Goal: Feedback & Contribution: Contribute content

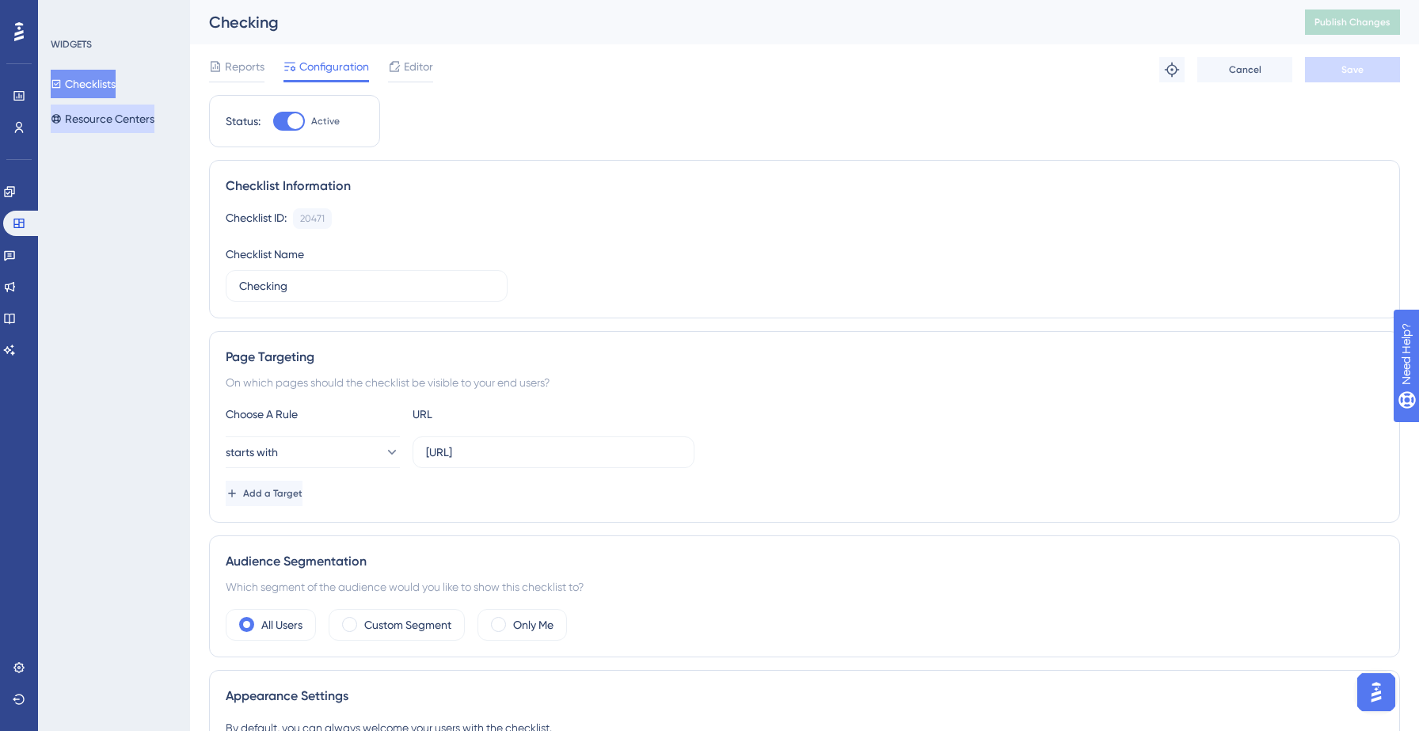
click at [85, 114] on button "Resource Centers" at bounding box center [103, 119] width 104 height 29
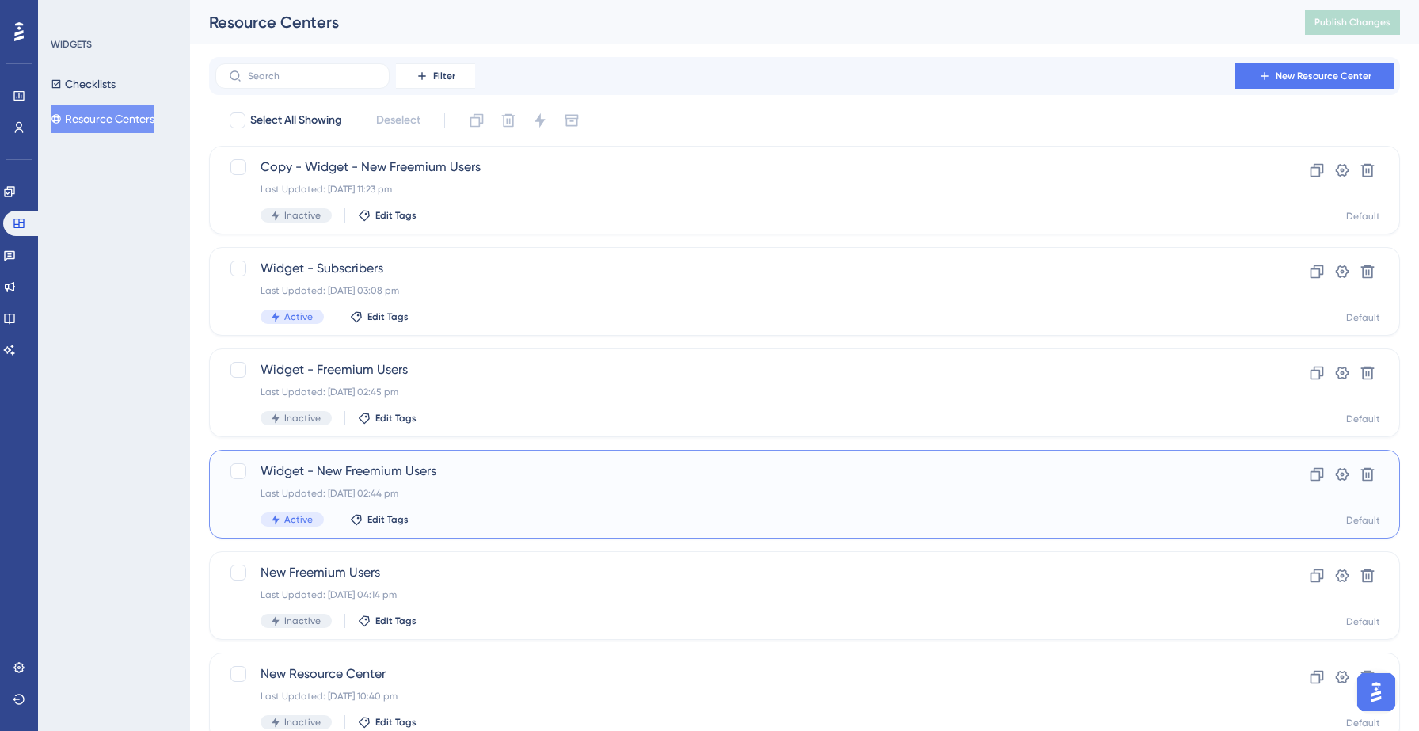
click at [493, 485] on div "Widget - New Freemium Users Last Updated: [DATE] 02:44 pm Active Edit Tags" at bounding box center [741, 494] width 961 height 65
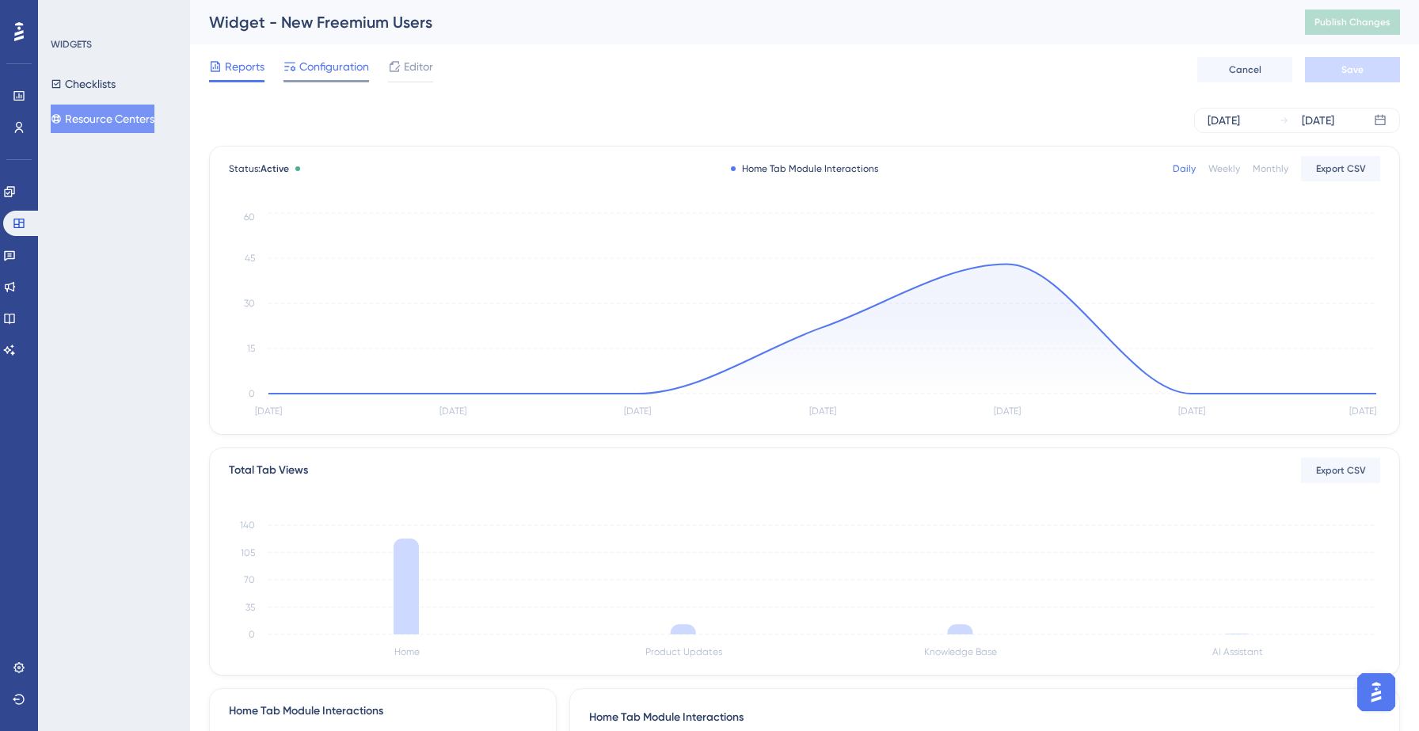
click at [324, 61] on span "Configuration" at bounding box center [334, 66] width 70 height 19
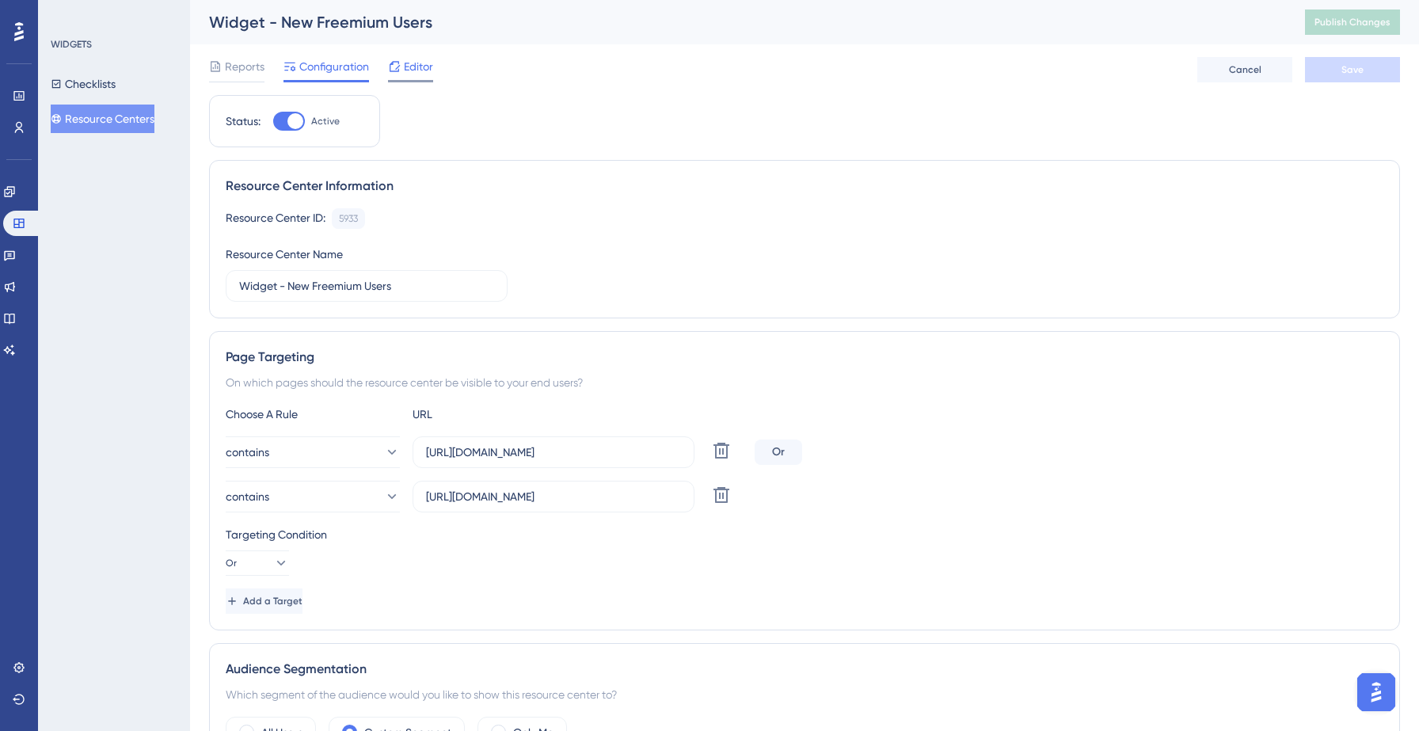
click at [420, 64] on span "Editor" at bounding box center [418, 66] width 29 height 19
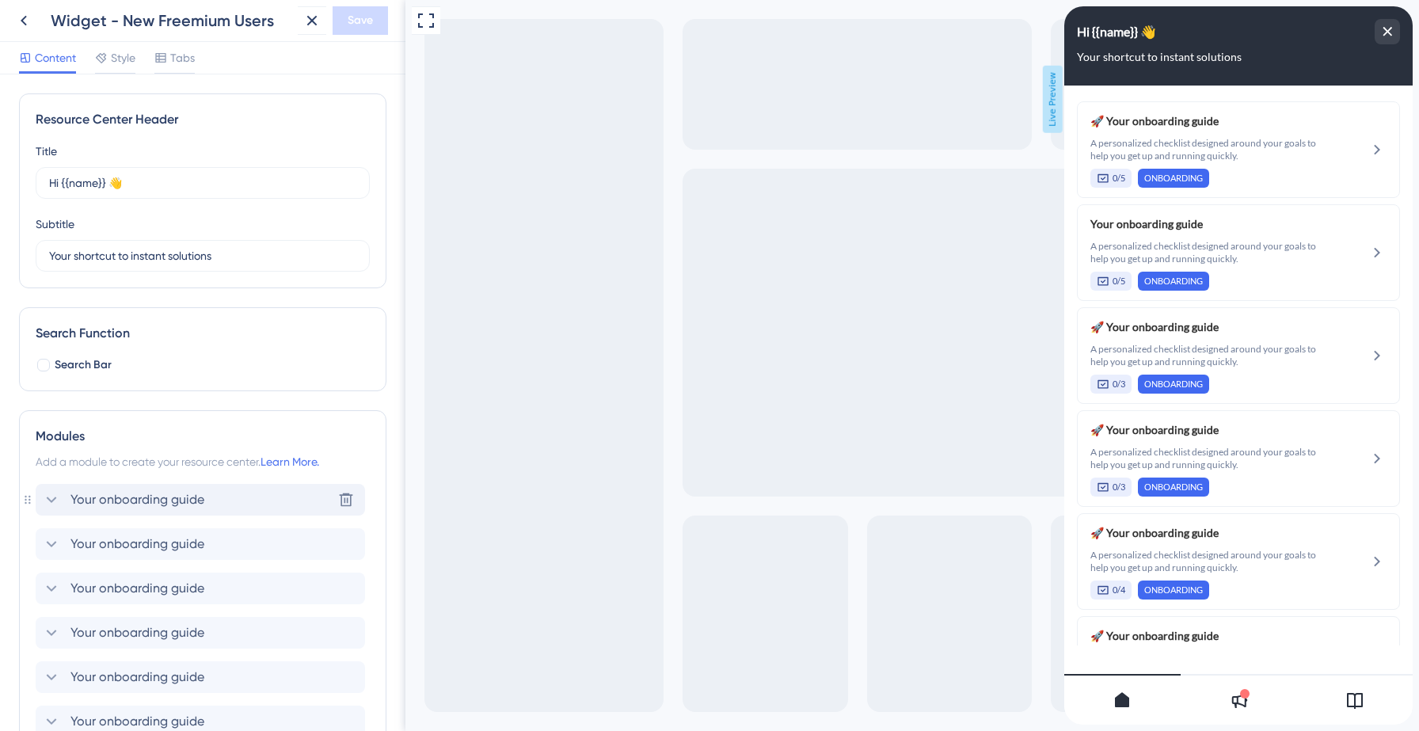
scroll to position [371, 0]
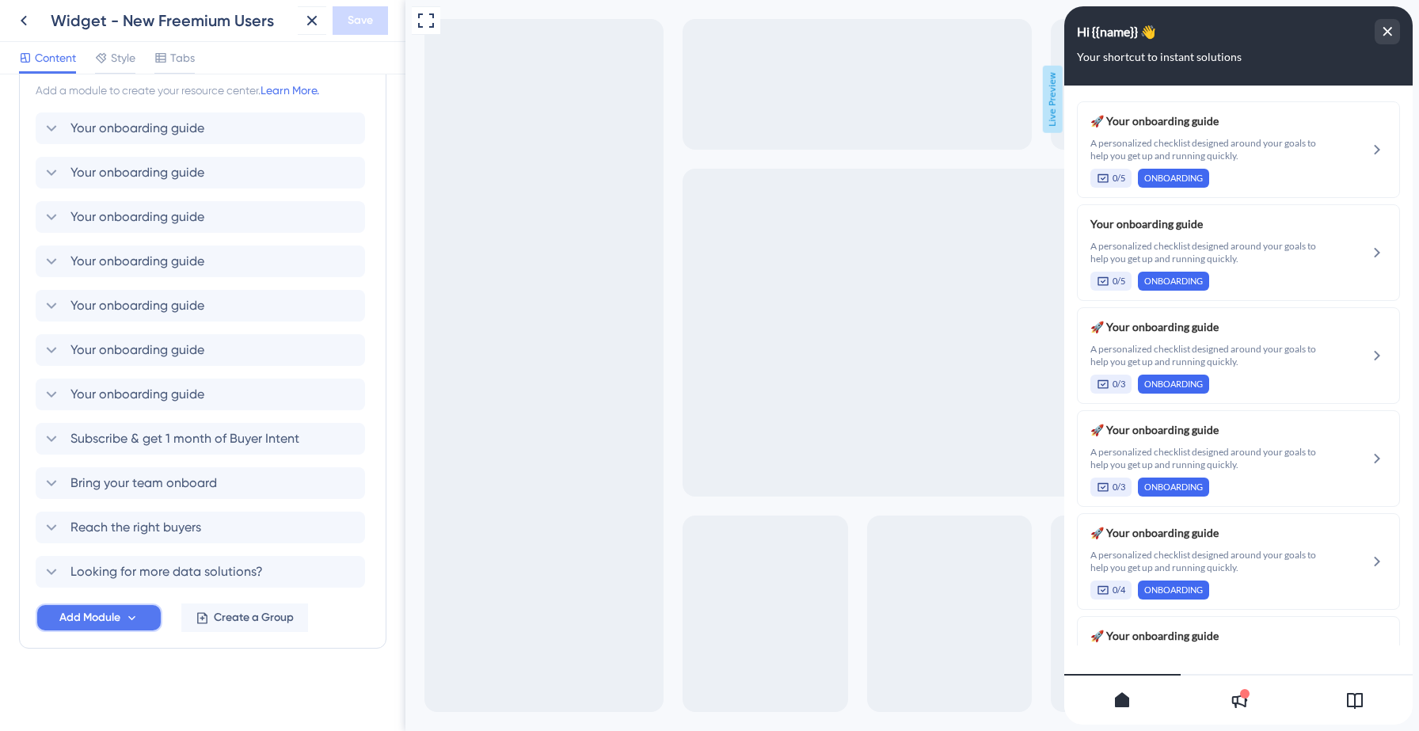
click at [135, 622] on icon at bounding box center [131, 617] width 13 height 13
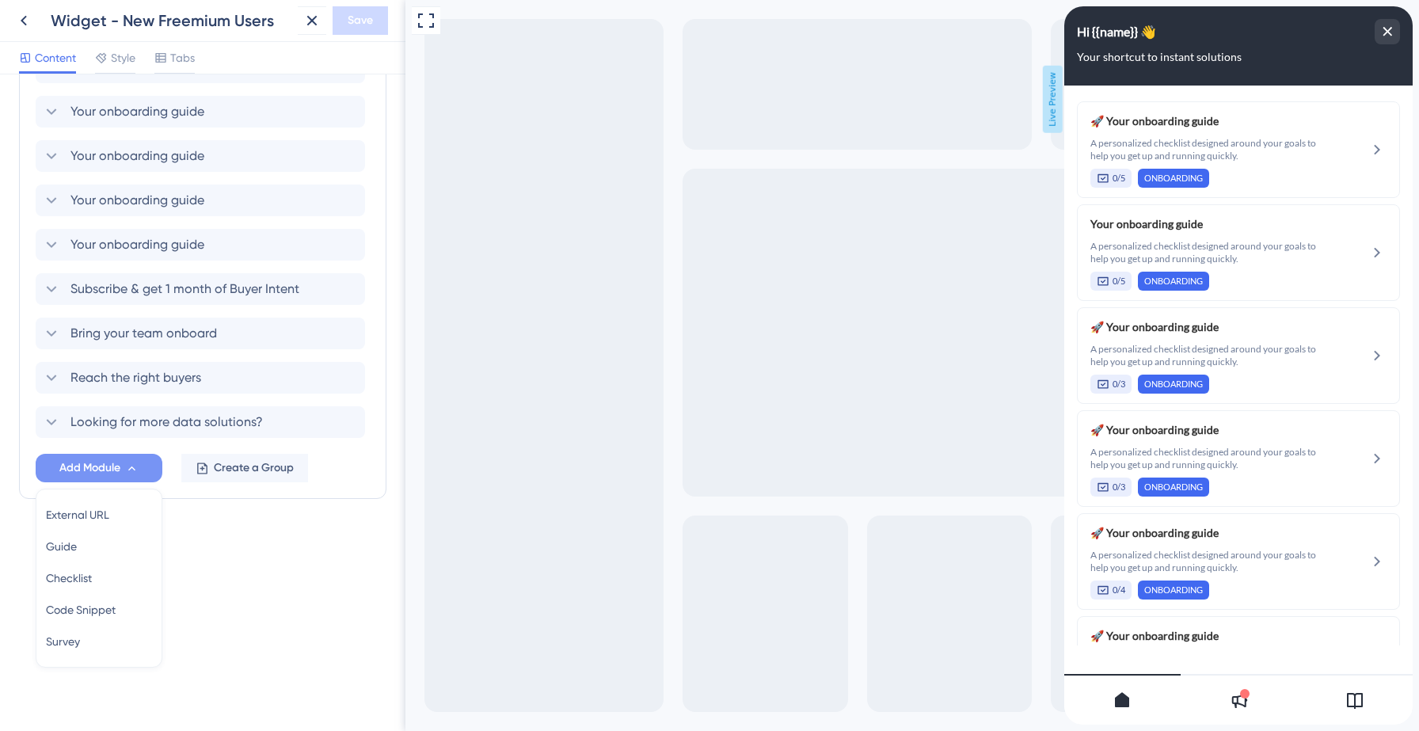
click at [218, 531] on div "Resource Center Header Title Hi {{name}} 👋 14 Hi {{name}} 👋 Subtitle Your short…" at bounding box center [202, 67] width 367 height 990
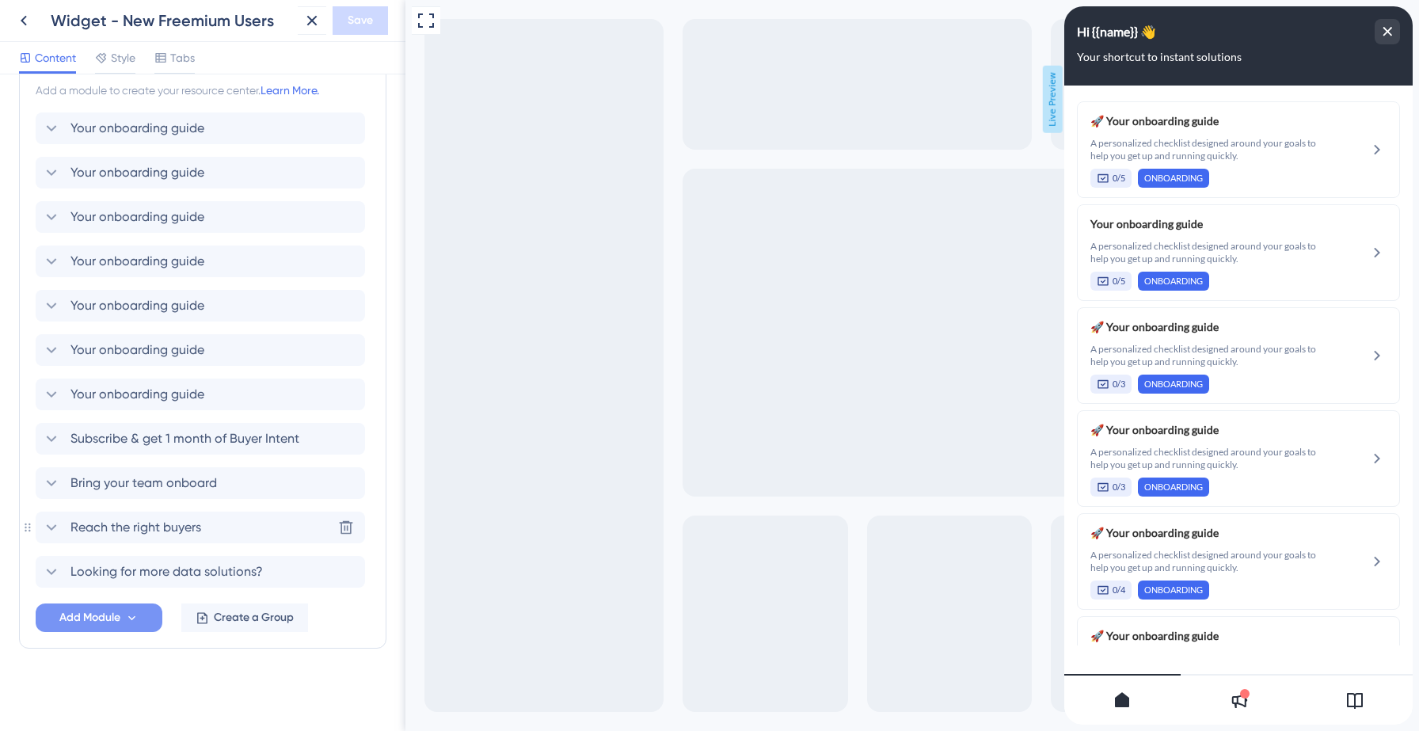
scroll to position [371, 0]
click at [146, 615] on button "Add Module" at bounding box center [99, 617] width 127 height 29
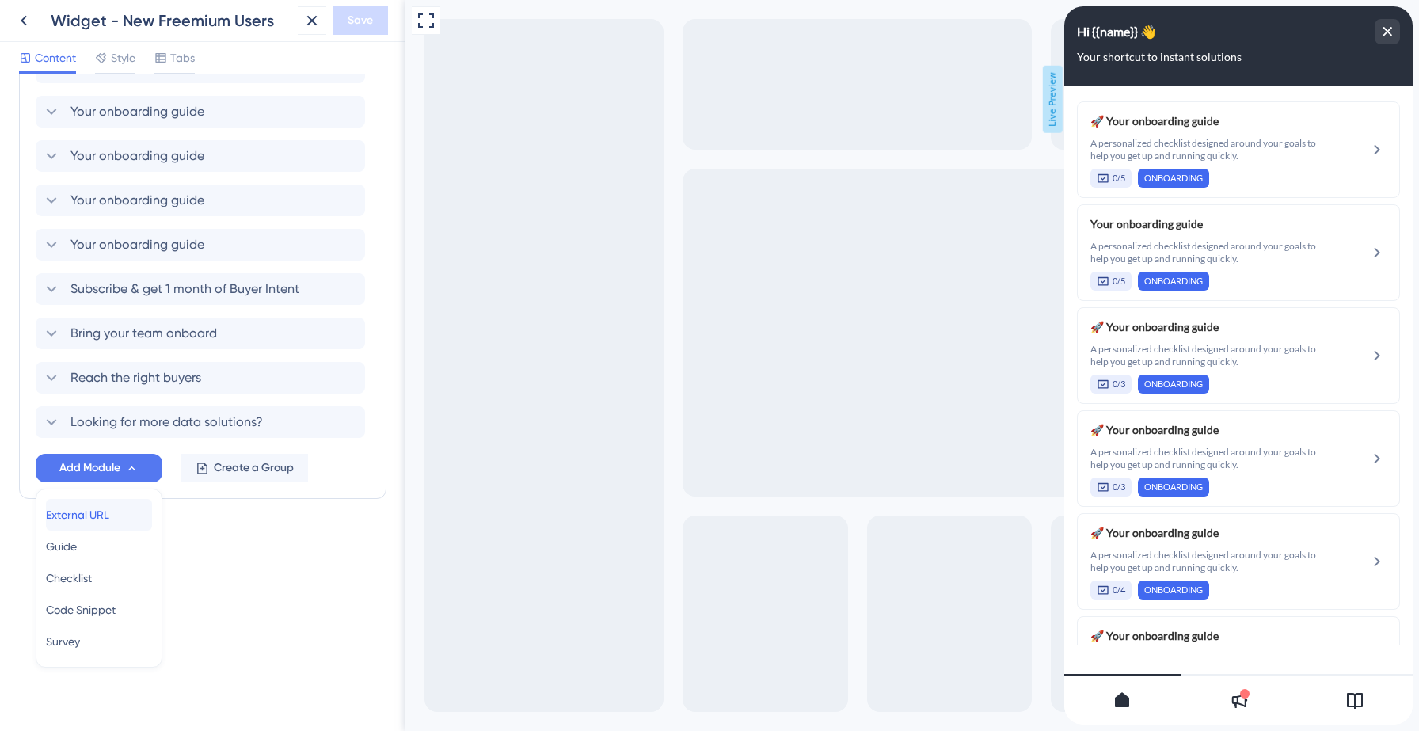
click at [108, 524] on div "External URL External URL" at bounding box center [99, 515] width 106 height 32
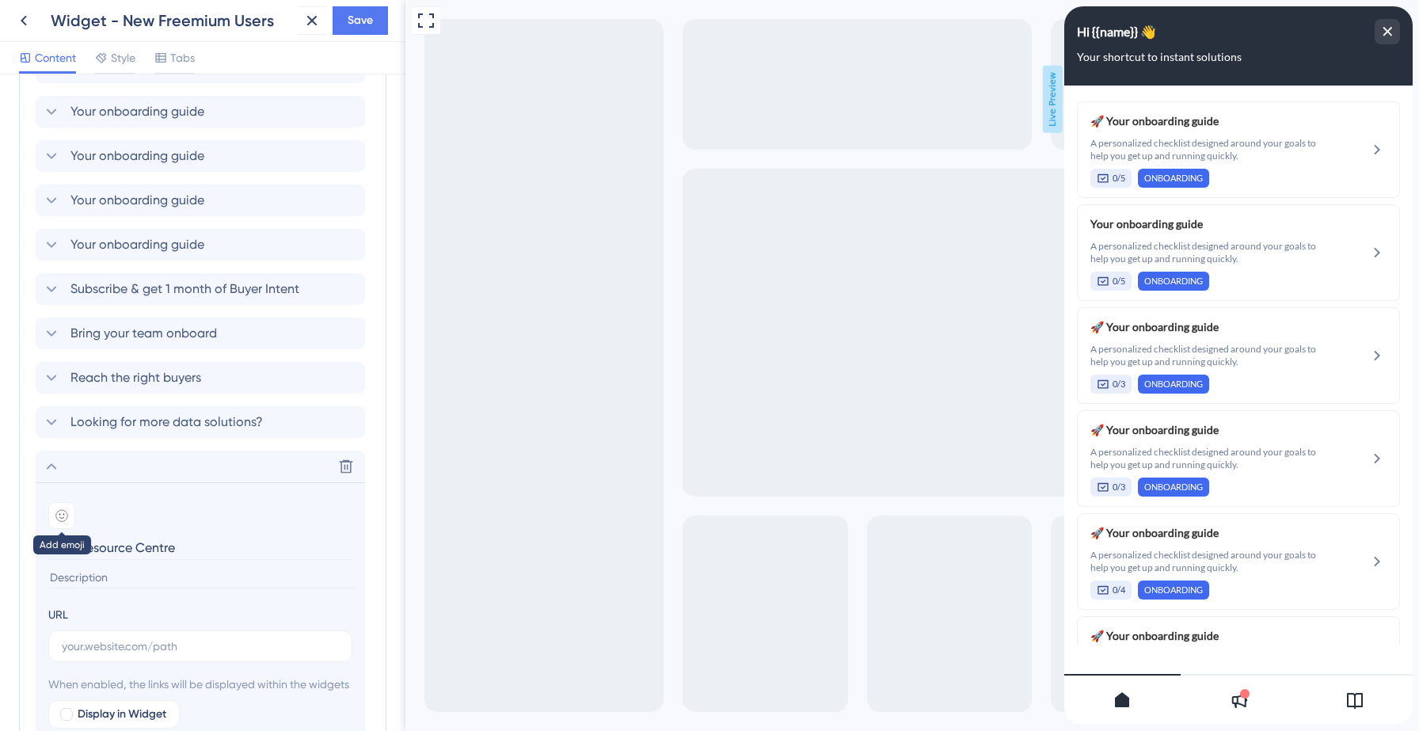
type input "SMB Resource Centre"
click at [64, 520] on icon at bounding box center [61, 515] width 11 height 11
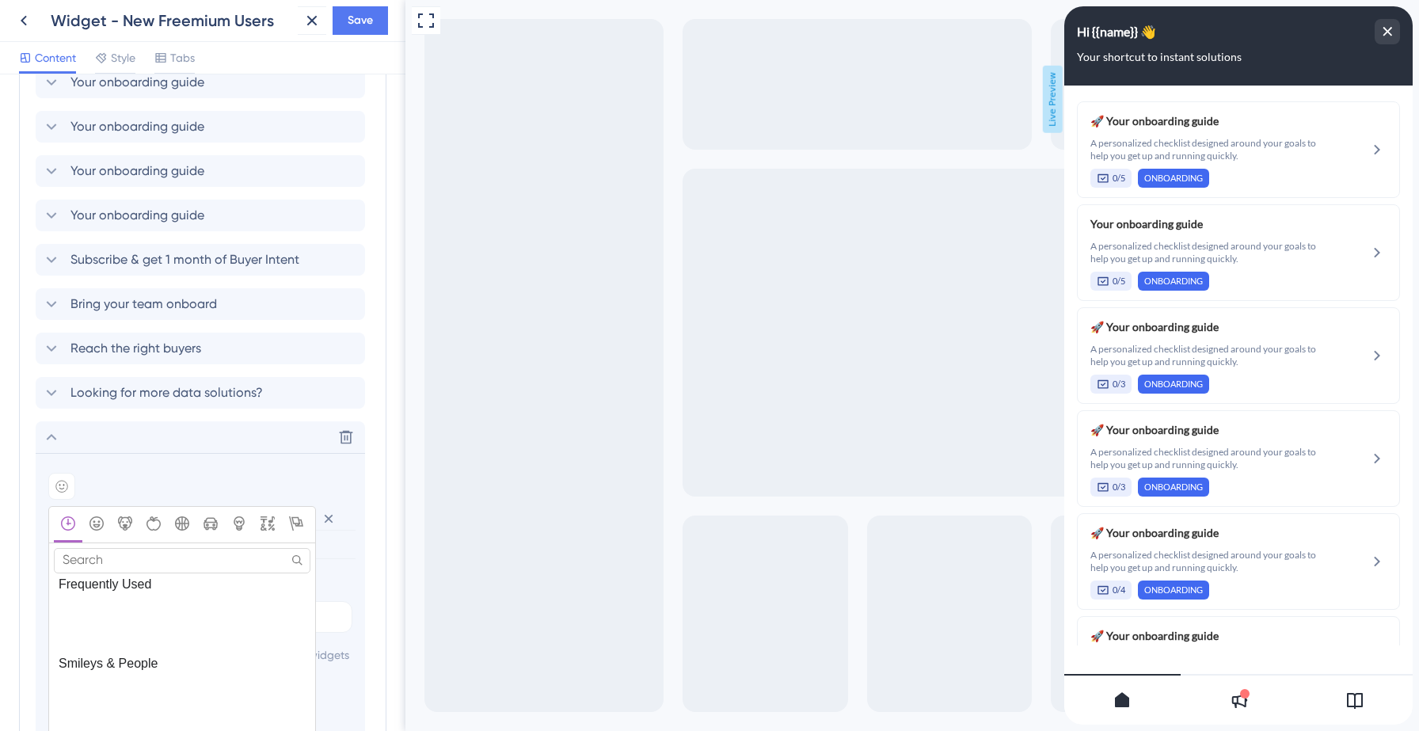
scroll to position [721, 0]
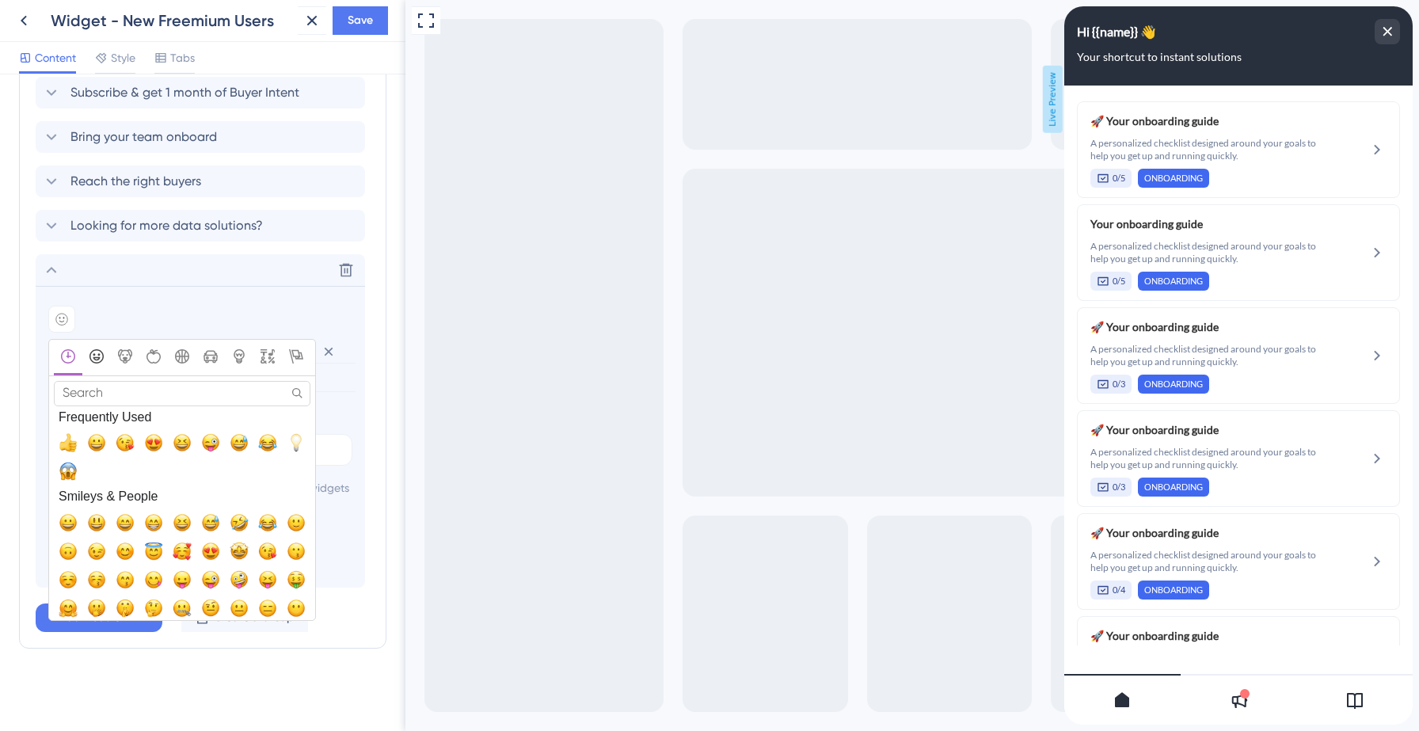
click at [101, 359] on icon "Smileys & People" at bounding box center [96, 356] width 14 height 14
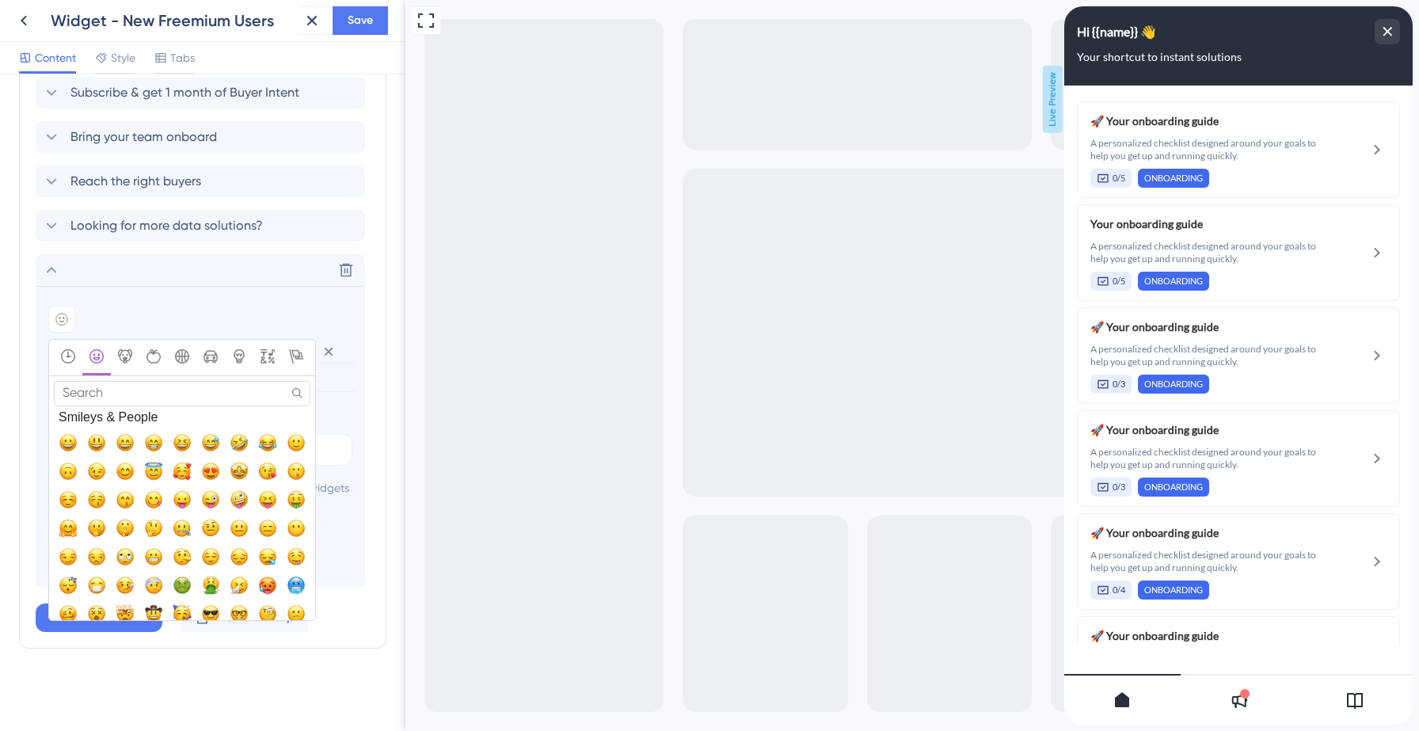
click at [108, 352] on button "Smileys & People" at bounding box center [96, 358] width 29 height 36
click at [124, 352] on icon "Animals & Nature" at bounding box center [125, 356] width 14 height 14
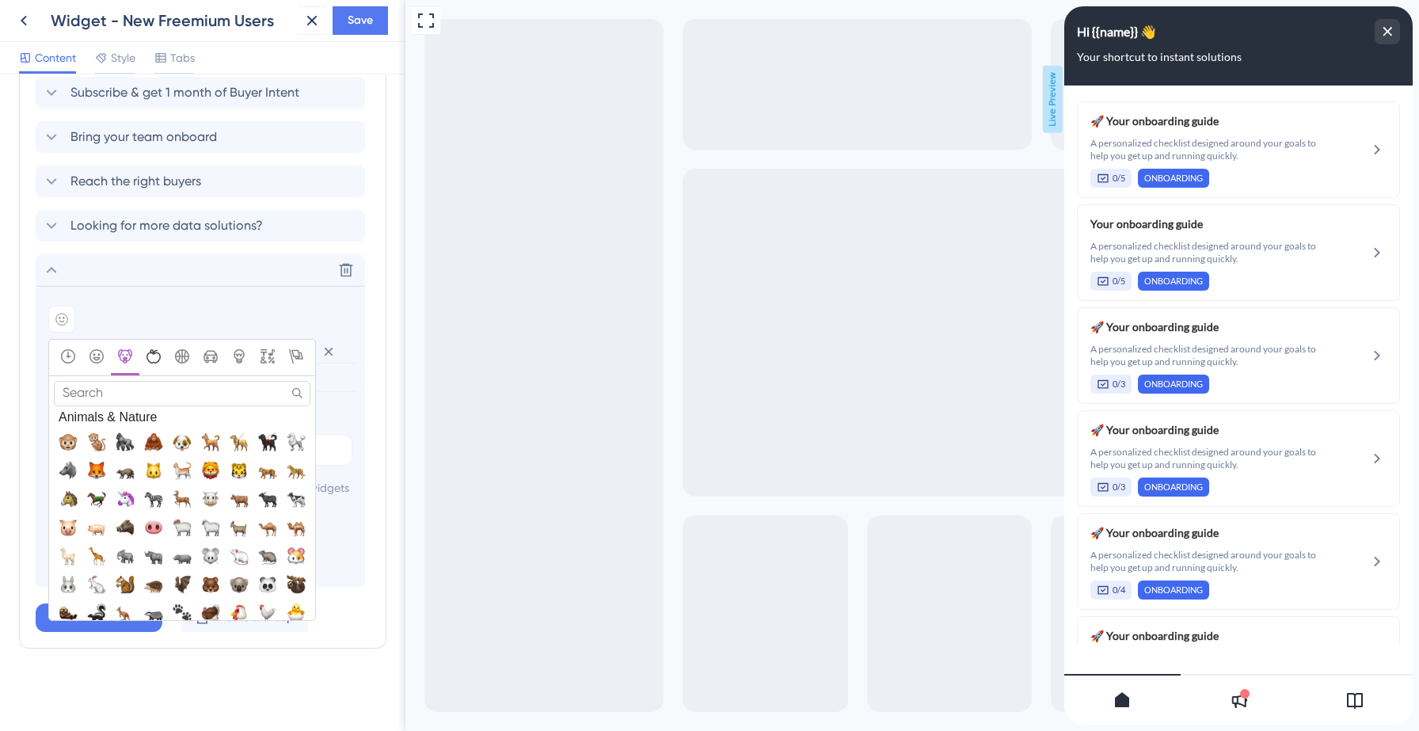
click at [140, 352] on button "Food & Drink" at bounding box center [153, 358] width 29 height 36
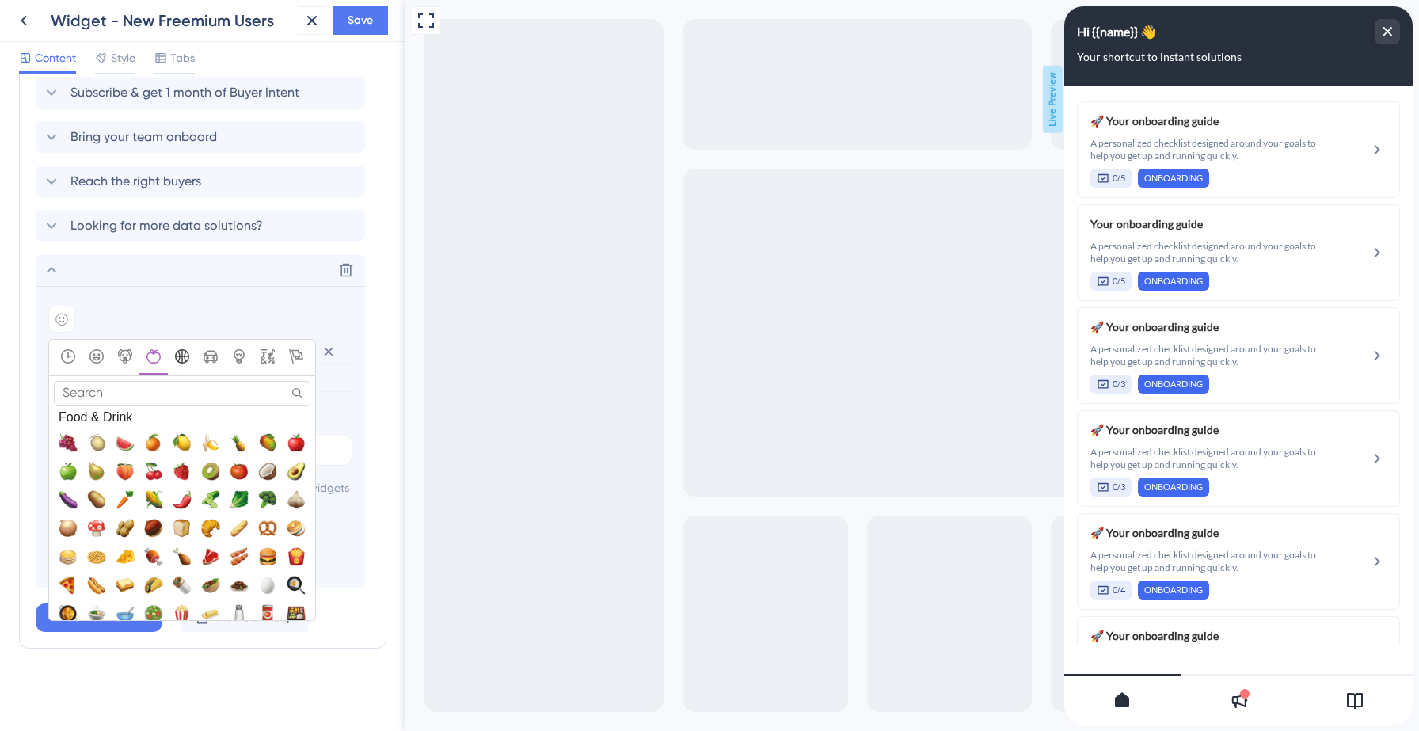
click at [177, 353] on icon "Activity" at bounding box center [182, 356] width 14 height 14
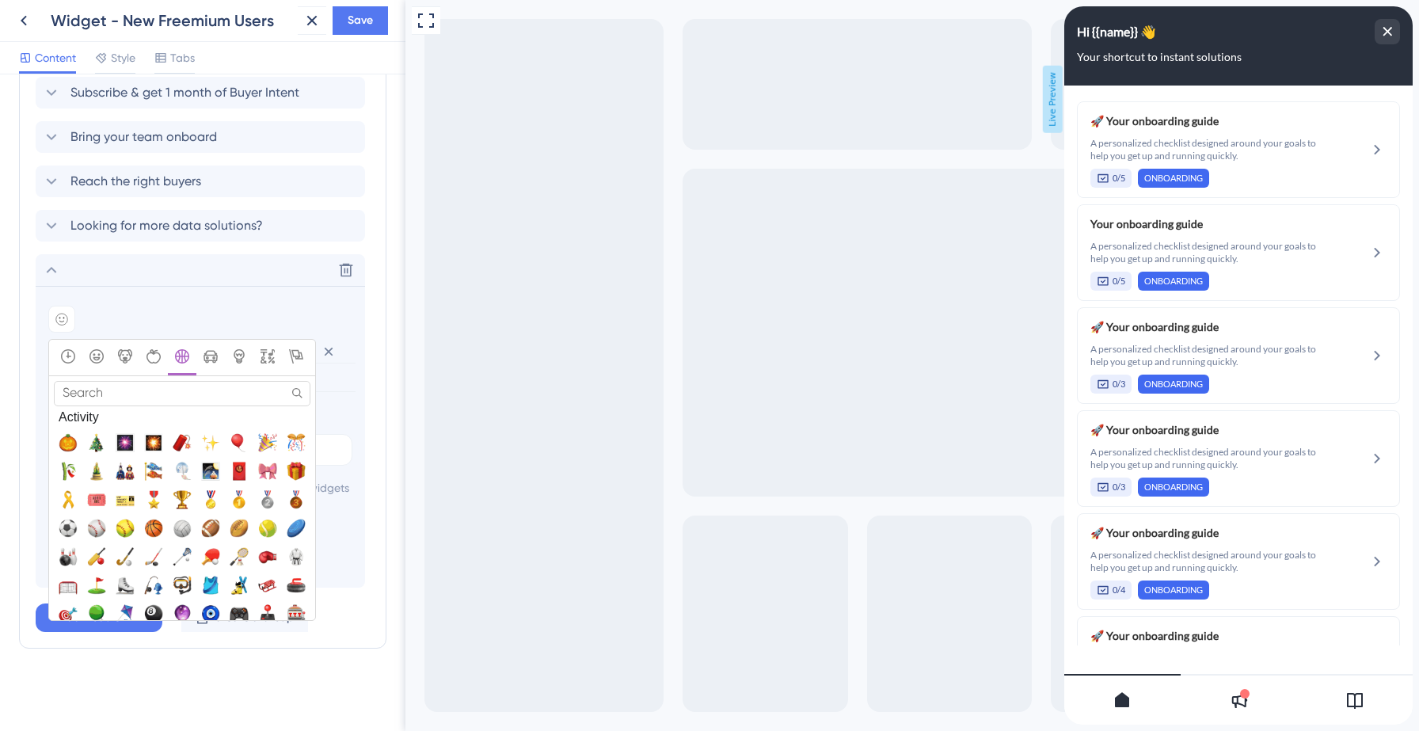
click at [148, 392] on input "Search" at bounding box center [182, 393] width 257 height 25
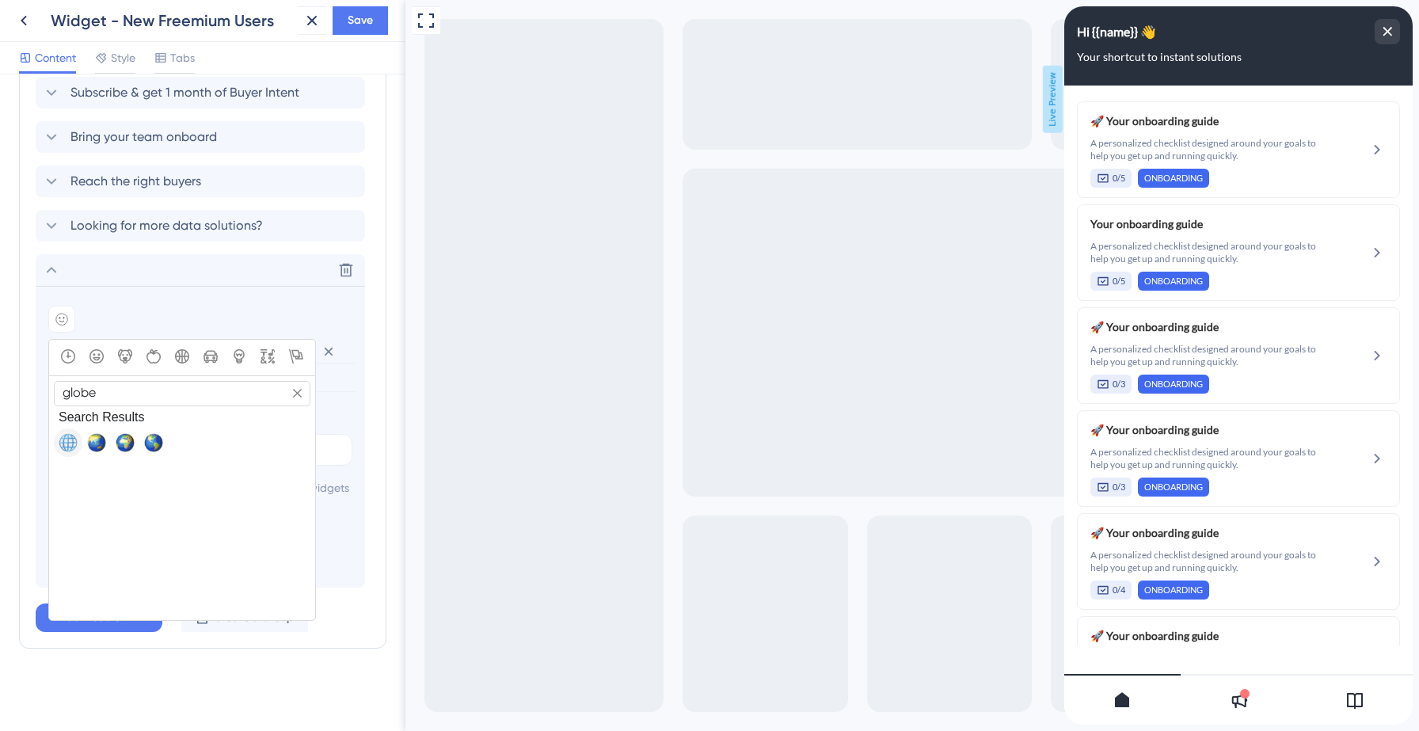
type input "globe"
click at [67, 438] on span "🌐, globe_with_meridians" at bounding box center [68, 442] width 19 height 19
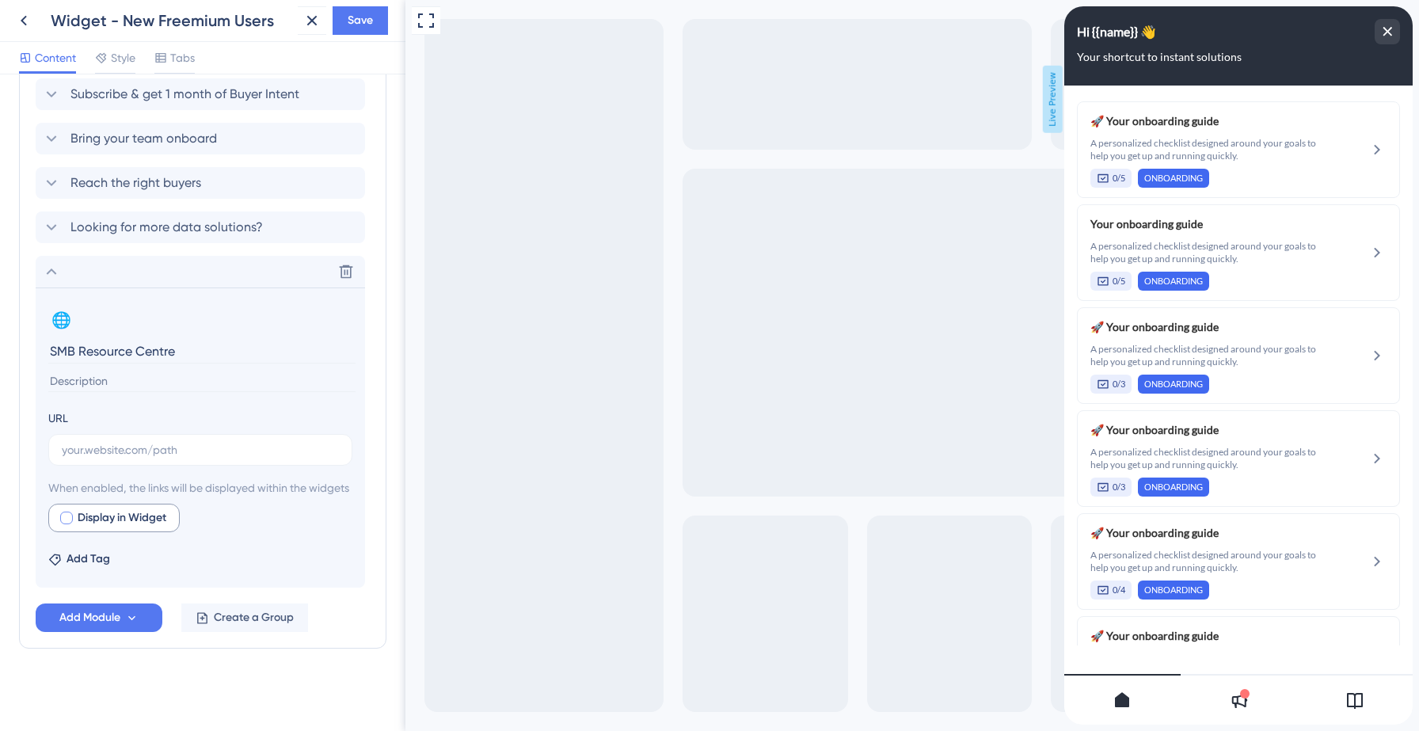
click at [67, 524] on div at bounding box center [66, 518] width 13 height 13
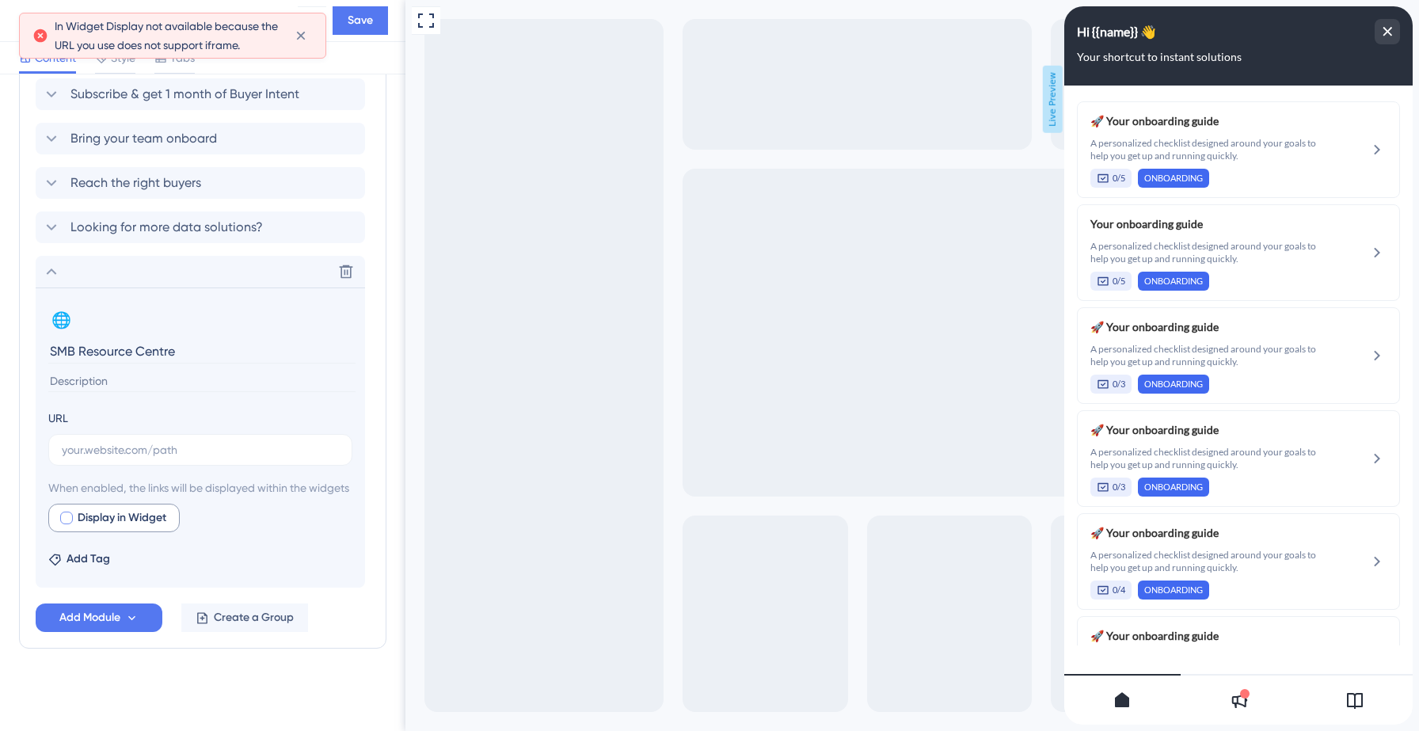
click at [70, 524] on div at bounding box center [66, 518] width 13 height 13
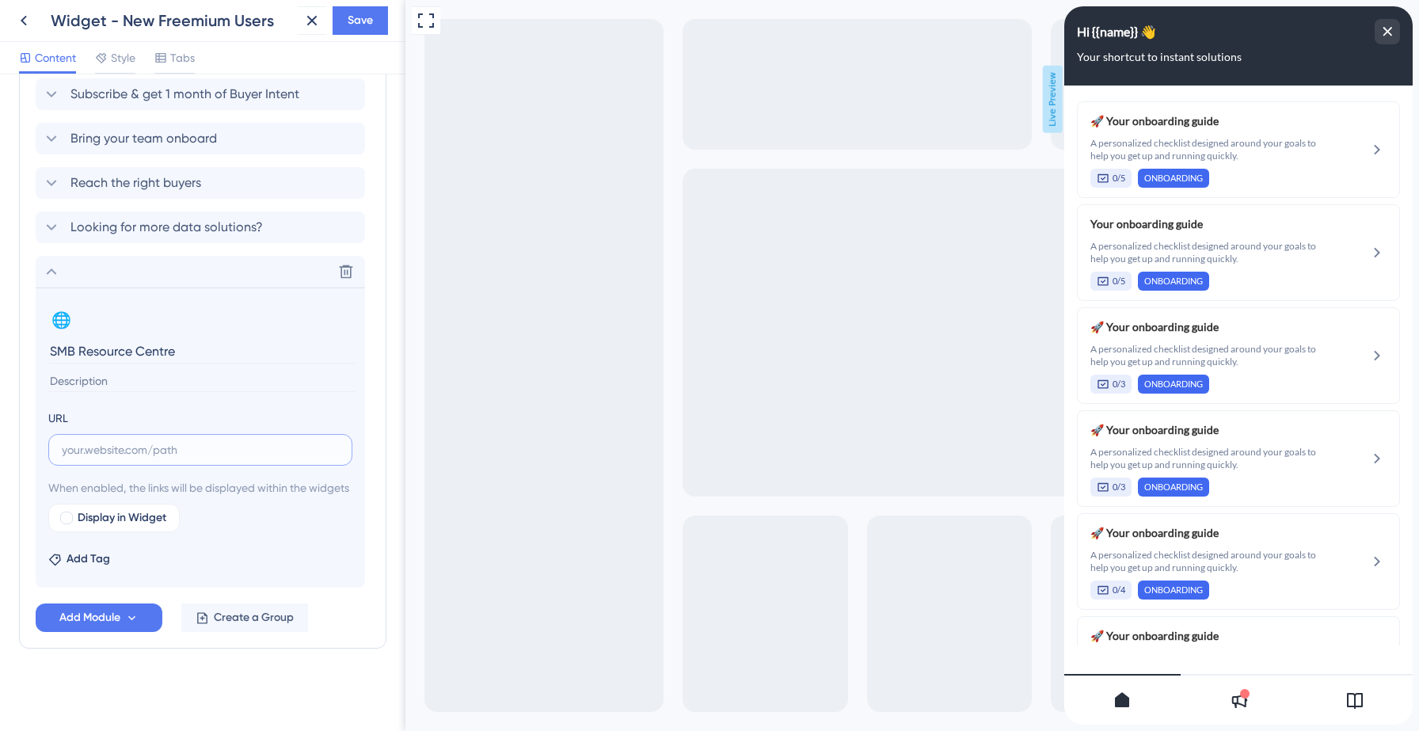
click at [90, 441] on input "text" at bounding box center [200, 449] width 277 height 17
click at [346, 264] on icon at bounding box center [346, 272] width 16 height 16
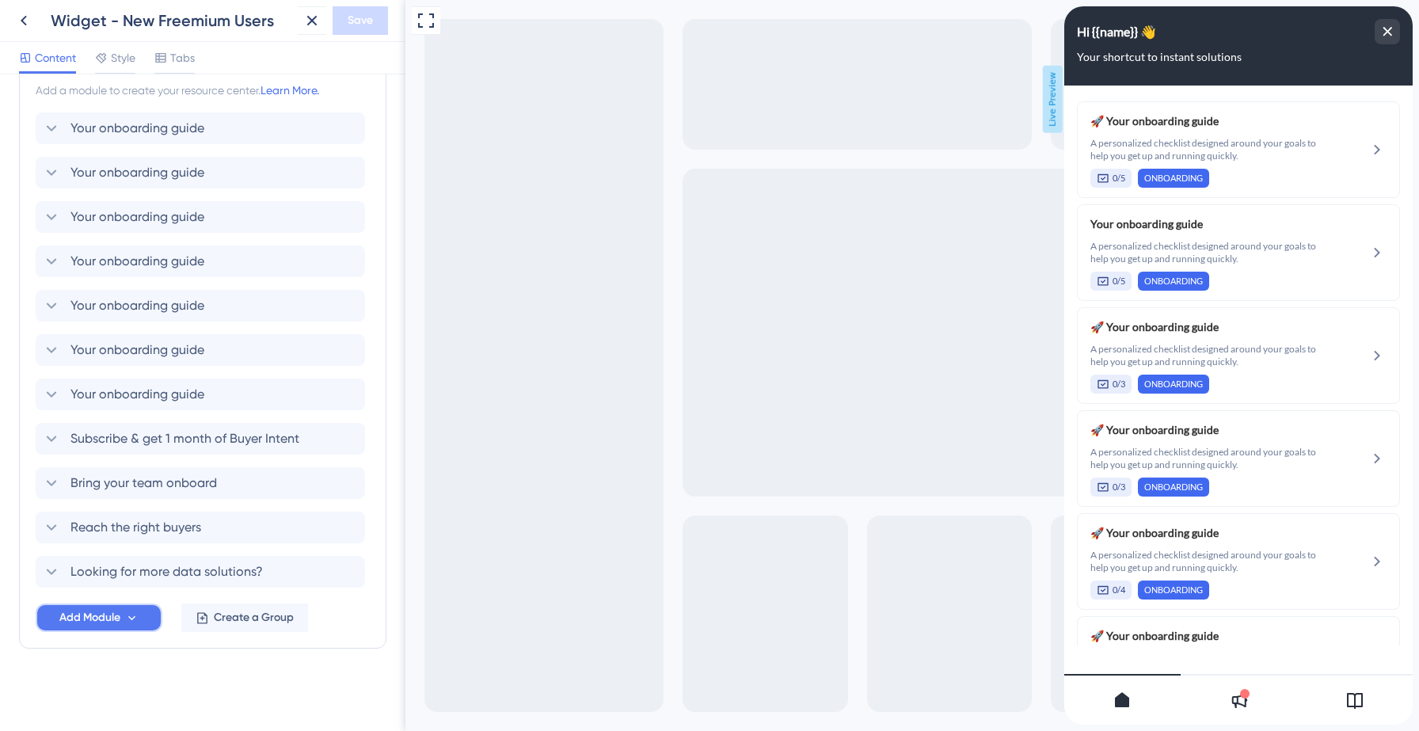
click at [123, 616] on button "Add Module" at bounding box center [99, 617] width 127 height 29
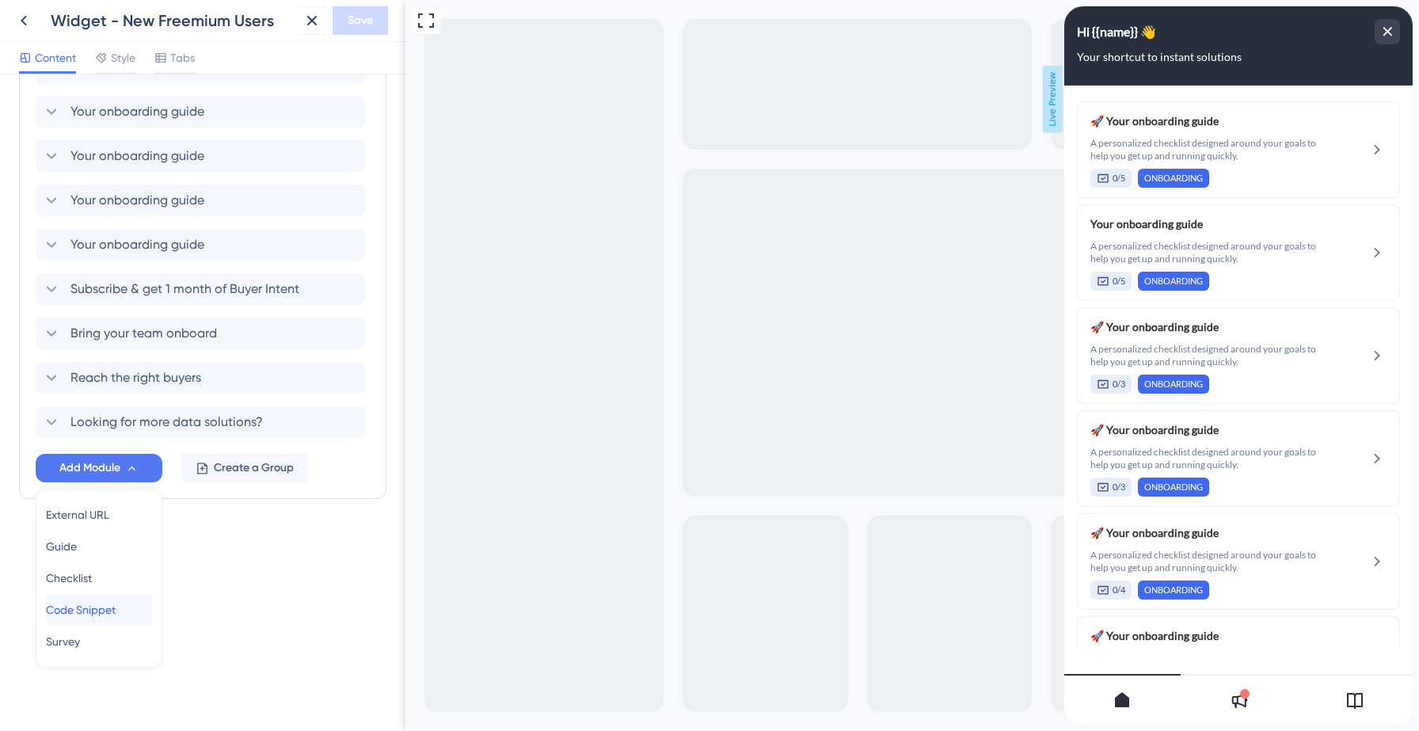
click at [114, 612] on span "Code Snippet" at bounding box center [81, 609] width 70 height 19
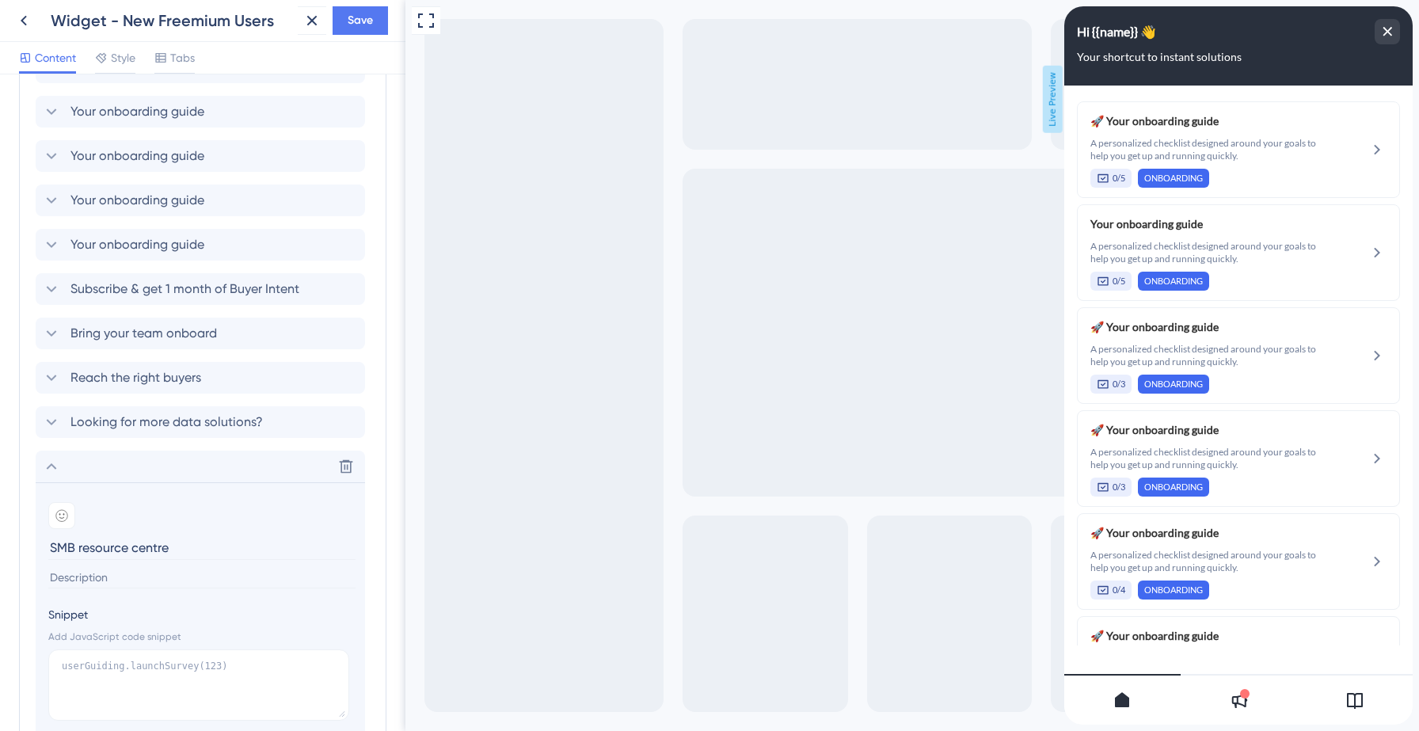
type input "SMB resource centre"
click at [60, 515] on icon at bounding box center [61, 515] width 13 height 13
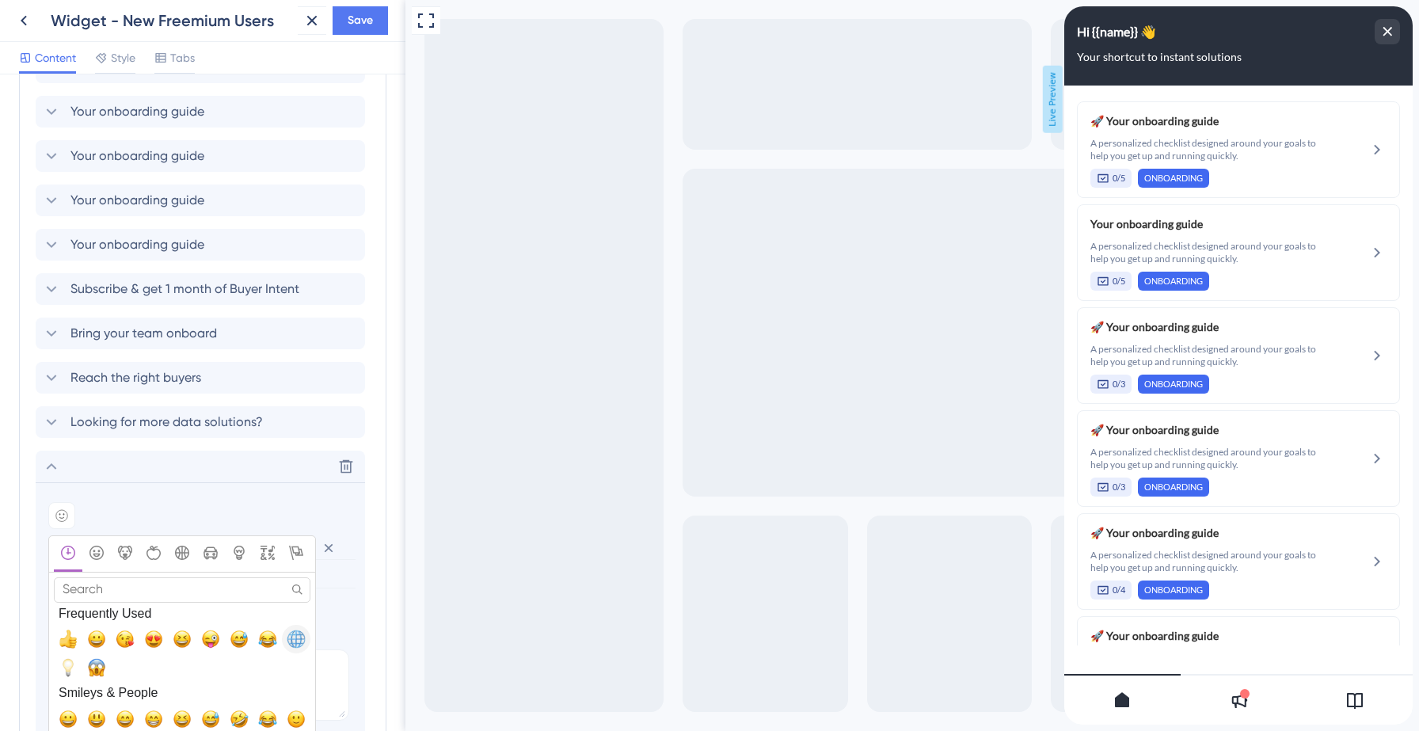
click at [296, 638] on span "🌐, globe_with_meridians" at bounding box center [296, 639] width 19 height 19
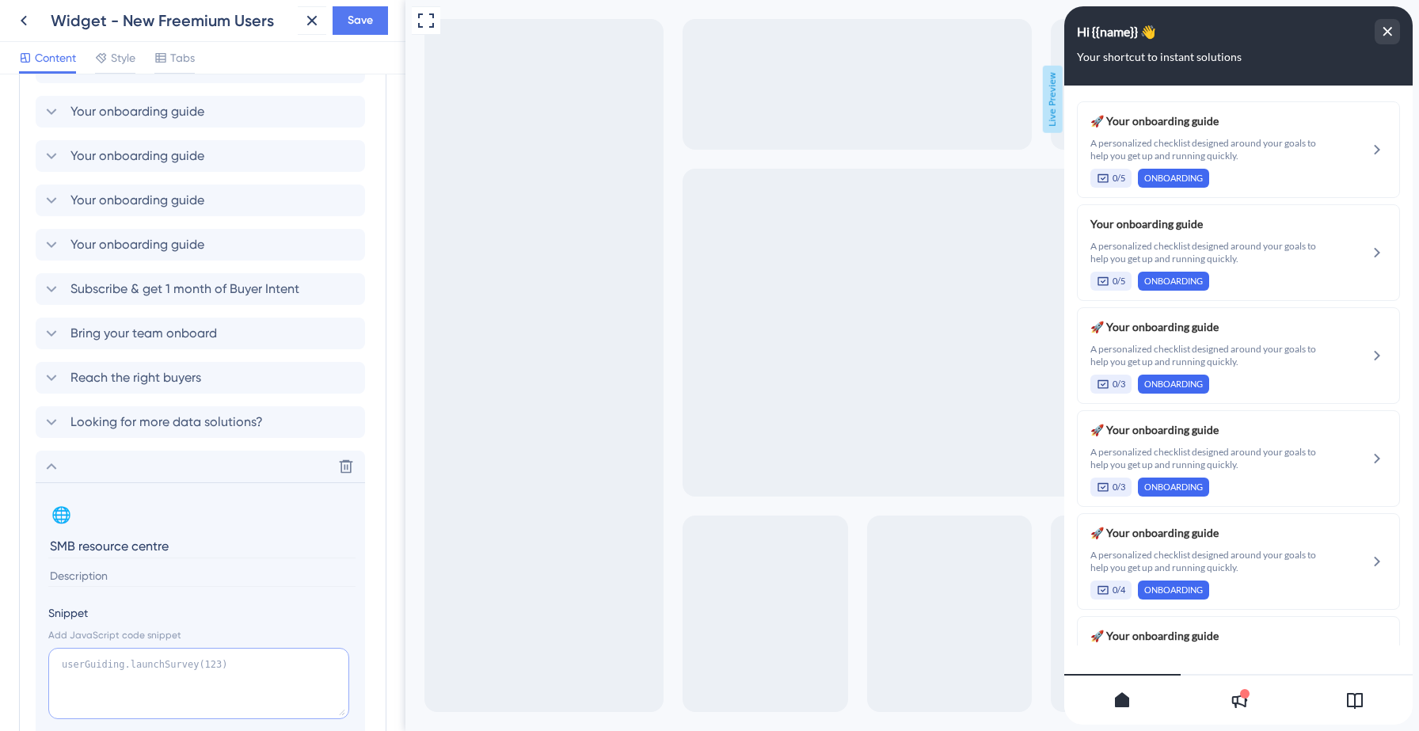
click at [173, 665] on textarea at bounding box center [198, 683] width 301 height 71
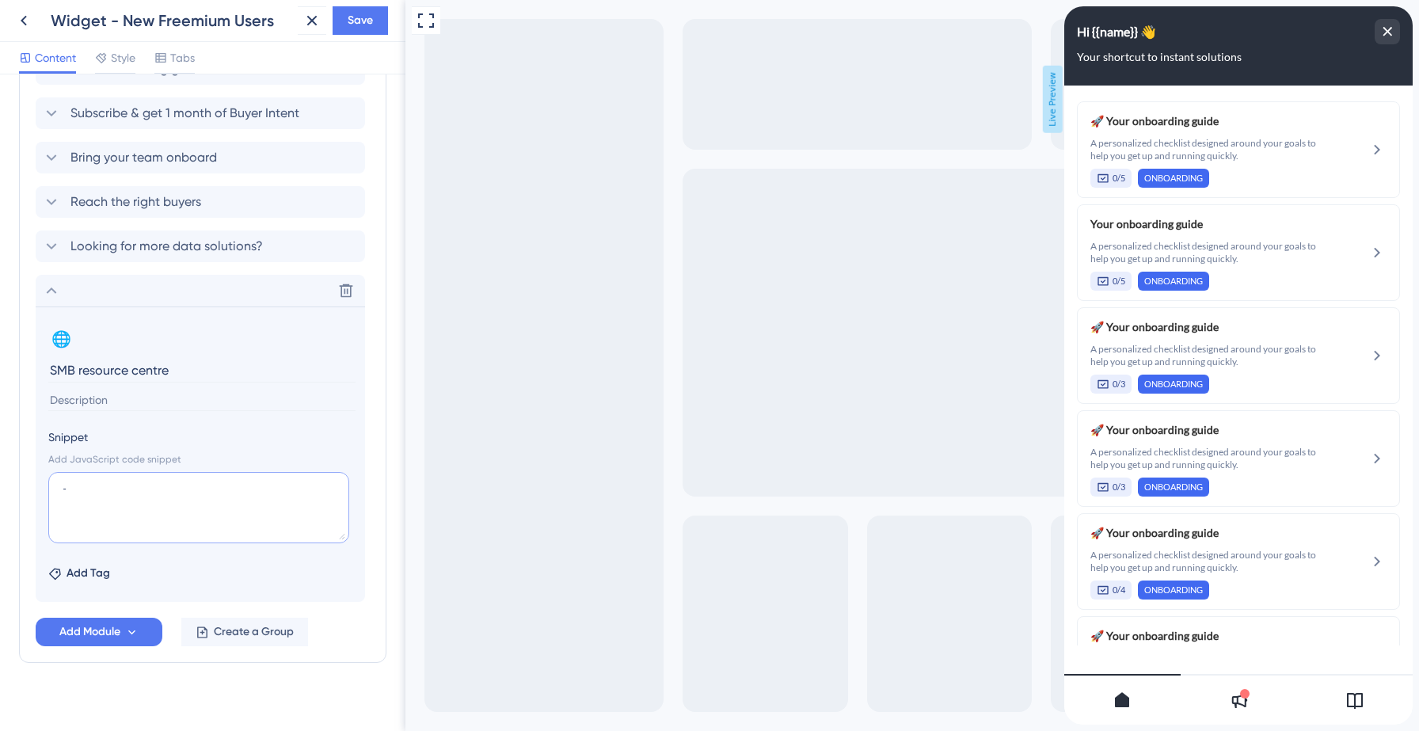
scroll to position [695, 0]
type textarea "-"
click at [355, 10] on button "Save" at bounding box center [360, 20] width 55 height 29
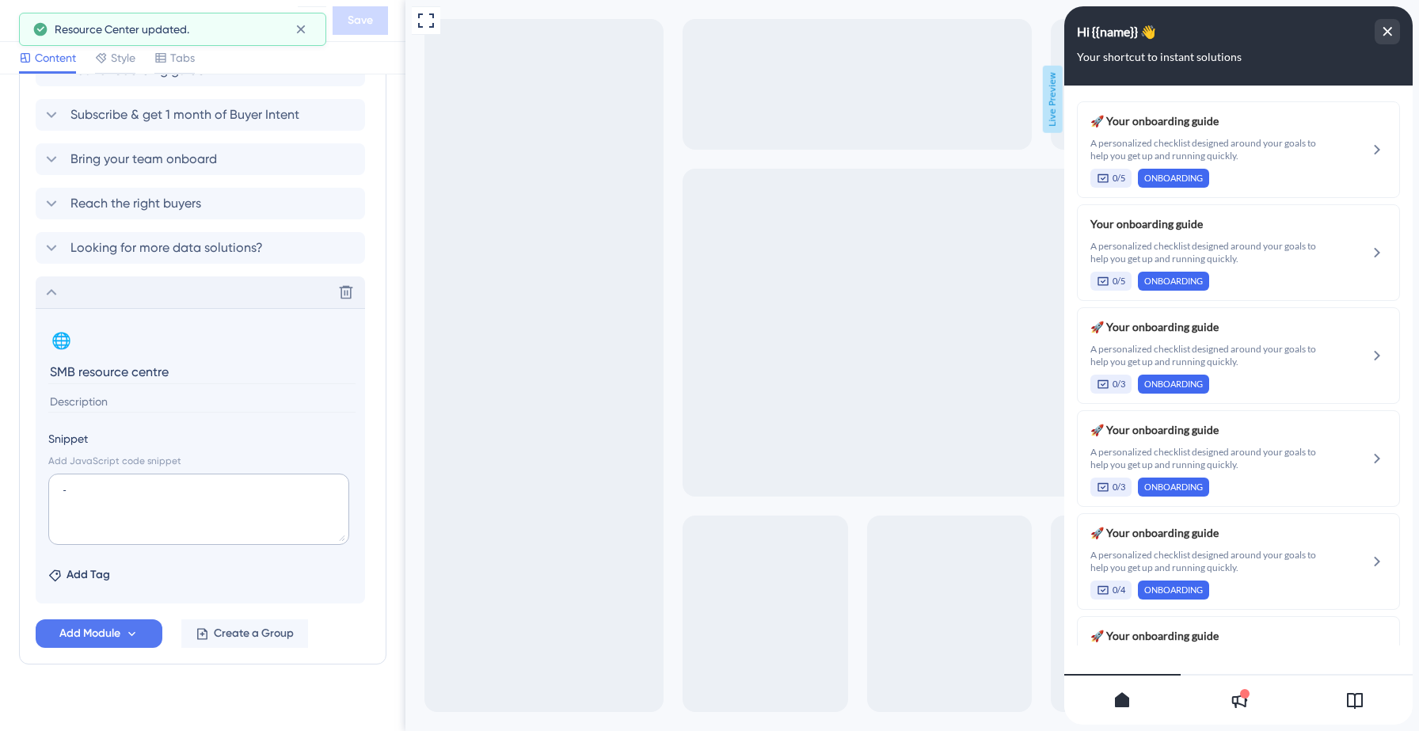
scroll to position [0, 0]
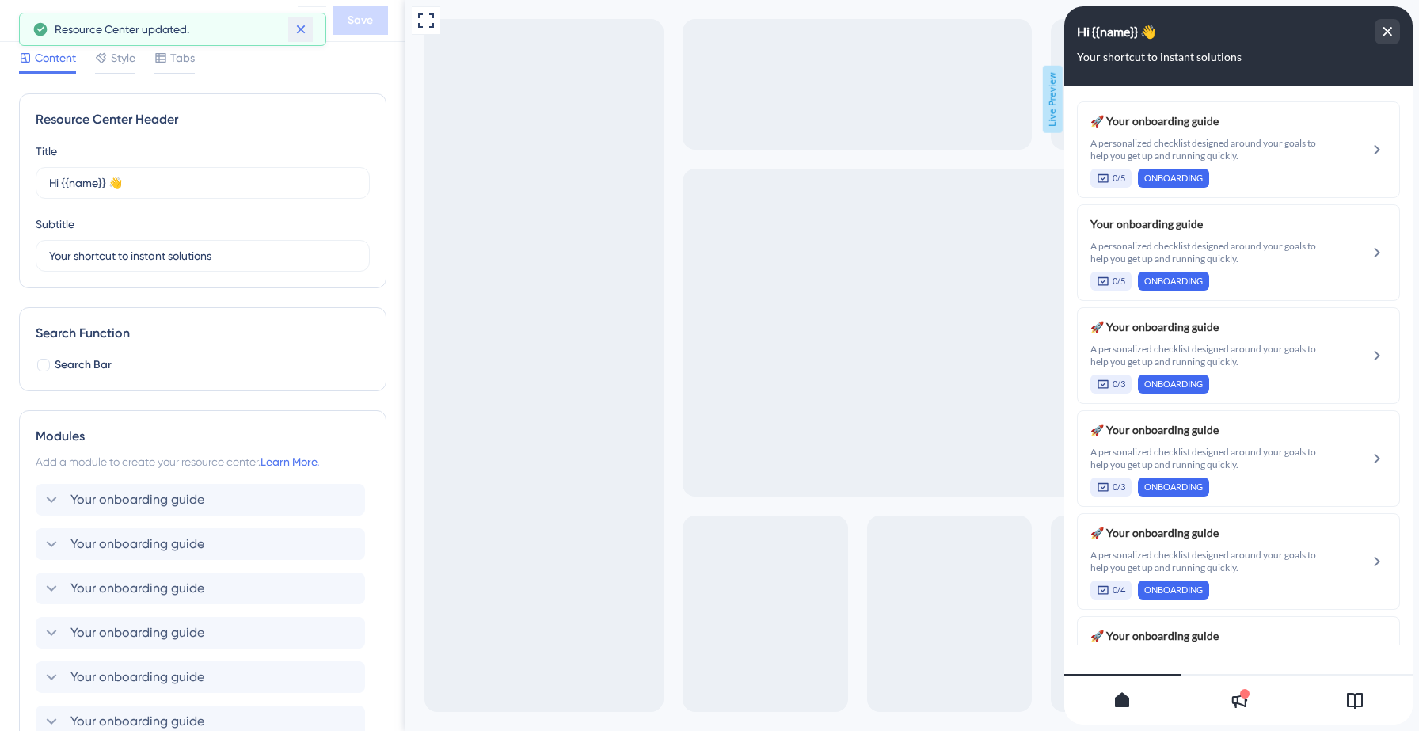
click at [296, 38] on button at bounding box center [300, 29] width 25 height 25
click at [35, 32] on div "Widget - New Freemium Users" at bounding box center [151, 20] width 282 height 29
click at [24, 19] on icon at bounding box center [24, 21] width 6 height 10
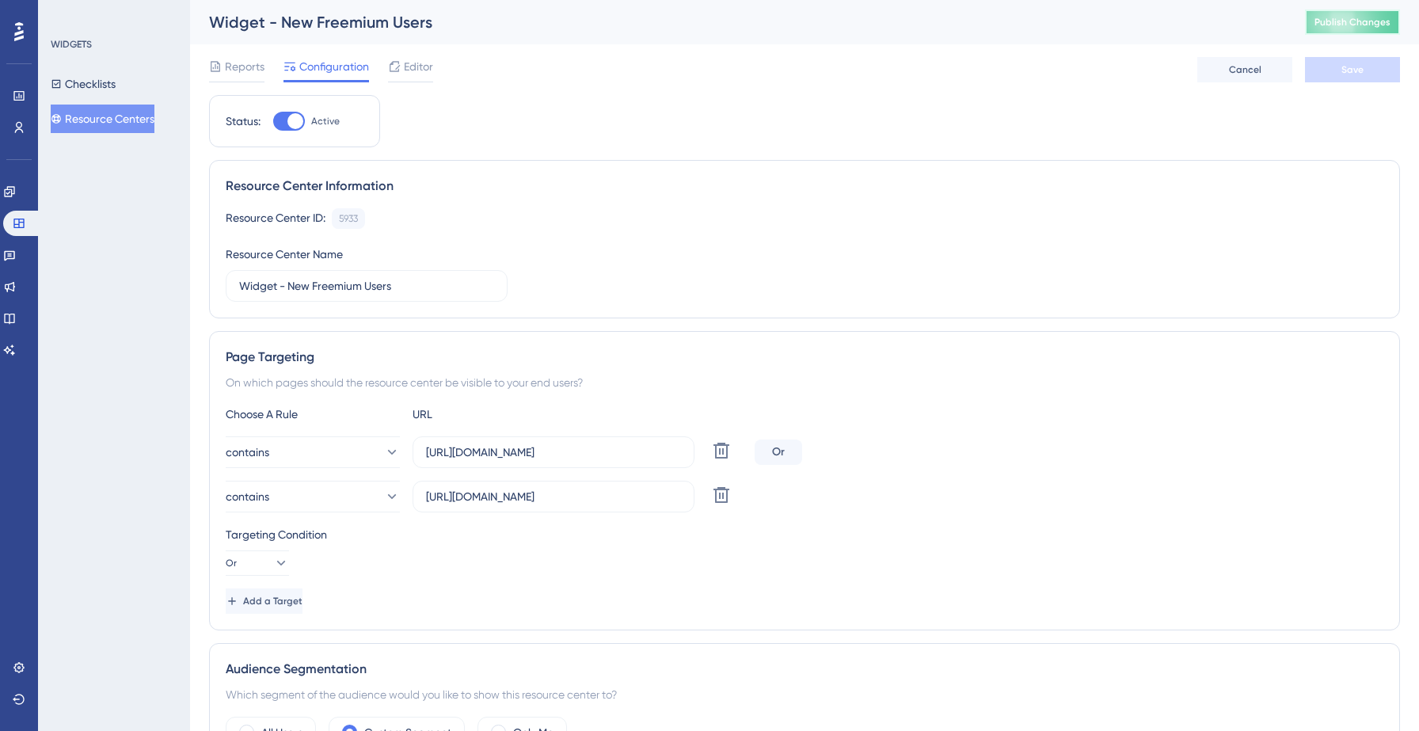
click at [1354, 31] on button "Publish Changes" at bounding box center [1352, 22] width 95 height 25
click at [402, 70] on div "Editor" at bounding box center [410, 66] width 45 height 19
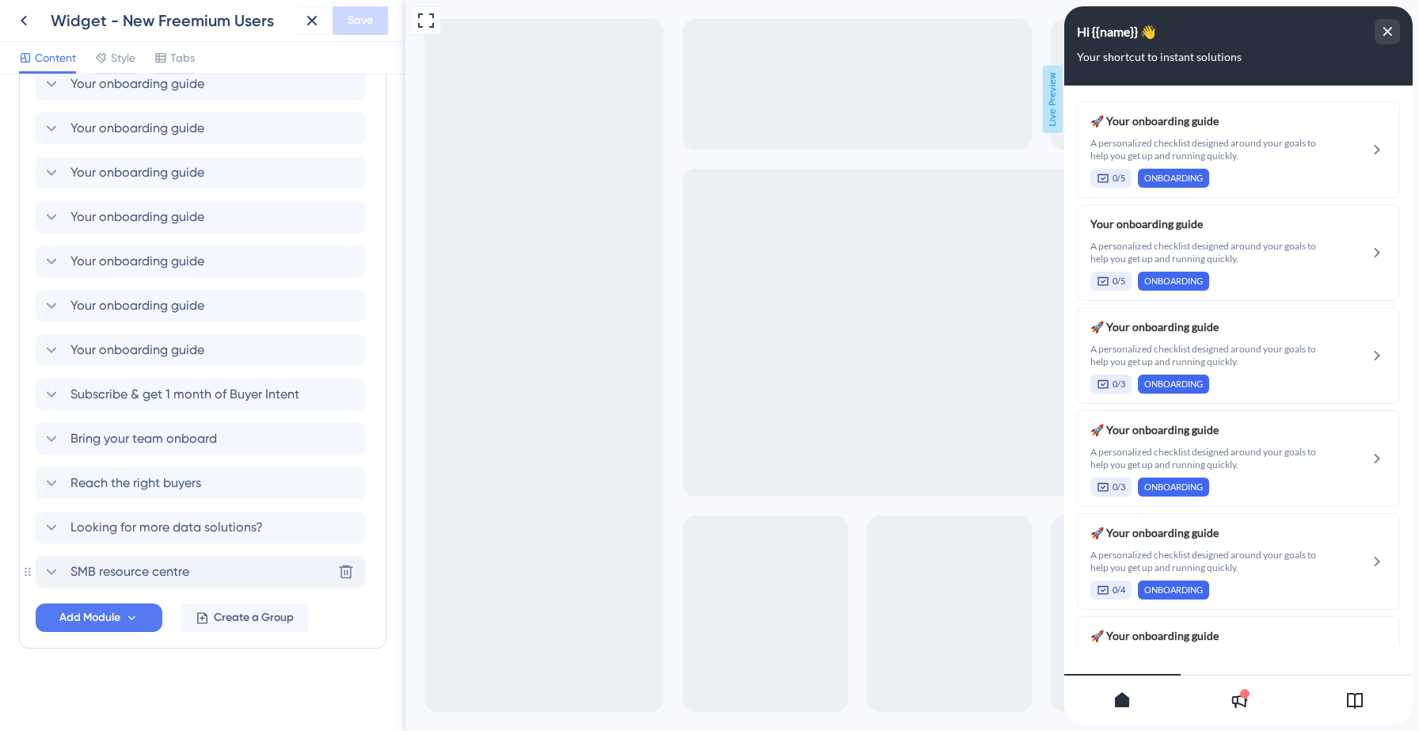
click at [123, 573] on span "SMB resource centre" at bounding box center [129, 571] width 119 height 19
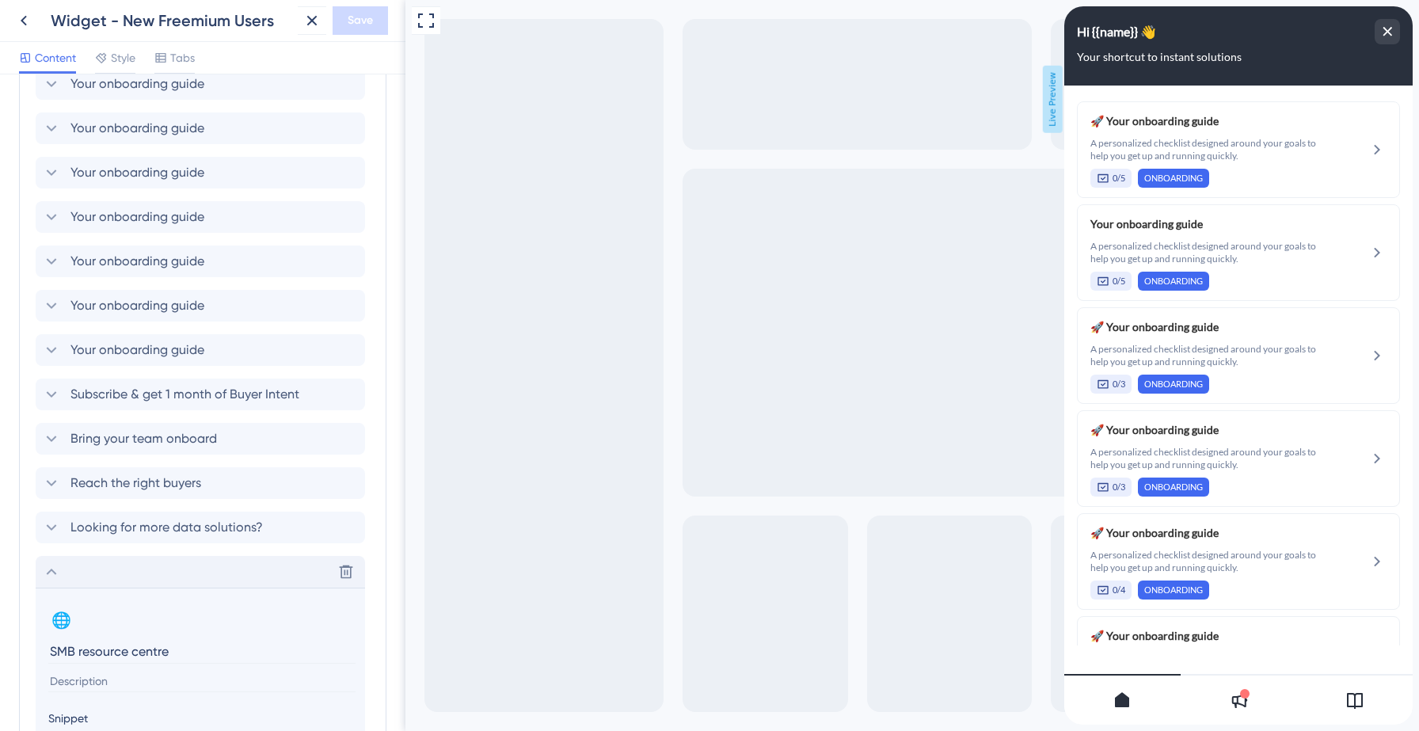
click at [100, 679] on input at bounding box center [201, 681] width 307 height 21
type input "How Data Axle help SMBs be a market leader"
click at [342, 24] on button "Save" at bounding box center [360, 20] width 55 height 29
click at [303, 27] on icon at bounding box center [301, 29] width 16 height 16
click at [29, 18] on icon at bounding box center [23, 20] width 19 height 19
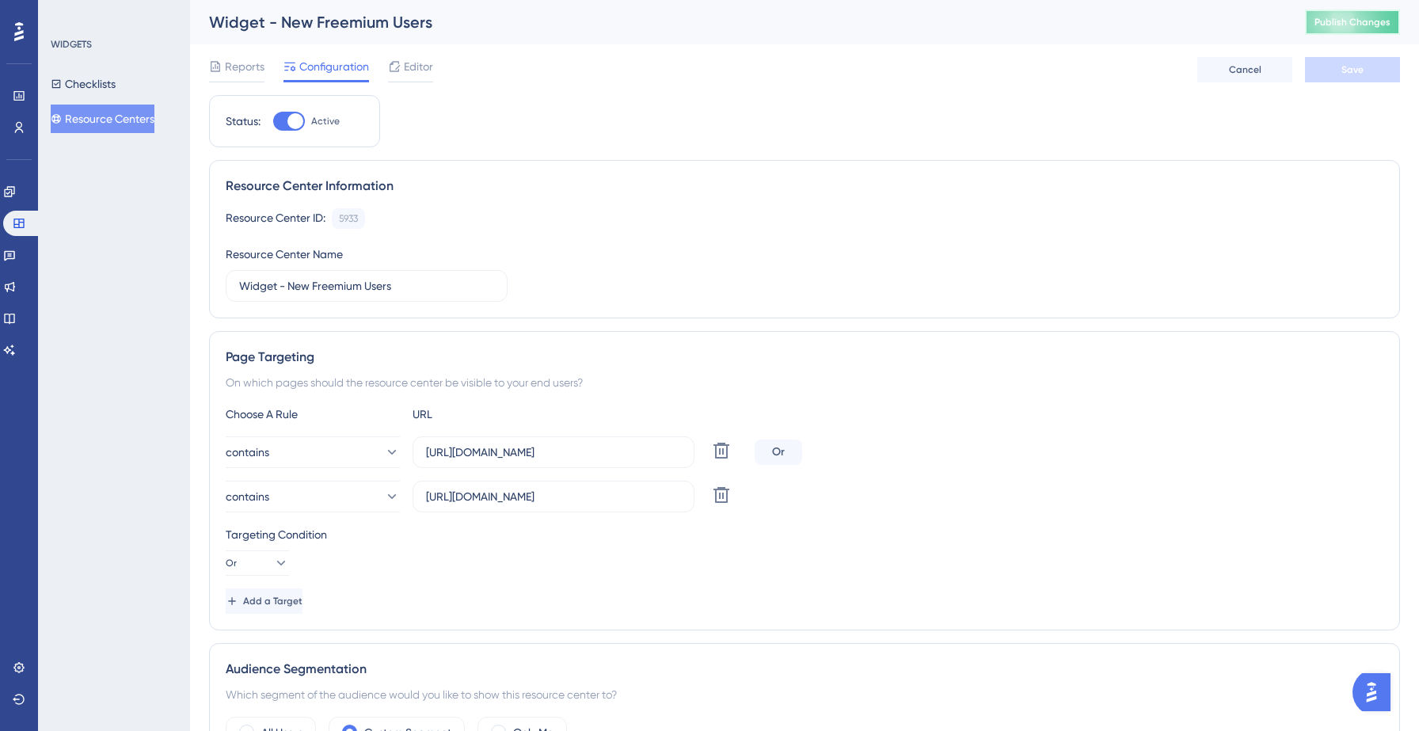
click at [1377, 18] on span "Publish Changes" at bounding box center [1352, 22] width 76 height 13
click at [491, 32] on icon at bounding box center [491, 29] width 16 height 16
click at [414, 57] on span "Editor" at bounding box center [418, 66] width 29 height 19
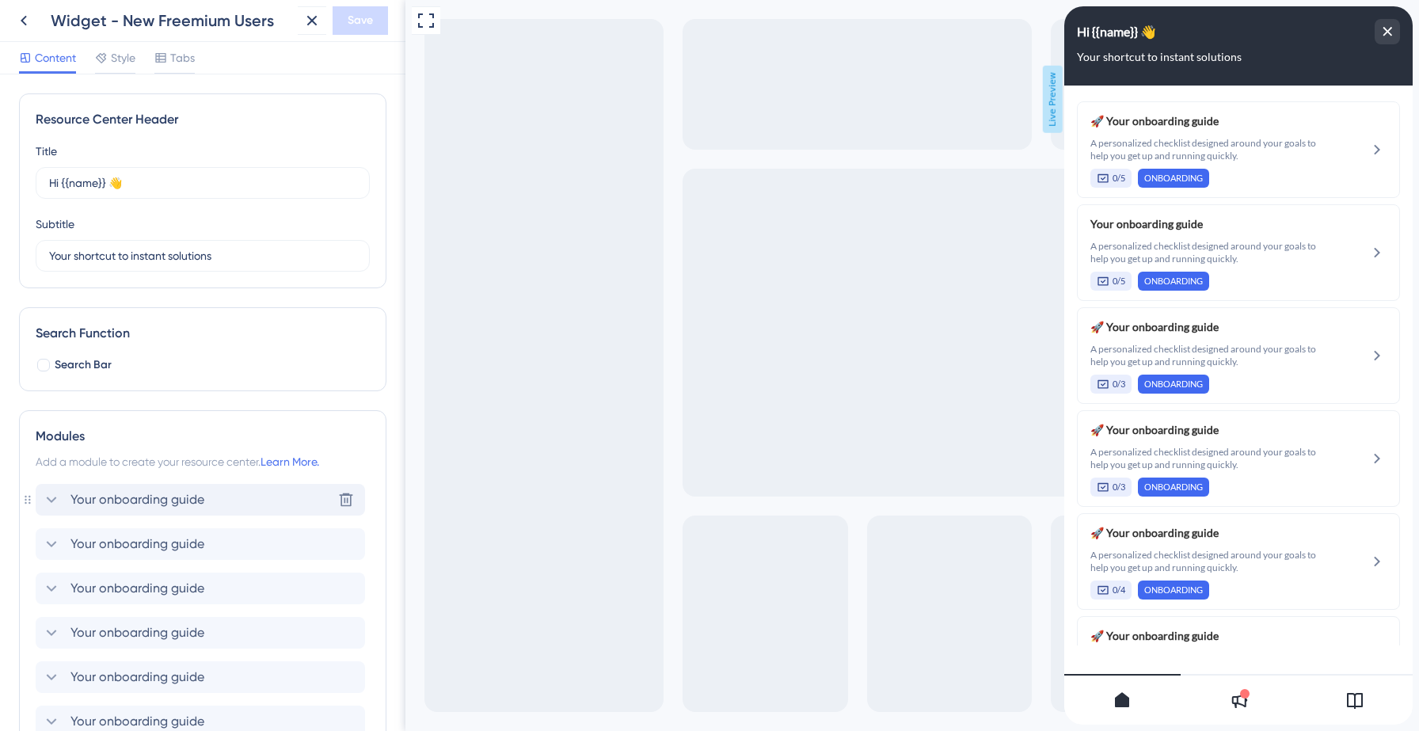
click at [55, 500] on icon at bounding box center [51, 499] width 19 height 19
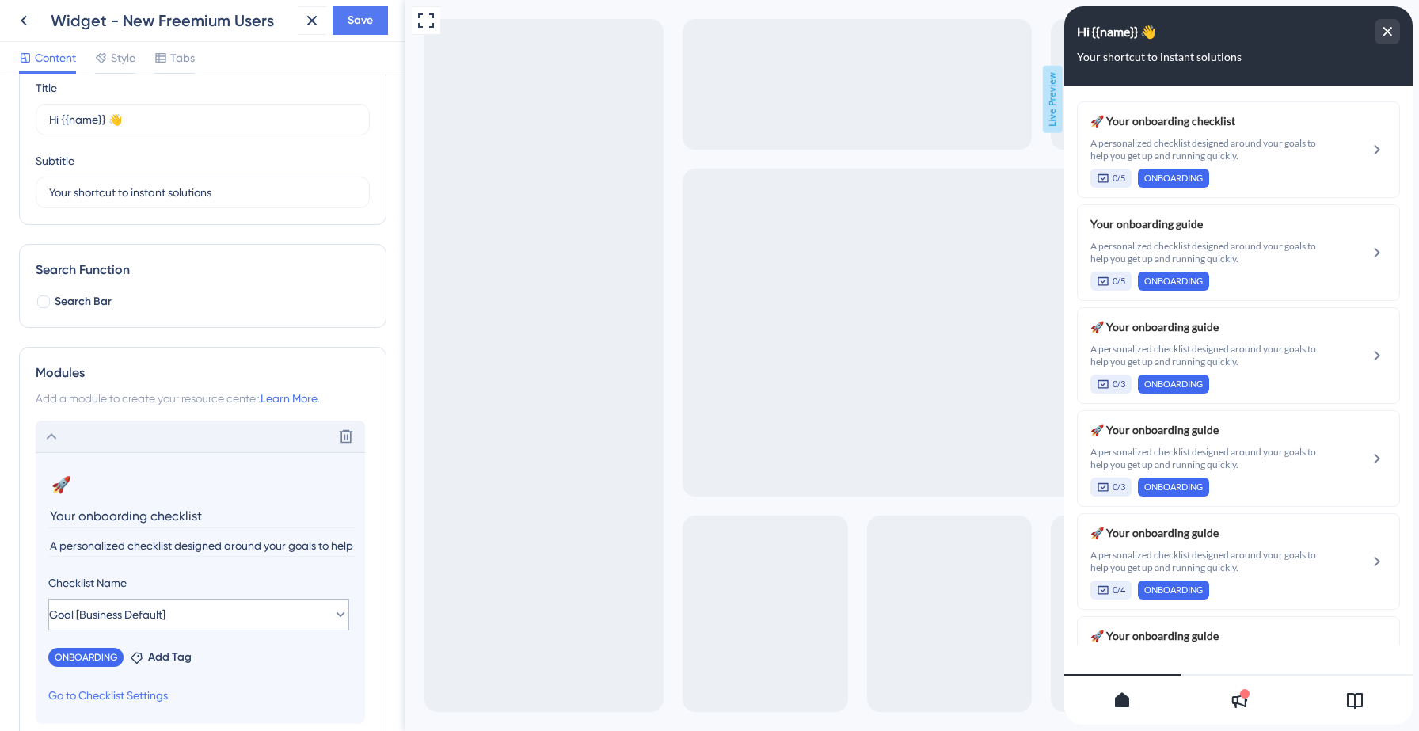
scroll to position [118, 0]
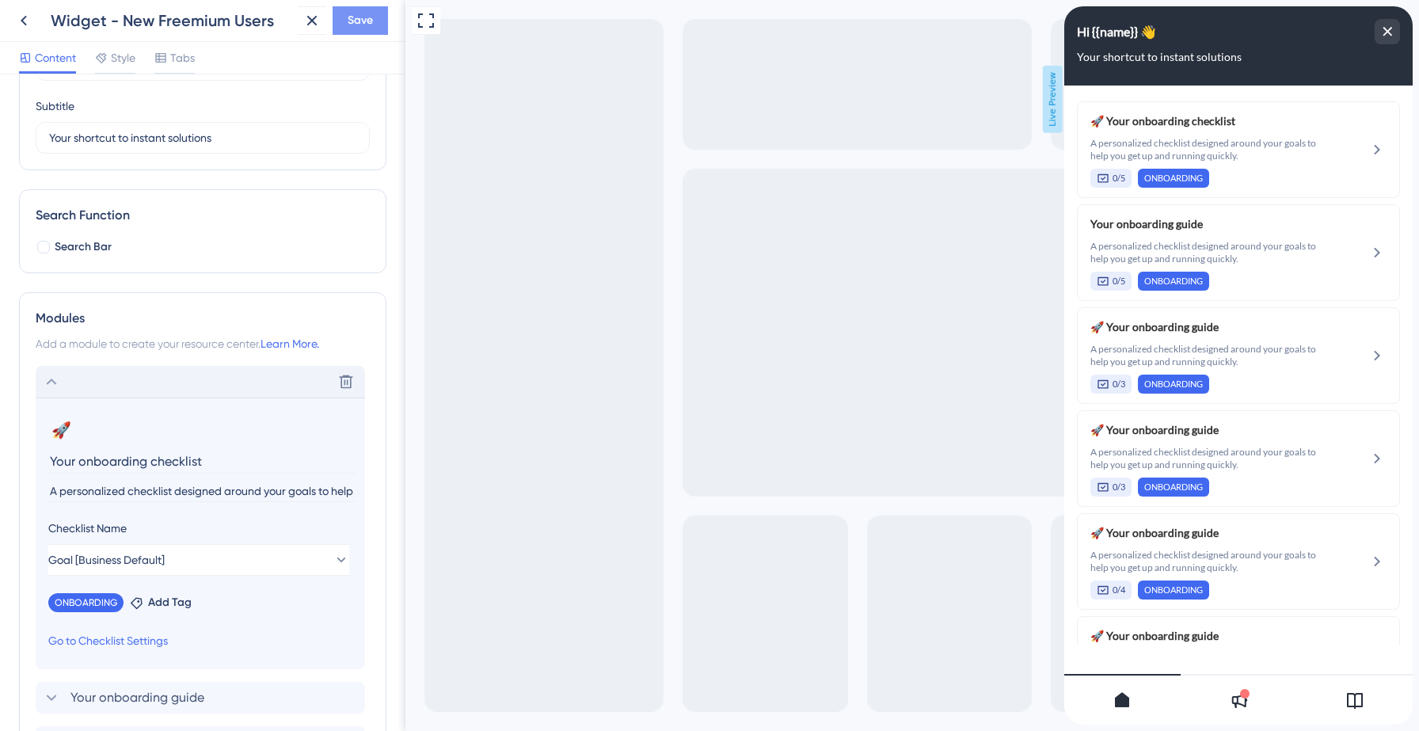
type input "Your onboarding checklist"
click at [363, 19] on span "Save" at bounding box center [360, 20] width 25 height 19
click at [301, 32] on icon at bounding box center [301, 29] width 16 height 16
click at [20, 21] on icon at bounding box center [23, 20] width 19 height 19
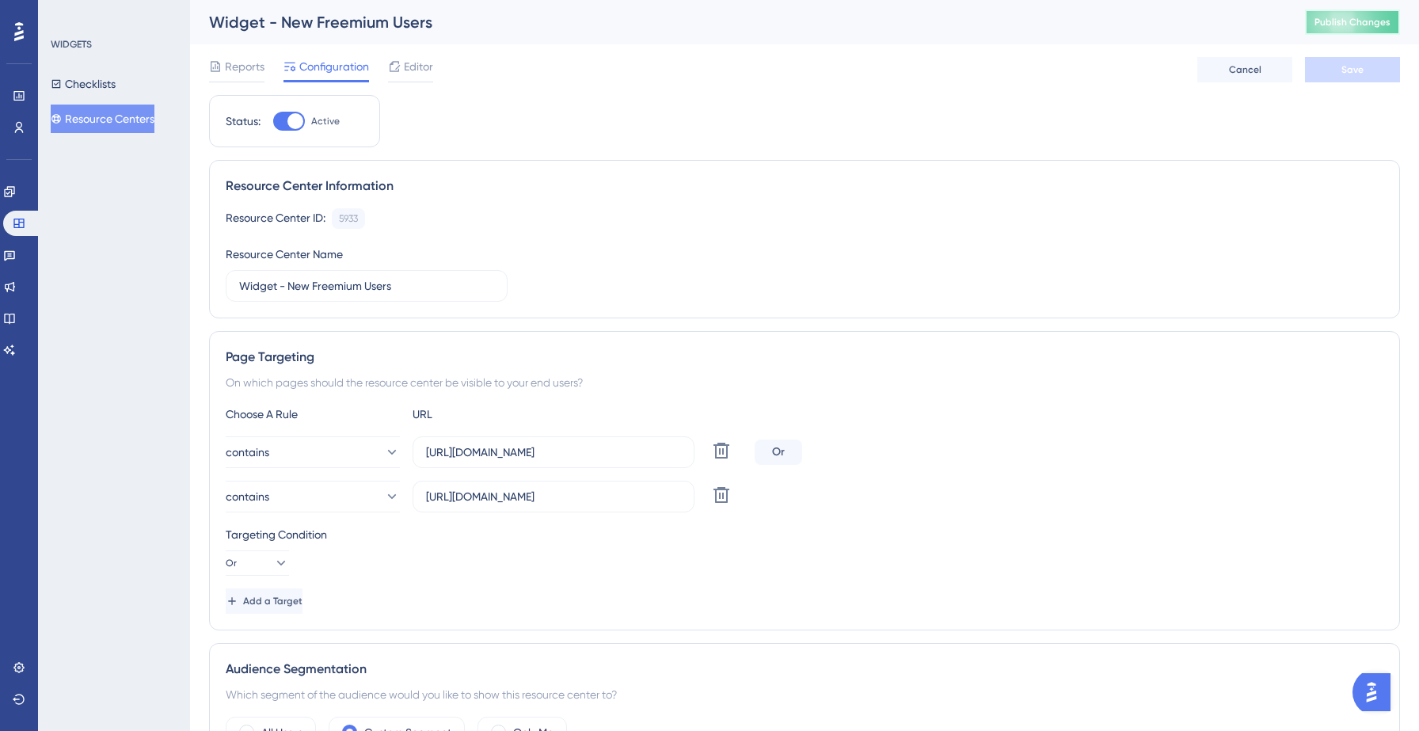
click at [1366, 17] on span "Publish Changes" at bounding box center [1352, 22] width 76 height 13
click at [942, 85] on div "Reports Configuration Editor Cancel Save" at bounding box center [804, 69] width 1191 height 51
click at [494, 25] on icon at bounding box center [491, 29] width 16 height 16
click at [410, 77] on div "Editor" at bounding box center [410, 69] width 45 height 25
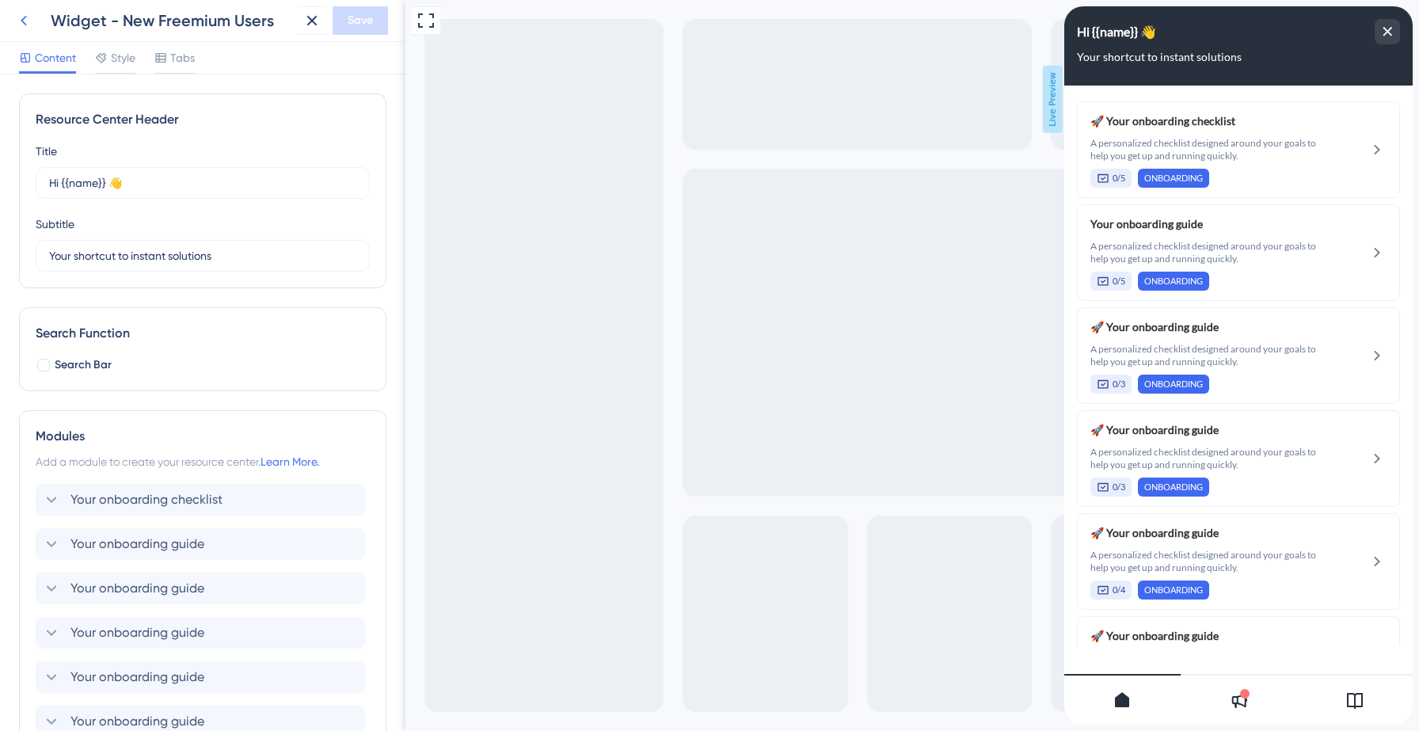
click at [21, 14] on icon at bounding box center [23, 20] width 19 height 19
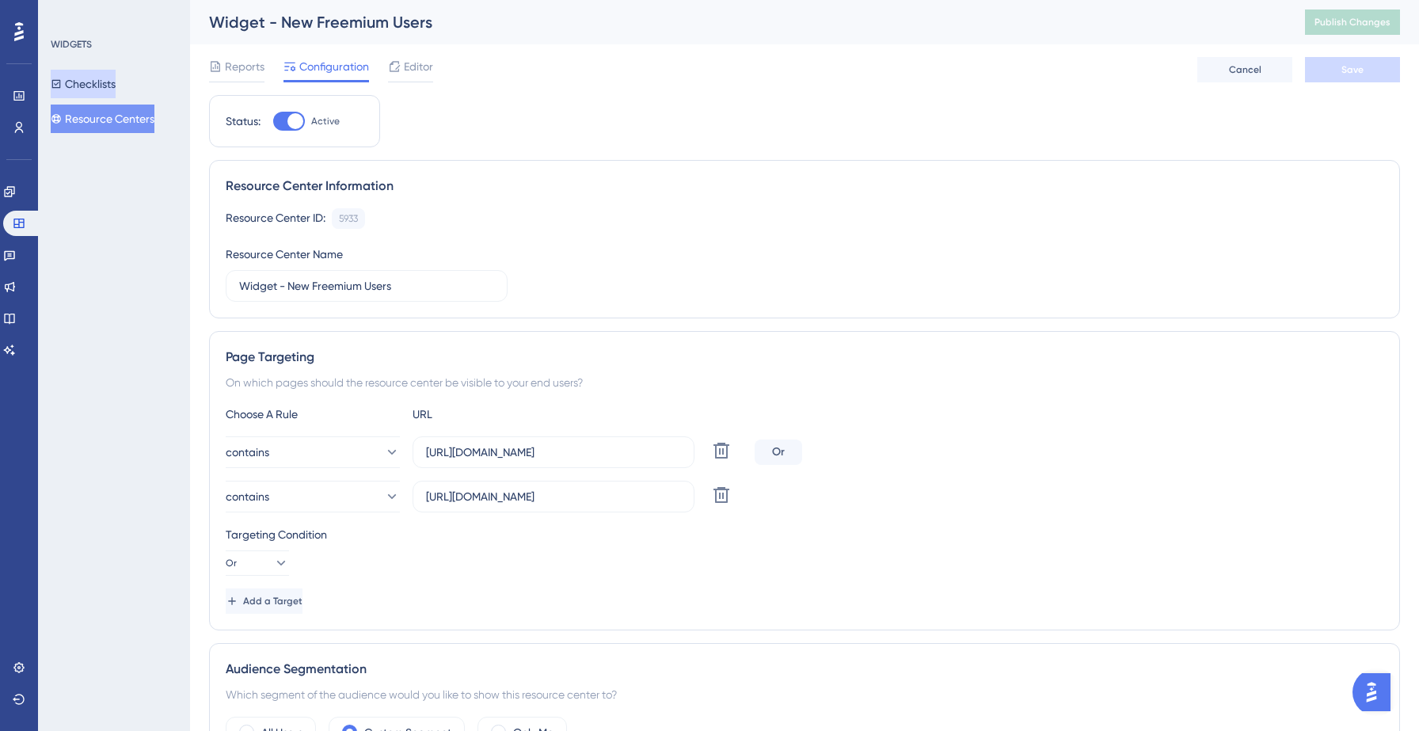
click at [97, 85] on button "Checklists" at bounding box center [83, 84] width 65 height 29
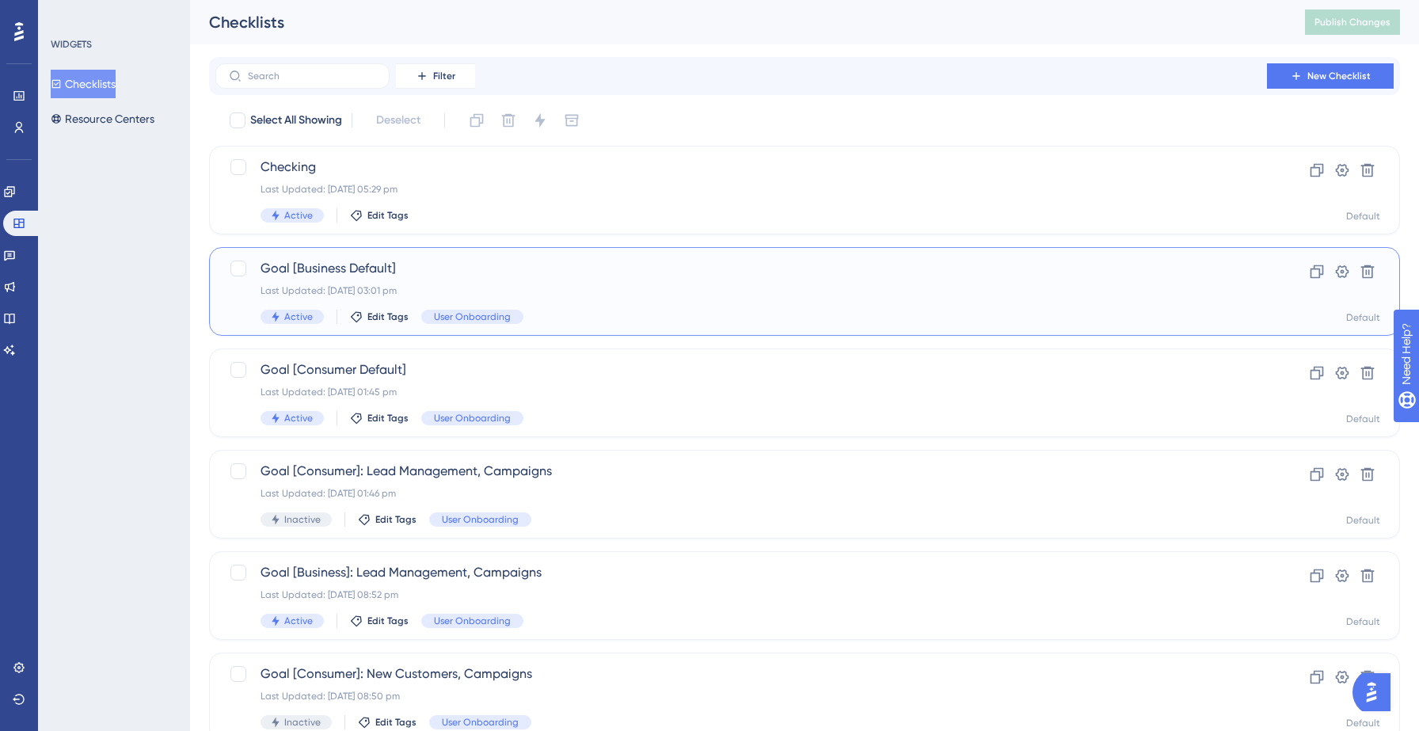
click at [454, 283] on div "Goal [Business Default] Last Updated: [DATE] 03:01 pm Active Edit Tags User Onb…" at bounding box center [741, 291] width 961 height 65
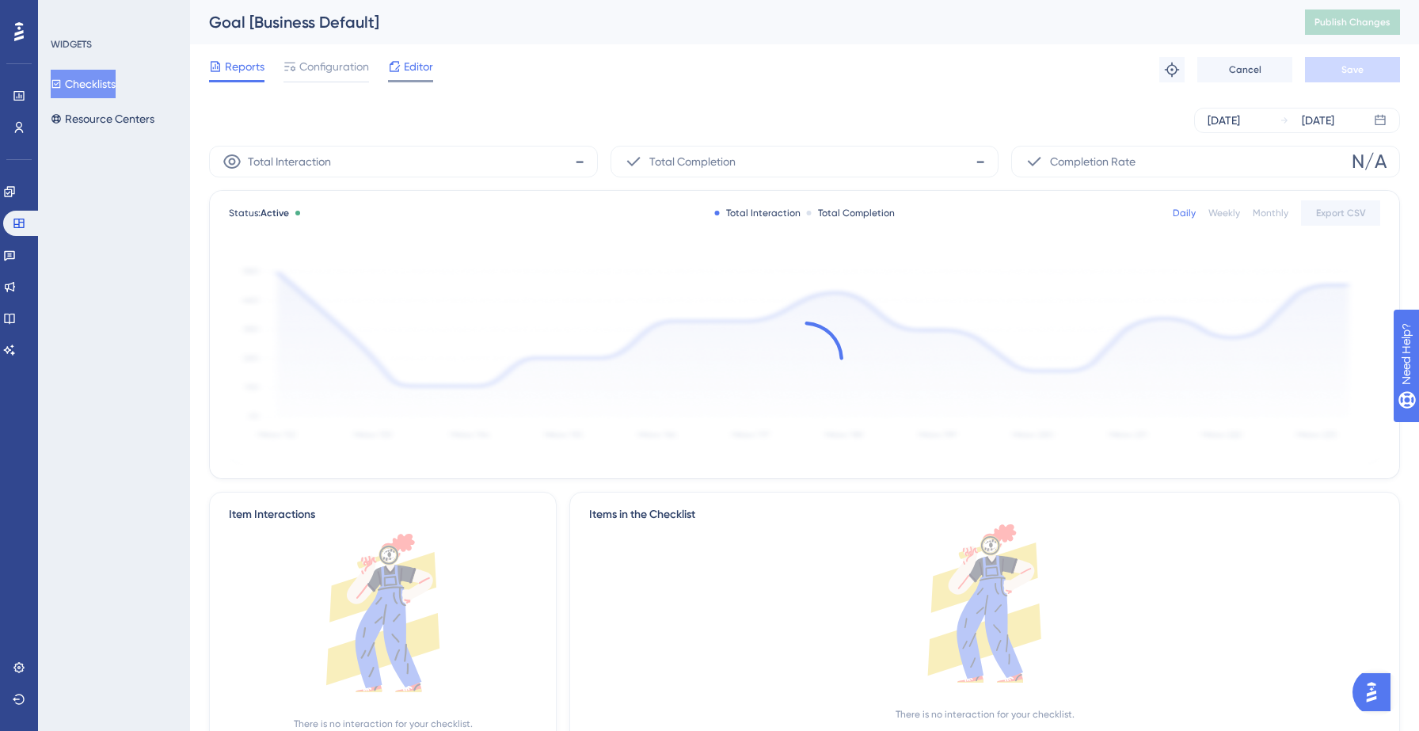
click at [414, 62] on span "Editor" at bounding box center [418, 66] width 29 height 19
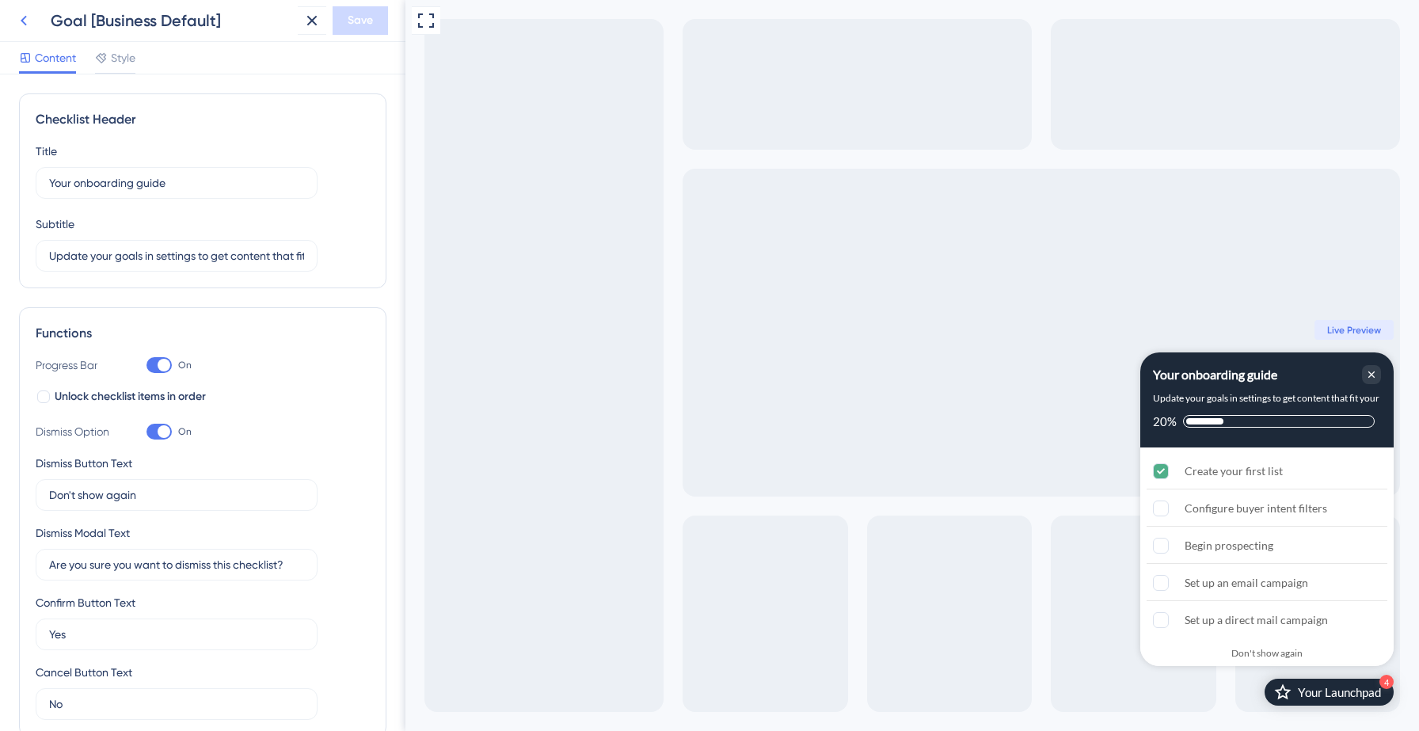
click at [15, 16] on icon at bounding box center [23, 20] width 19 height 19
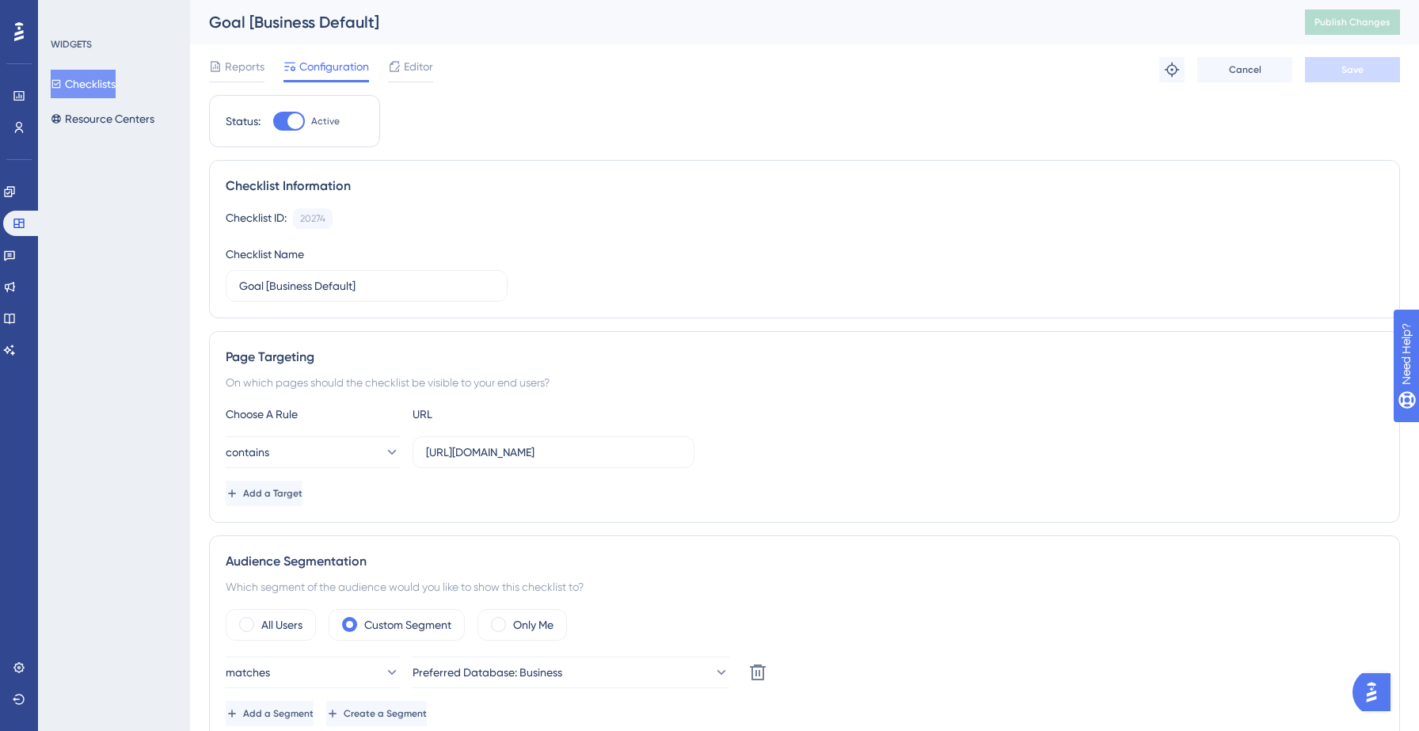
click at [101, 81] on button "Checklists" at bounding box center [83, 84] width 65 height 29
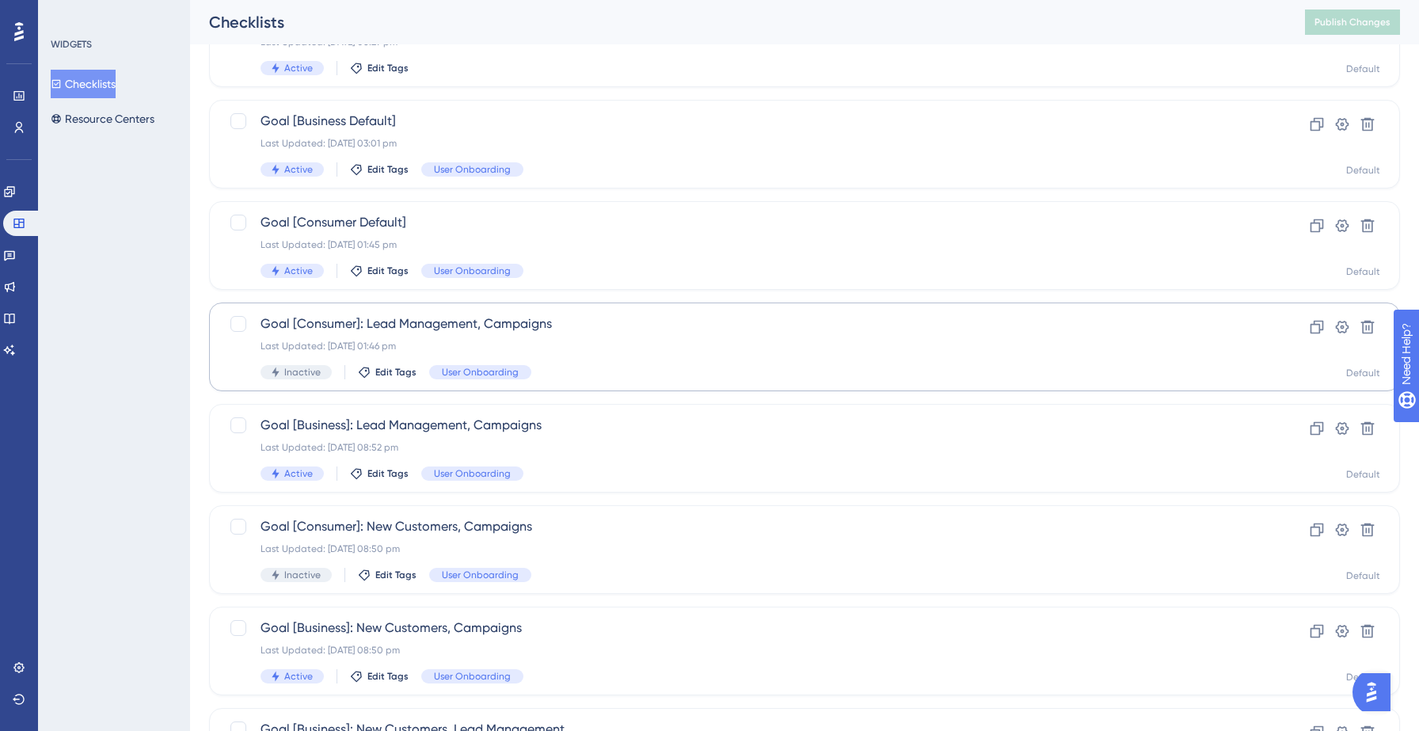
scroll to position [153, 0]
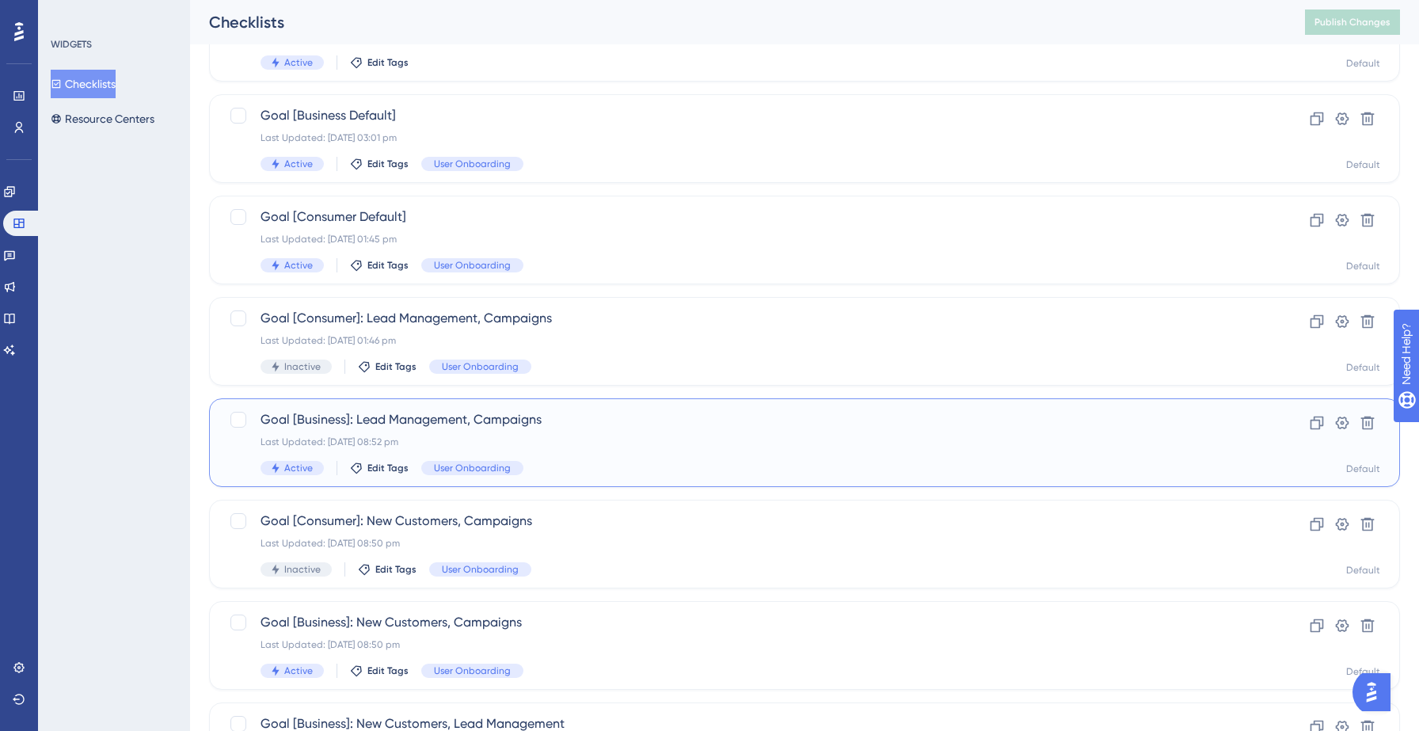
click at [427, 433] on div "Goal [Business]: Lead Management, Campaigns Last Updated: [DATE] 08:52 pm Activ…" at bounding box center [741, 442] width 961 height 65
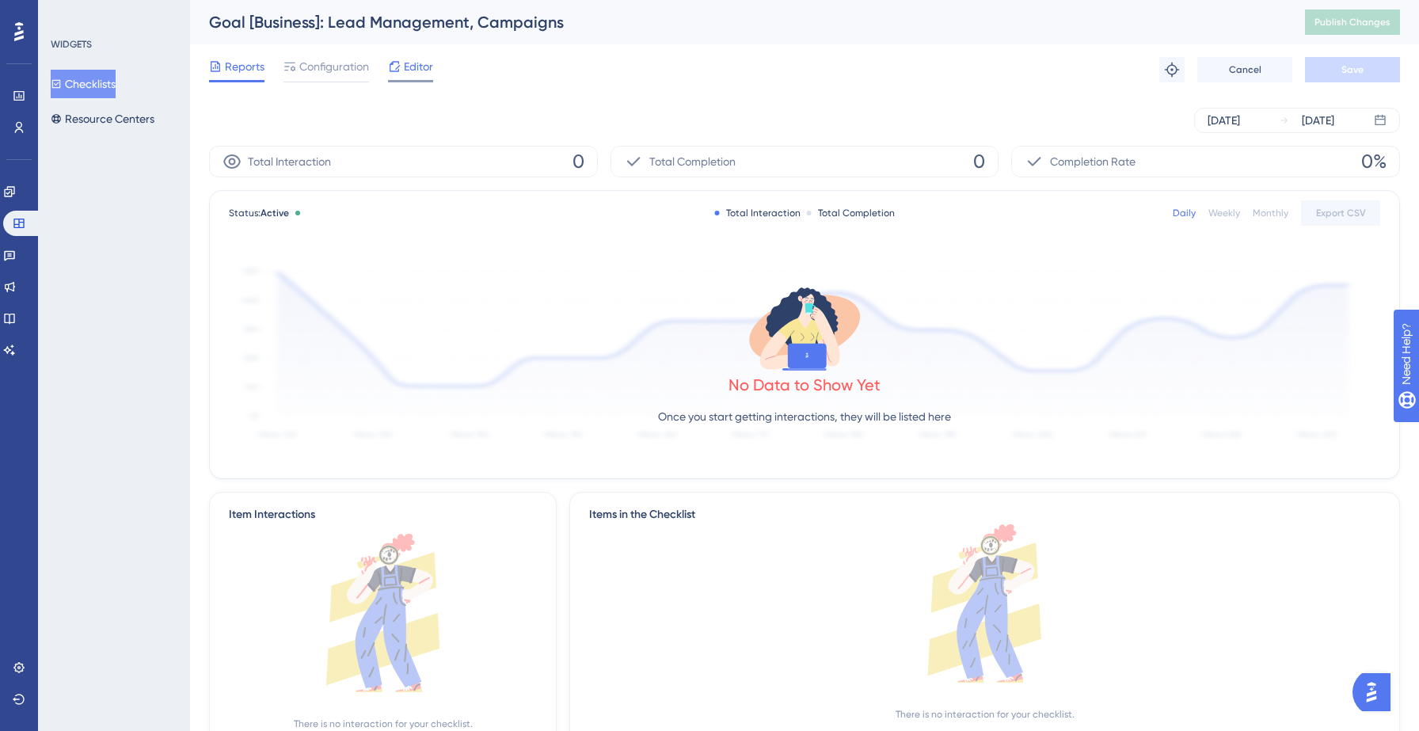
click at [417, 73] on span "Editor" at bounding box center [418, 66] width 29 height 19
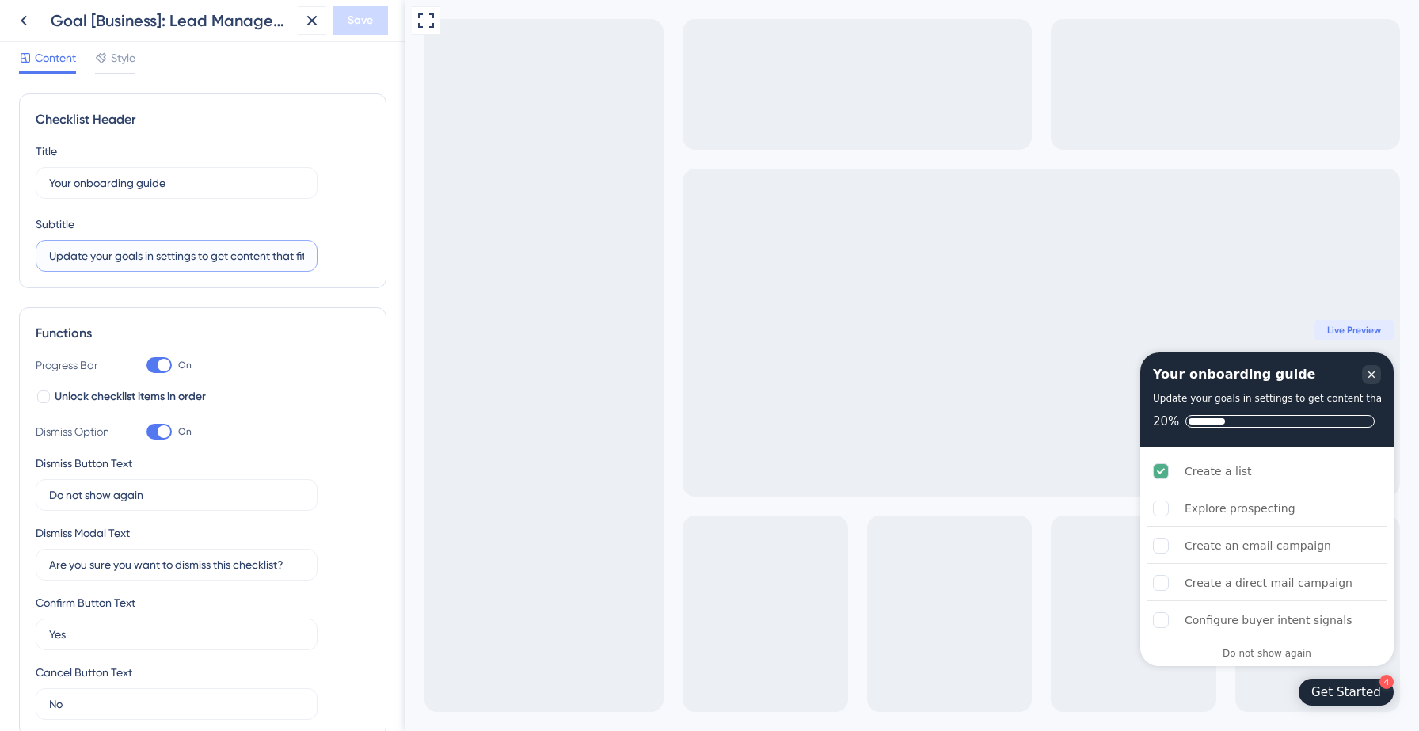
click at [154, 251] on input "Update your goals in settings to get content that fit your needs" at bounding box center [176, 255] width 255 height 17
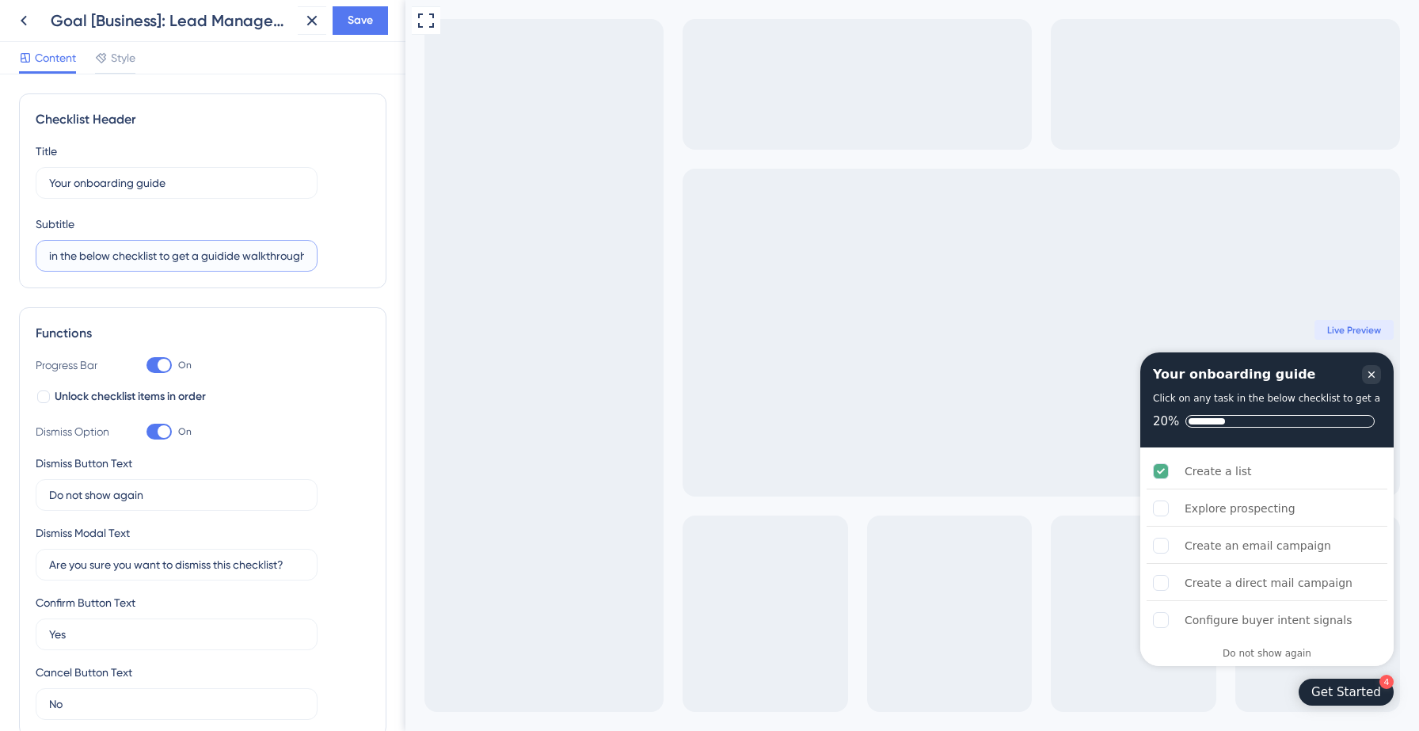
scroll to position [0, 93]
click at [136, 250] on input "Click on any task in the below checklist to get a guidide walkthrough" at bounding box center [176, 255] width 255 height 17
click at [229, 258] on input "Click on any task in the below checklist to get a guidide walkthrough" at bounding box center [176, 255] width 255 height 17
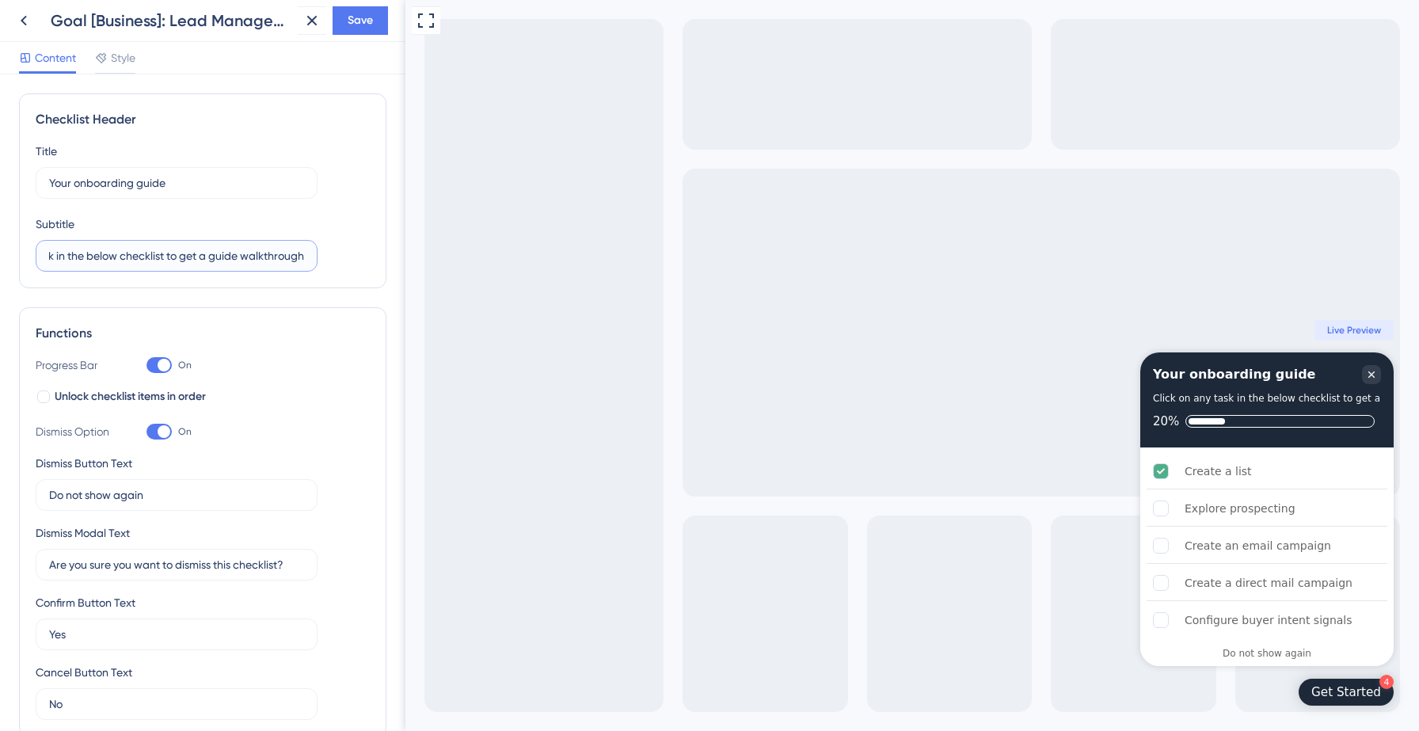
scroll to position [0, 84]
type input "Click on any task in the below checklist to get a guided walkthrough"
click at [369, 24] on span "Save" at bounding box center [360, 20] width 25 height 19
click at [136, 259] on input "Click on any task in the below checklist to get a guided walkthrough" at bounding box center [176, 255] width 255 height 17
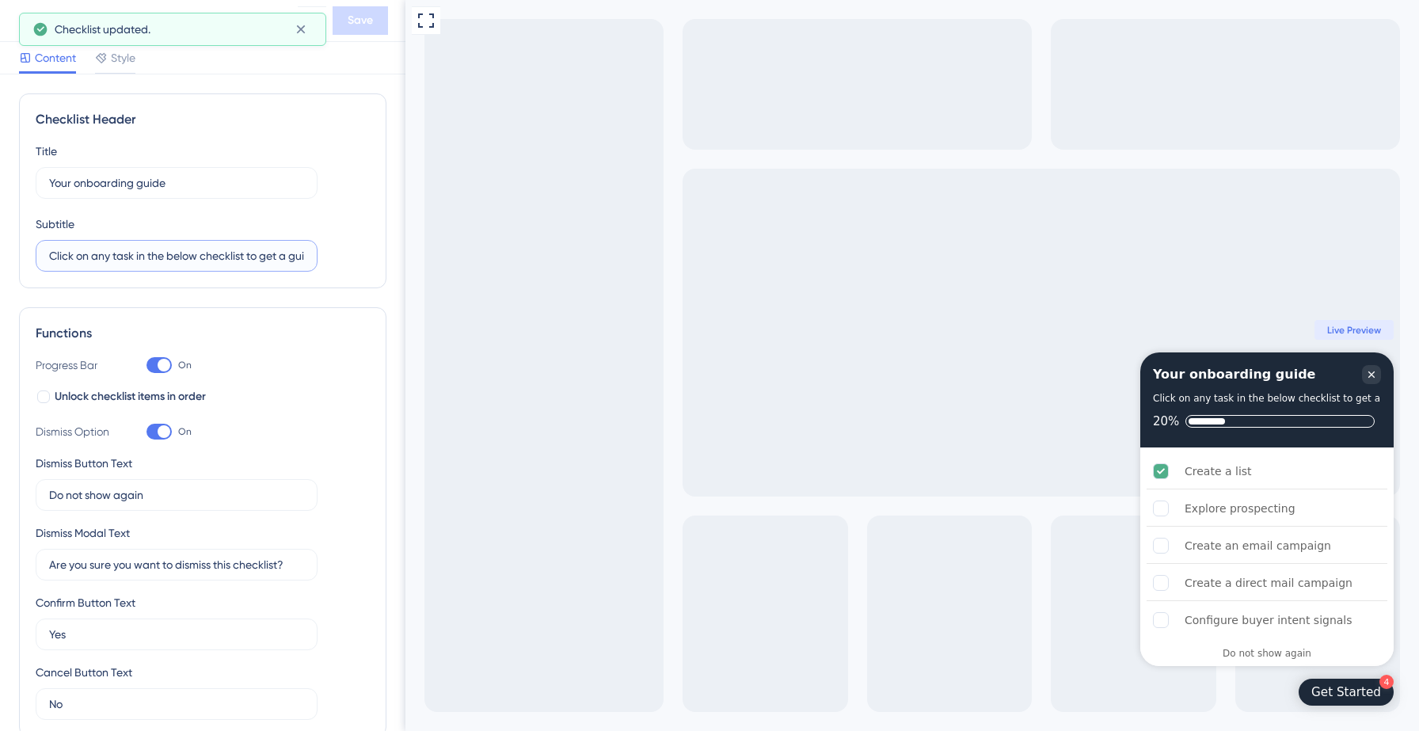
click at [136, 259] on input "Click on any task in the below checklist to get a guided walkthrough" at bounding box center [176, 255] width 255 height 17
click at [301, 29] on icon at bounding box center [300, 29] width 9 height 9
click at [24, 21] on icon at bounding box center [23, 20] width 19 height 19
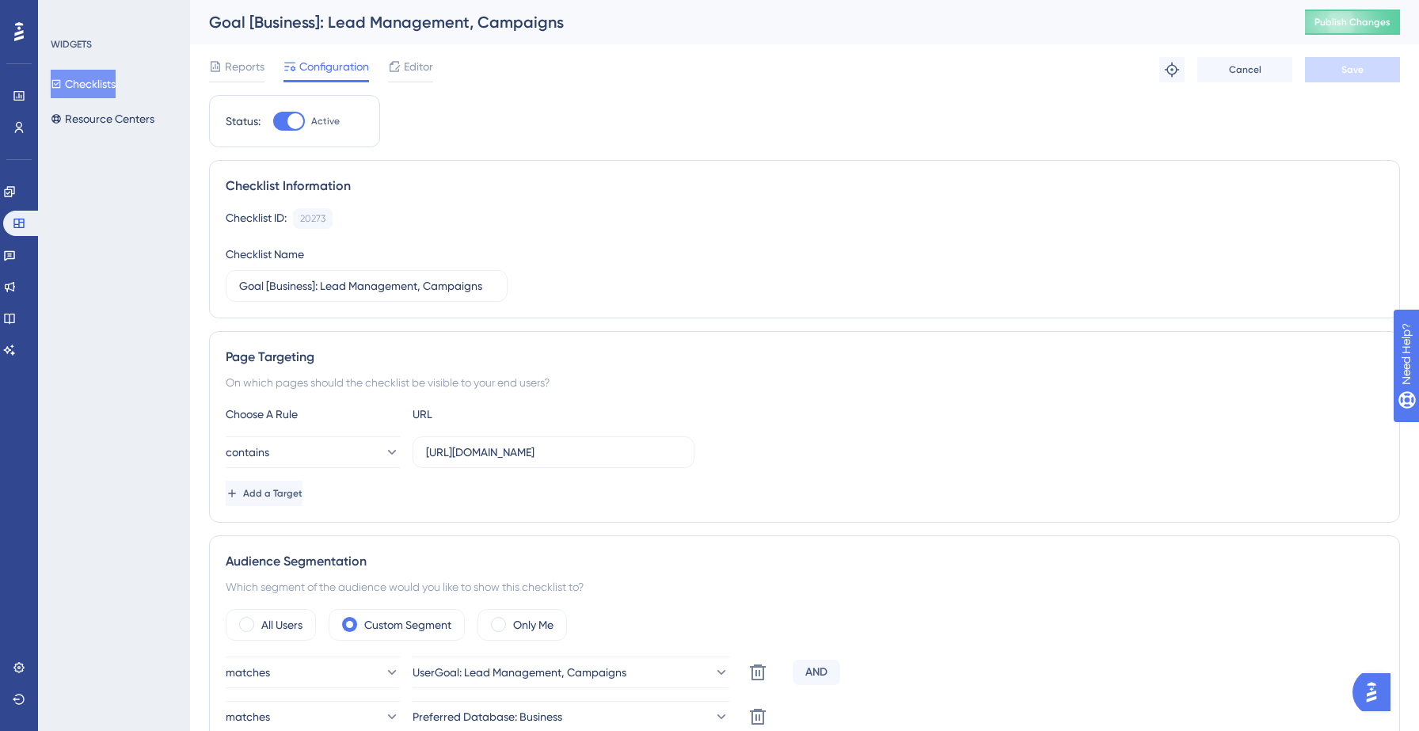
click at [99, 91] on button "Checklists" at bounding box center [83, 84] width 65 height 29
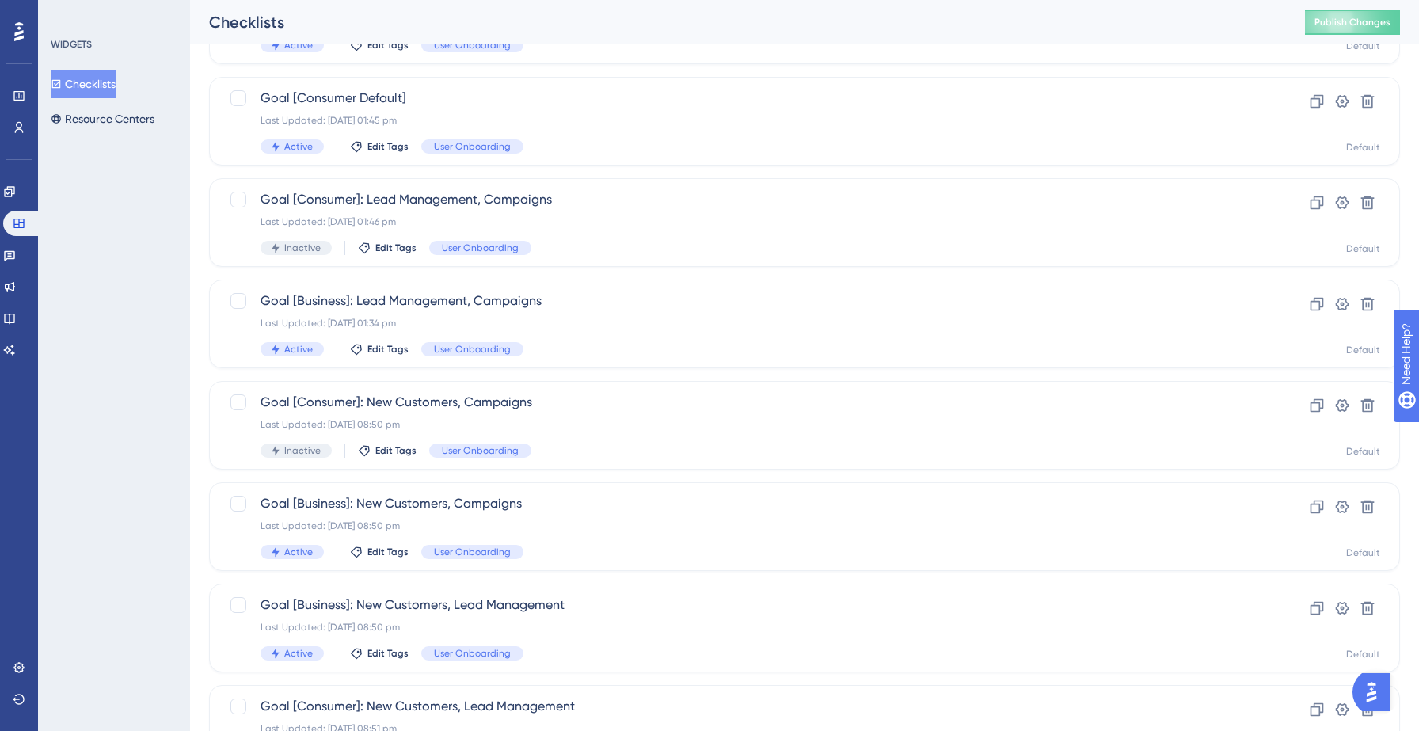
scroll to position [279, 0]
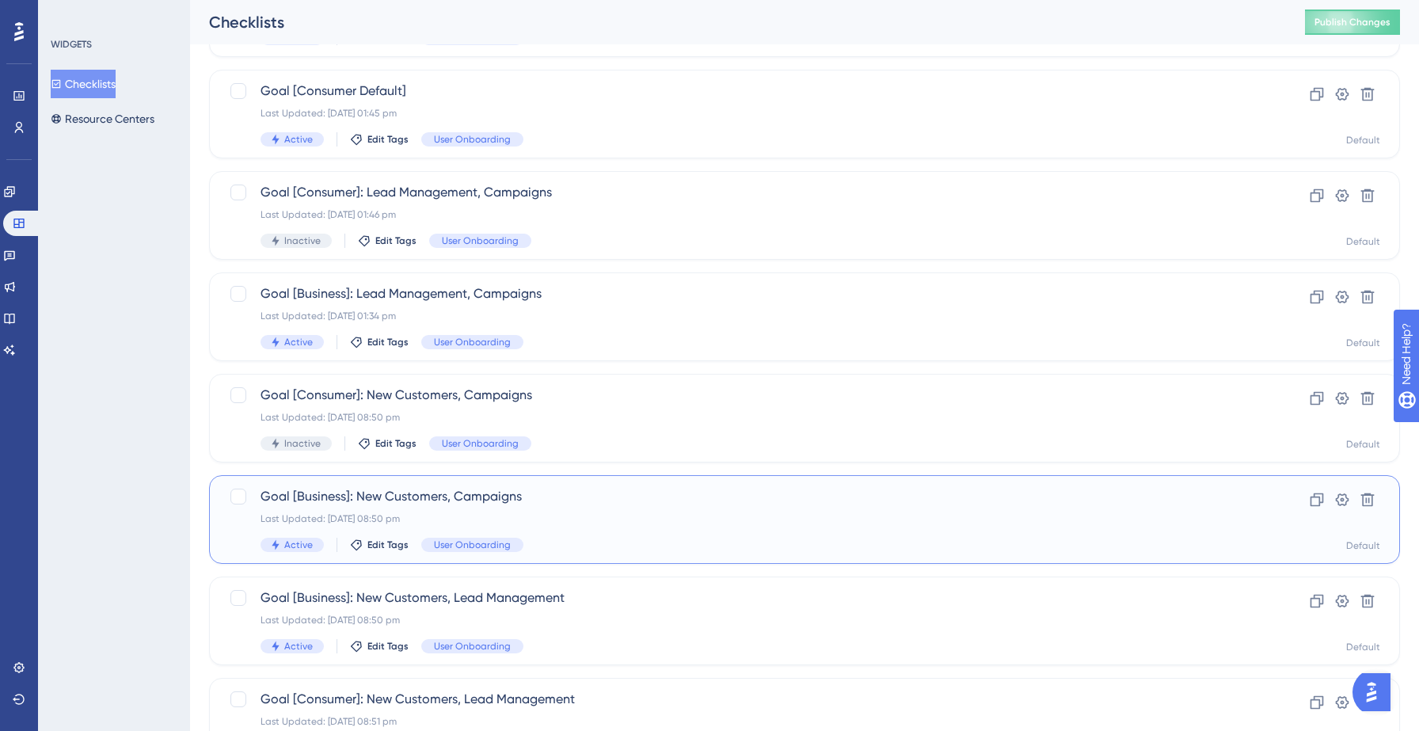
click at [563, 500] on span "Goal [Business]: New Customers, Campaigns" at bounding box center [741, 496] width 961 height 19
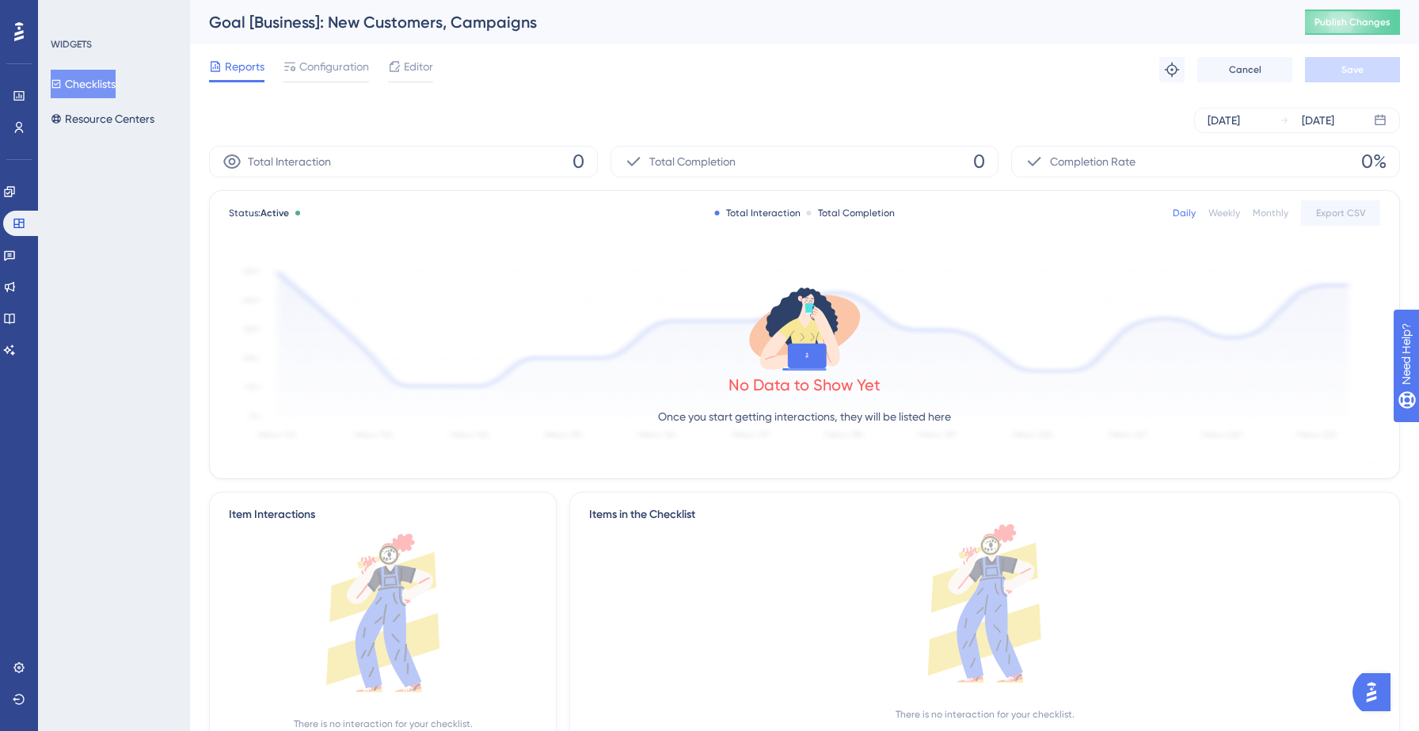
click at [410, 84] on div "Reports Configuration Editor Troubleshoot Cancel Save" at bounding box center [804, 69] width 1191 height 51
click at [413, 55] on div "Reports Configuration Editor Troubleshoot Cancel Save" at bounding box center [804, 69] width 1191 height 51
click at [413, 67] on span "Editor" at bounding box center [418, 66] width 29 height 19
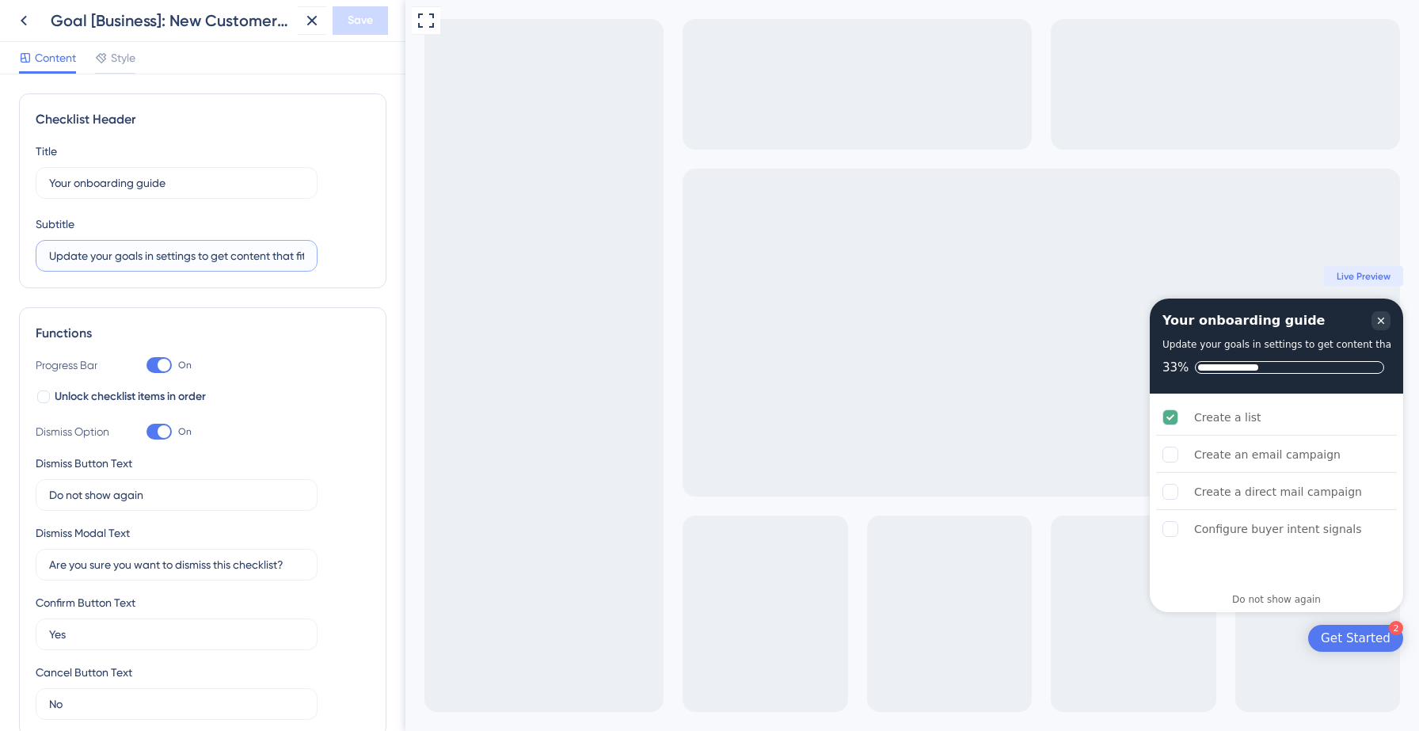
click at [169, 251] on input "Update your goals in settings to get content that fit your needs" at bounding box center [176, 255] width 255 height 17
paste input "Click on any task in the below checklist to get a guided walkthrough"
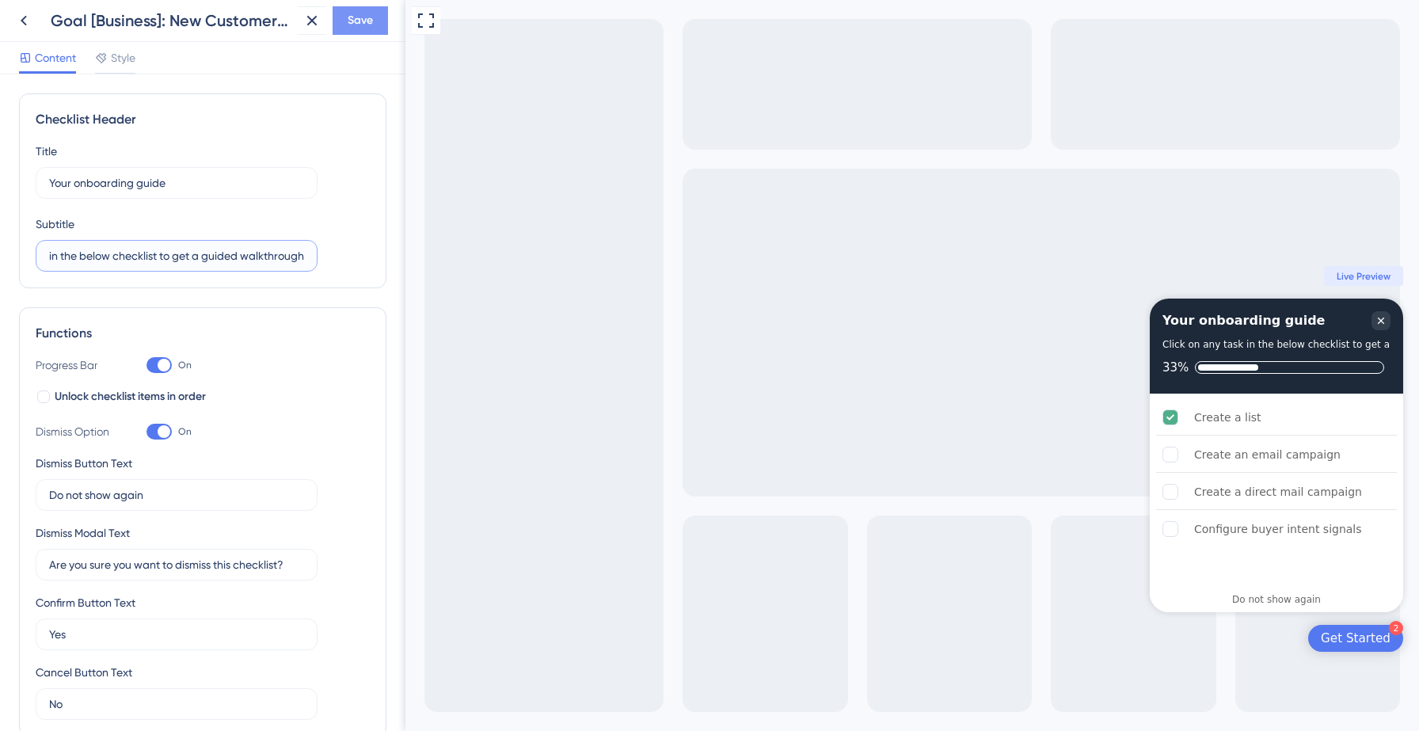
type input "Click on any task in the below checklist to get a guided walkthrough"
click at [372, 11] on span "Save" at bounding box center [360, 20] width 25 height 19
click at [300, 32] on icon at bounding box center [301, 29] width 16 height 16
click at [25, 21] on icon at bounding box center [23, 20] width 19 height 19
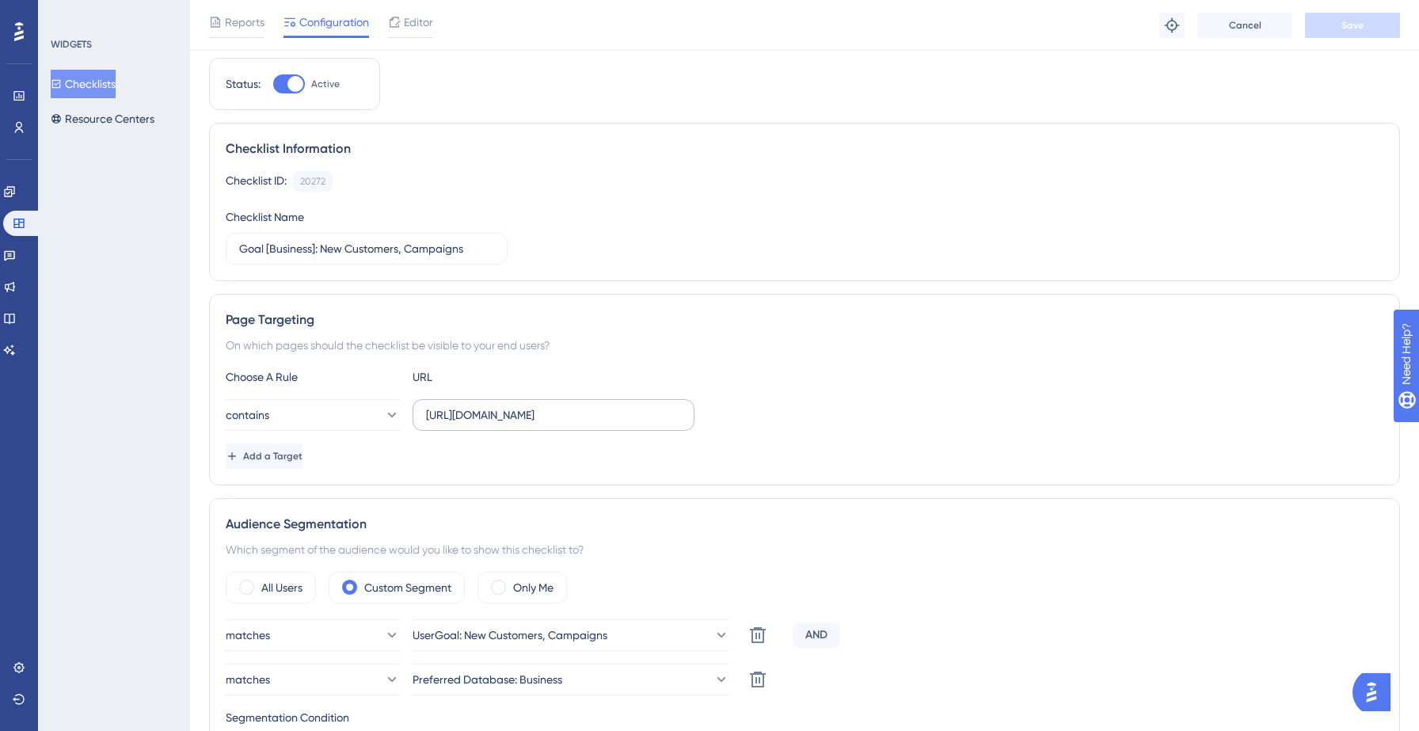
scroll to position [48, 0]
click at [112, 82] on button "Checklists" at bounding box center [83, 84] width 65 height 29
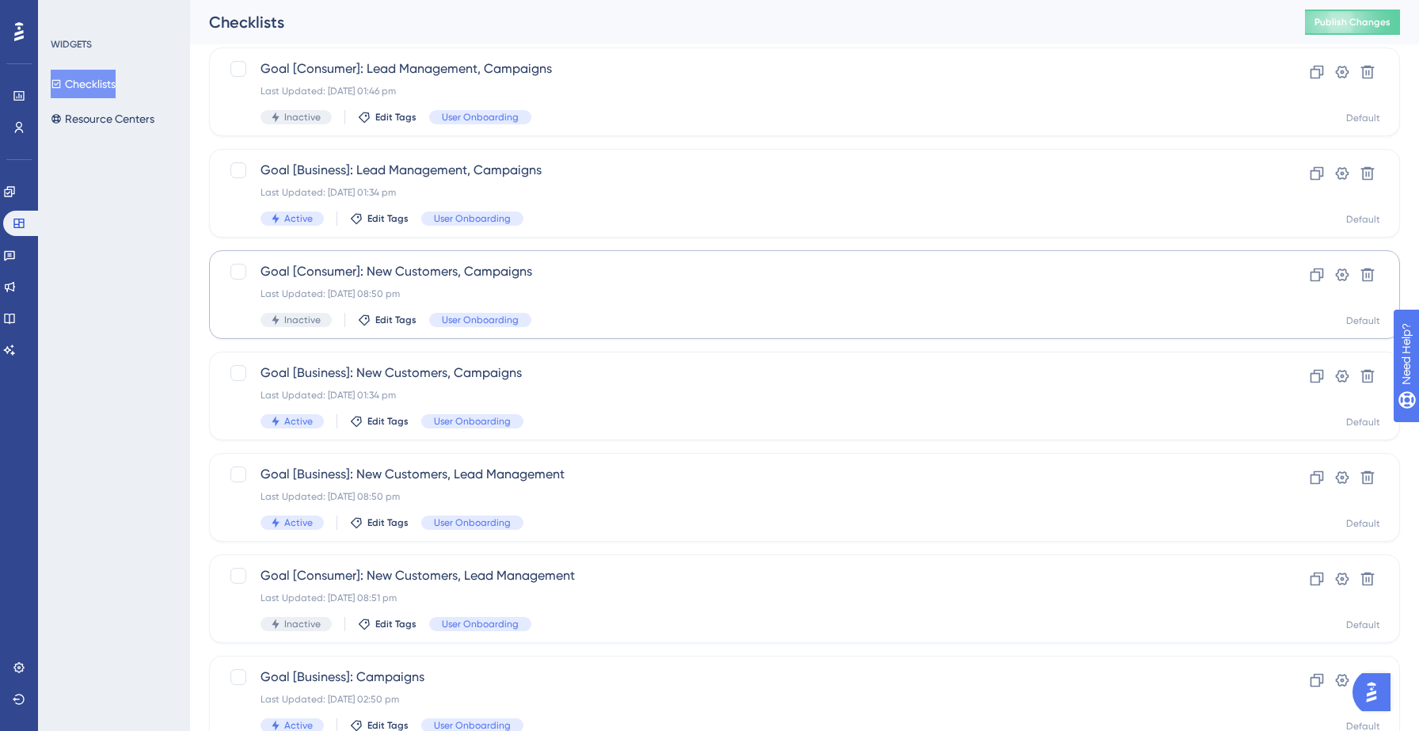
scroll to position [417, 0]
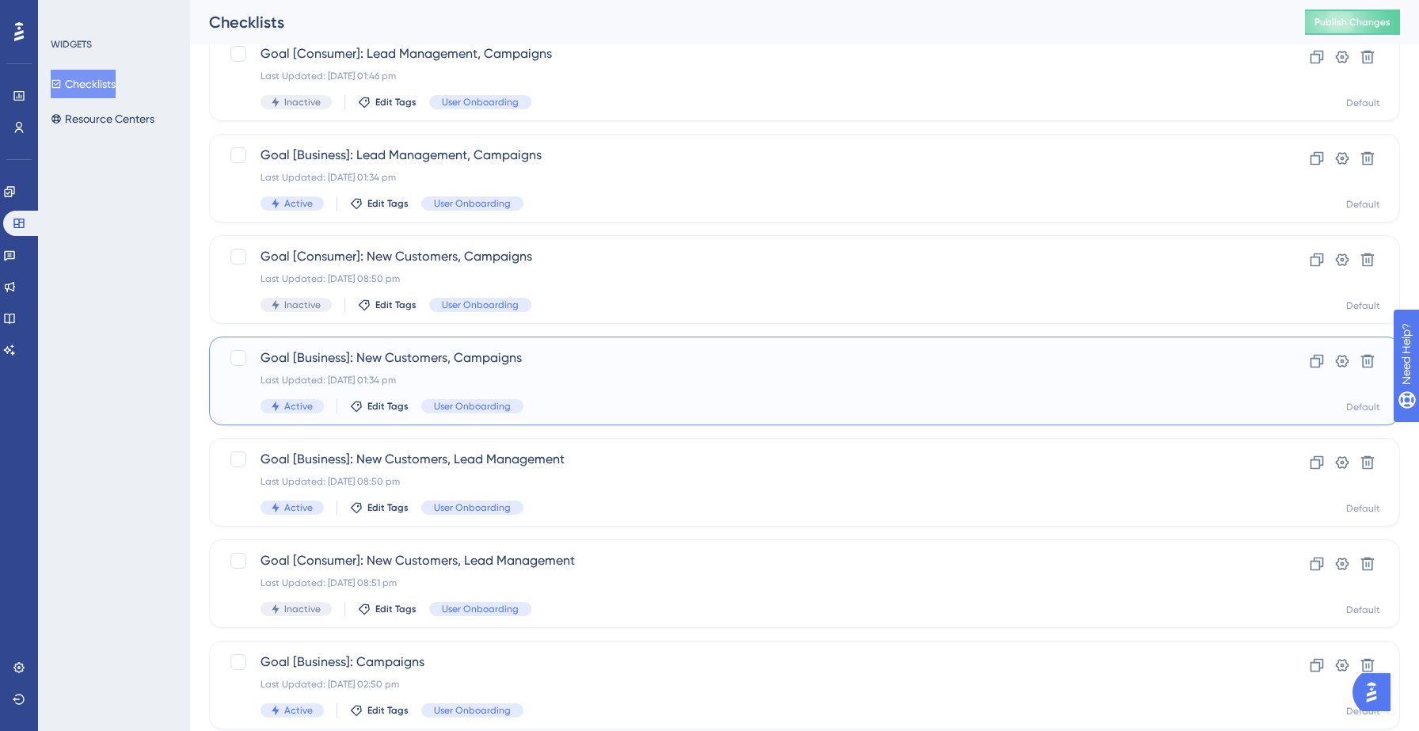
click at [596, 375] on div "Last Updated: [DATE] 01:34 pm" at bounding box center [741, 380] width 961 height 13
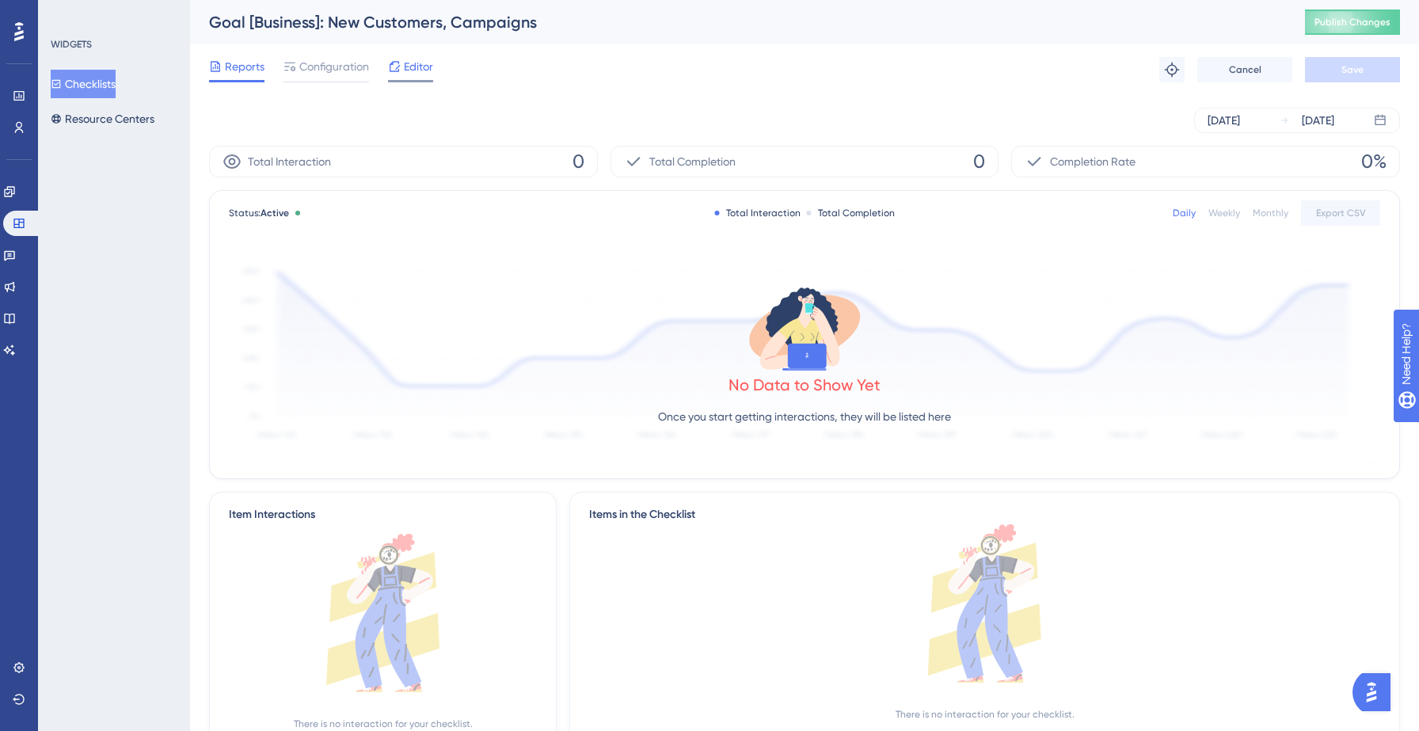
click at [428, 64] on span "Editor" at bounding box center [418, 66] width 29 height 19
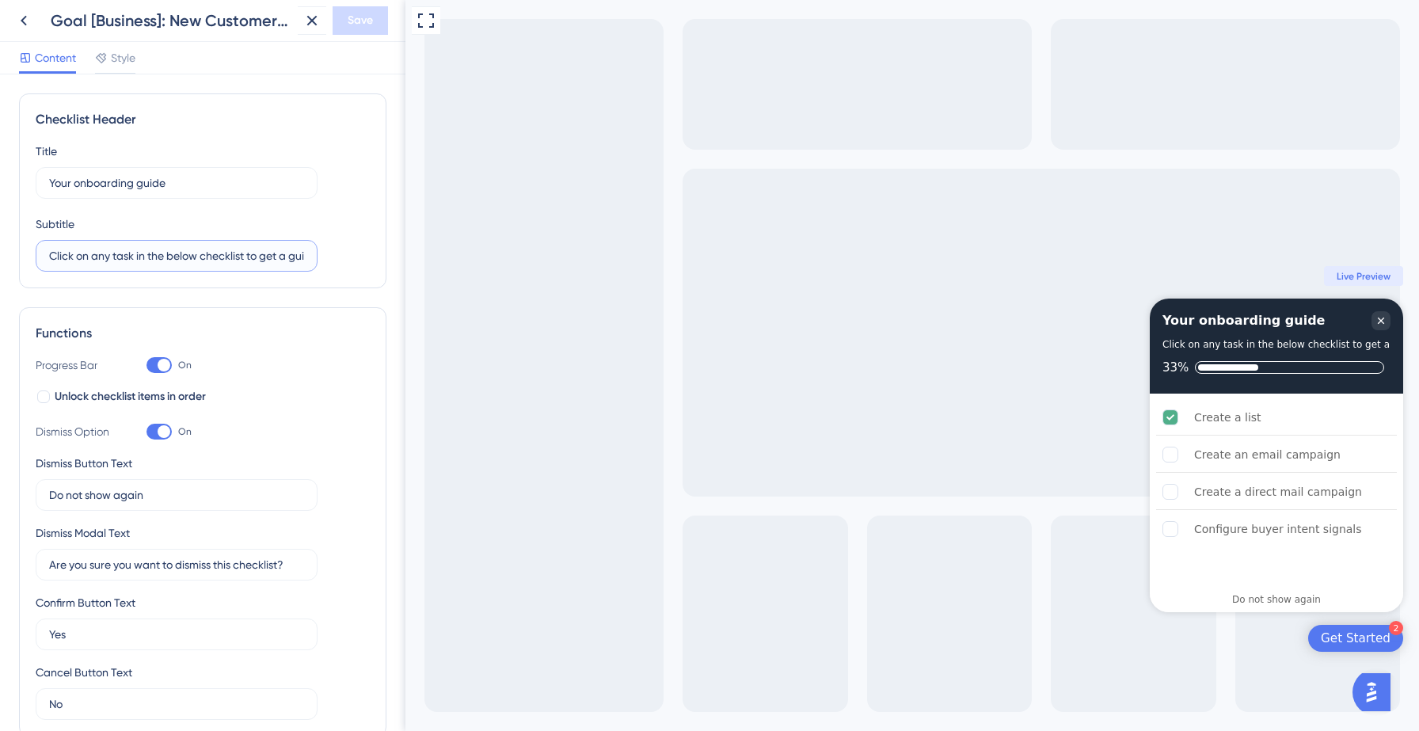
click at [88, 262] on input "Click on any task in the below checklist to get a guided walkthrough" at bounding box center [176, 255] width 255 height 17
click at [21, 24] on icon at bounding box center [23, 20] width 19 height 19
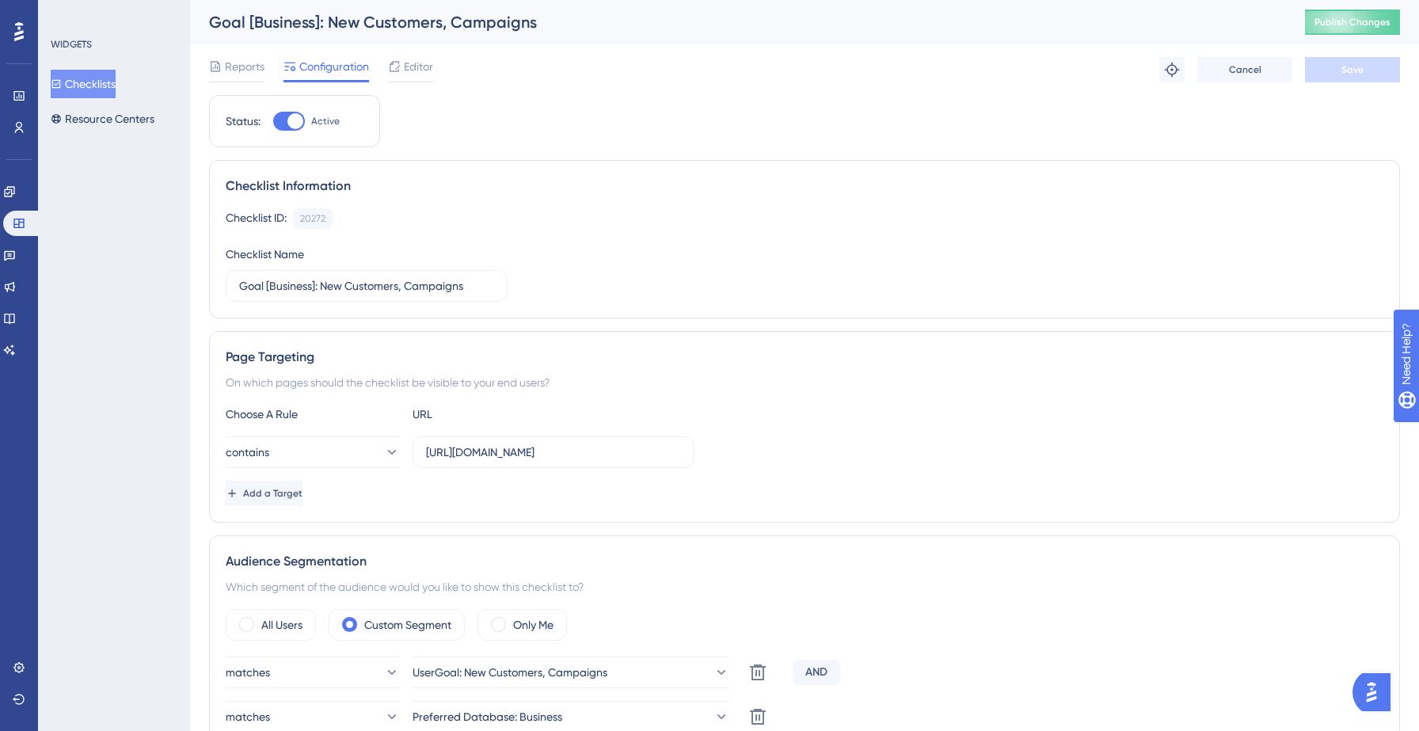
click at [78, 75] on button "Checklists" at bounding box center [83, 84] width 65 height 29
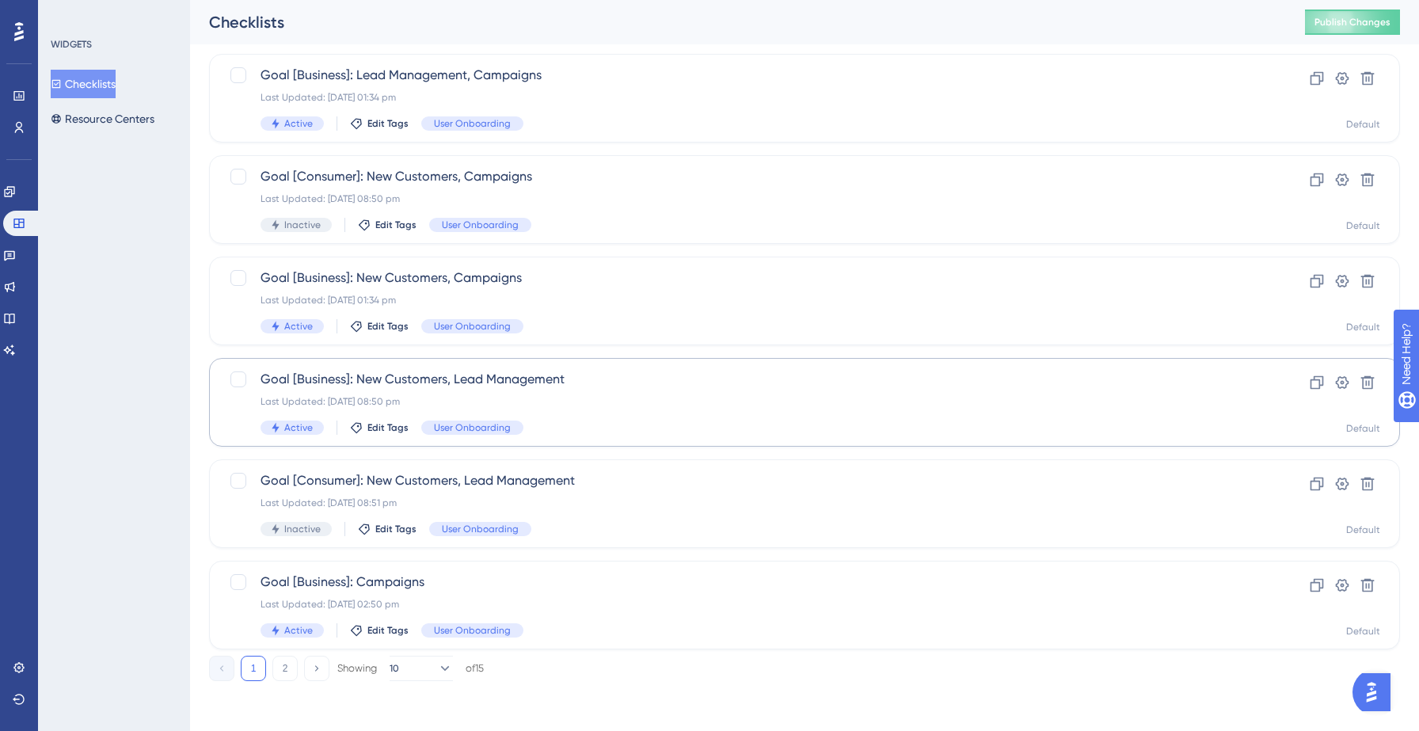
scroll to position [498, 0]
click at [596, 394] on div "Last Updated: [DATE] 08:50 pm" at bounding box center [741, 400] width 961 height 13
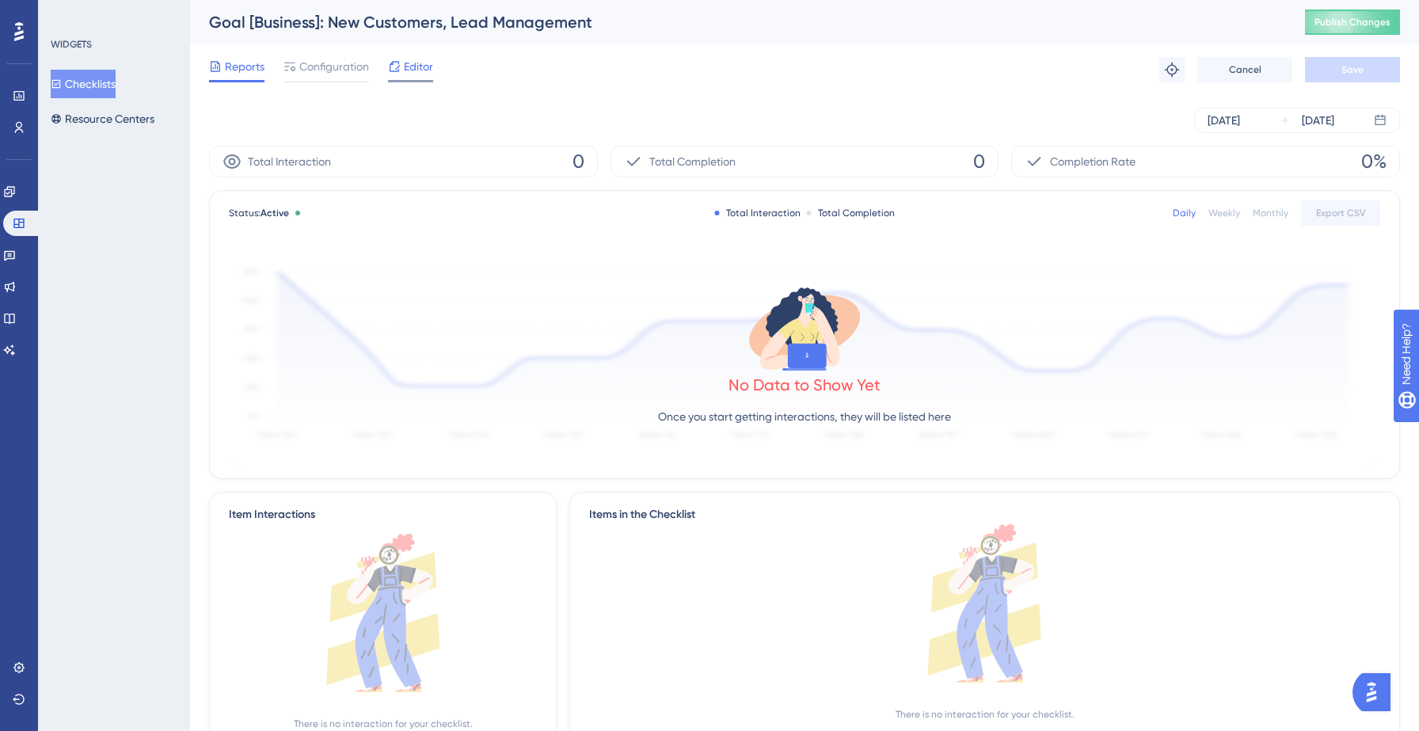
click at [409, 69] on span "Editor" at bounding box center [418, 66] width 29 height 19
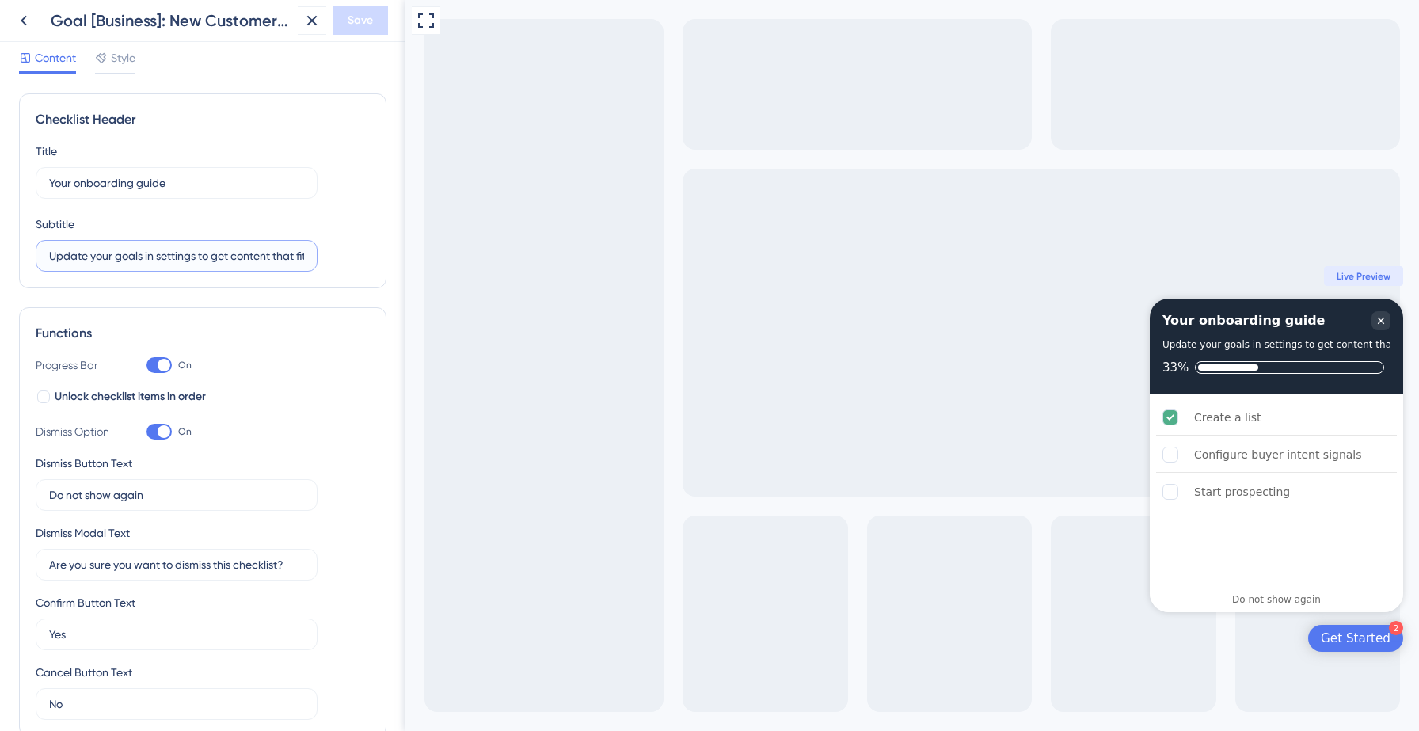
click at [200, 253] on input "Update your goals in settings to get content that fit your needs" at bounding box center [176, 255] width 255 height 17
paste input "Click on any task in the below checklist to get a guided walkthrough"
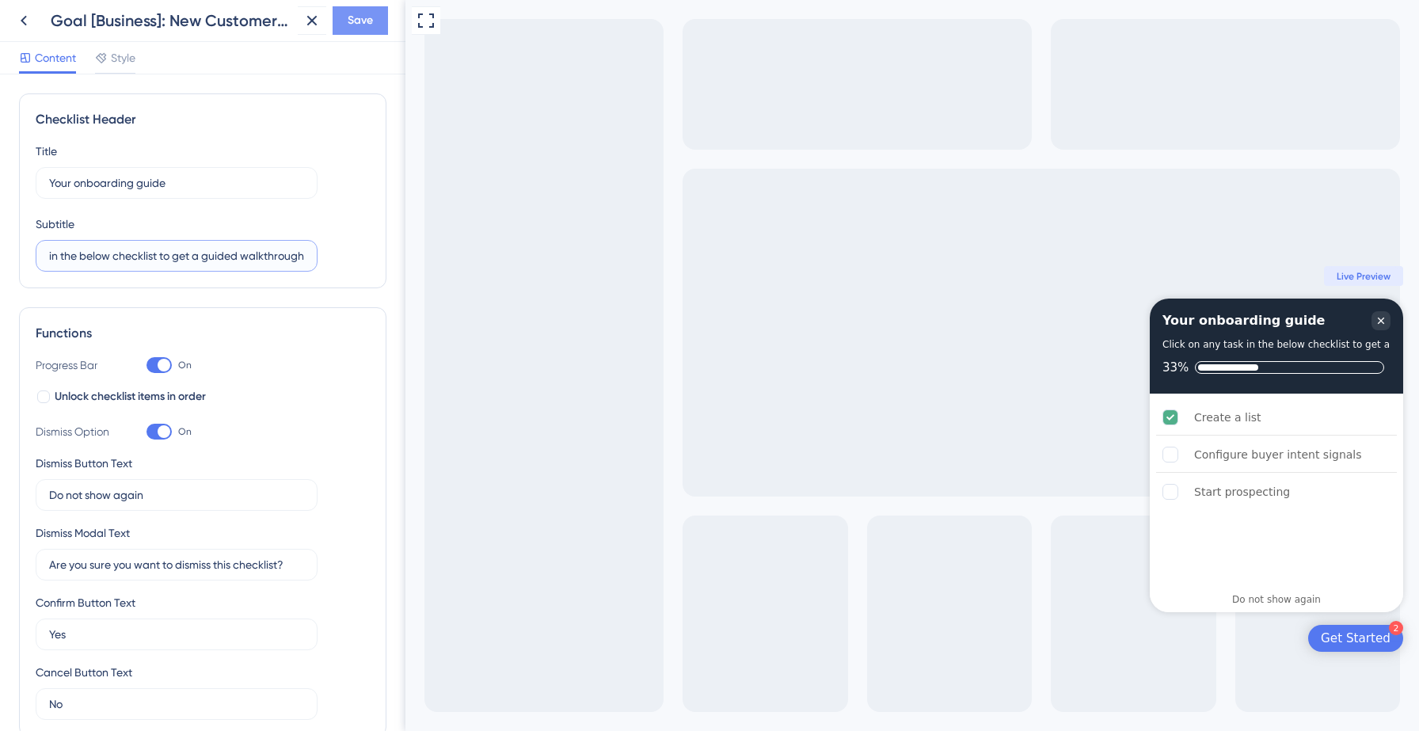
type input "Click on any task in the below checklist to get a guided walkthrough"
click at [352, 21] on span "Save" at bounding box center [360, 20] width 25 height 19
click at [304, 28] on icon at bounding box center [301, 29] width 16 height 16
click at [22, 18] on icon at bounding box center [23, 20] width 19 height 19
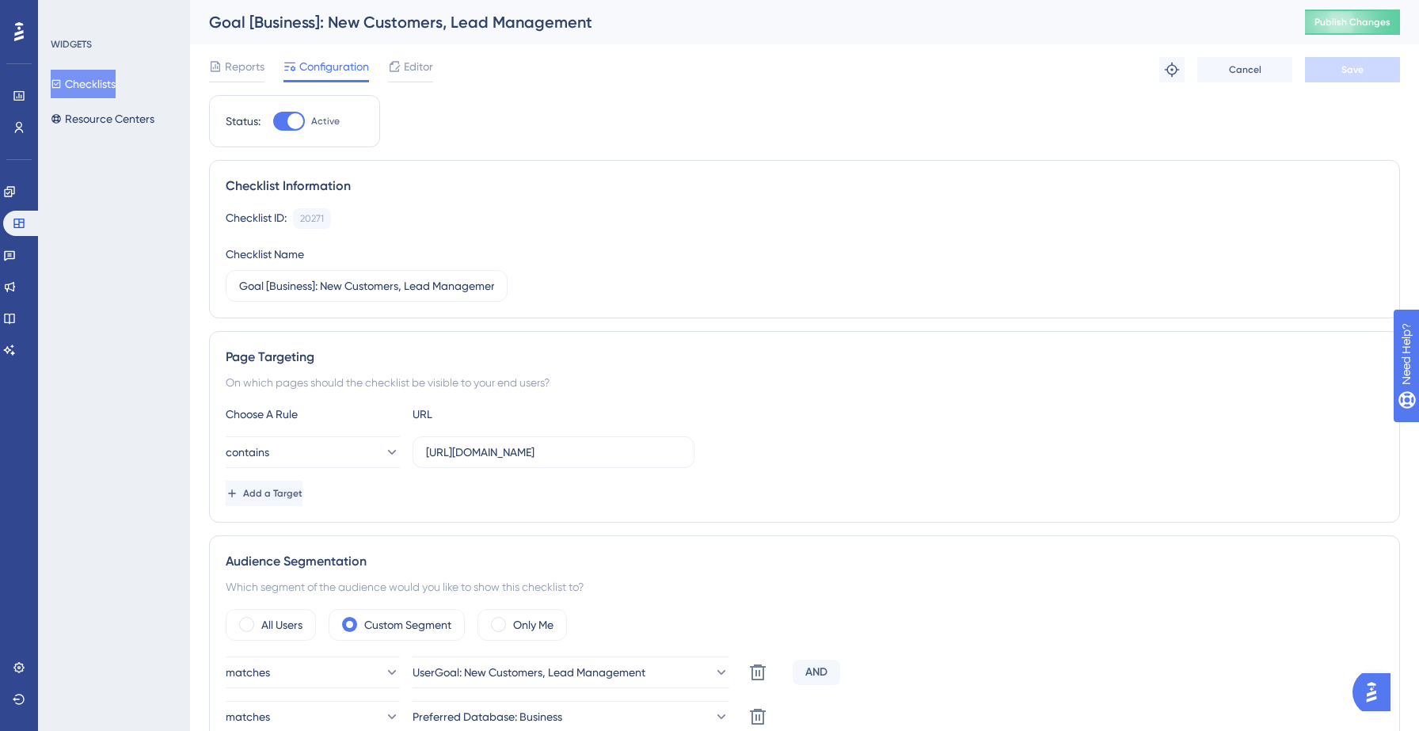
click at [93, 86] on button "Checklists" at bounding box center [83, 84] width 65 height 29
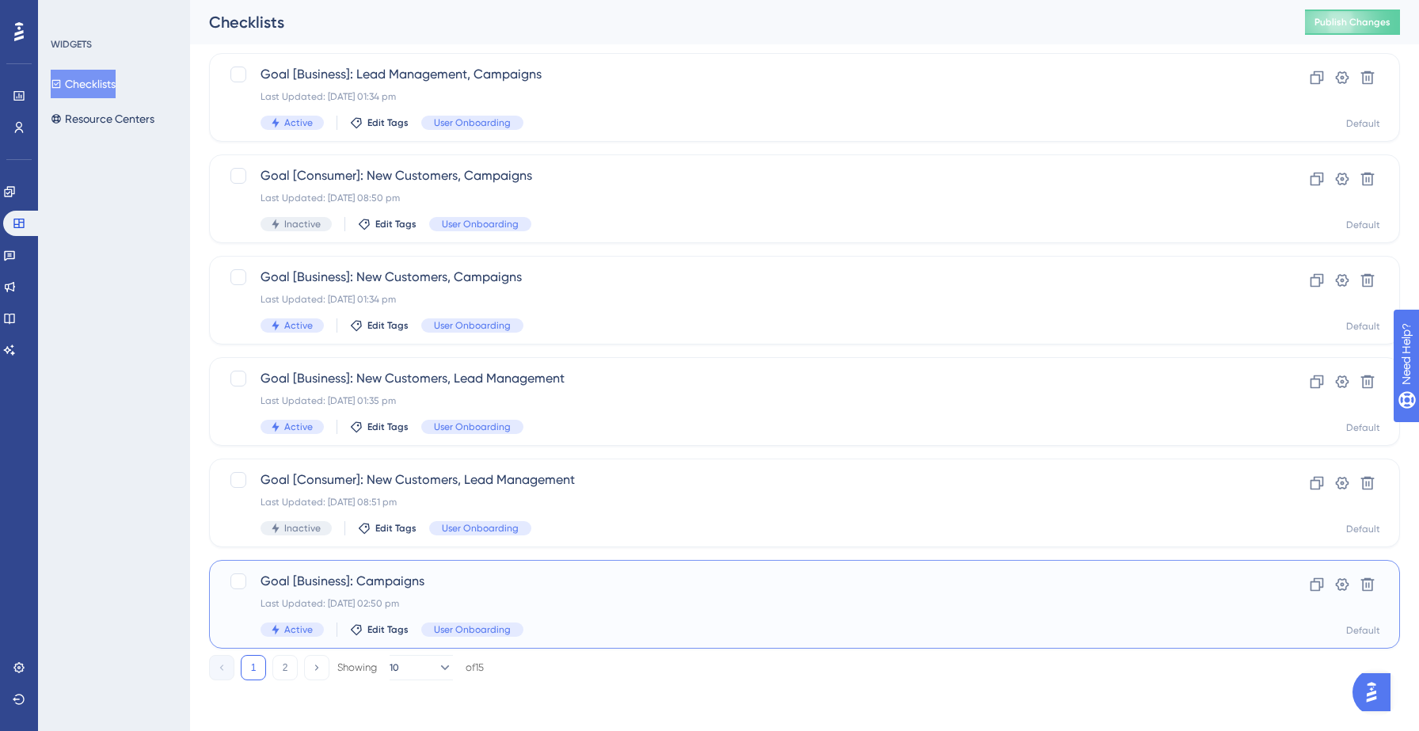
click at [548, 601] on div "Last Updated: [DATE] 02:50 pm" at bounding box center [741, 603] width 961 height 13
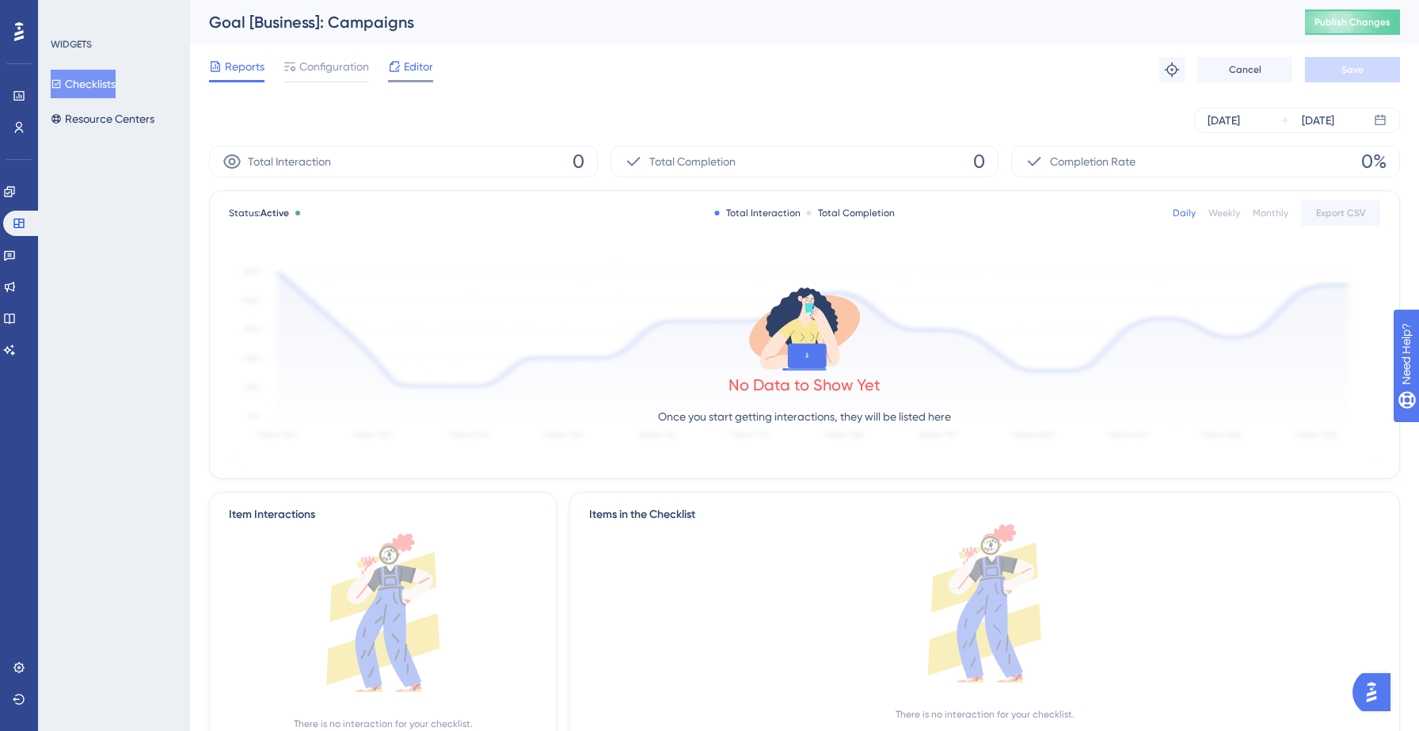
click at [406, 70] on span "Editor" at bounding box center [418, 66] width 29 height 19
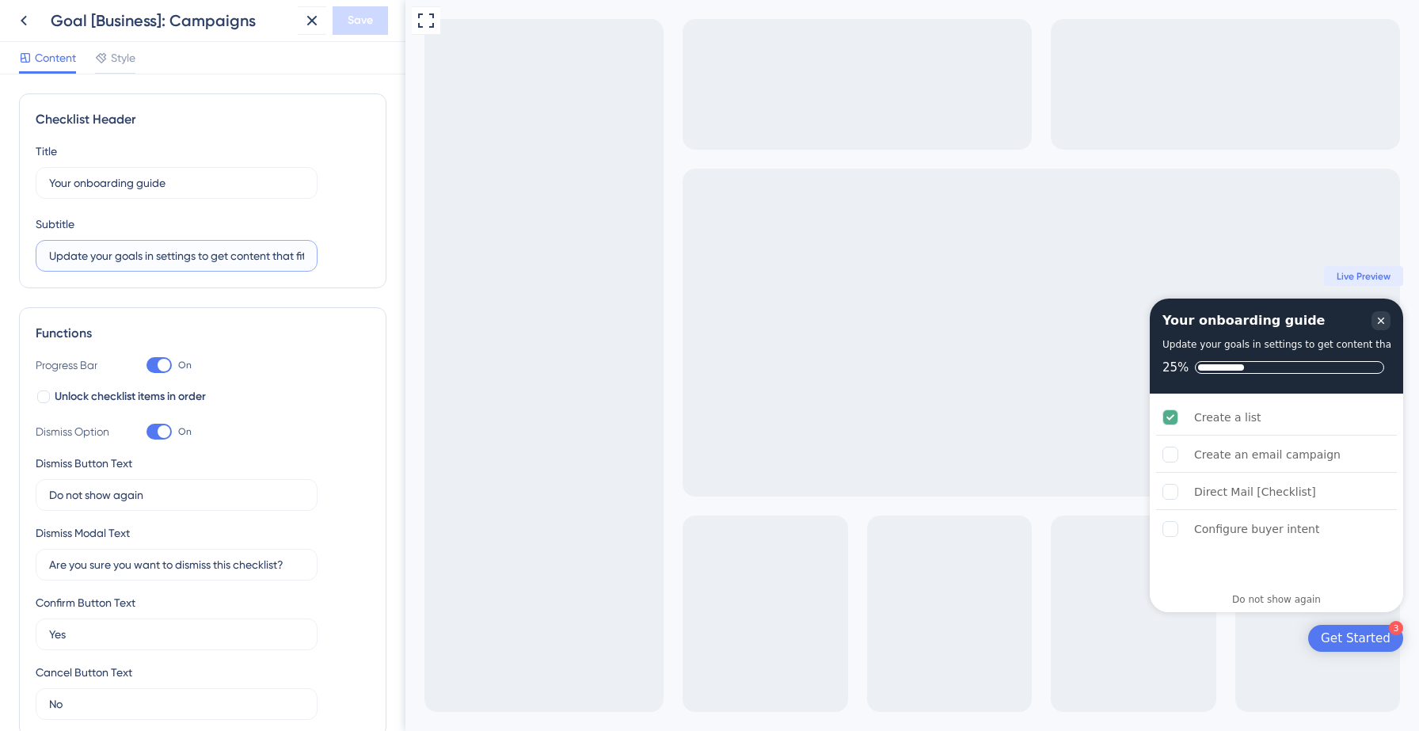
click at [120, 253] on input "Update your goals in settings to get content that fit your needs" at bounding box center [176, 255] width 255 height 17
paste input "Click on any task in the below checklist to get a guided walkthrough"
type input "Click on any task in the below checklist to get a guided walkthrough"
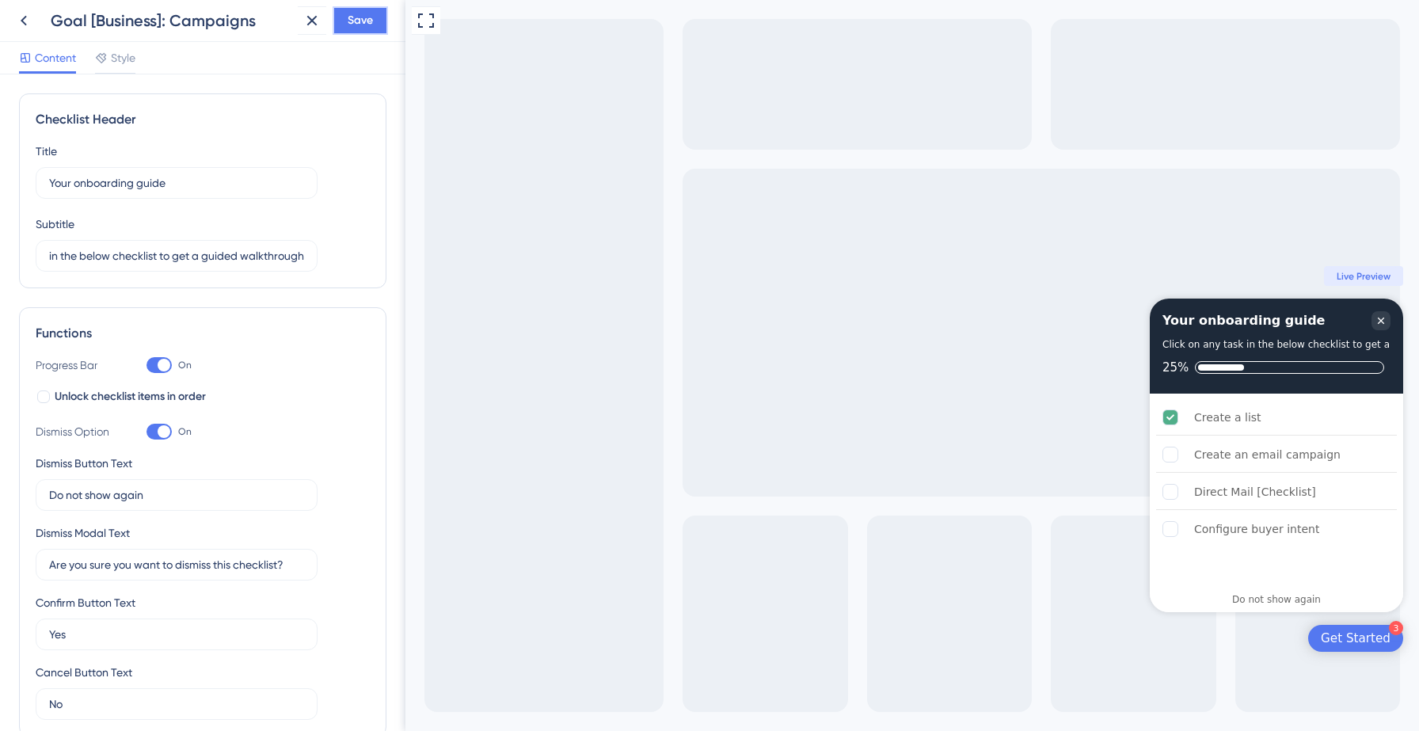
click at [361, 28] on span "Save" at bounding box center [360, 20] width 25 height 19
click at [296, 24] on icon at bounding box center [301, 29] width 16 height 16
click at [22, 21] on icon at bounding box center [24, 21] width 6 height 10
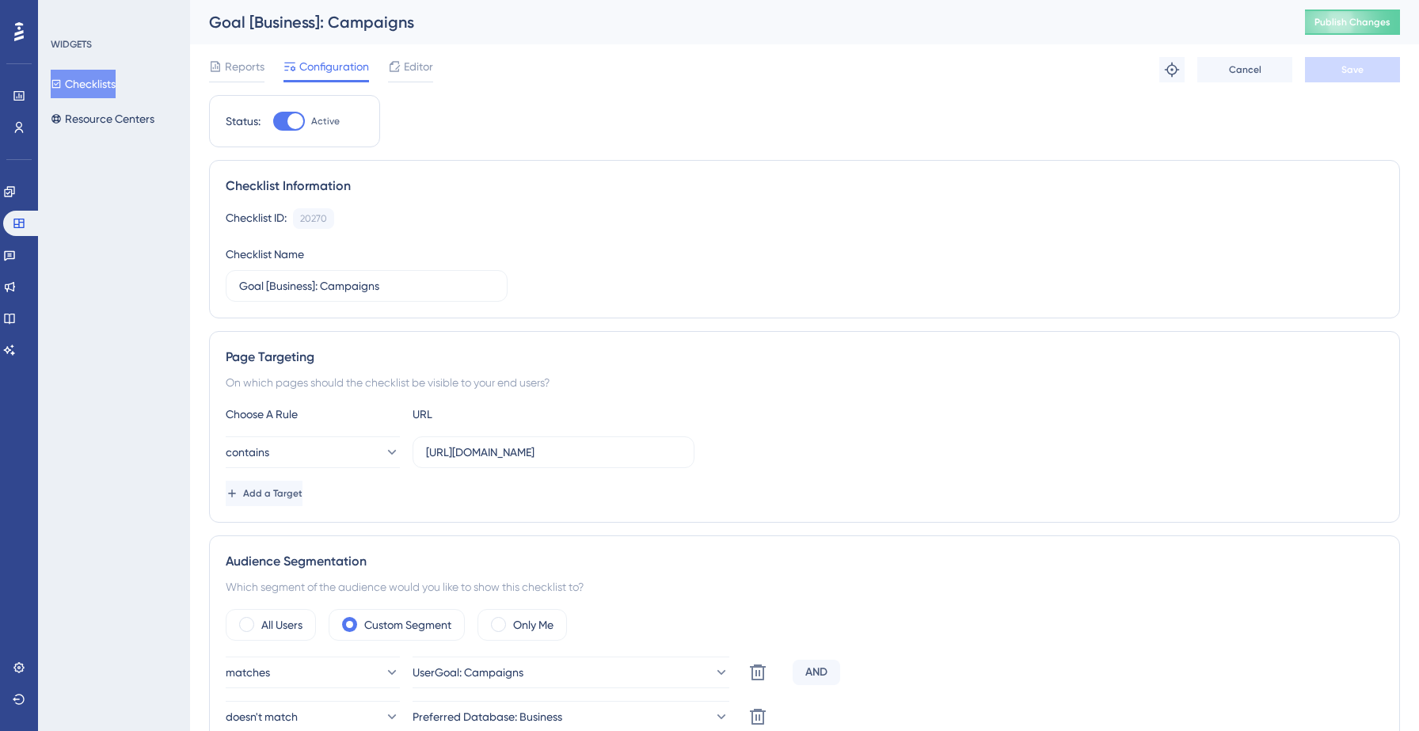
click at [106, 92] on button "Checklists" at bounding box center [83, 84] width 65 height 29
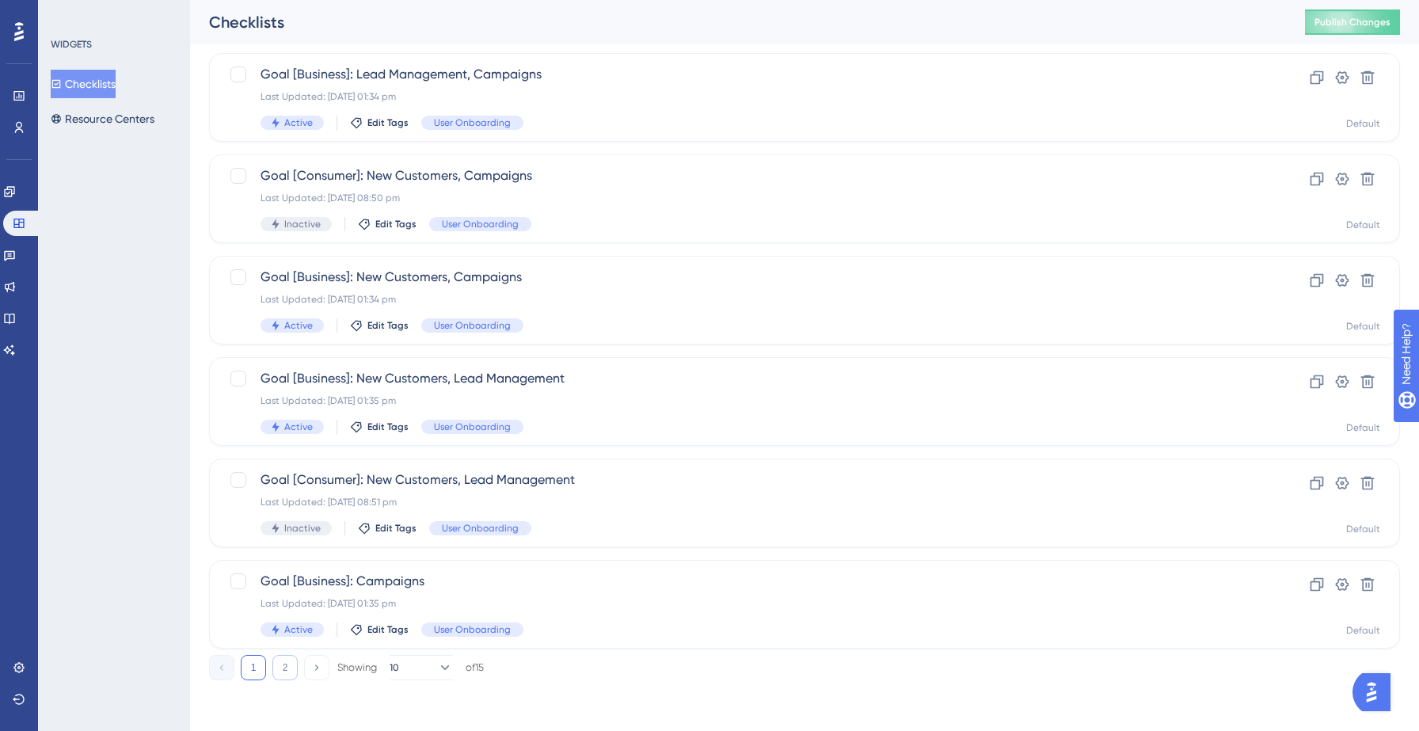
click at [288, 660] on button "2" at bounding box center [284, 667] width 25 height 25
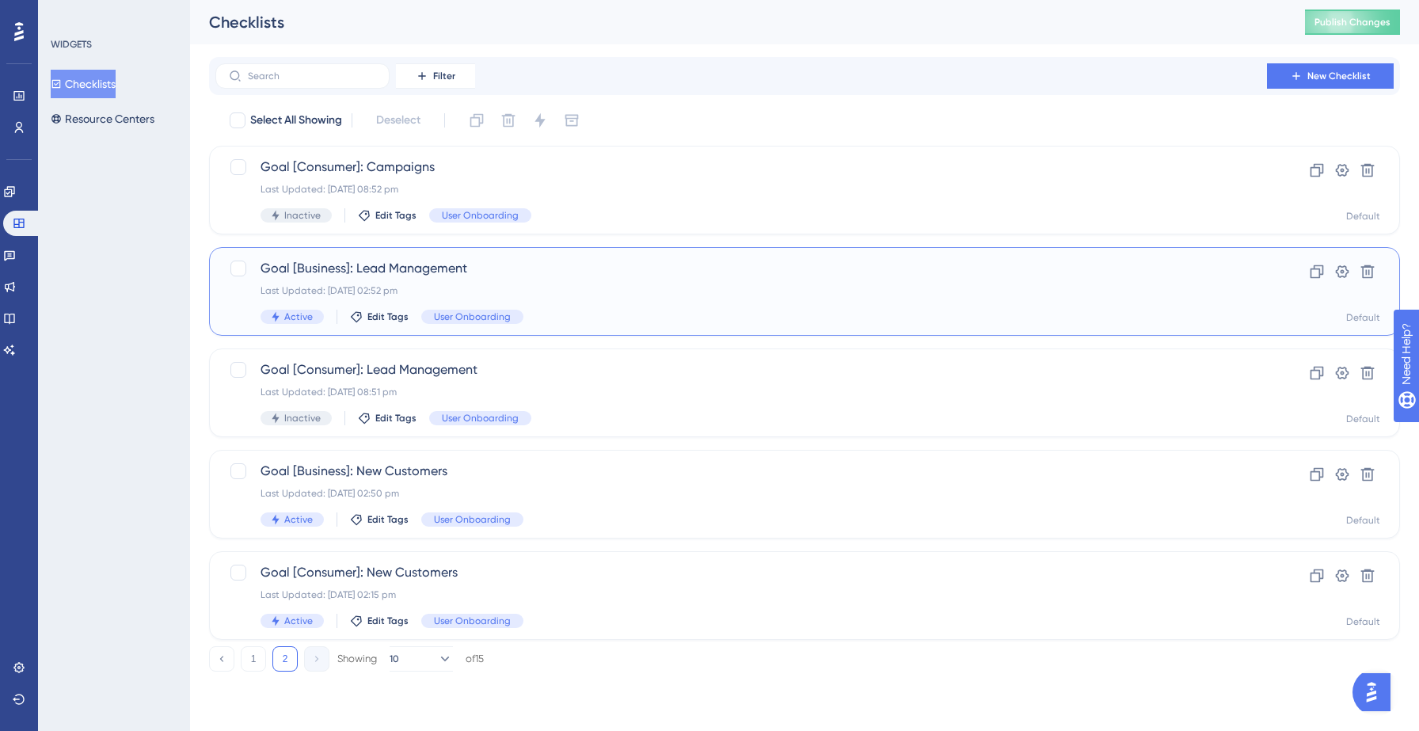
click at [580, 267] on span "Goal [Business]: Lead Management" at bounding box center [741, 268] width 961 height 19
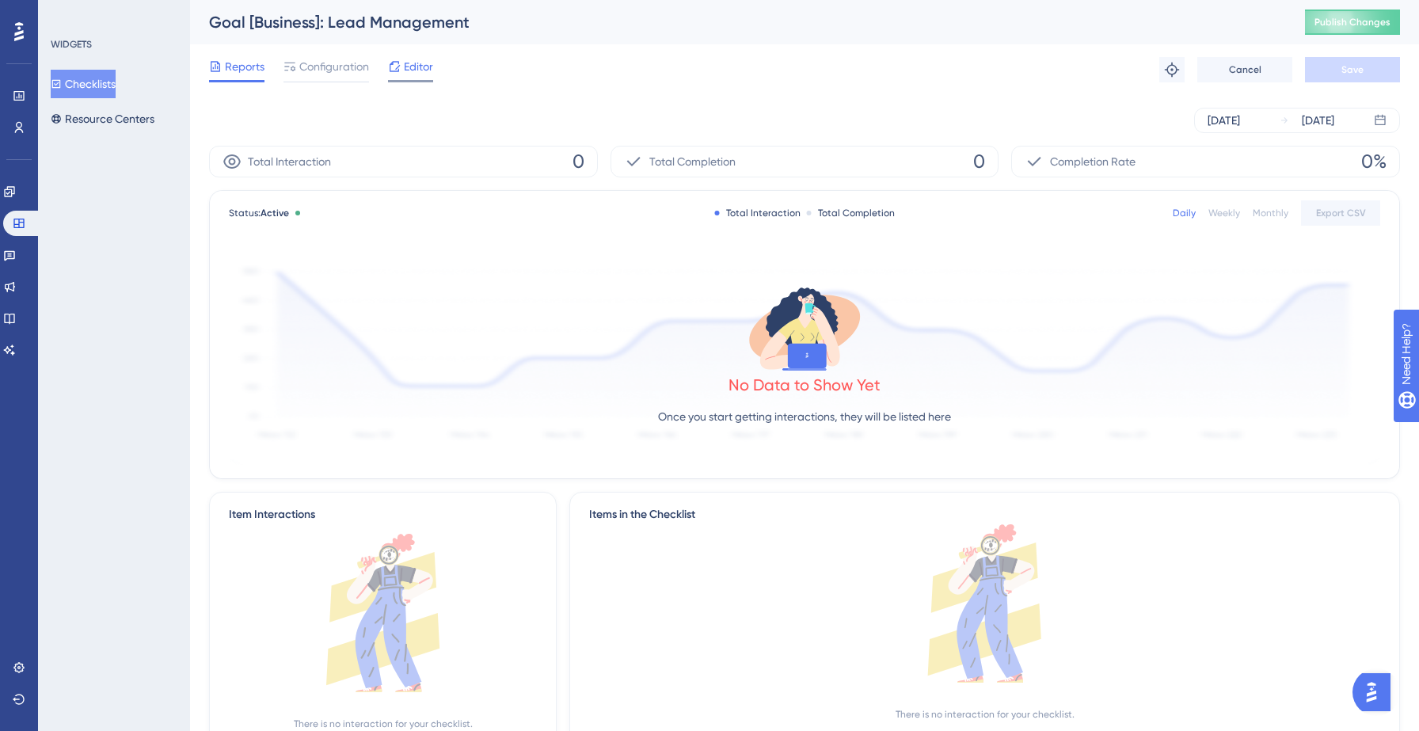
click at [409, 59] on span "Editor" at bounding box center [418, 66] width 29 height 19
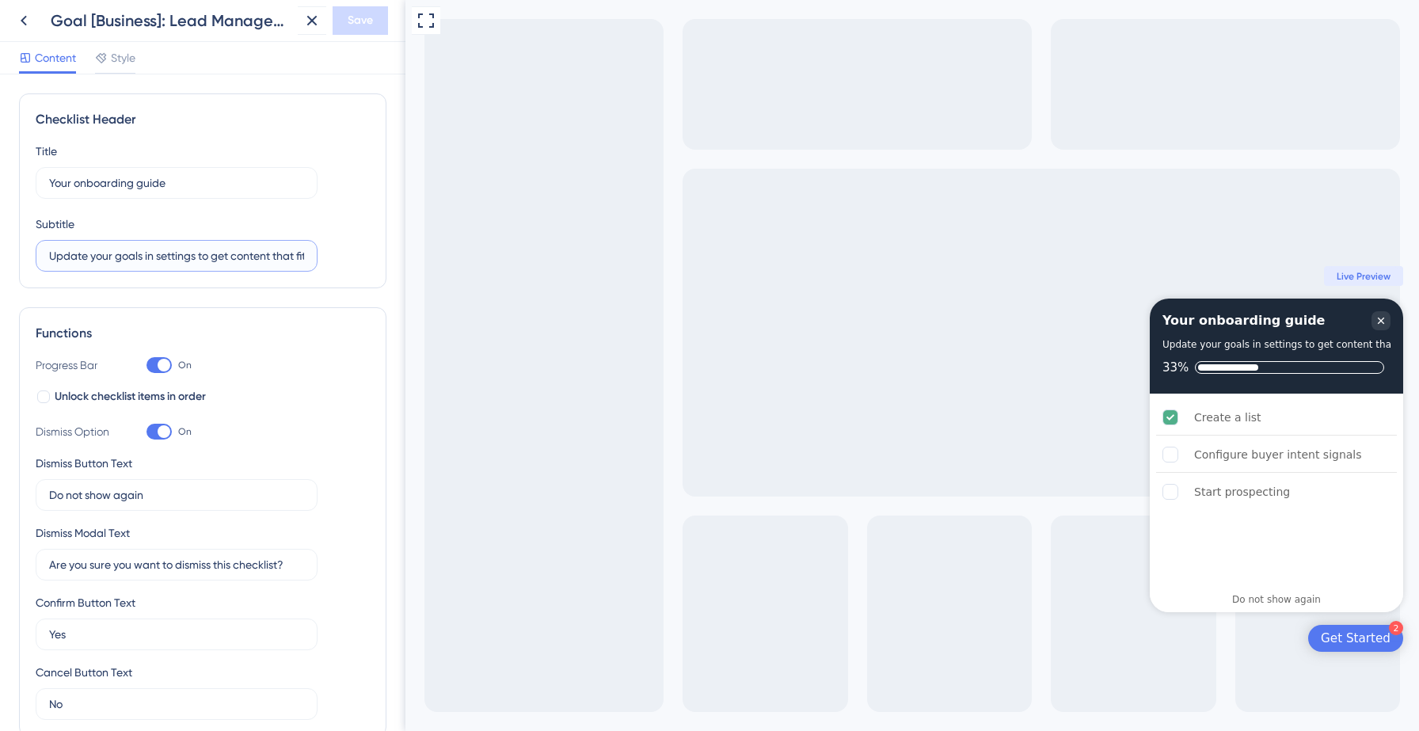
click at [138, 257] on input "Update your goals in settings to get content that fit your needs" at bounding box center [176, 255] width 255 height 17
paste input "Click on any task in the below checklist to get a guided walkthrough"
type input "Click on any task in the below checklist to get a guided walkthrough"
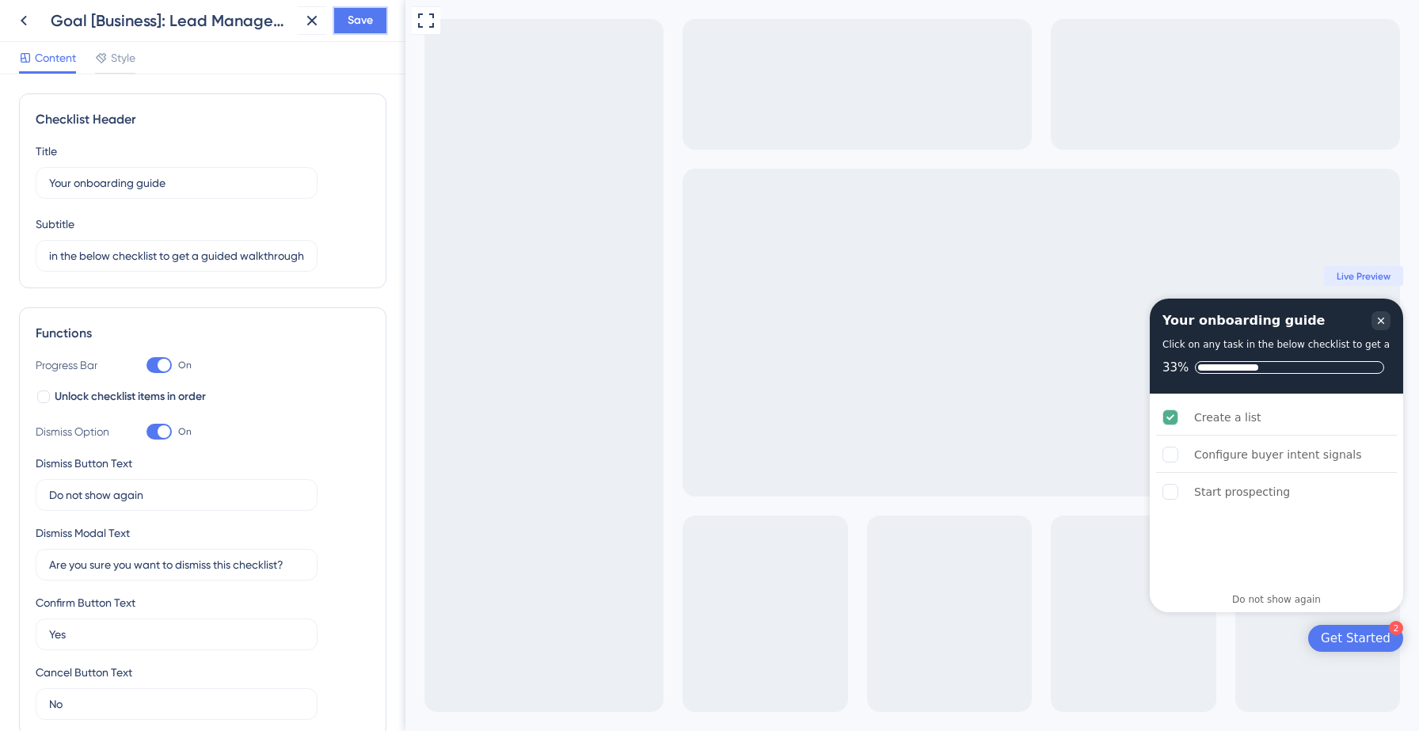
click at [355, 17] on span "Save" at bounding box center [360, 20] width 25 height 19
click at [301, 21] on icon at bounding box center [301, 29] width 16 height 16
click at [17, 17] on icon at bounding box center [23, 20] width 19 height 19
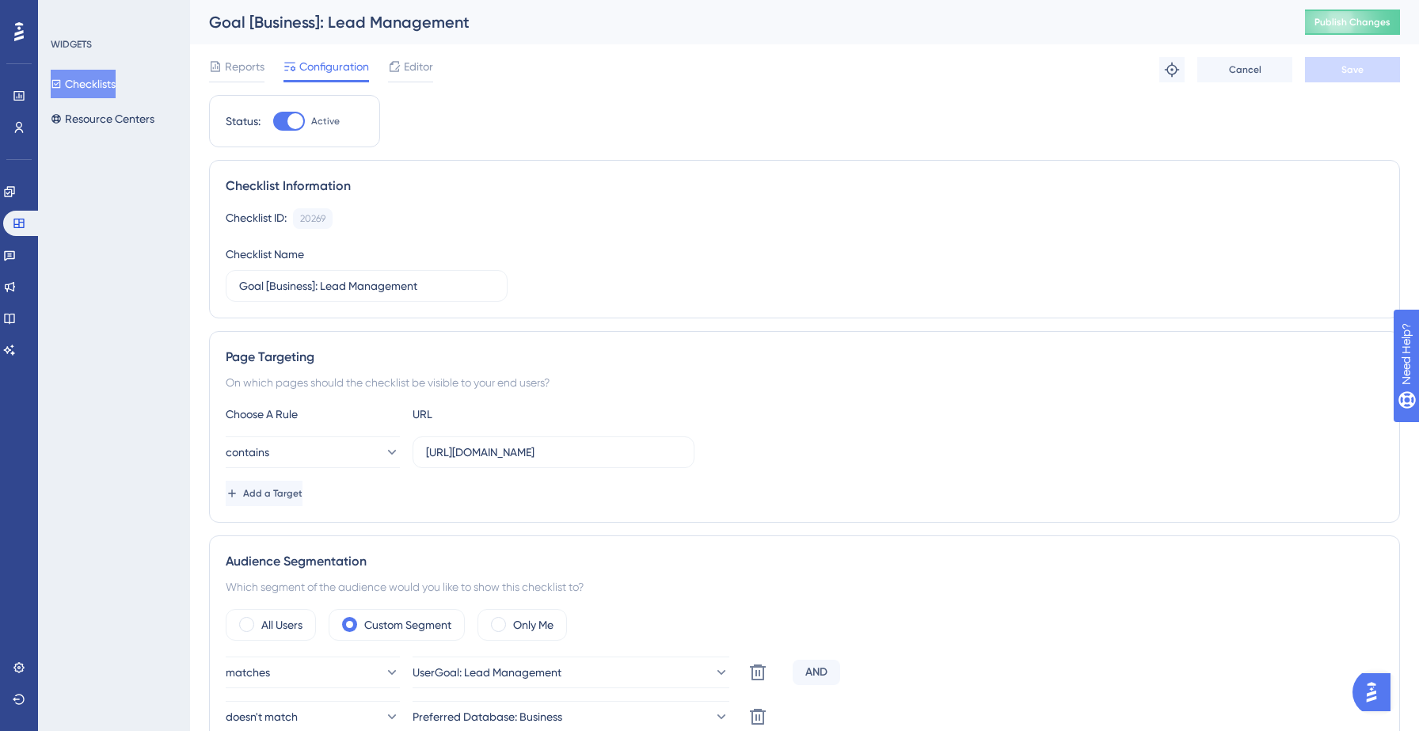
click at [87, 81] on button "Checklists" at bounding box center [83, 84] width 65 height 29
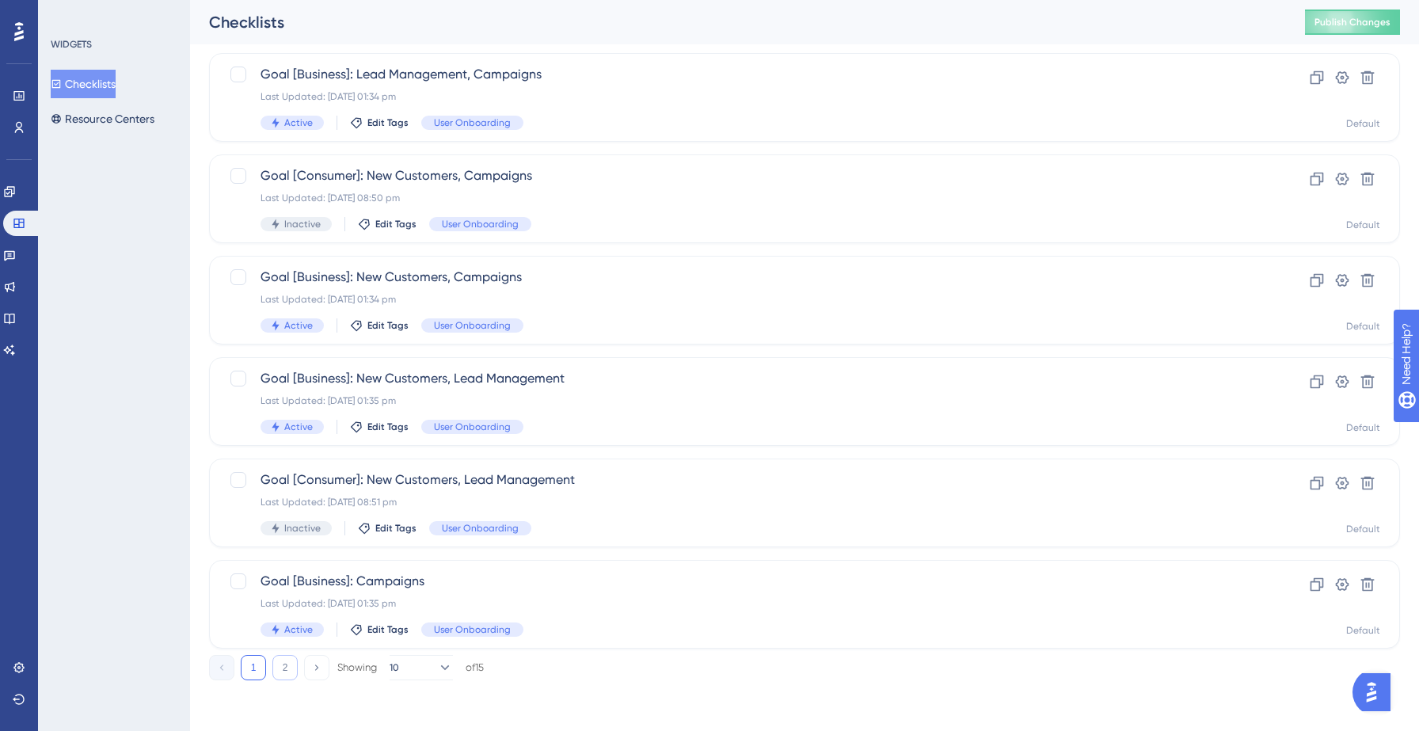
click at [289, 664] on button "2" at bounding box center [284, 667] width 25 height 25
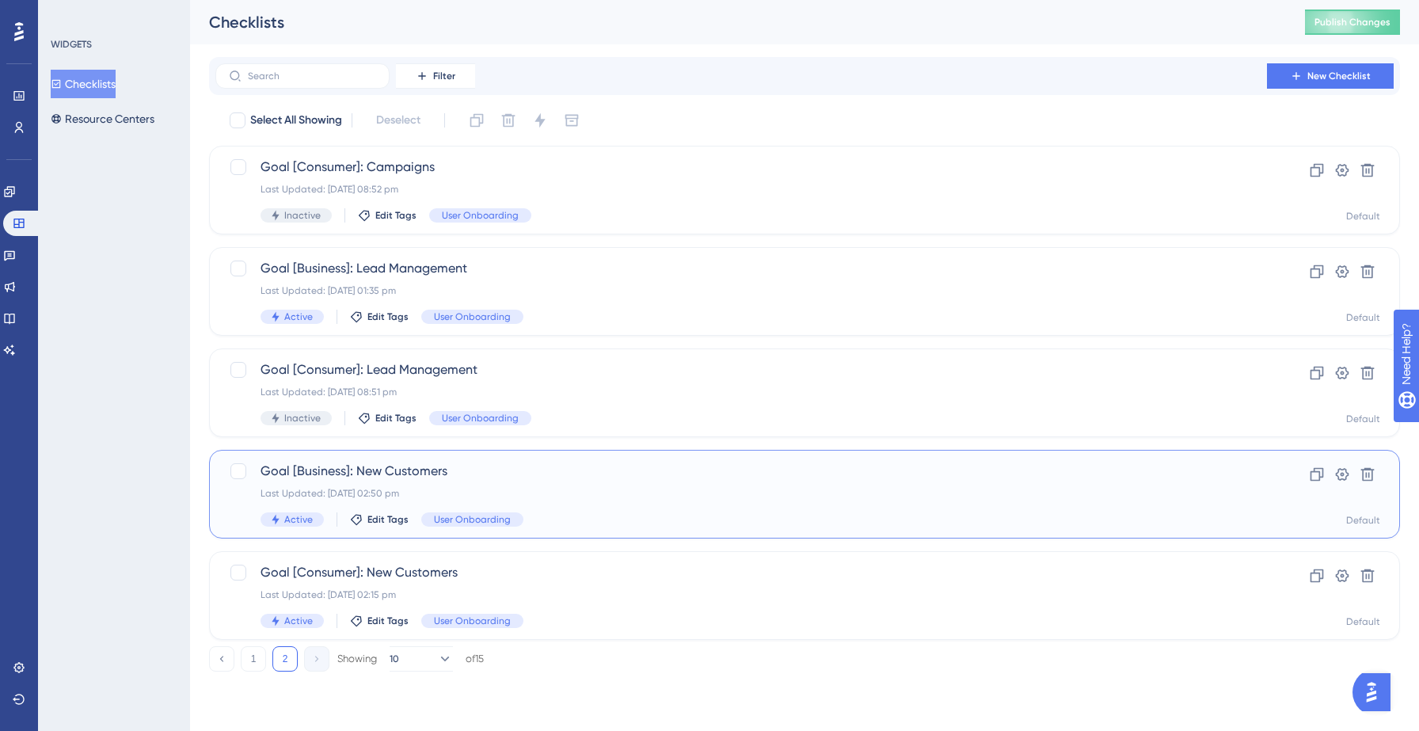
click at [521, 489] on div "Last Updated: [DATE] 02:50 pm" at bounding box center [741, 493] width 961 height 13
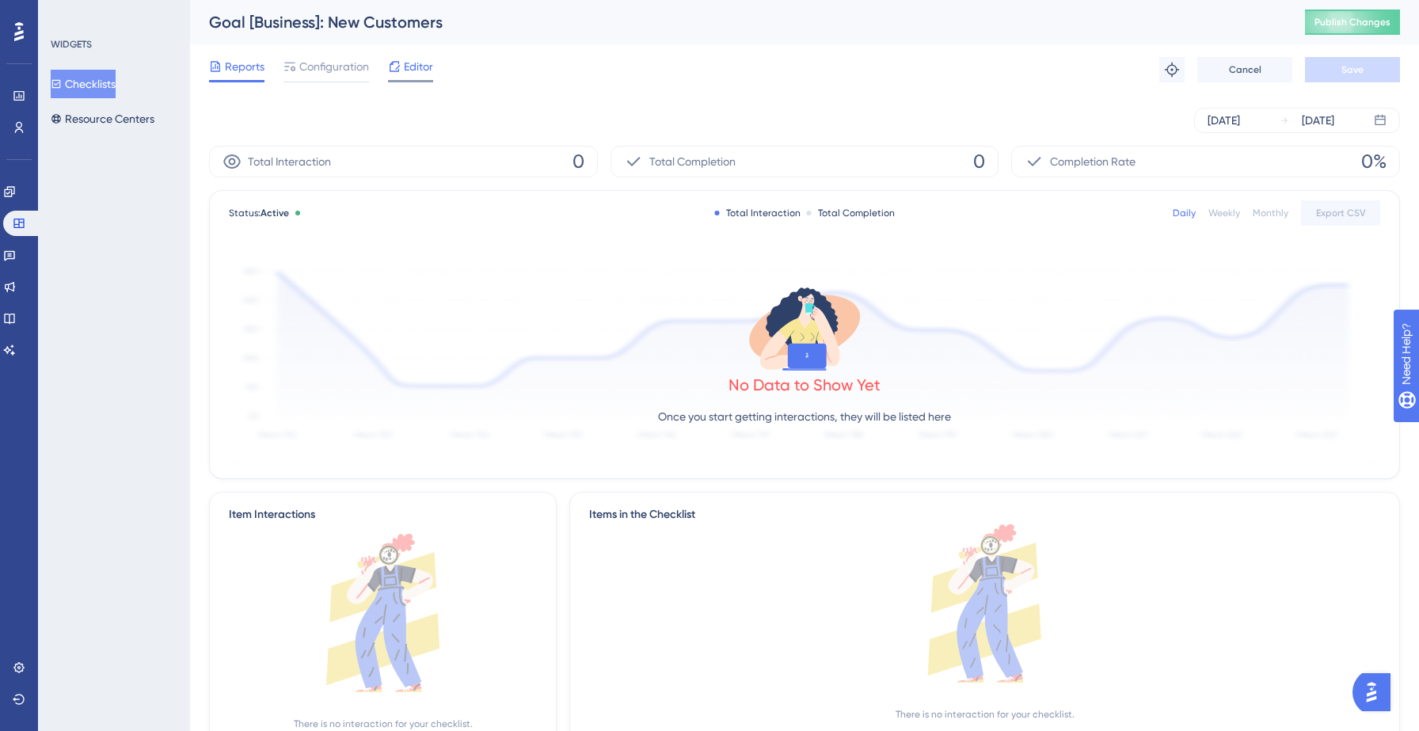
click at [424, 61] on span "Editor" at bounding box center [418, 66] width 29 height 19
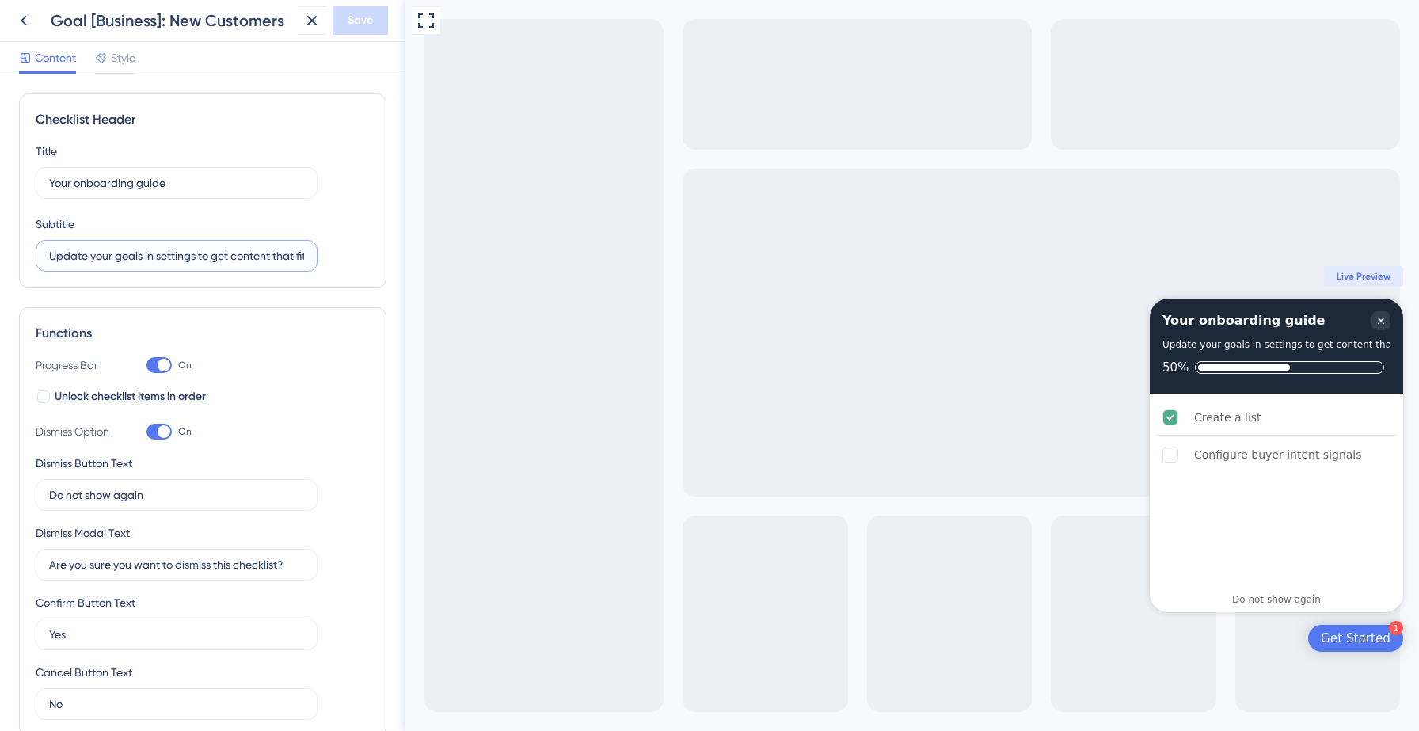
click at [121, 256] on input "Update your goals in settings to get content that fit your needs" at bounding box center [176, 255] width 255 height 17
paste input "Click on any task in the below checklist to get a guided walkthrough"
type input "Click on any task in the below checklist to get a guided walkthrough"
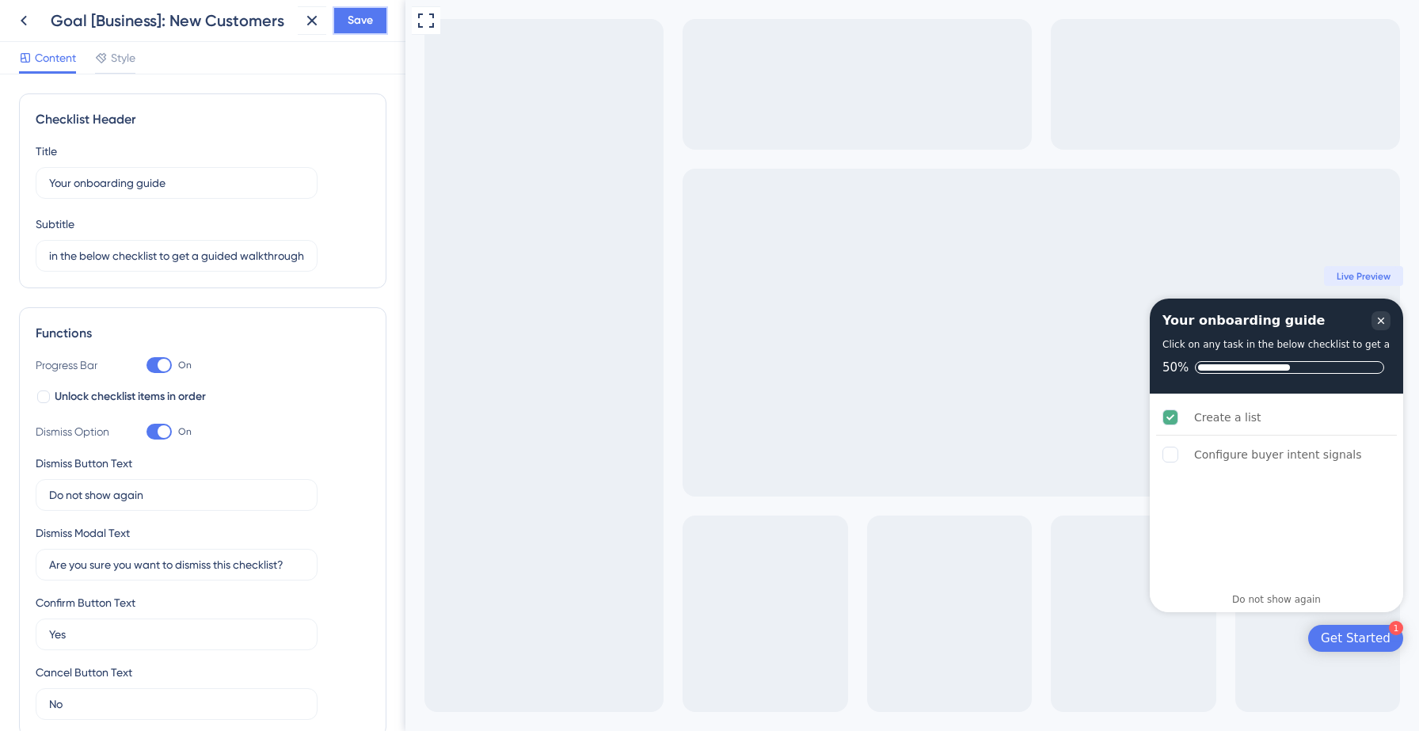
click at [363, 21] on span "Save" at bounding box center [360, 20] width 25 height 19
click at [303, 26] on icon at bounding box center [301, 29] width 16 height 16
click at [18, 25] on icon at bounding box center [23, 20] width 19 height 19
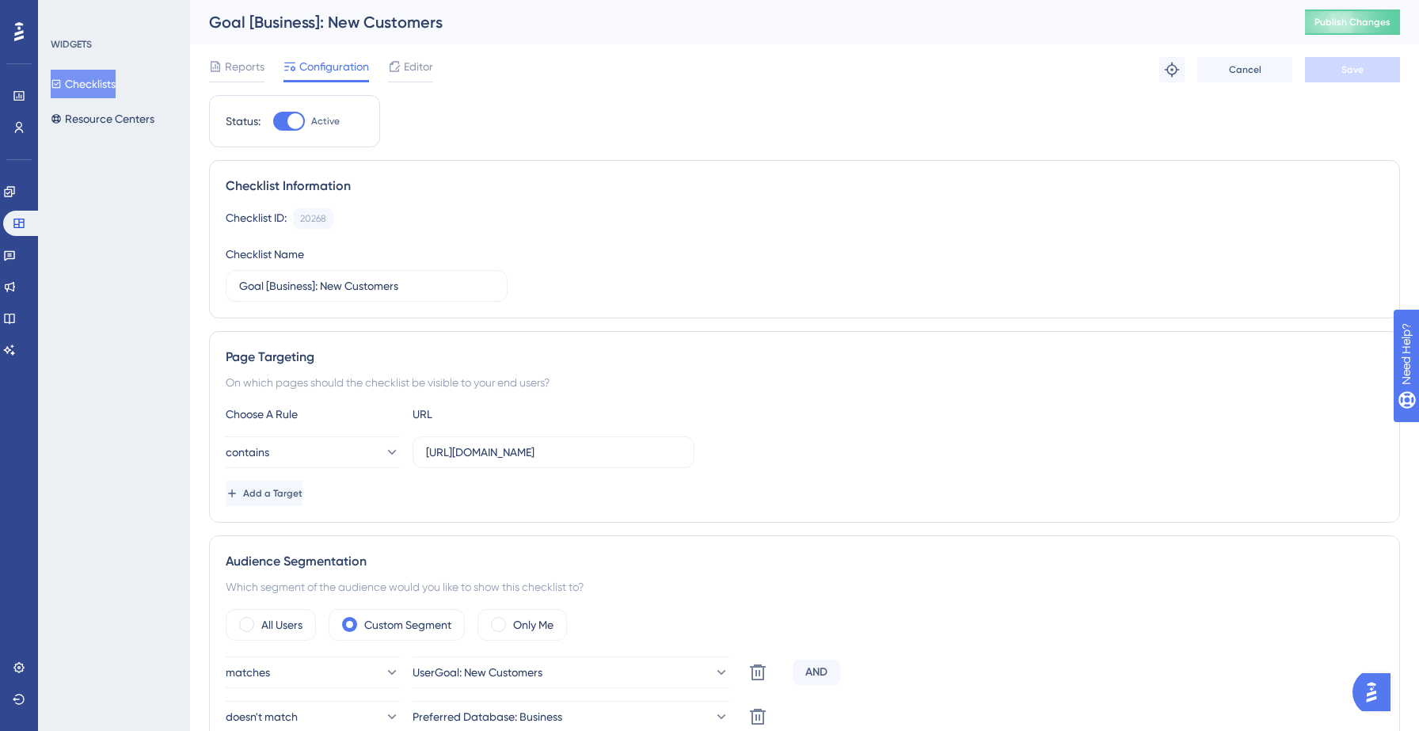
click at [102, 89] on button "Checklists" at bounding box center [83, 84] width 65 height 29
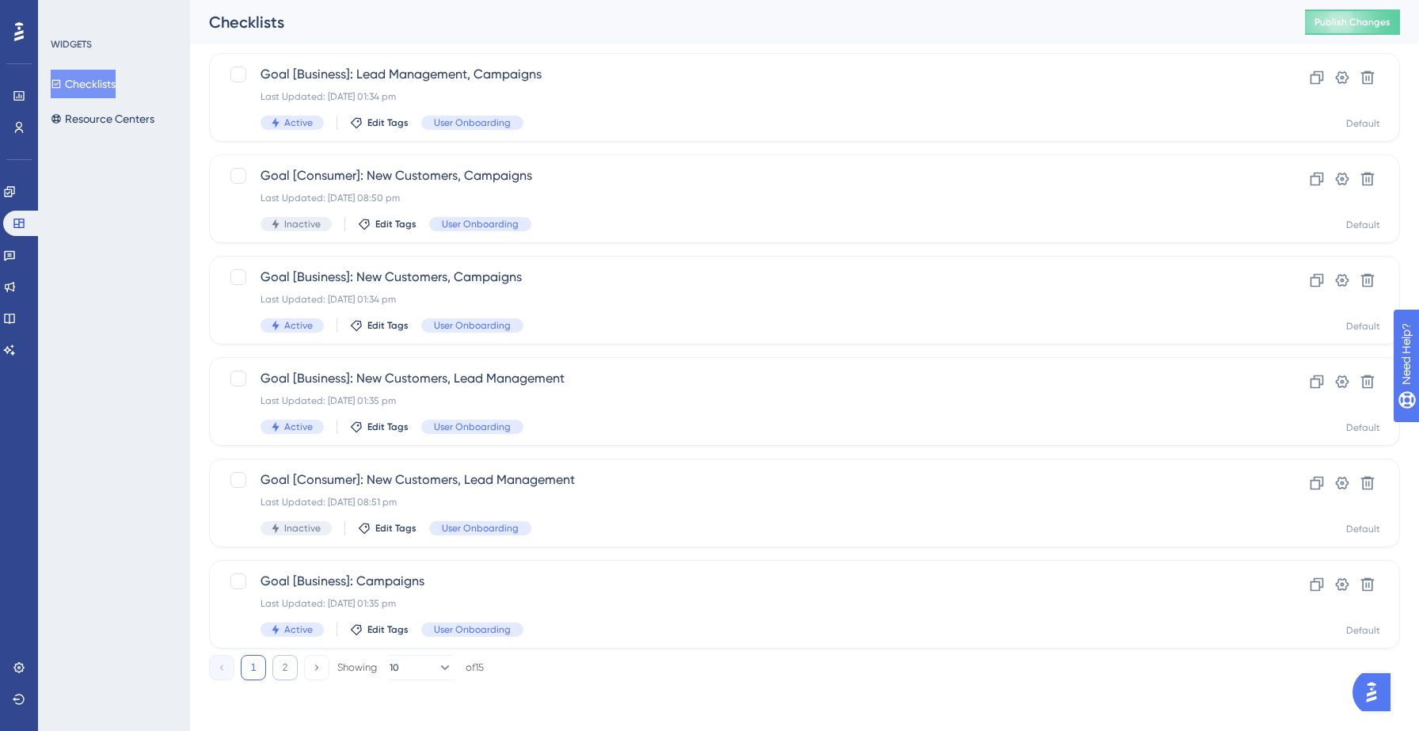
click at [286, 665] on button "2" at bounding box center [284, 667] width 25 height 25
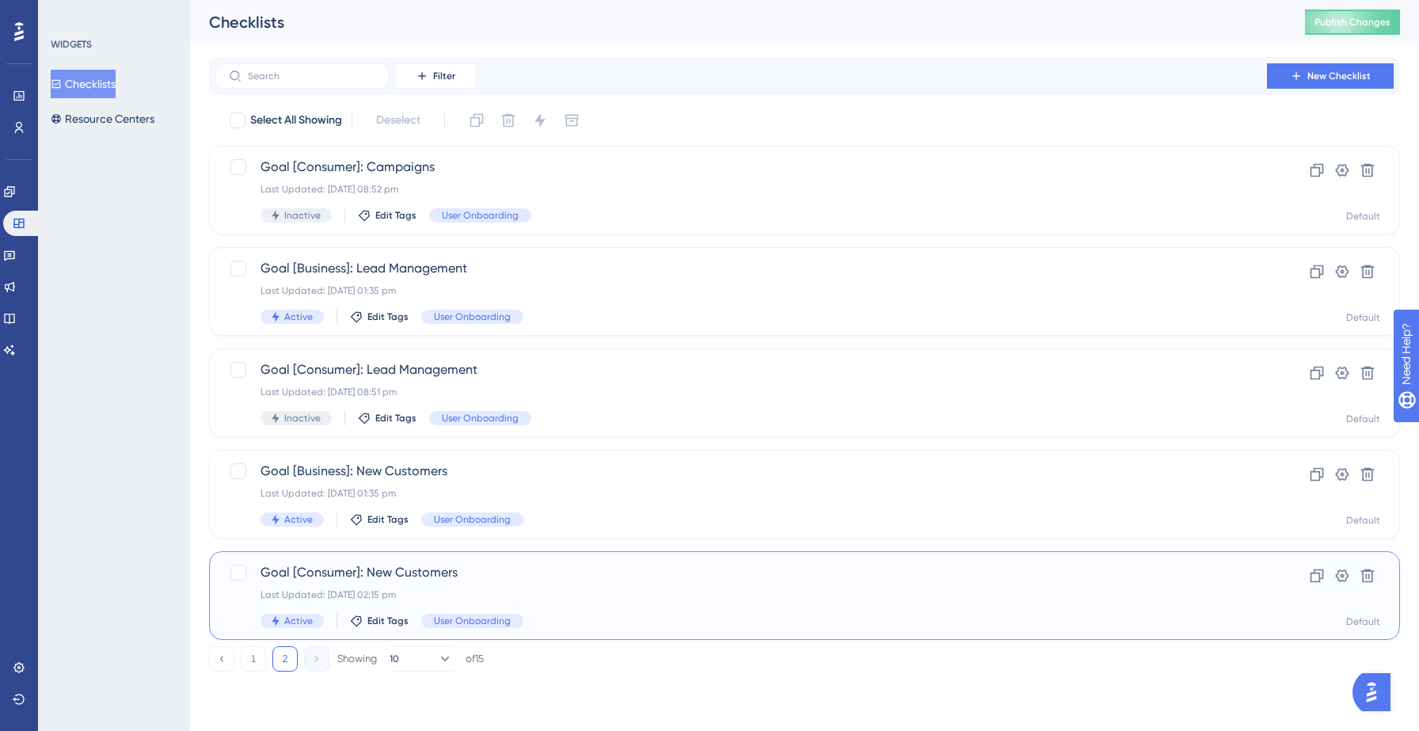
click at [563, 599] on div "Last Updated: [DATE] 02:15 pm" at bounding box center [741, 594] width 961 height 13
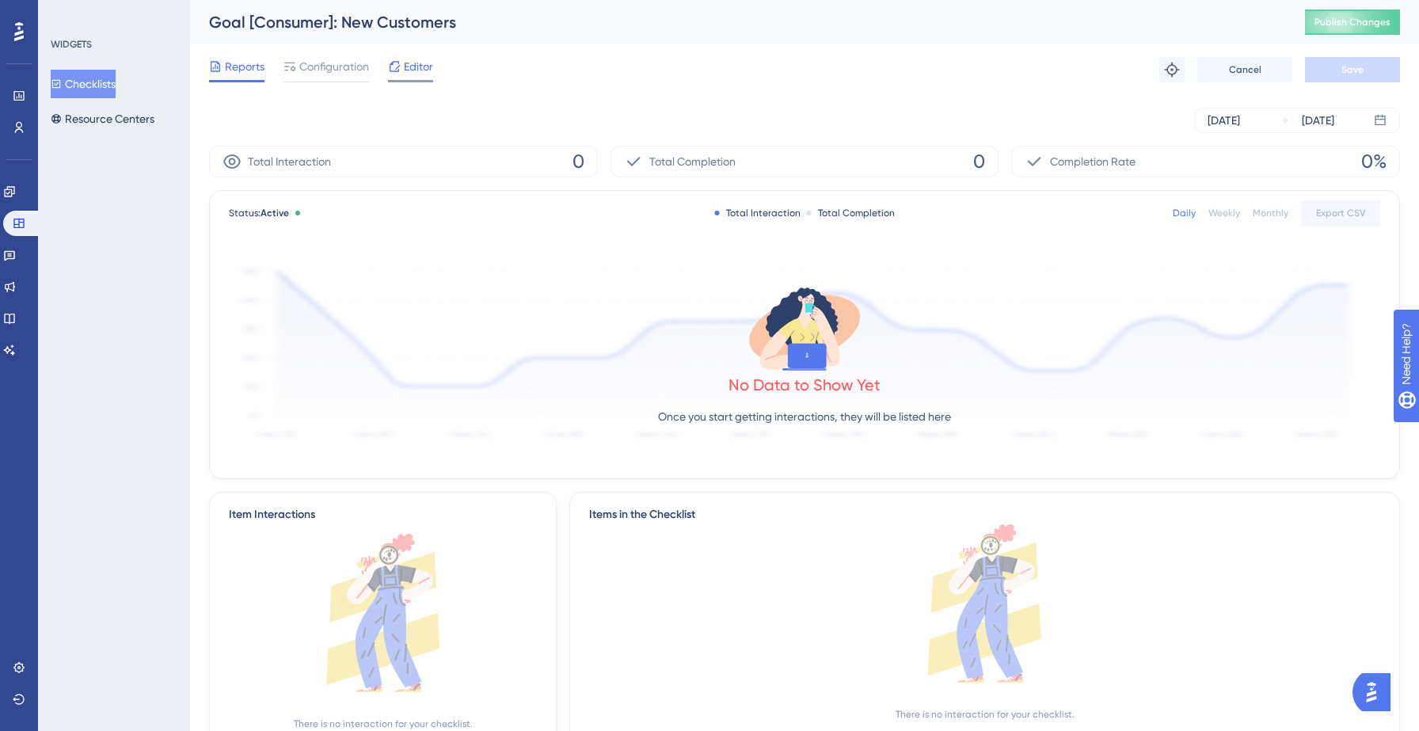
click at [412, 81] on div at bounding box center [410, 81] width 45 height 2
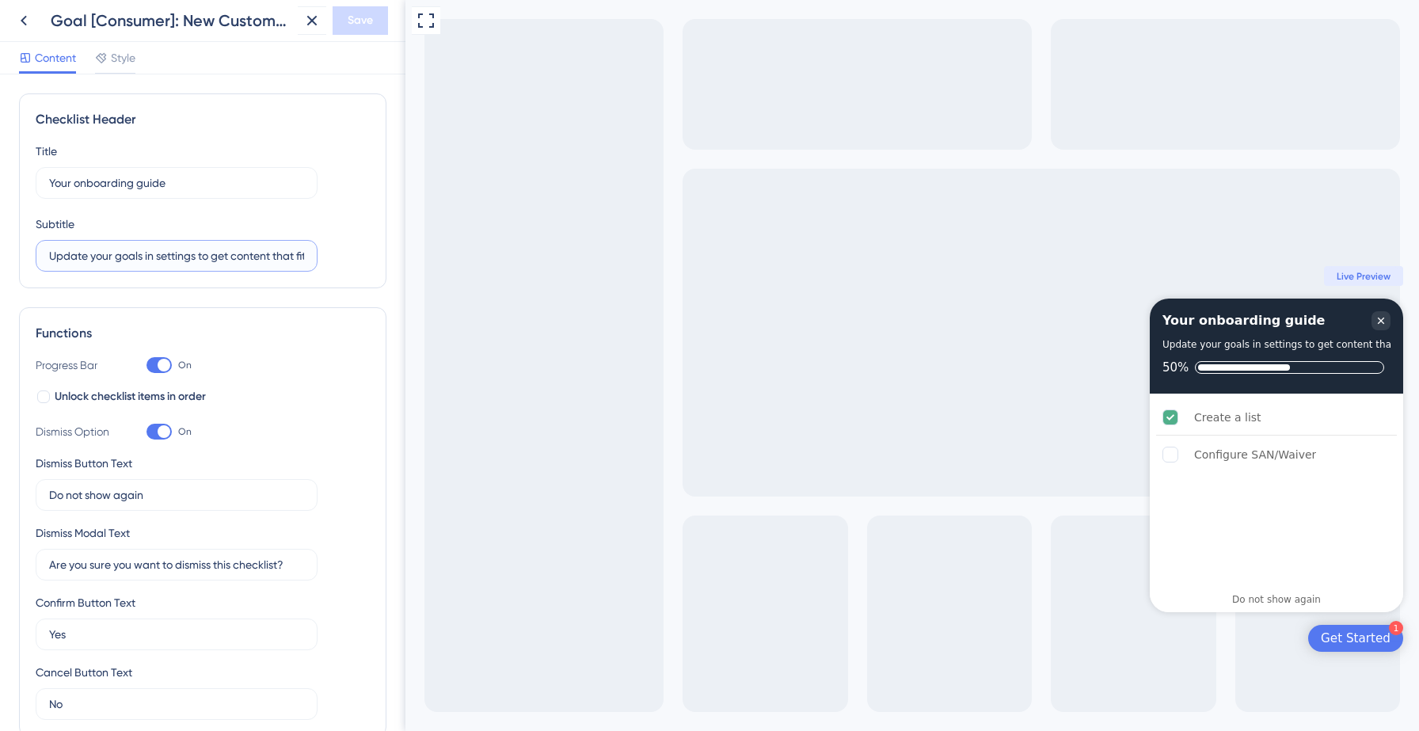
click at [184, 255] on input "Update your goals in settings to get content that fit your needs" at bounding box center [176, 255] width 255 height 17
paste input "Click on any task in the below checklist to get a guided walkthrough"
type input "Click on any task in the below checklist to get a guided walkthrough"
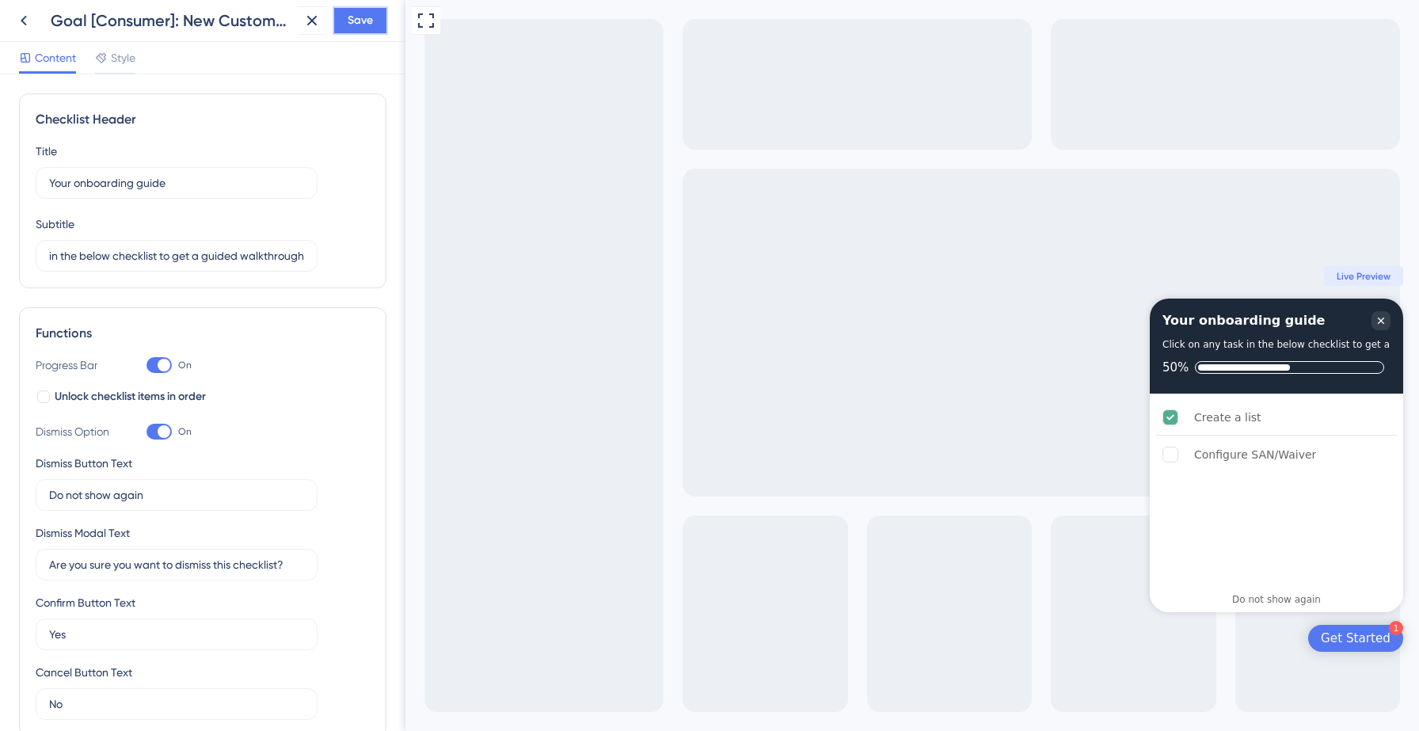
click at [375, 17] on button "Save" at bounding box center [360, 20] width 55 height 29
click at [296, 21] on icon at bounding box center [301, 29] width 16 height 16
click at [24, 14] on icon at bounding box center [23, 20] width 19 height 19
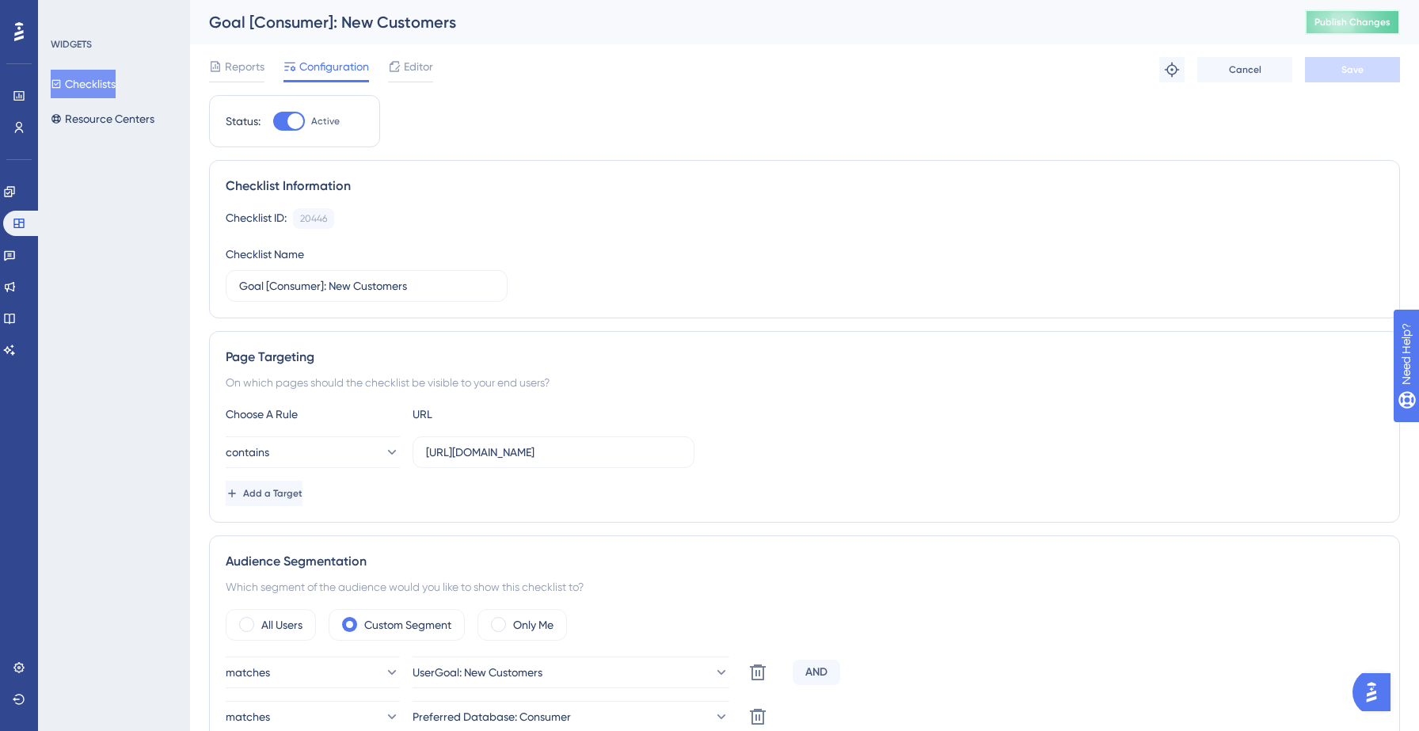
click at [1378, 29] on button "Publish Changes" at bounding box center [1352, 22] width 95 height 25
click at [101, 86] on button "Checklists" at bounding box center [83, 84] width 65 height 29
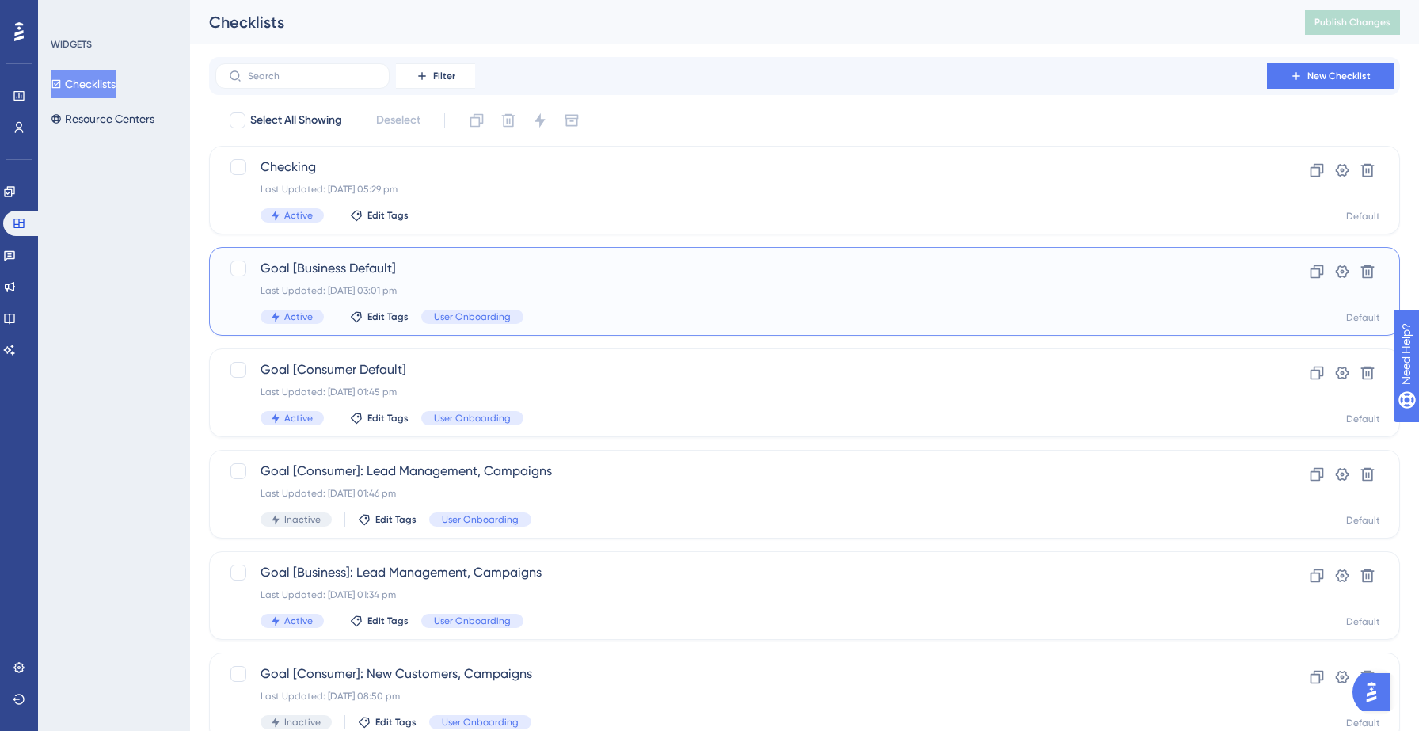
click at [564, 292] on div "Last Updated: [DATE] 03:01 pm" at bounding box center [741, 290] width 961 height 13
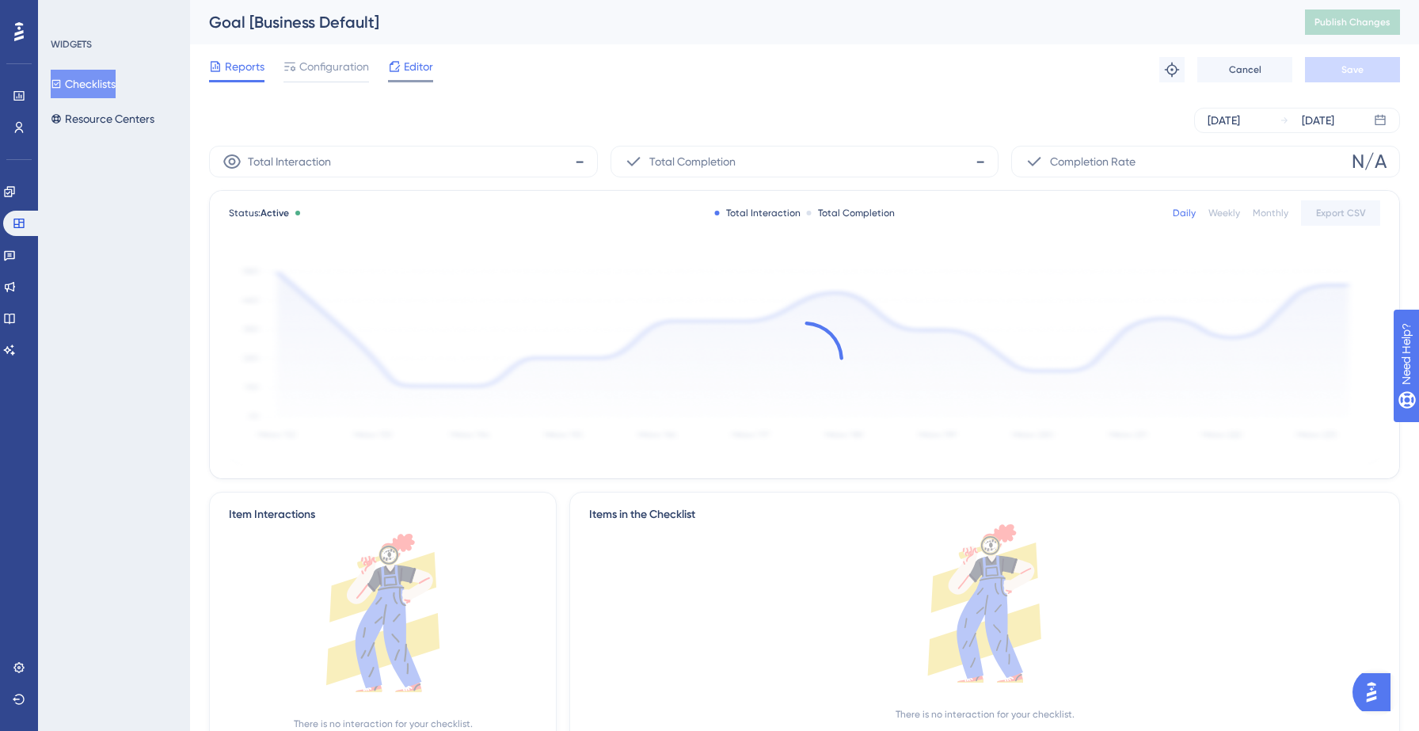
click at [399, 67] on icon at bounding box center [394, 66] width 13 height 13
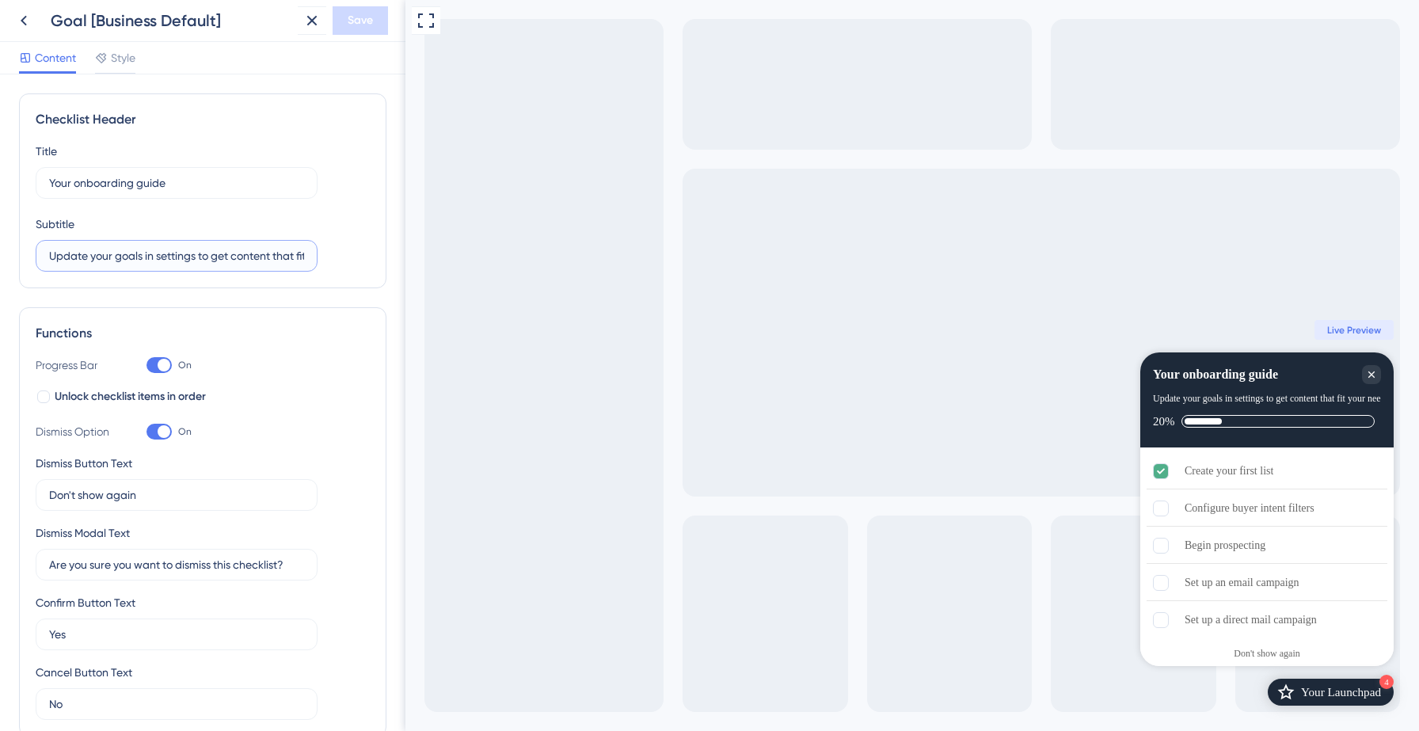
click at [220, 247] on input "Update your goals in settings to get content that fit your needs" at bounding box center [176, 255] width 255 height 17
paste input "Click on any task in the below checklist to get a guided walkthrough"
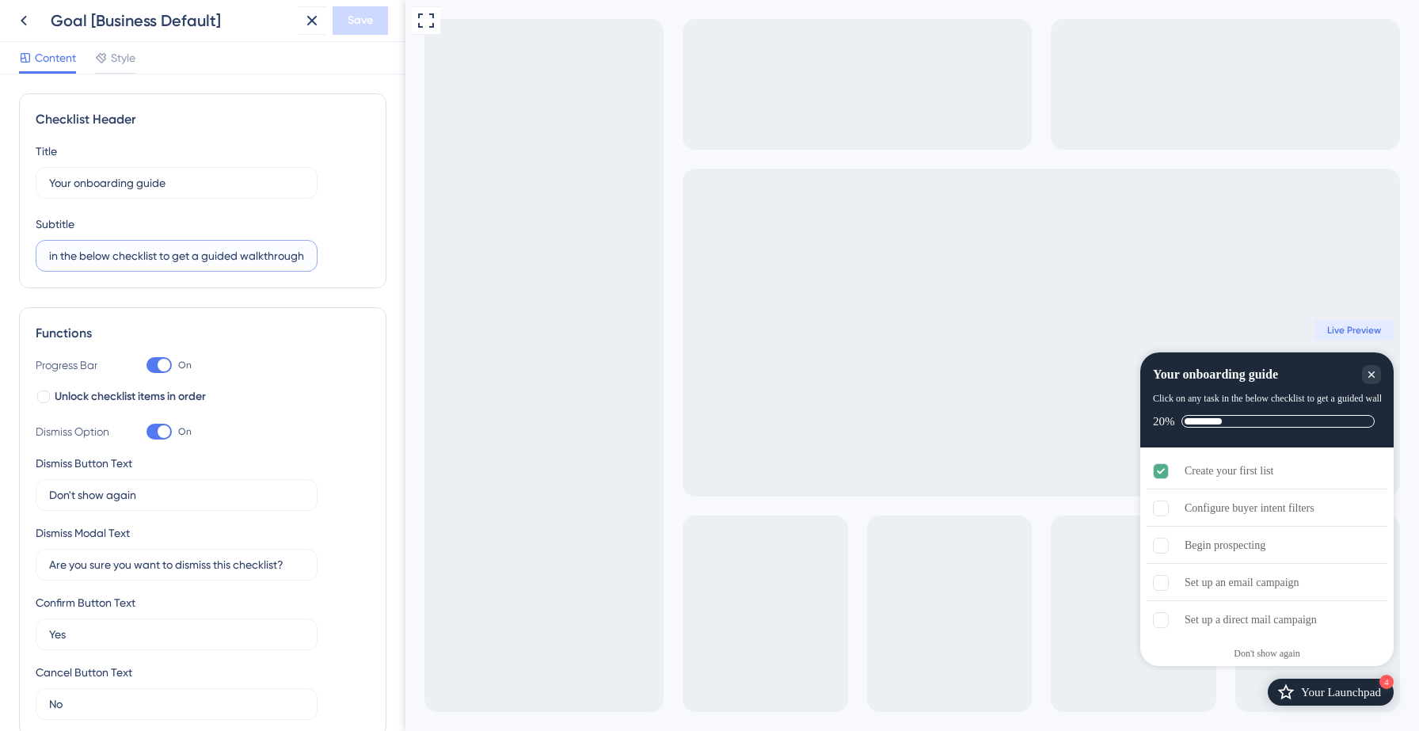
type input "Click on any task in the below checklist to get a guided walkthrough"
click at [349, 21] on span "Save" at bounding box center [360, 20] width 25 height 19
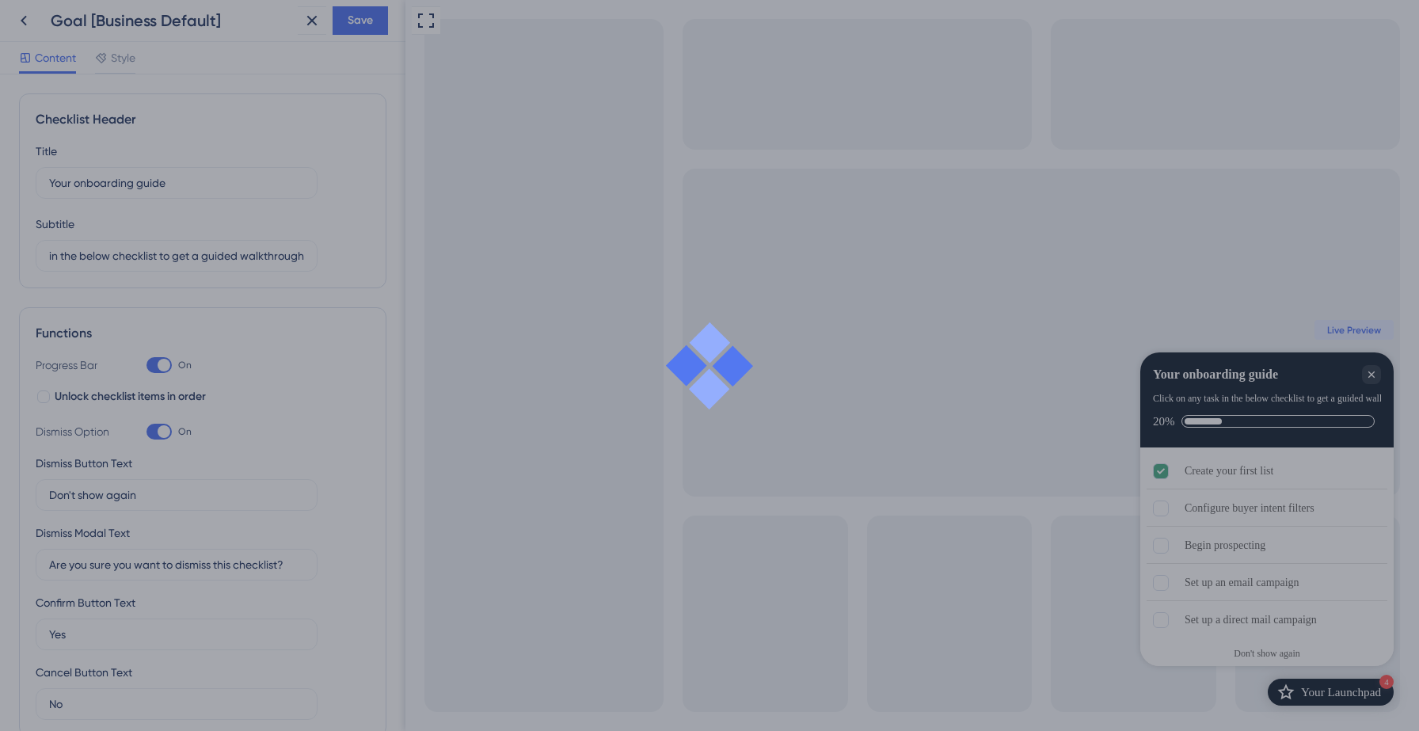
scroll to position [0, 0]
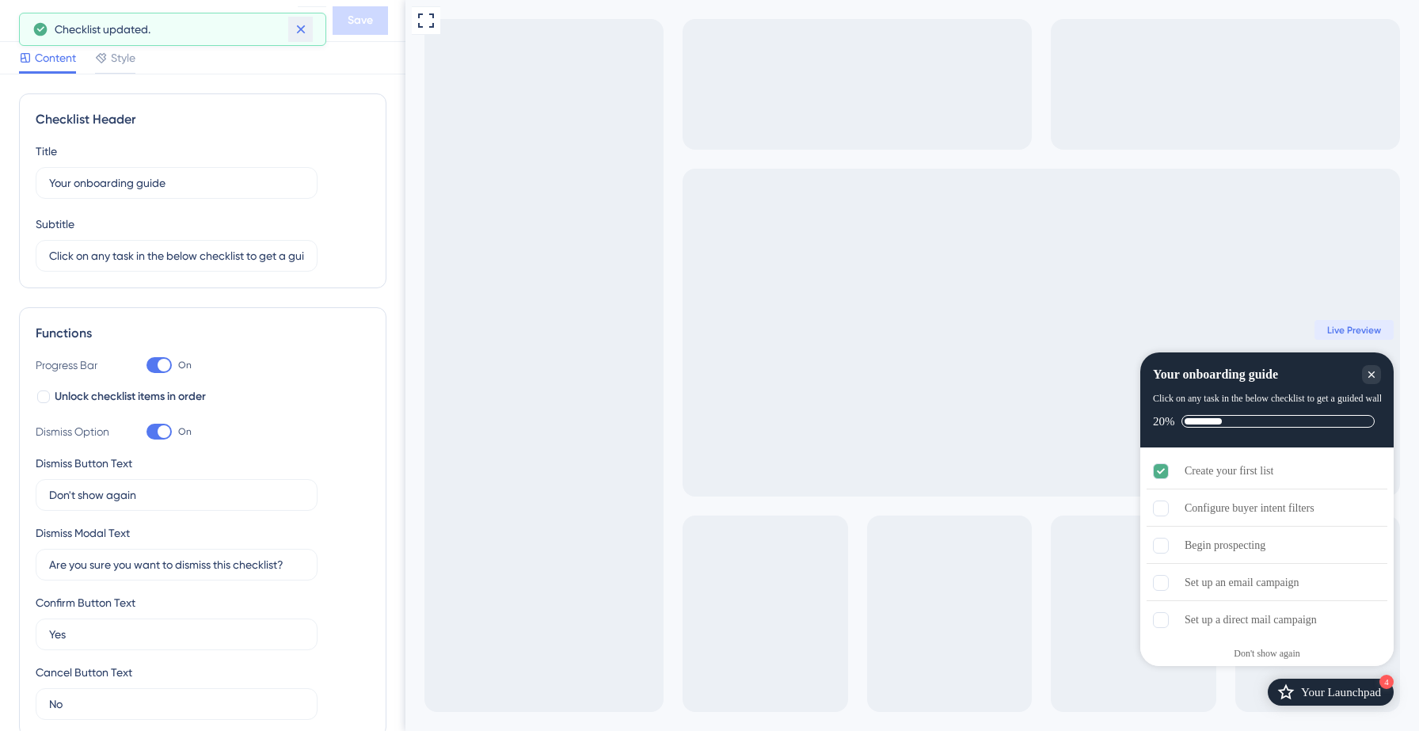
click at [295, 31] on icon at bounding box center [301, 29] width 16 height 16
click at [24, 25] on icon at bounding box center [23, 20] width 19 height 19
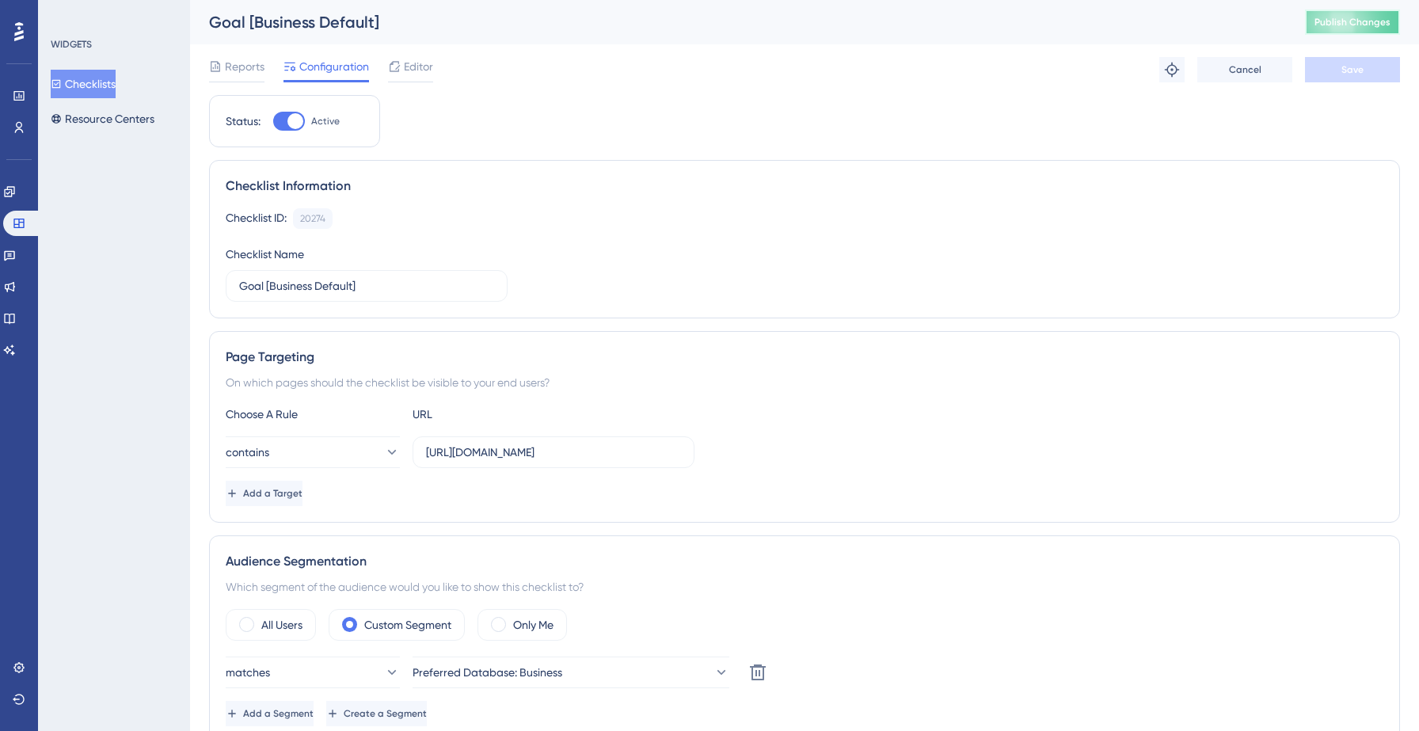
click at [1374, 14] on button "Publish Changes" at bounding box center [1352, 22] width 95 height 25
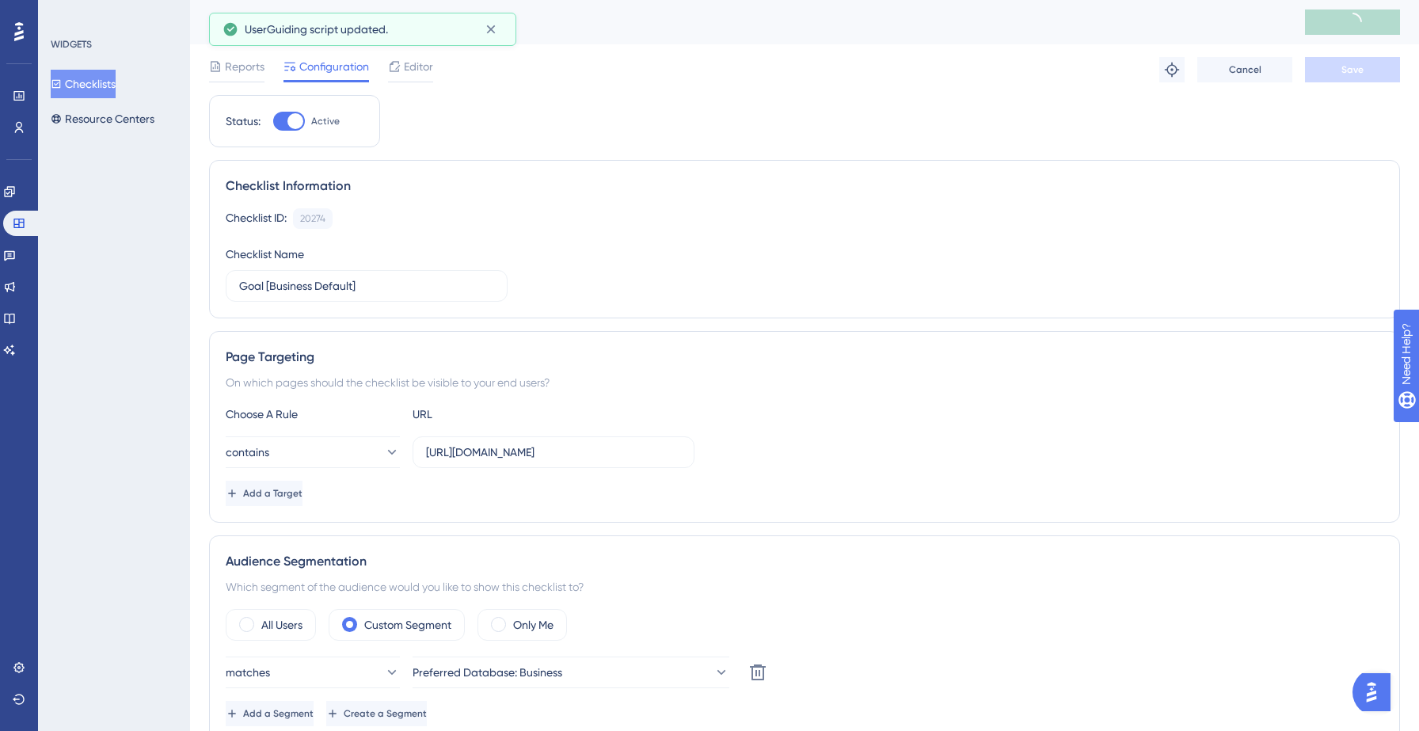
click at [108, 87] on button "Checklists" at bounding box center [83, 84] width 65 height 29
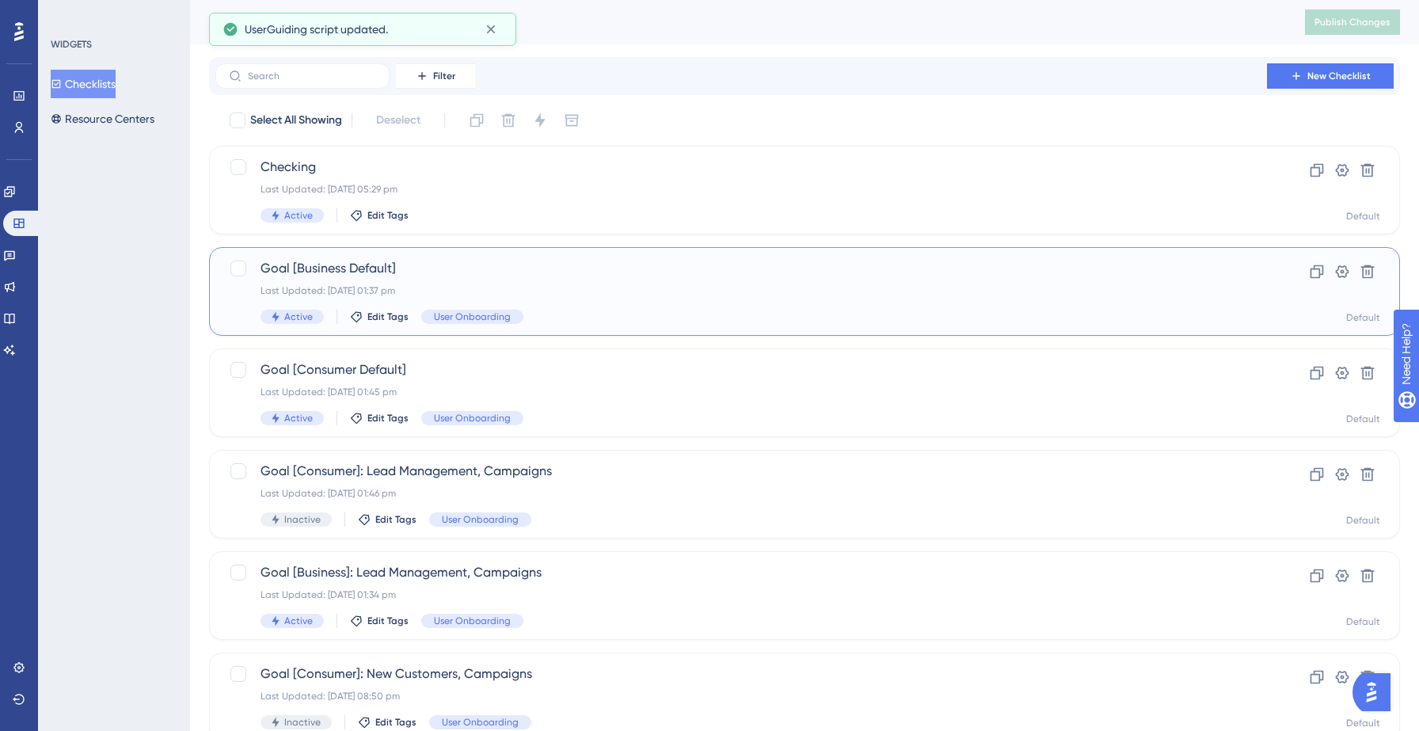
click at [541, 287] on div "Last Updated: [DATE] 01:37 pm" at bounding box center [741, 290] width 961 height 13
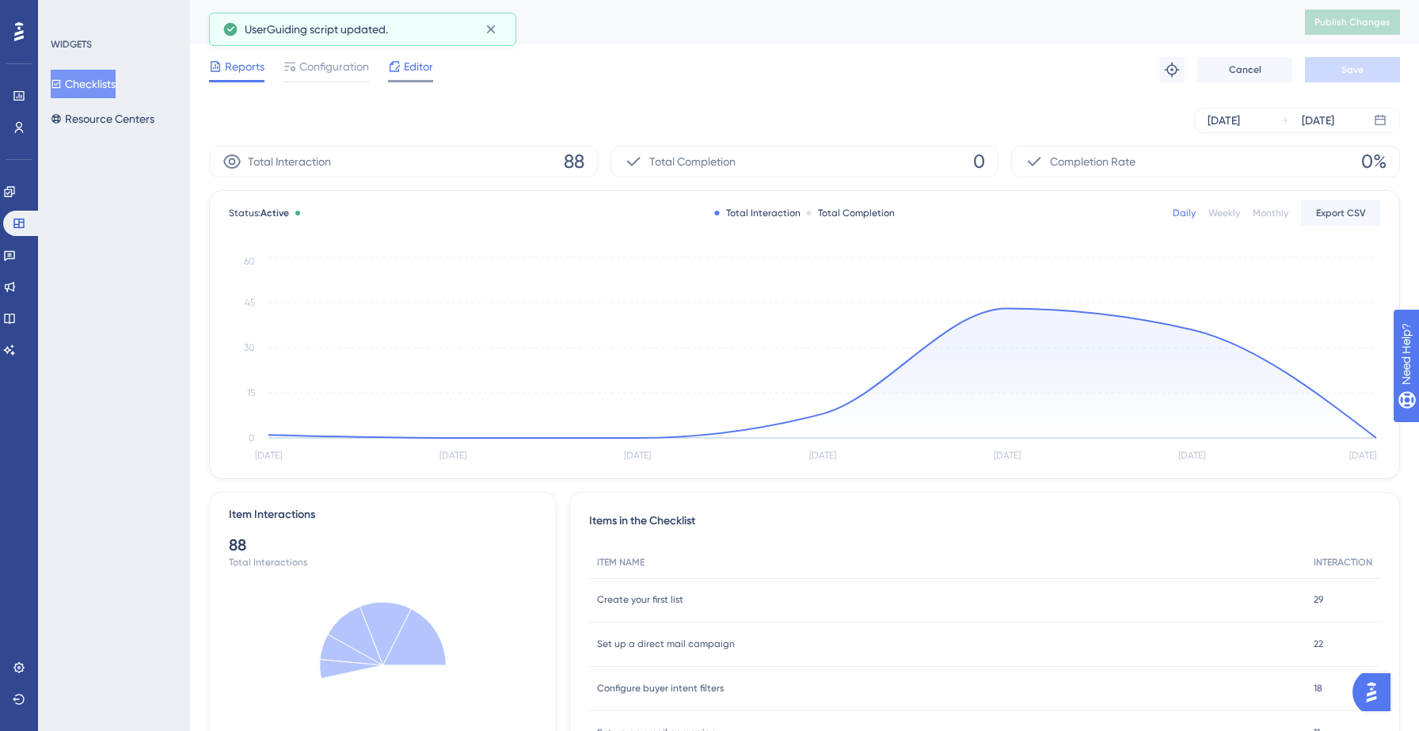
click at [416, 78] on div "Editor" at bounding box center [410, 69] width 45 height 25
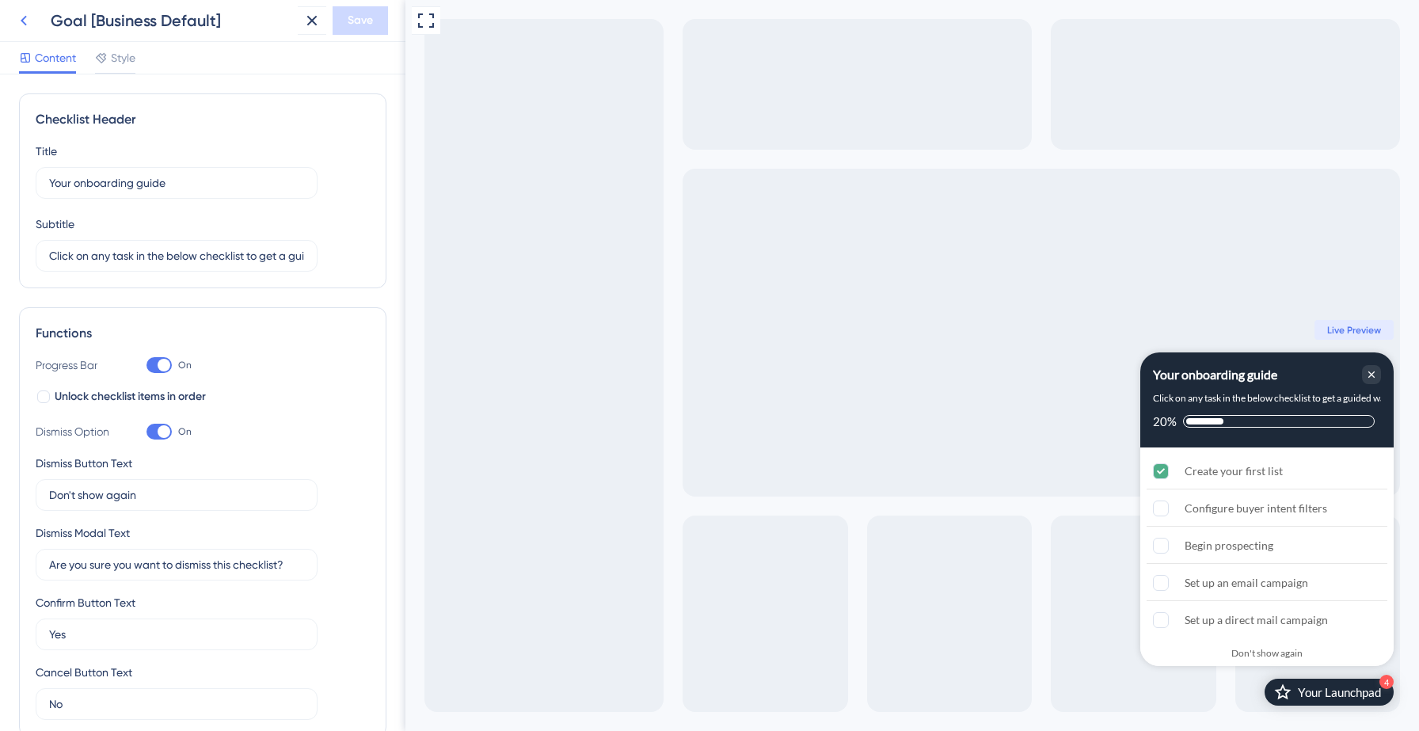
click at [25, 21] on icon at bounding box center [23, 20] width 19 height 19
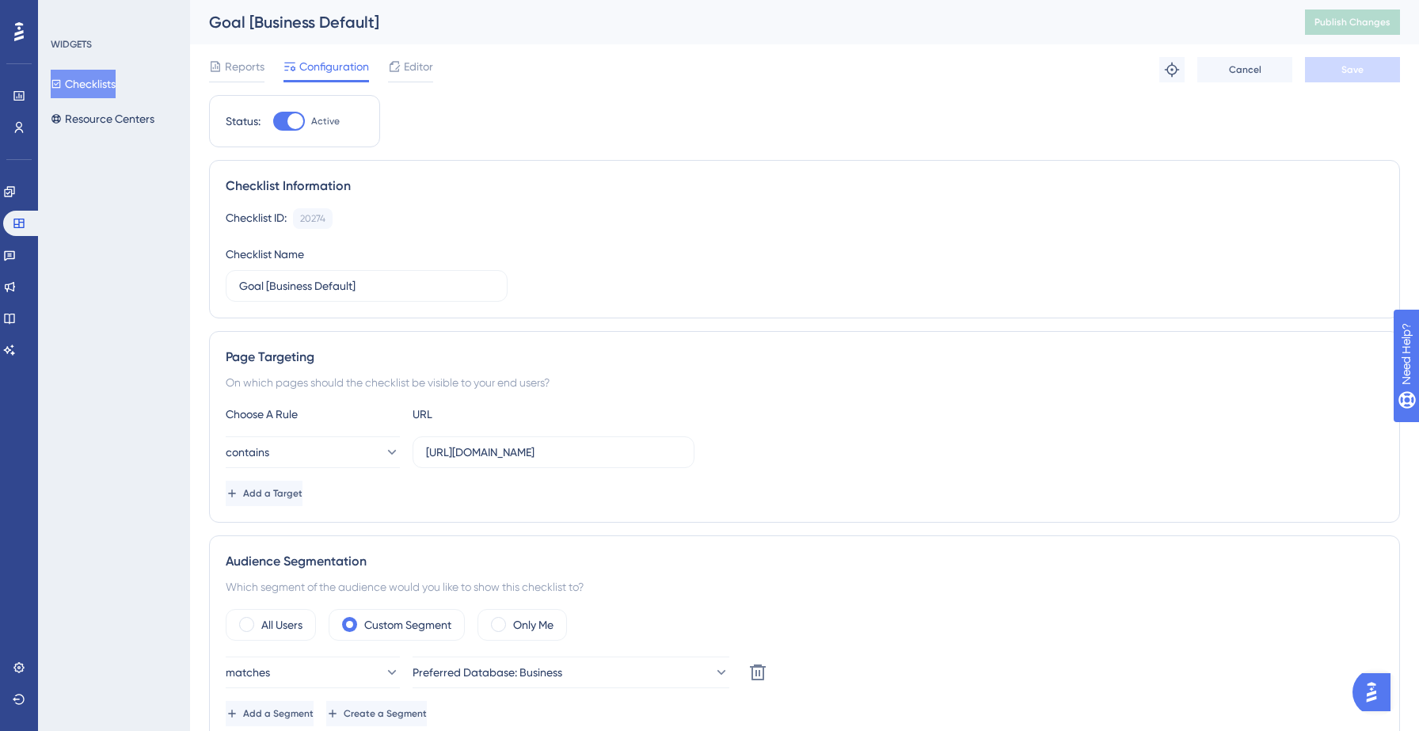
click at [89, 87] on button "Checklists" at bounding box center [83, 84] width 65 height 29
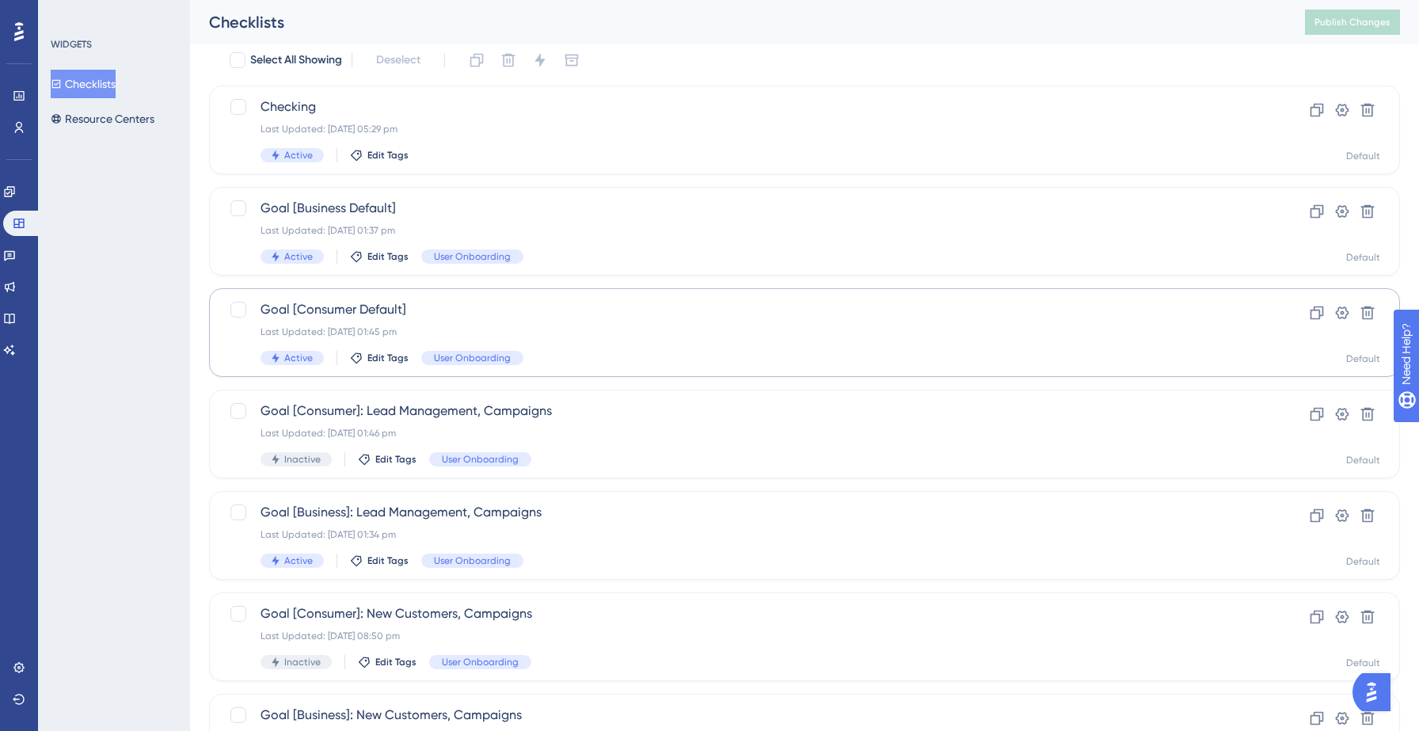
scroll to position [67, 0]
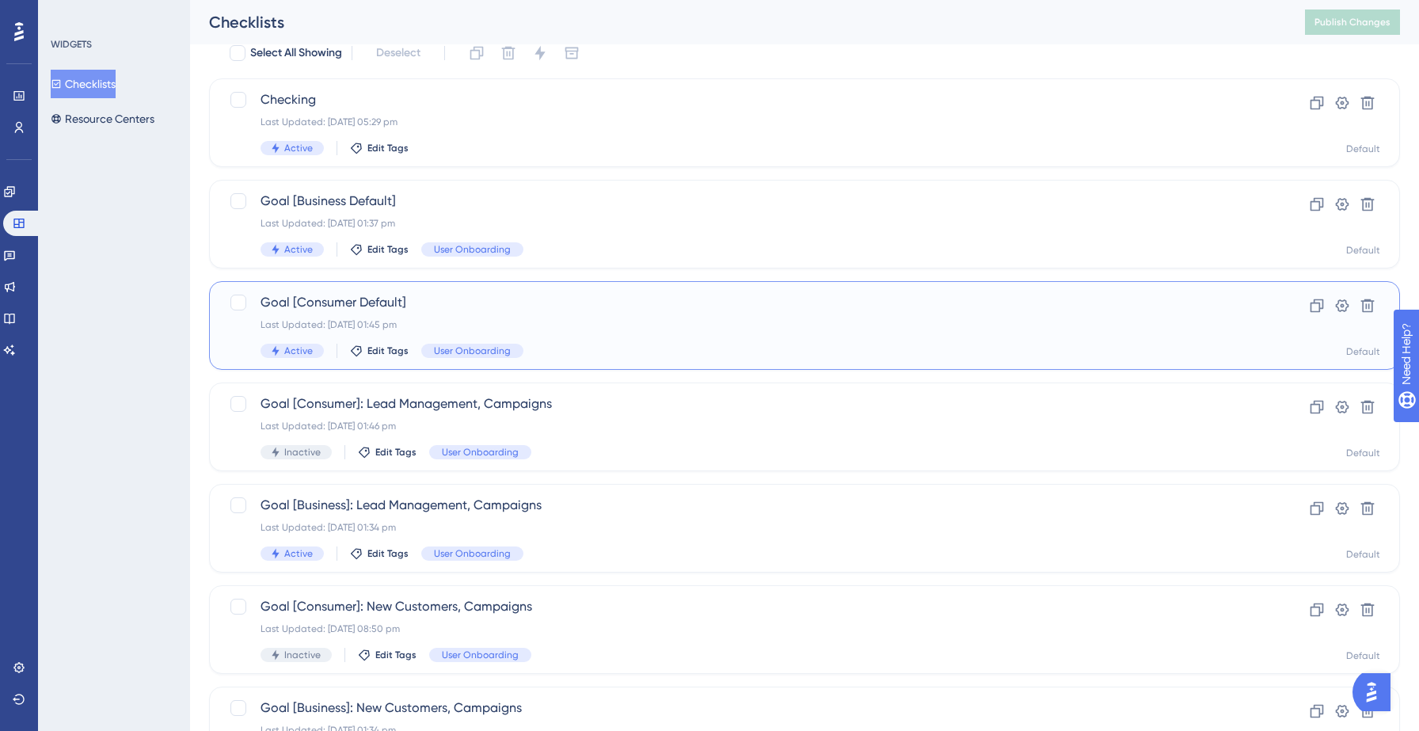
click at [557, 318] on div "Last Updated: [DATE] 01:45 pm" at bounding box center [741, 324] width 961 height 13
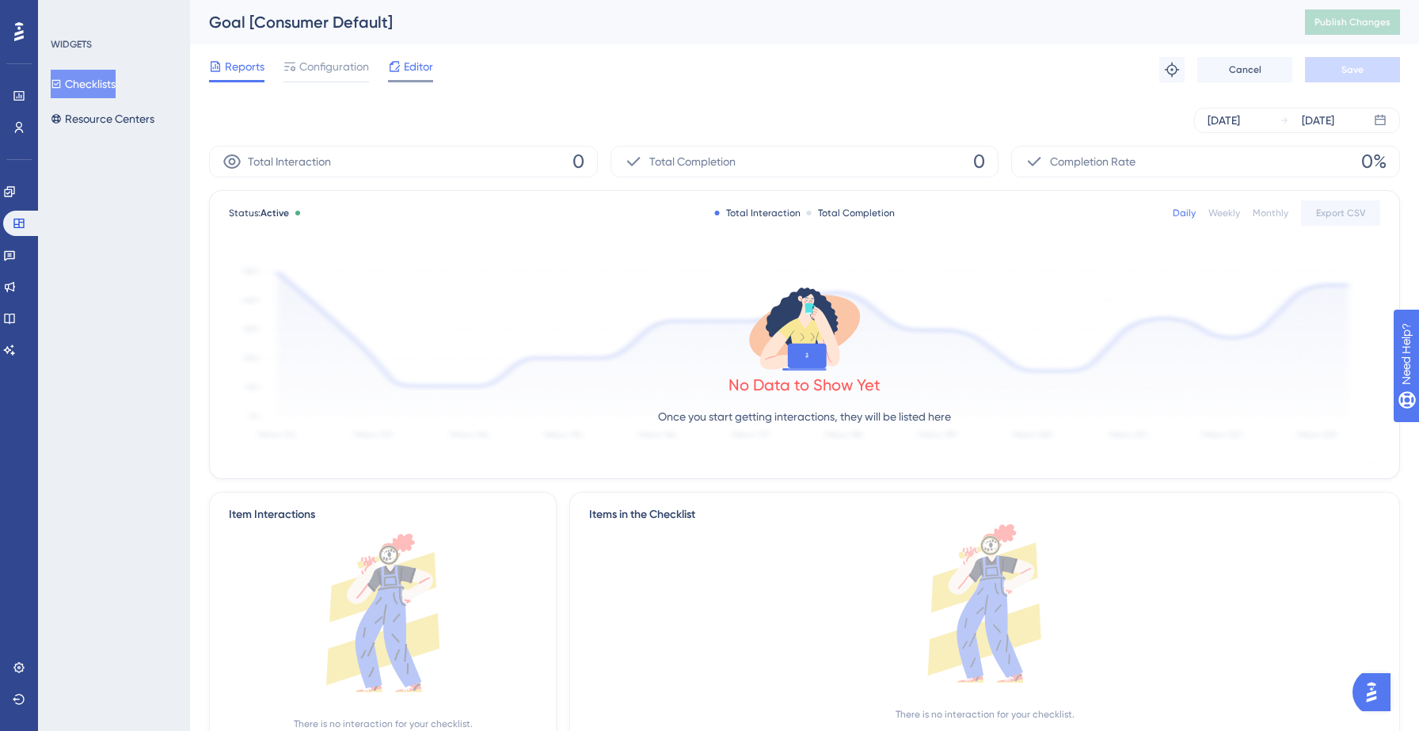
click at [413, 63] on span "Editor" at bounding box center [418, 66] width 29 height 19
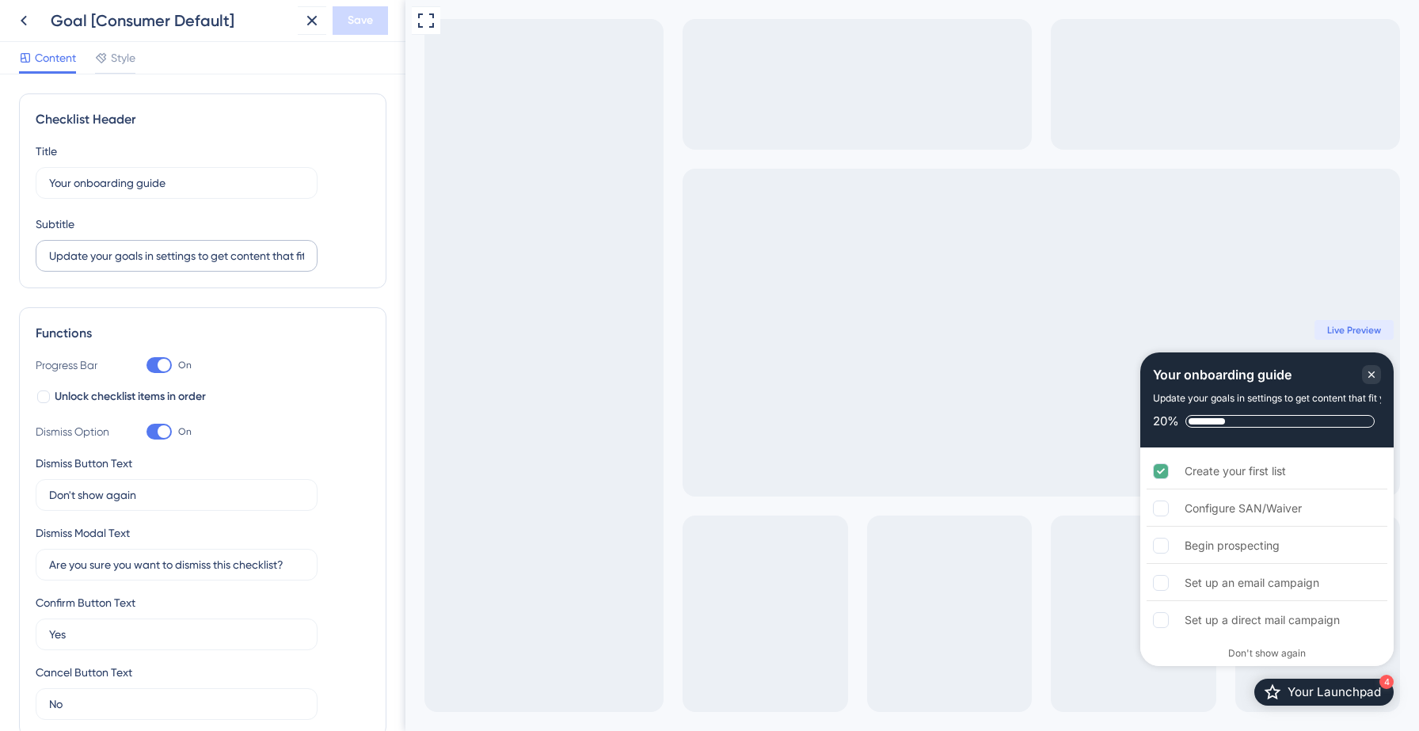
click at [130, 244] on label "Update your goals in settings to get content that fit your needs" at bounding box center [177, 256] width 282 height 32
click at [130, 247] on input "Update your goals in settings to get content that fit your needs" at bounding box center [176, 255] width 255 height 17
click at [130, 244] on label "Update your goals in settings to get content that fit your needs" at bounding box center [177, 256] width 282 height 32
click at [130, 247] on input "Update your goals in settings to get content that fit your needs" at bounding box center [176, 255] width 255 height 17
click at [129, 256] on input "Update your goals in settings to get content that fit your needs" at bounding box center [176, 255] width 255 height 17
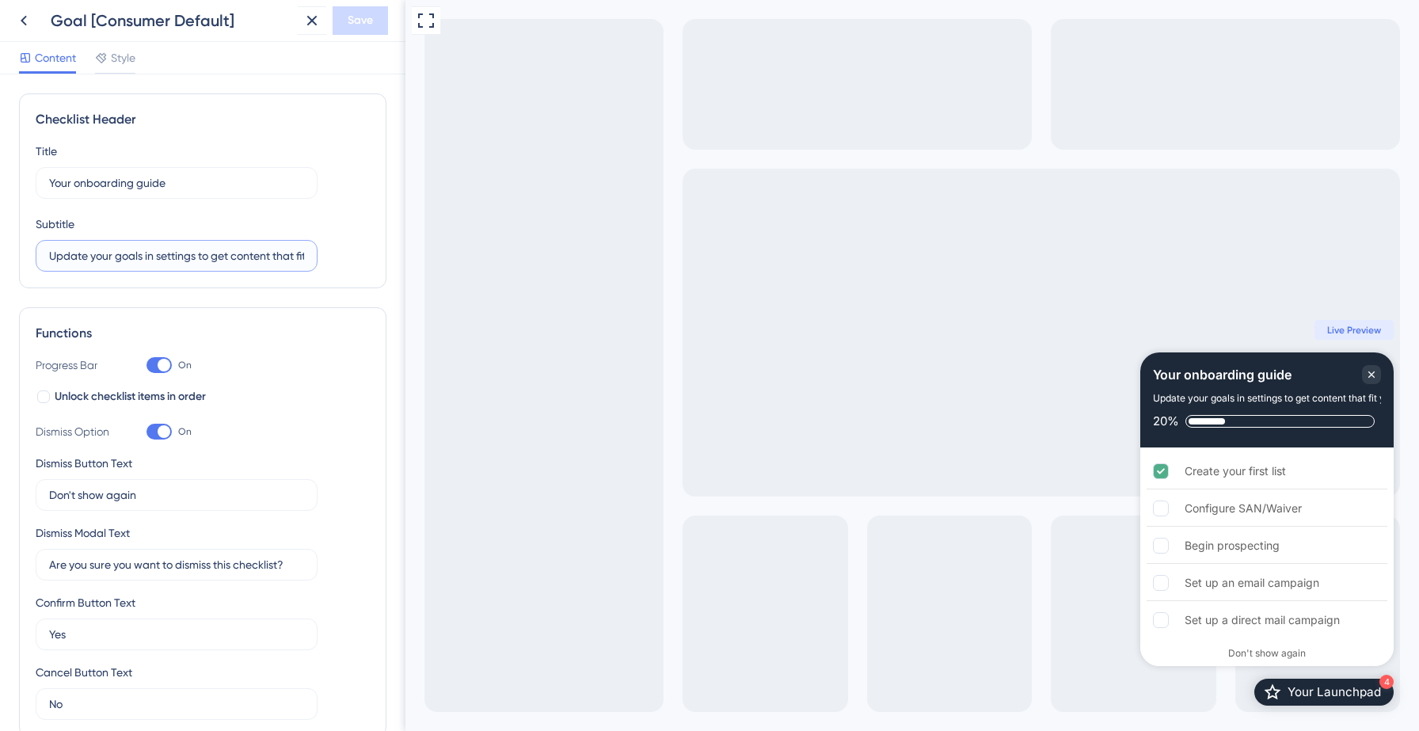
click at [129, 256] on input "Update your goals in settings to get content that fit your needs" at bounding box center [176, 255] width 255 height 17
paste input "Click on any task in the below checklist to get a guided walkthrough"
type input "Click on any task in the below checklist to get a guided walkthrough"
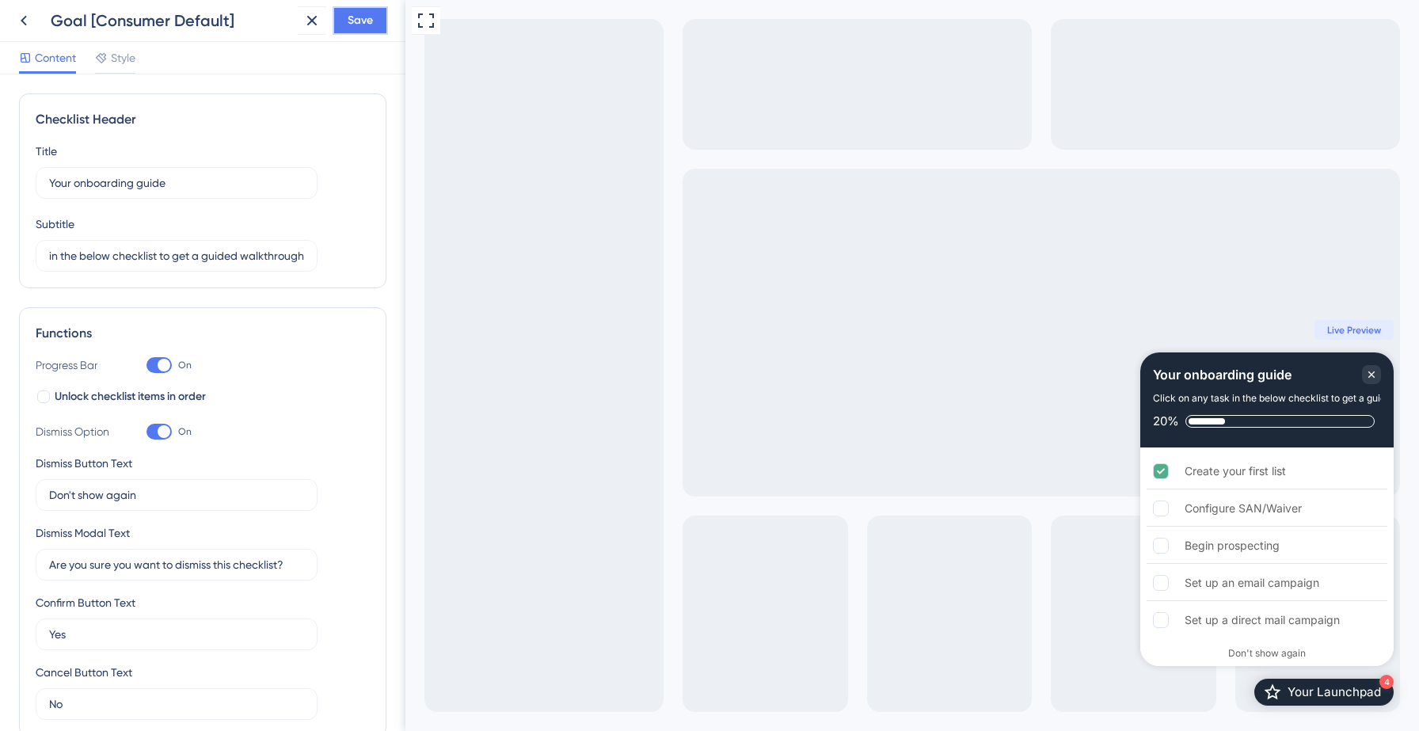
click at [351, 25] on span "Save" at bounding box center [360, 20] width 25 height 19
click at [298, 35] on icon at bounding box center [301, 29] width 16 height 16
click at [13, 21] on button at bounding box center [24, 20] width 29 height 29
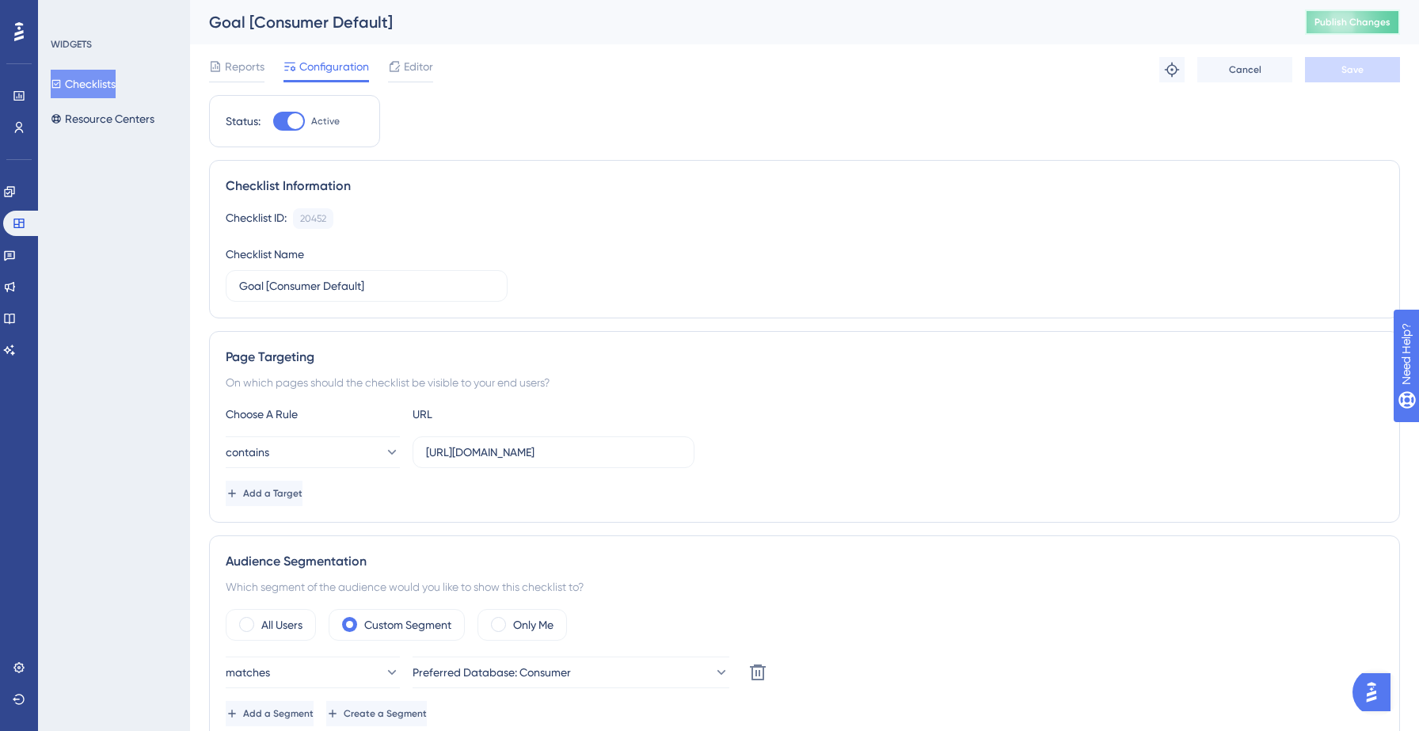
click at [1347, 30] on button "Publish Changes" at bounding box center [1352, 22] width 95 height 25
click at [490, 29] on icon at bounding box center [490, 29] width 9 height 9
click at [395, 70] on icon at bounding box center [394, 66] width 13 height 13
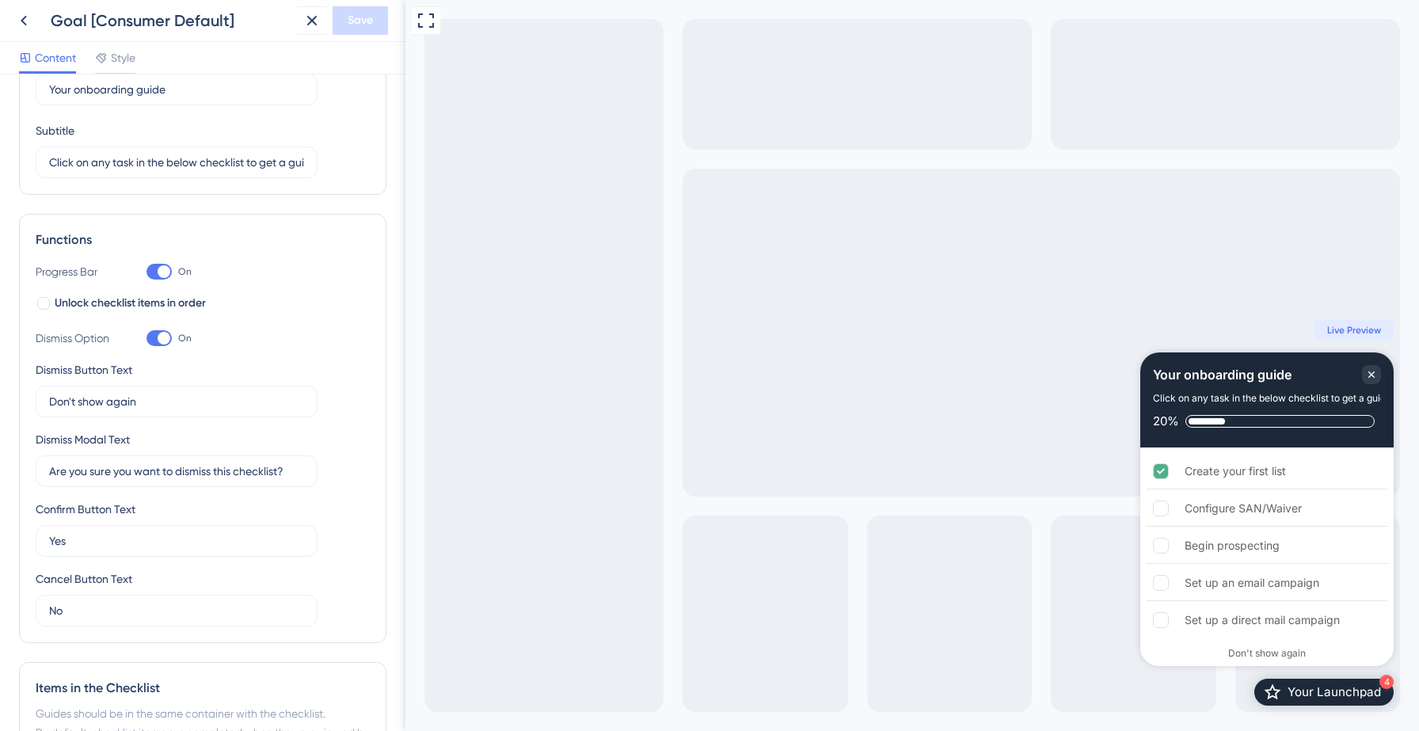
scroll to position [101, 0]
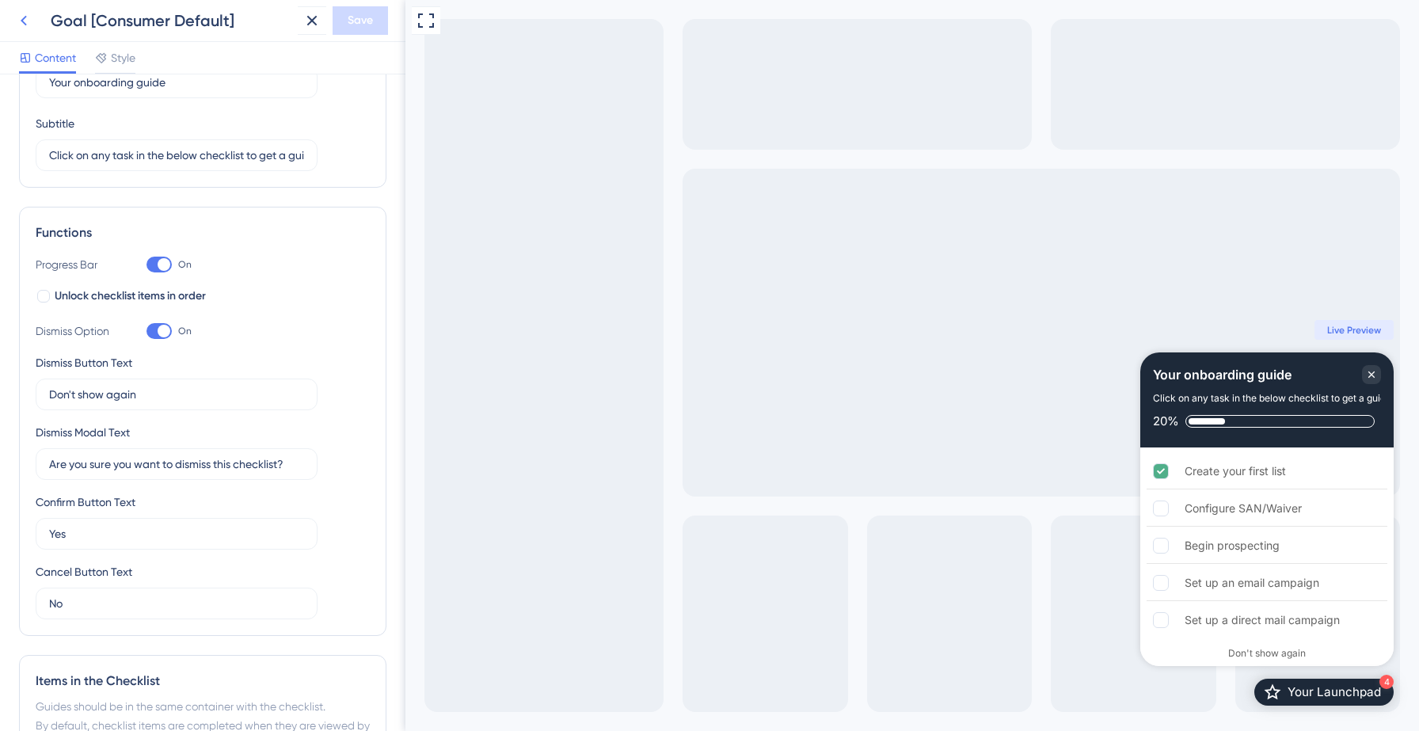
click at [22, 18] on icon at bounding box center [23, 20] width 19 height 19
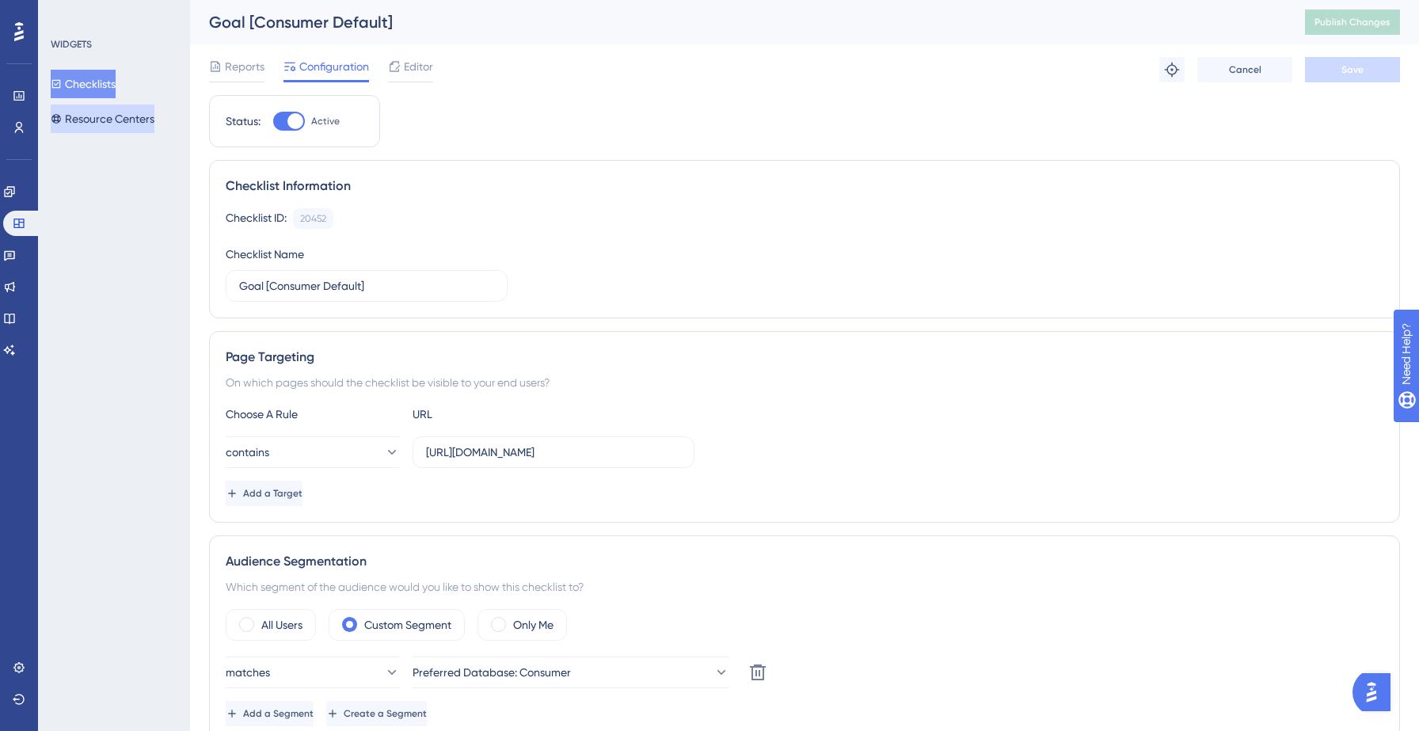
click at [95, 117] on button "Resource Centers" at bounding box center [103, 119] width 104 height 29
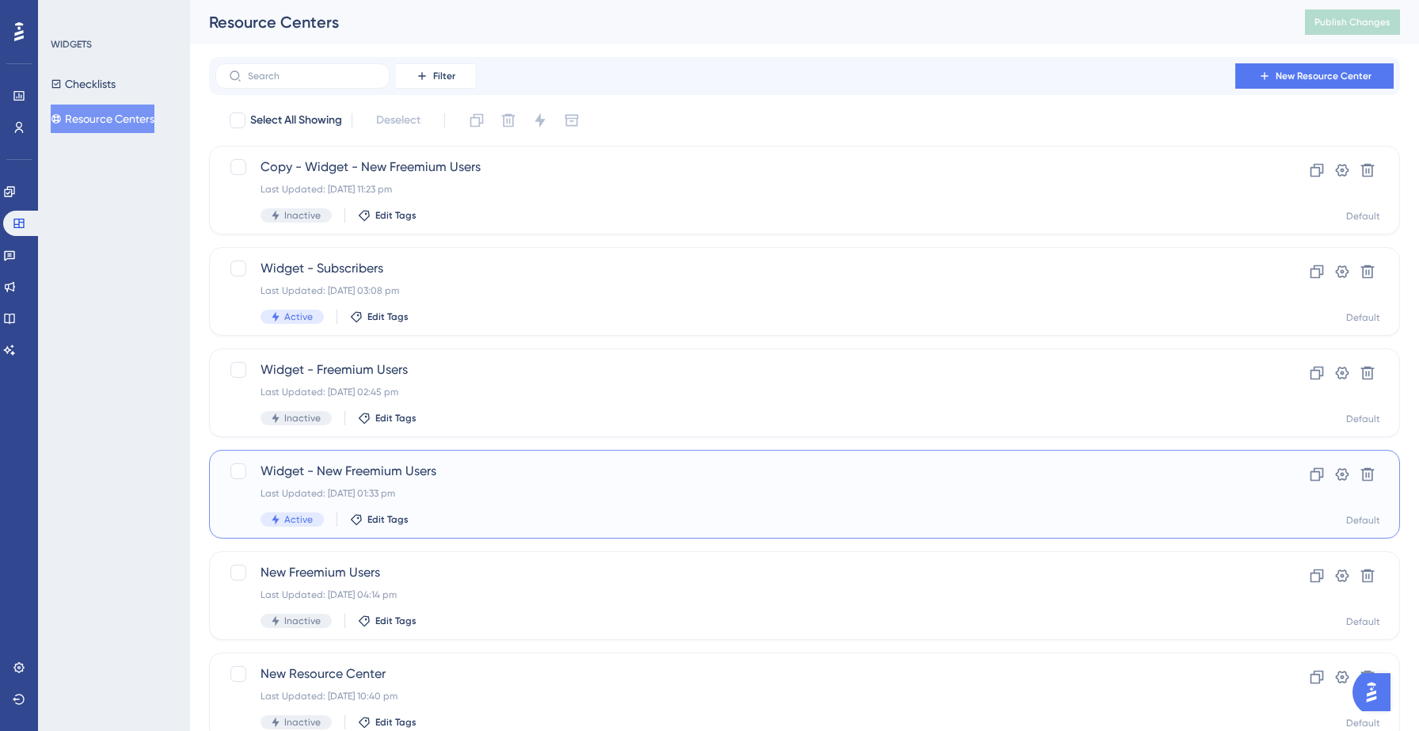
click at [474, 478] on span "Widget - New Freemium Users" at bounding box center [741, 471] width 961 height 19
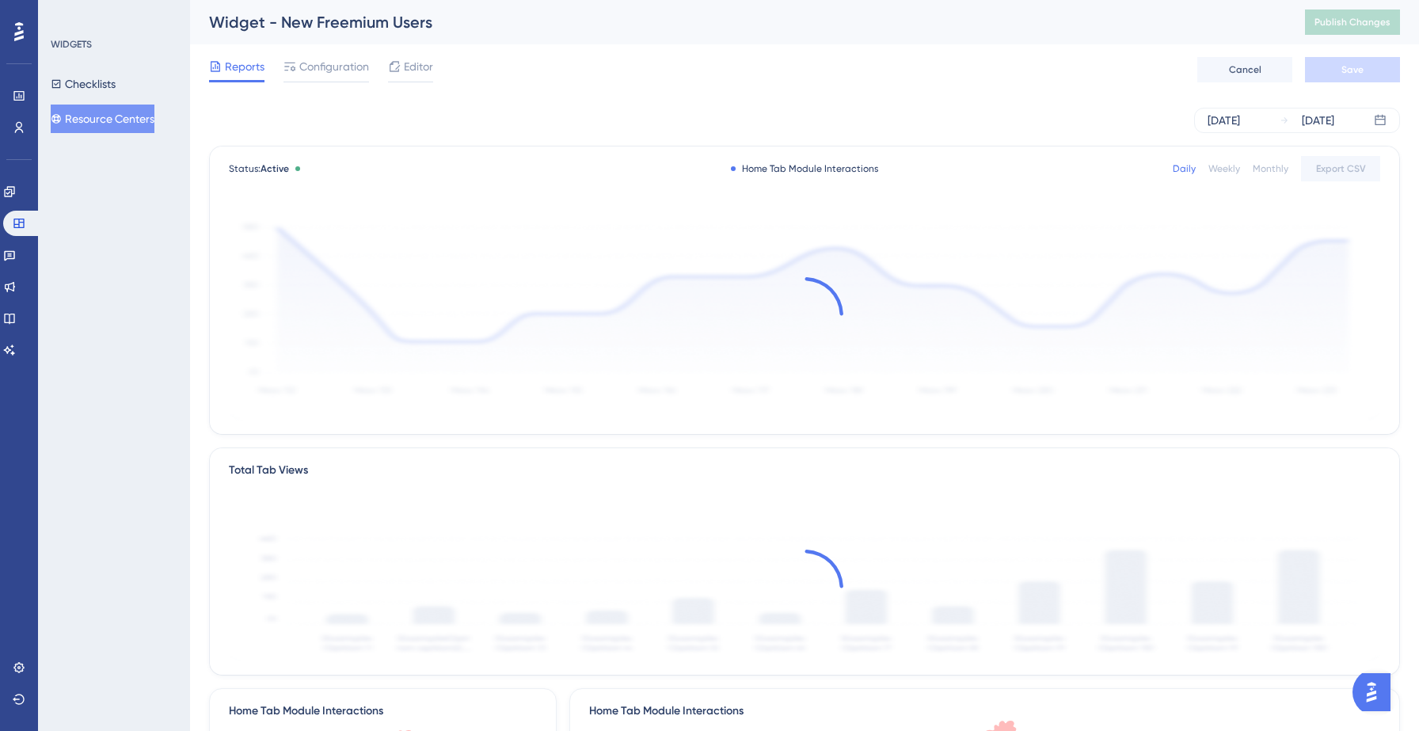
click at [422, 52] on div "Reports Configuration Editor Cancel Save" at bounding box center [804, 69] width 1191 height 51
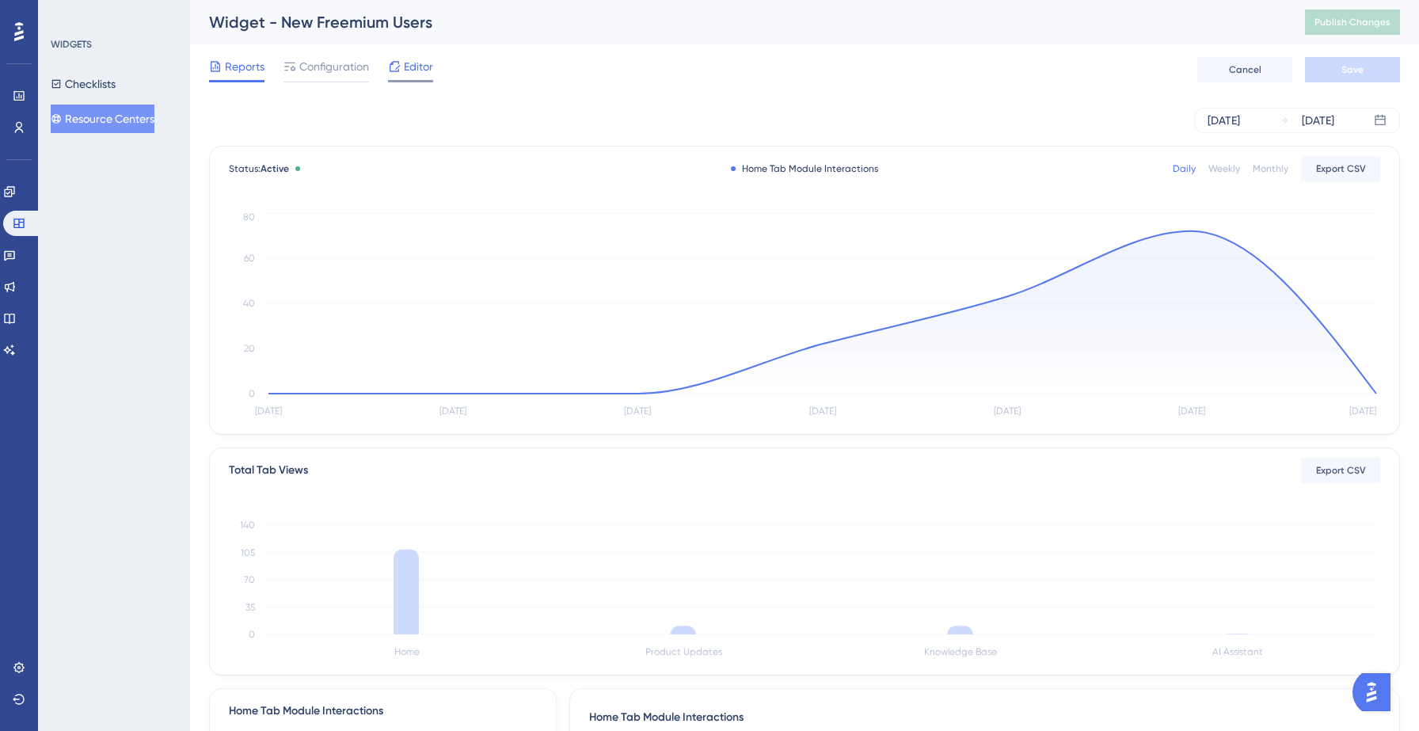
click at [422, 63] on span "Editor" at bounding box center [418, 66] width 29 height 19
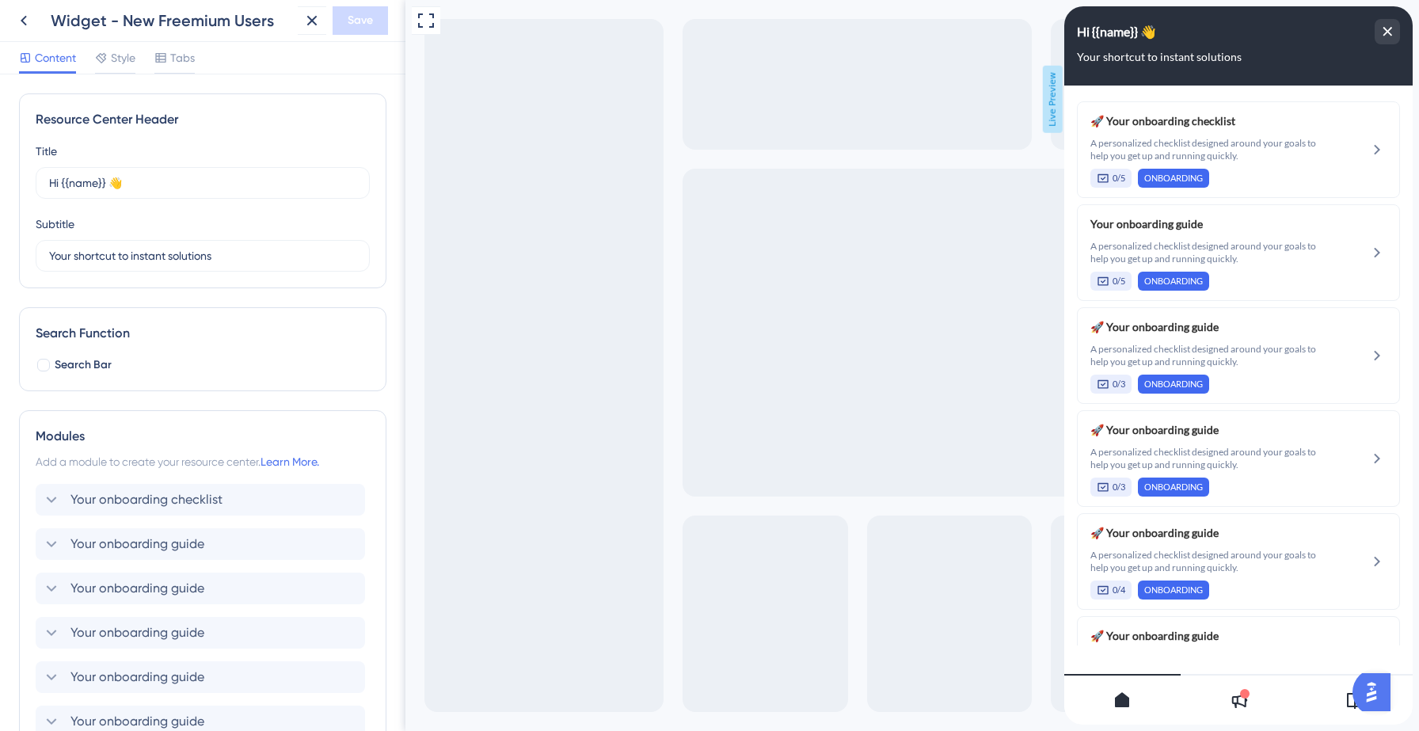
scroll to position [70, 0]
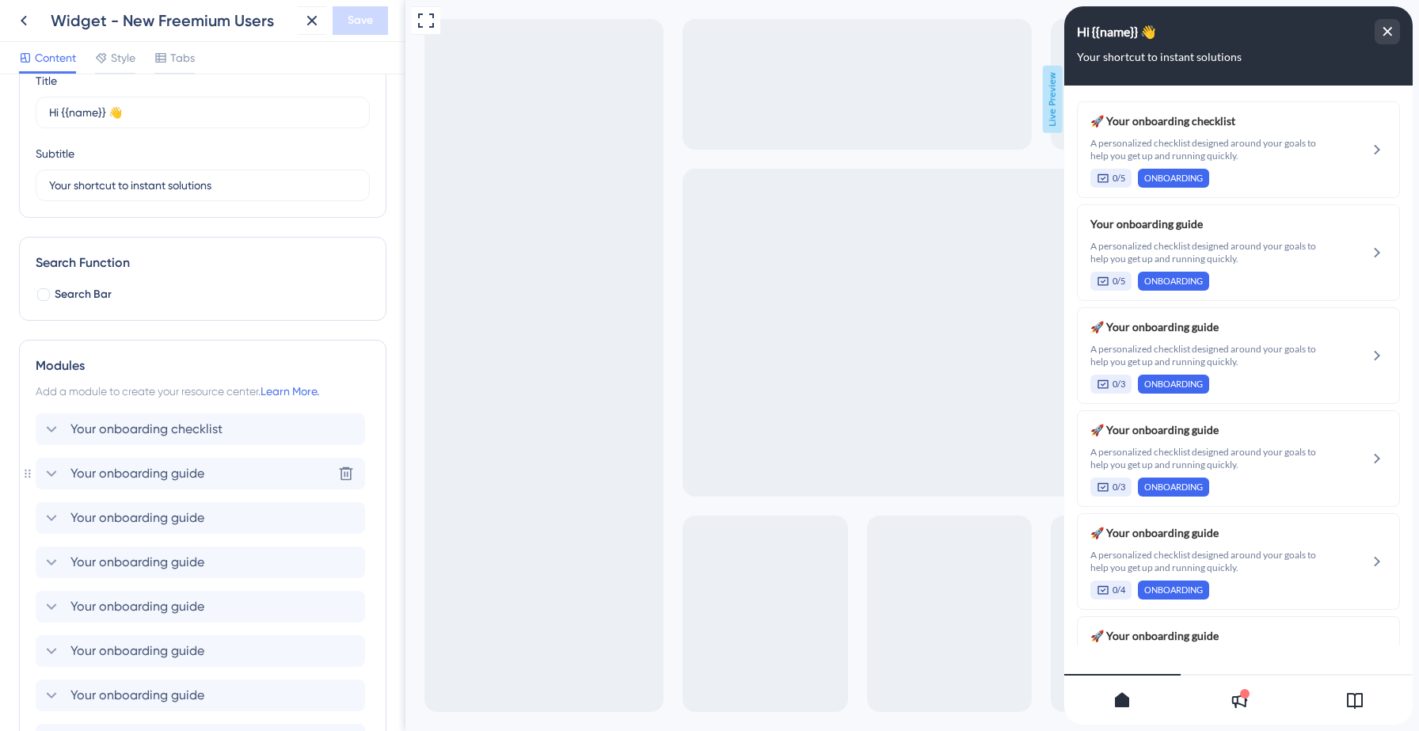
click at [161, 530] on div "Your onboarding checklist Your onboarding guide Delete Your onboarding guide Yo…" at bounding box center [203, 672] width 334 height 519
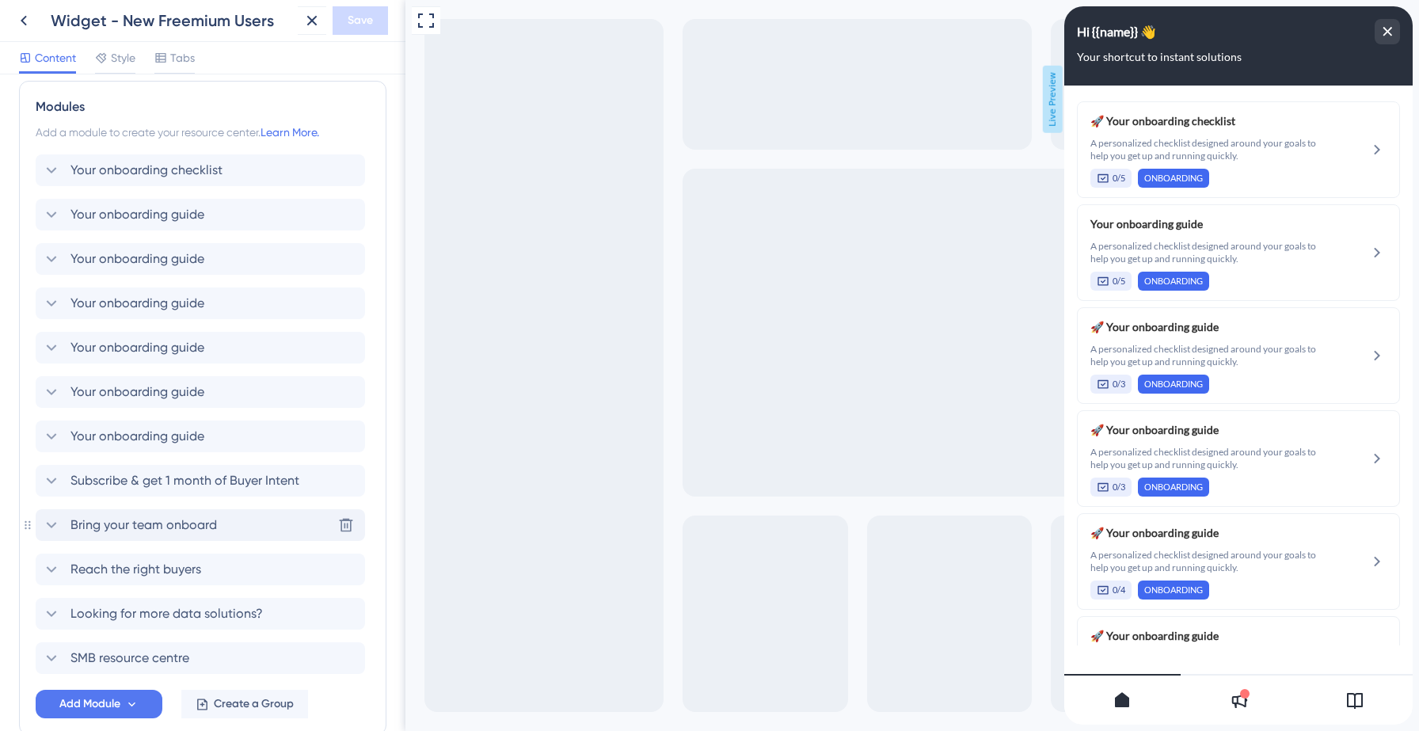
scroll to position [0, 0]
click at [50, 525] on icon at bounding box center [52, 525] width 10 height 6
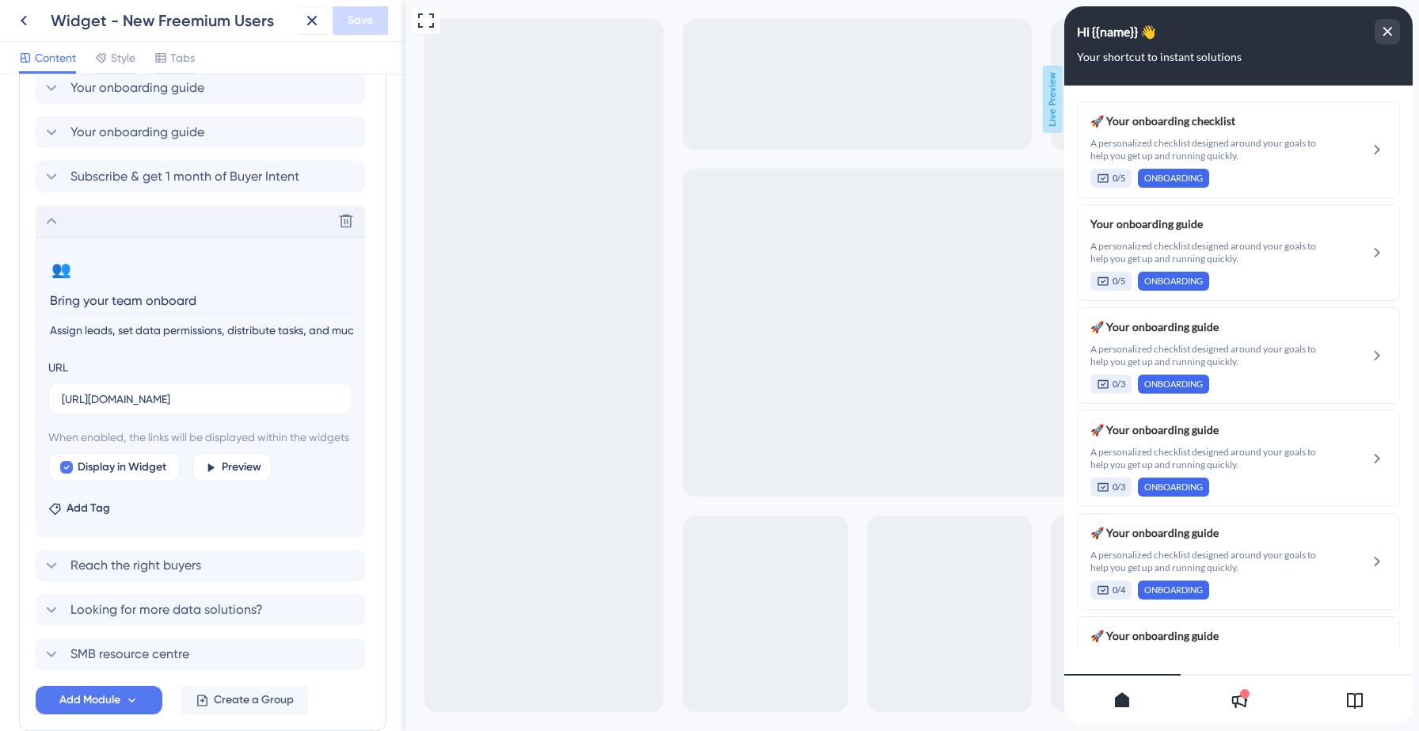
scroll to position [567, 0]
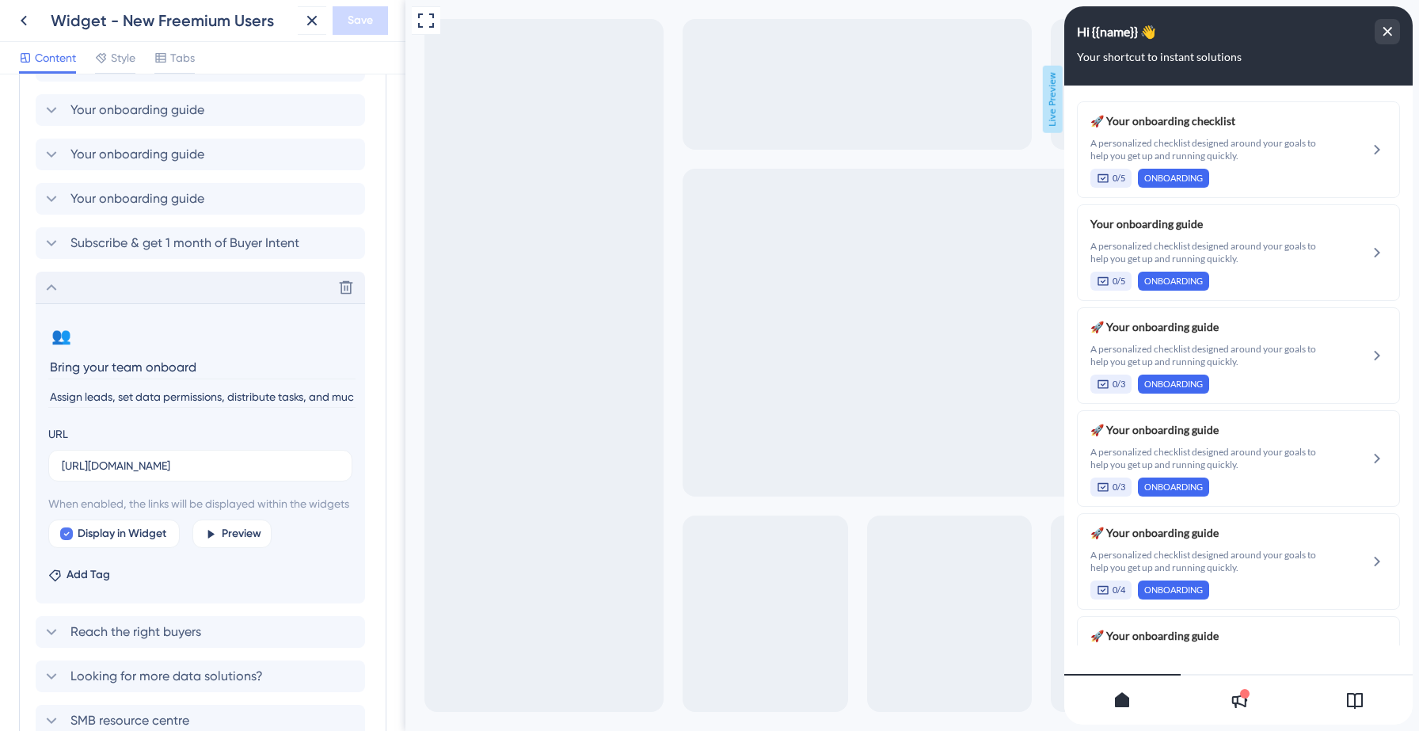
click at [142, 371] on input "Bring your team onboard" at bounding box center [201, 367] width 307 height 25
click at [25, 21] on icon at bounding box center [23, 20] width 19 height 19
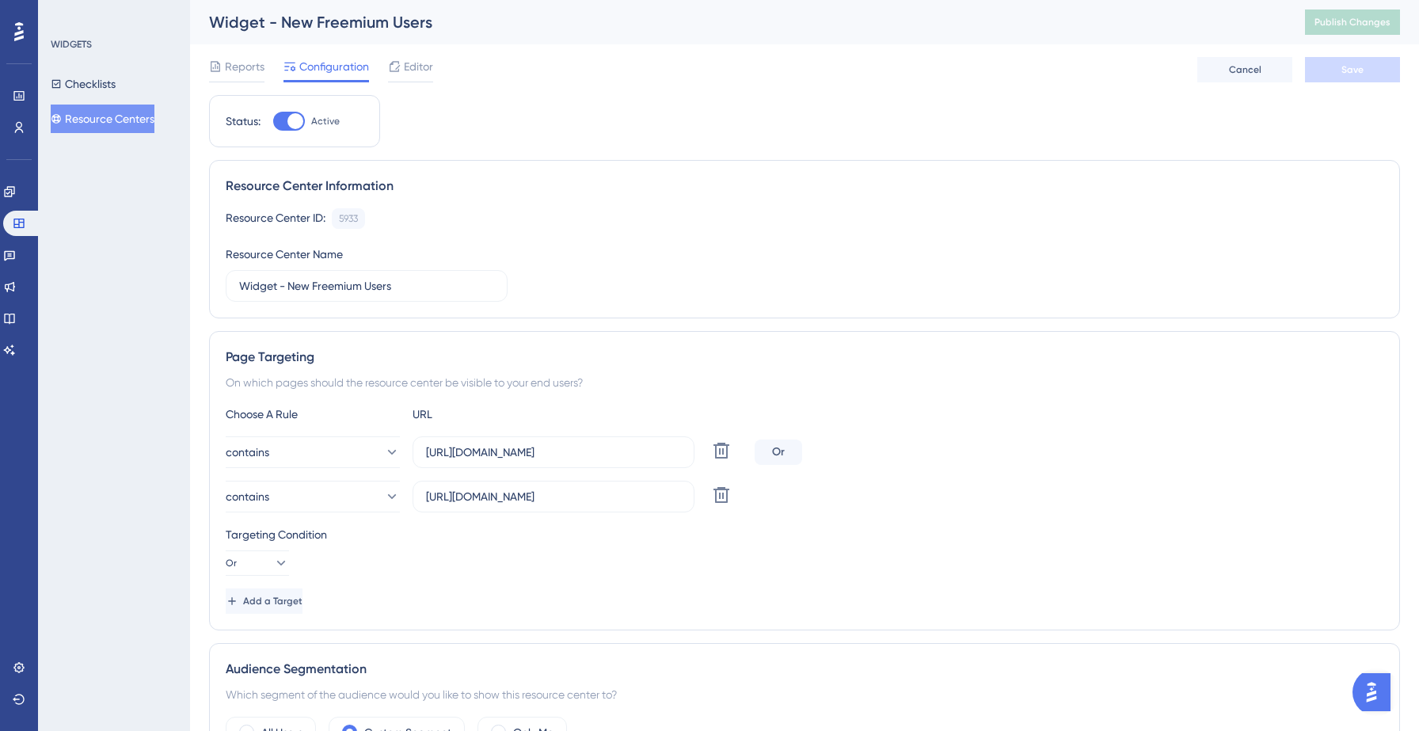
click at [124, 124] on button "Resource Centers" at bounding box center [103, 119] width 104 height 29
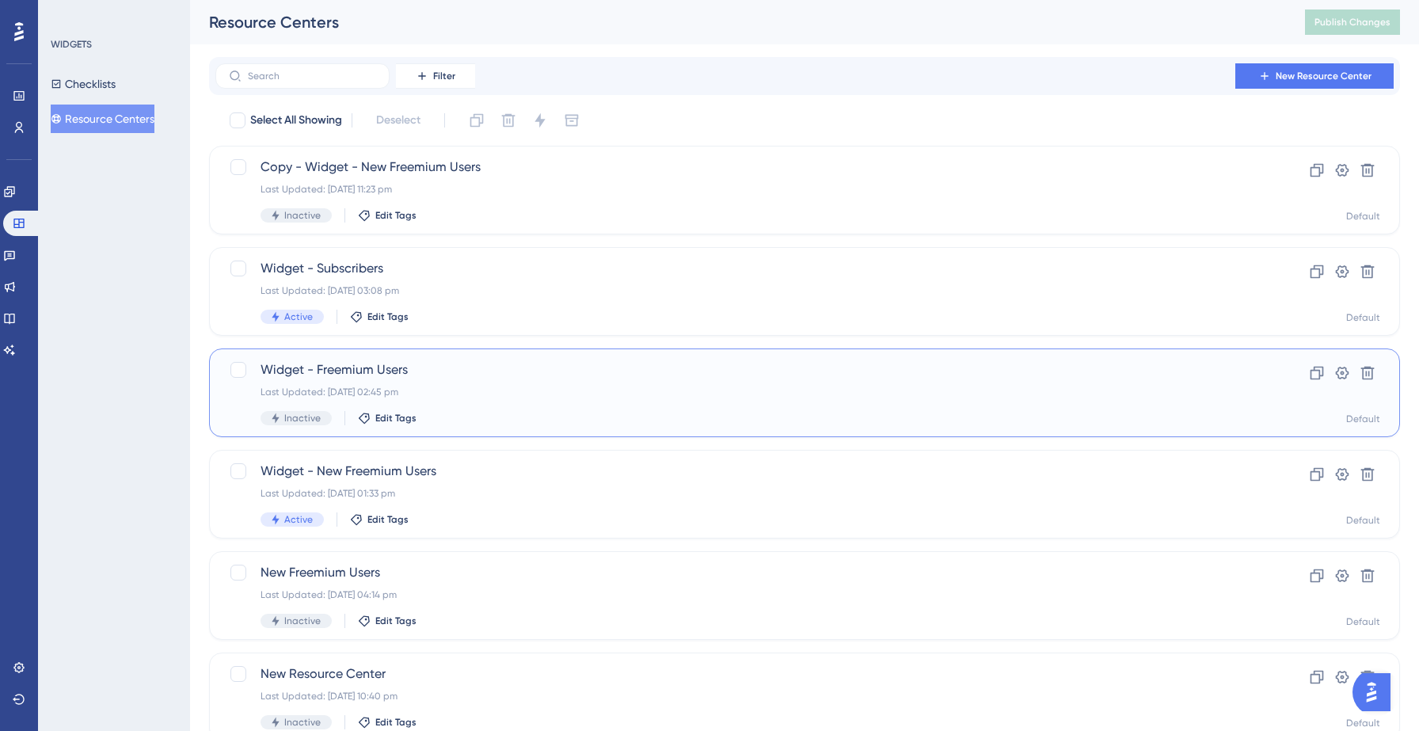
click at [462, 392] on div "Last Updated: [DATE] 02:45 pm" at bounding box center [741, 392] width 961 height 13
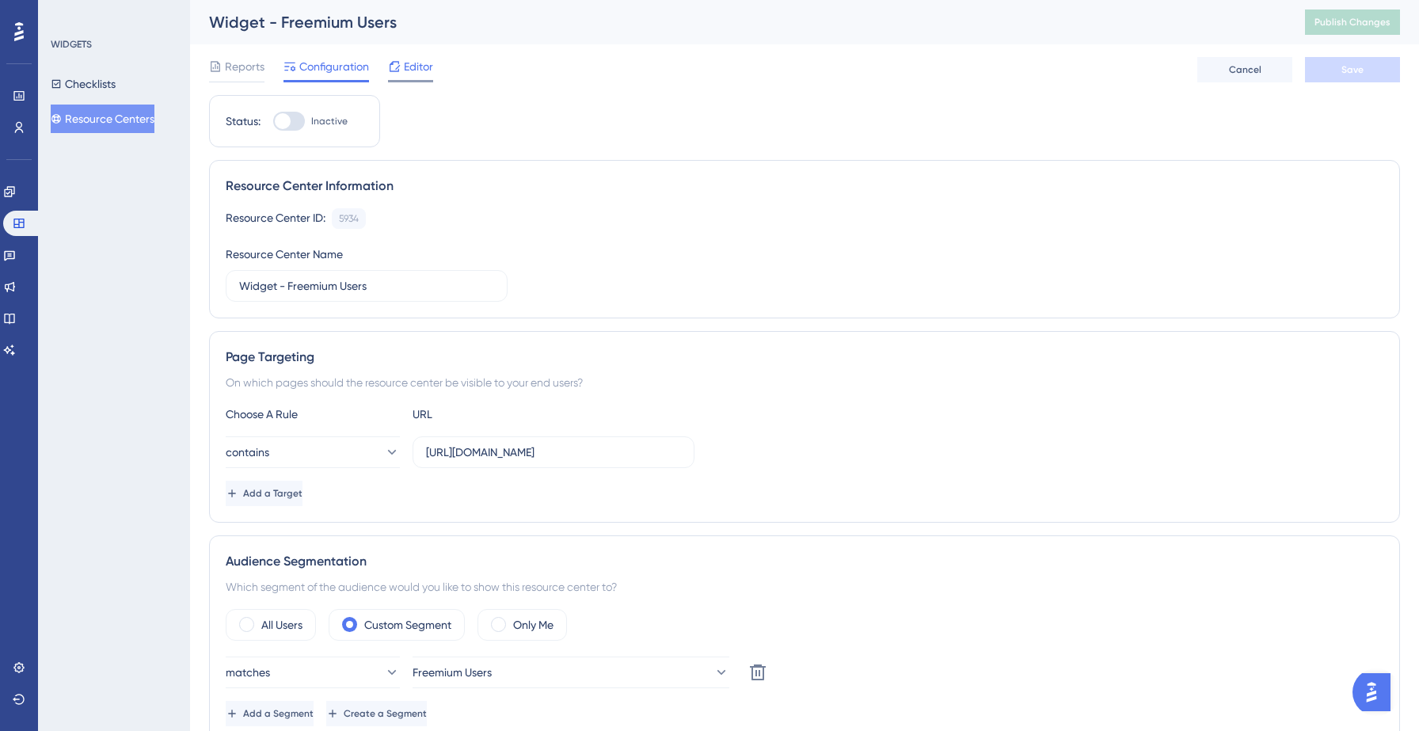
click at [427, 67] on span "Editor" at bounding box center [418, 66] width 29 height 19
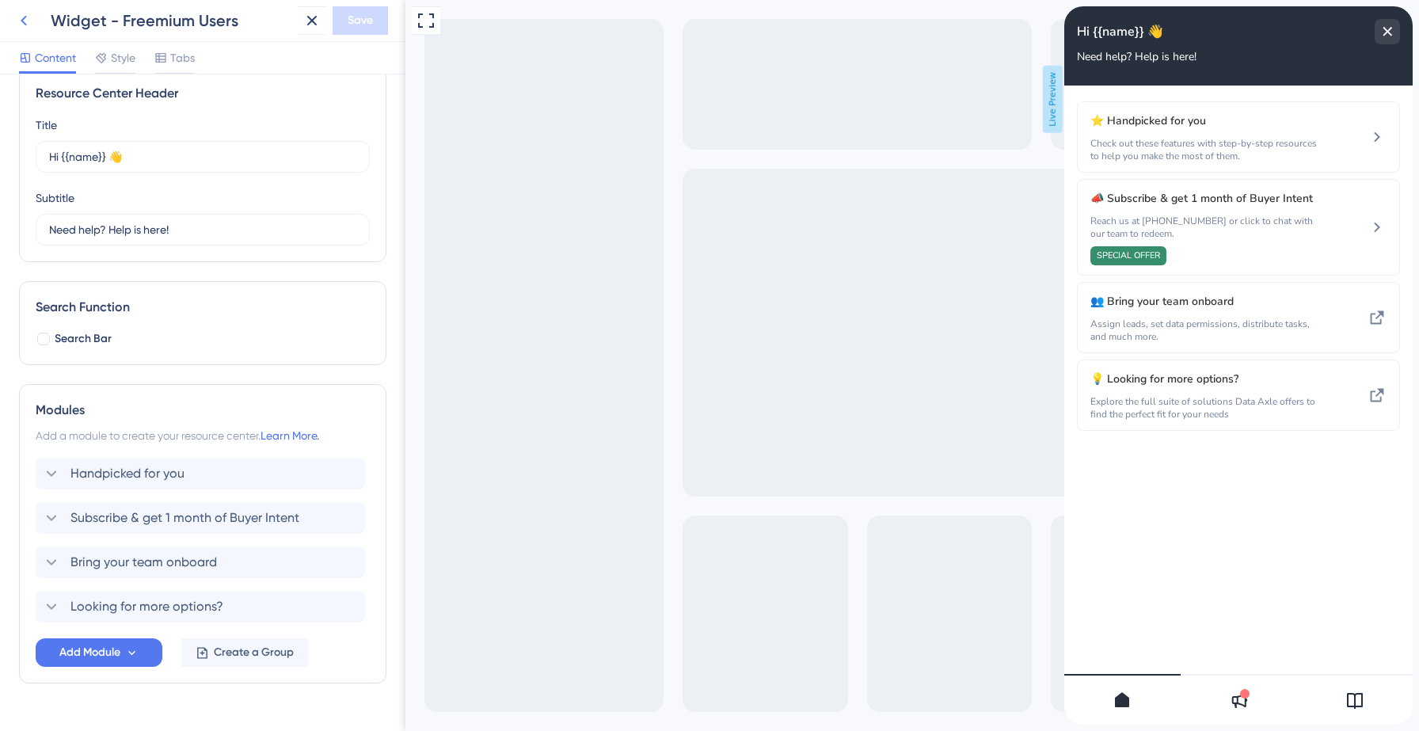
click at [25, 23] on icon at bounding box center [24, 21] width 6 height 10
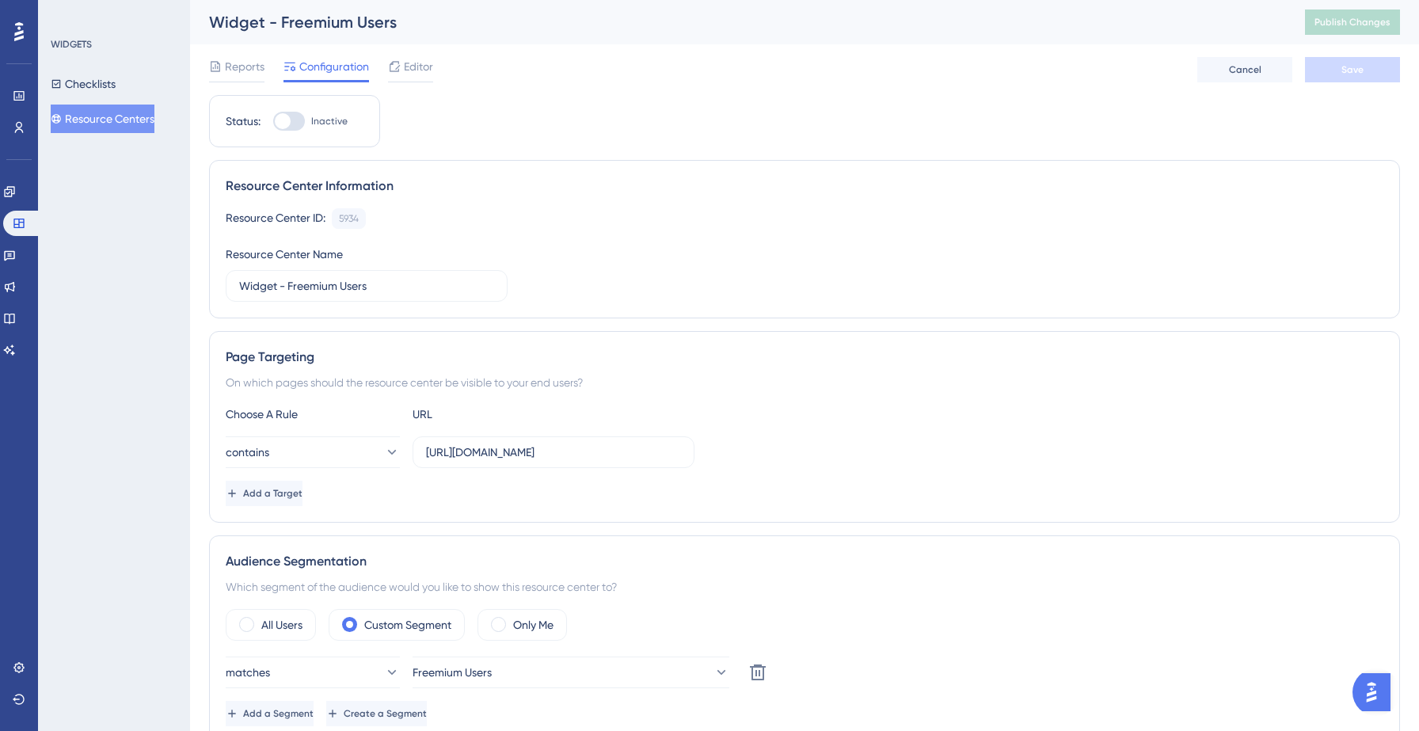
click at [135, 119] on button "Resource Centers" at bounding box center [103, 119] width 104 height 29
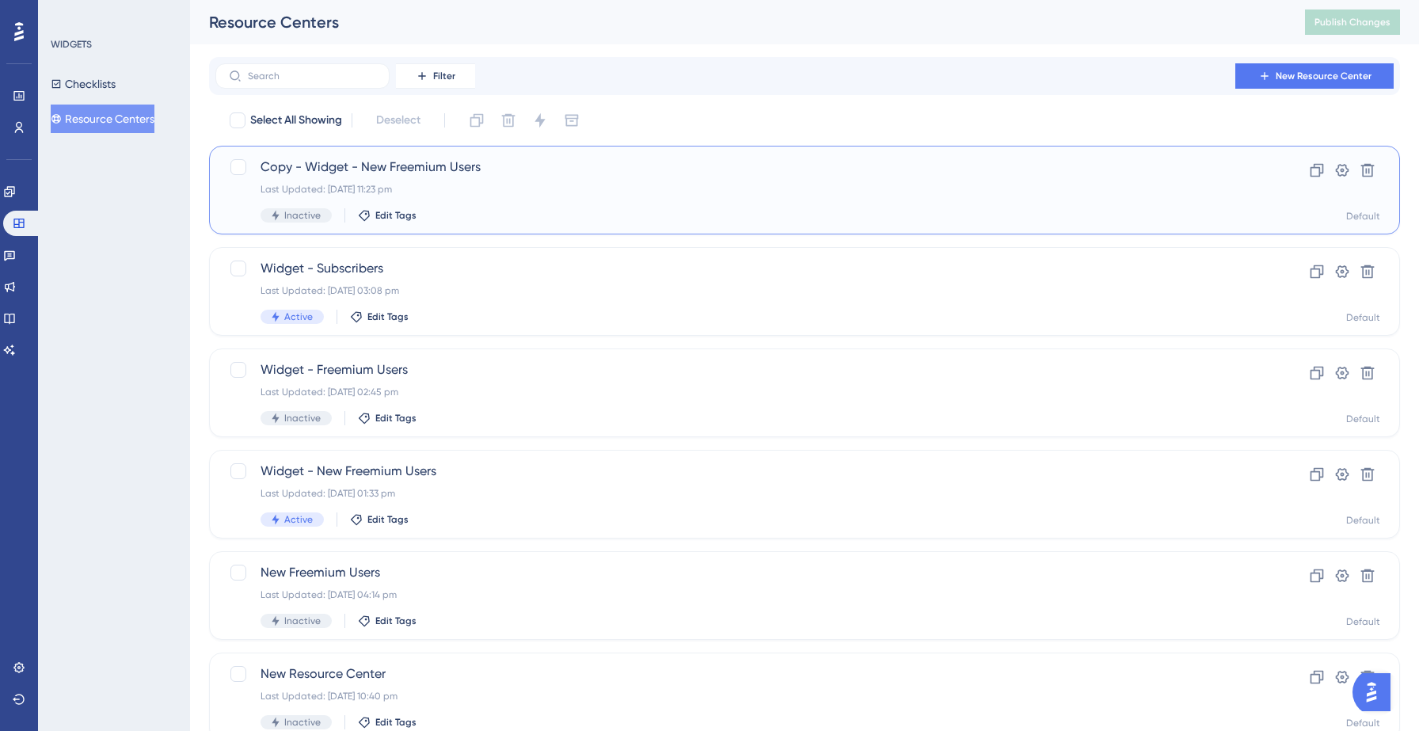
click at [498, 221] on div "Inactive Edit Tags" at bounding box center [741, 215] width 961 height 14
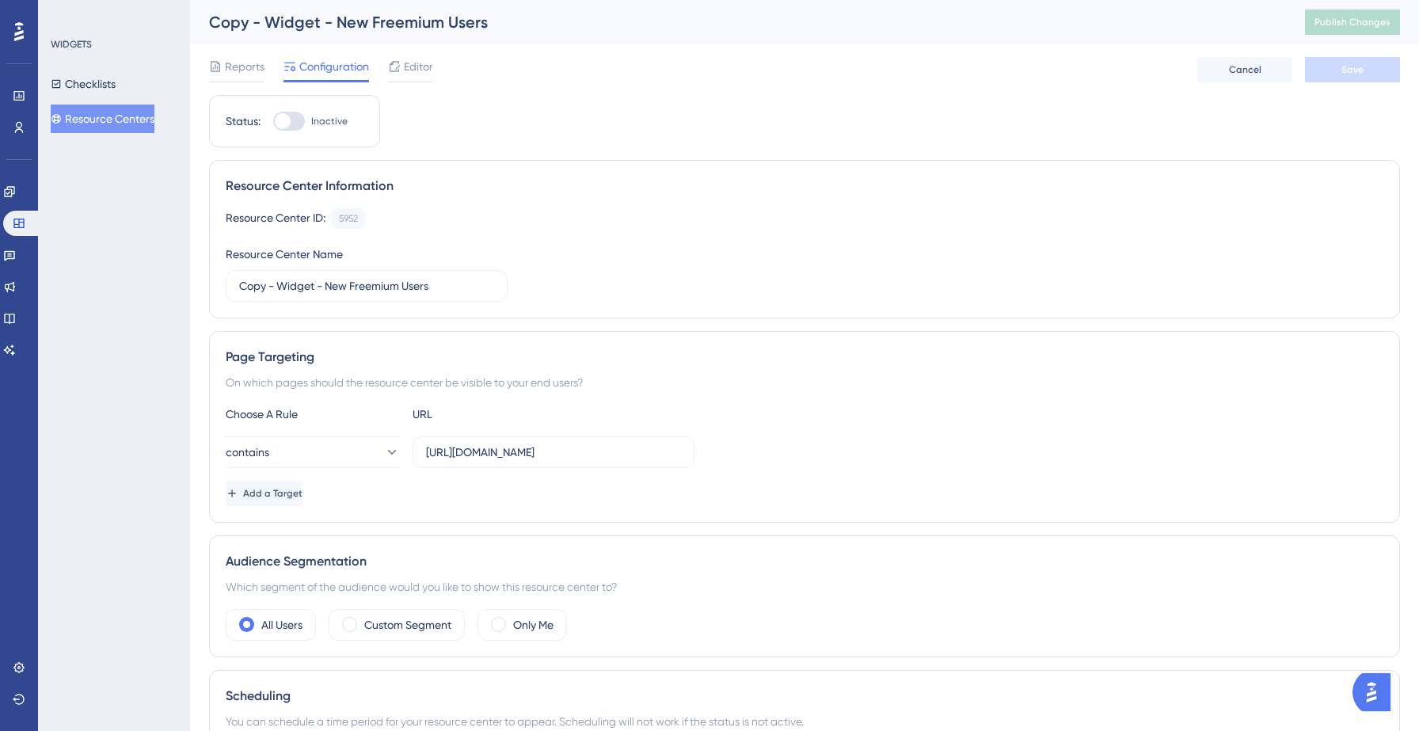
click at [405, 55] on div "Reports Configuration Editor Cancel Save" at bounding box center [804, 69] width 1191 height 51
click at [405, 59] on span "Editor" at bounding box center [418, 66] width 29 height 19
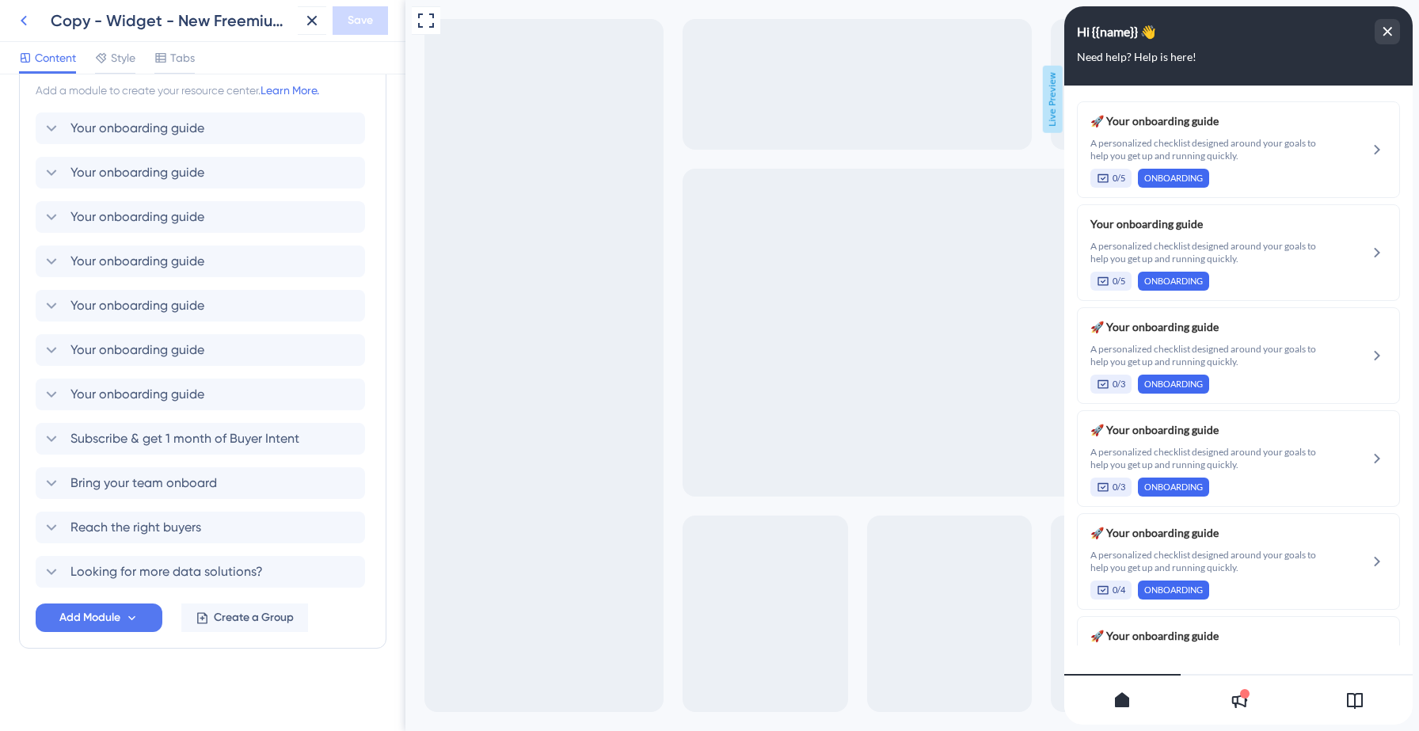
click at [19, 20] on icon at bounding box center [23, 20] width 19 height 19
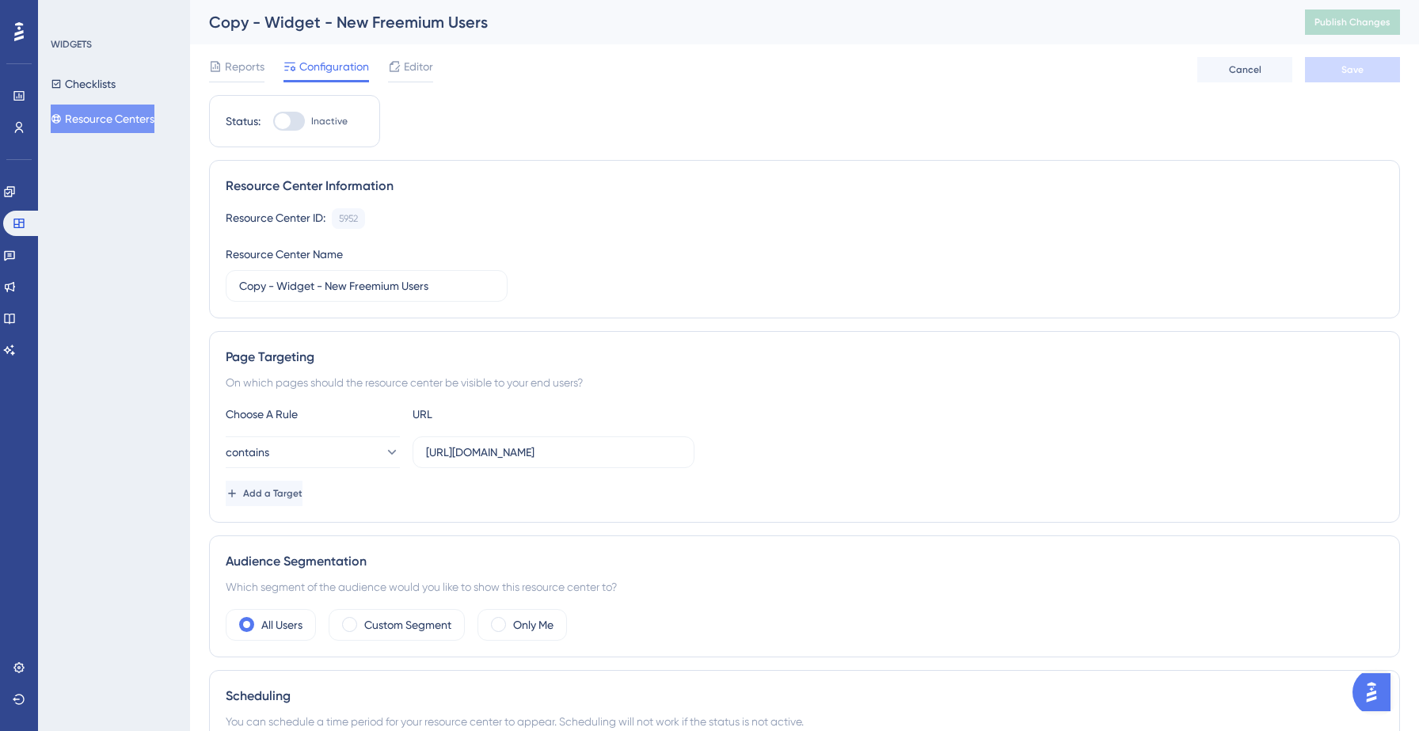
click at [113, 118] on button "Resource Centers" at bounding box center [103, 119] width 104 height 29
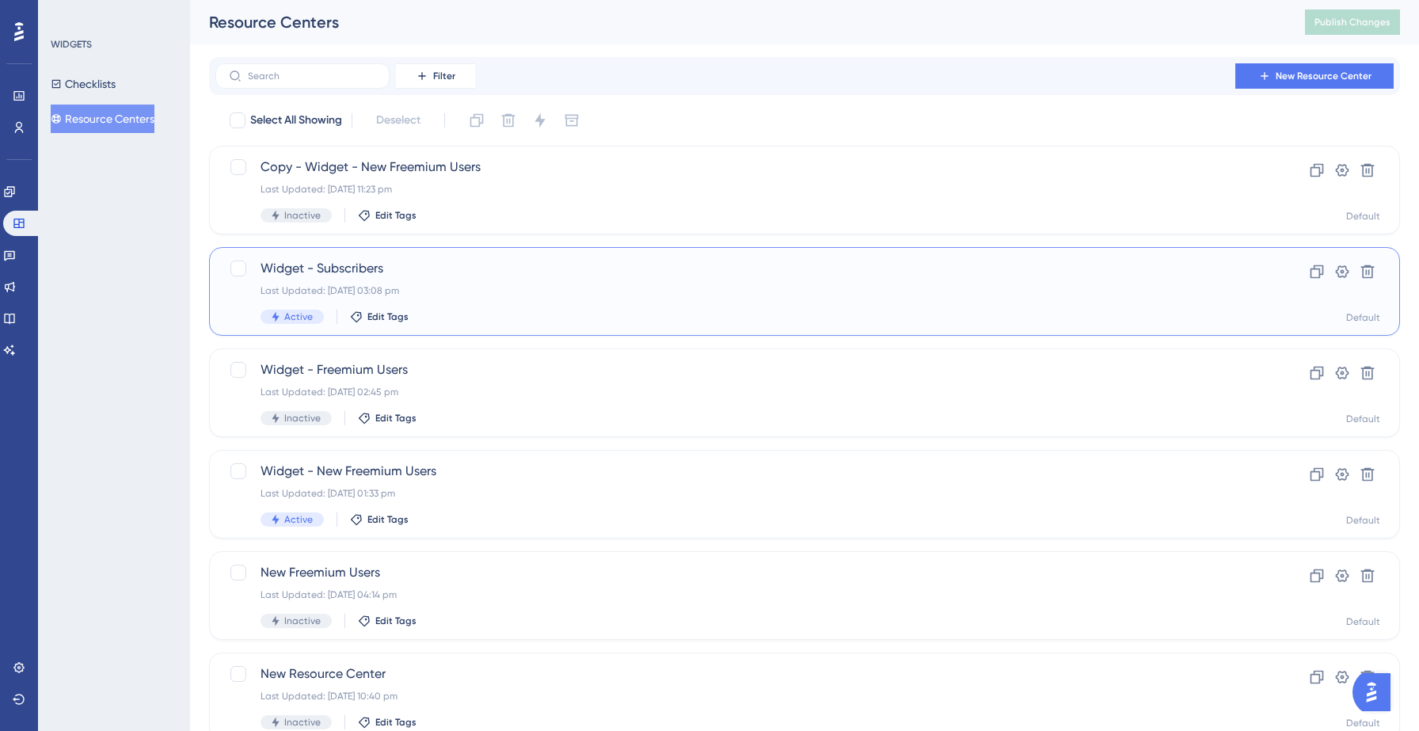
click at [494, 294] on div "Last Updated: [DATE] 03:08 pm" at bounding box center [741, 290] width 961 height 13
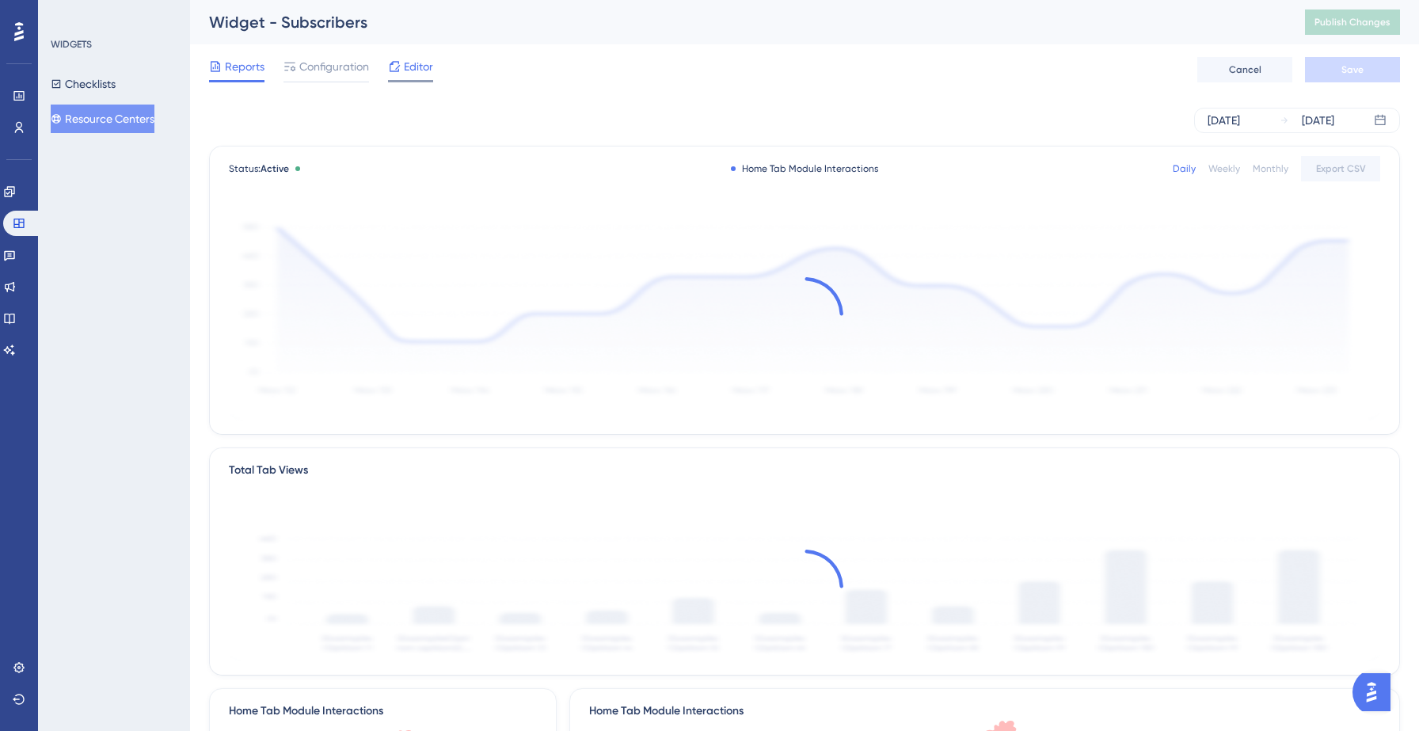
click at [420, 67] on span "Editor" at bounding box center [418, 66] width 29 height 19
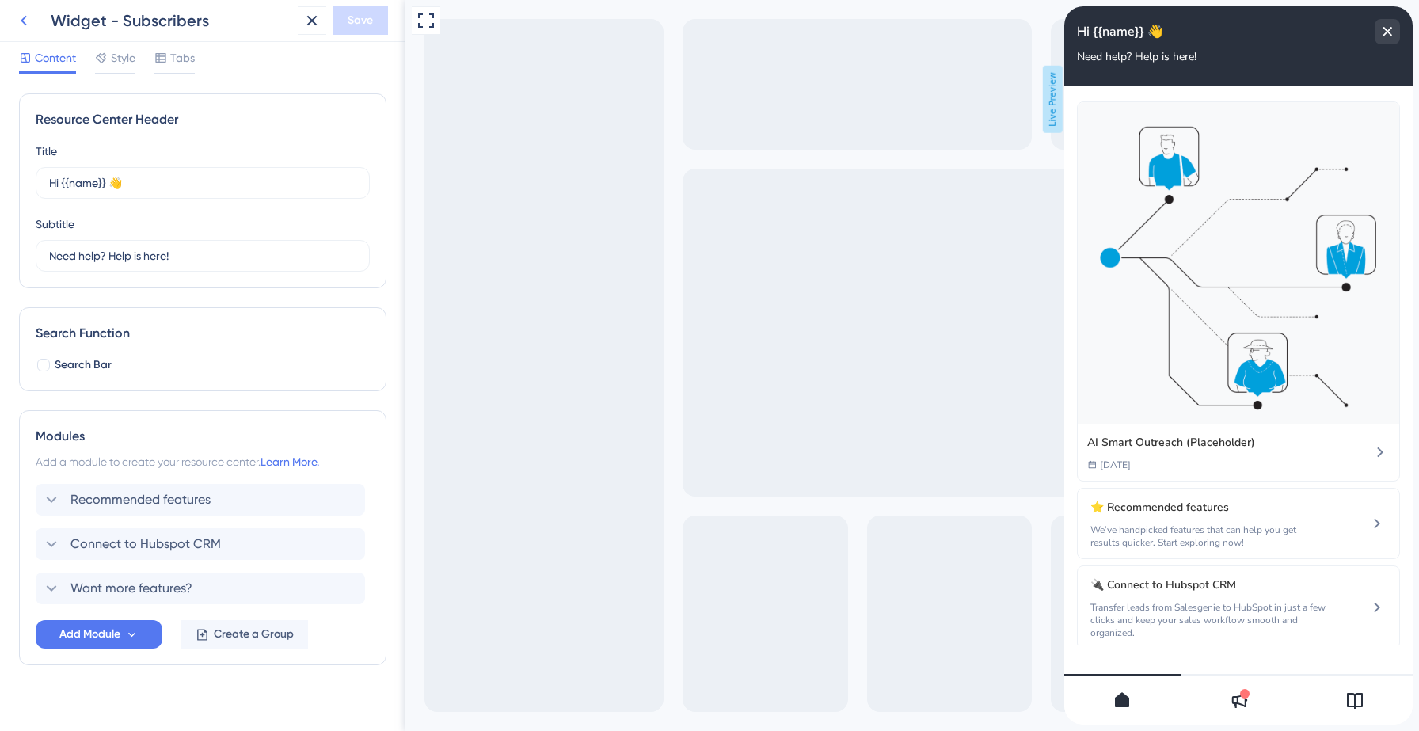
click at [21, 23] on icon at bounding box center [23, 20] width 19 height 19
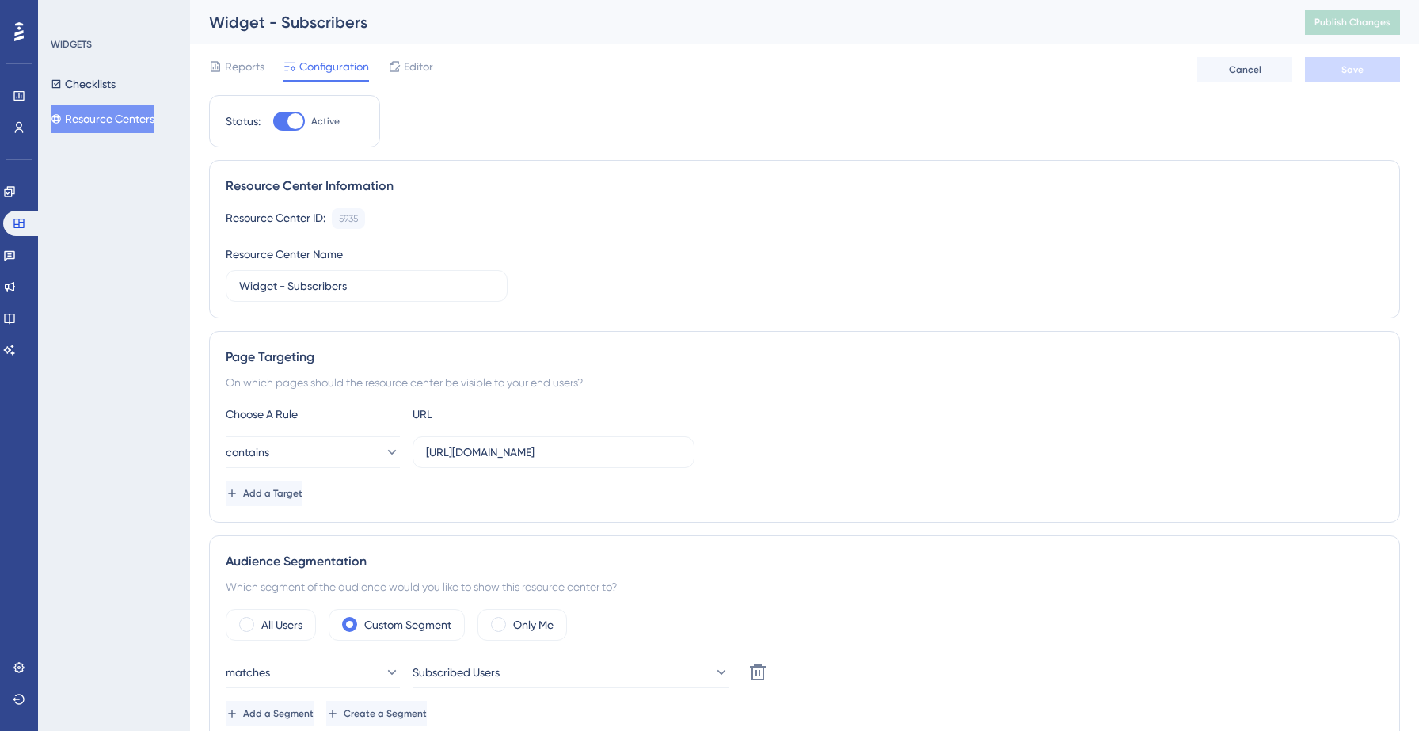
click at [100, 132] on button "Resource Centers" at bounding box center [103, 119] width 104 height 29
click at [130, 115] on button "Resource Centers" at bounding box center [103, 119] width 104 height 29
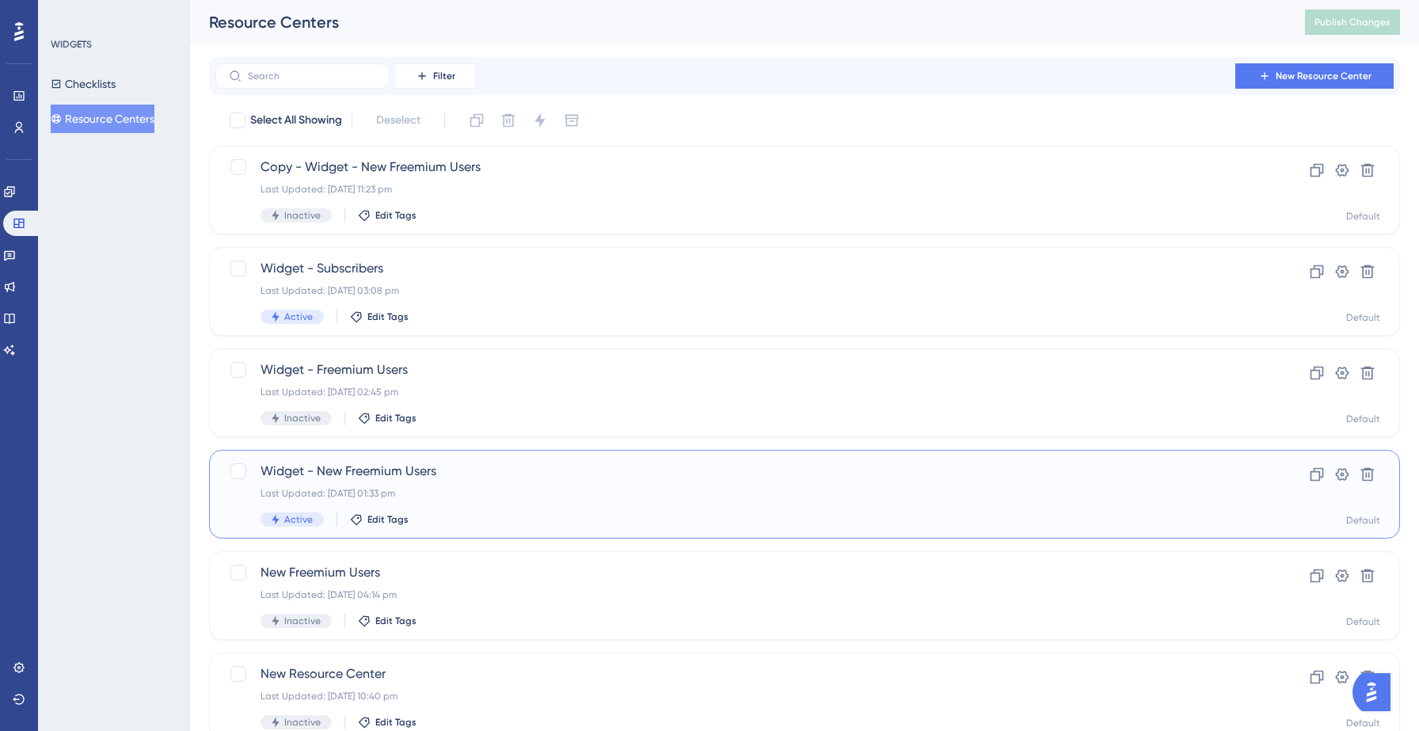
click at [455, 497] on div "Last Updated: [DATE] 01:33 pm" at bounding box center [741, 493] width 961 height 13
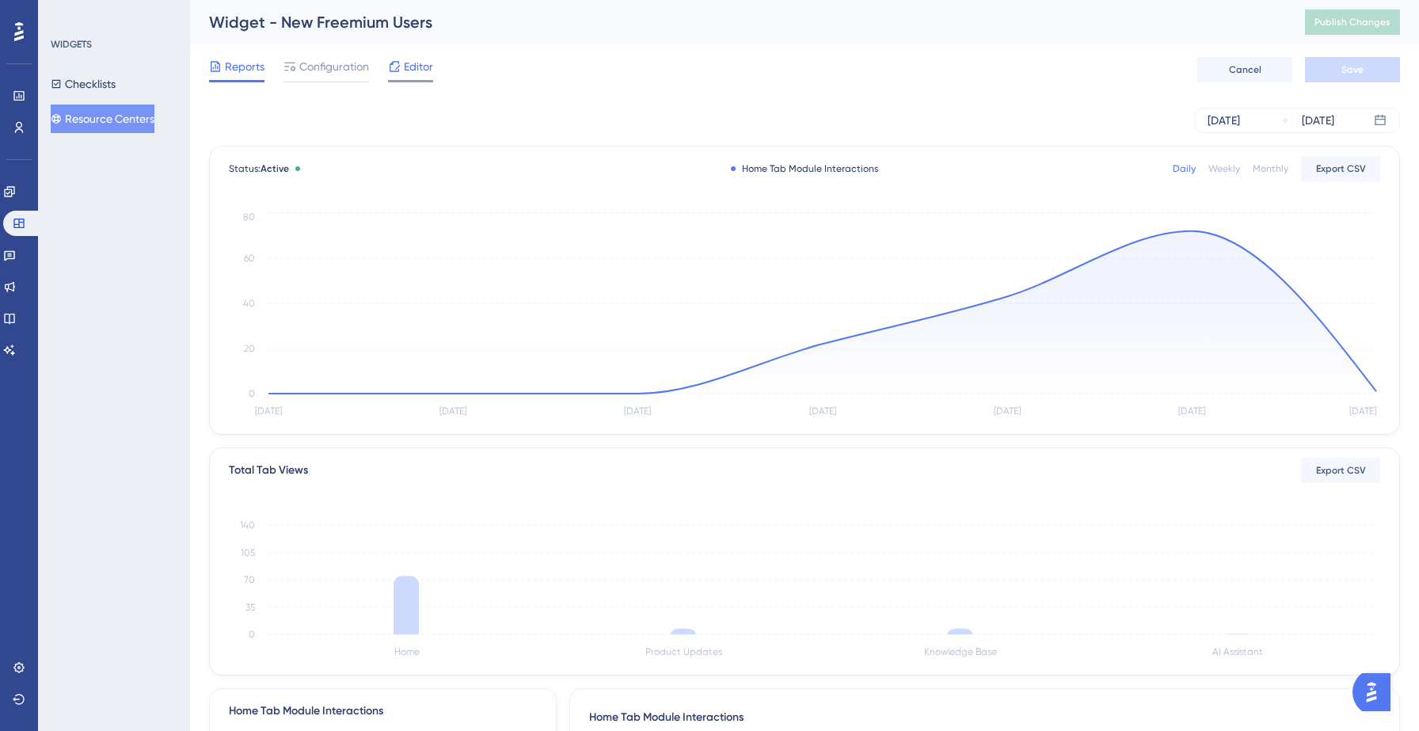
click at [417, 70] on span "Editor" at bounding box center [418, 66] width 29 height 19
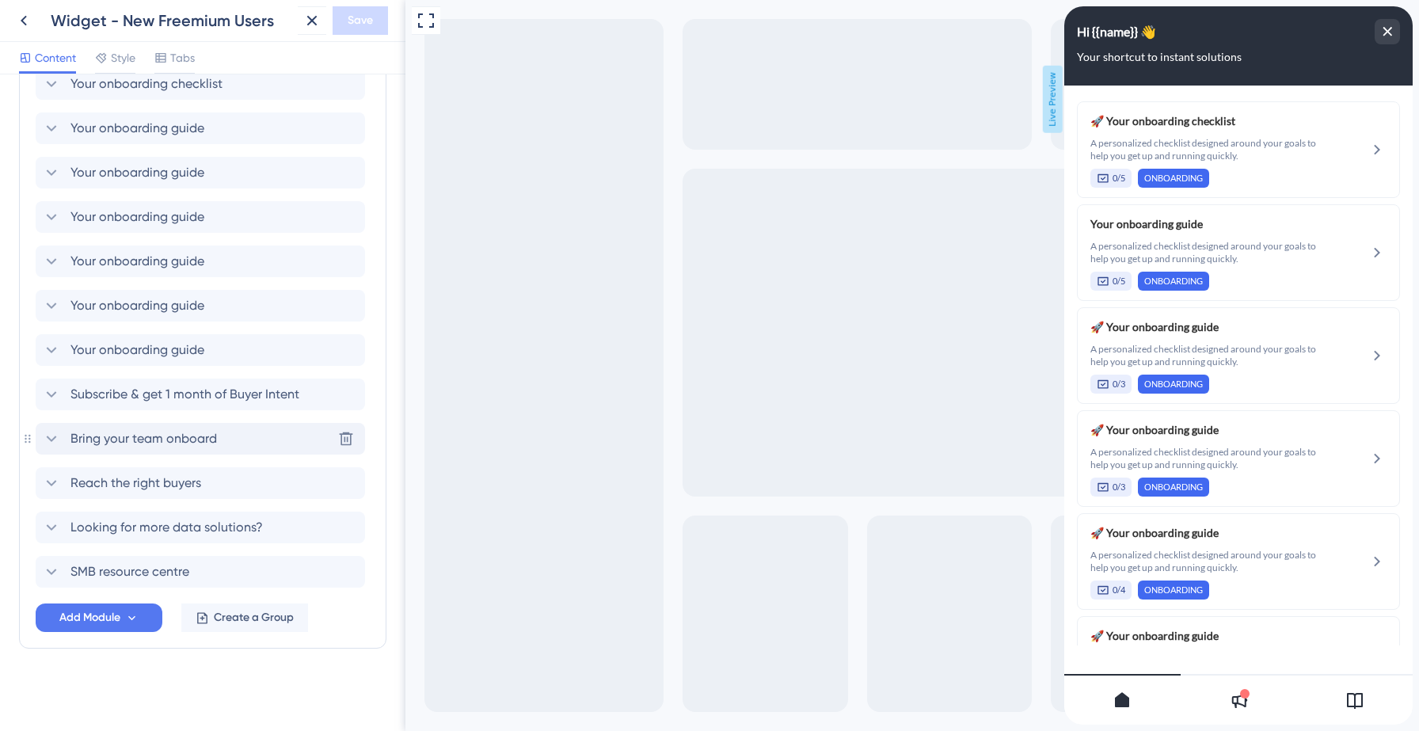
click at [128, 445] on span "Bring your team onboard" at bounding box center [143, 438] width 146 height 19
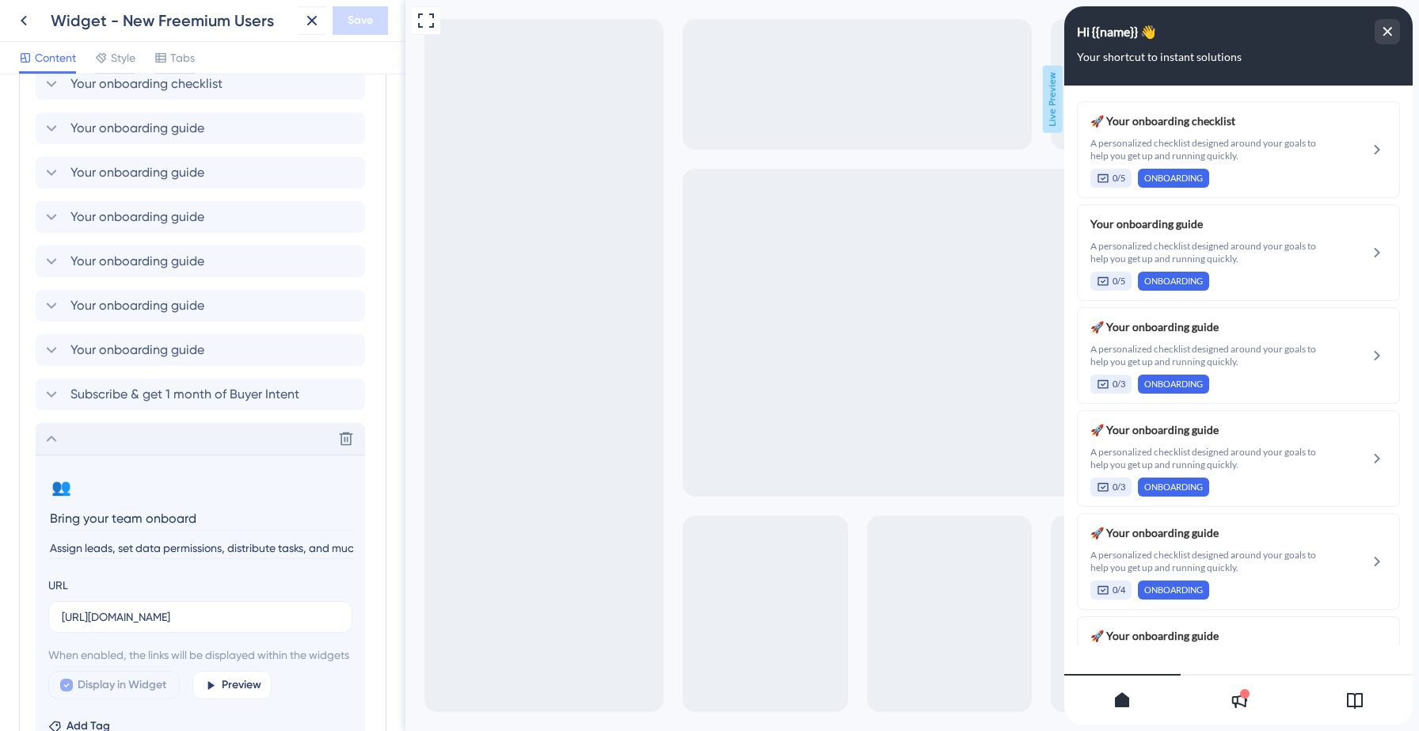
click at [105, 515] on input "Bring your team onboard" at bounding box center [201, 518] width 307 height 25
type input "Elevate your team with Salesgenie! Click to know how"
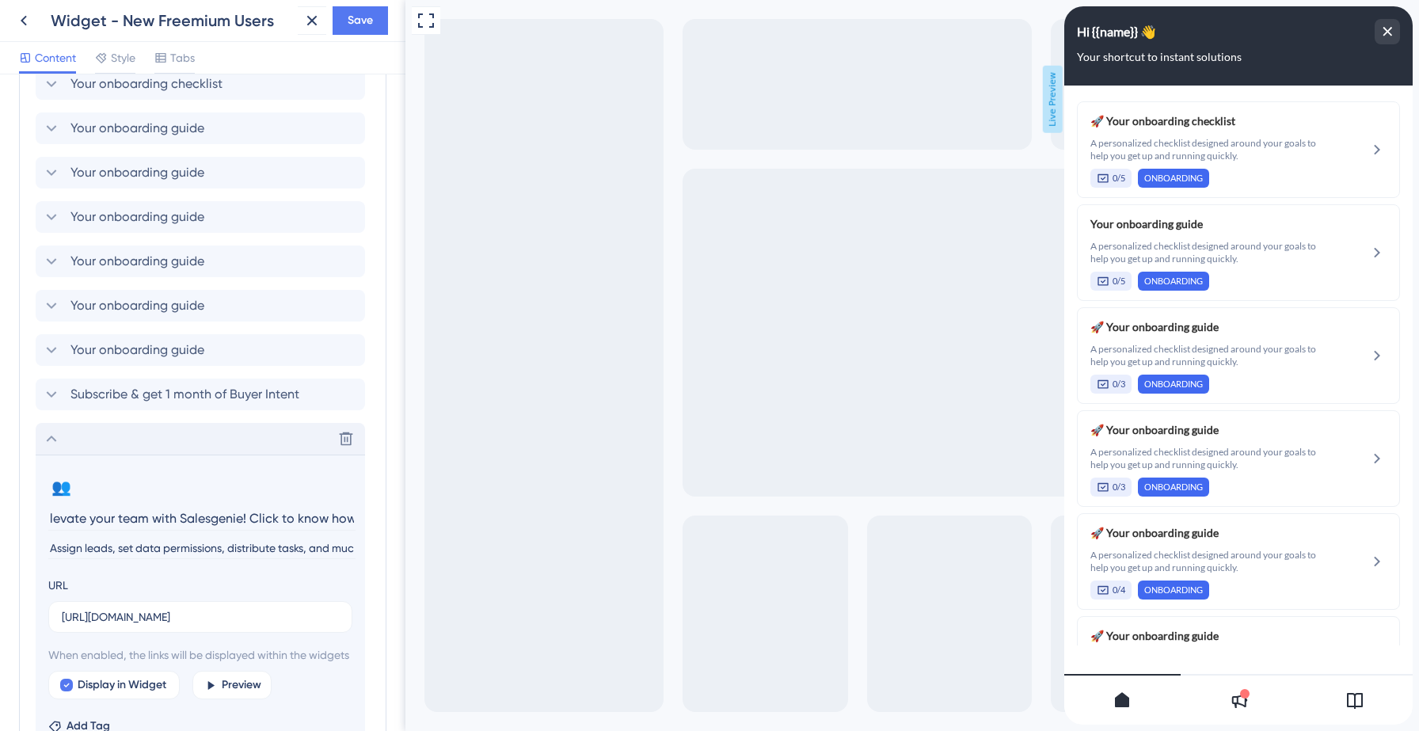
scroll to position [0, 0]
click at [126, 548] on input "Assign leads, set data permissions, distribute tasks, and much more." at bounding box center [201, 548] width 307 height 21
paste input "work smarter by sharing leads, insights, and workflows across the team"
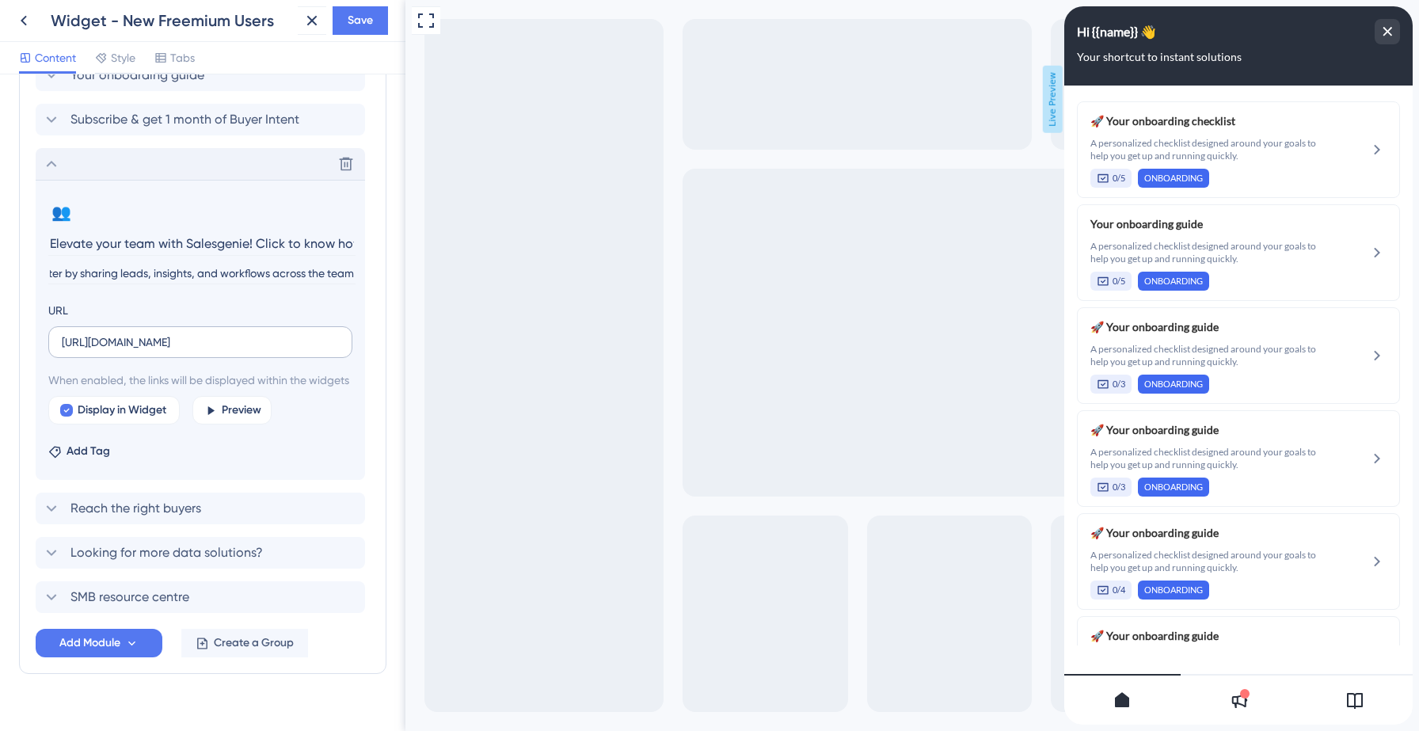
scroll to position [735, 0]
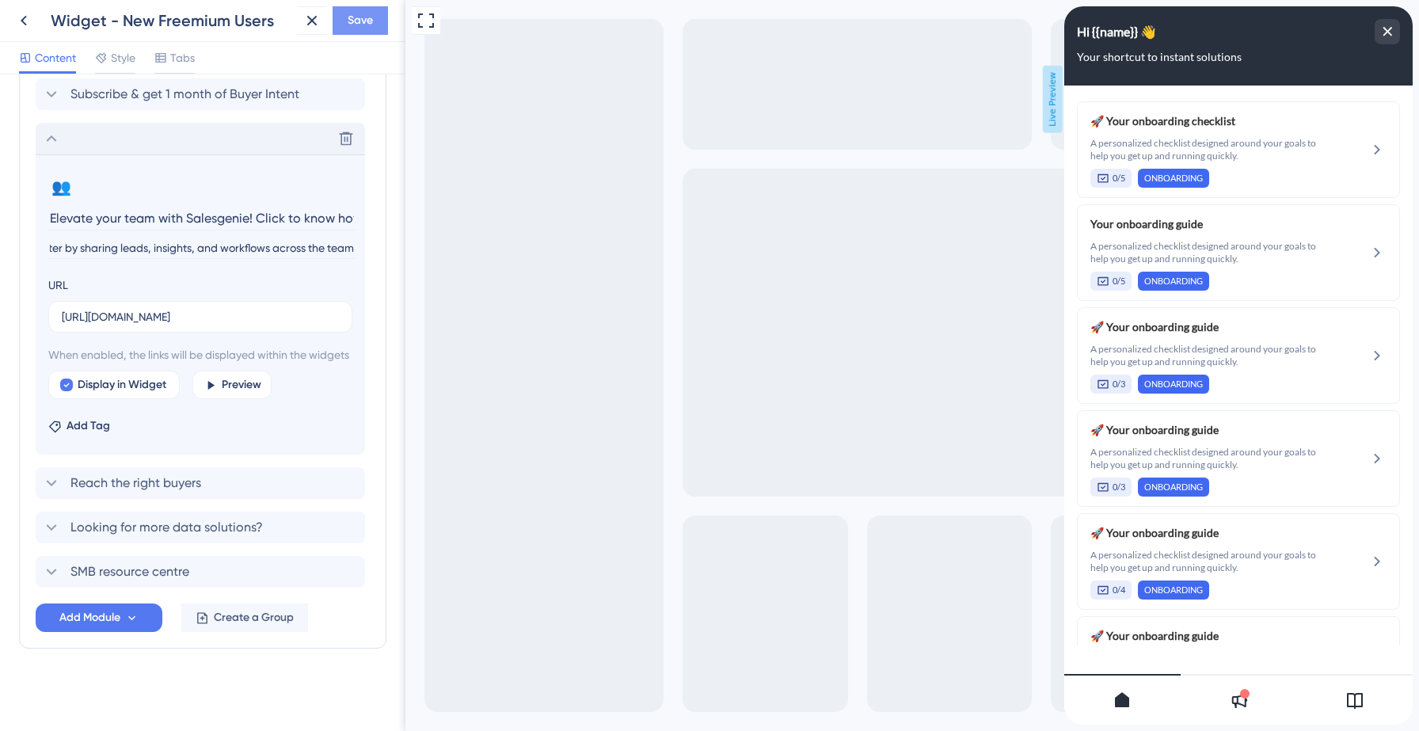
type input "work smarter by sharing leads, insights, and workflows across the team"
click at [363, 20] on span "Save" at bounding box center [360, 20] width 25 height 19
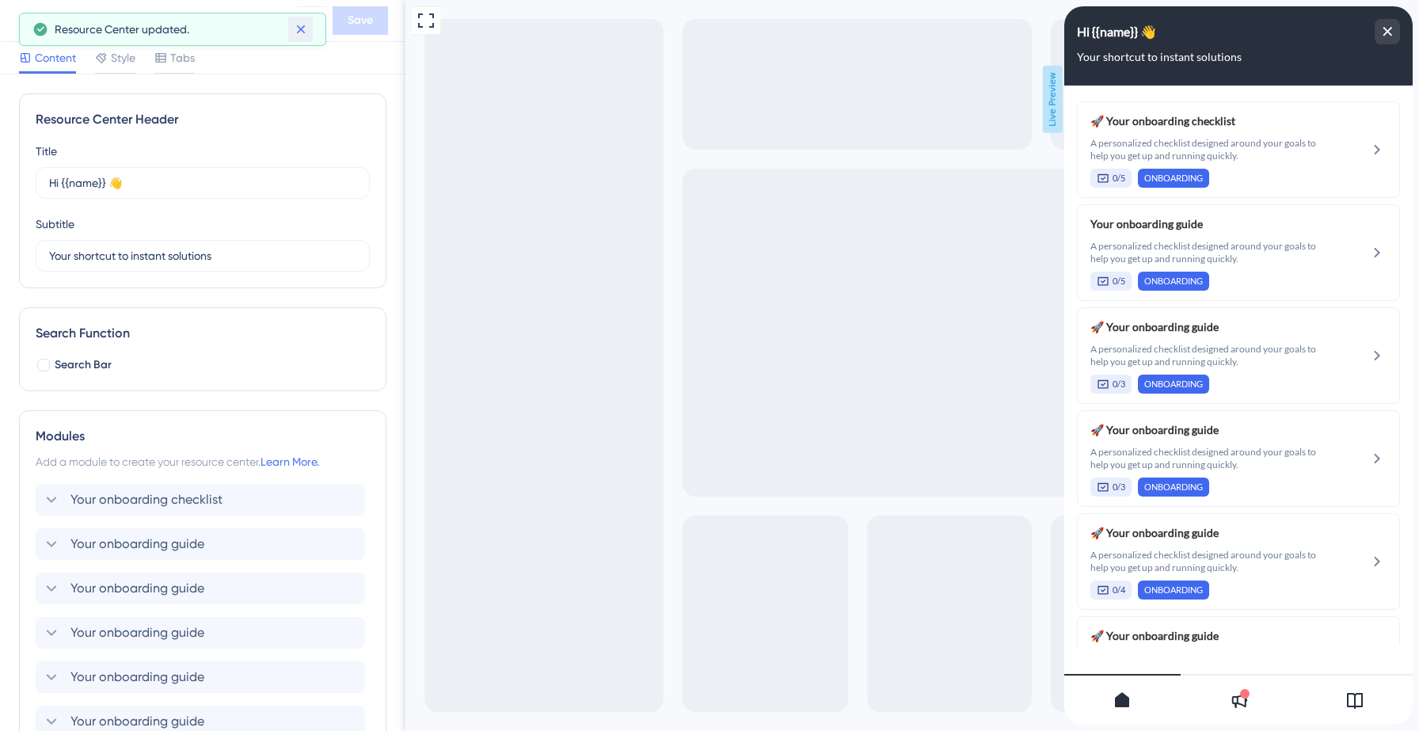
click at [300, 29] on icon at bounding box center [300, 29] width 9 height 9
click at [26, 20] on icon at bounding box center [23, 20] width 19 height 19
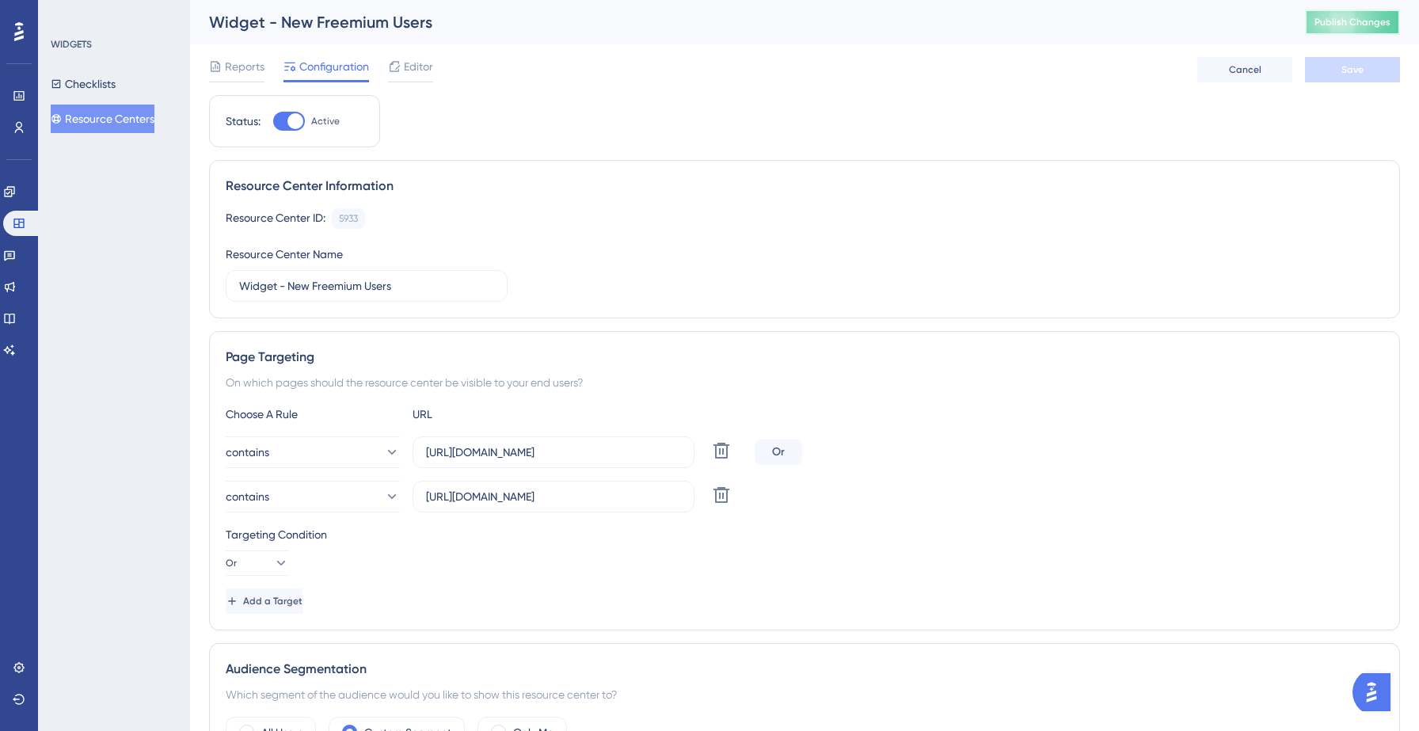
click at [1337, 19] on span "Publish Changes" at bounding box center [1352, 22] width 76 height 13
click at [420, 71] on span "Editor" at bounding box center [418, 66] width 29 height 19
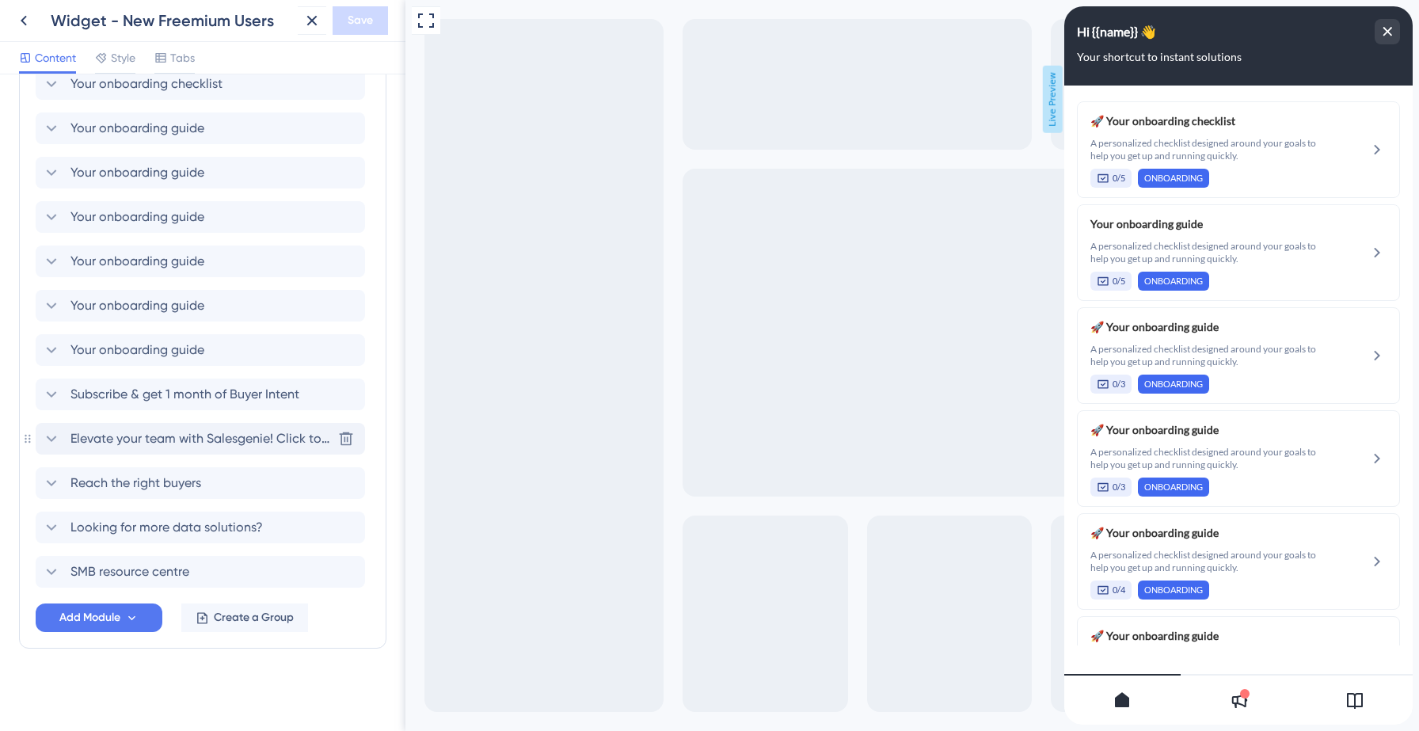
click at [127, 445] on span "Elevate your team with Salesgenie! Click to know how" at bounding box center [200, 438] width 261 height 19
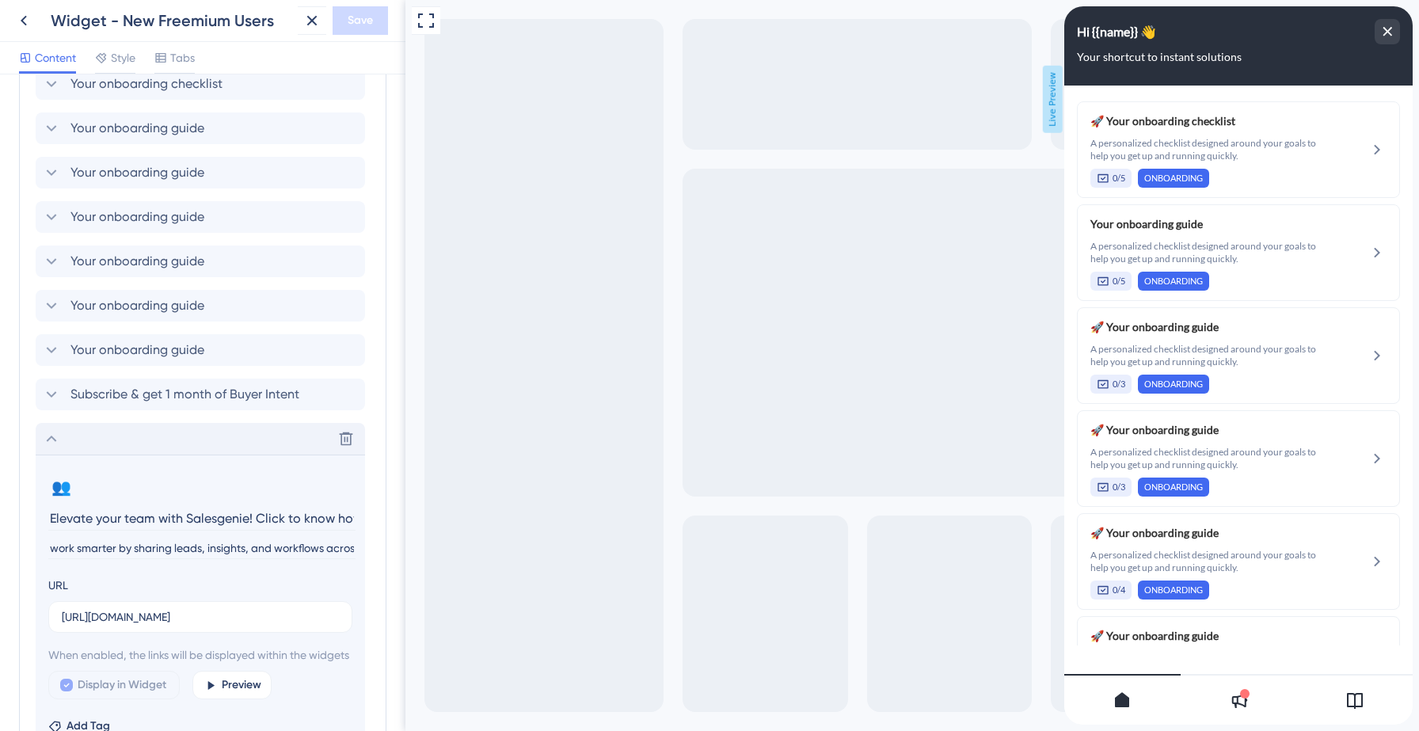
click at [56, 548] on input "work smarter by sharing leads, insights, and workflows across the team" at bounding box center [201, 548] width 307 height 21
type input "Work smarter by sharing leads, insights, and workflows across the team"
click at [361, 15] on span "Save" at bounding box center [360, 20] width 25 height 19
click at [299, 32] on icon at bounding box center [301, 29] width 16 height 16
click at [20, 26] on icon at bounding box center [23, 20] width 19 height 19
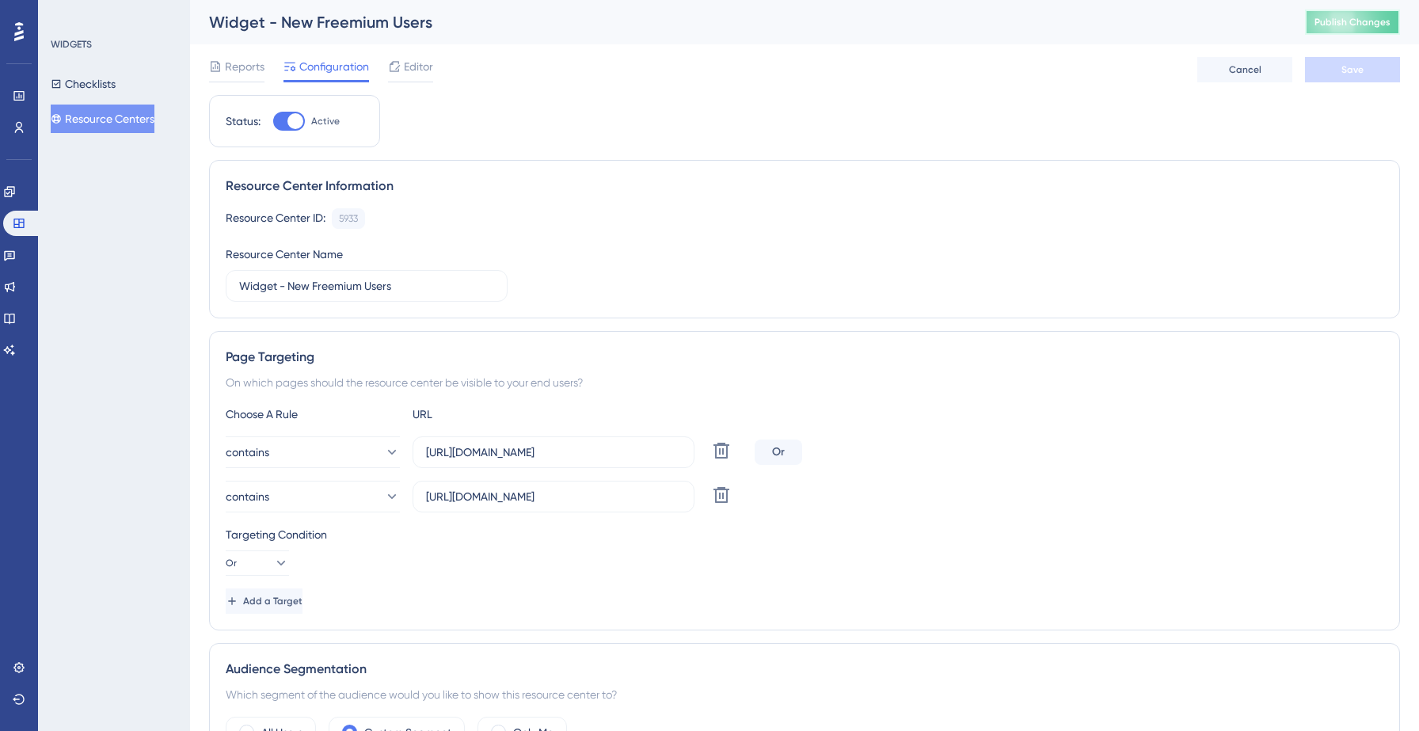
click at [1358, 18] on span "Publish Changes" at bounding box center [1352, 22] width 76 height 13
click at [97, 123] on button "Resource Centers" at bounding box center [103, 119] width 104 height 29
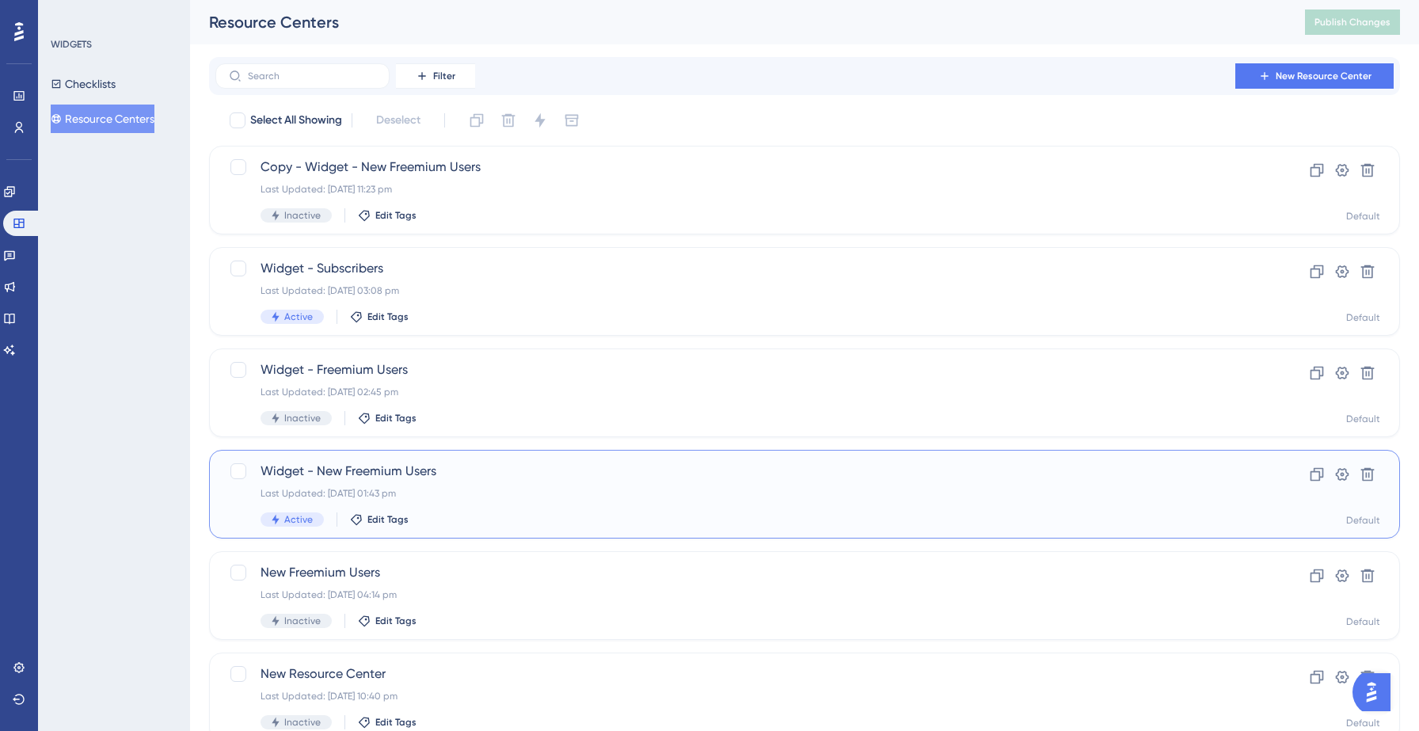
click at [493, 504] on div "Widget - New Freemium Users Last Updated: [DATE] 01:43 pm Active Edit Tags" at bounding box center [741, 494] width 961 height 65
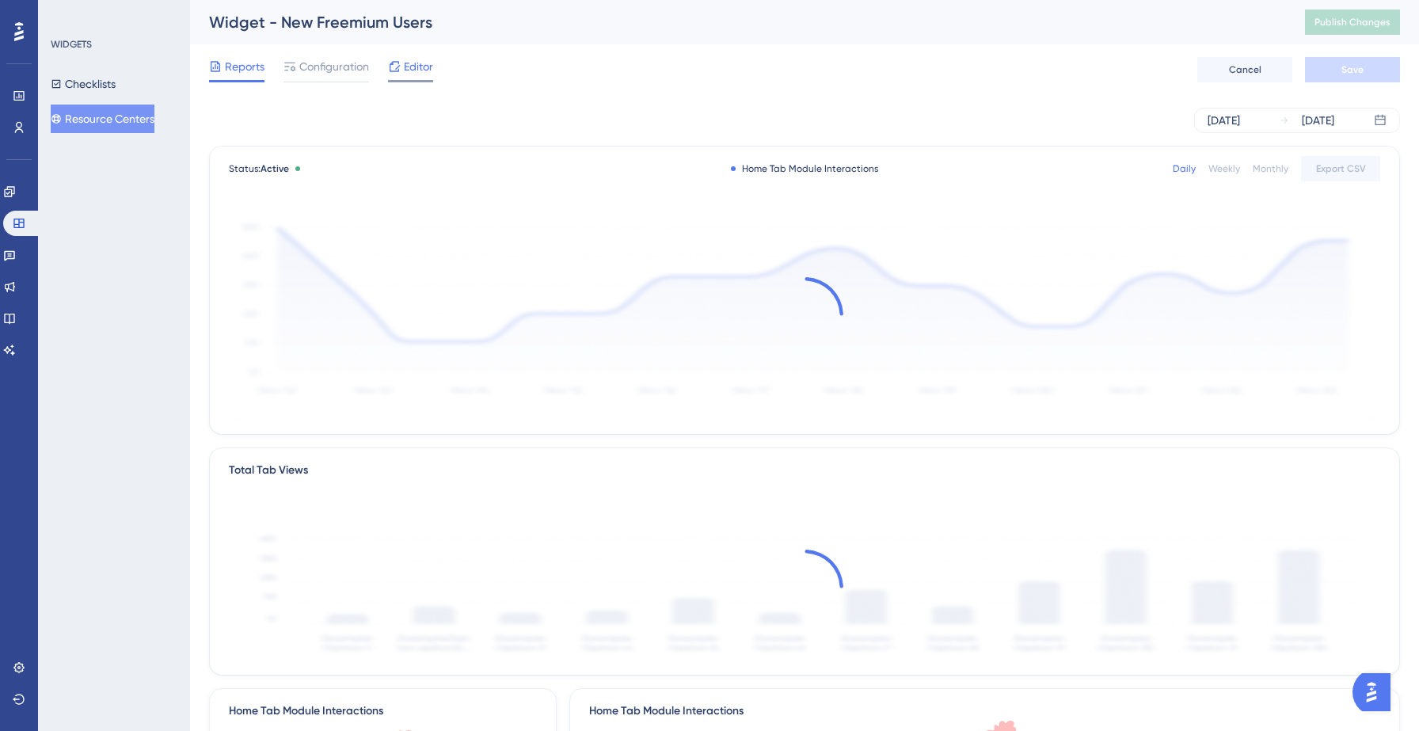
click at [411, 74] on span "Editor" at bounding box center [418, 66] width 29 height 19
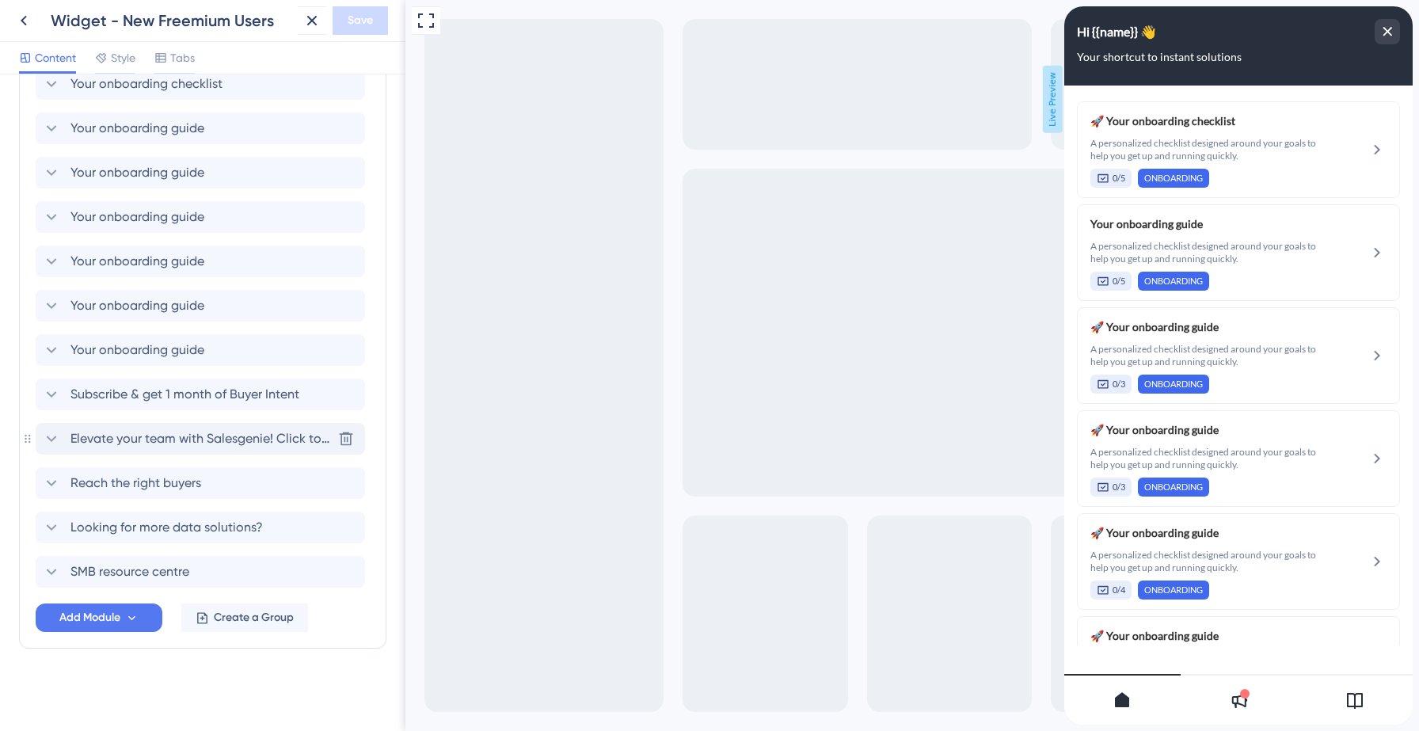
click at [163, 429] on span "Elevate your team with Salesgenie! Click to know how" at bounding box center [200, 438] width 261 height 19
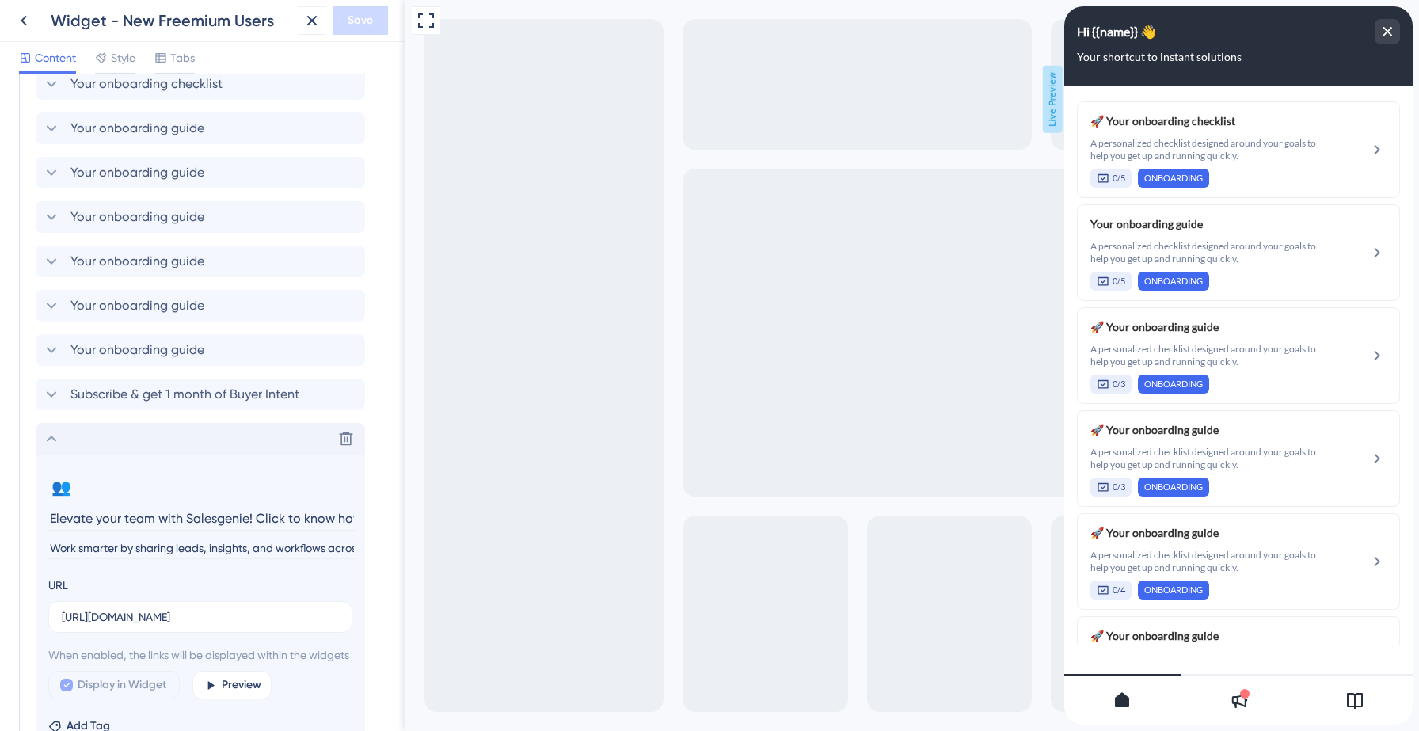
scroll to position [0, 6]
click at [1360, 709] on icon at bounding box center [1354, 699] width 19 height 19
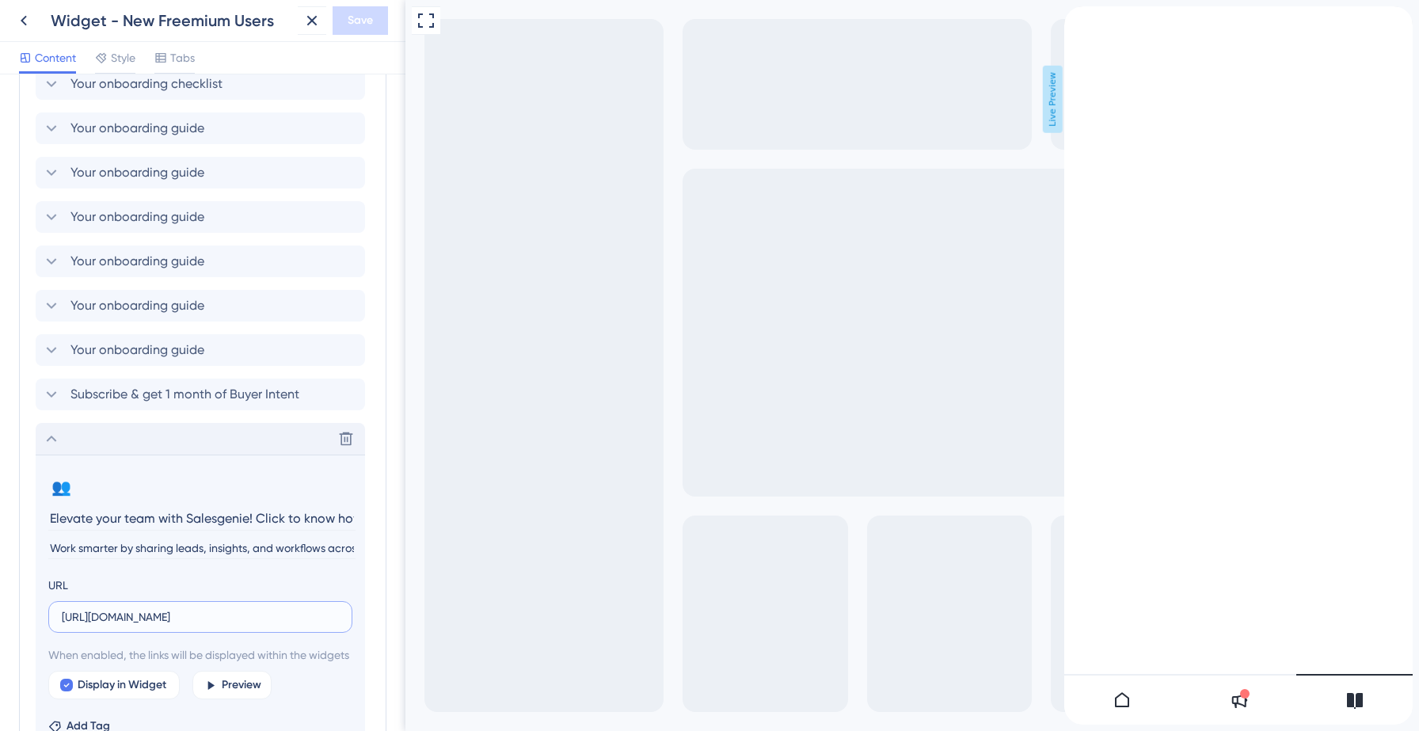
click at [91, 621] on input "[URL][DOMAIN_NAME]" at bounding box center [200, 616] width 277 height 17
paste input "[URL][DOMAIN_NAME]"
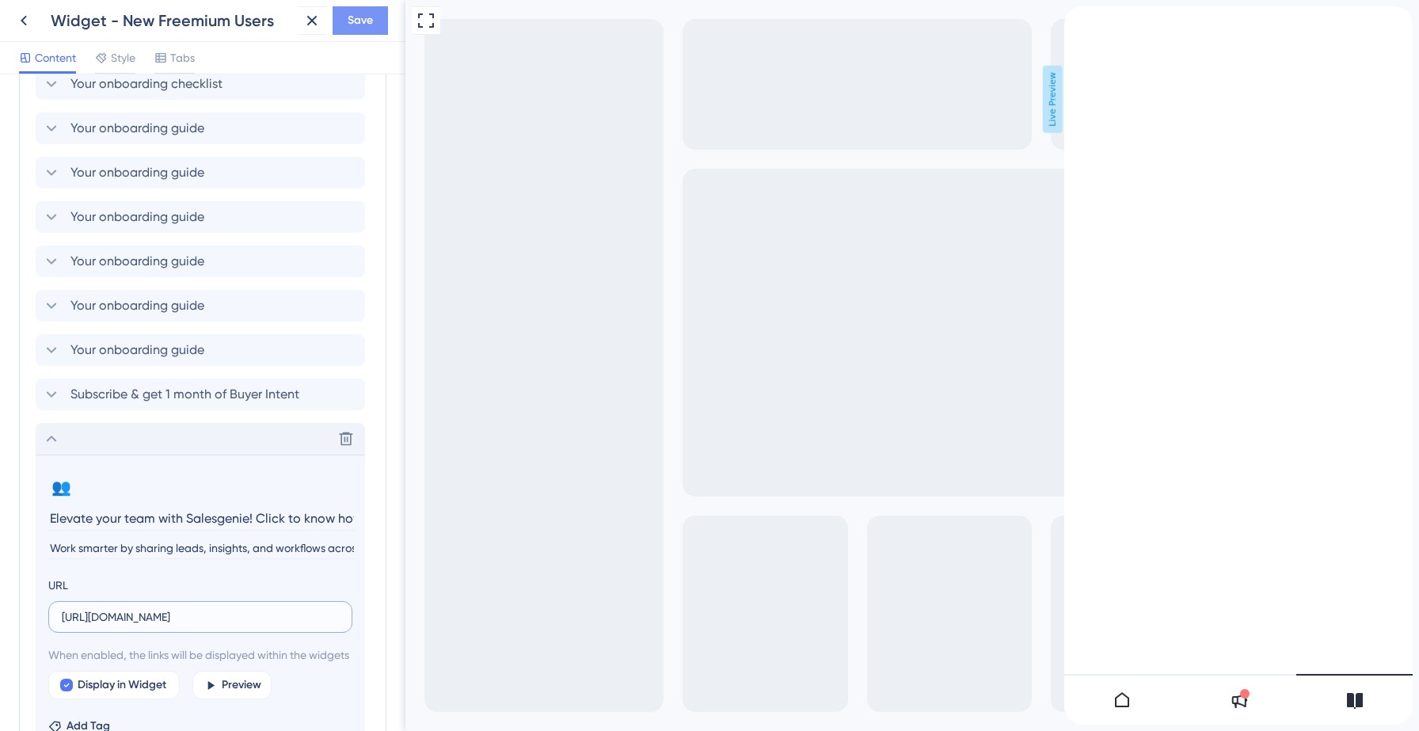
type input "[URL][DOMAIN_NAME]"
click at [359, 24] on span "Save" at bounding box center [360, 20] width 25 height 19
click at [302, 26] on icon at bounding box center [301, 29] width 16 height 16
click at [48, 435] on icon at bounding box center [51, 438] width 19 height 19
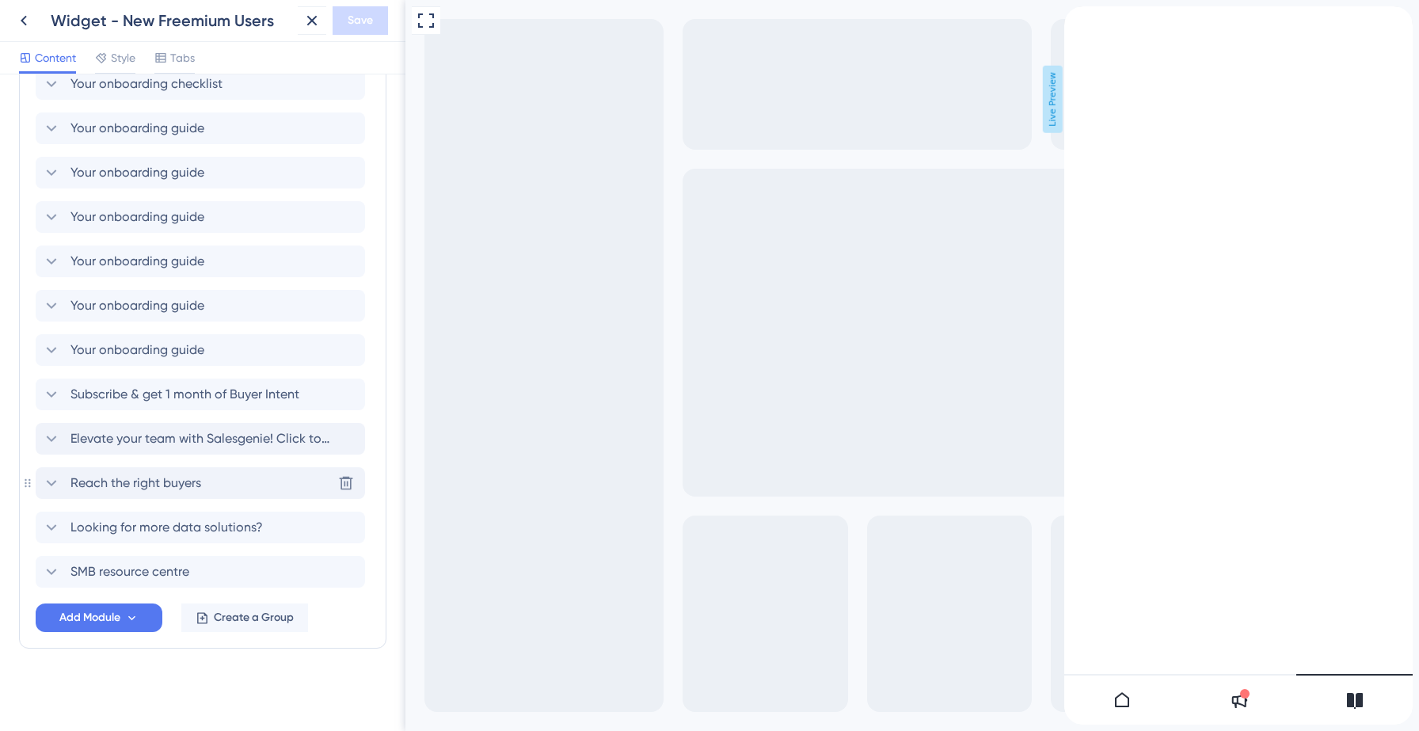
click at [129, 487] on span "Reach the right buyers" at bounding box center [135, 483] width 131 height 19
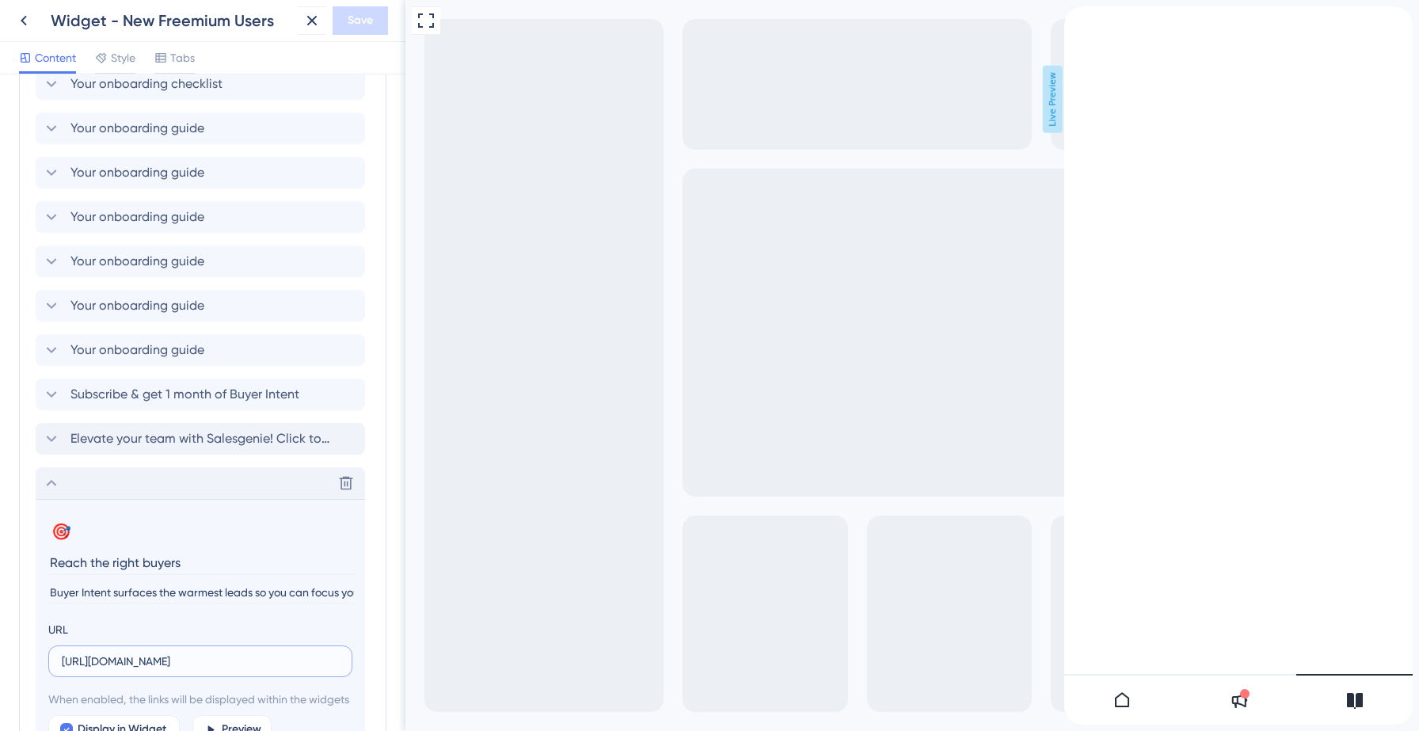
click at [114, 662] on input "[URL][DOMAIN_NAME]" at bounding box center [200, 660] width 277 height 17
paste input "-placeholder"
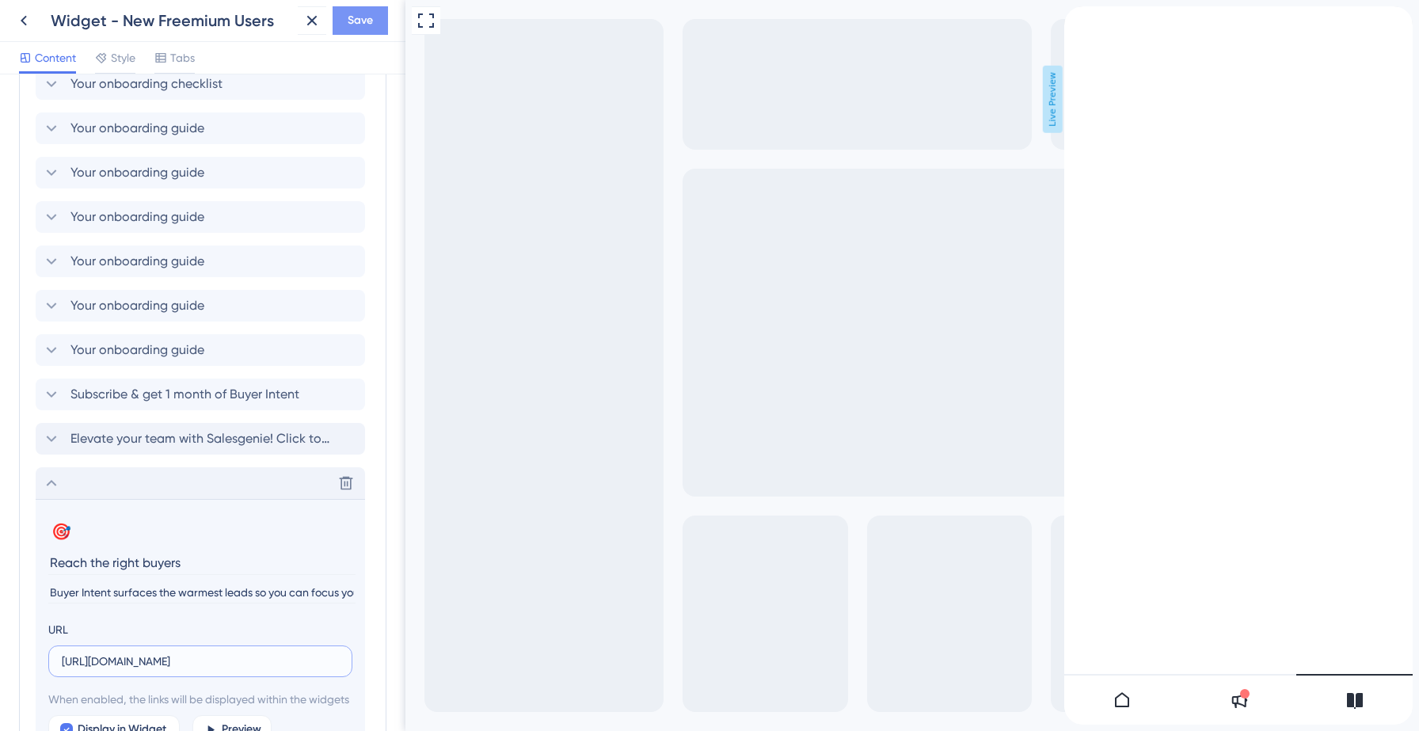
type input "[URL][DOMAIN_NAME]"
click at [368, 25] on span "Save" at bounding box center [360, 20] width 25 height 19
click at [50, 484] on icon at bounding box center [51, 483] width 19 height 19
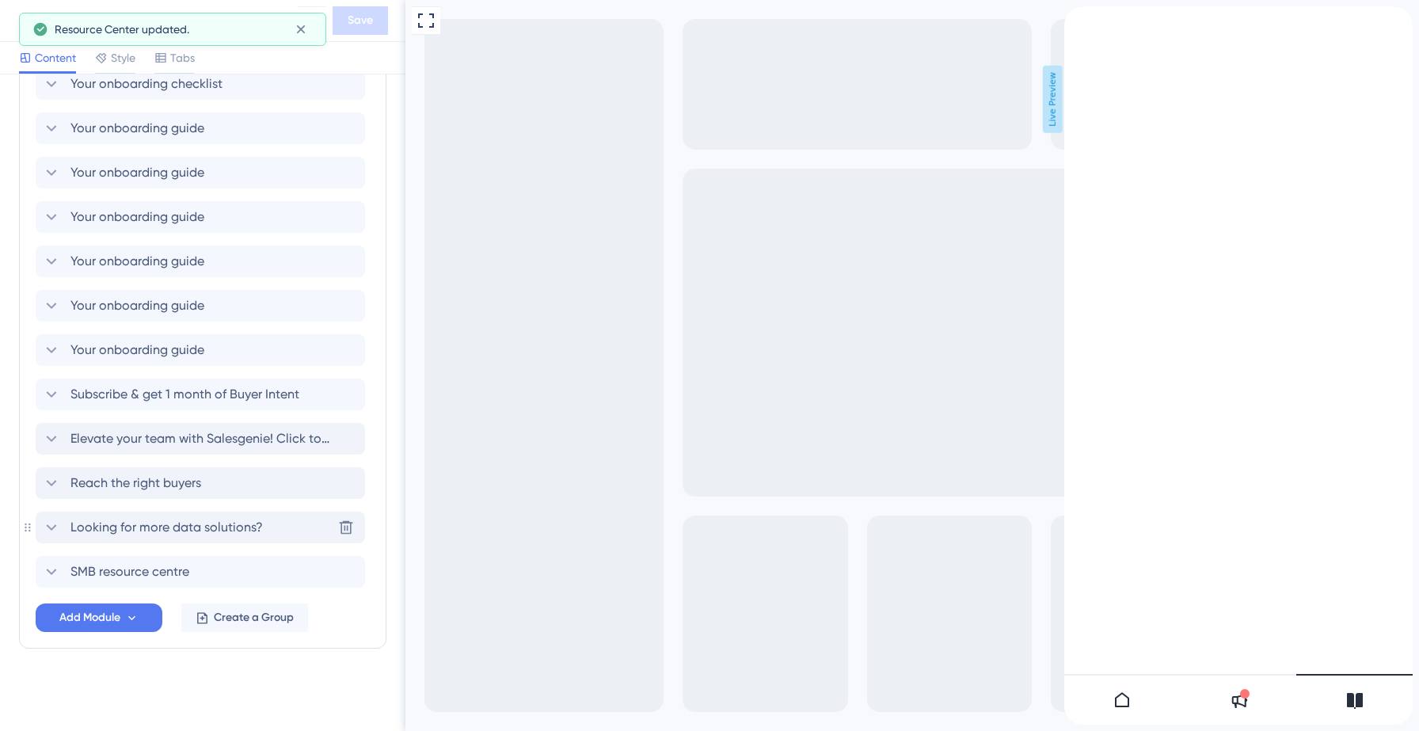
click at [137, 519] on span "Looking for more data solutions?" at bounding box center [166, 527] width 192 height 19
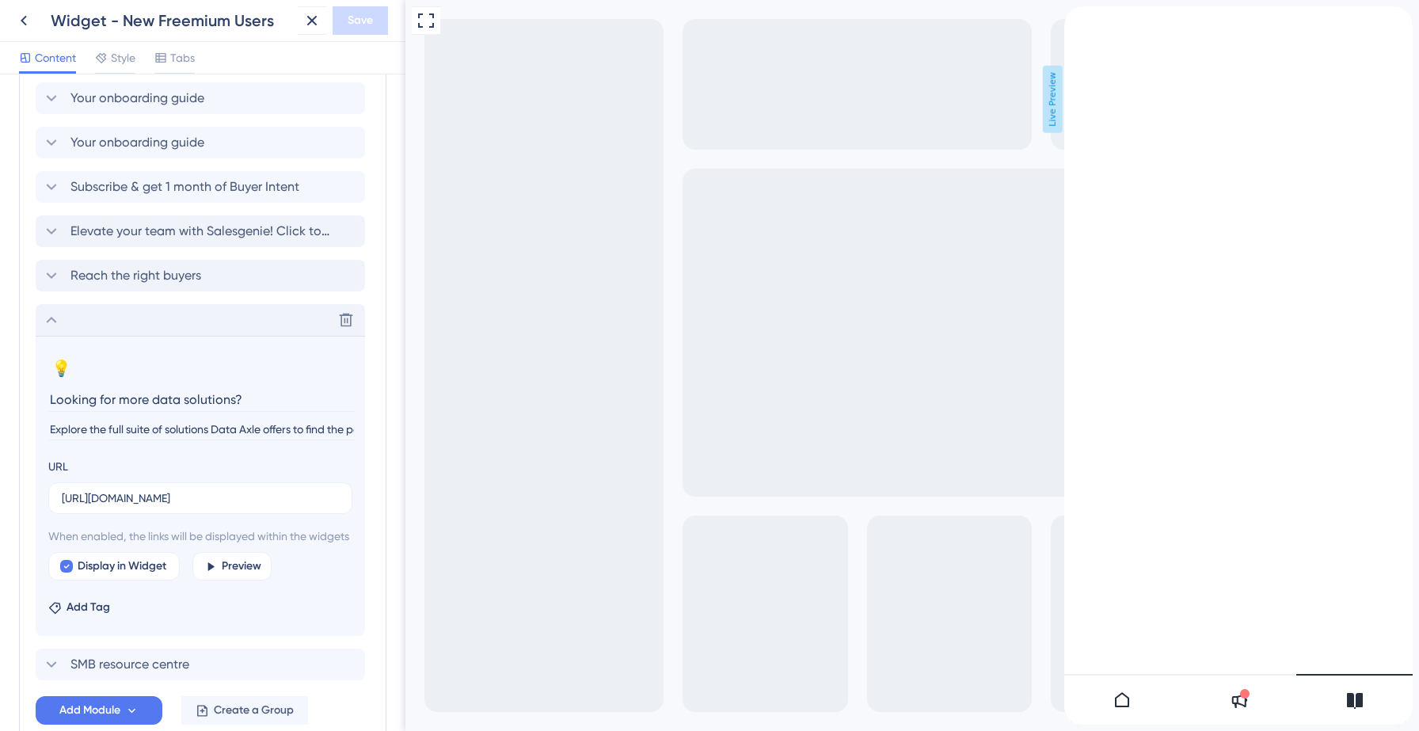
scroll to position [639, 0]
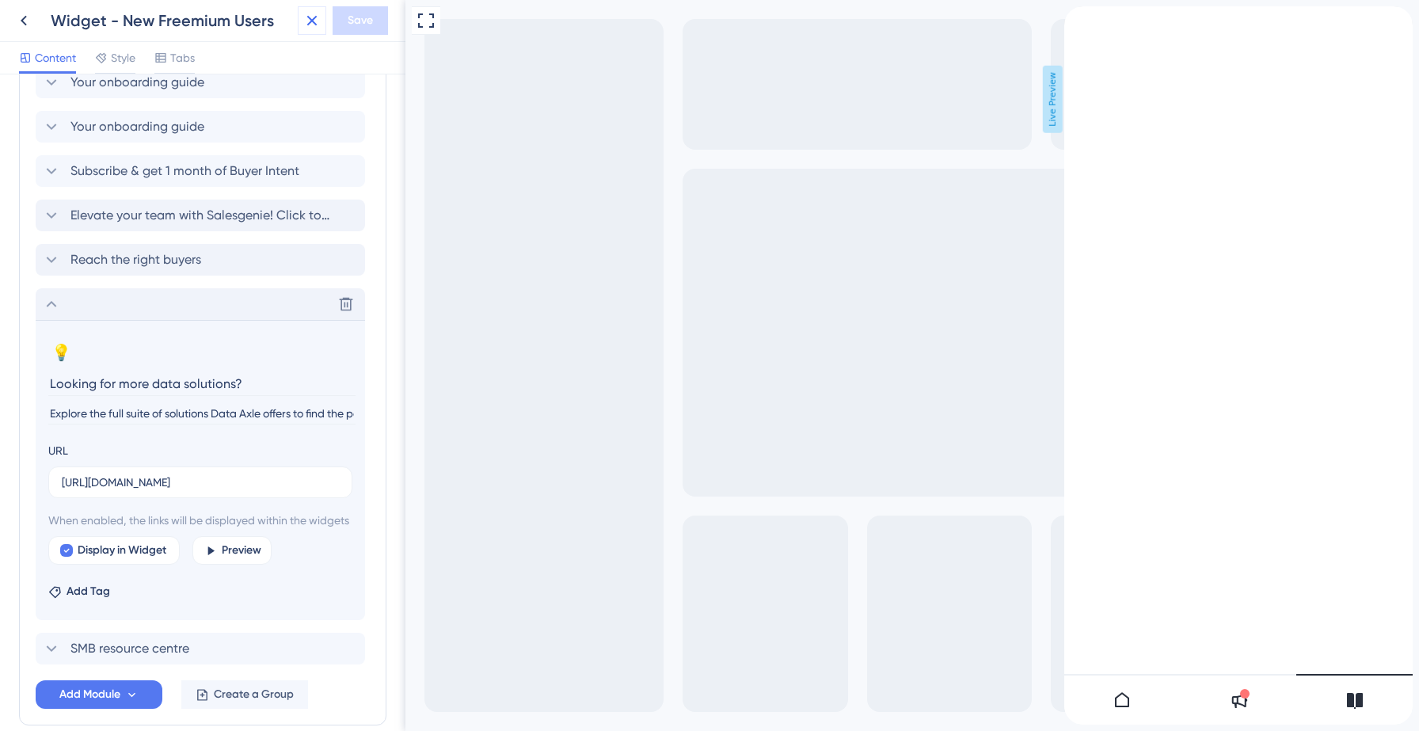
click at [305, 26] on icon at bounding box center [311, 20] width 19 height 19
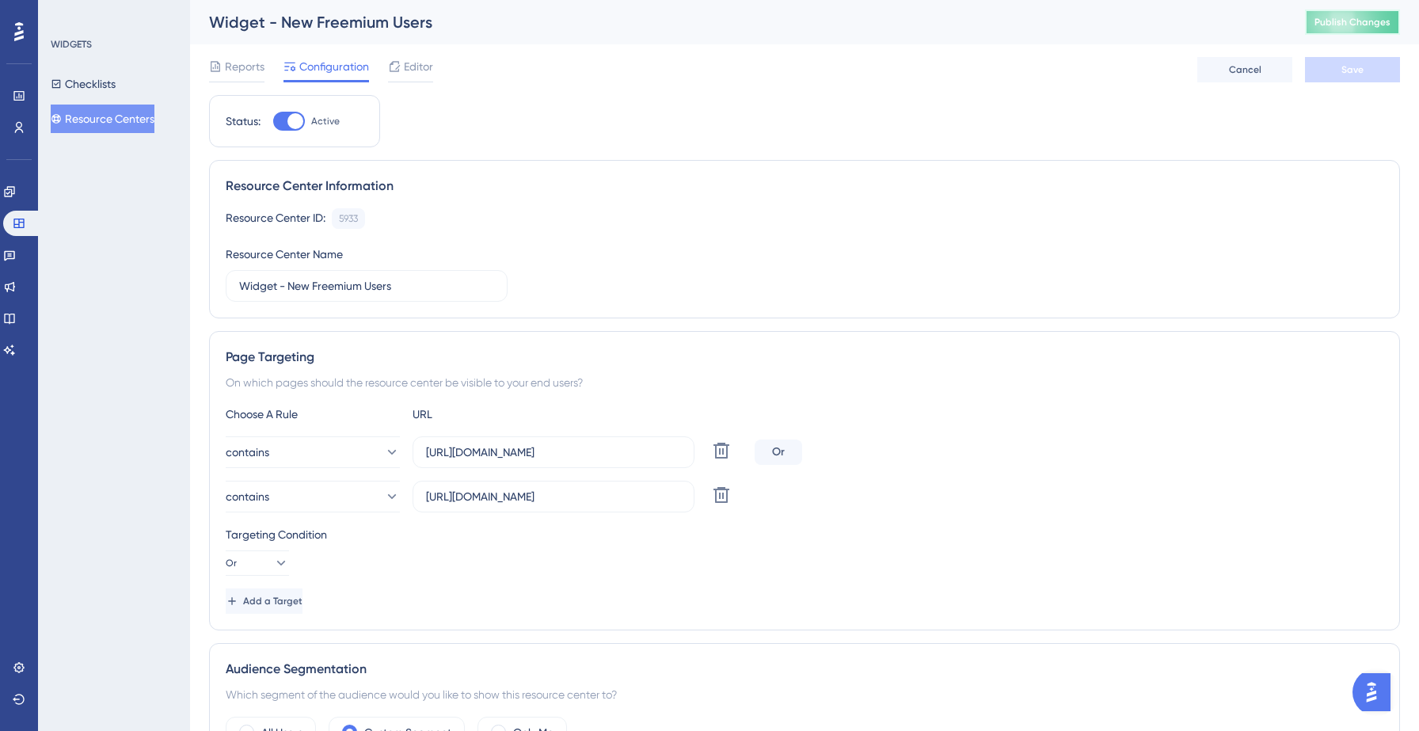
click at [1341, 29] on button "Publish Changes" at bounding box center [1352, 22] width 95 height 25
click at [494, 27] on icon at bounding box center [491, 29] width 16 height 16
click at [717, 55] on div "Reports Configuration Editor Cancel Save" at bounding box center [804, 69] width 1191 height 51
click at [16, 292] on icon at bounding box center [9, 286] width 13 height 13
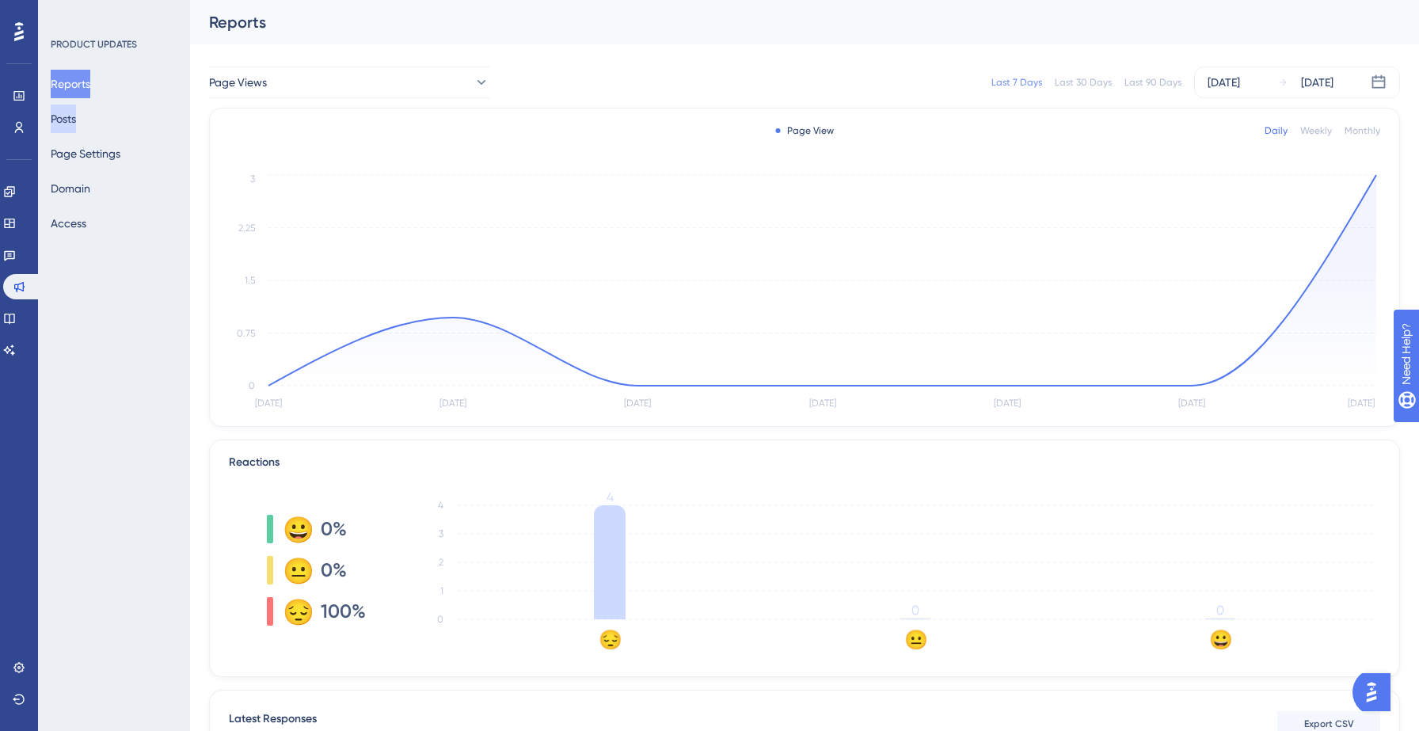
click at [76, 117] on button "Posts" at bounding box center [63, 119] width 25 height 29
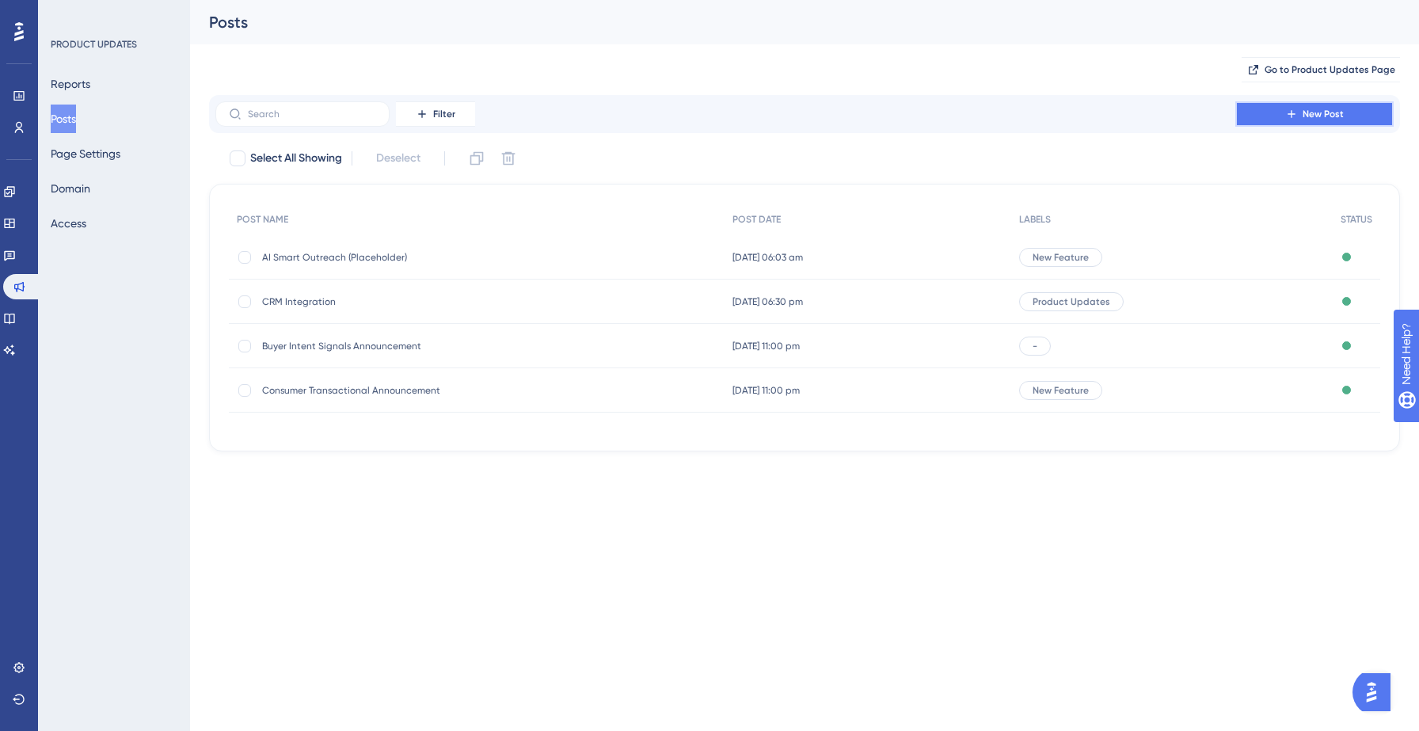
click at [1291, 106] on button "New Post" at bounding box center [1314, 113] width 158 height 25
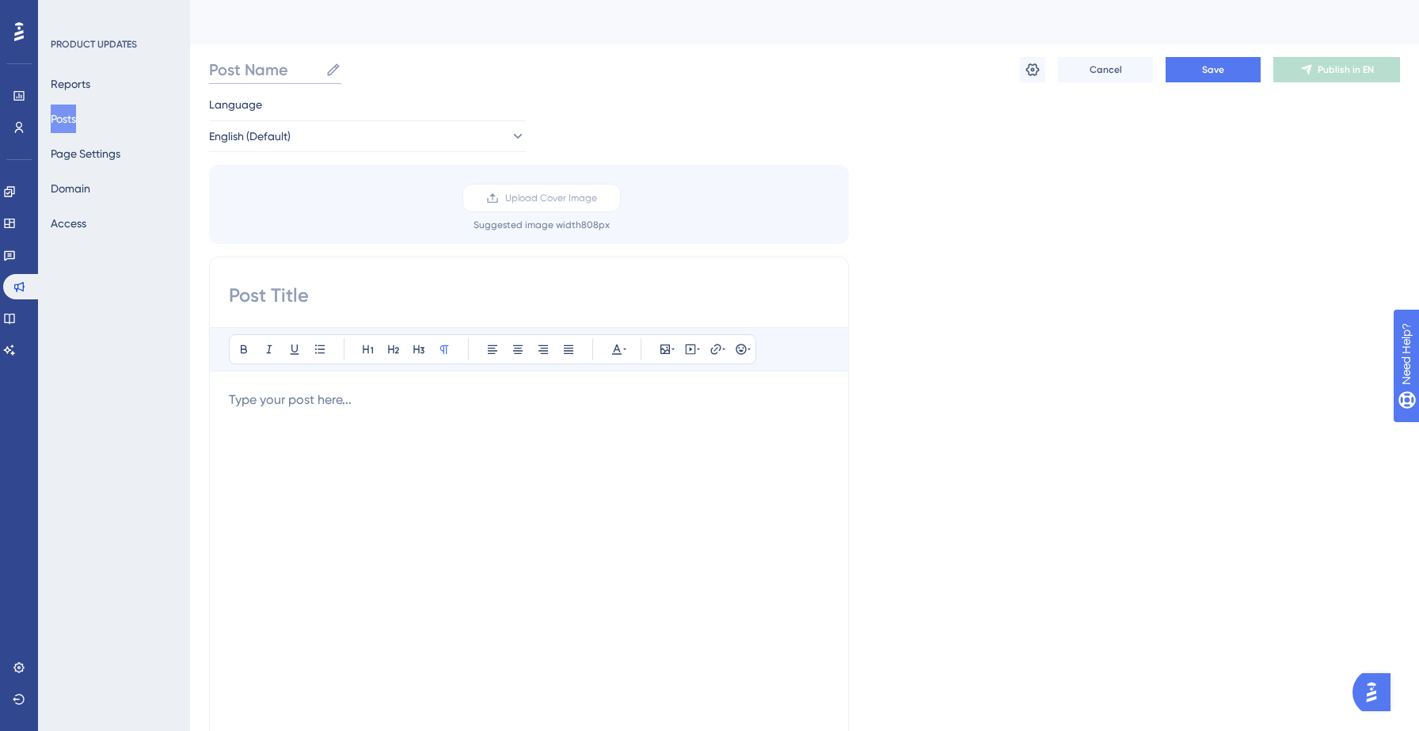
click at [274, 74] on input "Post Name" at bounding box center [264, 70] width 110 height 22
type input "Smart Audience"
click at [286, 304] on input at bounding box center [529, 295] width 600 height 25
paste input "Your First Target List in Under 60 Seconds"
type input "Your First Target List in Under 60 Seconds"
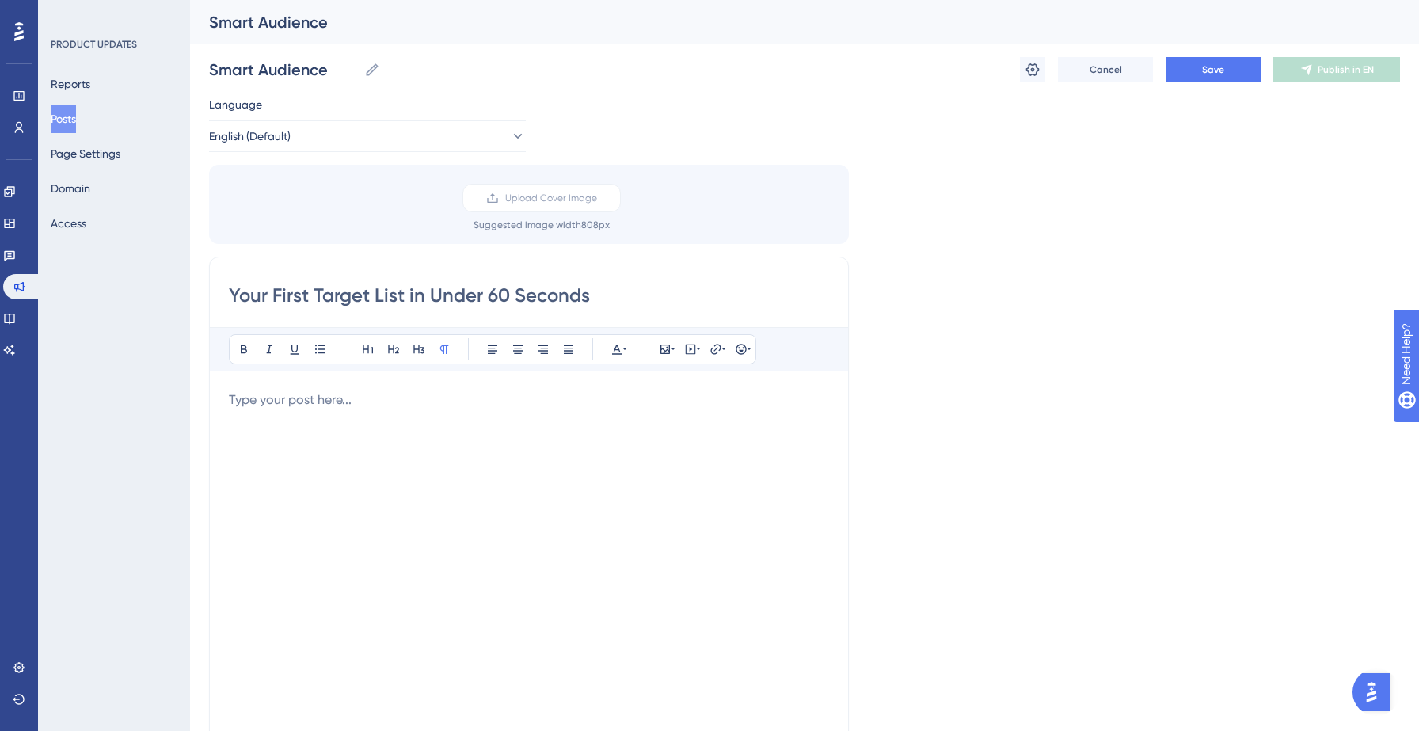
click at [290, 456] on div at bounding box center [529, 564] width 600 height 348
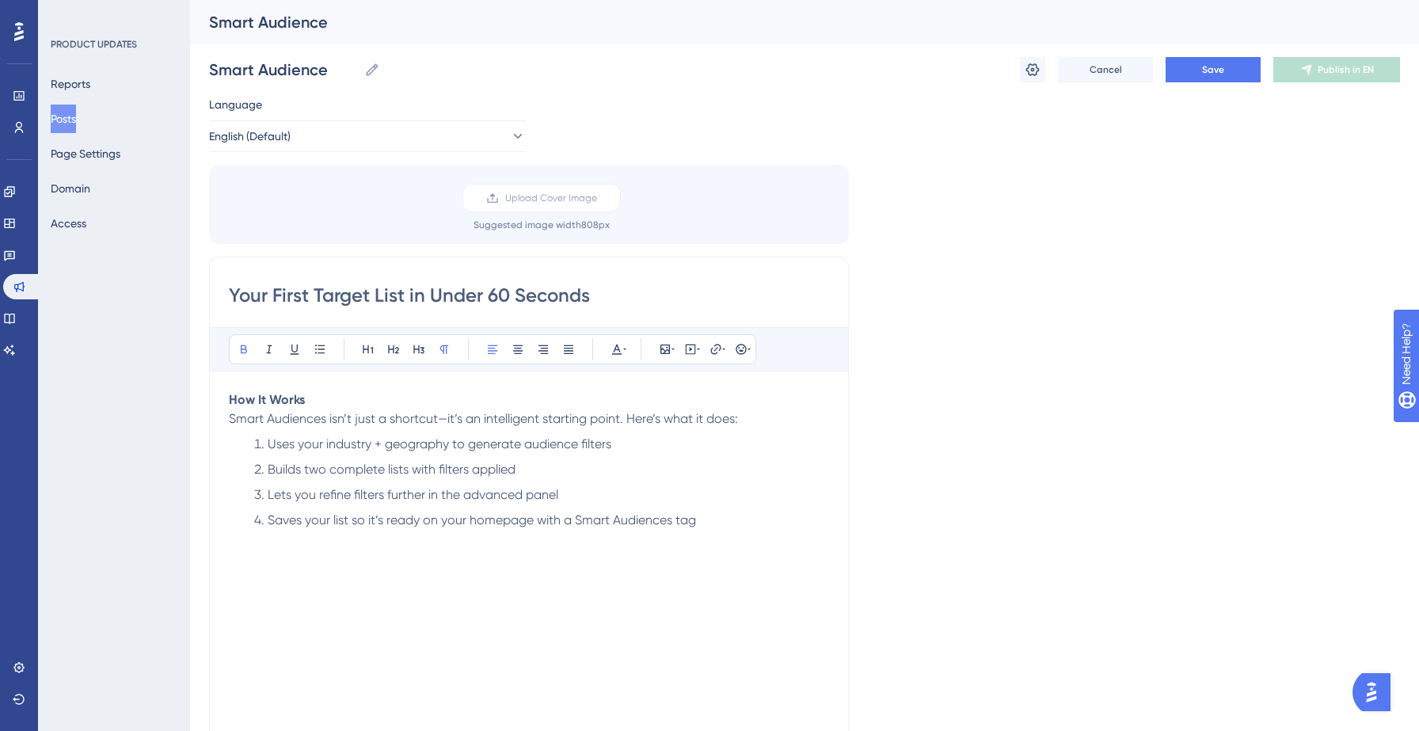
click at [307, 403] on p "How It Works" at bounding box center [529, 399] width 600 height 19
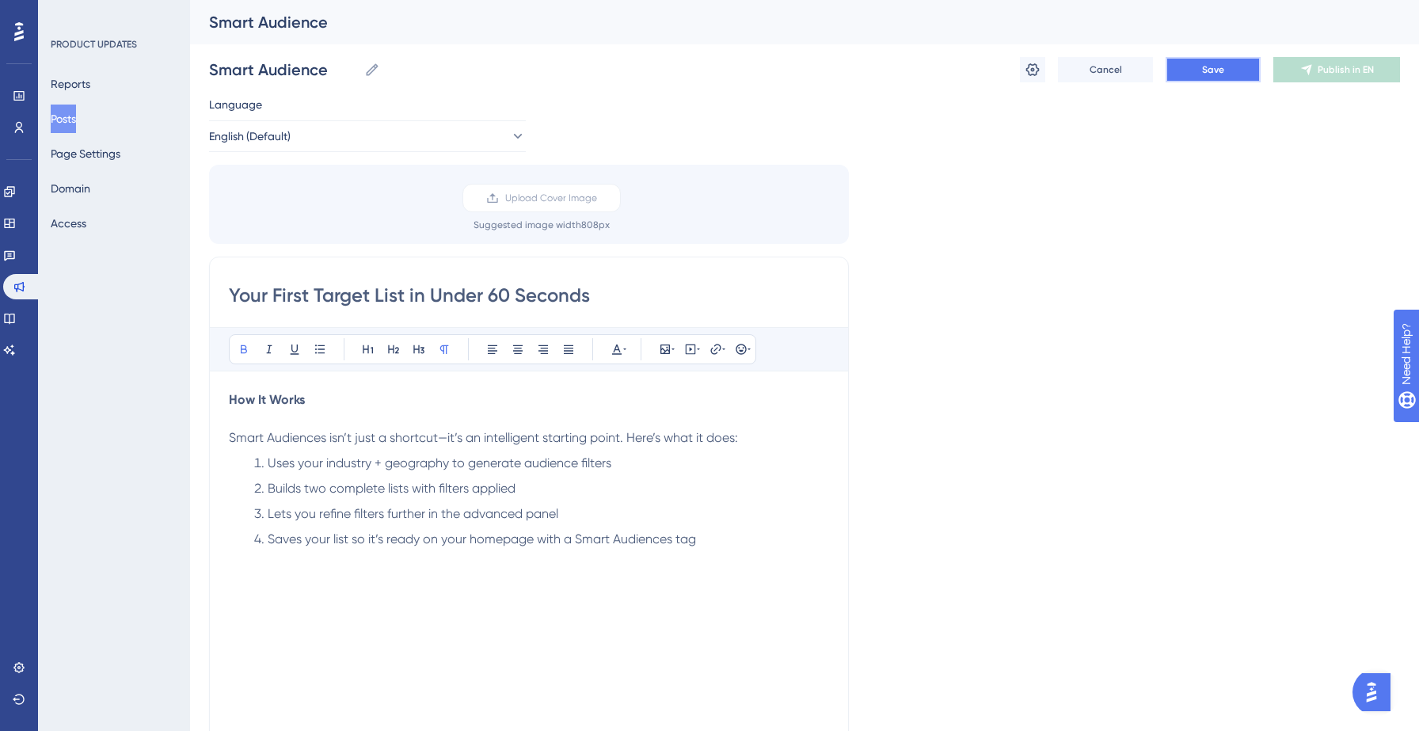
click at [1204, 67] on span "Save" at bounding box center [1213, 69] width 22 height 13
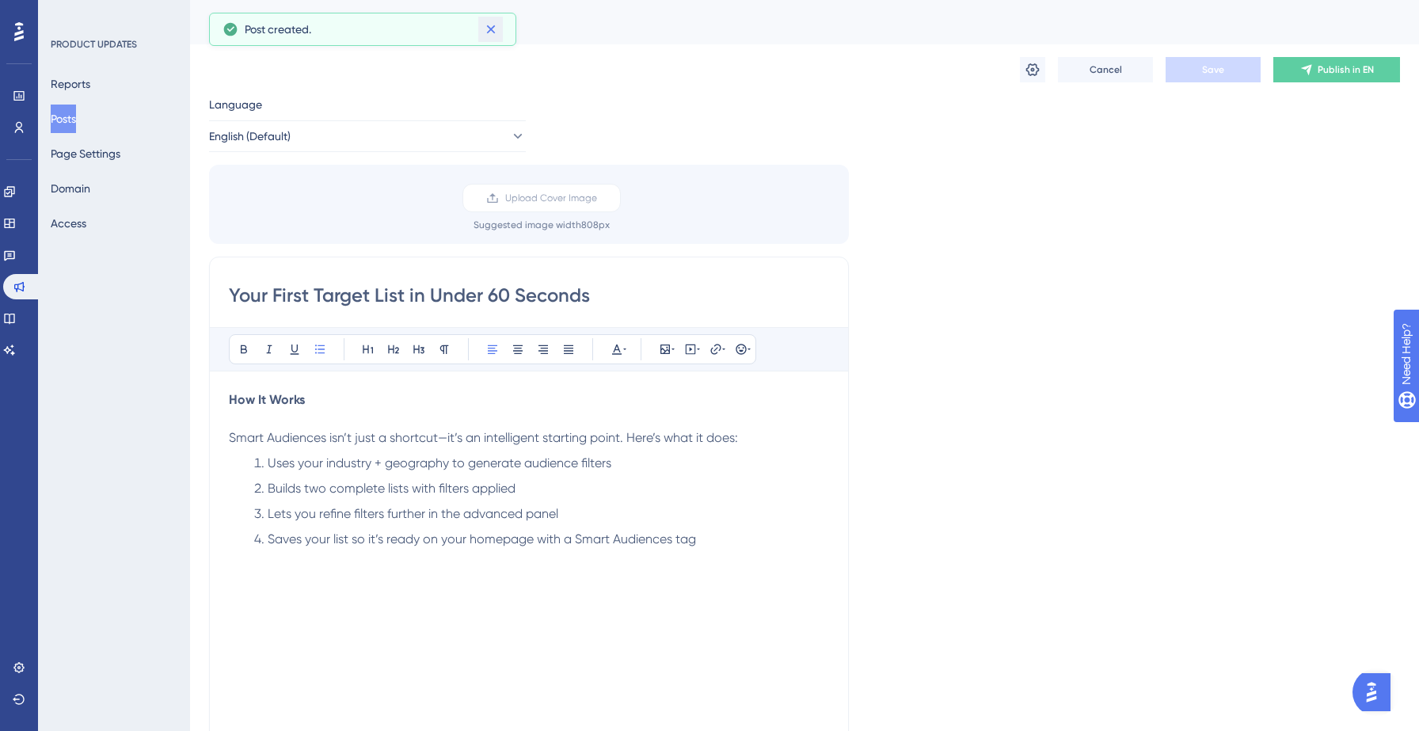
click at [491, 27] on icon at bounding box center [490, 29] width 9 height 9
click at [1325, 67] on span "Publish in EN" at bounding box center [1346, 69] width 56 height 13
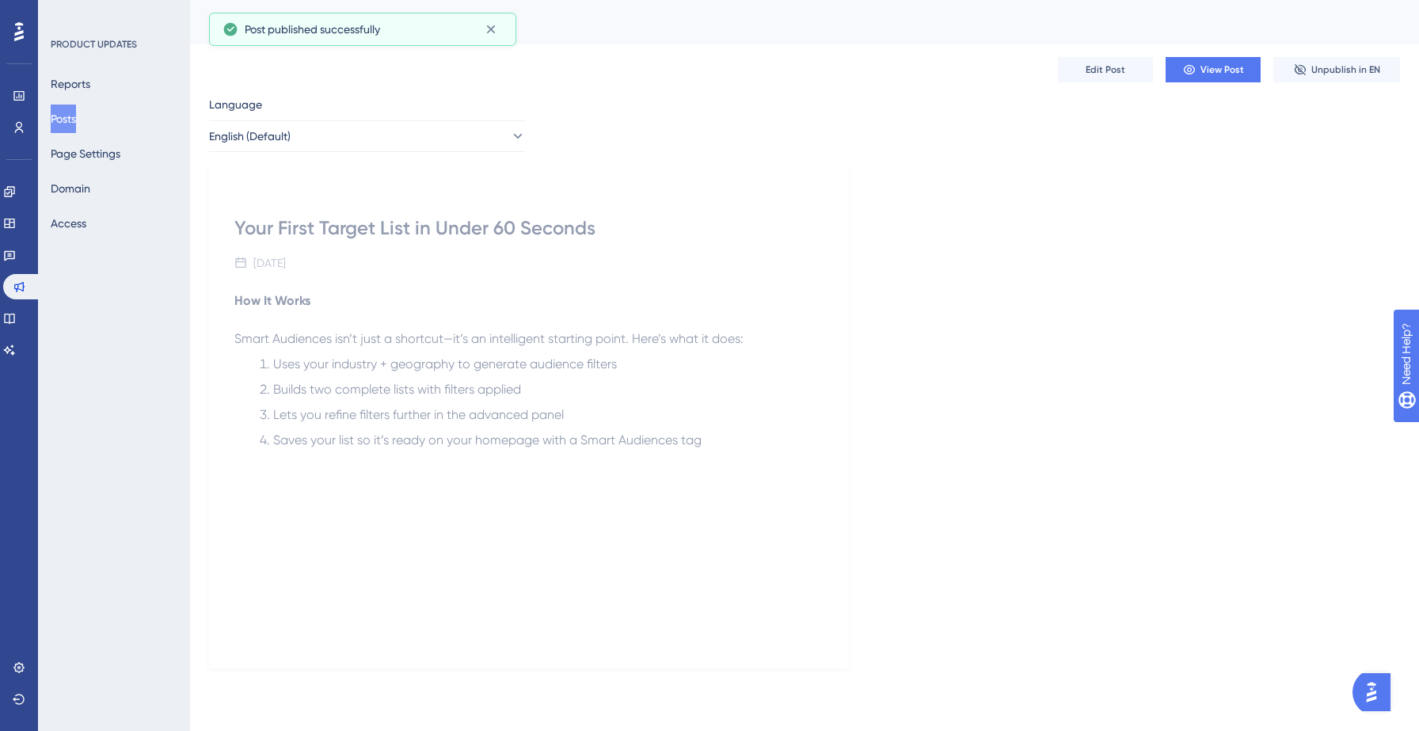
click at [71, 112] on button "Posts" at bounding box center [63, 119] width 25 height 29
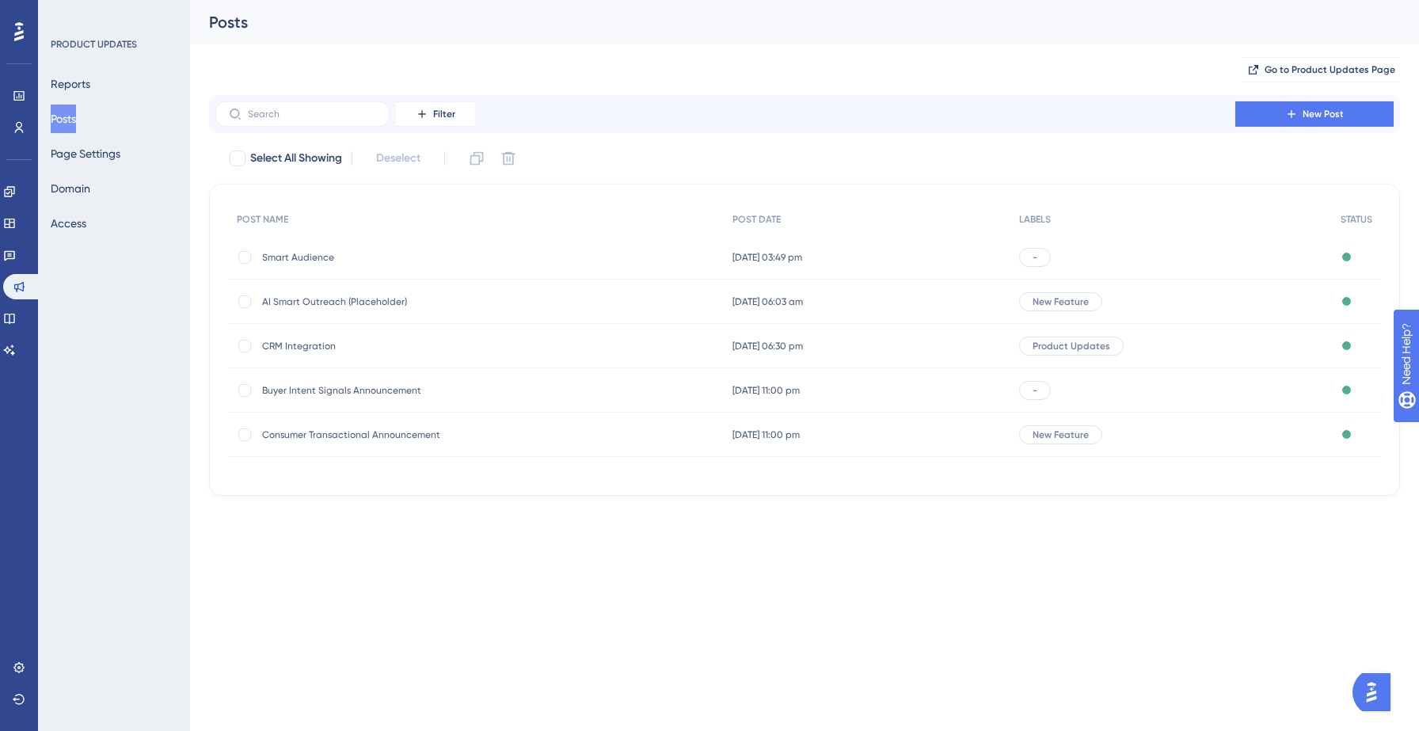
click at [302, 253] on span "Smart Audience" at bounding box center [388, 257] width 253 height 13
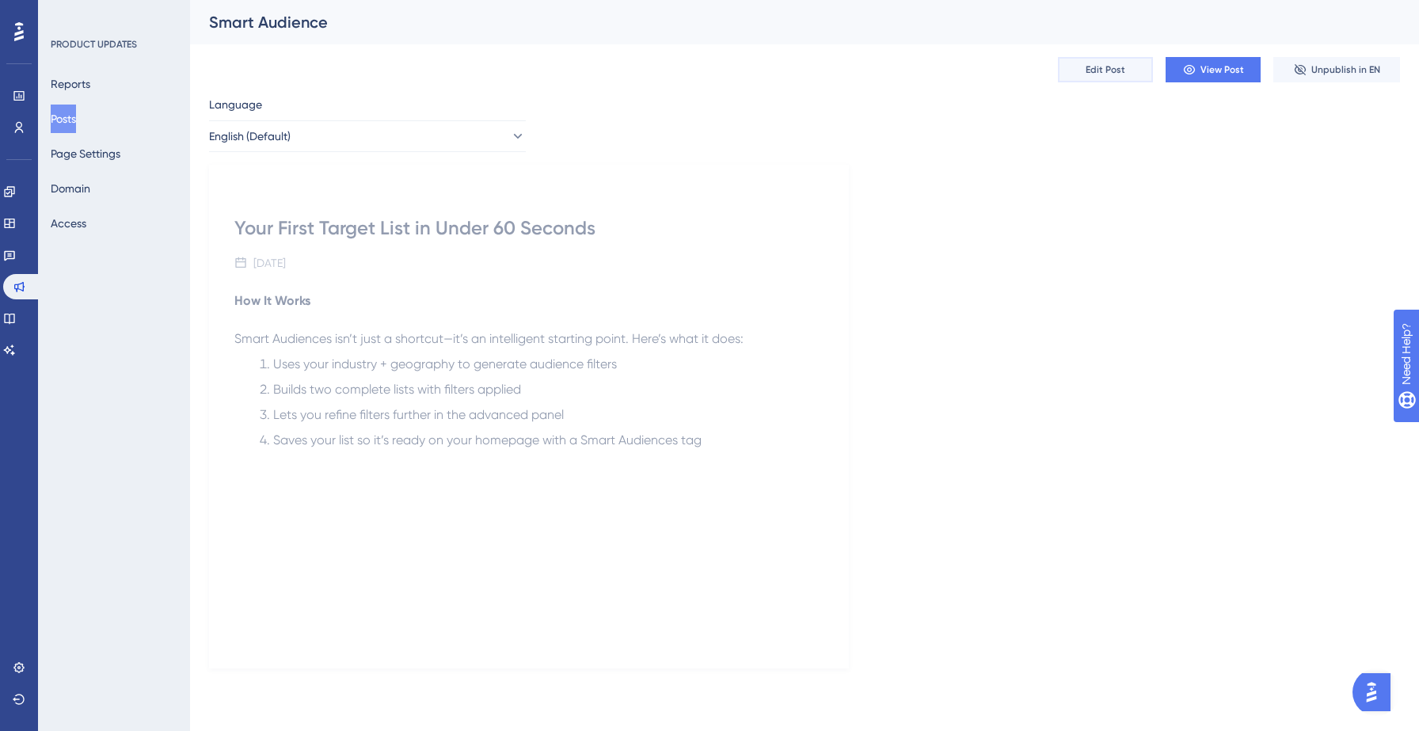
click at [1107, 71] on span "Edit Post" at bounding box center [1106, 69] width 40 height 13
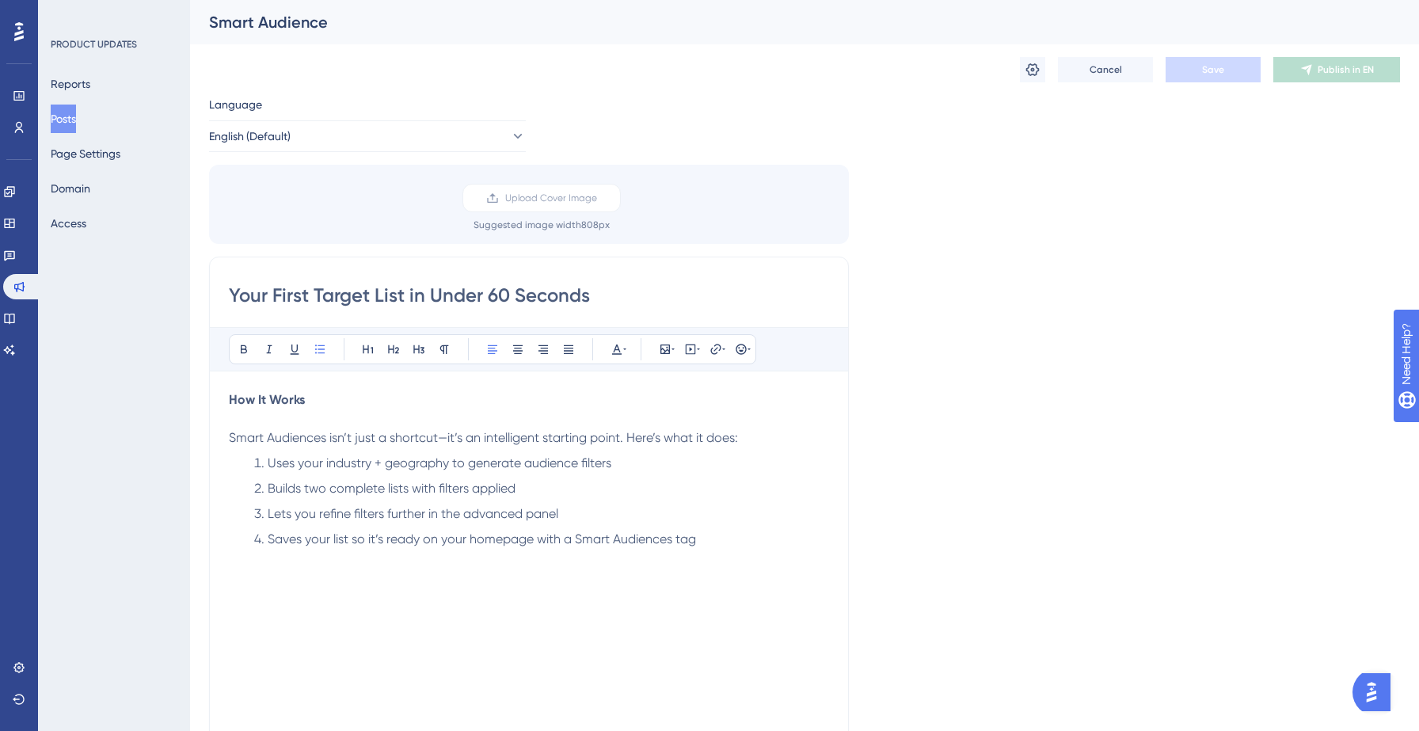
click at [230, 296] on input "Your First Target List in Under 60 Seconds" at bounding box center [529, 295] width 600 height 25
click at [246, 293] on input "Your First Target List in Under 60 Seconds" at bounding box center [529, 295] width 600 height 25
drag, startPoint x: 382, startPoint y: 295, endPoint x: 748, endPoint y: 305, distance: 366.0
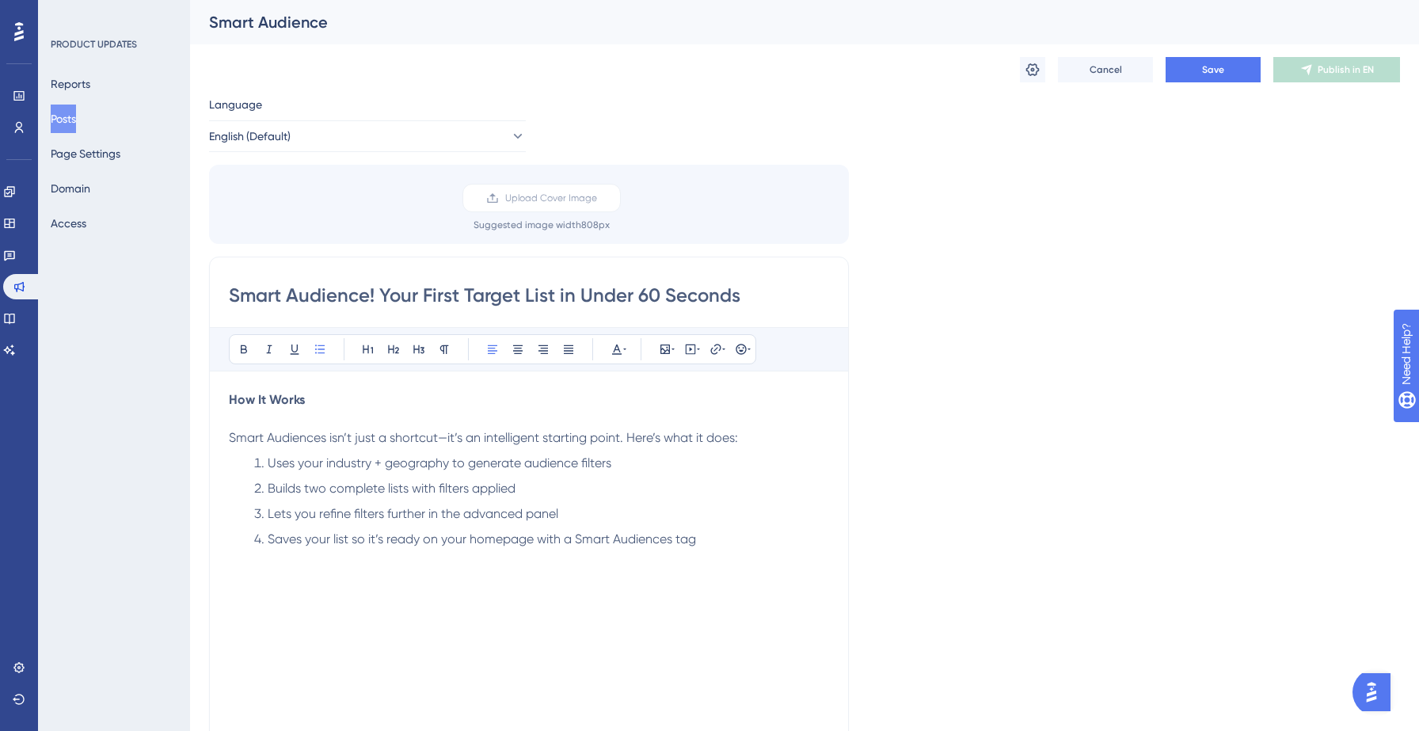
click at [748, 305] on input "Smart Audience! Your First Target List in Under 60 Seconds" at bounding box center [529, 295] width 600 height 25
click at [233, 398] on strong "How It Works" at bounding box center [267, 399] width 76 height 15
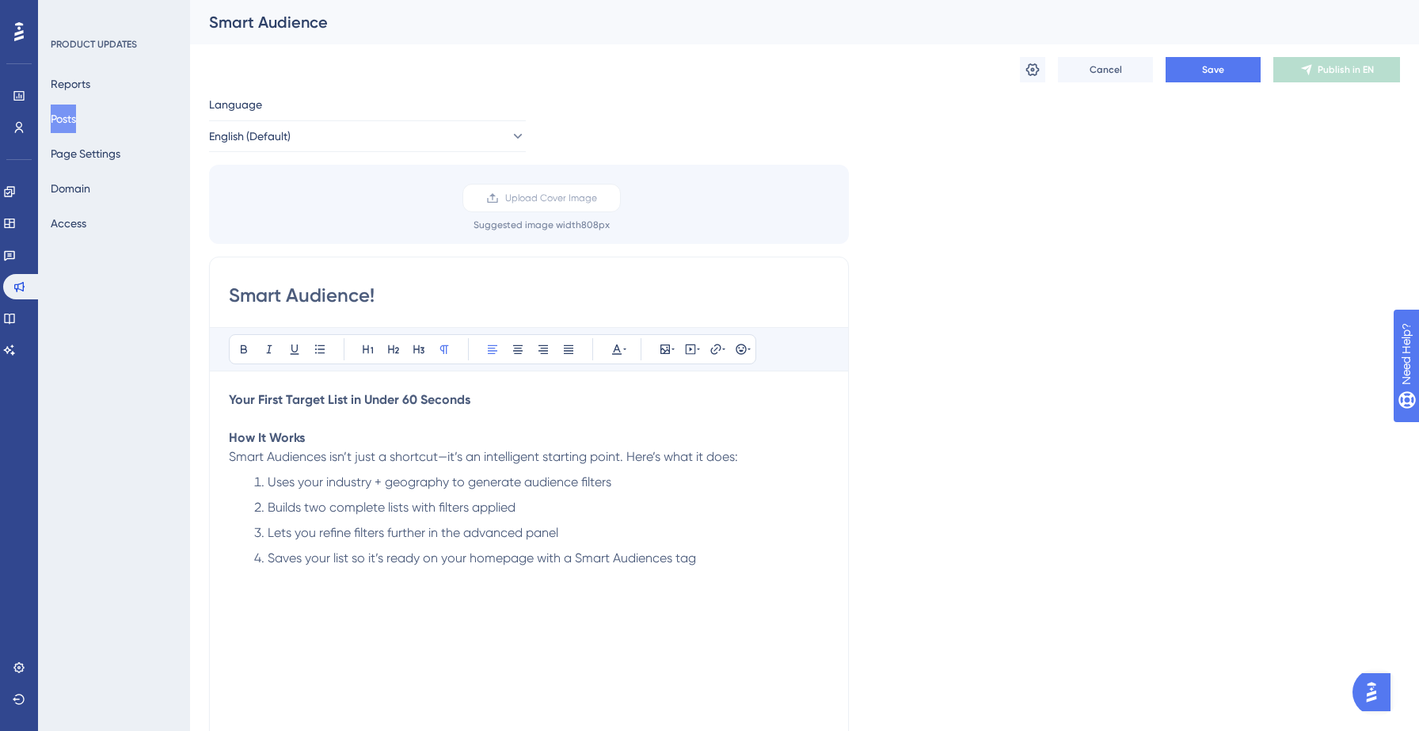
click at [428, 296] on input "Smart Audience!" at bounding box center [529, 295] width 600 height 25
type input "Smart Audience! AI Powered"
click at [1198, 68] on button "Save" at bounding box center [1213, 69] width 95 height 25
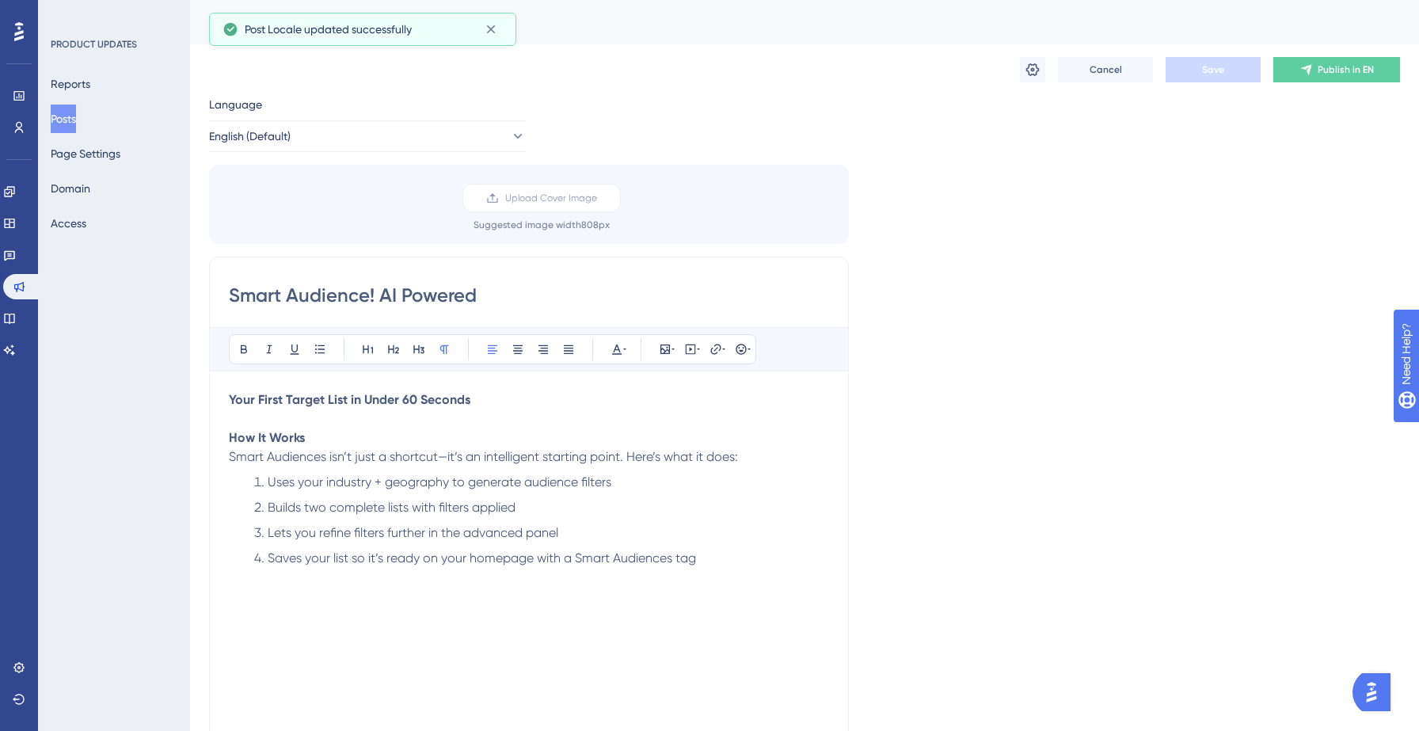
click at [67, 122] on button "Posts" at bounding box center [63, 119] width 25 height 29
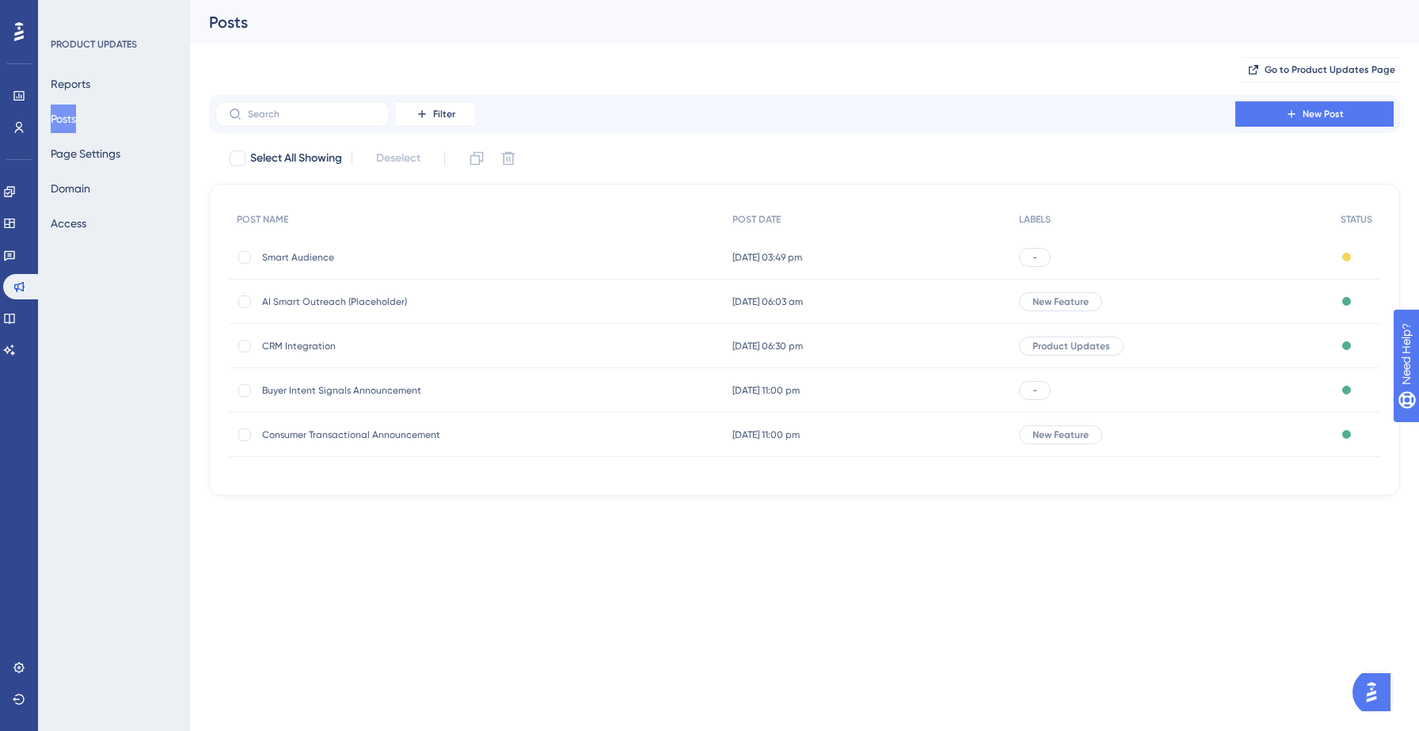
click at [319, 306] on span "AI Smart Outreach (Placeholder)" at bounding box center [388, 301] width 253 height 13
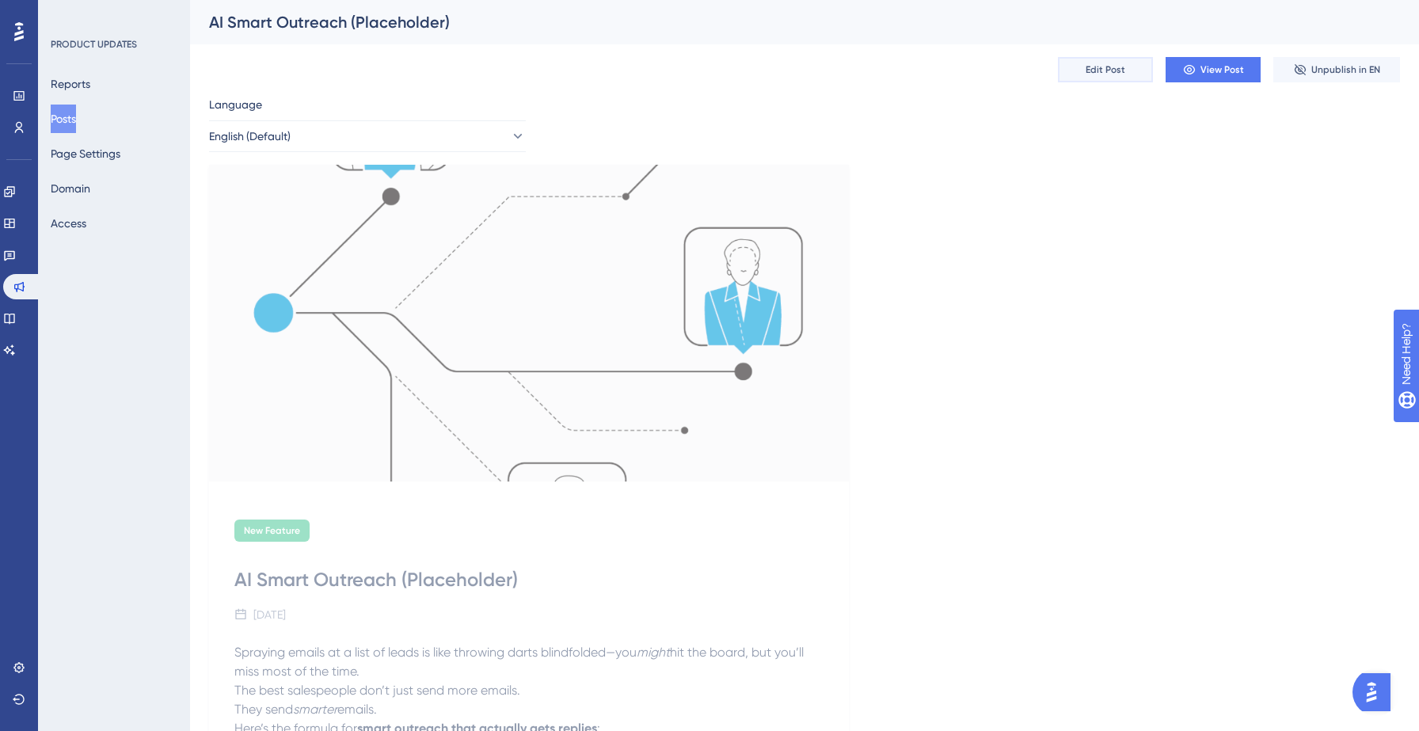
click at [1104, 74] on span "Edit Post" at bounding box center [1106, 69] width 40 height 13
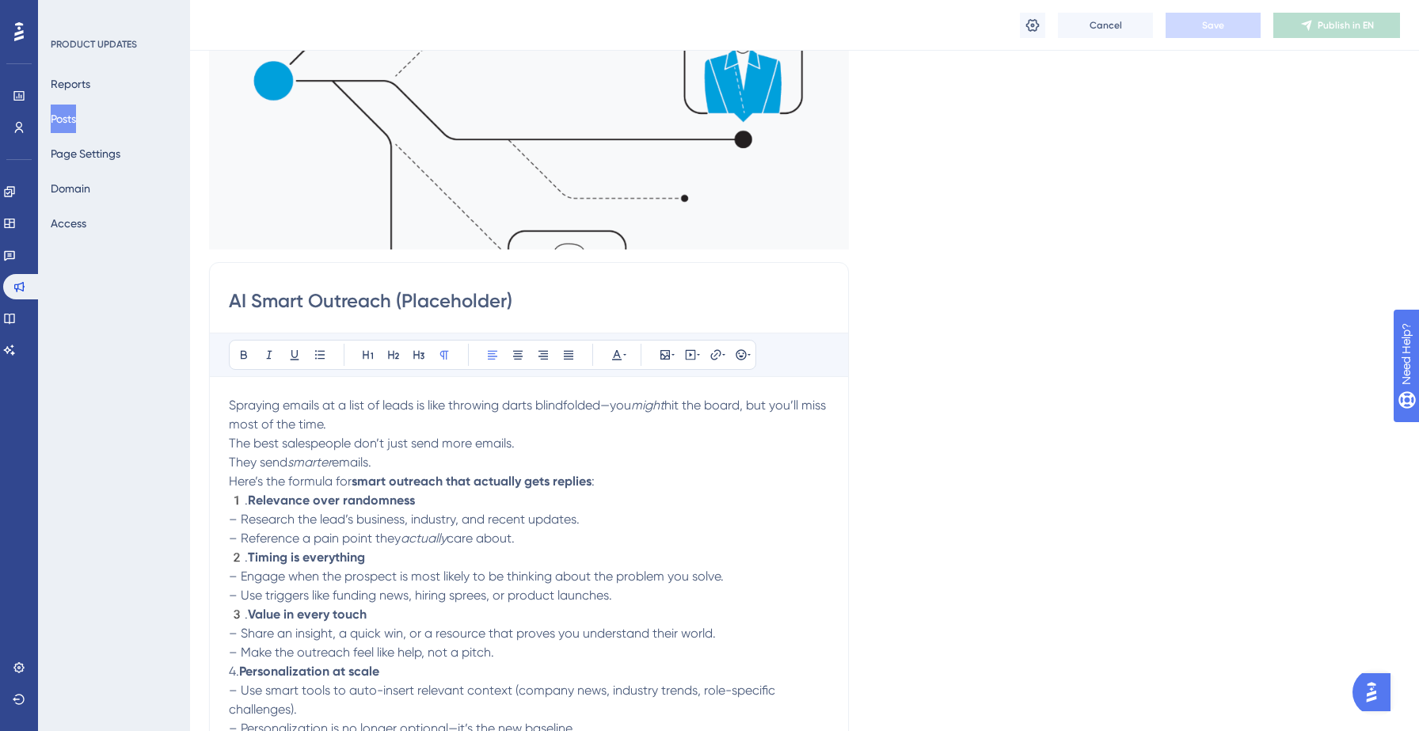
click at [630, 529] on p "1️. Relevance over randomness – Research the lead’s business, industry, and rec…" at bounding box center [529, 519] width 600 height 57
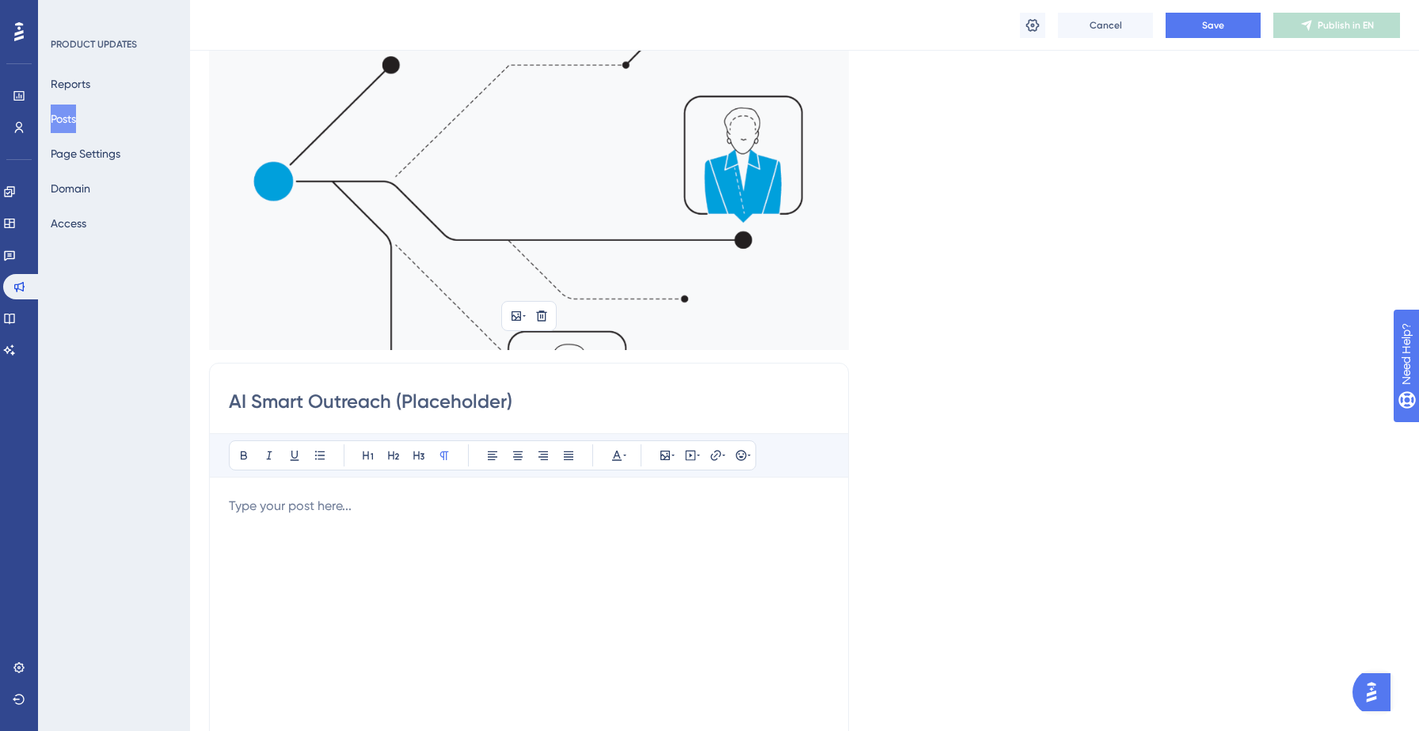
scroll to position [137, 0]
click at [543, 315] on icon at bounding box center [541, 316] width 13 height 13
click at [421, 505] on p at bounding box center [529, 506] width 600 height 19
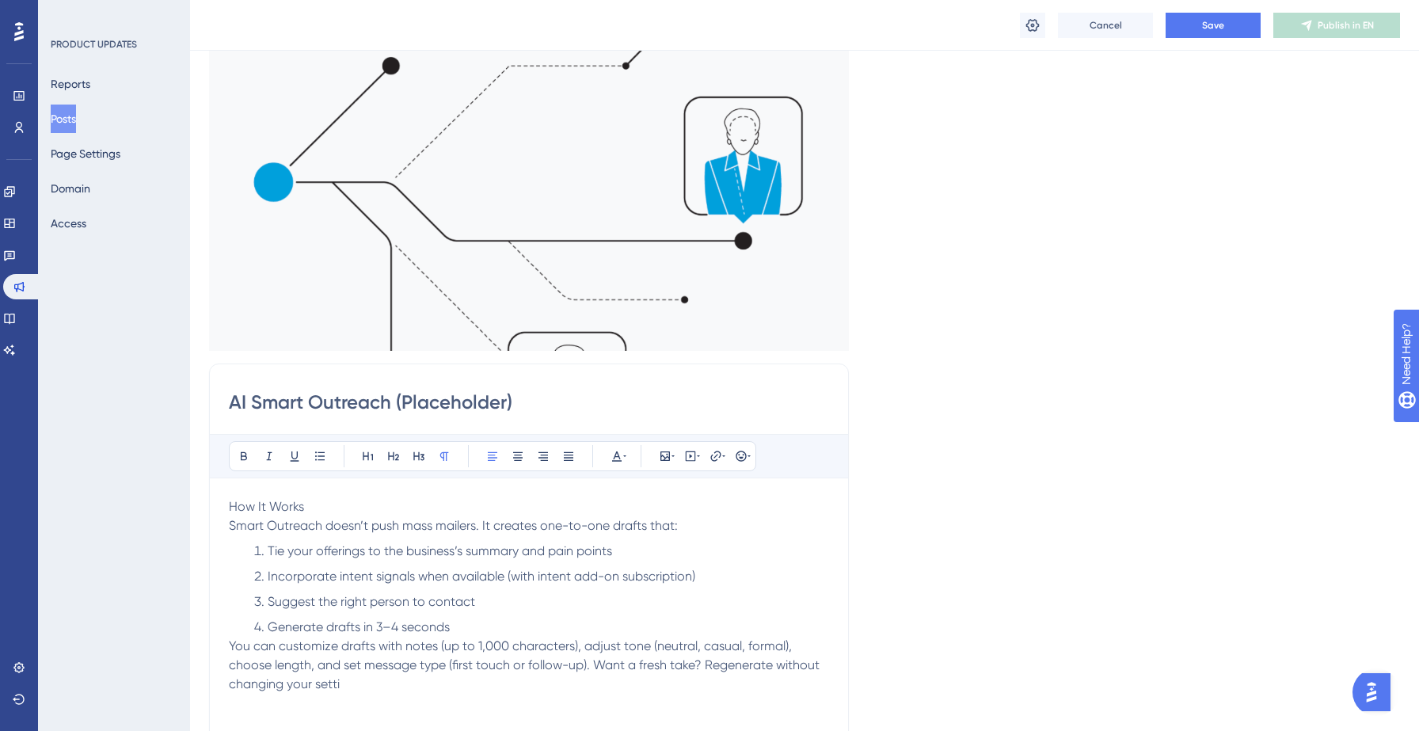
click at [527, 395] on input "AI Smart Outreach (Placeholder)" at bounding box center [529, 402] width 600 height 25
click at [251, 398] on input "AI Smart Outreach" at bounding box center [529, 402] width 600 height 25
click at [382, 414] on input "Smart Outreach" at bounding box center [529, 402] width 600 height 25
type input "Smart Outreach! AI Powered"
click at [247, 506] on span "How It Works" at bounding box center [266, 506] width 75 height 15
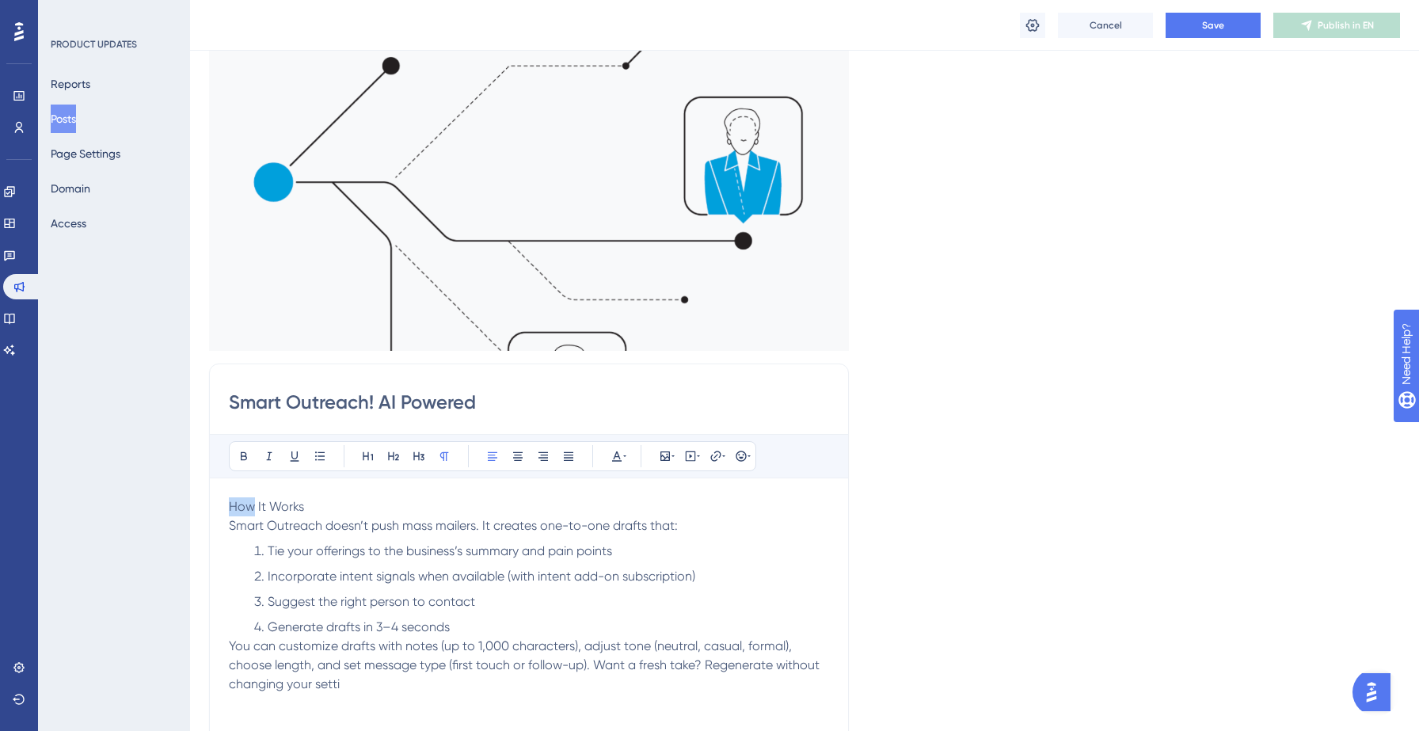
click at [247, 506] on span "How It Works" at bounding box center [266, 506] width 75 height 15
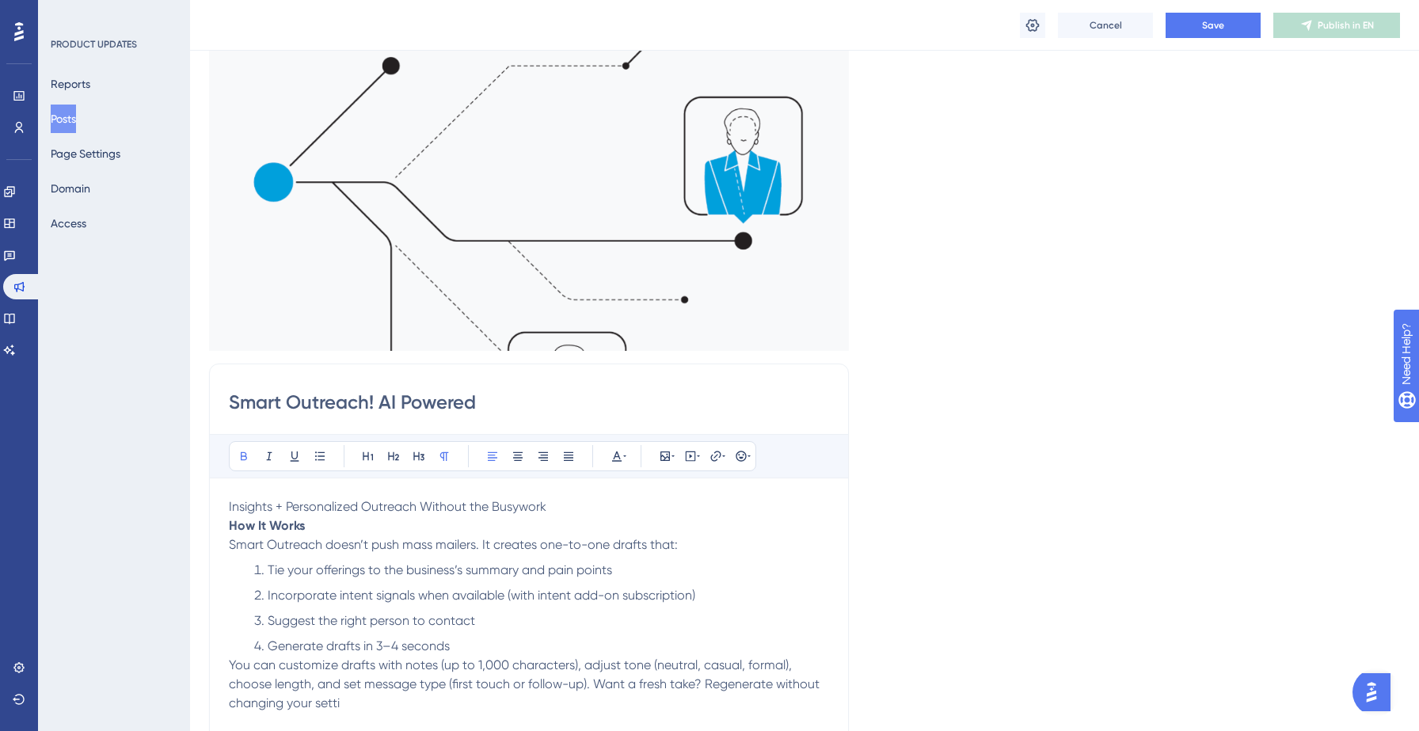
click at [401, 511] on span "Insights + Personalized Outreach Without the Busywork" at bounding box center [388, 506] width 318 height 15
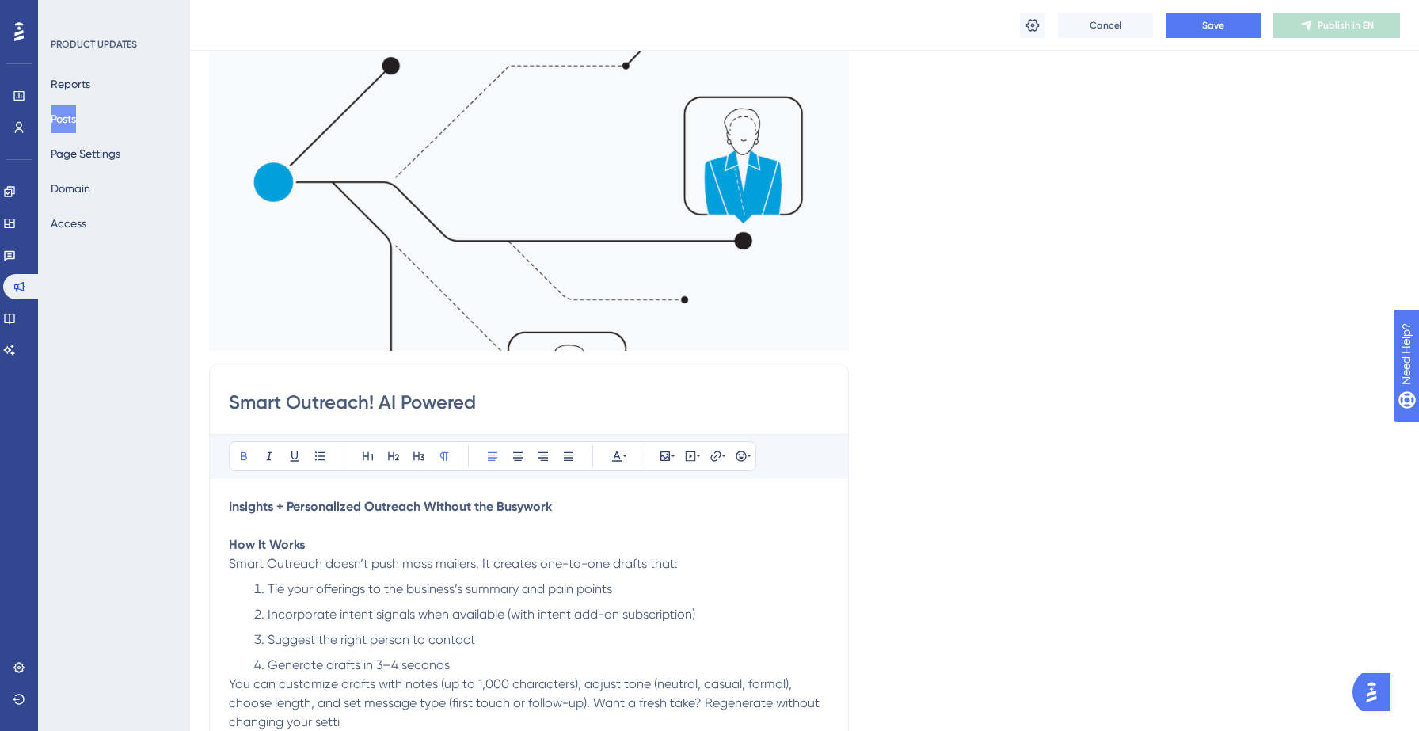
click at [284, 506] on strong "Insights + Personalized Outreach Without the Busywork" at bounding box center [390, 506] width 323 height 15
click at [338, 542] on p "How It Works" at bounding box center [529, 544] width 600 height 19
click at [345, 504] on strong "Insights and Personalized Outreach Without the Busywork" at bounding box center [398, 506] width 339 height 15
click at [456, 569] on span "Smart Outreach doesn’t push mass mailers. It creates one-to-one drafts that:" at bounding box center [453, 563] width 449 height 15
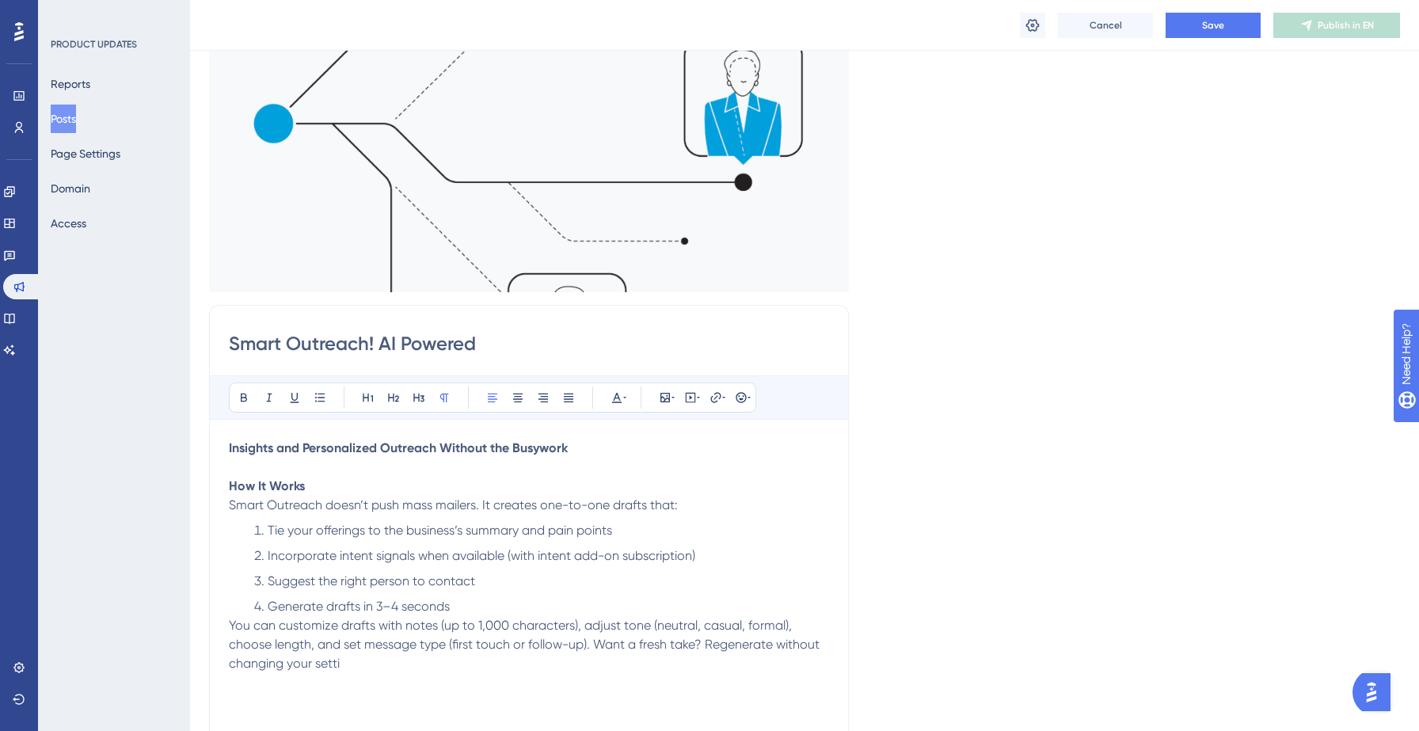
scroll to position [196, 0]
click at [1204, 17] on button "Save" at bounding box center [1213, 25] width 95 height 25
click at [1298, 27] on button "Publish in EN" at bounding box center [1336, 25] width 127 height 25
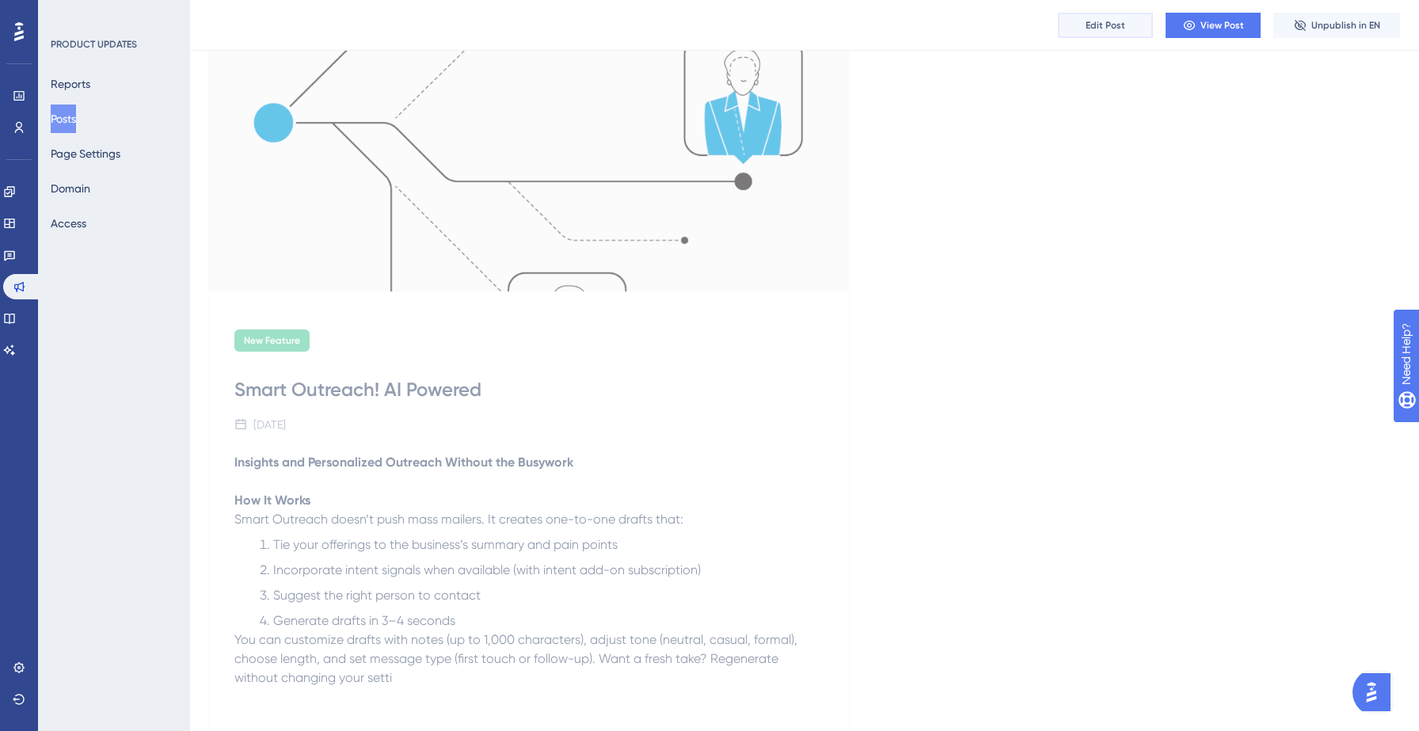
click at [1121, 30] on span "Edit Post" at bounding box center [1106, 25] width 40 height 13
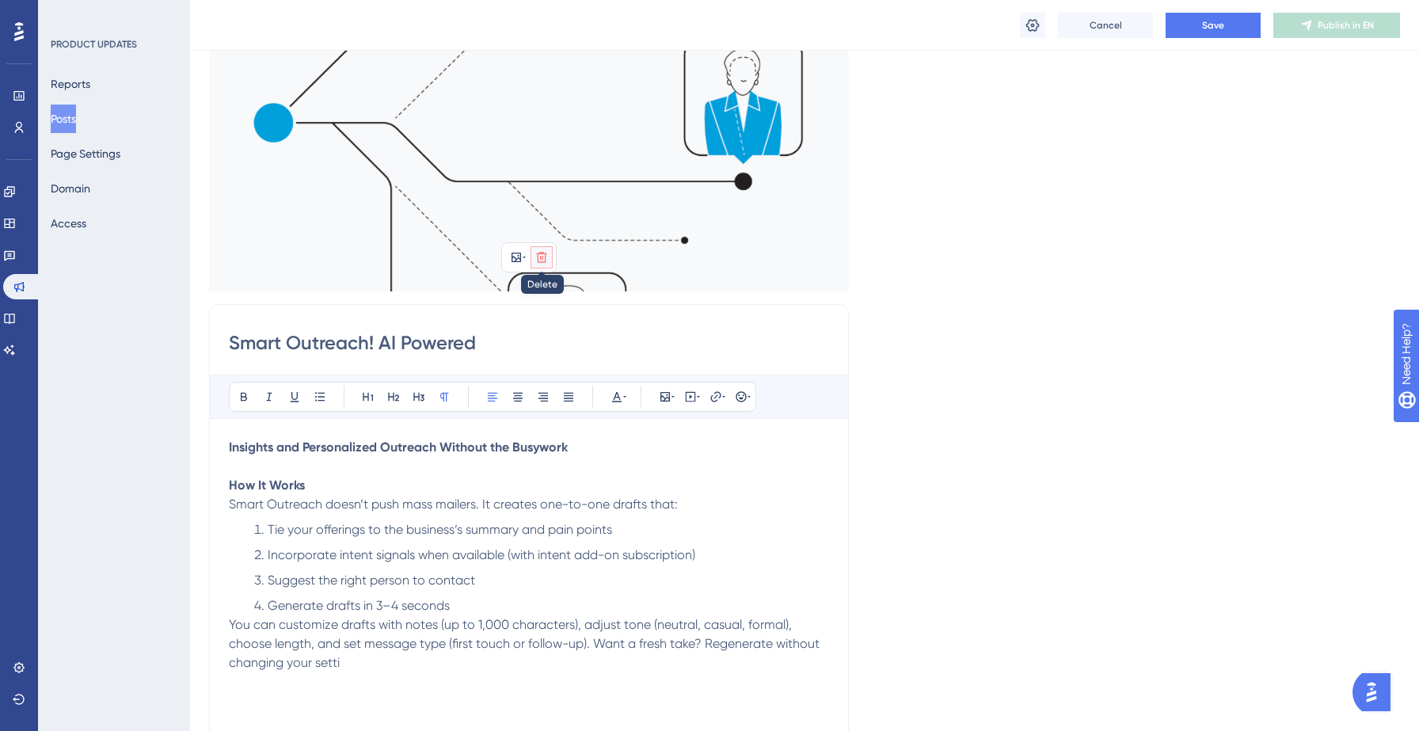
click at [535, 255] on icon at bounding box center [541, 257] width 13 height 13
click at [542, 288] on icon at bounding box center [541, 294] width 13 height 13
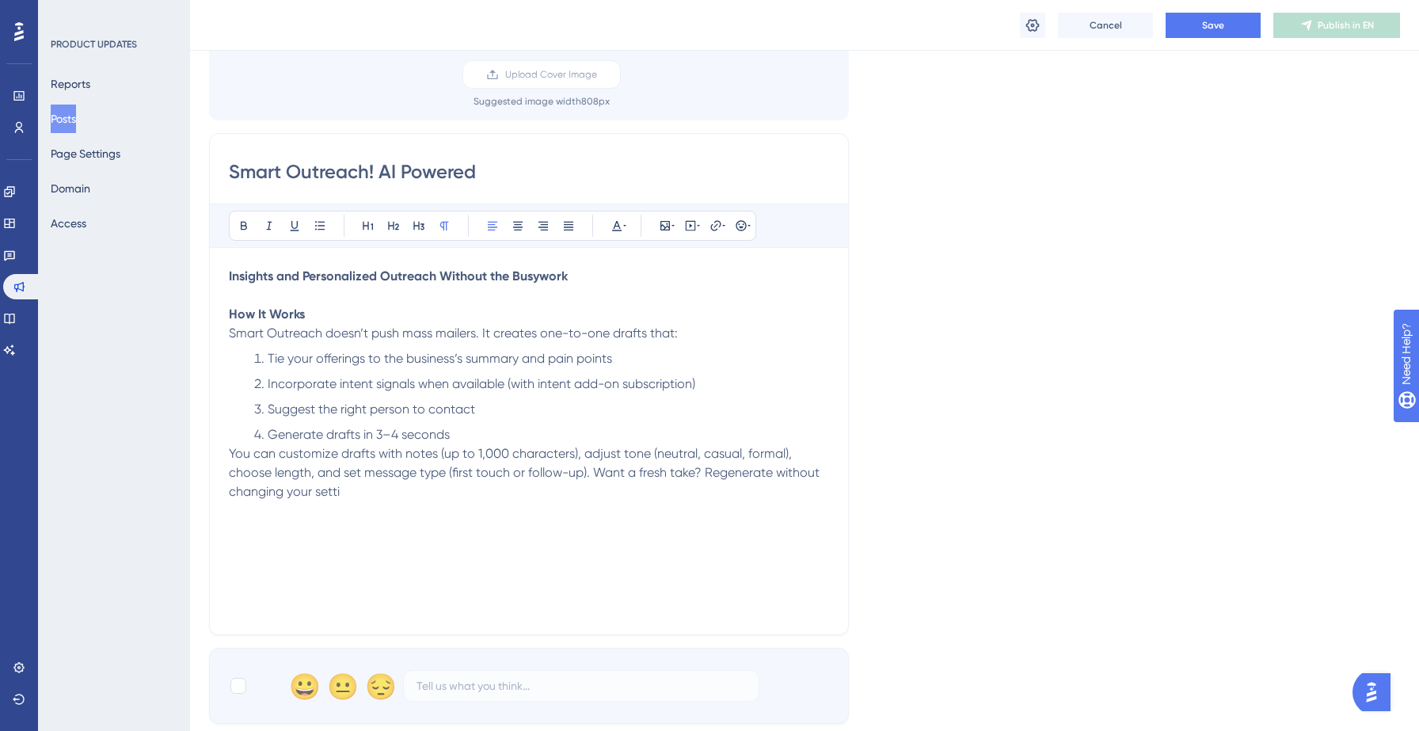
scroll to position [107, 0]
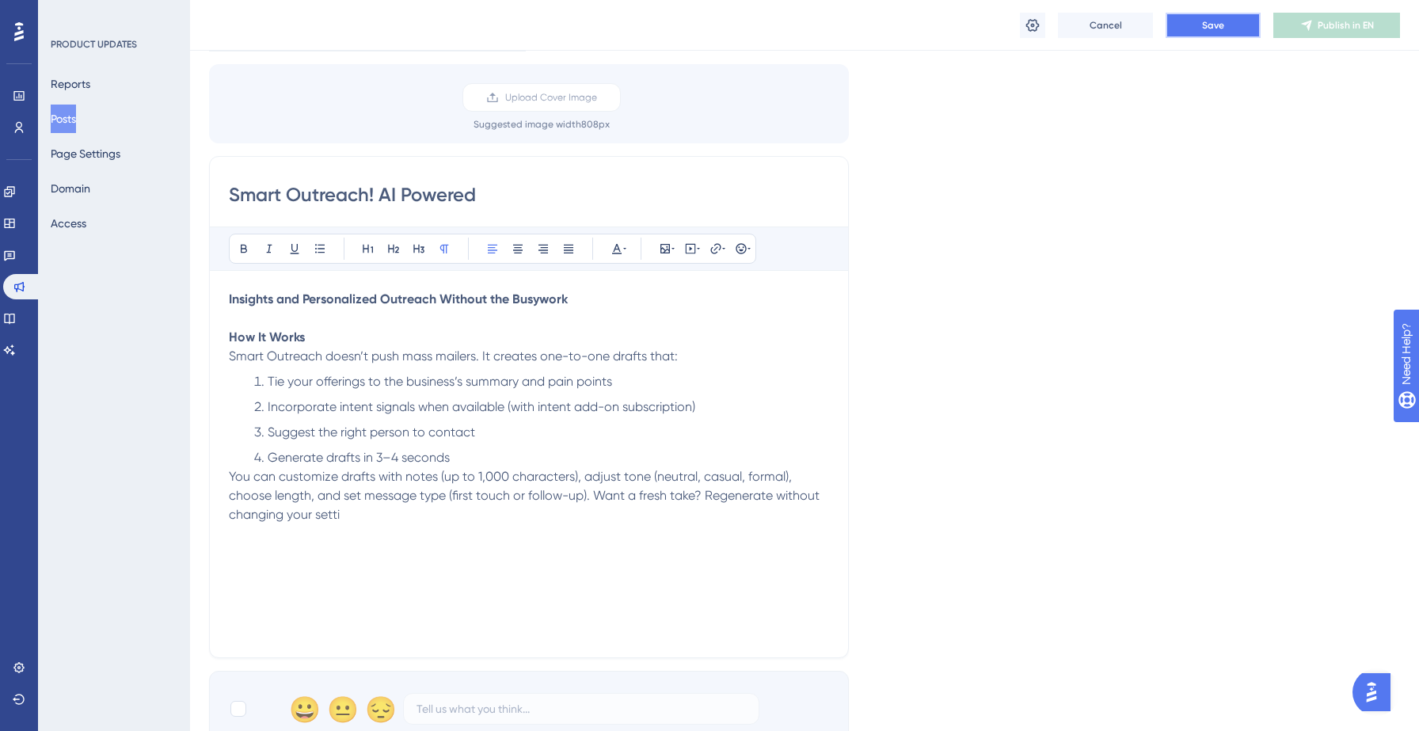
click at [1227, 25] on button "Save" at bounding box center [1213, 25] width 95 height 25
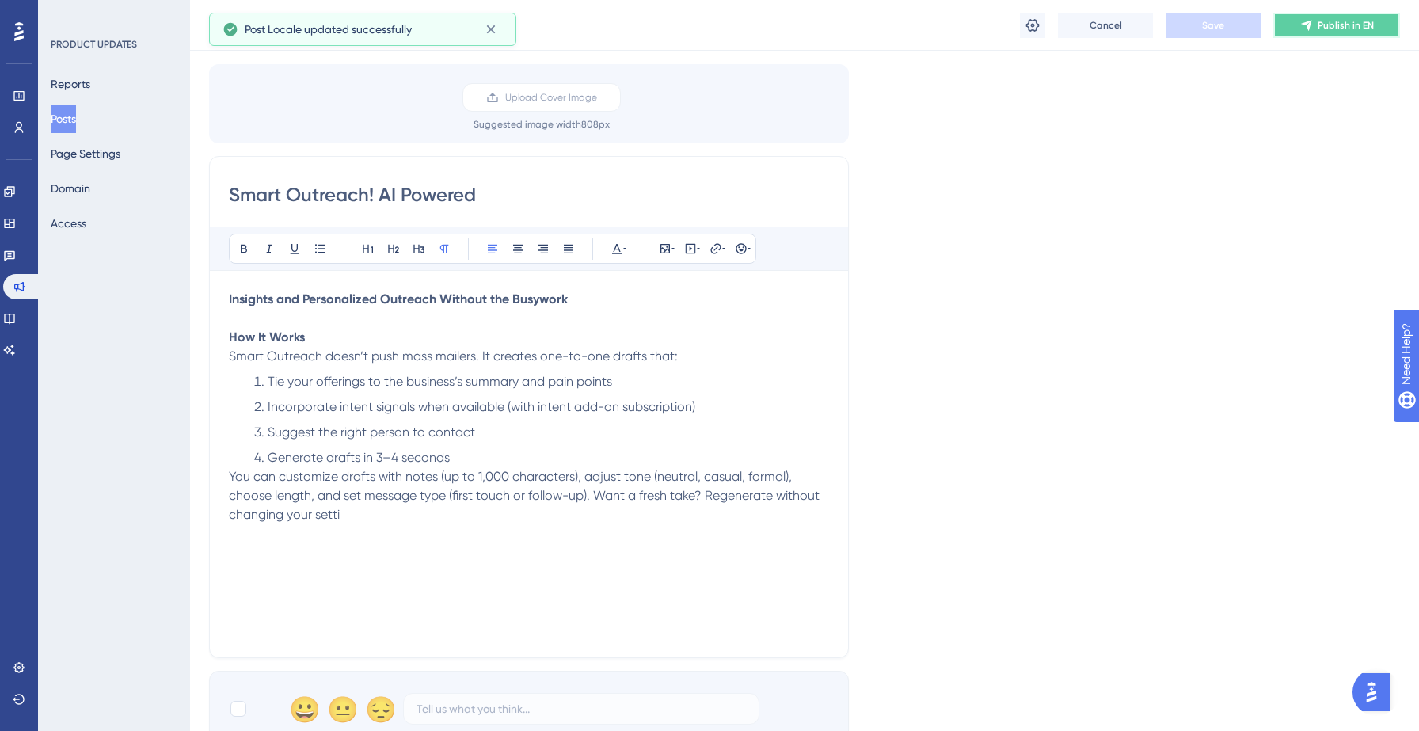
click at [1360, 31] on button "Publish in EN" at bounding box center [1336, 25] width 127 height 25
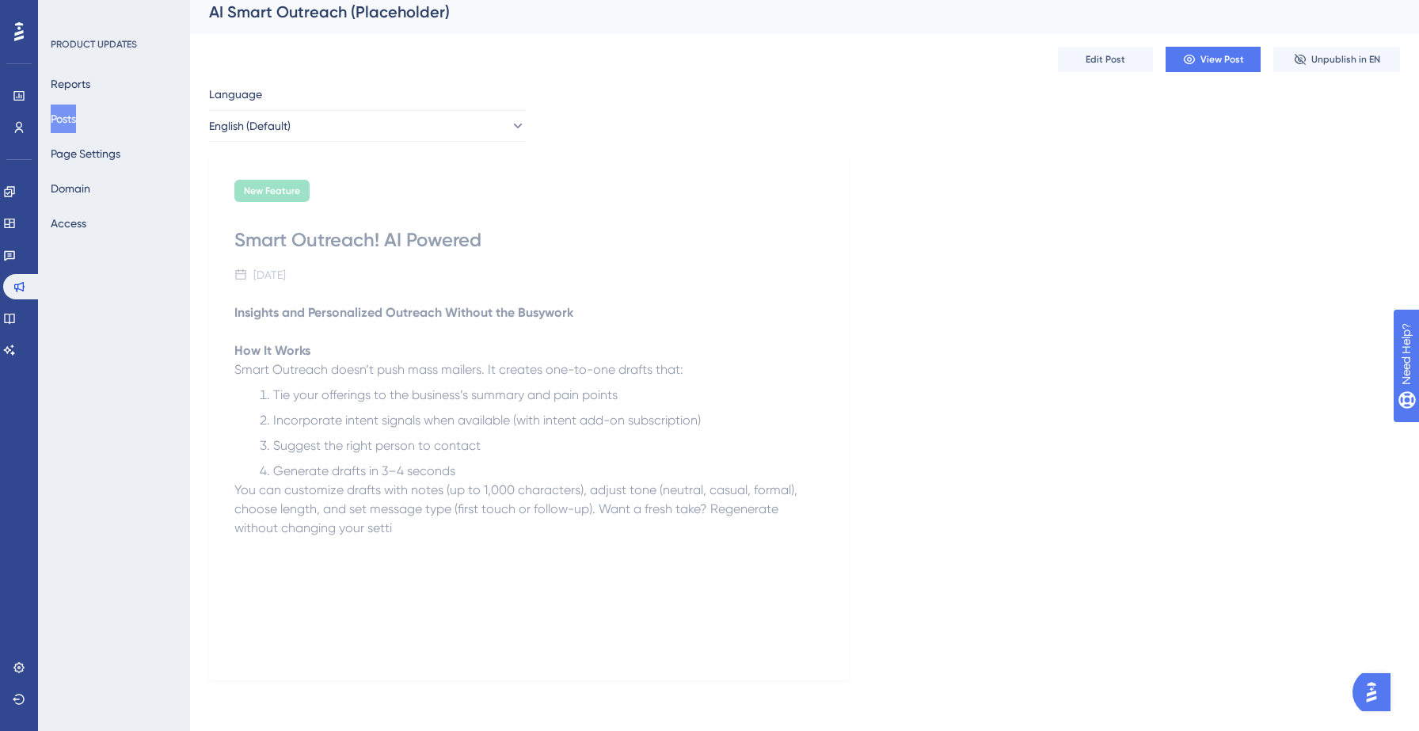
click at [76, 121] on button "Posts" at bounding box center [63, 119] width 25 height 29
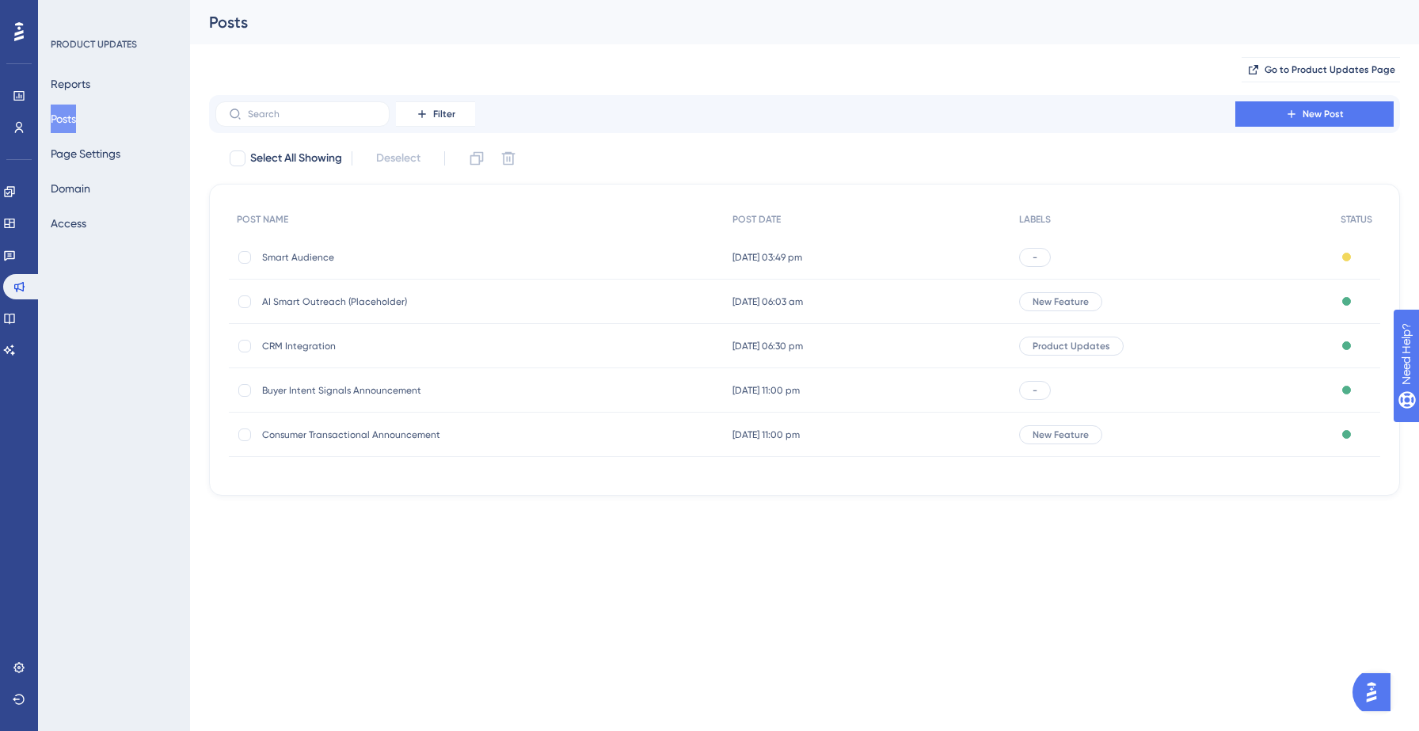
click at [309, 342] on span "CRM Integration" at bounding box center [388, 346] width 253 height 13
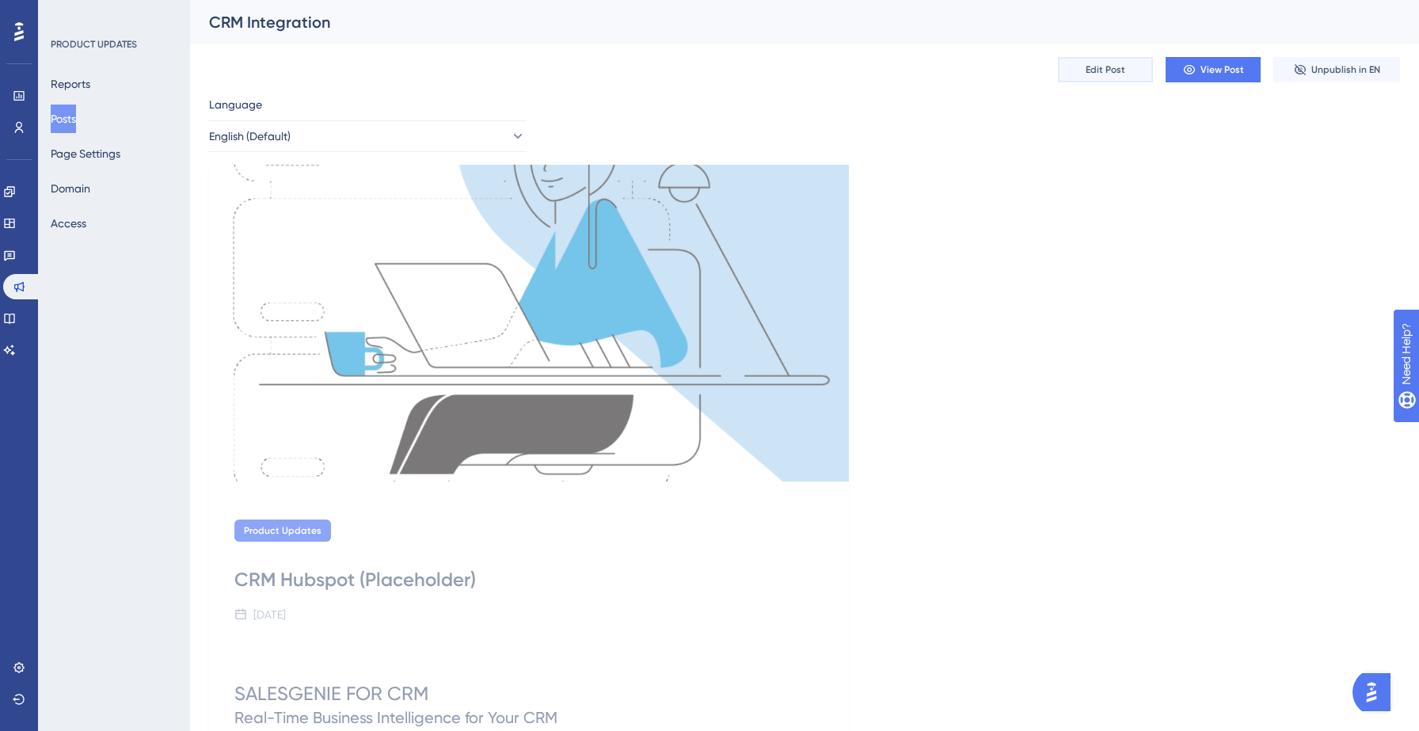
click at [1105, 70] on span "Edit Post" at bounding box center [1106, 69] width 40 height 13
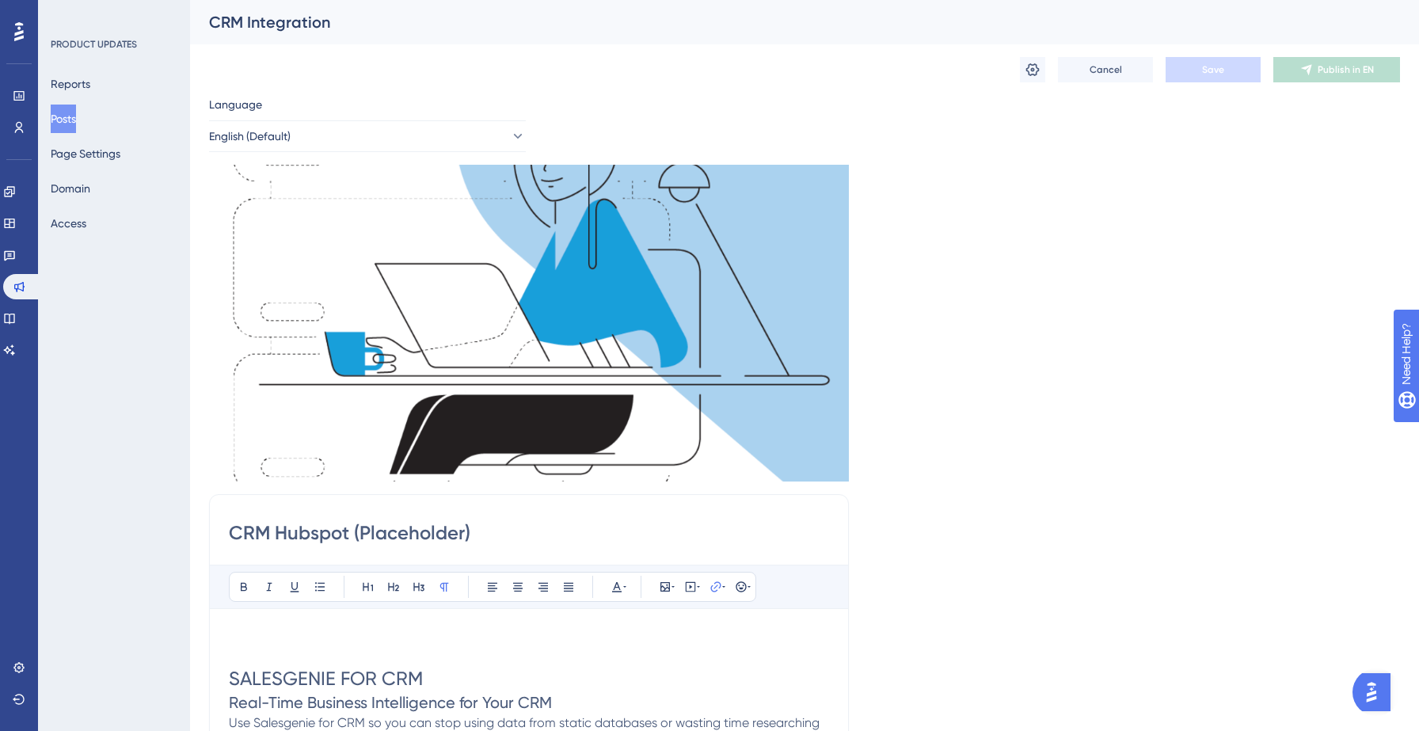
scroll to position [94, 0]
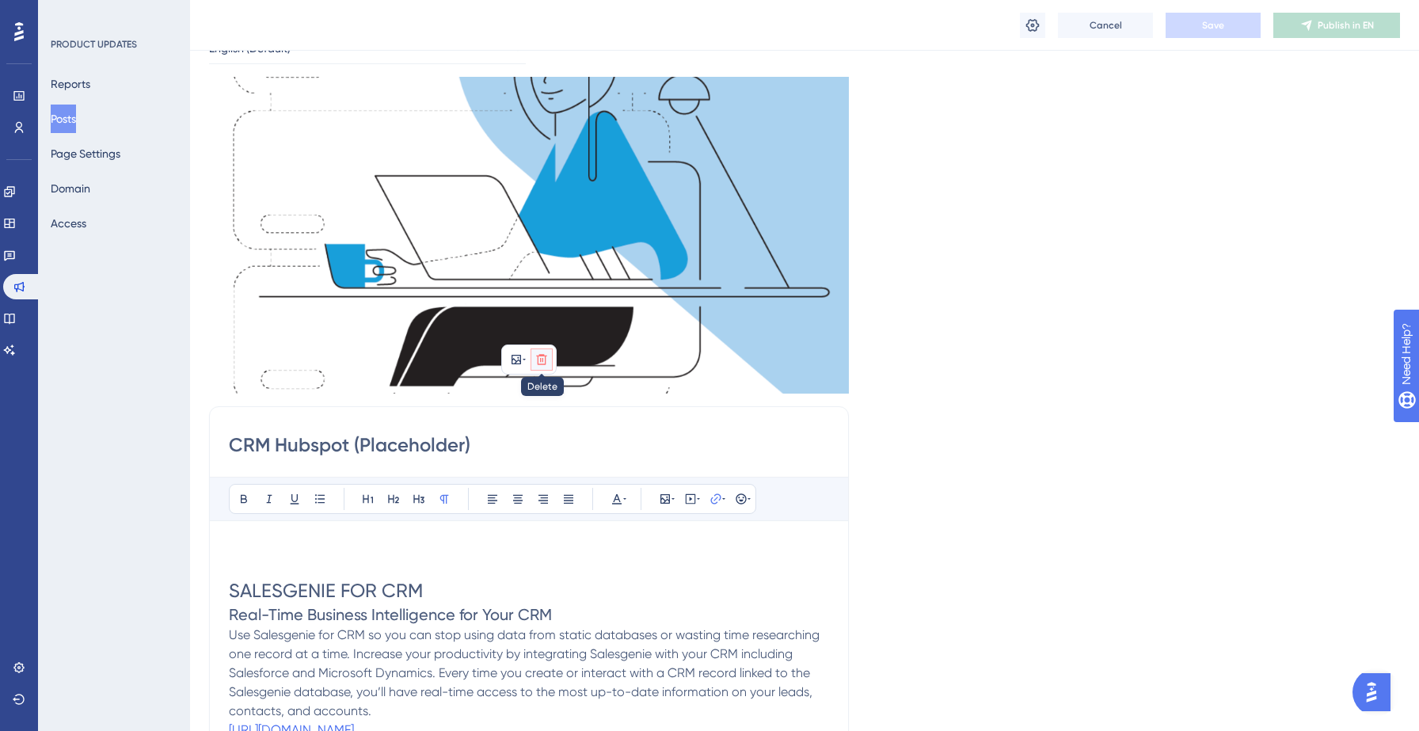
click at [547, 362] on icon at bounding box center [541, 359] width 13 height 13
click at [542, 398] on icon at bounding box center [541, 396] width 13 height 13
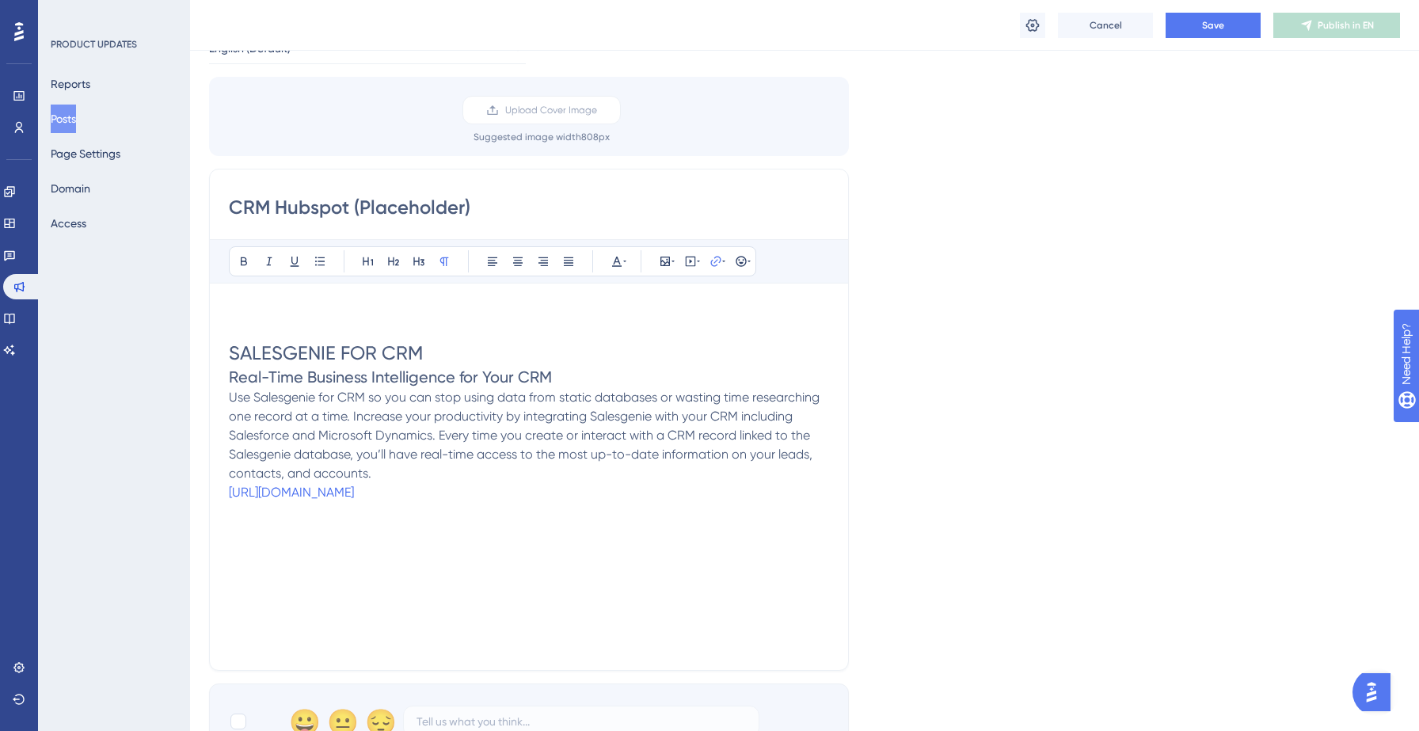
click at [741, 554] on div "SALESGENIE FOR CRM Real-Time Business Intelligence for Your CRM Use Salesgenie …" at bounding box center [529, 476] width 600 height 348
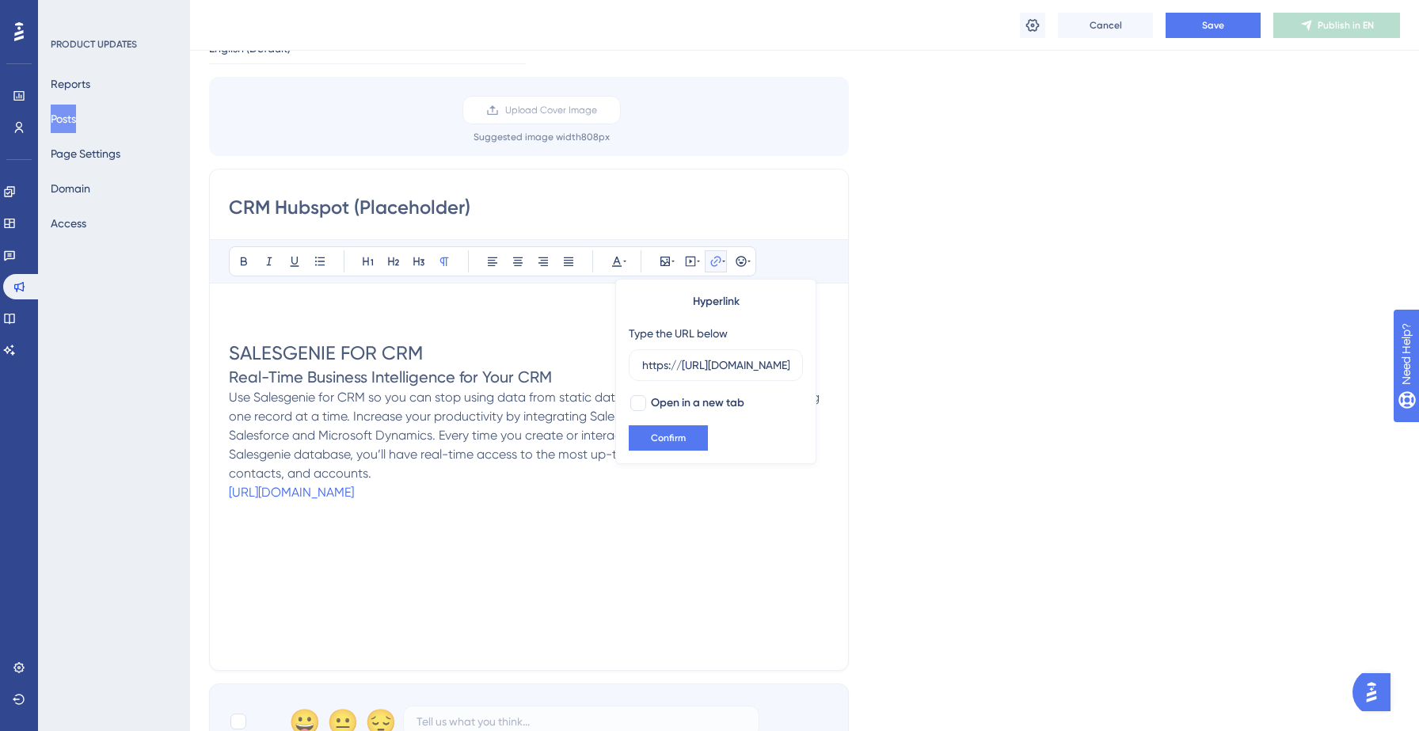
scroll to position [0, 418]
click at [512, 570] on div "SALESGENIE FOR CRM Real-Time Business Intelligence for Your CRM Use Salesgenie …" at bounding box center [529, 476] width 600 height 348
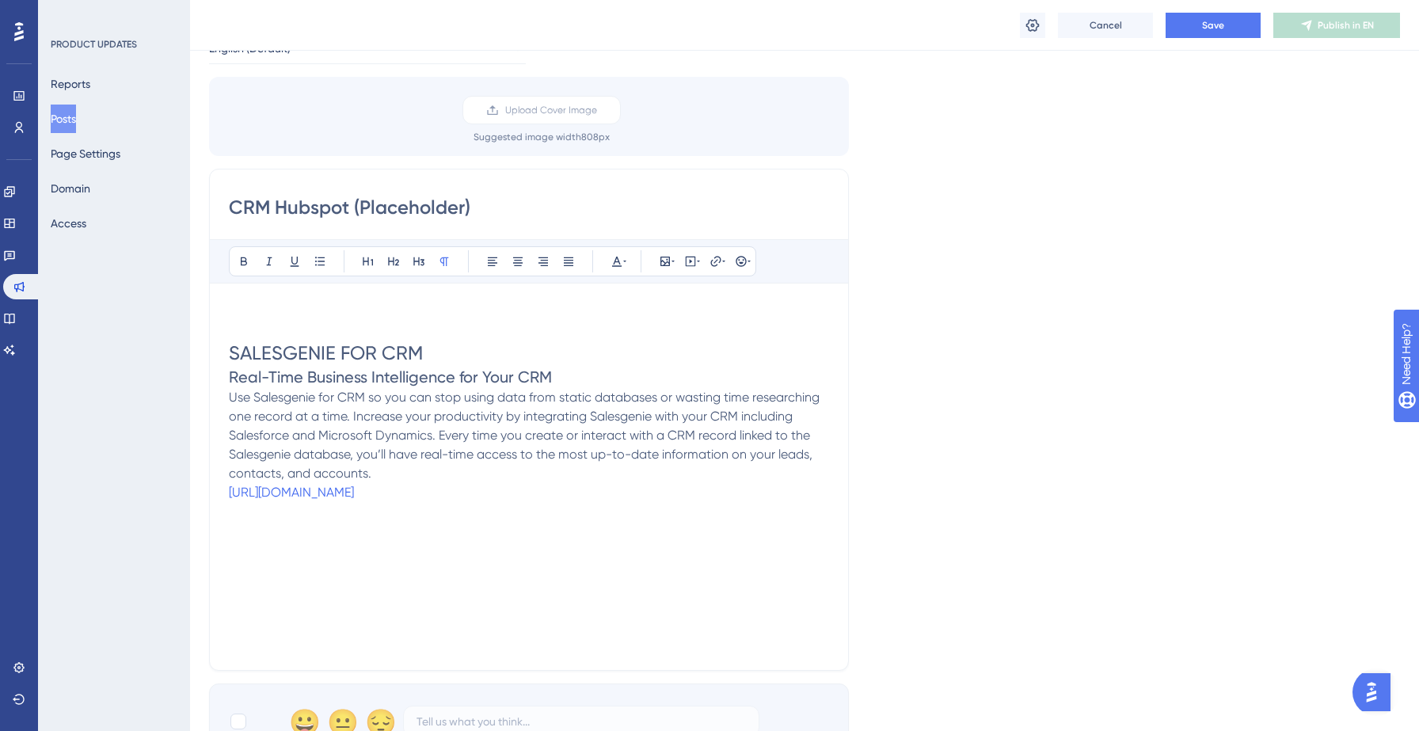
click at [497, 438] on span "Use Salesgenie for CRM so you can stop using data from static databases or wast…" at bounding box center [526, 435] width 594 height 91
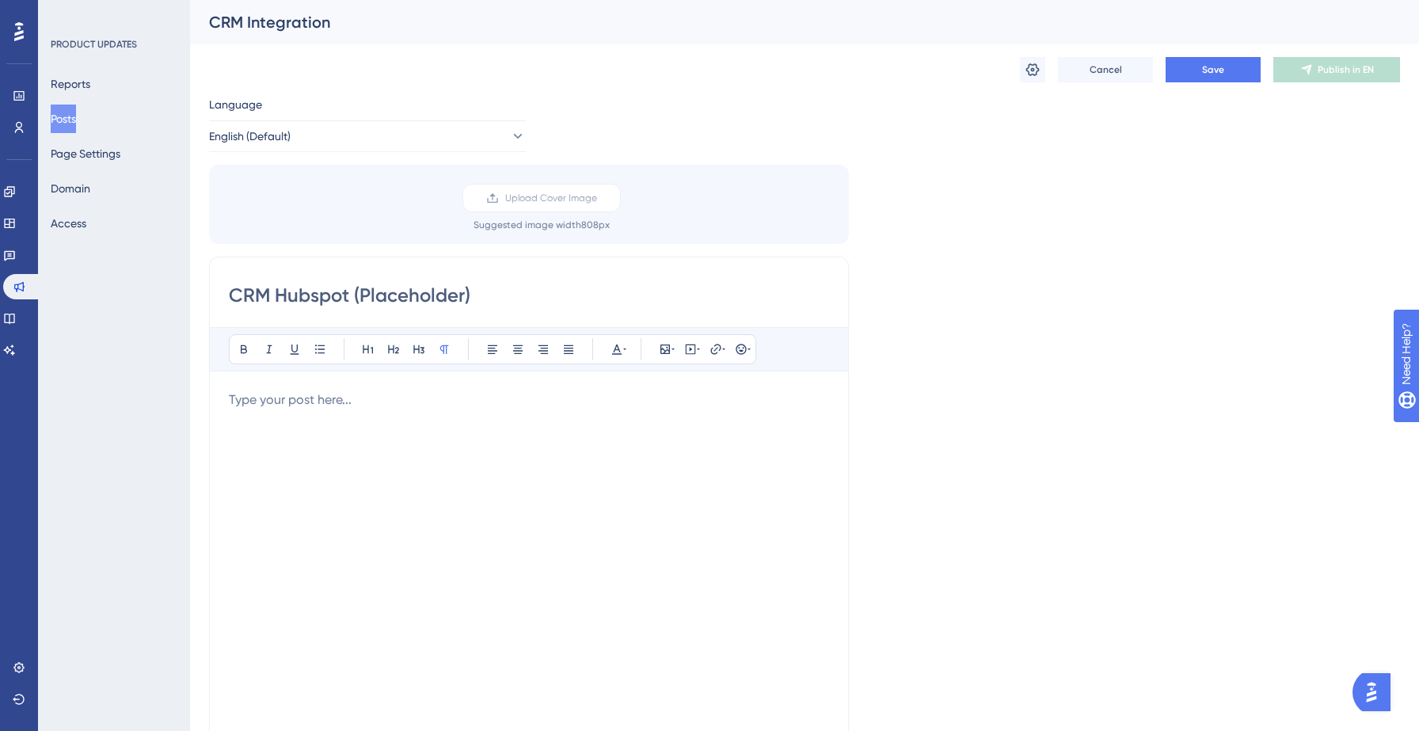
click at [319, 408] on p at bounding box center [529, 399] width 600 height 19
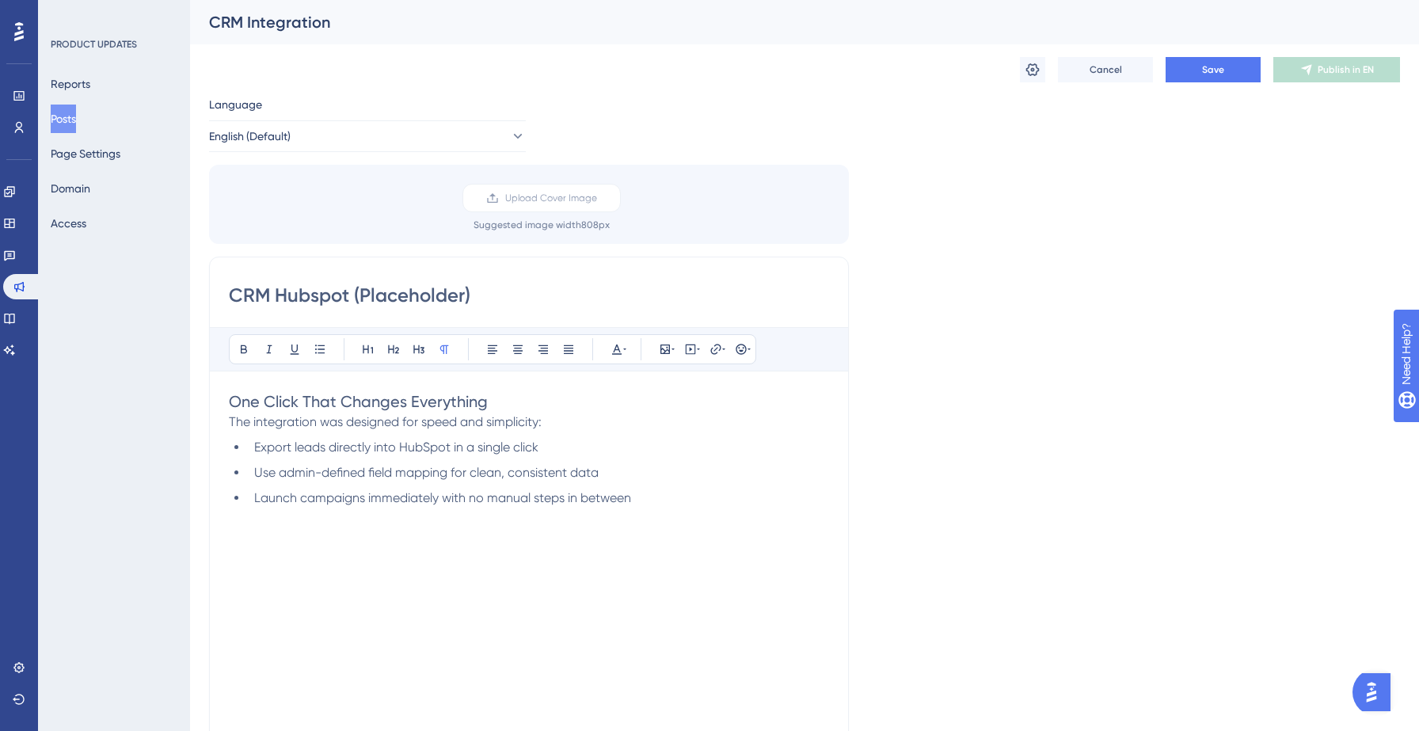
click at [496, 404] on h2 "One Click That Changes Everything" at bounding box center [529, 401] width 600 height 22
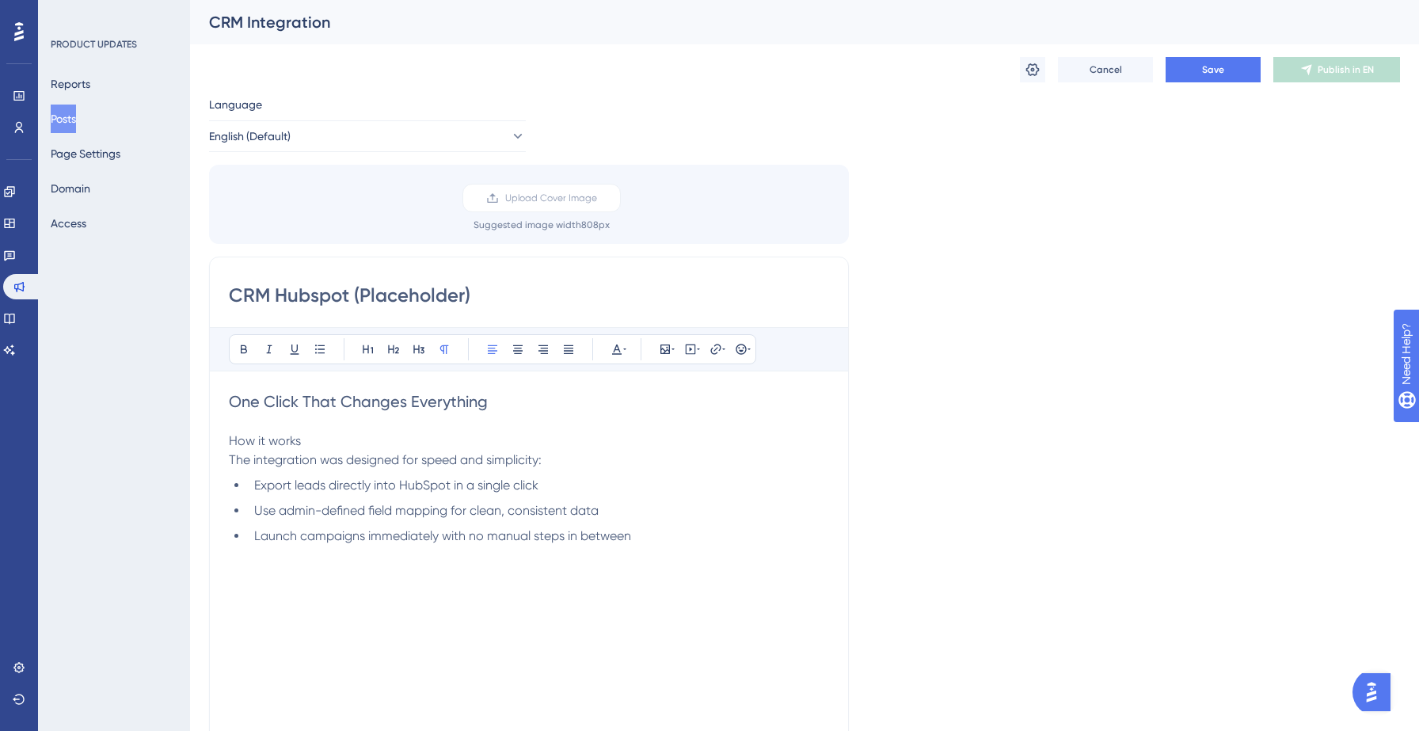
click at [260, 441] on span "How it works" at bounding box center [265, 440] width 72 height 15
click at [333, 460] on span "The integration was designed for speed and simplicity:" at bounding box center [385, 459] width 313 height 15
click at [485, 296] on input "CRM Hubspot (Placeholder)" at bounding box center [529, 295] width 600 height 25
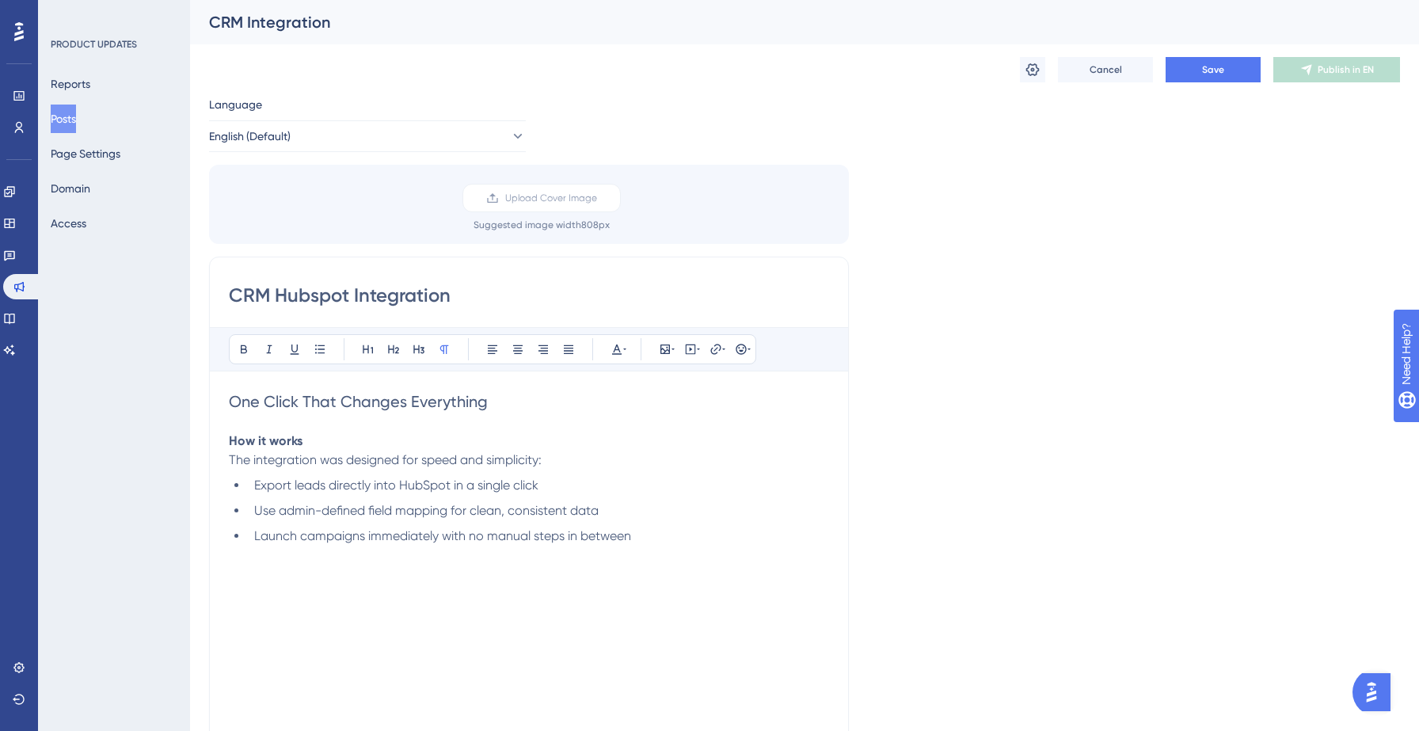
click at [270, 291] on input "CRM Hubspot Integration" at bounding box center [529, 295] width 600 height 25
click at [378, 287] on input "Hubspot*Salesgenie Integration" at bounding box center [529, 295] width 600 height 25
paste input "Salesgenie + HubSpot"
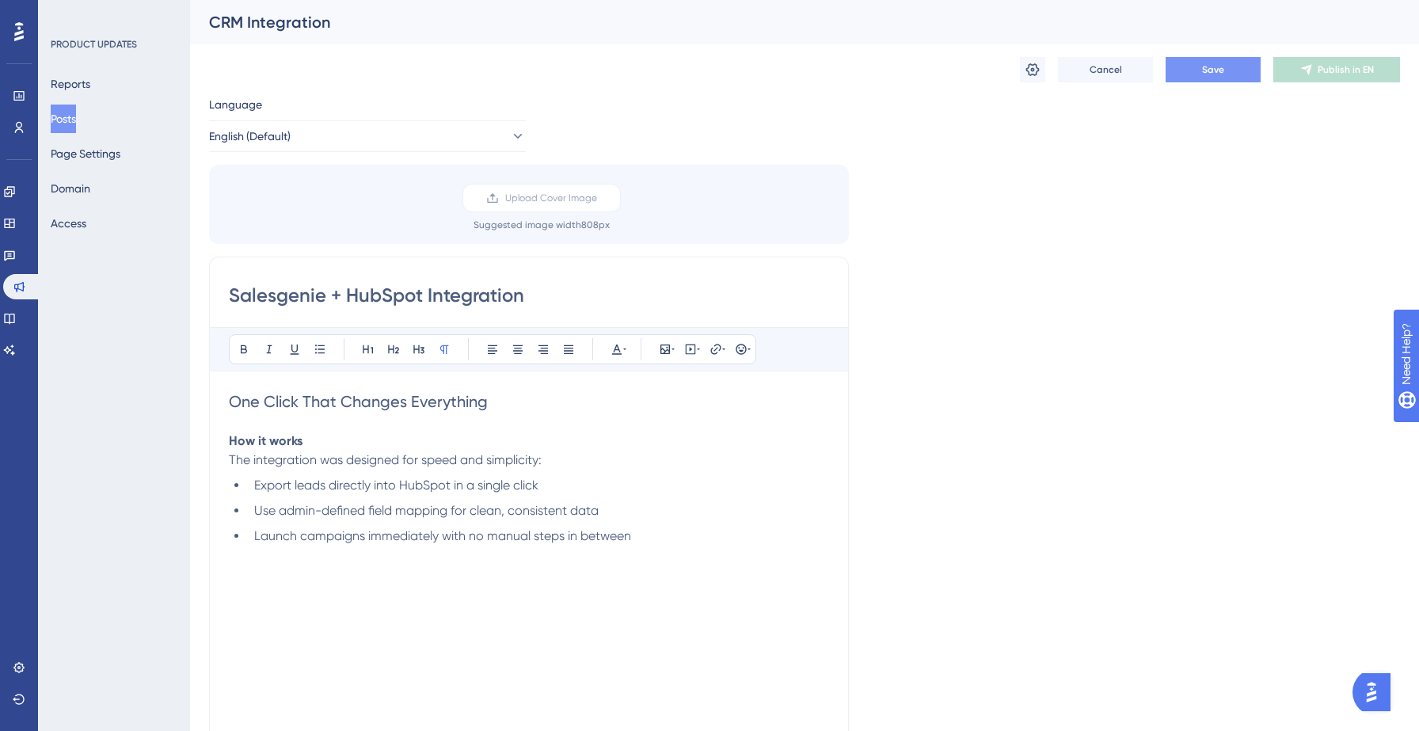
type input "Salesgenie + HubSpot Integration"
click at [1233, 76] on button "Save" at bounding box center [1213, 69] width 95 height 25
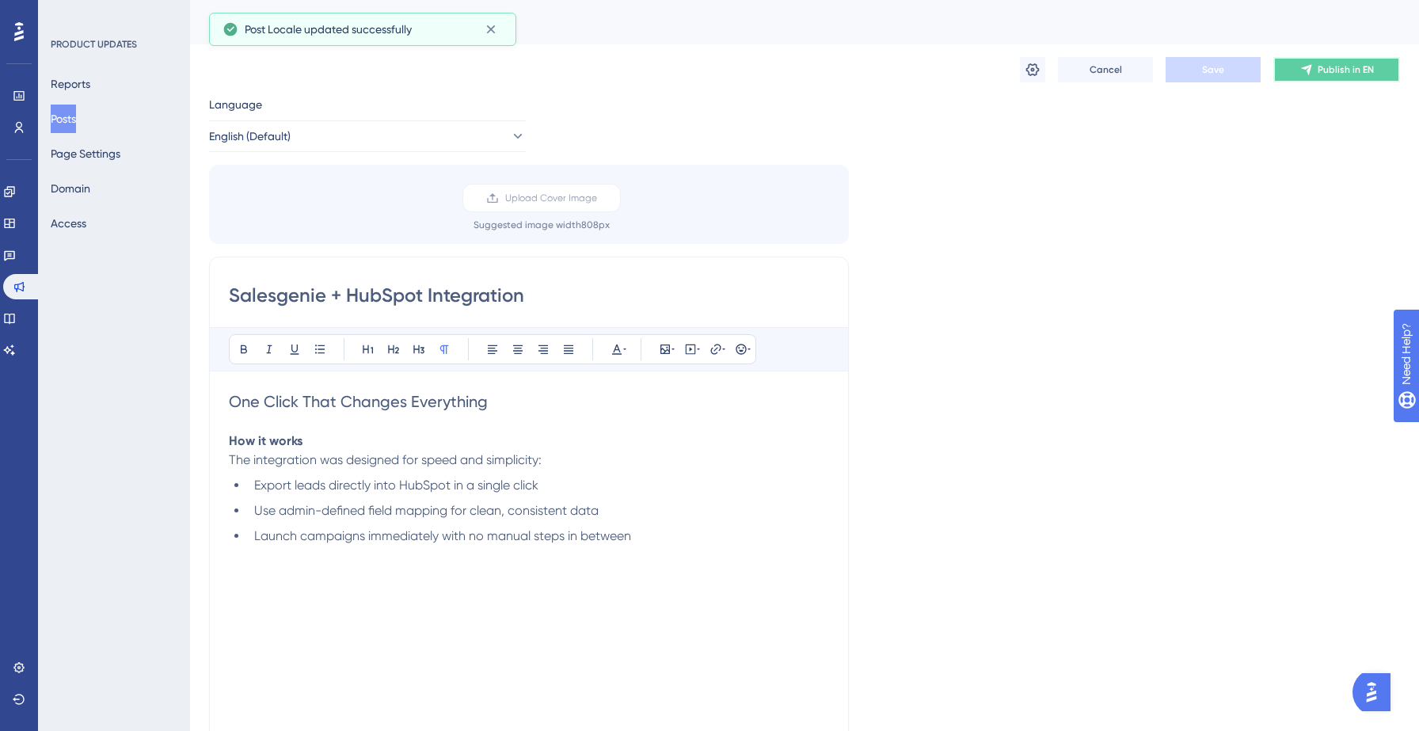
click at [1301, 78] on button "Publish in EN" at bounding box center [1336, 69] width 127 height 25
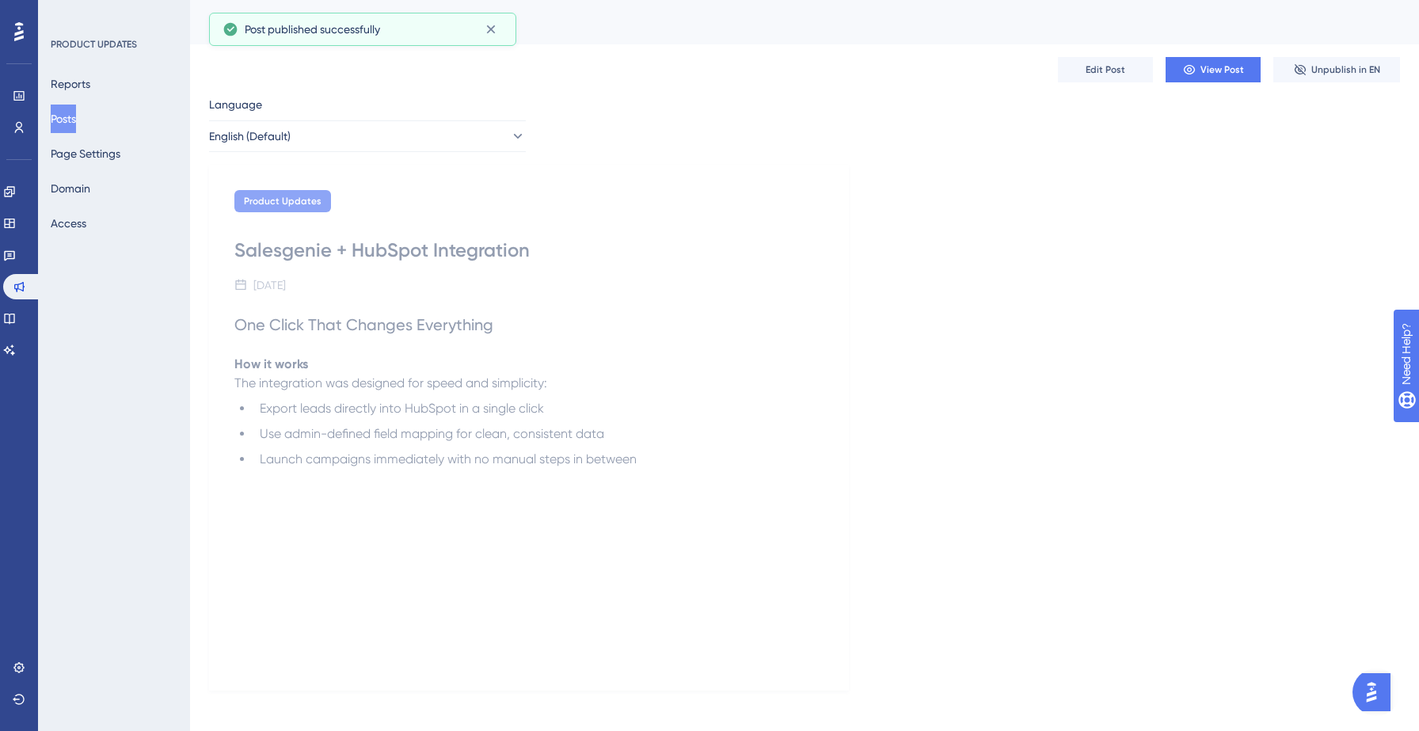
click at [76, 123] on button "Posts" at bounding box center [63, 119] width 25 height 29
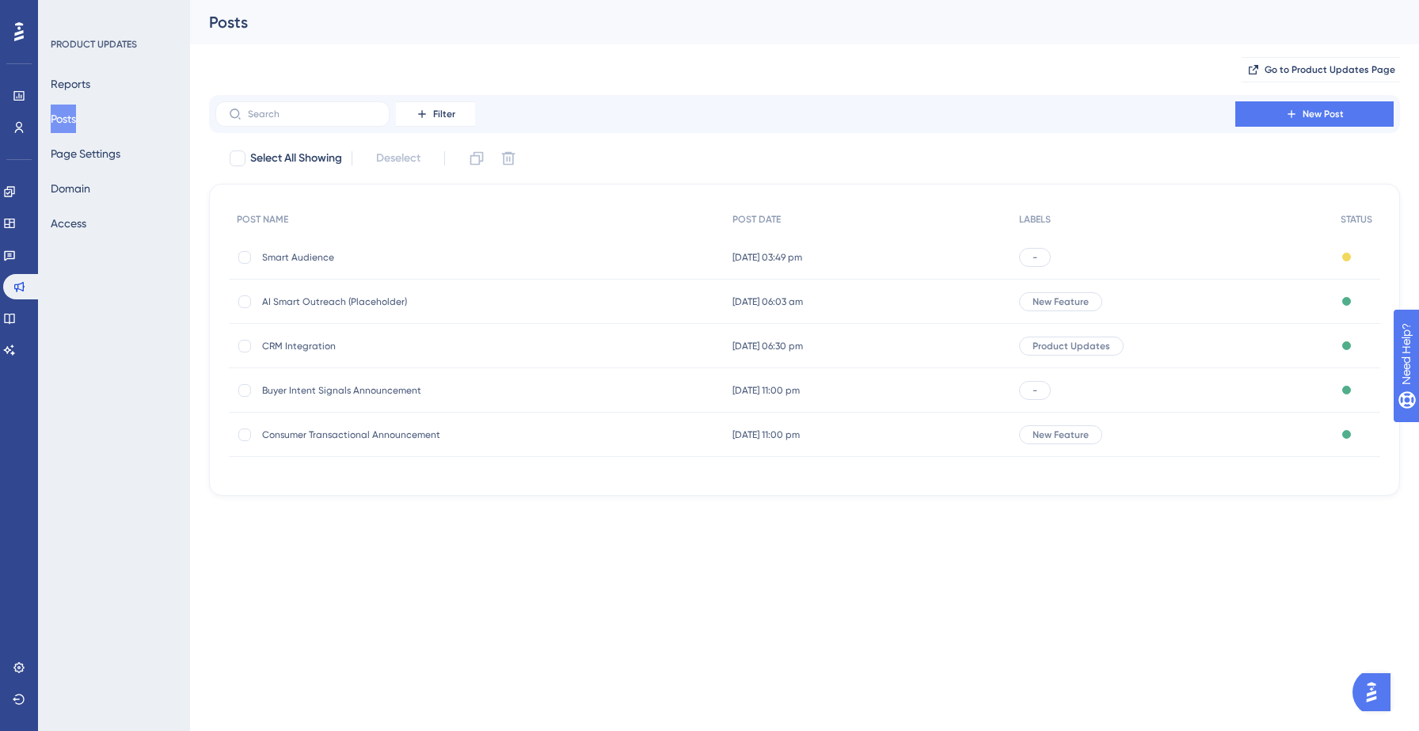
click at [360, 305] on span "AI Smart Outreach (Placeholder)" at bounding box center [388, 301] width 253 height 13
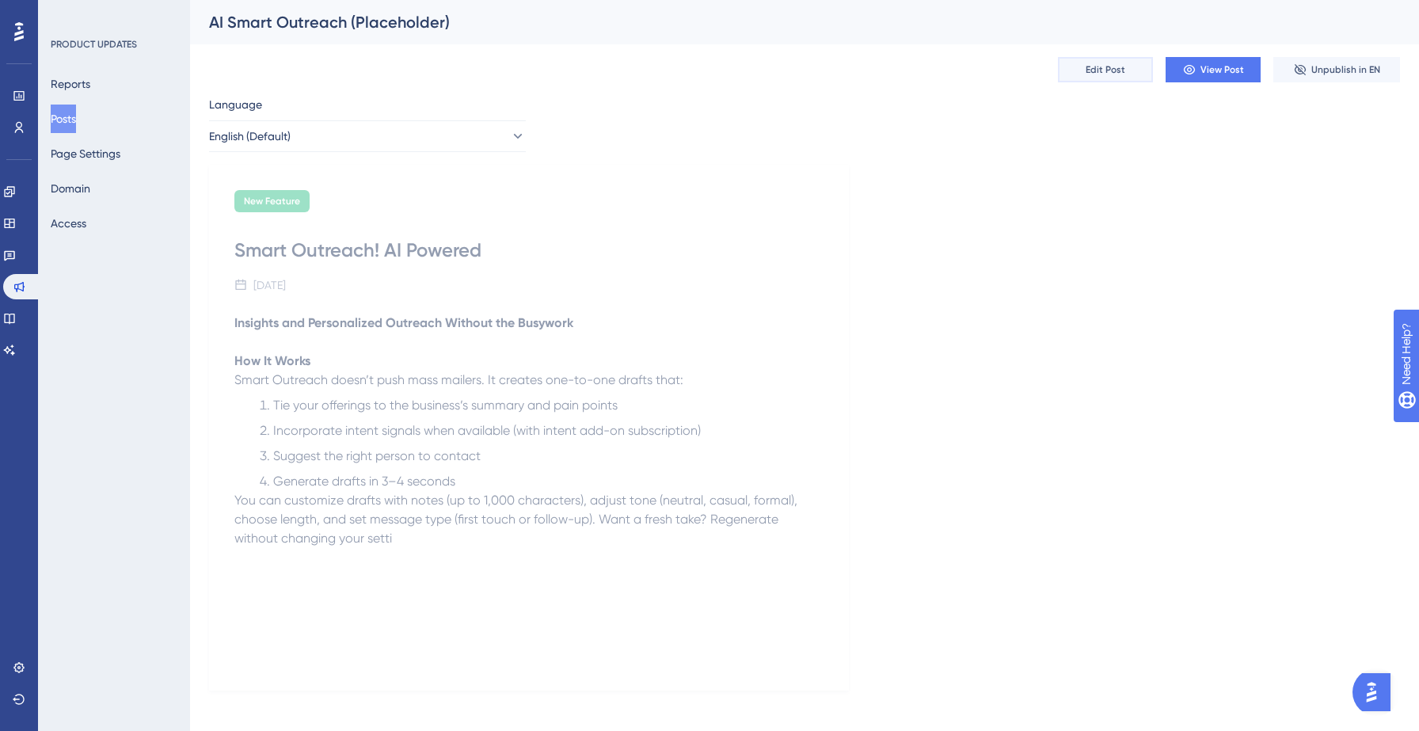
click at [1116, 66] on span "Edit Post" at bounding box center [1106, 69] width 40 height 13
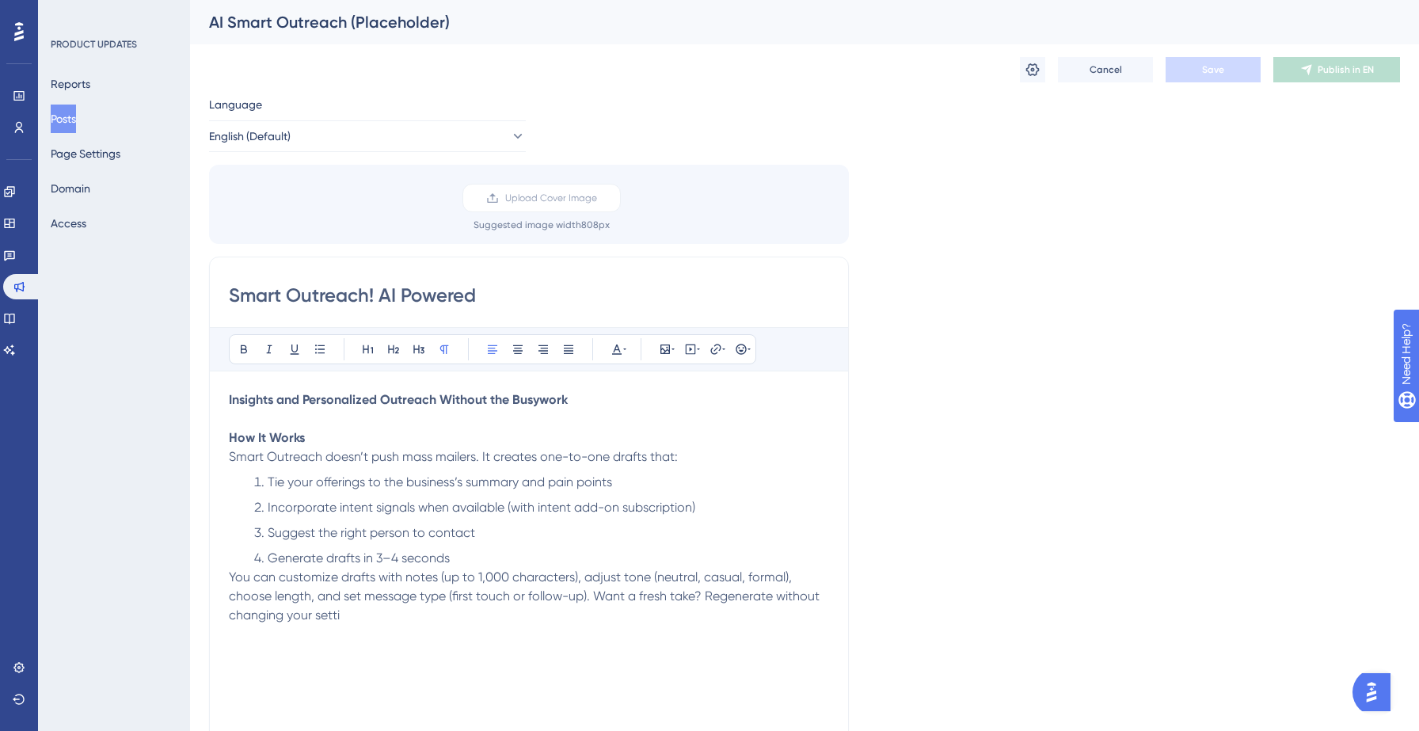
click at [450, 20] on div "AI Smart Outreach (Placeholder)" at bounding box center [784, 22] width 1151 height 22
click at [413, 17] on div "AI Smart Outreach (Placeholder)" at bounding box center [784, 22] width 1151 height 22
click at [413, 21] on div "AI Smart Outreach (Placeholder)" at bounding box center [784, 22] width 1151 height 22
click at [507, 55] on div "Cancel Save Publish in EN" at bounding box center [804, 69] width 1191 height 51
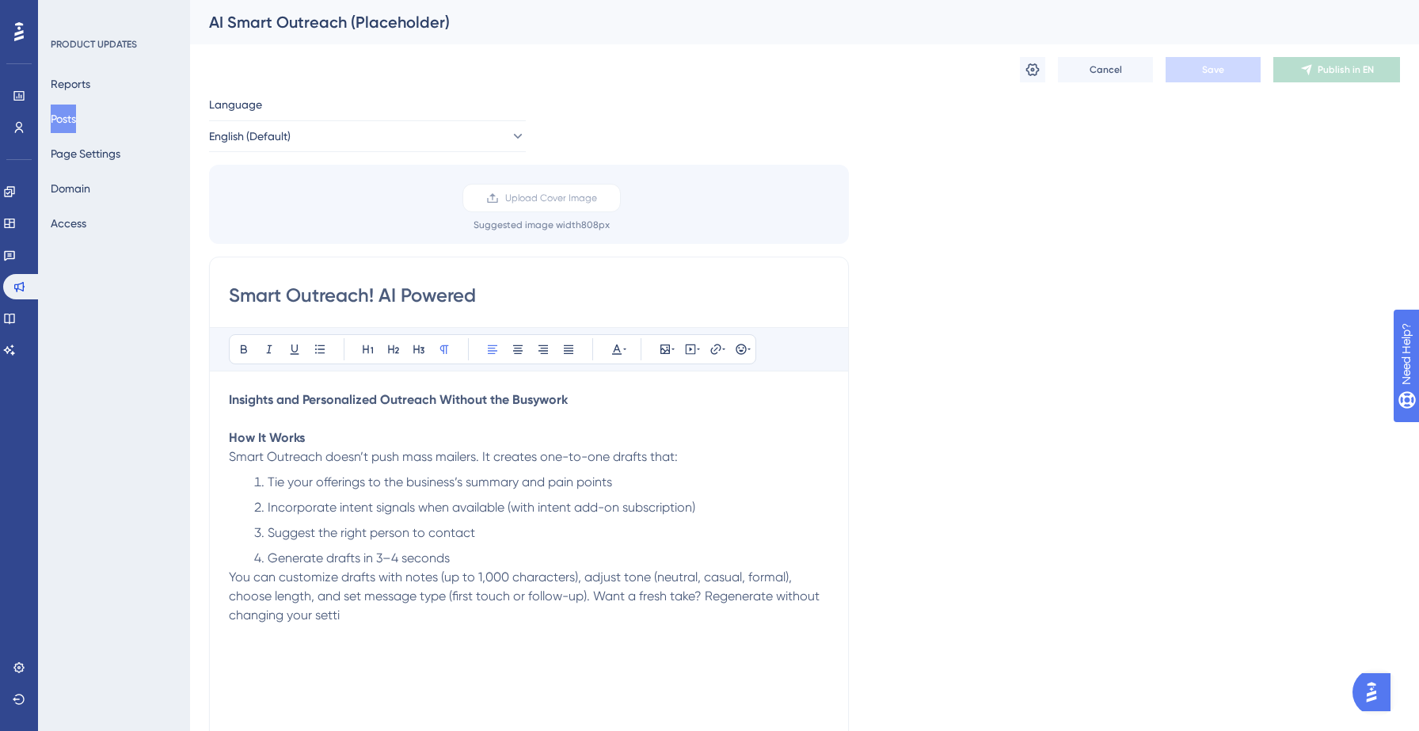
click at [74, 122] on button "Posts" at bounding box center [63, 119] width 25 height 29
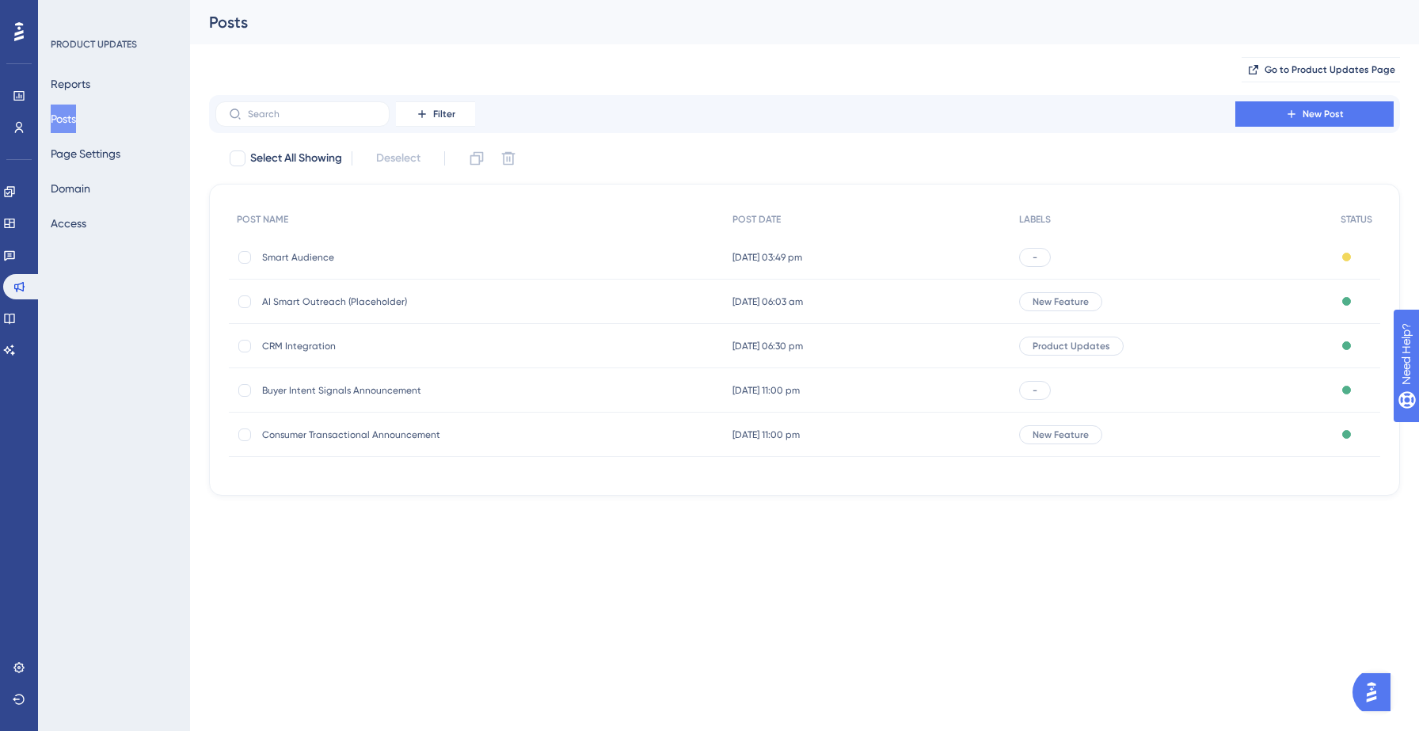
click at [306, 348] on span "CRM Integration" at bounding box center [388, 346] width 253 height 13
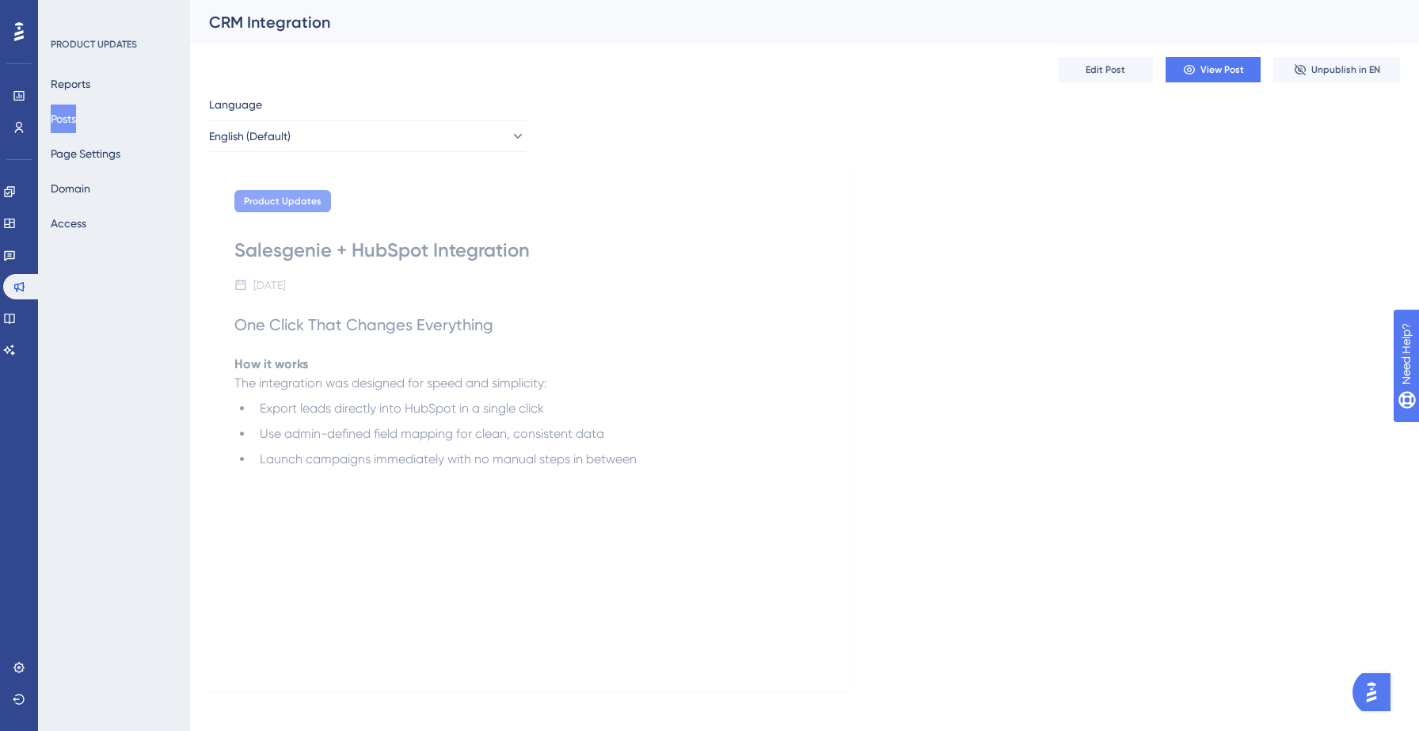
click at [317, 20] on div "CRM Integration" at bounding box center [784, 22] width 1151 height 22
click at [1118, 67] on span "Edit Post" at bounding box center [1106, 69] width 40 height 13
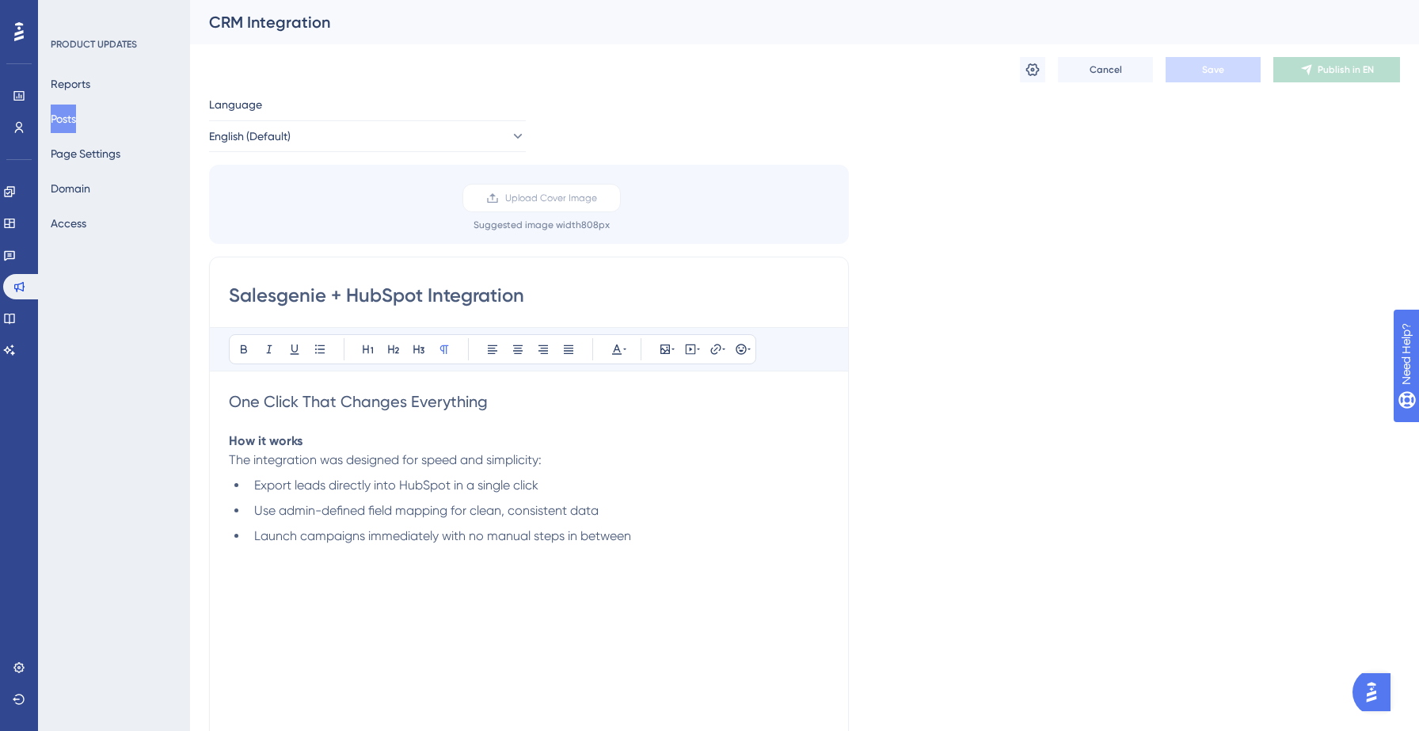
click at [75, 122] on button "Posts" at bounding box center [63, 119] width 25 height 29
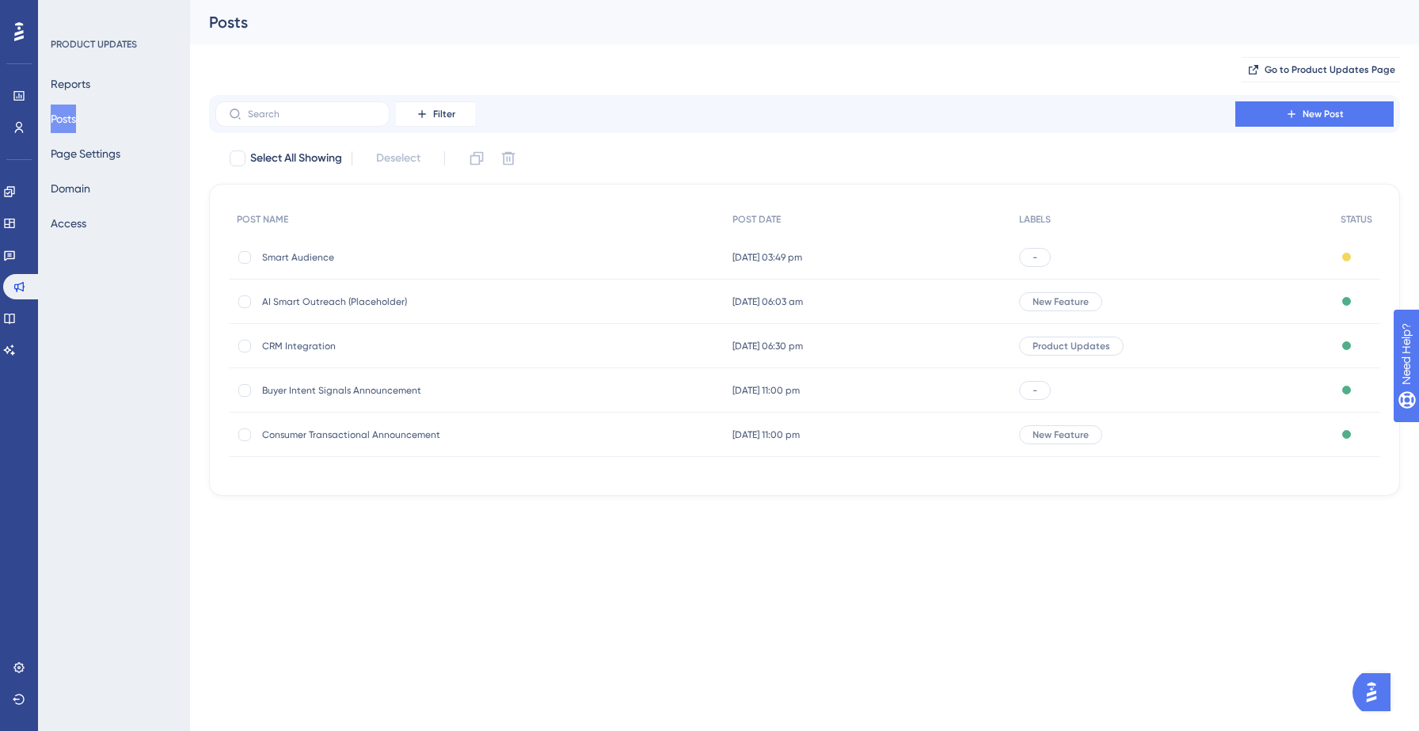
click at [321, 300] on span "AI Smart Outreach (Placeholder)" at bounding box center [388, 301] width 253 height 13
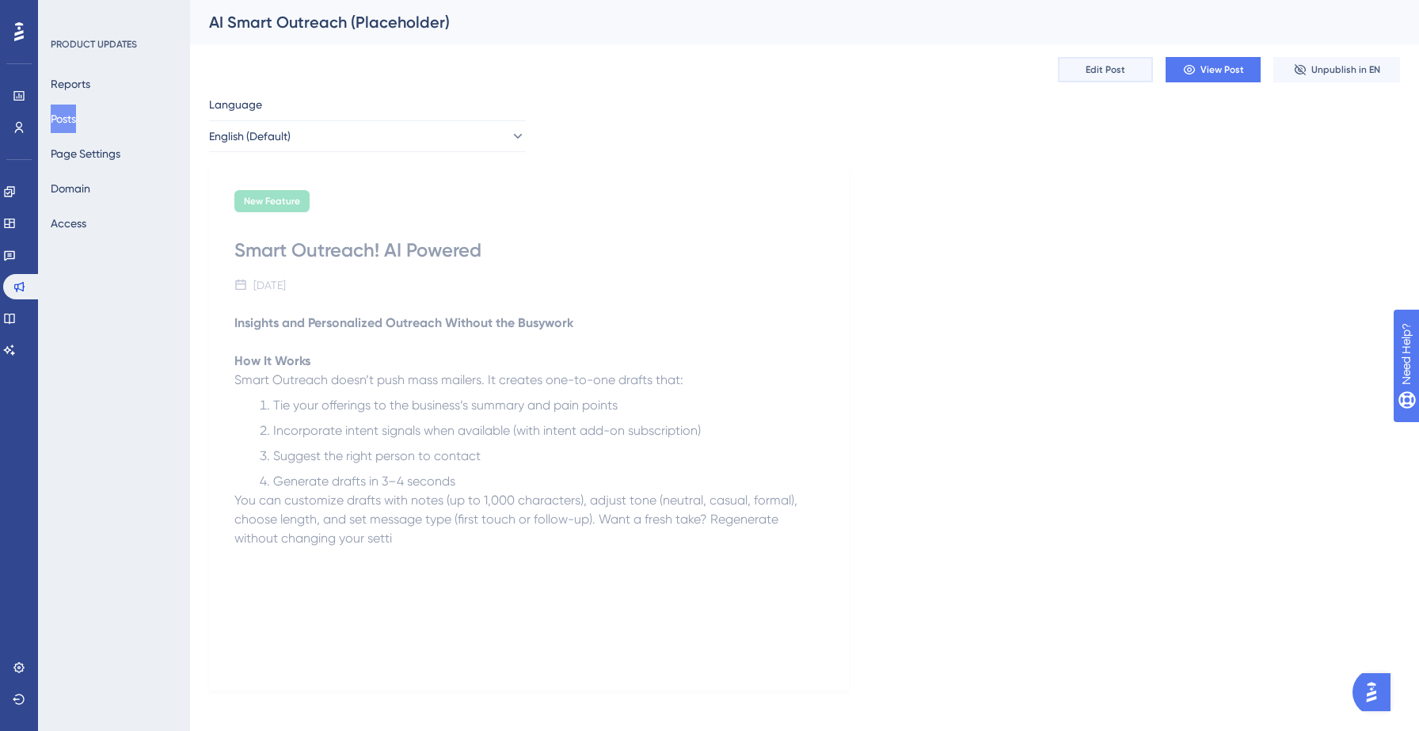
click at [1113, 65] on span "Edit Post" at bounding box center [1106, 69] width 40 height 13
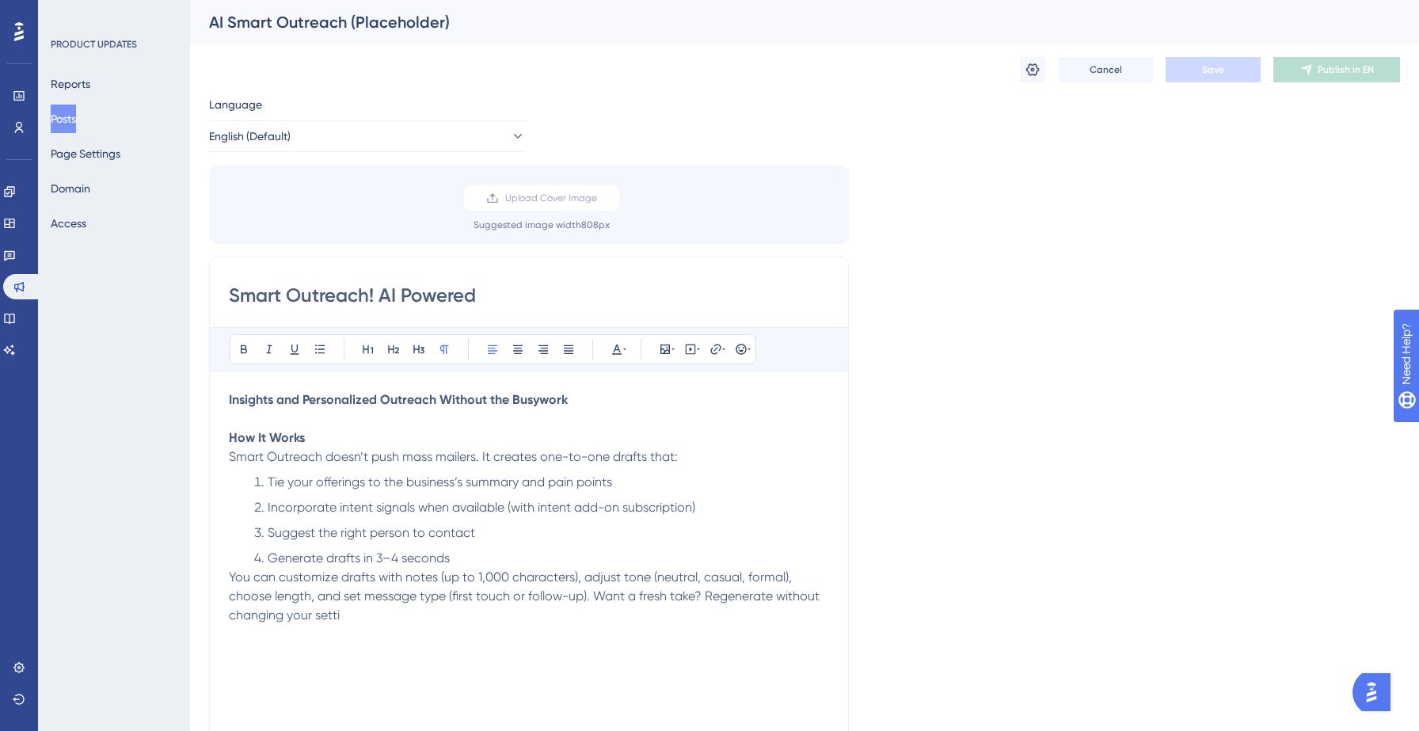
click at [401, 296] on input "Smart Outreach! AI Powered" at bounding box center [529, 295] width 600 height 25
click at [1046, 76] on div "Cancel Save Publish in EN" at bounding box center [1210, 69] width 380 height 25
click at [1028, 74] on icon at bounding box center [1032, 69] width 13 height 13
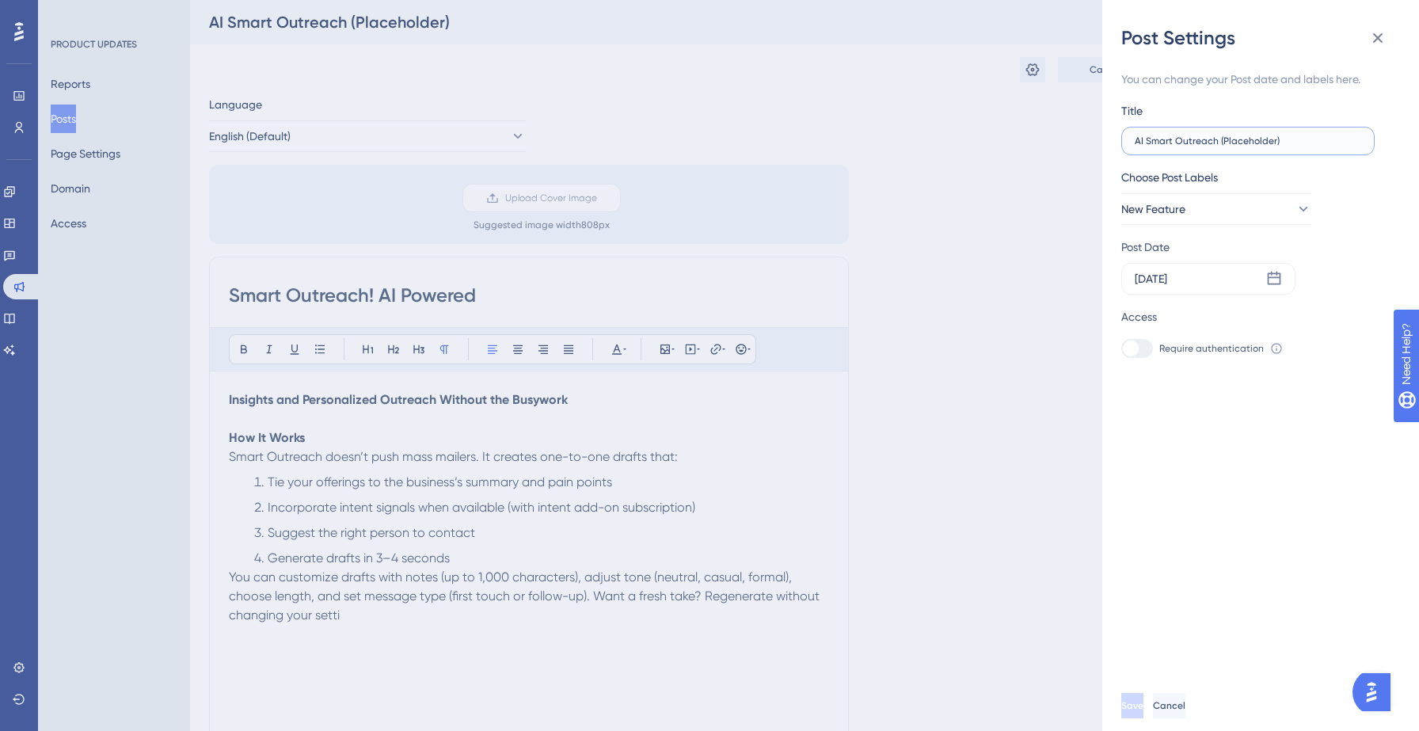
click at [1282, 146] on input "AI Smart Outreach (Placeholder)" at bounding box center [1248, 140] width 226 height 11
type input "AI Smart Outreach"
click at [1143, 706] on span "Save" at bounding box center [1132, 705] width 22 height 13
click at [62, 122] on div "Post Settings You can change your Post date and labels here. Title AI Smart Out…" at bounding box center [709, 365] width 1419 height 731
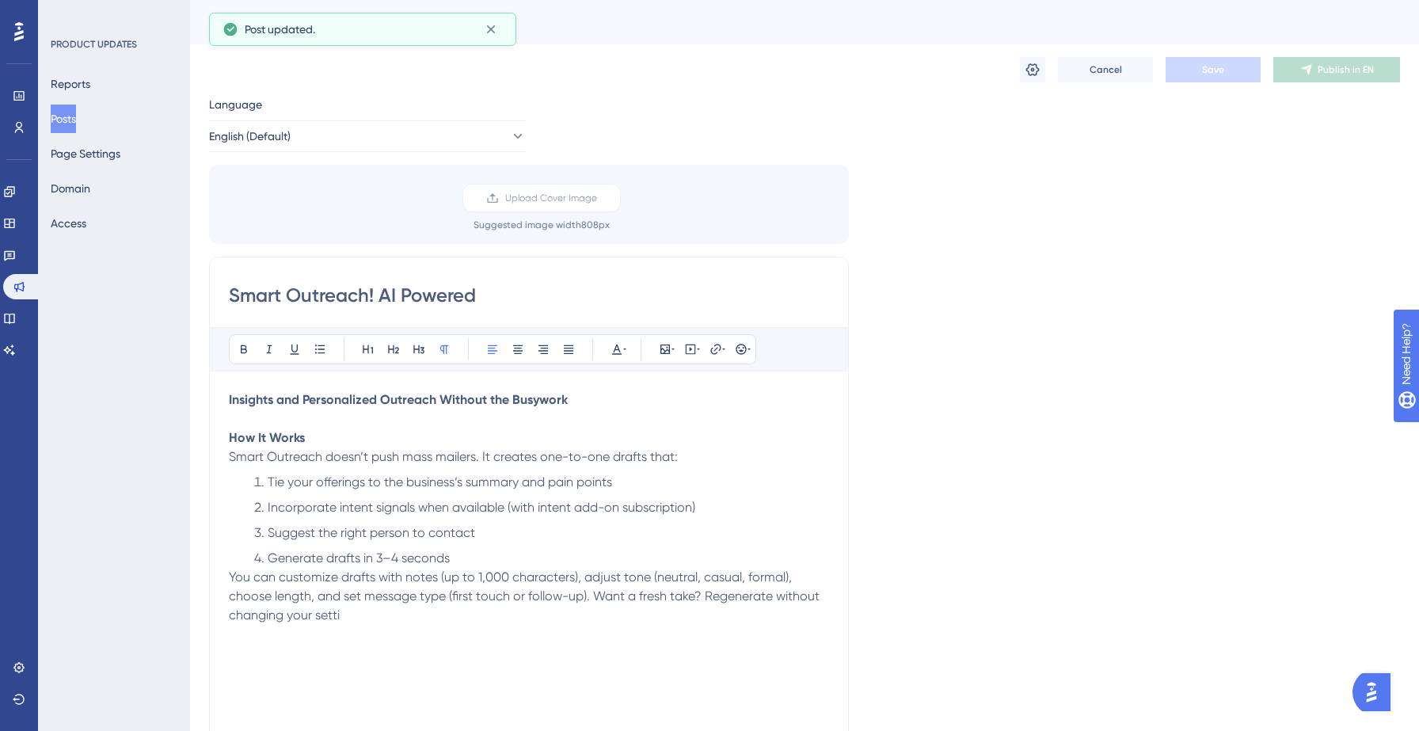
click at [76, 121] on button "Posts" at bounding box center [63, 119] width 25 height 29
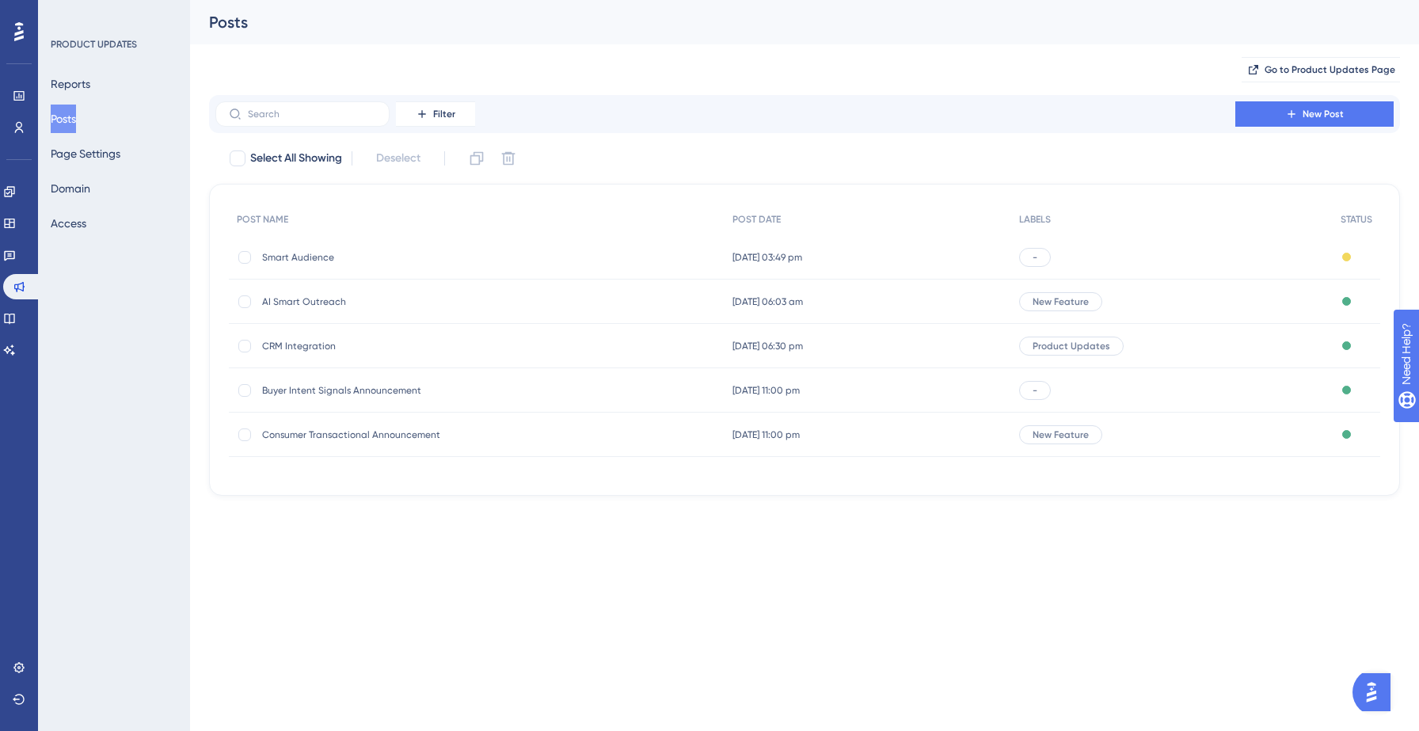
click at [340, 299] on span "AI Smart Outreach" at bounding box center [388, 301] width 253 height 13
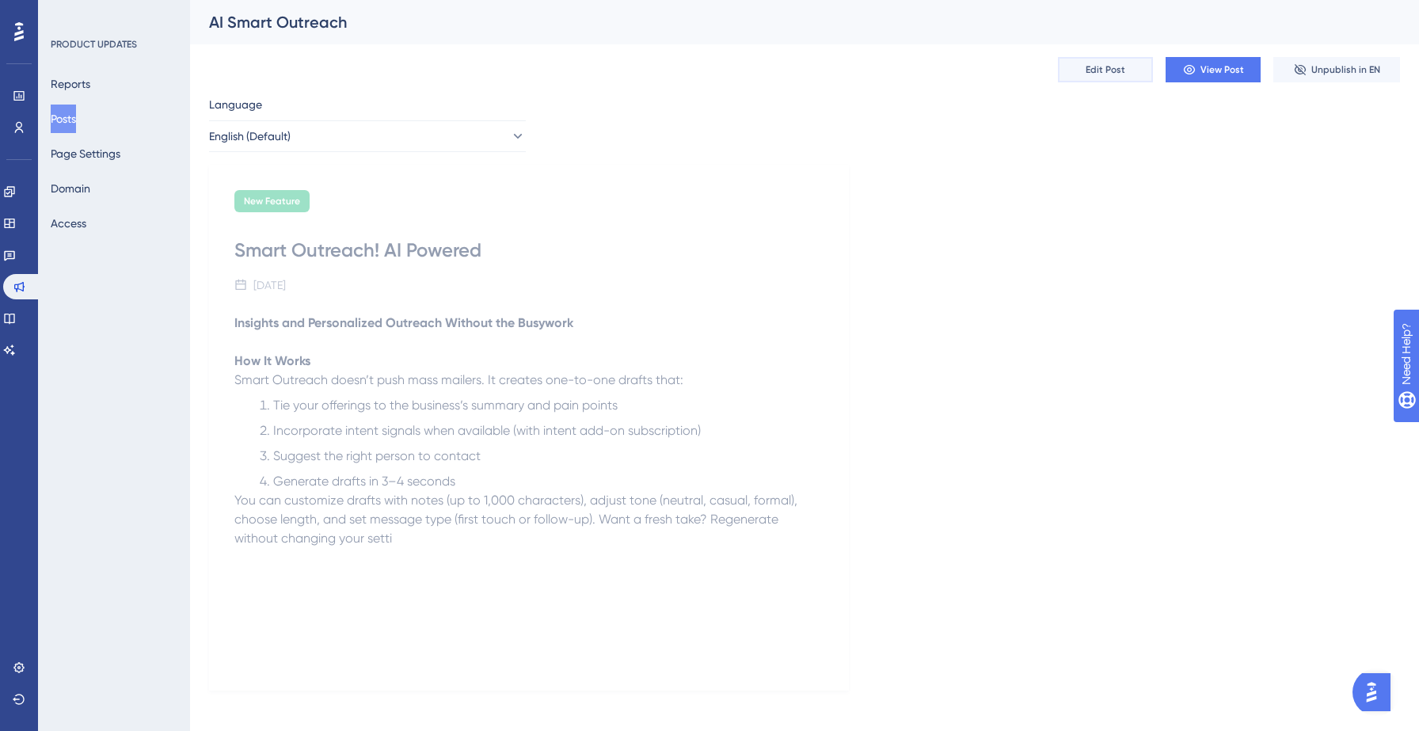
click at [1090, 67] on span "Edit Post" at bounding box center [1106, 69] width 40 height 13
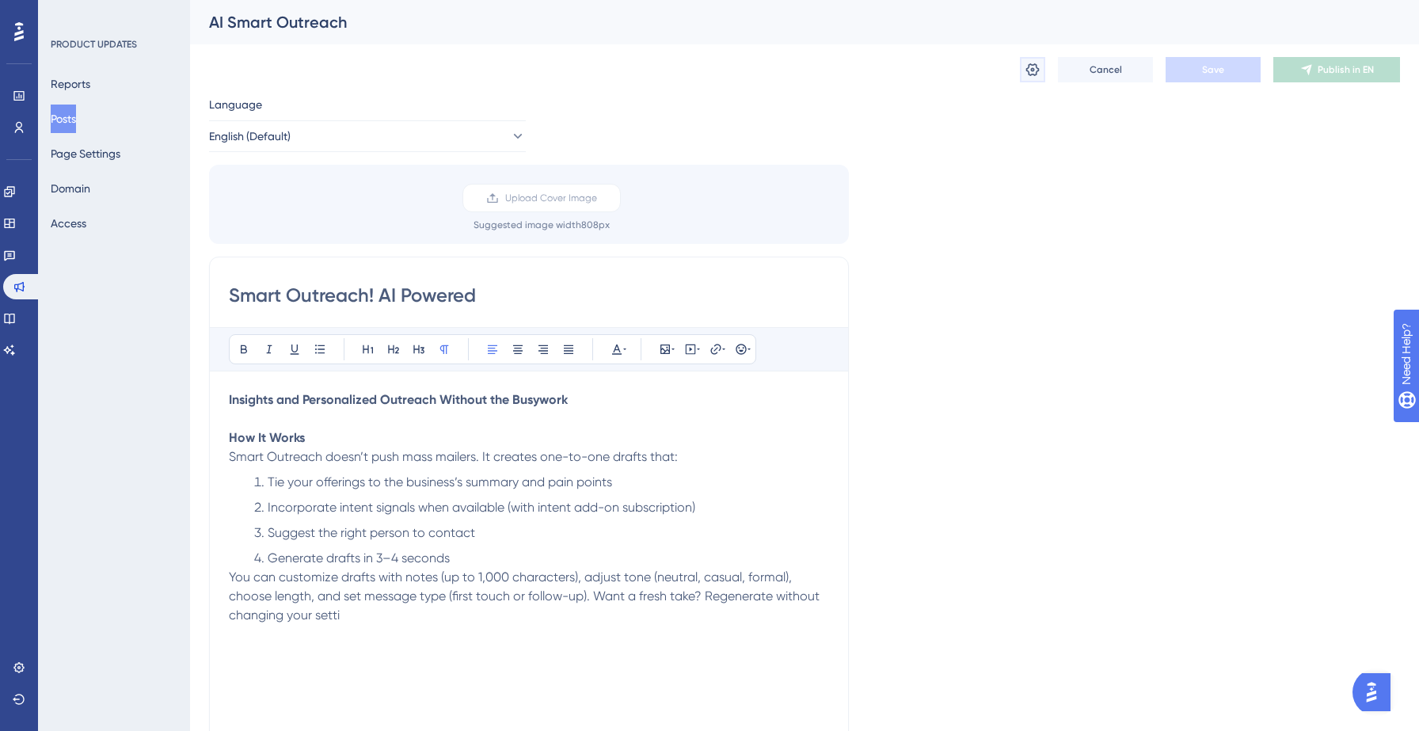
click at [1033, 69] on icon at bounding box center [1032, 69] width 13 height 13
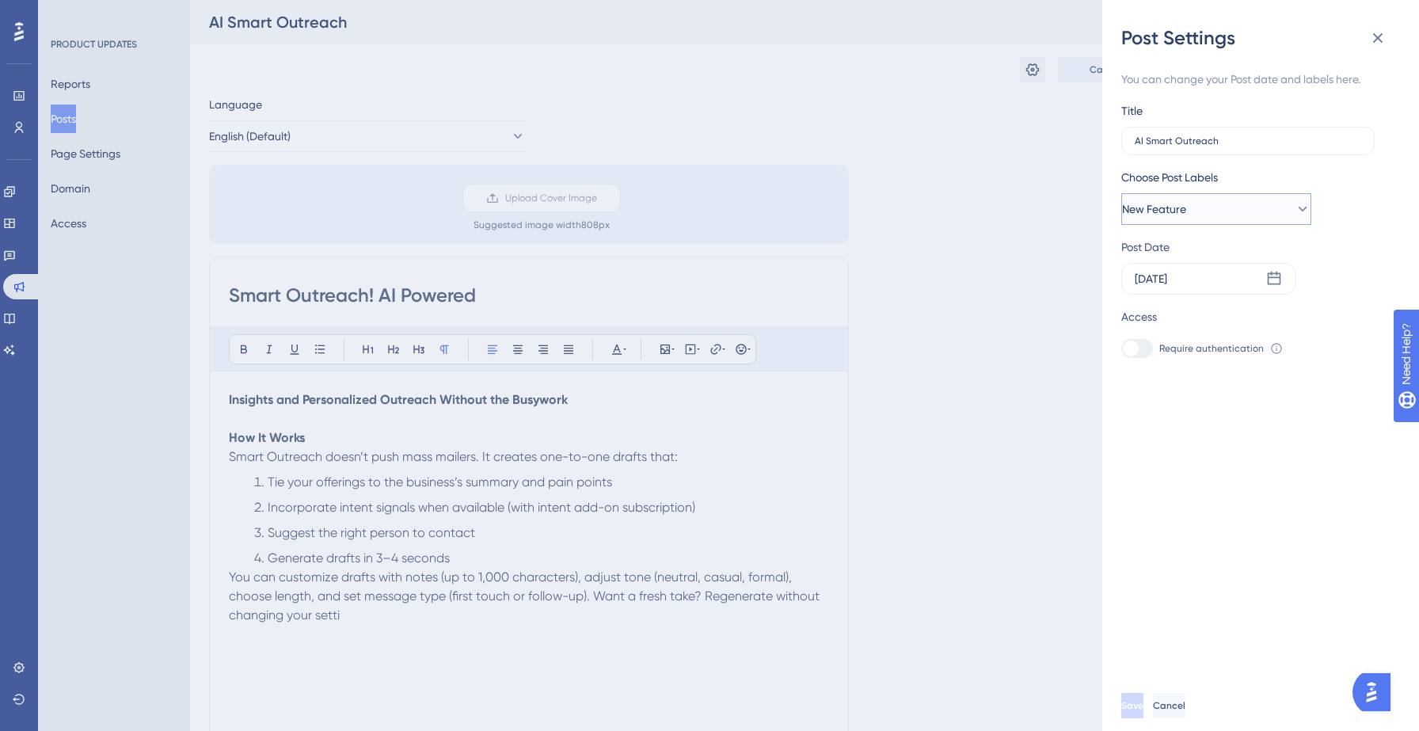
click at [1224, 213] on button "New Feature" at bounding box center [1216, 209] width 190 height 32
click at [1172, 406] on span "Manage Labels" at bounding box center [1201, 410] width 78 height 19
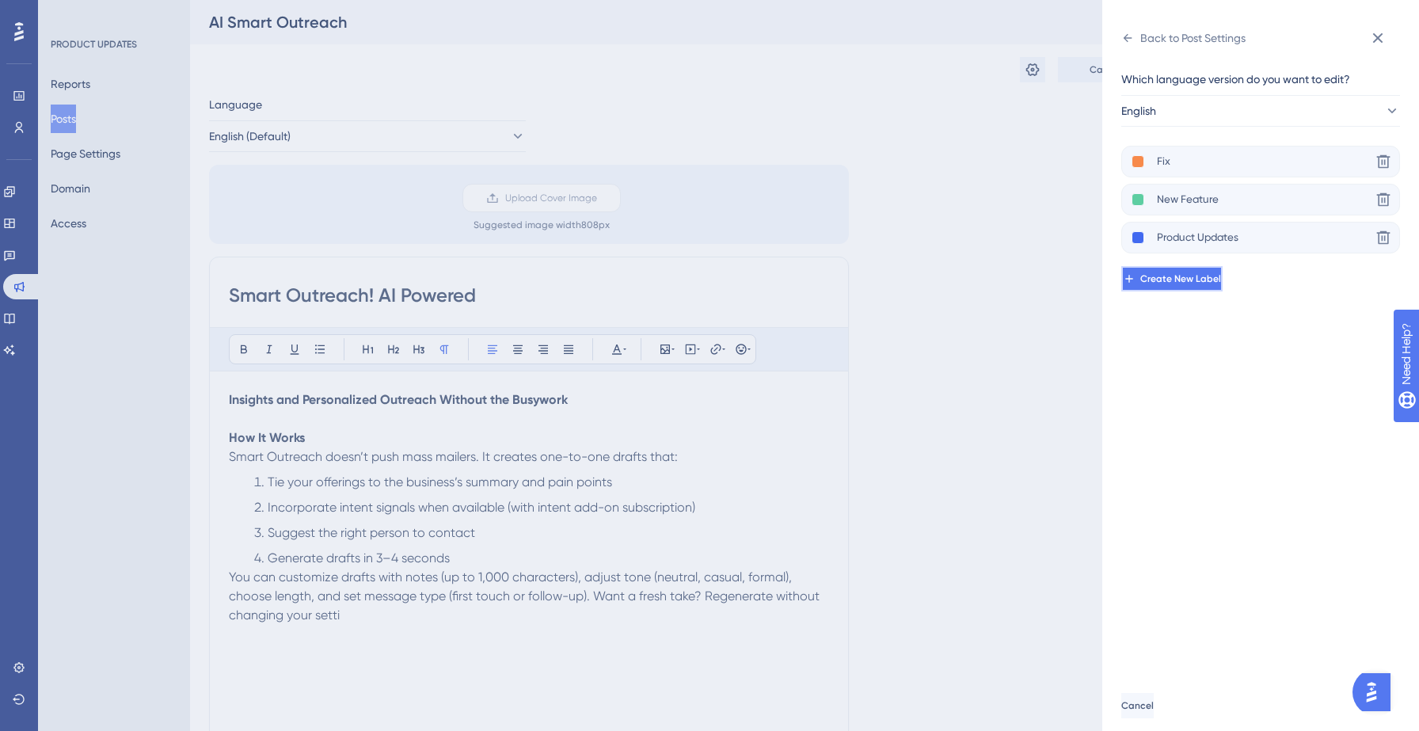
click at [1185, 278] on span "Create New Label" at bounding box center [1180, 278] width 81 height 13
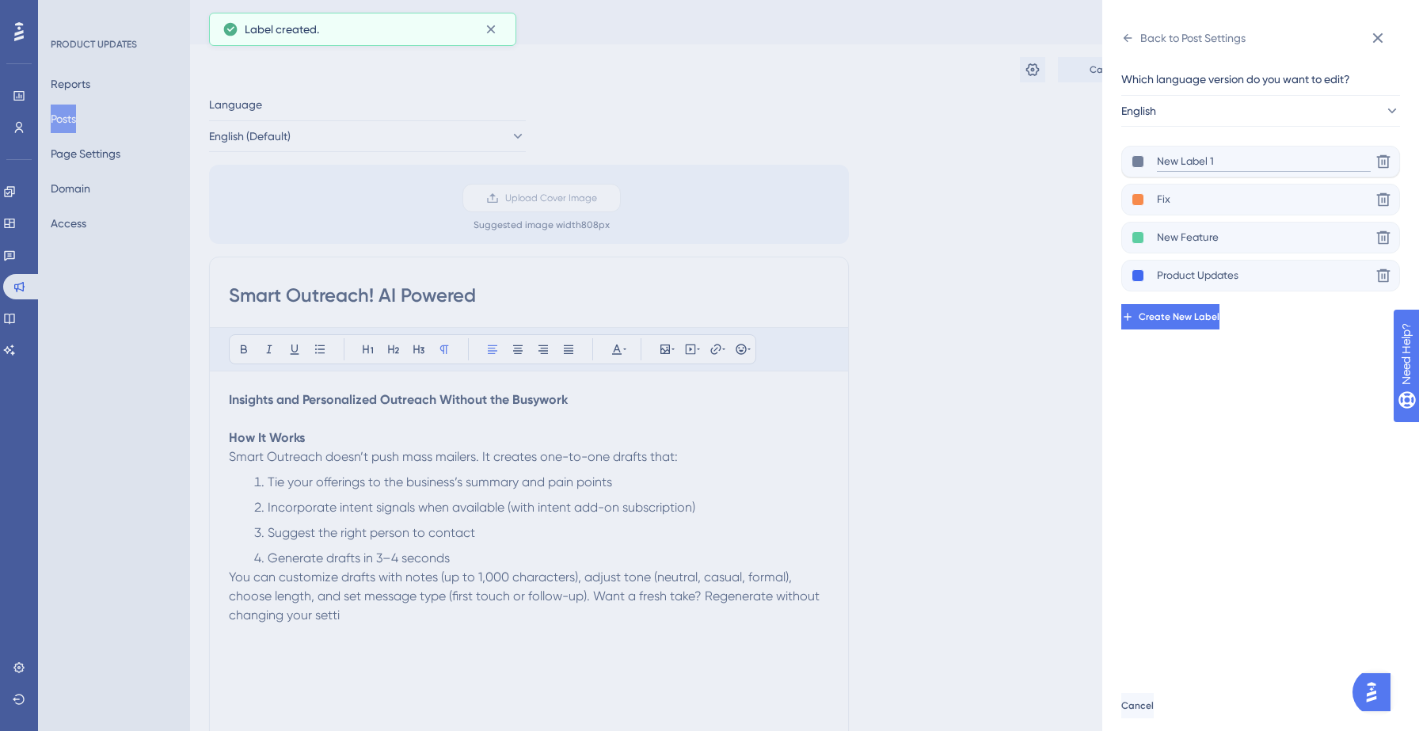
click at [1203, 161] on input "New Label 1" at bounding box center [1264, 162] width 214 height 20
click at [1248, 162] on input "New Label 1" at bounding box center [1264, 162] width 214 height 20
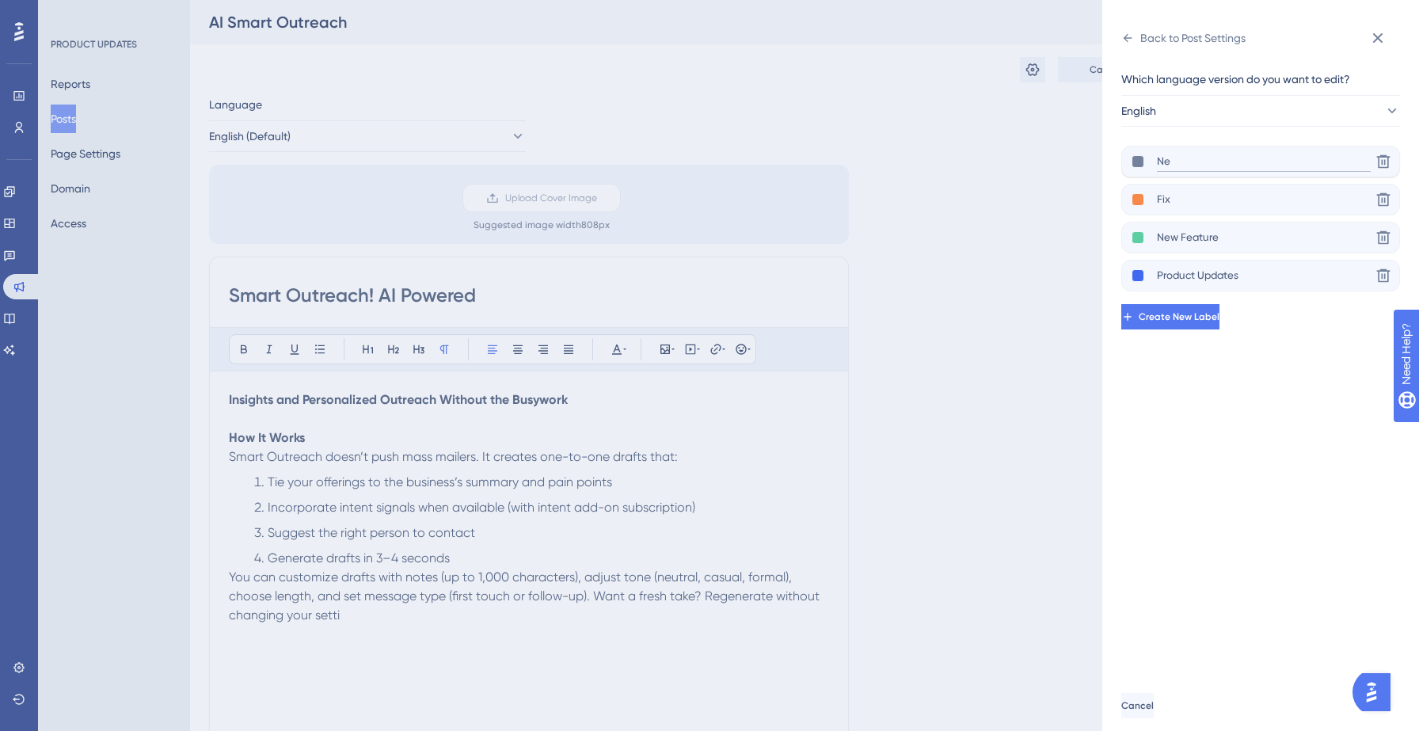
type input "N"
type input "Recently Launched"
click at [1257, 473] on div "Which language version do you want to edit? English Recently Launched Delete Fi…" at bounding box center [1266, 366] width 291 height 630
click at [1139, 158] on button at bounding box center [1138, 161] width 13 height 13
click at [1212, 194] on div at bounding box center [1214, 193] width 13 height 13
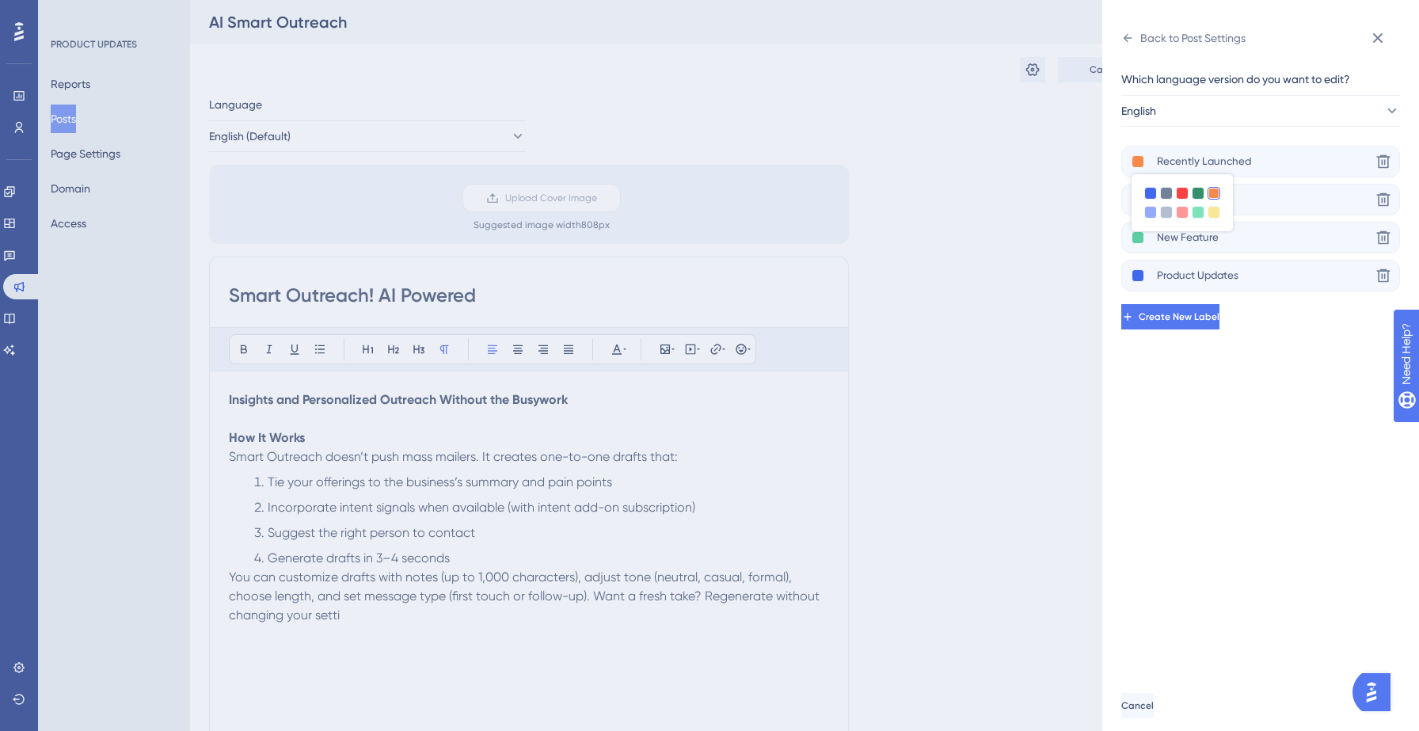
click at [1185, 386] on div "Which language version do you want to edit? English Recently Launched Delete Fi…" at bounding box center [1266, 366] width 291 height 630
click at [1137, 161] on button at bounding box center [1138, 161] width 13 height 13
click at [1185, 415] on div "Which language version do you want to edit? English Recently Launched Delete Fi…" at bounding box center [1266, 366] width 291 height 630
click at [1375, 44] on icon at bounding box center [1377, 38] width 19 height 19
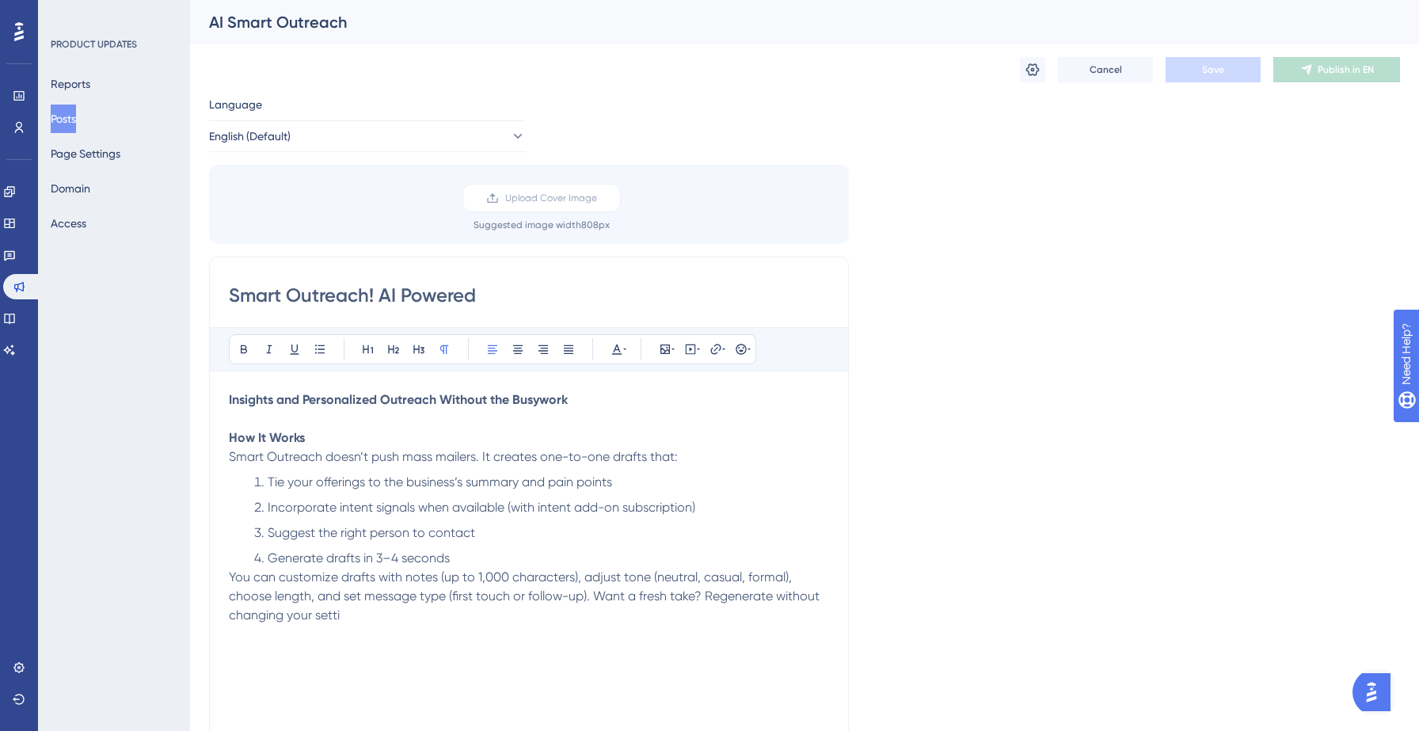
click at [75, 117] on button "Posts" at bounding box center [63, 119] width 25 height 29
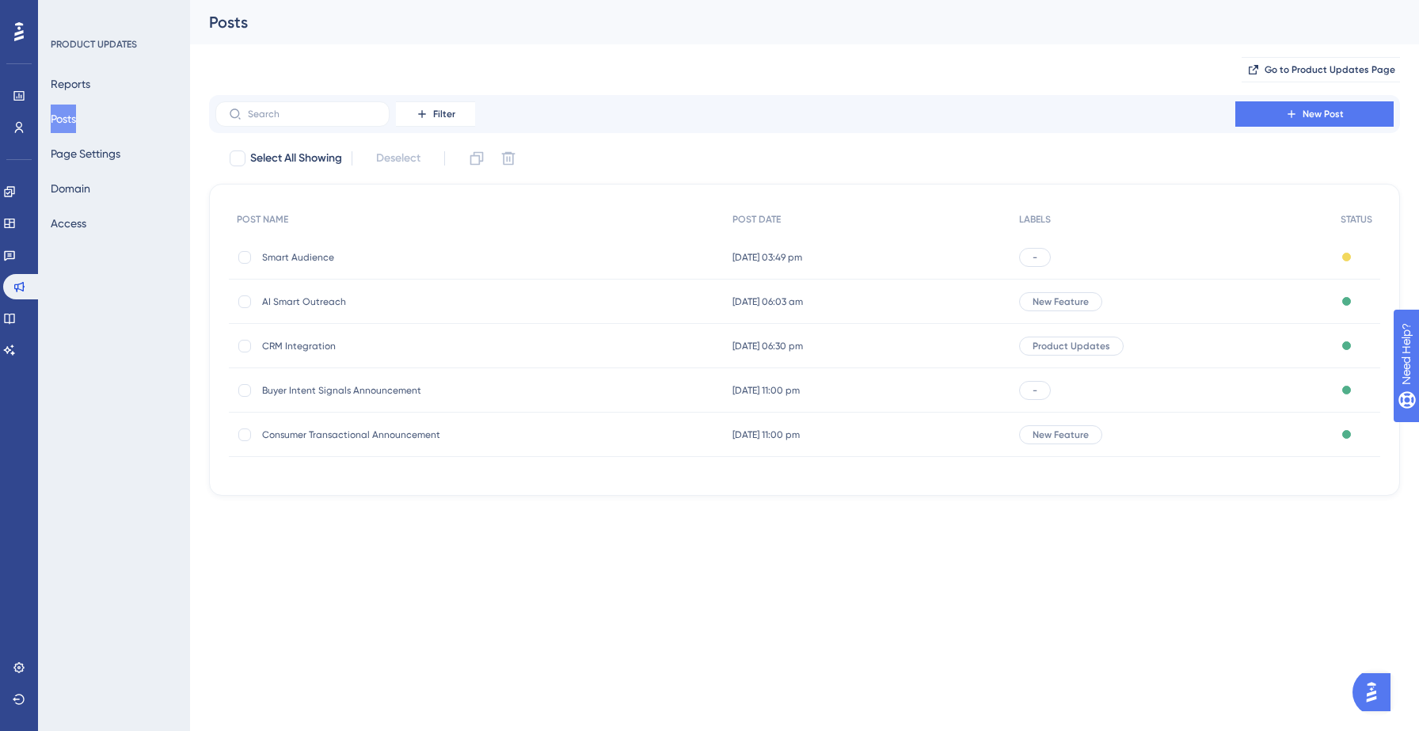
click at [1076, 301] on span "New Feature" at bounding box center [1061, 301] width 56 height 13
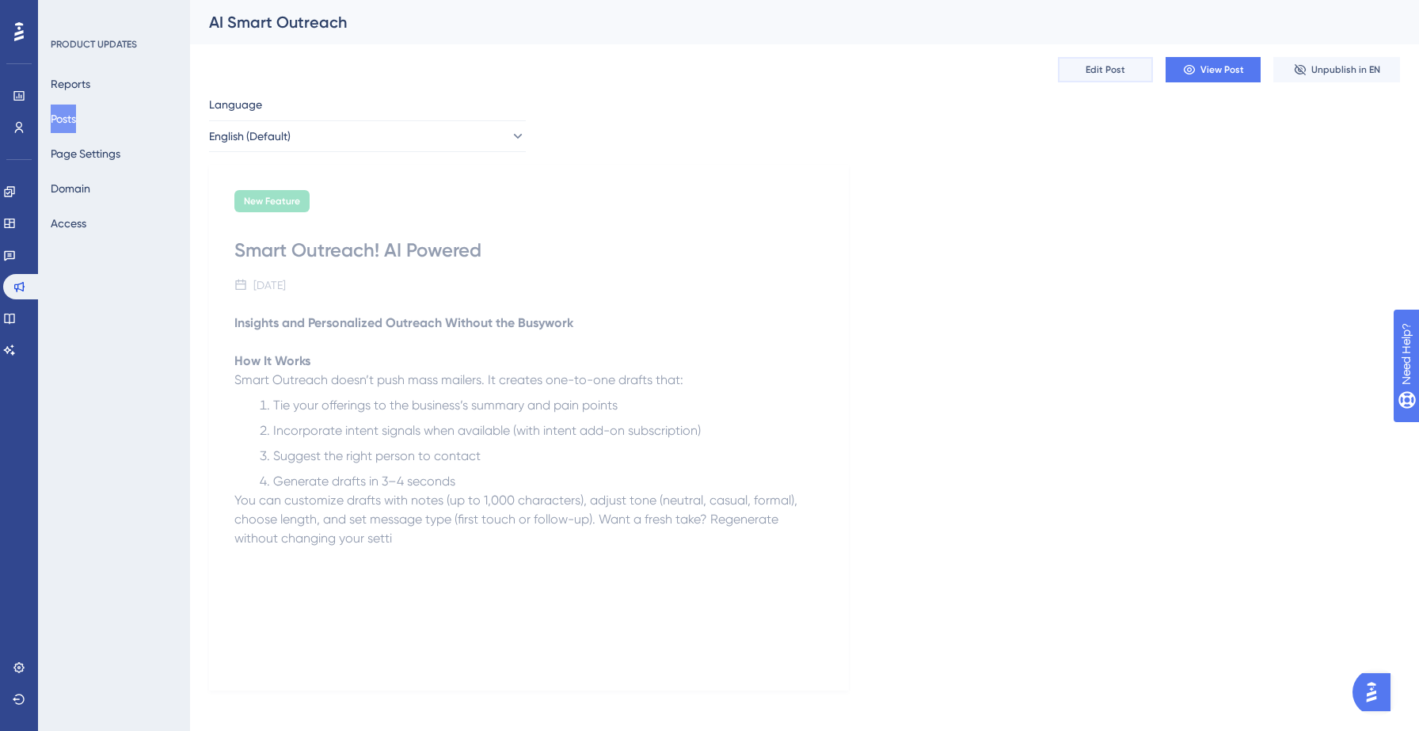
click at [1092, 73] on span "Edit Post" at bounding box center [1106, 69] width 40 height 13
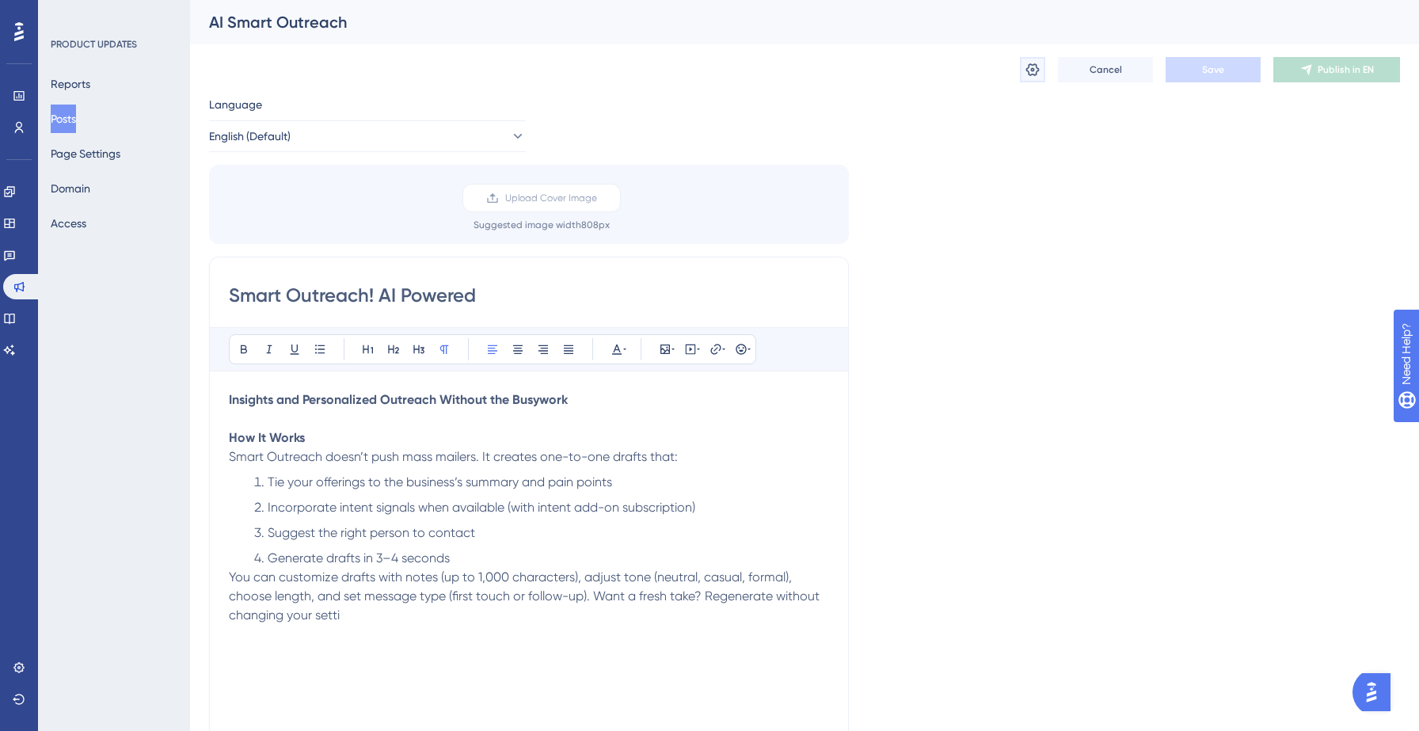
click at [1021, 69] on button at bounding box center [1032, 69] width 25 height 25
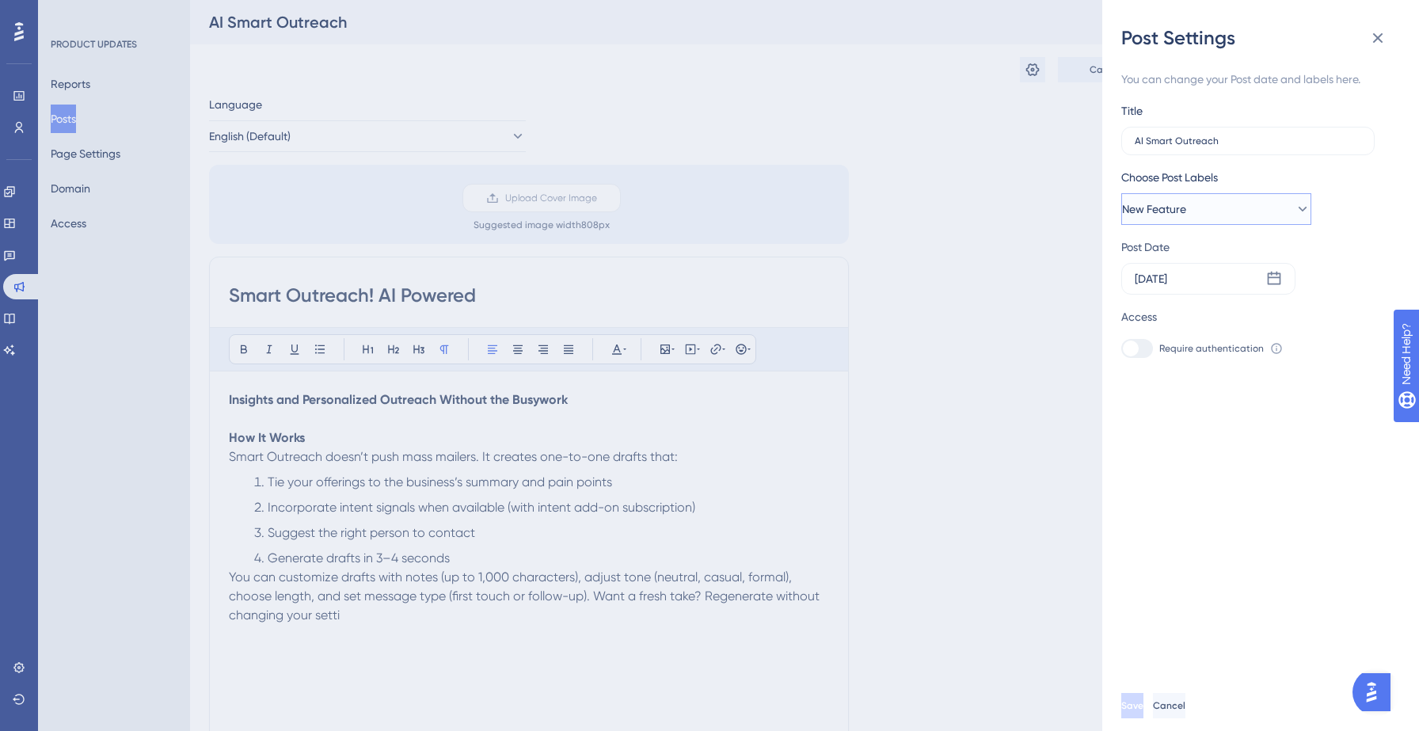
click at [1199, 212] on button "New Feature" at bounding box center [1216, 209] width 190 height 32
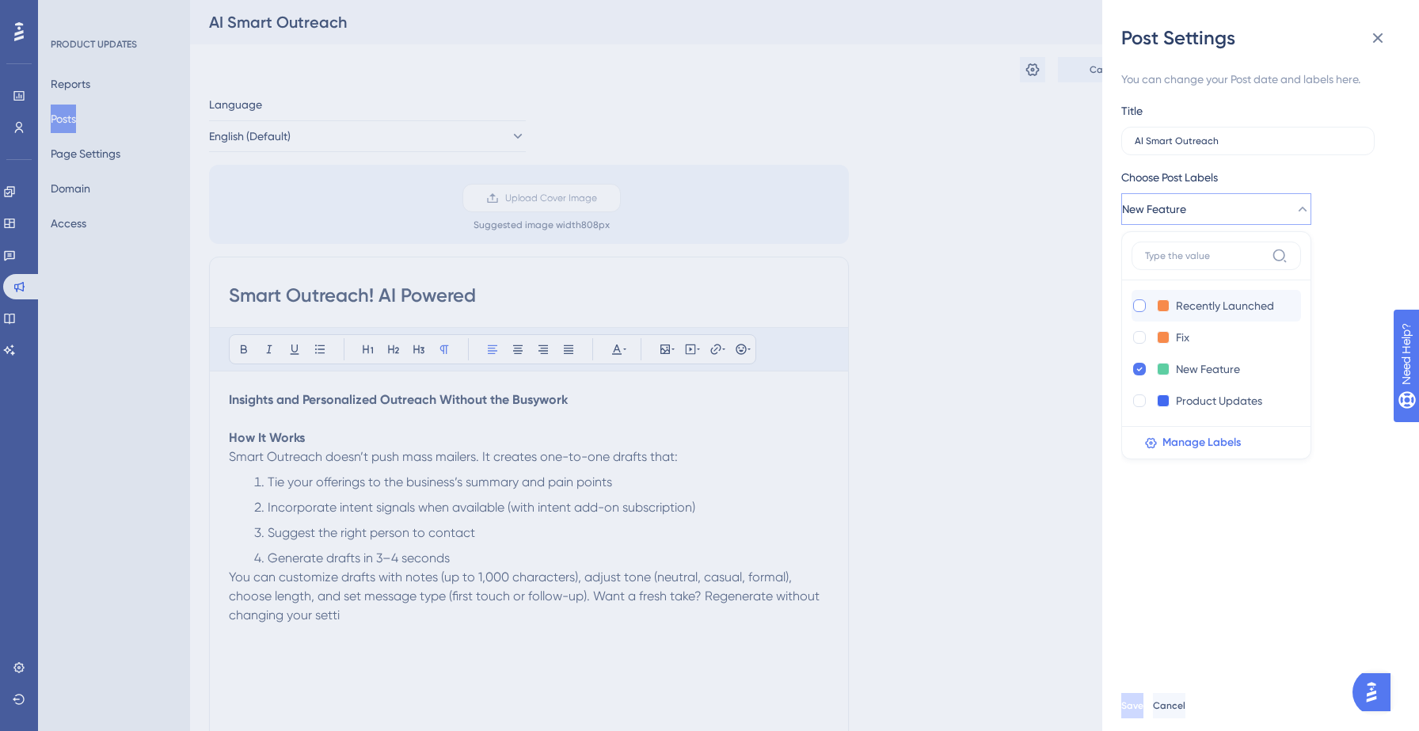
click at [1143, 313] on div at bounding box center [1140, 306] width 16 height 16
checkbox input "true"
click at [1137, 370] on icon at bounding box center [1139, 368] width 6 height 11
checkbox input "false"
click at [1163, 522] on div "You can change your Post date and labels here. Title AI Smart Outreach Choose P…" at bounding box center [1266, 366] width 291 height 630
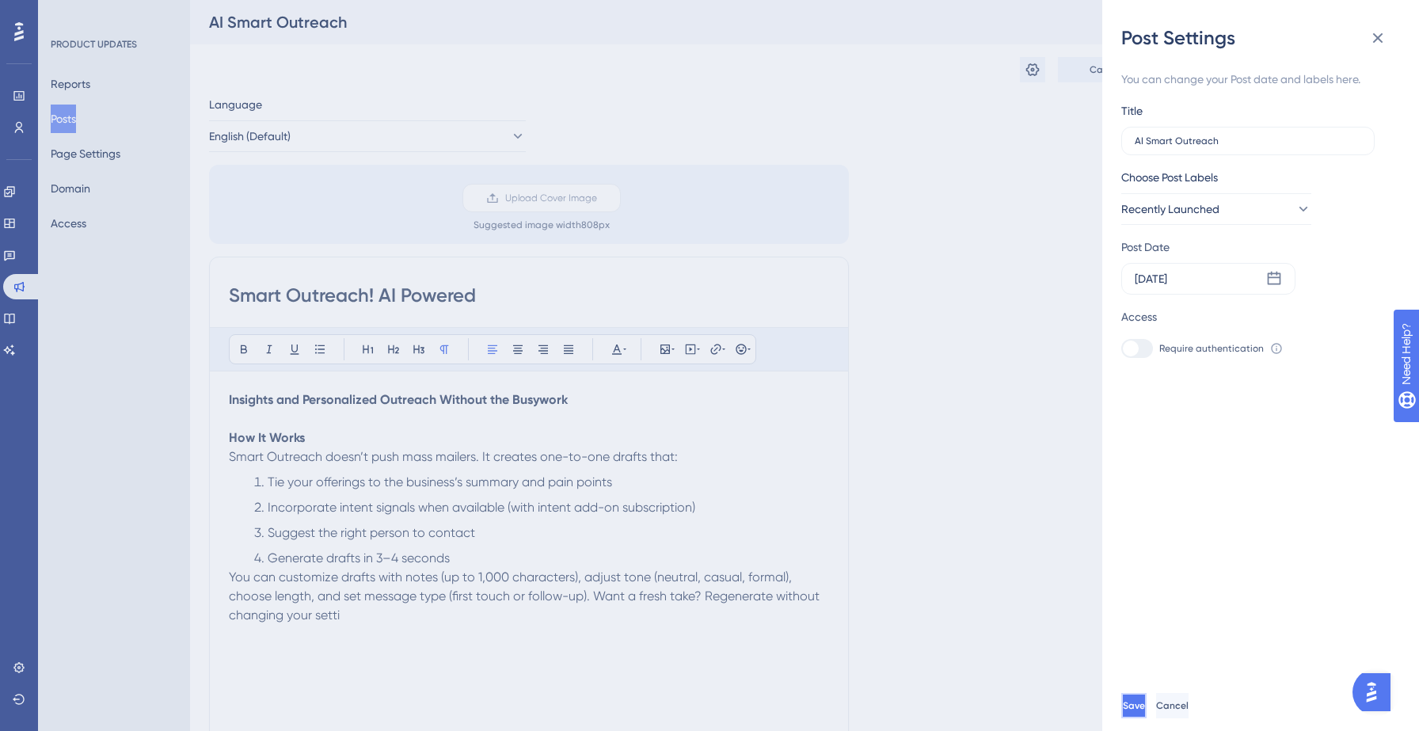
click at [1138, 696] on button "Save" at bounding box center [1133, 705] width 25 height 25
click at [1383, 39] on icon at bounding box center [1377, 38] width 19 height 19
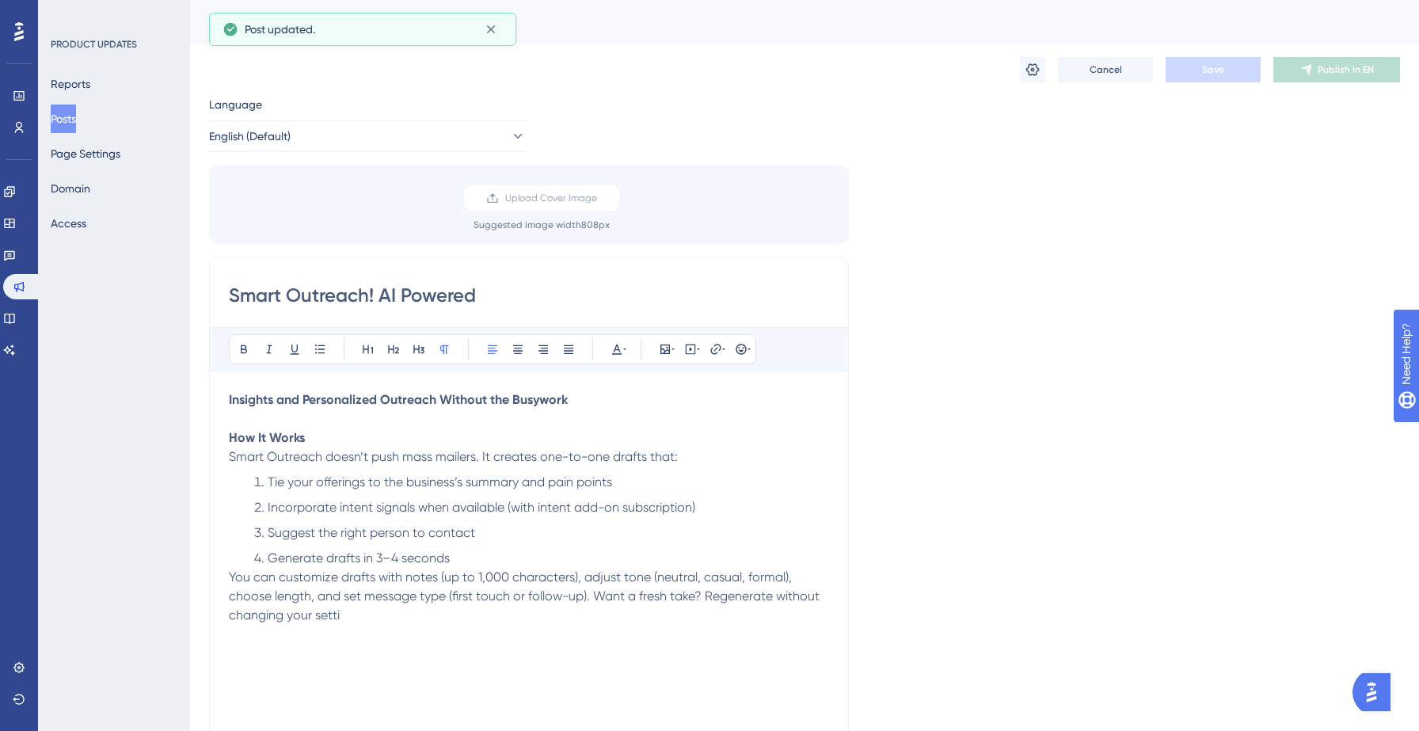
click at [62, 118] on button "Posts" at bounding box center [63, 119] width 25 height 29
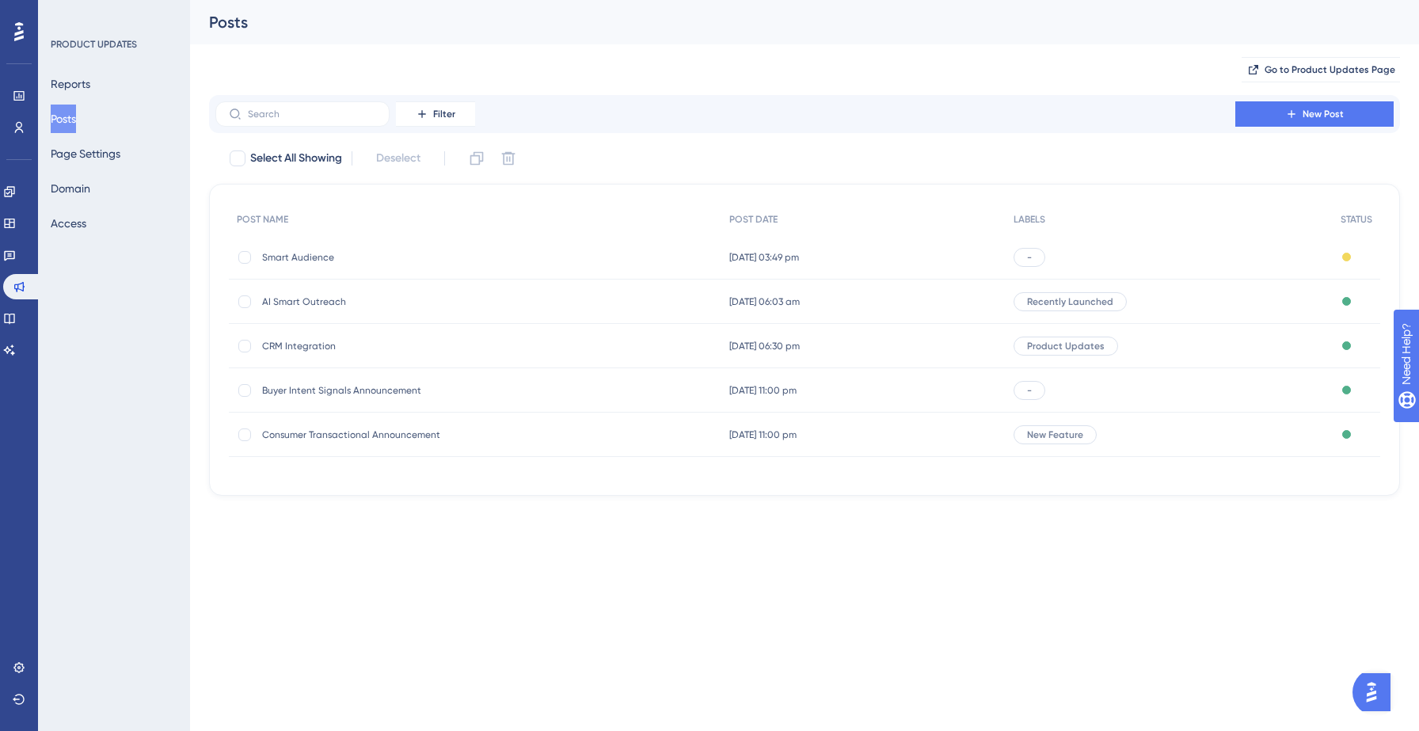
click at [318, 306] on span "AI Smart Outreach" at bounding box center [388, 301] width 253 height 13
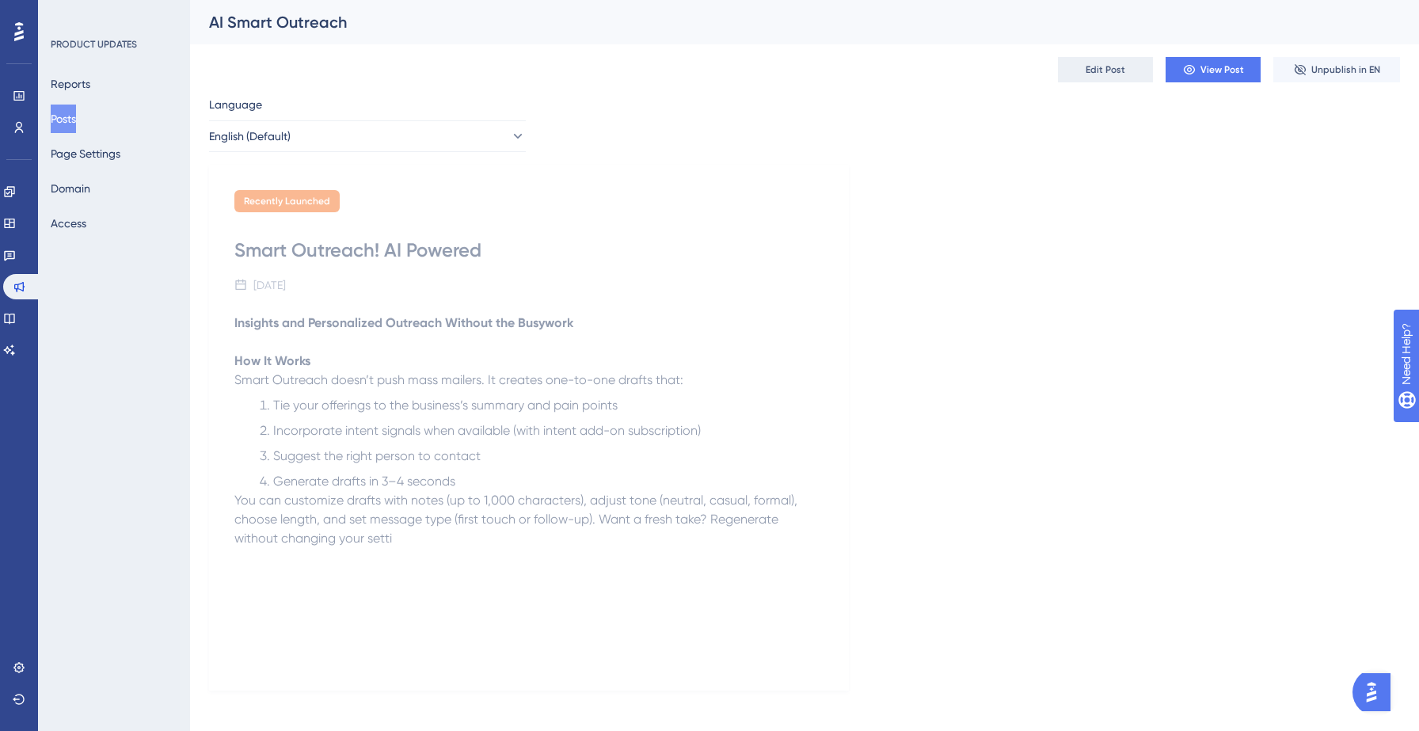
click at [1080, 69] on button "Edit Post" at bounding box center [1105, 69] width 95 height 25
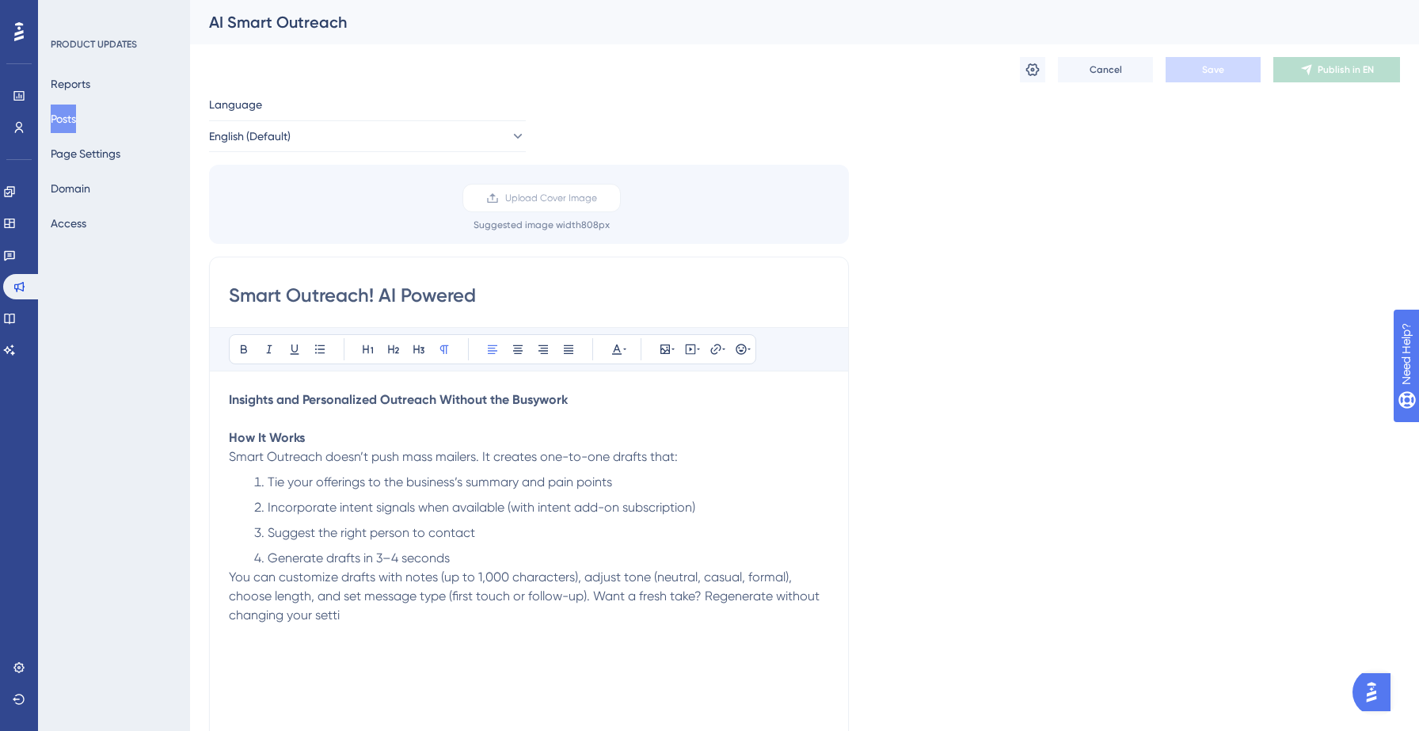
click at [76, 112] on button "Posts" at bounding box center [63, 119] width 25 height 29
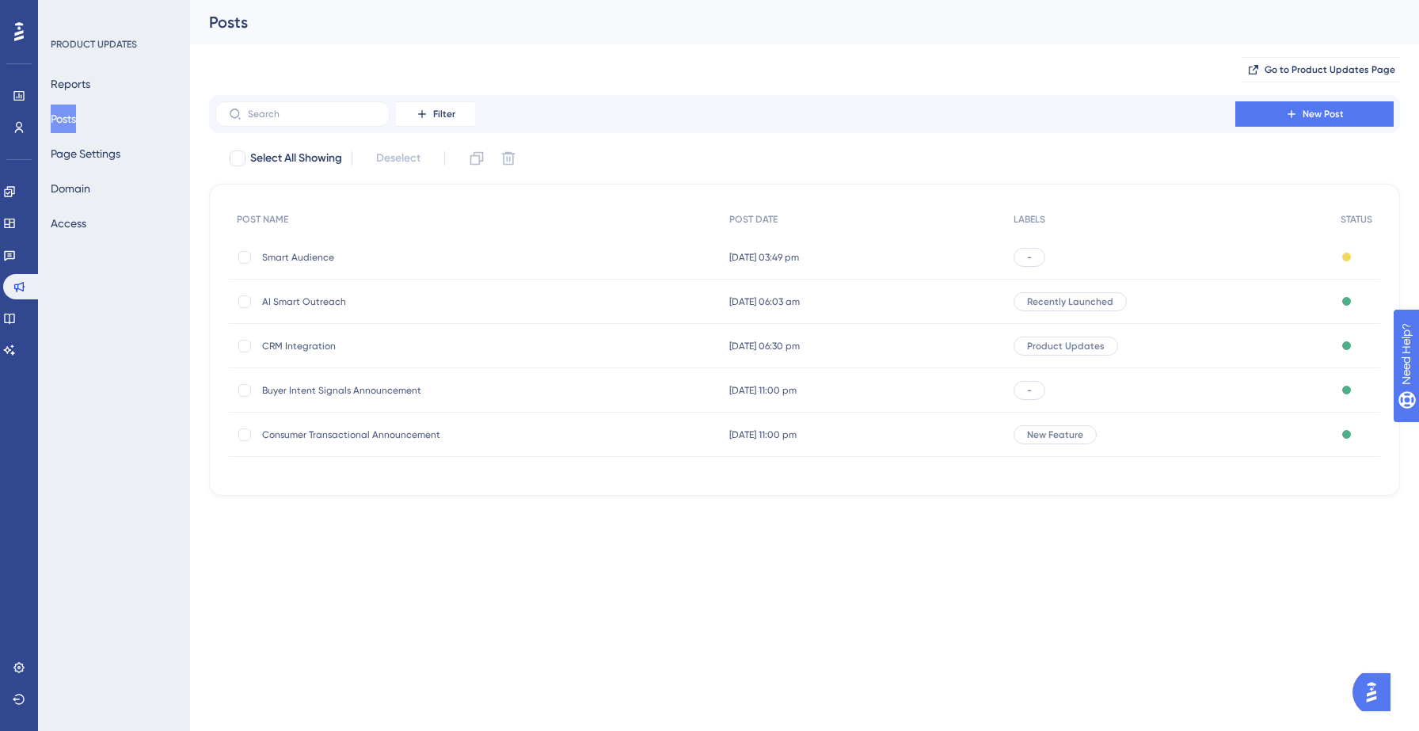
click at [309, 300] on span "AI Smart Outreach" at bounding box center [388, 301] width 253 height 13
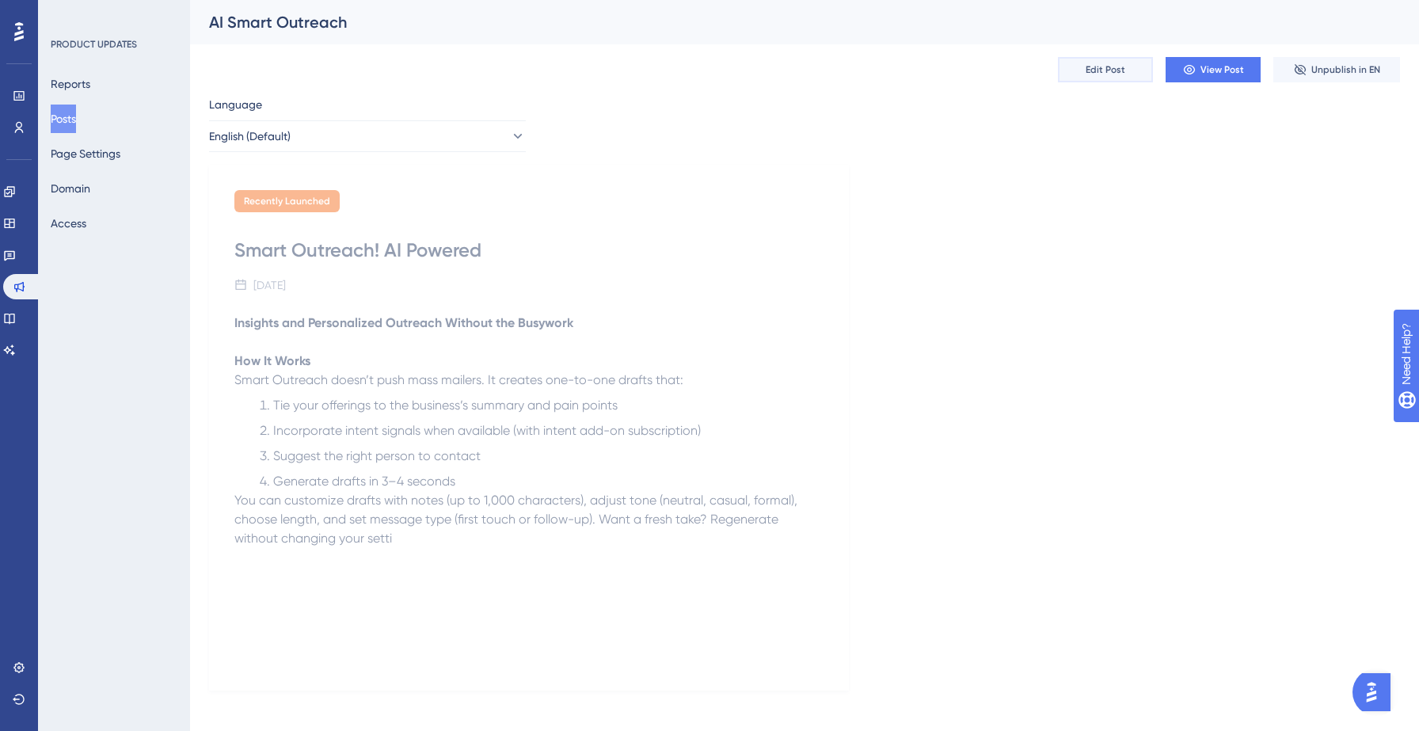
click at [1107, 71] on span "Edit Post" at bounding box center [1106, 69] width 40 height 13
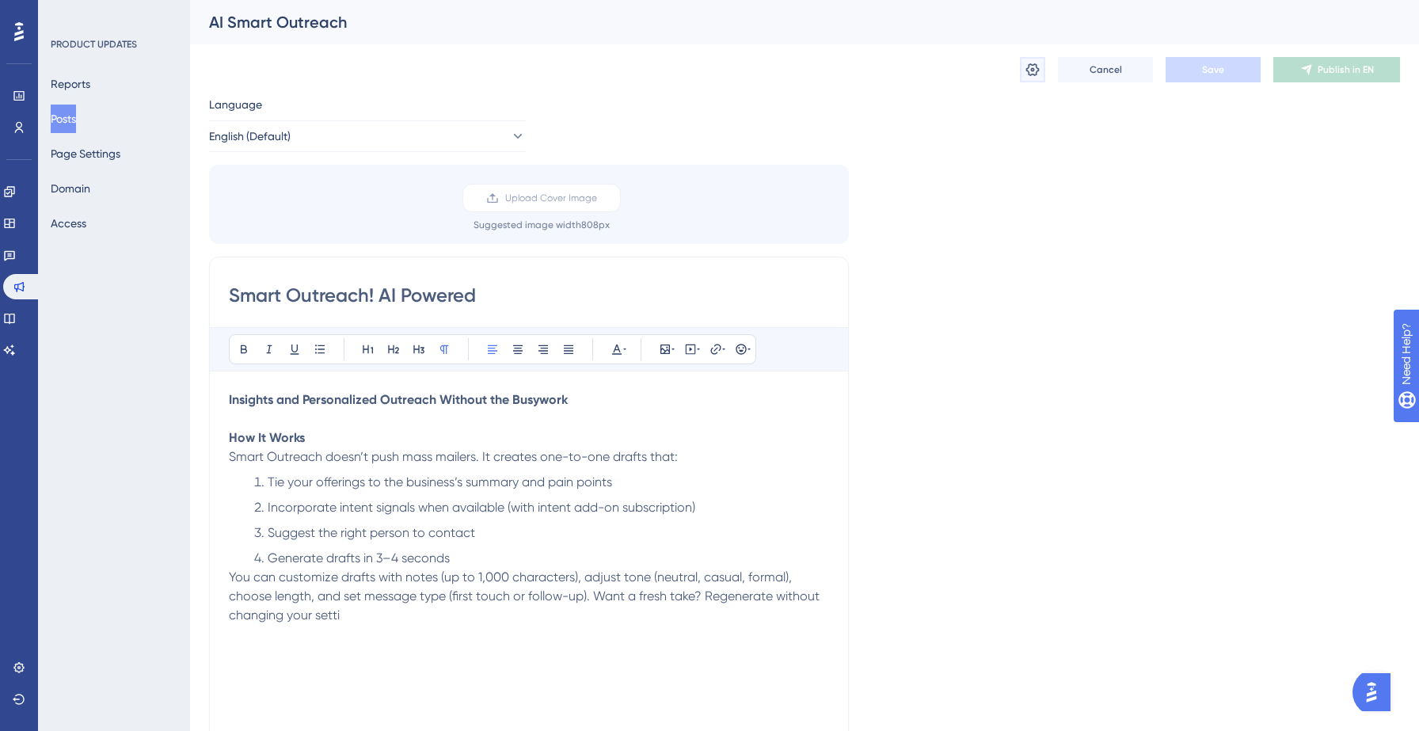
click at [1037, 70] on icon at bounding box center [1032, 69] width 13 height 13
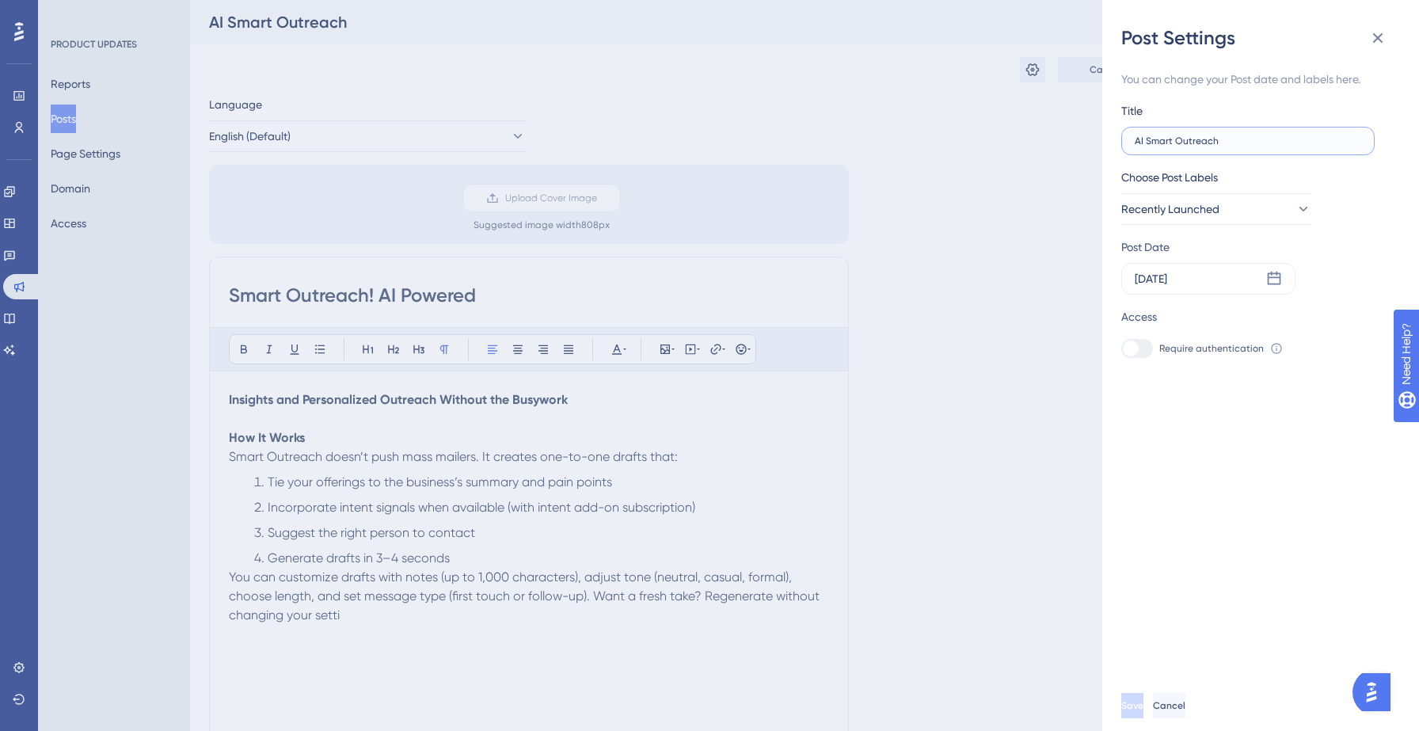
click at [1148, 143] on input "AI Smart Outreach" at bounding box center [1248, 140] width 226 height 11
type input "Smart Outreach"
click at [1145, 709] on span "Save" at bounding box center [1134, 705] width 22 height 13
click at [1373, 40] on icon at bounding box center [1377, 38] width 19 height 19
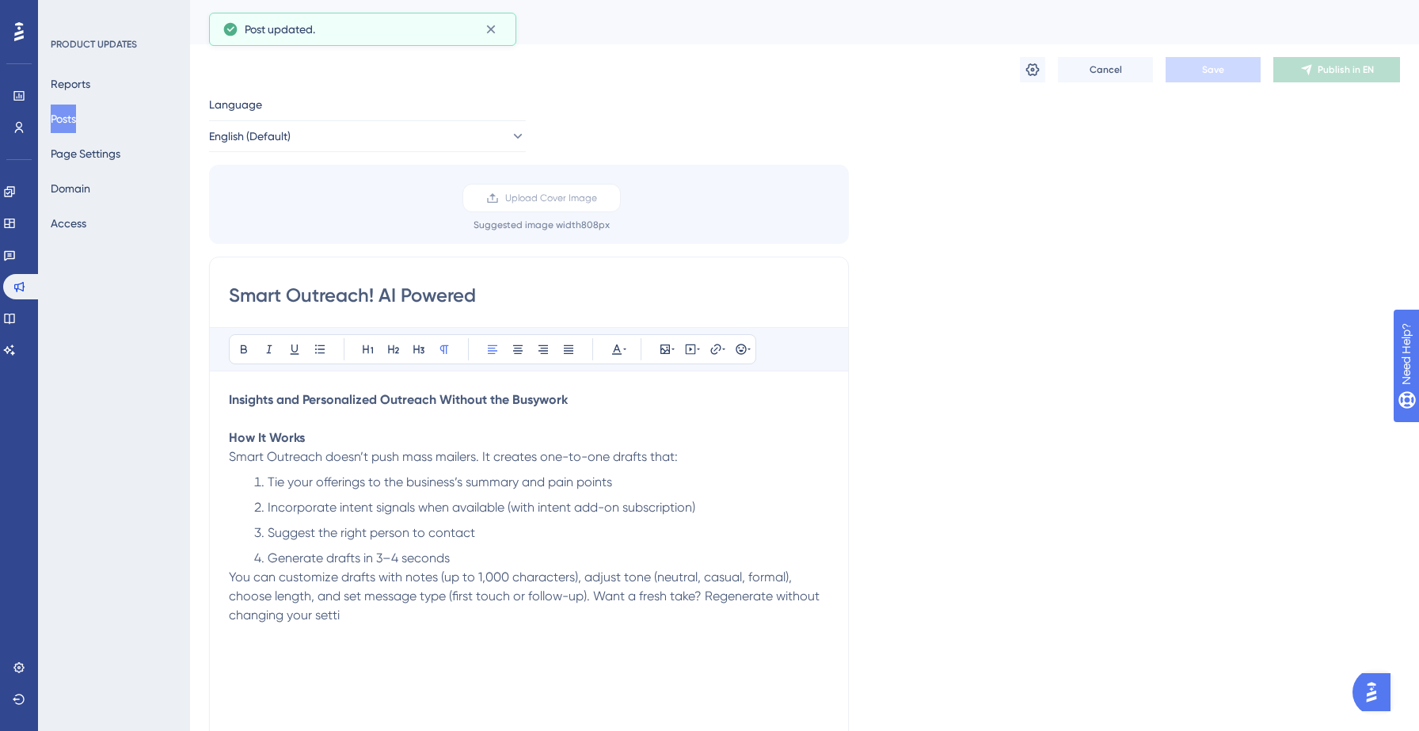
click at [68, 112] on button "Posts" at bounding box center [63, 119] width 25 height 29
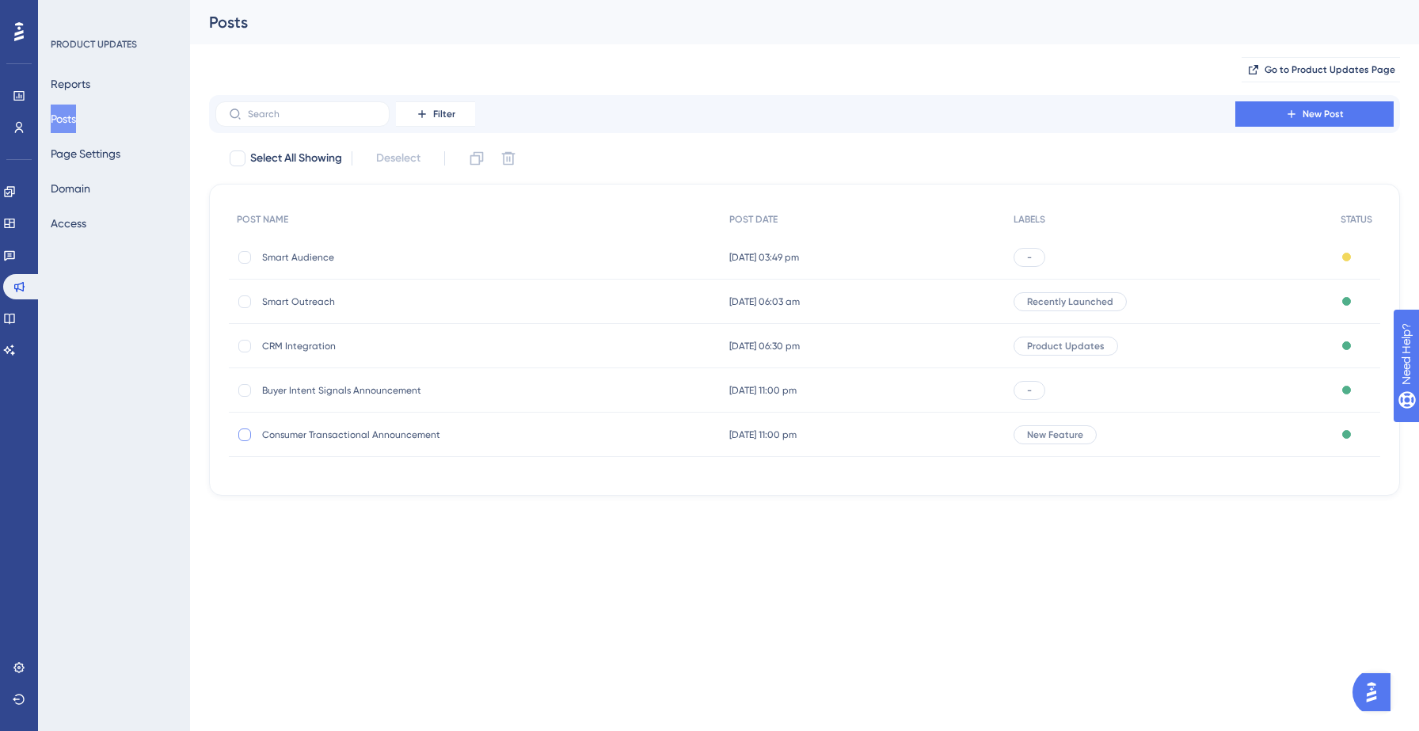
click at [245, 435] on div at bounding box center [244, 434] width 13 height 13
click at [243, 437] on icon at bounding box center [245, 434] width 6 height 13
checkbox input "false"
click at [271, 0] on html "Performance Users Engagement Widgets Feedback Product Updates Knowledge Base AI…" at bounding box center [709, 0] width 1419 height 0
click at [314, 393] on span "Buyer Intent Signals Announcement" at bounding box center [388, 390] width 253 height 13
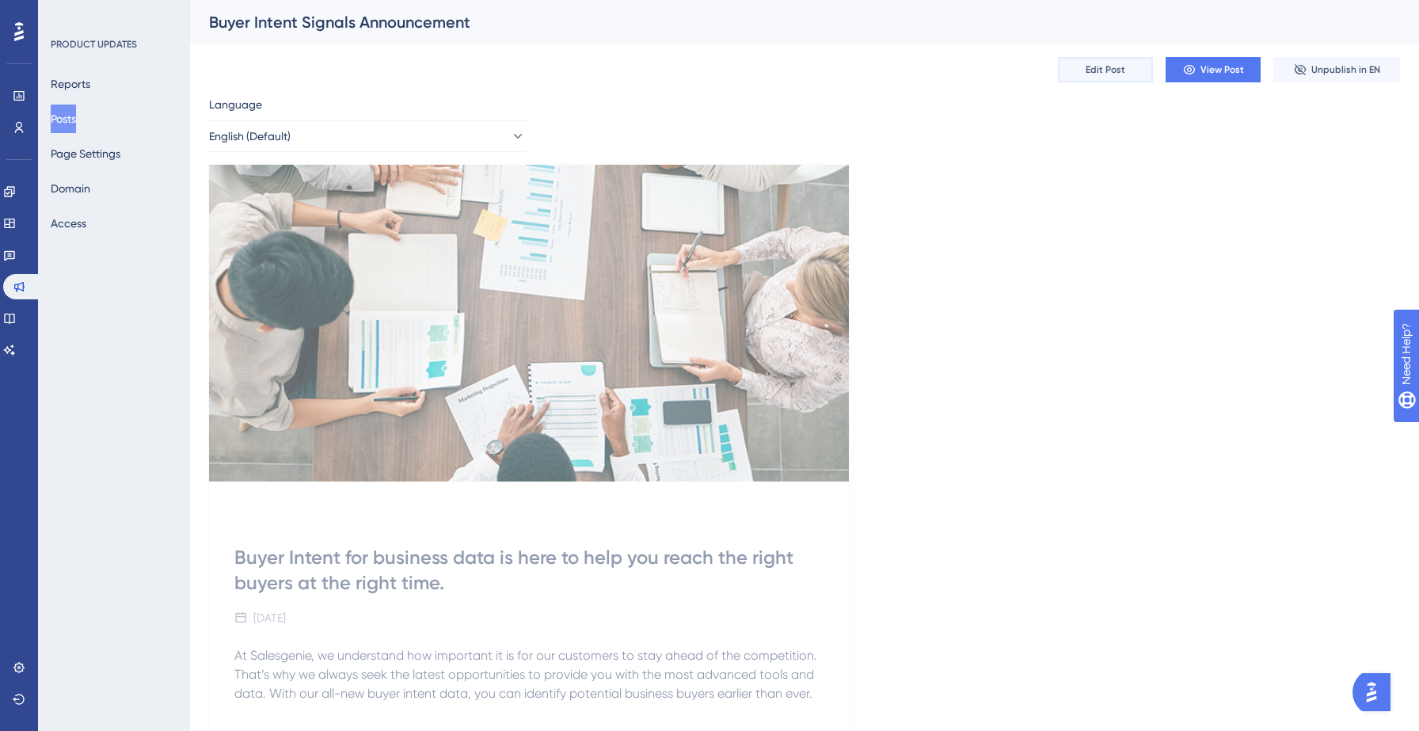
click at [1130, 65] on button "Edit Post" at bounding box center [1105, 69] width 95 height 25
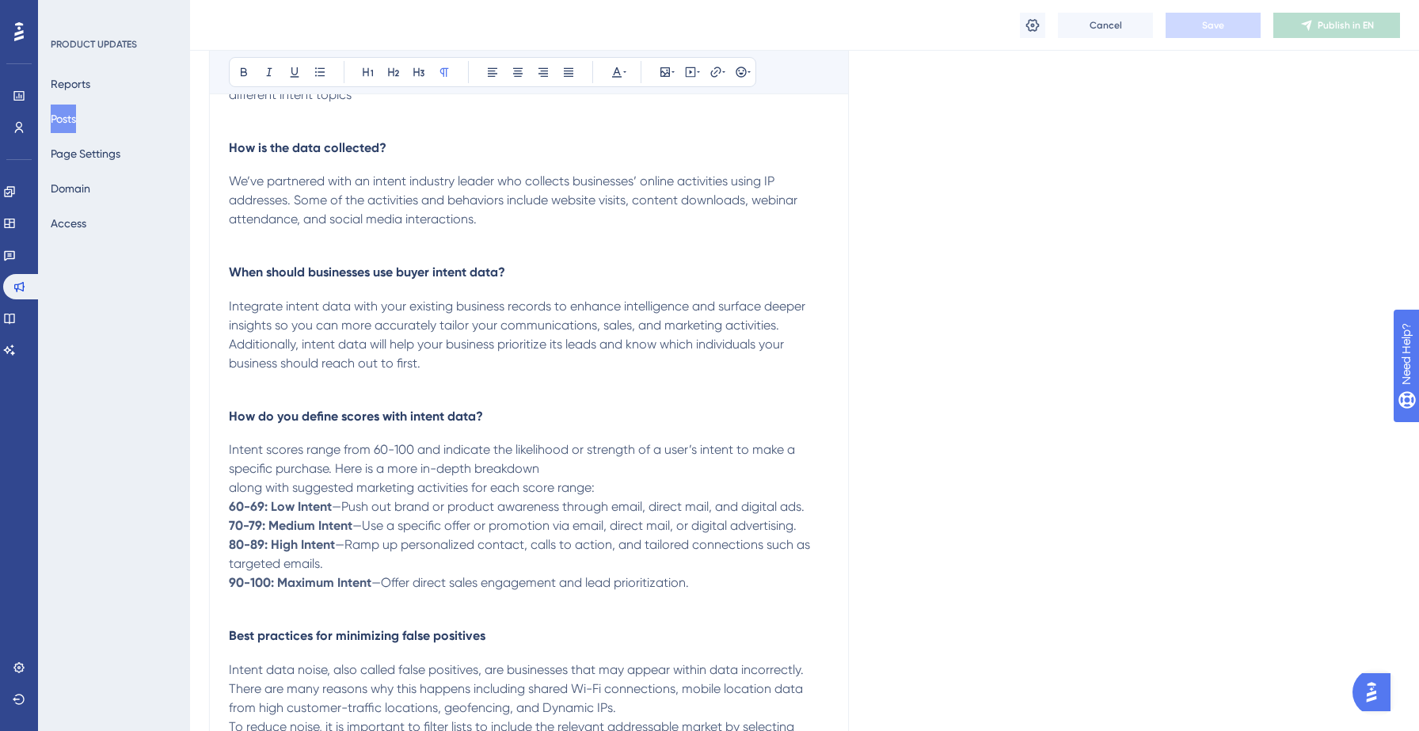
scroll to position [783, 0]
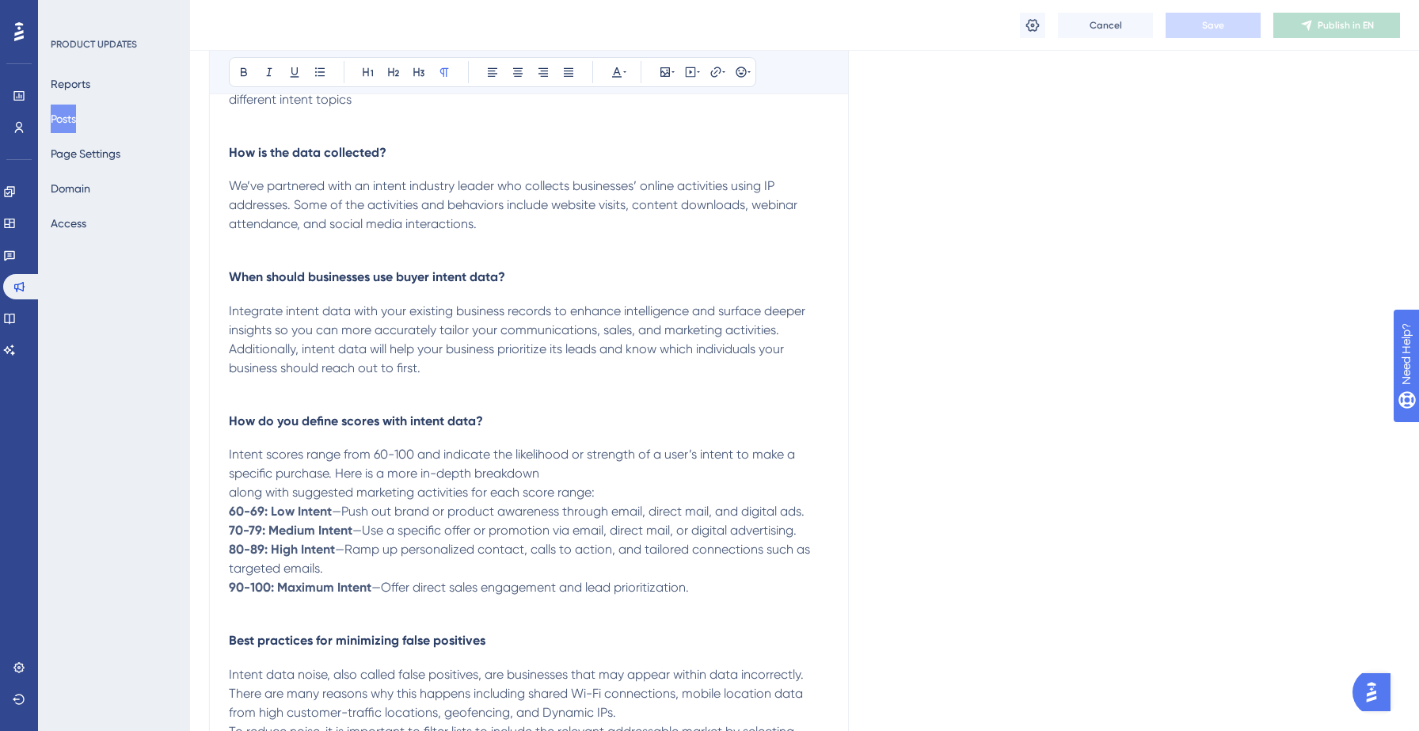
click at [600, 447] on span "Intent scores range from 60-100 and indicate the likelihood or strength of a us…" at bounding box center [513, 464] width 569 height 34
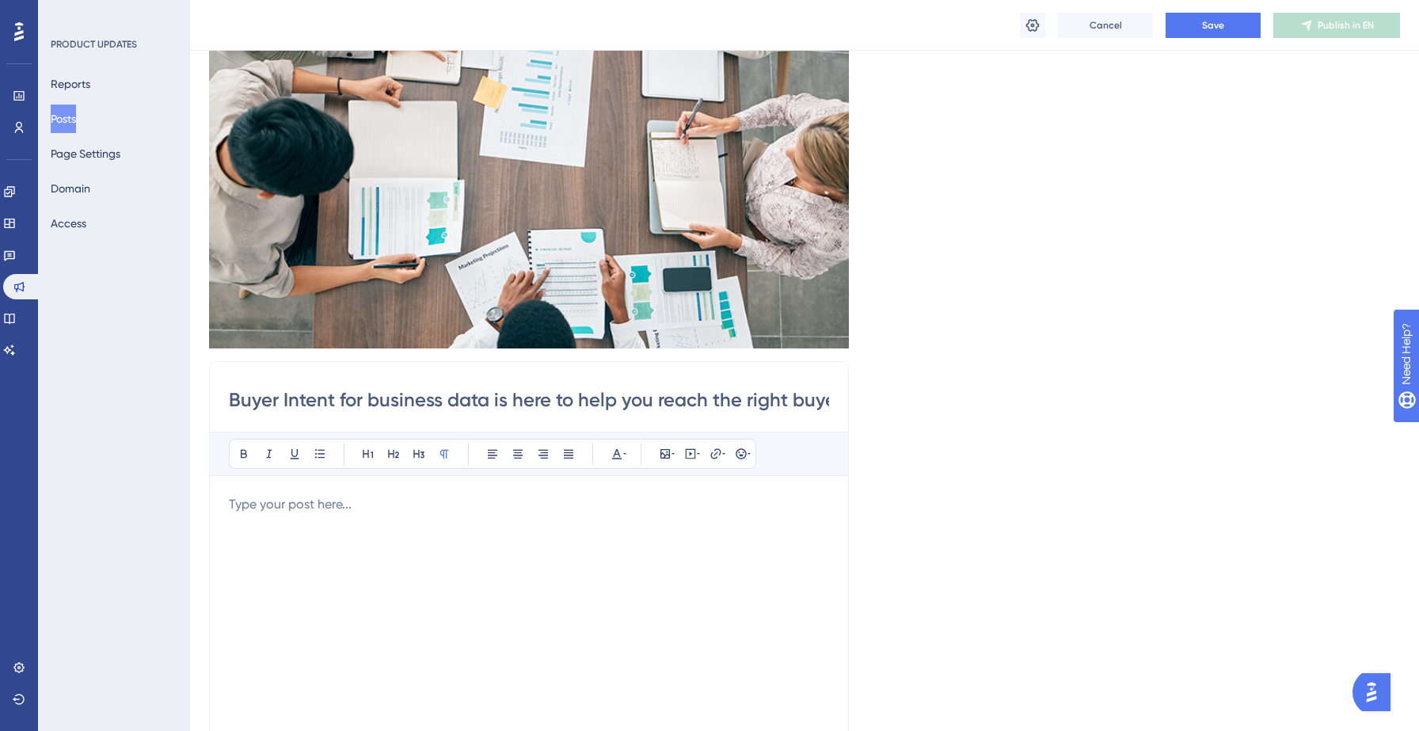
scroll to position [100, 0]
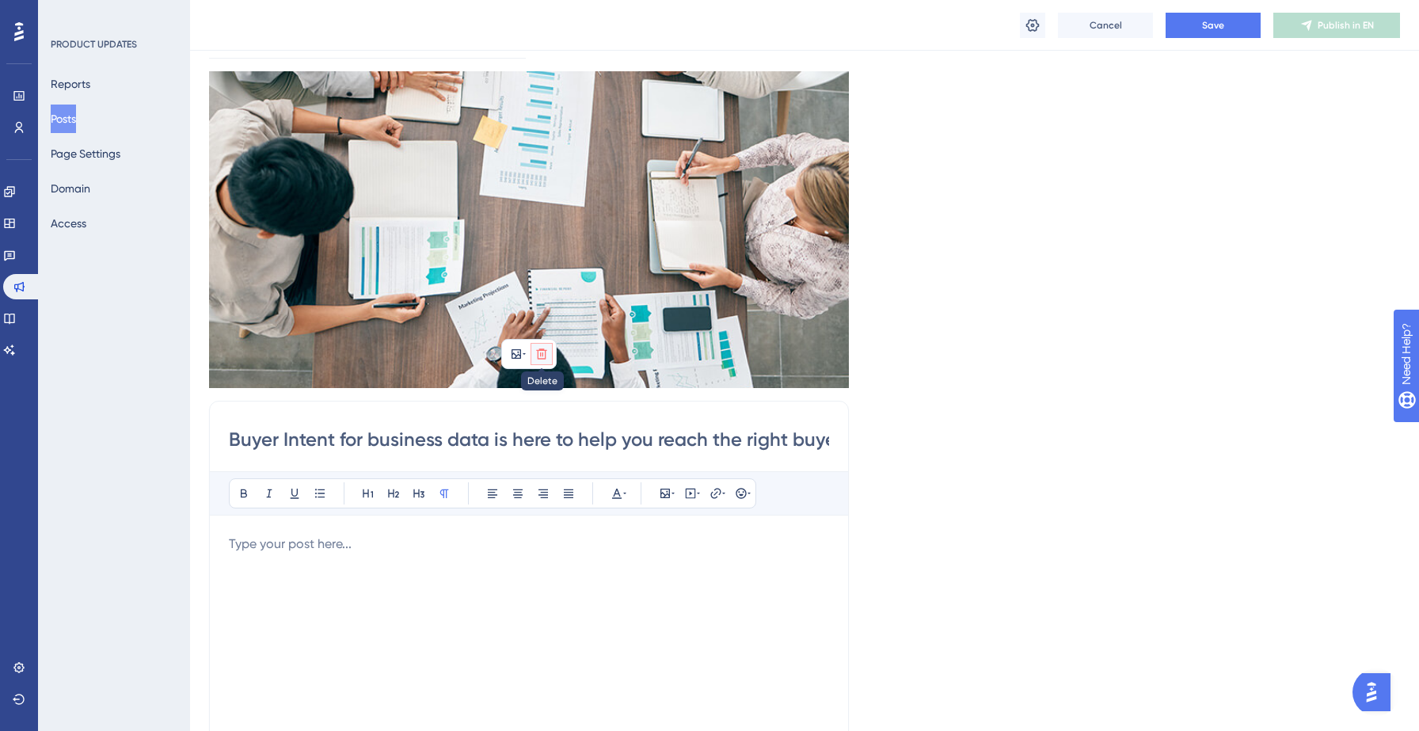
click at [545, 350] on icon at bounding box center [541, 353] width 10 height 10
click at [542, 390] on icon at bounding box center [542, 391] width 16 height 16
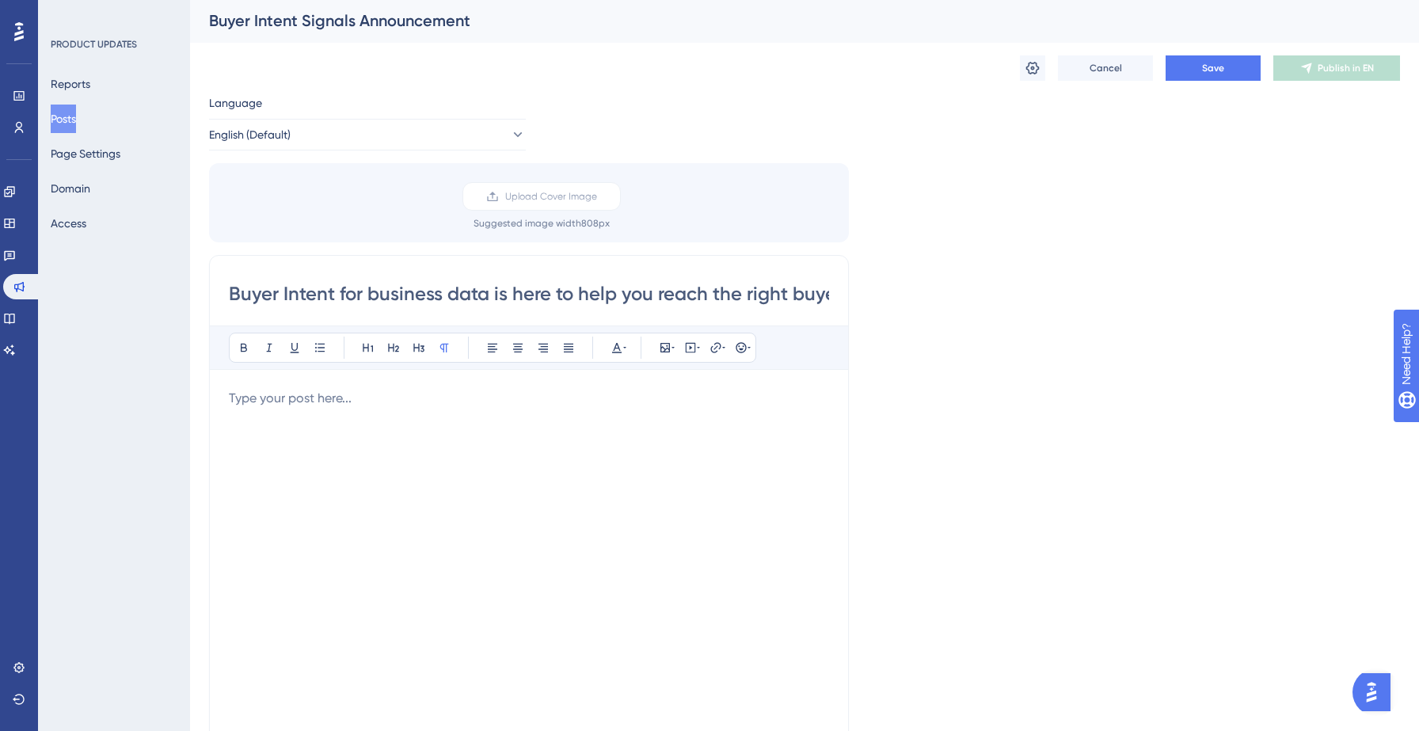
scroll to position [0, 0]
click at [492, 296] on input "Buyer Intent for business data is here to help you reach the right buyers at th…" at bounding box center [529, 295] width 600 height 25
drag, startPoint x: 497, startPoint y: 296, endPoint x: 859, endPoint y: 313, distance: 362.3
click at [859, 313] on div "Language English (Default) Upload Cover Image Suggested image width 808 px Buye…" at bounding box center [804, 471] width 1191 height 752
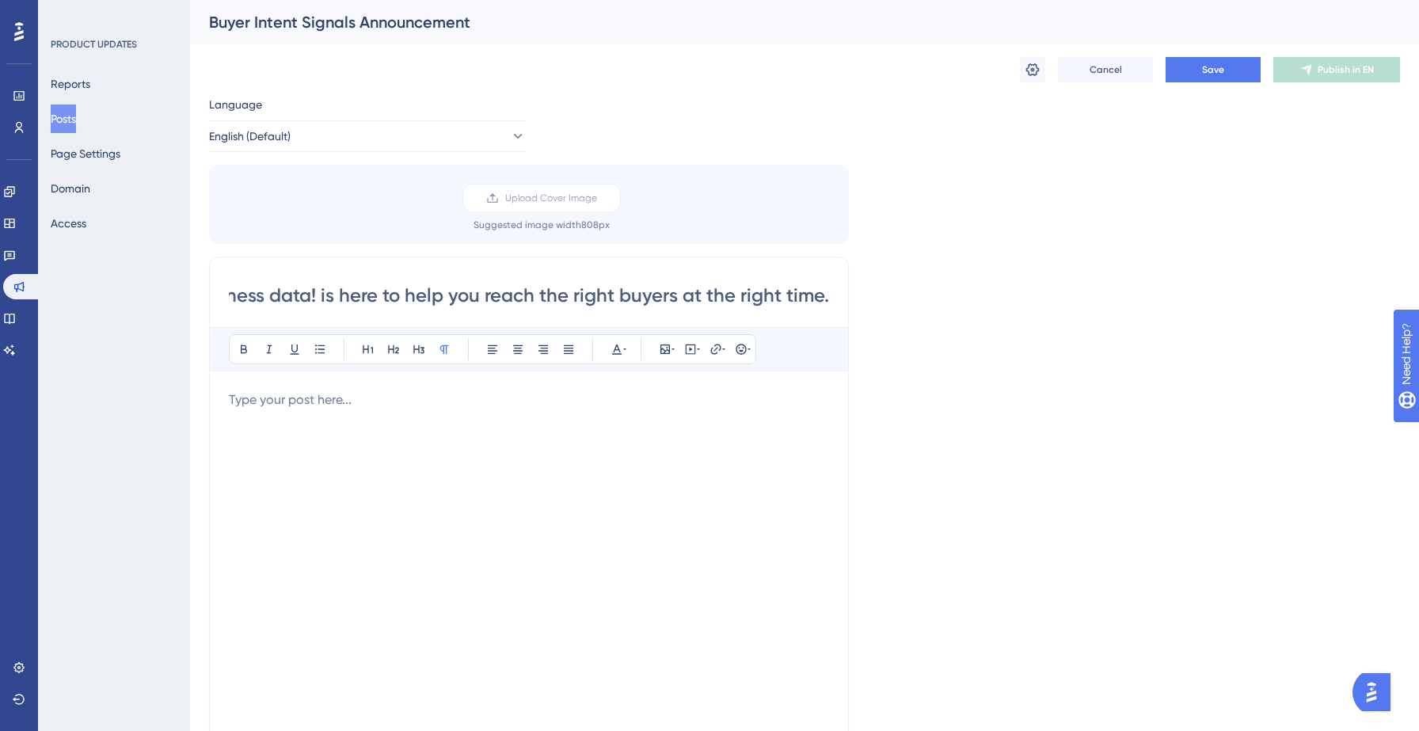
drag, startPoint x: 324, startPoint y: 298, endPoint x: 858, endPoint y: 290, distance: 533.8
click at [858, 290] on div "Language English (Default) Upload Cover Image Suggested image width 808 px Buye…" at bounding box center [804, 471] width 1191 height 752
type input "Buyer Intent for business data!"
click at [278, 414] on div at bounding box center [529, 564] width 600 height 348
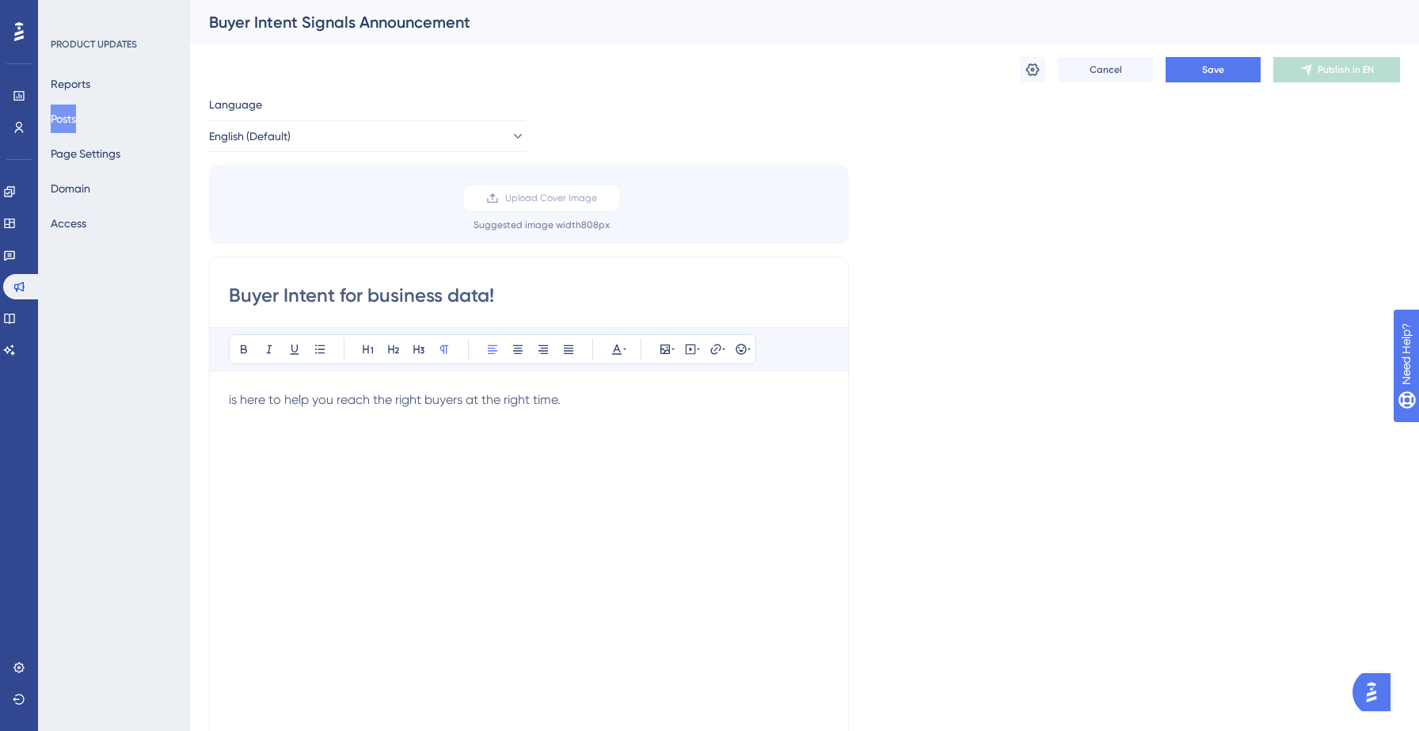
click at [339, 404] on span "is here to help you reach the right buyers at the right time." at bounding box center [395, 399] width 332 height 15
click at [310, 402] on span "Reach the right buyers at the right time." at bounding box center [343, 399] width 228 height 15
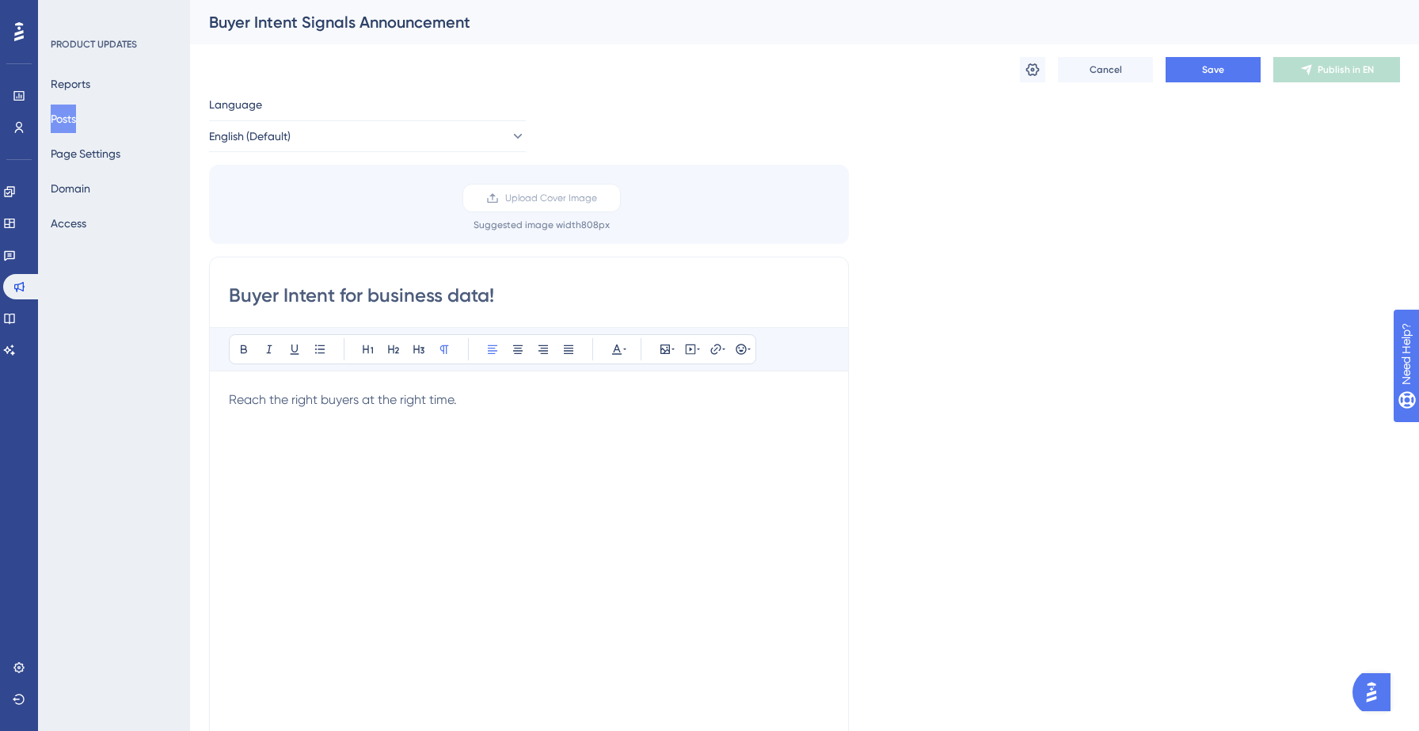
click at [310, 402] on span "Reach the right buyers at the right time." at bounding box center [343, 399] width 228 height 15
click at [301, 401] on span "Reach the right buyers at the right time." at bounding box center [343, 399] width 228 height 15
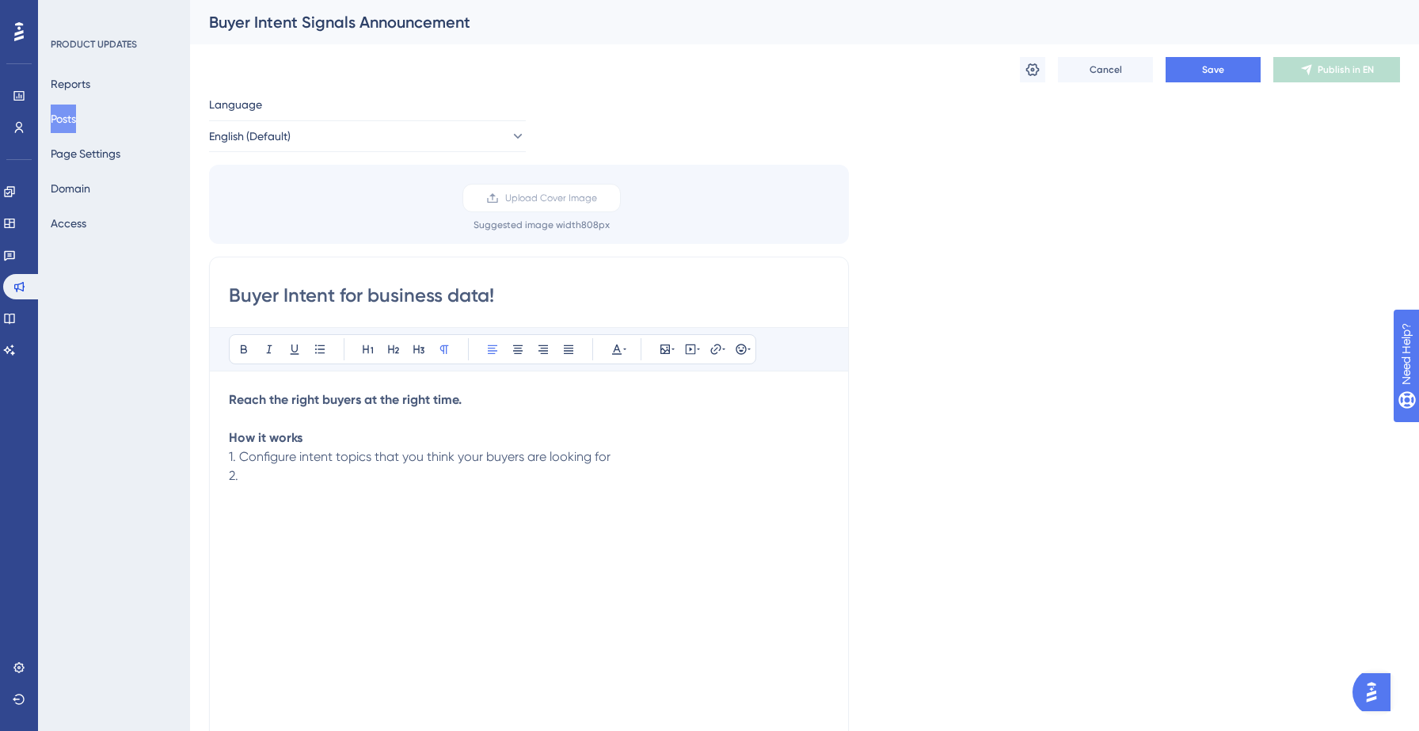
click at [375, 457] on span "1. Configure intent topics that you think your buyers are looking for" at bounding box center [420, 456] width 382 height 15
click at [290, 479] on p "2." at bounding box center [529, 475] width 600 height 19
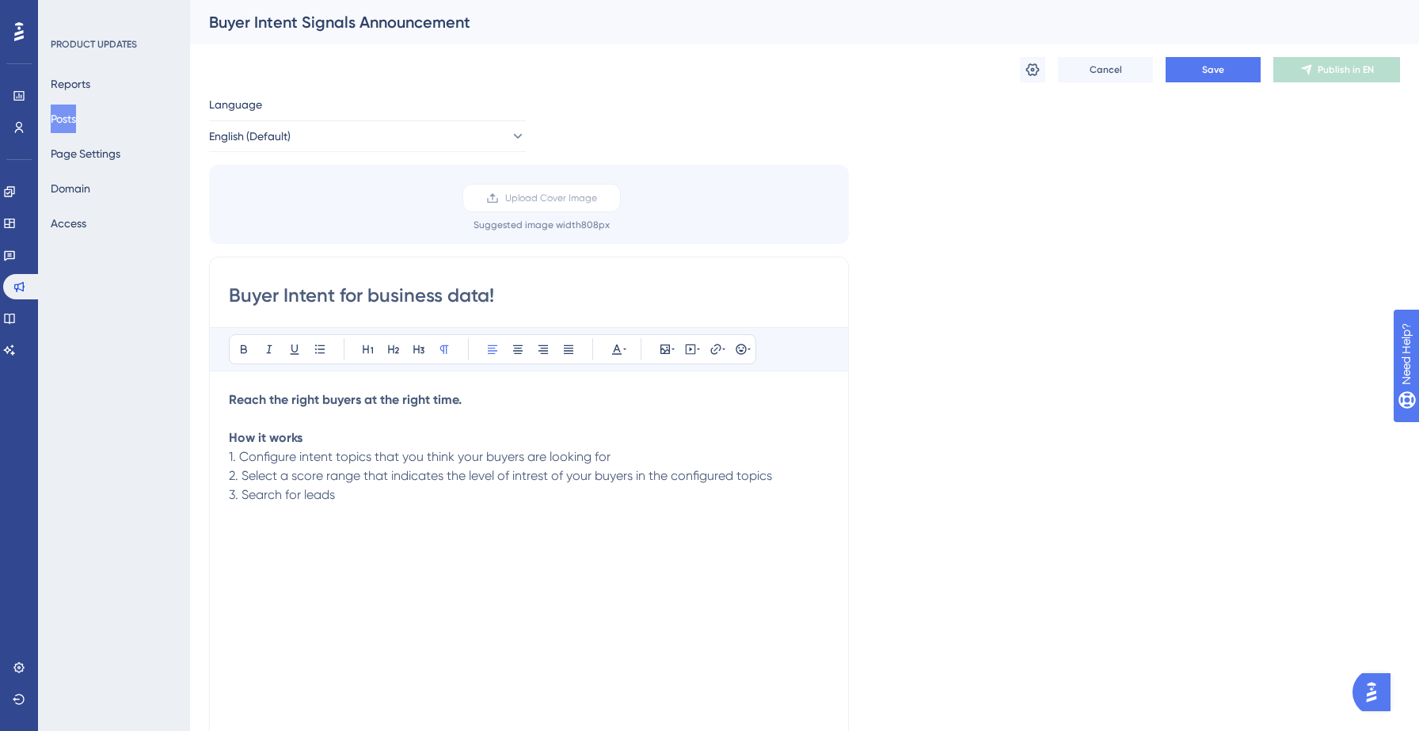
click at [528, 480] on span "2. Select a score range that indicates the level of intrest of your buyers in t…" at bounding box center [500, 475] width 543 height 15
click at [420, 496] on p "3. Search for leads" at bounding box center [529, 494] width 600 height 19
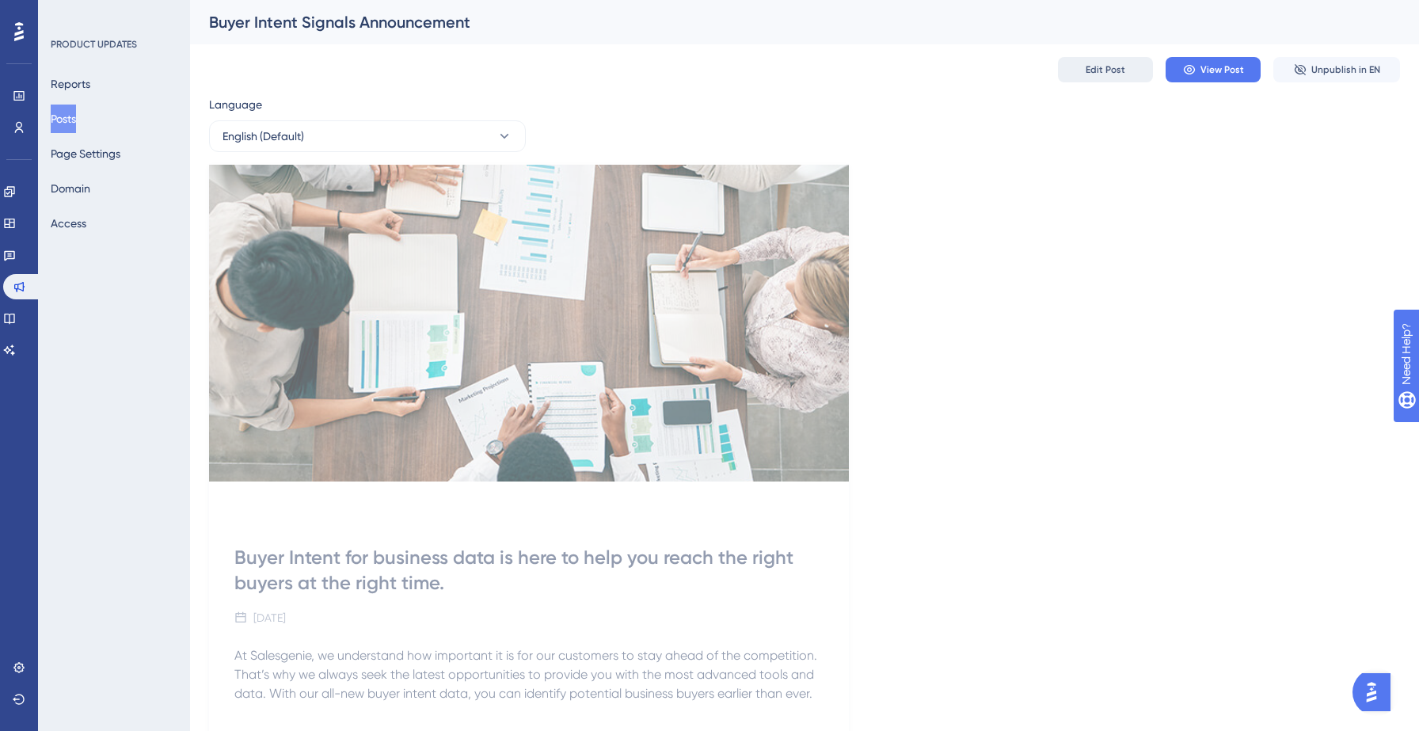
click at [1105, 78] on button "Edit Post" at bounding box center [1105, 69] width 95 height 25
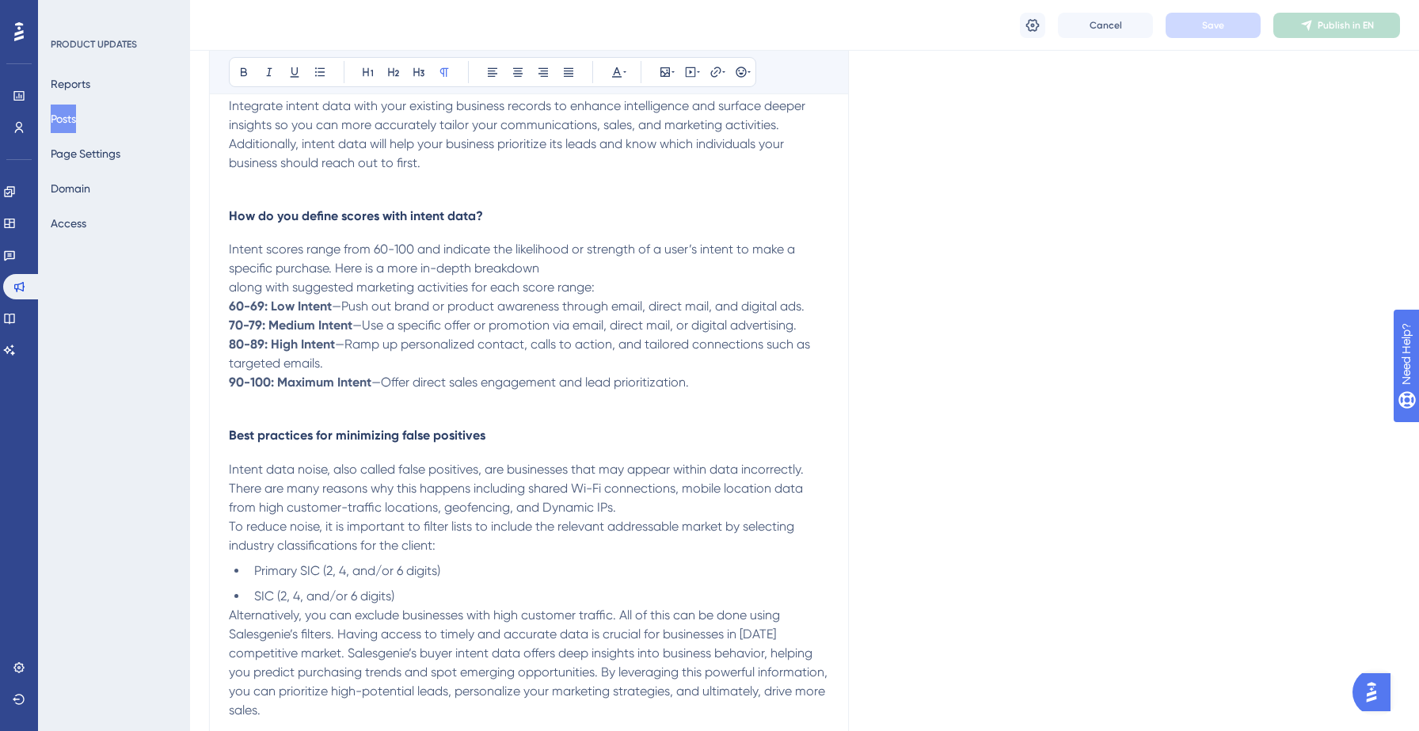
click at [607, 386] on span "—Offer direct sales engagement and lead prioritization." at bounding box center [530, 382] width 318 height 15
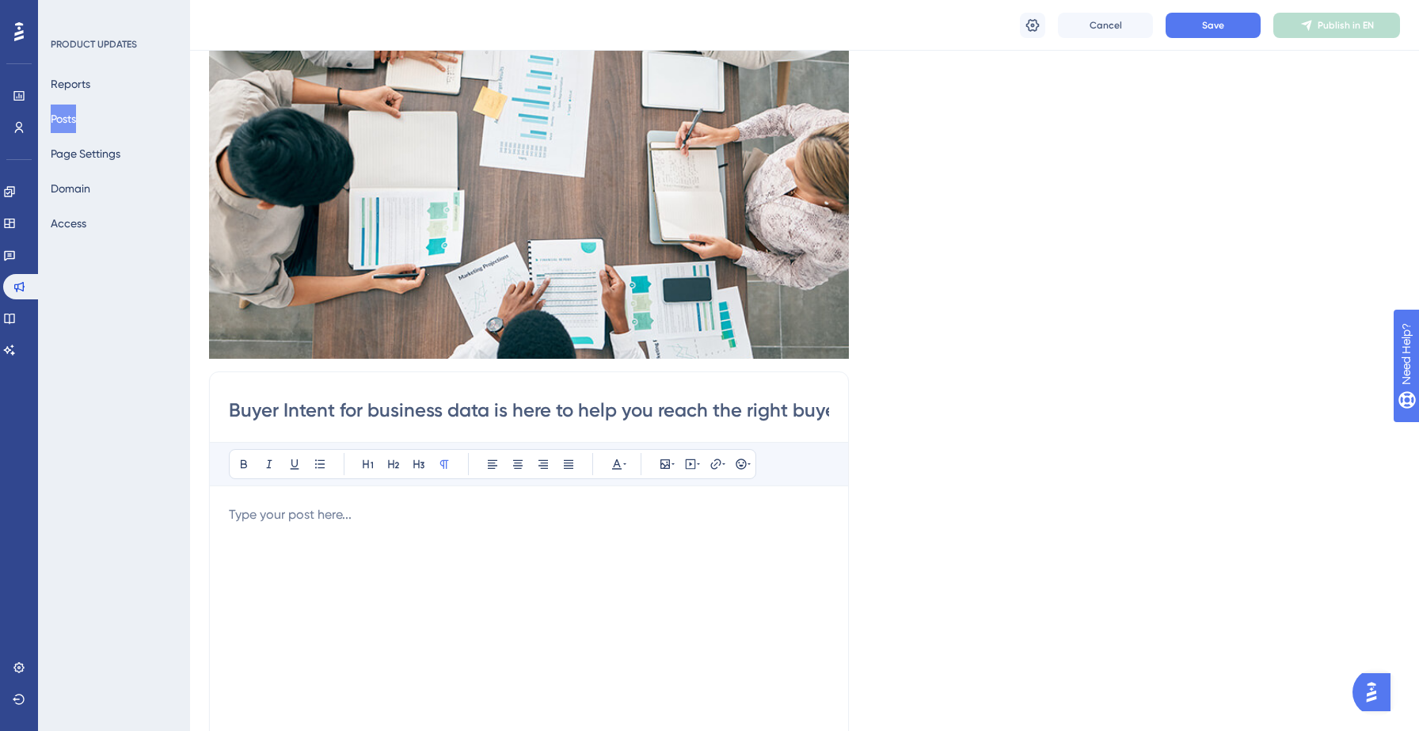
scroll to position [109, 0]
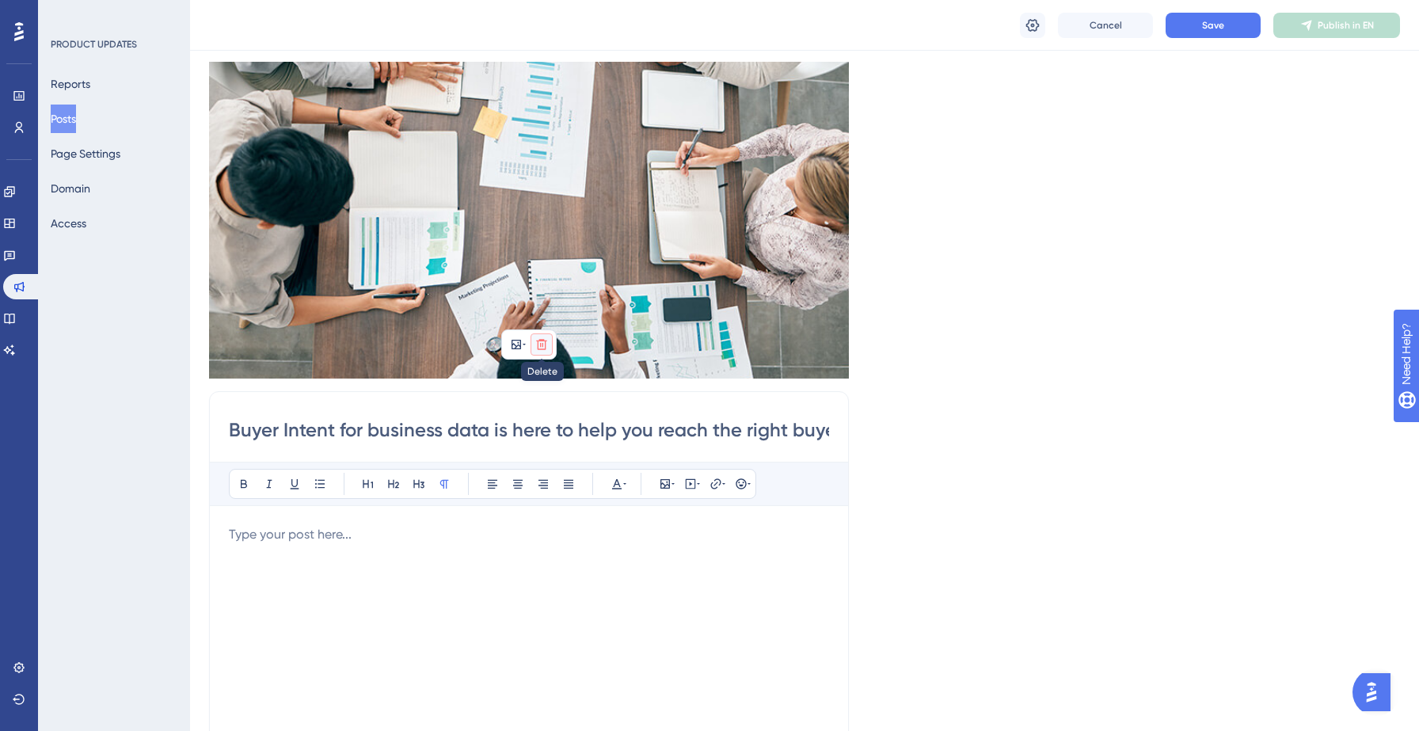
click at [538, 350] on button at bounding box center [542, 344] width 22 height 22
click at [545, 384] on icon at bounding box center [542, 382] width 16 height 16
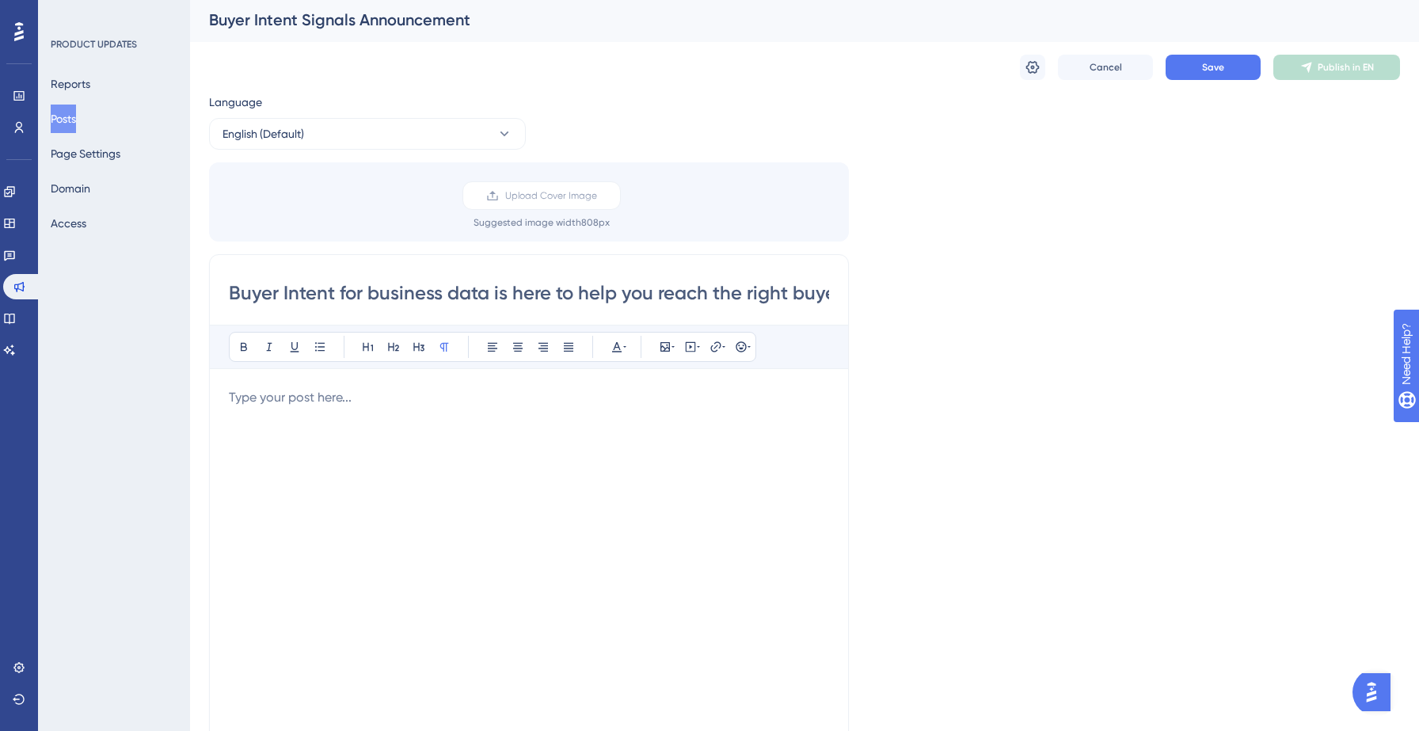
scroll to position [0, 0]
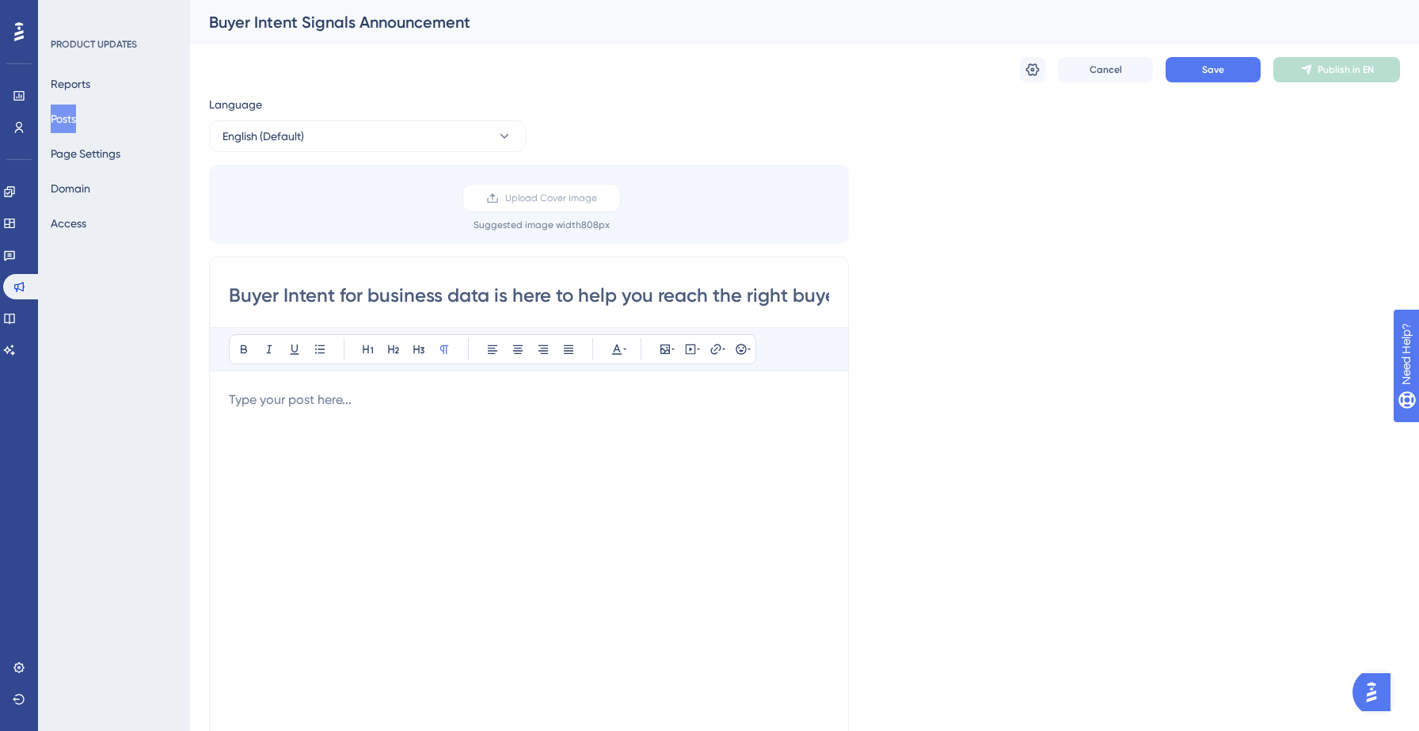
click at [492, 295] on input "Buyer Intent for business data is here to help you reach the right buyers at th…" at bounding box center [529, 295] width 600 height 25
type input "Buyer Intent for business data!"
click at [242, 413] on div at bounding box center [529, 564] width 600 height 348
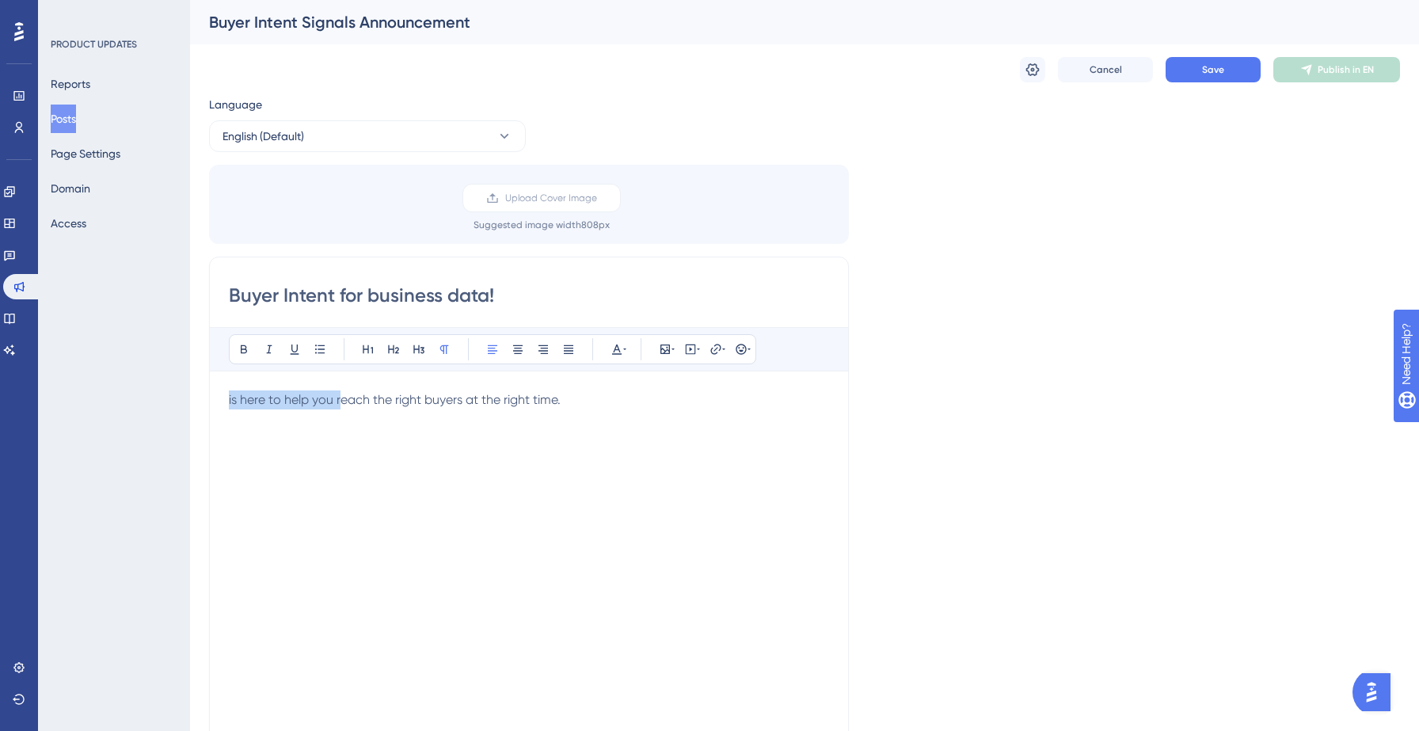
drag, startPoint x: 340, startPoint y: 400, endPoint x: 223, endPoint y: 385, distance: 118.2
click at [223, 385] on div "Buyer Intent for business data! Bold Italic Underline Bullet Point Heading 1 He…" at bounding box center [529, 508] width 640 height 502
click at [504, 398] on p "Reach the right buyers at the right time." at bounding box center [529, 399] width 600 height 19
click at [319, 346] on icon at bounding box center [320, 349] width 13 height 13
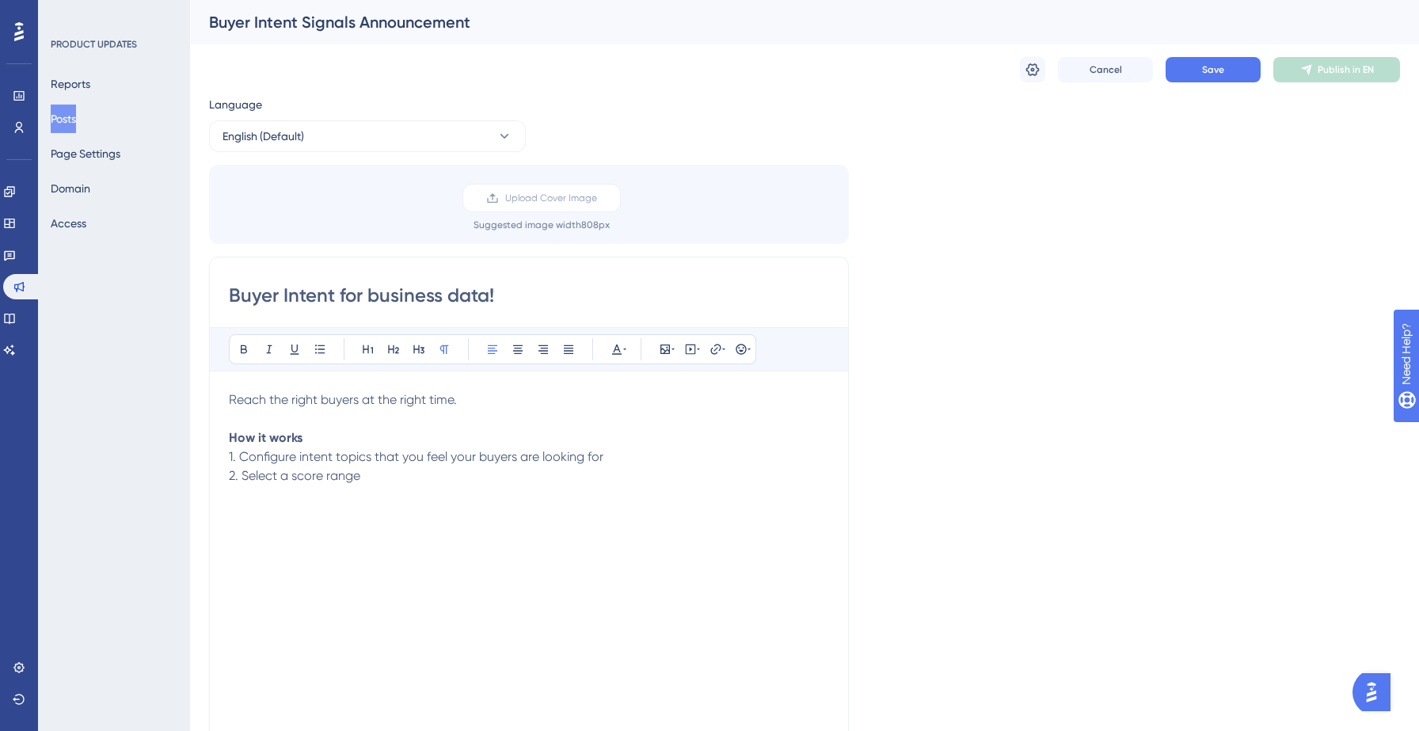
click at [294, 475] on span "2. Select a score range" at bounding box center [294, 475] width 131 height 15
click at [451, 479] on p "2. Select a intent signal score range" at bounding box center [529, 475] width 600 height 19
click at [599, 480] on span "2. Select a intent signal score range that depicts the intensity of interest" at bounding box center [435, 475] width 412 height 15
click at [726, 474] on p "2. Select a intent signal score range that depicts the intensity of the buyer's…" at bounding box center [529, 475] width 600 height 19
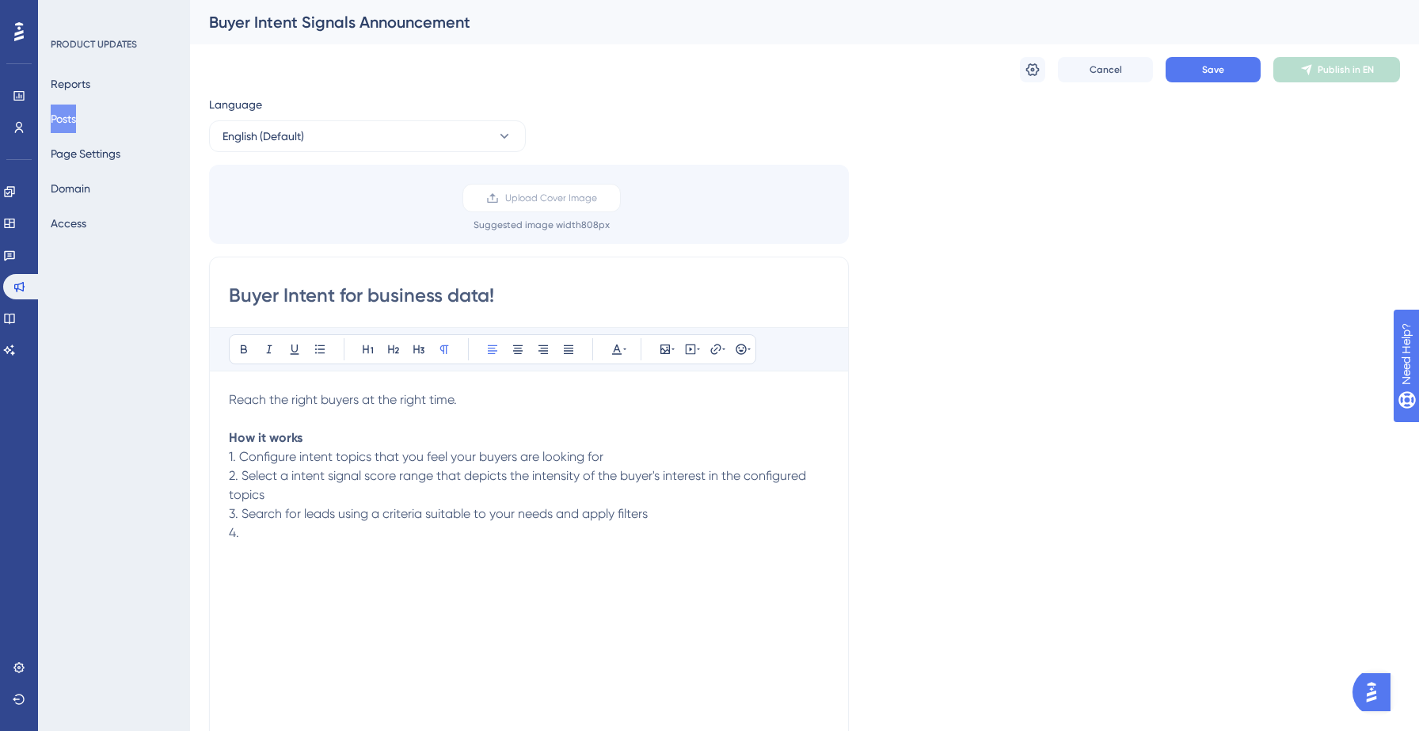
click at [383, 515] on span "3. Search for leads using a criteria suitable to your needs and apply filters" at bounding box center [438, 513] width 419 height 15
click at [487, 518] on span "3. Search for leads using a search criteria suitable to your needs and apply fi…" at bounding box center [459, 513] width 461 height 15
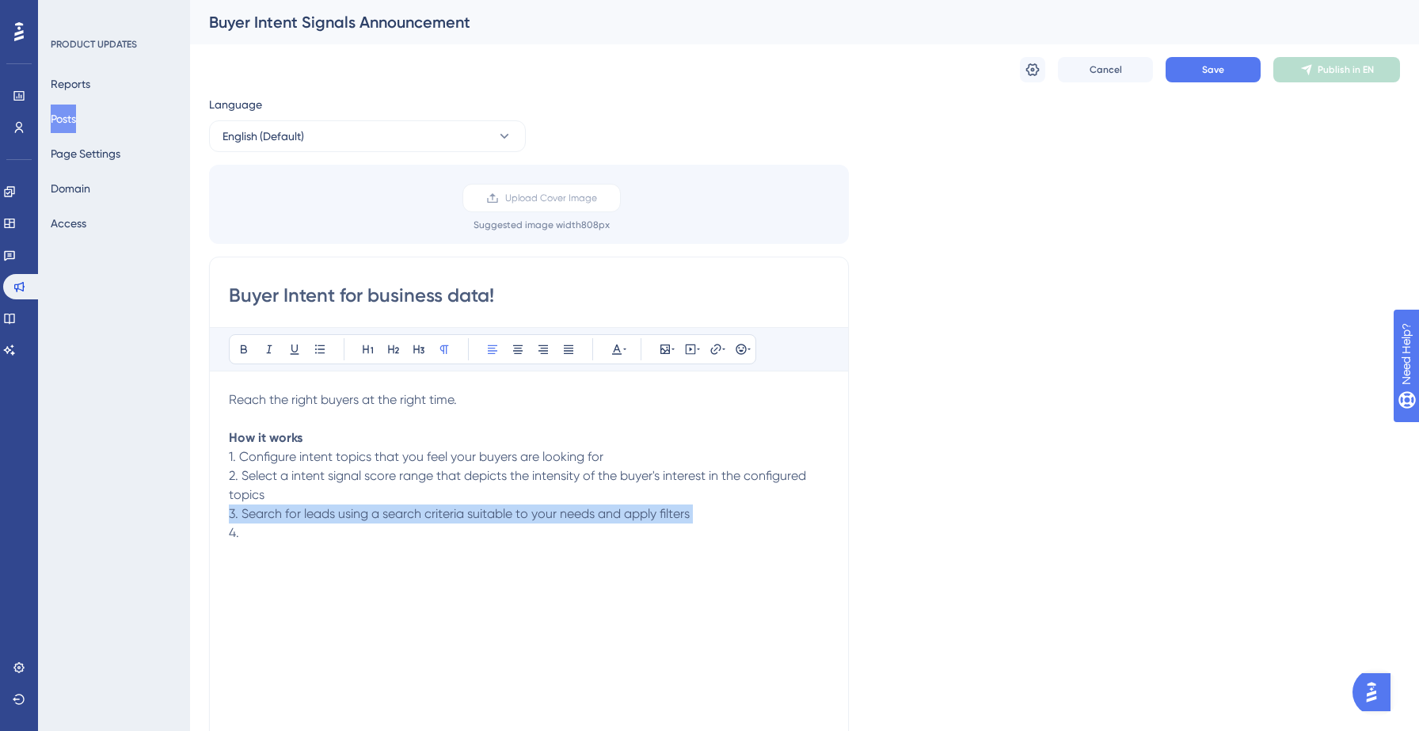
click at [487, 518] on span "3. Search for leads using a search criteria suitable to your needs and apply fi…" at bounding box center [459, 513] width 461 height 15
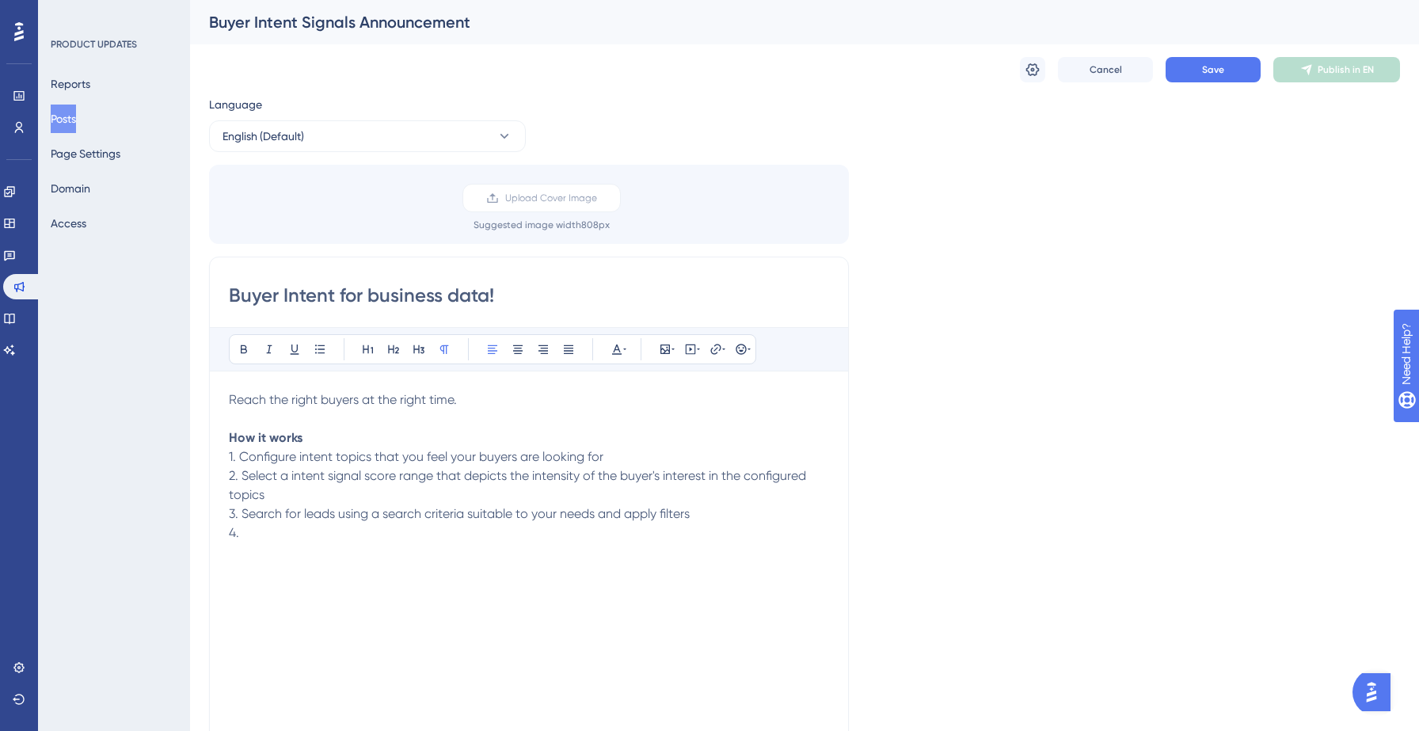
click at [627, 517] on span "3. Search for leads using a search criteria suitable to your needs and apply fi…" at bounding box center [459, 513] width 461 height 15
drag, startPoint x: 602, startPoint y: 515, endPoint x: 677, endPoint y: 528, distance: 76.3
click at [677, 528] on div "Reach the right buyers at the right time. How it works 1. Configure intent topi…" at bounding box center [529, 564] width 600 height 348
click at [672, 523] on p "4." at bounding box center [529, 532] width 600 height 19
click at [468, 515] on span "3. Search for leads using a search criteria suitable to your needs and apply fi…" at bounding box center [459, 513] width 461 height 15
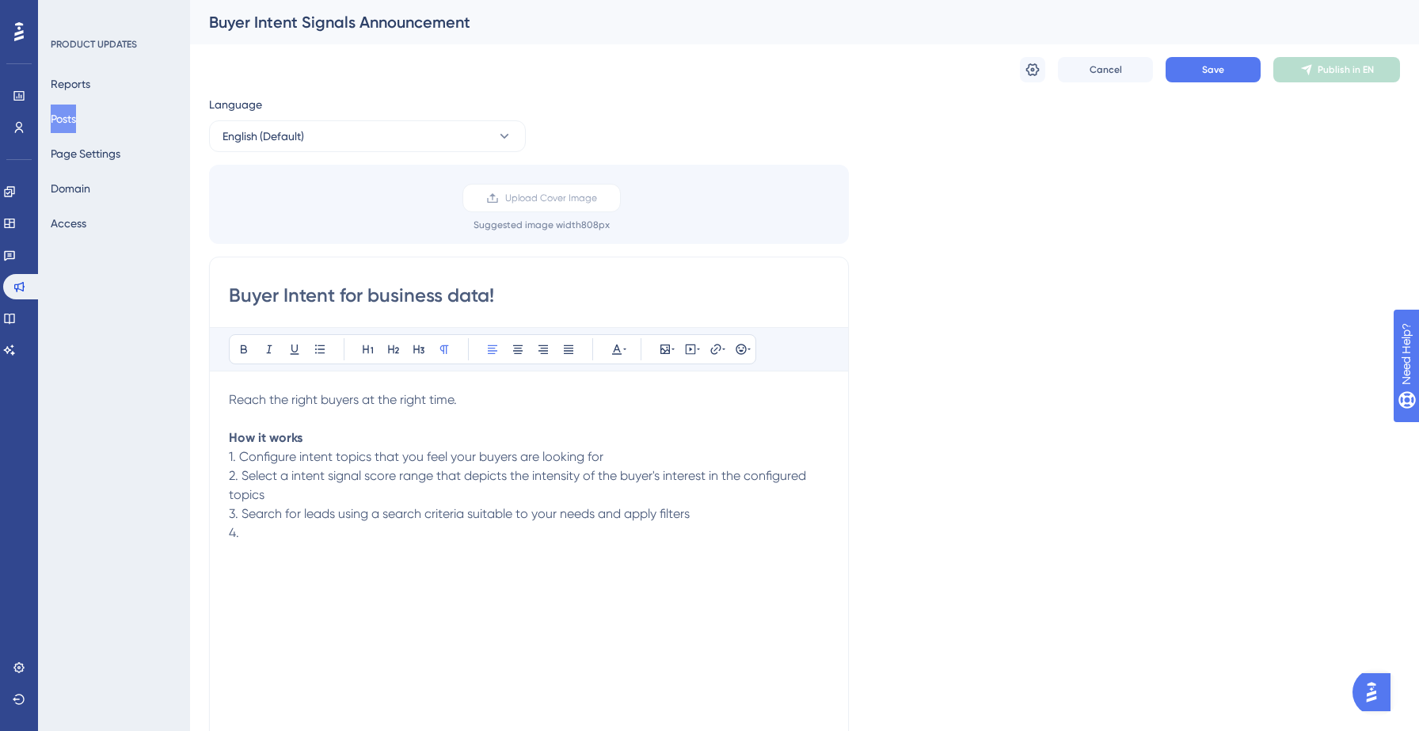
click at [703, 515] on p "3. Search for leads using a search criteria suitable to your needs and apply fi…" at bounding box center [529, 513] width 600 height 19
click at [515, 515] on span "3. Search for leads using a search criteria suitable to your needs" at bounding box center [412, 513] width 366 height 15
click at [332, 544] on div "Reach the right buyers at the right time. How it works 1. Configure intent topi…" at bounding box center [529, 564] width 600 height 348
click at [297, 398] on span "Reach the right buyers at the right time." at bounding box center [343, 399] width 228 height 15
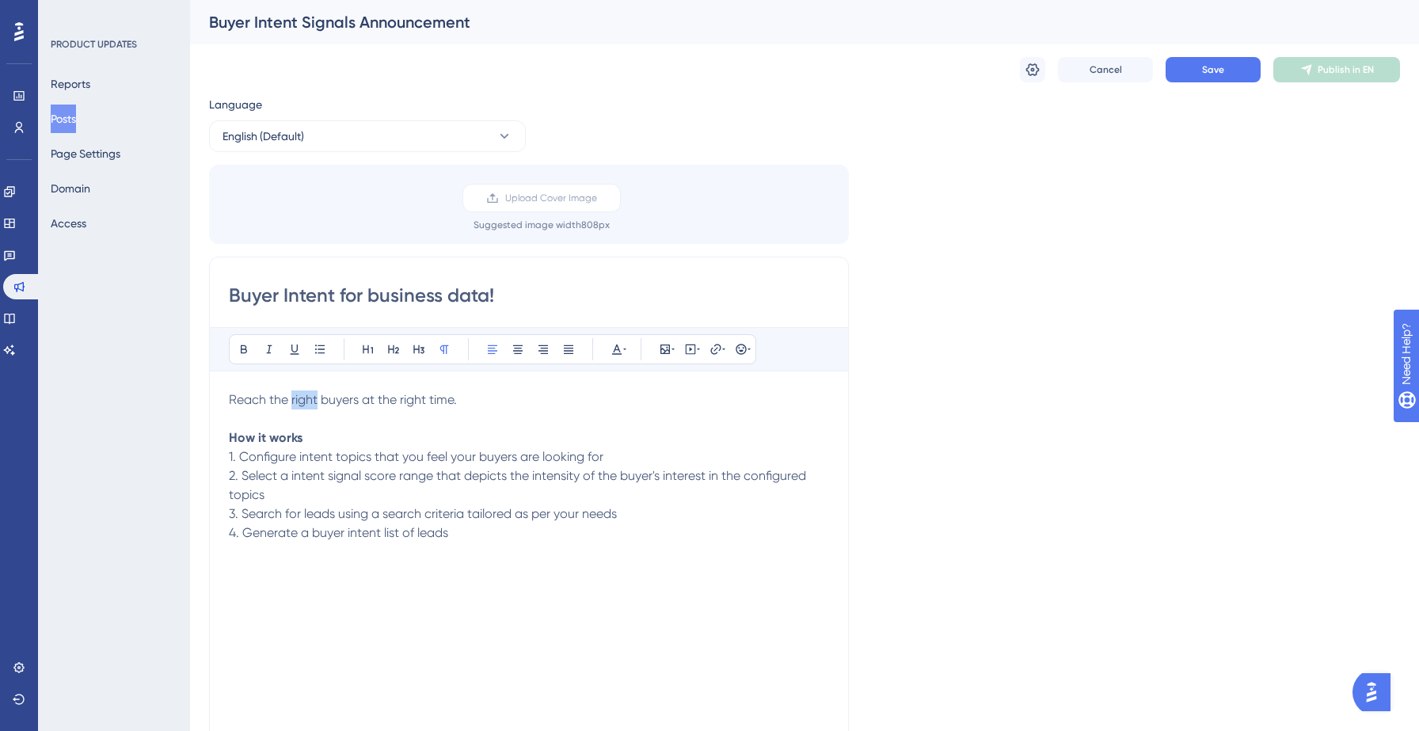
click at [297, 398] on span "Reach the right buyers at the right time." at bounding box center [343, 399] width 228 height 15
click at [449, 402] on span "Reach the right buyers at the right time." at bounding box center [343, 399] width 228 height 15
click at [270, 397] on span "Reach the right buyers before anyone else." at bounding box center [351, 399] width 245 height 15
click at [470, 396] on span "Reach out to the warm prospects before anyone else." at bounding box center [384, 399] width 310 height 15
click at [542, 405] on p "Reach out to the warm prospects before anyone else." at bounding box center [529, 399] width 600 height 19
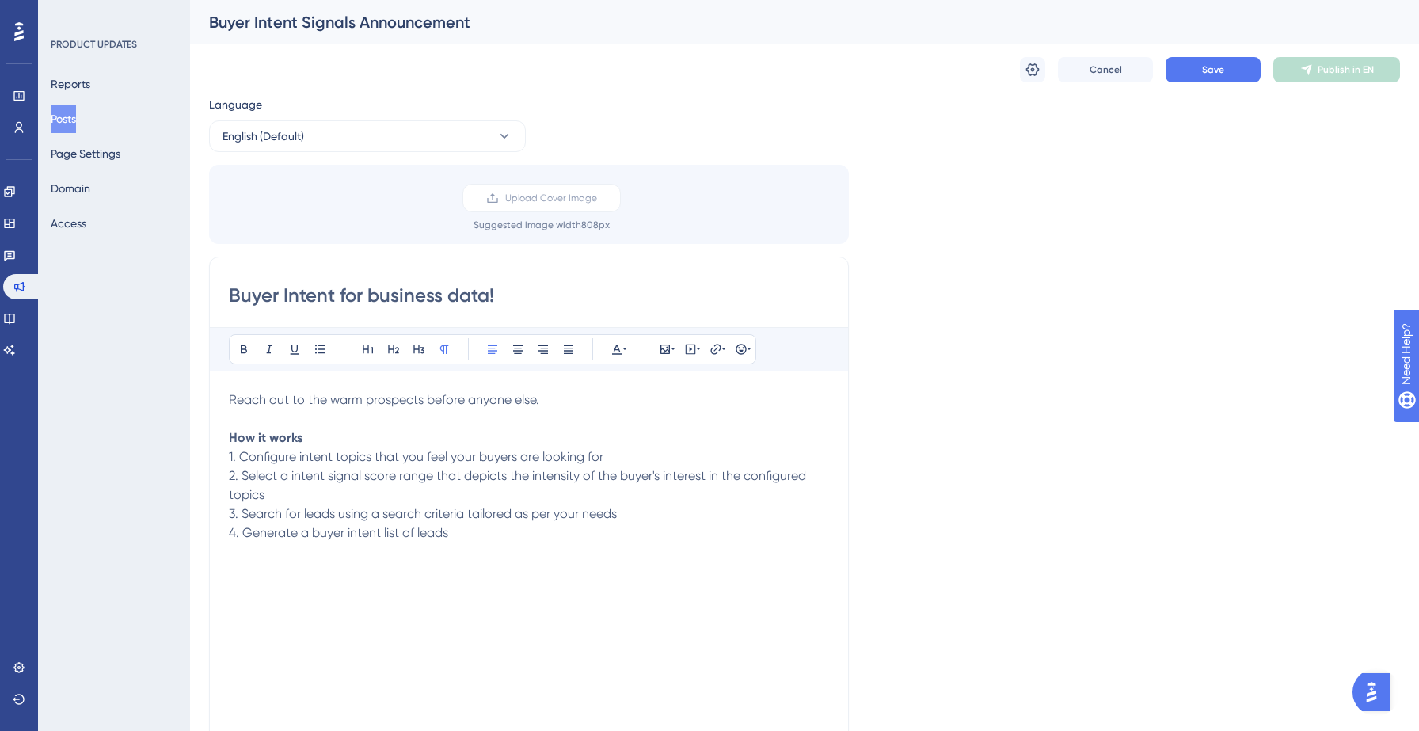
click at [424, 398] on span "Reach out to the warm prospects before anyone else." at bounding box center [384, 399] width 310 height 15
drag, startPoint x: 422, startPoint y: 398, endPoint x: 333, endPoint y: 399, distance: 88.7
click at [333, 399] on span "Reach out to the warm prospects before anyone else." at bounding box center [384, 399] width 310 height 15
click at [318, 485] on p "2. Select a intent signal score range that depicts the intensity of the buyer's…" at bounding box center [529, 485] width 600 height 38
click at [533, 482] on span "2. Select a intent signal score range that depicts the intensity of the buyer's…" at bounding box center [519, 485] width 580 height 34
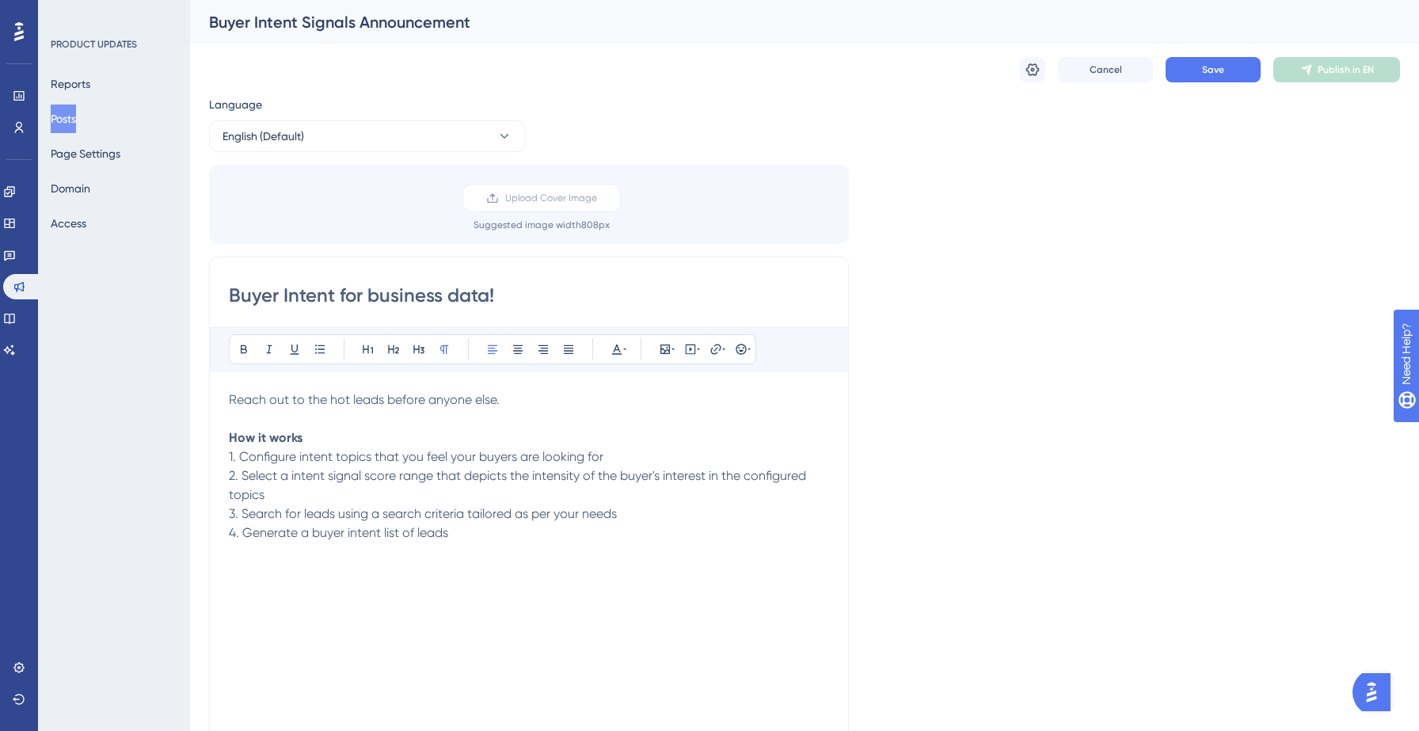
click at [533, 482] on span "2. Select a intent signal score range that depicts the intensity of the buyer's…" at bounding box center [519, 485] width 580 height 34
click at [409, 512] on span "3. Search for leads using a search criteria tailored as per your needs" at bounding box center [423, 513] width 388 height 15
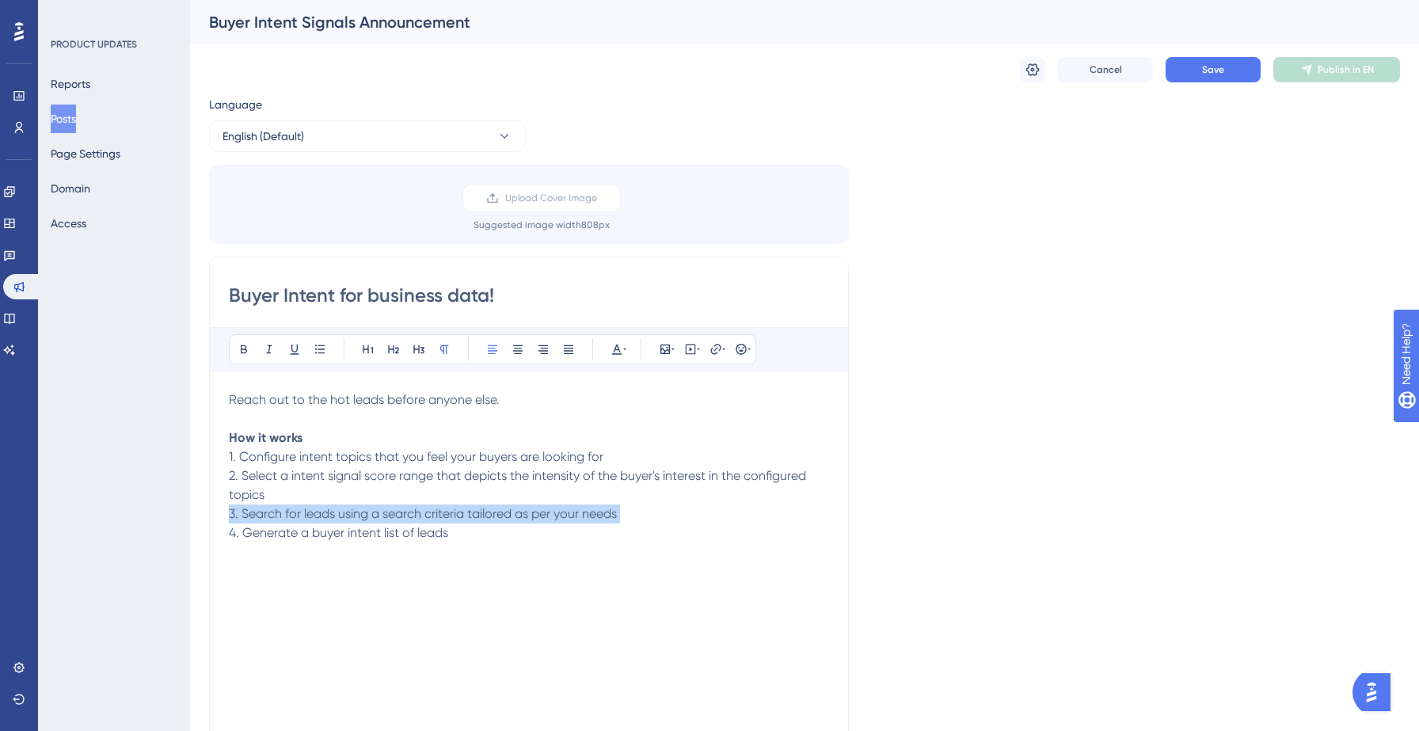
click at [409, 512] on span "3. Search for leads using a search criteria tailored as per your needs" at bounding box center [423, 513] width 388 height 15
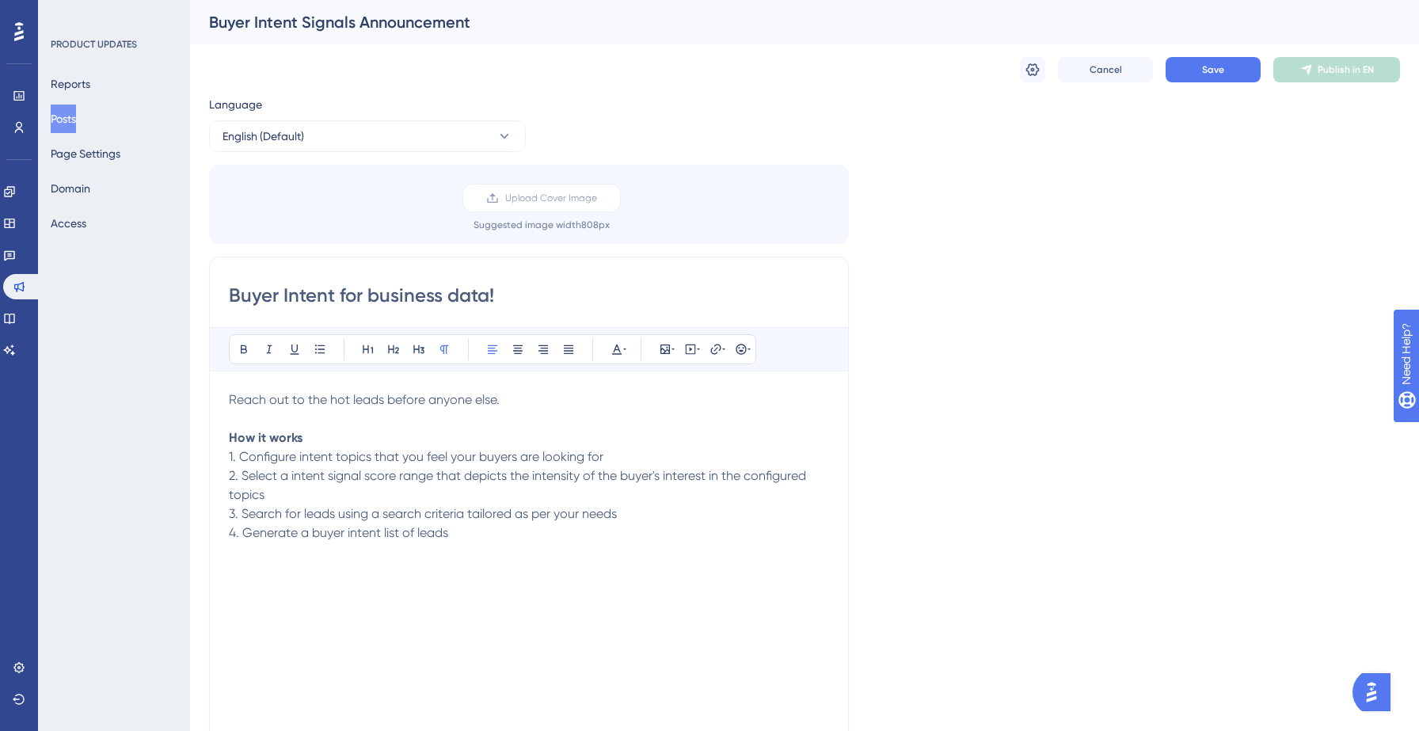
click at [409, 512] on span "3. Search for leads using a search criteria tailored as per your needs" at bounding box center [423, 513] width 388 height 15
click at [377, 531] on span "4. Generate a buyer intent list of leads" at bounding box center [338, 532] width 219 height 15
click at [314, 533] on span "4. Generate a buyer intent list of leads" at bounding box center [338, 532] width 219 height 15
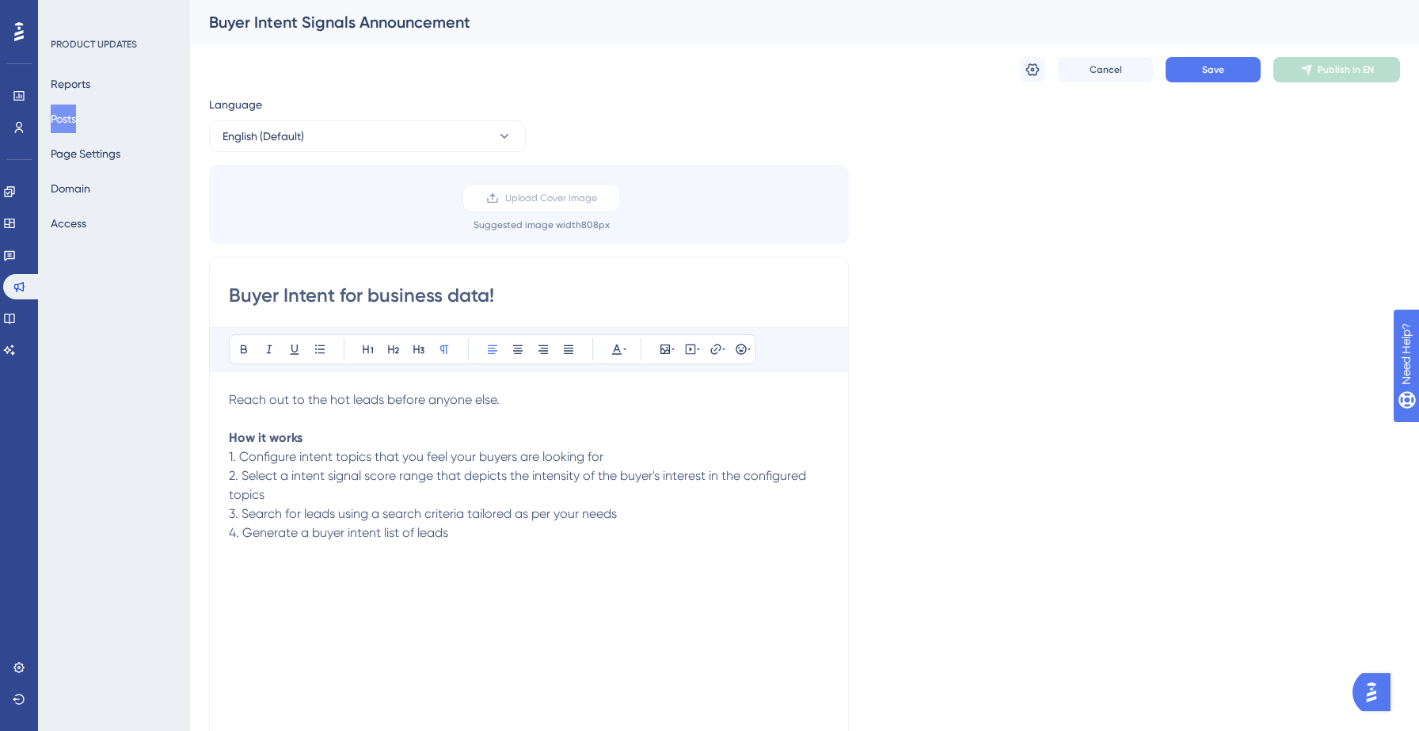
click at [386, 555] on div "Reach out to the hot leads before anyone else. How it works 1. Configure intent…" at bounding box center [529, 564] width 600 height 348
click at [312, 534] on span "4. Generate a buyer intent list of leads" at bounding box center [338, 532] width 219 height 15
click at [330, 528] on span "4. Generate a targetted list of leads" at bounding box center [332, 532] width 207 height 15
click at [446, 536] on p "4. Generate a targeted list of leads" at bounding box center [529, 532] width 600 height 19
click at [1215, 71] on span "Save" at bounding box center [1213, 69] width 22 height 13
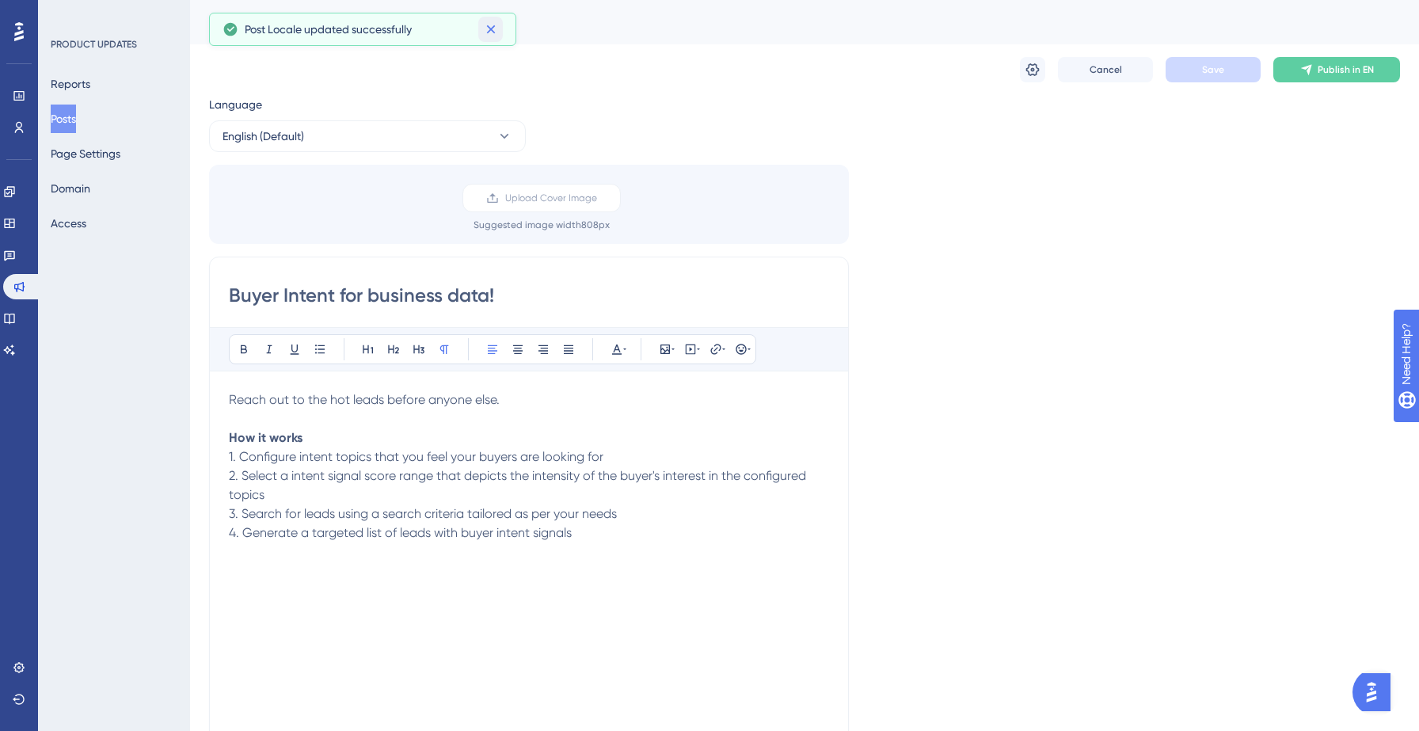
click at [491, 31] on icon at bounding box center [491, 29] width 16 height 16
click at [1039, 67] on icon at bounding box center [1033, 70] width 16 height 16
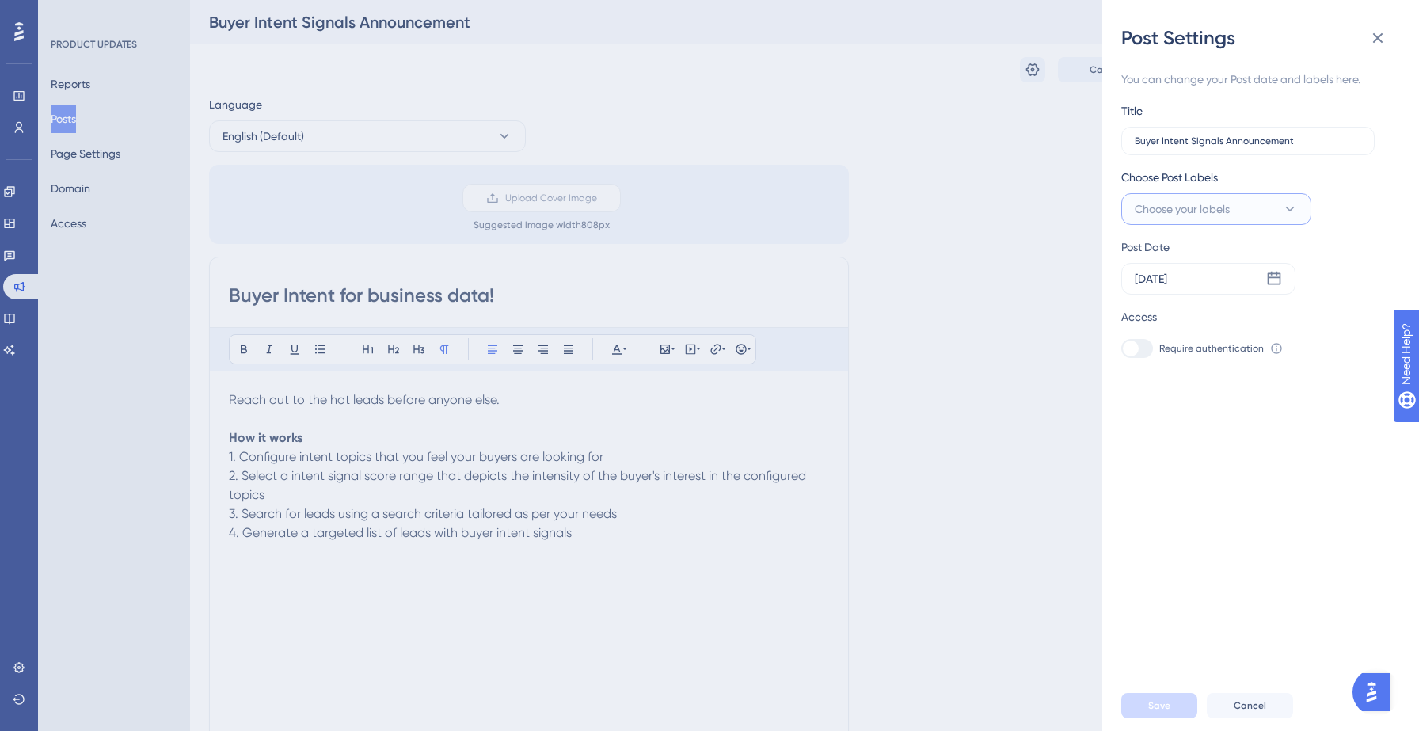
click at [1211, 208] on span "Choose your labels" at bounding box center [1182, 209] width 95 height 19
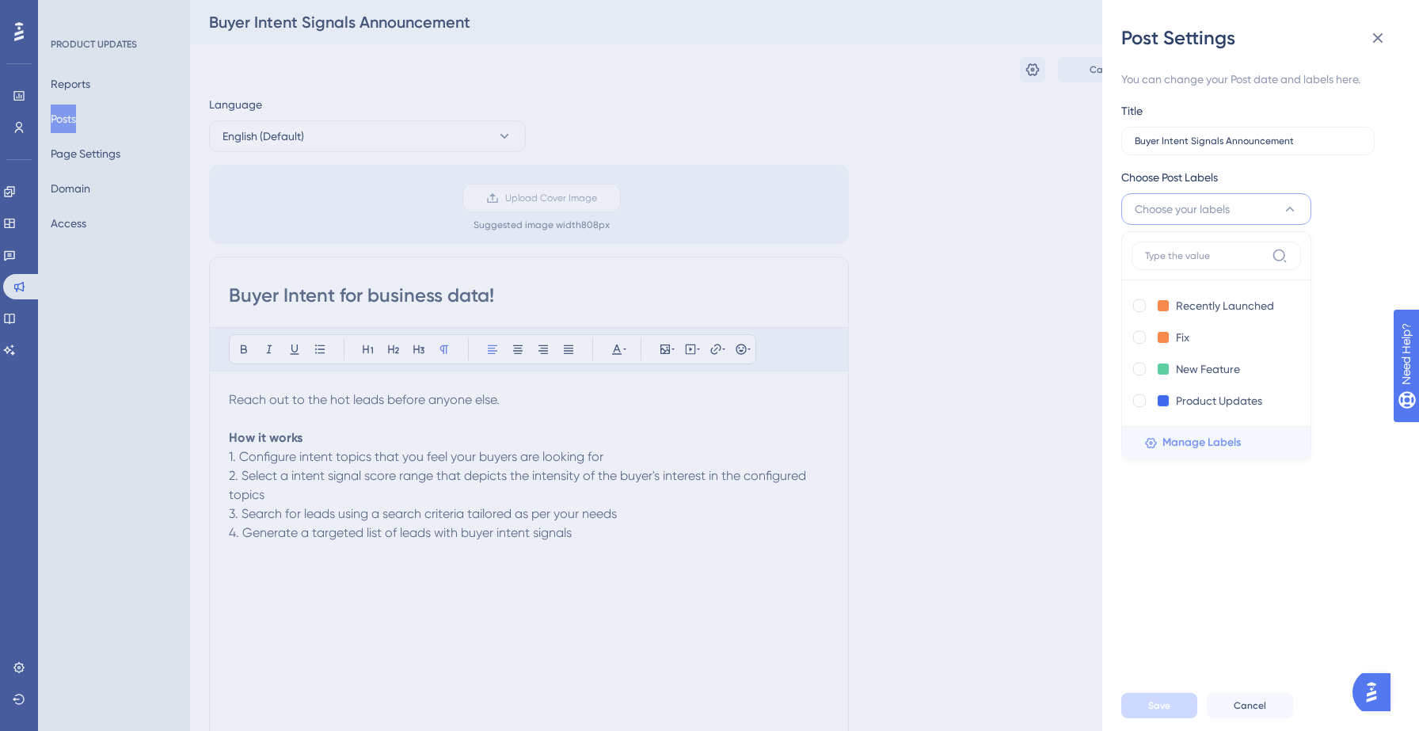
click at [1178, 441] on span "Manage Labels" at bounding box center [1201, 442] width 78 height 19
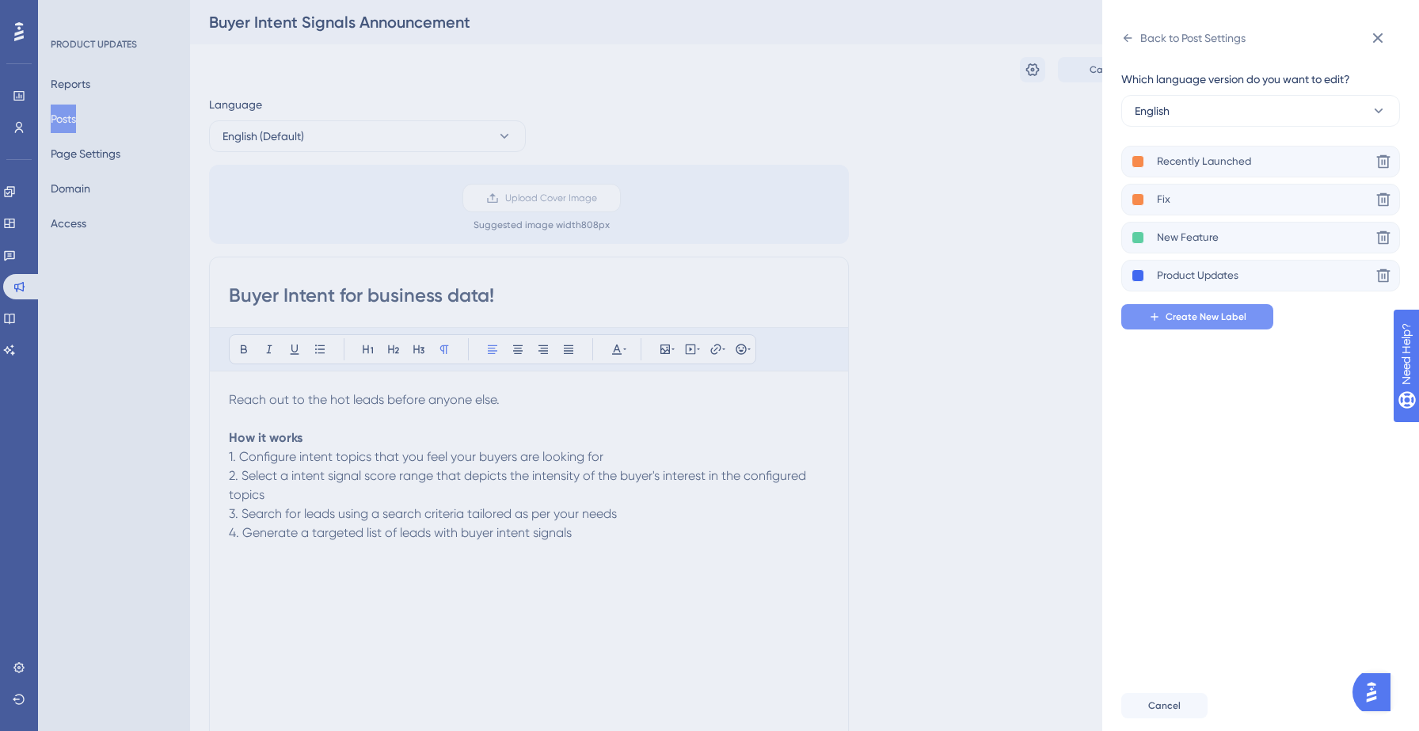
click at [1190, 325] on button "Create New Label" at bounding box center [1197, 316] width 152 height 25
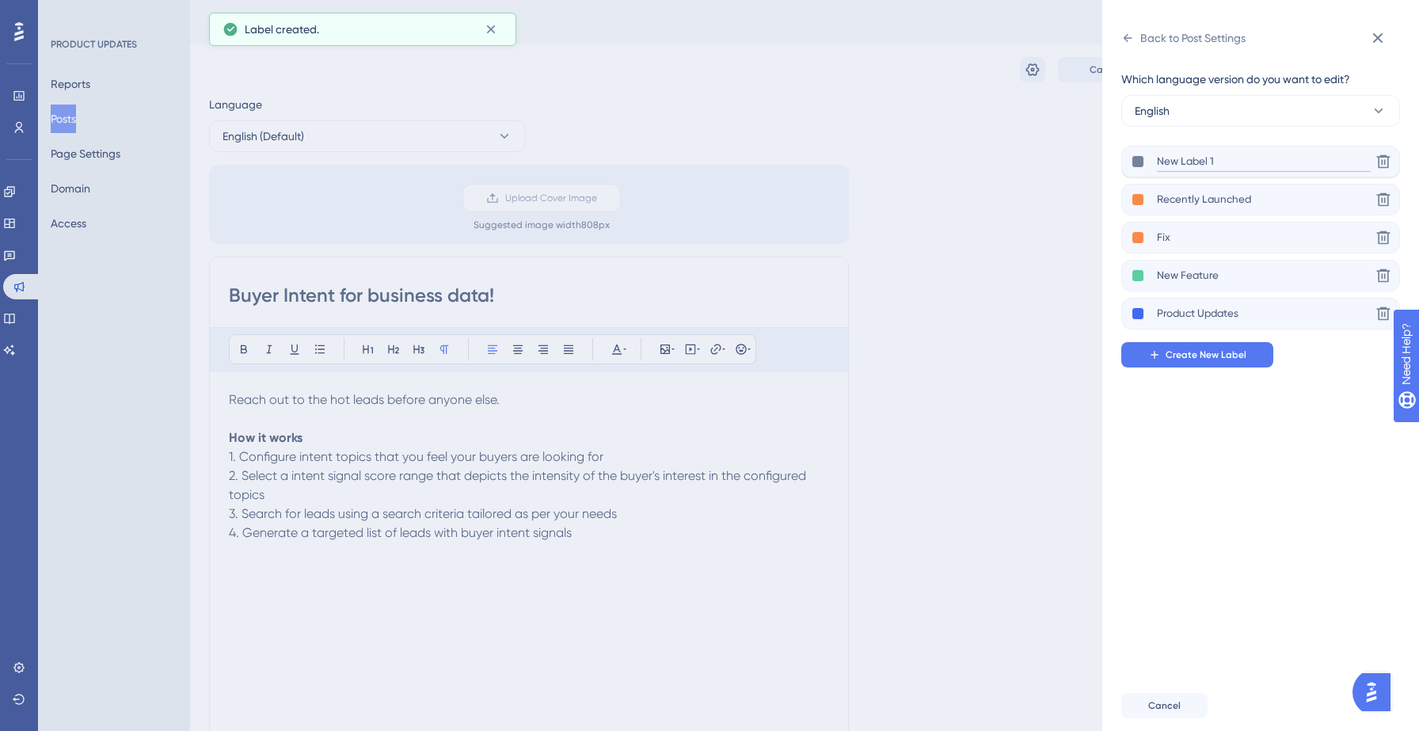
click at [1189, 162] on input "New Label 1" at bounding box center [1264, 162] width 214 height 20
click at [1160, 161] on input "Subscription only" at bounding box center [1264, 162] width 214 height 20
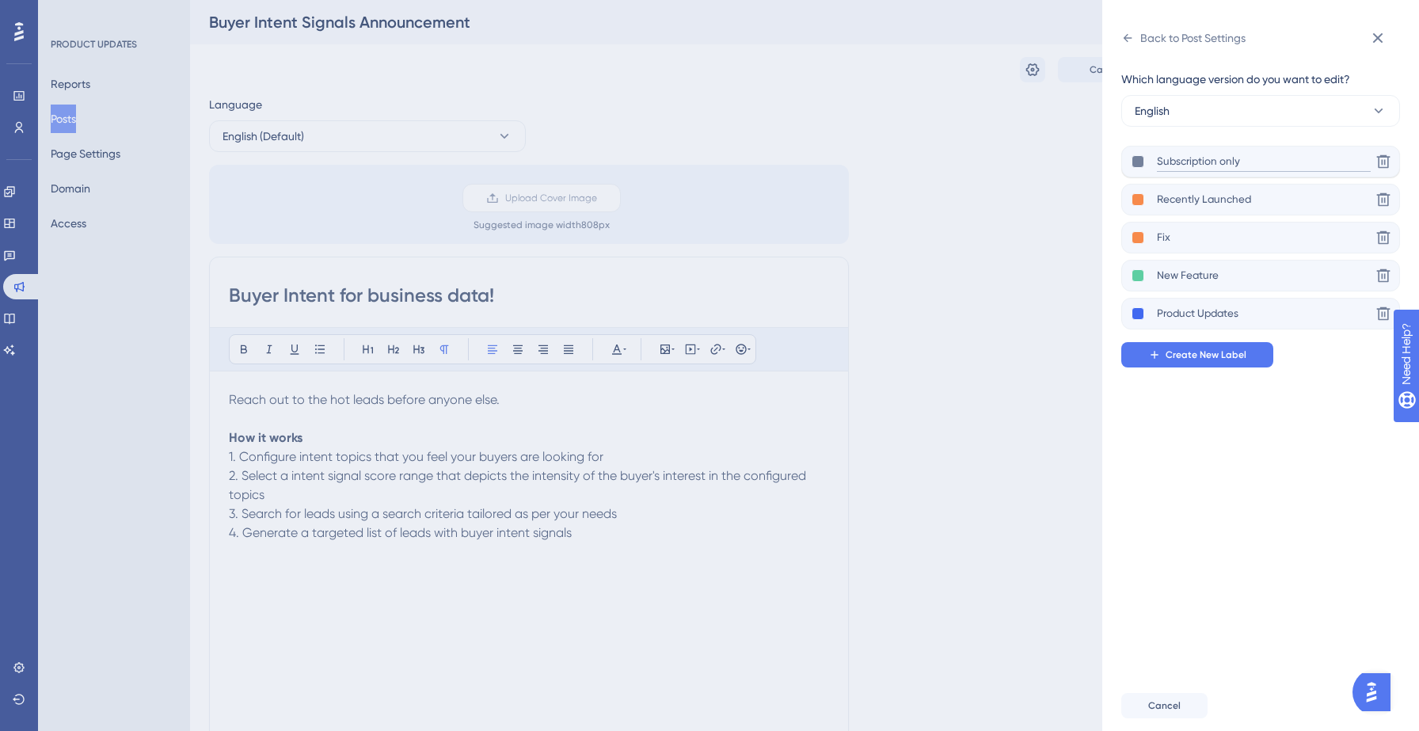
click at [1160, 161] on input "Subscription only" at bounding box center [1264, 162] width 214 height 20
type input "Subscription only"
click at [1219, 422] on div "Which language version do you want to edit? English Subscription only Delete Re…" at bounding box center [1266, 366] width 291 height 630
click at [1238, 166] on input "Subscription only" at bounding box center [1264, 162] width 214 height 20
click at [1261, 169] on input "Subscription only" at bounding box center [1264, 162] width 214 height 20
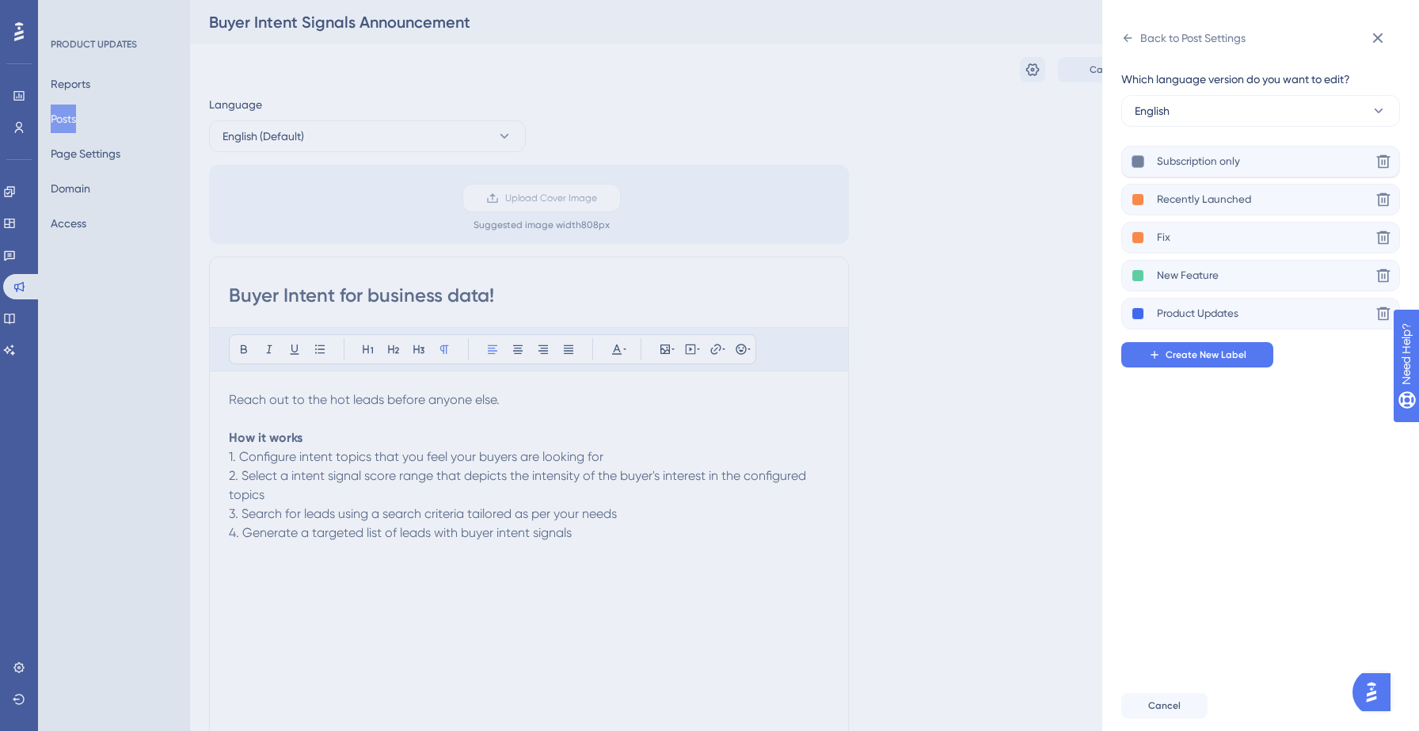
click at [1139, 165] on button at bounding box center [1138, 161] width 13 height 13
click at [1182, 195] on div at bounding box center [1182, 193] width 13 height 13
click at [1167, 415] on div "Which language version do you want to edit? English Subscription only Delete Re…" at bounding box center [1266, 366] width 291 height 630
click at [1135, 33] on div "Back to Post Settings" at bounding box center [1183, 37] width 124 height 25
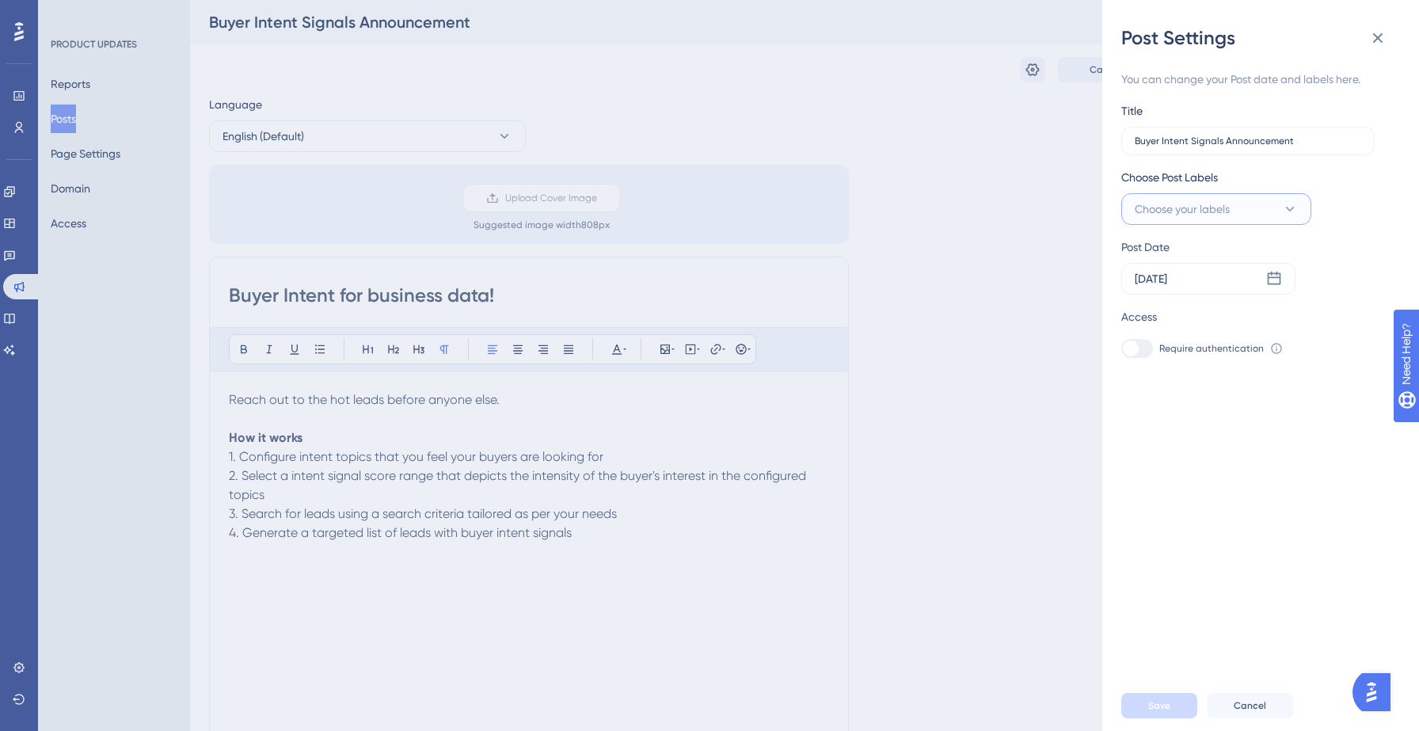
click at [1182, 206] on span "Choose your labels" at bounding box center [1182, 209] width 95 height 19
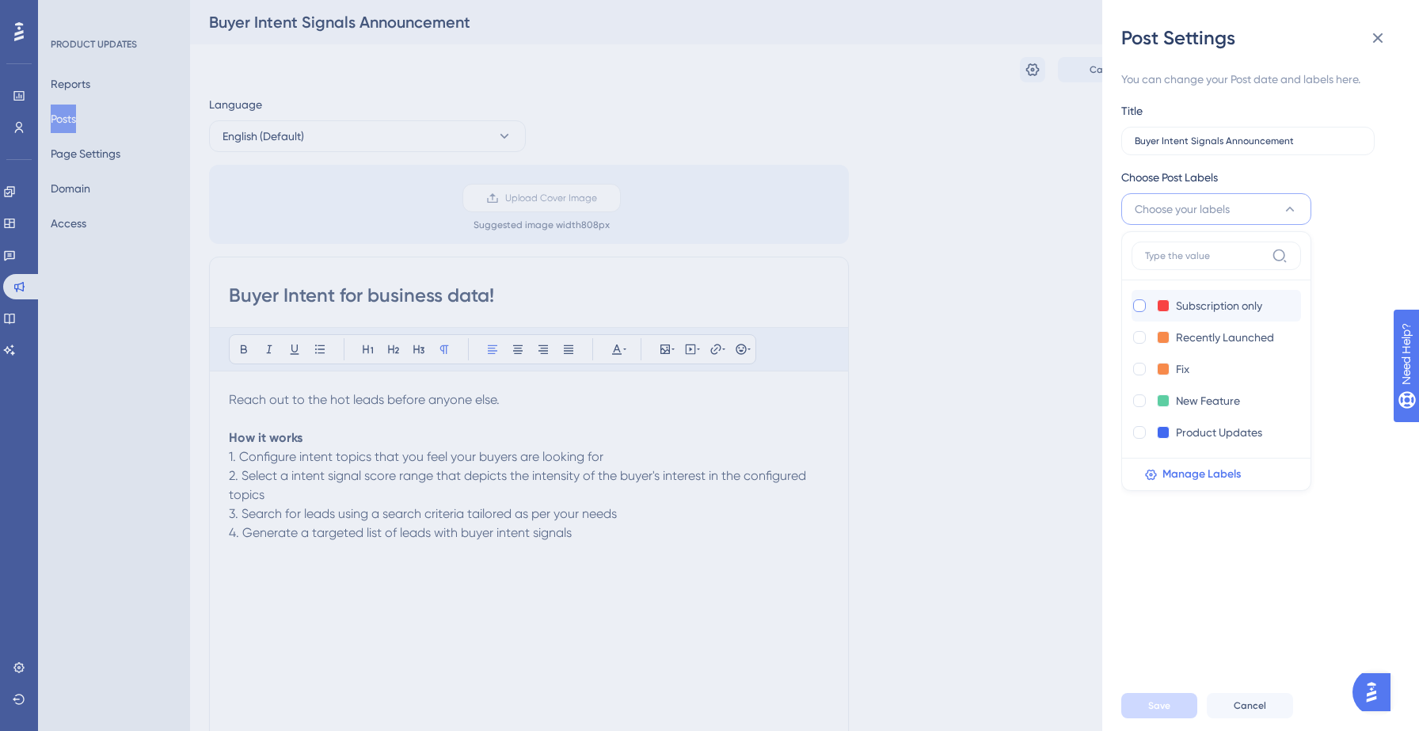
click at [1143, 308] on div at bounding box center [1139, 305] width 13 height 13
checkbox input "true"
click at [1201, 560] on div "You can change your Post date and labels here. Title Buyer Intent Signals Annou…" at bounding box center [1266, 366] width 291 height 630
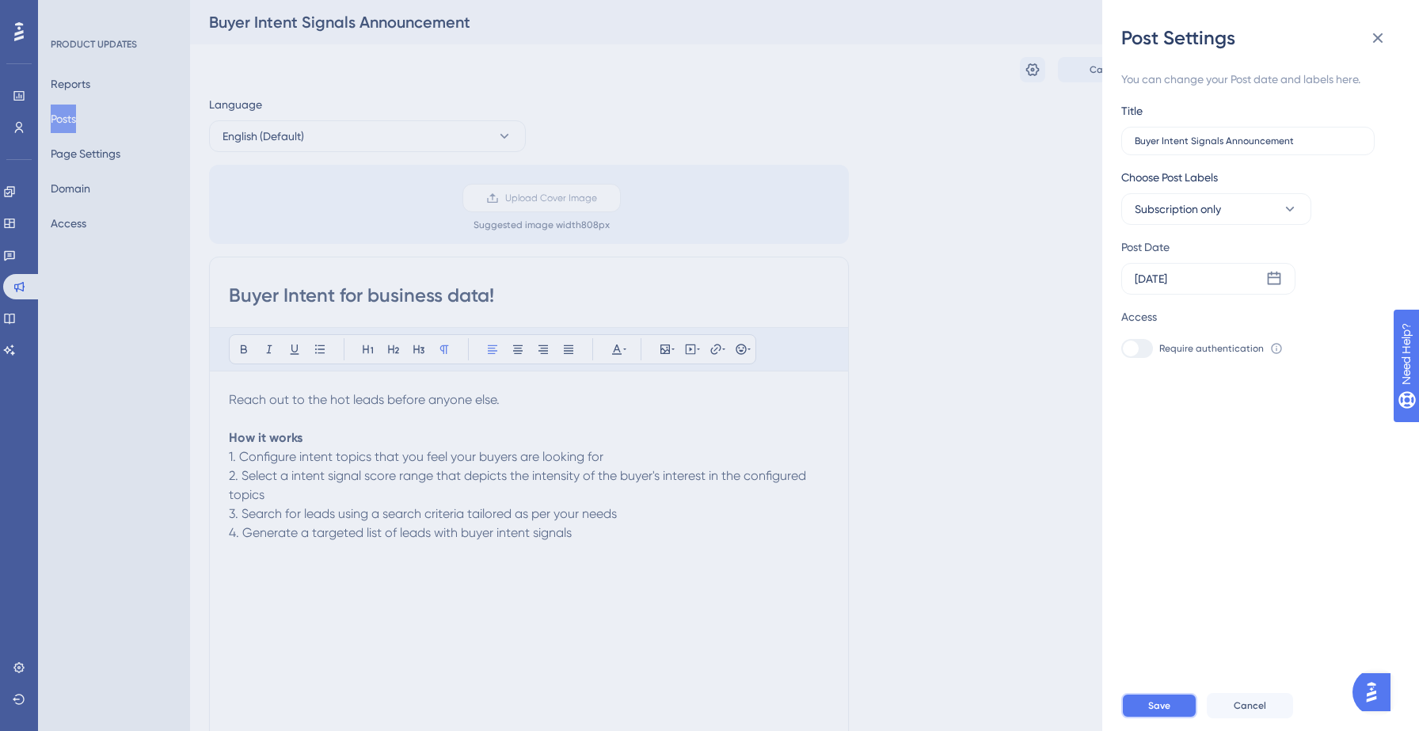
click at [1153, 697] on button "Save" at bounding box center [1159, 705] width 76 height 25
click at [1371, 39] on icon at bounding box center [1377, 38] width 19 height 19
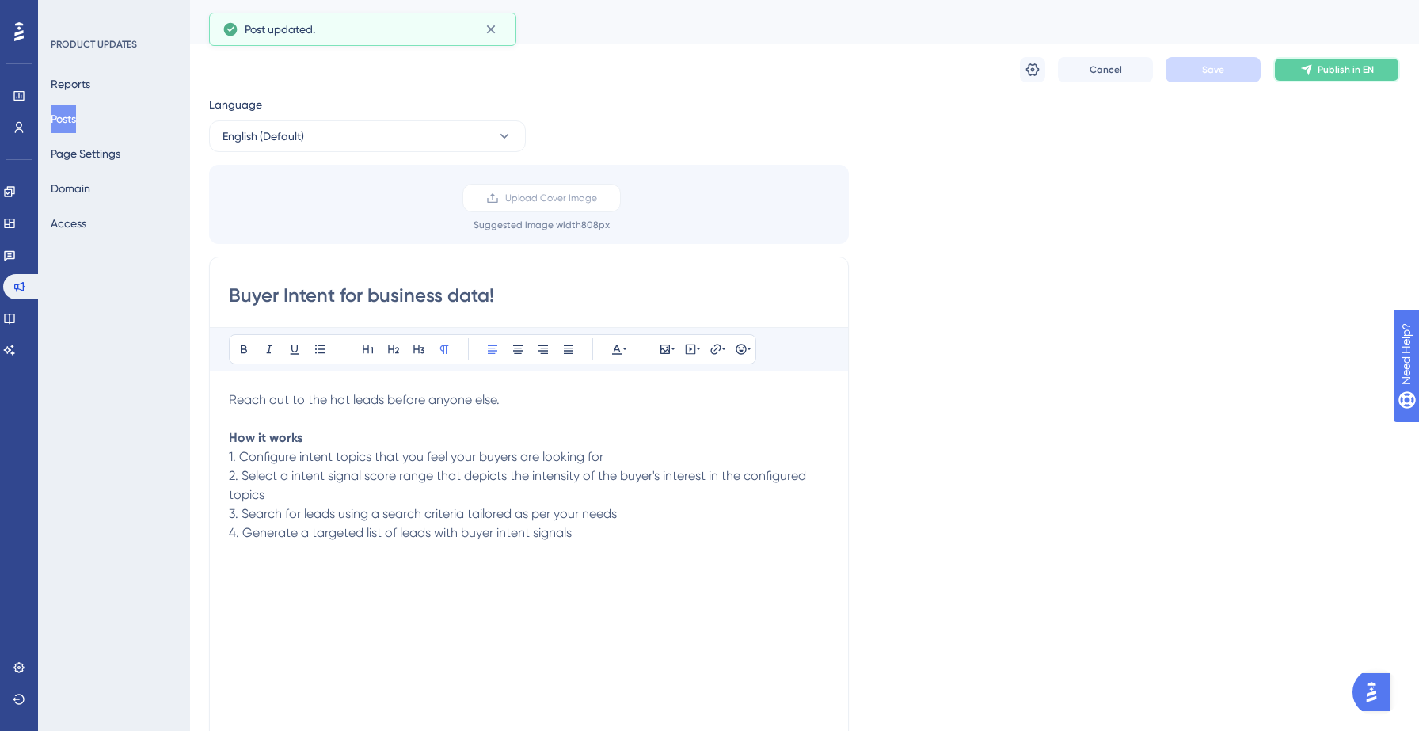
click at [1354, 61] on button "Publish in EN" at bounding box center [1336, 69] width 127 height 25
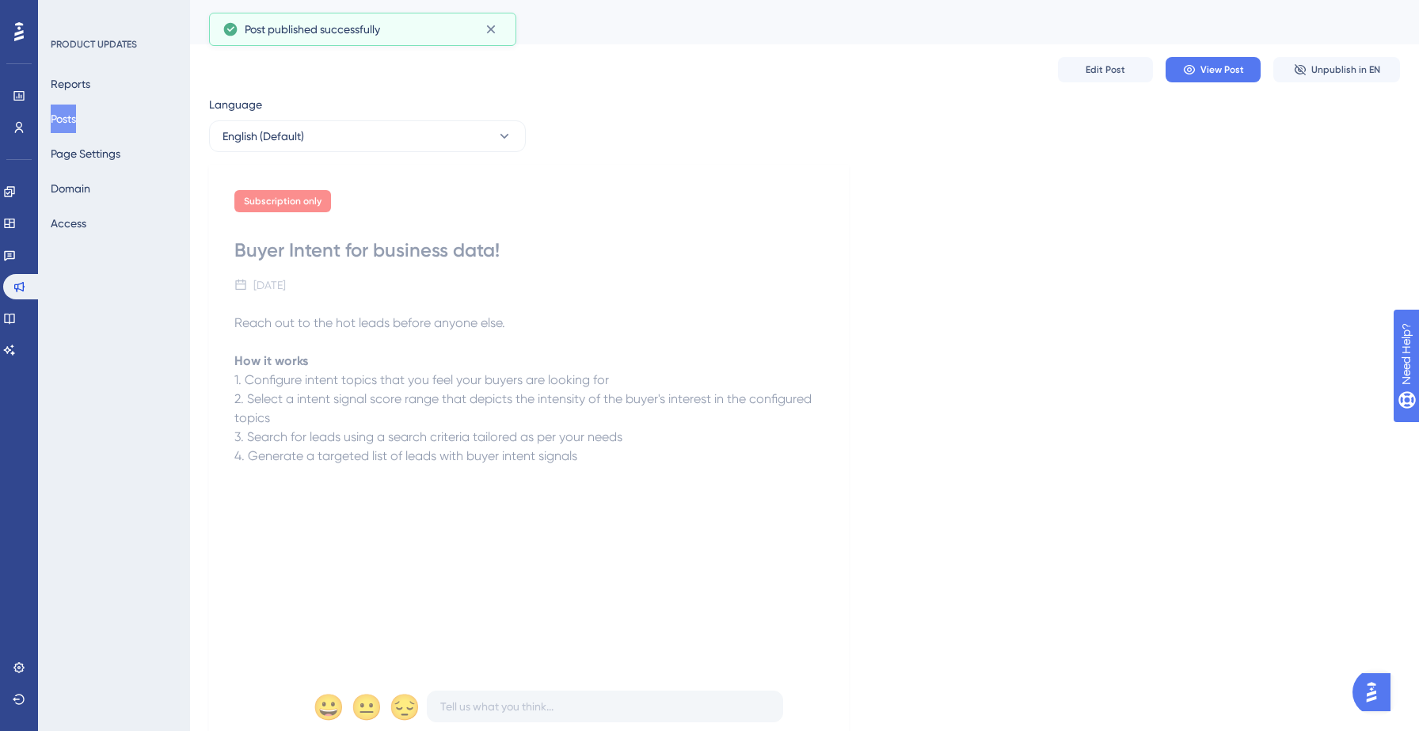
click at [68, 120] on button "Posts" at bounding box center [63, 119] width 25 height 29
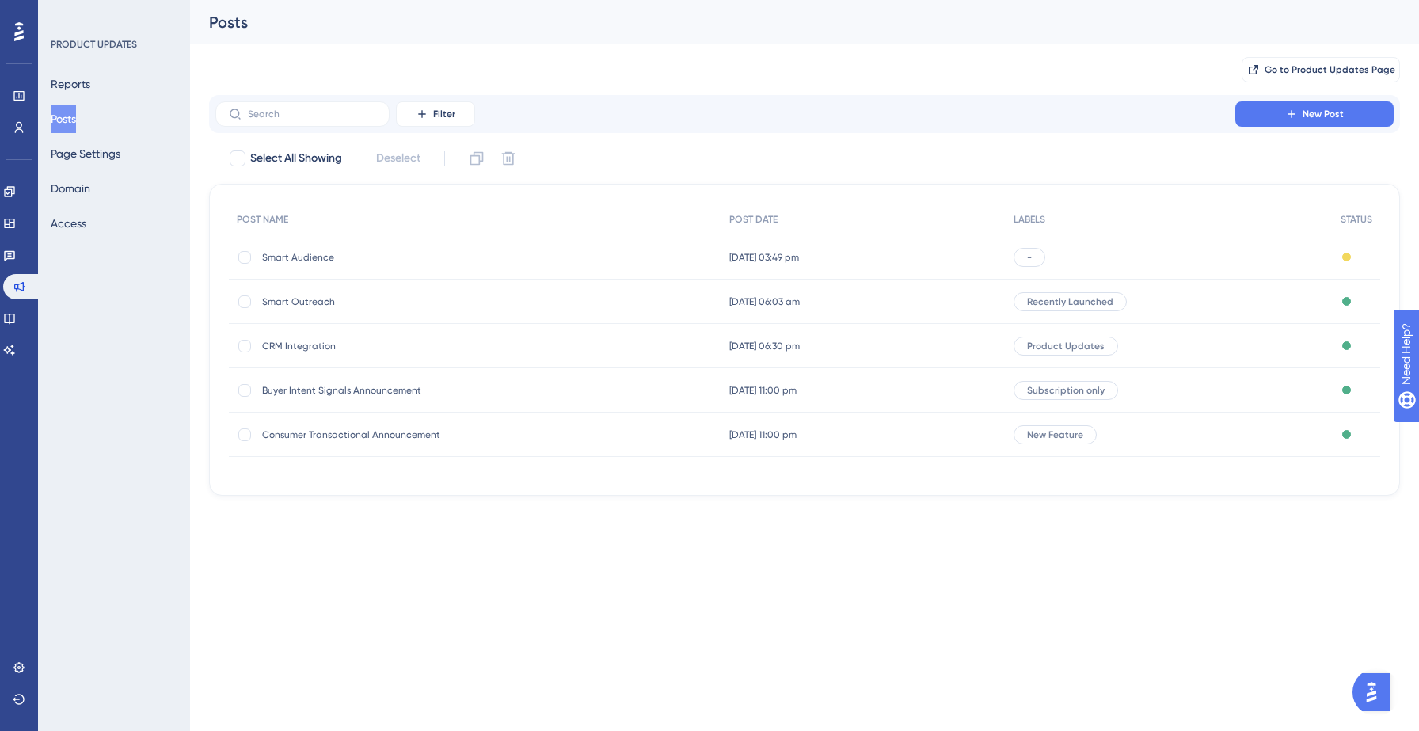
click at [338, 428] on span "Consumer Transactional Announcement" at bounding box center [388, 434] width 253 height 13
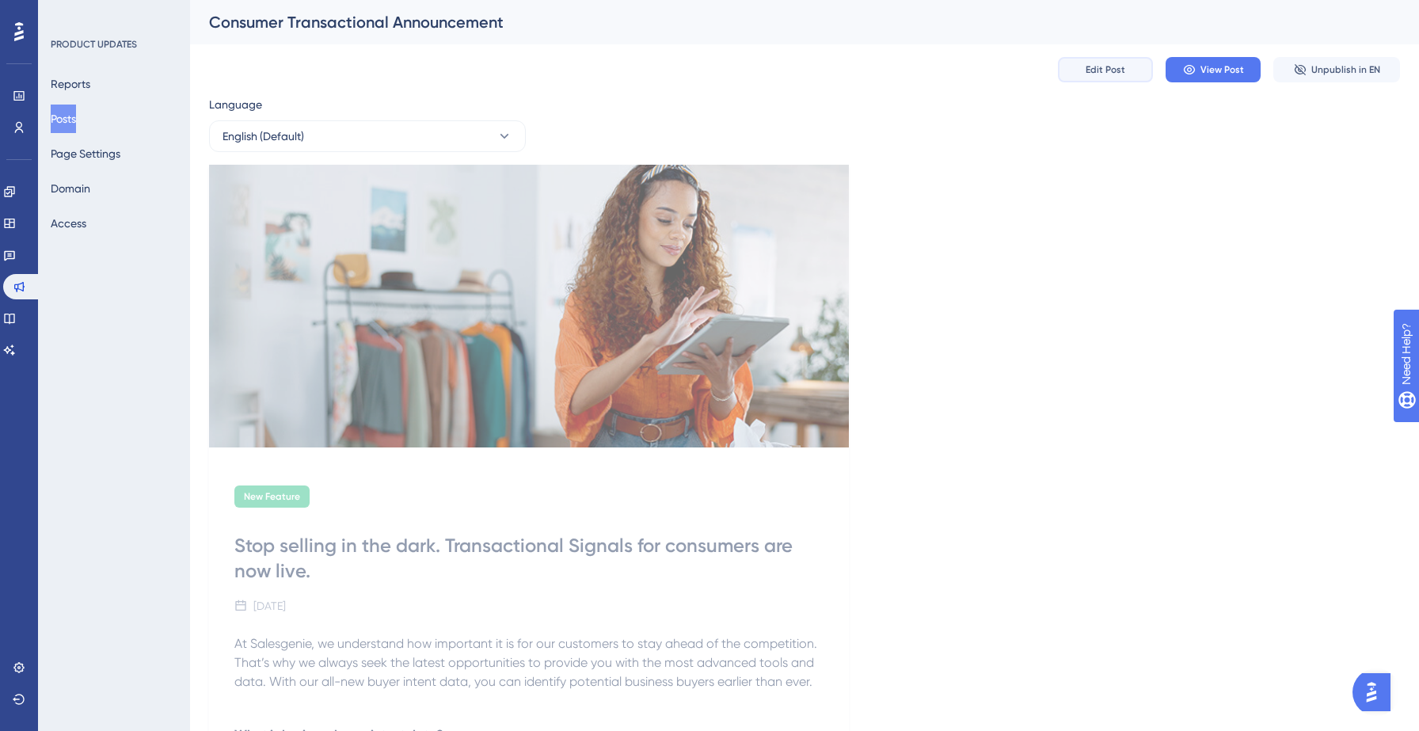
click at [1100, 71] on span "Edit Post" at bounding box center [1106, 69] width 40 height 13
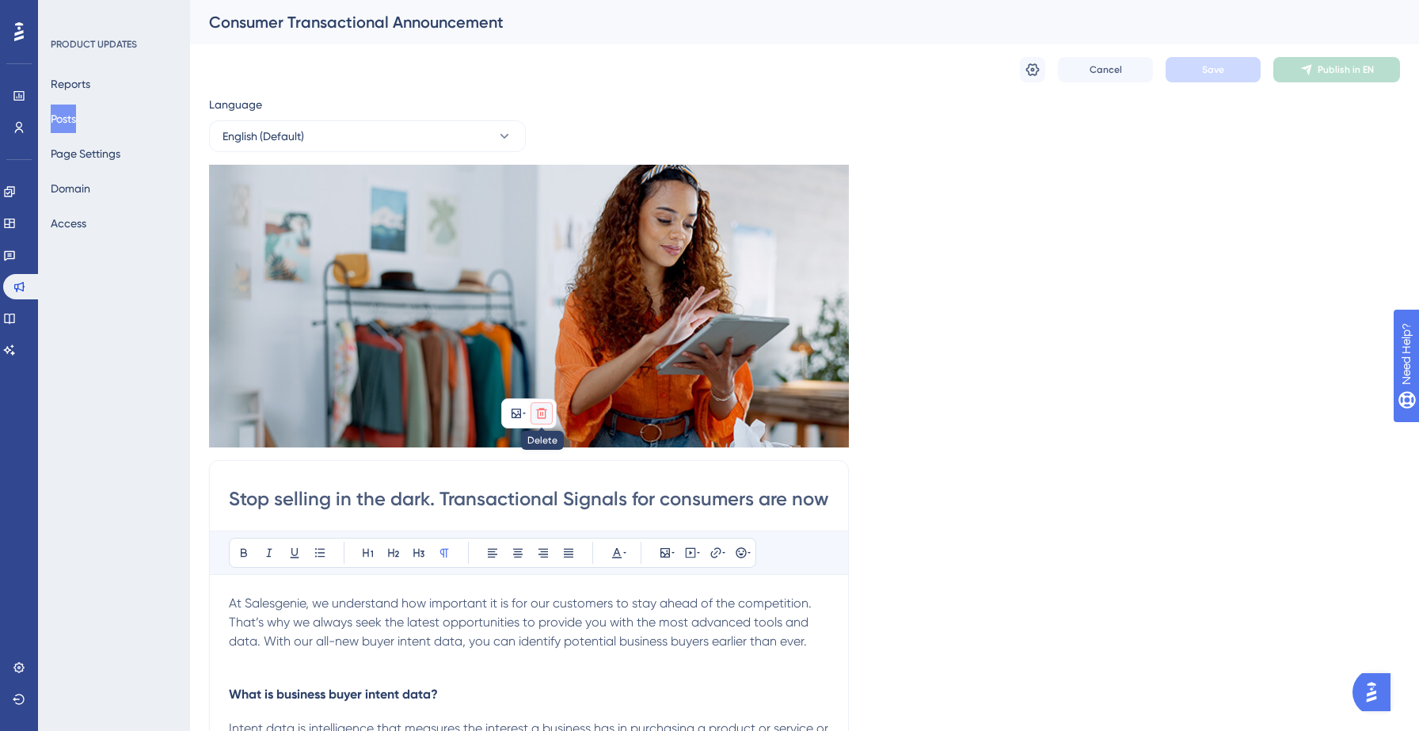
click at [544, 417] on icon at bounding box center [541, 413] width 13 height 13
click at [542, 451] on icon at bounding box center [541, 450] width 13 height 13
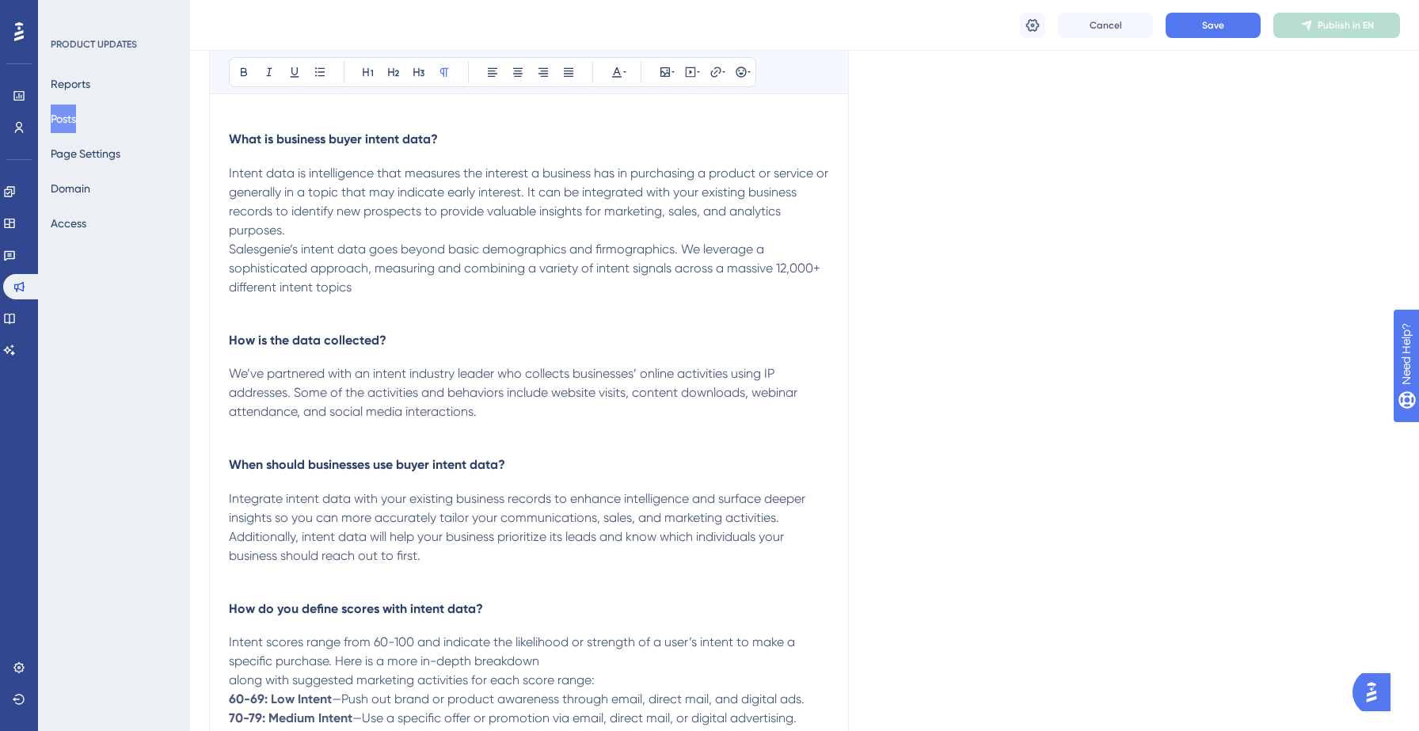
scroll to position [359, 0]
click at [508, 598] on div "At Salesgenie, we understand how important it is for our customers to stay ahea…" at bounding box center [529, 584] width 600 height 1093
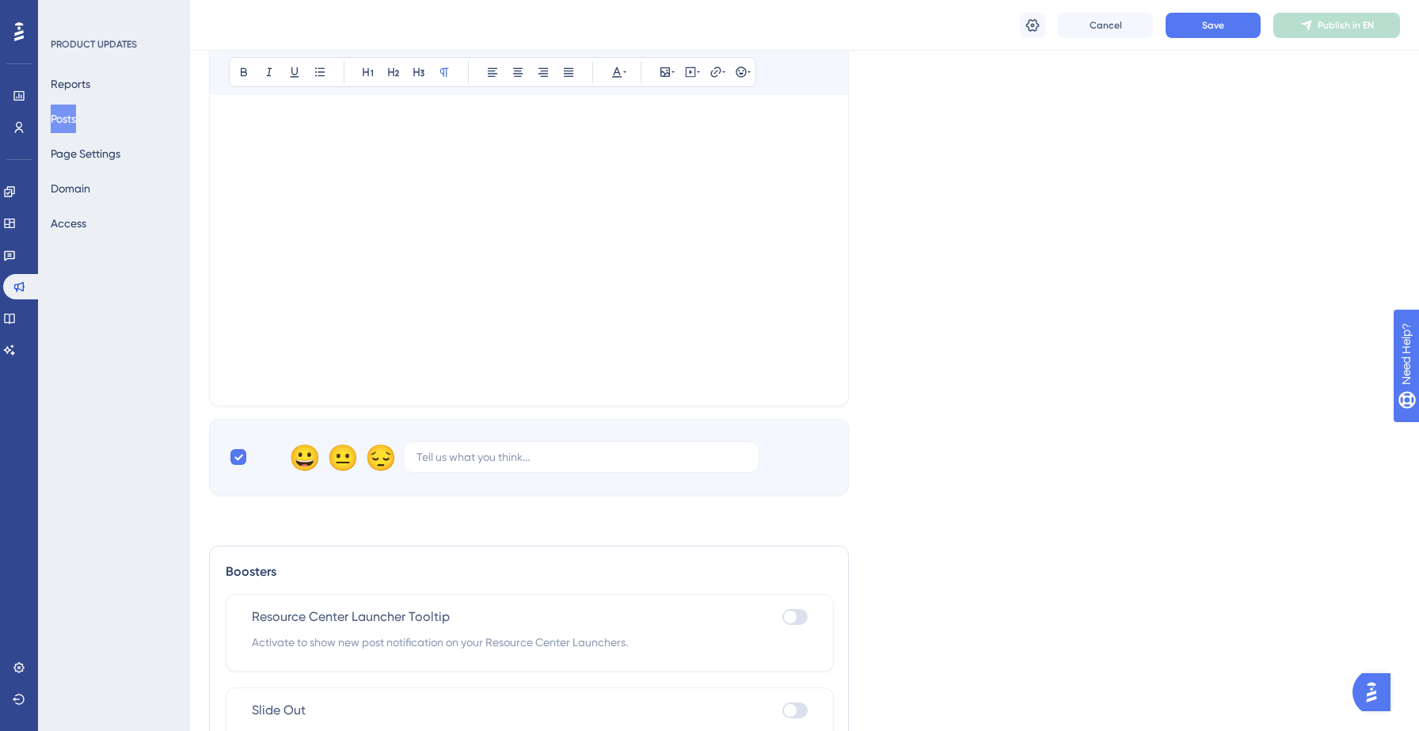
scroll to position [0, 0]
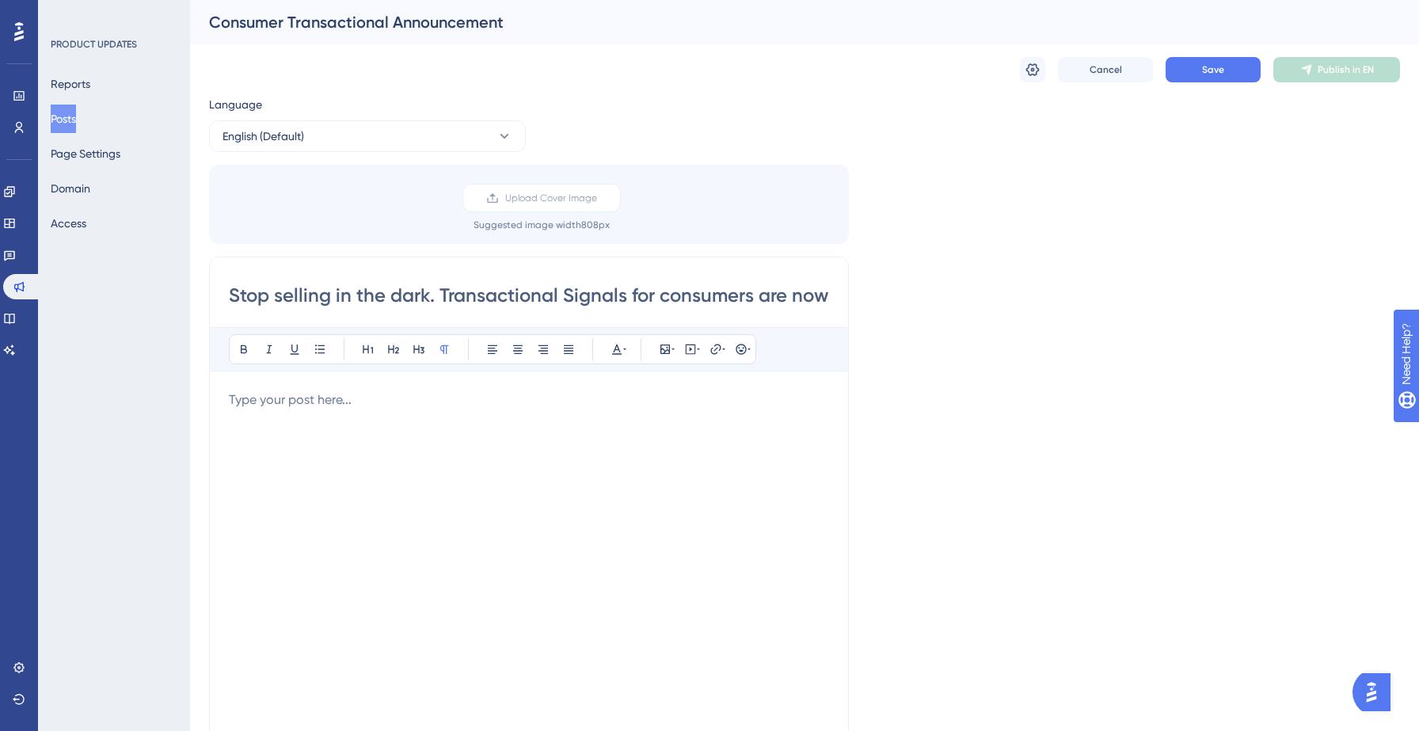
click at [73, 127] on button "Posts" at bounding box center [63, 119] width 25 height 29
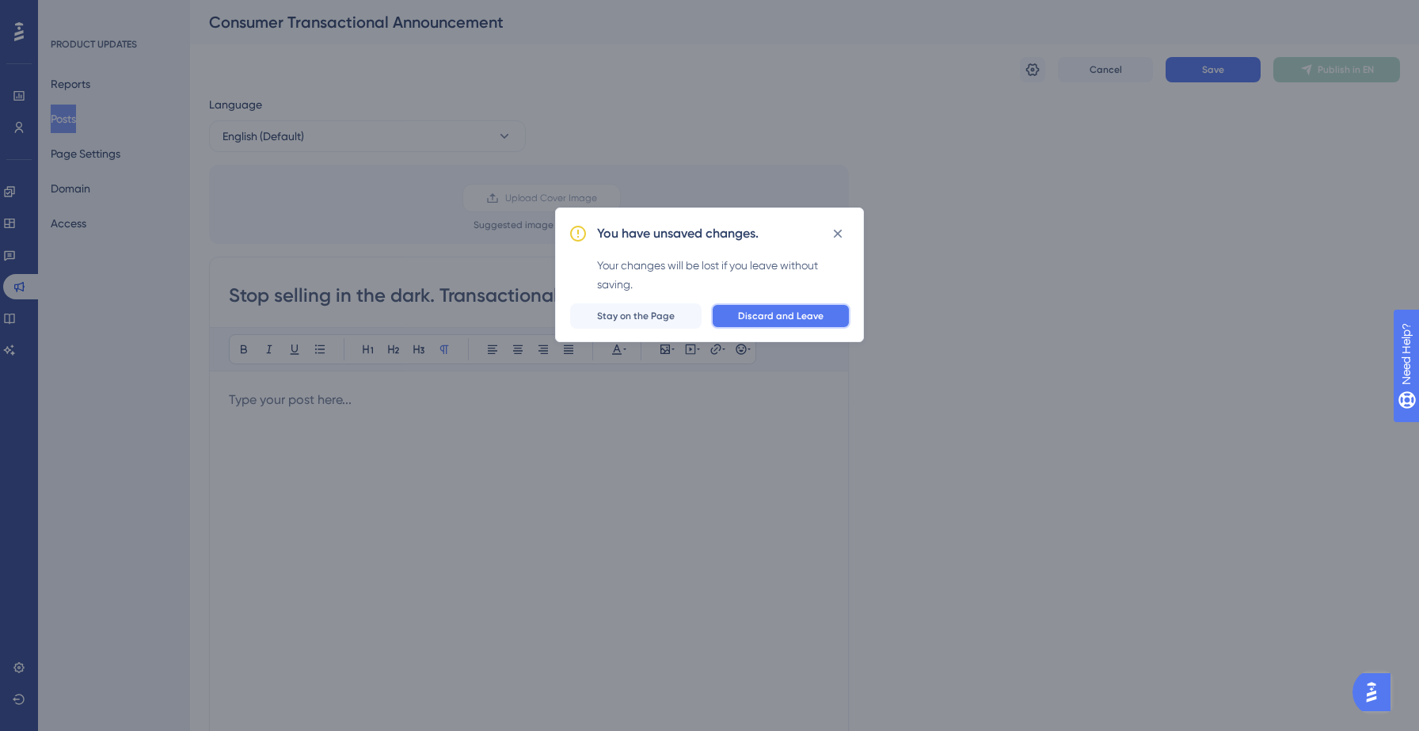
click at [775, 320] on span "Discard and Leave" at bounding box center [781, 316] width 86 height 13
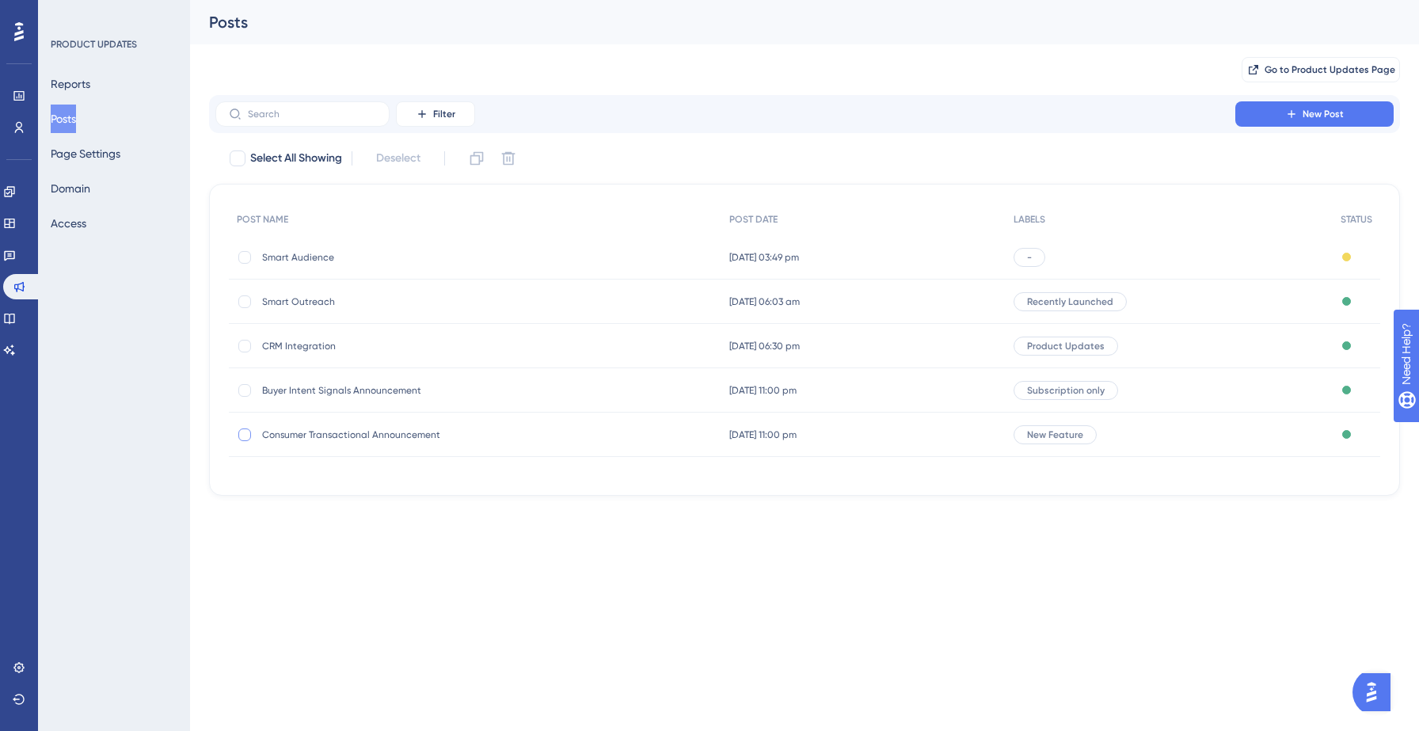
click at [247, 434] on div at bounding box center [244, 434] width 13 height 13
checkbox input "true"
click at [516, 155] on icon at bounding box center [508, 158] width 16 height 16
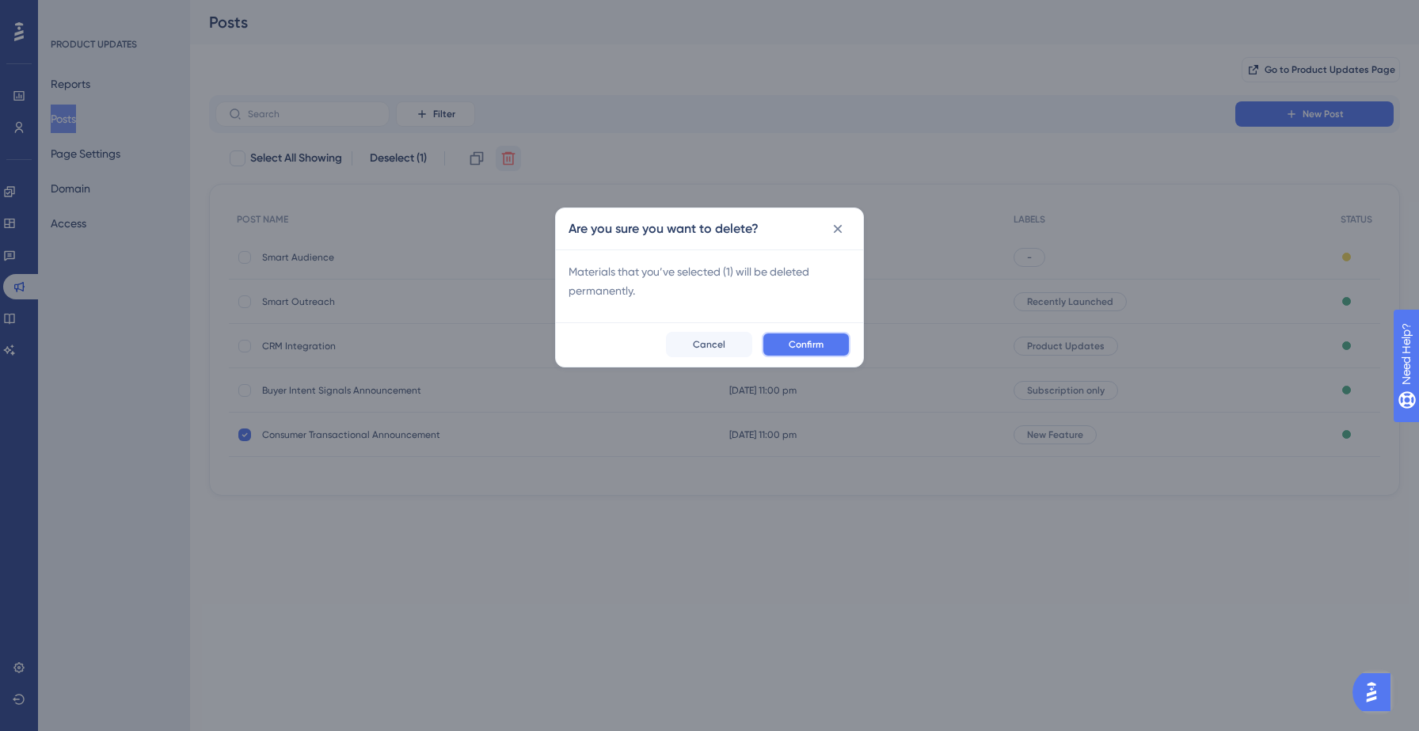
click at [774, 332] on button "Confirm" at bounding box center [806, 344] width 89 height 25
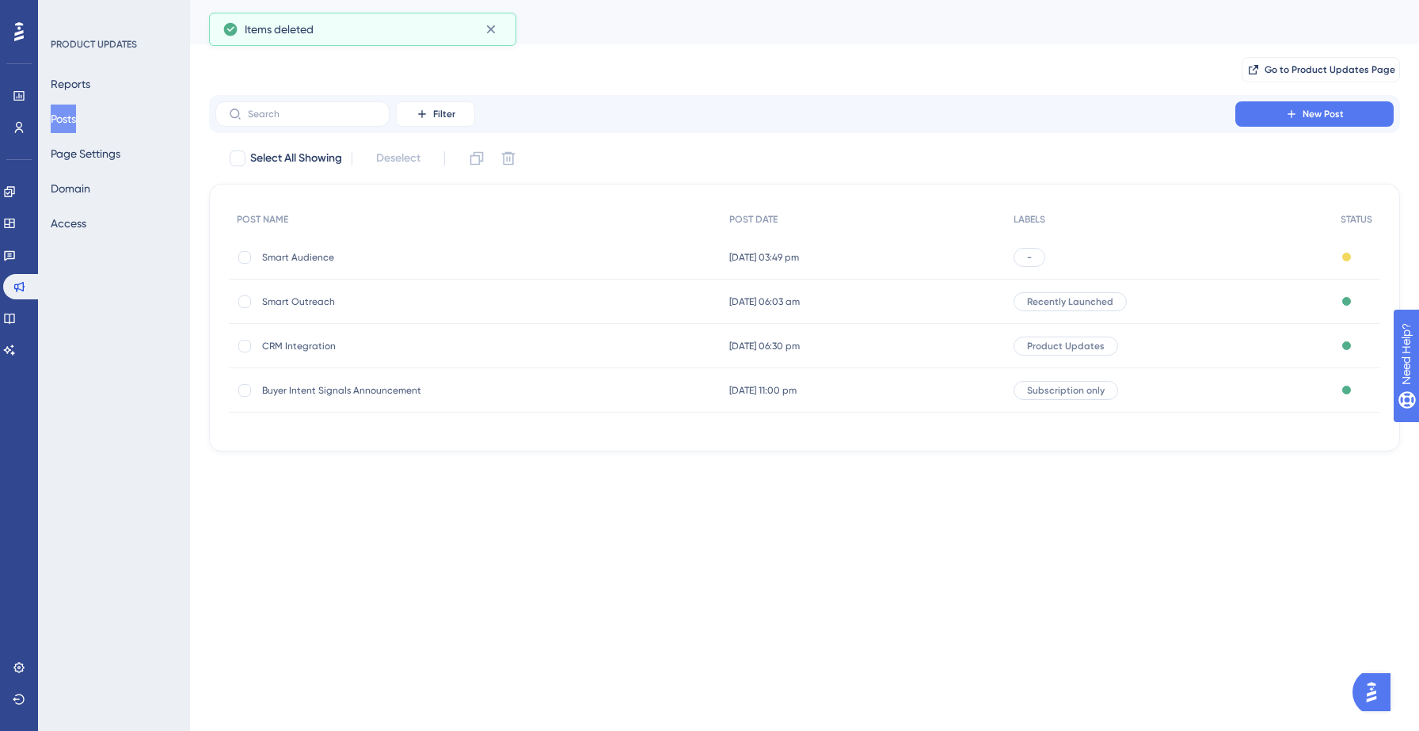
click at [320, 0] on html "Performance Users Engagement Widgets Feedback Product Updates Knowledge Base AI…" at bounding box center [709, 0] width 1419 height 0
click at [290, 297] on span "Smart Outreach" at bounding box center [388, 301] width 253 height 13
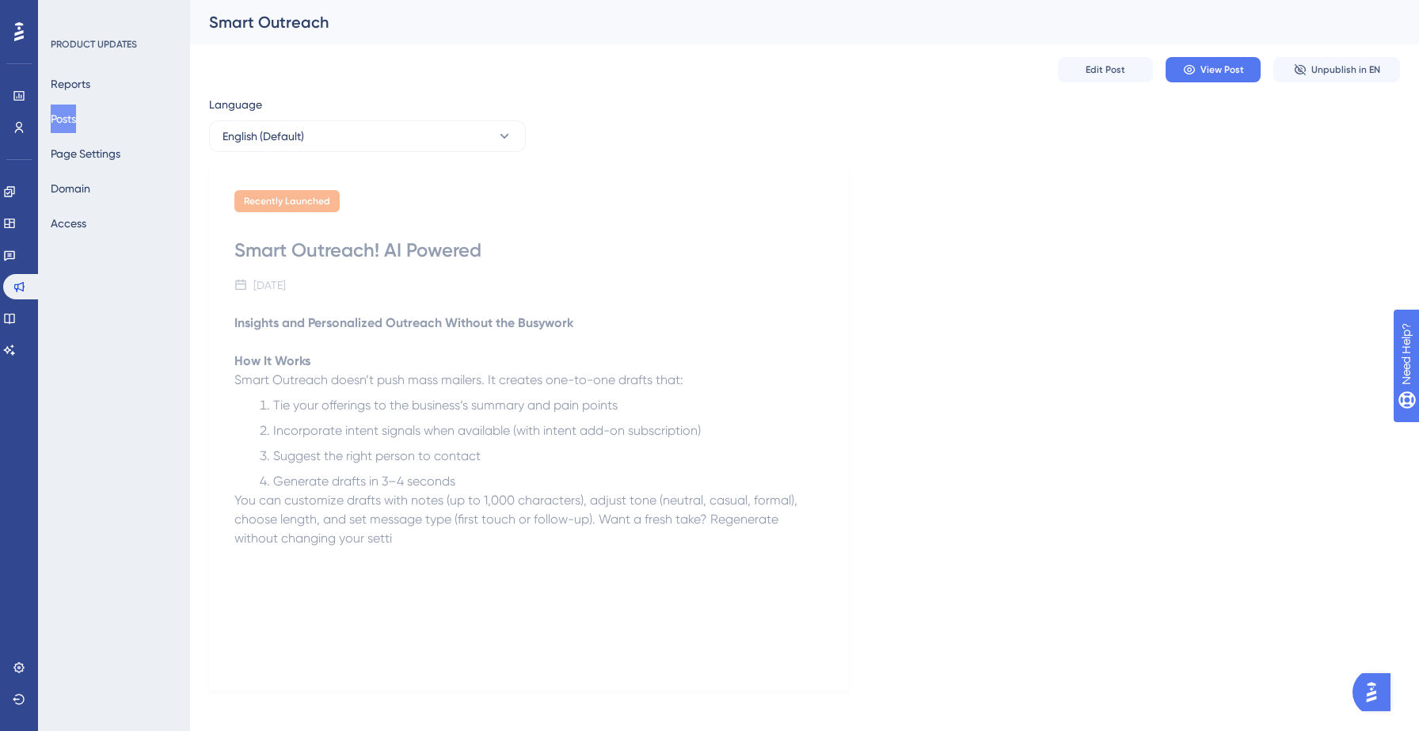
click at [76, 122] on button "Posts" at bounding box center [63, 119] width 25 height 29
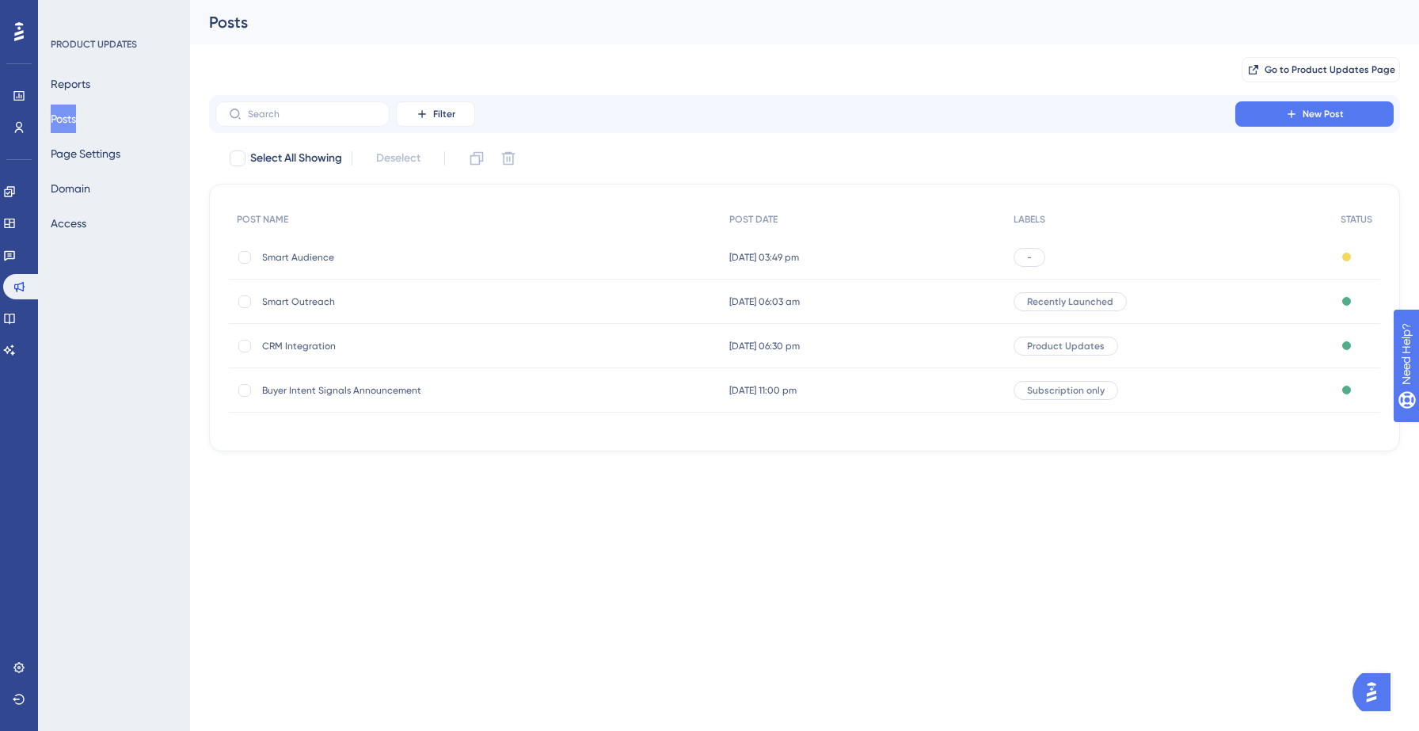
click at [298, 346] on span "CRM Integration" at bounding box center [388, 346] width 253 height 13
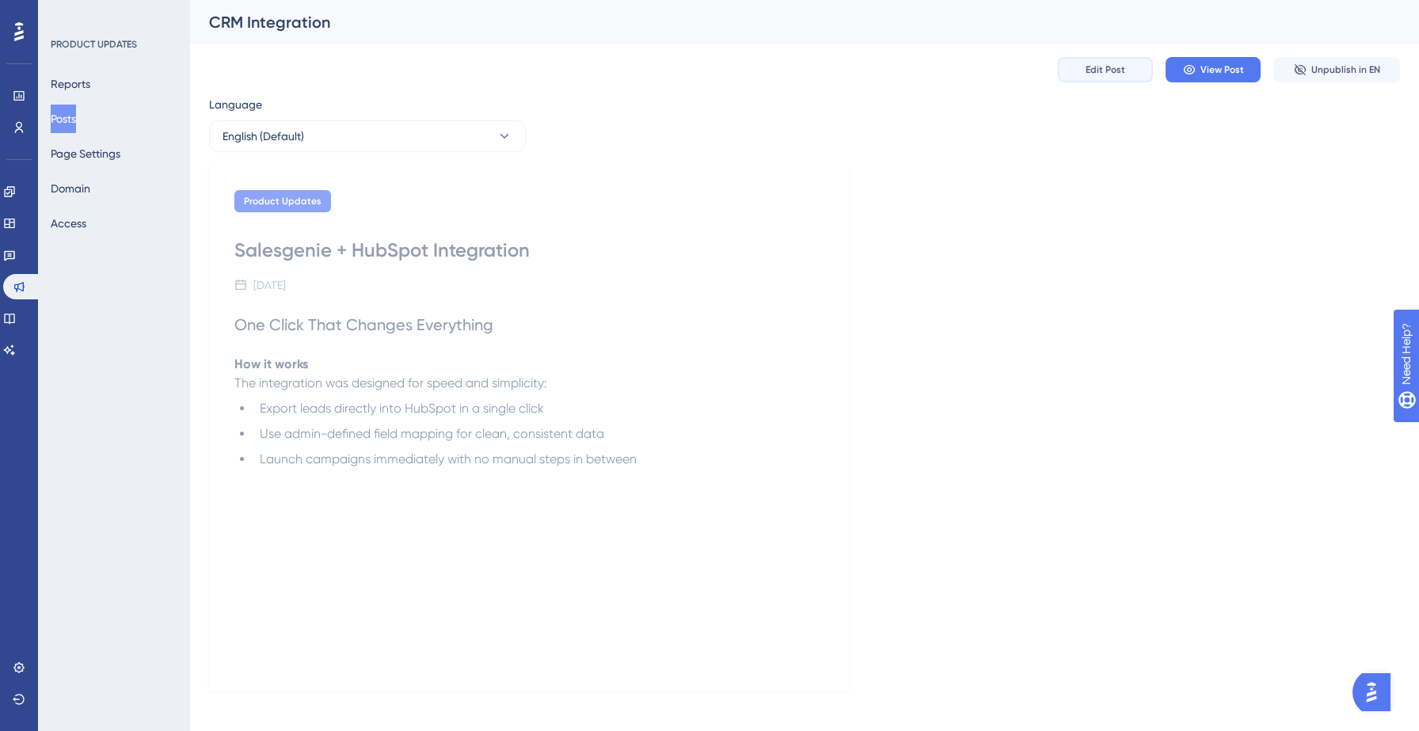
click at [1107, 75] on span "Edit Post" at bounding box center [1106, 69] width 40 height 13
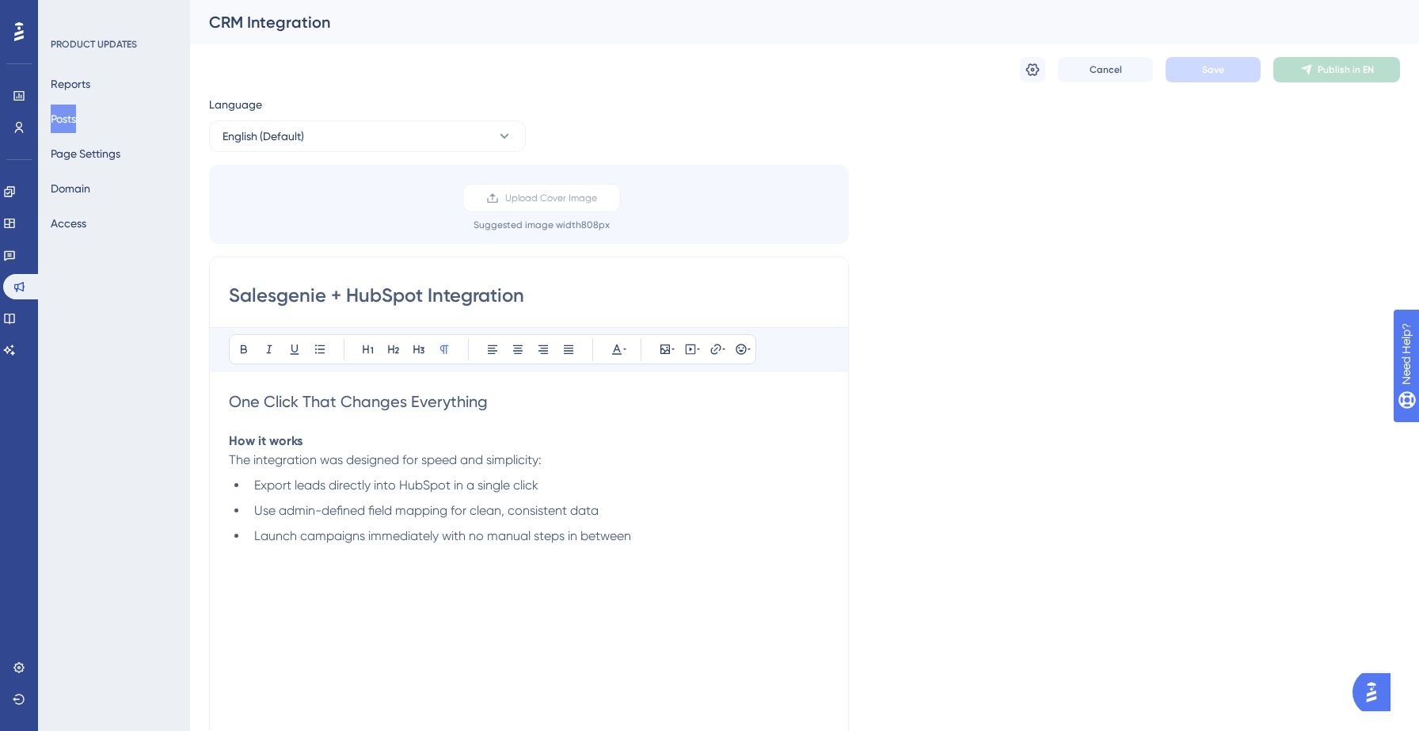
click at [1011, 80] on div "Cancel Save Publish in EN" at bounding box center [804, 69] width 1191 height 51
click at [1021, 78] on button at bounding box center [1032, 69] width 25 height 25
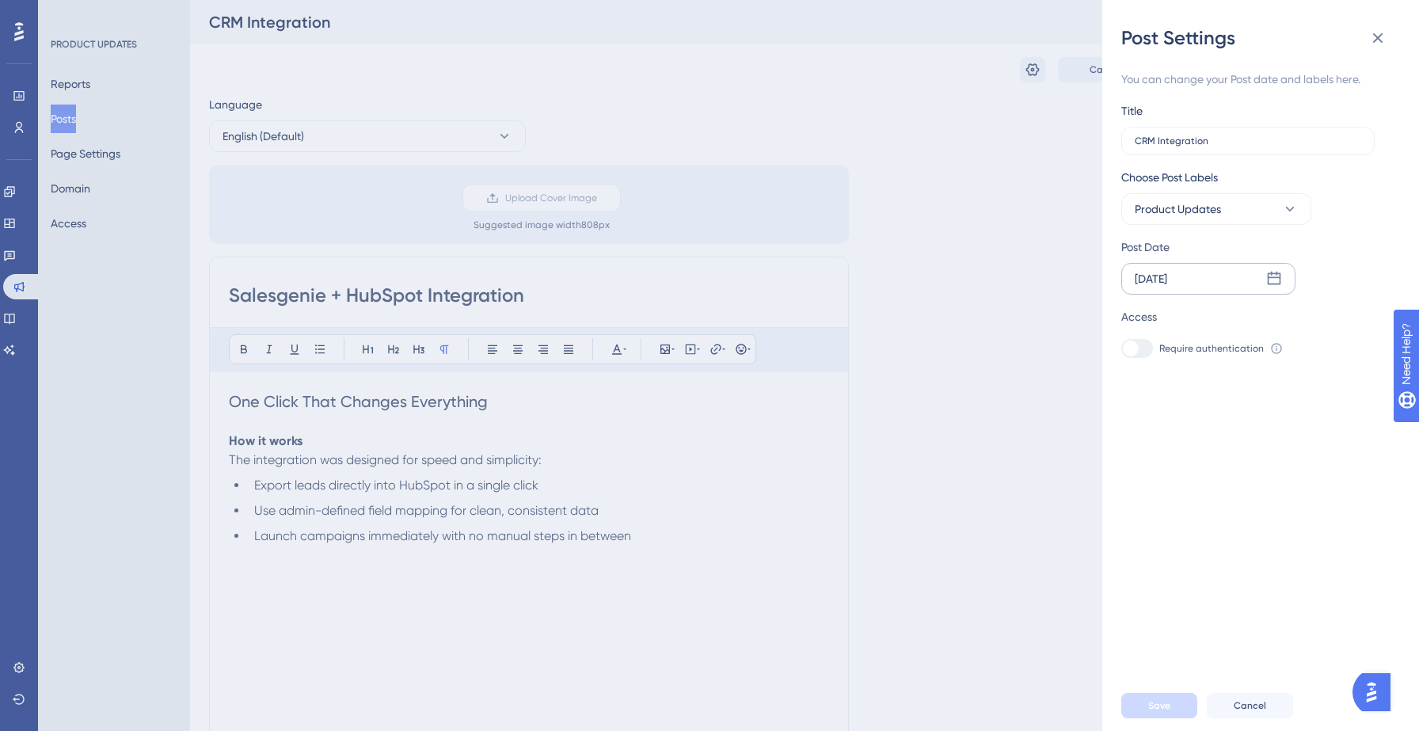
click at [1280, 276] on icon at bounding box center [1274, 279] width 16 height 16
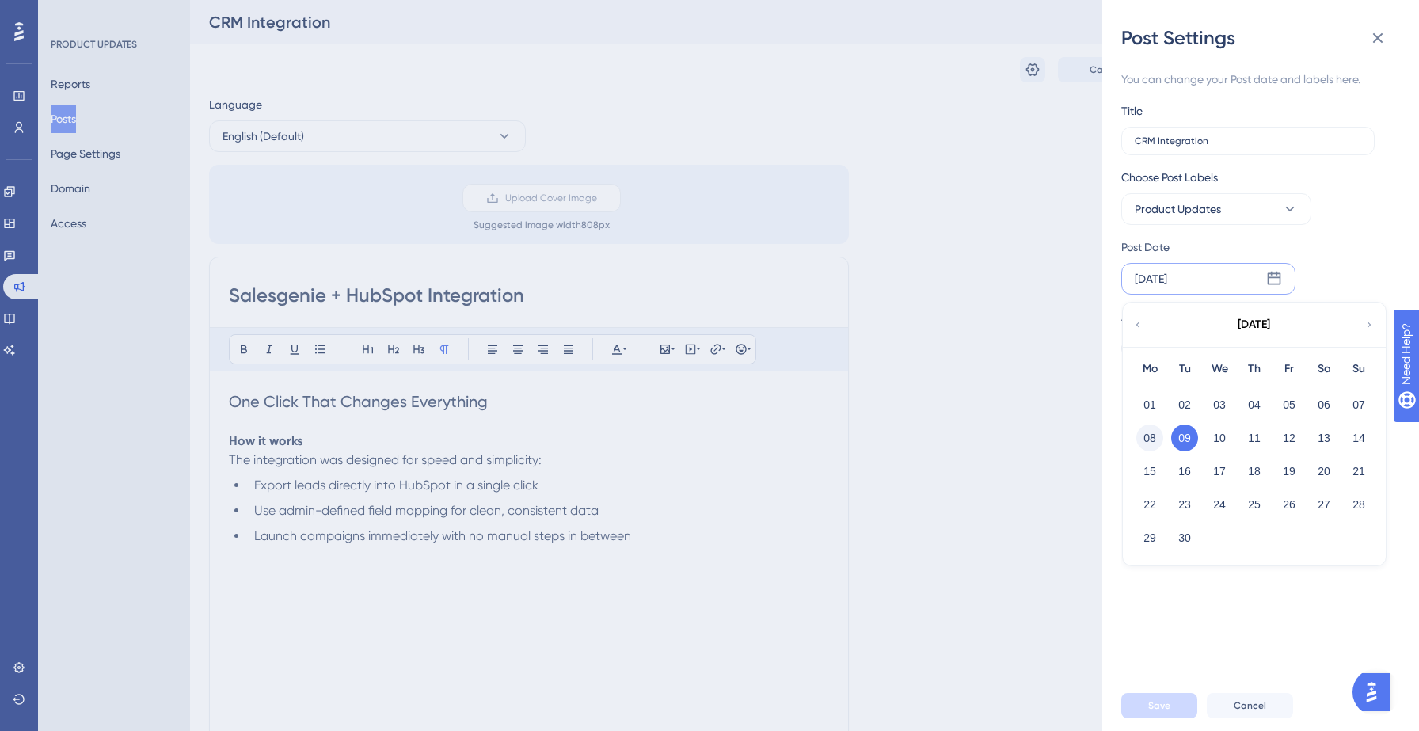
click at [1149, 436] on button "08" at bounding box center [1149, 437] width 27 height 27
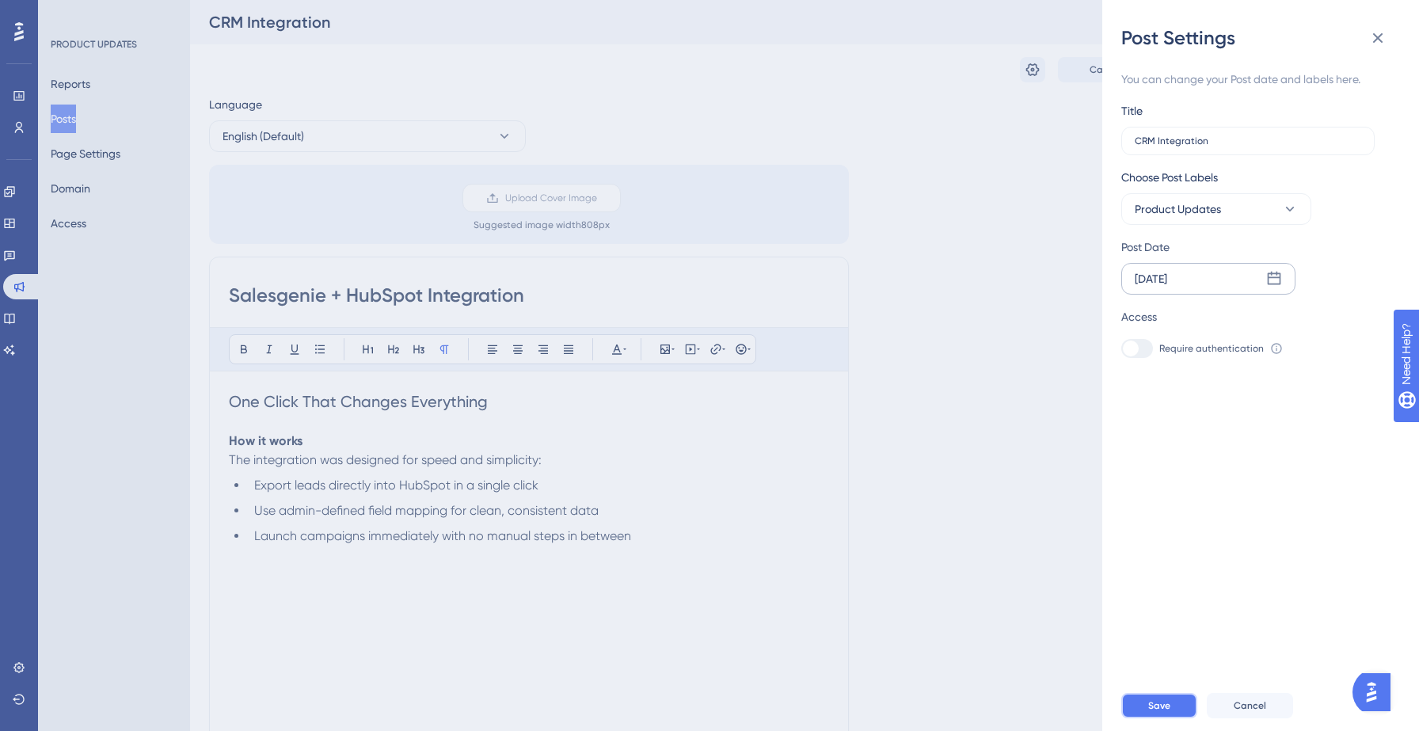
click at [1160, 701] on span "Save" at bounding box center [1159, 705] width 22 height 13
click at [73, 120] on div "Post Settings You can change your Post date and labels here. Title CRM Integrat…" at bounding box center [709, 365] width 1419 height 731
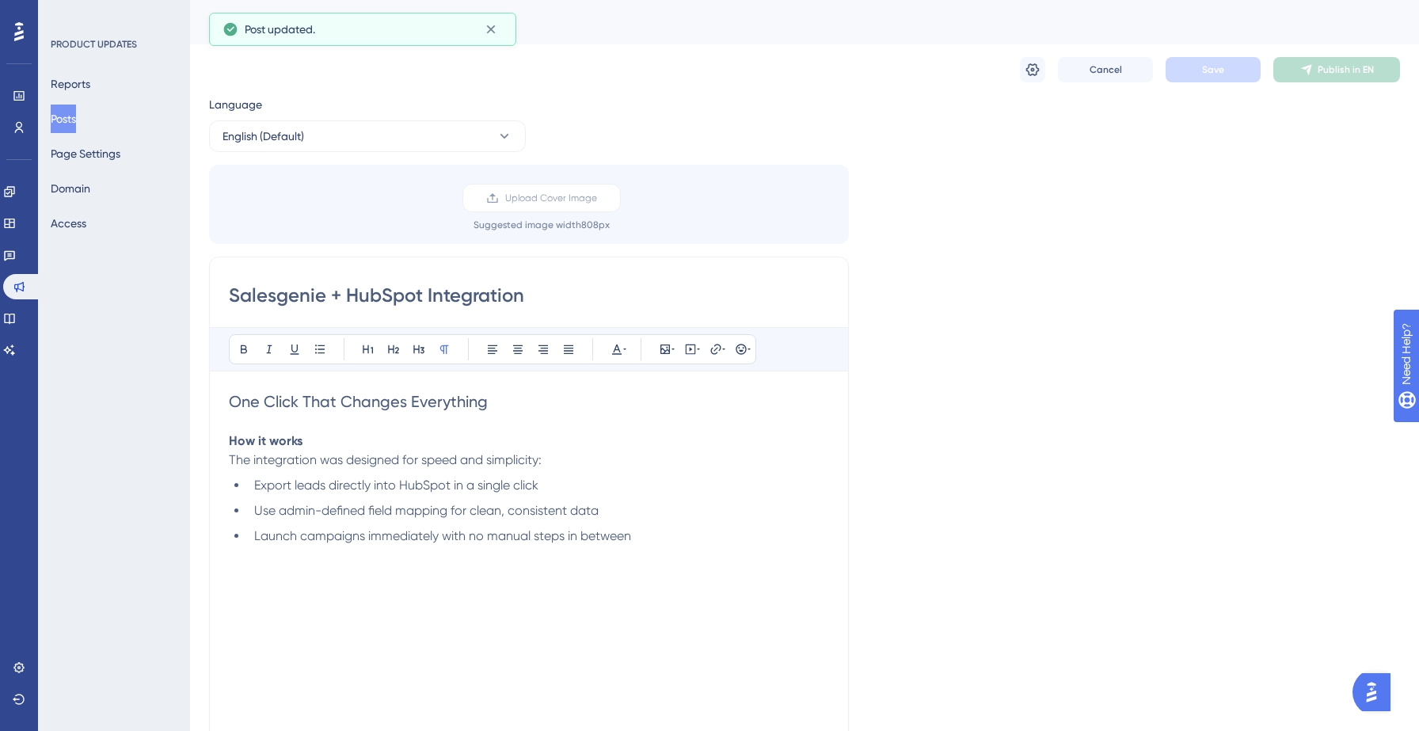
click at [76, 116] on button "Posts" at bounding box center [63, 119] width 25 height 29
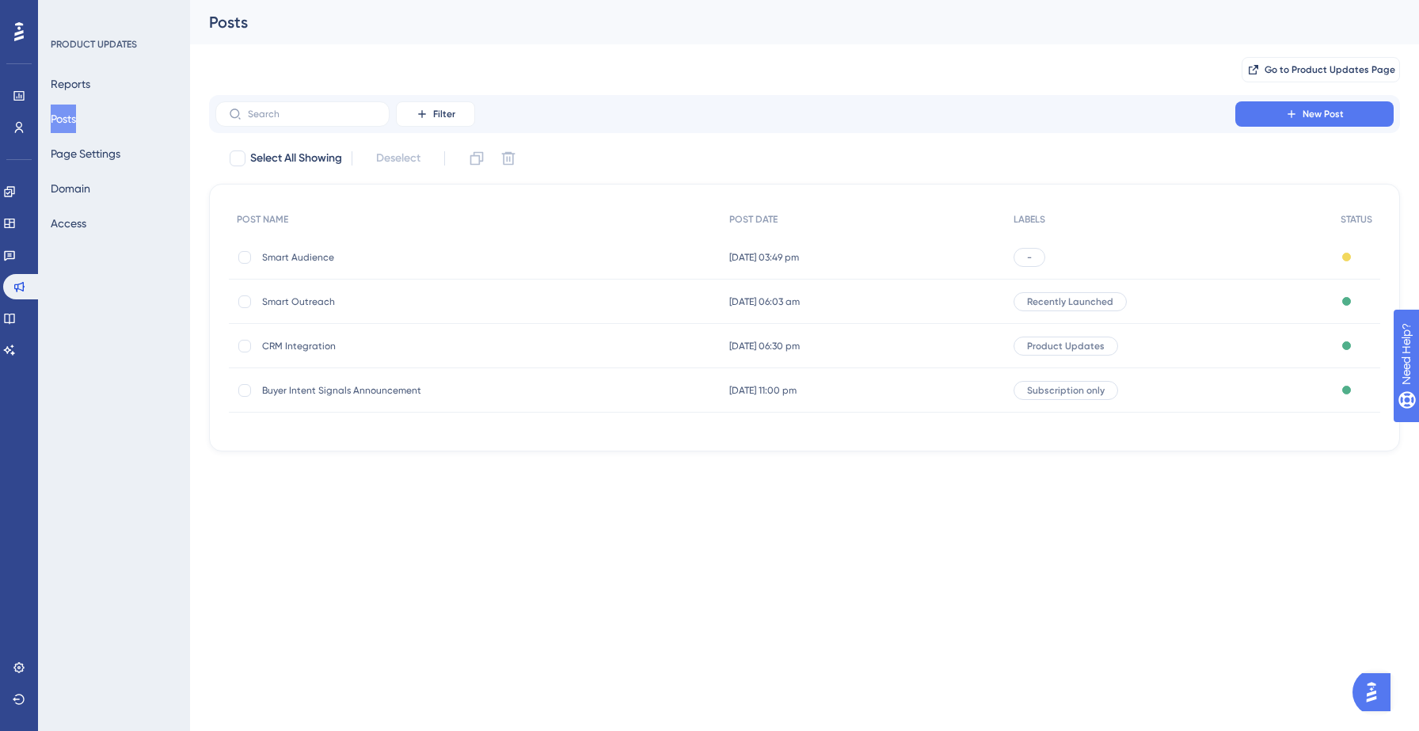
click at [314, 256] on span "Smart Audience" at bounding box center [388, 257] width 253 height 13
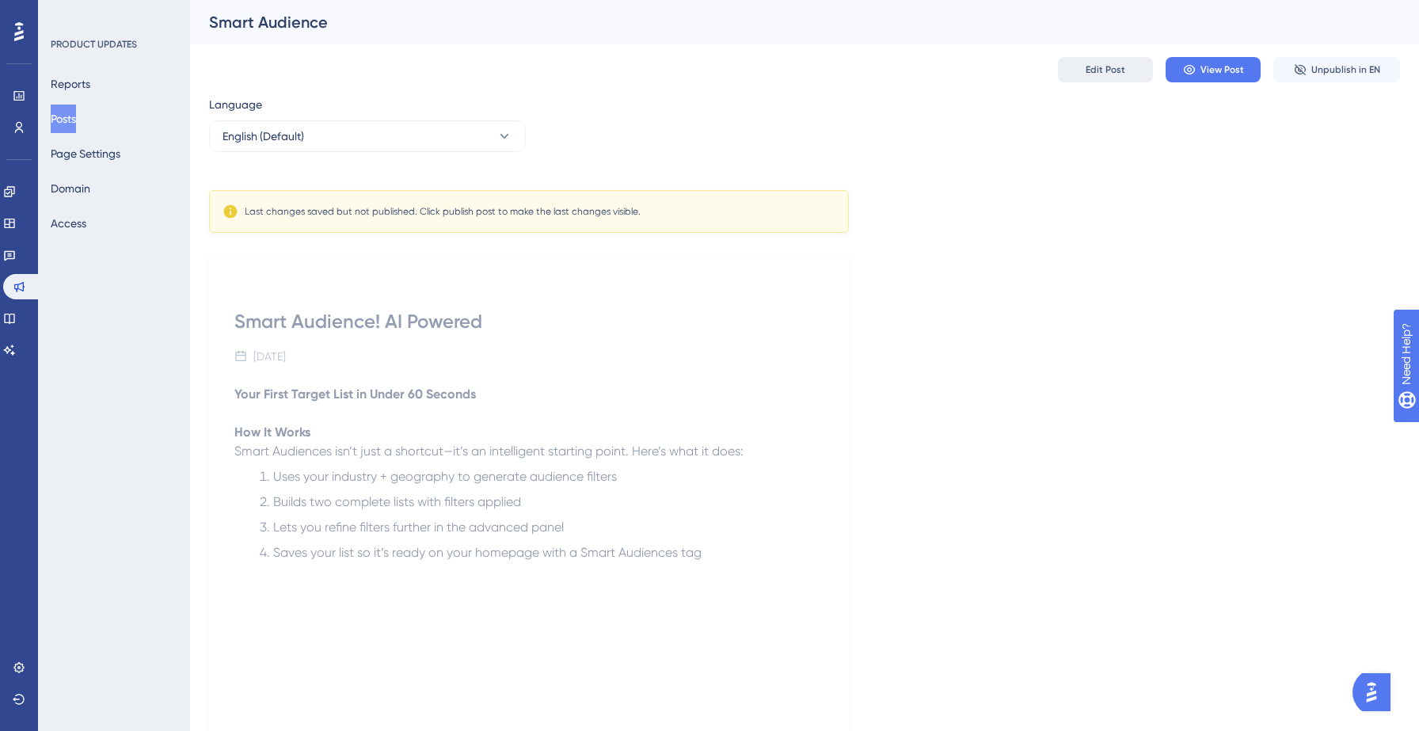
click at [1118, 63] on span "Edit Post" at bounding box center [1106, 69] width 40 height 13
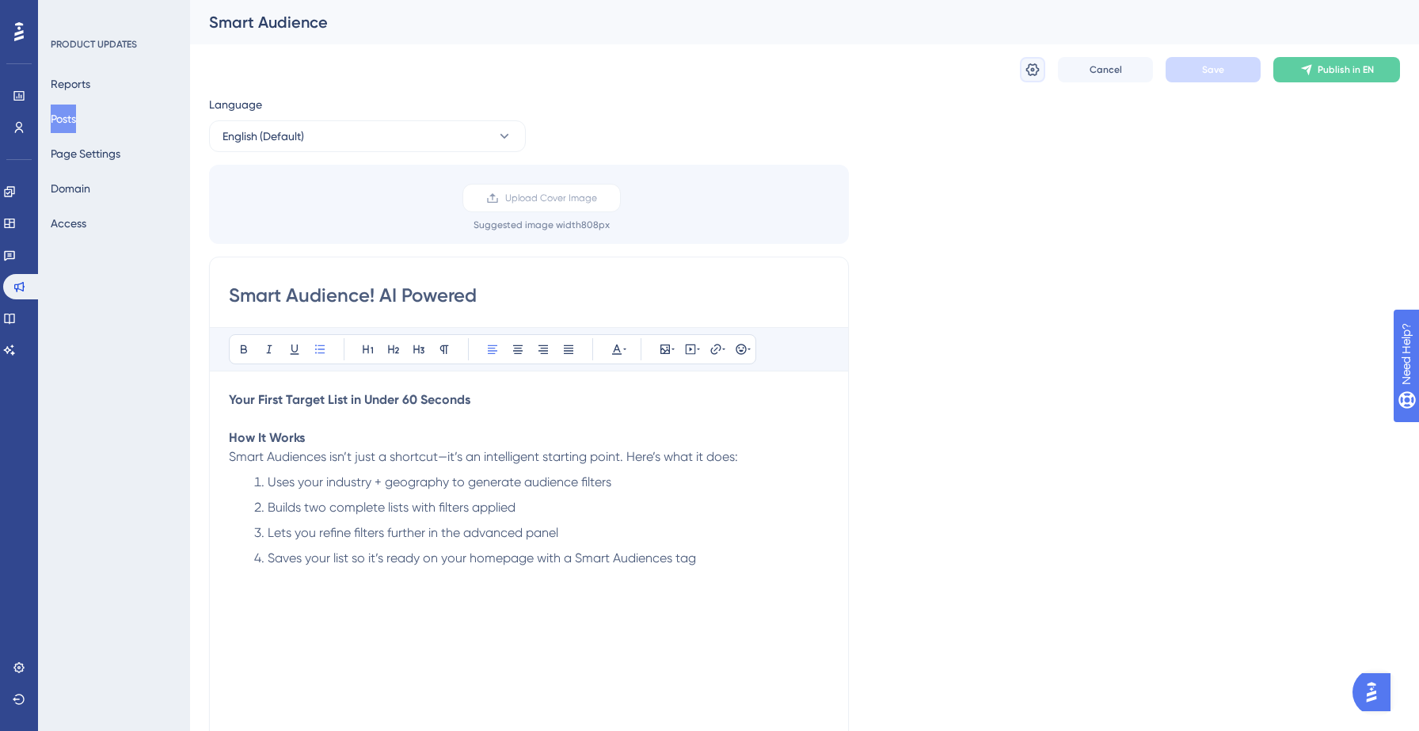
click at [1033, 63] on icon at bounding box center [1033, 70] width 16 height 16
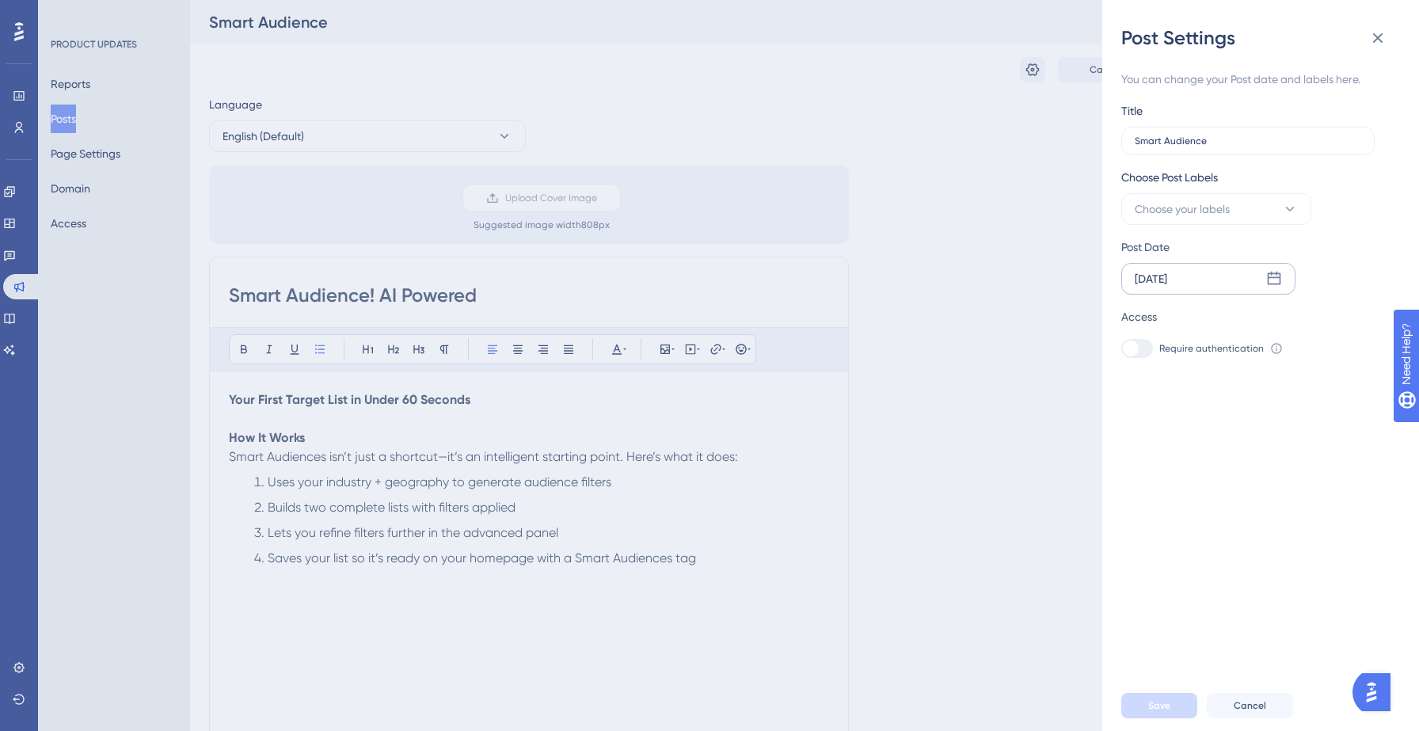
click at [1267, 281] on icon at bounding box center [1274, 279] width 16 height 16
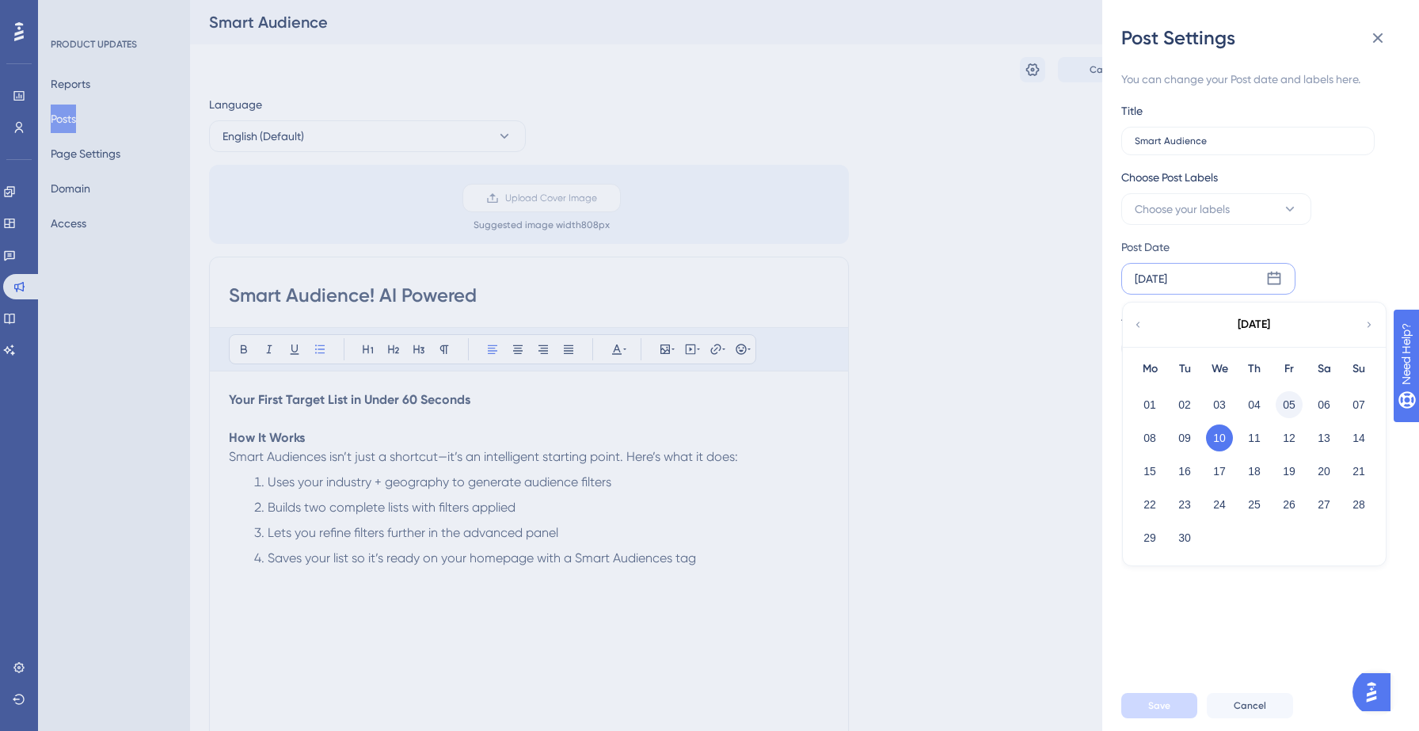
click at [1285, 404] on button "05" at bounding box center [1289, 404] width 27 height 27
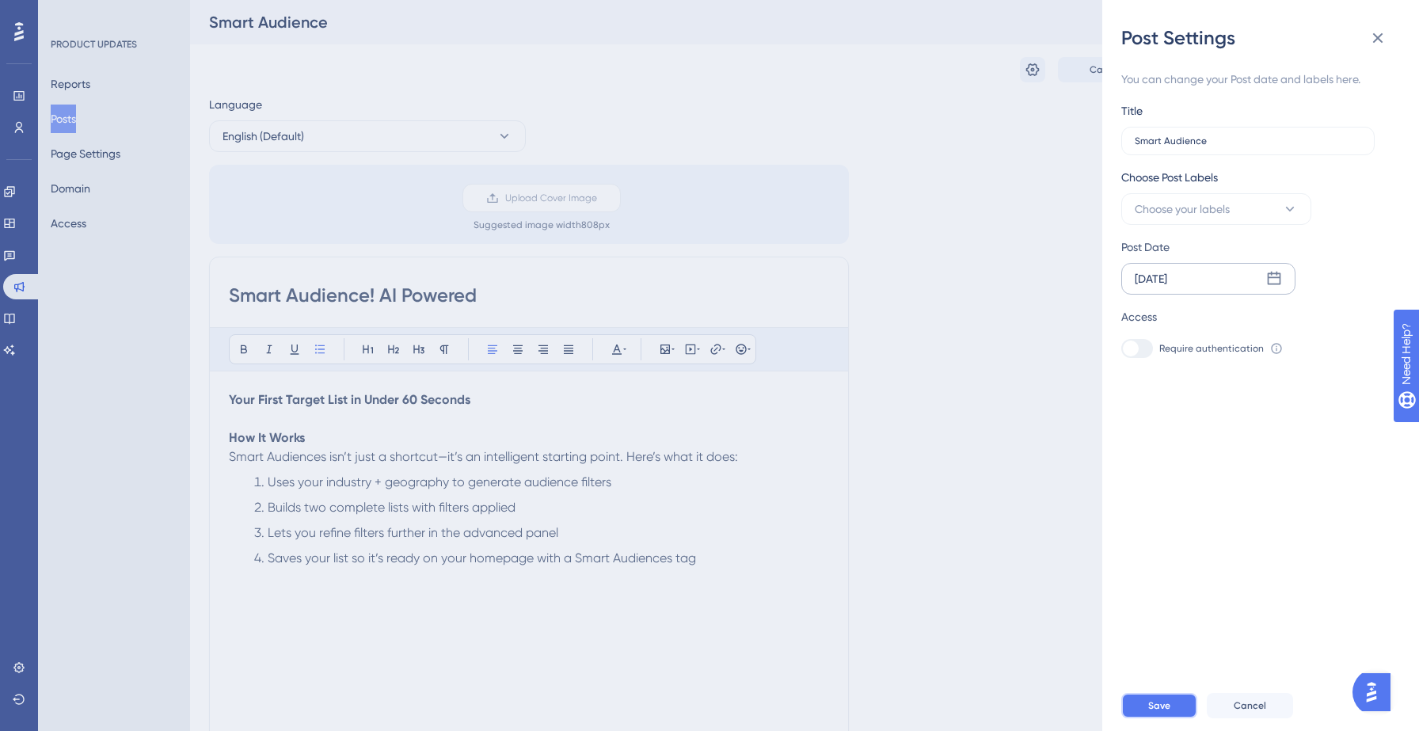
click at [1154, 703] on span "Save" at bounding box center [1159, 705] width 22 height 13
click at [78, 120] on div "Post Settings You can change your Post date and labels here. Title Smart Audien…" at bounding box center [709, 365] width 1419 height 731
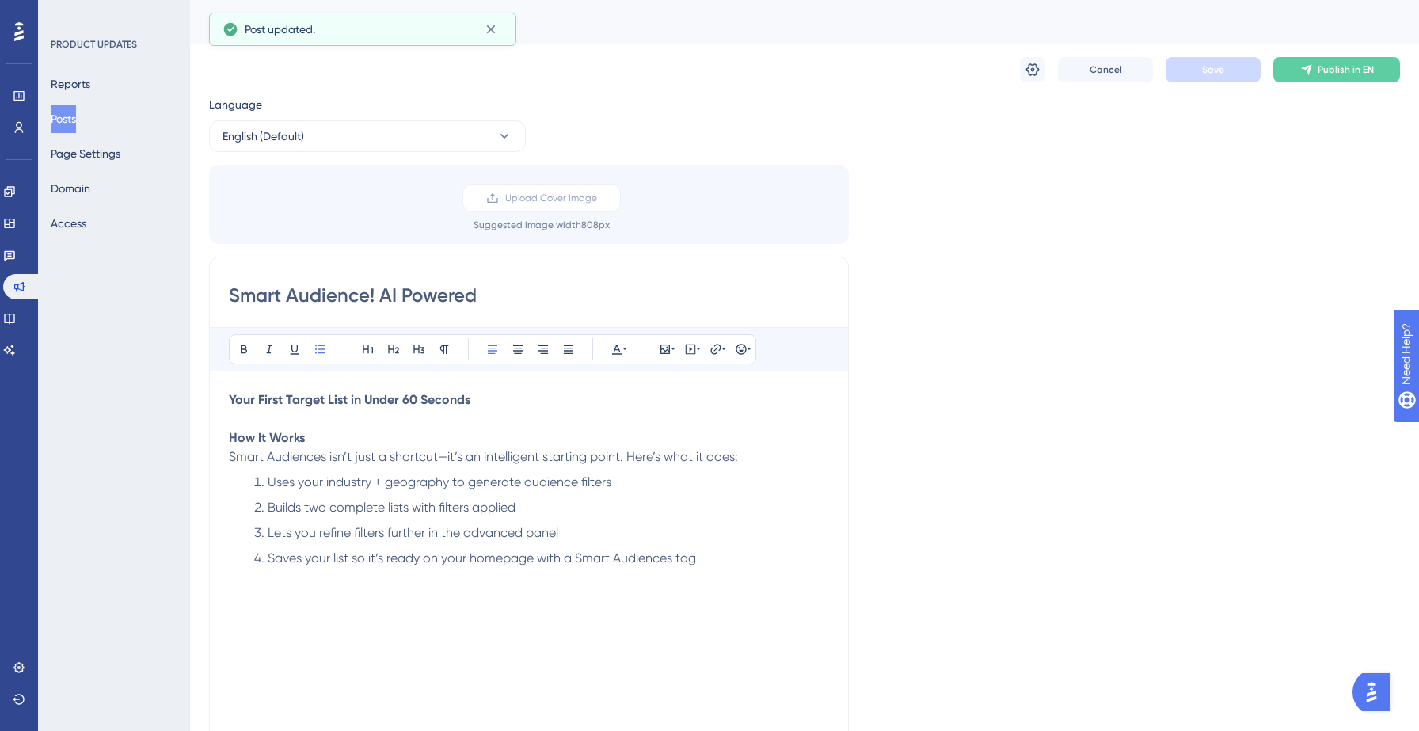
click at [73, 117] on button "Posts" at bounding box center [63, 119] width 25 height 29
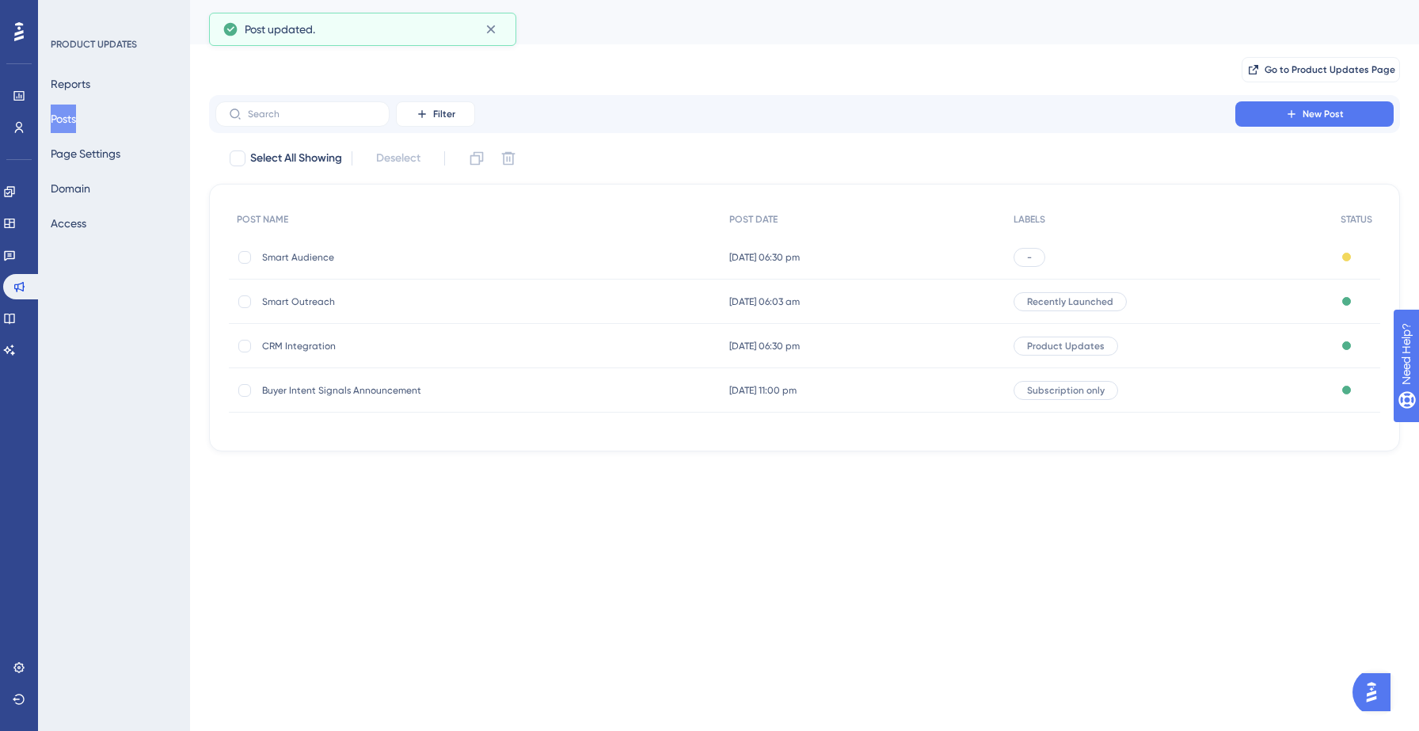
click at [453, 264] on div "Smart Audience Smart Audience" at bounding box center [388, 257] width 253 height 44
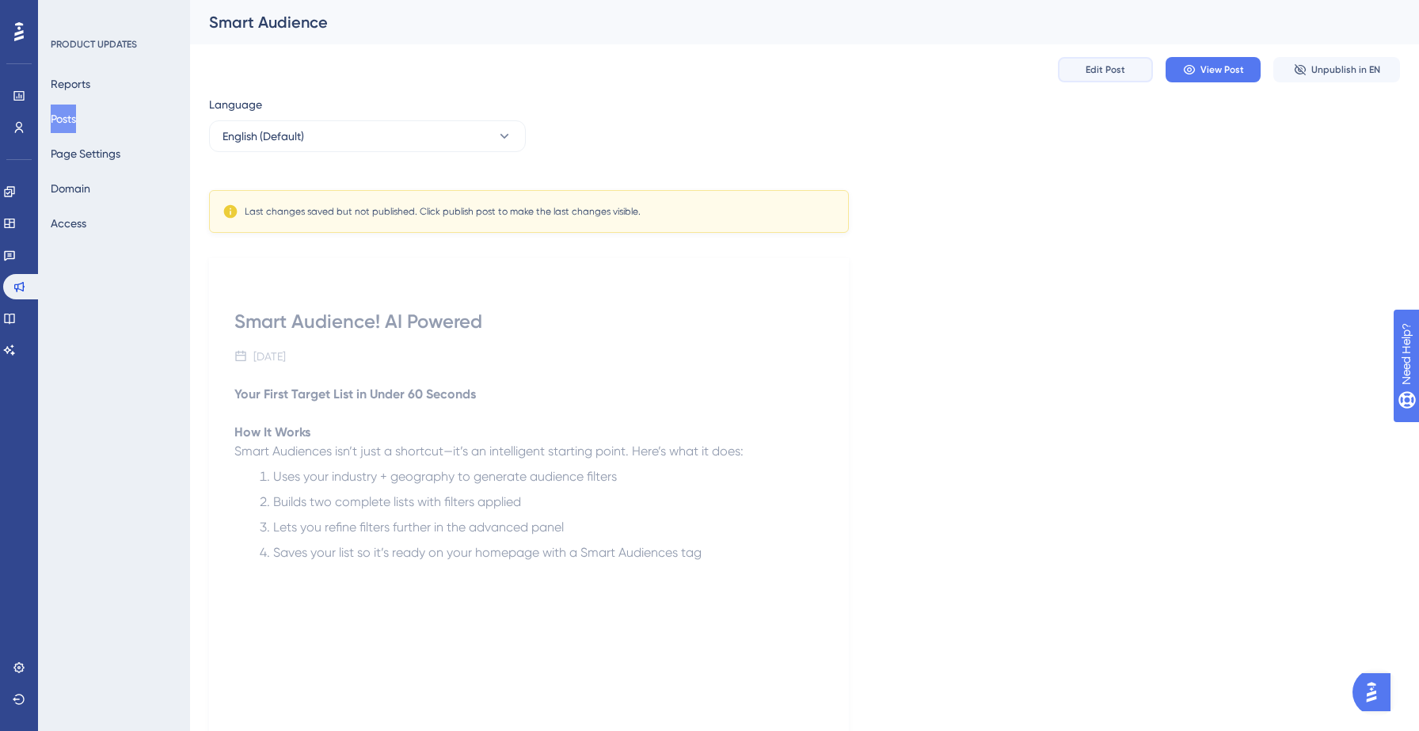
click at [1118, 71] on span "Edit Post" at bounding box center [1106, 69] width 40 height 13
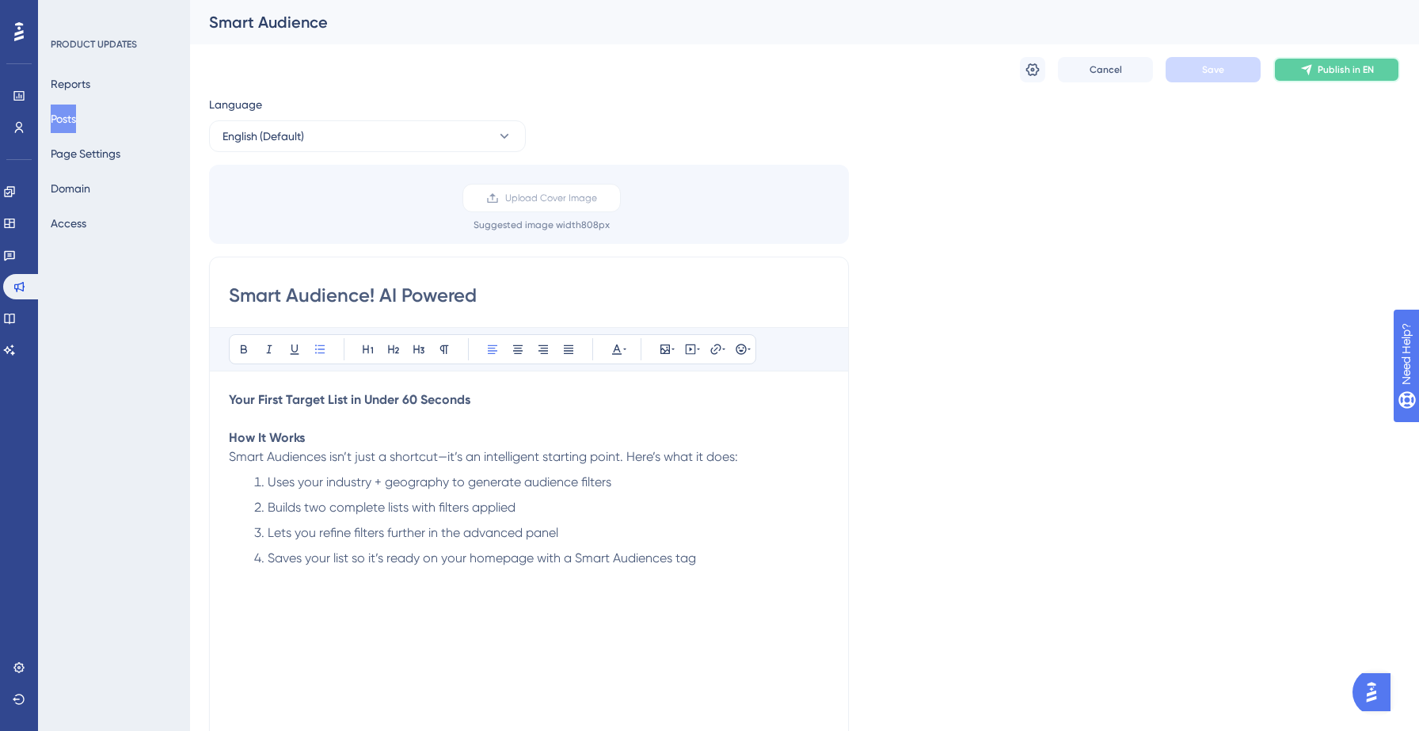
click at [1360, 67] on span "Publish in EN" at bounding box center [1346, 69] width 56 height 13
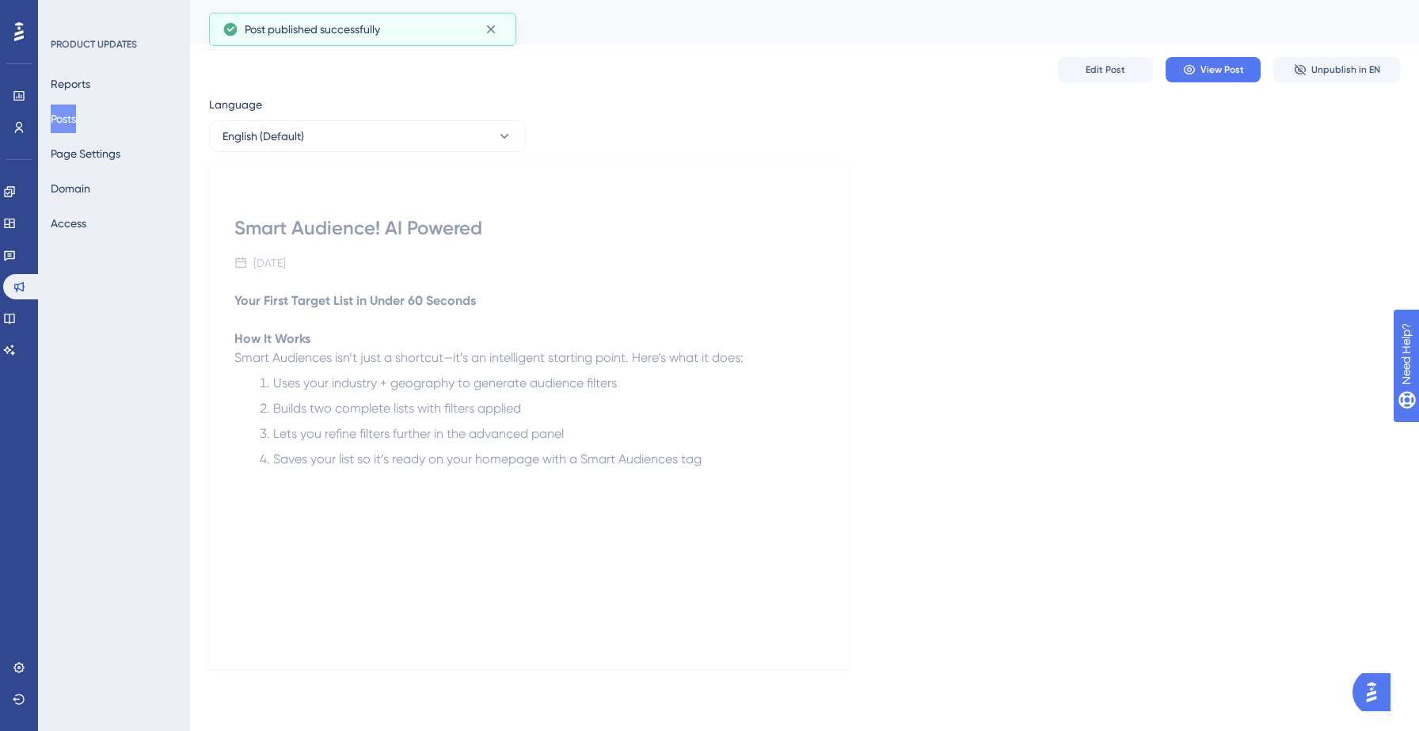
click at [76, 120] on button "Posts" at bounding box center [63, 119] width 25 height 29
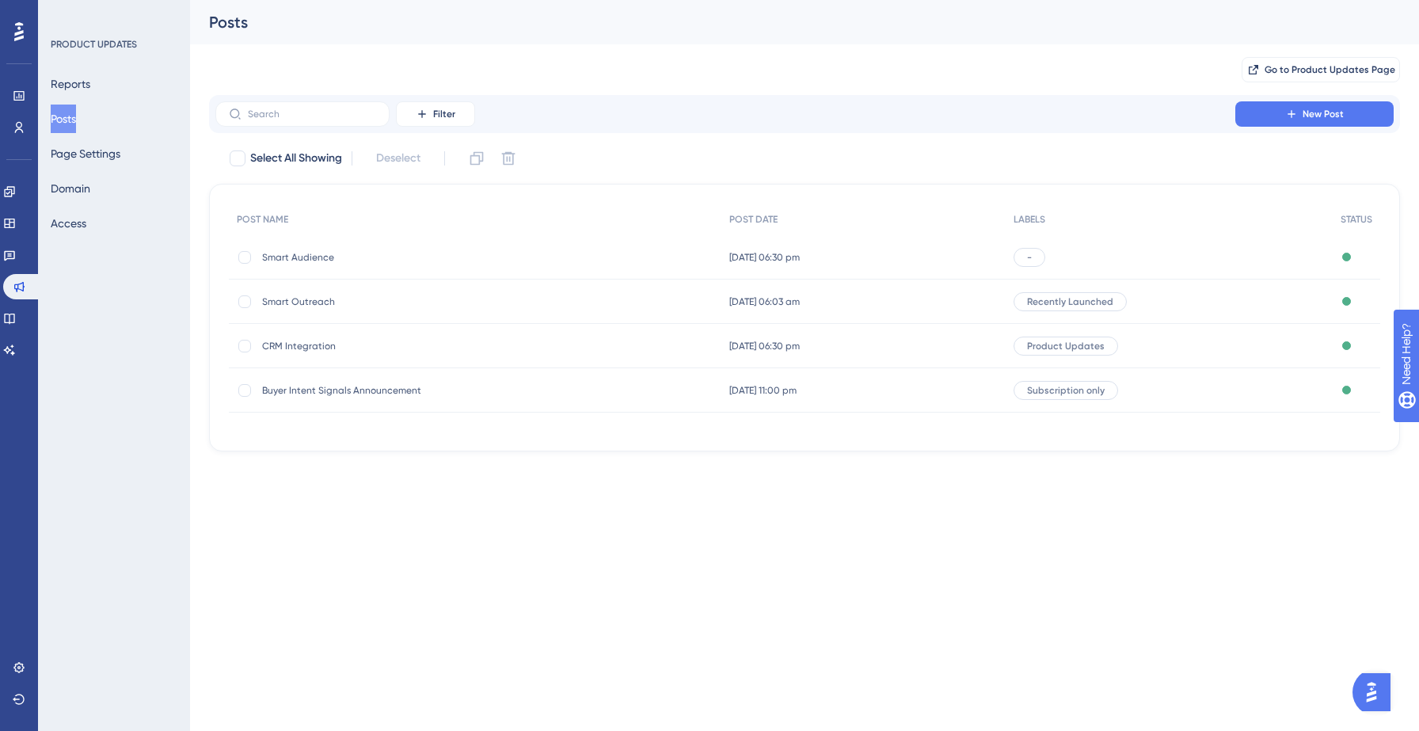
click at [297, 394] on span "Buyer Intent Signals Announcement" at bounding box center [388, 390] width 253 height 13
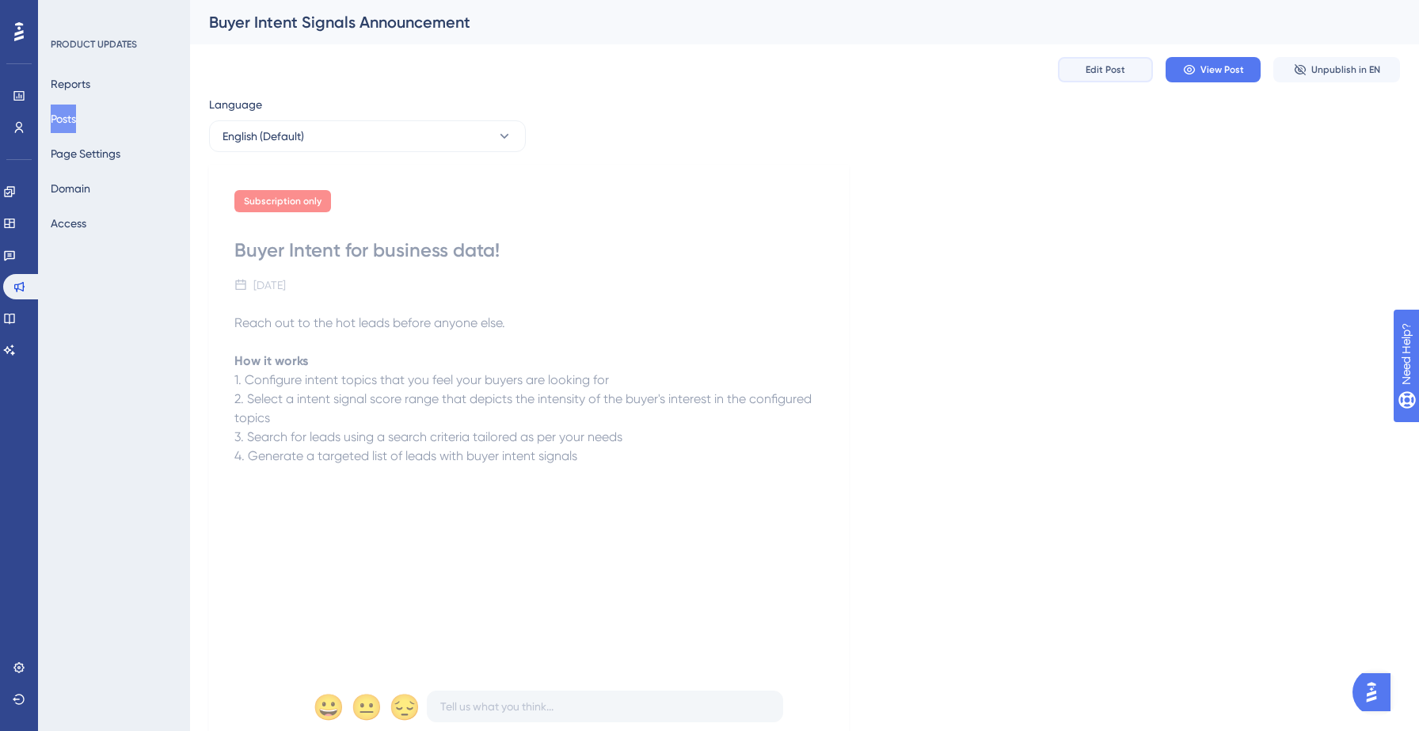
click at [1075, 70] on button "Edit Post" at bounding box center [1105, 69] width 95 height 25
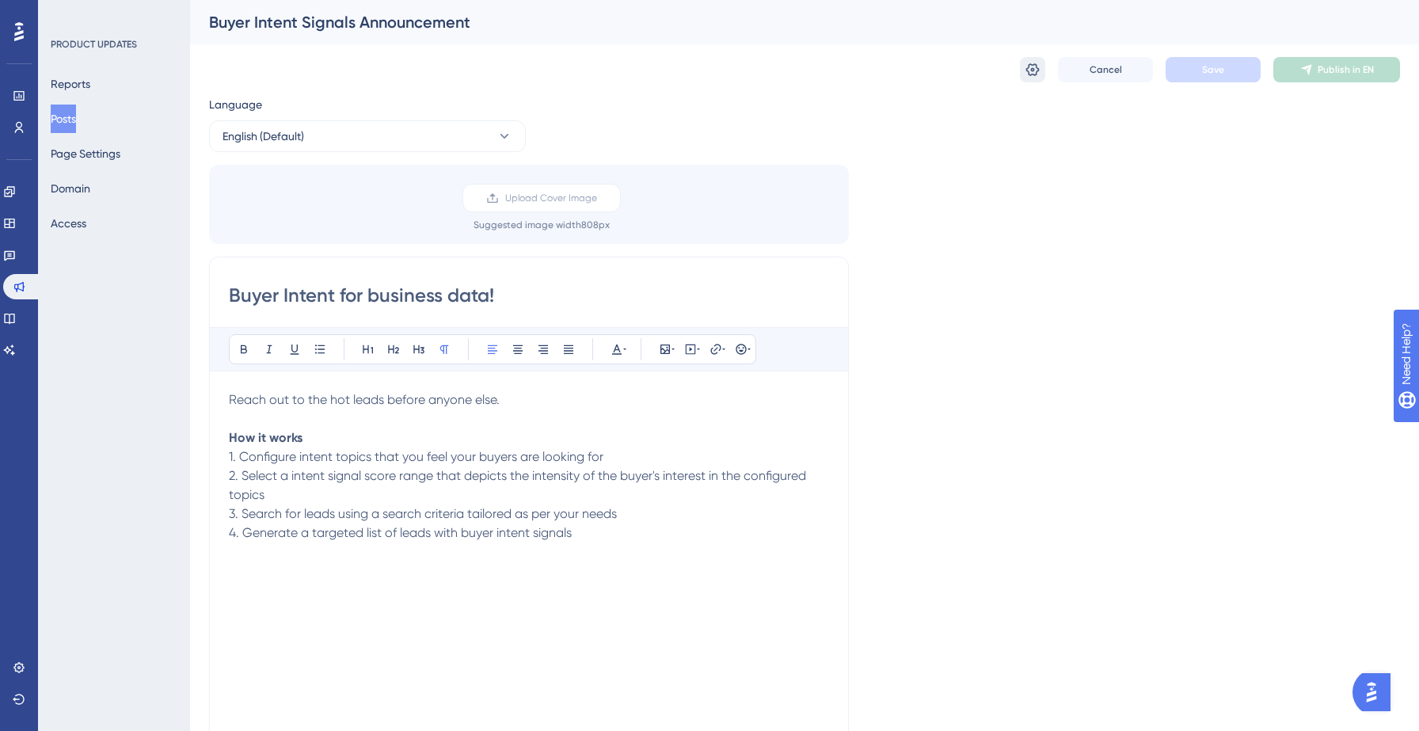
click at [1033, 63] on icon at bounding box center [1033, 70] width 16 height 16
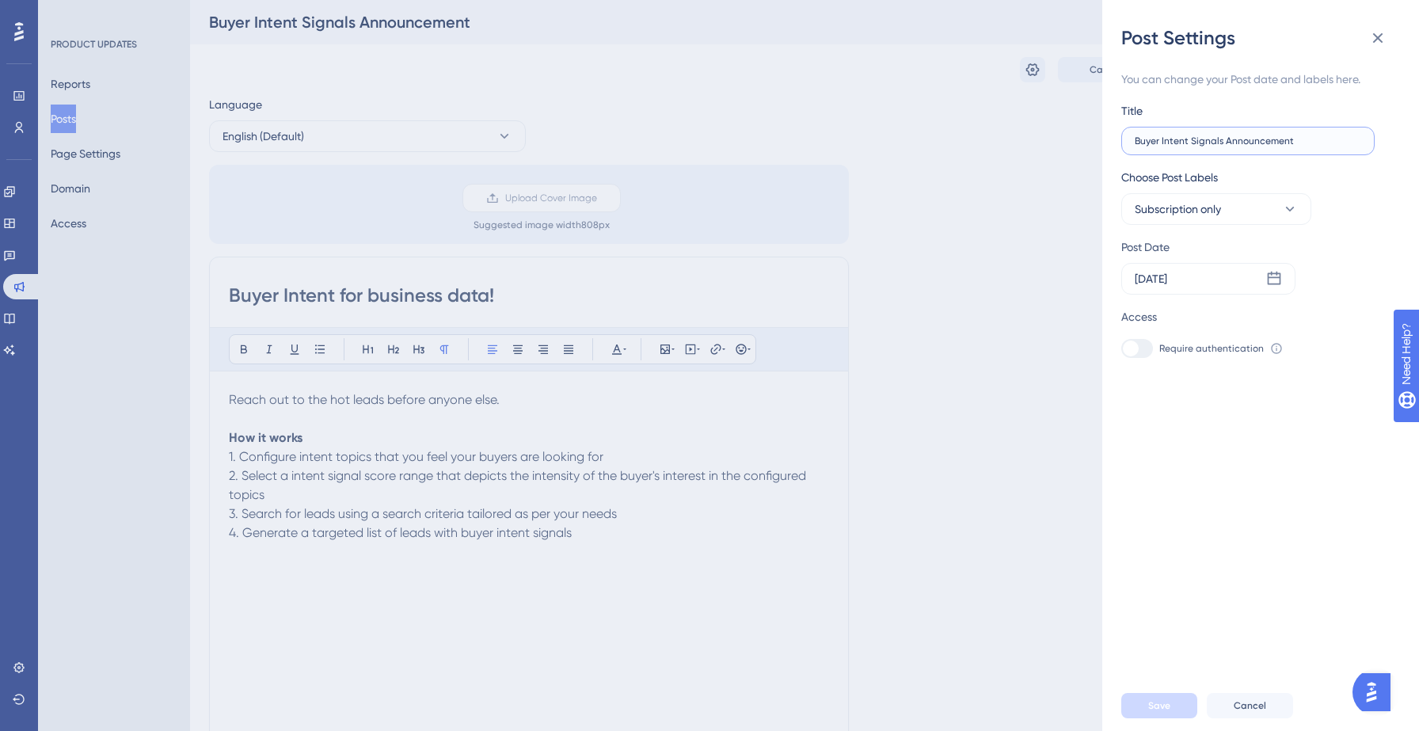
drag, startPoint x: 1307, startPoint y: 140, endPoint x: 1225, endPoint y: 139, distance: 81.6
click at [1225, 139] on input "Buyer Intent Signals Announcement" at bounding box center [1248, 140] width 226 height 11
type input "Buyer Intent Signals"
click at [1159, 711] on span "Save" at bounding box center [1159, 705] width 22 height 13
click at [1373, 38] on icon at bounding box center [1377, 38] width 19 height 19
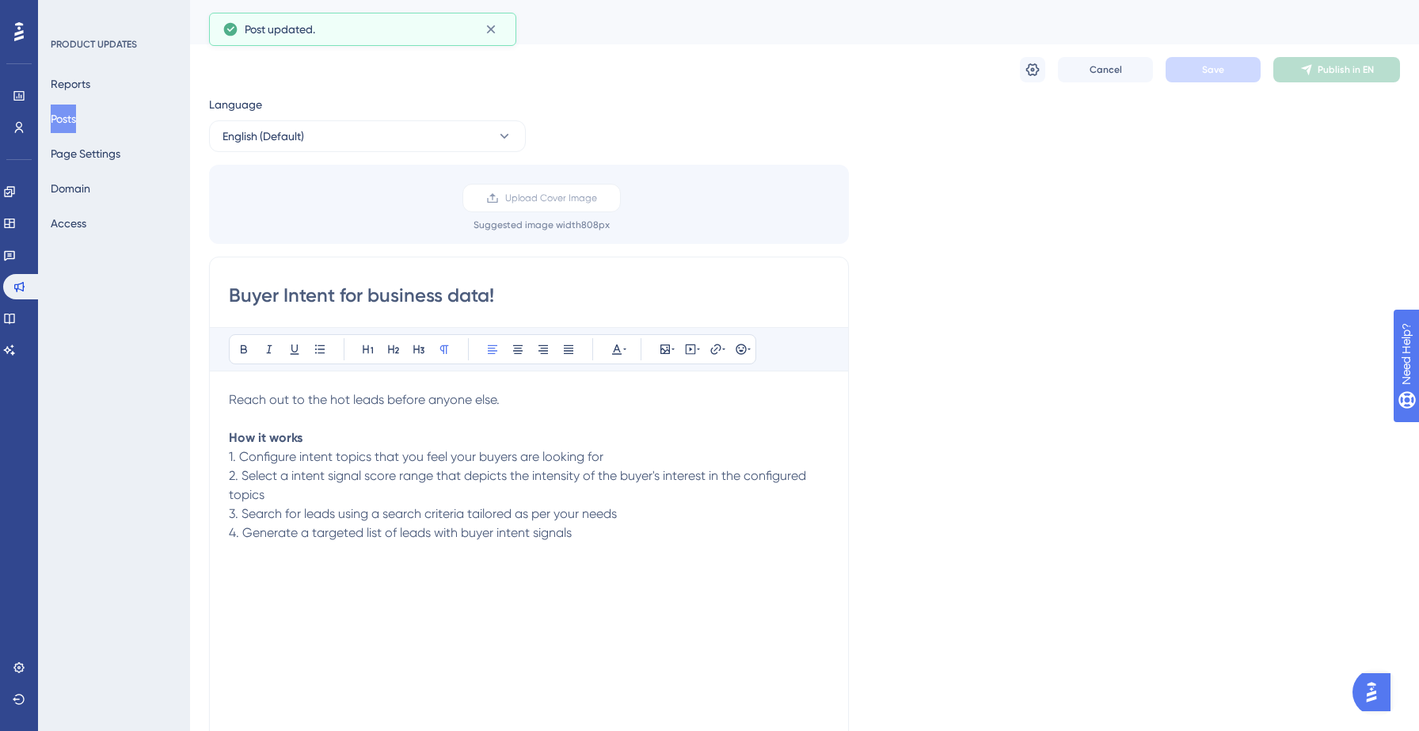
click at [76, 120] on button "Posts" at bounding box center [63, 119] width 25 height 29
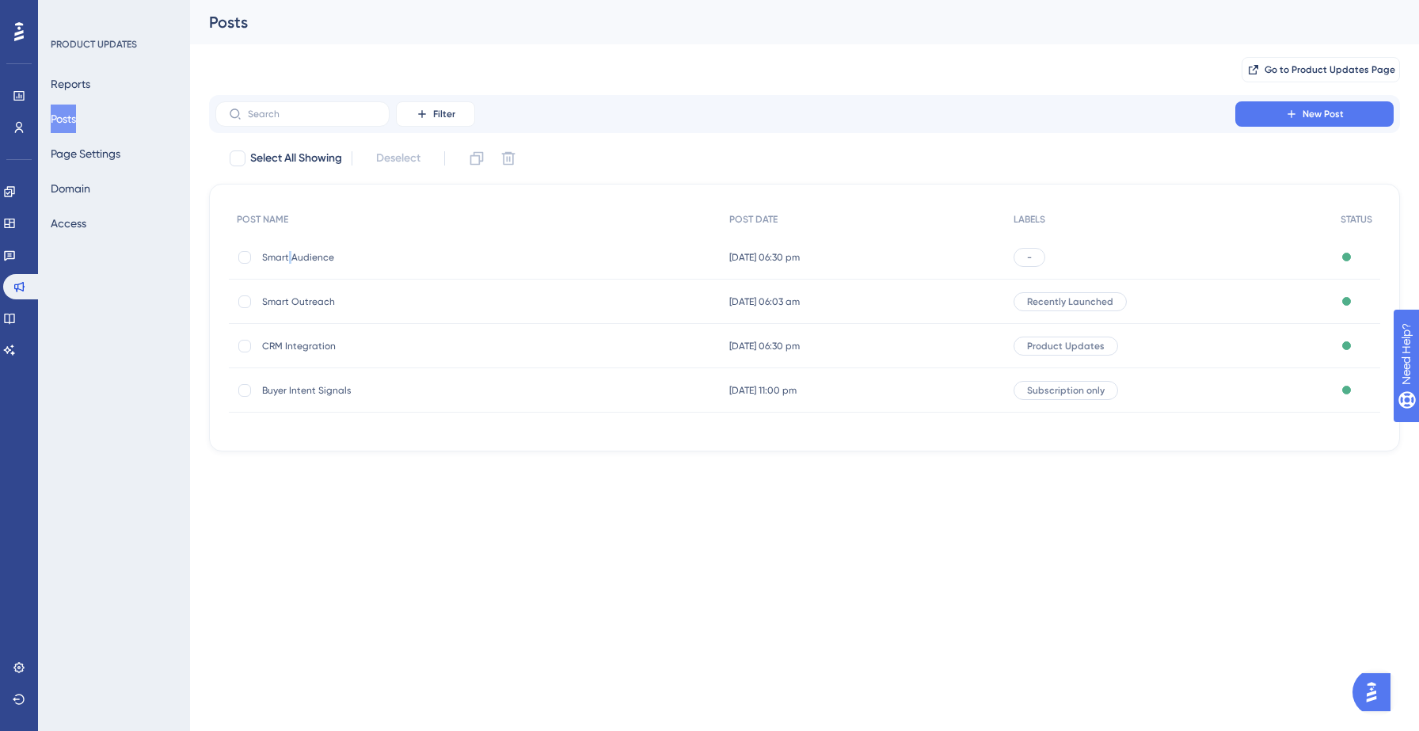
click at [289, 257] on span "Smart Audience" at bounding box center [388, 257] width 253 height 13
click at [315, 258] on span "Smart Audience" at bounding box center [388, 257] width 253 height 13
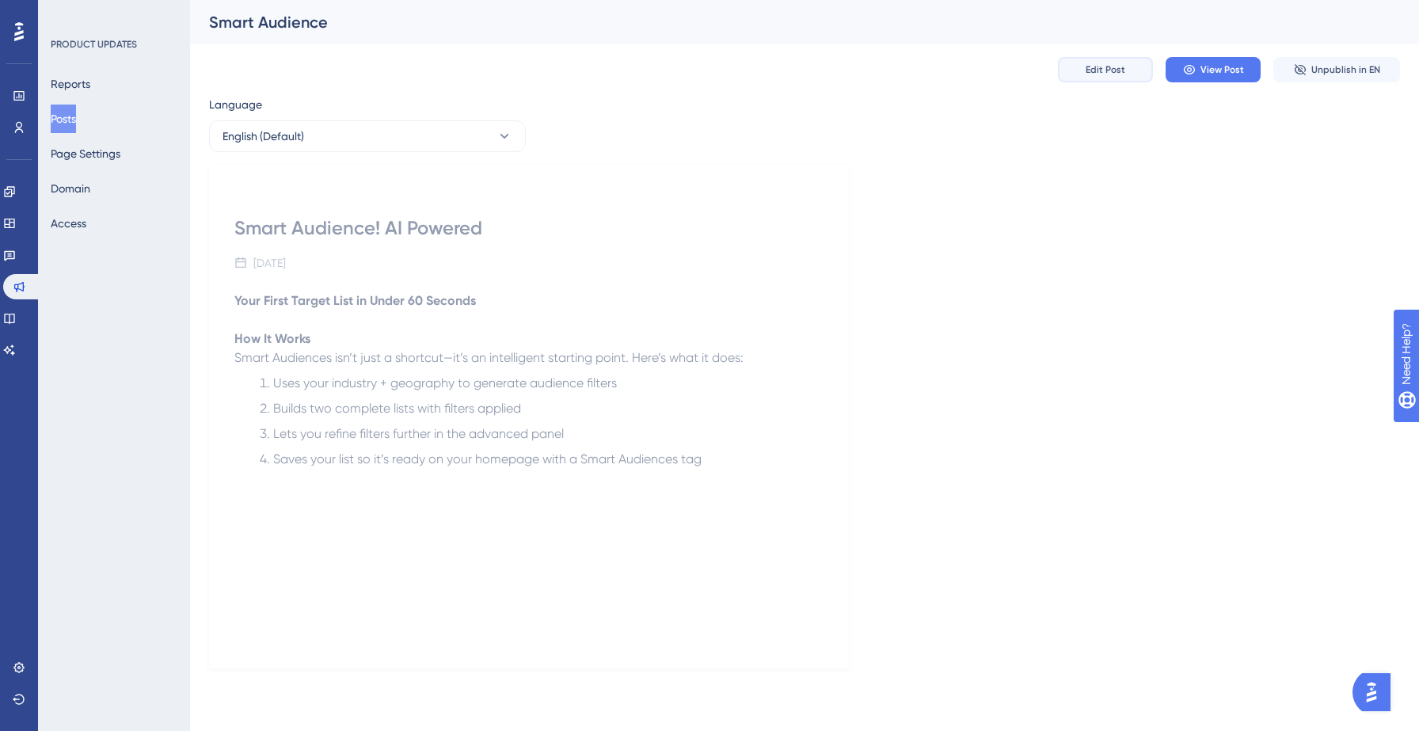
click at [1084, 70] on button "Edit Post" at bounding box center [1105, 69] width 95 height 25
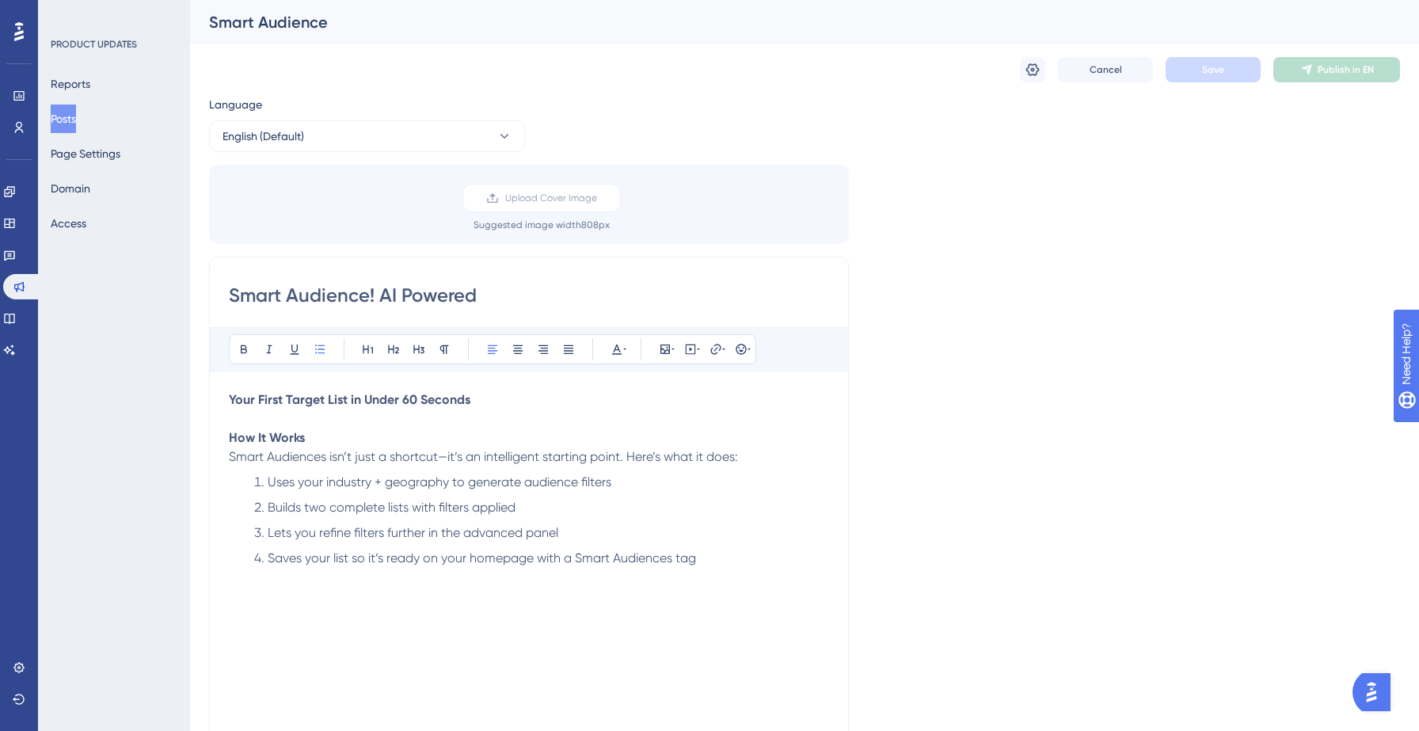
click at [394, 534] on span "Lets you refine filters further in the advanced panel" at bounding box center [413, 532] width 291 height 15
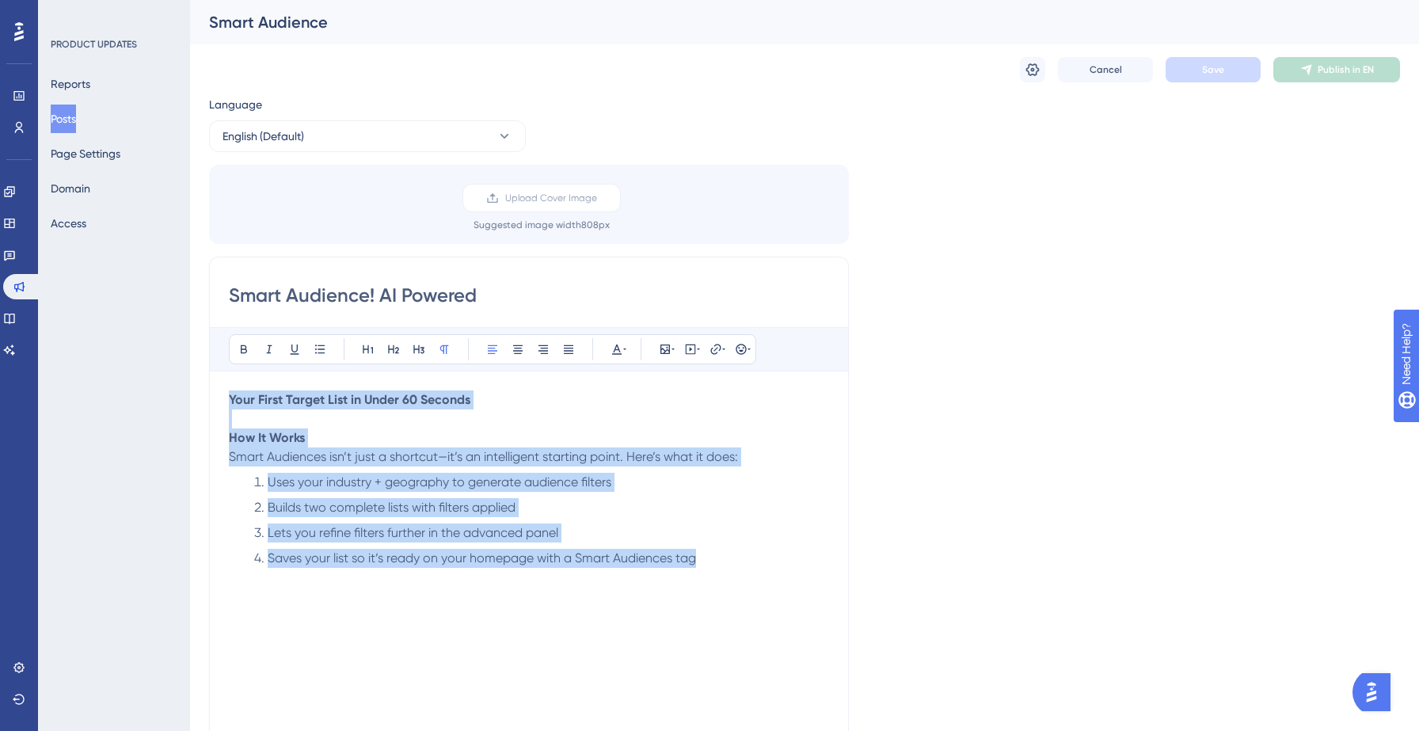
copy div "Your First Target List in Under 60 Seconds How It Works Smart Audiences isn’t j…"
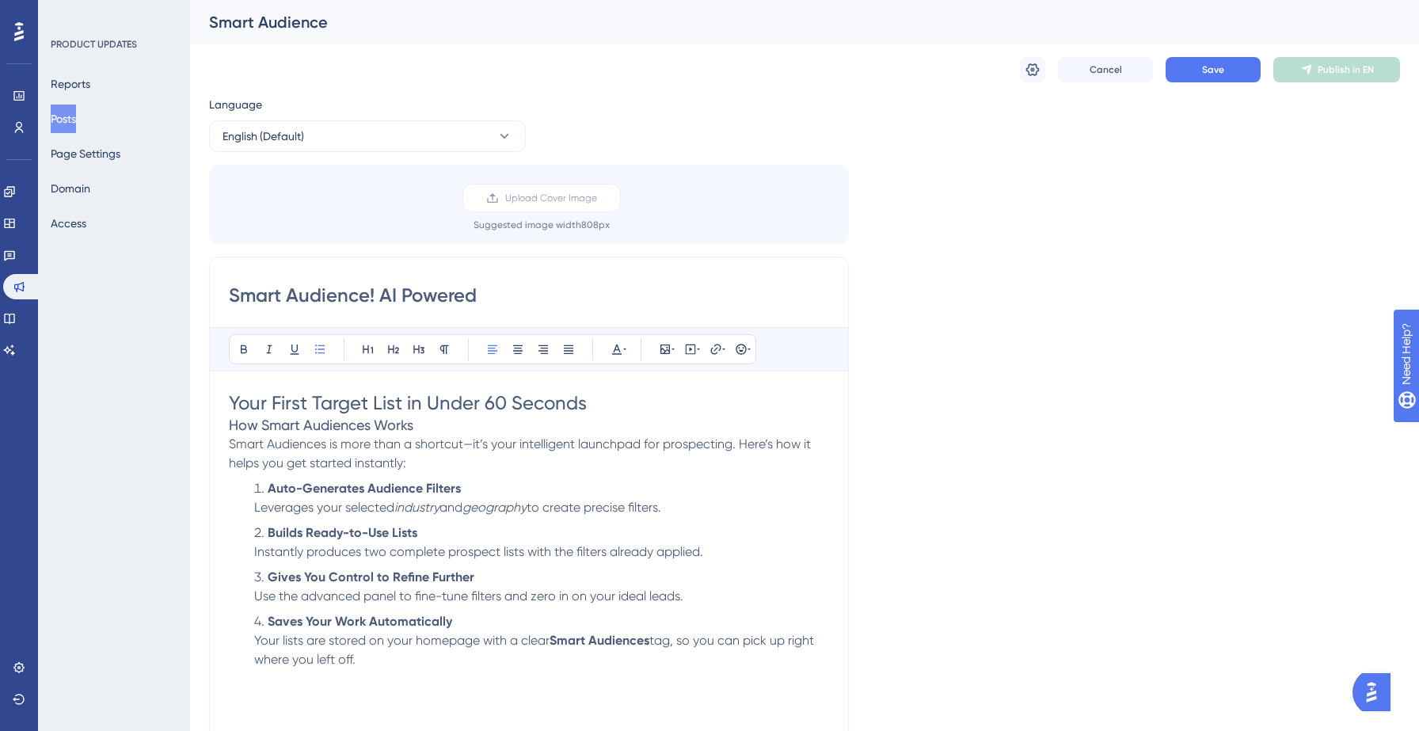
click at [630, 405] on h1 "Your First Target List in Under 60 Seconds" at bounding box center [529, 402] width 600 height 25
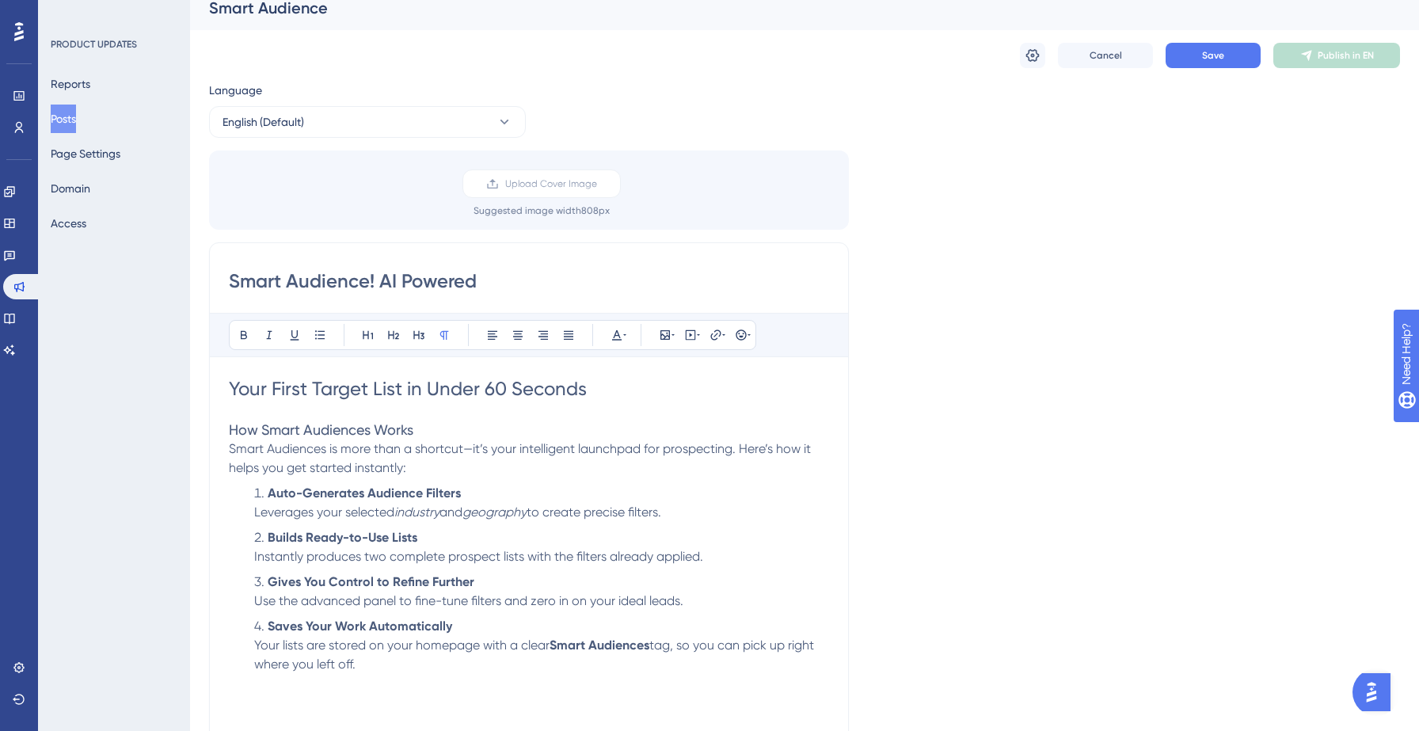
scroll to position [5, 0]
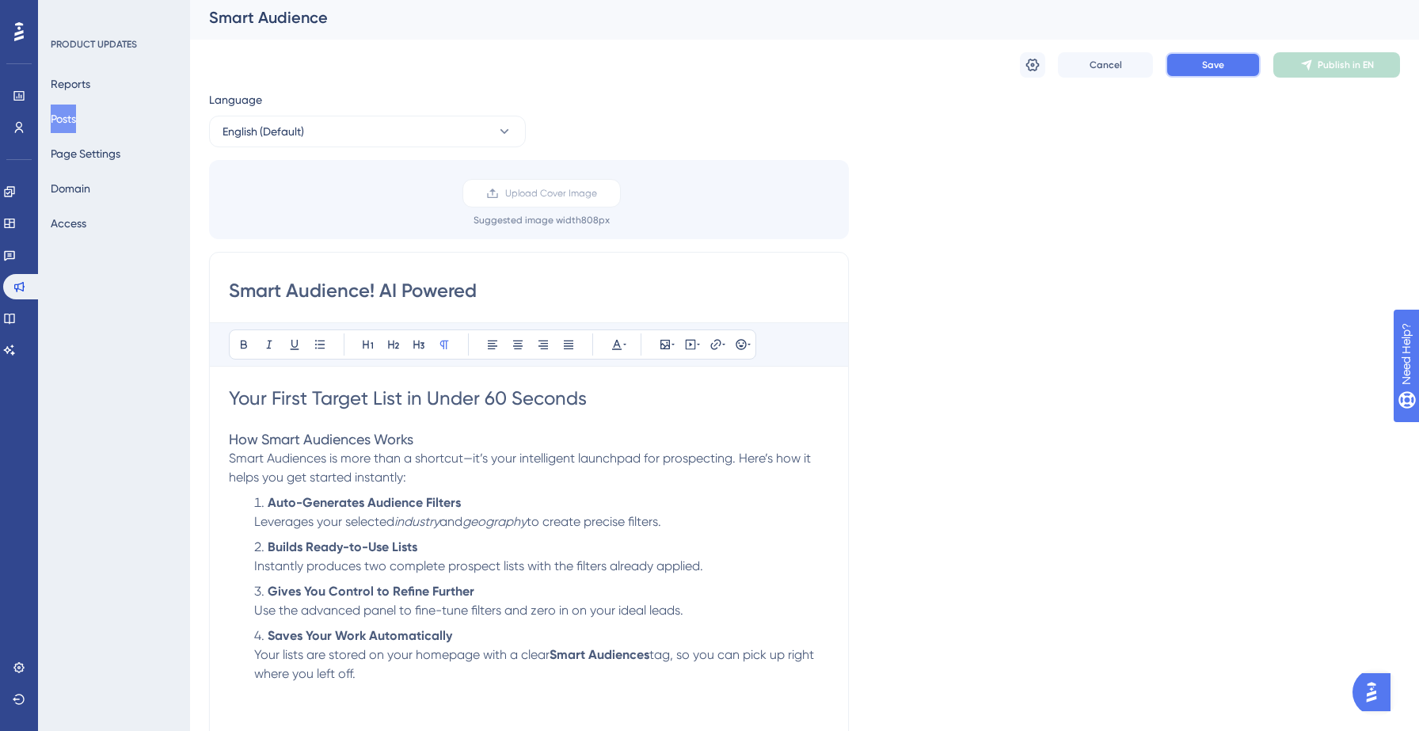
click at [1193, 64] on button "Save" at bounding box center [1213, 64] width 95 height 25
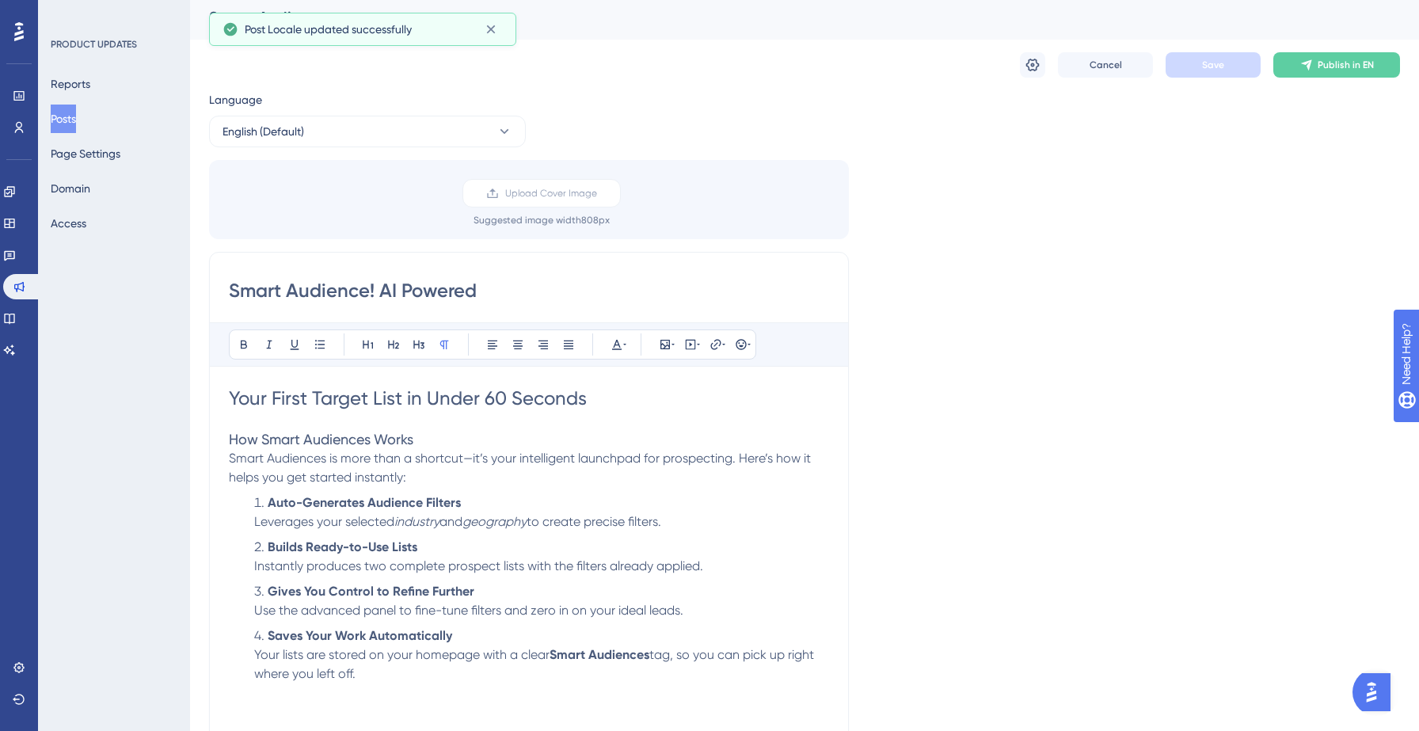
click at [531, 293] on input "Smart Audience! AI Powered" at bounding box center [529, 290] width 600 height 25
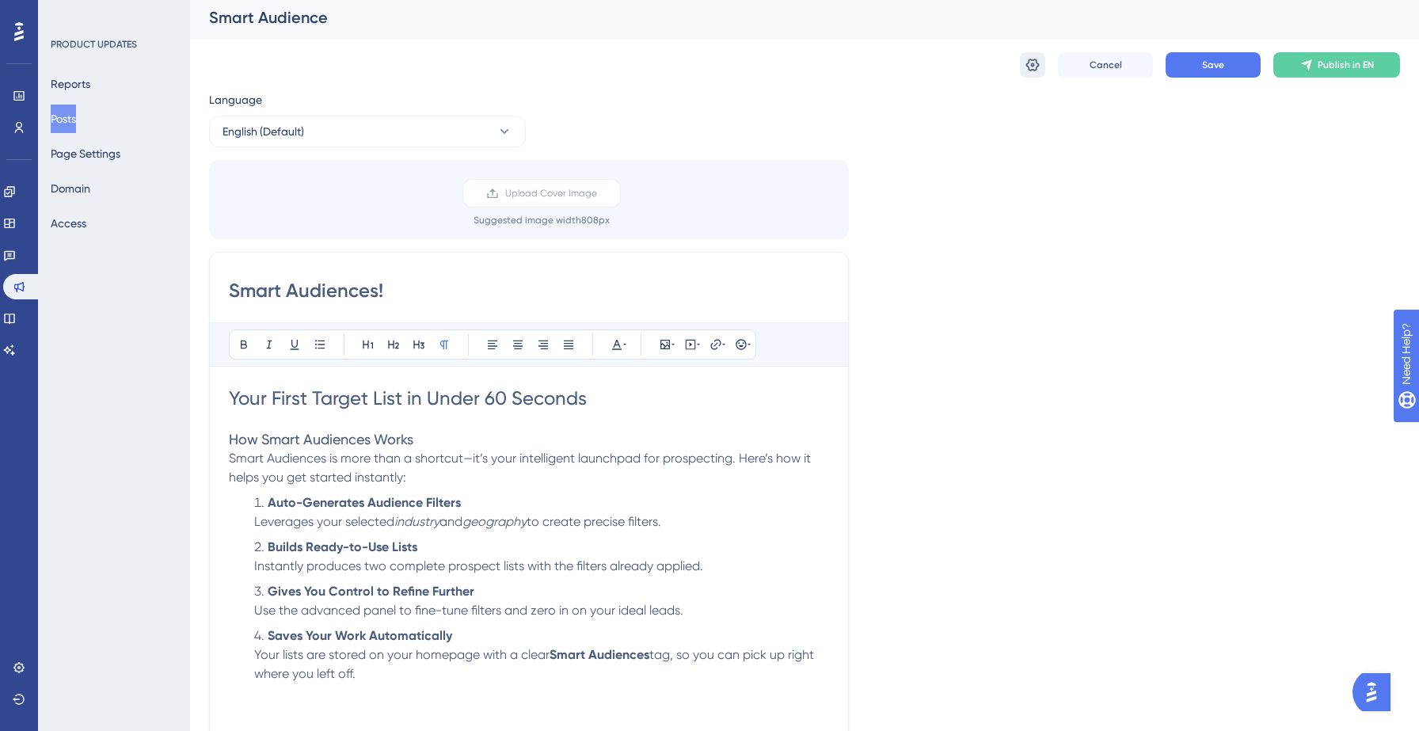
type input "Smart Audiences!"
click at [1037, 71] on icon at bounding box center [1033, 65] width 16 height 16
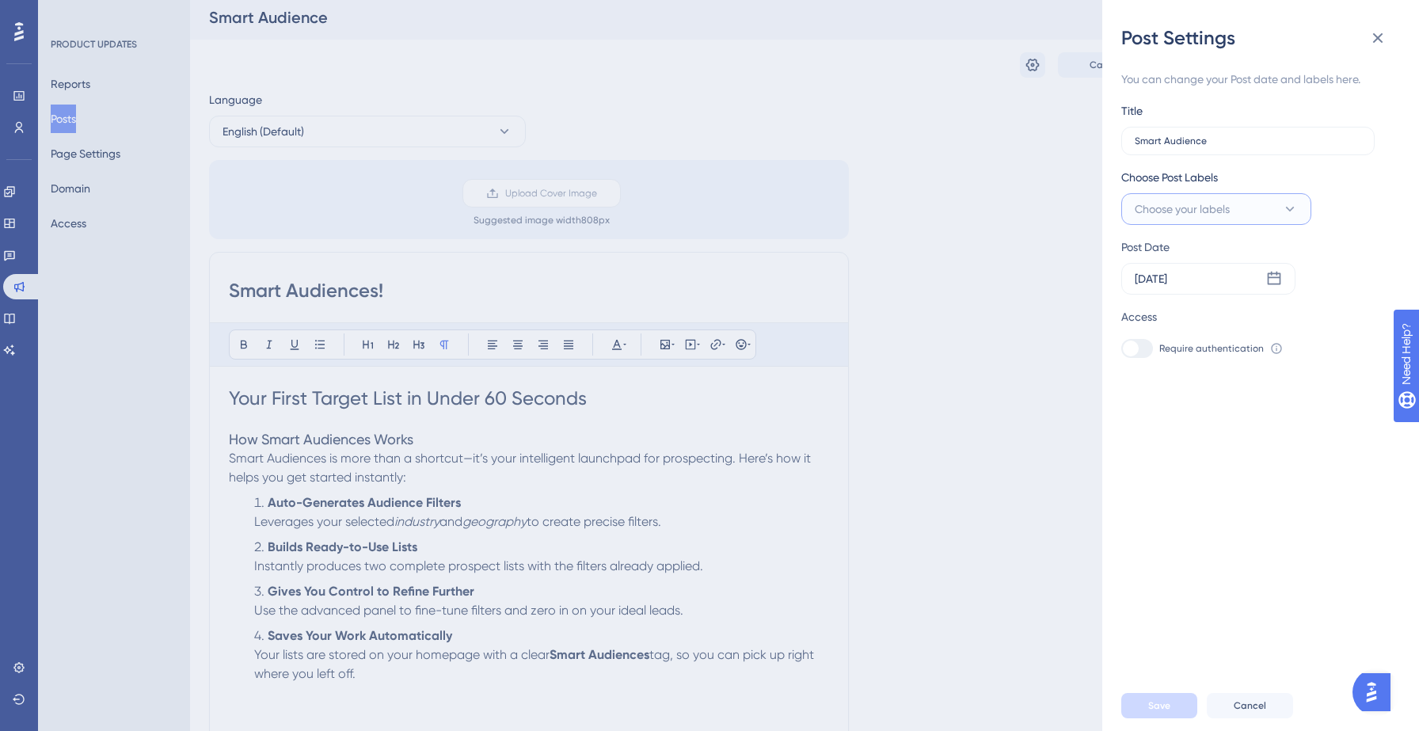
click at [1200, 205] on span "Choose your labels" at bounding box center [1182, 209] width 95 height 19
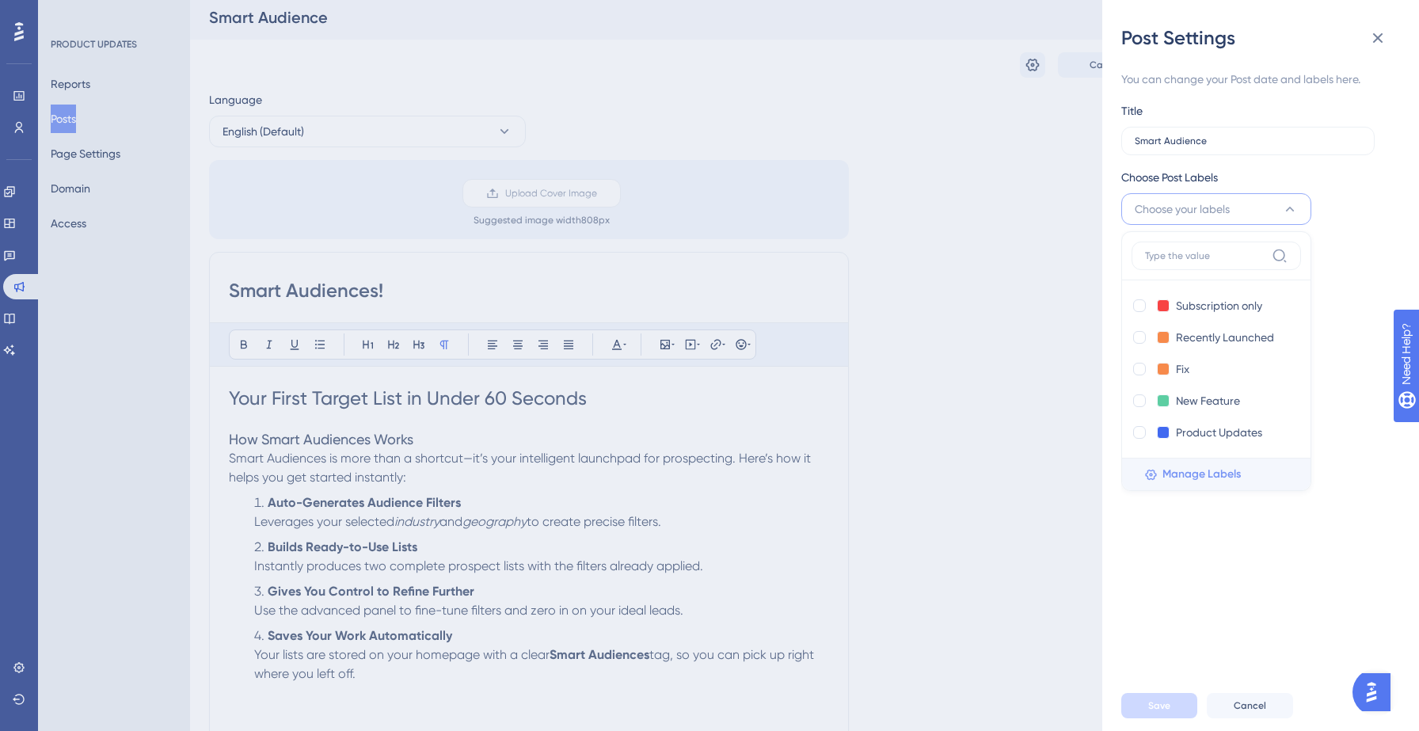
click at [1194, 482] on span "Manage Labels" at bounding box center [1201, 474] width 78 height 19
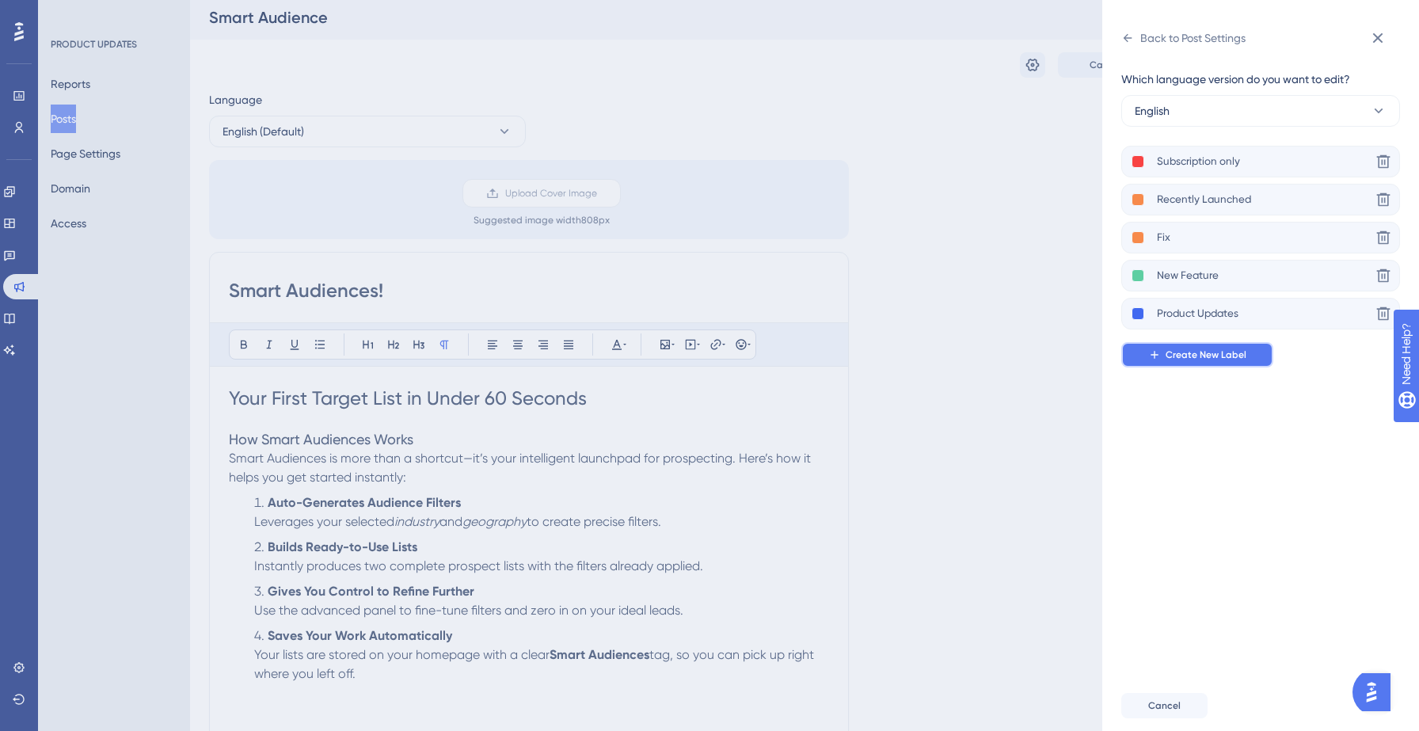
click at [1191, 352] on span "Create New Label" at bounding box center [1206, 354] width 81 height 13
click at [1383, 242] on icon at bounding box center [1383, 237] width 13 height 13
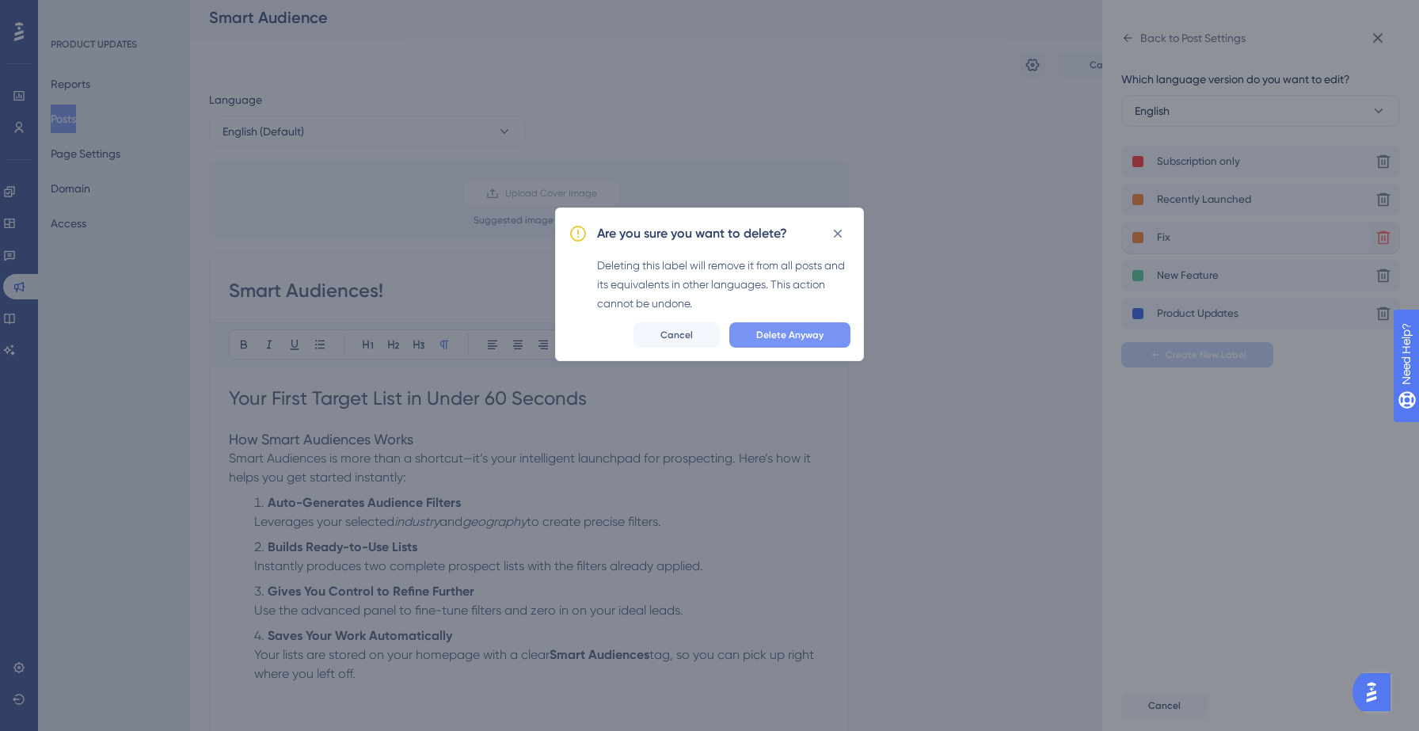
click at [786, 329] on span "Delete Anyway" at bounding box center [789, 335] width 67 height 13
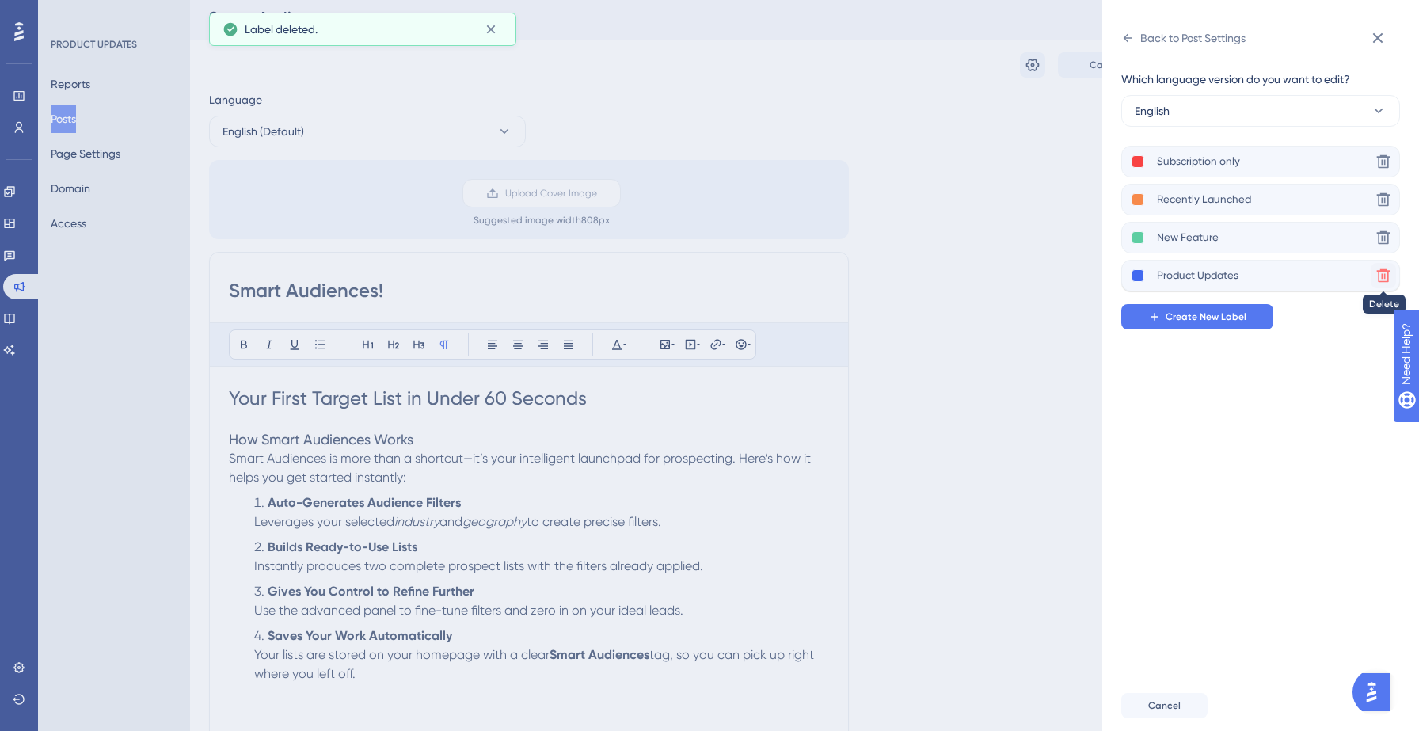
click at [1384, 286] on button at bounding box center [1383, 275] width 25 height 25
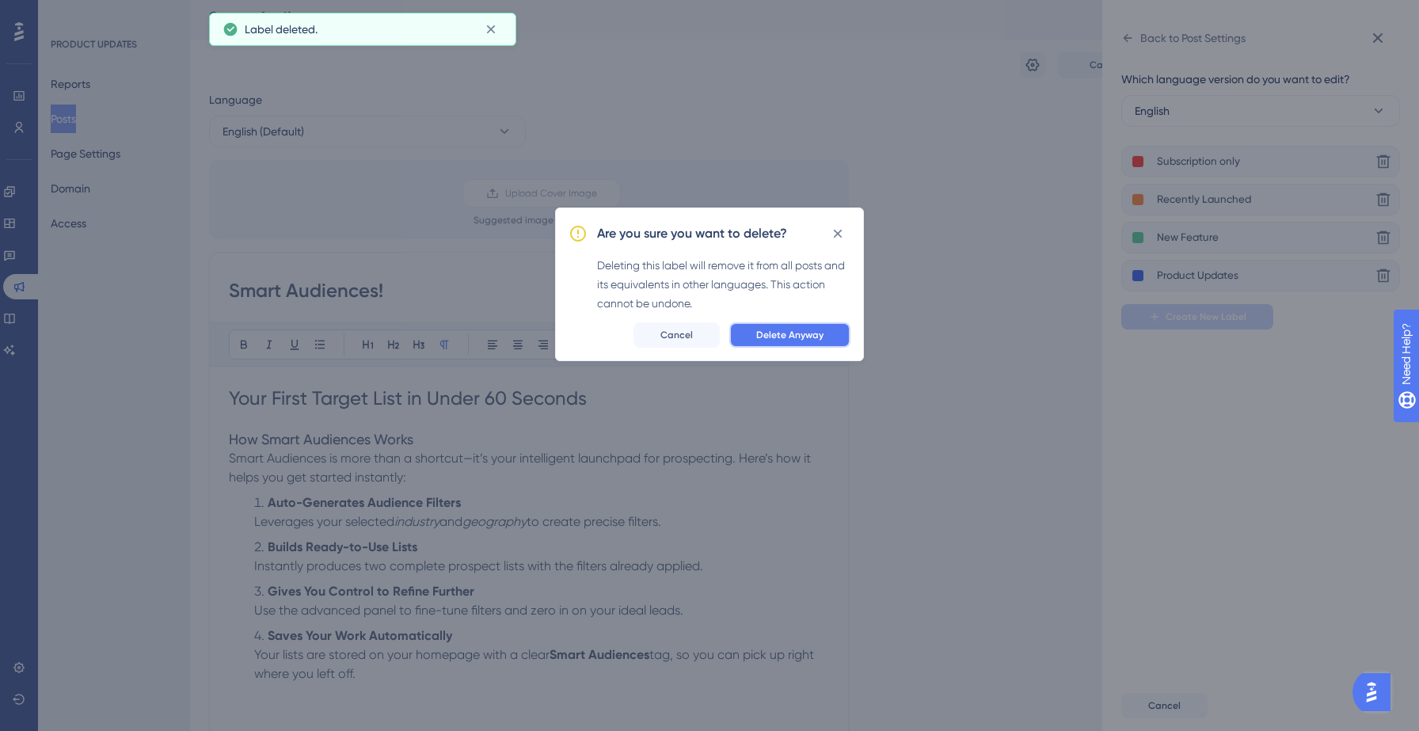
click at [827, 336] on button "Delete Anyway" at bounding box center [789, 334] width 121 height 25
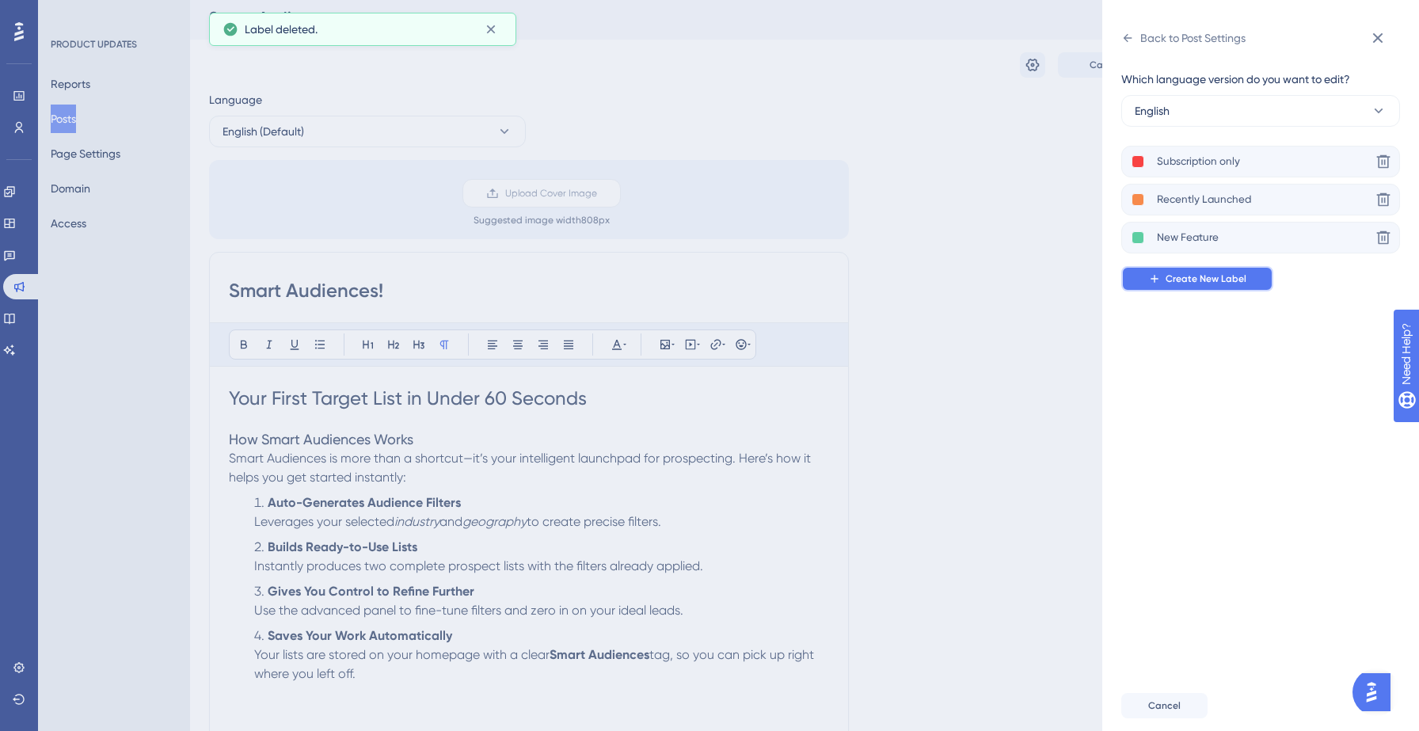
click at [1211, 271] on button "Create New Label" at bounding box center [1197, 278] width 152 height 25
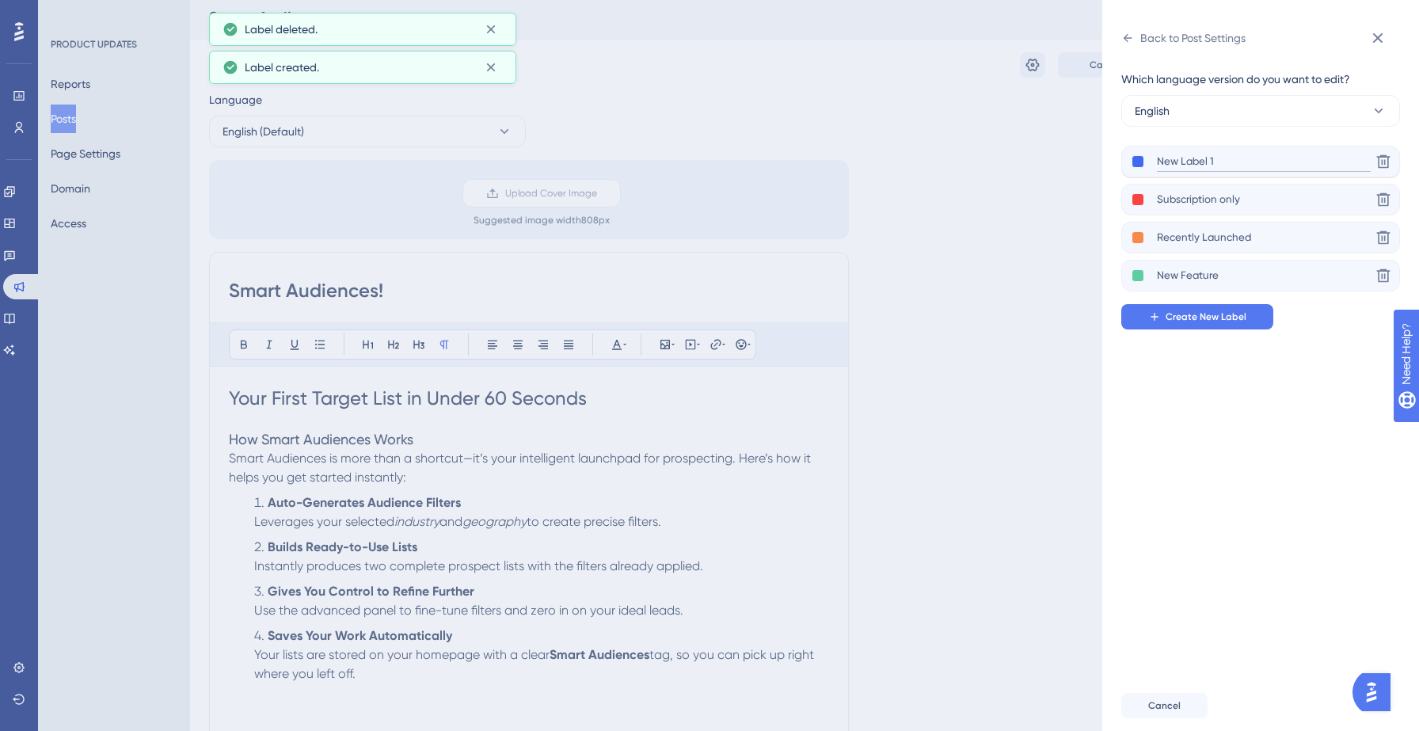
click at [1193, 154] on input "New Label 1" at bounding box center [1264, 162] width 214 height 20
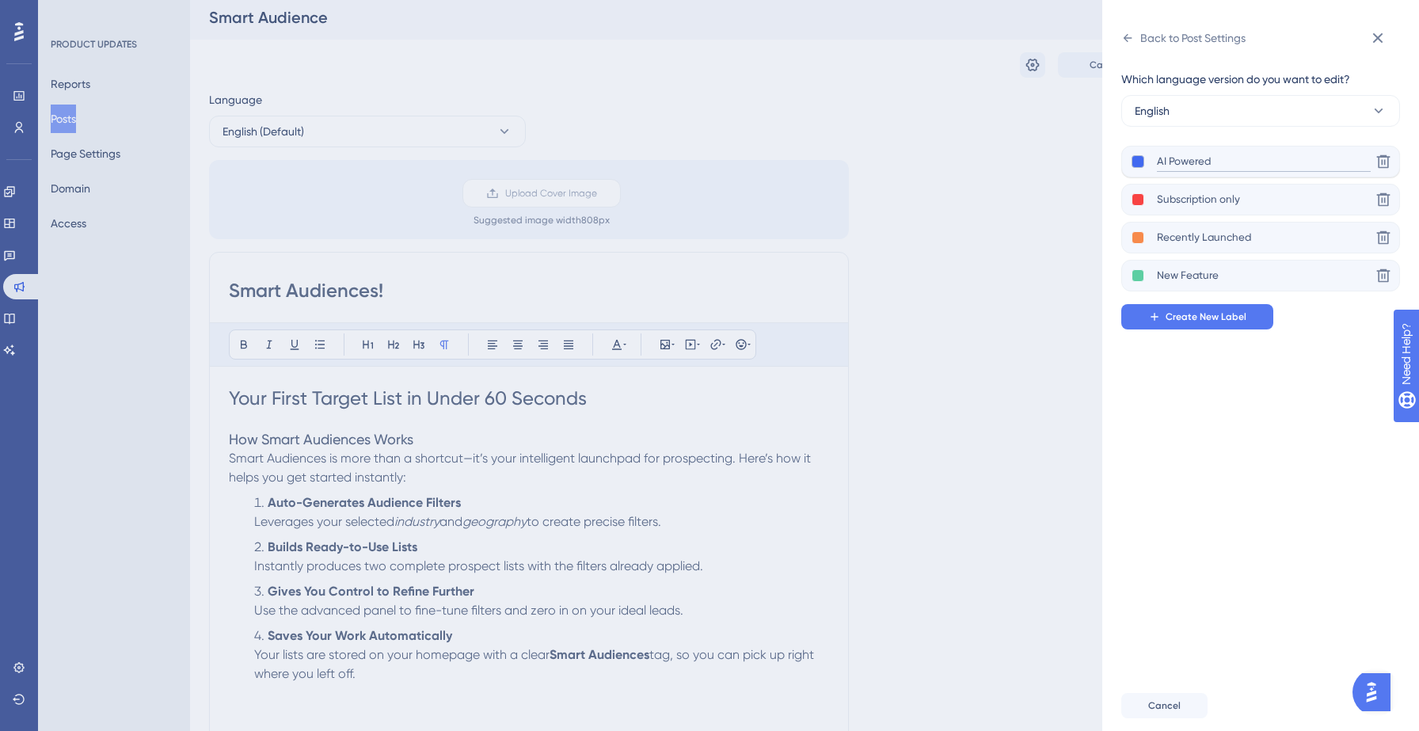
type input "AI Powered"
click at [1139, 165] on button at bounding box center [1138, 161] width 13 height 13
click at [1185, 209] on div at bounding box center [1182, 212] width 13 height 13
click at [1205, 410] on div "Which language version do you want to edit? English AI Powered Delete Subscript…" at bounding box center [1266, 366] width 291 height 630
click at [1132, 34] on icon at bounding box center [1127, 38] width 13 height 13
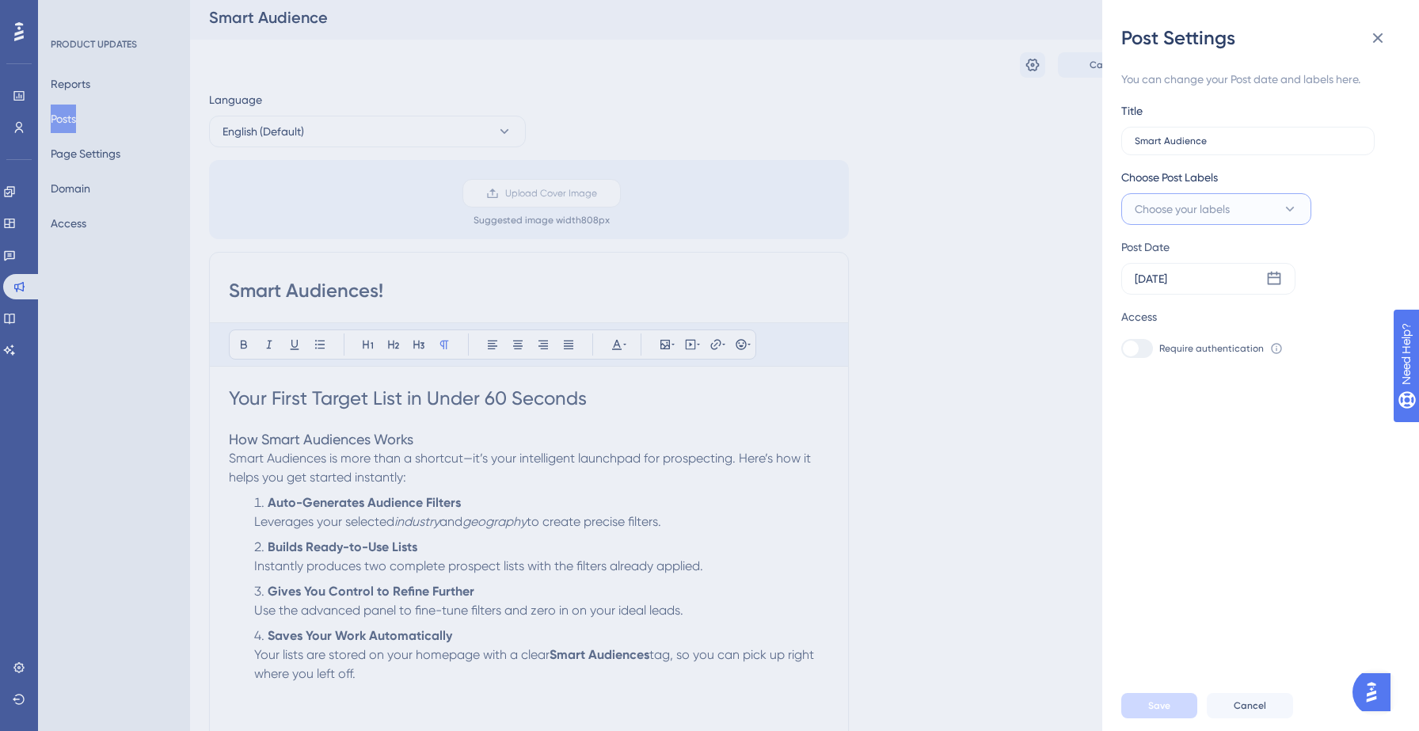
click at [1196, 216] on span "Choose your labels" at bounding box center [1182, 209] width 95 height 19
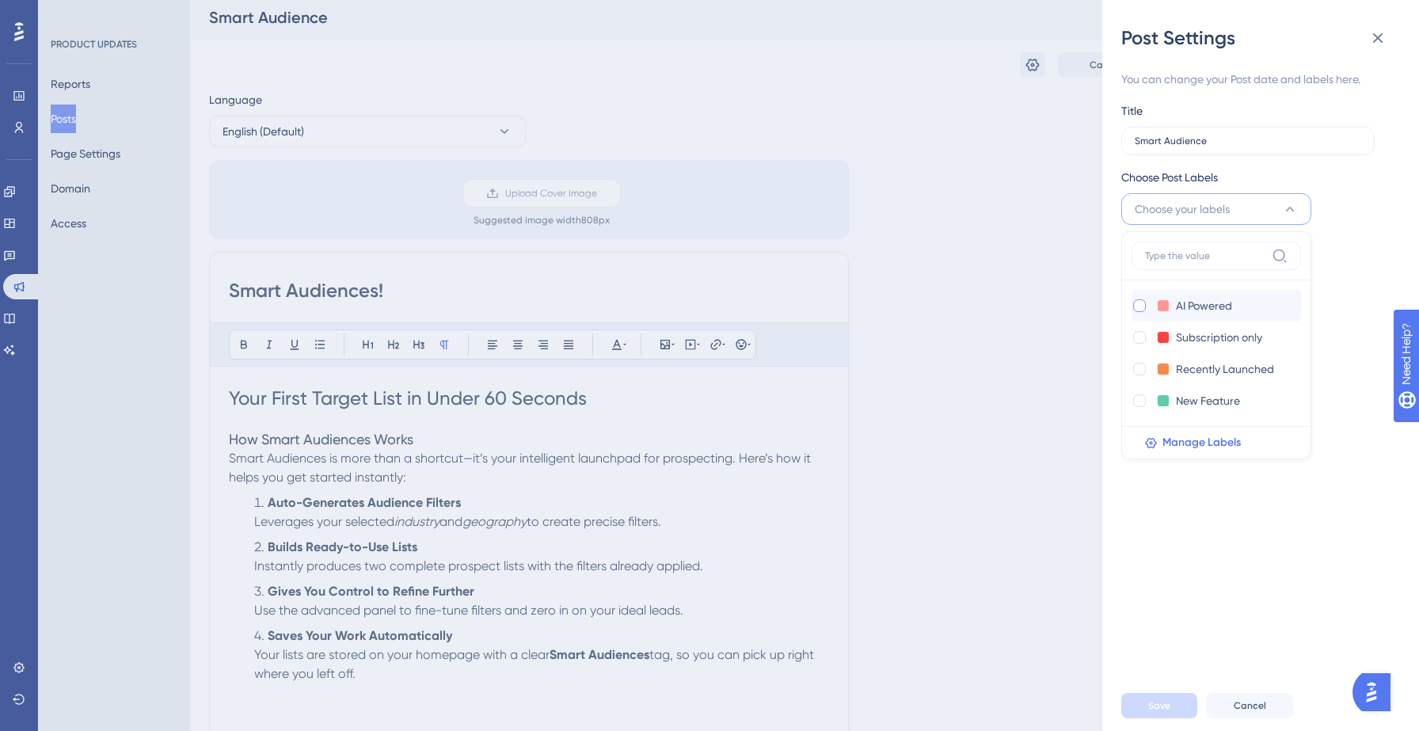
click at [1145, 304] on div at bounding box center [1140, 306] width 16 height 16
checkbox input "true"
click at [1179, 550] on div "You can change your Post date and labels here. Title Smart Audience Choose Post…" at bounding box center [1266, 366] width 291 height 630
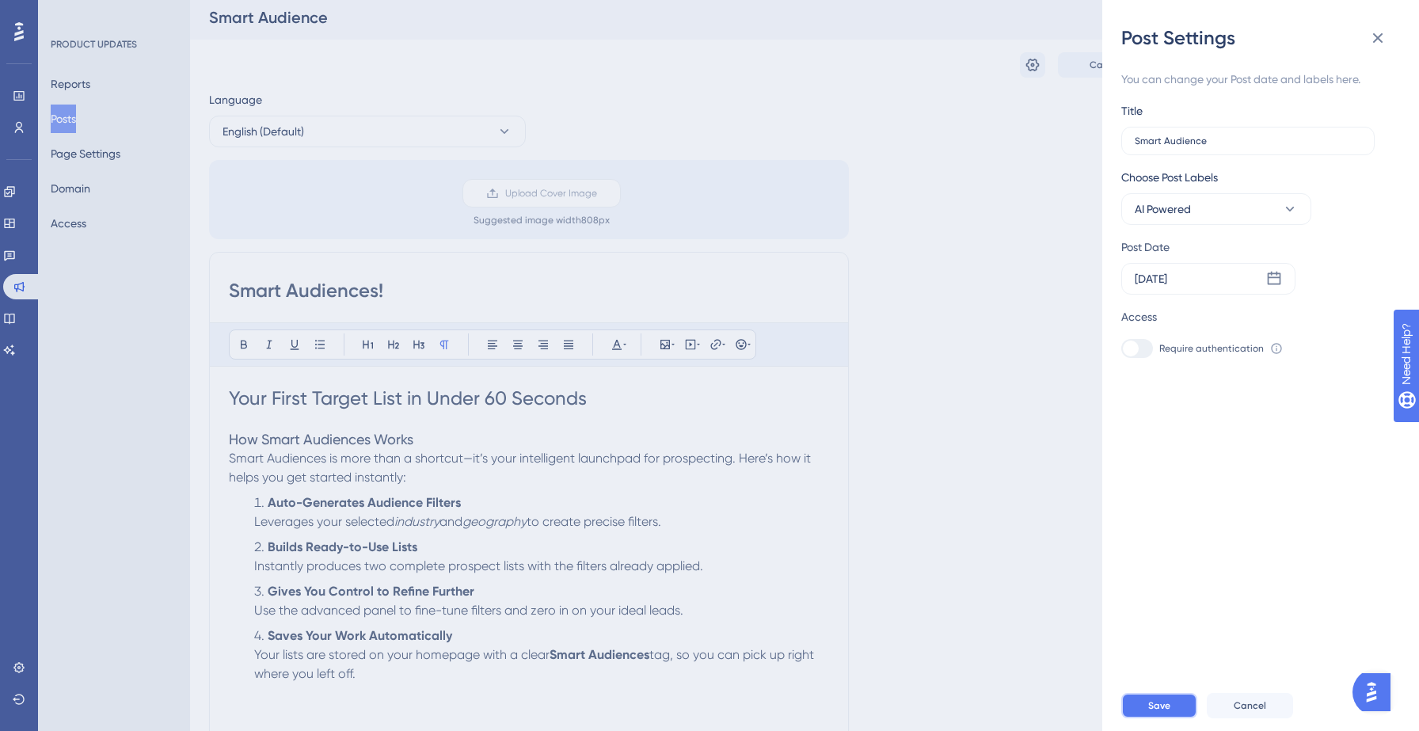
click at [1158, 713] on button "Save" at bounding box center [1159, 705] width 76 height 25
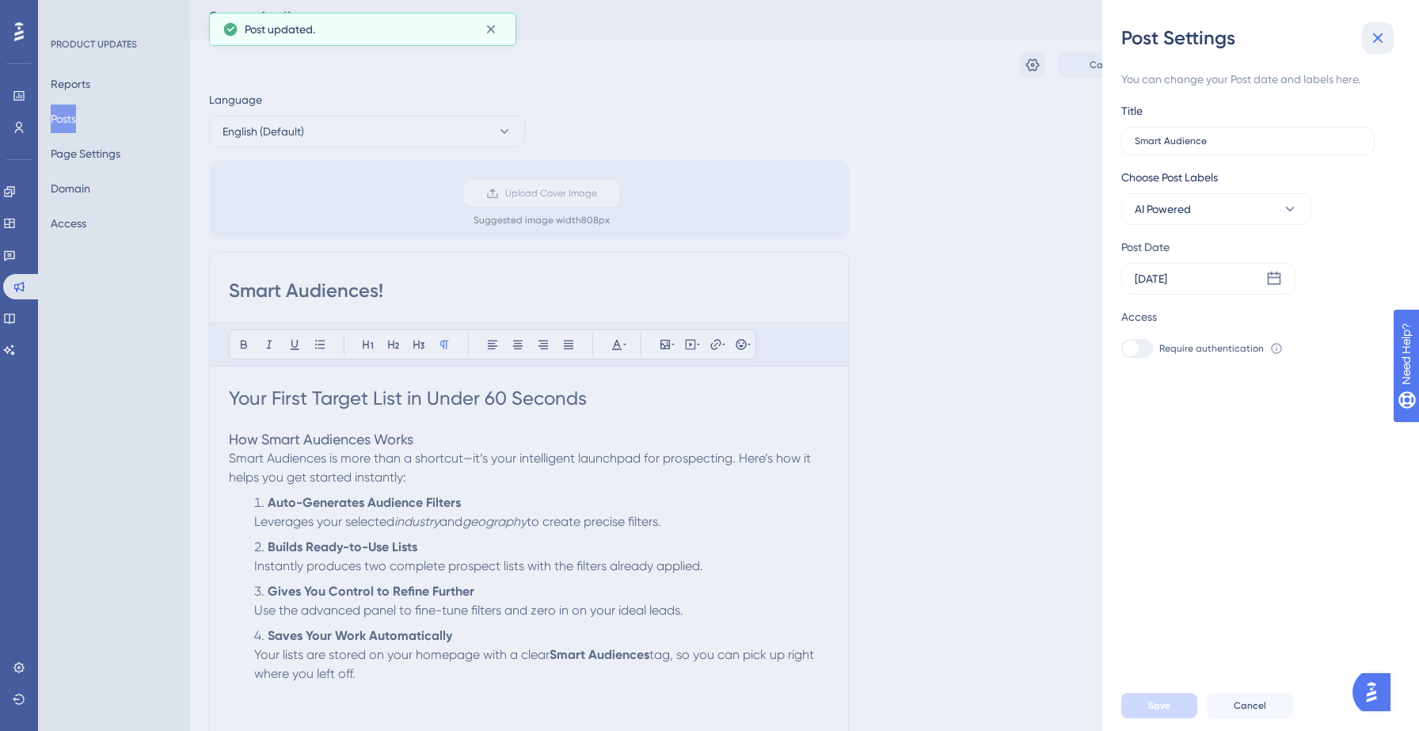
click at [1387, 42] on icon at bounding box center [1377, 38] width 19 height 19
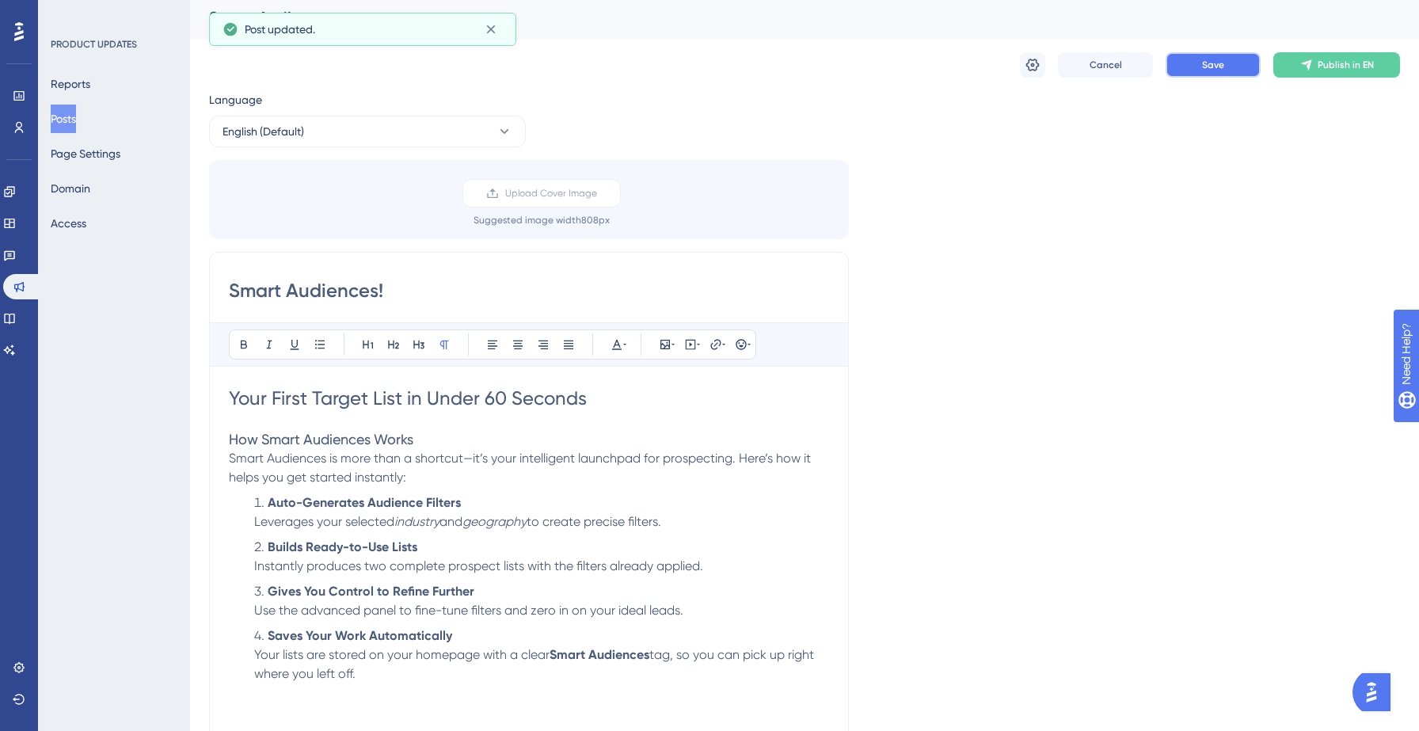
click at [1218, 70] on span "Save" at bounding box center [1213, 65] width 22 height 13
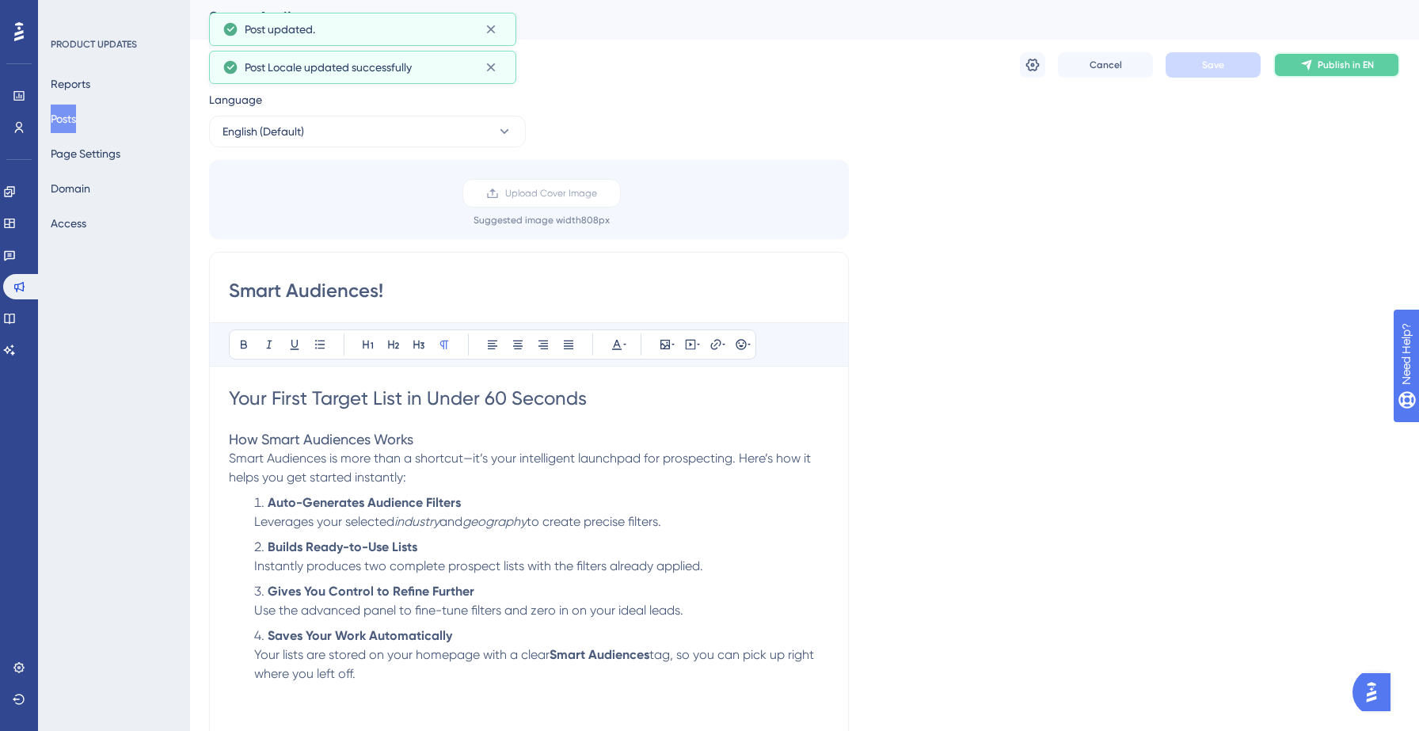
click at [1336, 68] on span "Publish in EN" at bounding box center [1346, 65] width 56 height 13
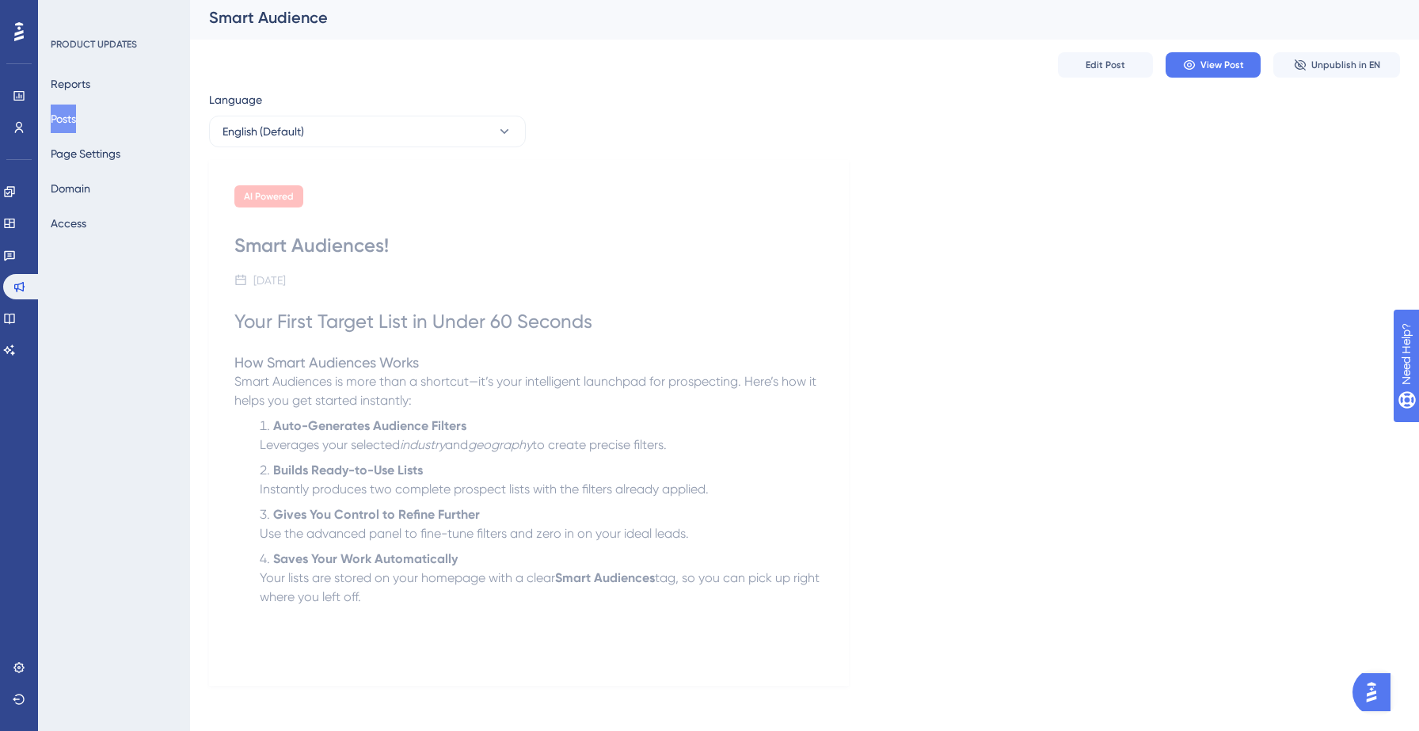
click at [74, 122] on button "Posts" at bounding box center [63, 119] width 25 height 29
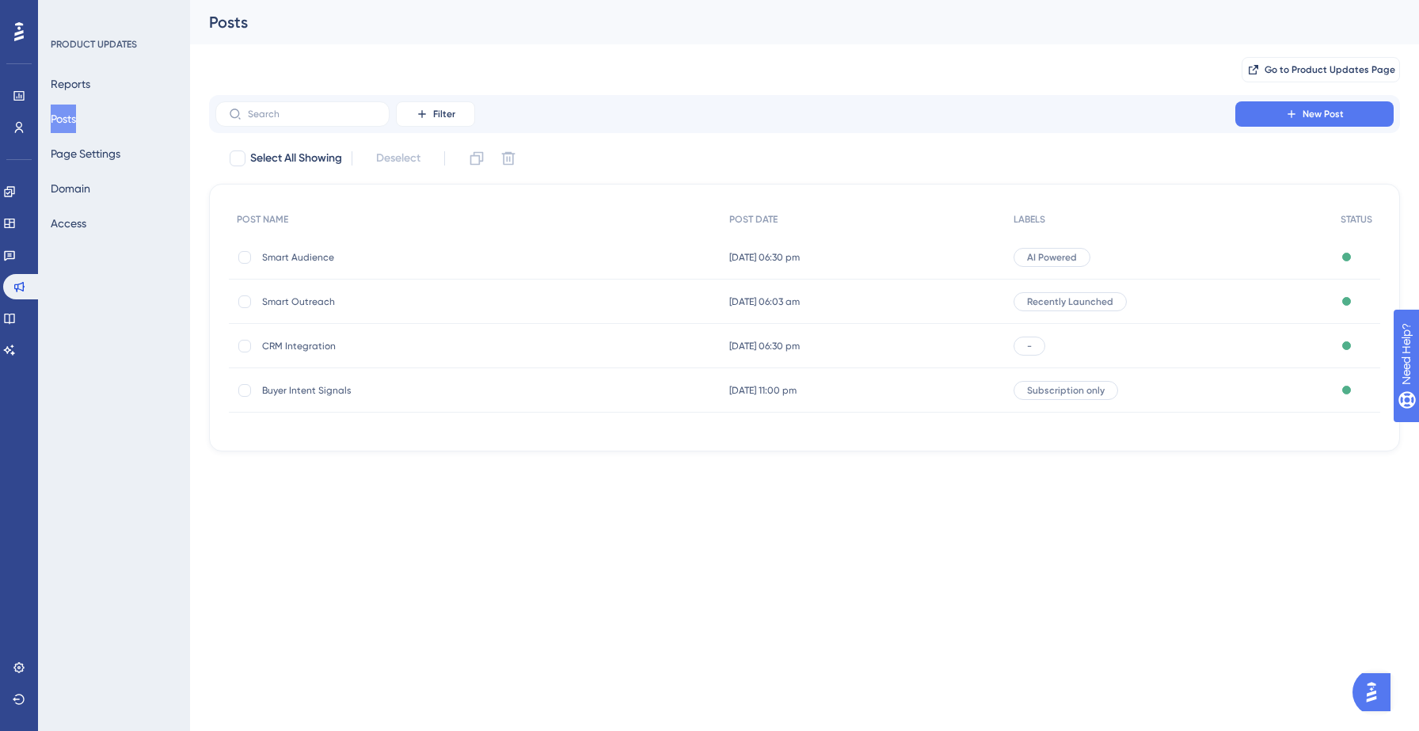
click at [293, 294] on div "Smart Outreach Smart Outreach" at bounding box center [388, 302] width 253 height 44
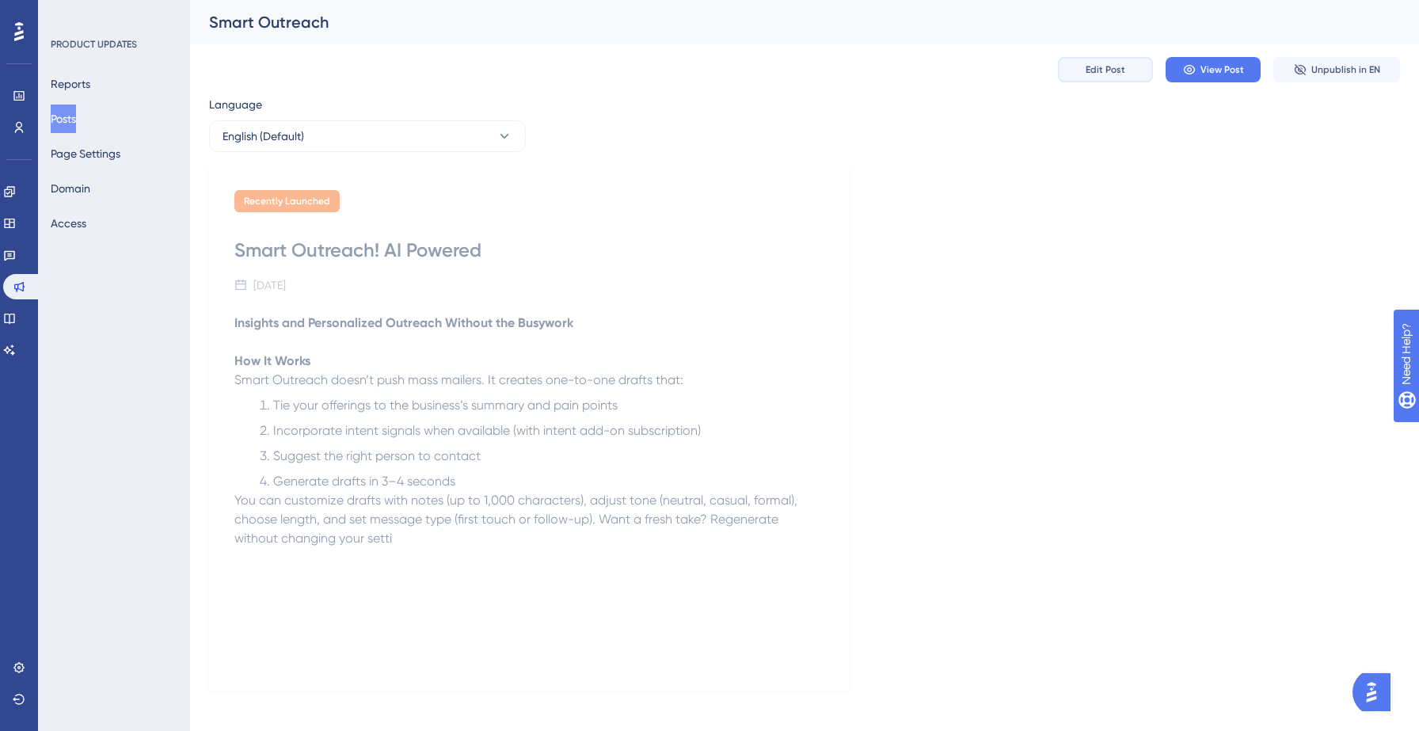
click at [1098, 73] on span "Edit Post" at bounding box center [1106, 69] width 40 height 13
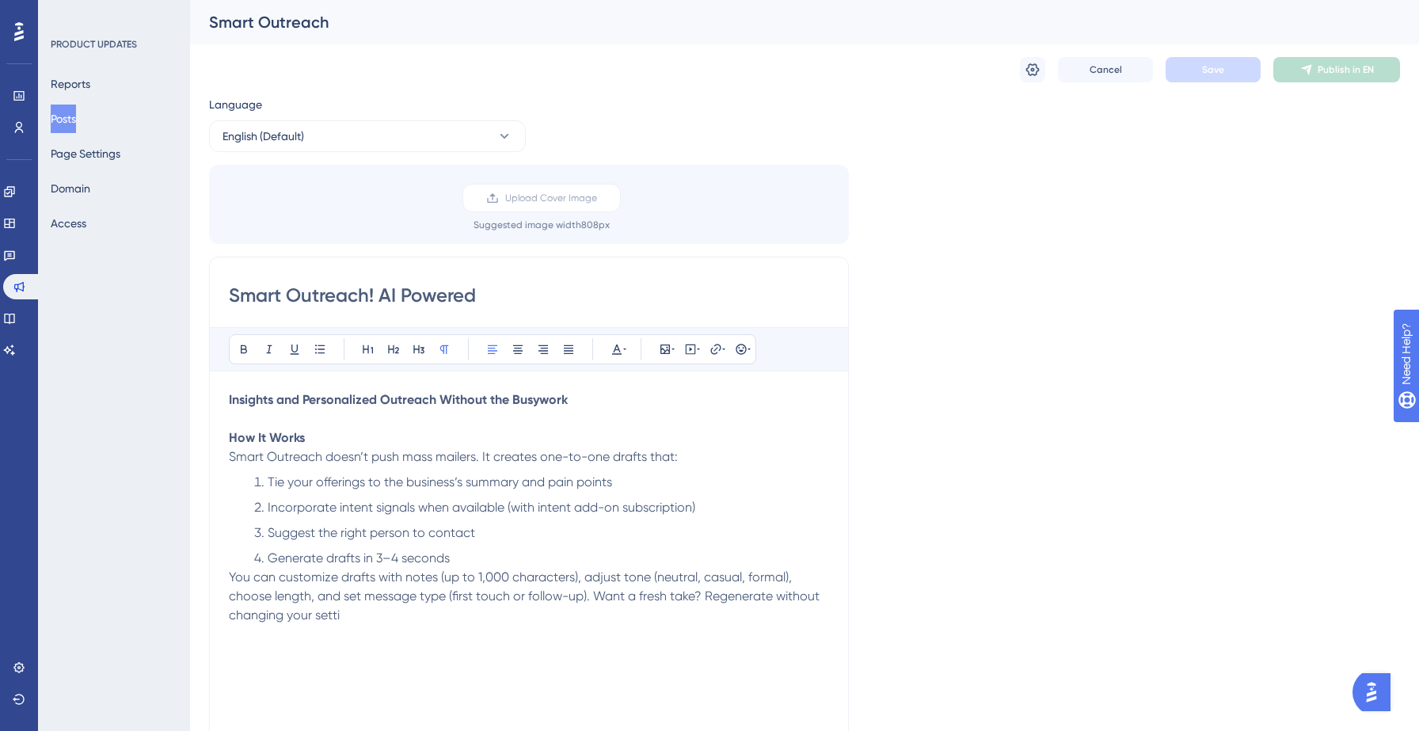
click at [313, 485] on span "Tie your offerings to the business’s summary and pain points" at bounding box center [440, 481] width 344 height 15
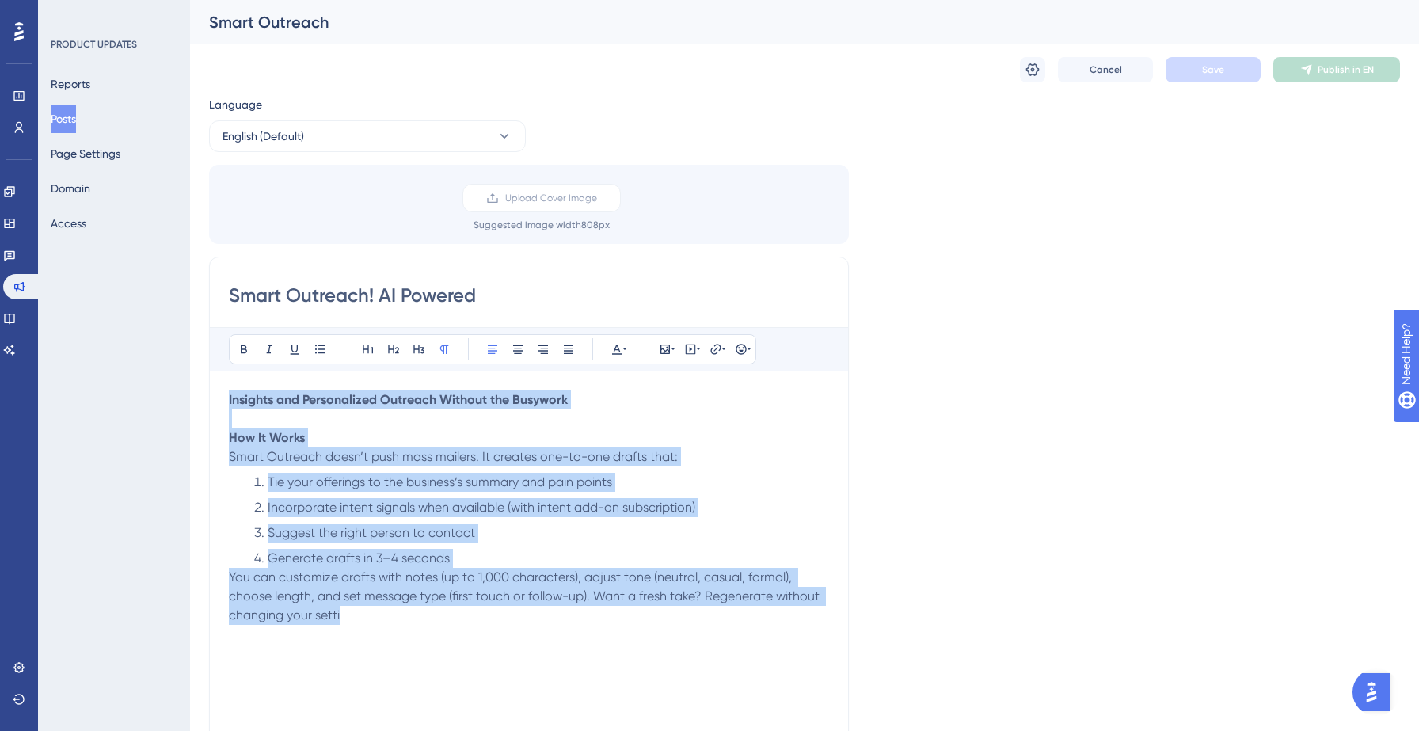
copy div "Insights and Personalized Outreach Without the Busywork How It Works Smart Outr…"
click at [363, 567] on li "Generate drafts in 3–4 seconds" at bounding box center [538, 558] width 581 height 19
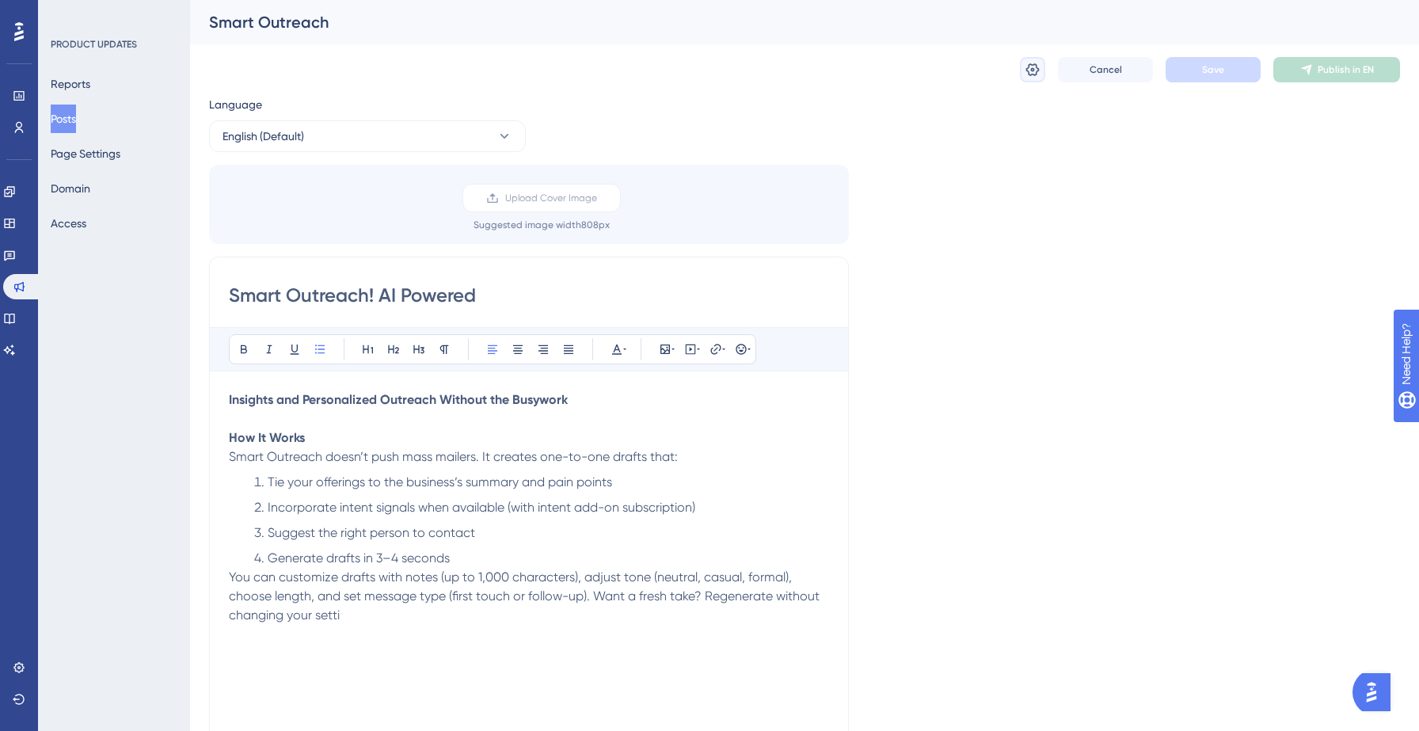
click at [1036, 67] on icon at bounding box center [1032, 69] width 13 height 13
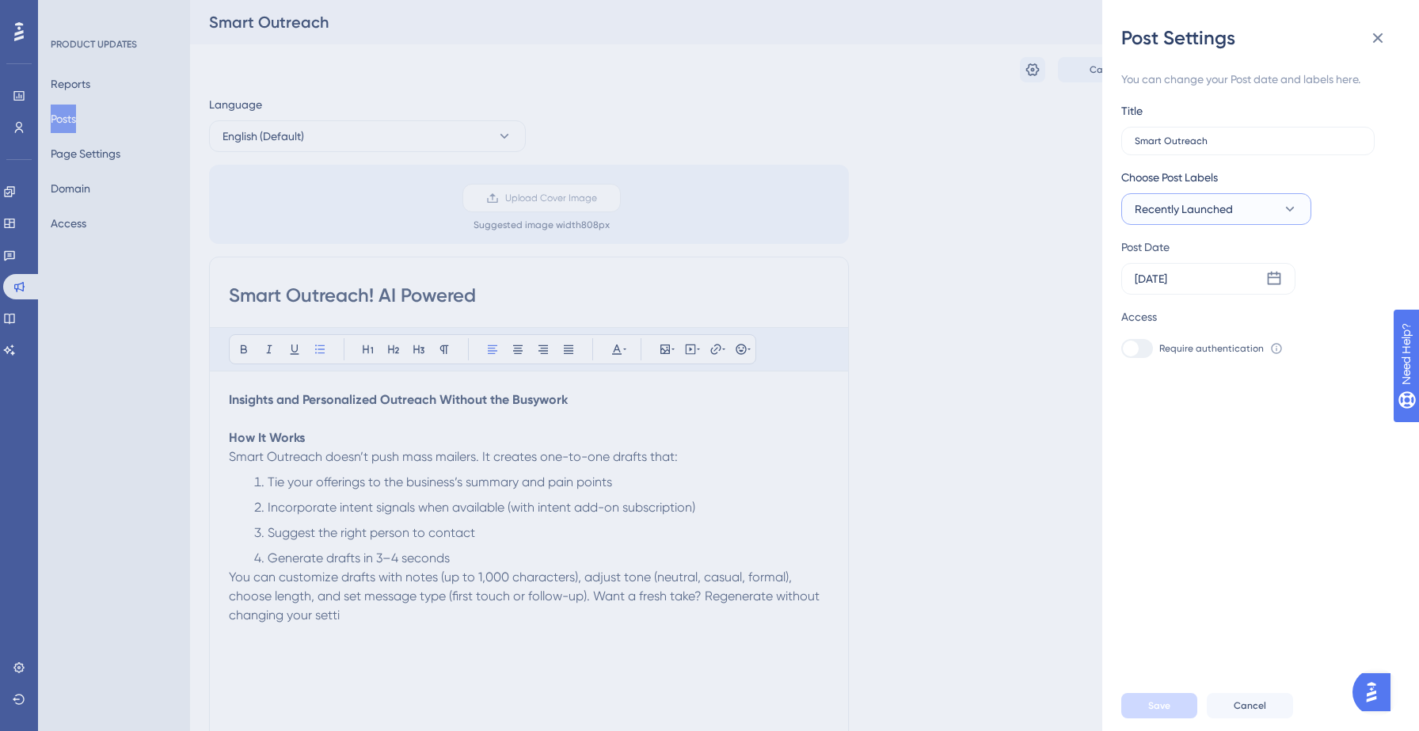
click at [1195, 203] on span "Recently Launched" at bounding box center [1184, 209] width 98 height 19
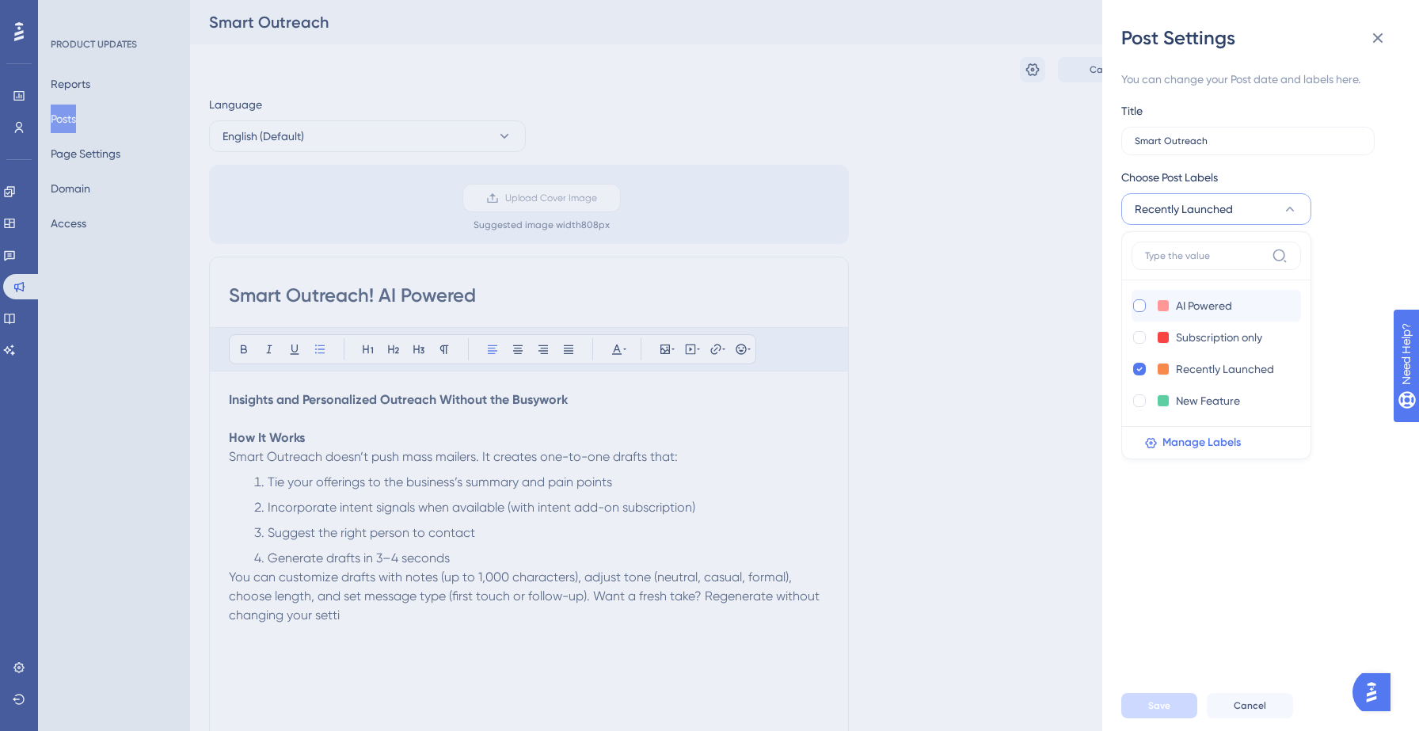
click at [1136, 306] on div at bounding box center [1139, 305] width 13 height 13
checkbox input "true"
click at [1140, 367] on icon at bounding box center [1139, 368] width 6 height 11
checkbox input "false"
click at [1199, 531] on div "You can change your Post date and labels here. Title Smart Outreach Choose Post…" at bounding box center [1266, 366] width 291 height 630
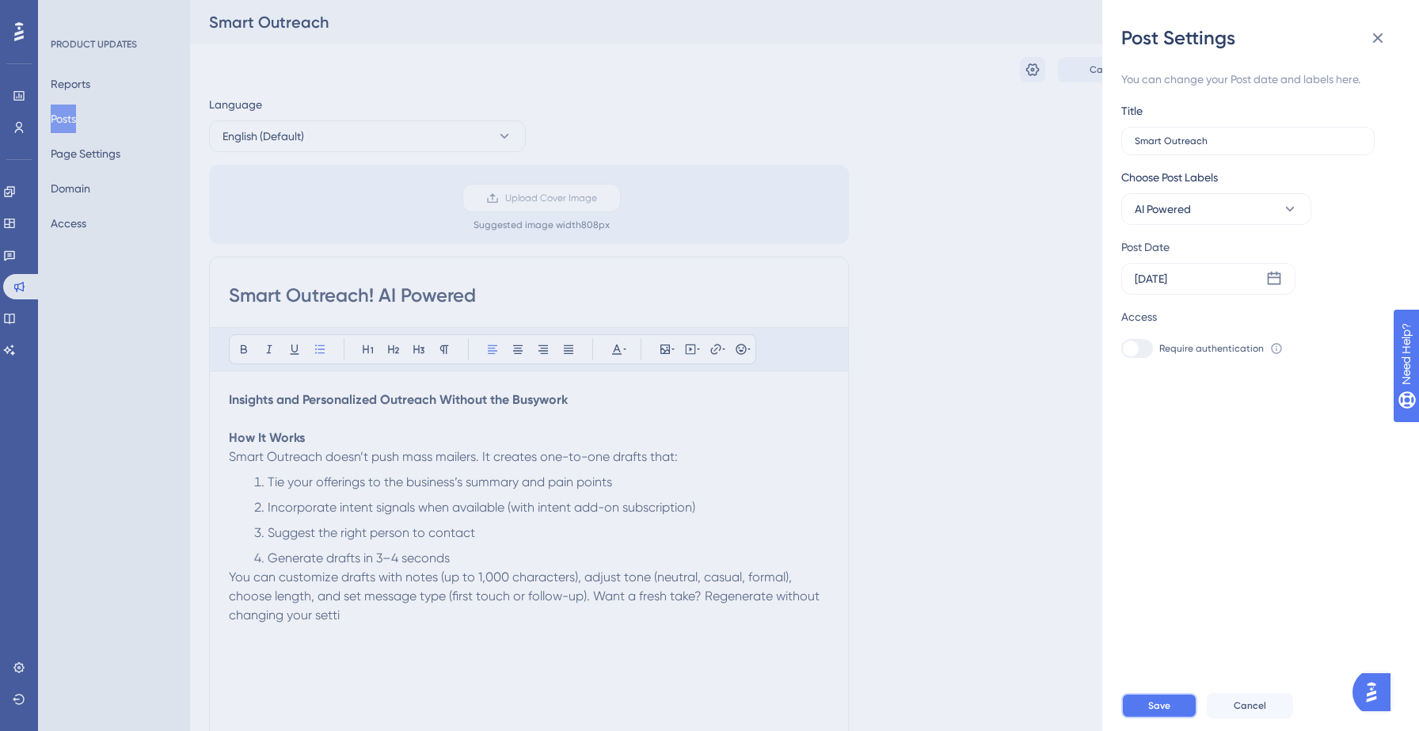
click at [1154, 704] on span "Save" at bounding box center [1159, 705] width 22 height 13
click at [1375, 41] on icon at bounding box center [1378, 38] width 10 height 10
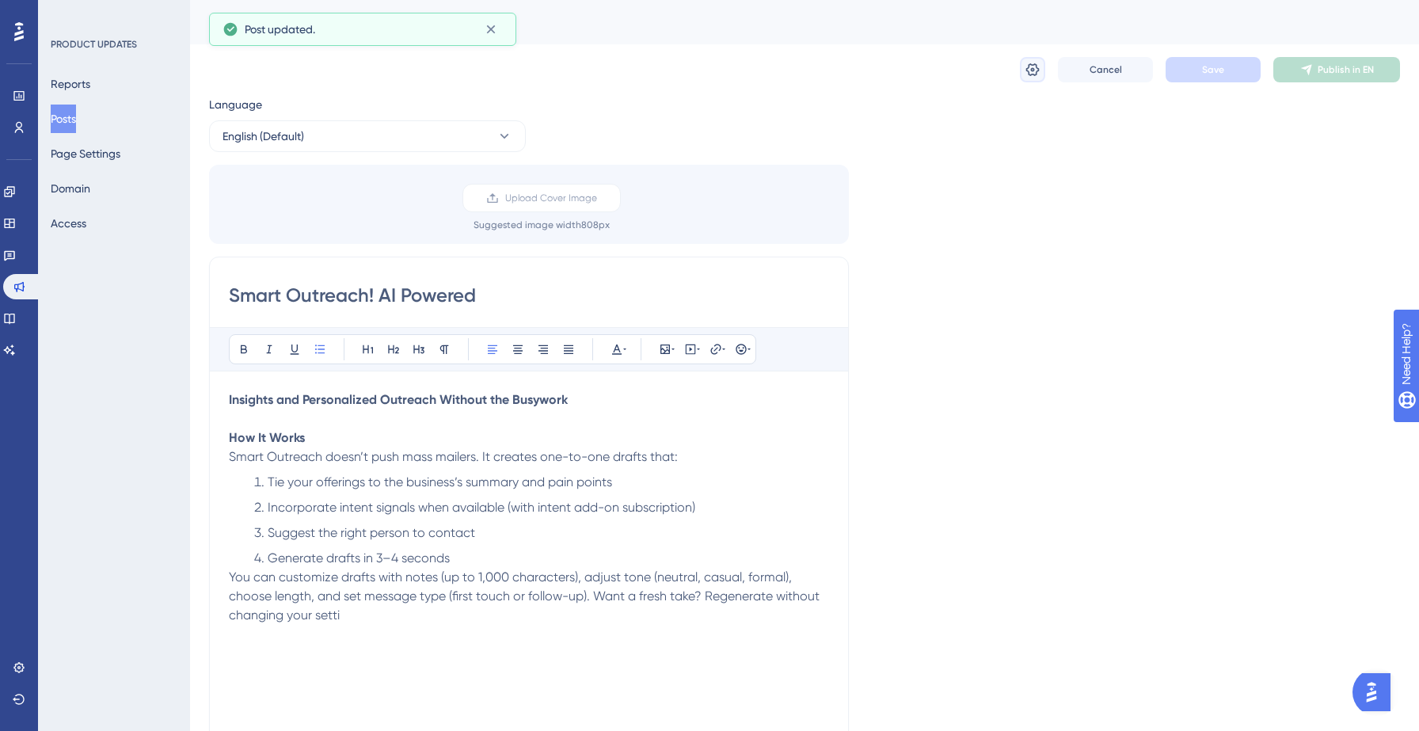
click at [1021, 65] on button at bounding box center [1032, 69] width 25 height 25
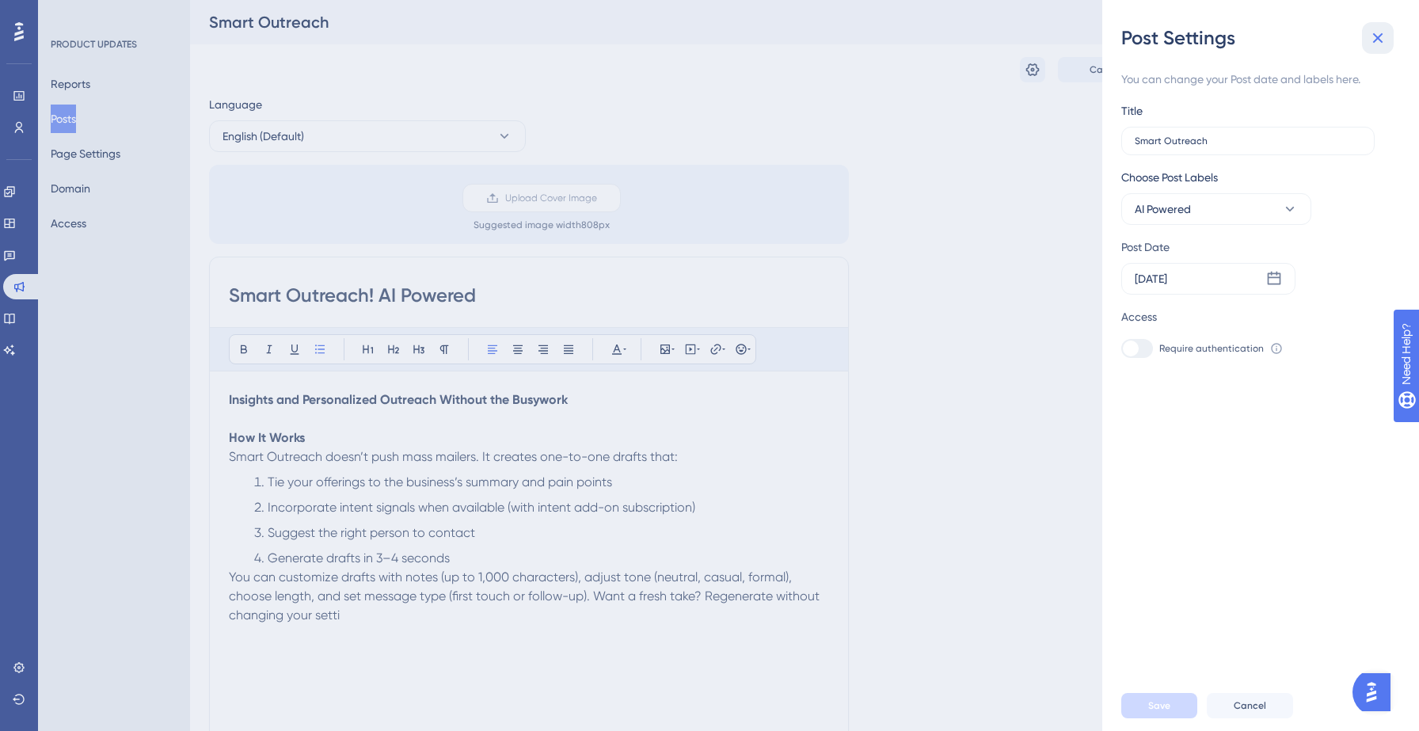
click at [1378, 35] on icon at bounding box center [1377, 38] width 19 height 19
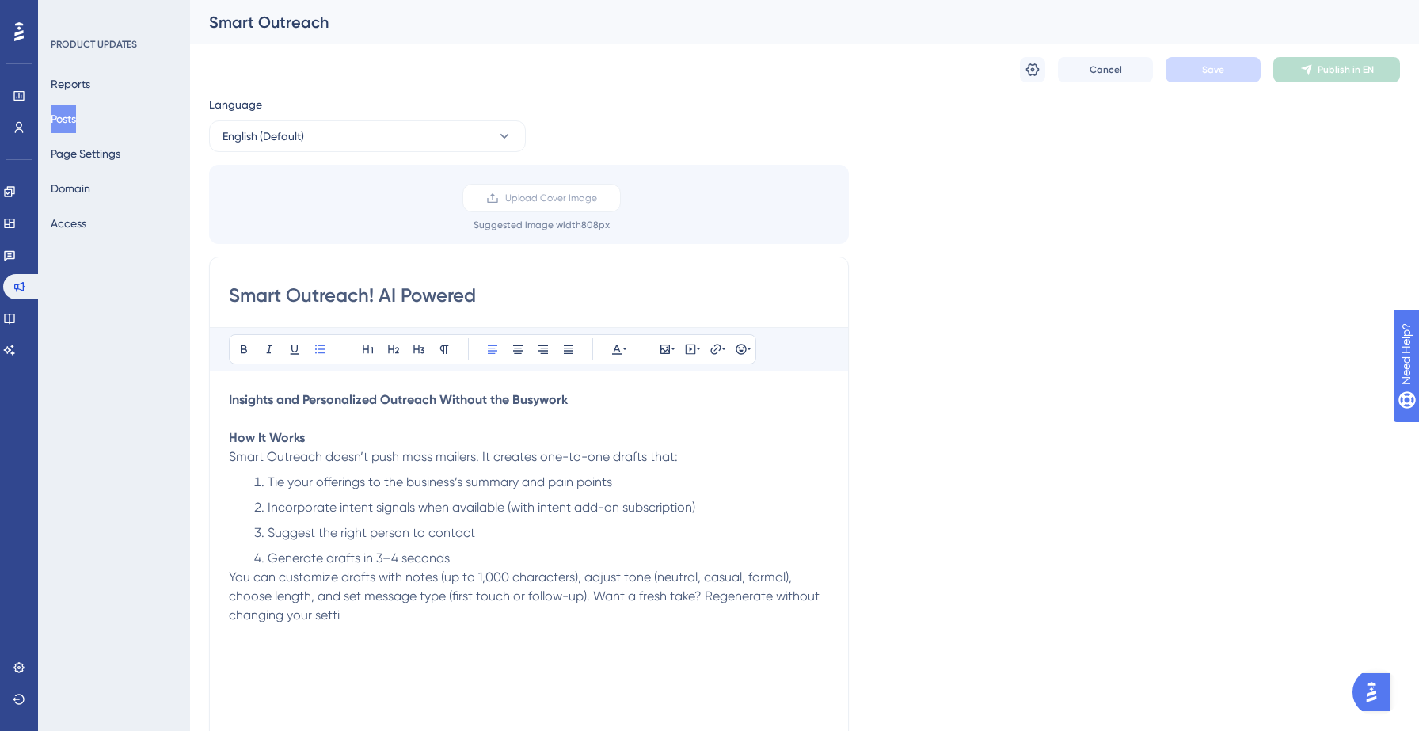
click at [542, 456] on span "Smart Outreach doesn’t push mass mailers. It creates one-to-one drafts that:" at bounding box center [453, 456] width 449 height 15
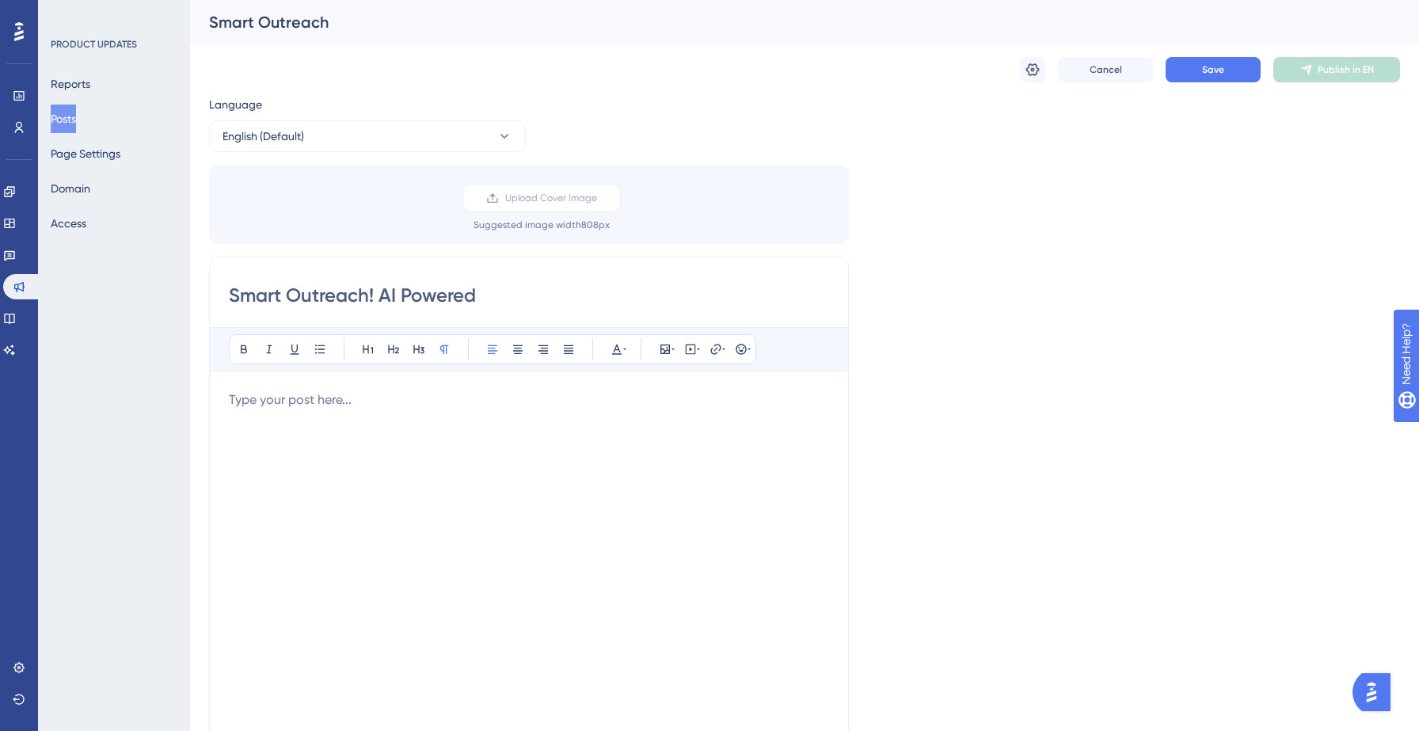
click at [287, 429] on div at bounding box center [529, 564] width 600 height 348
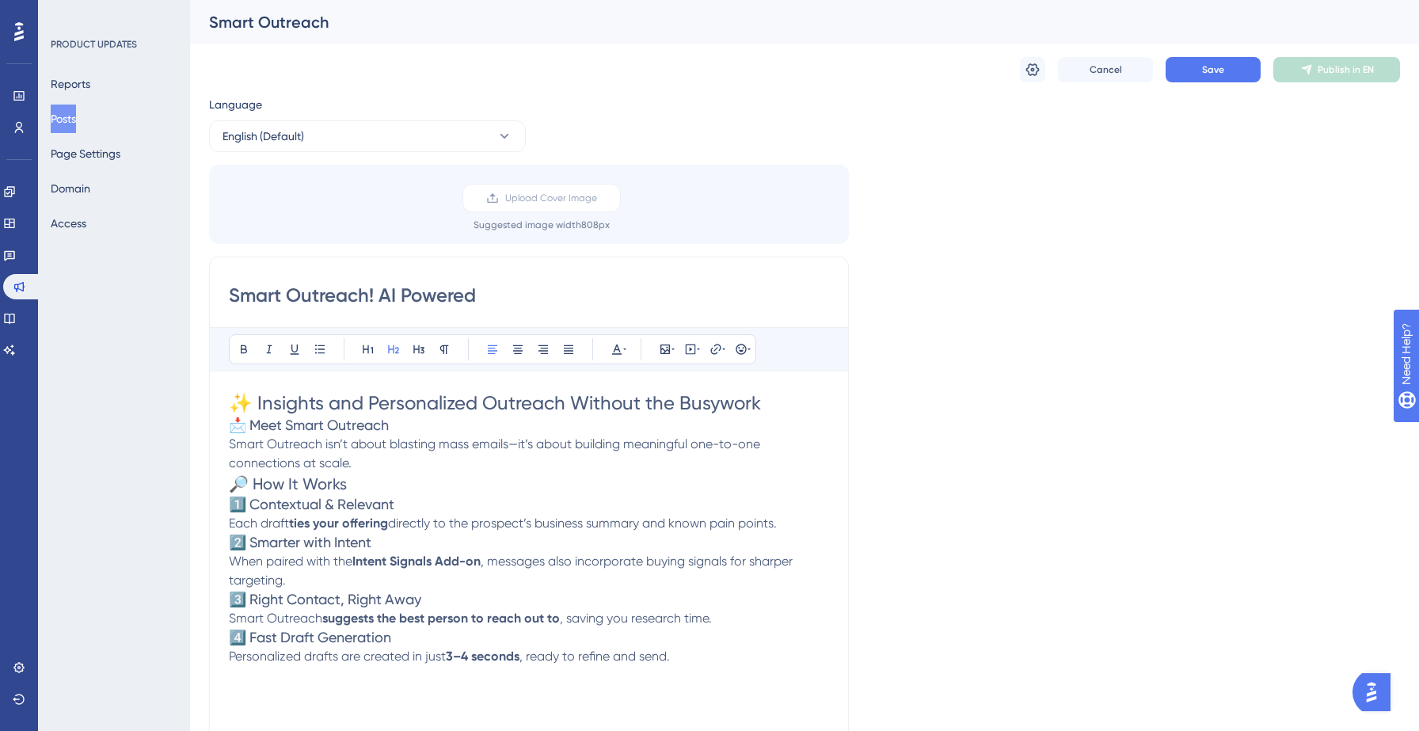
click at [249, 483] on span "🔎 How It Works" at bounding box center [288, 483] width 118 height 19
click at [245, 510] on span "1️⃣ Contextual & Relevant" at bounding box center [311, 504] width 165 height 17
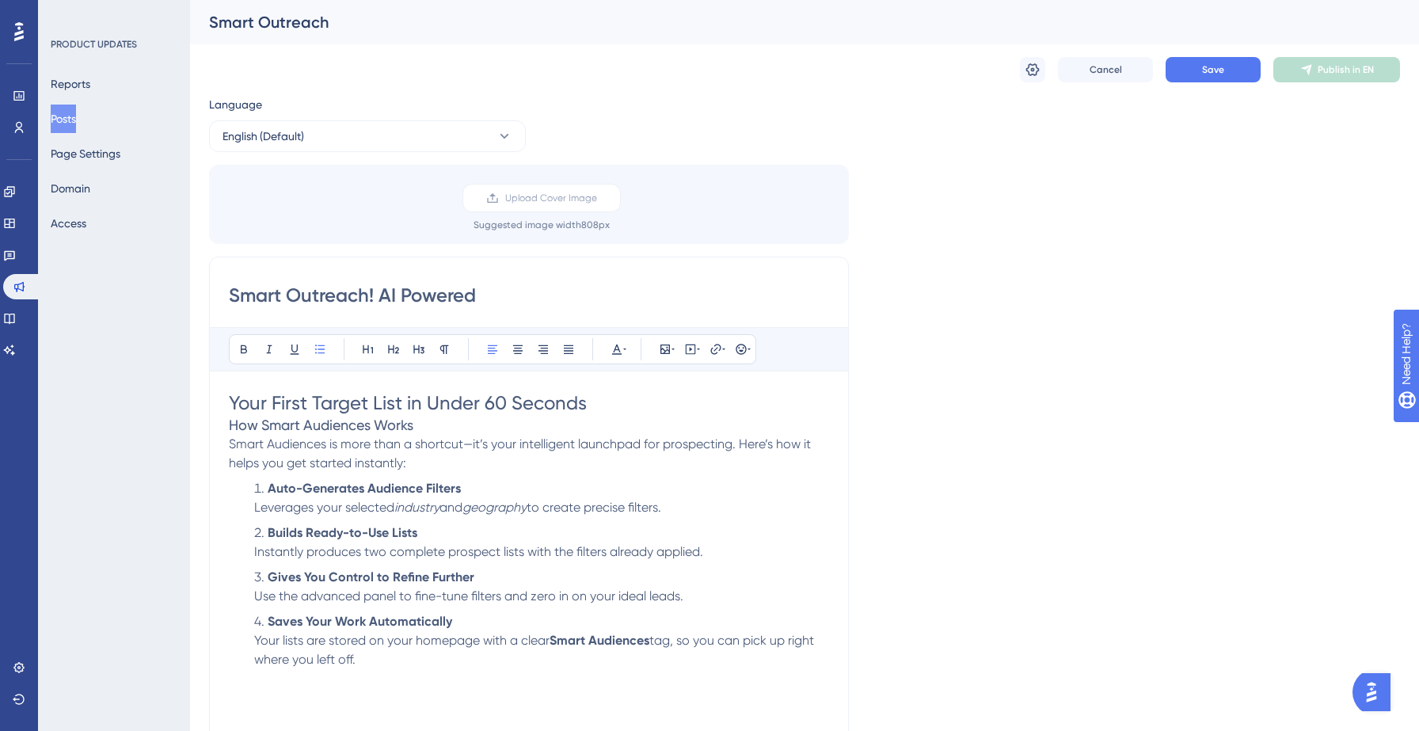
click at [309, 395] on span "Your First Target List in Under 60 Seconds" at bounding box center [408, 403] width 358 height 22
click at [308, 395] on span "Your First Target List in Under 60 Seconds" at bounding box center [408, 403] width 358 height 22
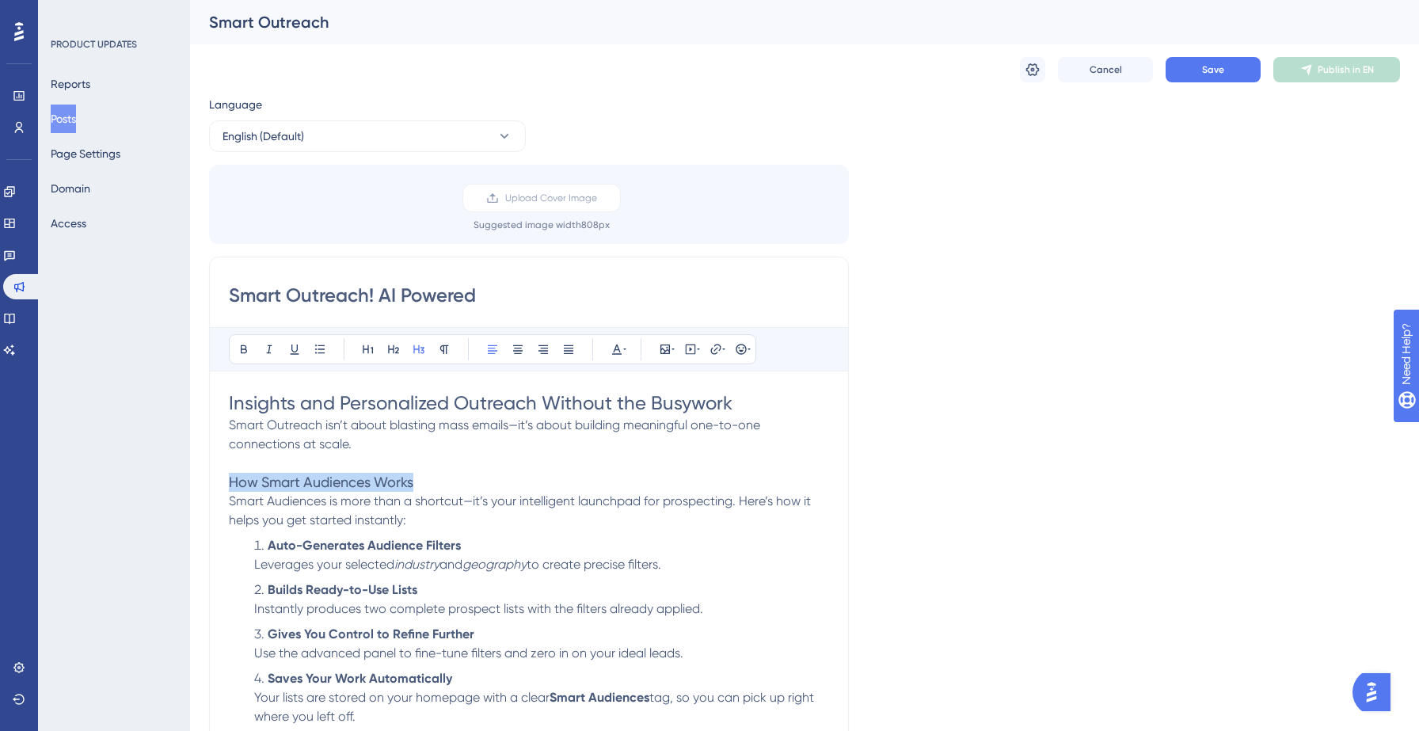
drag, startPoint x: 230, startPoint y: 482, endPoint x: 454, endPoint y: 482, distance: 223.3
click at [454, 482] on h3 "How Smart Audiences Works" at bounding box center [529, 482] width 600 height 19
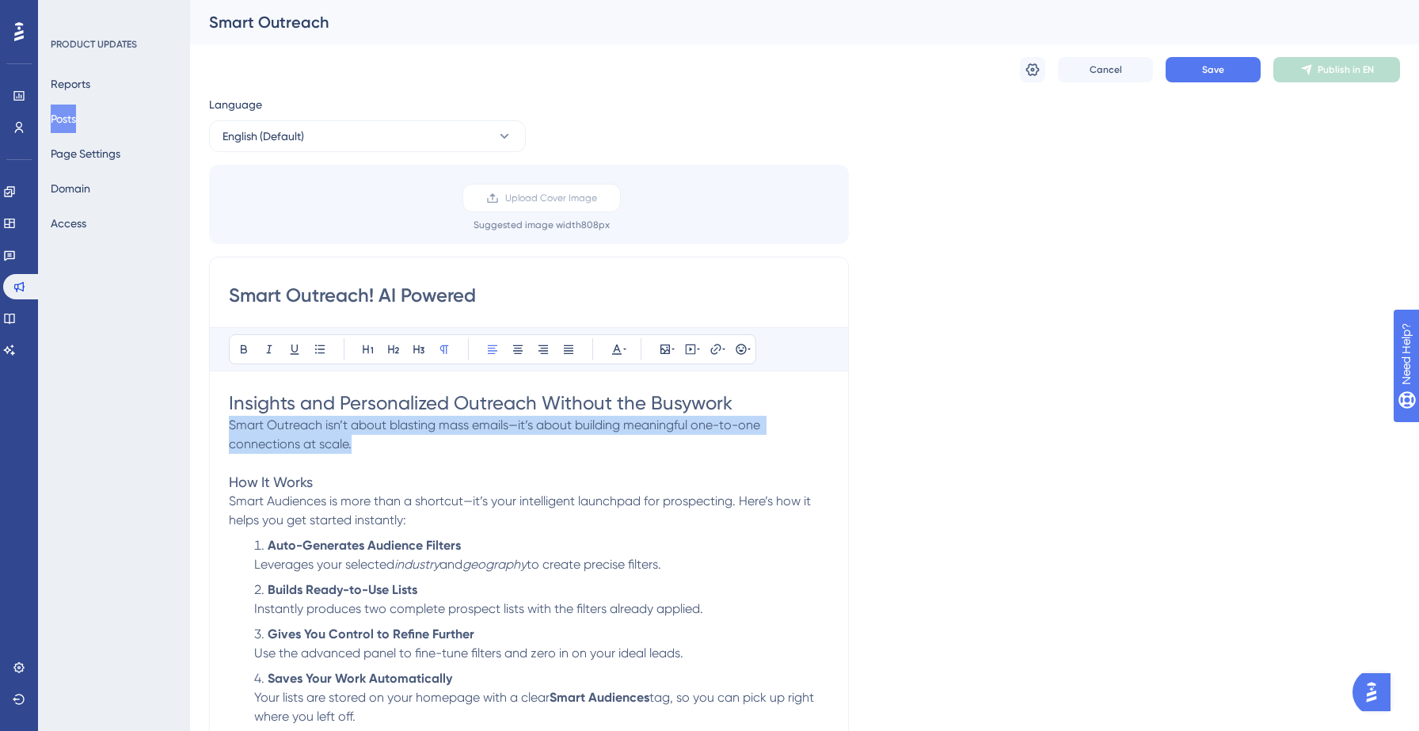
drag, startPoint x: 229, startPoint y: 427, endPoint x: 383, endPoint y: 442, distance: 155.1
click at [383, 442] on p "Smart Outreach isn’t about blasting mass emails—it’s about building meaningful …" at bounding box center [529, 435] width 600 height 38
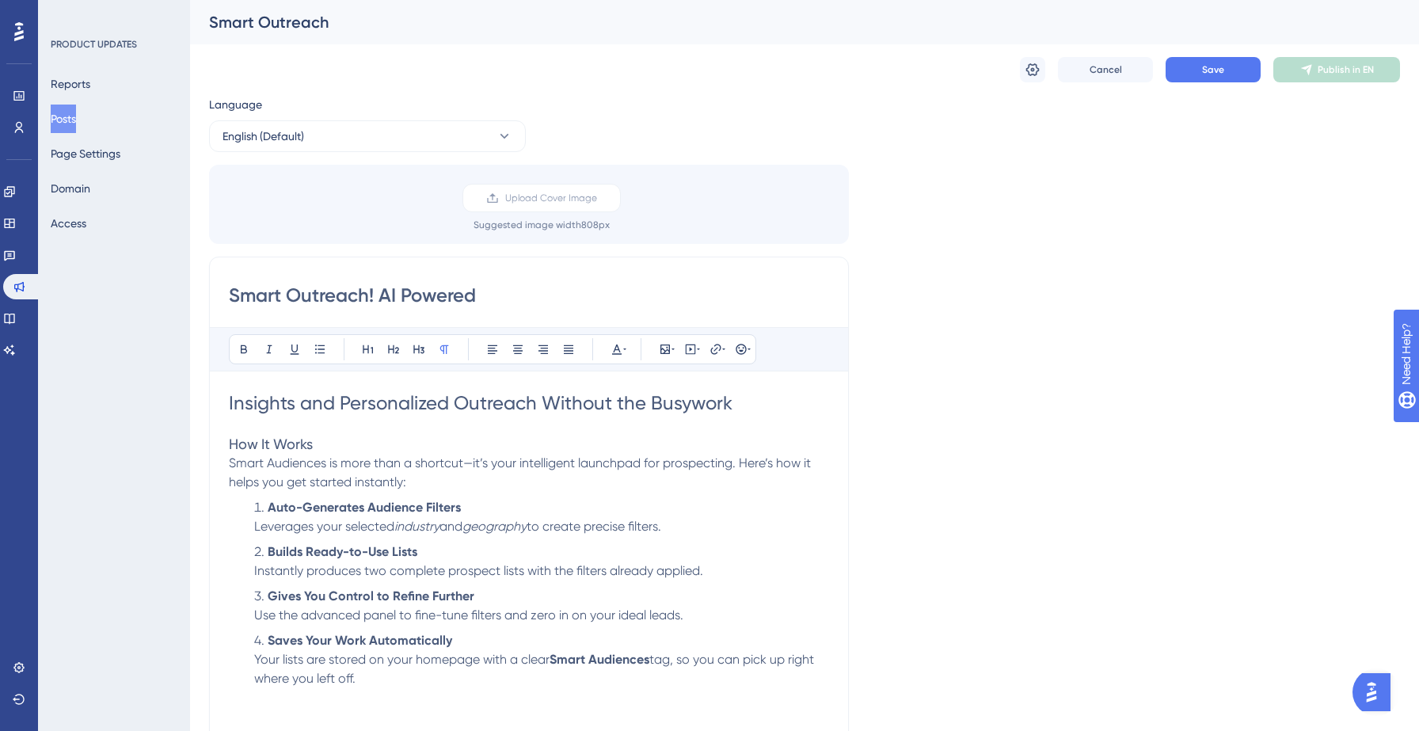
click at [227, 462] on div "Smart Outreach! AI Powered Bold Italic Underline Bullet Point Heading 1 Heading…" at bounding box center [529, 508] width 640 height 502
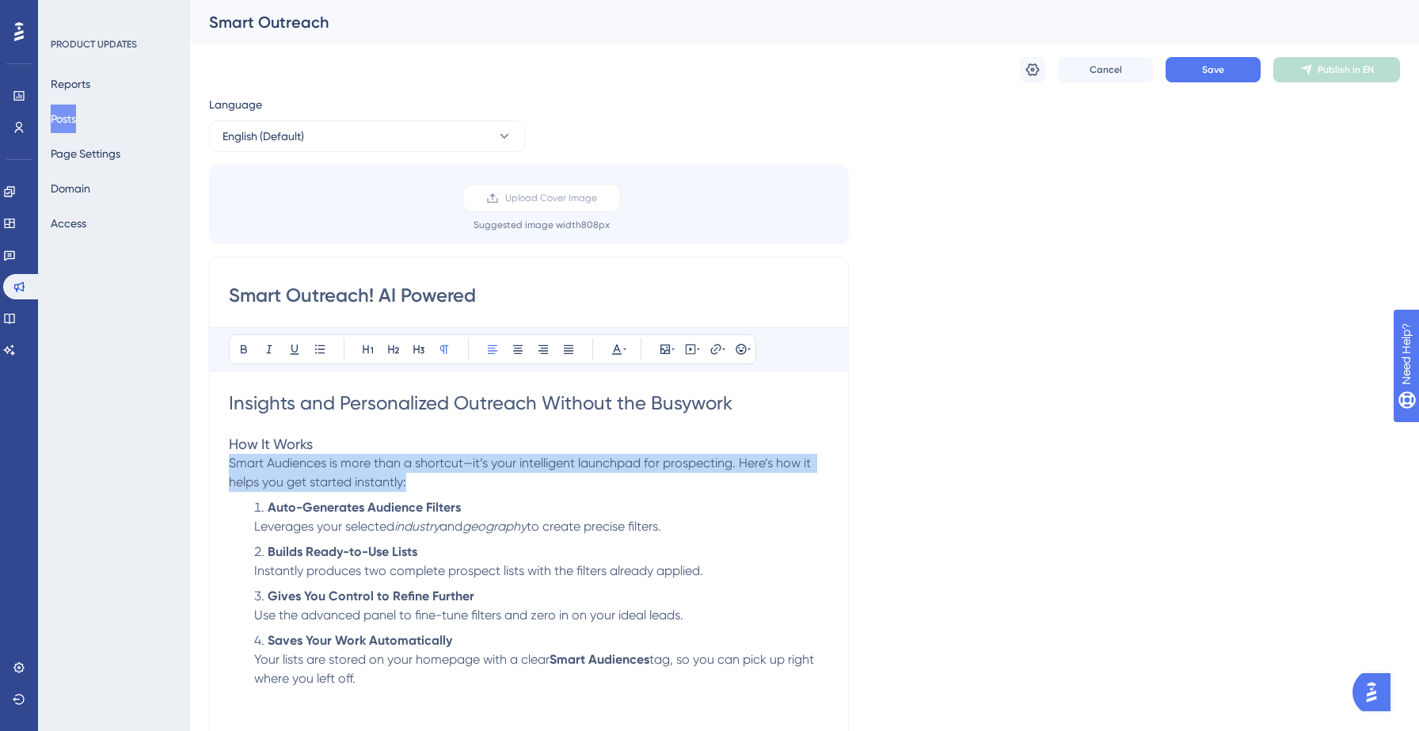
drag, startPoint x: 230, startPoint y: 462, endPoint x: 470, endPoint y: 490, distance: 242.4
click at [470, 490] on p "Smart Audiences is more than a shortcut—it’s your intelligent launchpad for pro…" at bounding box center [529, 473] width 600 height 38
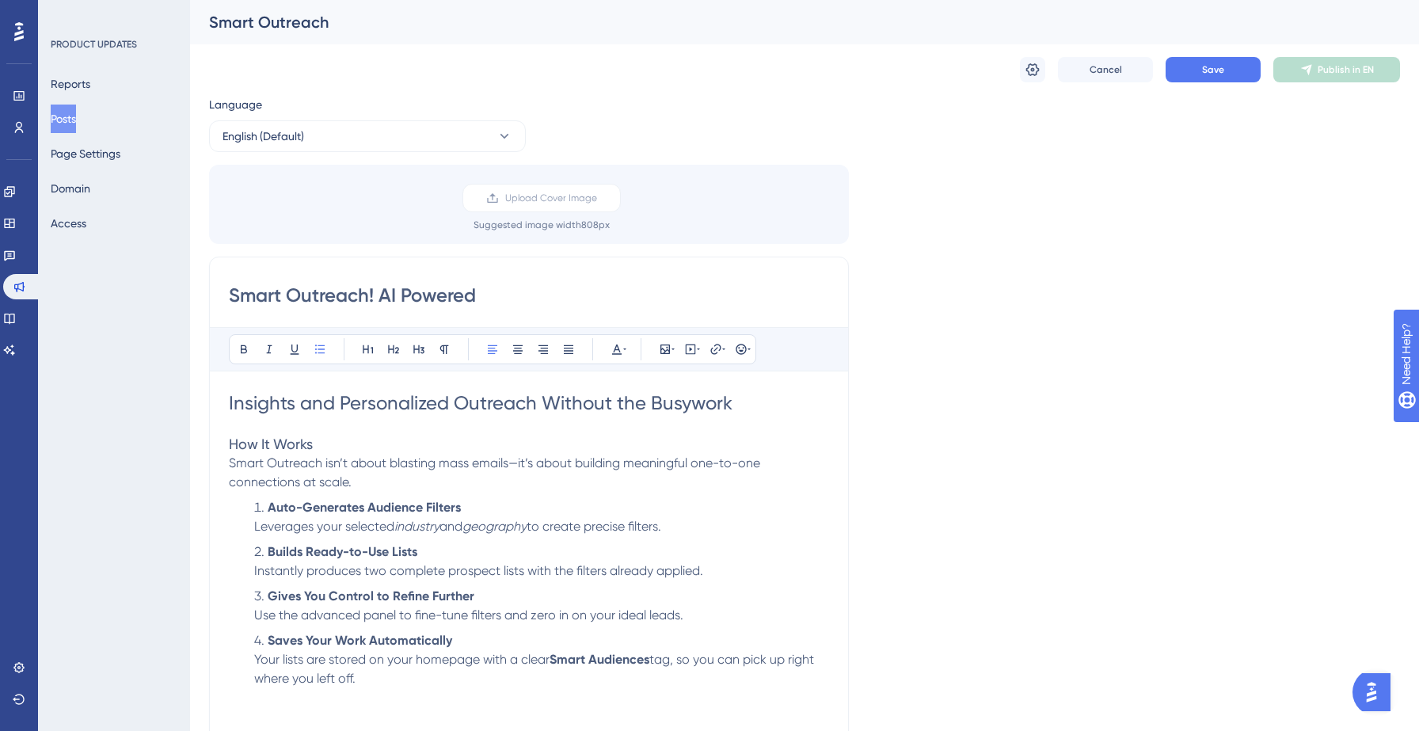
drag, startPoint x: 270, startPoint y: 507, endPoint x: 703, endPoint y: 534, distance: 434.0
click at [703, 534] on li "Auto-Generates Audience Filters Leverages your selected industry and geography …" at bounding box center [538, 517] width 581 height 38
click at [312, 510] on span "Contextual & Relevant" at bounding box center [333, 507] width 131 height 15
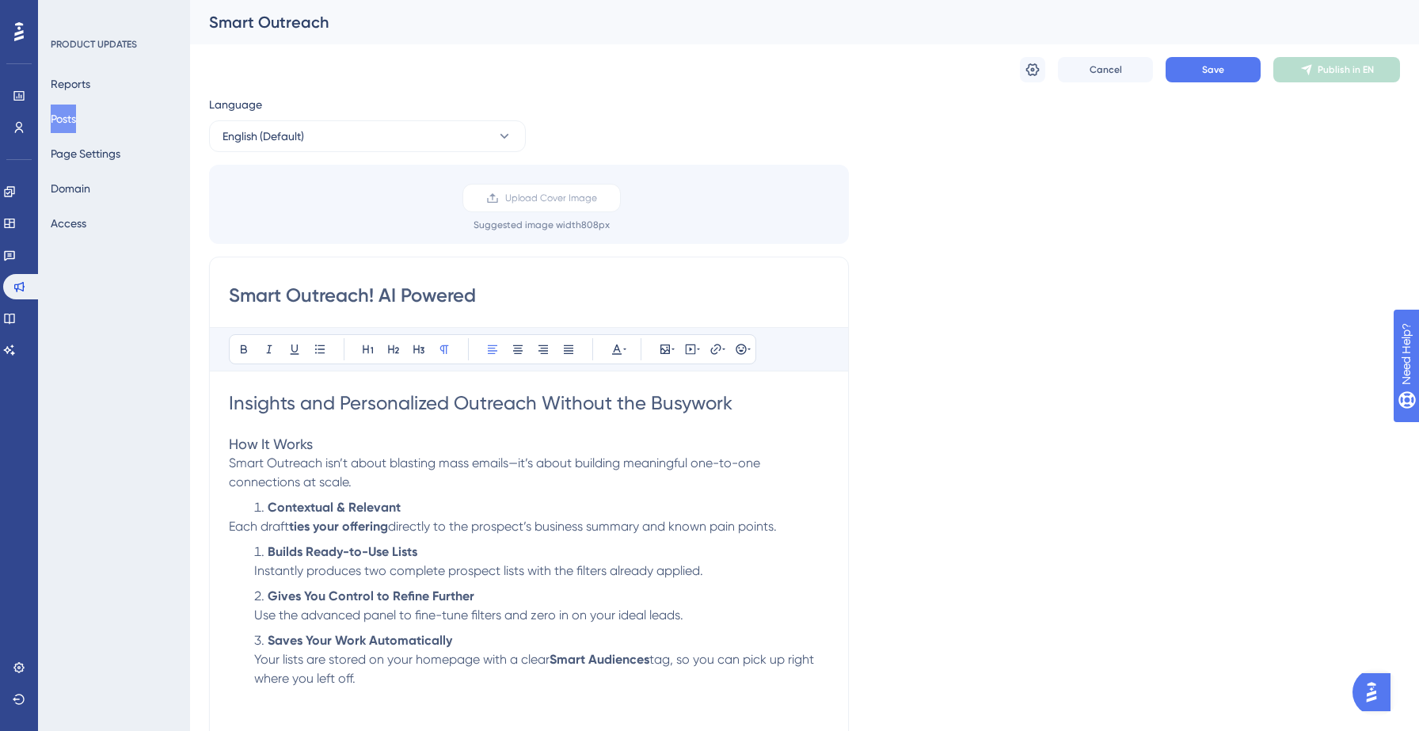
click at [230, 527] on span "Each draft" at bounding box center [259, 526] width 60 height 15
drag, startPoint x: 268, startPoint y: 555, endPoint x: 440, endPoint y: 559, distance: 171.9
click at [440, 559] on li "Builds Ready-to-Use Lists Instantly produces two complete prospect lists with t…" at bounding box center [538, 561] width 581 height 38
click at [328, 549] on span "Smarter with Intent" at bounding box center [323, 551] width 110 height 15
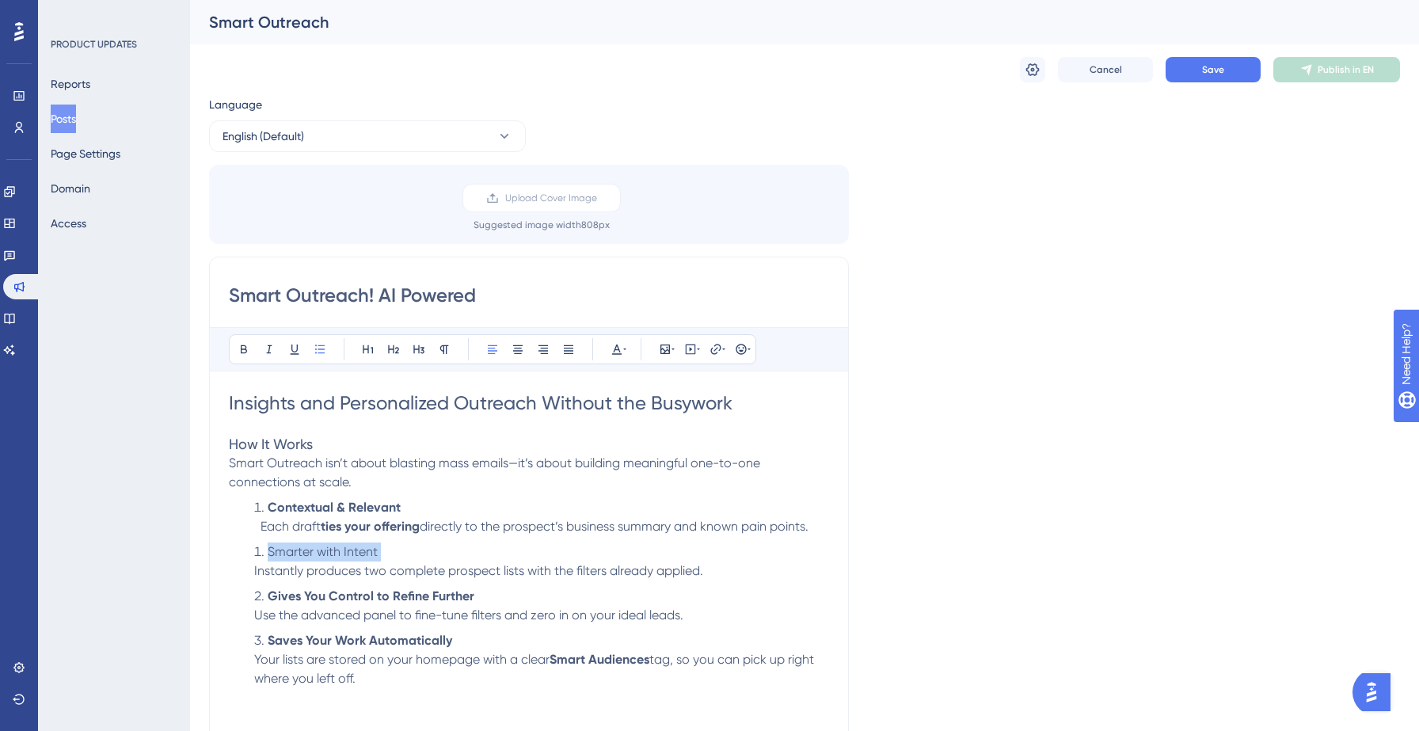
click at [328, 549] on span "Smarter with Intent" at bounding box center [323, 551] width 110 height 15
drag, startPoint x: 269, startPoint y: 552, endPoint x: 405, endPoint y: 555, distance: 136.2
click at [405, 555] on li "Smarter with Intent Instantly produces two complete prospect lists with the fil…" at bounding box center [538, 561] width 581 height 38
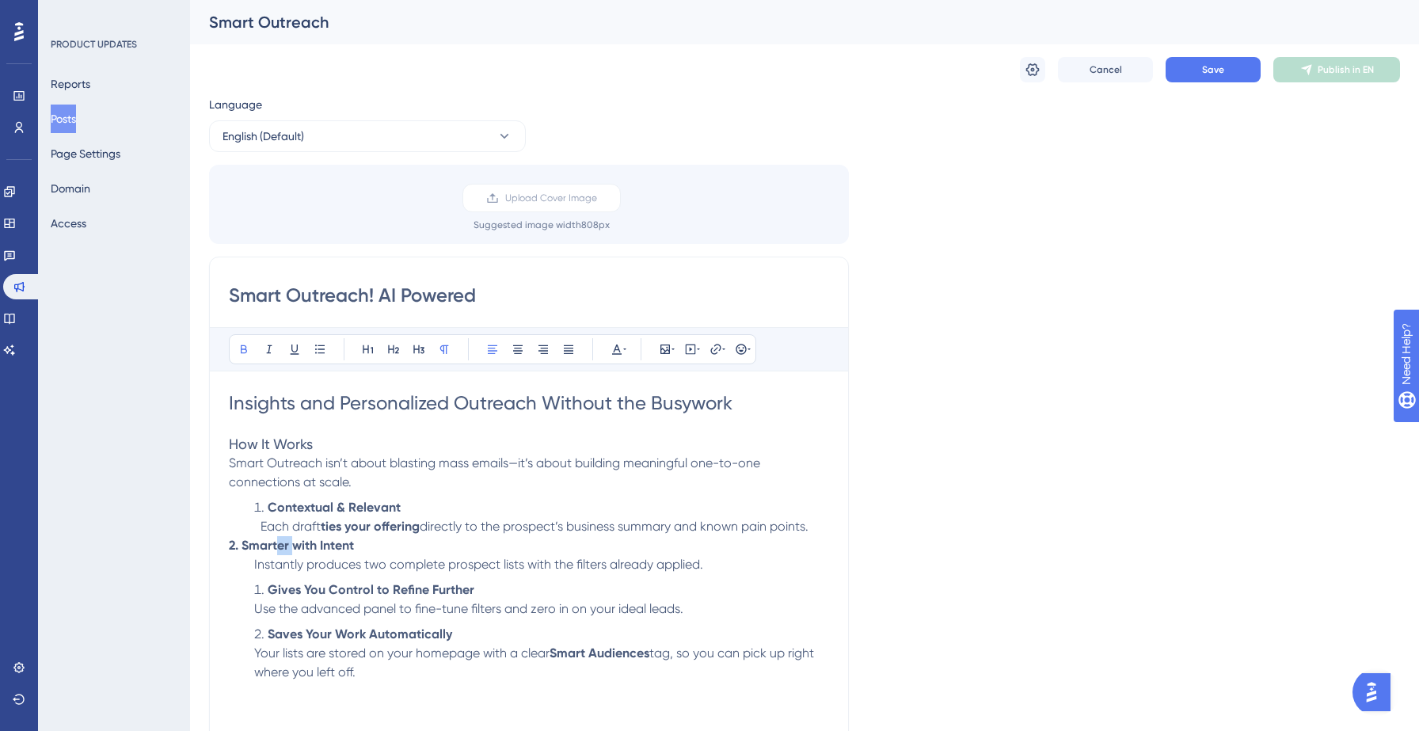
drag, startPoint x: 266, startPoint y: 544, endPoint x: 255, endPoint y: 544, distance: 11.1
click at [255, 544] on strong "2. Smarter with Intent" at bounding box center [291, 545] width 125 height 15
click at [341, 554] on p "2. Smarter with Intent Instantly produces two complete prospect lists with the …" at bounding box center [529, 555] width 600 height 38
drag, startPoint x: 271, startPoint y: 565, endPoint x: 748, endPoint y: 574, distance: 476.8
click at [748, 574] on p "2. Smarter with Intent Instantly produces two complete prospect lists with the …" at bounding box center [529, 555] width 600 height 38
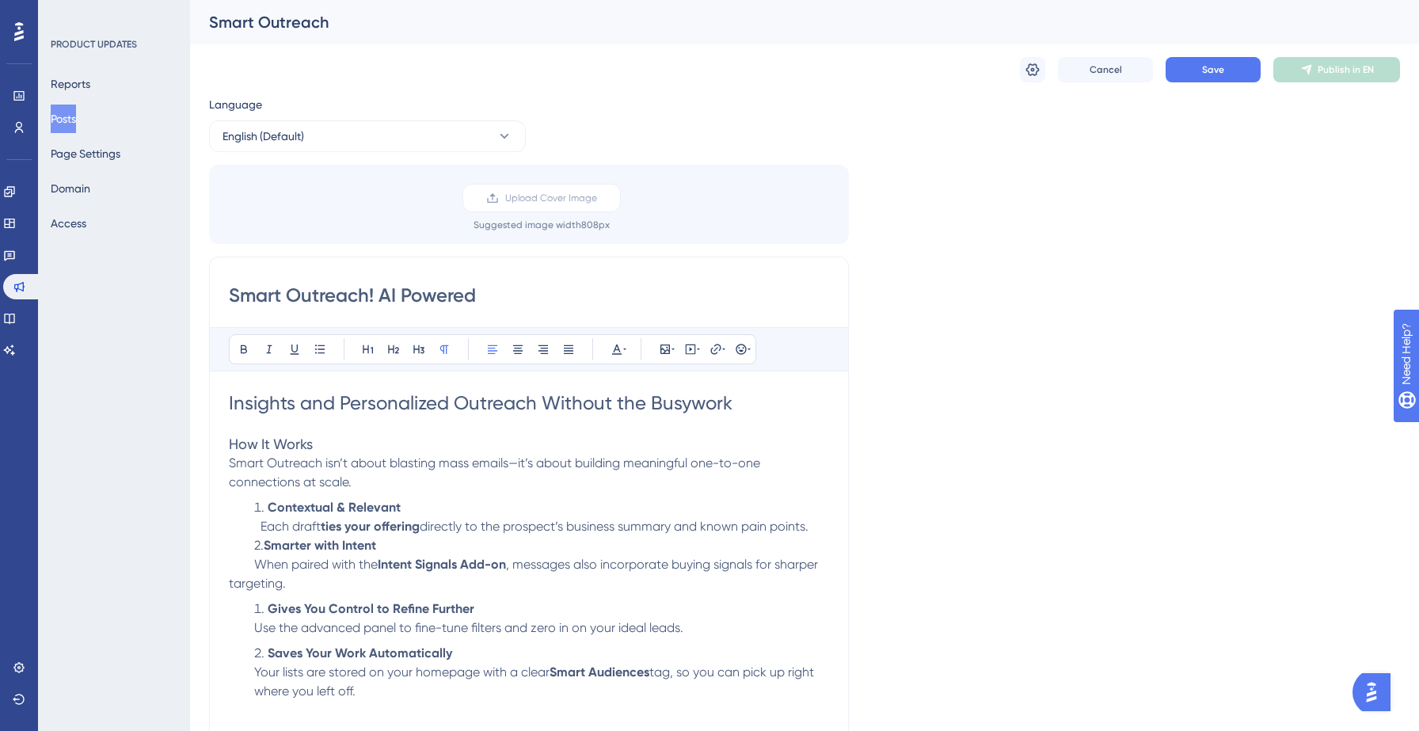
click at [229, 587] on span ", messages also incorporate buying signals for sharper targeting." at bounding box center [525, 574] width 592 height 34
click at [352, 591] on p "2. Smarter with Intent When paired with the Intent Signals Add-on , messages al…" at bounding box center [529, 564] width 600 height 57
click at [230, 592] on p "2. Smarter with Intent When paired with the Intent Signals Add-on , messages al…" at bounding box center [529, 564] width 600 height 57
click at [290, 584] on span ", messages also incorporate buying signals for sharper tageting." at bounding box center [508, 574] width 558 height 34
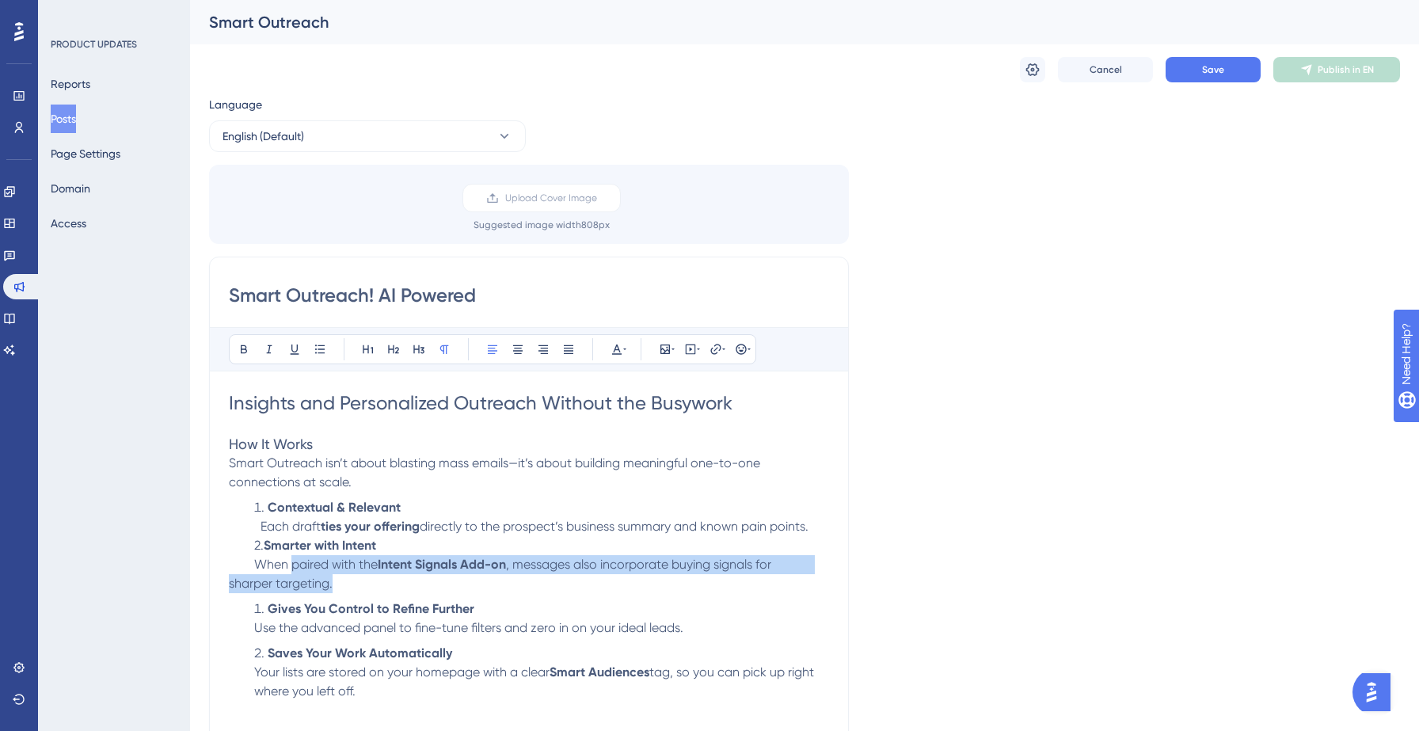
drag, startPoint x: 272, startPoint y: 565, endPoint x: 355, endPoint y: 587, distance: 85.1
click at [355, 587] on p "2. Smarter with Intent When paired with the Intent Signals Add-on , messages al…" at bounding box center [529, 564] width 600 height 57
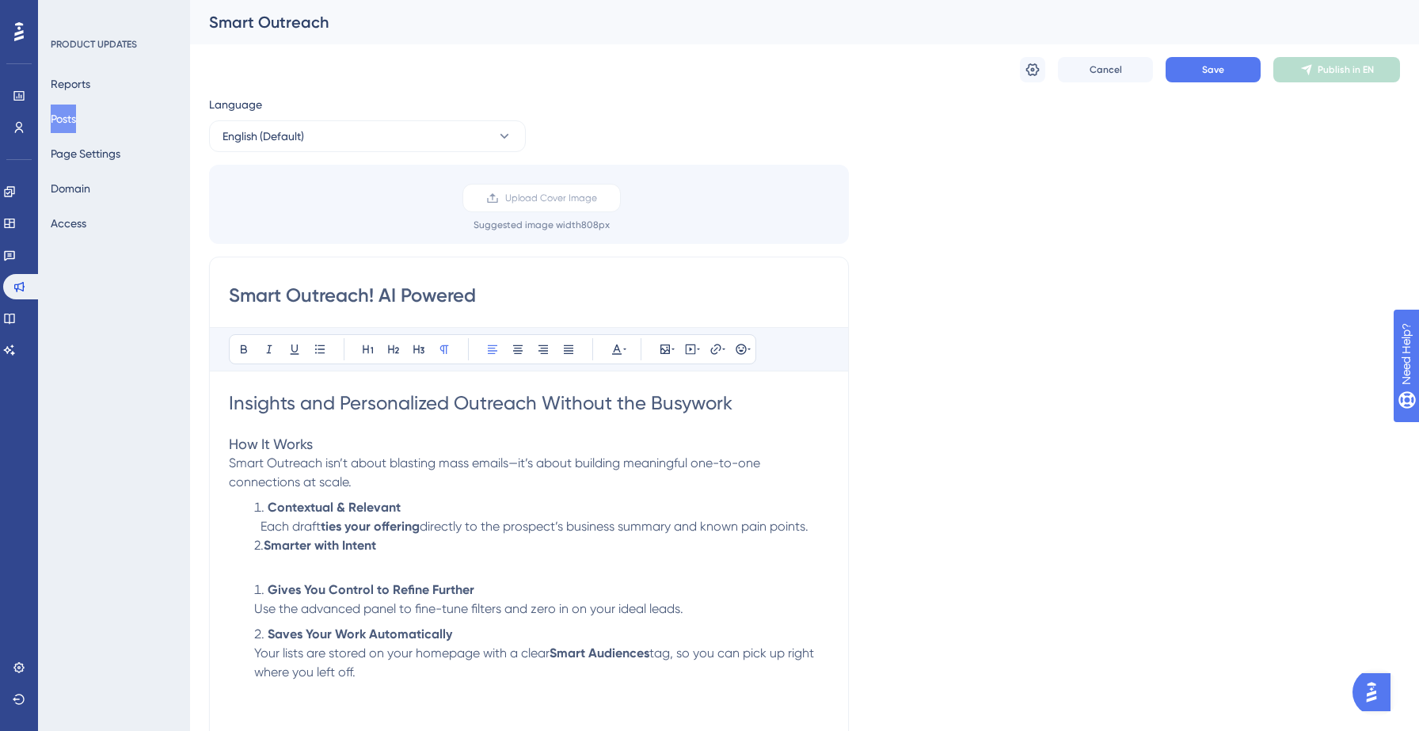
drag, startPoint x: 267, startPoint y: 527, endPoint x: 842, endPoint y: 521, distance: 574.9
click at [842, 521] on div "Smart Outreach! AI Powered Bold Italic Underline Bullet Point Heading 1 Heading…" at bounding box center [529, 508] width 640 height 502
click at [304, 567] on p "2. Smarter with Intent" at bounding box center [529, 555] width 600 height 38
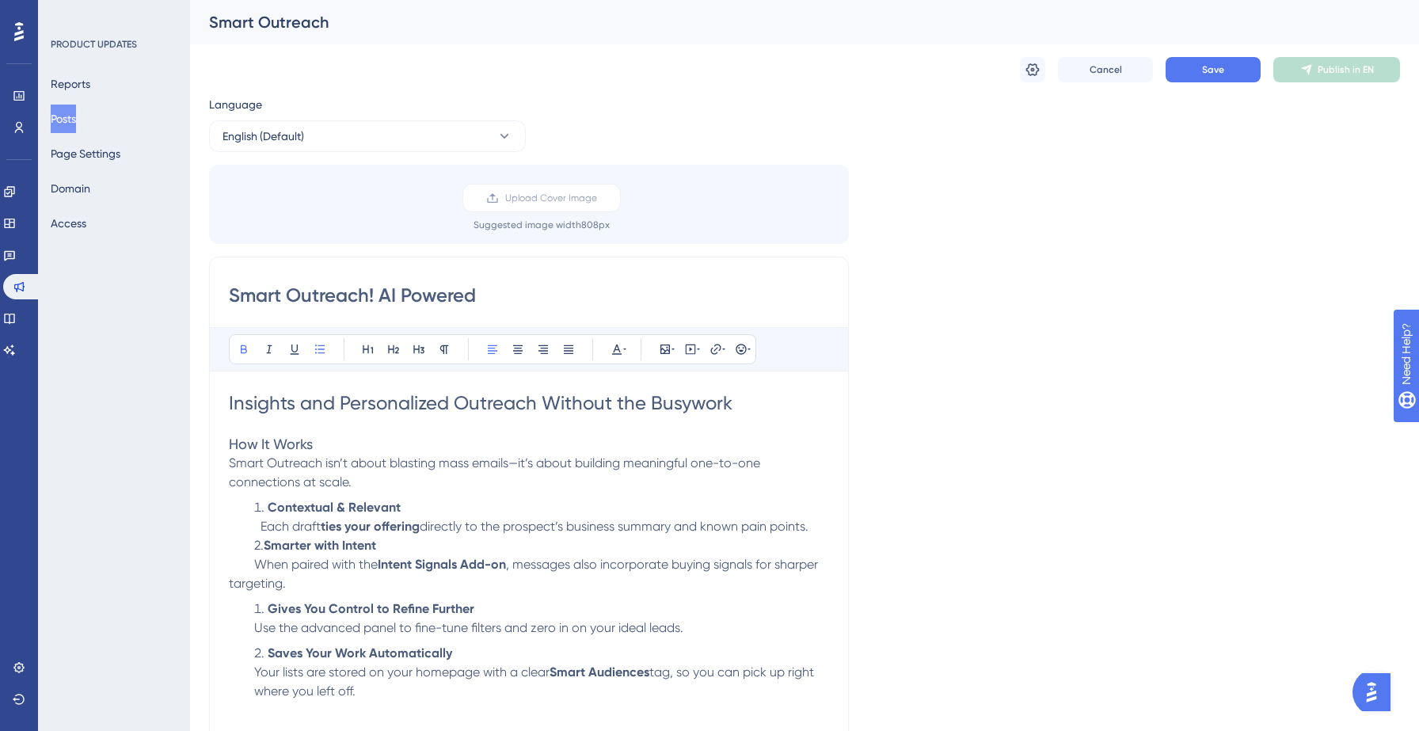
click at [251, 511] on li "Contextual & Relevant" at bounding box center [538, 507] width 581 height 19
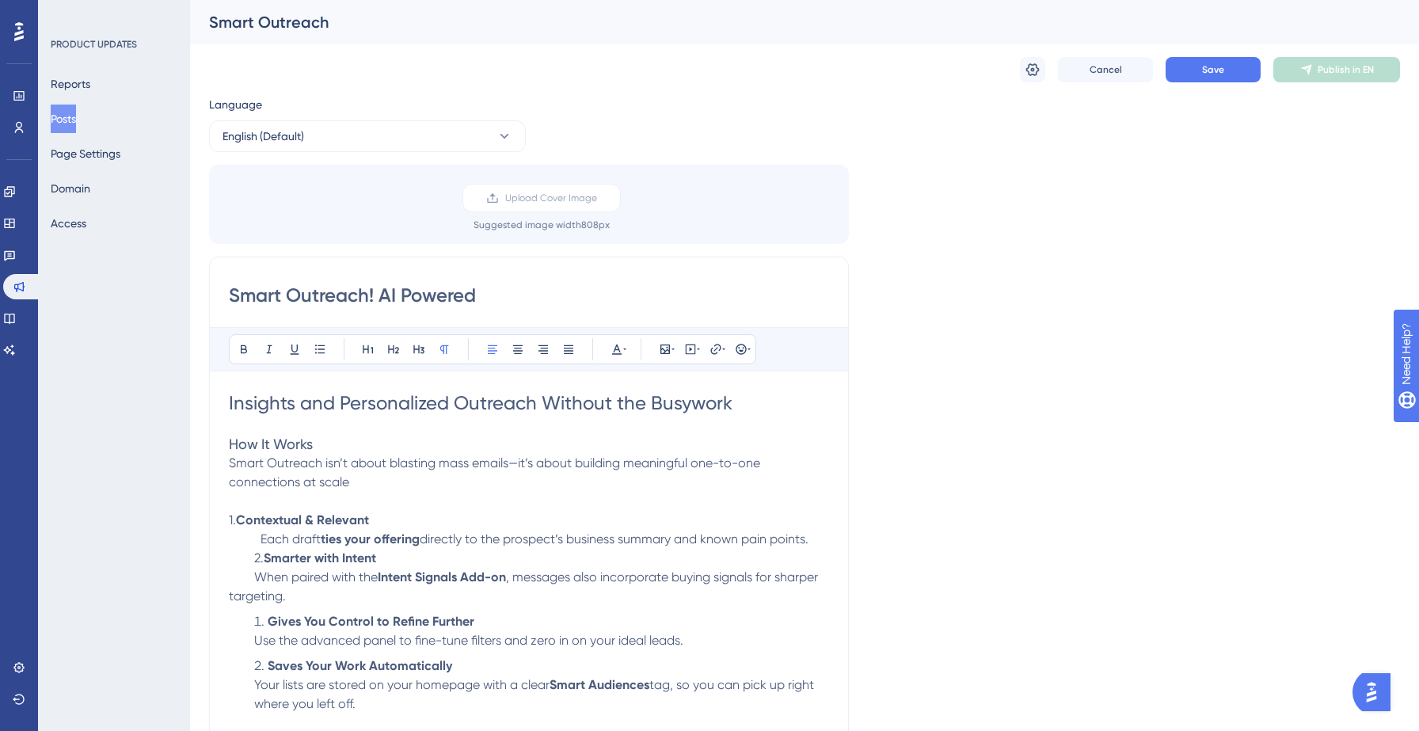
click at [264, 543] on span "Each draft" at bounding box center [291, 538] width 60 height 15
click at [268, 618] on strong "Gives You Control to Refine Further" at bounding box center [371, 621] width 207 height 15
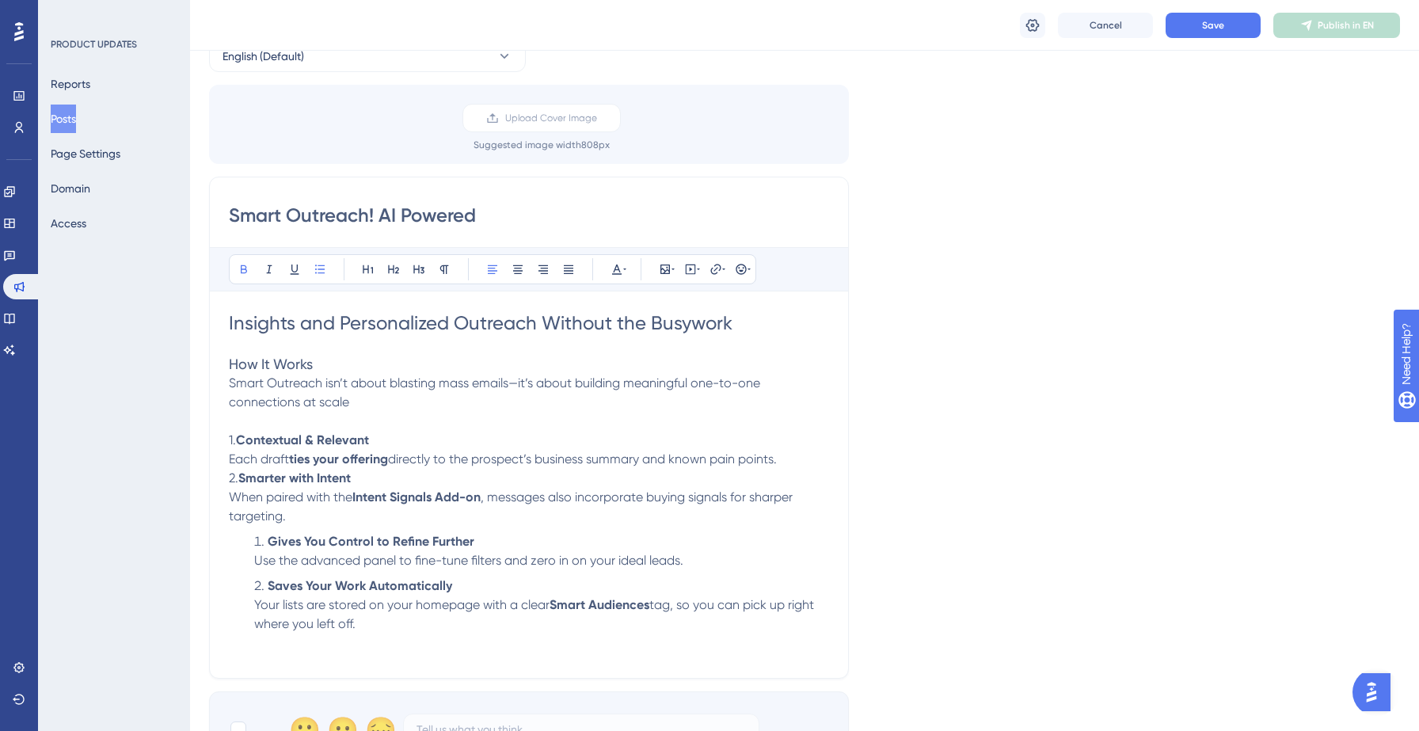
scroll to position [124, 0]
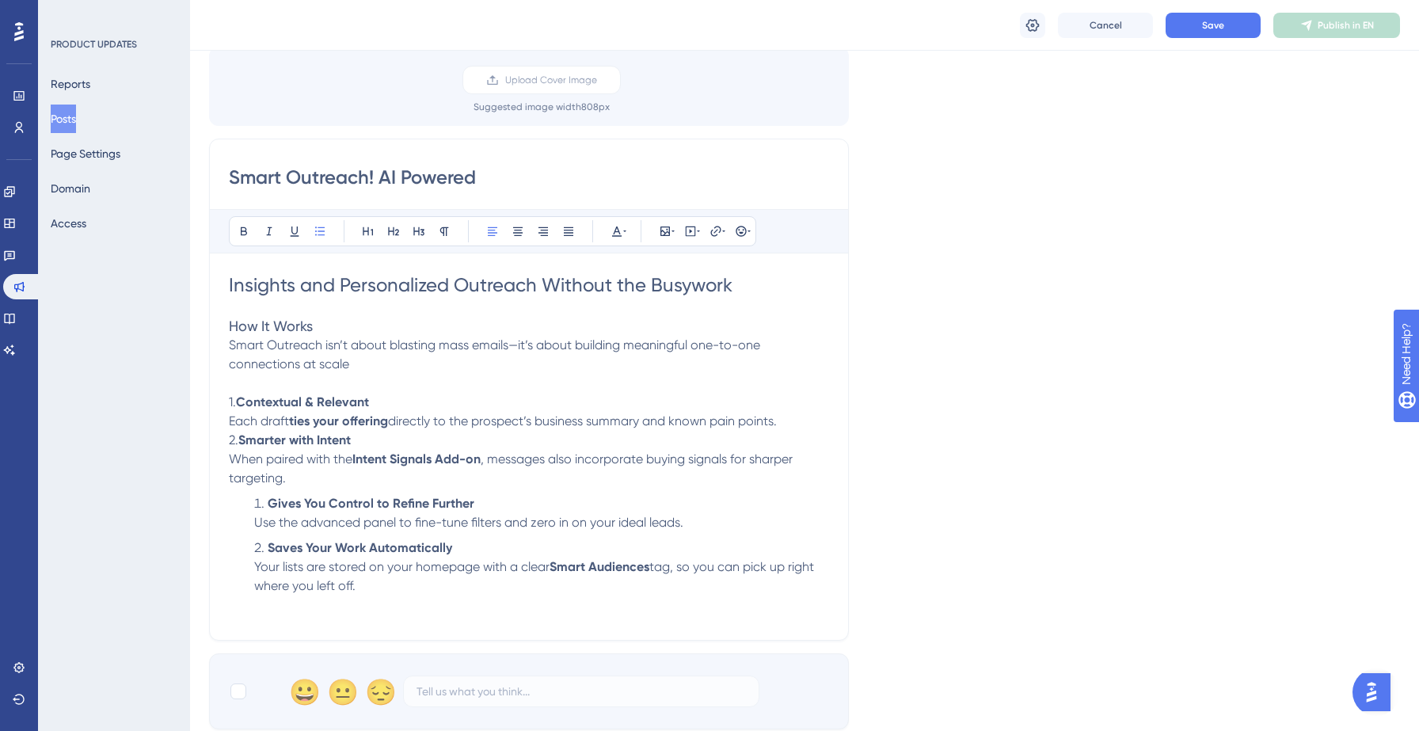
drag, startPoint x: 380, startPoint y: 592, endPoint x: 248, endPoint y: 504, distance: 159.2
click at [248, 504] on ol "Gives You Control to Refine Further Use the advanced panel to fine-tune filters…" at bounding box center [529, 544] width 600 height 101
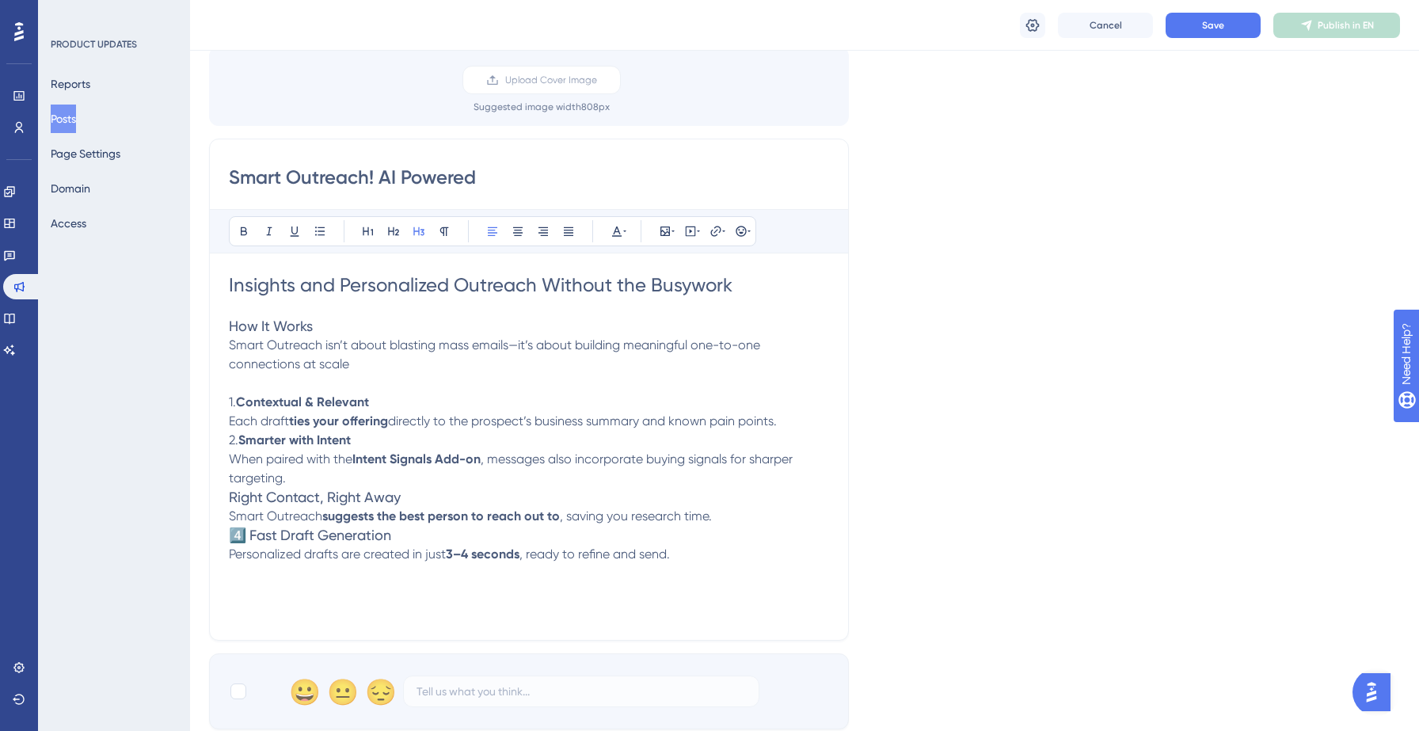
click at [230, 498] on span "Right Contact, Right Away" at bounding box center [315, 497] width 172 height 17
click at [249, 538] on span "4️⃣ Fast Draft Generation" at bounding box center [310, 535] width 162 height 17
click at [334, 397] on strong "Contextual & Relevant" at bounding box center [302, 401] width 133 height 15
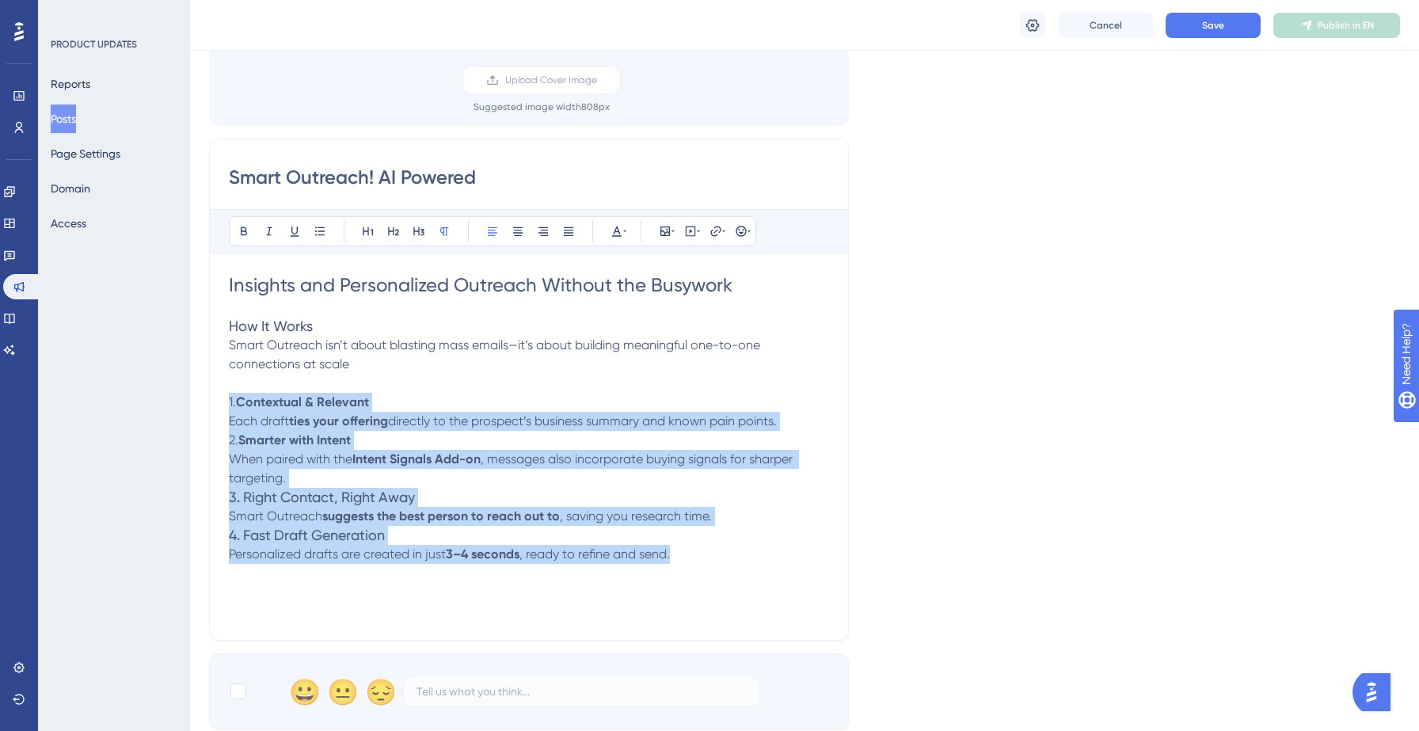
drag, startPoint x: 230, startPoint y: 402, endPoint x: 782, endPoint y: 580, distance: 580.0
click at [782, 580] on div "Insights and Personalized Outreach Without the Busywork How It Works Smart Outr…" at bounding box center [529, 446] width 600 height 348
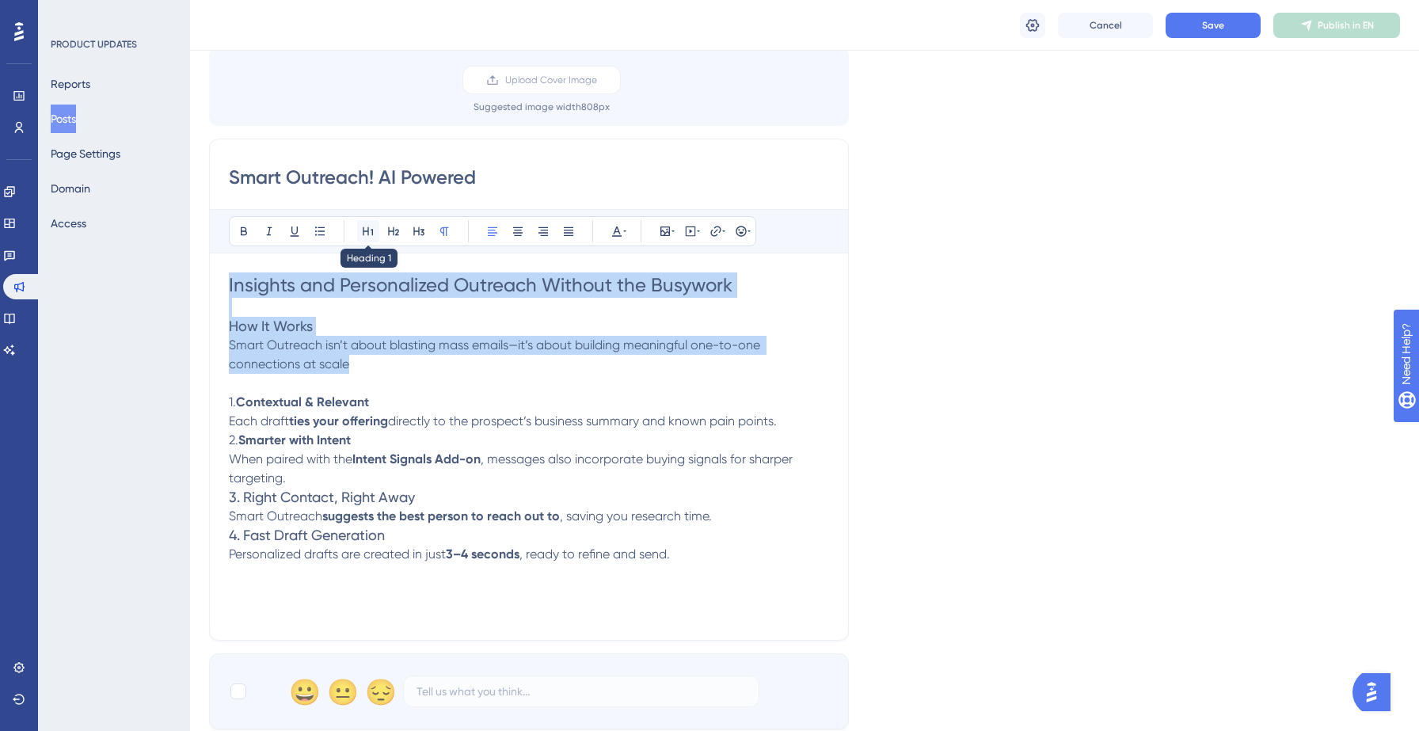
click at [371, 238] on button at bounding box center [368, 231] width 22 height 22
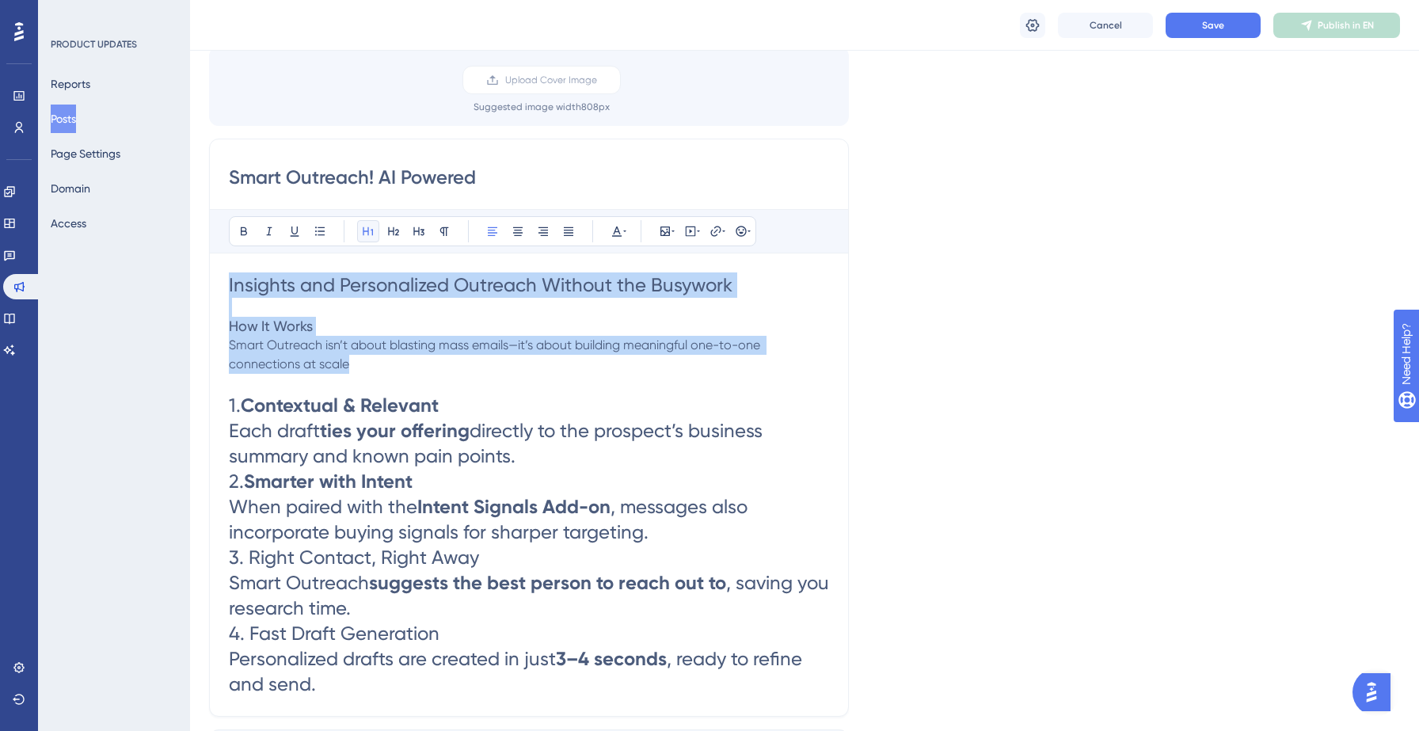
click at [371, 238] on button at bounding box center [368, 231] width 22 height 22
click at [371, 235] on icon at bounding box center [368, 231] width 13 height 13
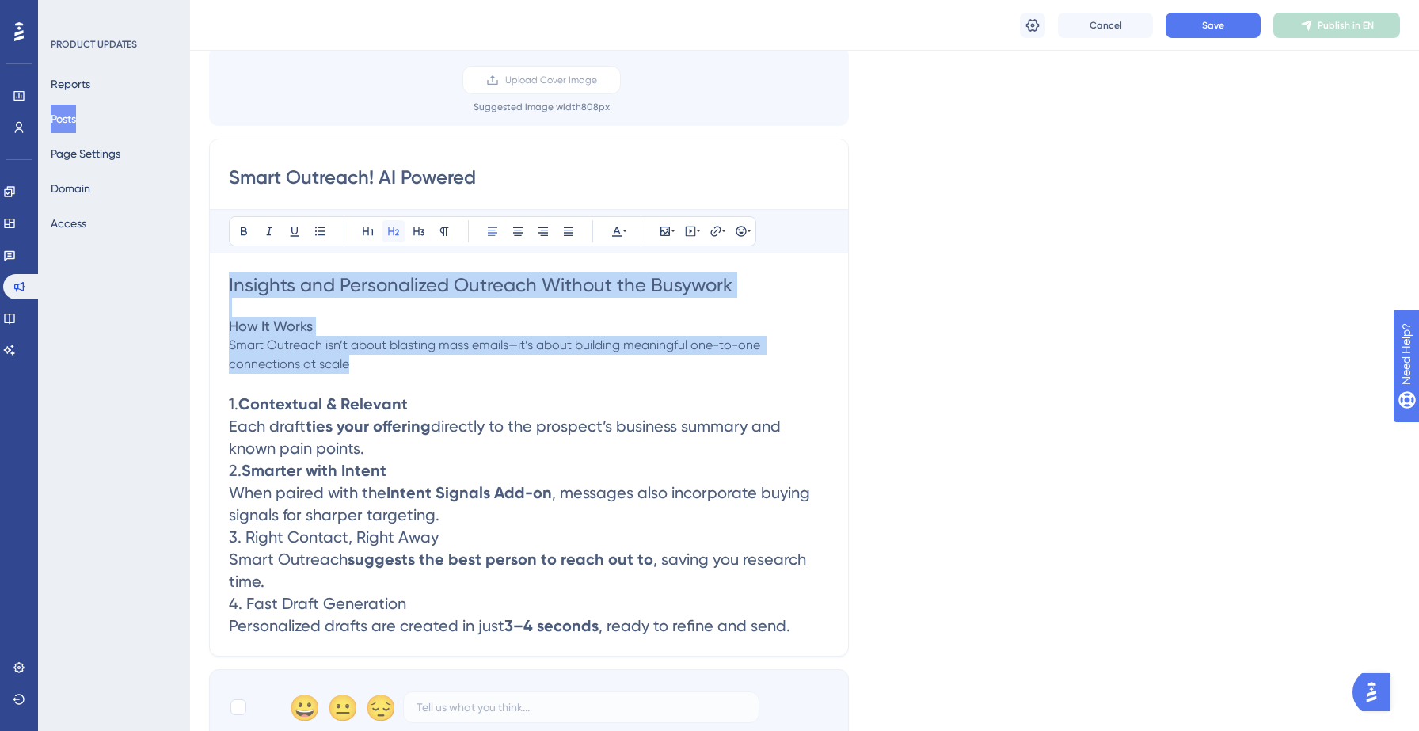
click at [382, 234] on button at bounding box center [393, 231] width 22 height 22
click at [411, 234] on button at bounding box center [419, 231] width 22 height 22
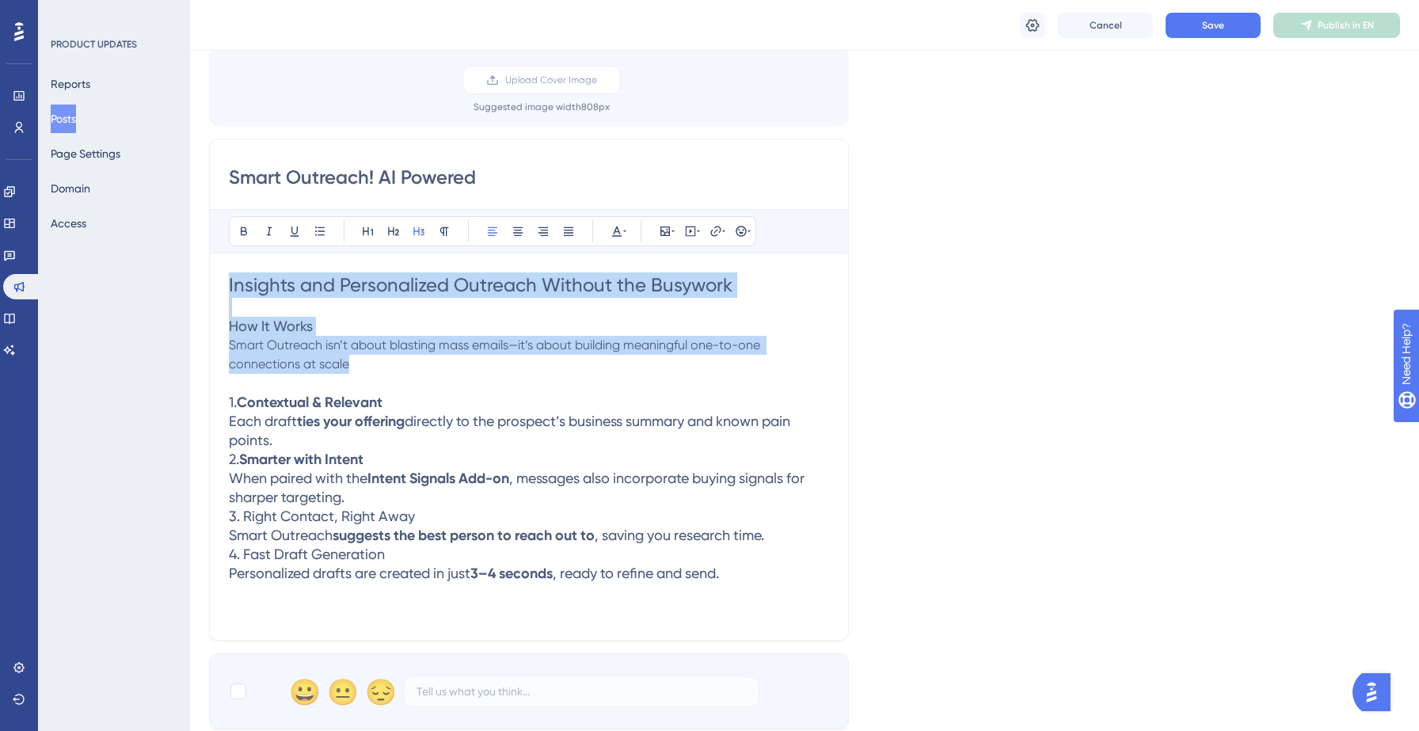
click at [395, 513] on span "3. Right Contact, Right Away" at bounding box center [322, 516] width 186 height 17
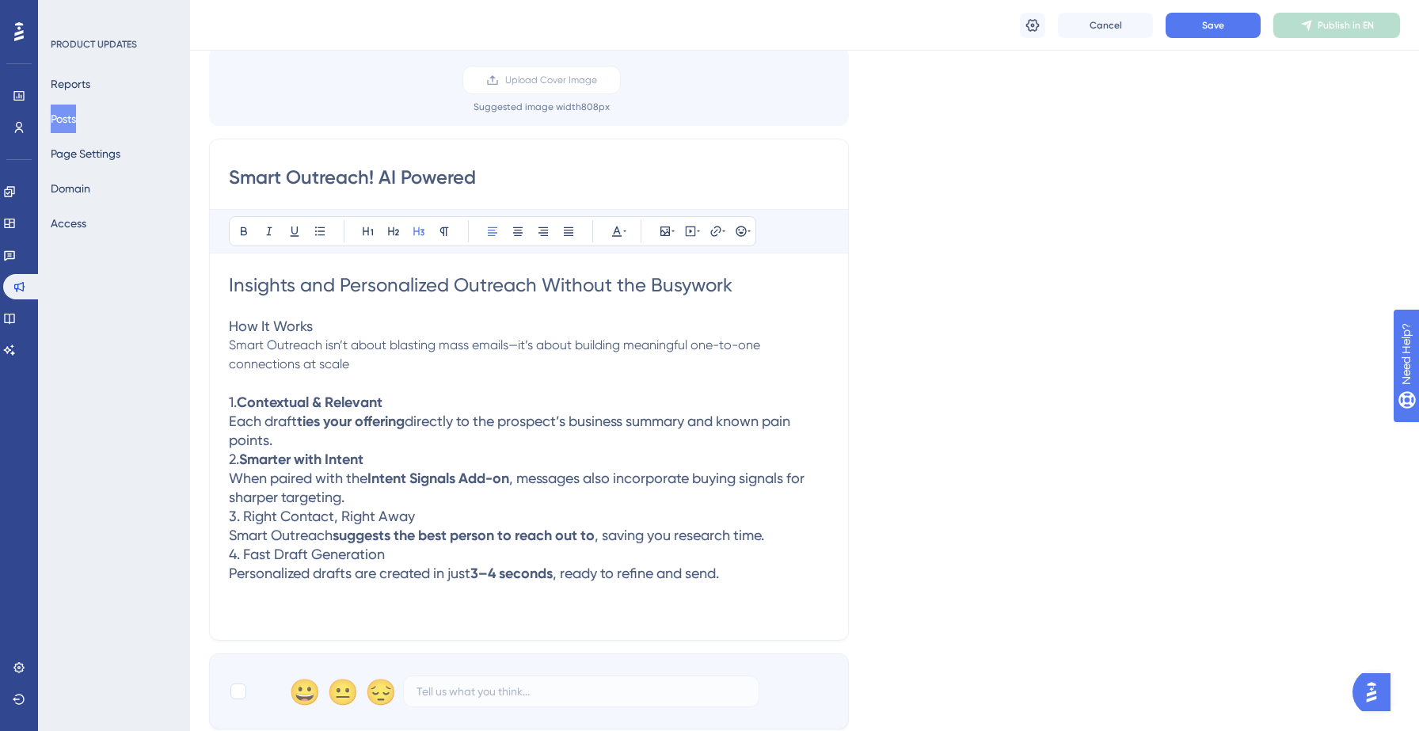
click at [295, 351] on span "Smart Outreach isn’t about blasting mass emails—it’s about building meaningful …" at bounding box center [496, 354] width 534 height 34
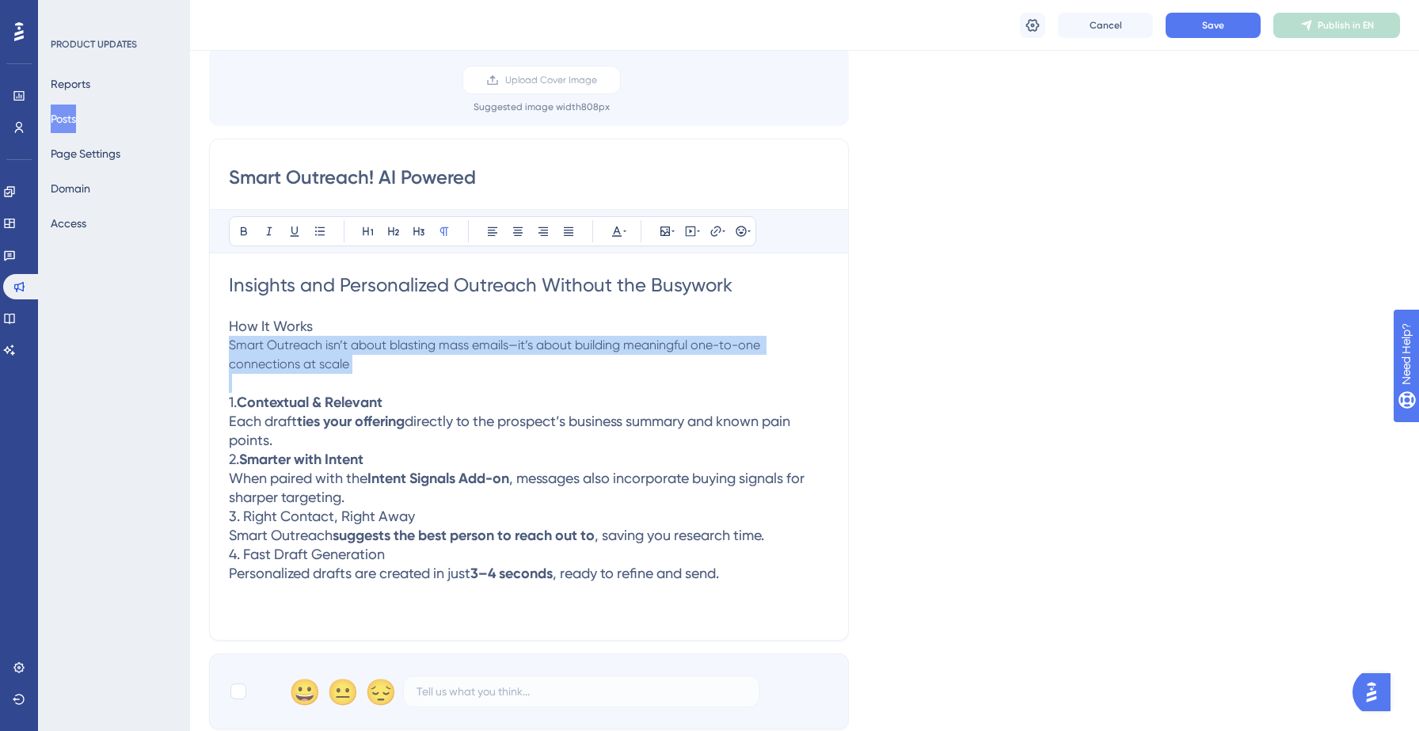
click at [295, 351] on span "Smart Outreach isn’t about blasting mass emails—it’s about building meaningful …" at bounding box center [496, 354] width 534 height 34
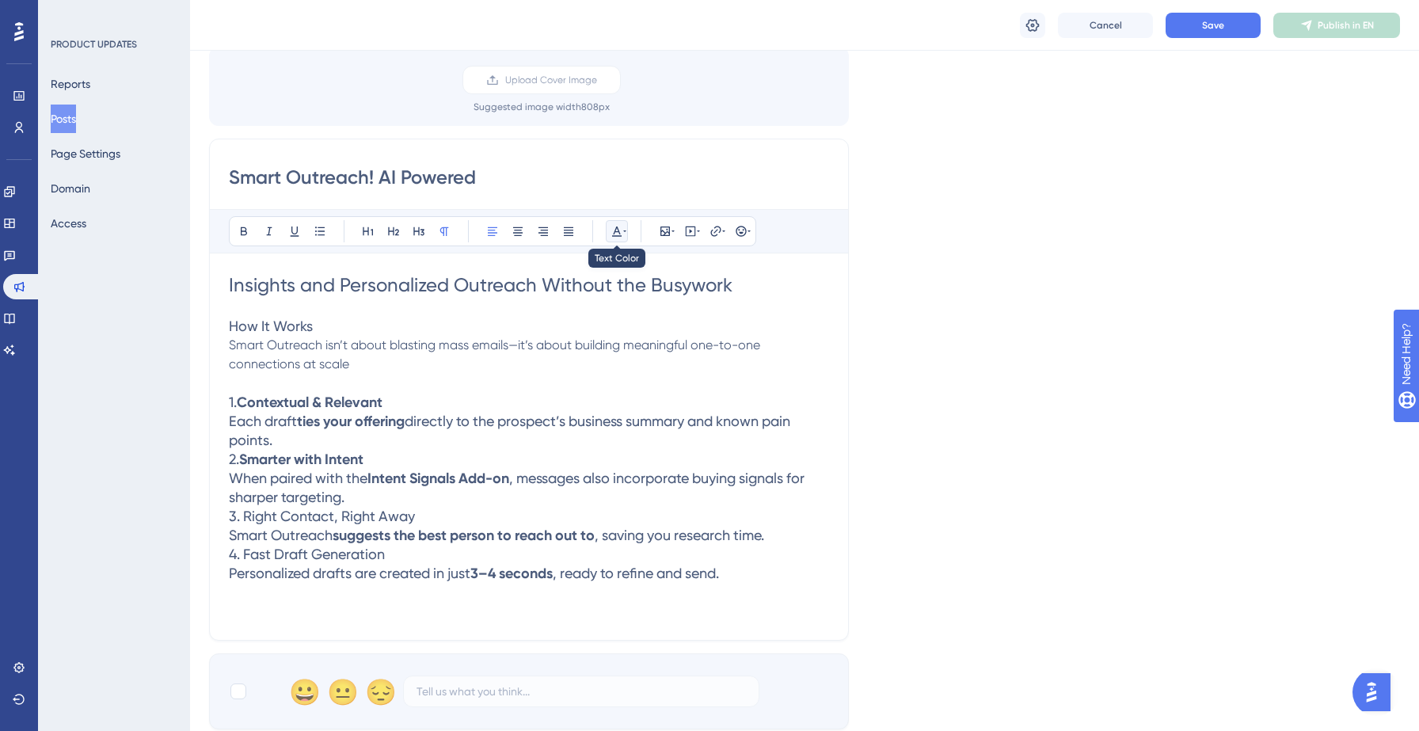
click at [619, 229] on icon at bounding box center [617, 231] width 13 height 13
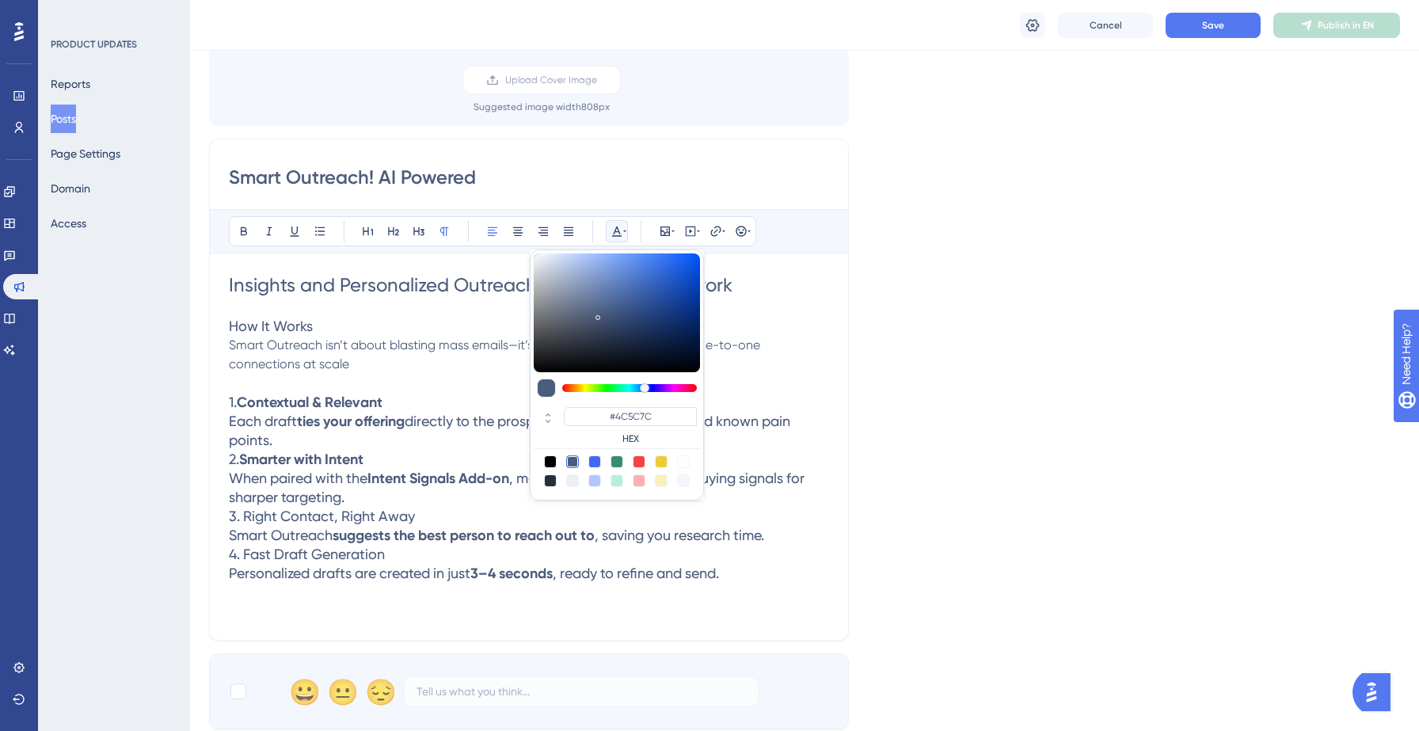
click at [619, 229] on icon at bounding box center [617, 231] width 13 height 13
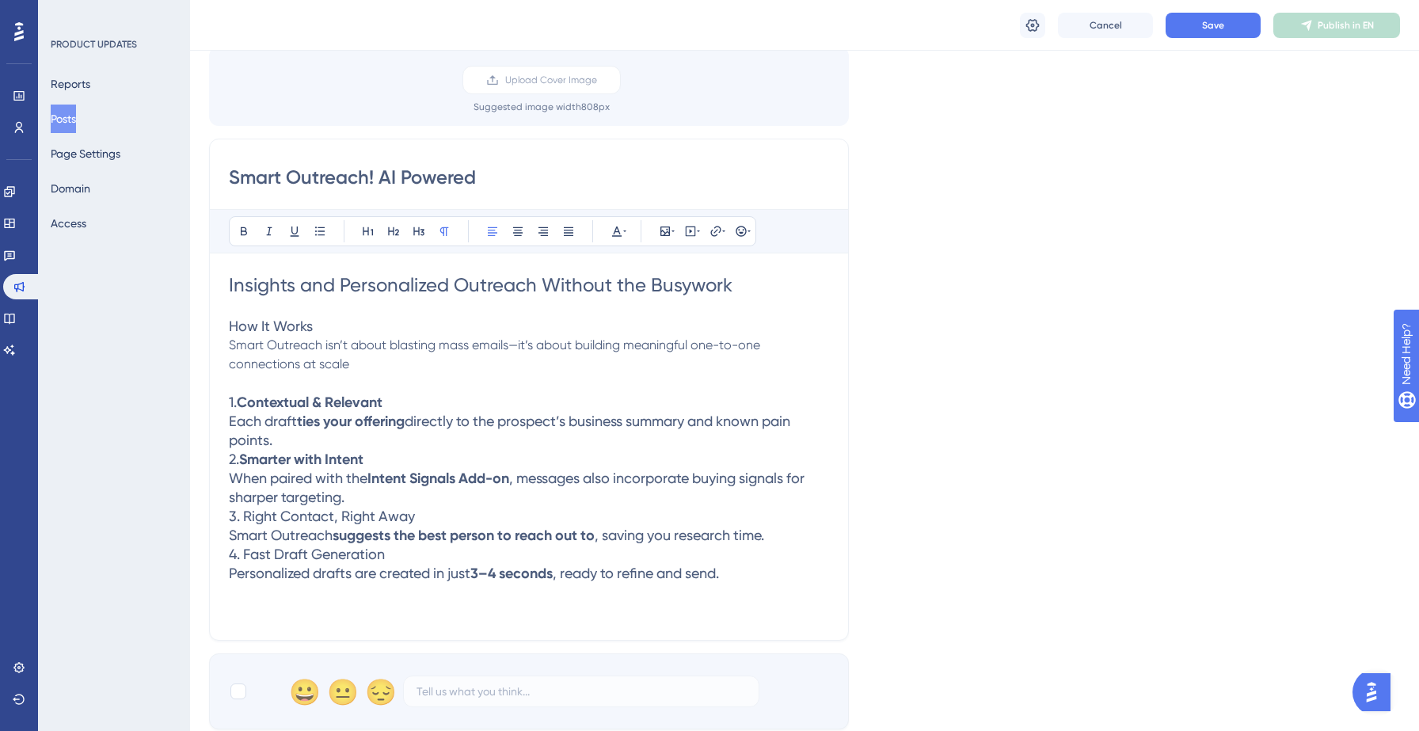
click at [418, 363] on p "Smart Outreach isn’t about blasting mass emails—it’s about building meaningful …" at bounding box center [529, 355] width 600 height 38
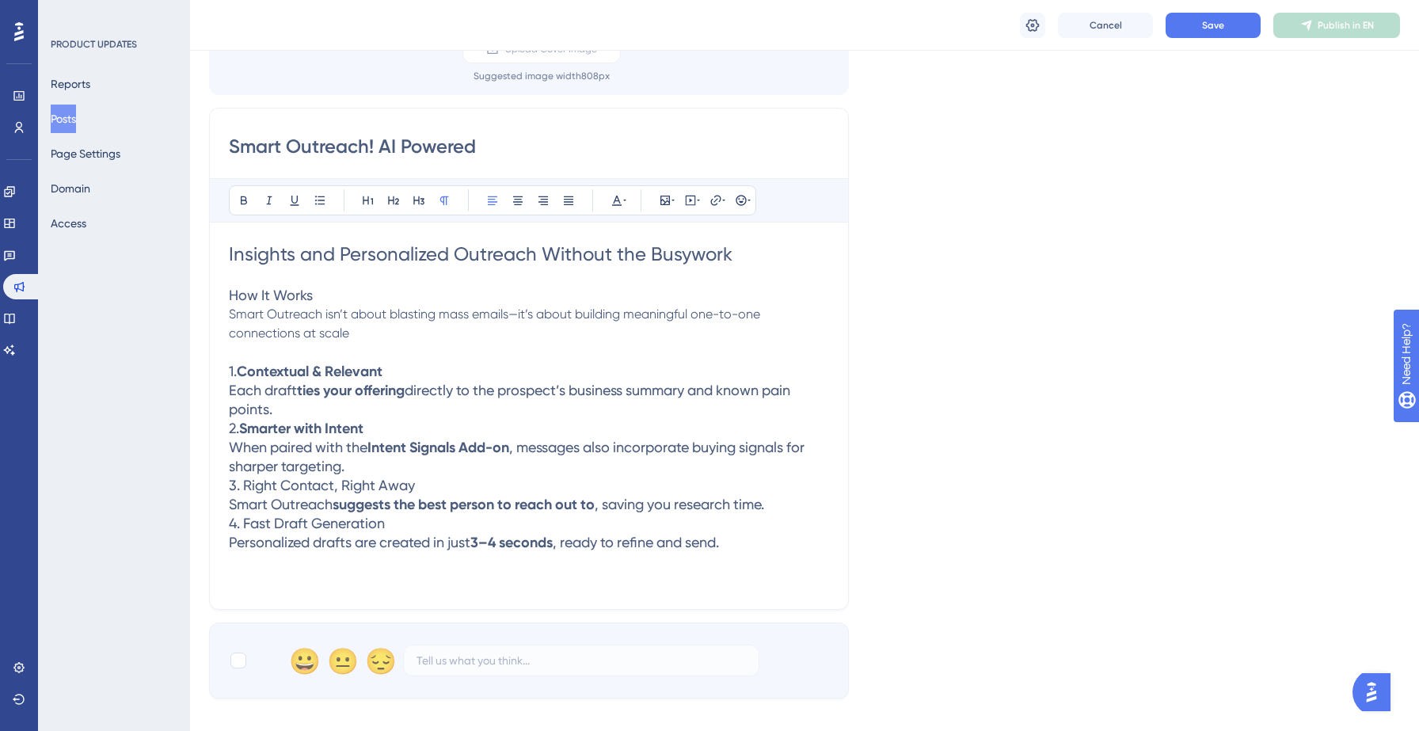
scroll to position [162, 0]
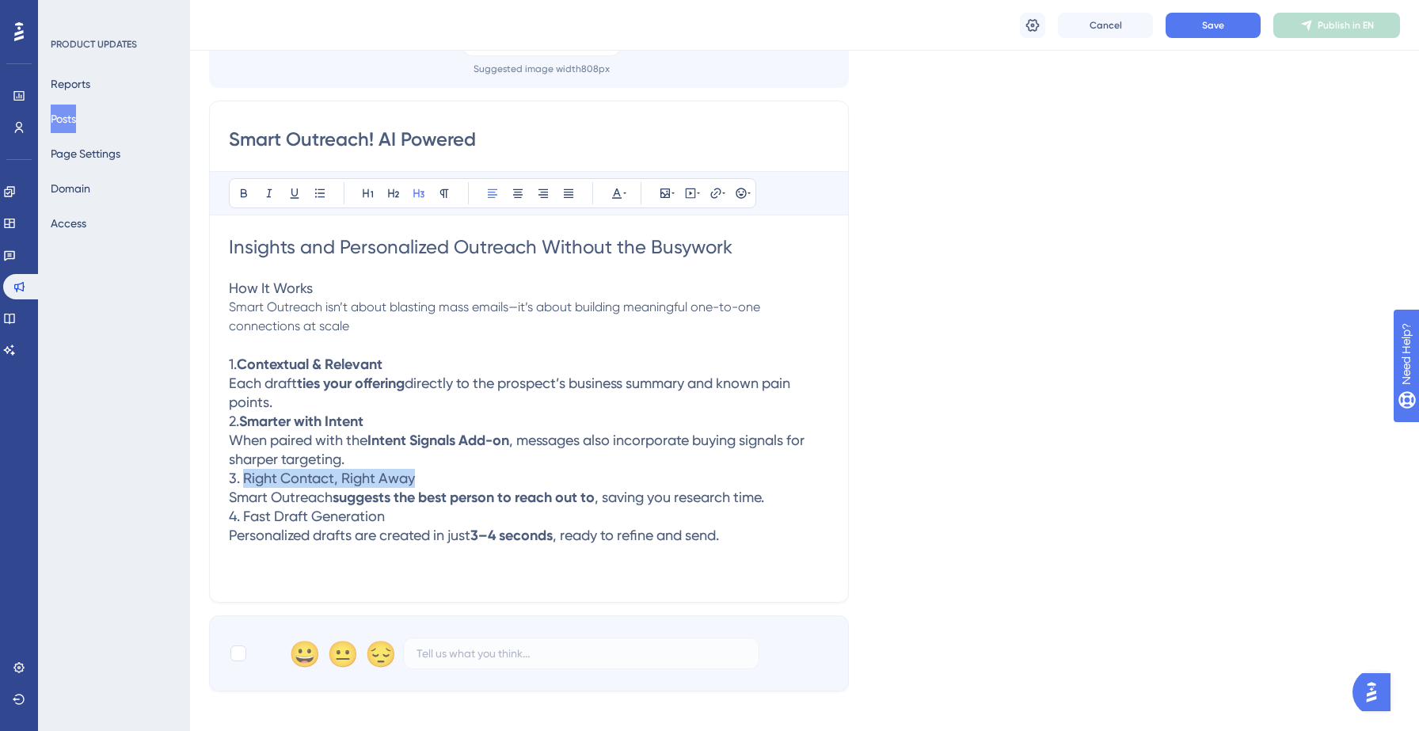
drag, startPoint x: 244, startPoint y: 481, endPoint x: 485, endPoint y: 481, distance: 240.7
click at [485, 481] on h3 "3. Right Contact, Right Away" at bounding box center [529, 478] width 600 height 19
drag, startPoint x: 244, startPoint y: 514, endPoint x: 468, endPoint y: 515, distance: 224.1
click at [468, 515] on h3 "4. Fast Draft Generation" at bounding box center [529, 516] width 600 height 19
click at [422, 567] on div "Insights and Personalized Outreach Without the Busywork How It Works Smart Outr…" at bounding box center [529, 408] width 600 height 348
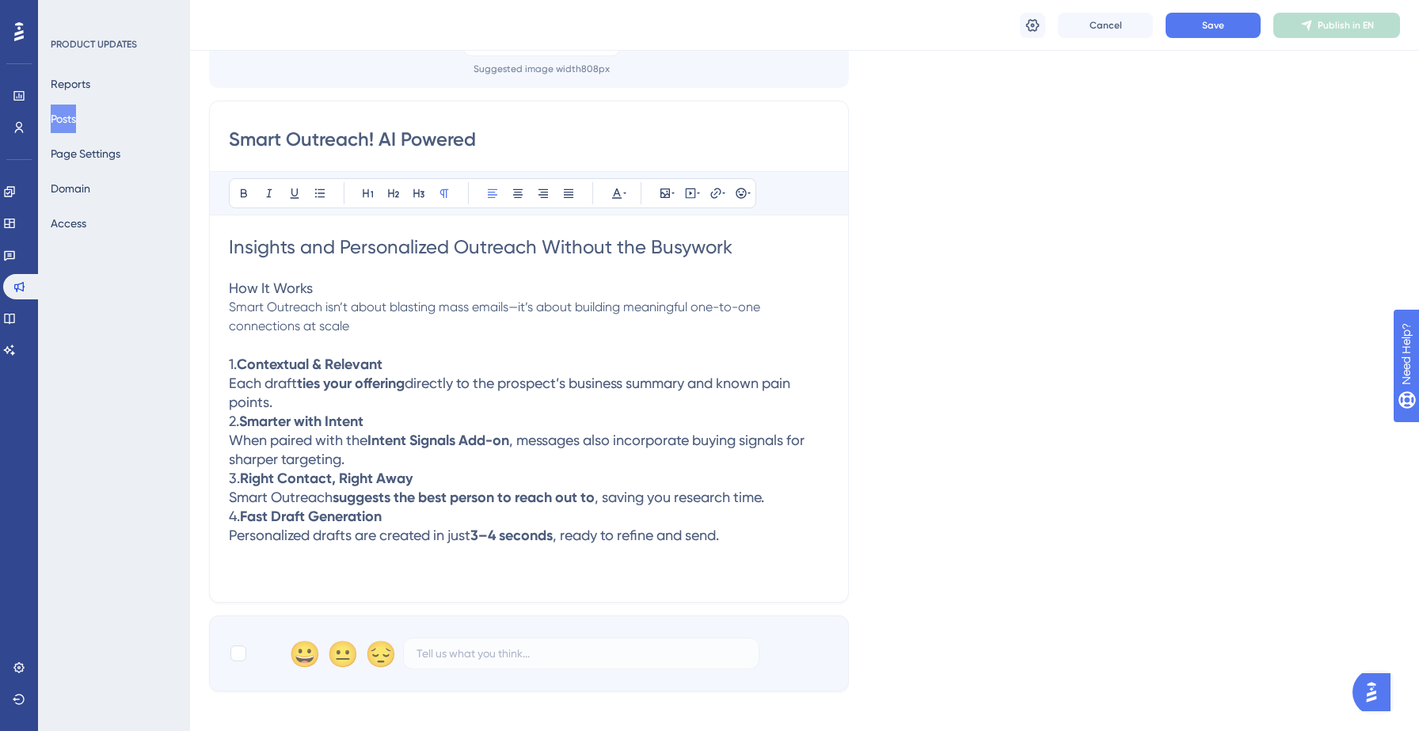
click at [356, 316] on p "Smart Outreach isn’t about blasting mass emails—it’s about building meaningful …" at bounding box center [529, 317] width 600 height 38
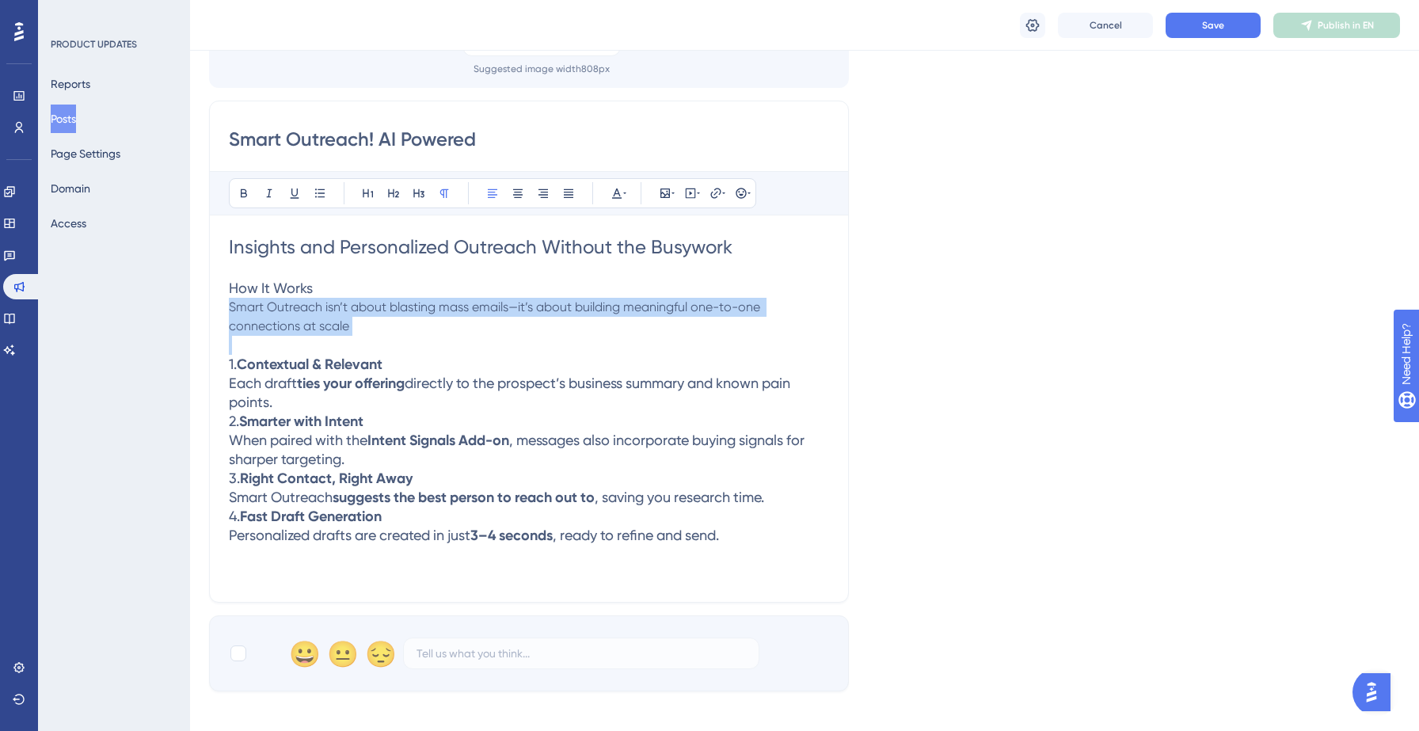
click at [356, 316] on p "Smart Outreach isn’t about blasting mass emails—it’s about building meaningful …" at bounding box center [529, 317] width 600 height 38
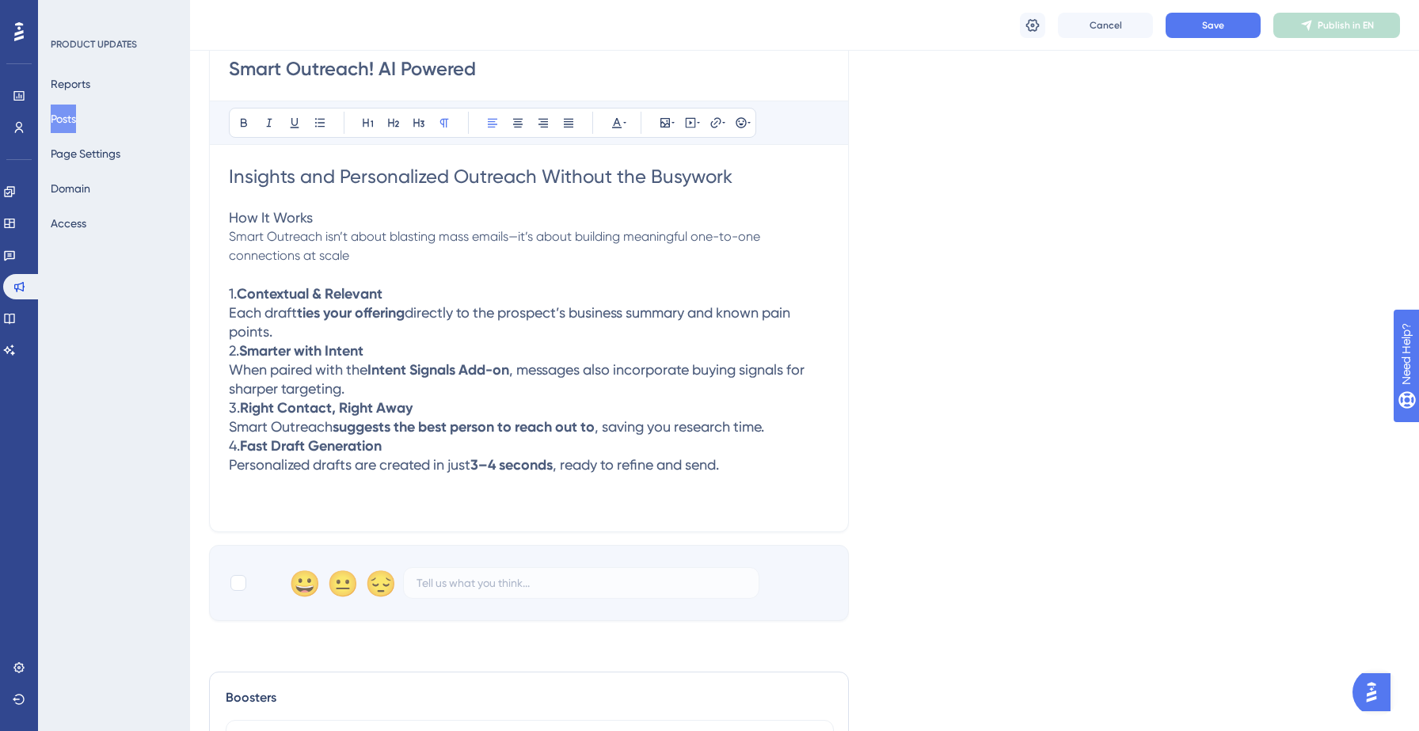
scroll to position [266, 0]
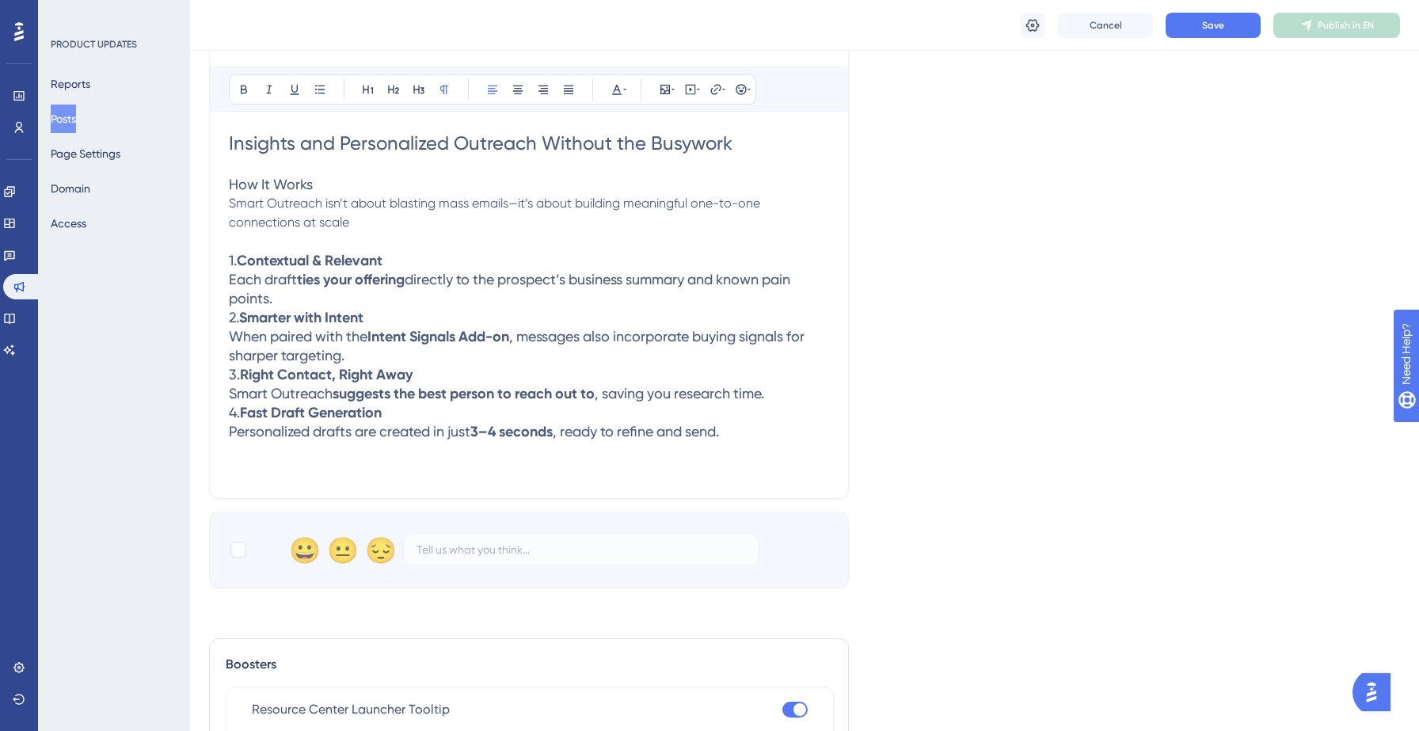
click at [384, 366] on strong "Right Contact, Right Away" at bounding box center [326, 374] width 173 height 17
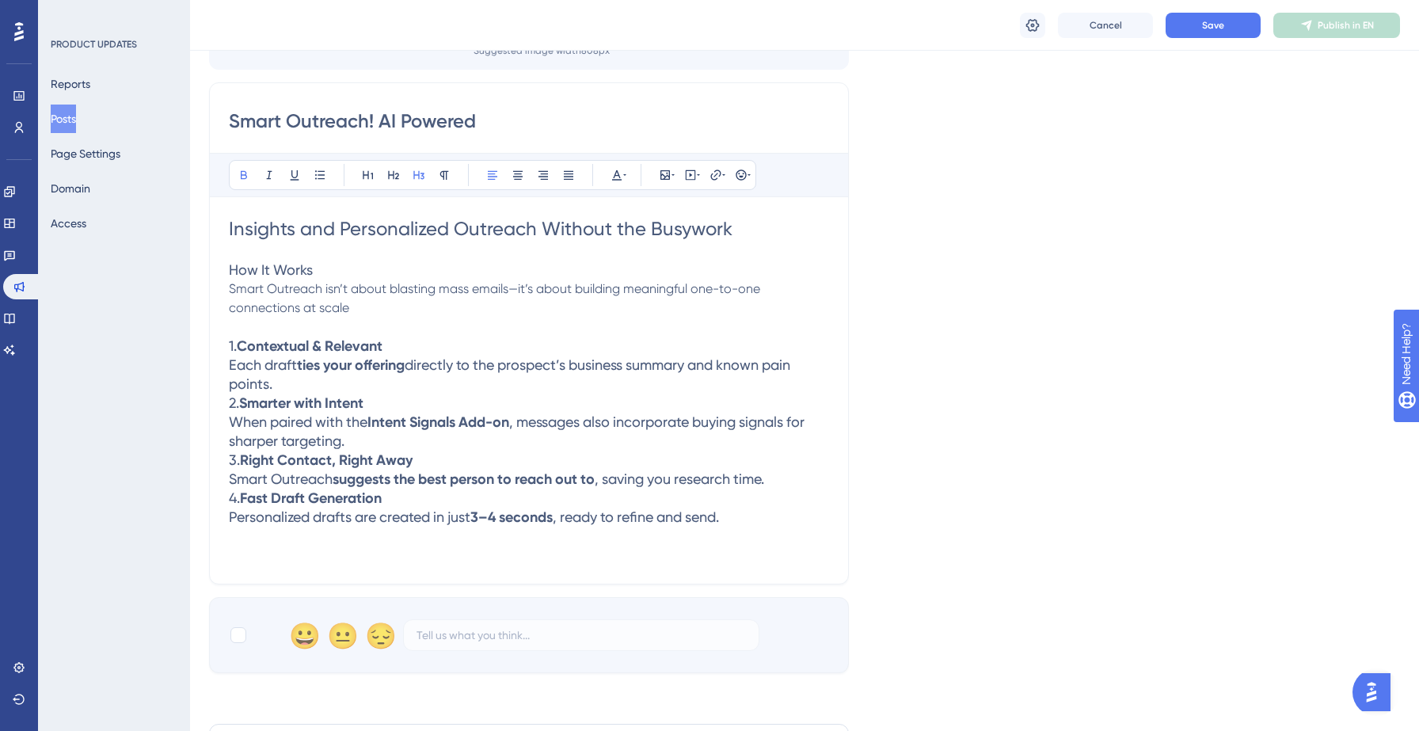
scroll to position [0, 0]
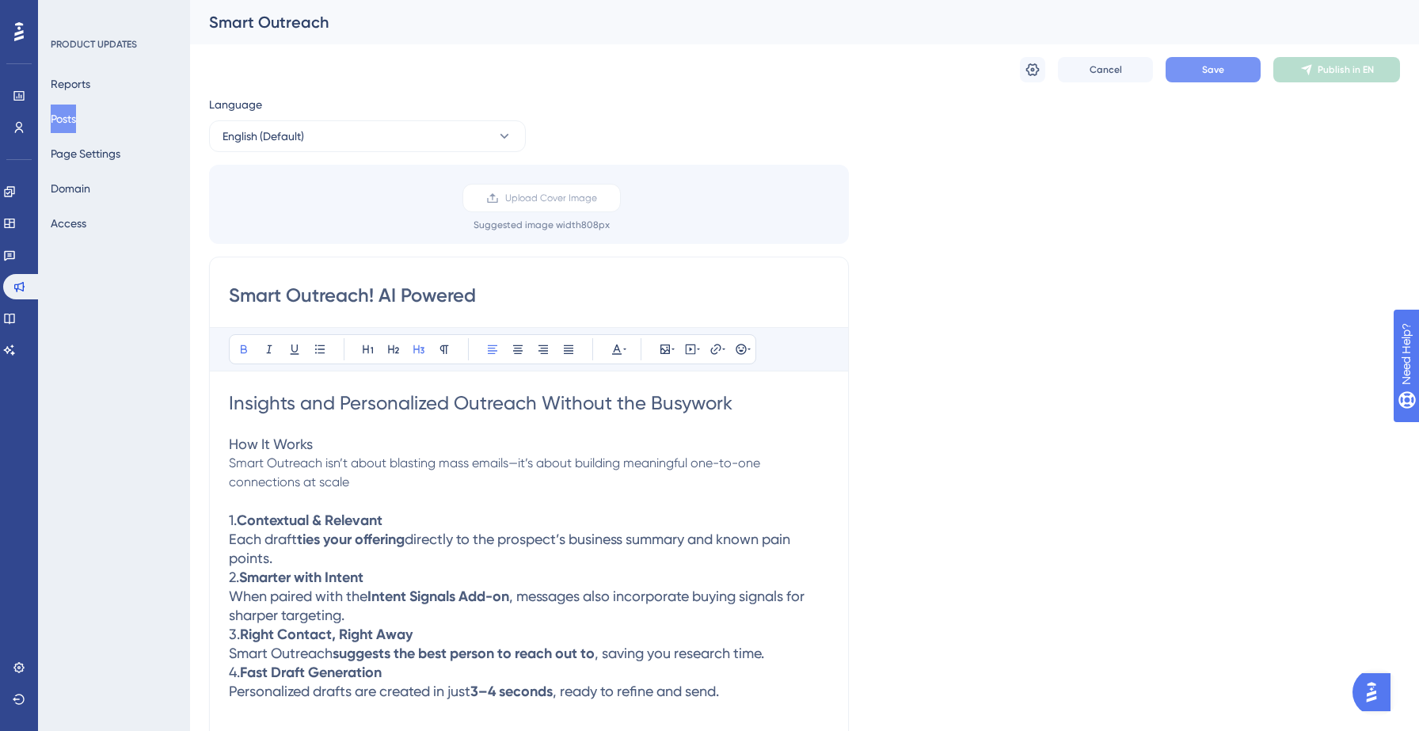
click at [1204, 70] on span "Save" at bounding box center [1213, 69] width 22 height 13
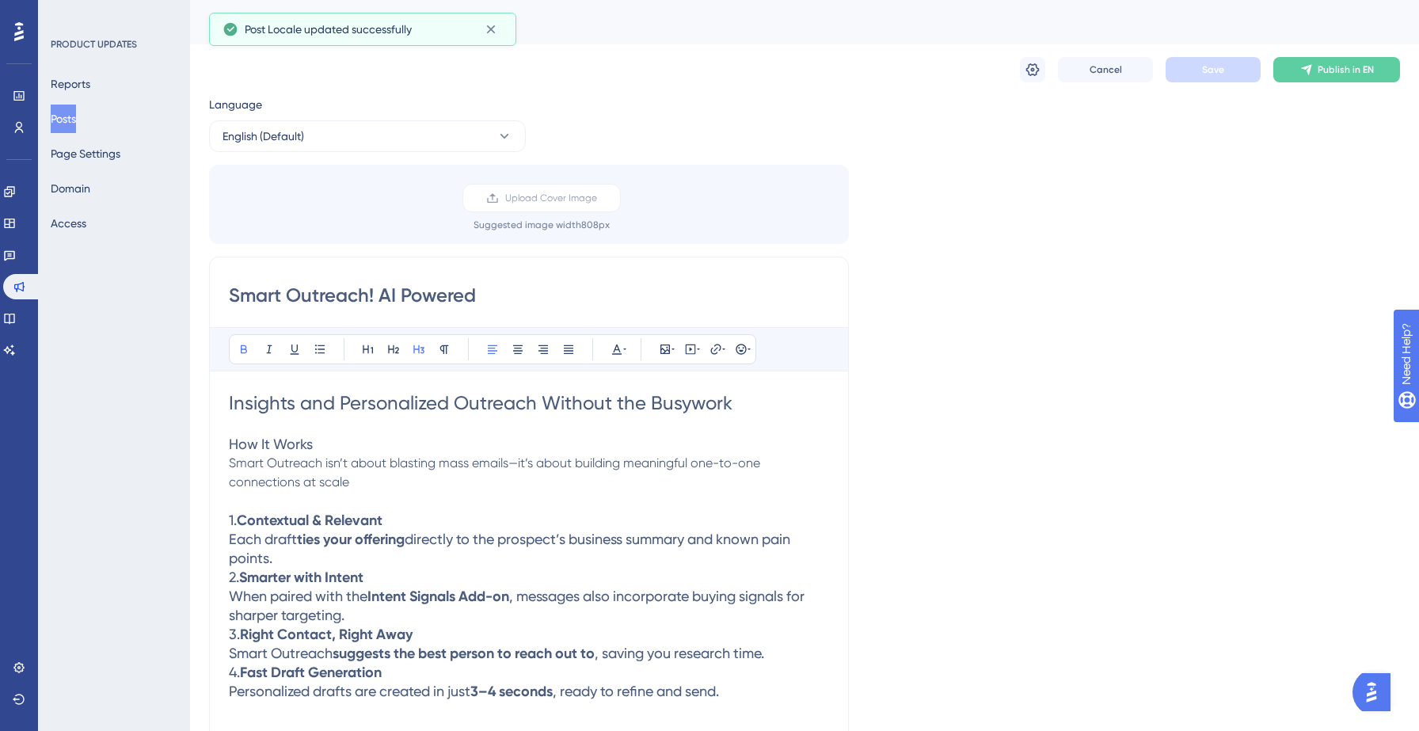
click at [500, 288] on input "Smart Outreach! AI Powered" at bounding box center [529, 295] width 600 height 25
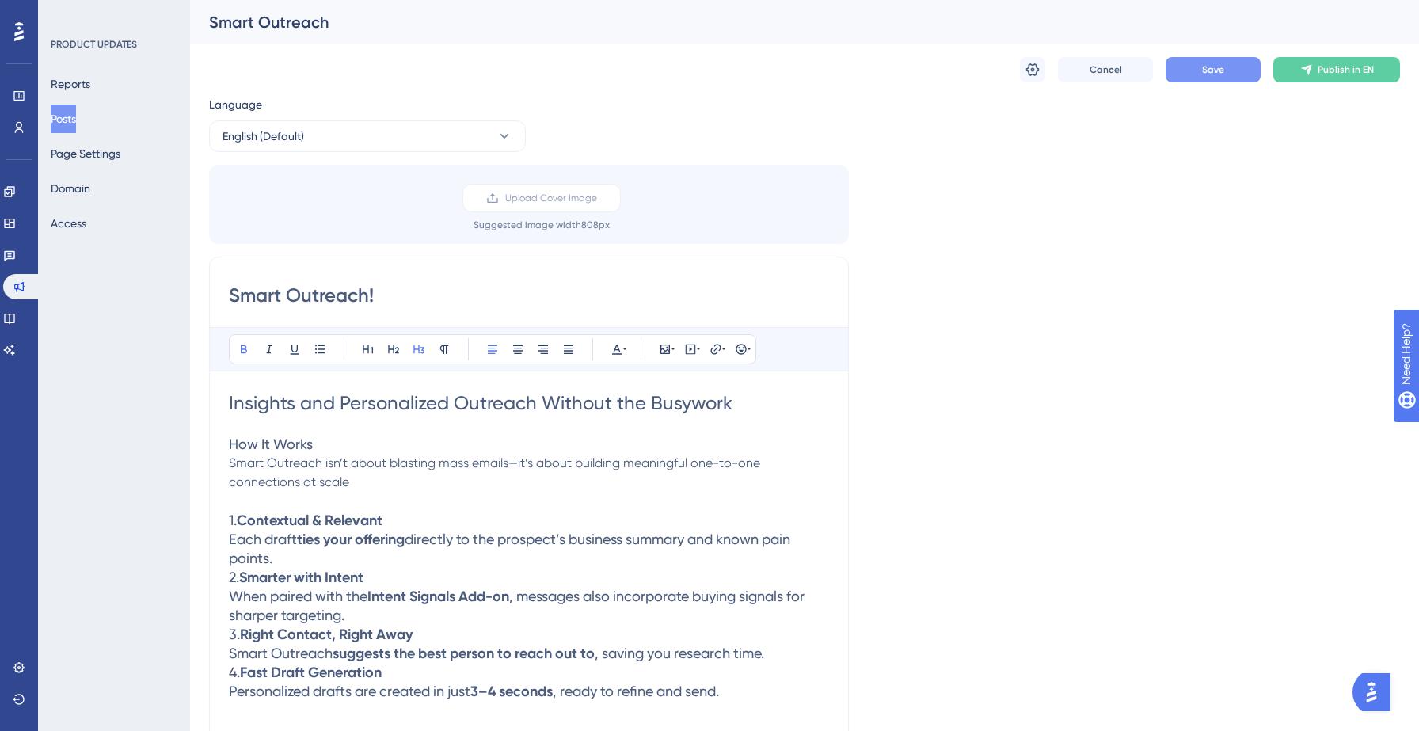
type input "Smart Outreach!"
click at [1182, 76] on button "Save" at bounding box center [1213, 69] width 95 height 25
click at [1035, 69] on icon at bounding box center [1033, 70] width 16 height 16
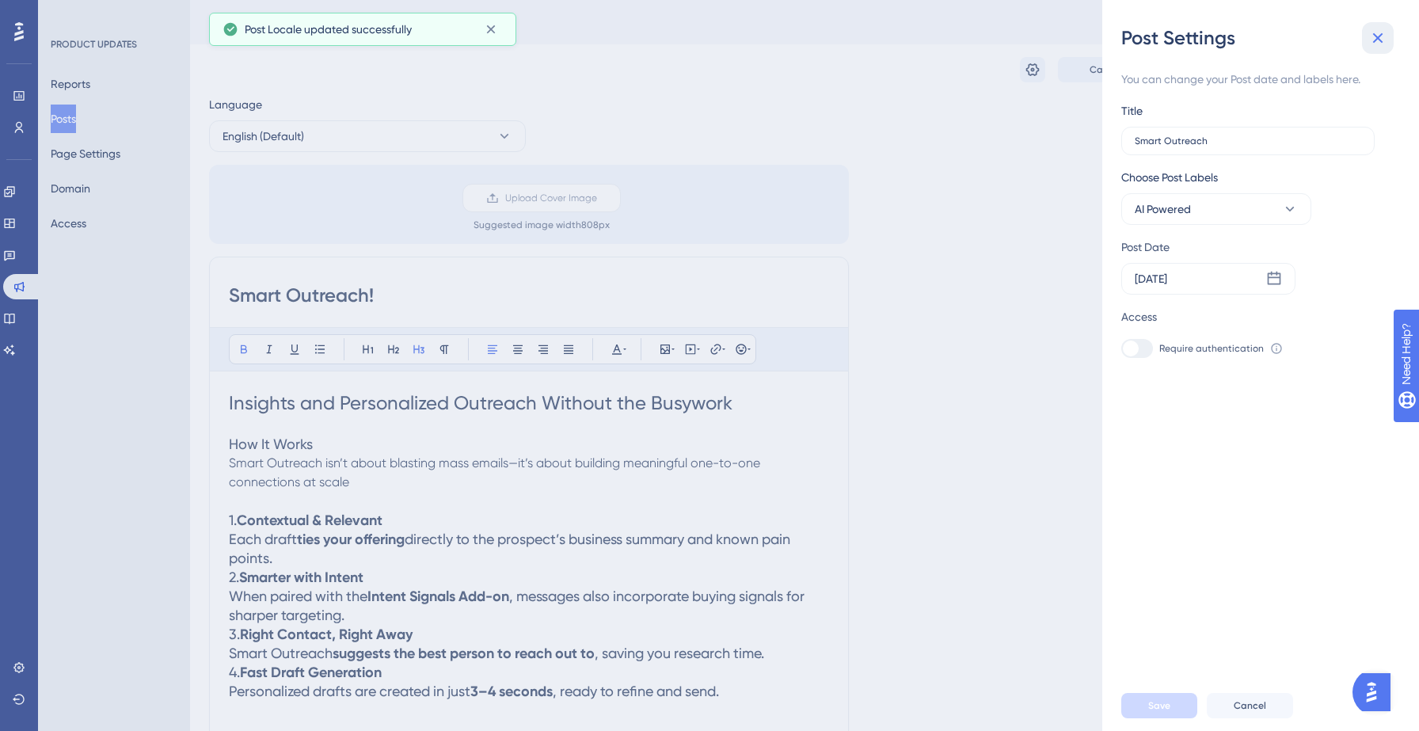
click at [1379, 37] on icon at bounding box center [1378, 38] width 10 height 10
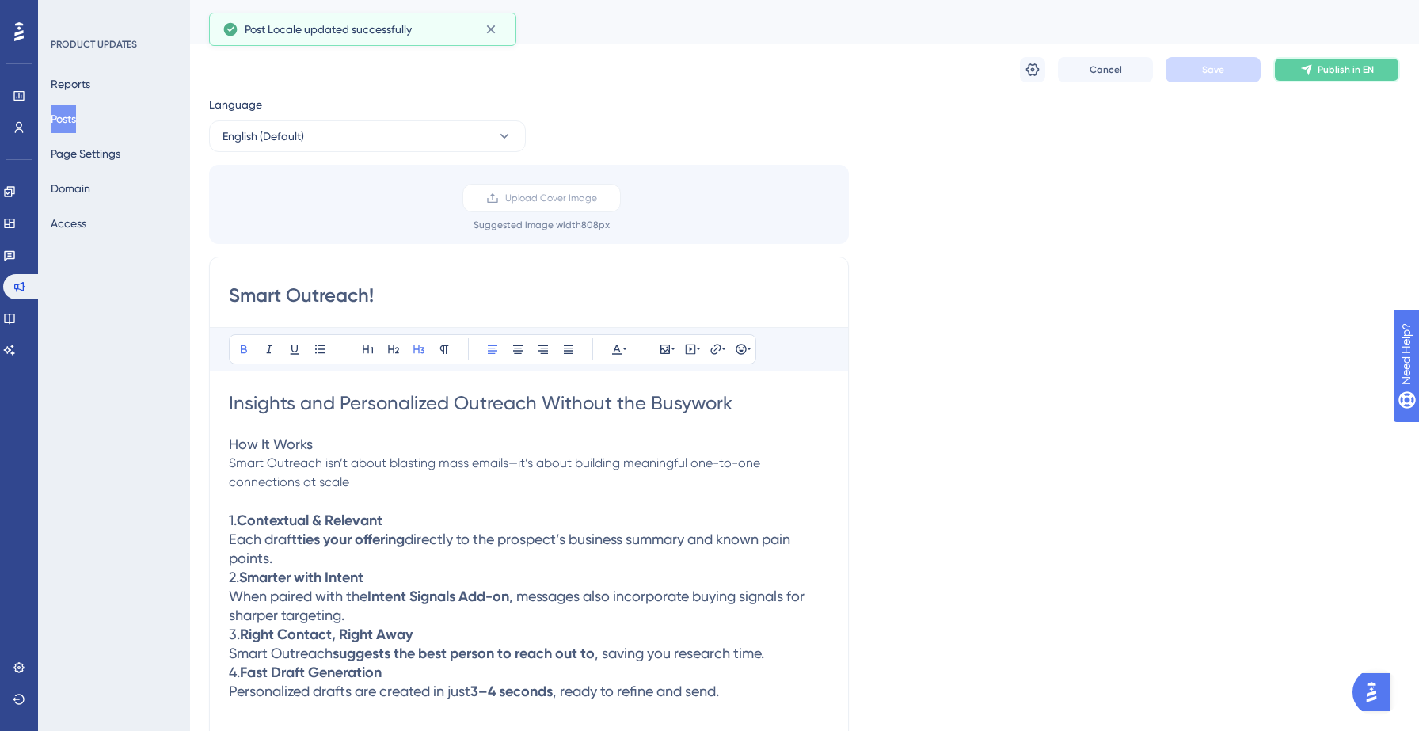
click at [1340, 63] on span "Publish in EN" at bounding box center [1346, 69] width 56 height 13
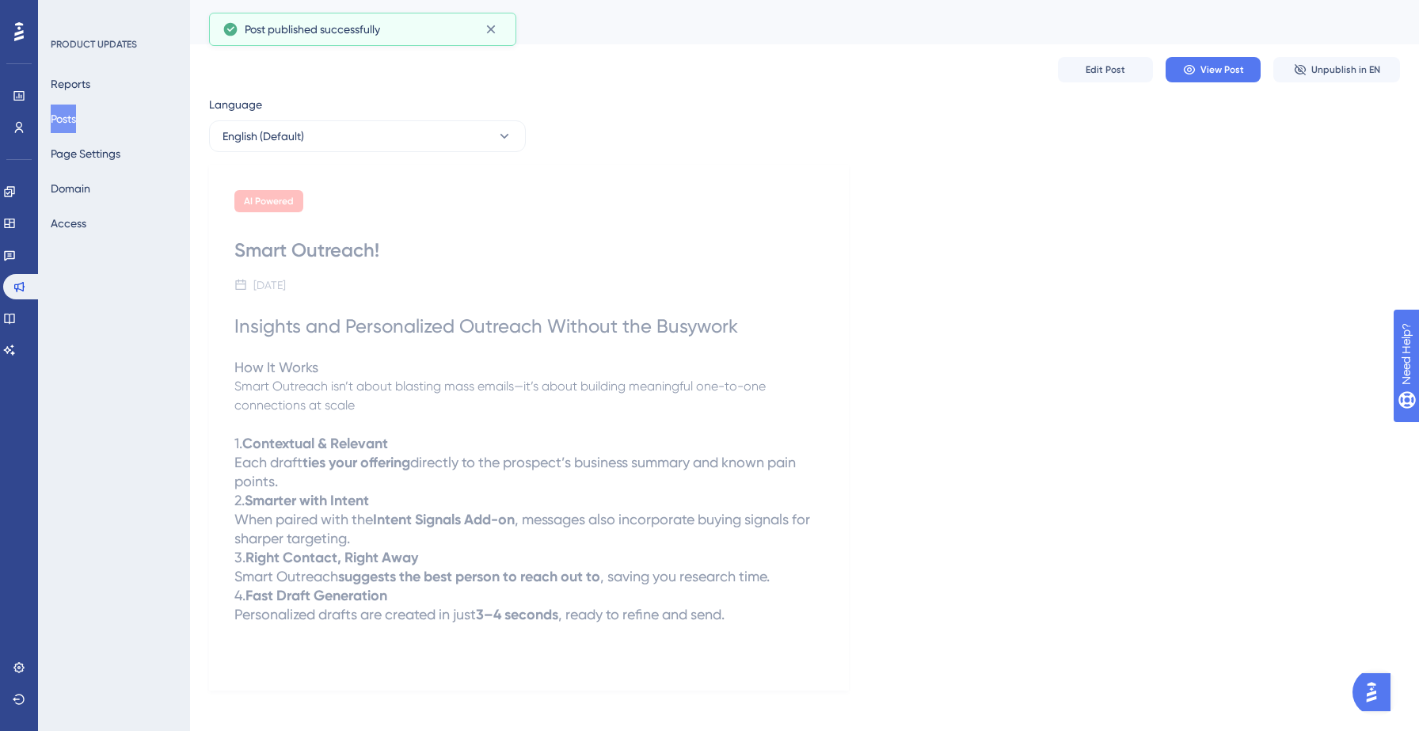
click at [72, 120] on button "Posts" at bounding box center [63, 119] width 25 height 29
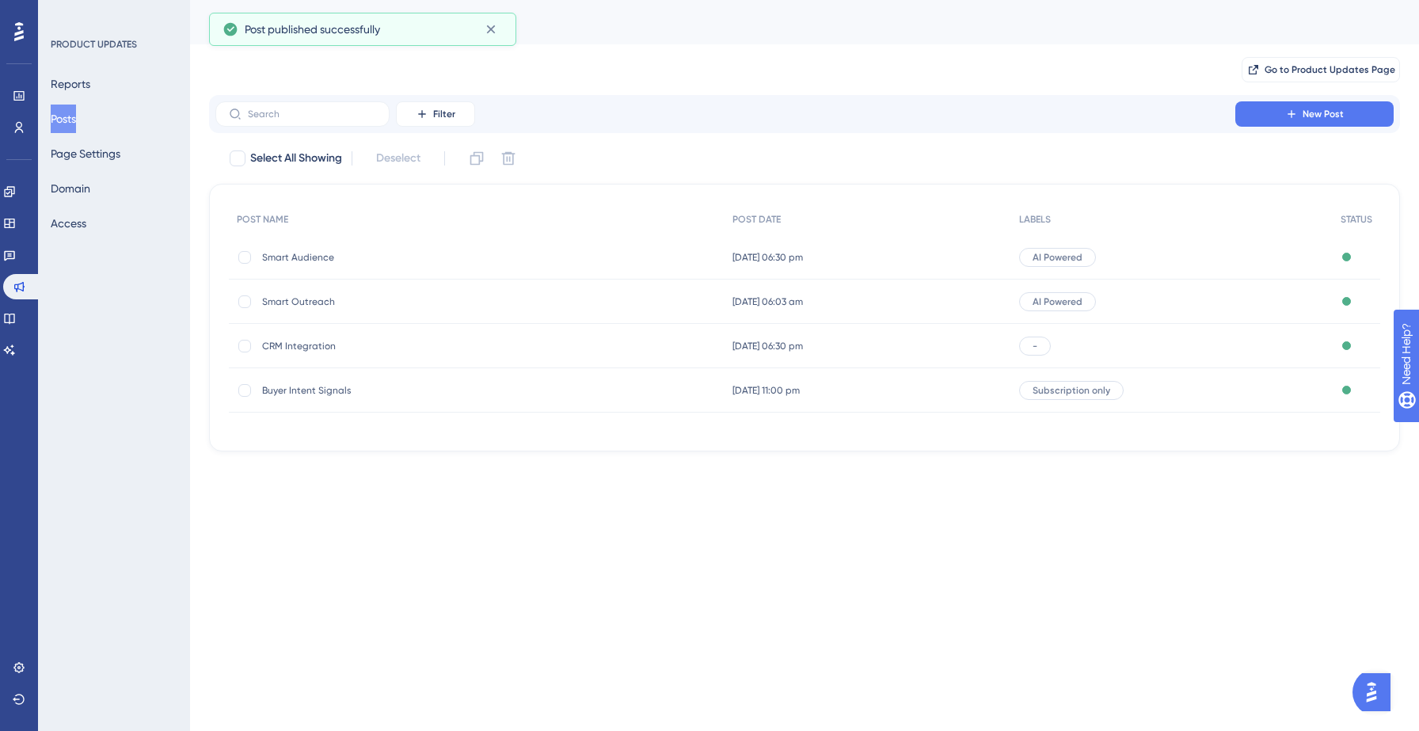
click at [314, 344] on span "CRM Integration" at bounding box center [388, 346] width 253 height 13
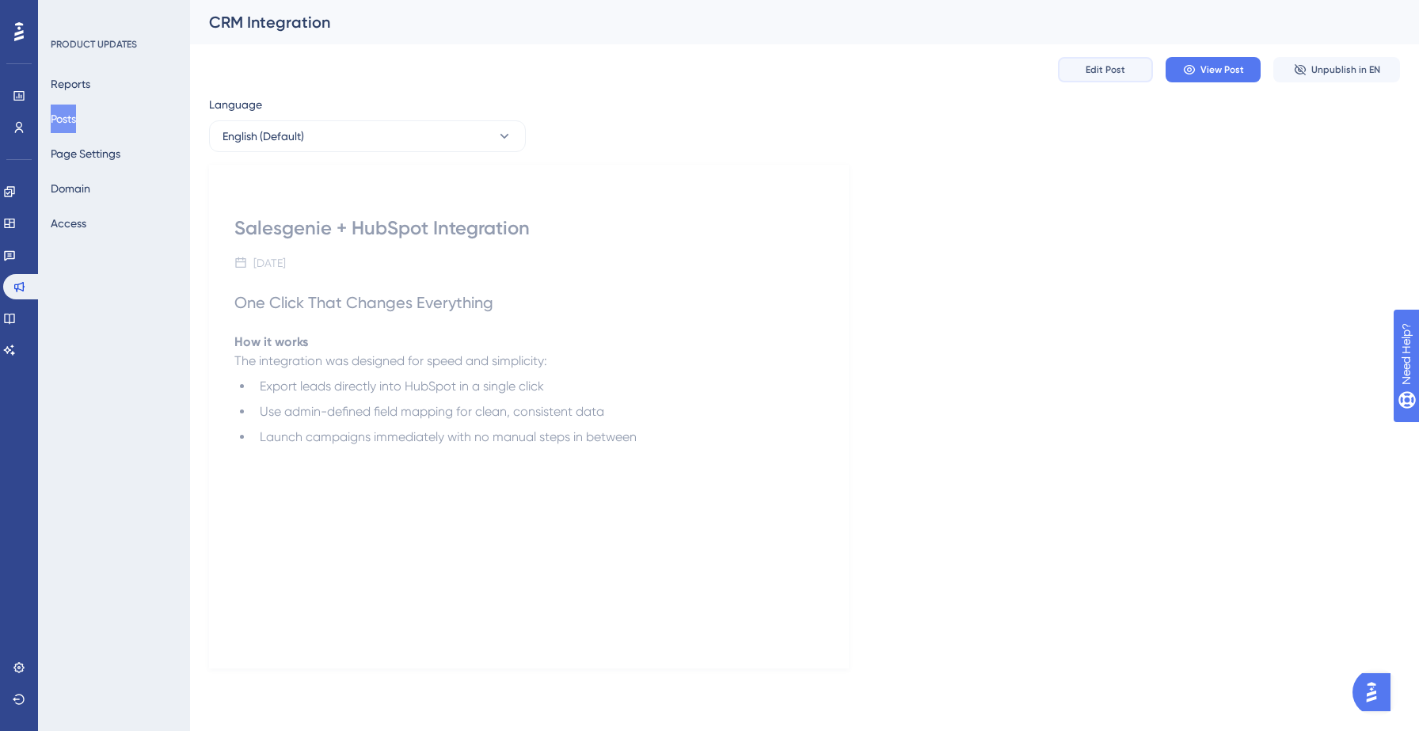
click at [1100, 59] on button "Edit Post" at bounding box center [1105, 69] width 95 height 25
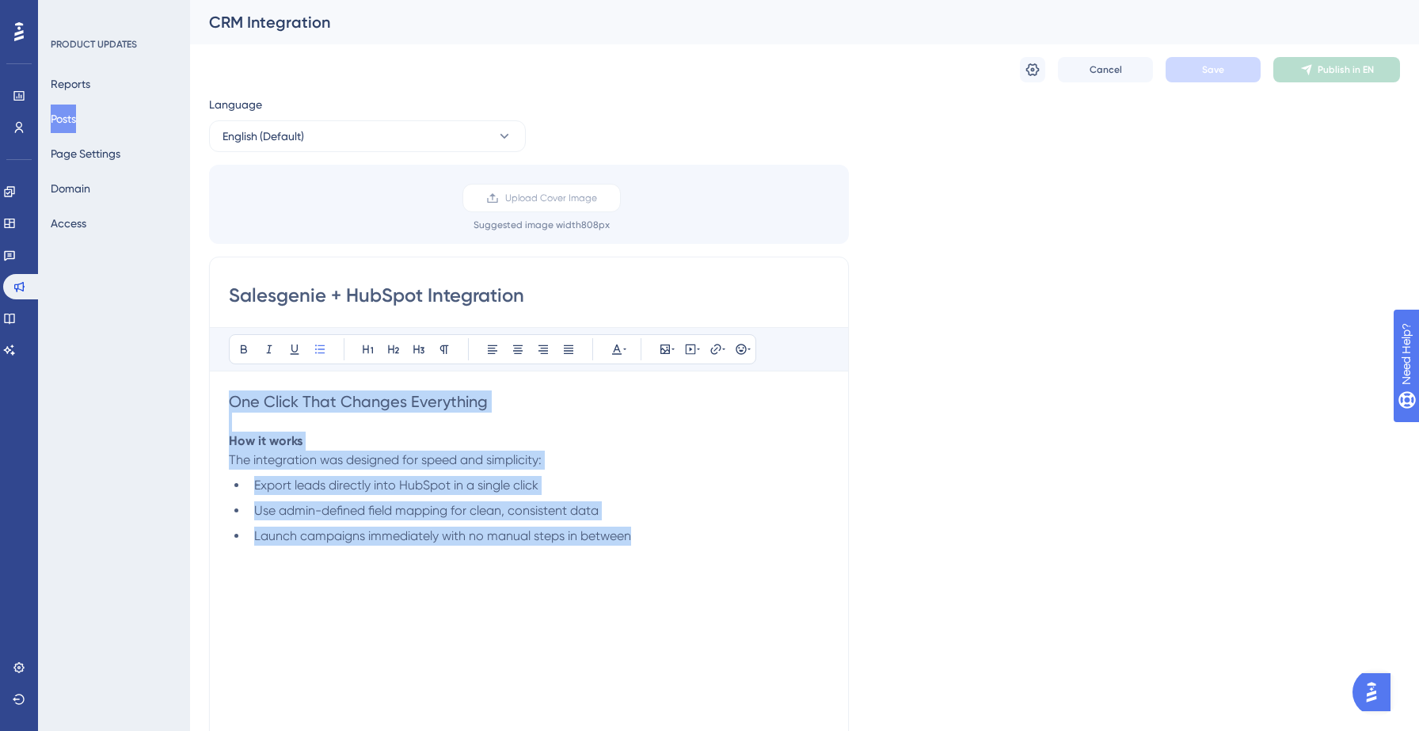
drag, startPoint x: 637, startPoint y: 545, endPoint x: 218, endPoint y: 398, distance: 444.5
click at [218, 398] on div "Salesgenie + HubSpot Integration Bold Italic Underline Bullet Point Heading 1 H…" at bounding box center [529, 508] width 640 height 502
copy div "One Click That Changes Everything How it works The integration was designed for…"
click at [310, 408] on span "One Click That Changes Everything" at bounding box center [358, 401] width 259 height 19
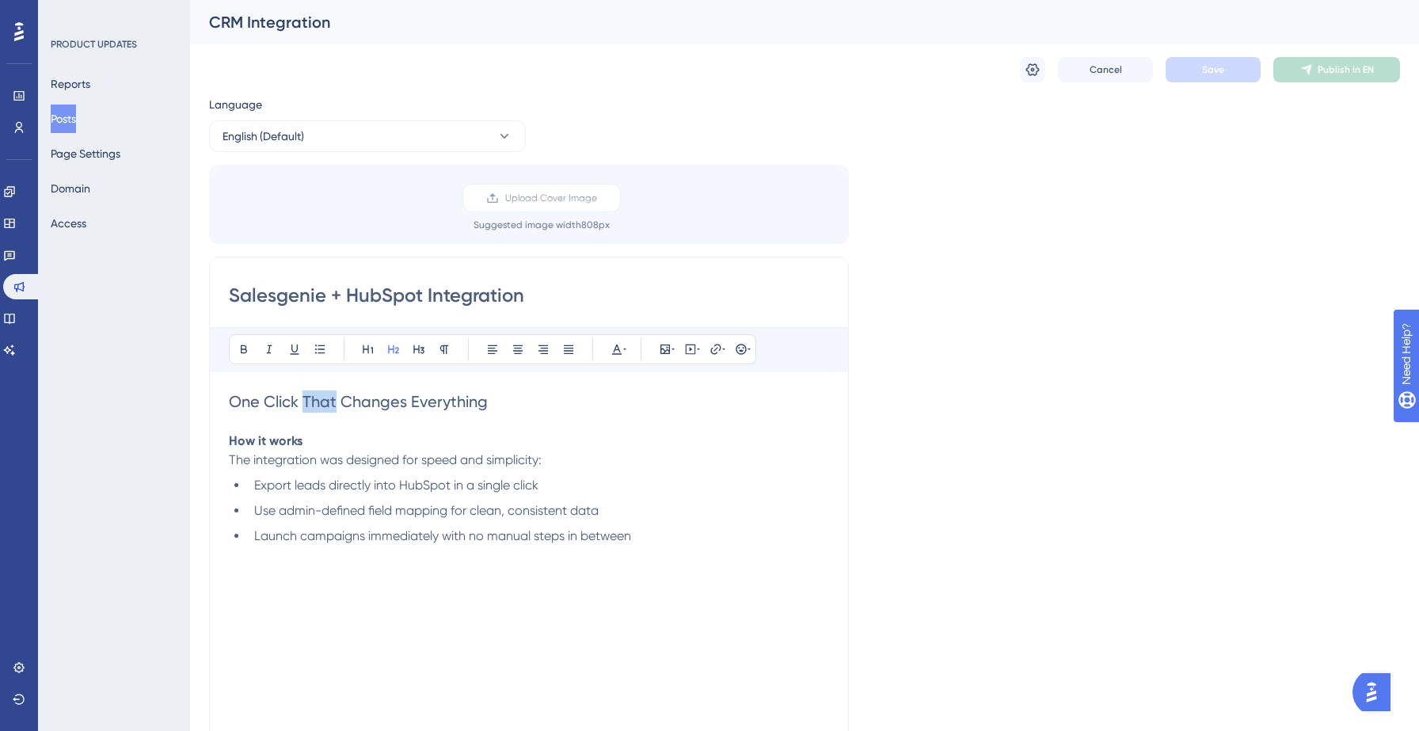
click at [310, 408] on span "One Click That Changes Everything" at bounding box center [358, 401] width 259 height 19
click at [264, 420] on p at bounding box center [529, 422] width 600 height 19
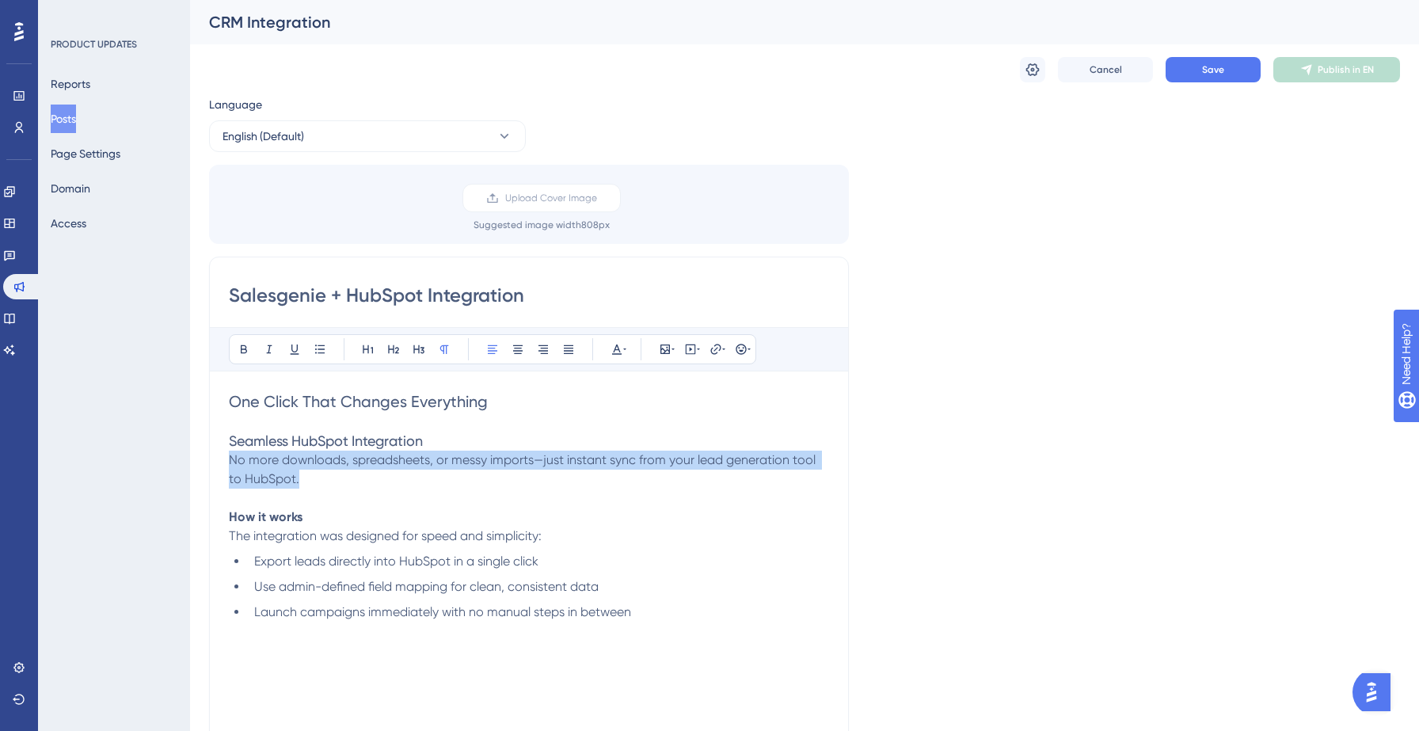
drag, startPoint x: 230, startPoint y: 460, endPoint x: 325, endPoint y: 488, distance: 99.0
click at [325, 488] on p "No more downloads, spreadsheets, or messy imports—just instant sync from your l…" at bounding box center [529, 470] width 600 height 38
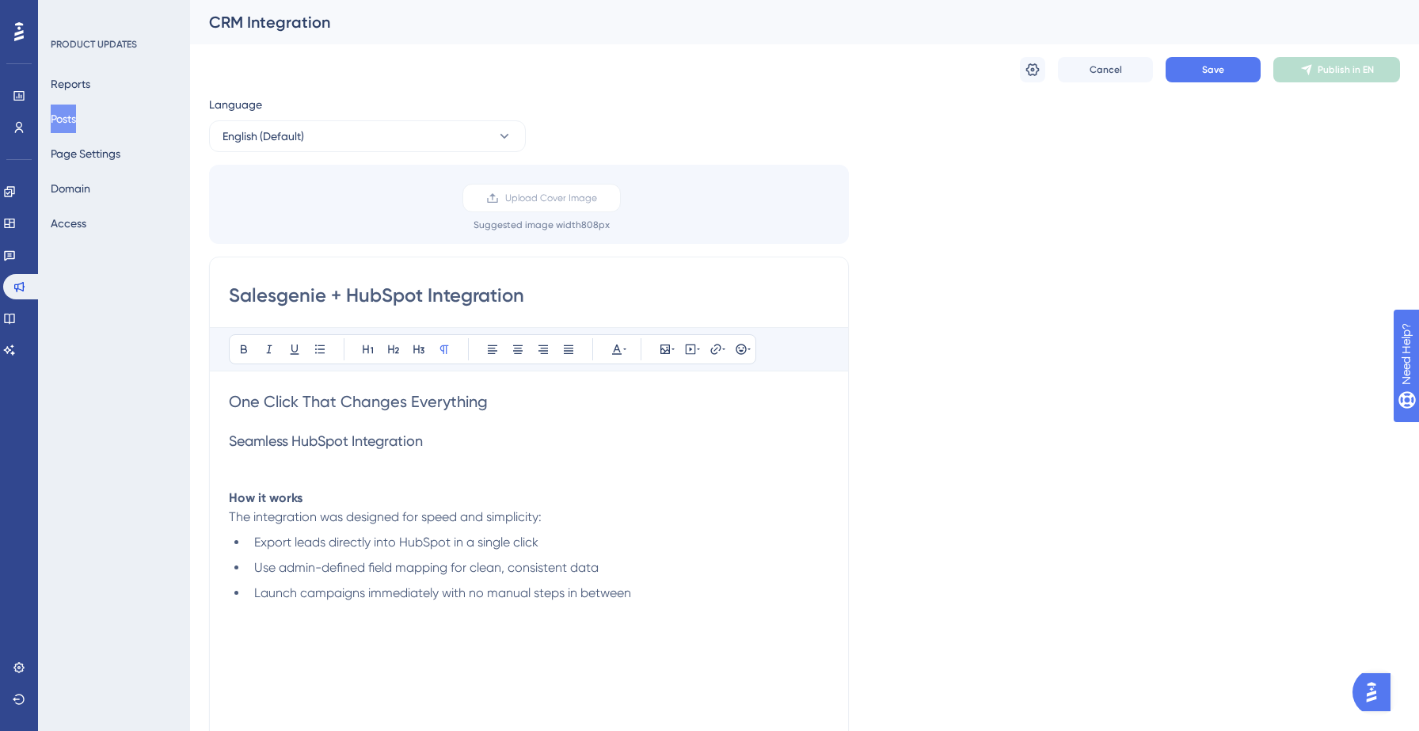
click at [278, 519] on span "The integration was designed for speed and simplicity:" at bounding box center [385, 516] width 313 height 15
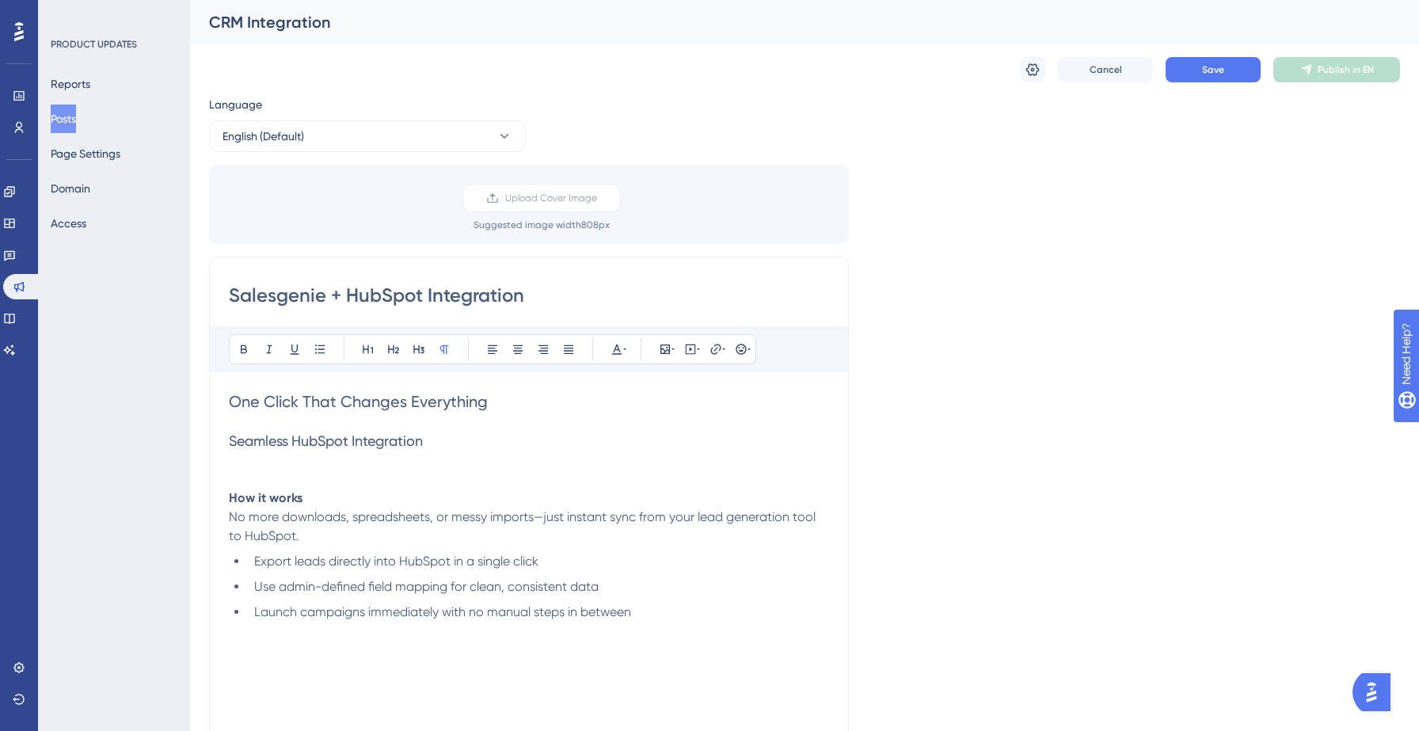
click at [374, 447] on span "Seamless HubSpot Integration" at bounding box center [326, 440] width 194 height 17
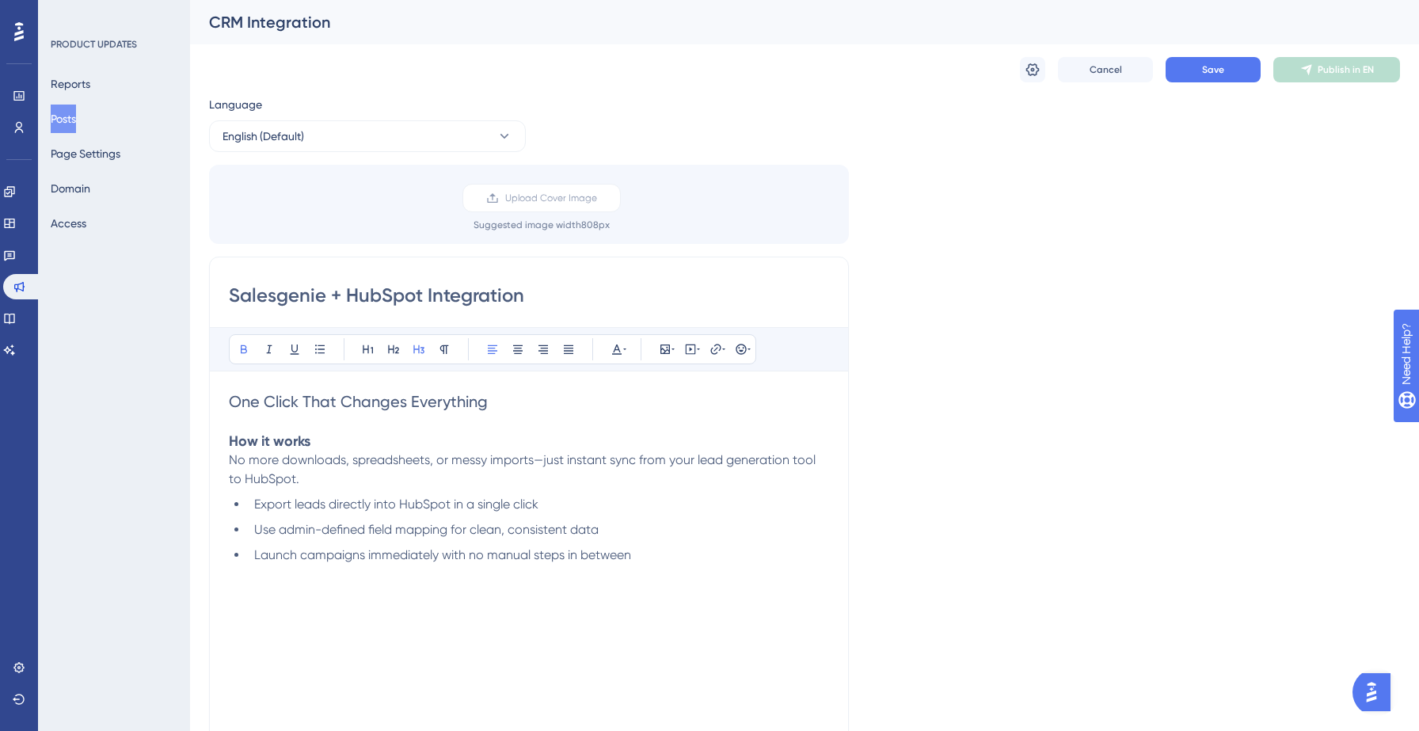
click at [251, 505] on li "Export leads directly into HubSpot in a single click" at bounding box center [538, 504] width 581 height 19
click at [251, 523] on li "Use admin-defined field mapping for clean, consistent data" at bounding box center [538, 523] width 581 height 19
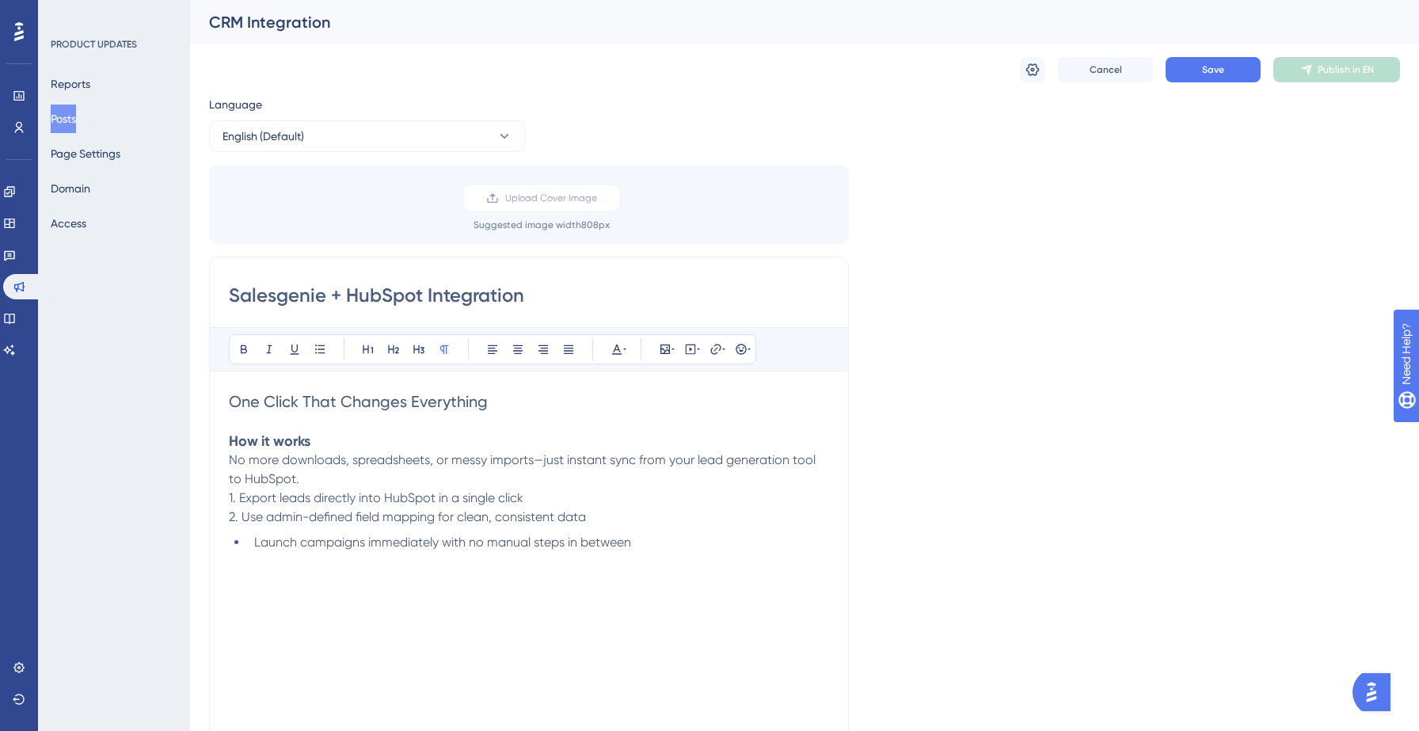
click at [255, 550] on li "Launch campaigns immediately with no manual steps in between" at bounding box center [538, 542] width 581 height 19
click at [1186, 77] on button "Save" at bounding box center [1213, 69] width 95 height 25
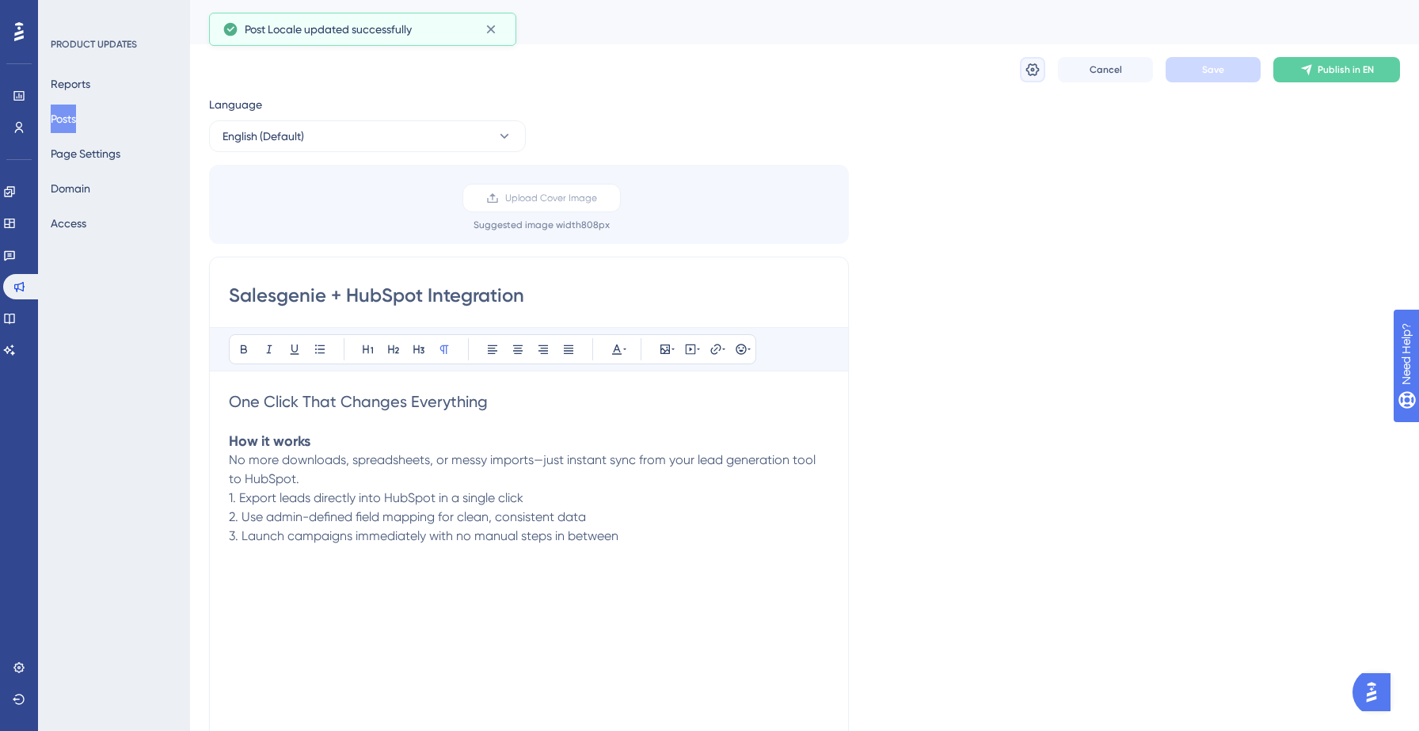
click at [1027, 78] on button at bounding box center [1032, 69] width 25 height 25
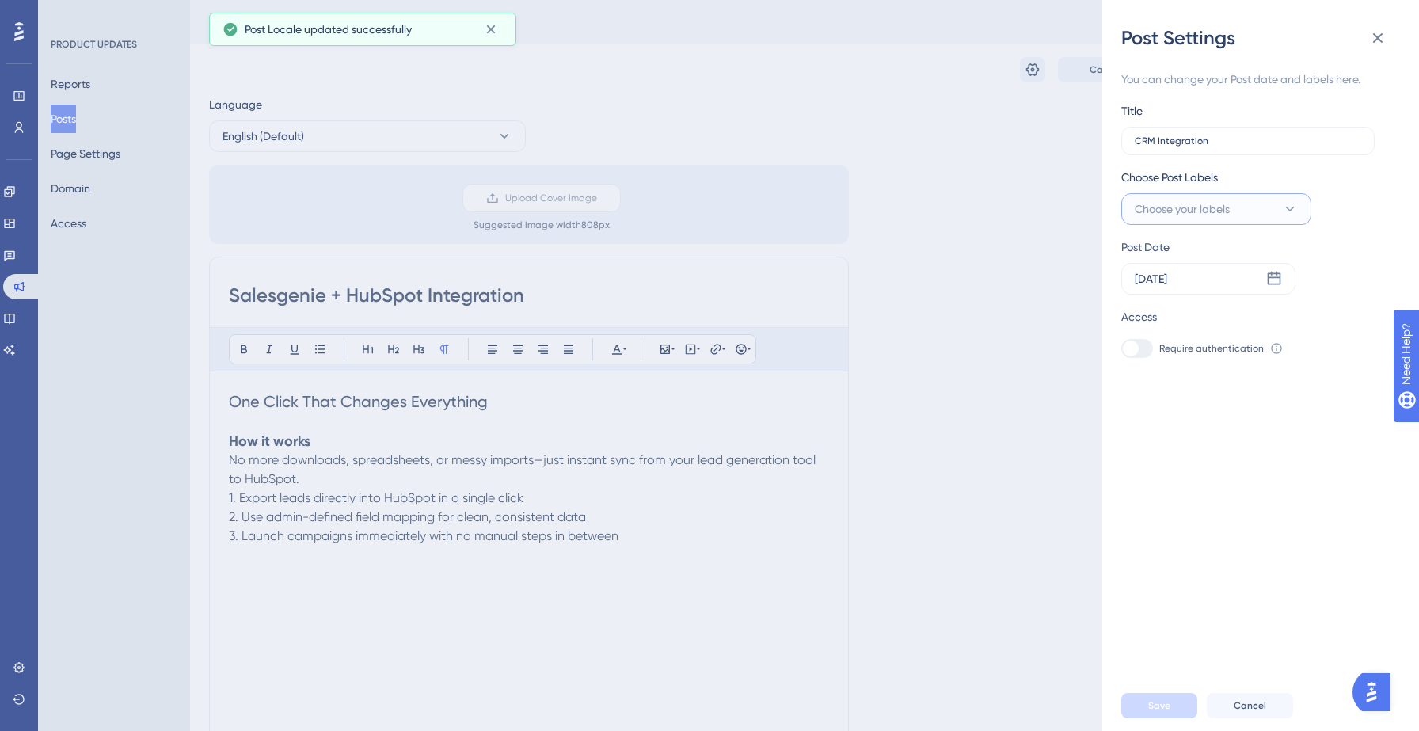
click at [1177, 204] on span "Choose your labels" at bounding box center [1182, 209] width 95 height 19
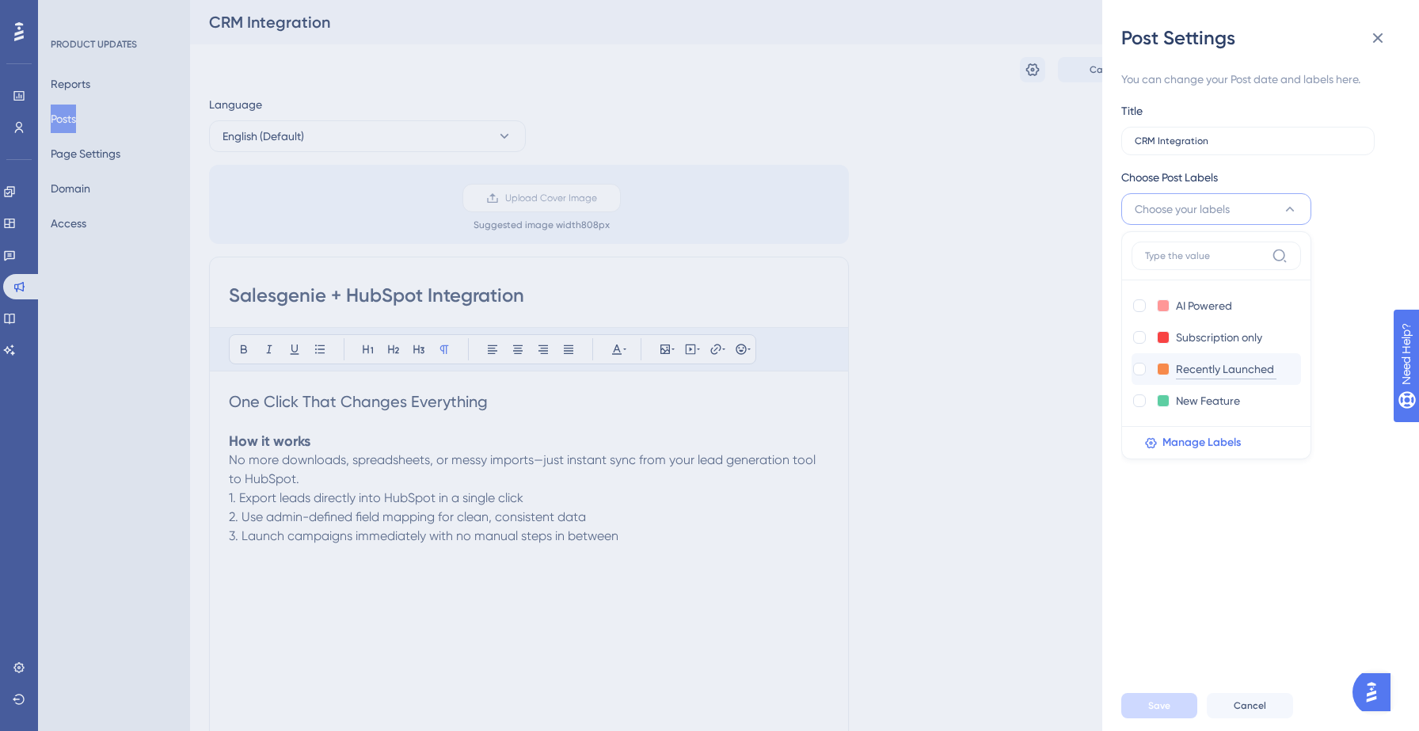
click at [1178, 367] on input "Recently Launched" at bounding box center [1226, 369] width 101 height 20
click at [1138, 370] on div at bounding box center [1139, 369] width 13 height 13
checkbox input "true"
click at [1148, 713] on button "Save" at bounding box center [1159, 705] width 76 height 25
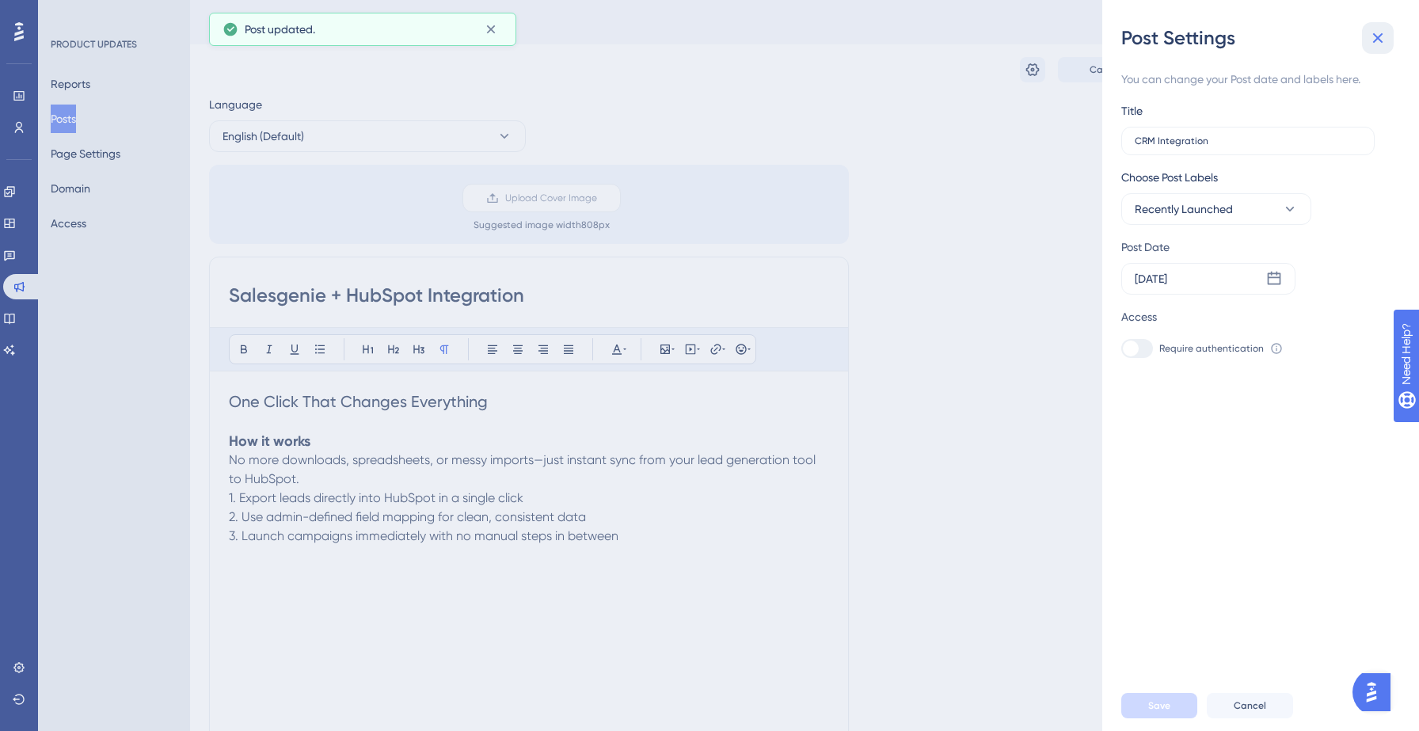
click at [1388, 43] on button at bounding box center [1378, 38] width 32 height 32
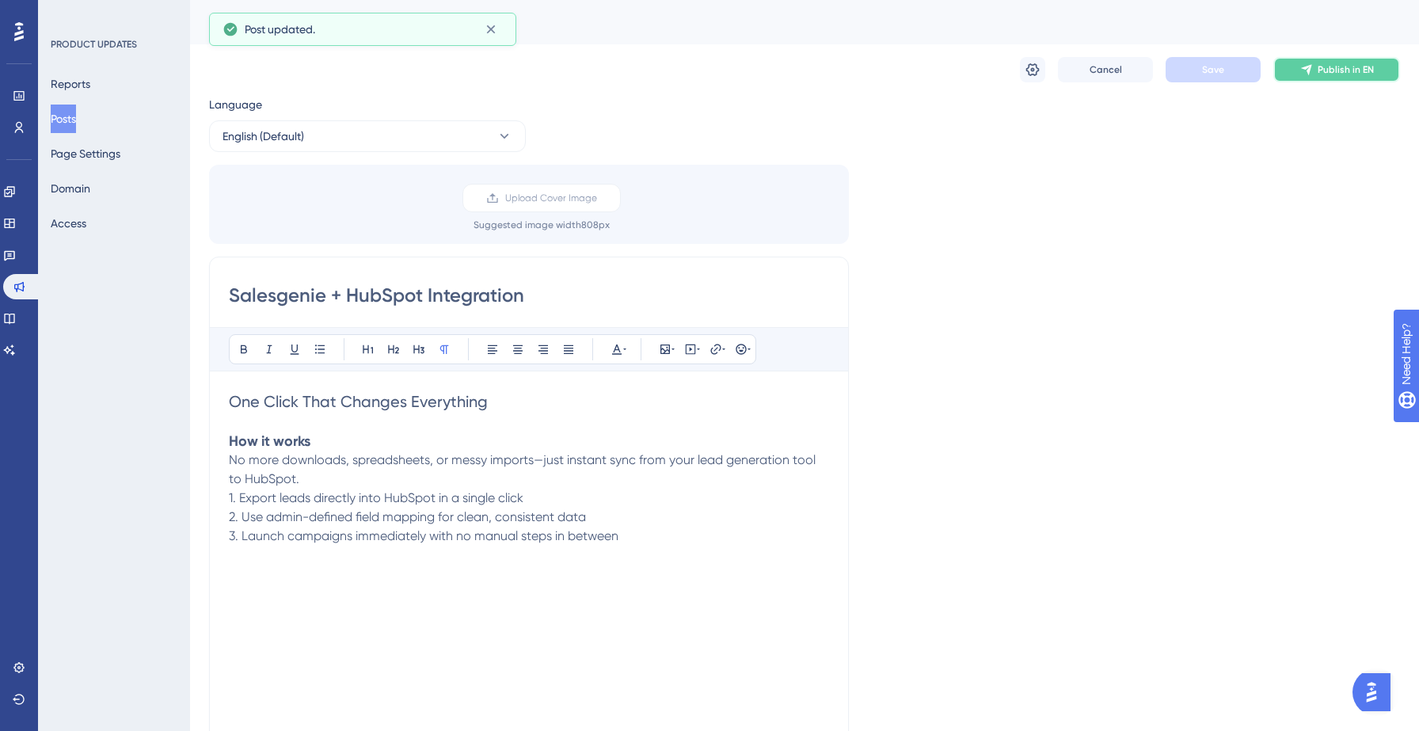
click at [1342, 69] on span "Publish in EN" at bounding box center [1346, 69] width 56 height 13
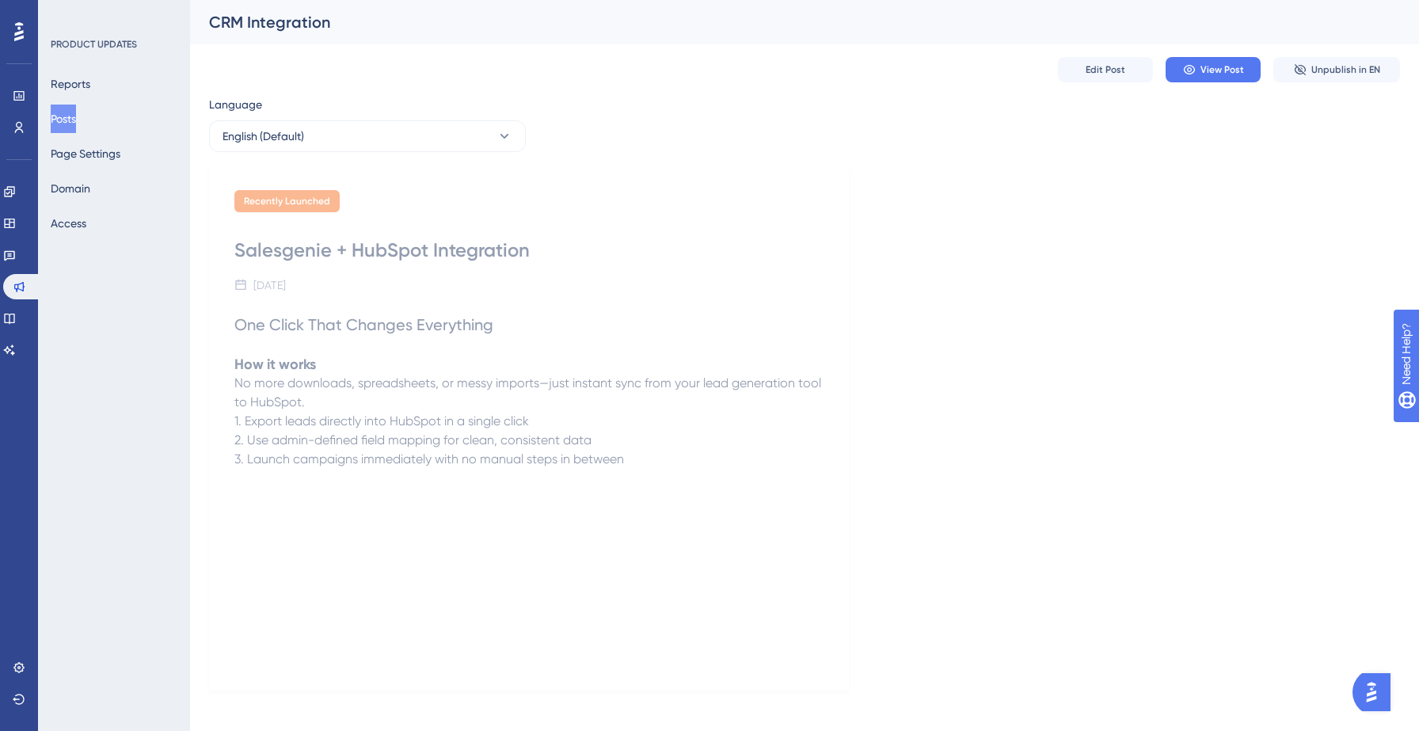
click at [74, 123] on button "Posts" at bounding box center [63, 119] width 25 height 29
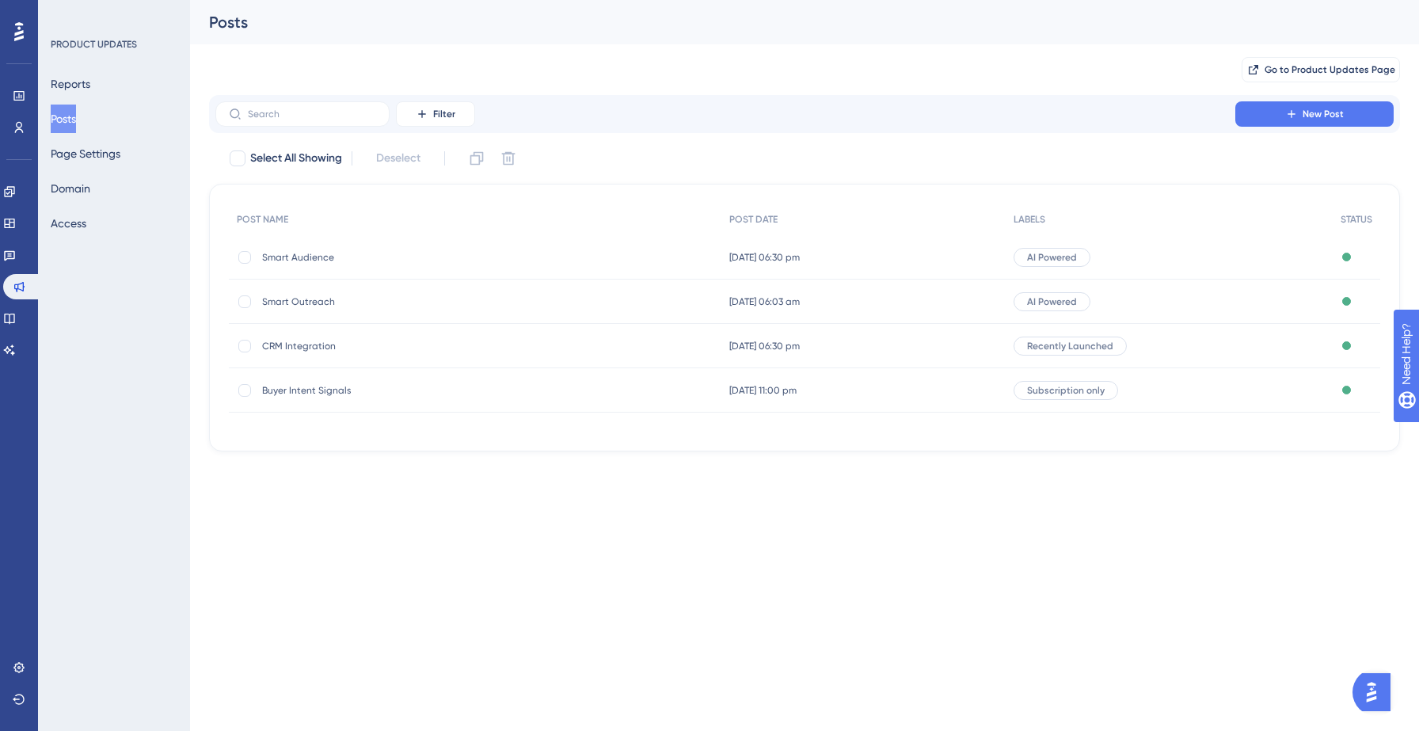
click at [295, 387] on span "Buyer Intent Signals" at bounding box center [388, 390] width 253 height 13
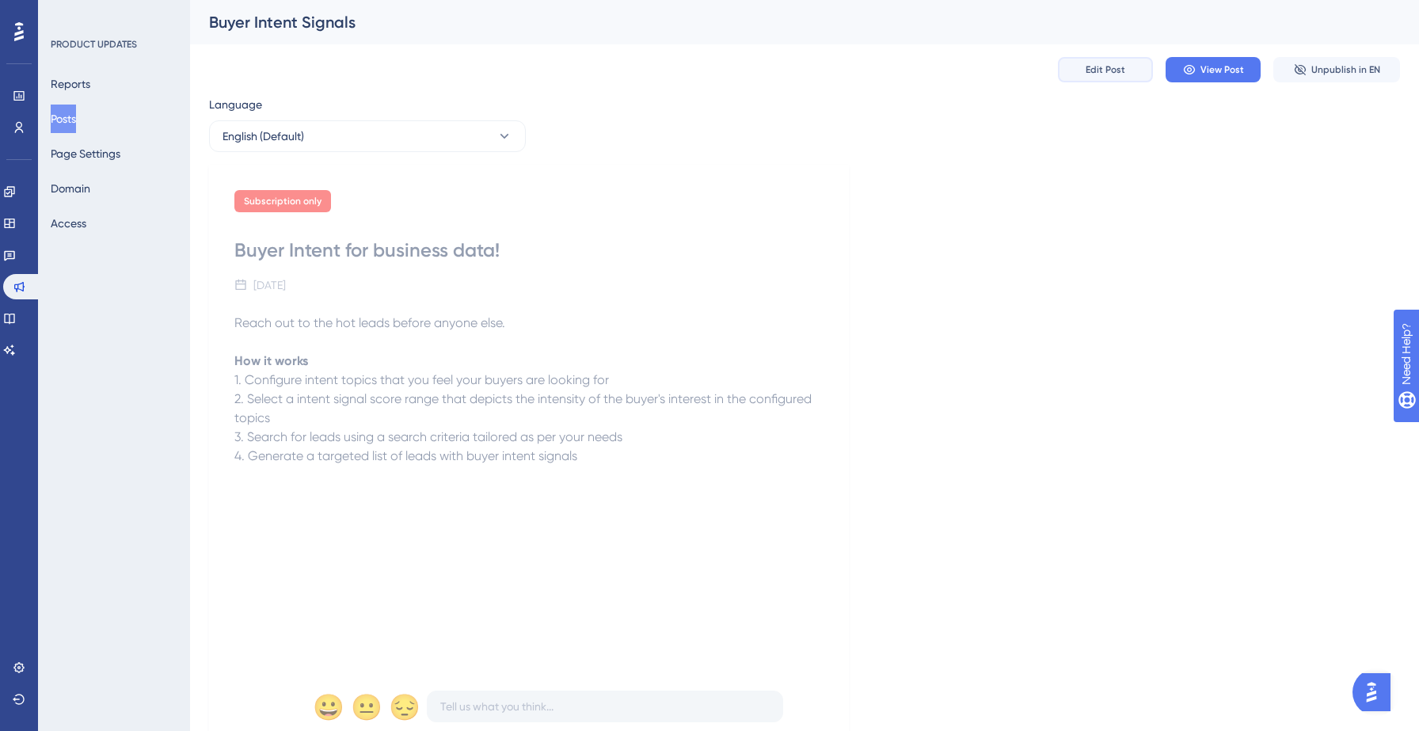
click at [1130, 76] on button "Edit Post" at bounding box center [1105, 69] width 95 height 25
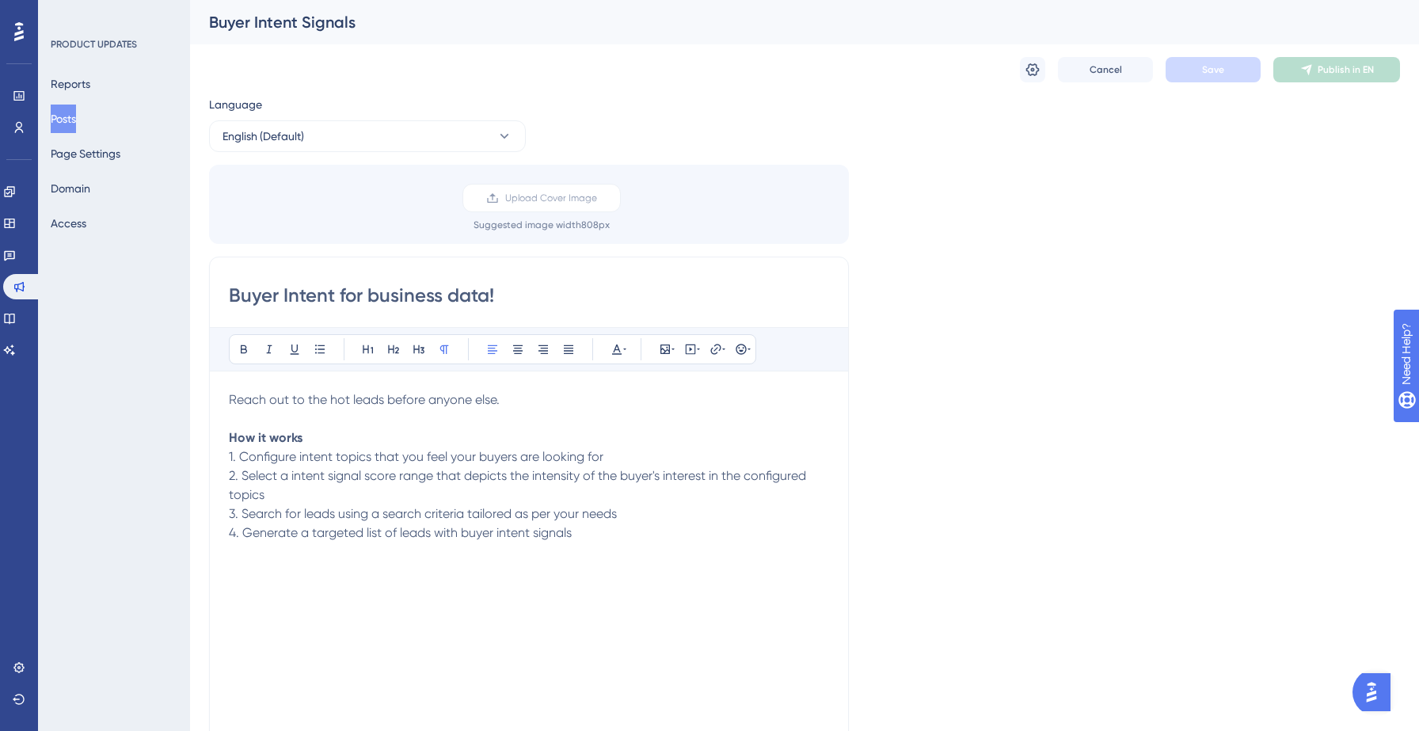
click at [463, 500] on p "2. Select a intent signal score range that depicts the intensity of the buyer's…" at bounding box center [529, 485] width 600 height 38
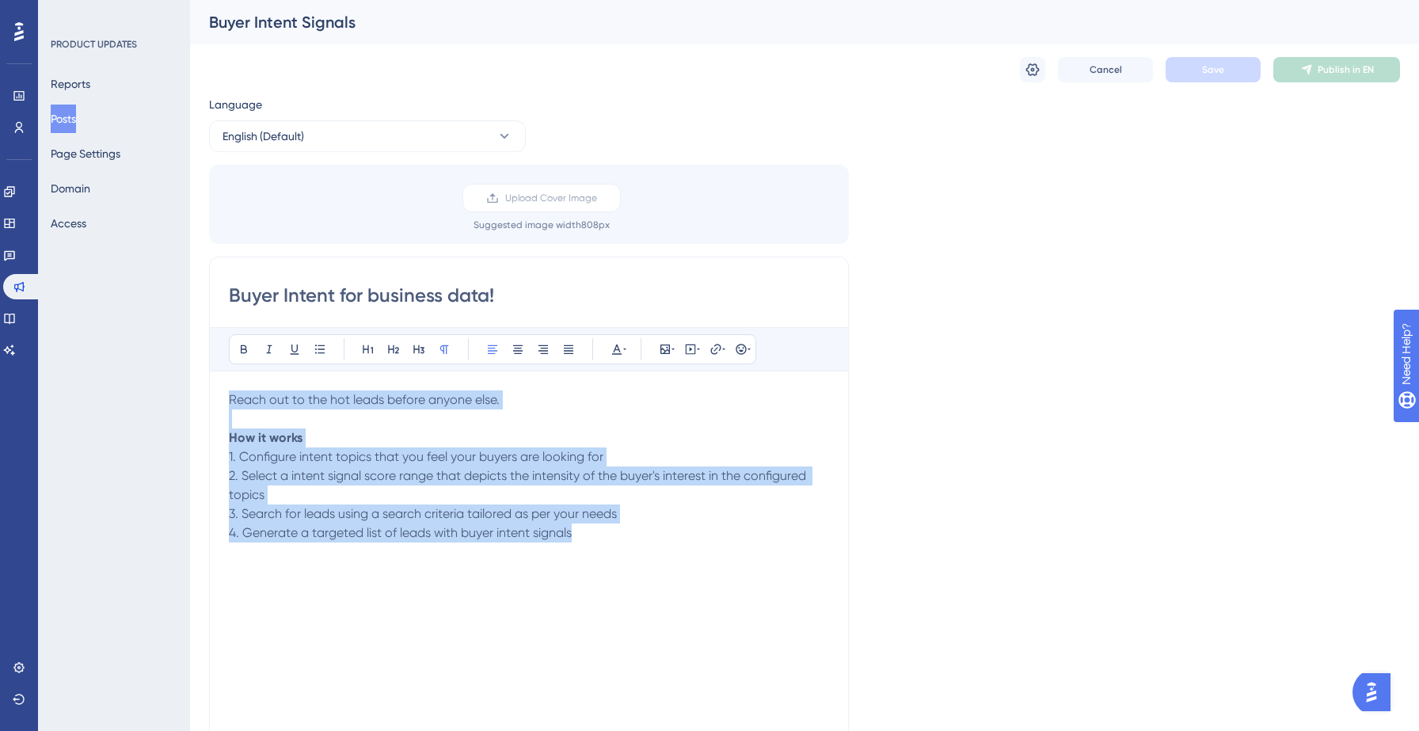
copy div "Reach out to the hot leads before anyone else. How it works 1. Configure intent…"
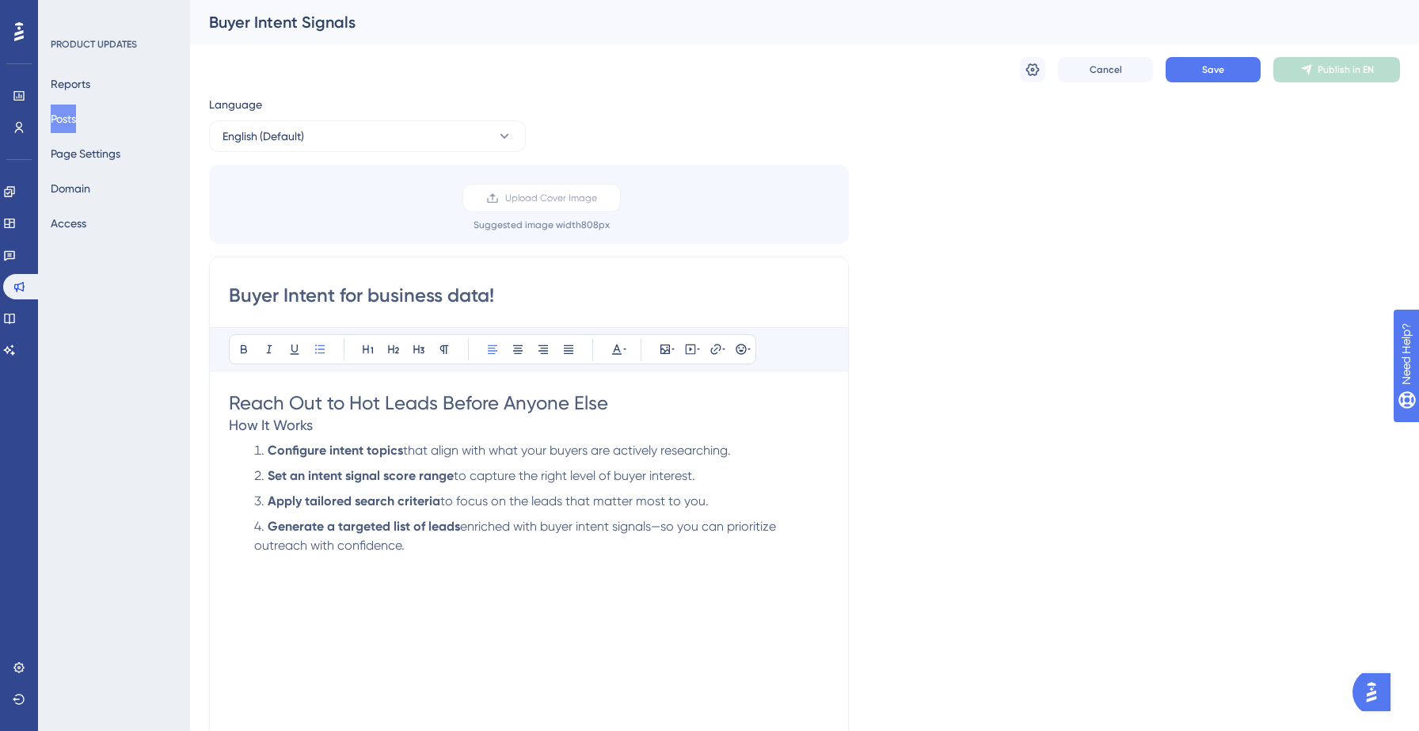
click at [228, 430] on div "Buyer Intent for business data! Bold Italic Underline Bullet Point Heading 1 He…" at bounding box center [529, 508] width 640 height 502
click at [230, 426] on span "How It Works" at bounding box center [271, 425] width 84 height 17
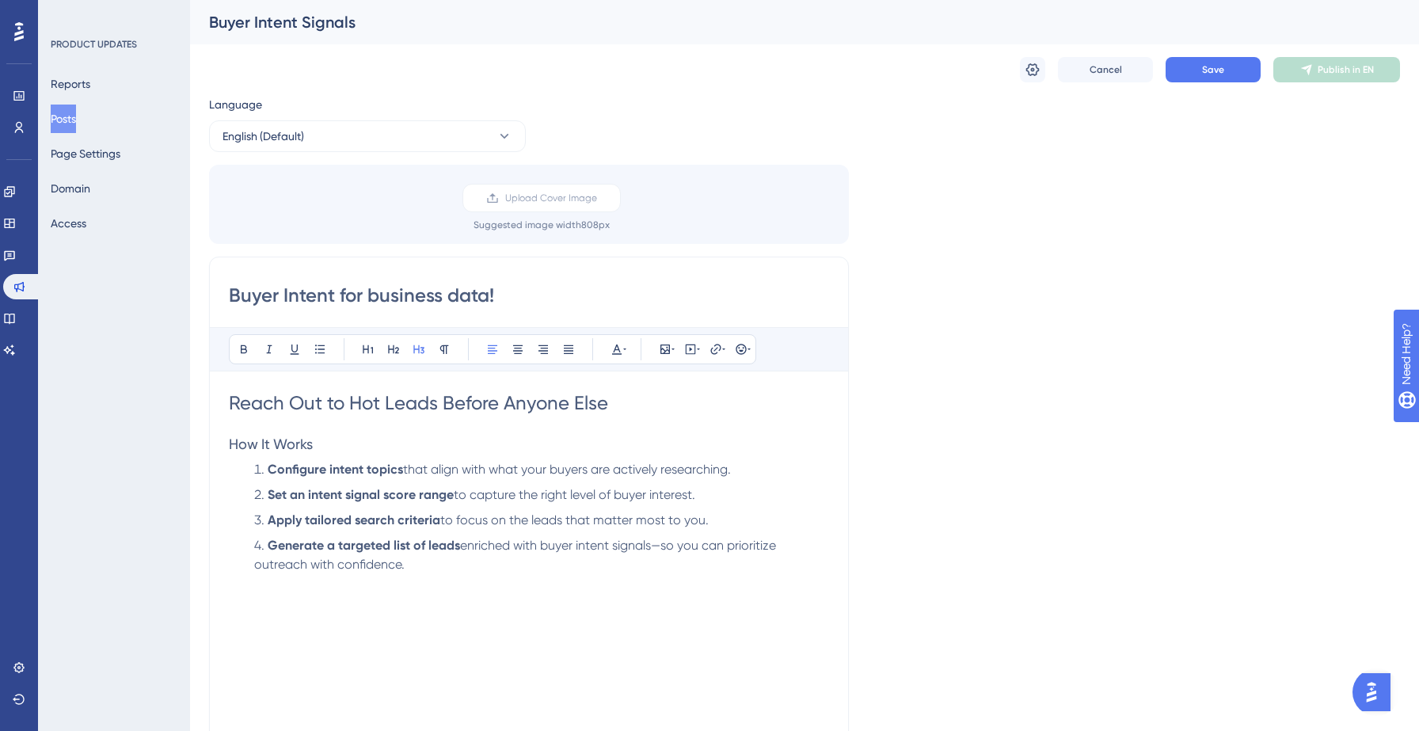
click at [331, 443] on h3 "How It Works" at bounding box center [529, 444] width 600 height 19
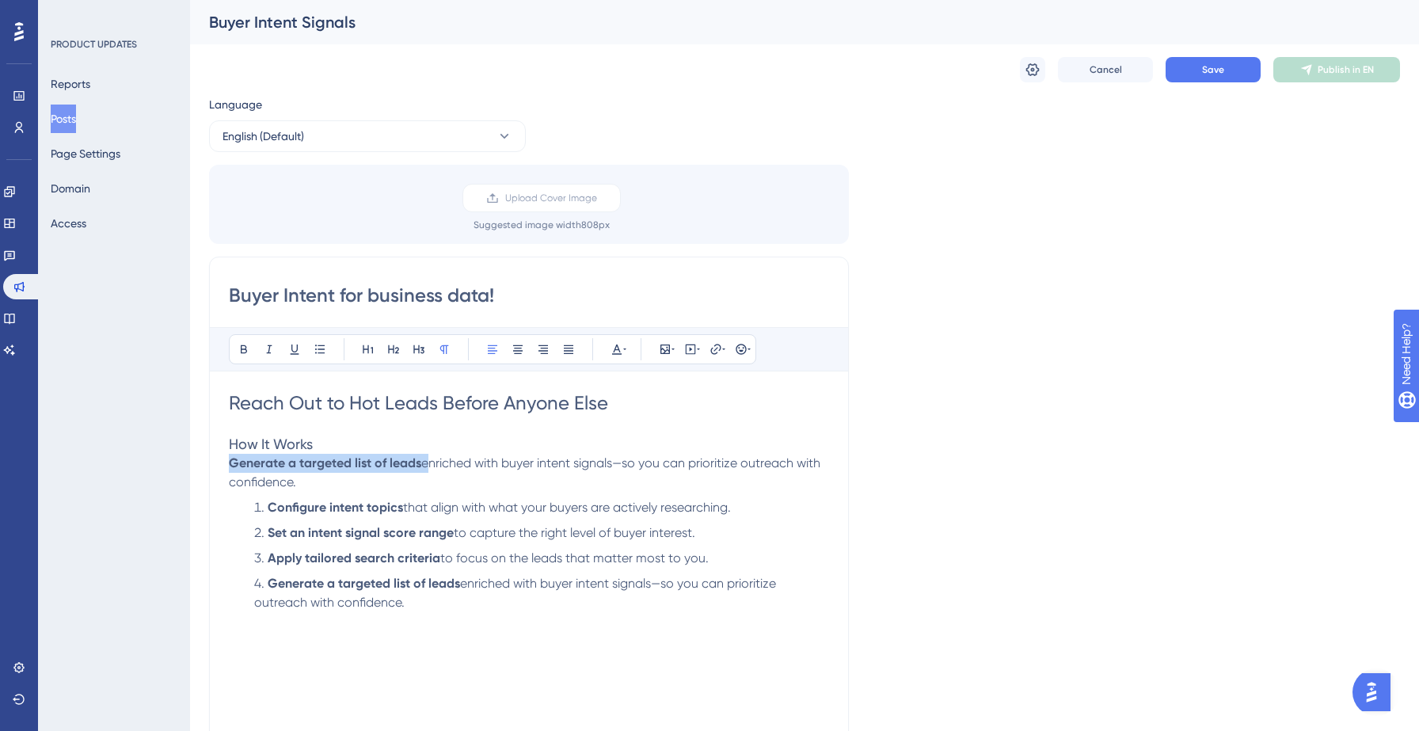
drag, startPoint x: 230, startPoint y: 465, endPoint x: 427, endPoint y: 473, distance: 196.5
click at [427, 473] on p "Generate a targeted list of leads enriched with buyer intent signals—so you can…" at bounding box center [529, 473] width 600 height 38
click at [1208, 70] on span "Save" at bounding box center [1213, 69] width 22 height 13
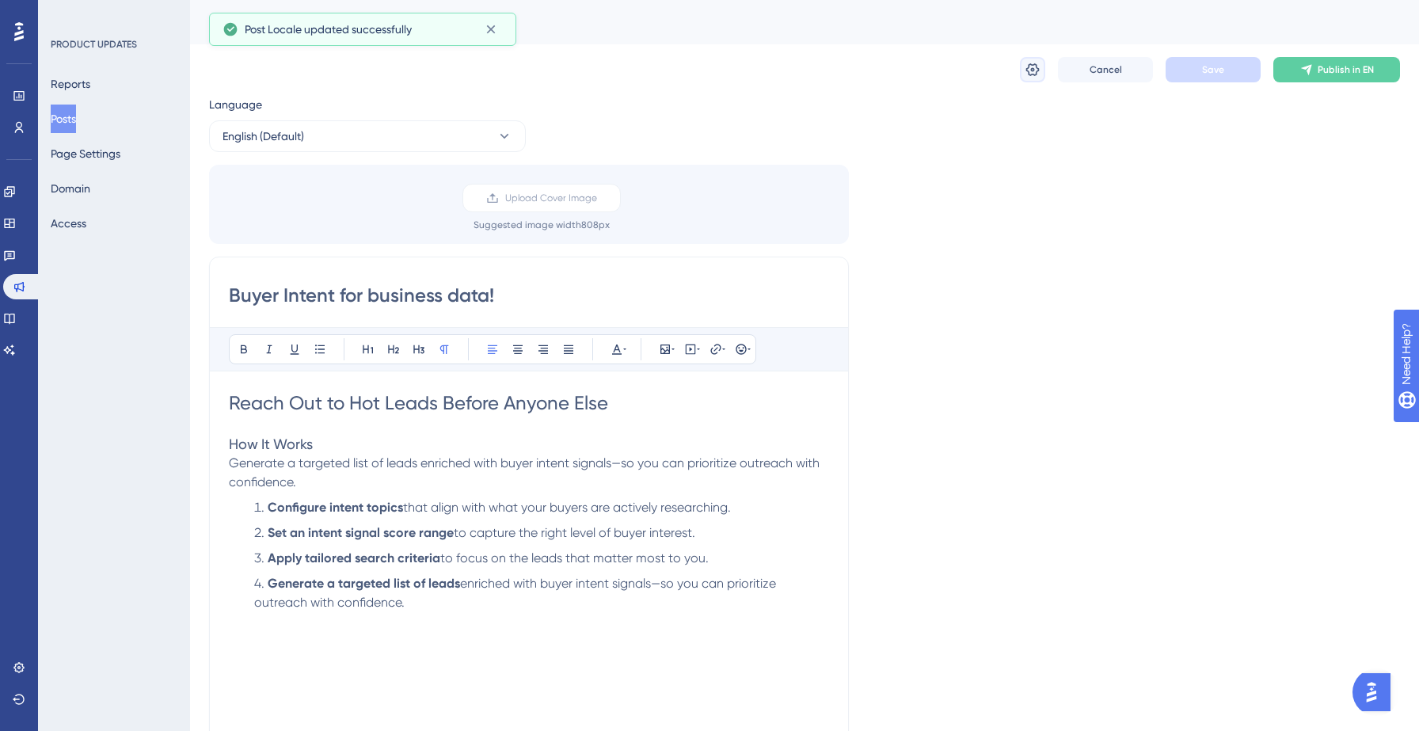
click at [1032, 68] on icon at bounding box center [1032, 69] width 13 height 13
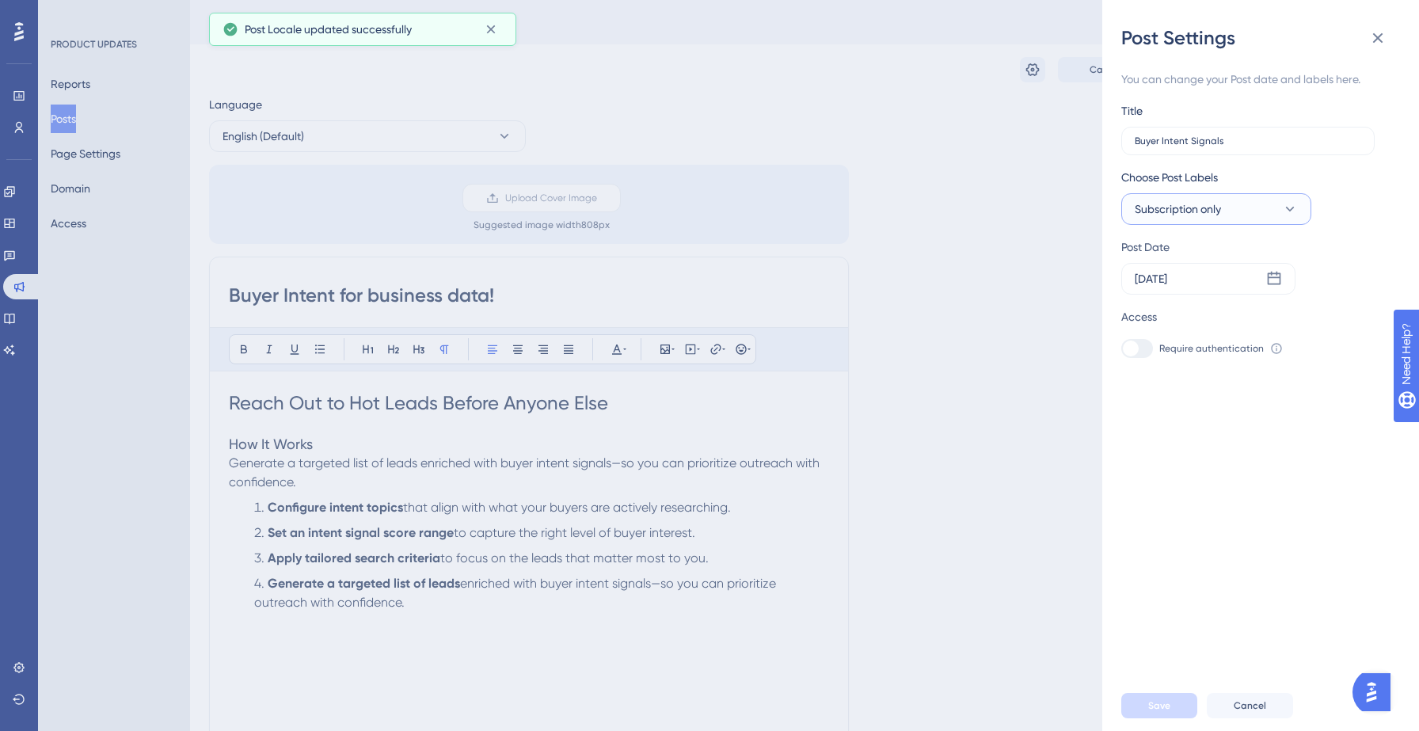
click at [1167, 214] on span "Subscription only" at bounding box center [1178, 209] width 86 height 19
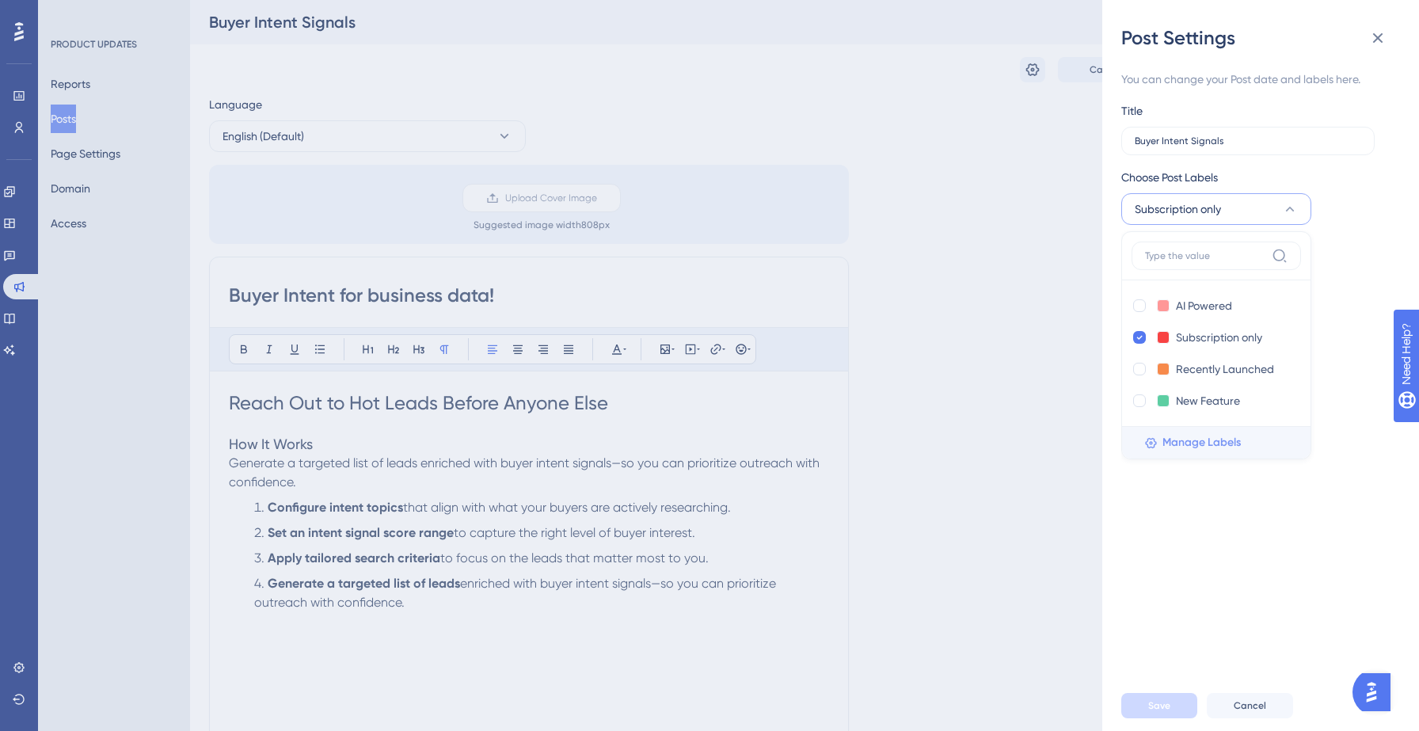
click at [1169, 444] on span "Manage Labels" at bounding box center [1201, 442] width 78 height 19
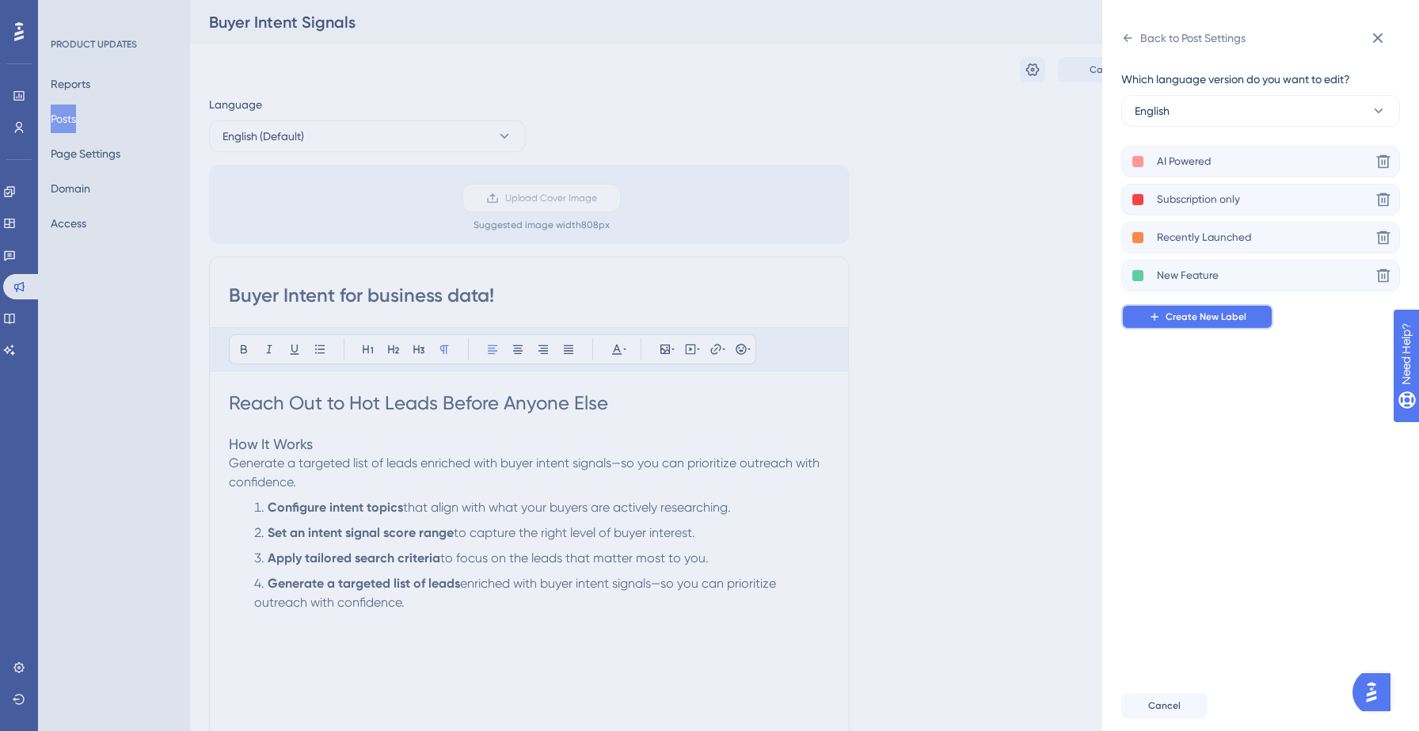
click at [1180, 327] on button "Create New Label" at bounding box center [1197, 316] width 152 height 25
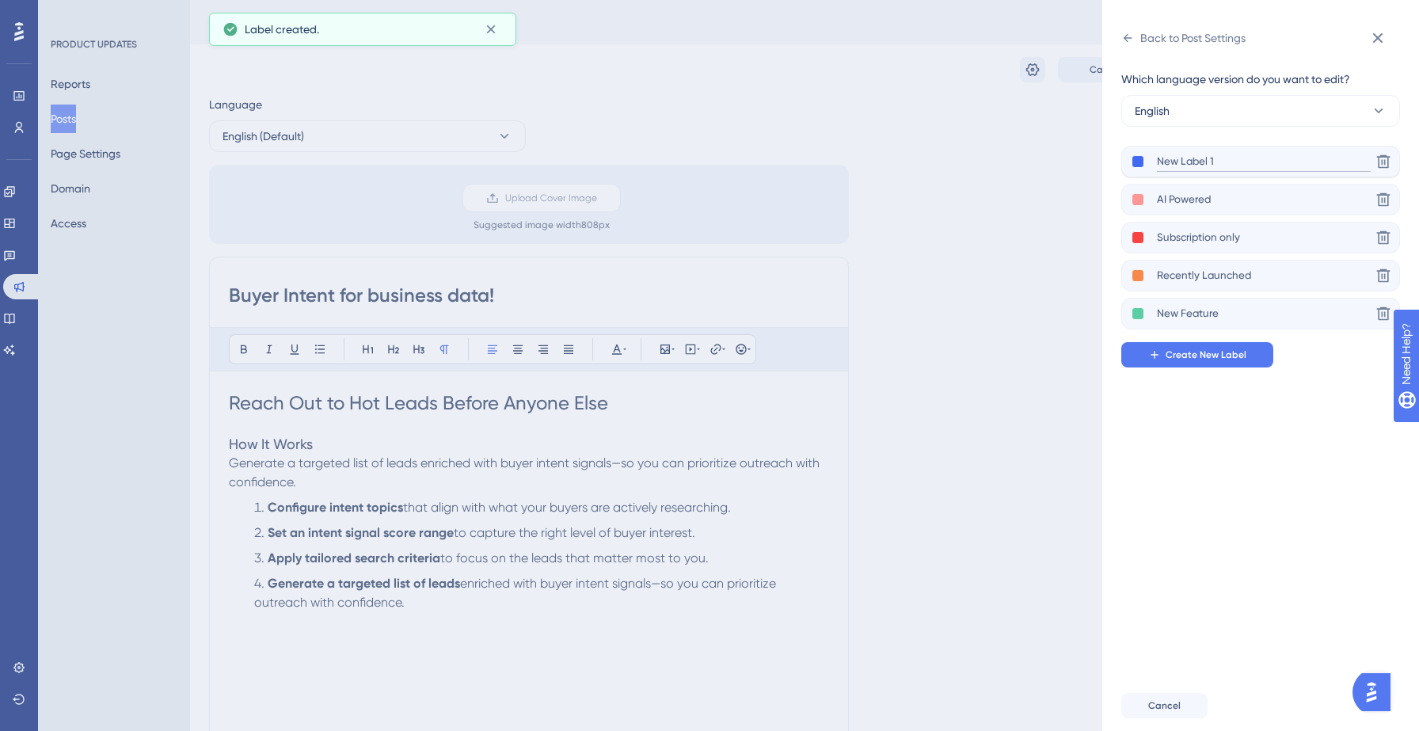
click at [1193, 158] on input "New Label 1" at bounding box center [1264, 162] width 214 height 20
type input "Now Live"
click at [1138, 162] on button at bounding box center [1138, 161] width 13 height 13
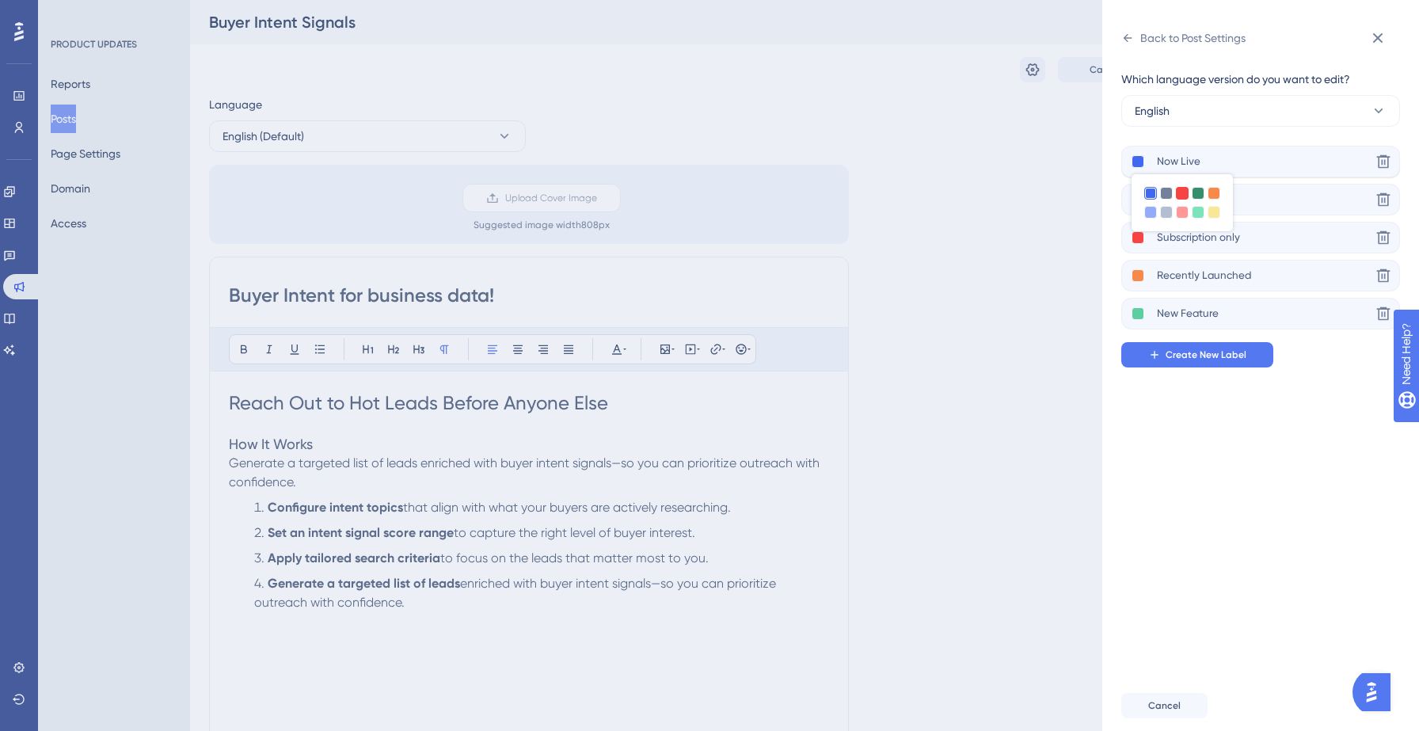
click at [1185, 194] on div at bounding box center [1182, 193] width 13 height 13
click at [1215, 437] on div "Which language version do you want to edit? English Now Live Delete AI Powered …" at bounding box center [1266, 366] width 291 height 630
click at [1129, 41] on icon at bounding box center [1127, 38] width 13 height 13
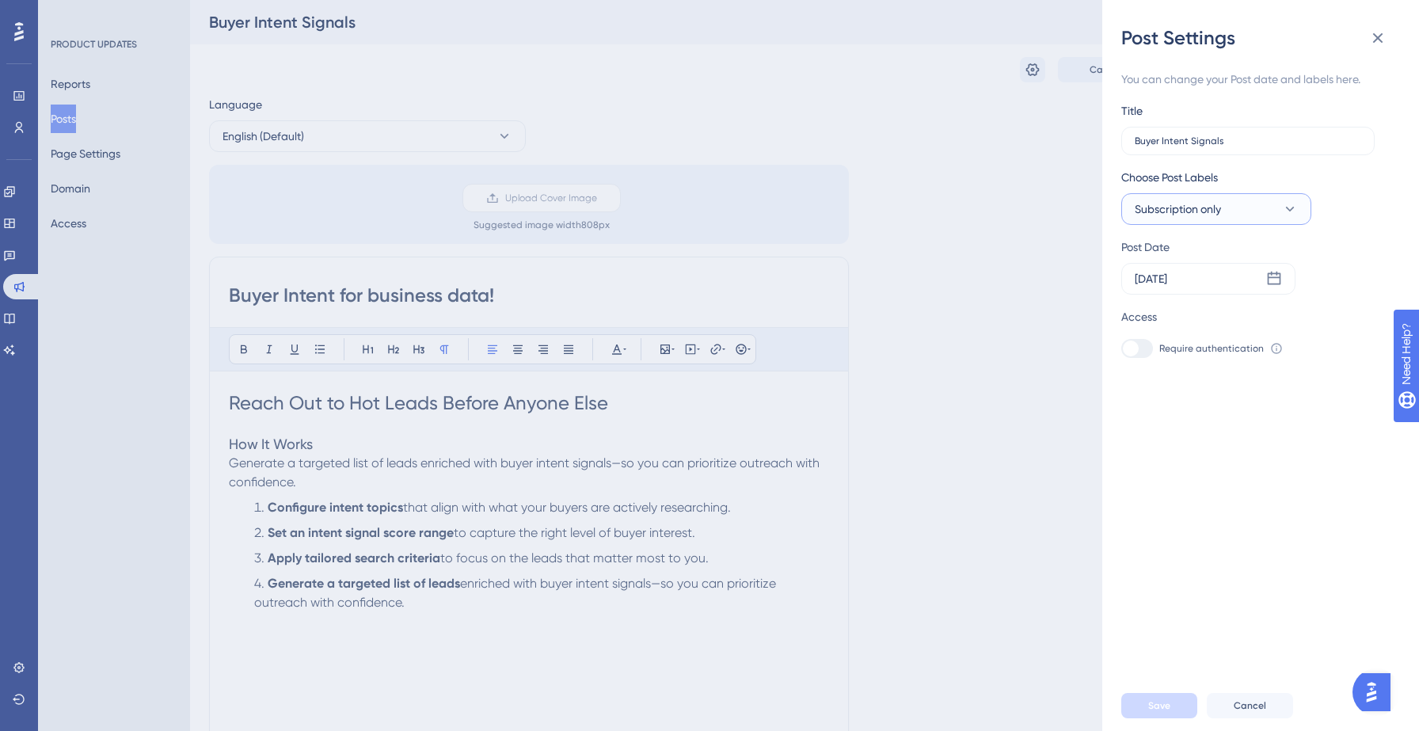
click at [1181, 206] on span "Subscription only" at bounding box center [1178, 209] width 86 height 19
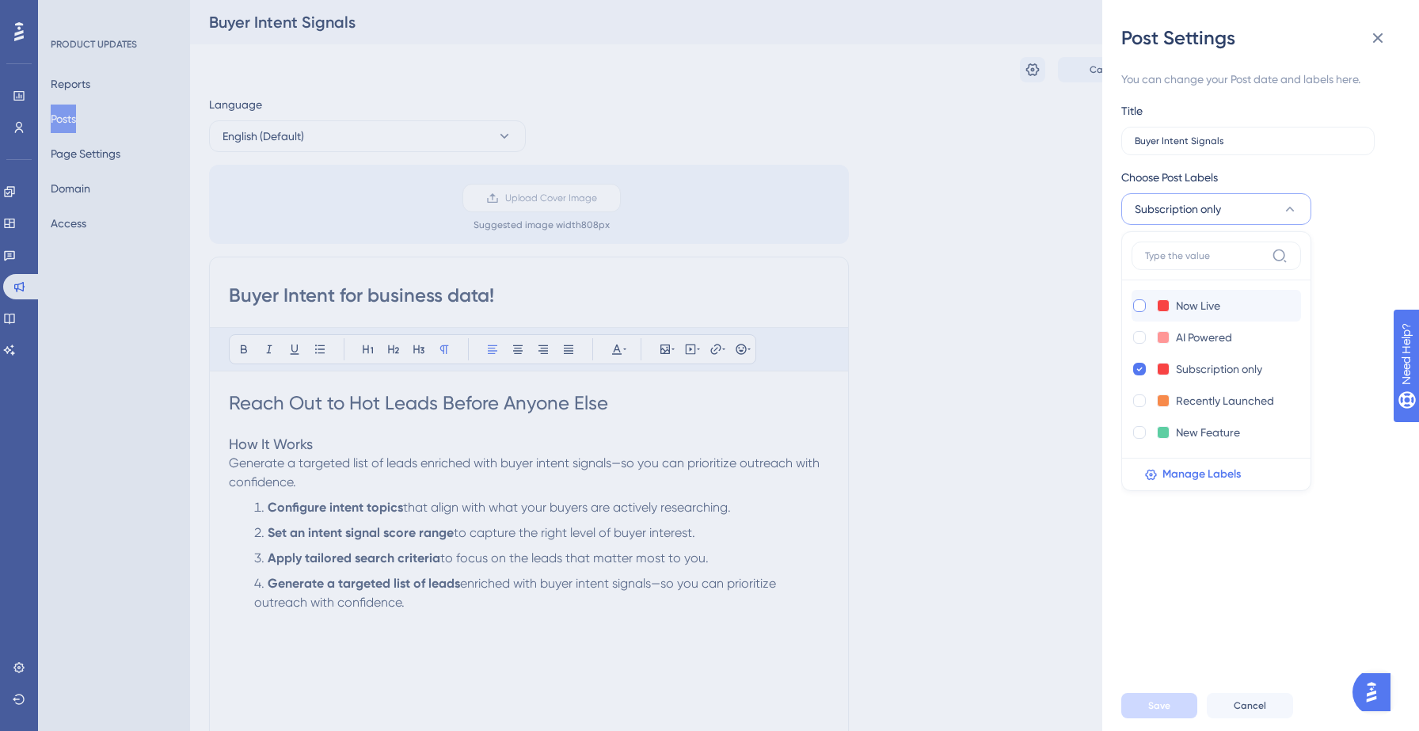
click at [1144, 310] on div at bounding box center [1139, 305] width 13 height 13
checkbox input "true"
click at [1153, 701] on span "Save" at bounding box center [1159, 705] width 22 height 13
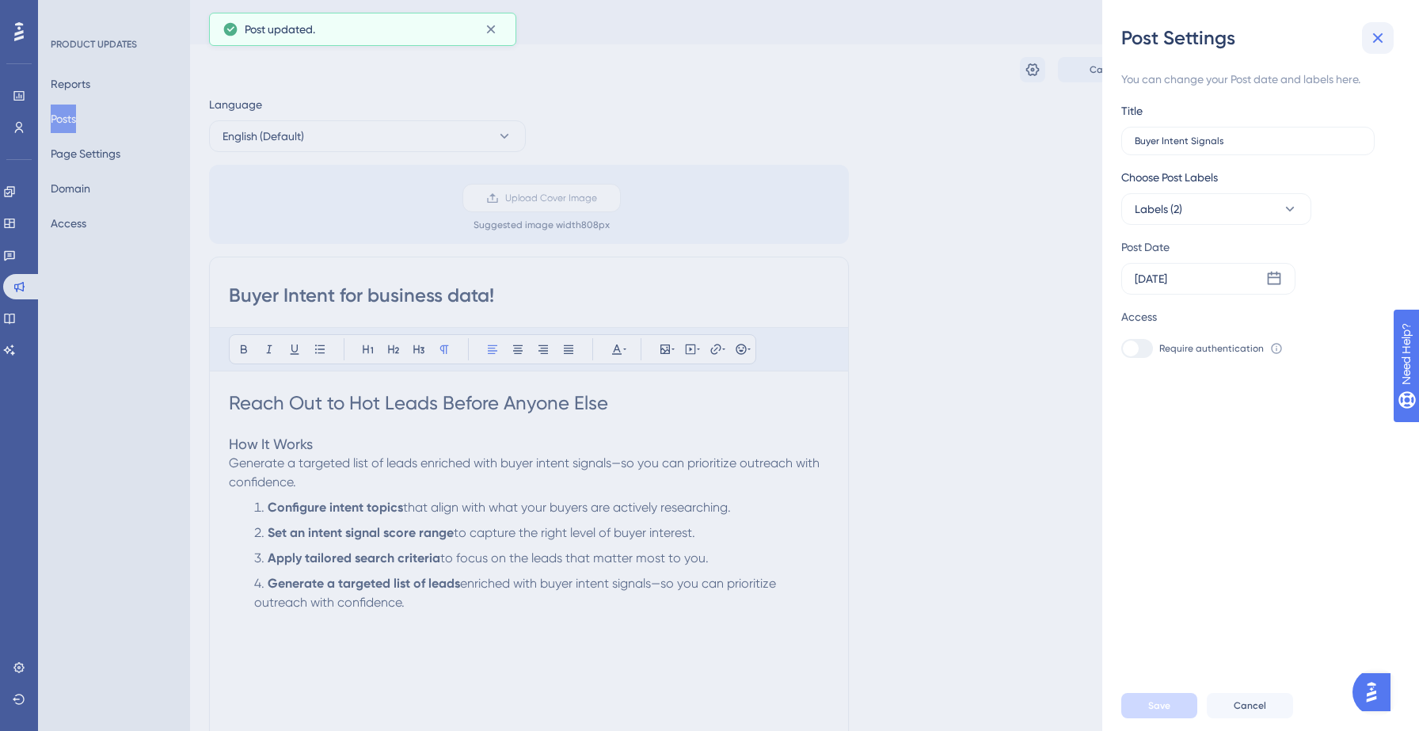
click at [1381, 34] on icon at bounding box center [1378, 38] width 10 height 10
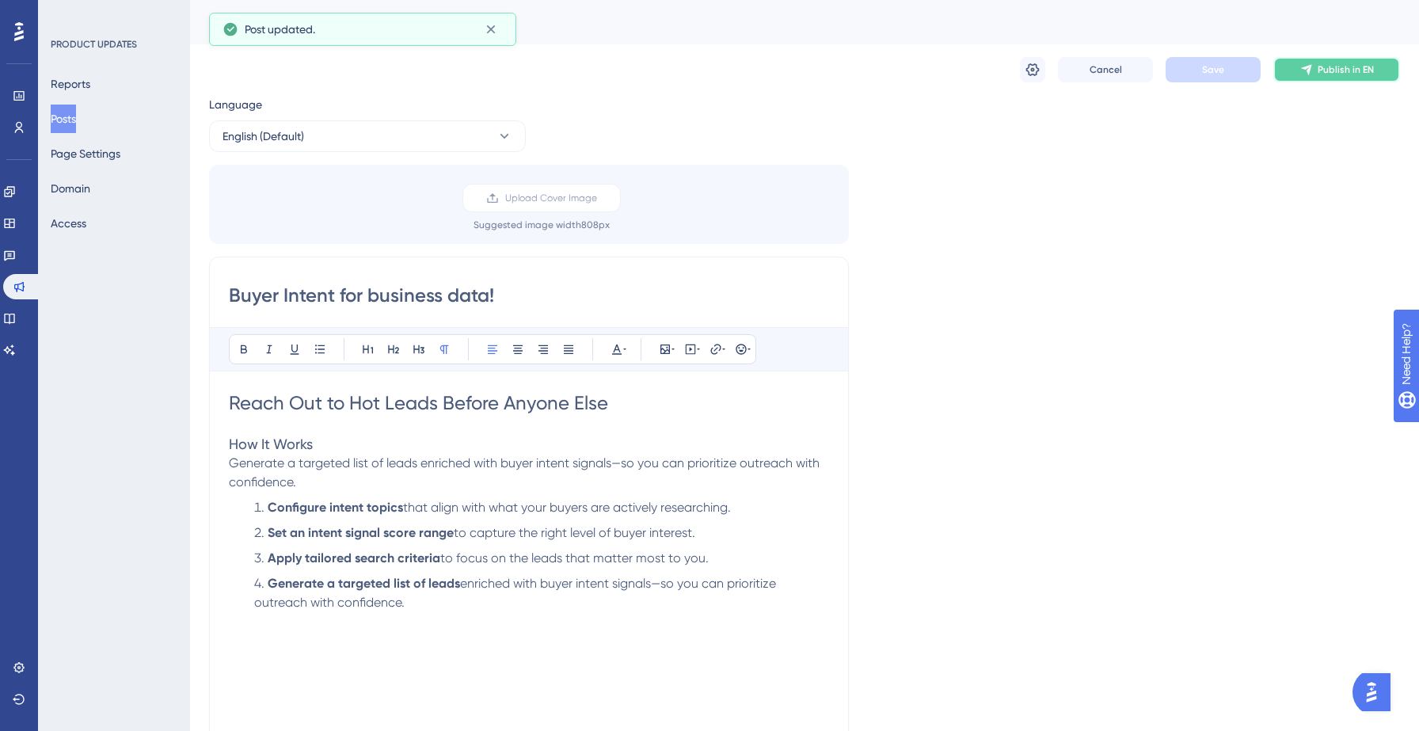
click at [1322, 70] on span "Publish in EN" at bounding box center [1346, 69] width 56 height 13
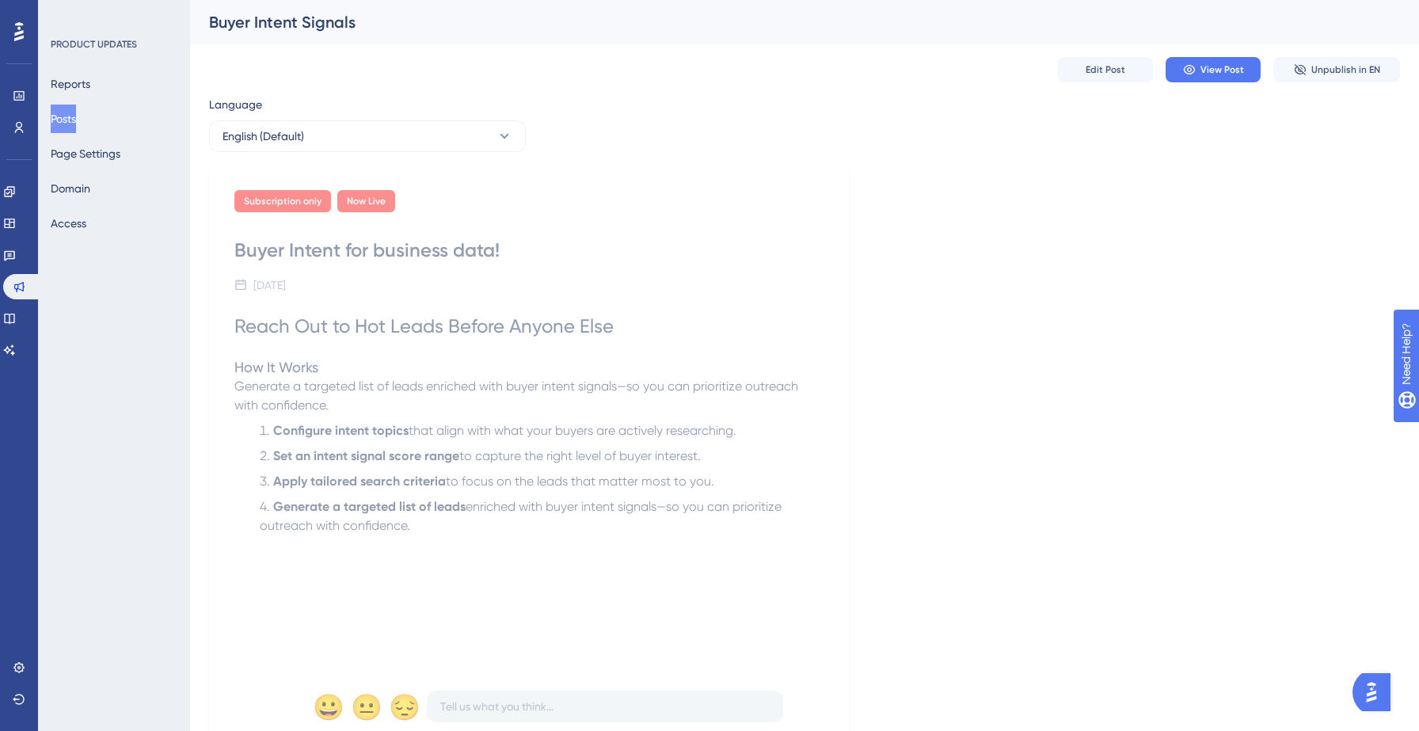
click at [75, 116] on button "Posts" at bounding box center [63, 119] width 25 height 29
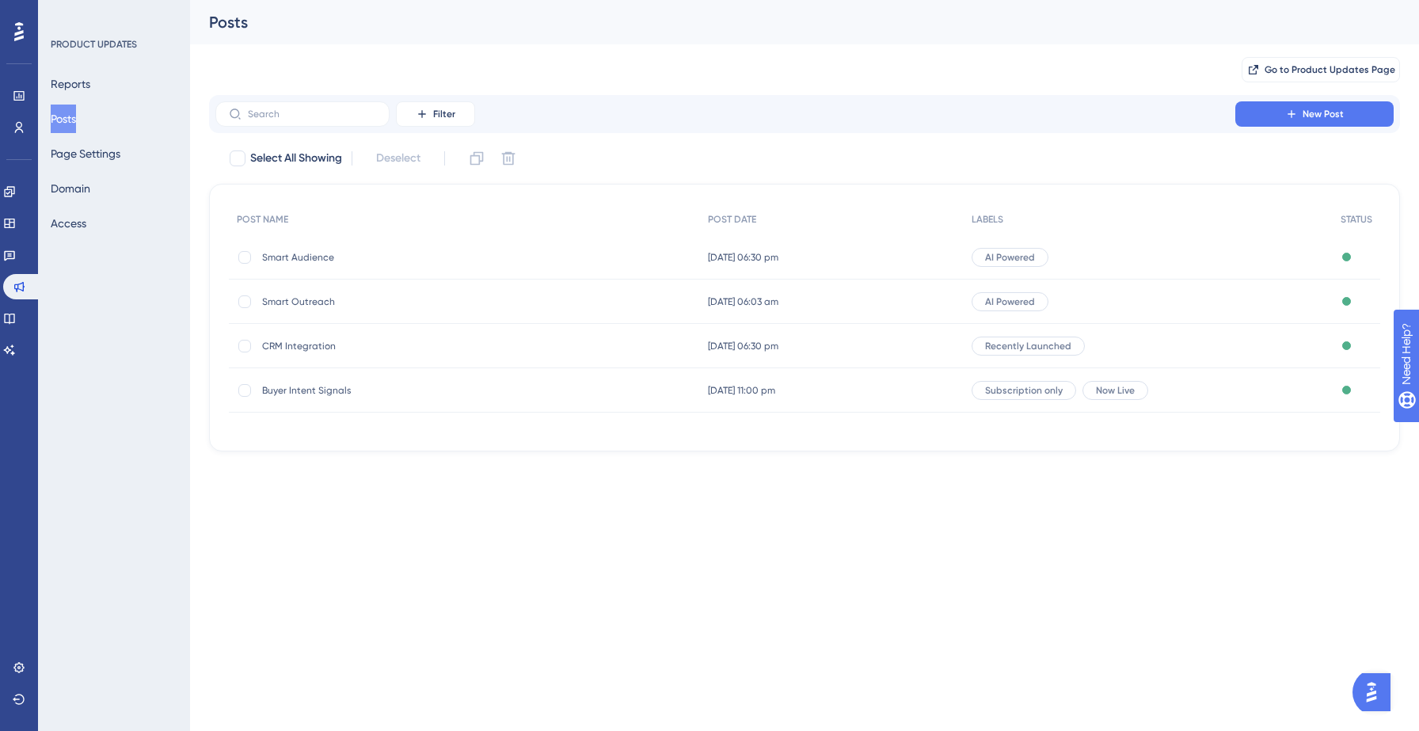
click at [304, 252] on span "Smart Audience" at bounding box center [388, 257] width 253 height 13
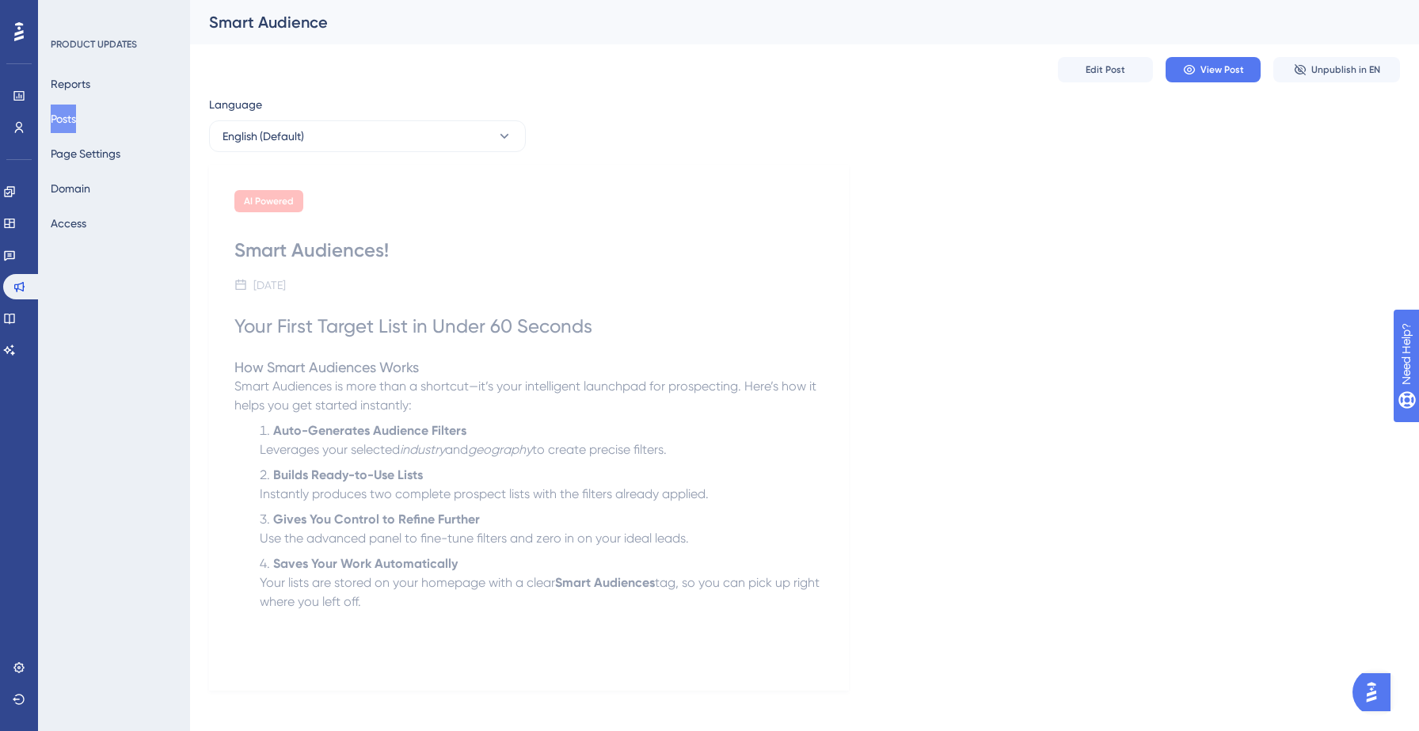
click at [1101, 55] on div "Edit Post View Post Unpublish in EN" at bounding box center [804, 69] width 1191 height 51
click at [1100, 67] on span "Edit Post" at bounding box center [1106, 69] width 40 height 13
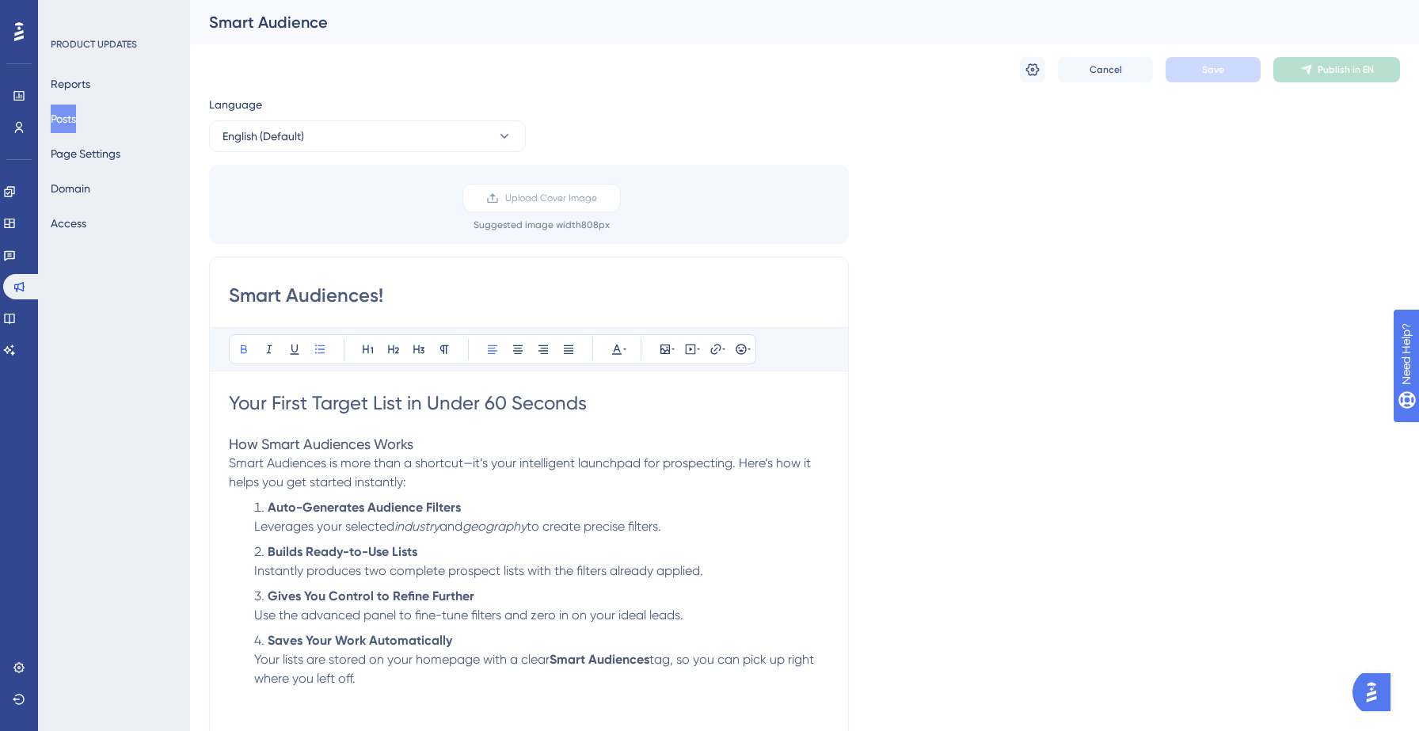
click at [408, 558] on strong "Builds Ready-to-Use Lists" at bounding box center [343, 551] width 150 height 15
copy div "Your First Target List in Under 60 Seconds How Smart Audiences Works Smart Audi…"
click at [626, 348] on button at bounding box center [617, 349] width 22 height 22
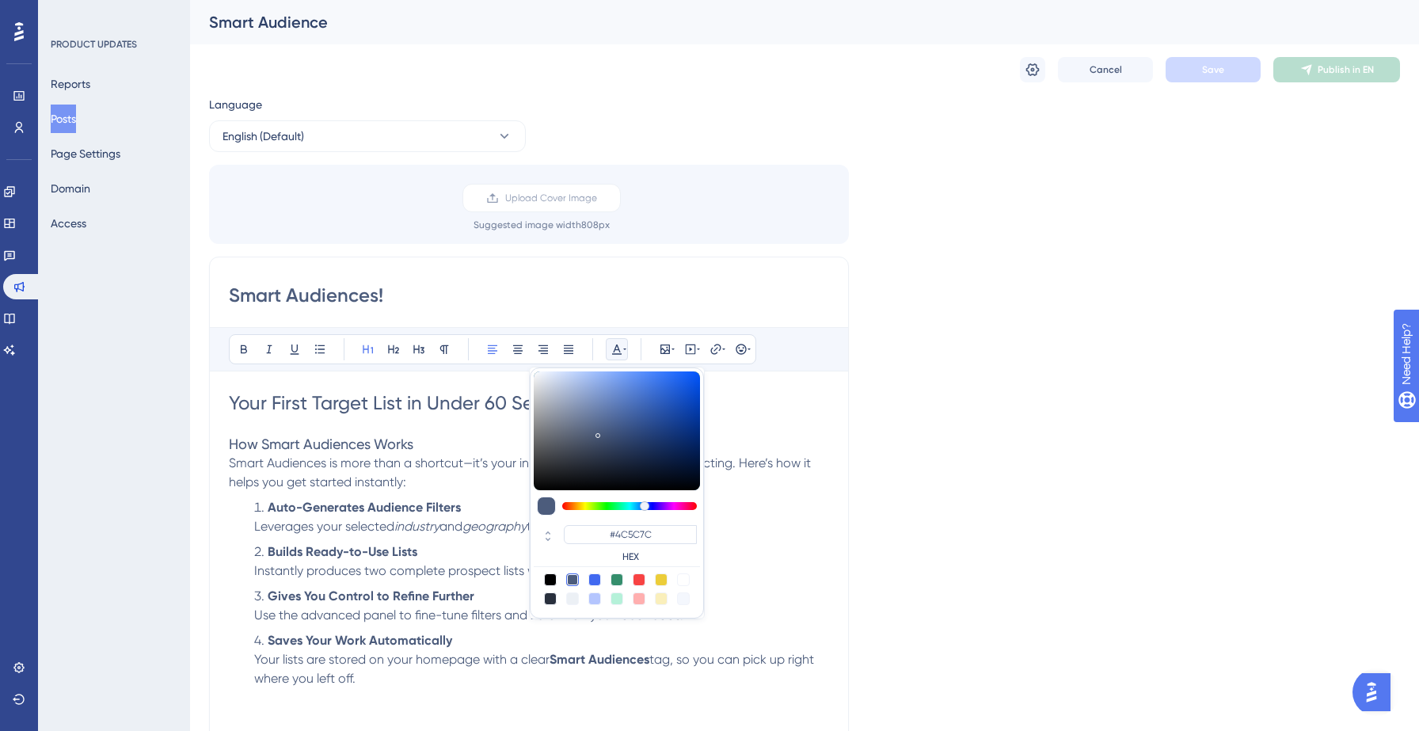
click at [626, 348] on button at bounding box center [617, 349] width 22 height 22
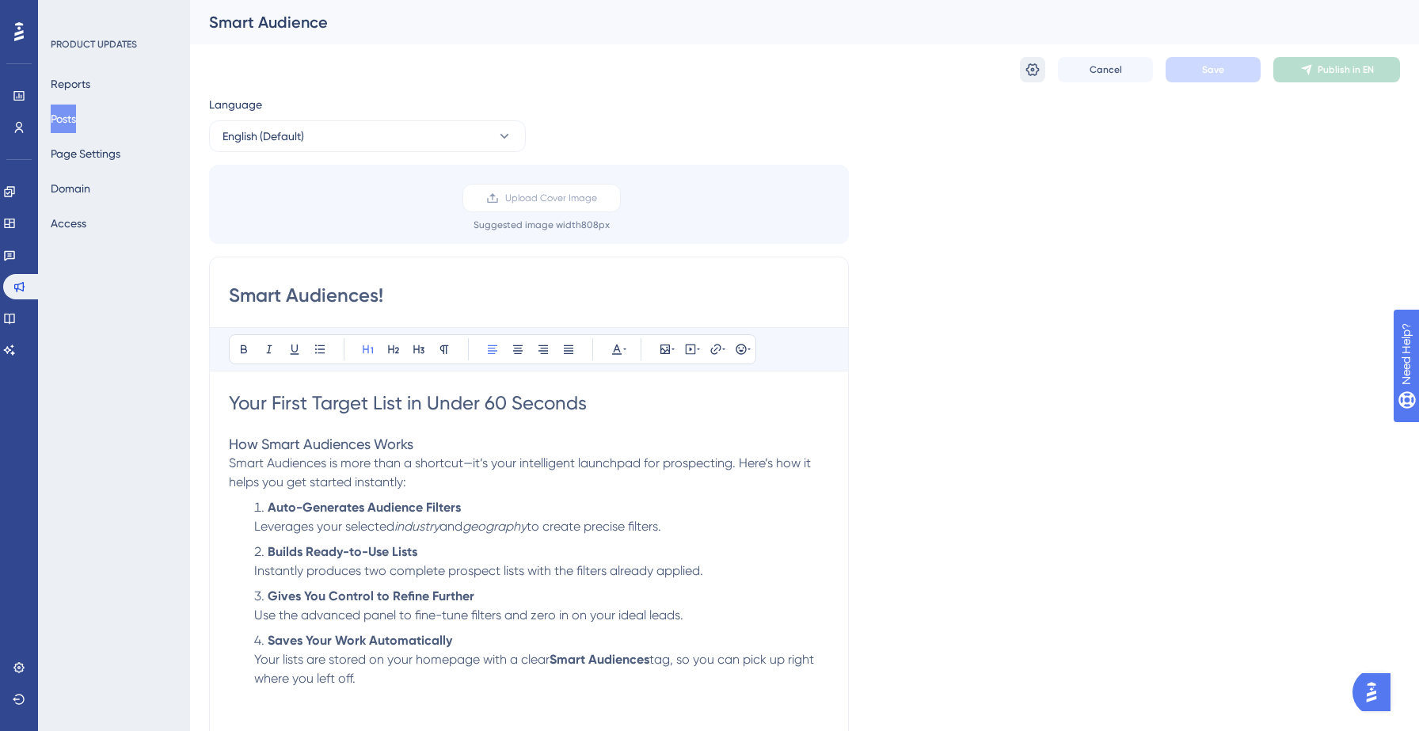
click at [1026, 78] on button at bounding box center [1032, 69] width 25 height 25
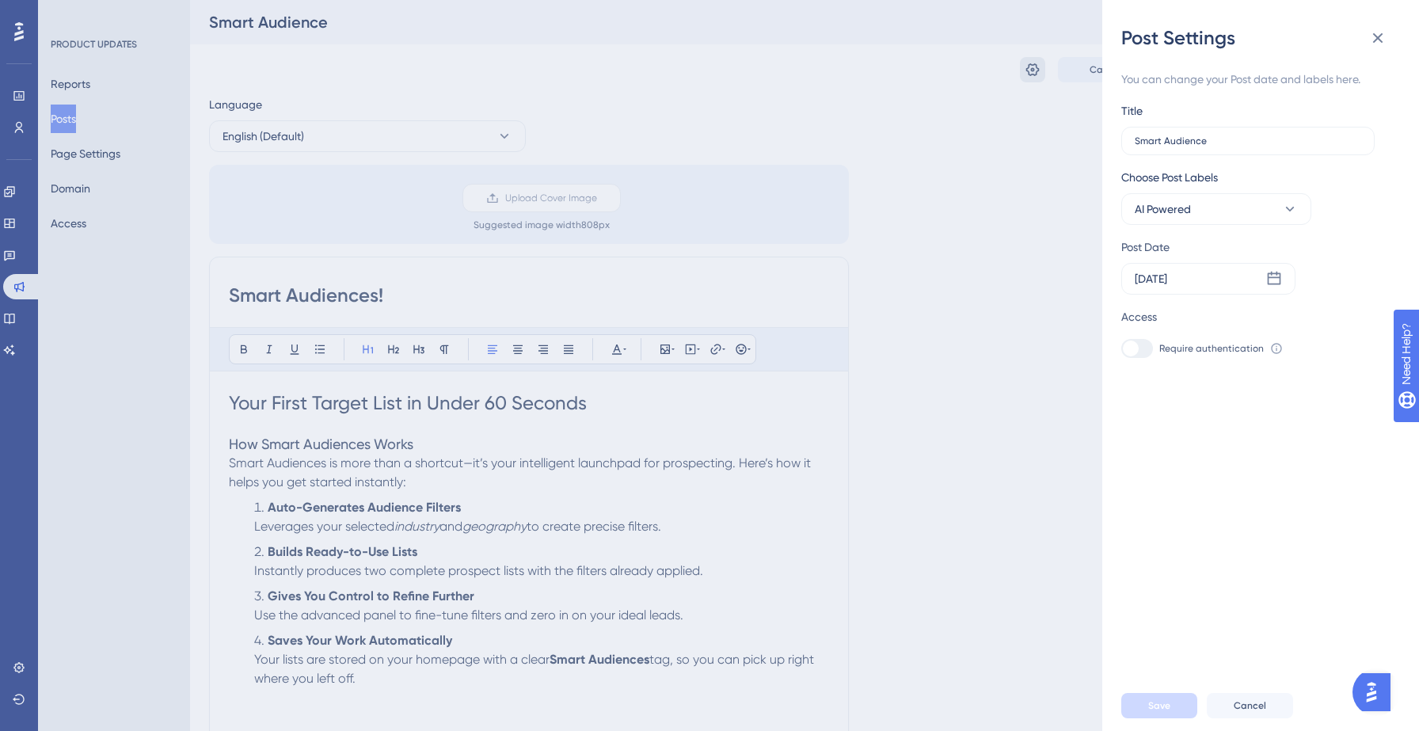
click at [1032, 75] on div "Post Settings You can change your Post date and labels here. Title Smart Audien…" at bounding box center [709, 365] width 1419 height 731
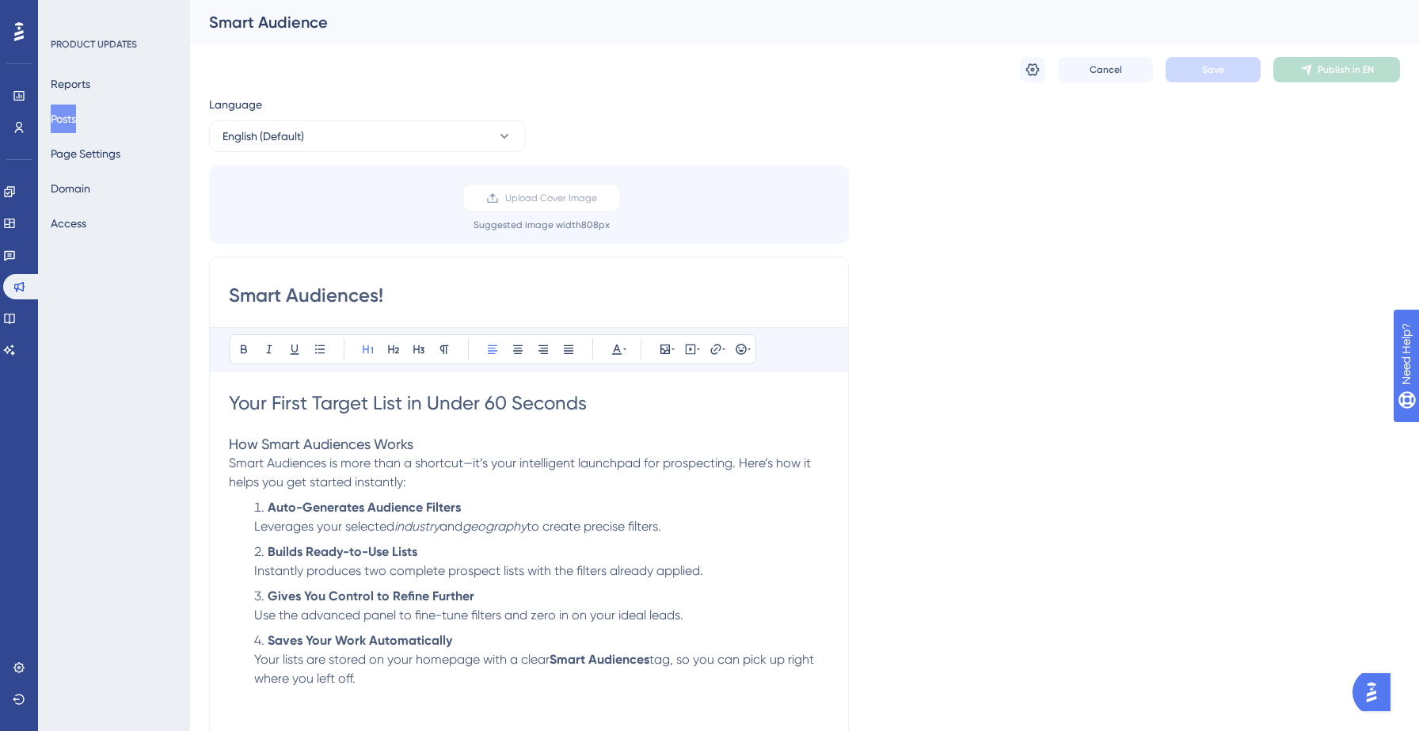
click at [62, 120] on button "Posts" at bounding box center [63, 119] width 25 height 29
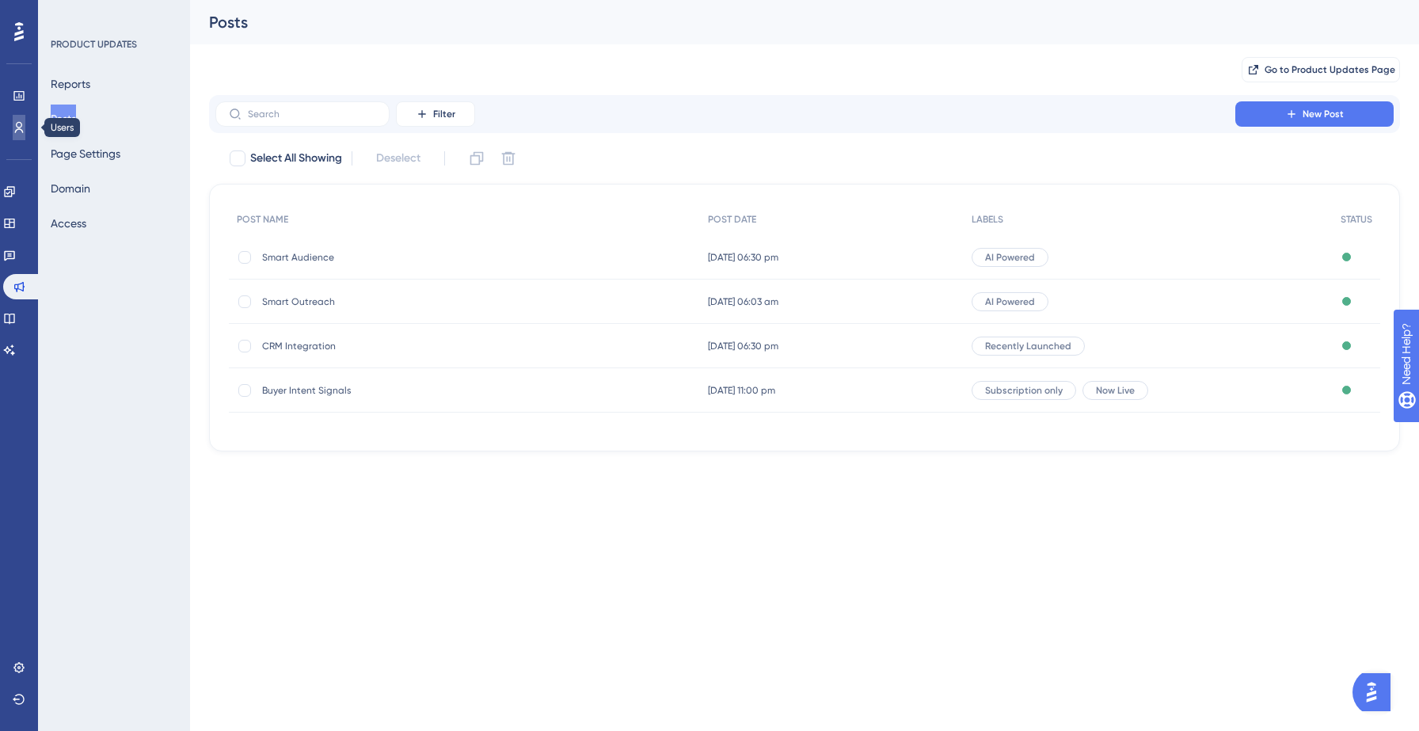
click at [17, 120] on link at bounding box center [19, 127] width 13 height 25
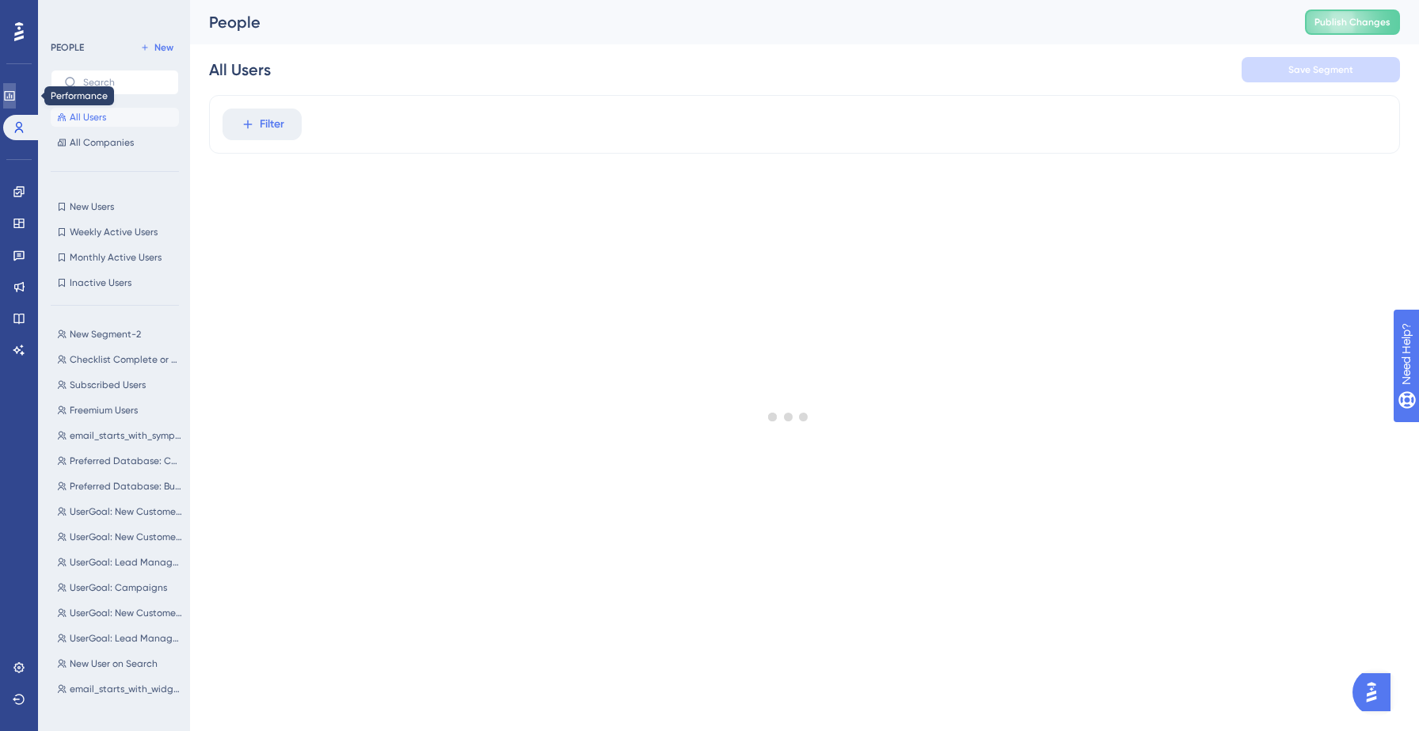
click at [14, 97] on icon at bounding box center [9, 96] width 10 height 10
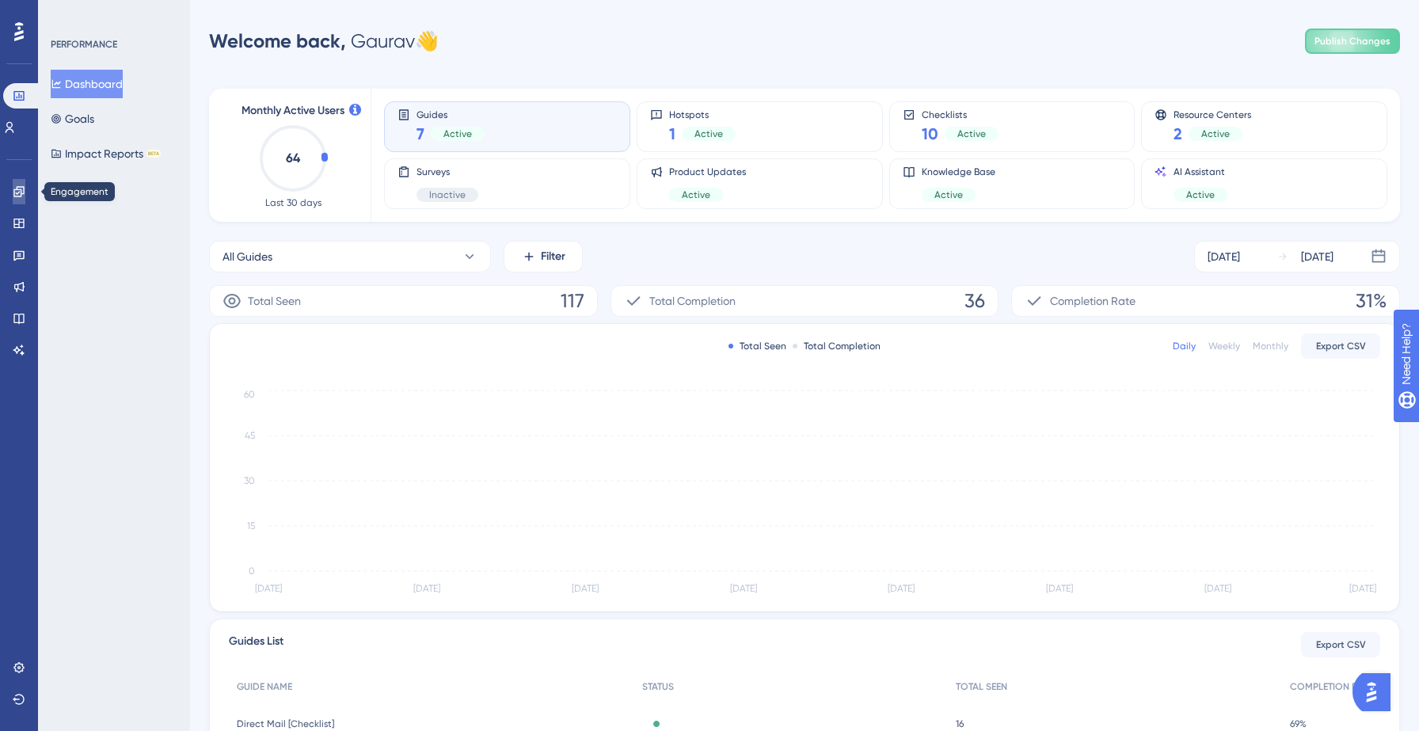
click at [19, 194] on icon at bounding box center [19, 191] width 13 height 13
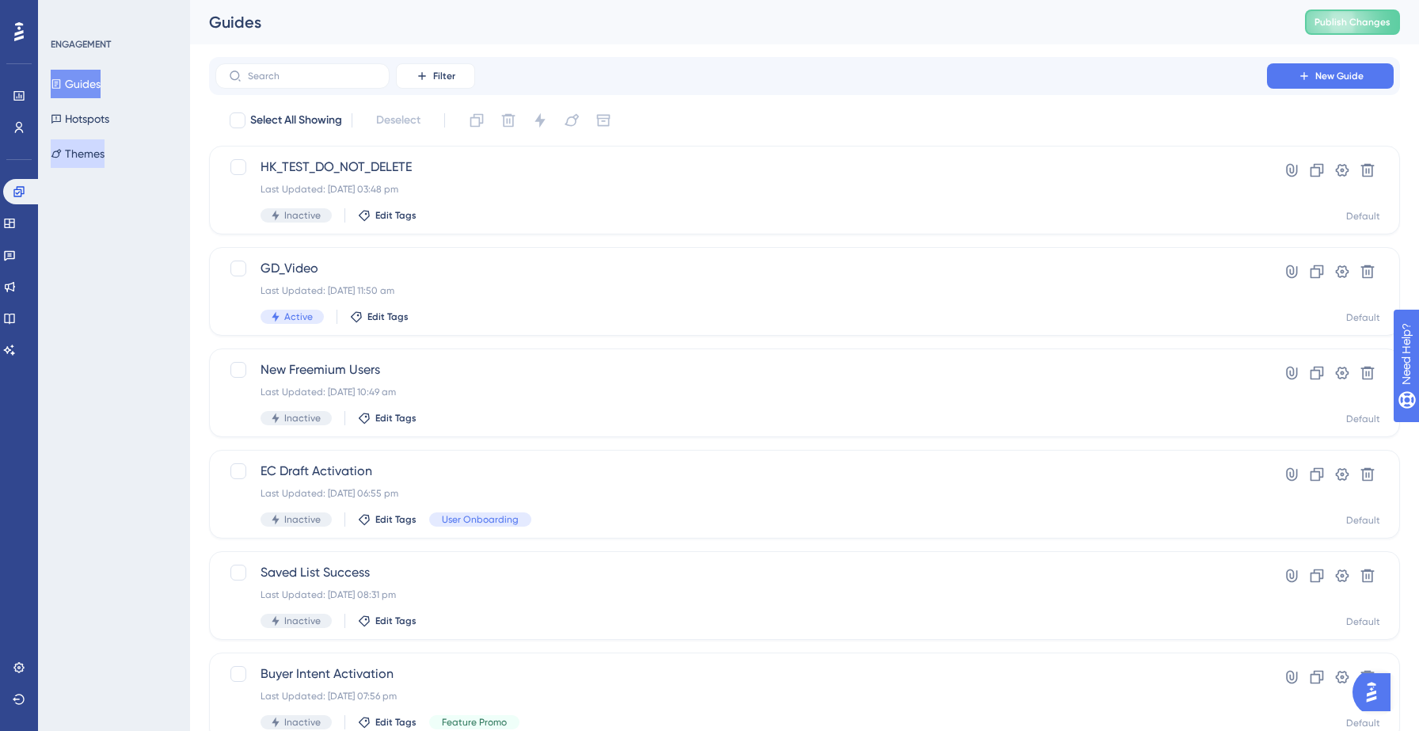
click at [86, 158] on button "Themes" at bounding box center [78, 153] width 54 height 29
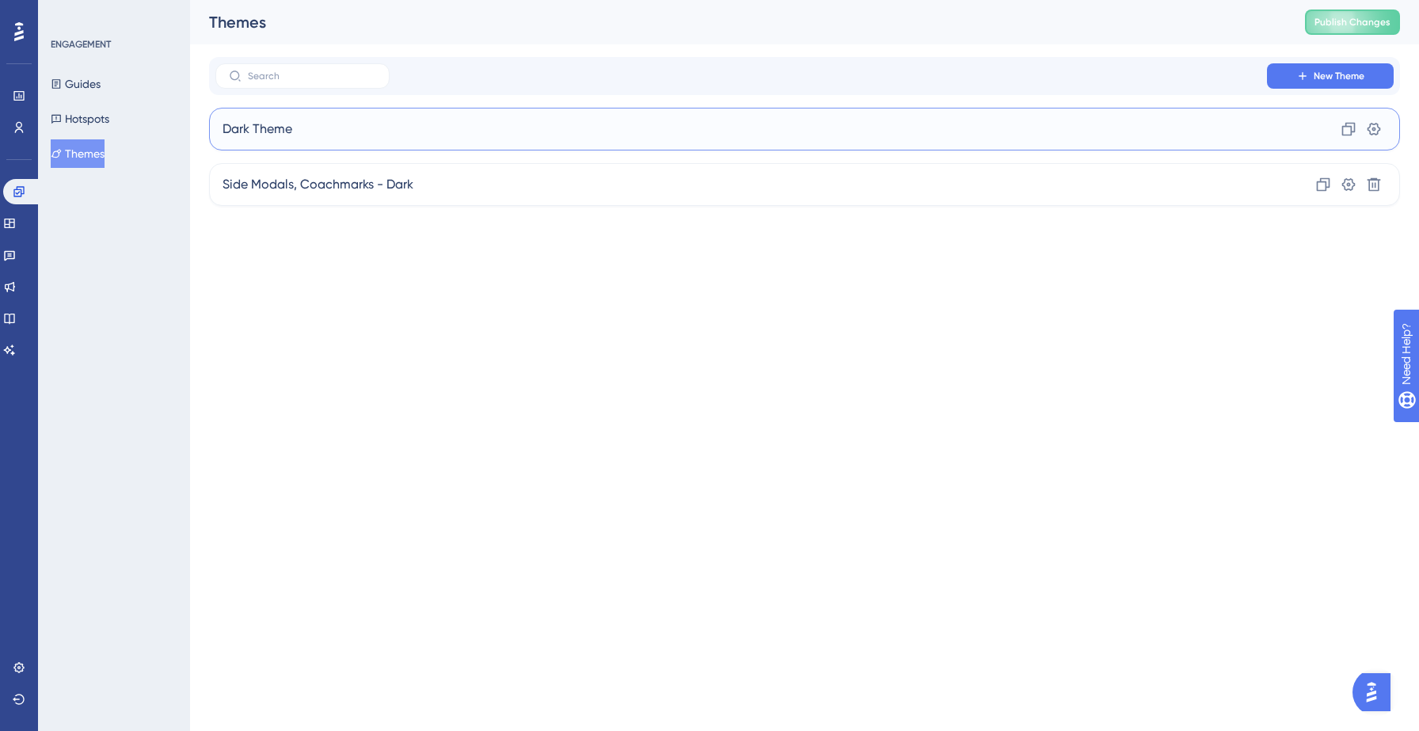
click at [276, 118] on div "Dark Theme Clone Settings" at bounding box center [804, 129] width 1191 height 43
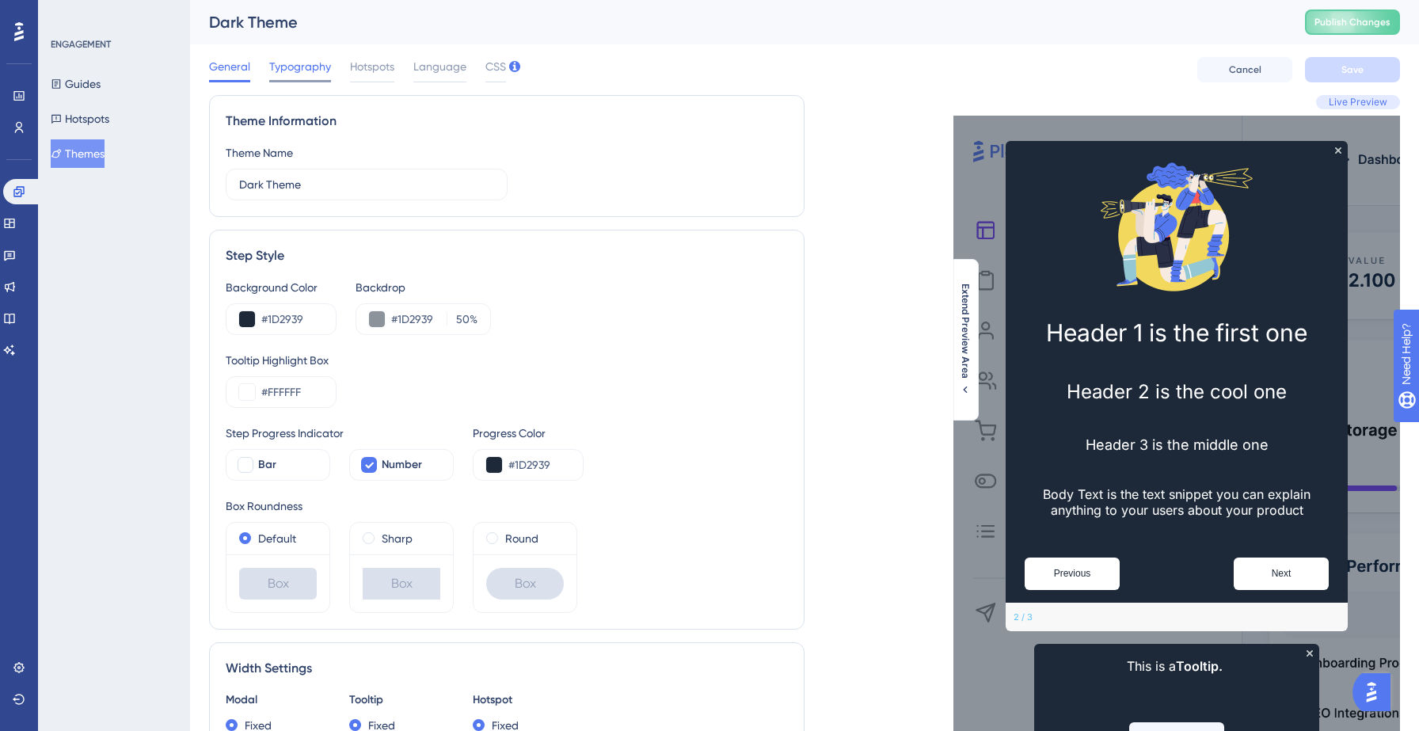
click at [291, 73] on span "Typography" at bounding box center [300, 66] width 62 height 19
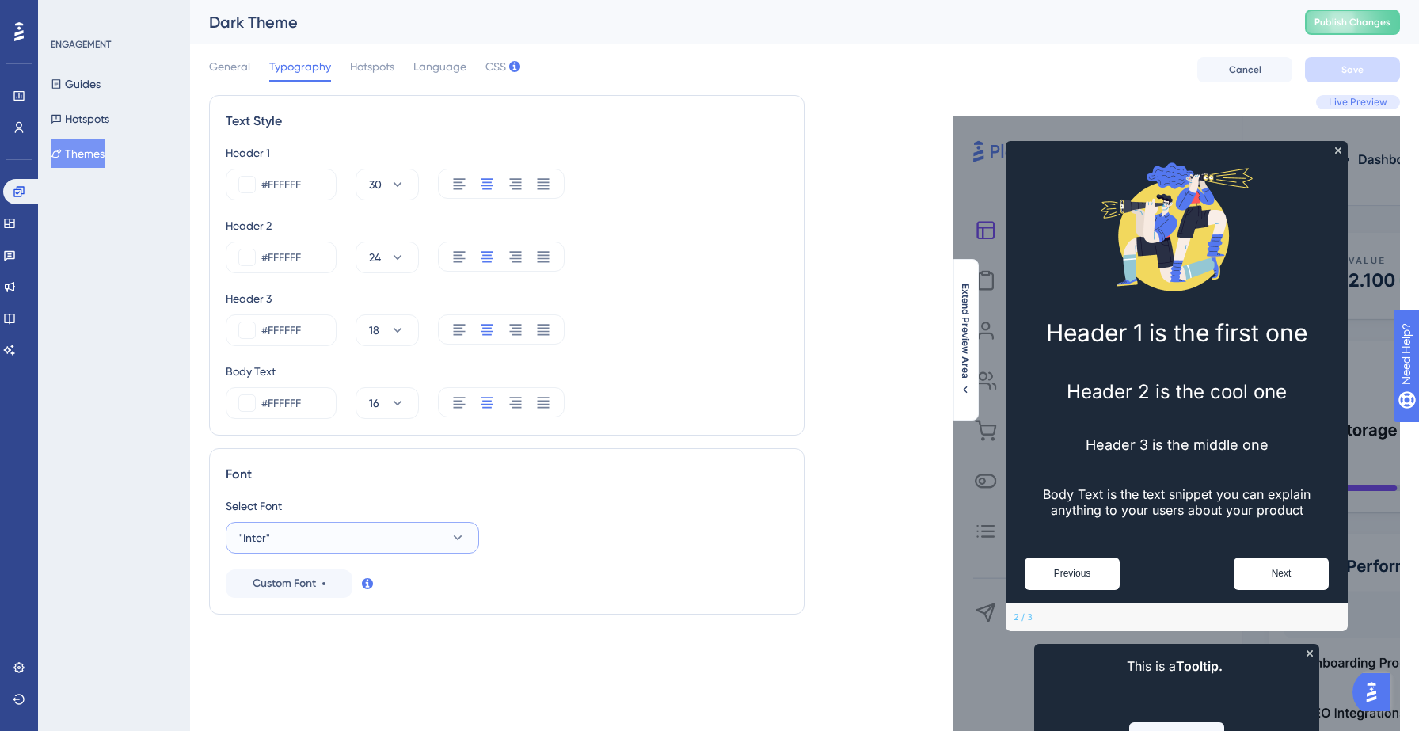
click at [352, 534] on button ""Inter"" at bounding box center [352, 538] width 253 height 32
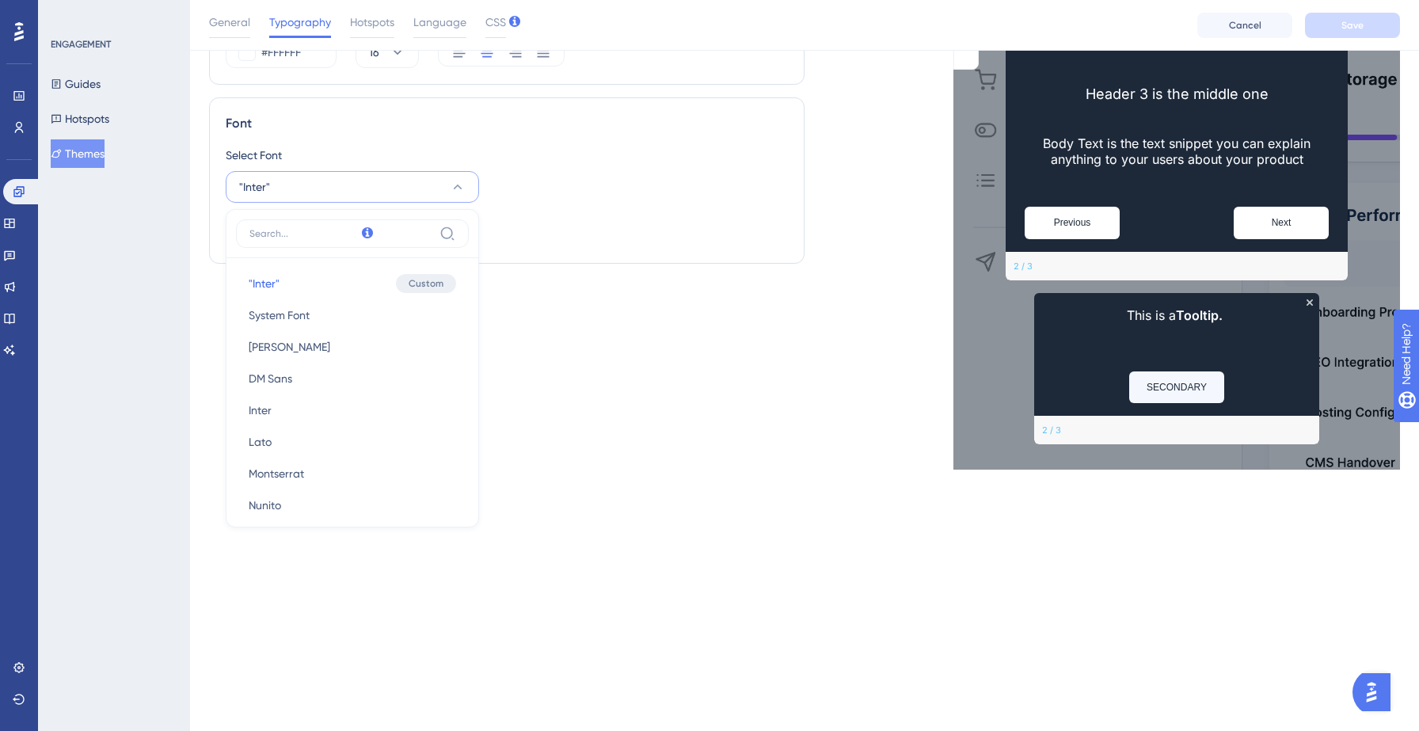
click at [593, 310] on div "Text Style Header 1 #FFFFFF 30 Header 2 #FFFFFF 24 Header 3 #FFFFFF 18 Body Tex…" at bounding box center [506, 106] width 595 height 725
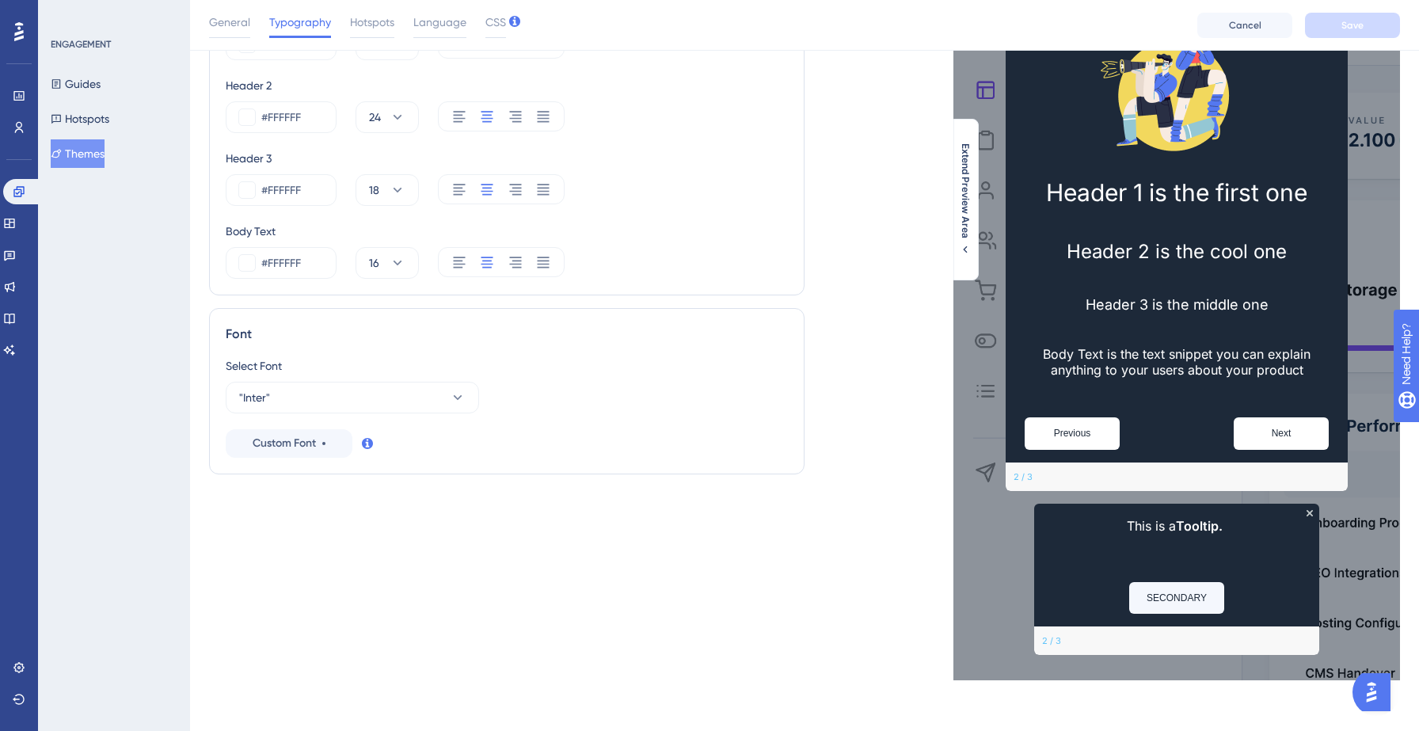
click at [621, 417] on div "Select Font "Inter" Custom Font" at bounding box center [507, 406] width 562 height 101
click at [16, 100] on icon at bounding box center [18, 96] width 10 height 10
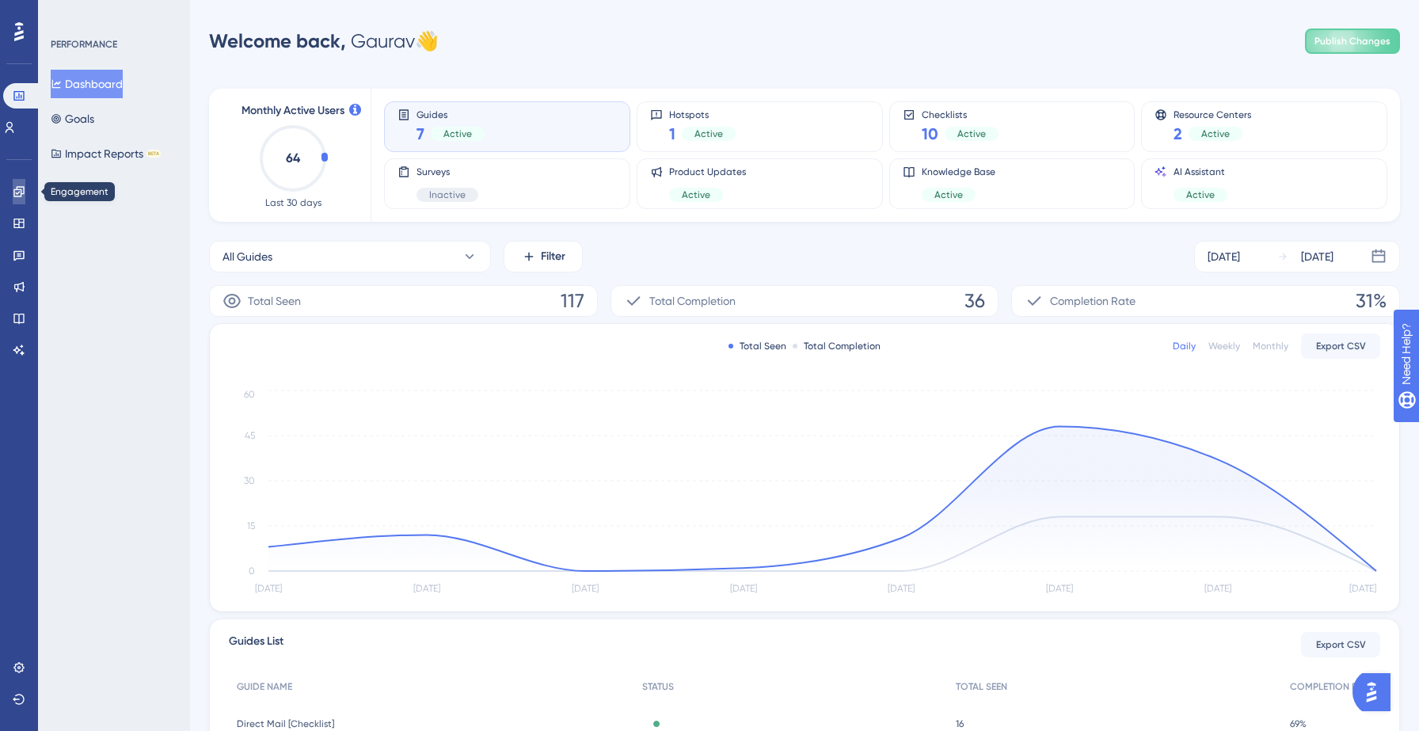
click at [19, 196] on icon at bounding box center [18, 191] width 10 height 10
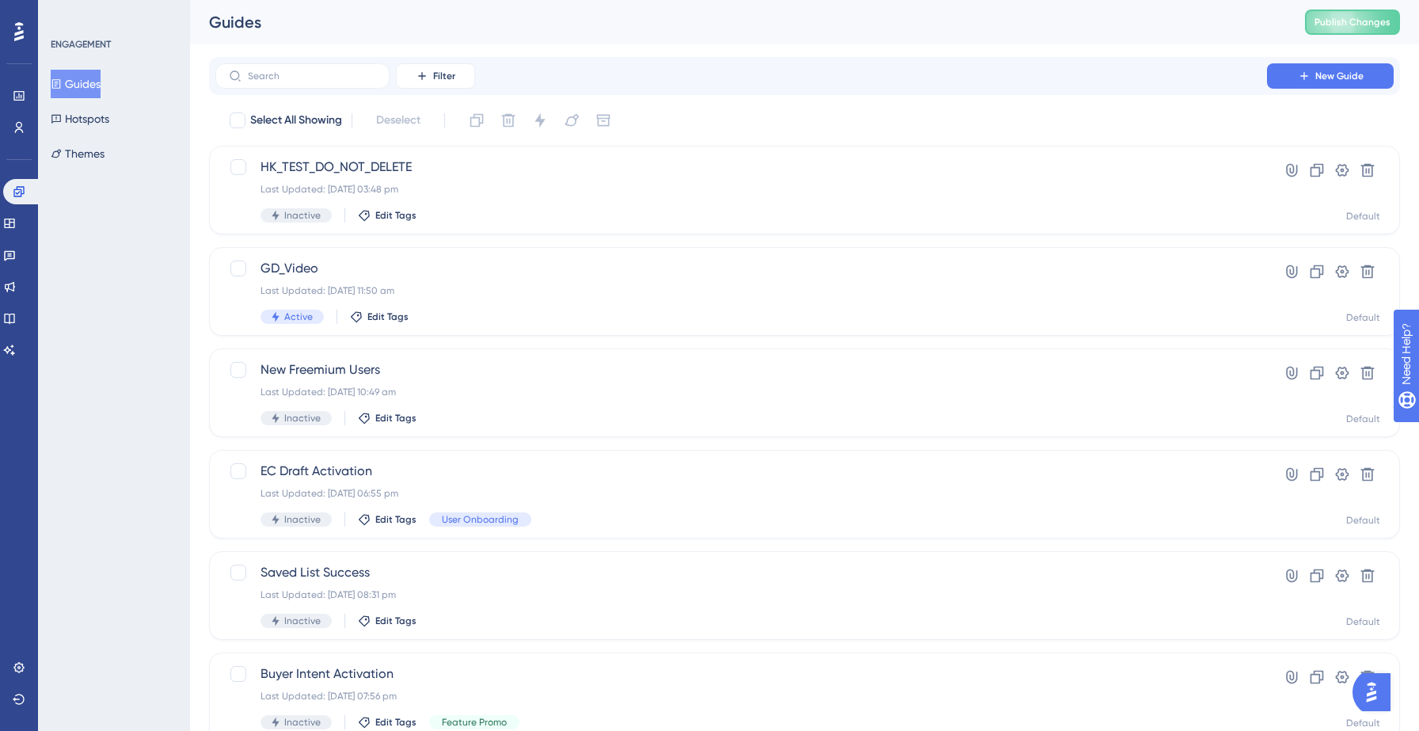
click at [770, 57] on div "Filter New Guide" at bounding box center [804, 76] width 1191 height 38
click at [16, 285] on icon at bounding box center [9, 286] width 13 height 13
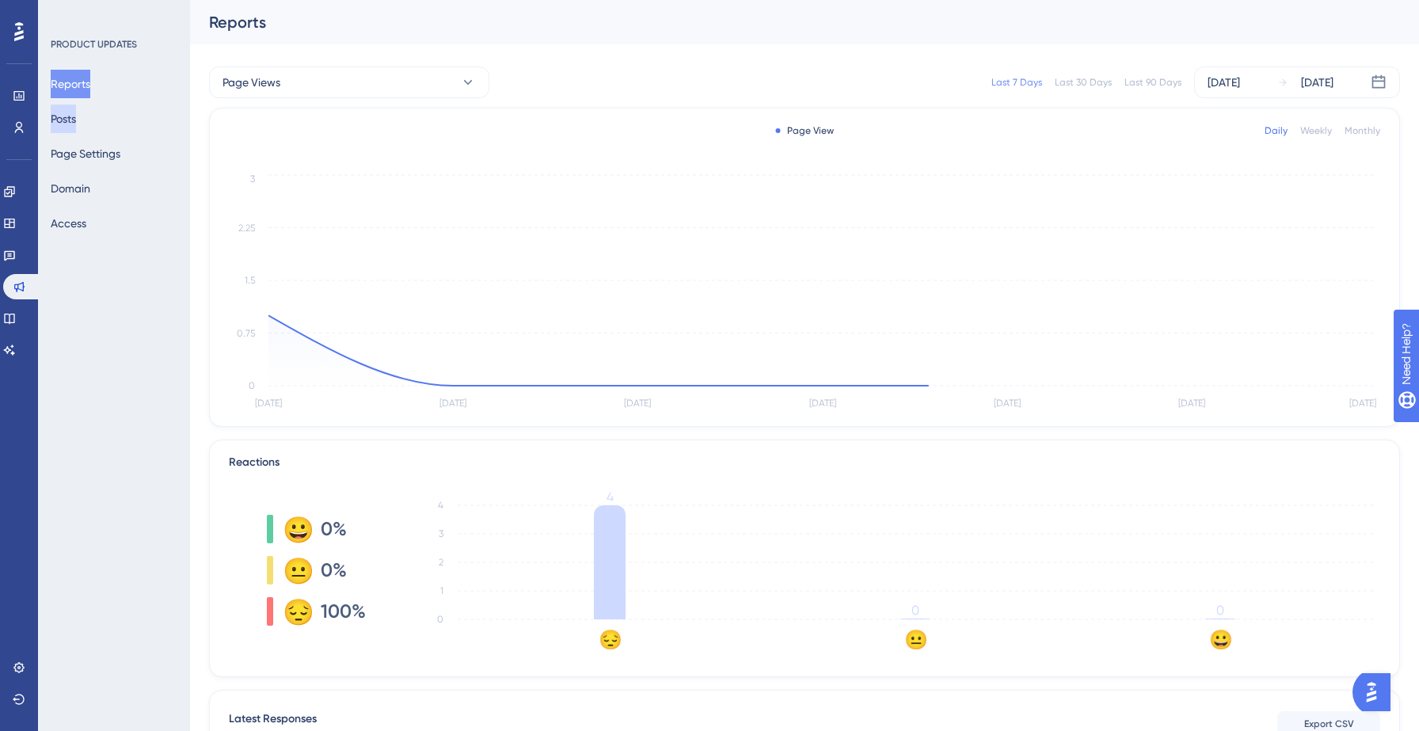
click at [70, 116] on button "Posts" at bounding box center [63, 119] width 25 height 29
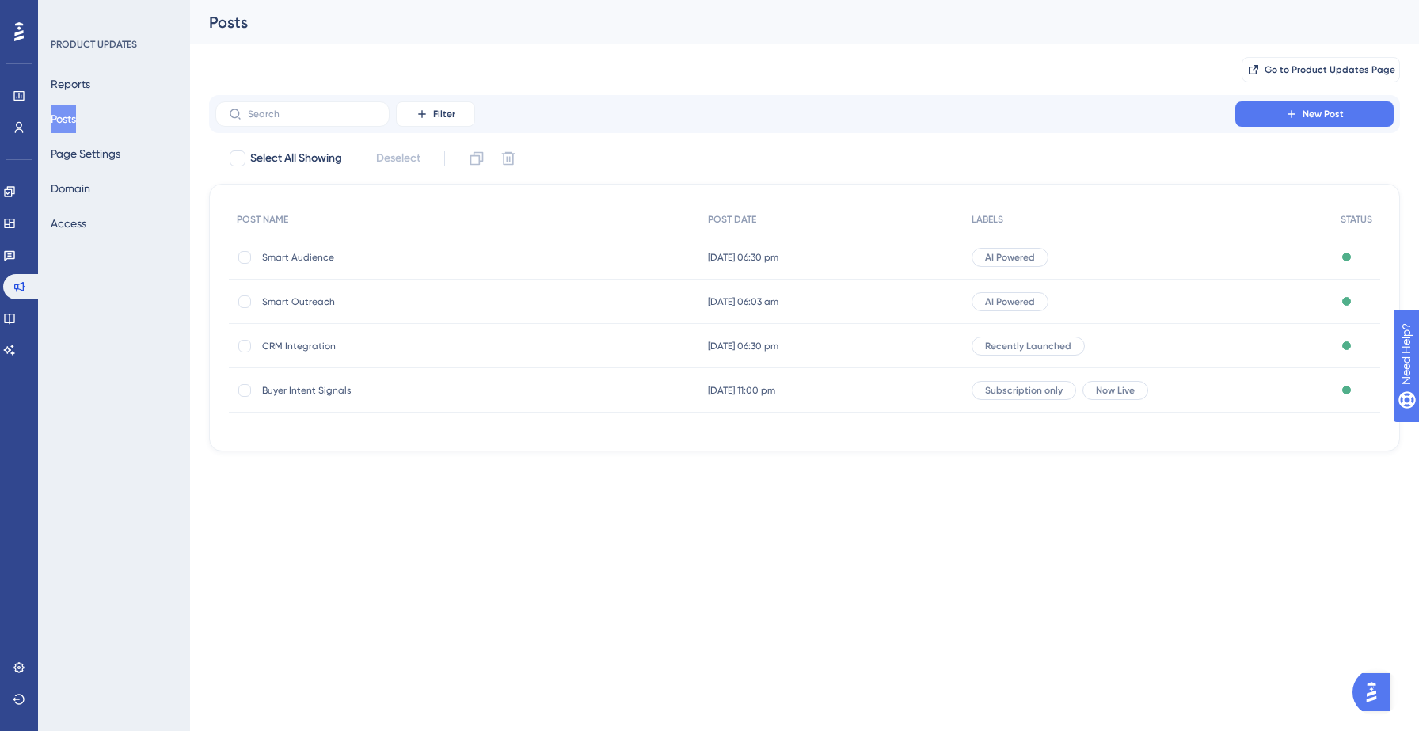
click at [315, 247] on div "Smart Audience Smart Audience" at bounding box center [388, 257] width 253 height 44
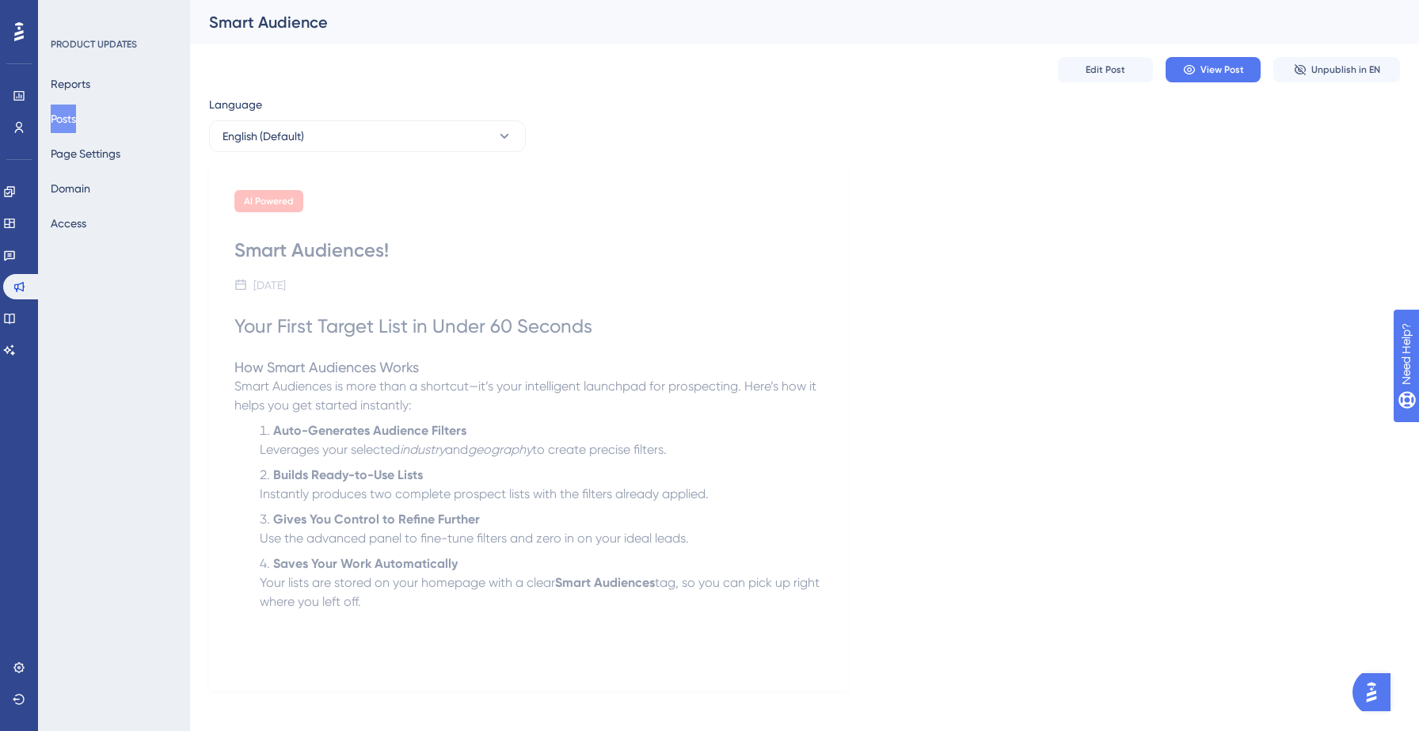
click at [74, 116] on button "Posts" at bounding box center [63, 119] width 25 height 29
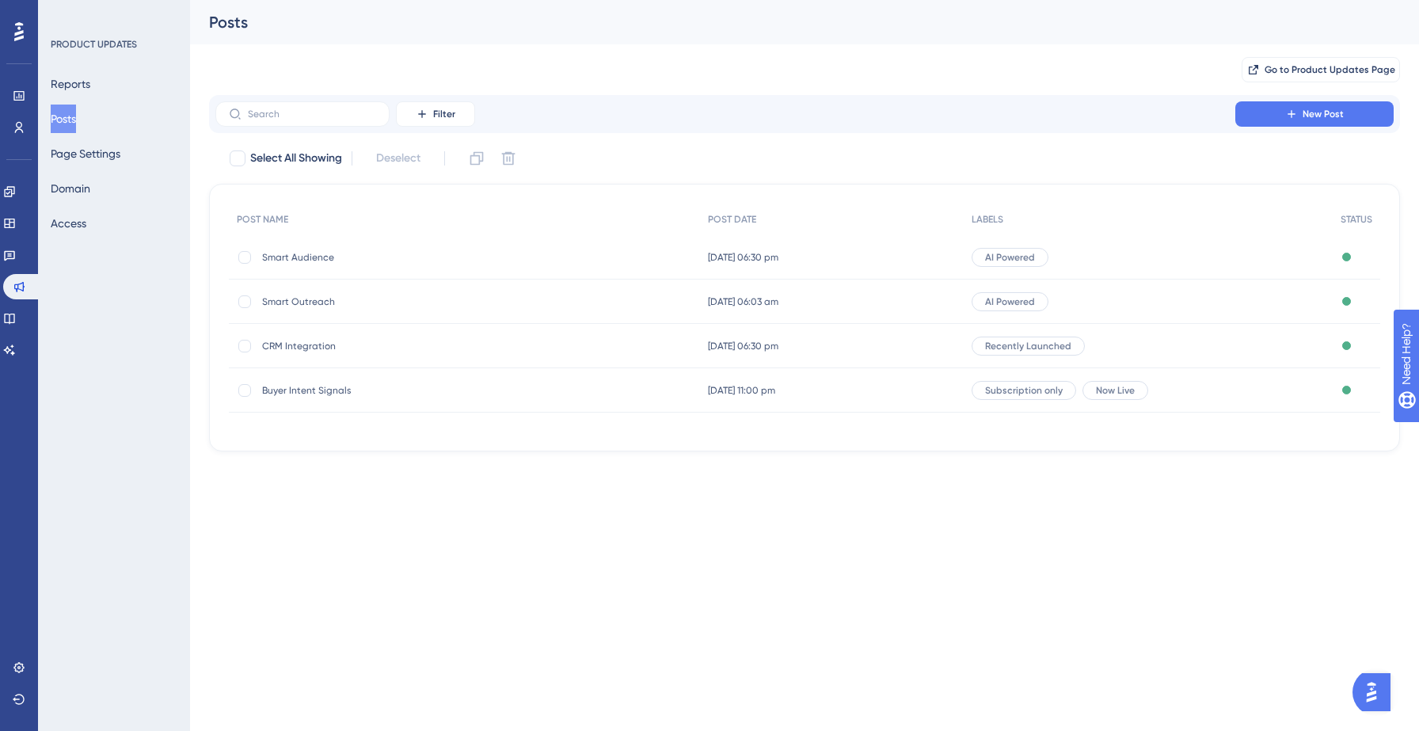
click at [291, 295] on span "Smart Outreach" at bounding box center [388, 301] width 253 height 13
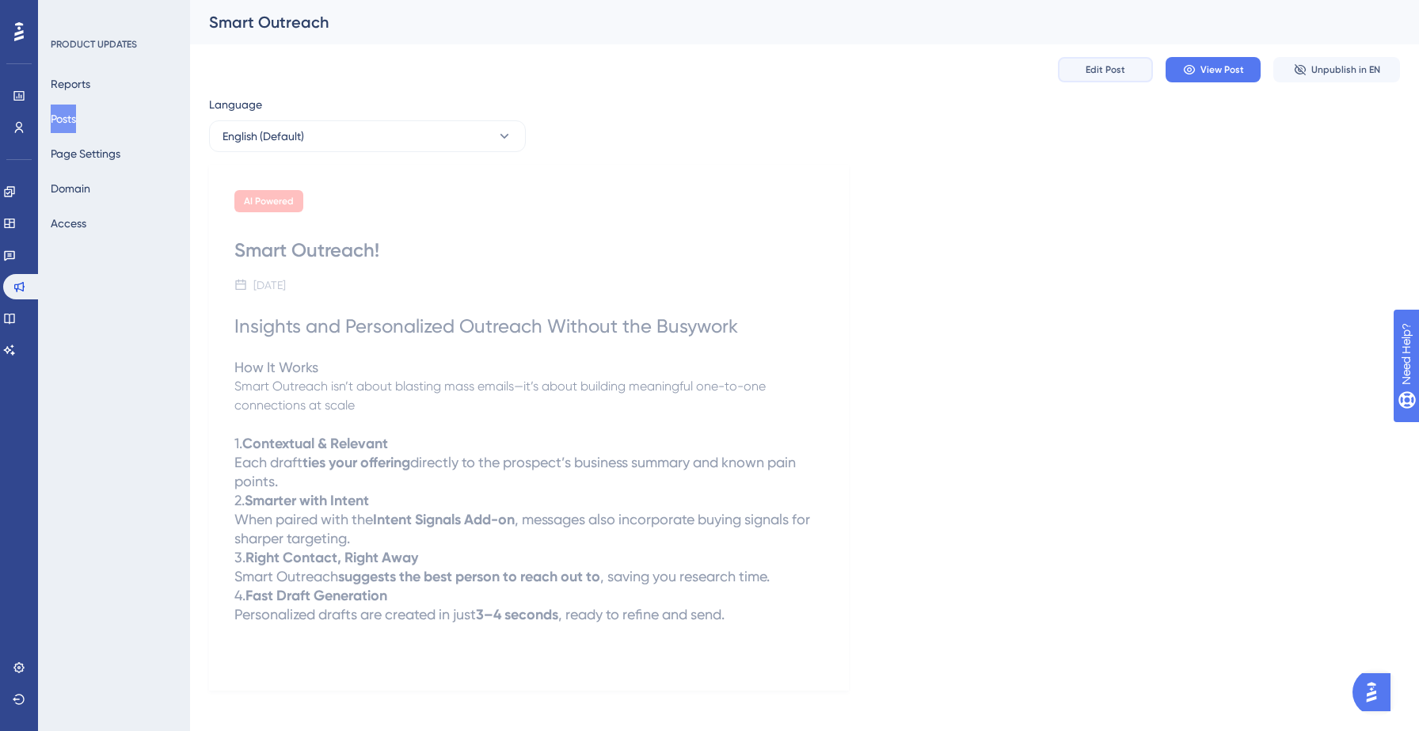
click at [1120, 72] on span "Edit Post" at bounding box center [1106, 69] width 40 height 13
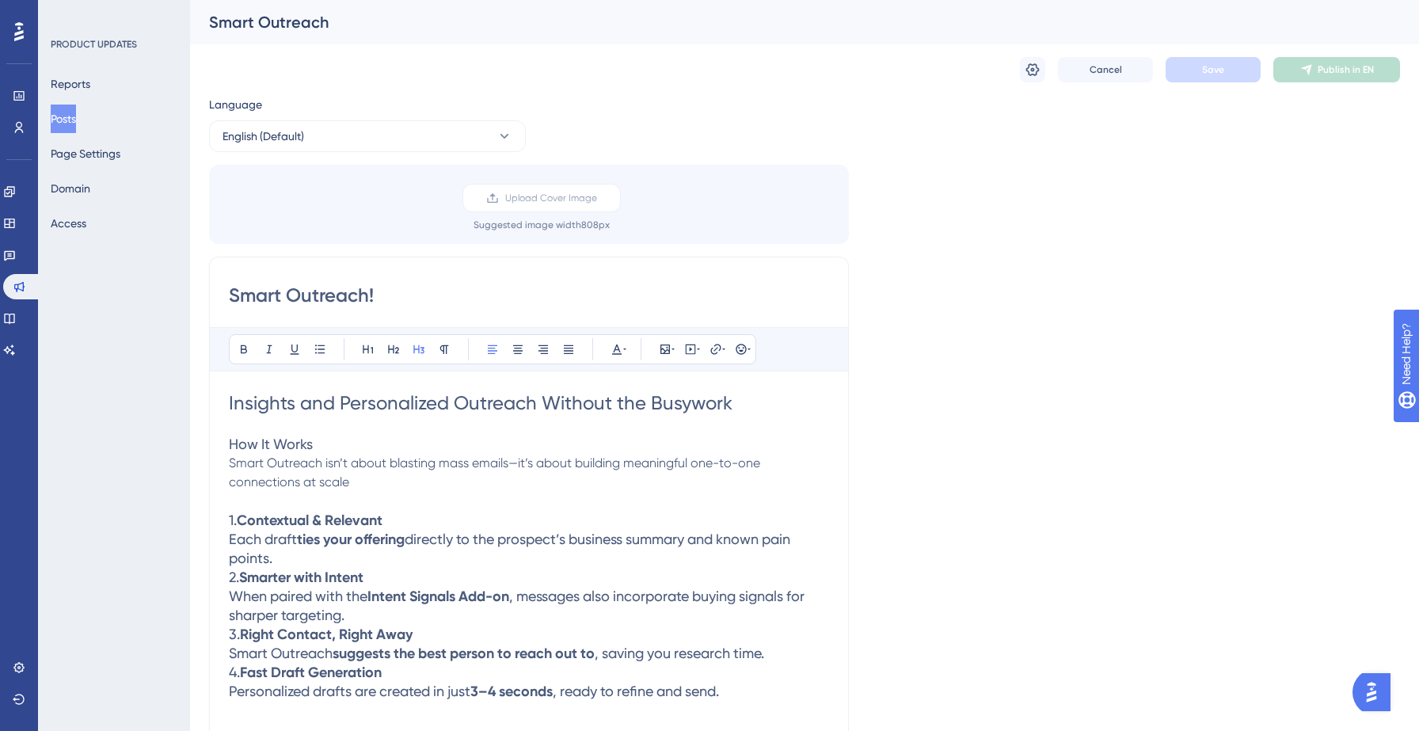
click at [463, 409] on span "Insights and Personalized Outreach Without the Busywork" at bounding box center [481, 403] width 504 height 22
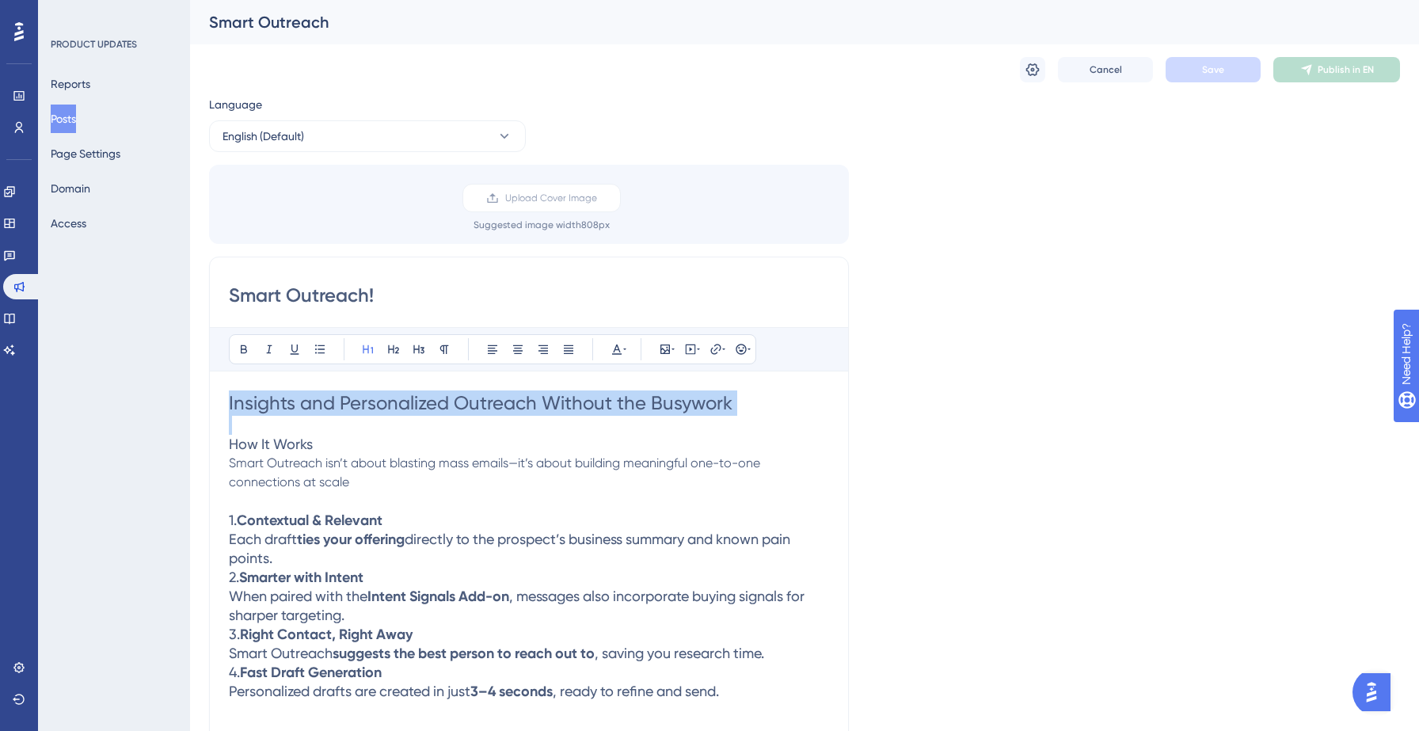
click at [463, 409] on span "Insights and Personalized Outreach Without the Busywork" at bounding box center [481, 403] width 504 height 22
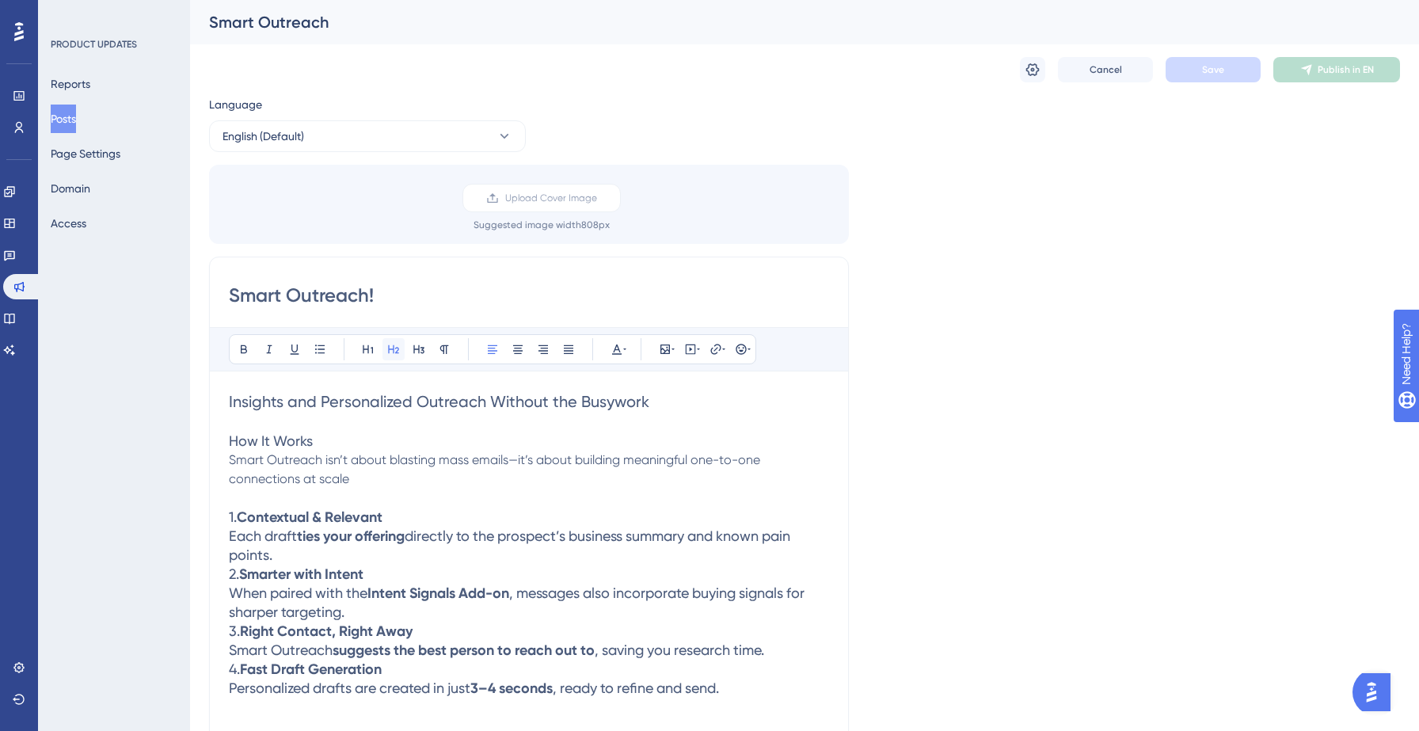
click at [389, 352] on icon at bounding box center [393, 349] width 13 height 13
click at [261, 444] on span "How It Works" at bounding box center [271, 440] width 84 height 17
click at [302, 507] on p at bounding box center [529, 498] width 600 height 19
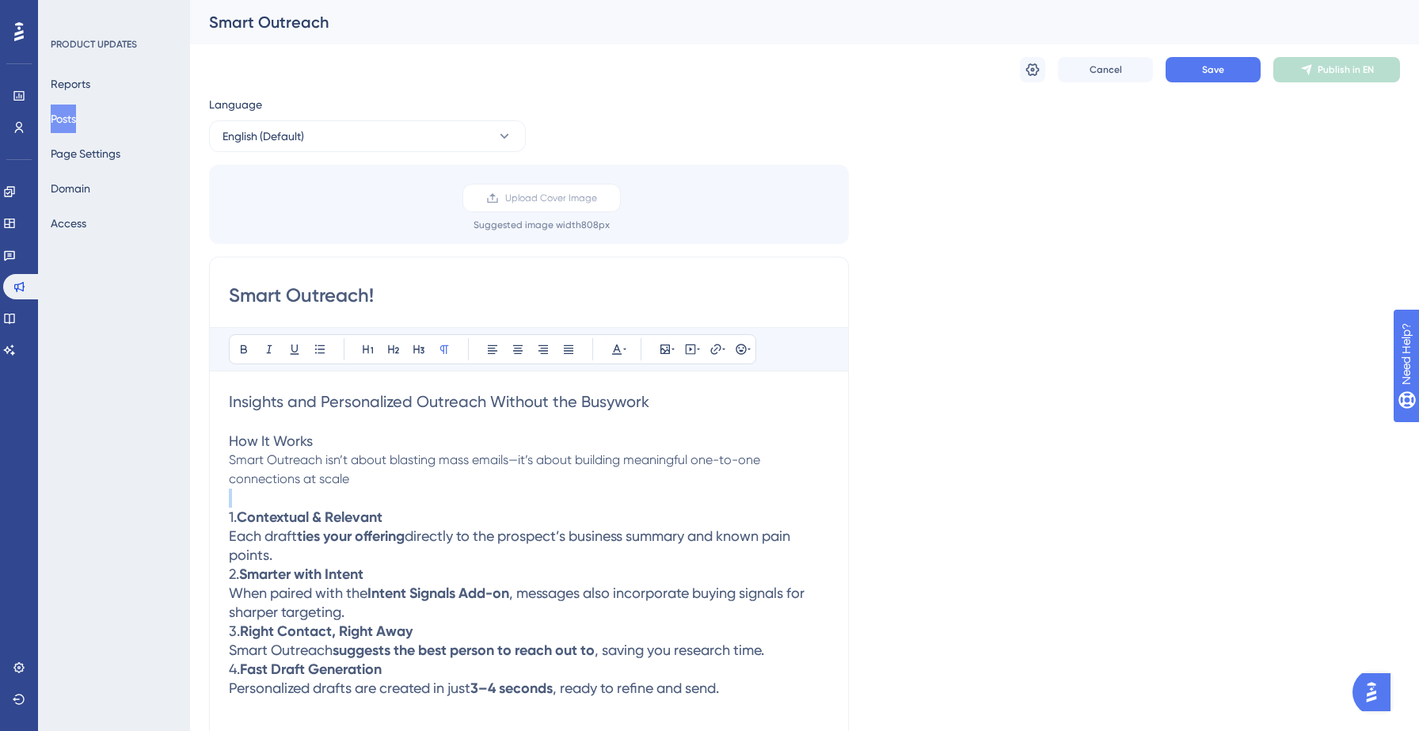
click at [302, 507] on p at bounding box center [529, 498] width 600 height 19
click at [298, 518] on strong "Contextual & Relevant" at bounding box center [310, 516] width 146 height 17
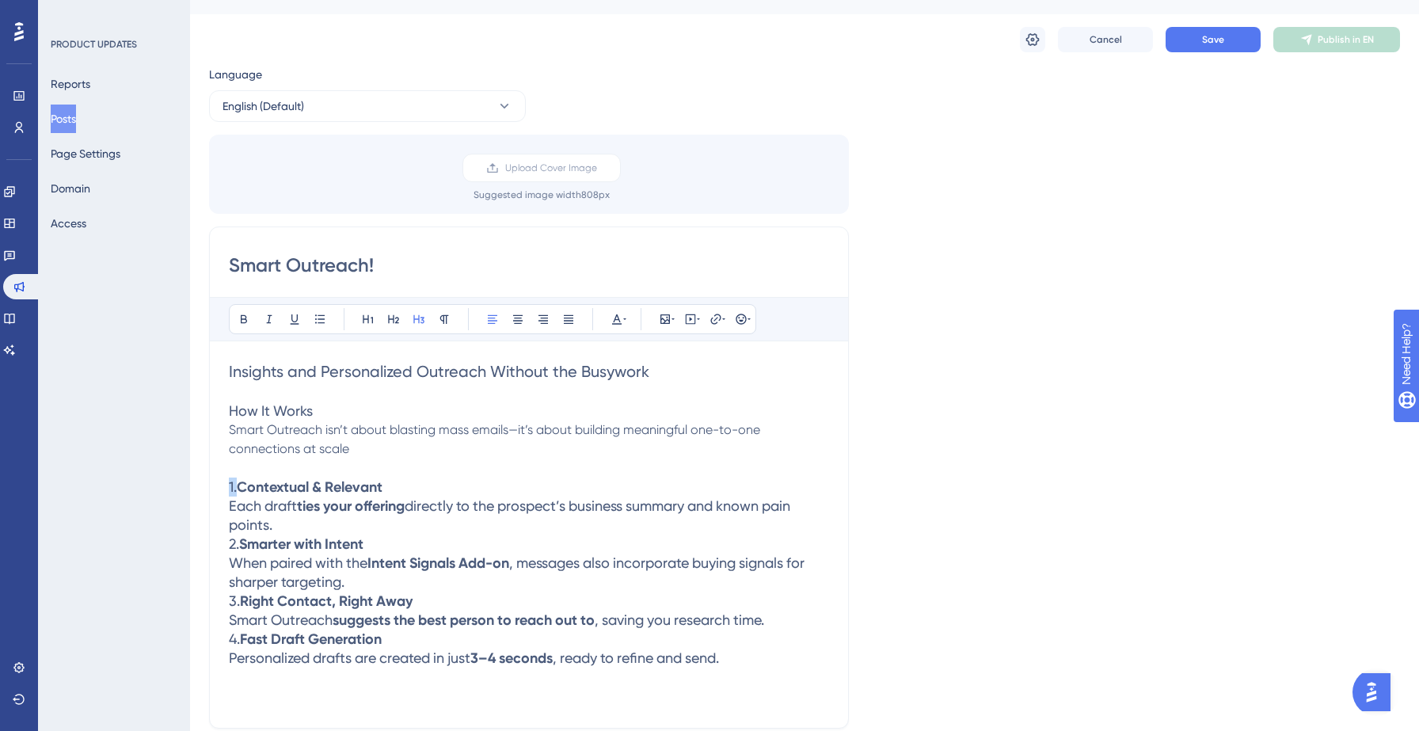
scroll to position [32, 0]
click at [292, 523] on h3 "Each draft ties your offering directly to the prospect’s business summary and k…" at bounding box center [529, 513] width 600 height 38
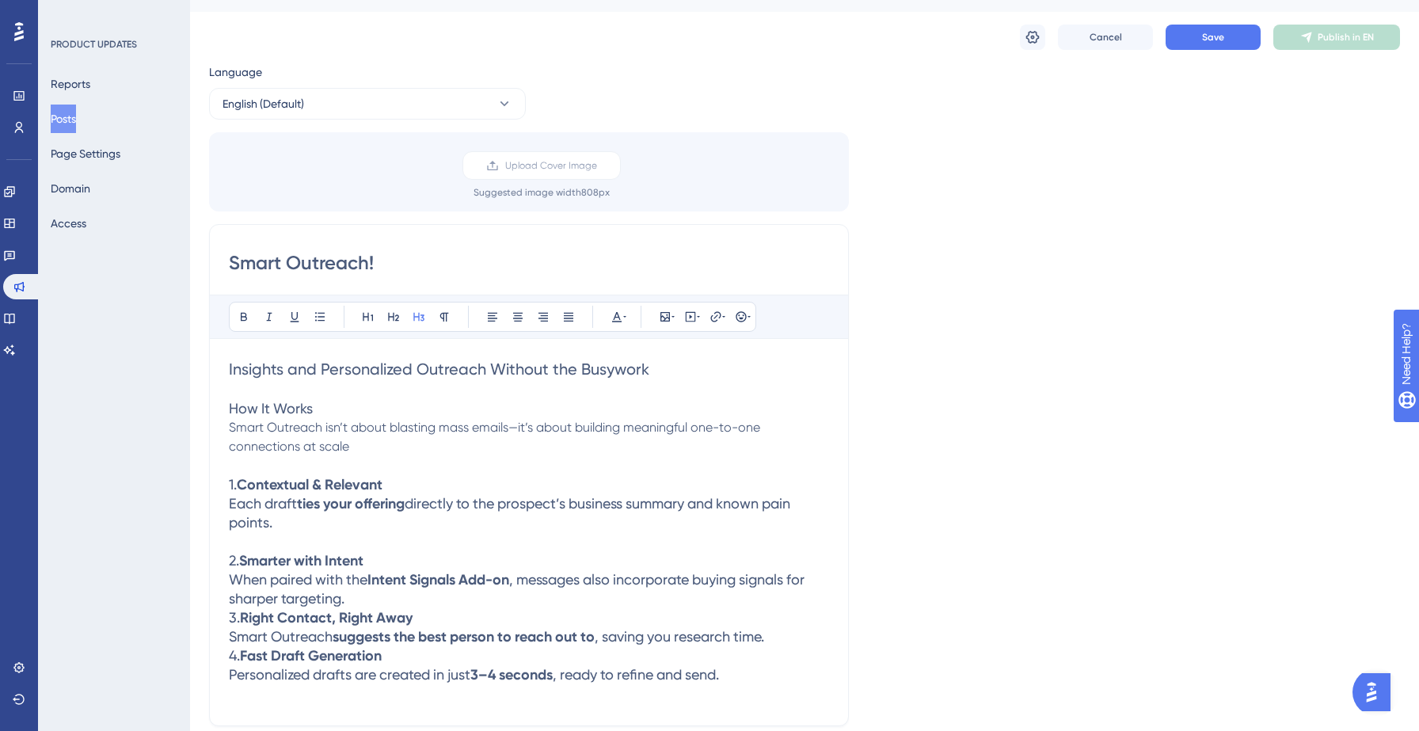
click at [364, 609] on strong "Right Contact, Right Away" at bounding box center [326, 617] width 173 height 17
click at [365, 599] on h3 "When paired with the Intent Signals Add-on , messages also incorporate buying s…" at bounding box center [529, 589] width 600 height 38
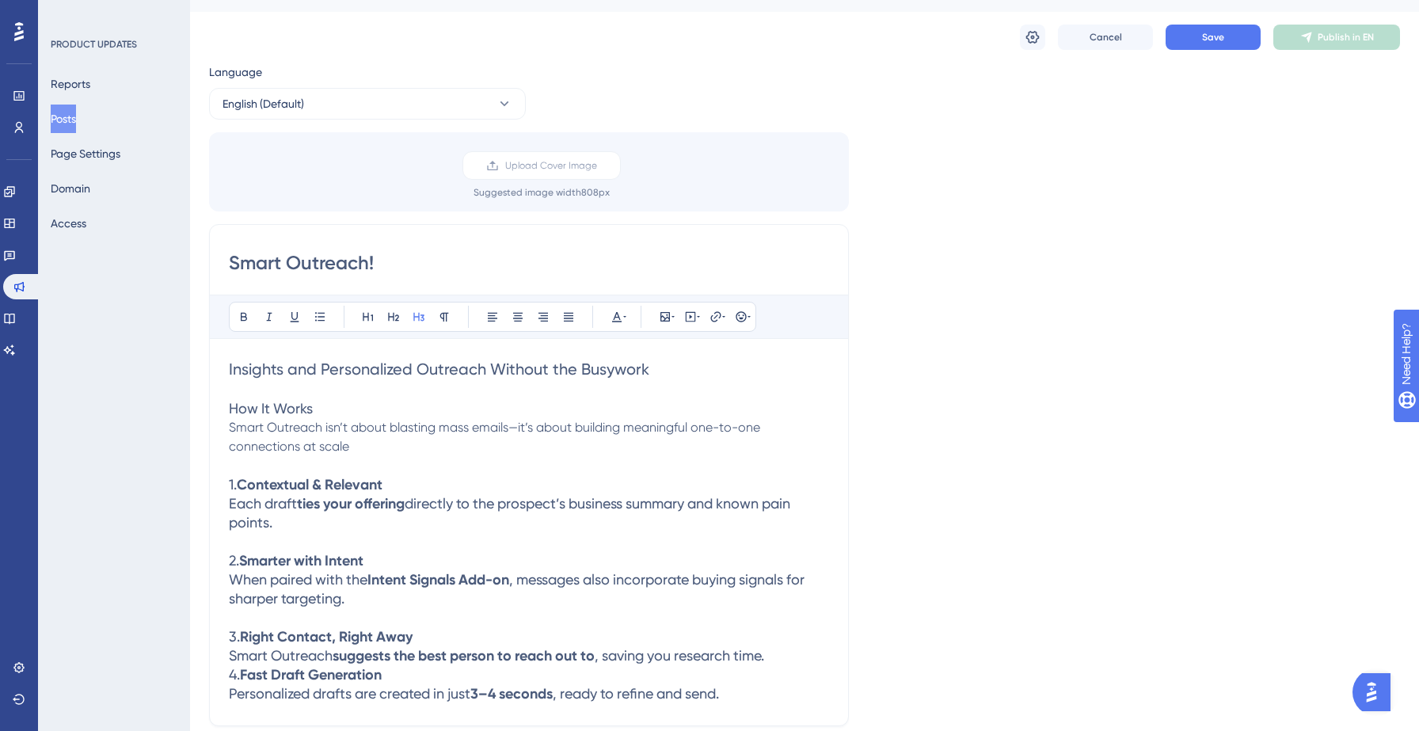
click at [802, 650] on h3 "Smart Outreach suggests the best person to reach out to , saving you research t…" at bounding box center [529, 655] width 600 height 19
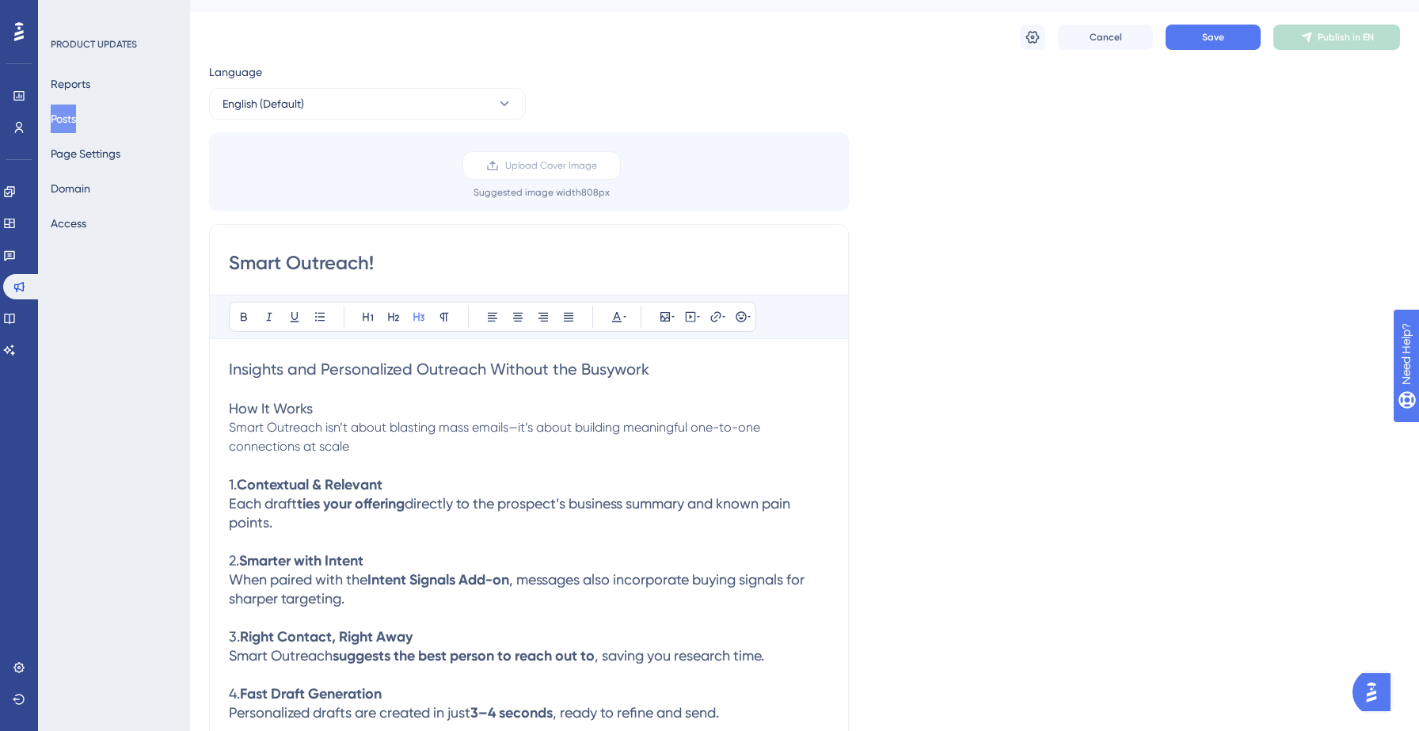
click at [356, 659] on strong "suggests the best person to reach out to" at bounding box center [464, 655] width 262 height 17
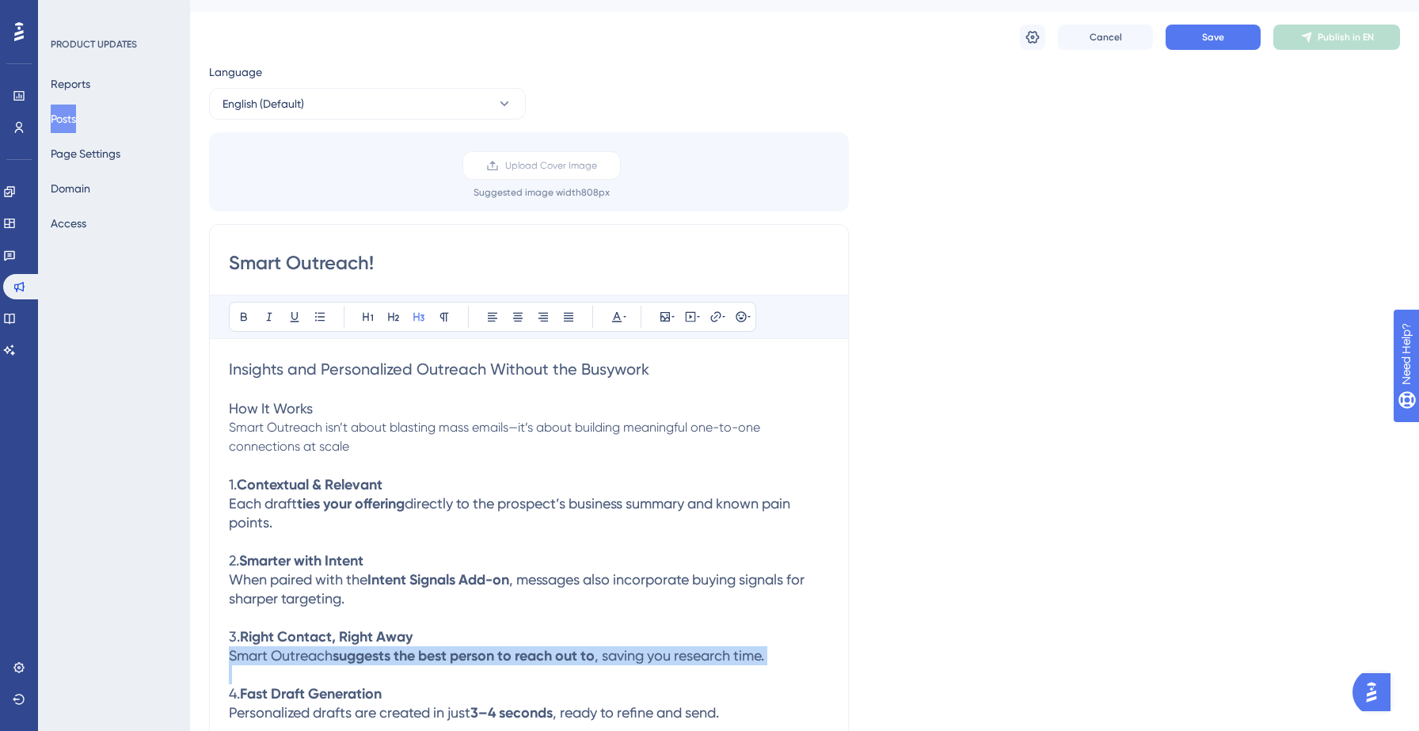
click at [356, 659] on strong "suggests the best person to reach out to" at bounding box center [464, 655] width 262 height 17
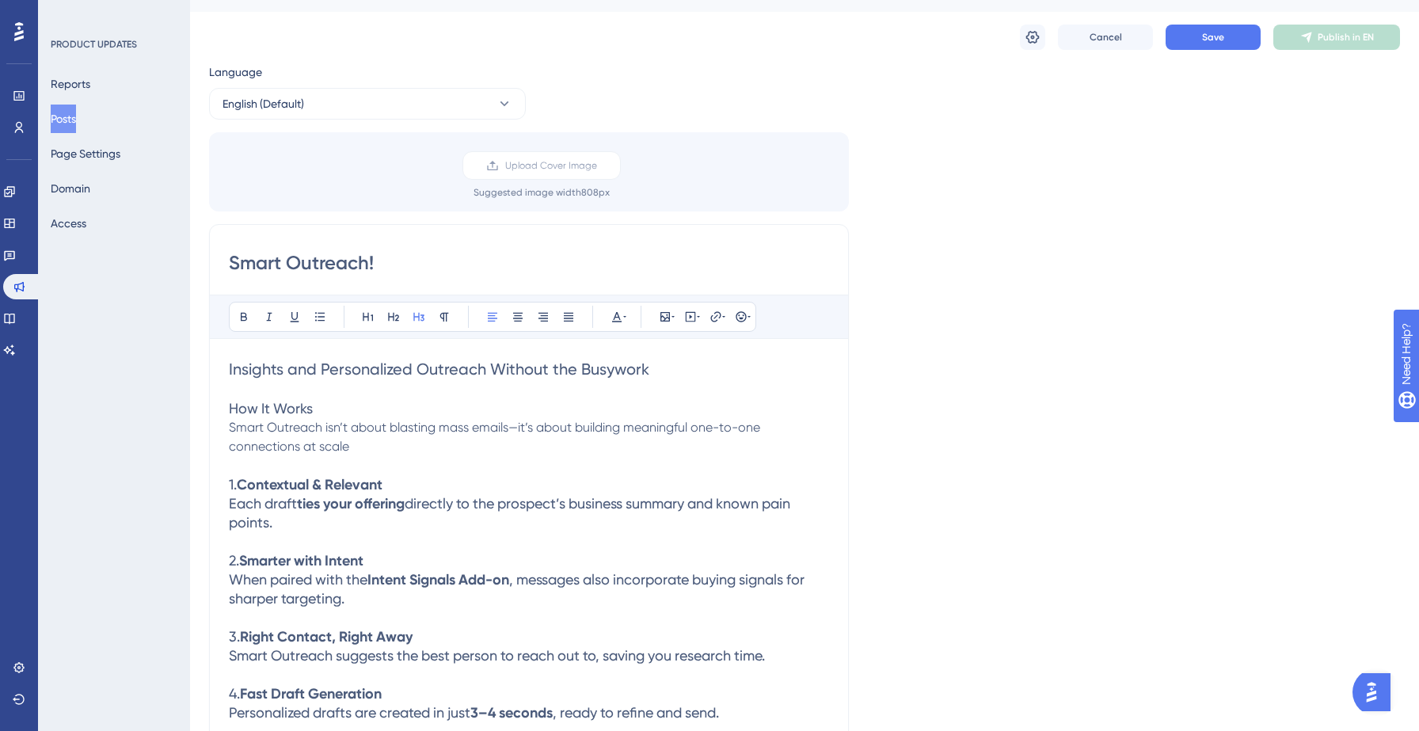
click at [399, 588] on strong "Intent Signals Add-on" at bounding box center [438, 579] width 142 height 17
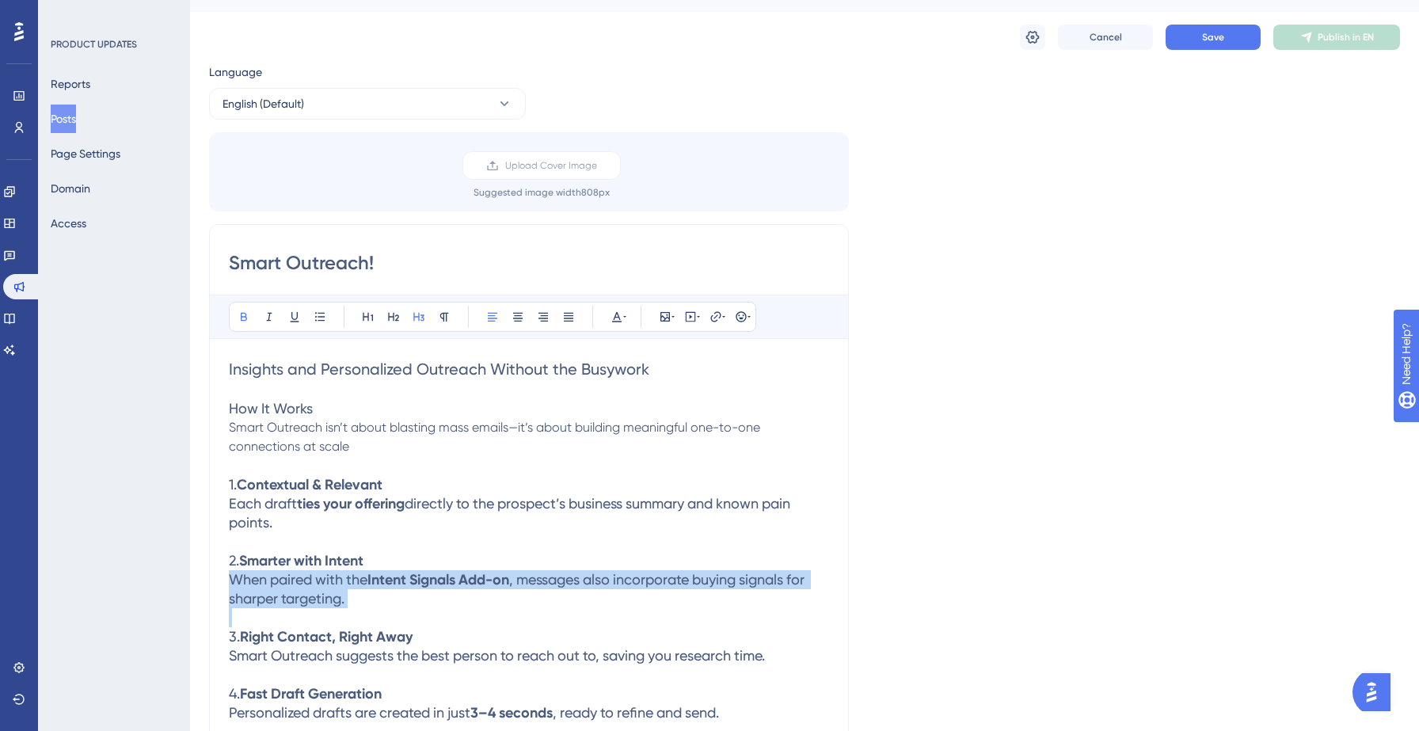
click at [399, 588] on strong "Intent Signals Add-on" at bounding box center [438, 579] width 142 height 17
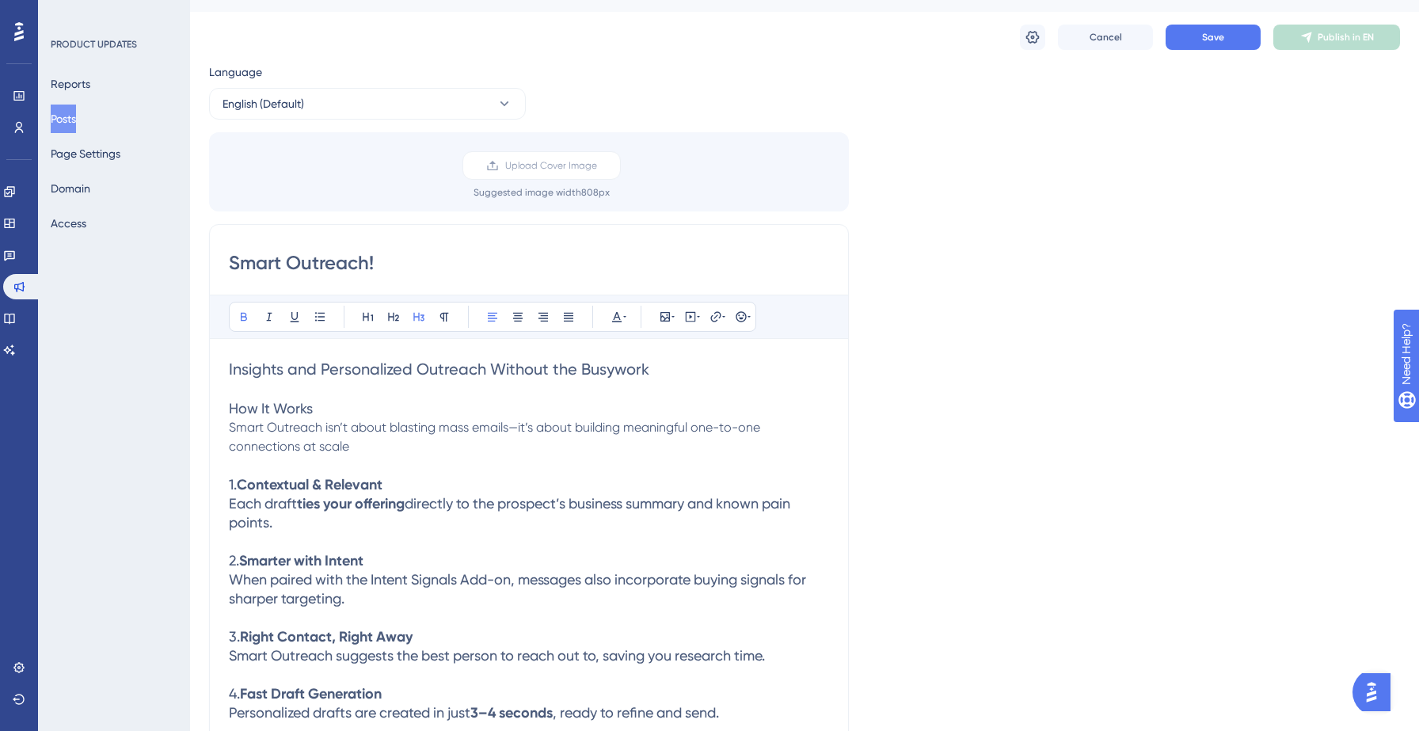
click at [382, 505] on strong "ties your offering" at bounding box center [351, 503] width 108 height 17
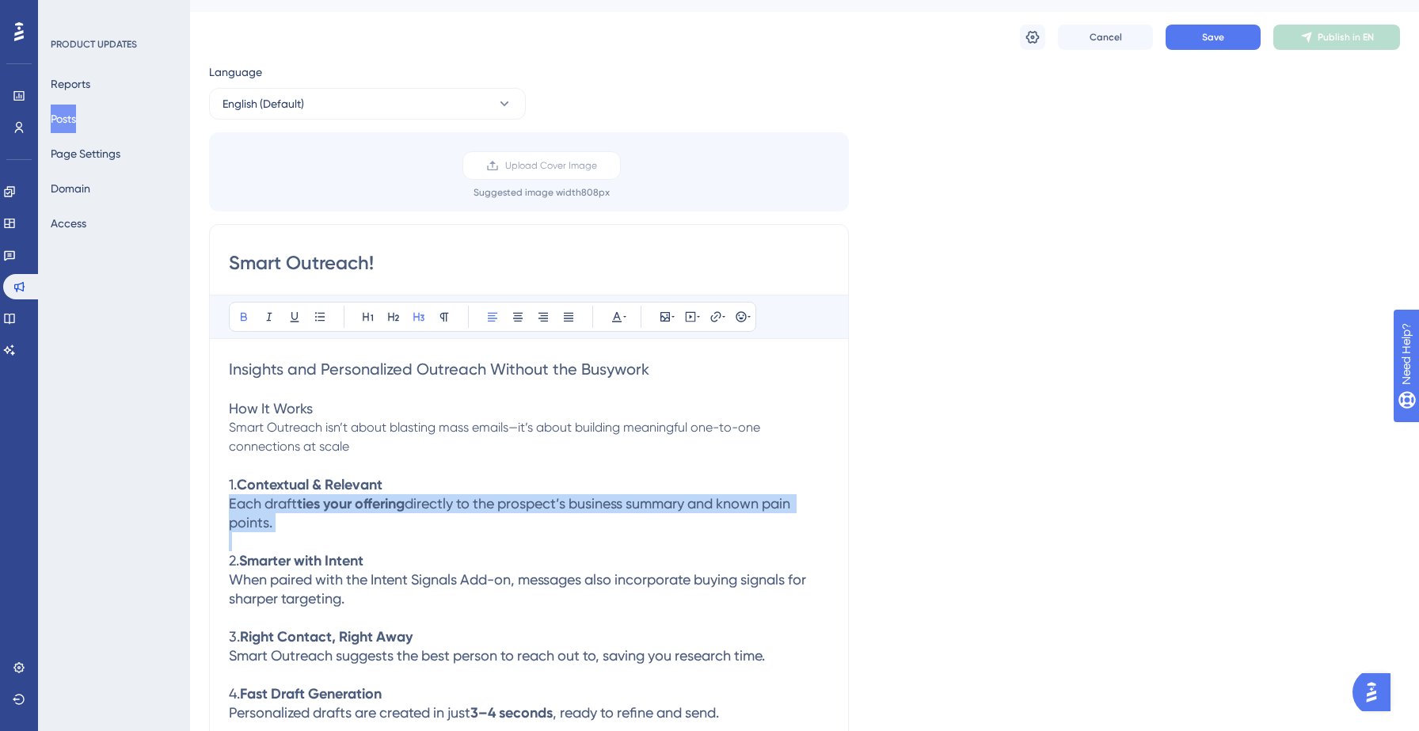
click at [382, 505] on strong "ties your offering" at bounding box center [351, 503] width 108 height 17
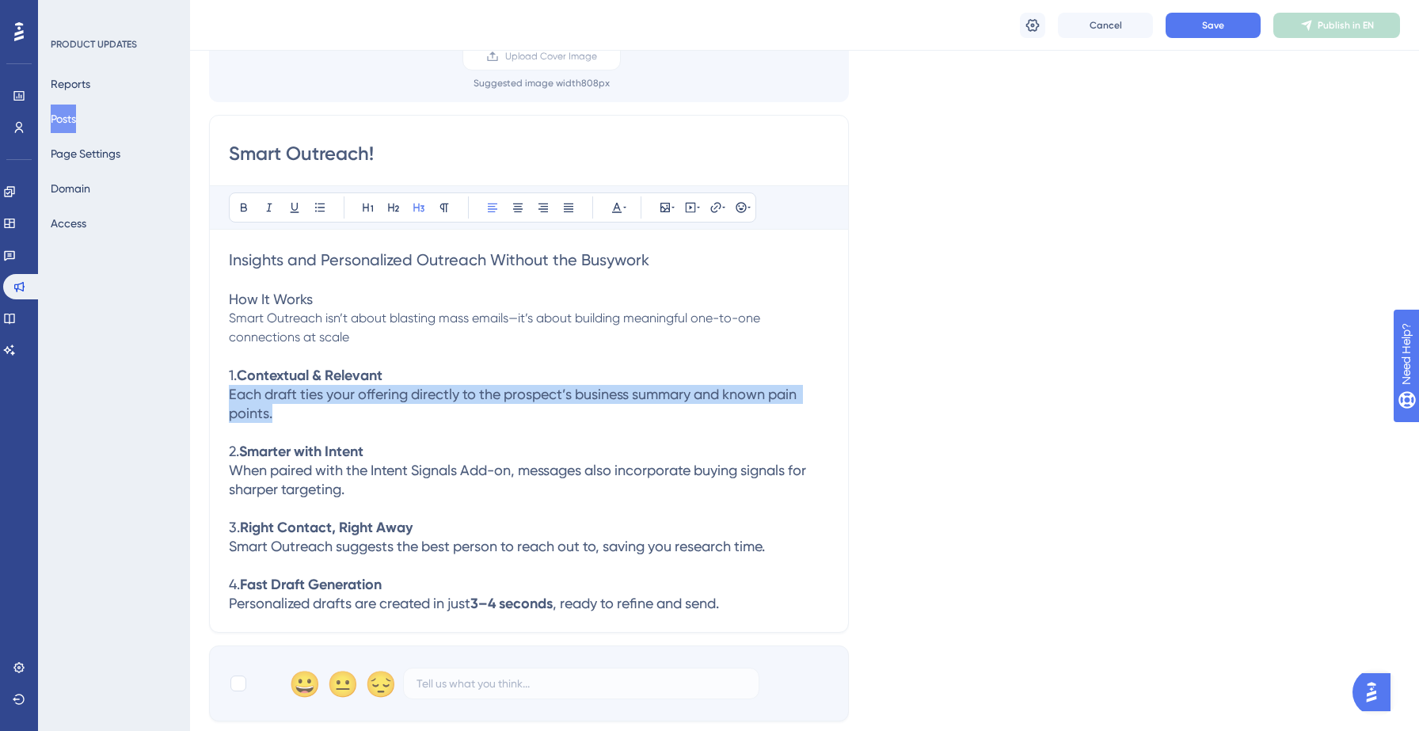
scroll to position [149, 0]
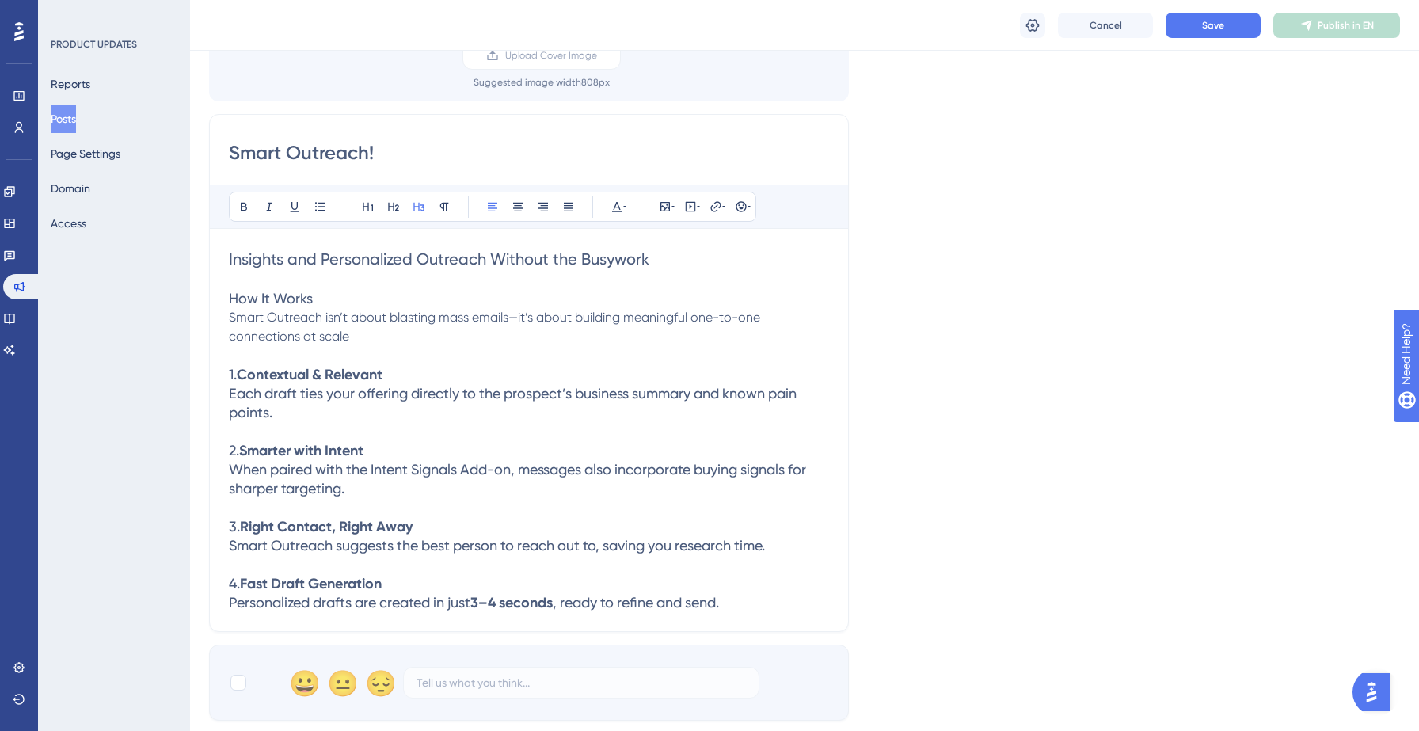
click at [514, 601] on strong "3–4 seconds" at bounding box center [511, 602] width 82 height 17
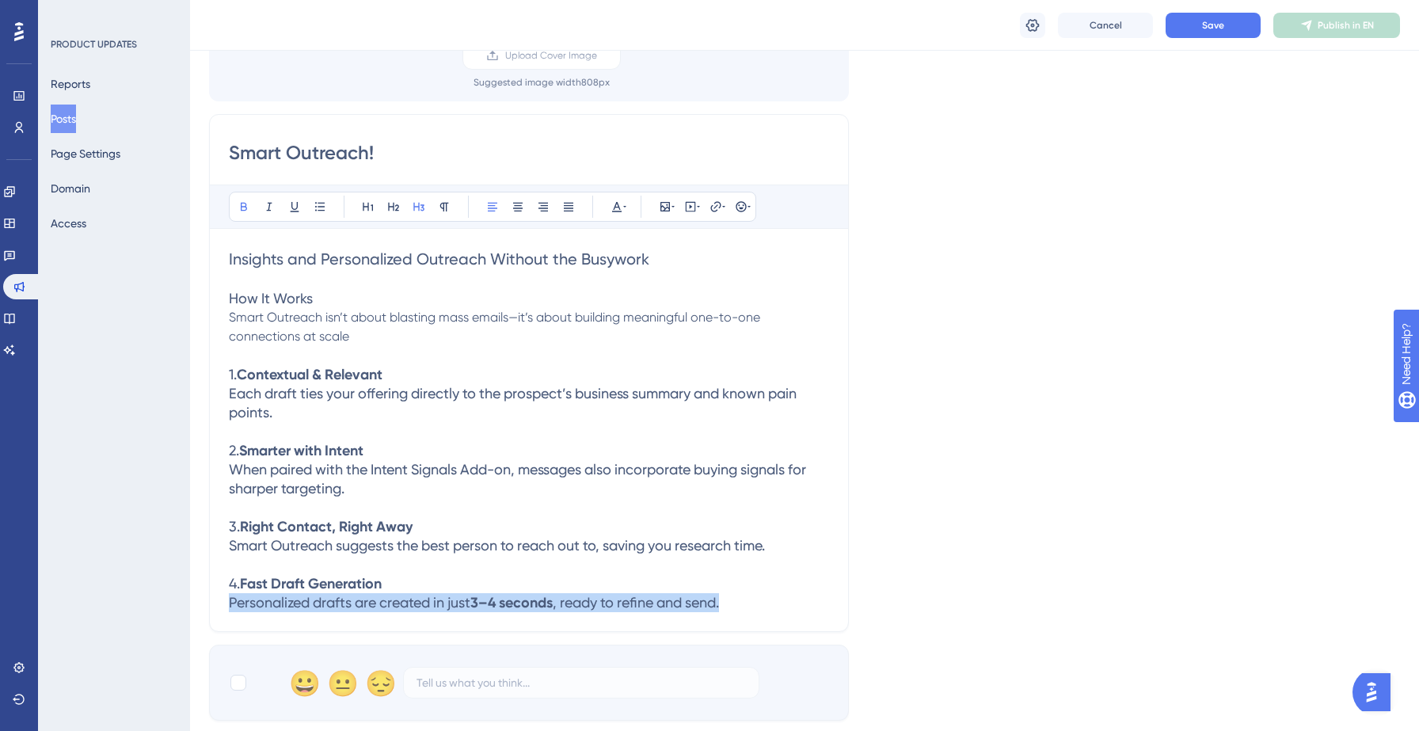
click at [514, 601] on strong "3–4 seconds" at bounding box center [511, 602] width 82 height 17
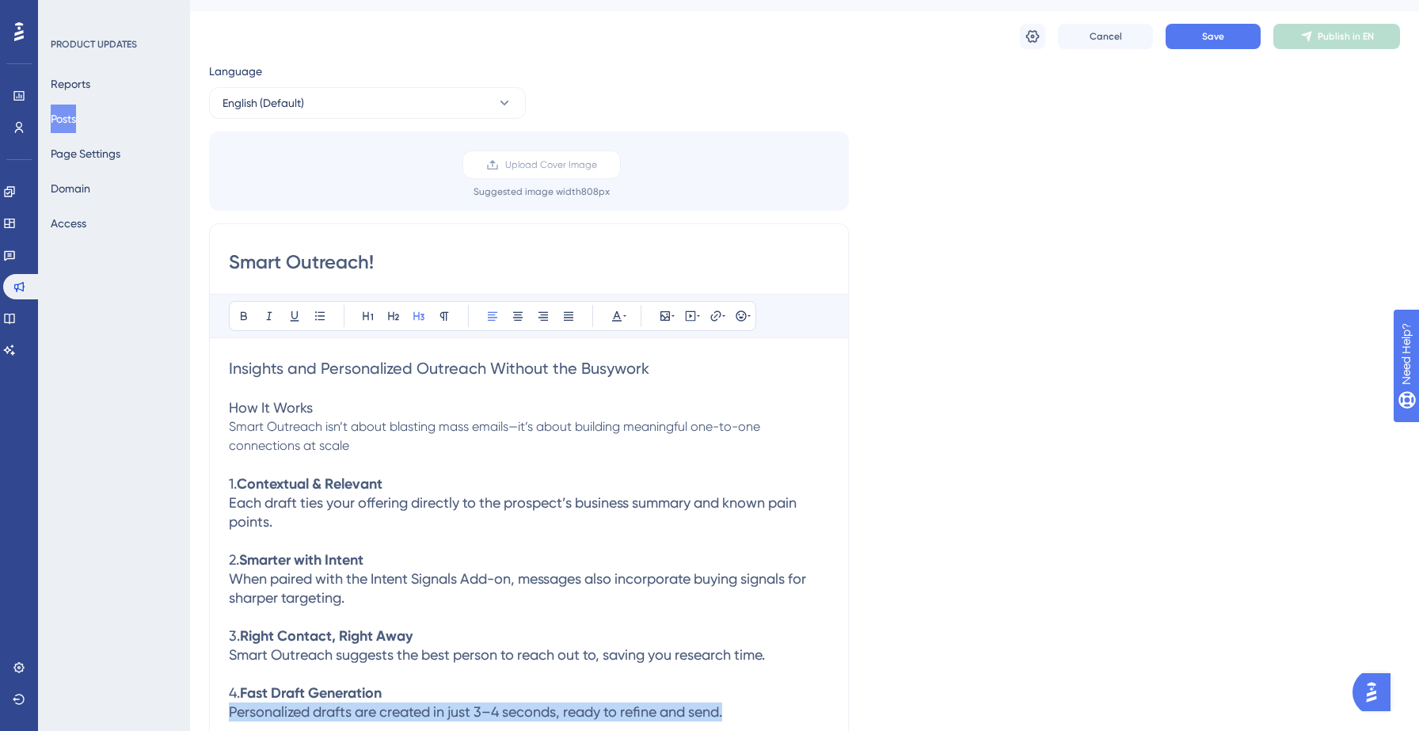
scroll to position [0, 0]
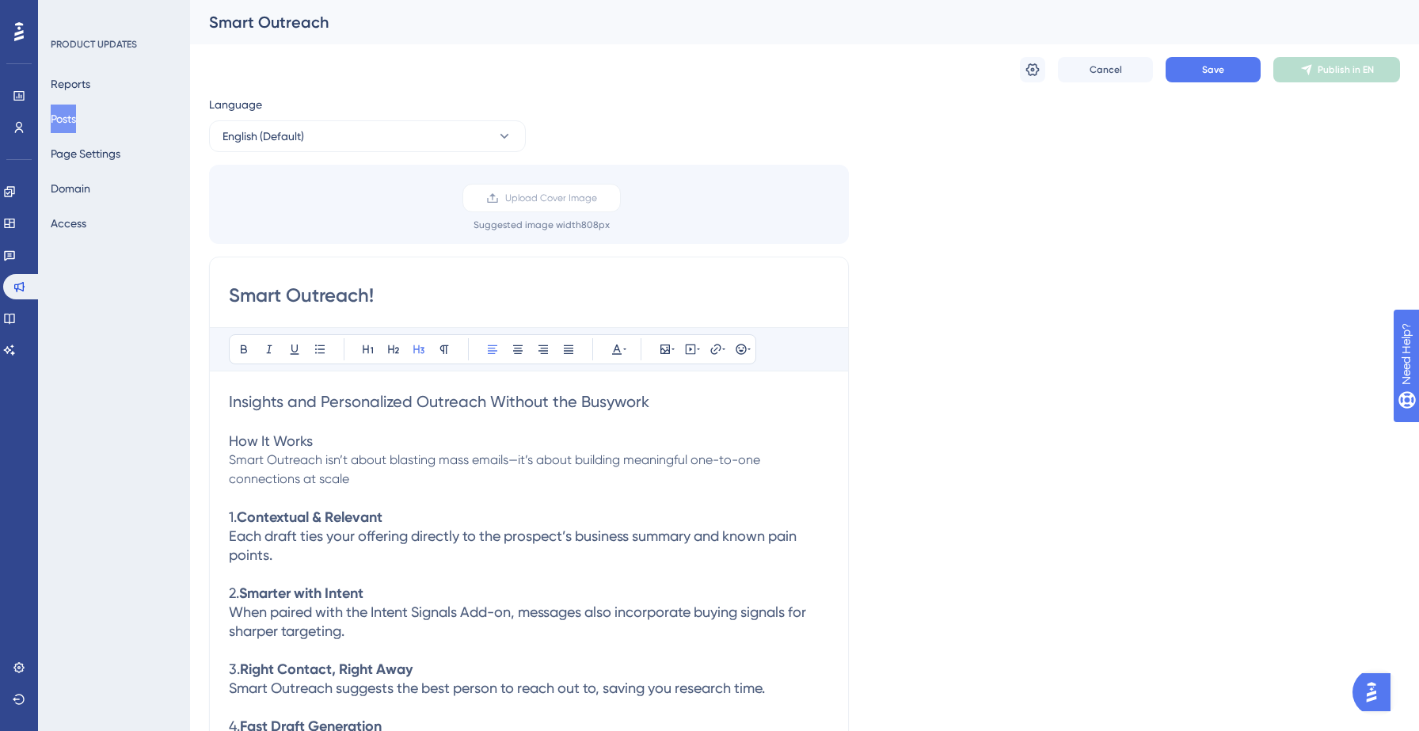
click at [1227, 54] on div "Cancel Save Publish in EN" at bounding box center [804, 69] width 1191 height 51
click at [1222, 67] on span "Save" at bounding box center [1213, 69] width 22 height 13
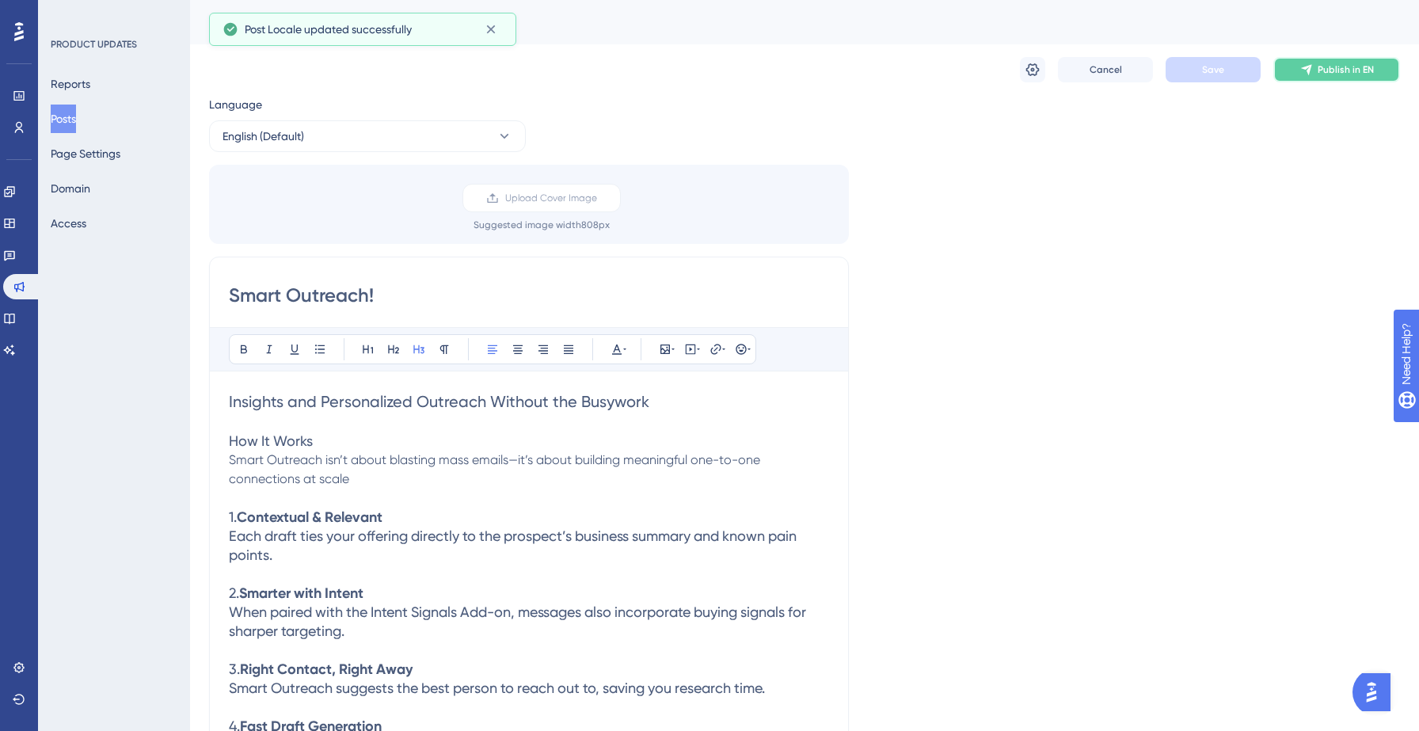
click at [1346, 70] on span "Publish in EN" at bounding box center [1346, 69] width 56 height 13
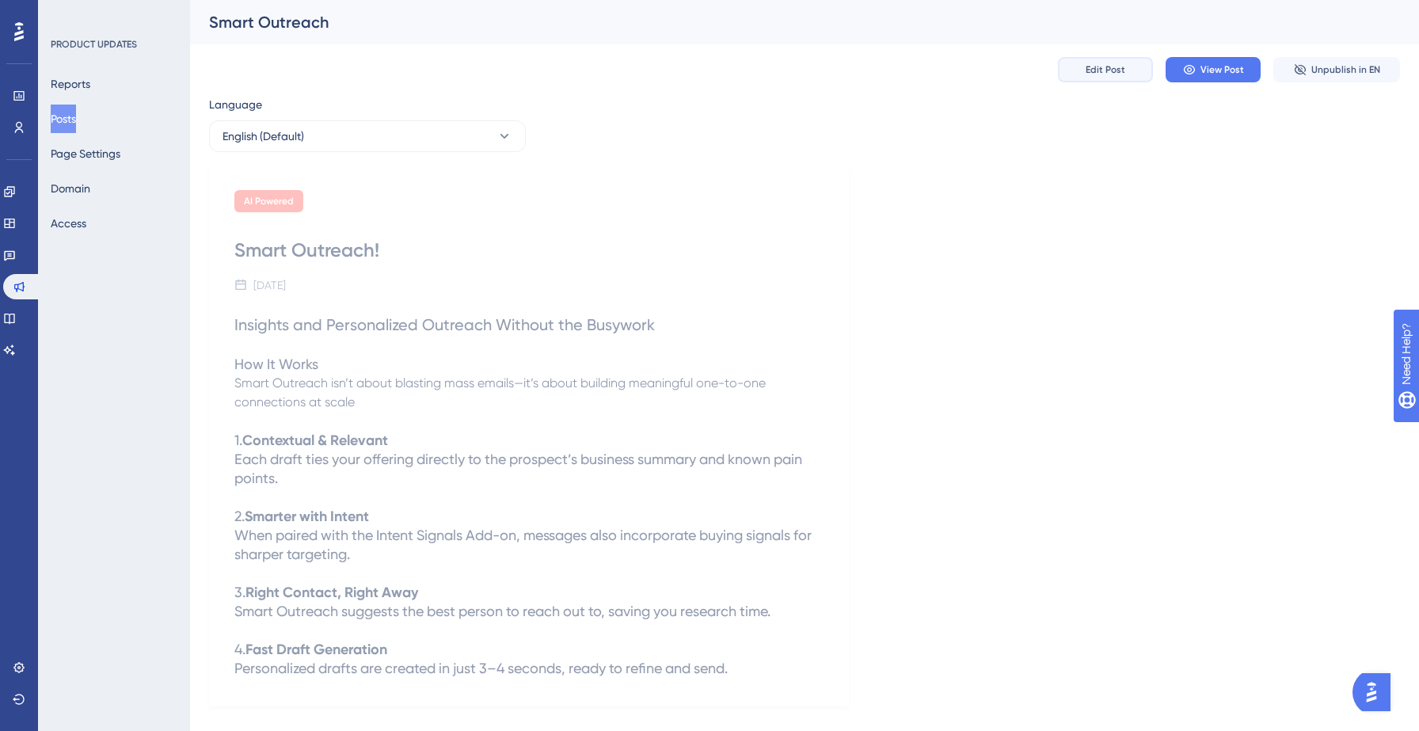
click at [1095, 67] on span "Edit Post" at bounding box center [1106, 69] width 40 height 13
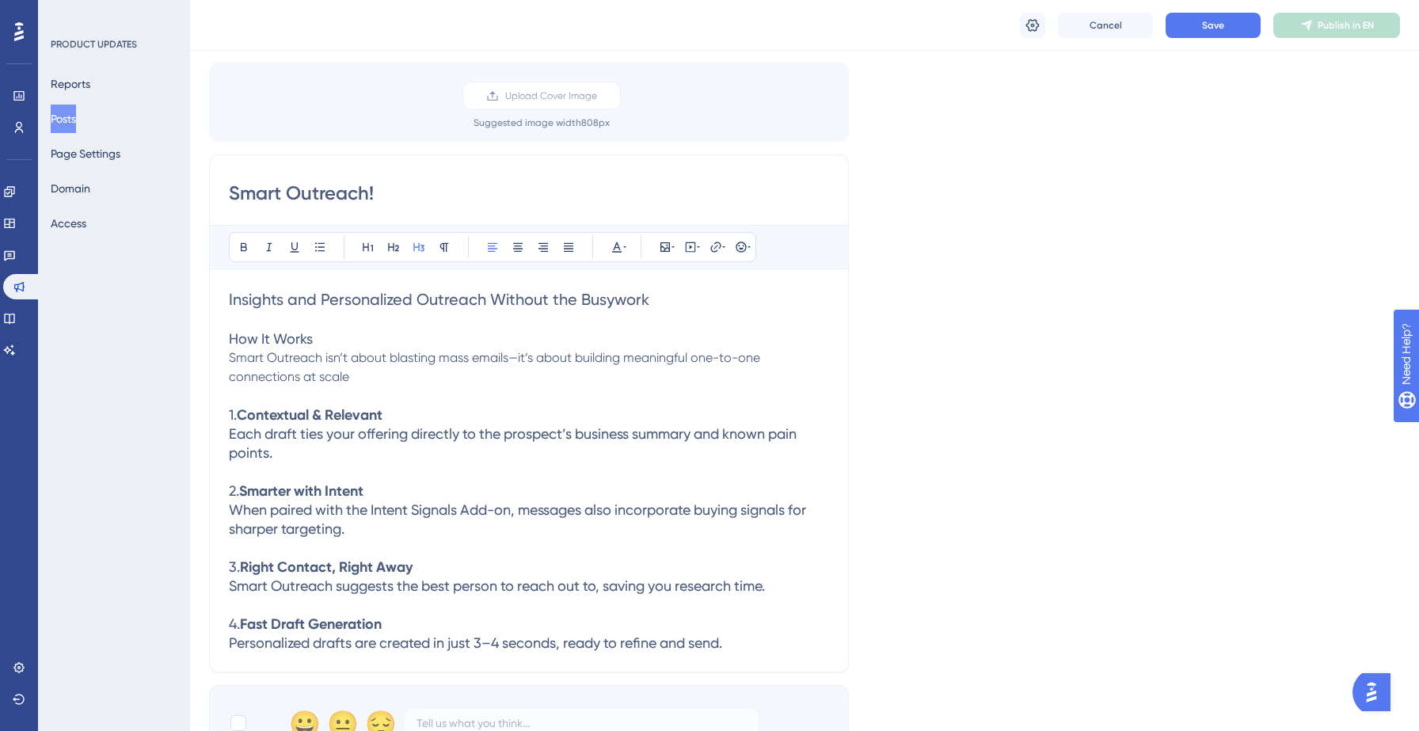
scroll to position [112, 0]
click at [399, 575] on span "Smart Outreach suggests the best person to reach out to, saving you research ti…" at bounding box center [497, 582] width 536 height 17
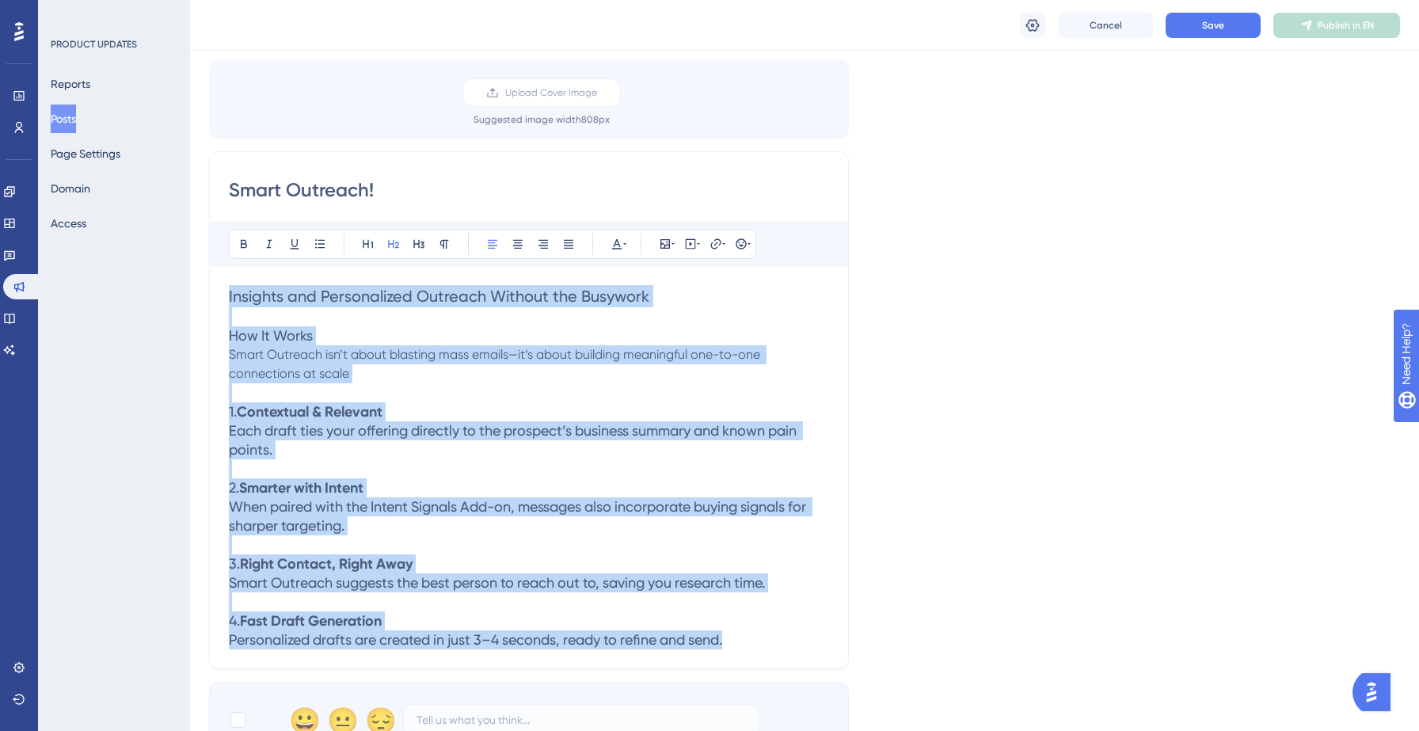
copy div "Insights and Personalized Outreach Without the Busywork How It Works Smart Outr…"
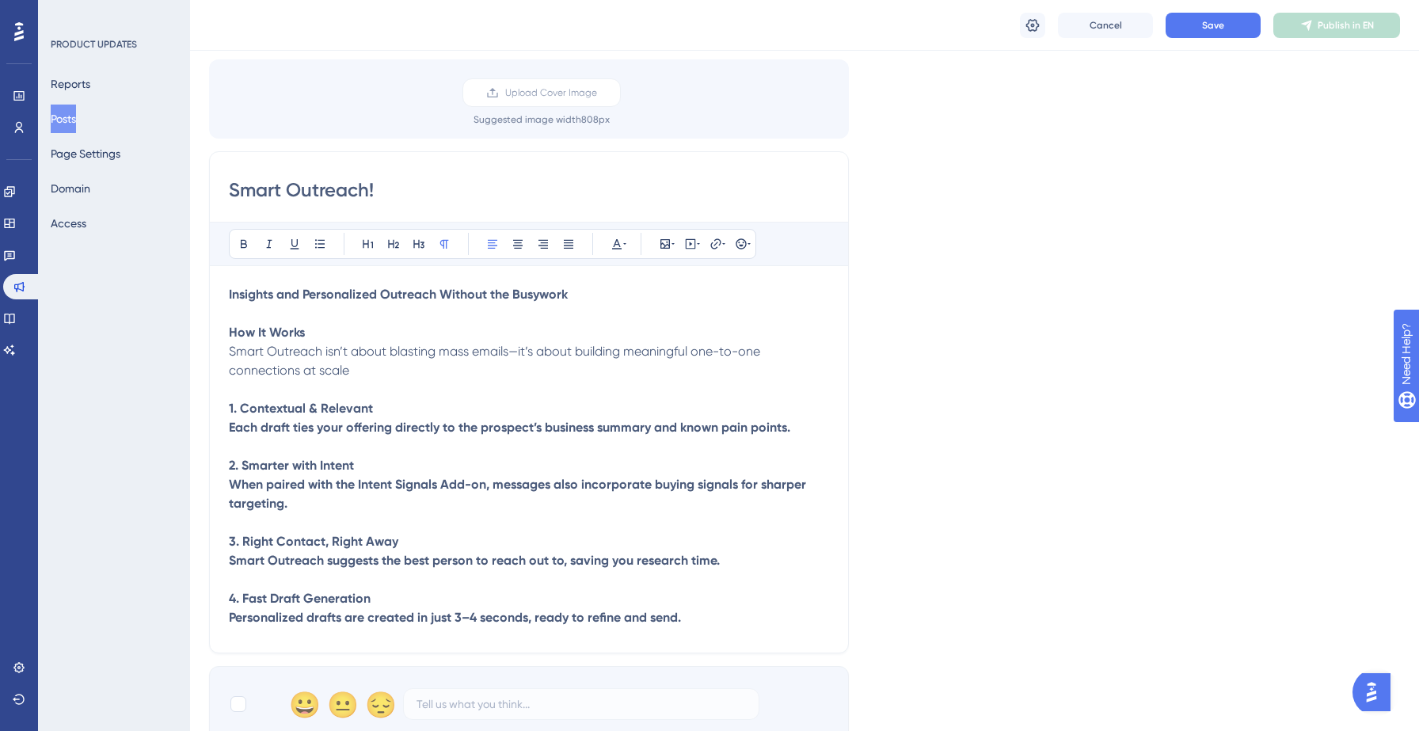
click at [363, 624] on strong "Personalized drafts are created in just 3–4 seconds, ready to refine and send." at bounding box center [455, 617] width 452 height 15
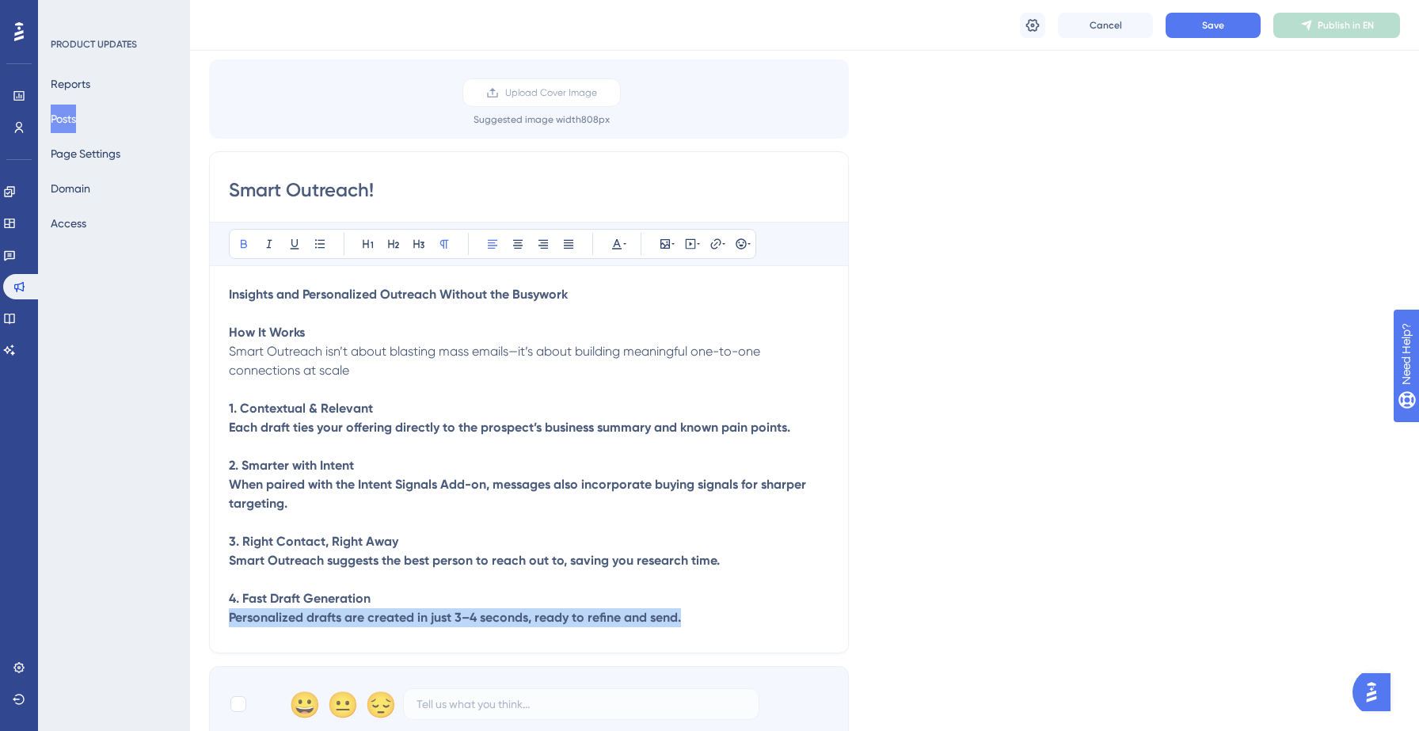
click at [363, 624] on strong "Personalized drafts are created in just 3–4 seconds, ready to refine and send." at bounding box center [455, 617] width 452 height 15
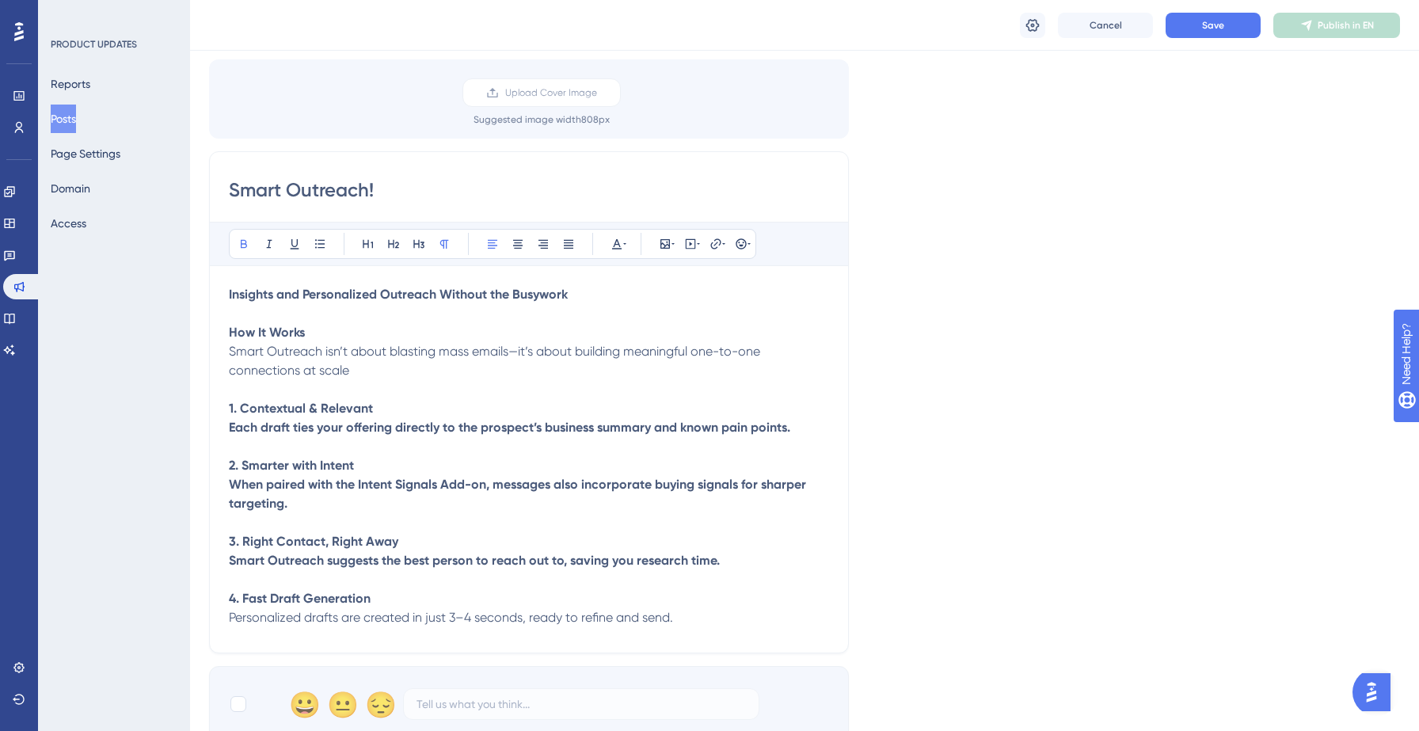
click at [339, 568] on strong "Smart Outreach suggests the best person to reach out to, saving you research ti…" at bounding box center [474, 560] width 491 height 15
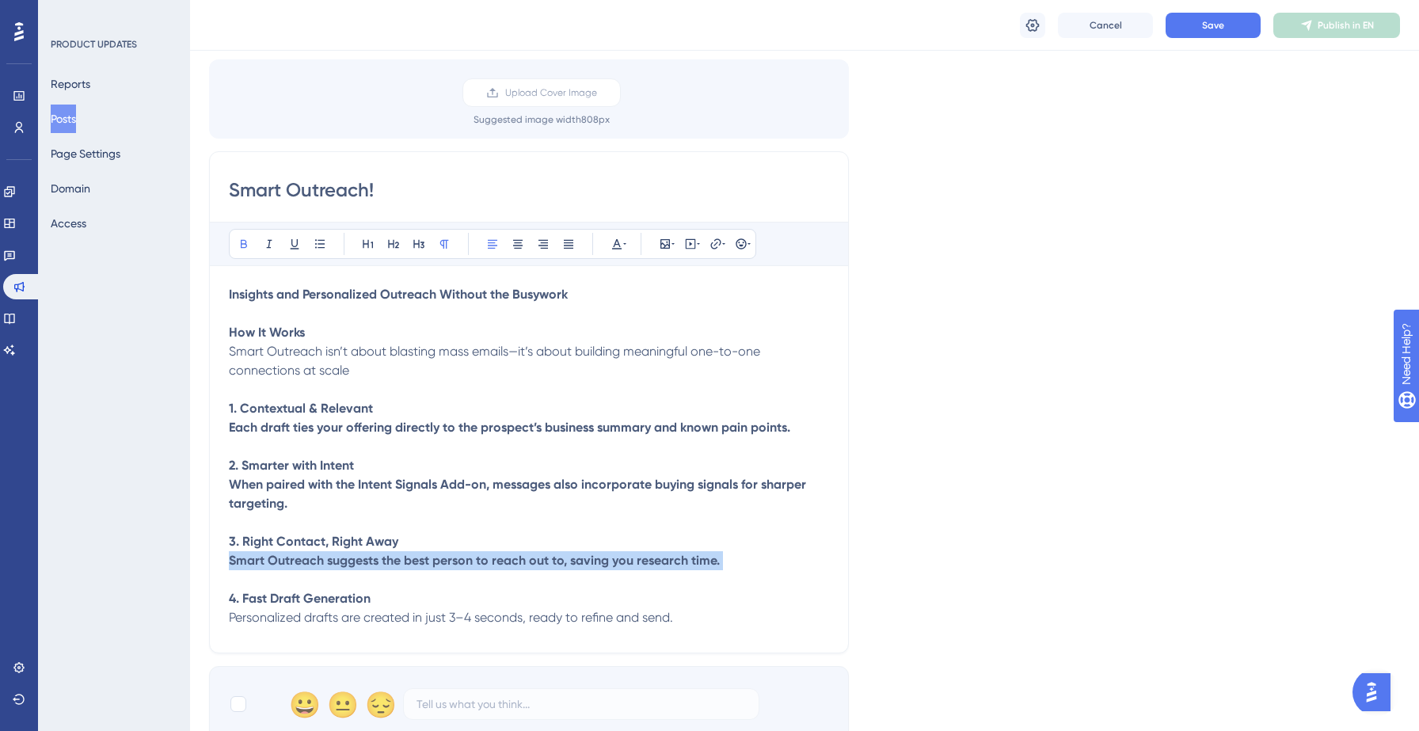
click at [339, 568] on strong "Smart Outreach suggests the best person to reach out to, saving you research ti…" at bounding box center [474, 560] width 491 height 15
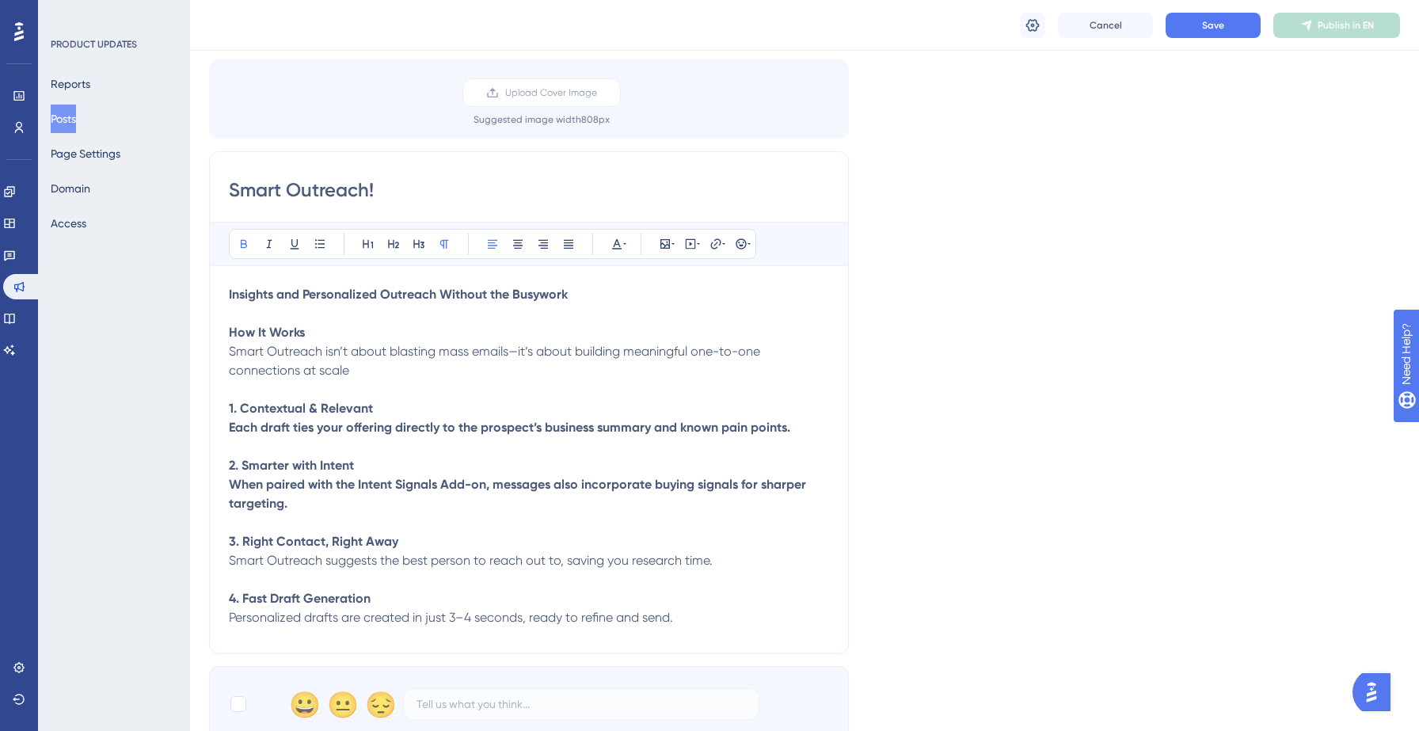
click at [335, 492] on strong "When paired with the Intent Signals Add-on, messages also incorporate buying si…" at bounding box center [519, 494] width 580 height 34
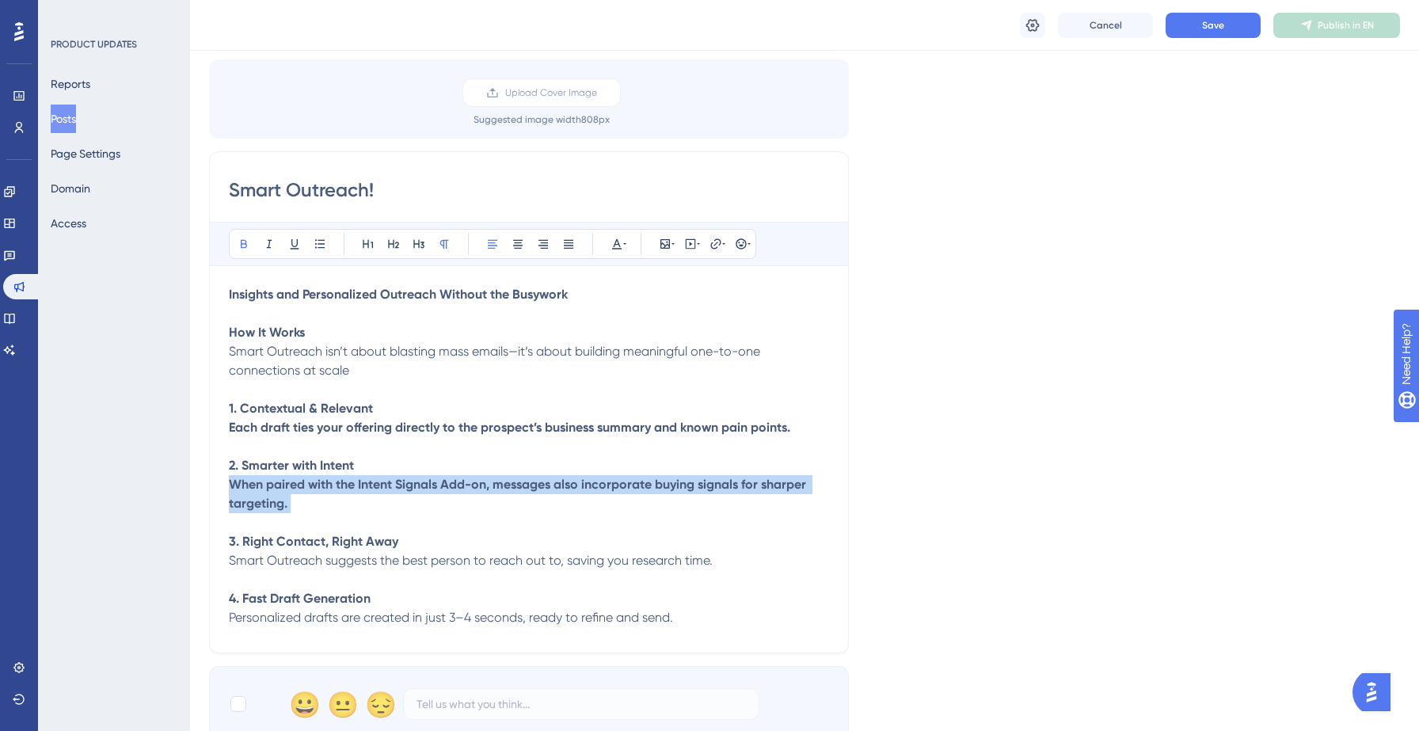
click at [335, 492] on strong "When paired with the Intent Signals Add-on, messages also incorporate buying si…" at bounding box center [519, 494] width 580 height 34
click at [335, 492] on span "When paired with the Intent Signals Add-on, messages also incorporate buying si…" at bounding box center [513, 494] width 568 height 34
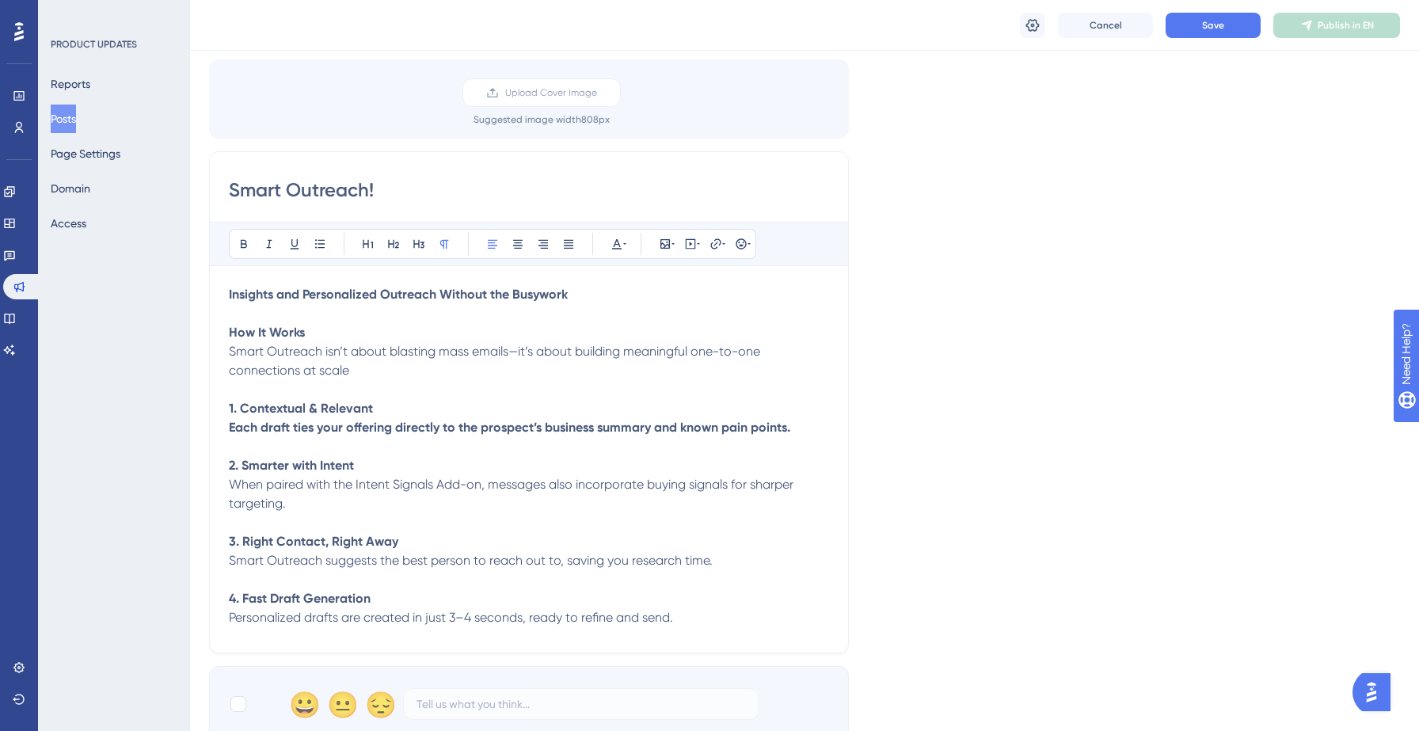
click at [314, 430] on strong "Each draft ties your offering directly to the prospect’s business summary and k…" at bounding box center [509, 427] width 561 height 15
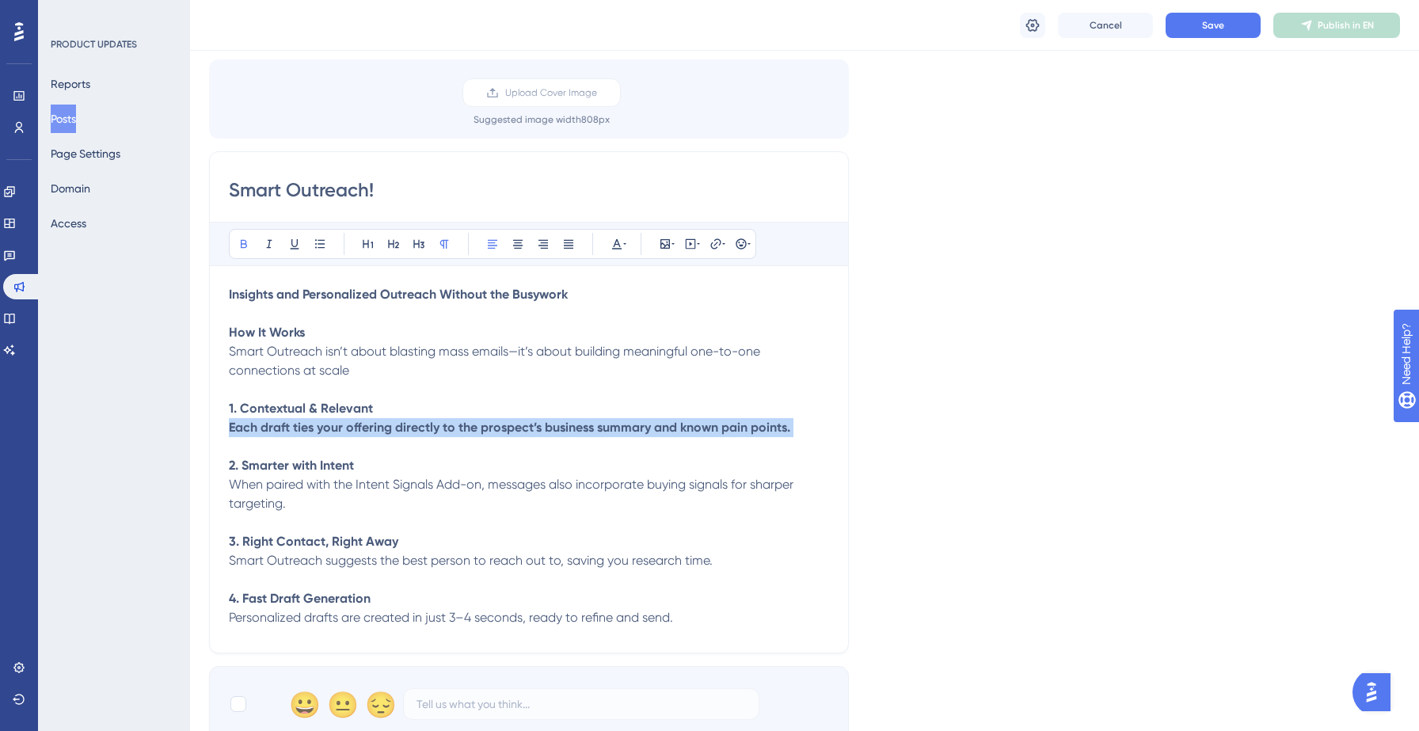
click at [314, 430] on strong "Each draft ties your offering directly to the prospect’s business summary and k…" at bounding box center [509, 427] width 561 height 15
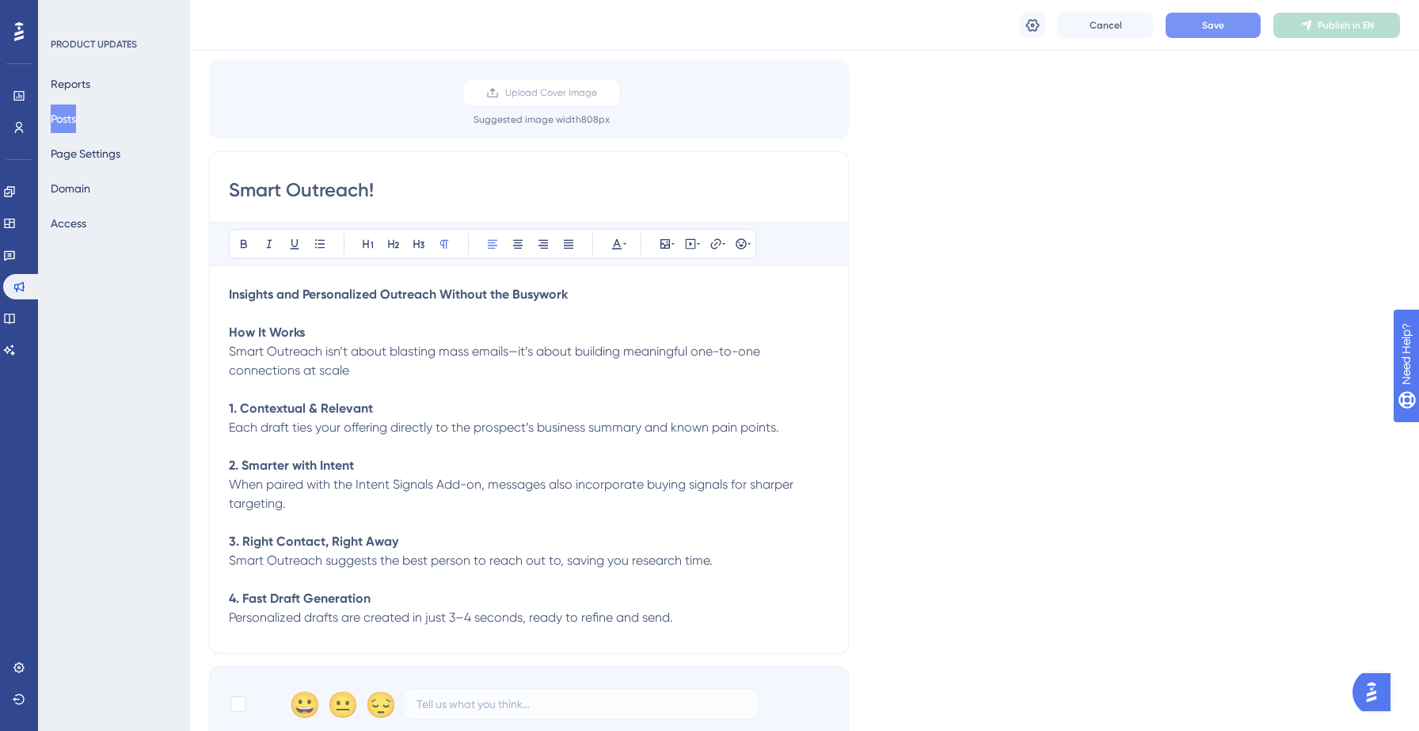
click at [1208, 31] on span "Save" at bounding box center [1213, 25] width 22 height 13
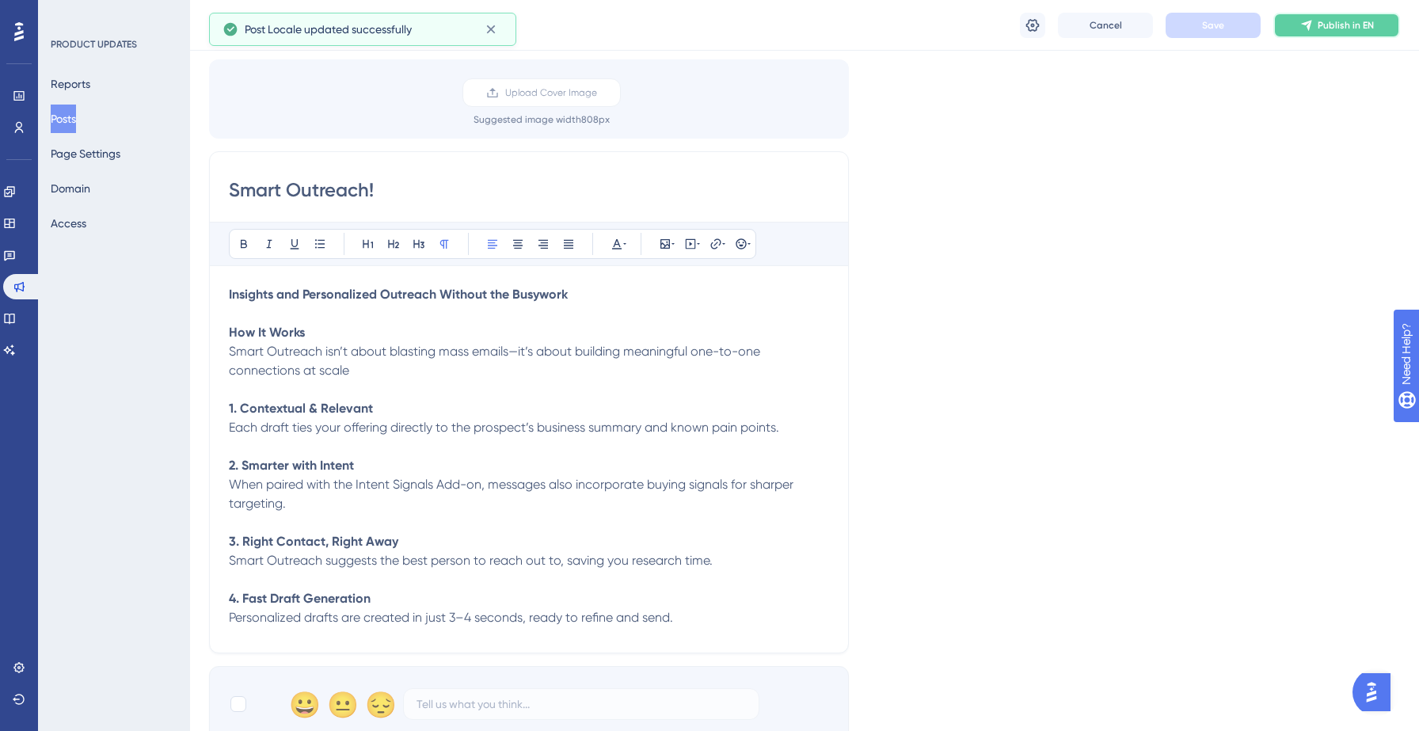
click at [1330, 26] on span "Publish in EN" at bounding box center [1346, 25] width 56 height 13
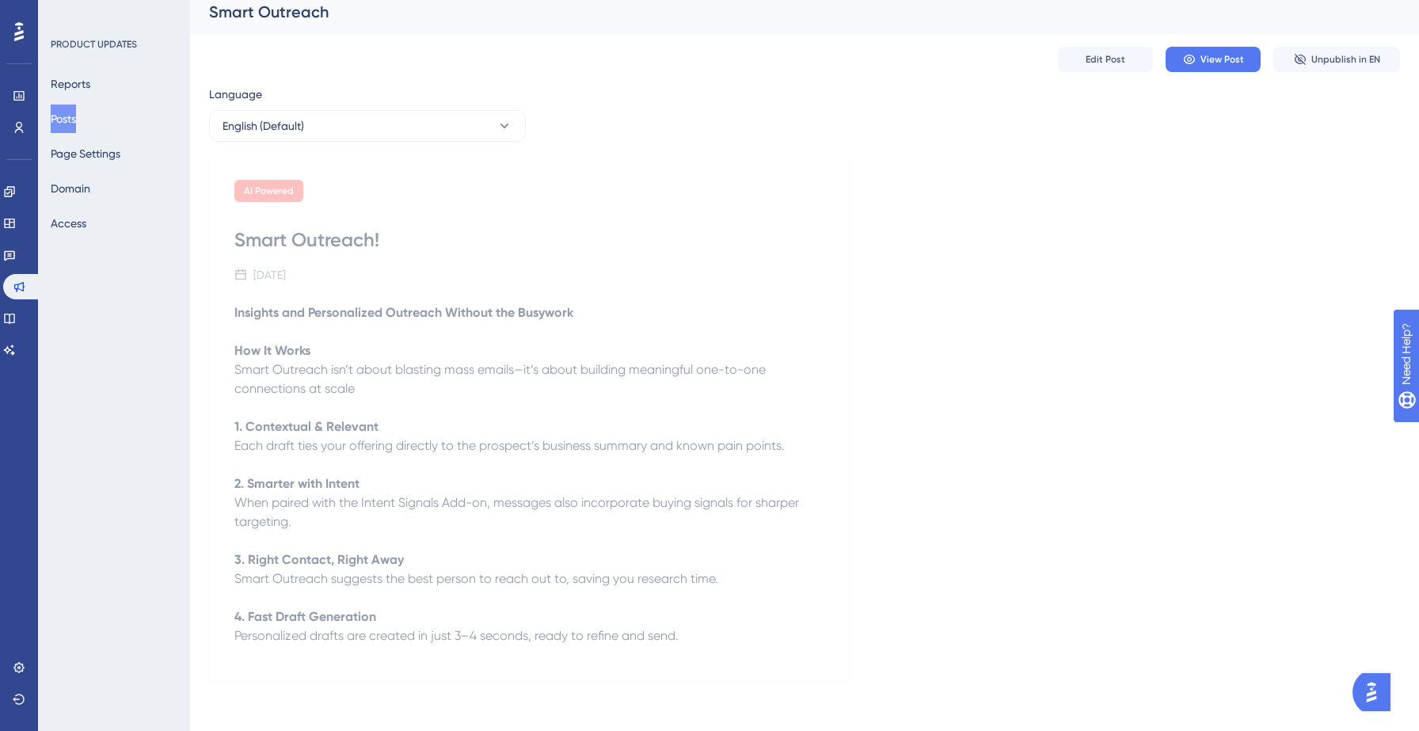
scroll to position [10, 0]
click at [1112, 55] on span "Edit Post" at bounding box center [1106, 59] width 40 height 13
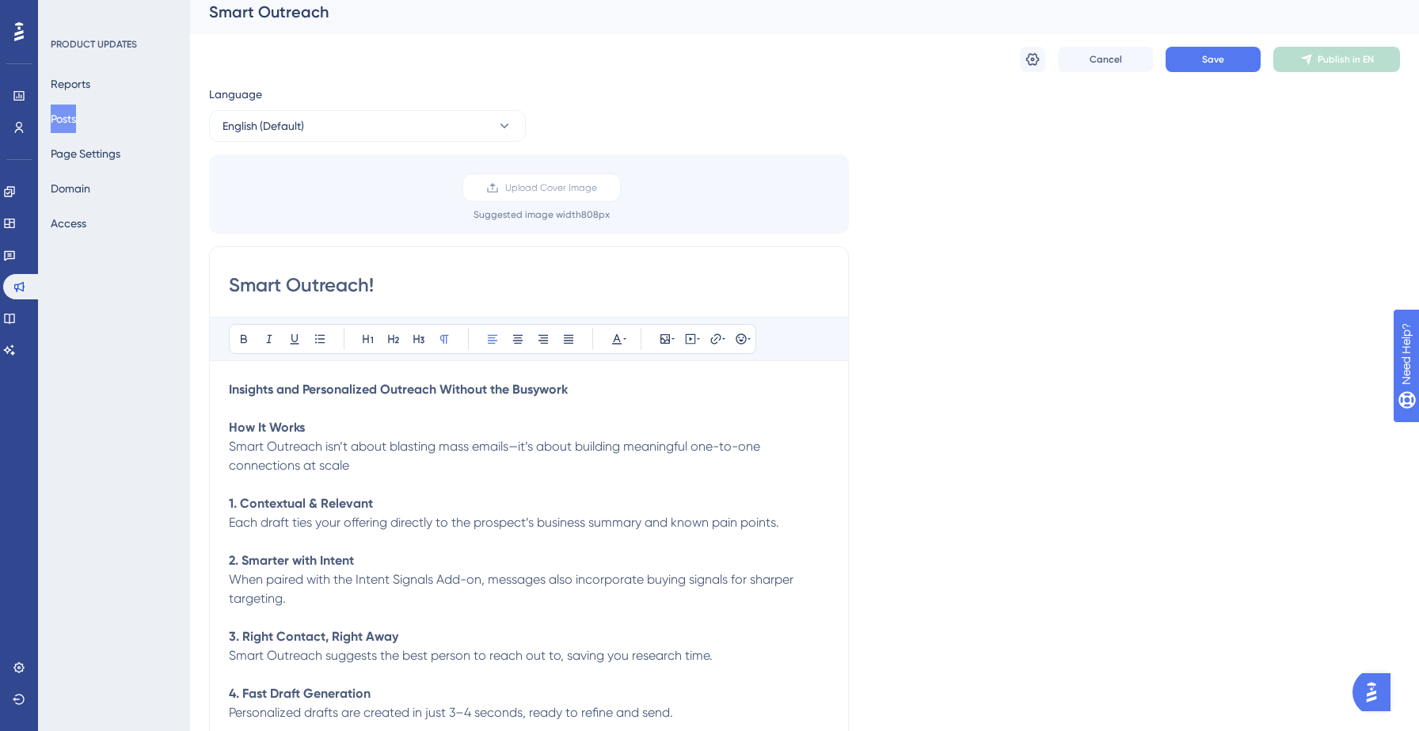
click at [292, 391] on strong "Insights and Personalized Outreach Without the Busywork" at bounding box center [398, 389] width 339 height 15
click at [394, 338] on icon at bounding box center [393, 339] width 11 height 9
click at [272, 436] on strong "How It Works" at bounding box center [267, 430] width 76 height 15
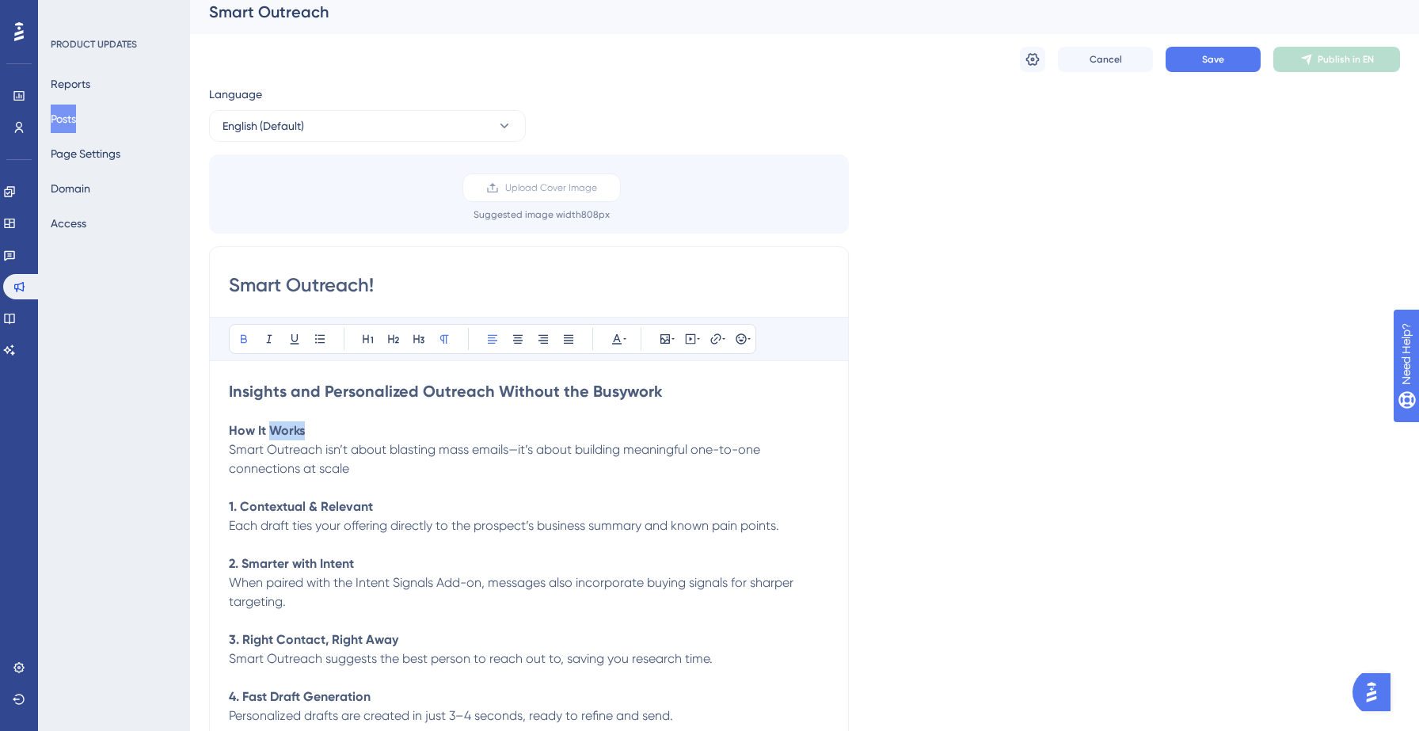
click at [272, 436] on strong "How It Works" at bounding box center [267, 430] width 76 height 15
click at [420, 343] on icon at bounding box center [419, 339] width 13 height 13
click at [1203, 59] on span "Save" at bounding box center [1213, 59] width 22 height 13
click at [616, 340] on icon at bounding box center [617, 339] width 13 height 13
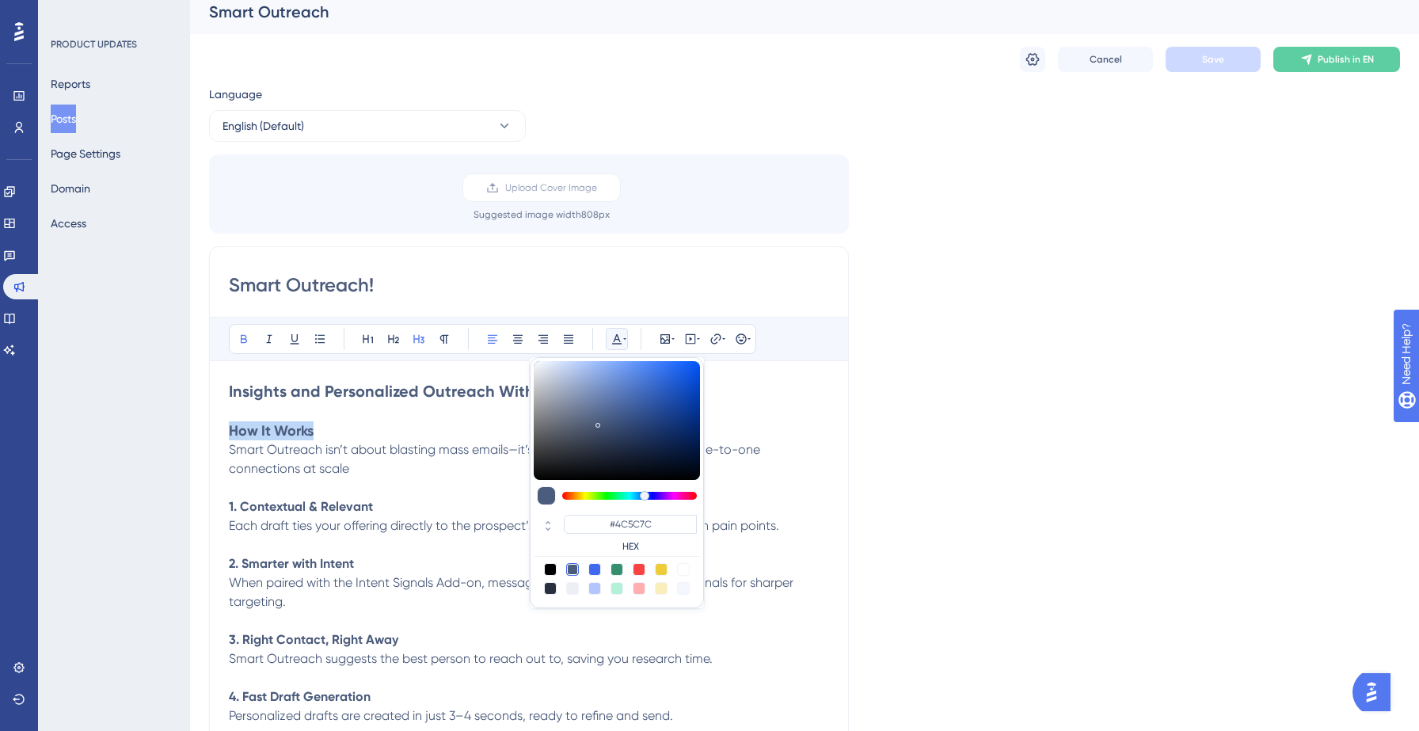
click at [616, 340] on icon at bounding box center [617, 339] width 13 height 13
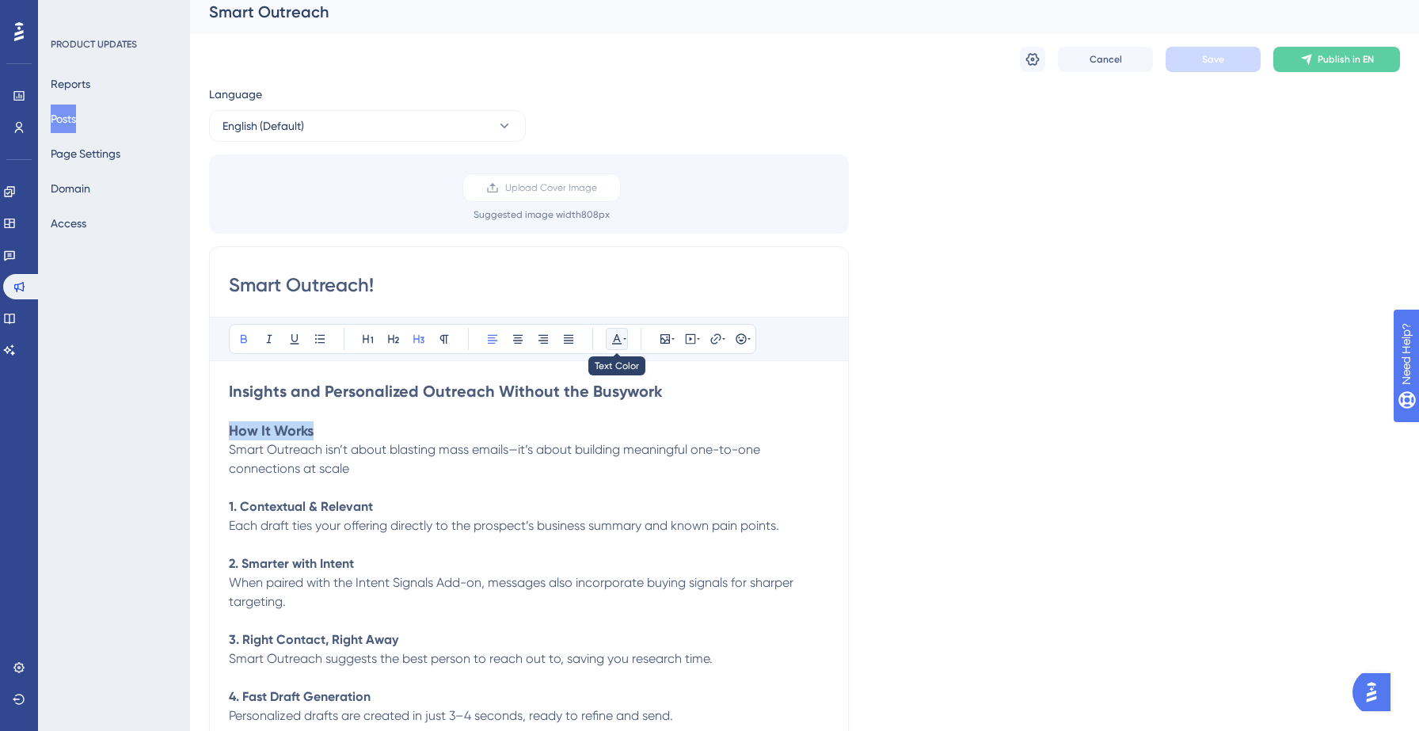
click at [616, 340] on icon at bounding box center [617, 339] width 13 height 13
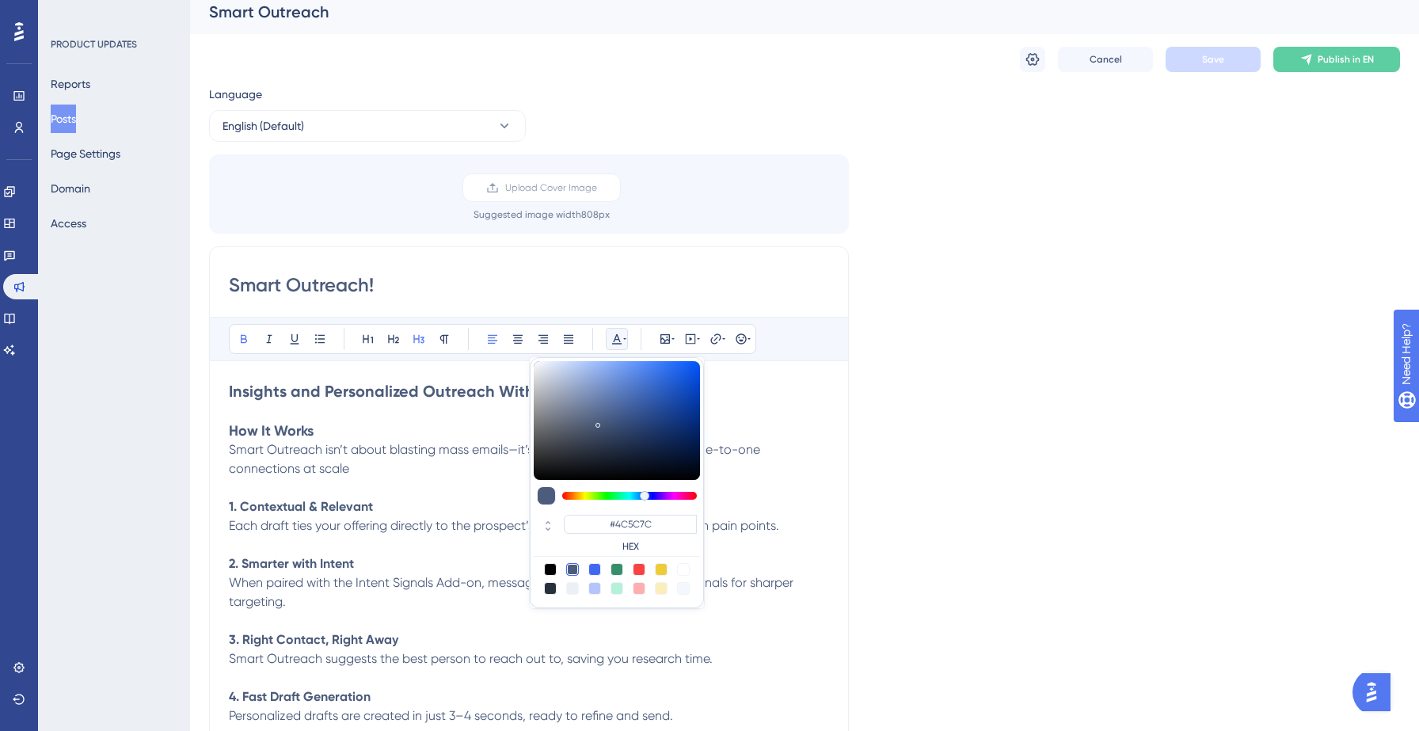
click at [434, 502] on p "1. Contextual & Relevant" at bounding box center [529, 506] width 600 height 19
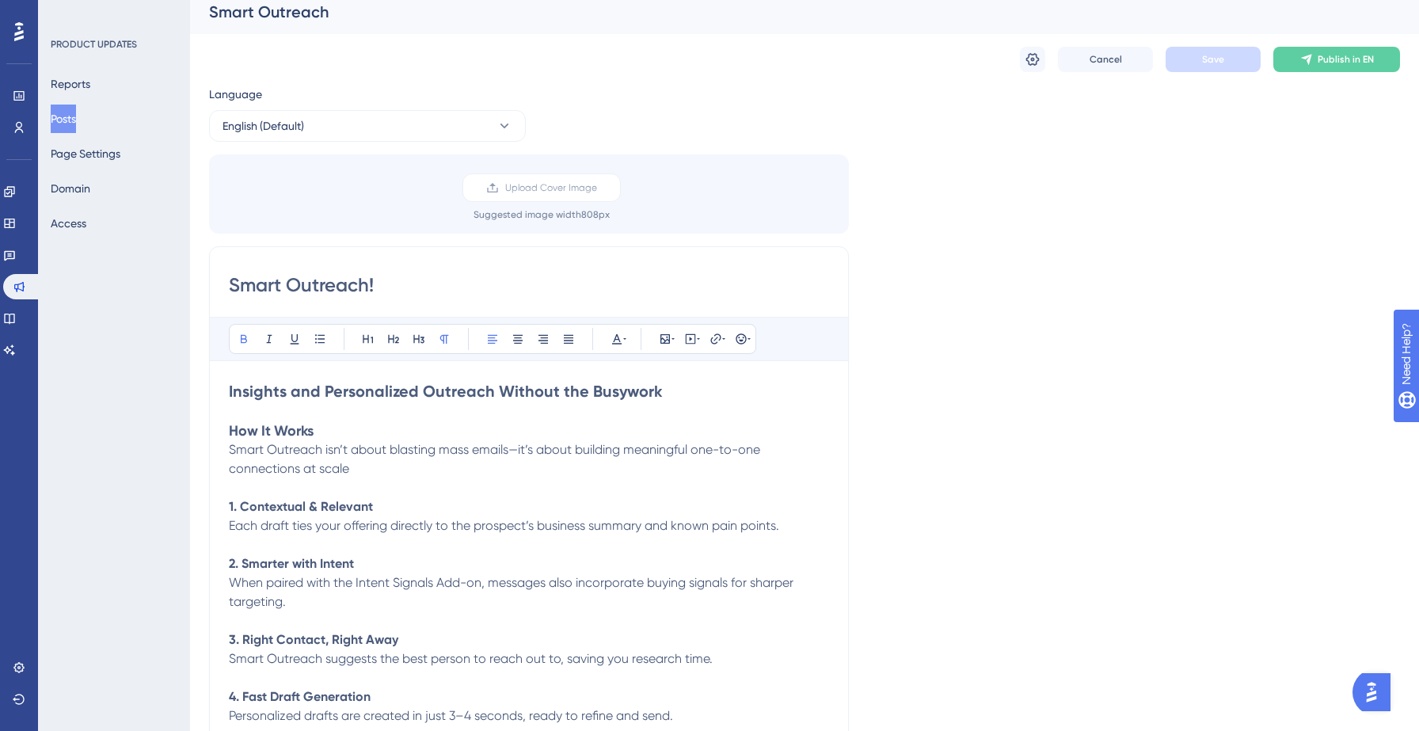
click at [429, 481] on p at bounding box center [529, 487] width 600 height 19
click at [1304, 59] on icon at bounding box center [1306, 59] width 13 height 13
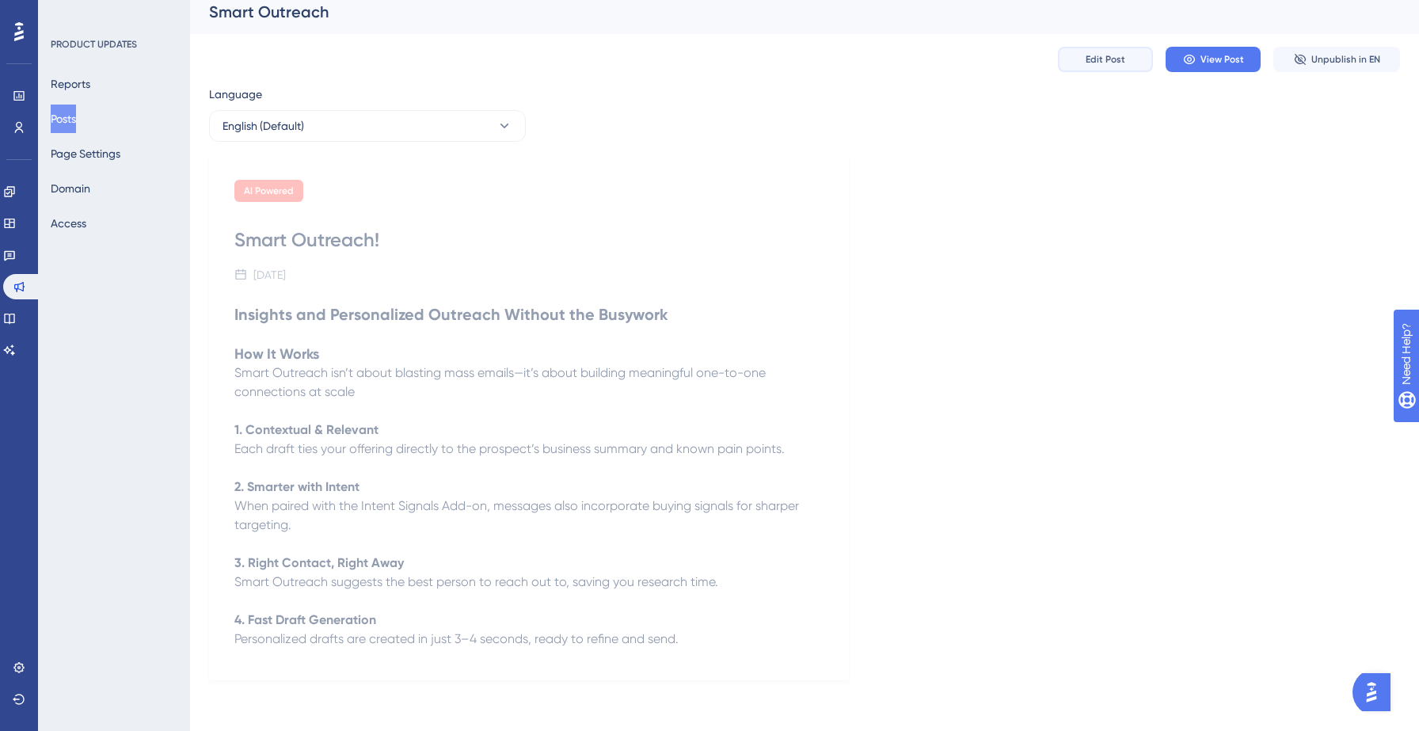
click at [1128, 61] on button "Edit Post" at bounding box center [1105, 59] width 95 height 25
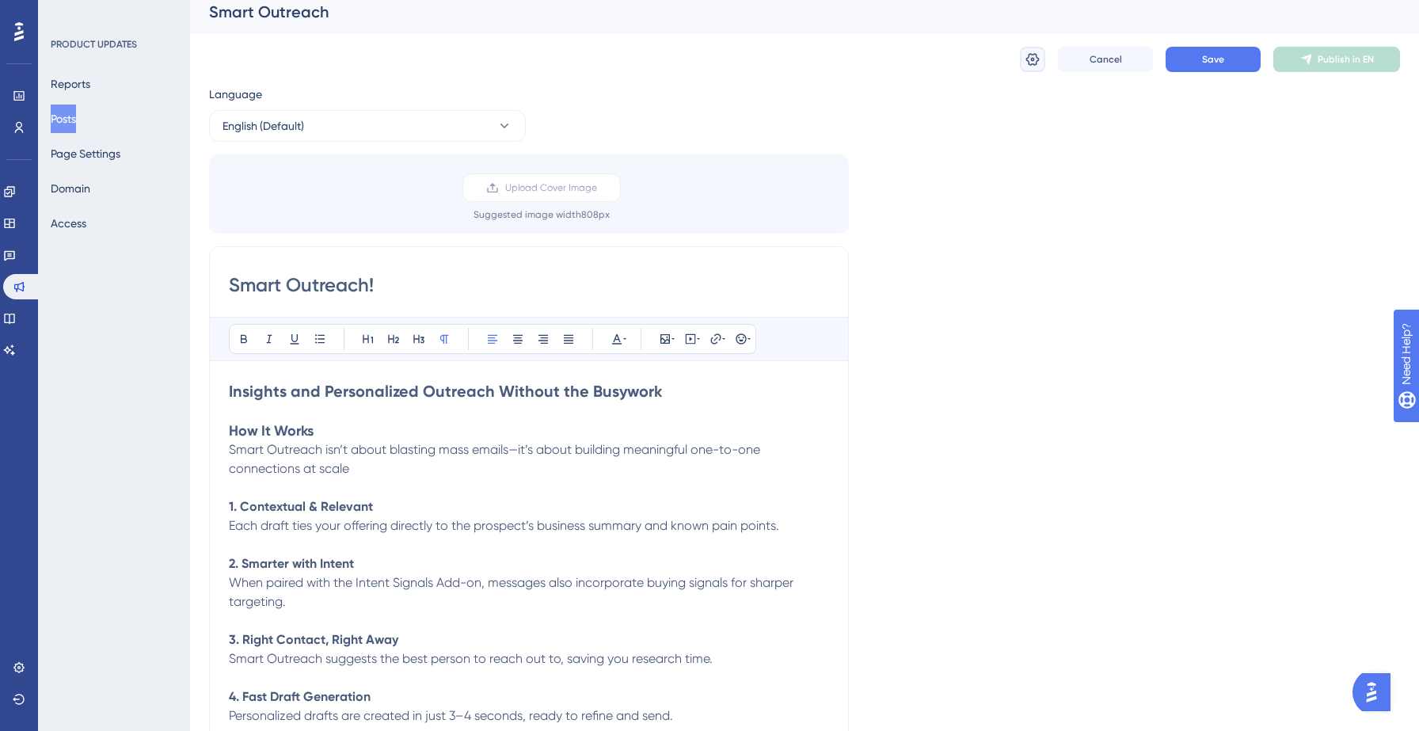
click at [1041, 54] on button at bounding box center [1032, 59] width 25 height 25
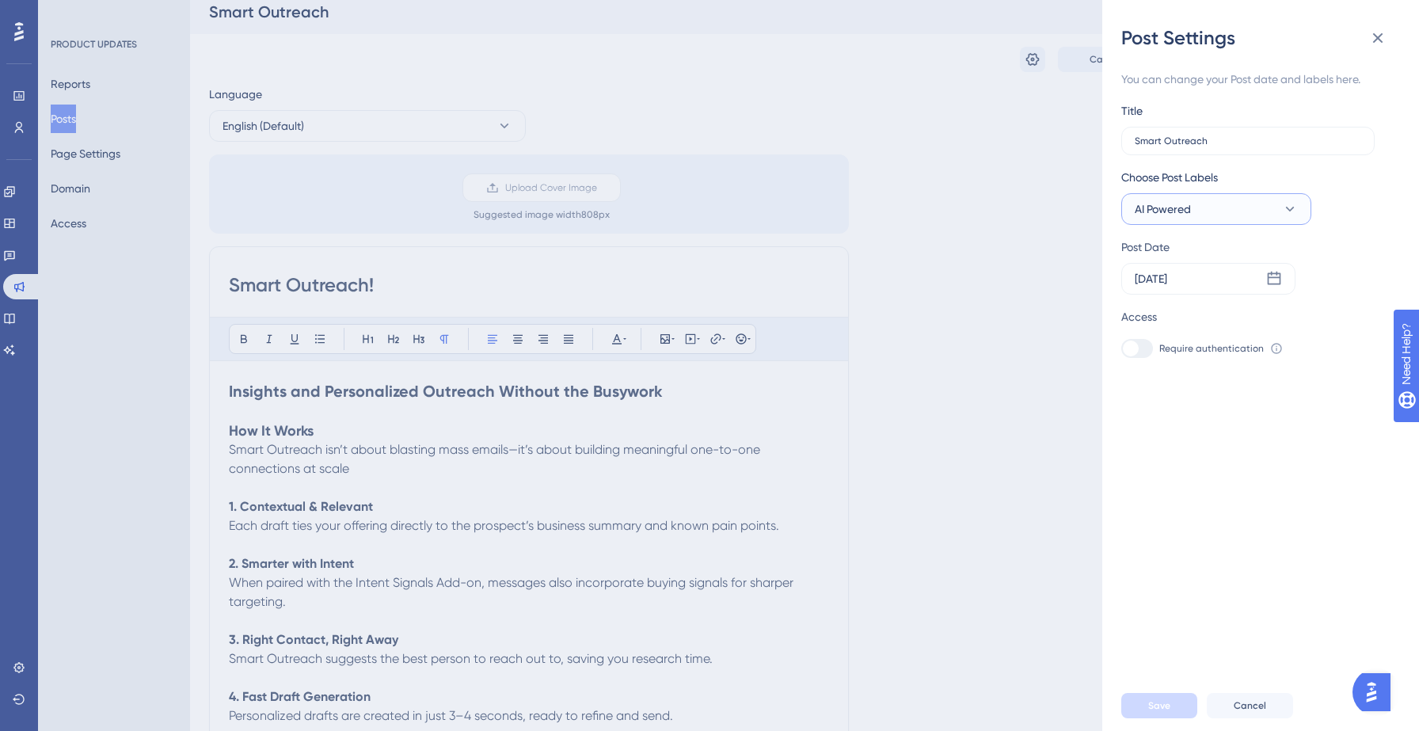
click at [1215, 217] on button "AI Powered" at bounding box center [1216, 209] width 190 height 32
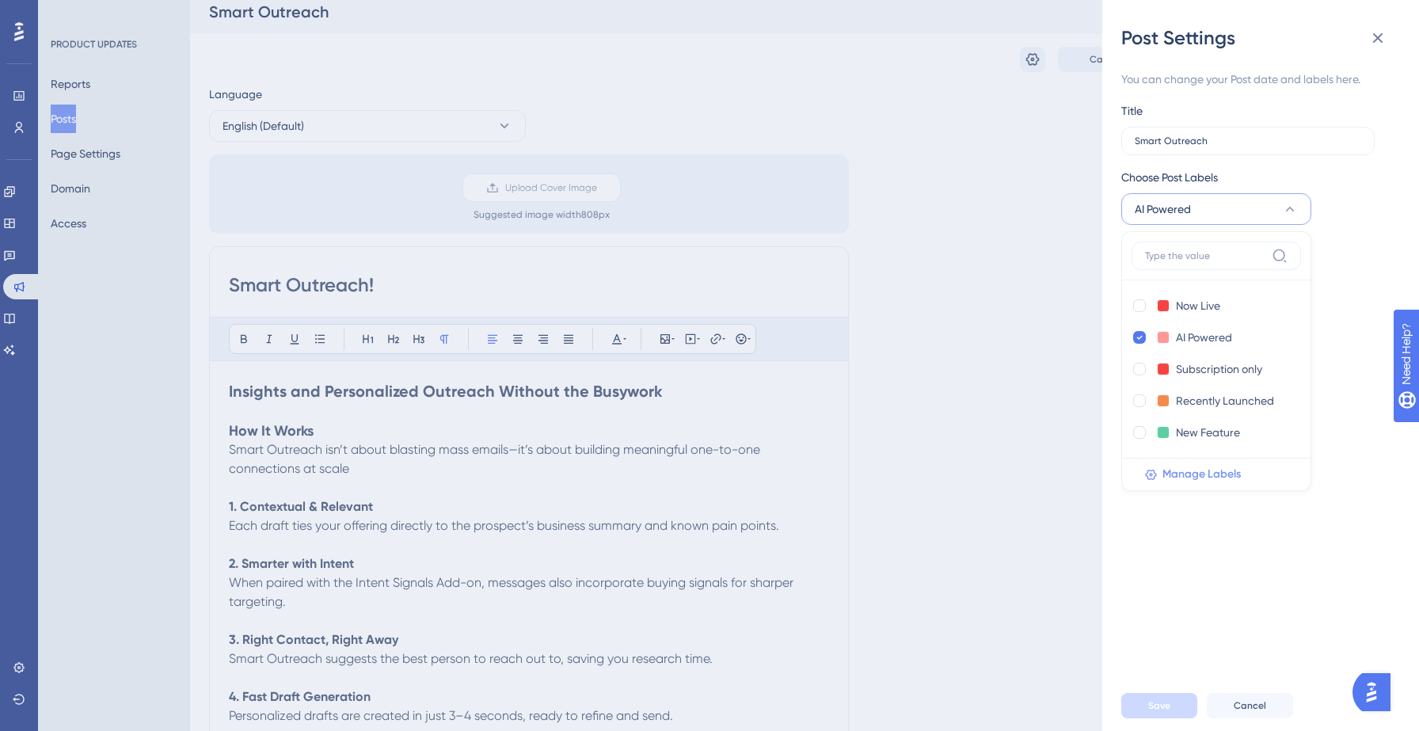
click at [1201, 475] on span "Manage Labels" at bounding box center [1201, 474] width 78 height 19
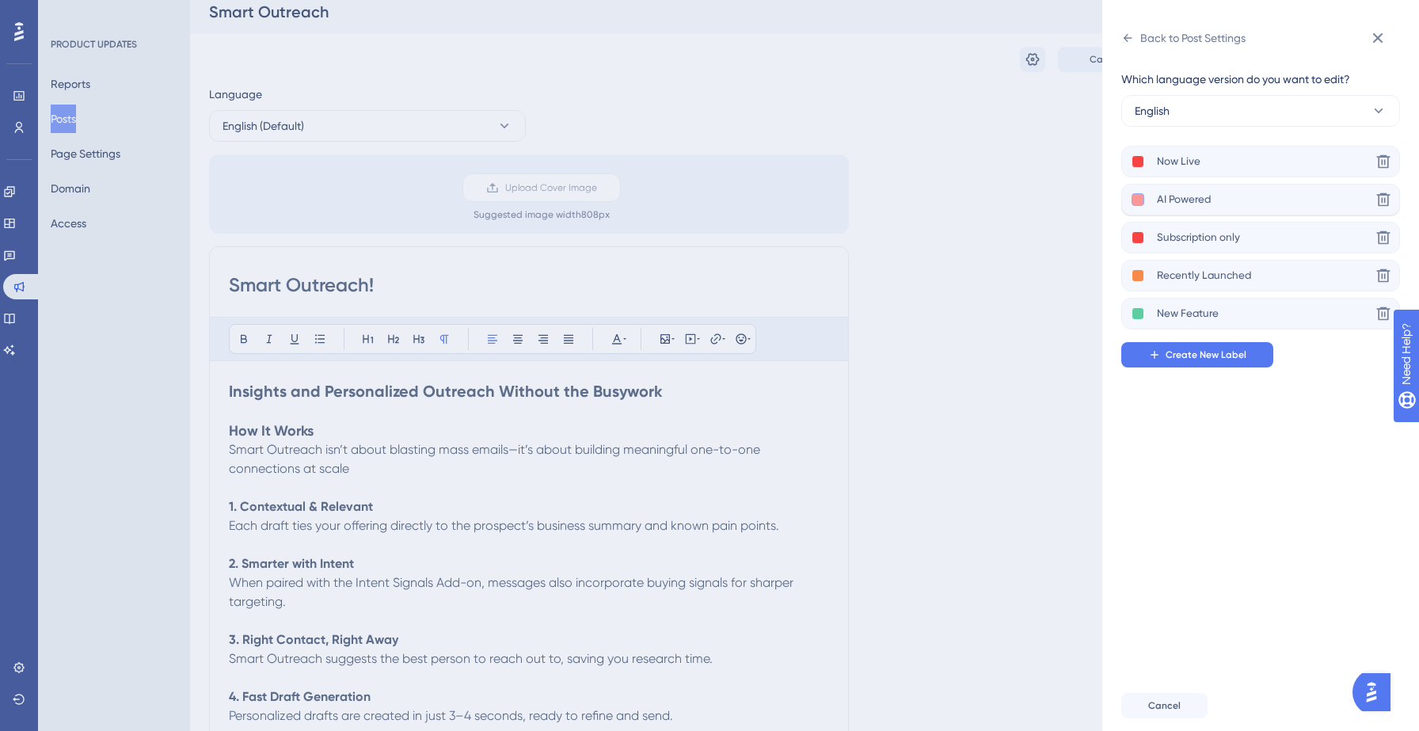
click at [1134, 202] on button at bounding box center [1138, 199] width 13 height 13
click at [1197, 230] on div at bounding box center [1198, 231] width 13 height 13
click at [1207, 417] on div "Which language version do you want to edit? English Now Live Delete AI Powered …" at bounding box center [1266, 366] width 291 height 630
click at [1125, 43] on icon at bounding box center [1127, 38] width 13 height 13
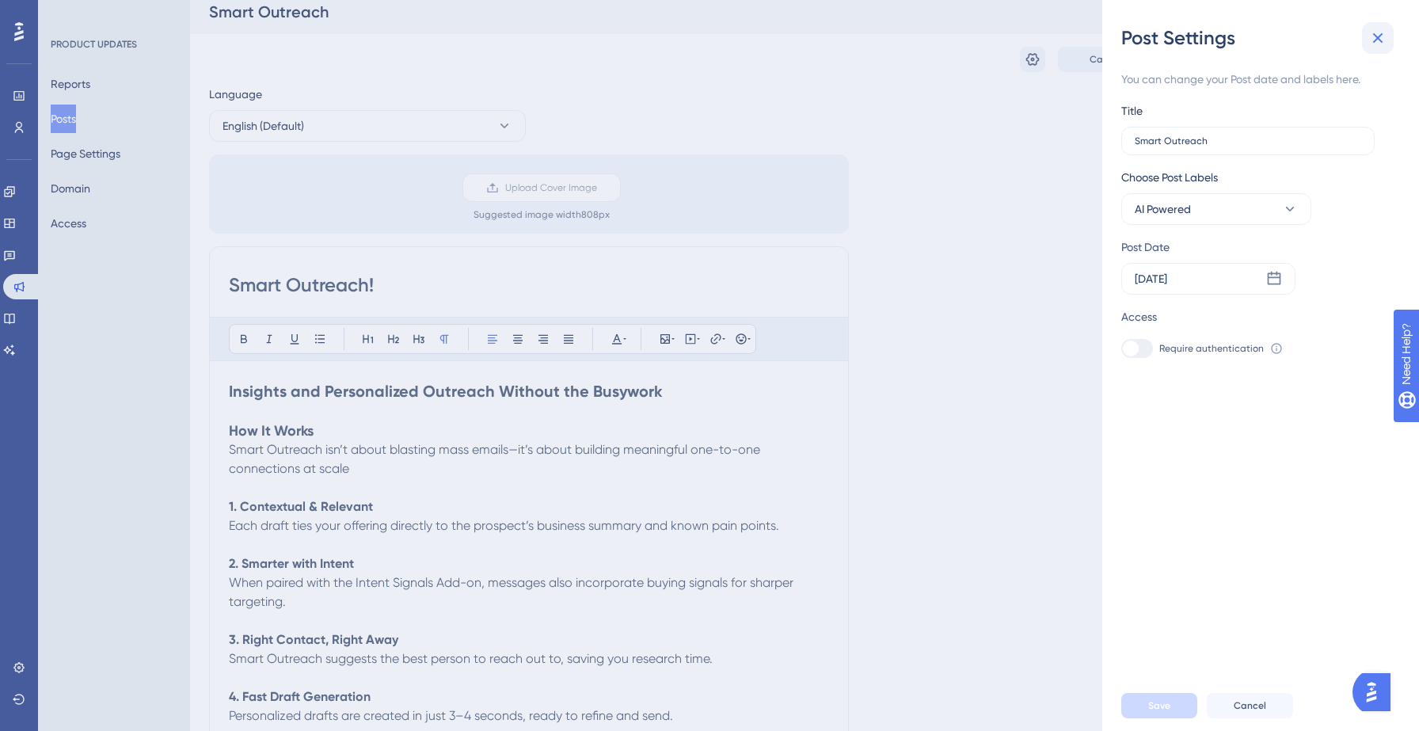
click at [1377, 40] on icon at bounding box center [1378, 38] width 10 height 10
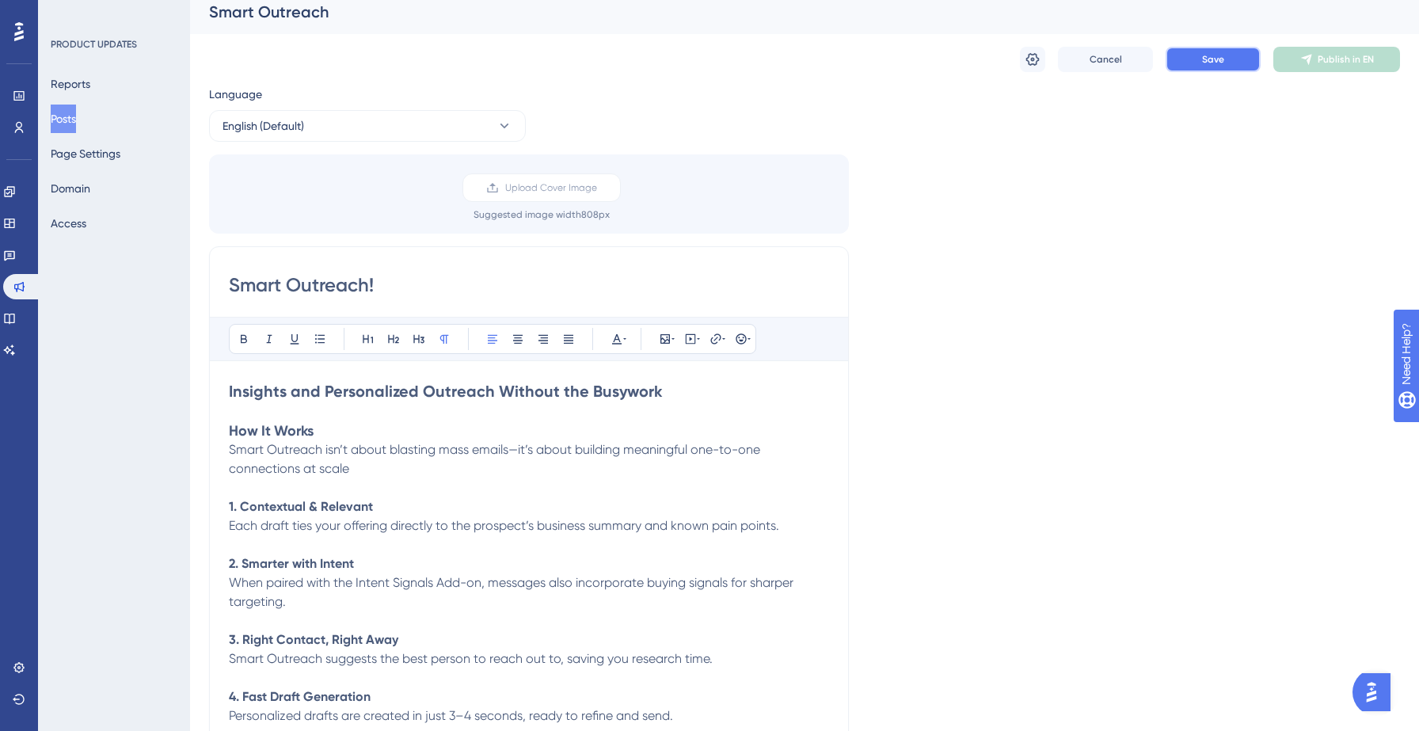
click at [1223, 67] on button "Save" at bounding box center [1213, 59] width 95 height 25
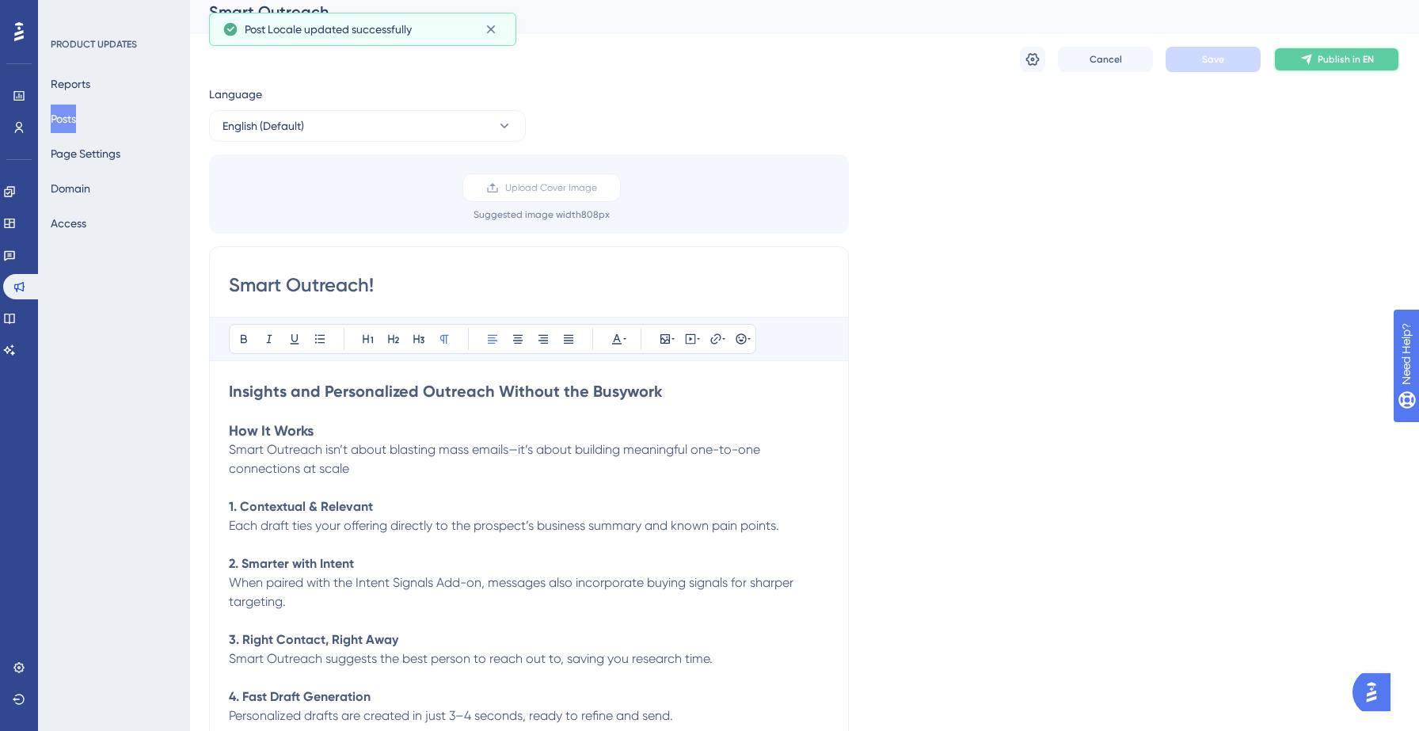
click at [1321, 63] on span "Publish in EN" at bounding box center [1346, 59] width 56 height 13
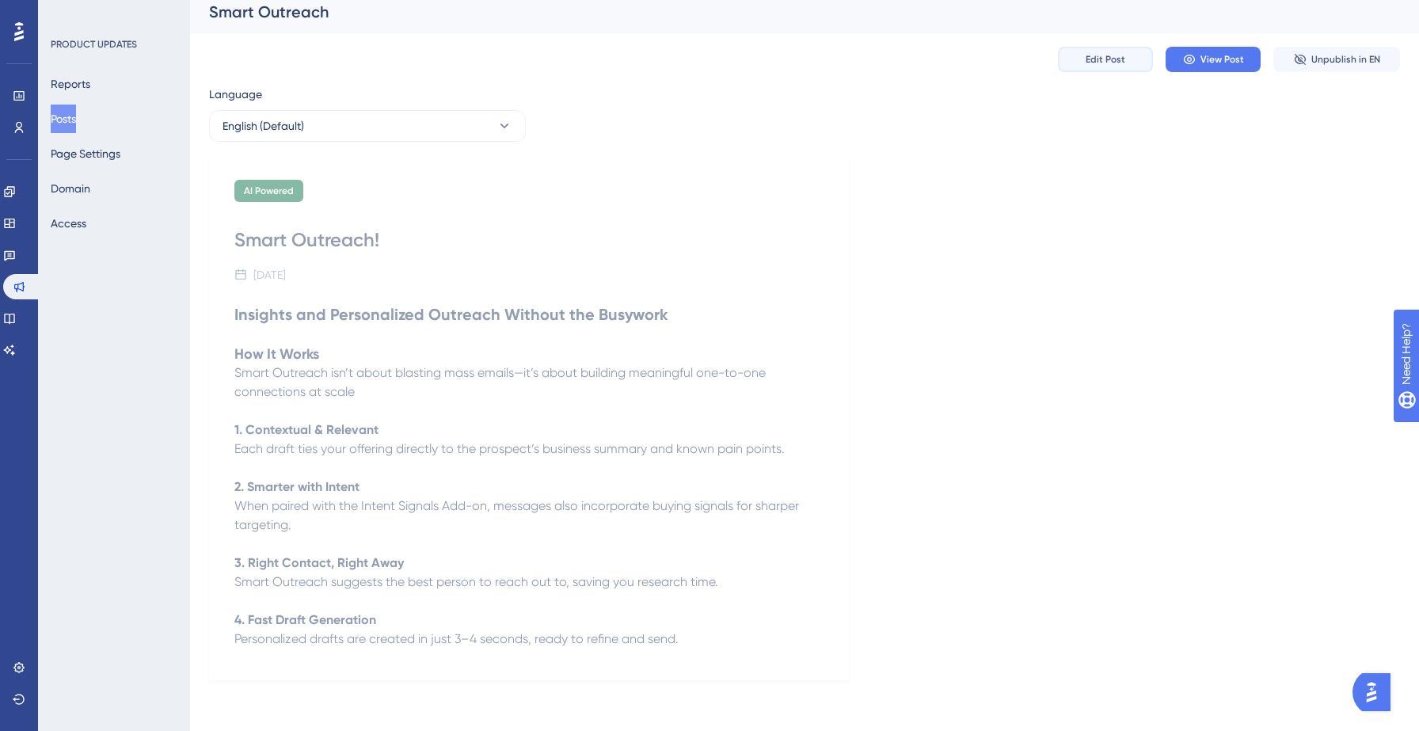
click at [1096, 55] on span "Edit Post" at bounding box center [1106, 59] width 40 height 13
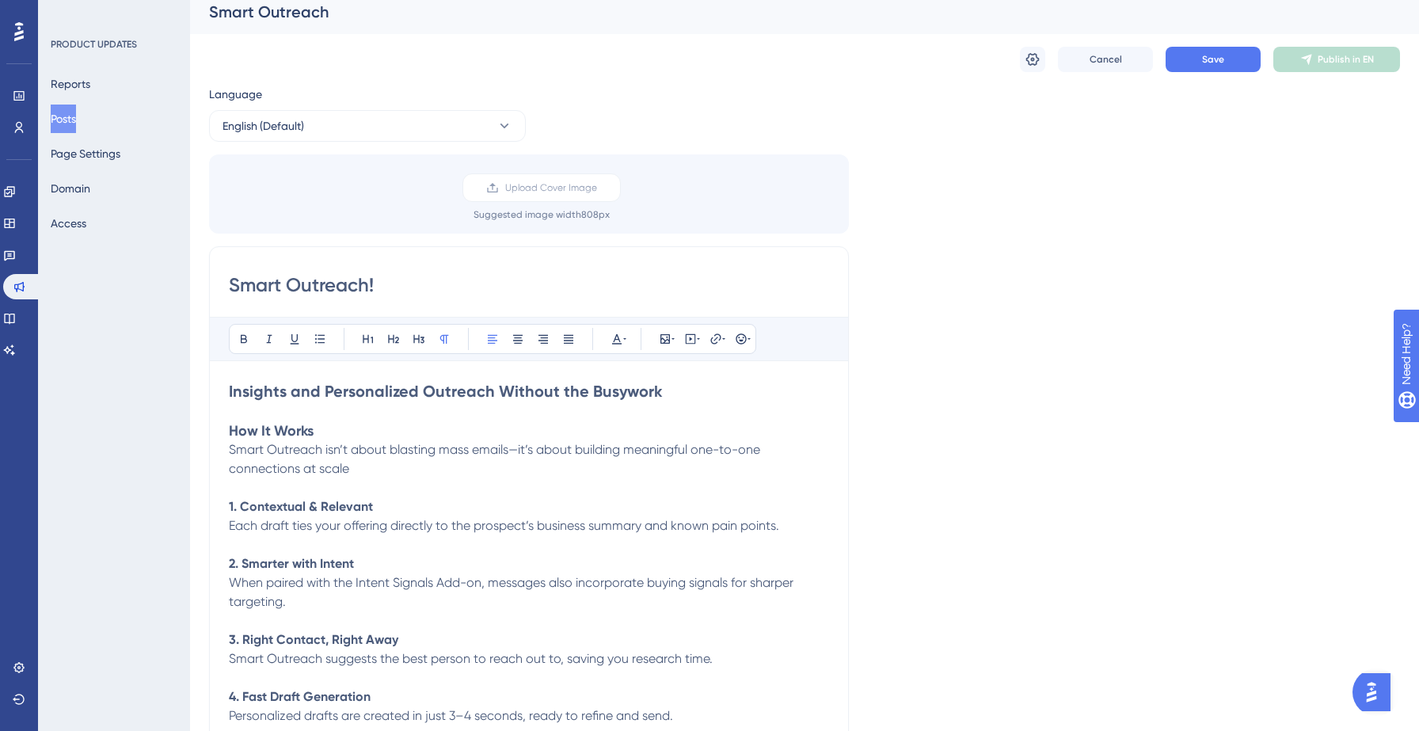
click at [290, 388] on strong "Insights and Personalized Outreach Without the Busywork" at bounding box center [445, 391] width 433 height 19
click at [420, 334] on icon at bounding box center [419, 339] width 13 height 13
click at [265, 428] on strong "How It Works" at bounding box center [271, 427] width 85 height 17
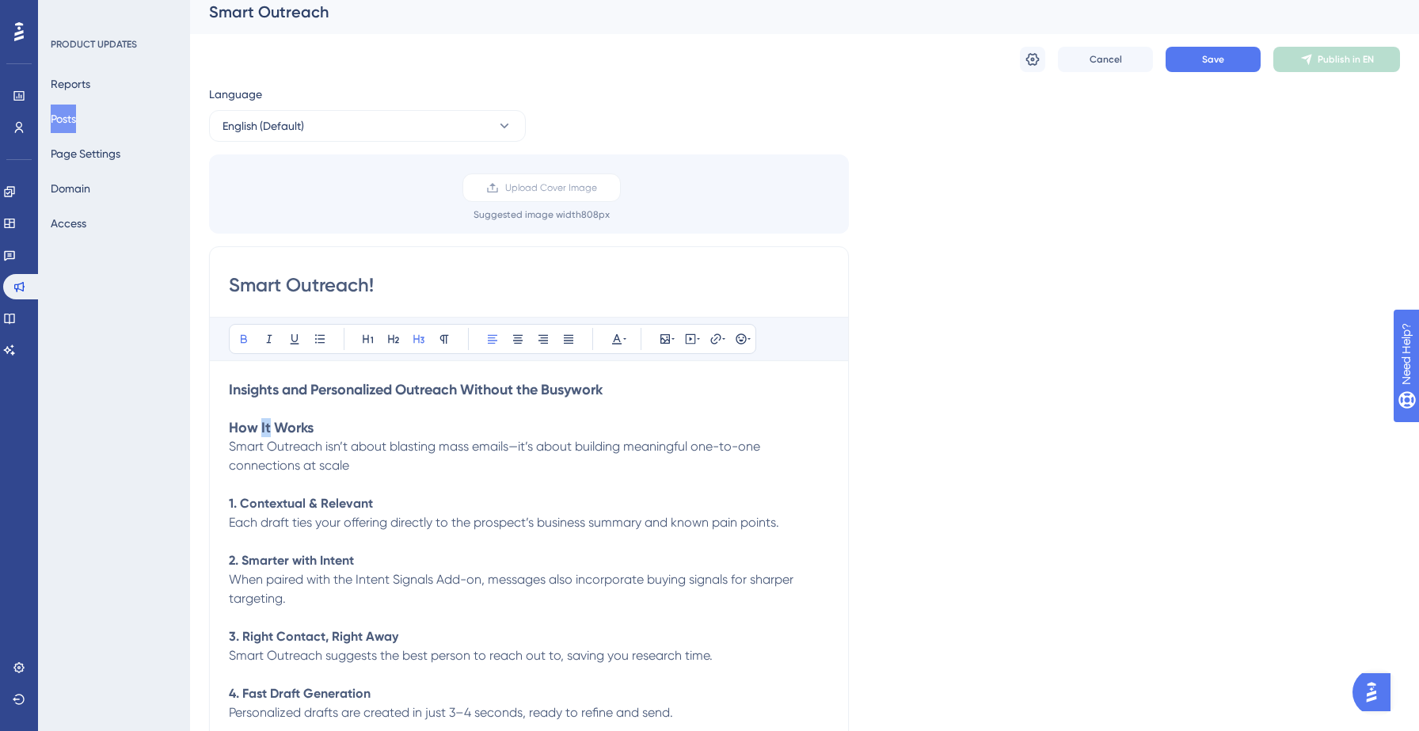
click at [265, 428] on strong "How It Works" at bounding box center [271, 427] width 85 height 17
click at [440, 337] on icon at bounding box center [444, 339] width 9 height 9
click at [268, 504] on strong "1. Contextual & Relevant" at bounding box center [301, 503] width 144 height 15
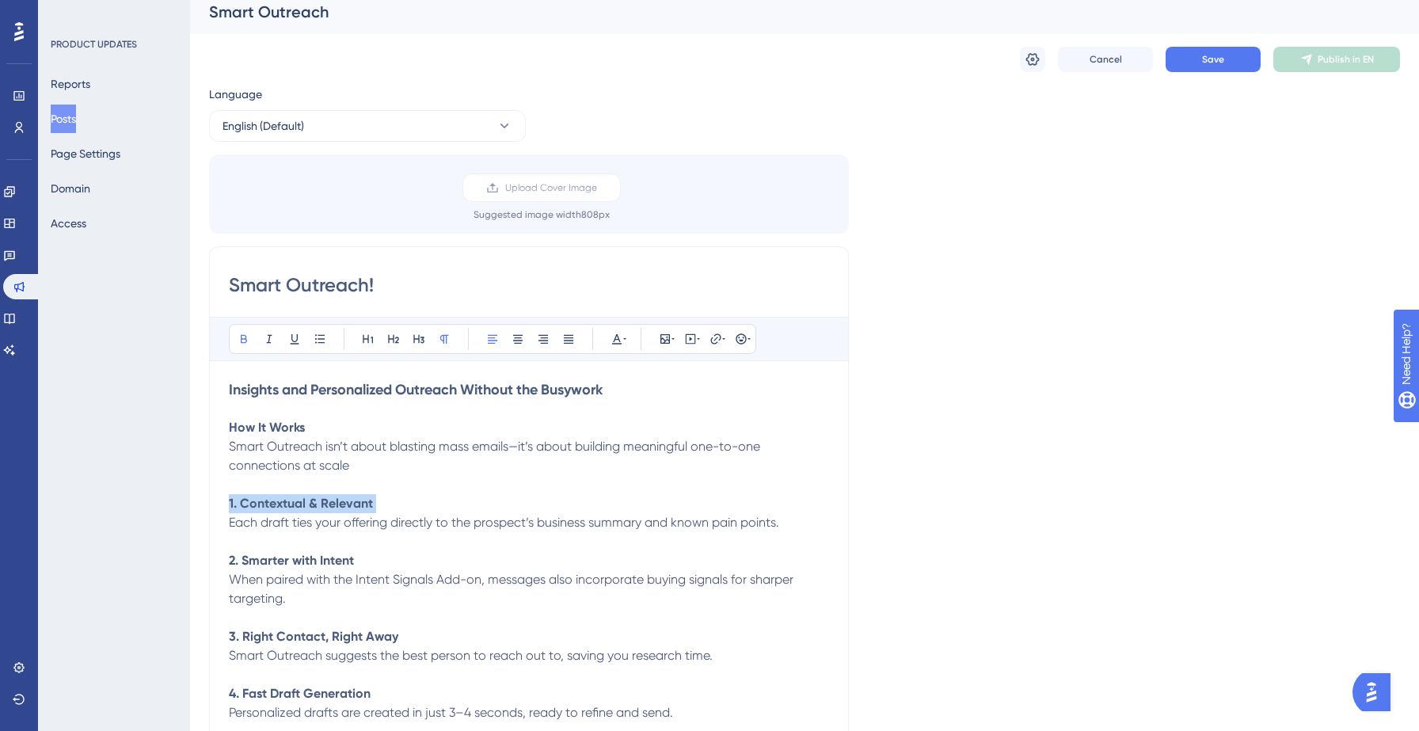
click at [268, 504] on strong "1. Contextual & Relevant" at bounding box center [301, 503] width 144 height 15
click at [417, 498] on p "1. Contextual & Relevant" at bounding box center [529, 503] width 600 height 19
click at [1208, 53] on span "Save" at bounding box center [1213, 59] width 22 height 13
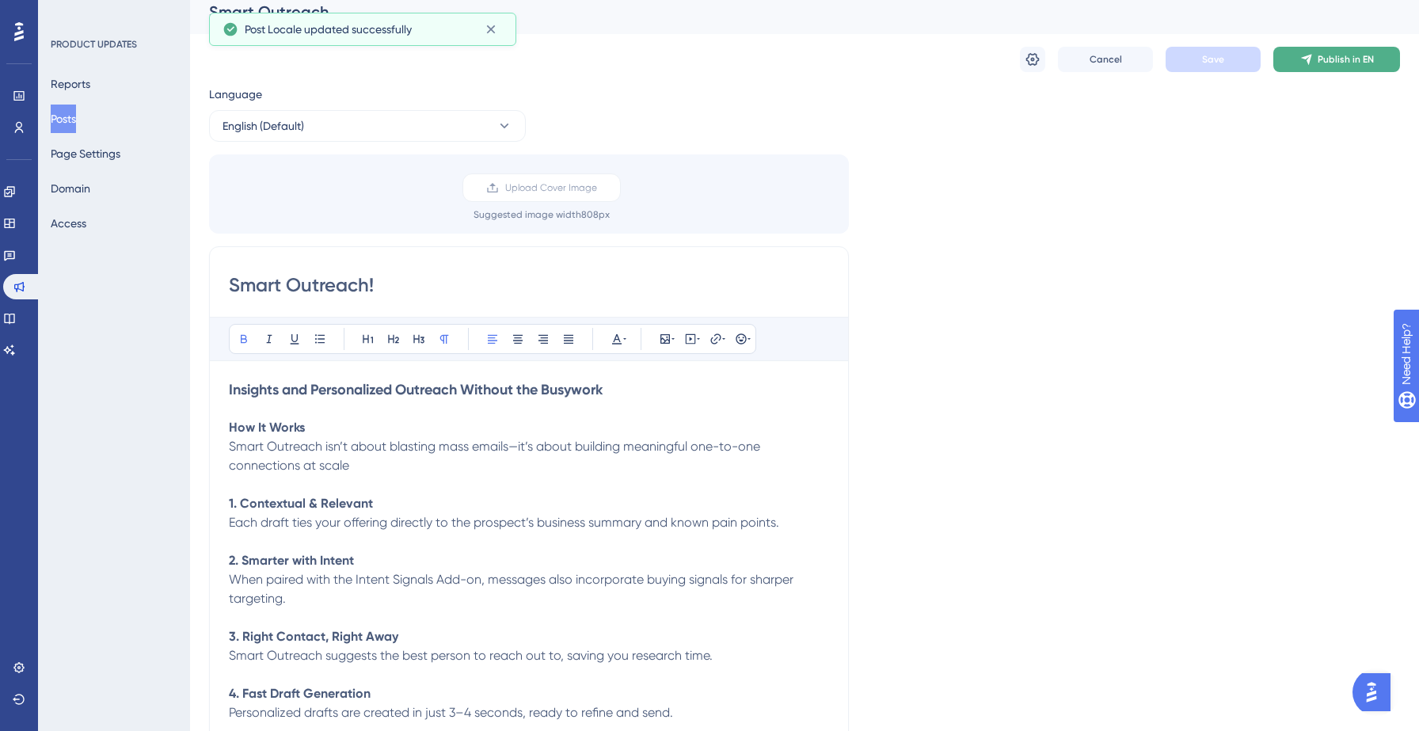
click at [1342, 55] on span "Publish in EN" at bounding box center [1346, 59] width 56 height 13
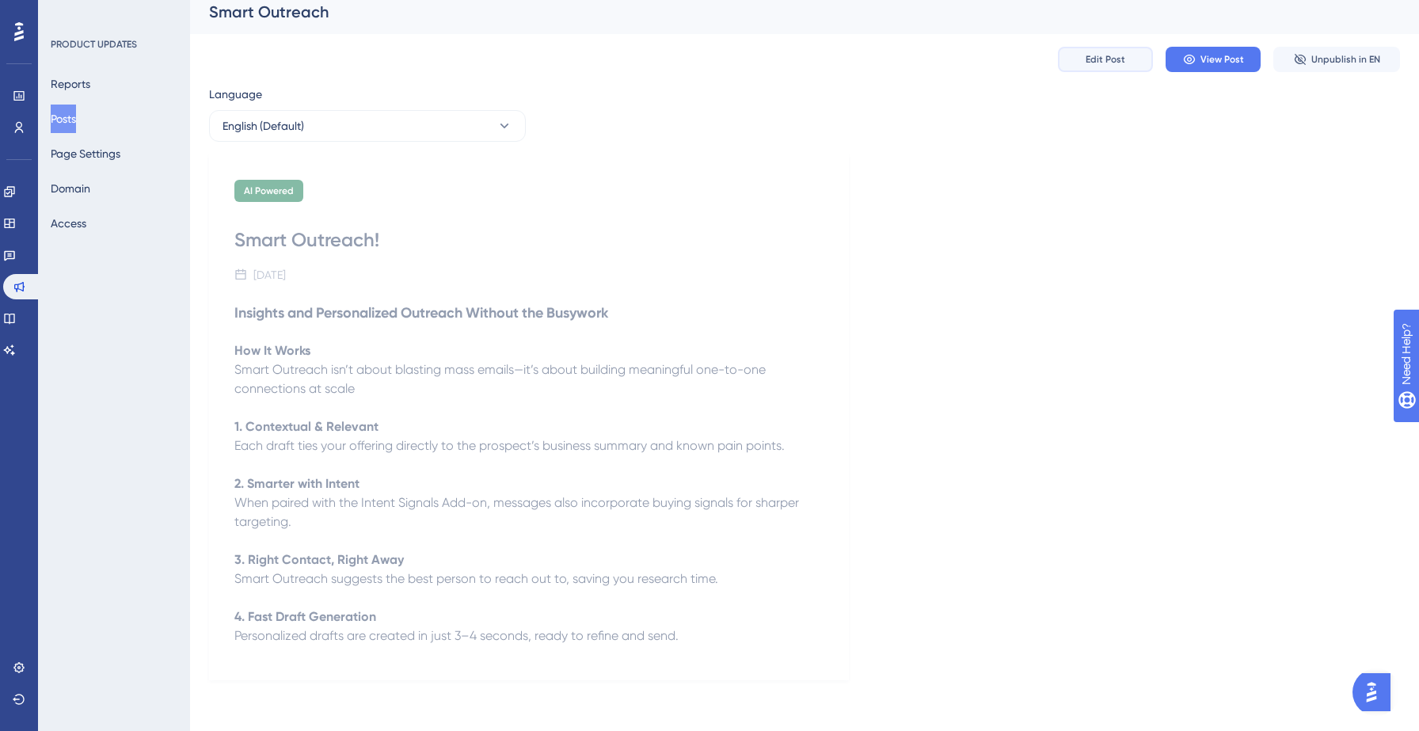
click at [1095, 67] on button "Edit Post" at bounding box center [1105, 59] width 95 height 25
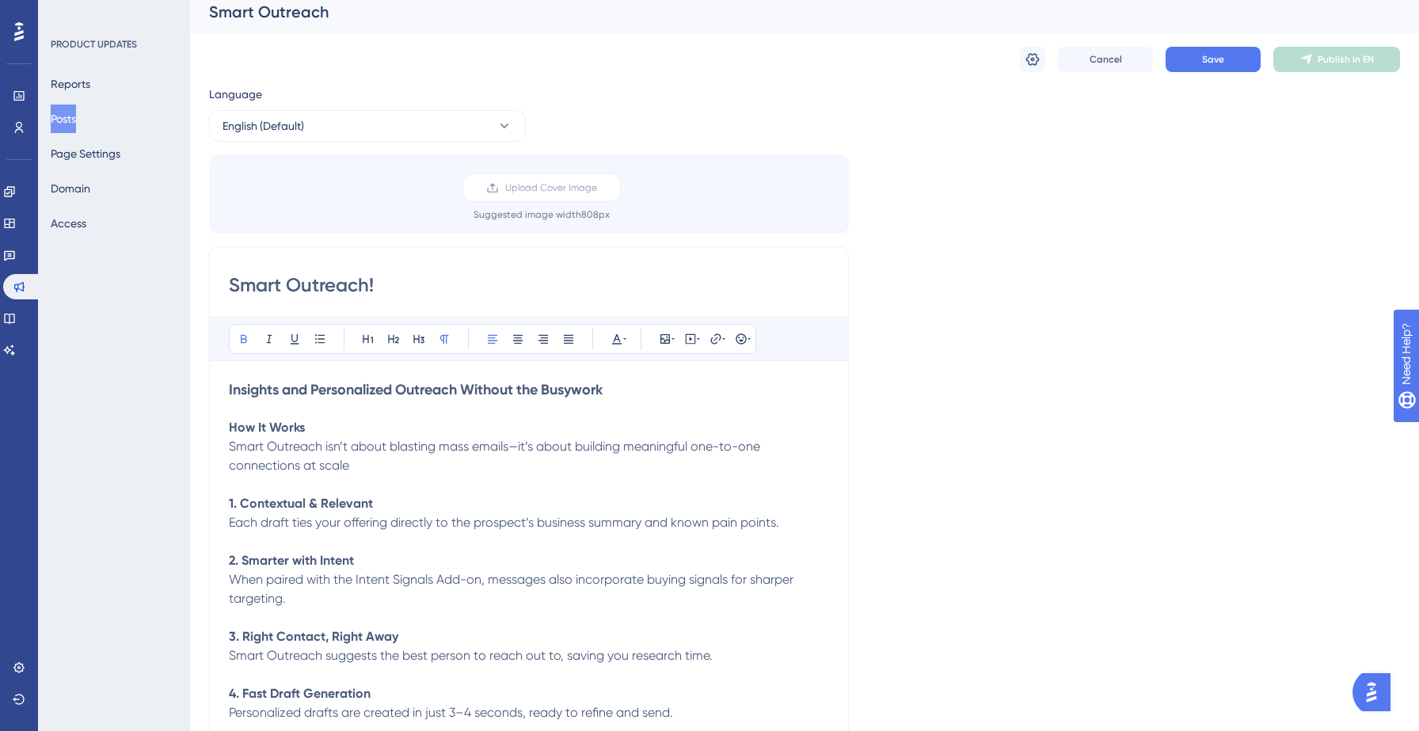
click at [253, 430] on strong "How It Works" at bounding box center [267, 427] width 76 height 15
click at [613, 344] on icon at bounding box center [617, 339] width 10 height 10
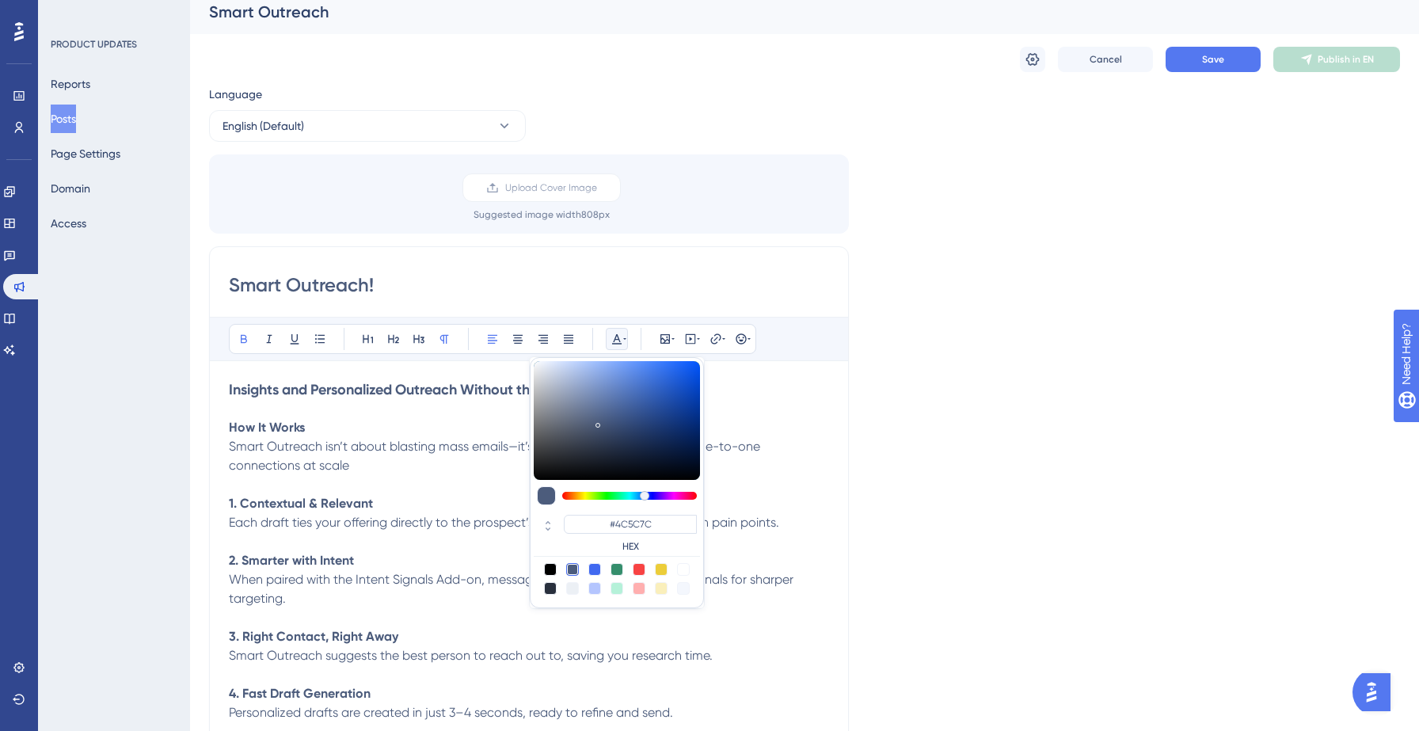
click at [597, 567] on div at bounding box center [594, 569] width 13 height 13
type input "#4169F0"
click at [464, 472] on p "Smart Outreach isn’t about blasting mass emails—it’s about building meaningful …" at bounding box center [529, 456] width 600 height 38
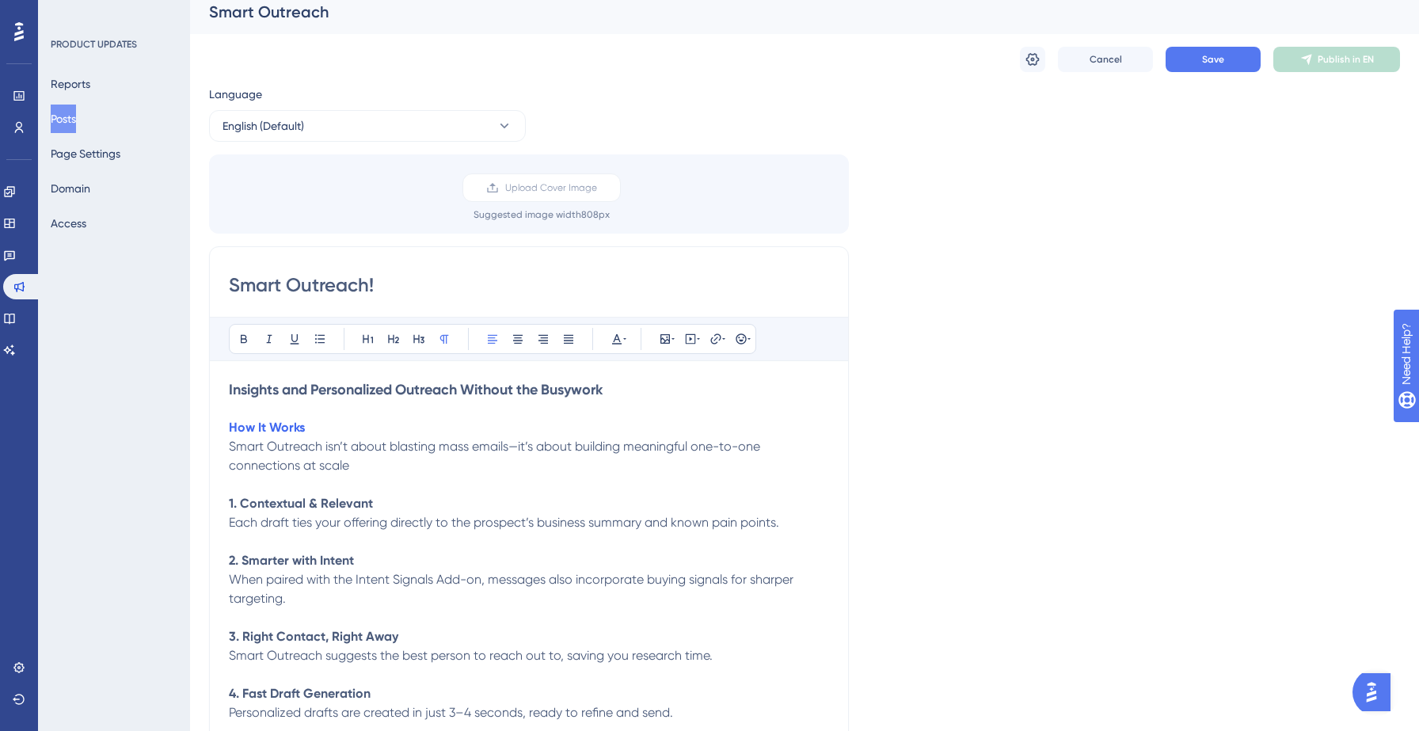
click at [401, 390] on strong "Insights and Personalized Outreach Without the Busywork" at bounding box center [416, 389] width 374 height 17
click at [618, 333] on icon at bounding box center [617, 339] width 13 height 13
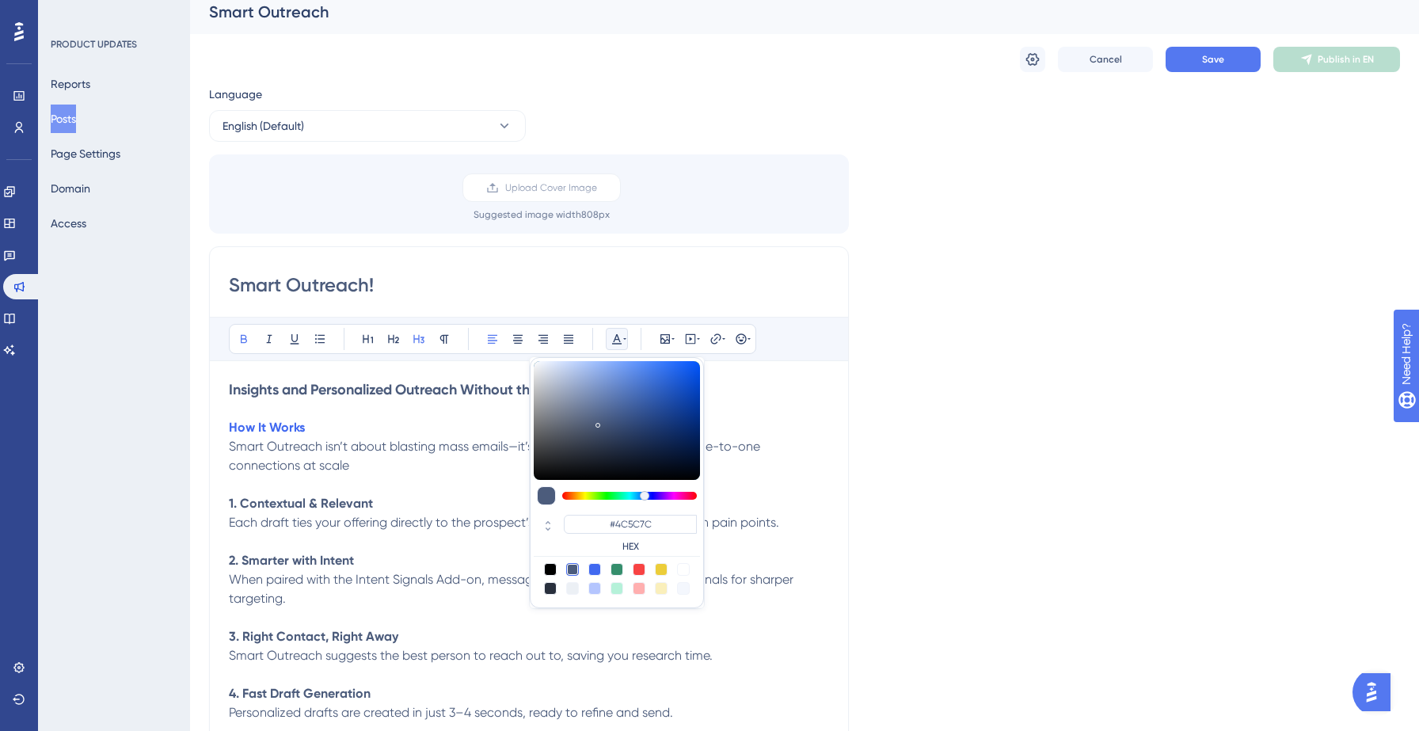
click at [599, 568] on div at bounding box center [594, 569] width 13 height 13
type input "#4169F0"
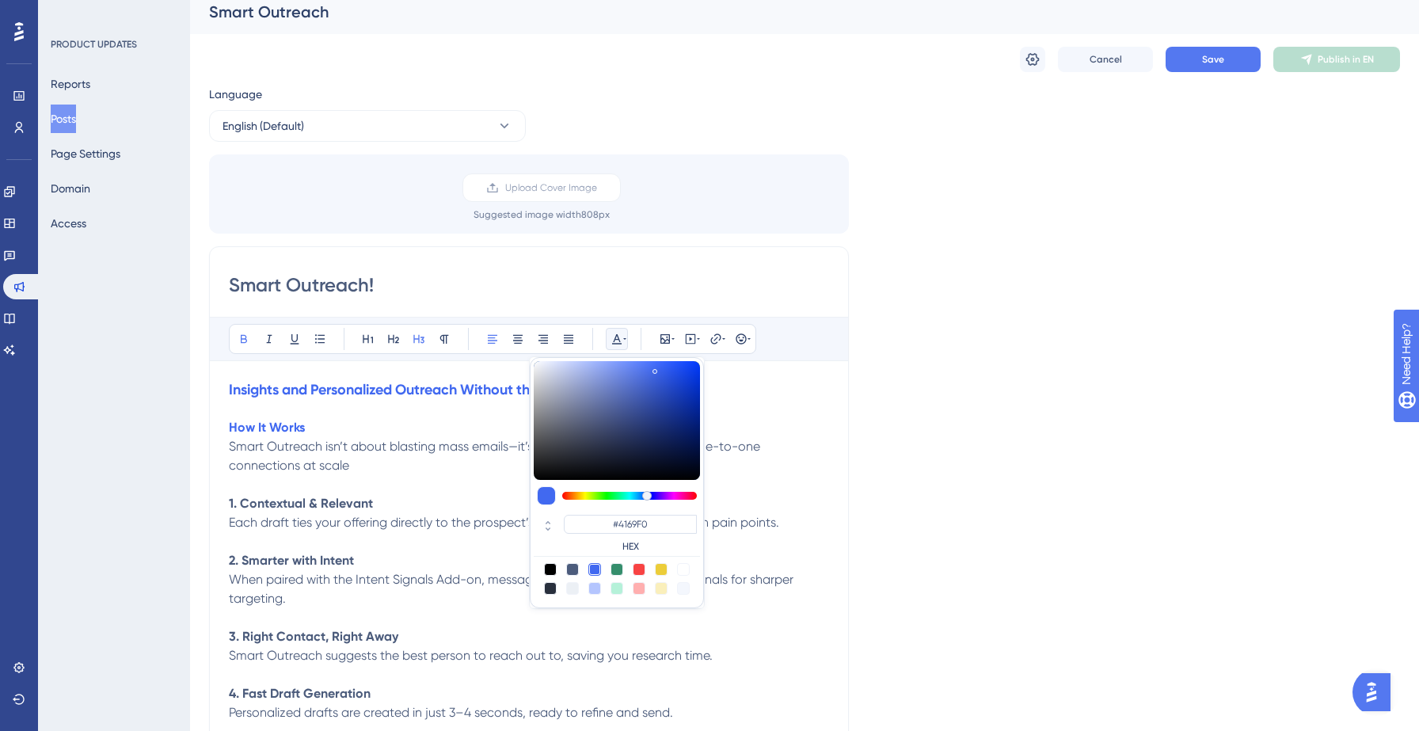
click at [371, 495] on p "1. Contextual & Relevant" at bounding box center [529, 503] width 600 height 19
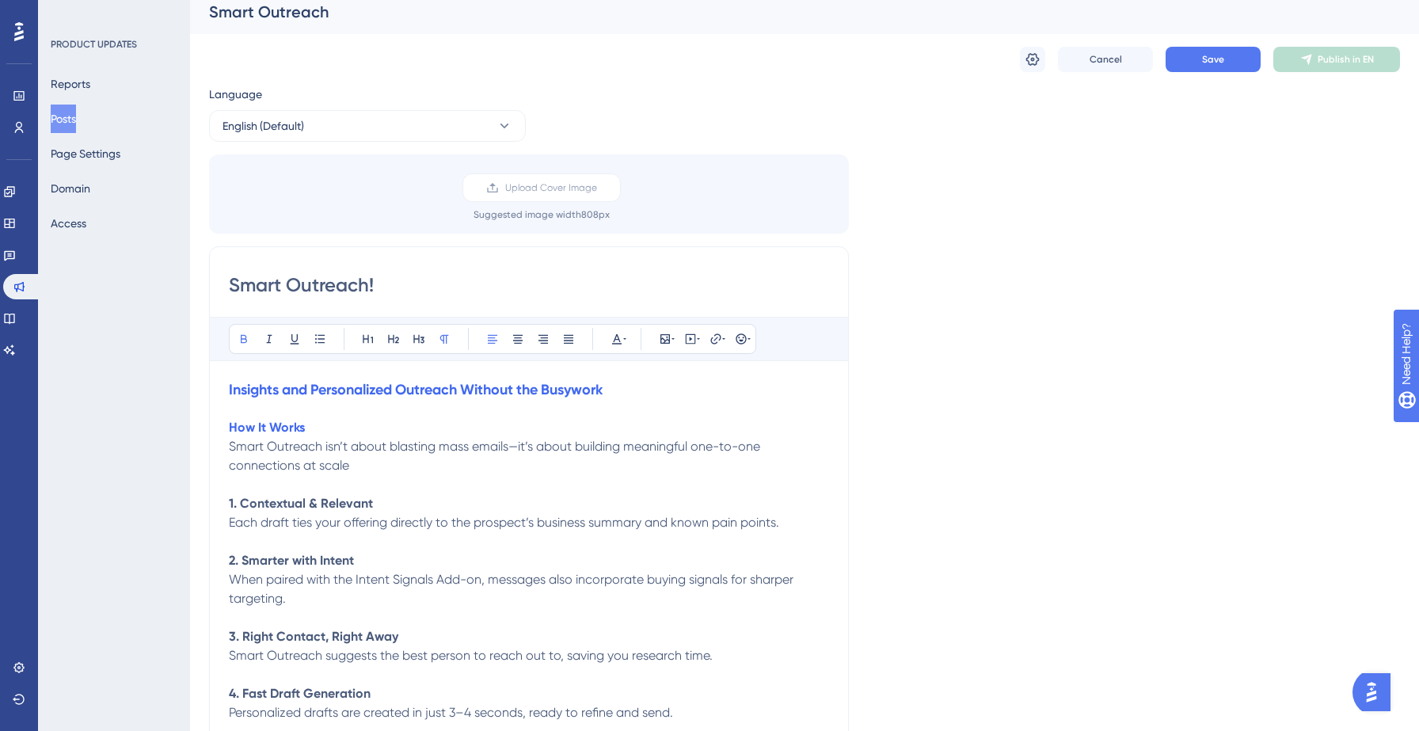
click at [330, 496] on strong "1. Contextual & Relevant" at bounding box center [301, 503] width 144 height 15
click at [614, 339] on icon at bounding box center [617, 339] width 10 height 10
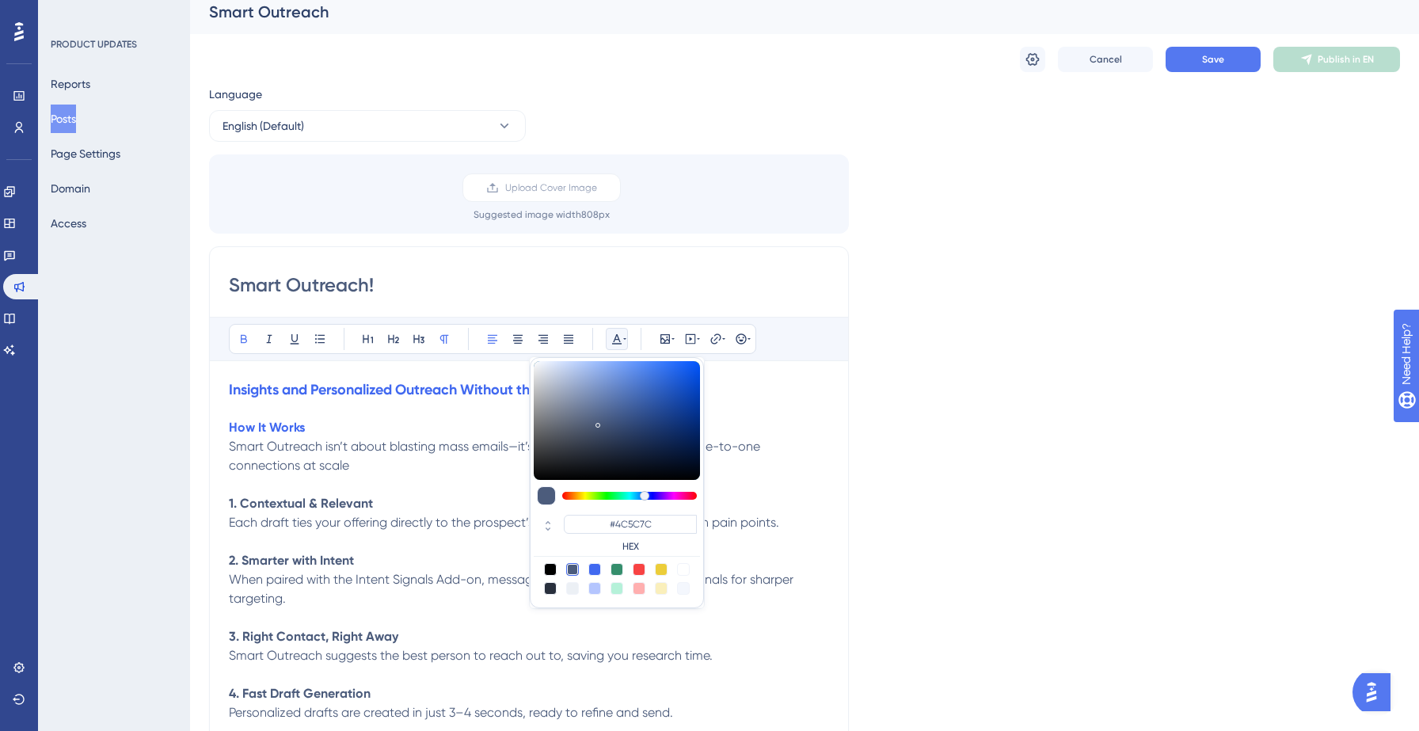
click at [550, 571] on div at bounding box center [550, 569] width 13 height 13
type input "#000000"
click at [324, 566] on strong "2. Smarter with Intent" at bounding box center [291, 560] width 125 height 15
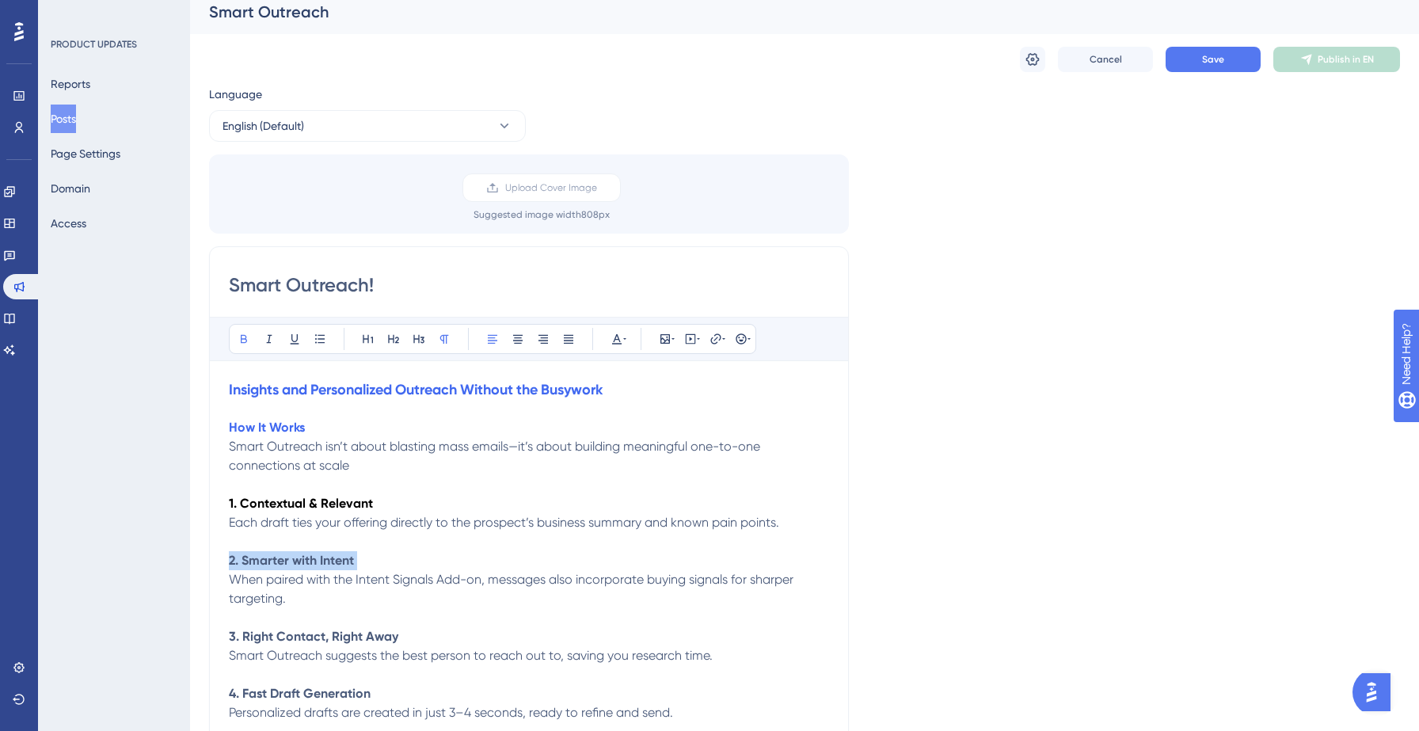
click at [324, 566] on strong "2. Smarter with Intent" at bounding box center [291, 560] width 125 height 15
click at [614, 341] on icon at bounding box center [617, 339] width 13 height 13
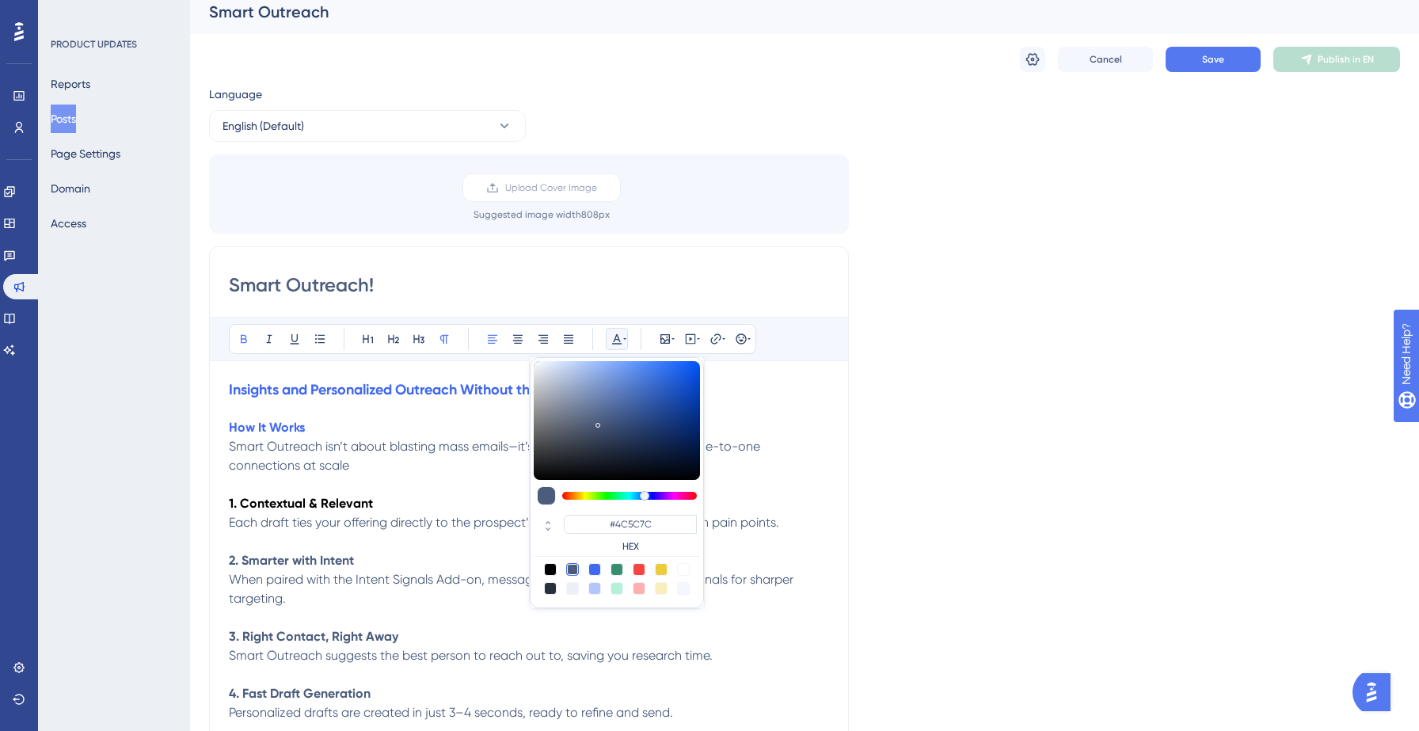
click at [552, 573] on div at bounding box center [550, 569] width 13 height 13
type input "#000000"
click at [325, 641] on strong "3. Right Contact, Right Away" at bounding box center [313, 636] width 169 height 15
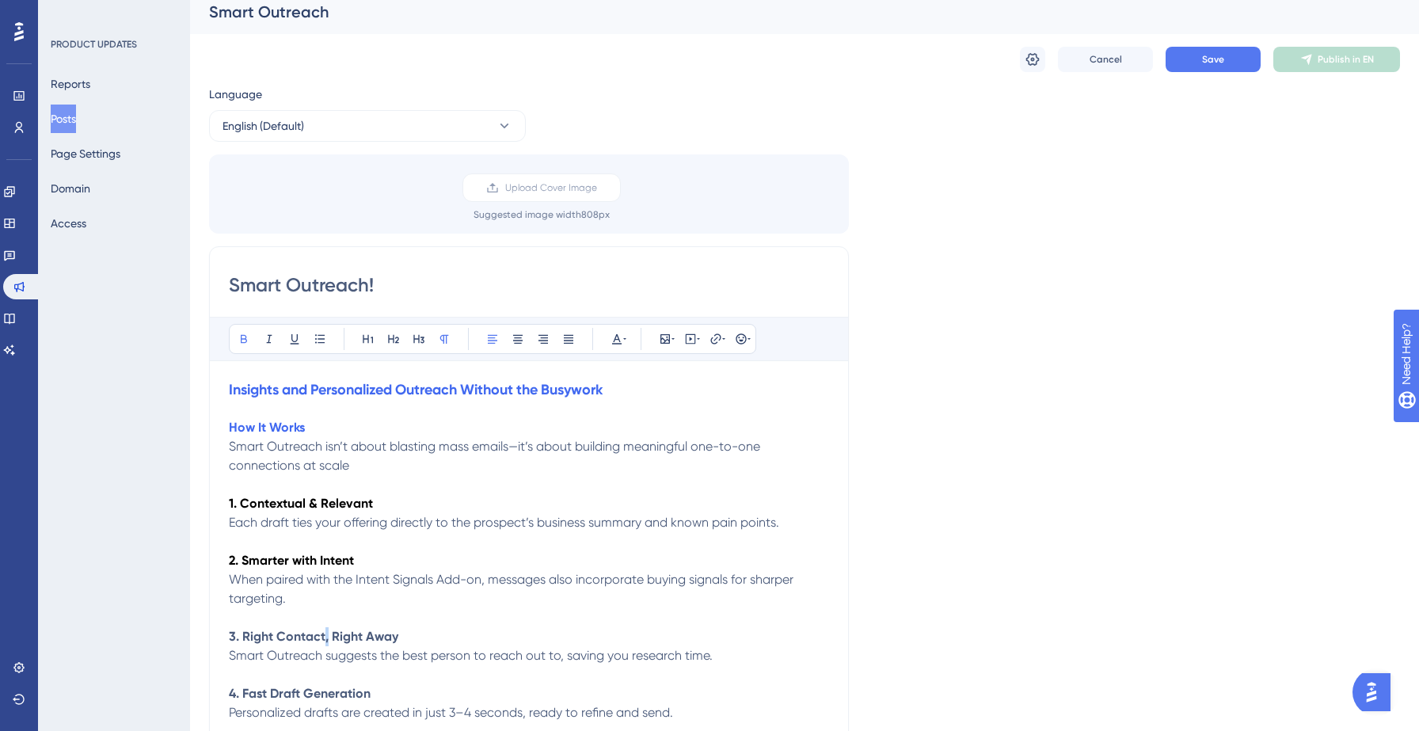
click at [325, 641] on strong "3. Right Contact, Right Away" at bounding box center [313, 636] width 169 height 15
click at [617, 336] on icon at bounding box center [617, 339] width 10 height 10
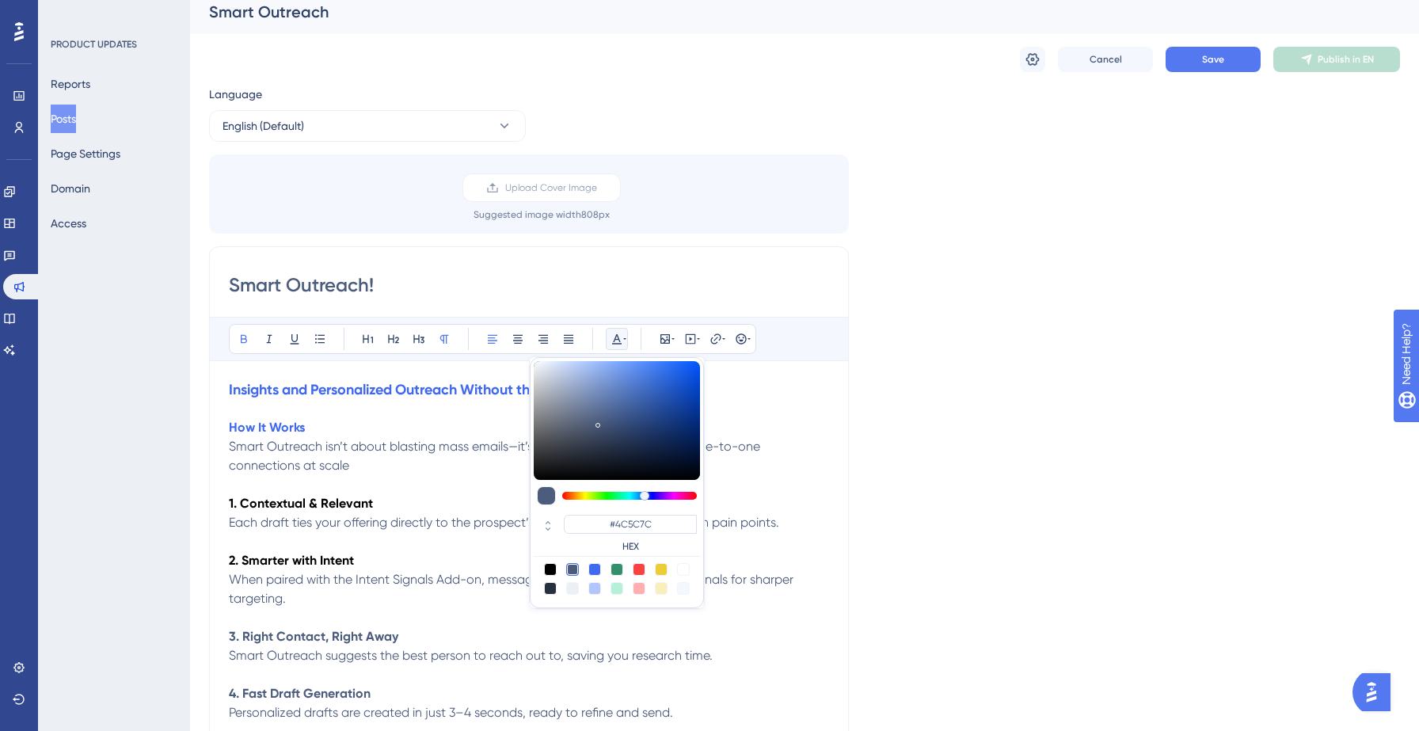
click at [551, 566] on div at bounding box center [550, 569] width 13 height 13
type input "#000000"
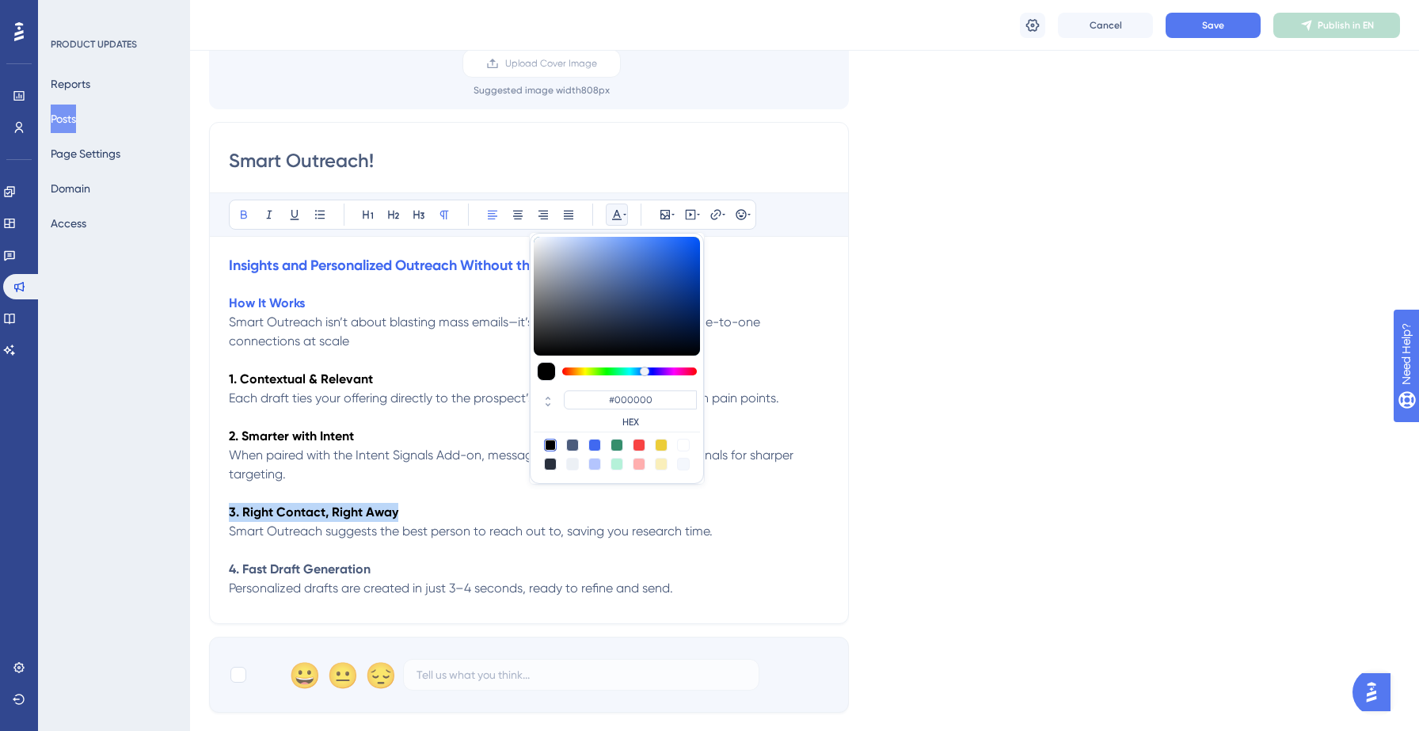
scroll to position [154, 0]
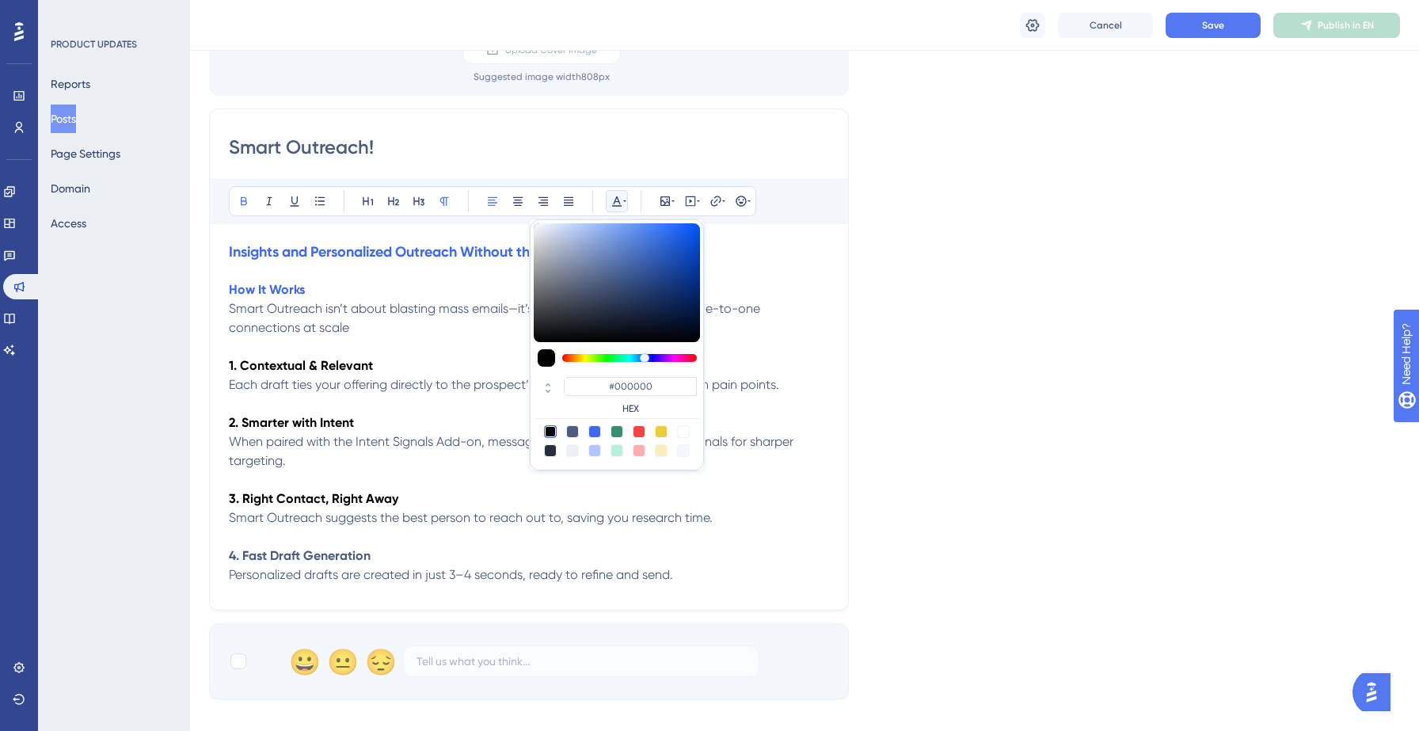
click at [347, 562] on strong "4. Fast Draft Generation" at bounding box center [300, 555] width 142 height 15
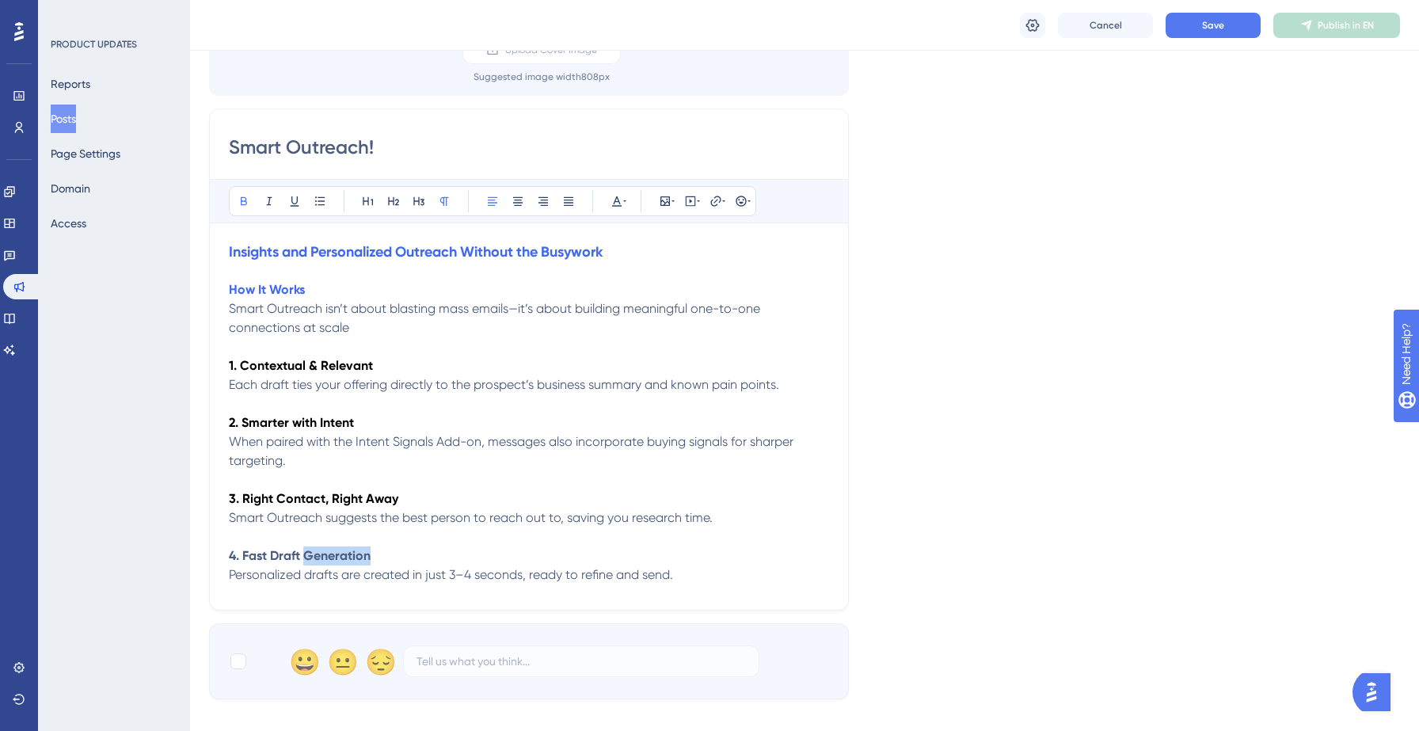
click at [347, 562] on strong "4. Fast Draft Generation" at bounding box center [300, 555] width 142 height 15
click at [614, 207] on button at bounding box center [617, 201] width 22 height 22
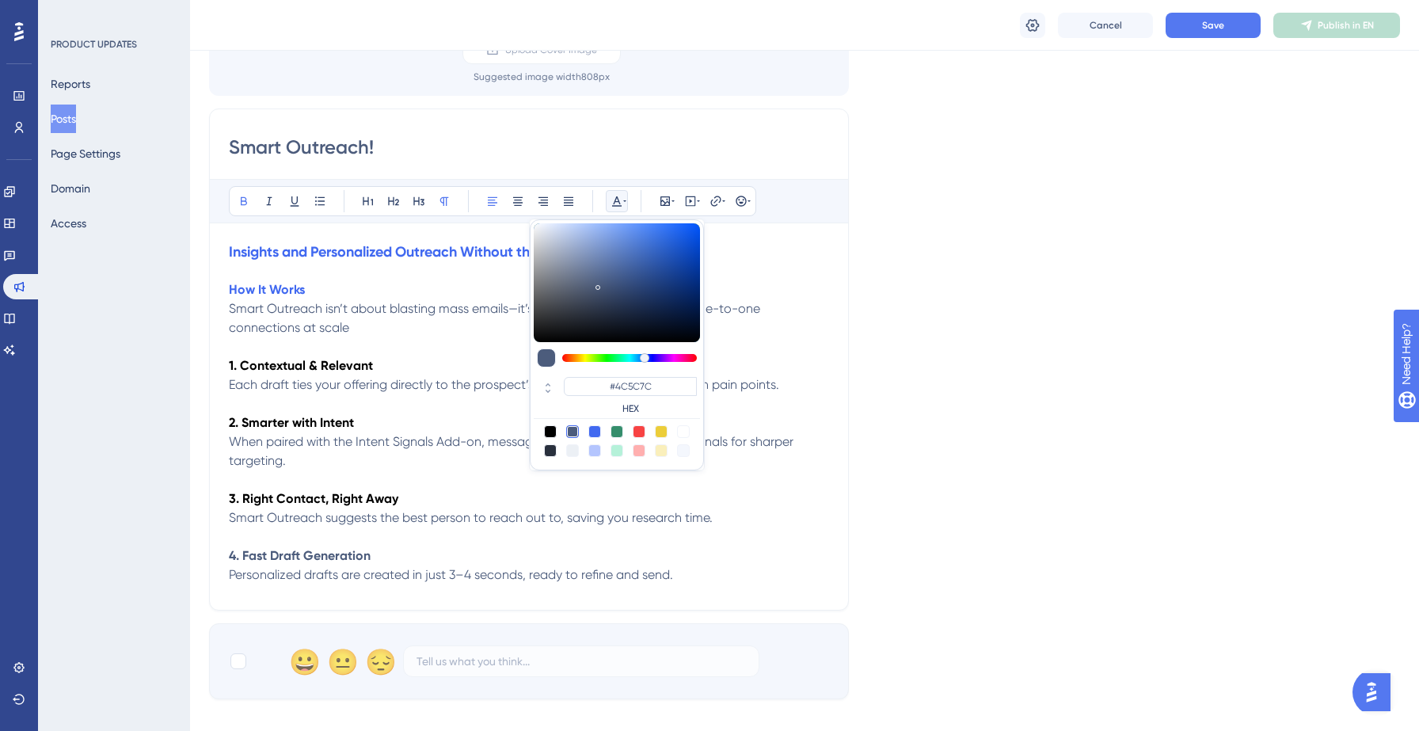
click at [546, 428] on div at bounding box center [550, 431] width 13 height 13
type input "#000000"
click at [446, 545] on p at bounding box center [529, 536] width 600 height 19
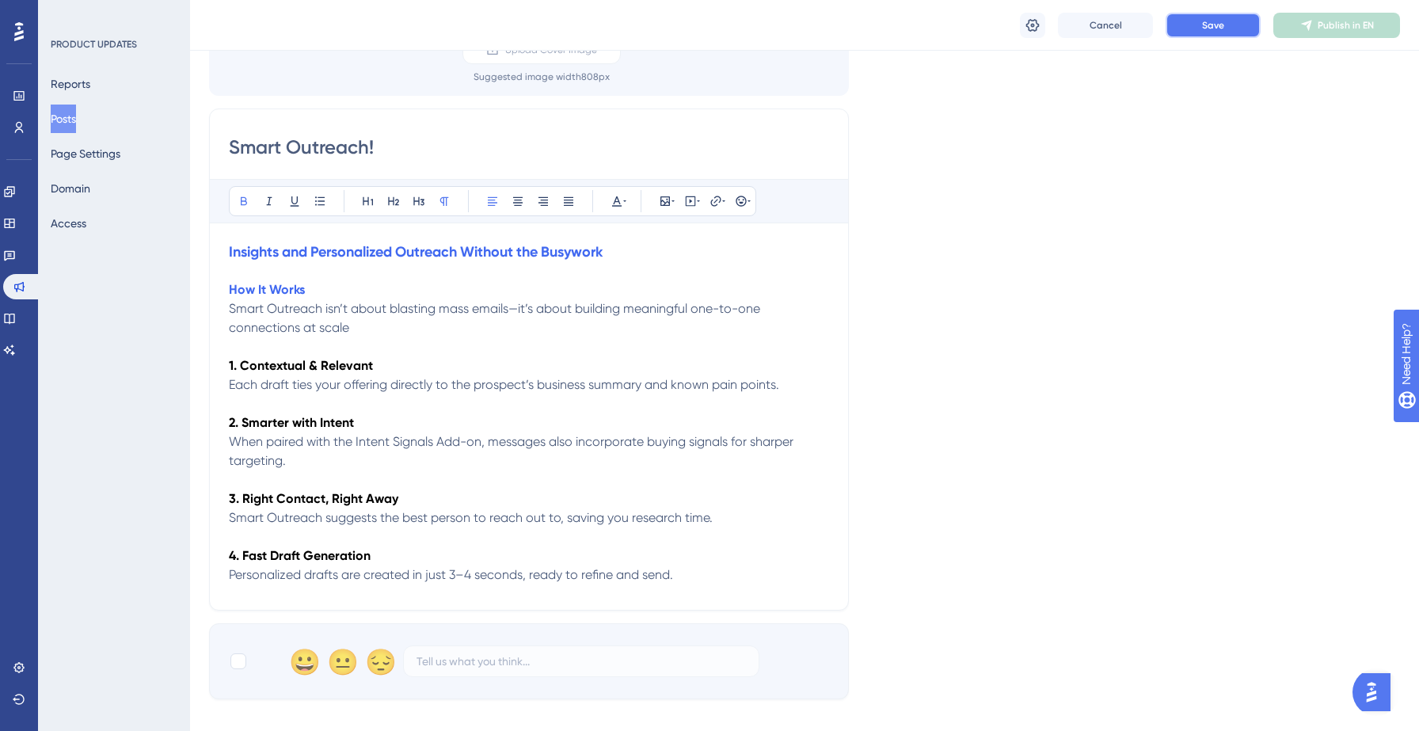
click at [1201, 23] on button "Save" at bounding box center [1213, 25] width 95 height 25
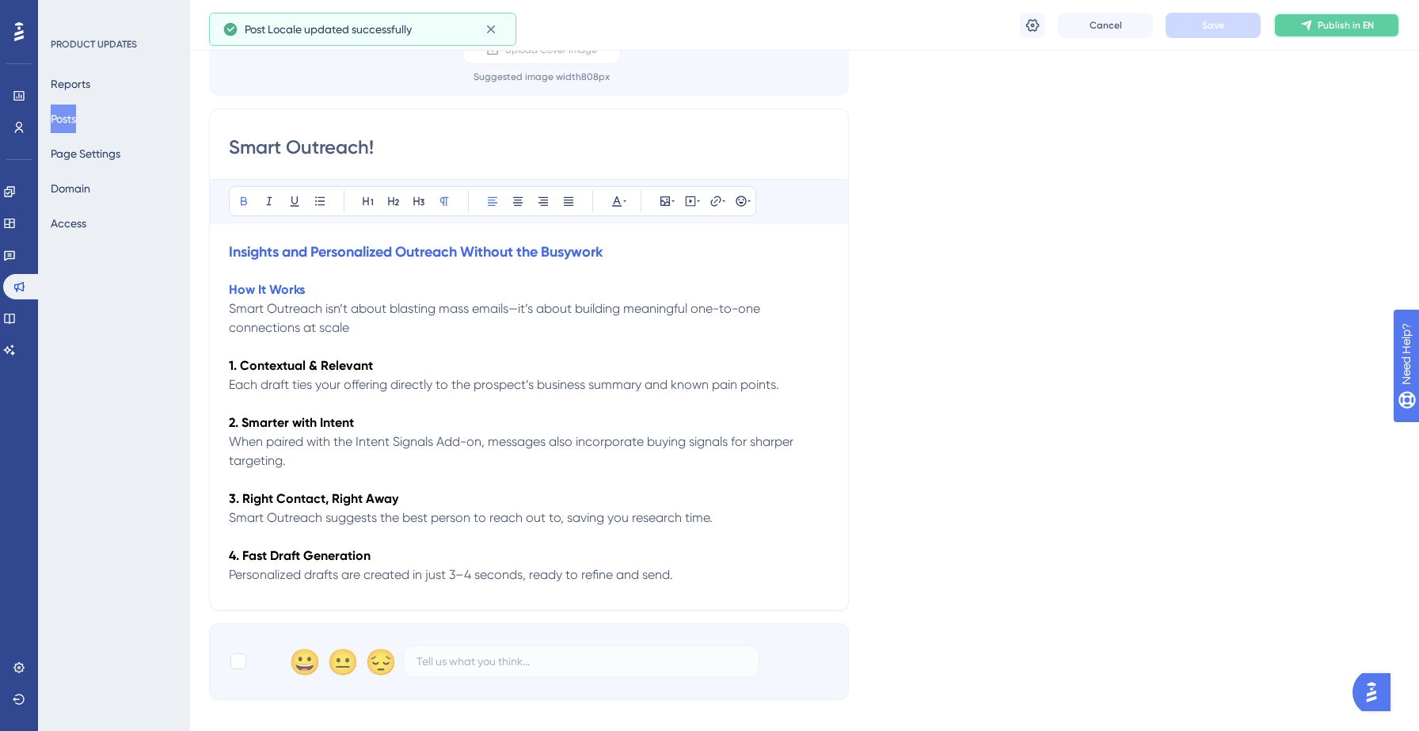
click at [1308, 17] on button "Publish in EN" at bounding box center [1336, 25] width 127 height 25
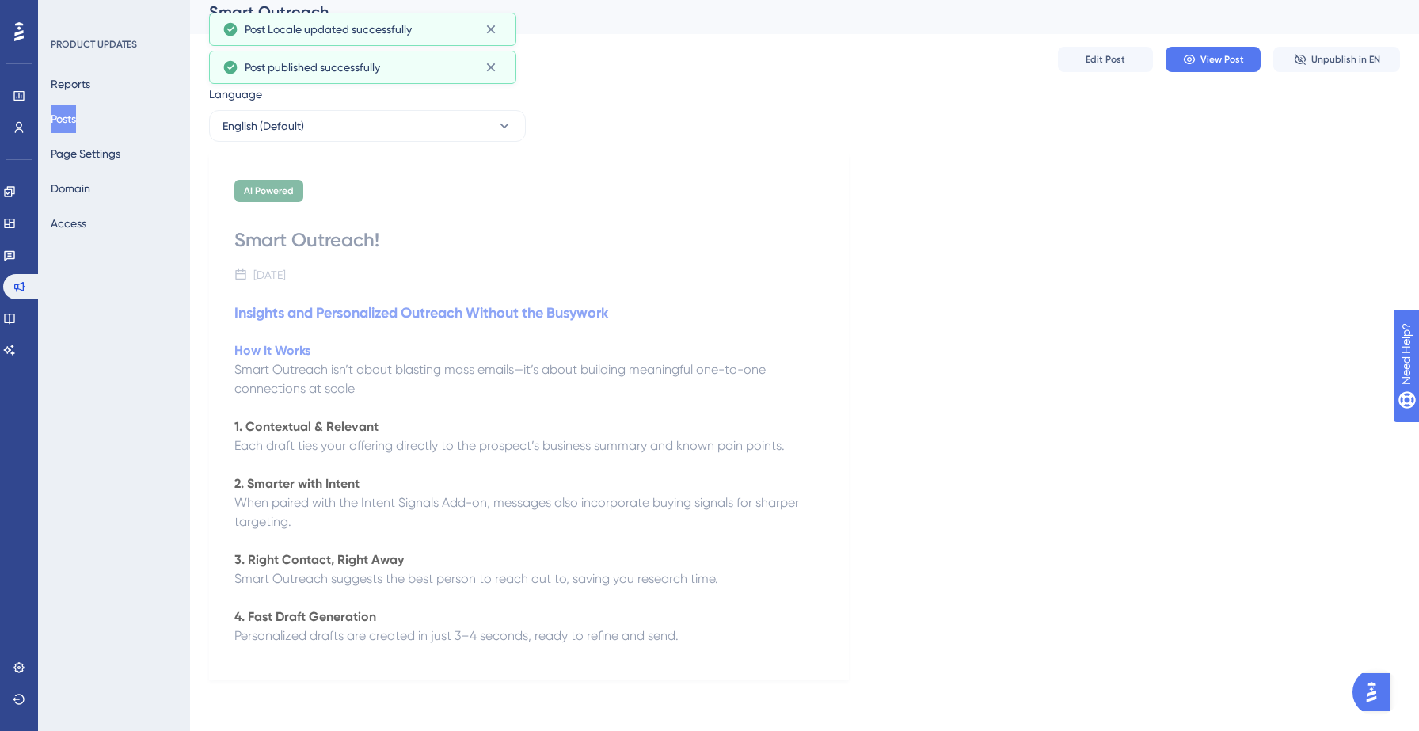
scroll to position [10, 0]
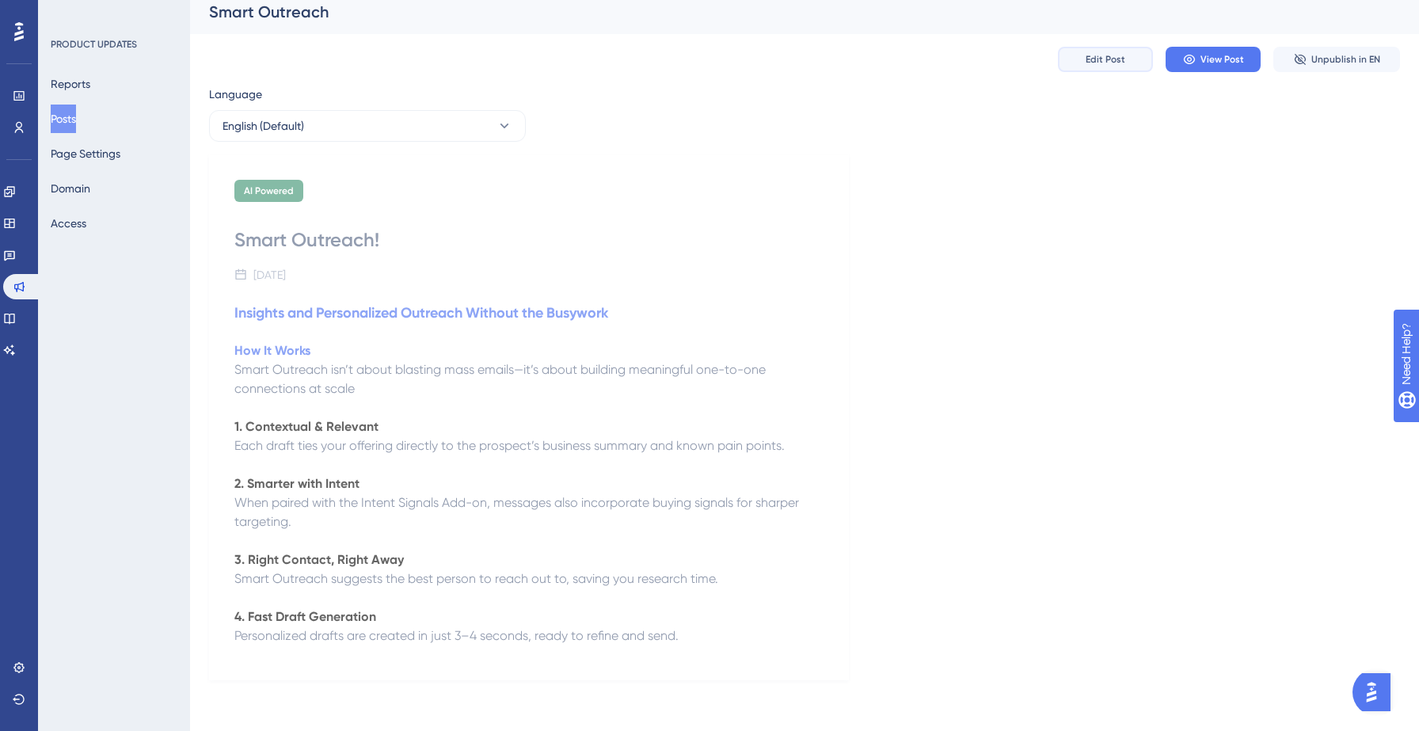
click at [1113, 63] on span "Edit Post" at bounding box center [1106, 59] width 40 height 13
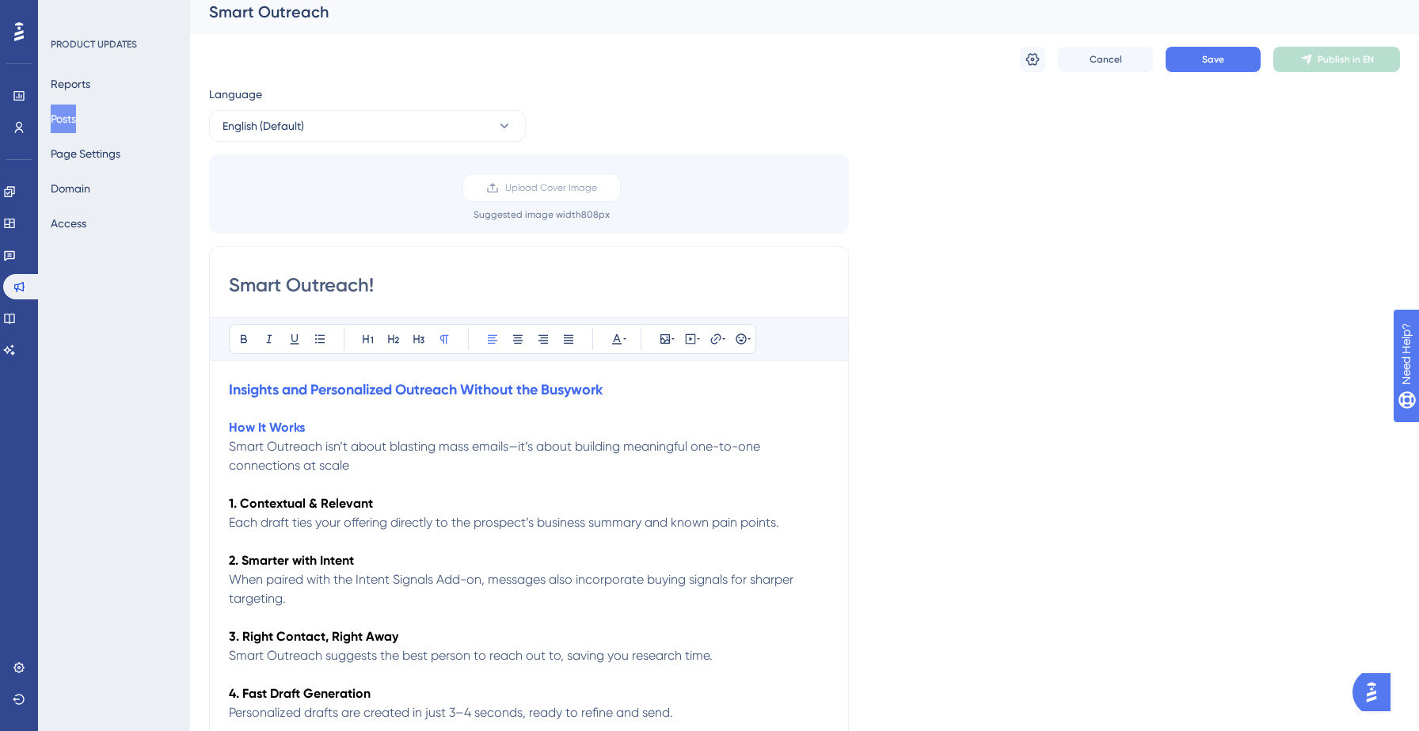
click at [294, 286] on input "Smart Outreach!" at bounding box center [529, 284] width 600 height 25
click at [622, 340] on icon at bounding box center [617, 339] width 13 height 13
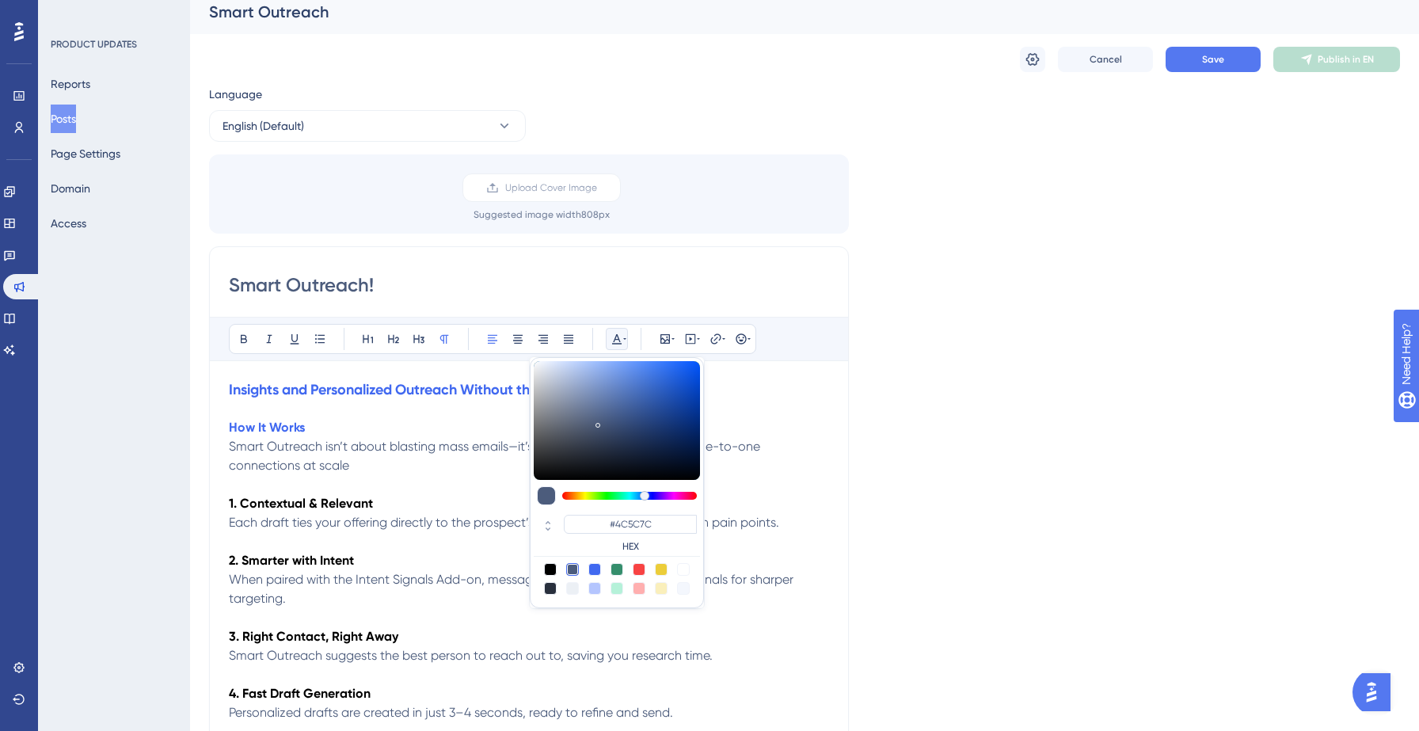
click at [594, 570] on div at bounding box center [594, 569] width 13 height 13
type input "#4169F0"
click at [362, 557] on p "2. Smarter with Intent" at bounding box center [529, 560] width 600 height 19
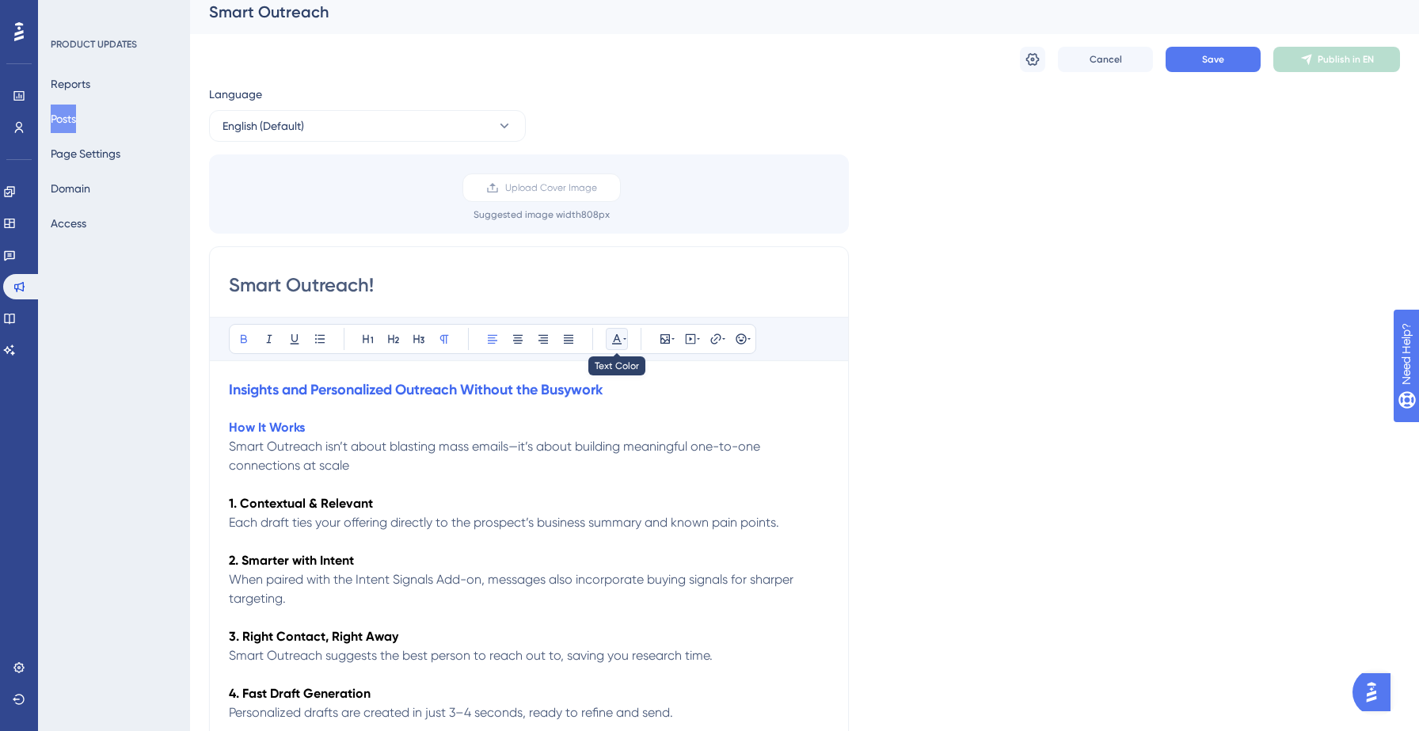
click at [623, 346] on button at bounding box center [617, 339] width 22 height 22
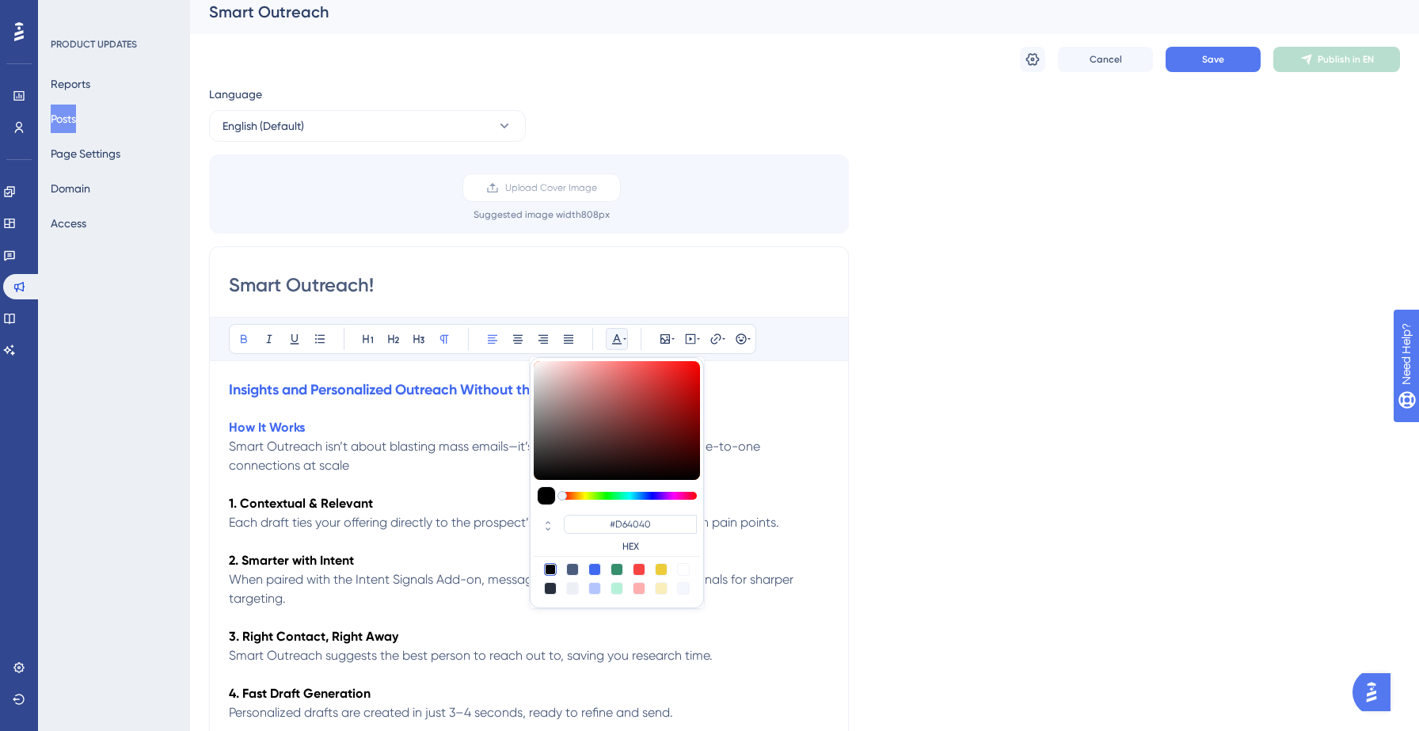
type input "#D63F3F"
click at [651, 380] on div at bounding box center [617, 420] width 166 height 119
click at [466, 482] on p at bounding box center [529, 484] width 600 height 19
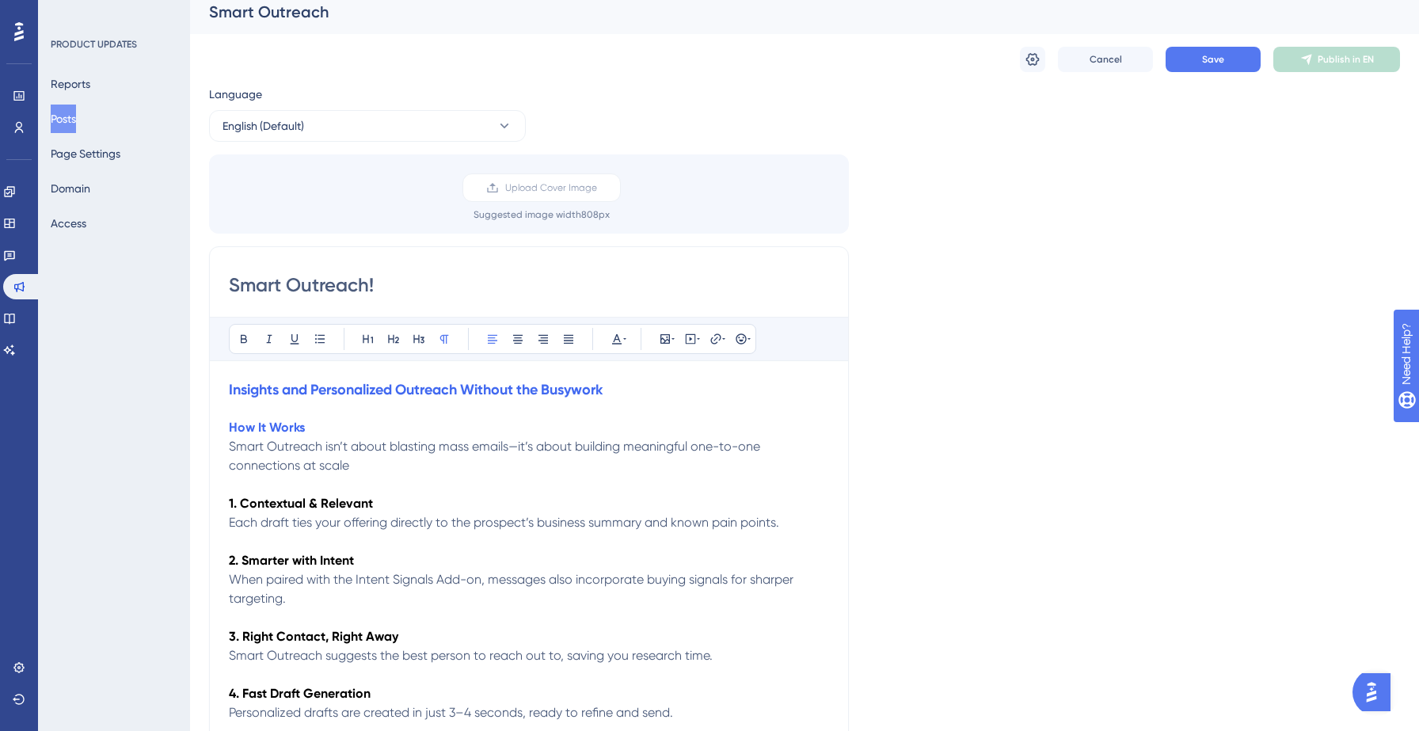
click at [273, 287] on input "Smart Outreach!" at bounding box center [529, 284] width 600 height 25
click at [628, 338] on div "Bold Italic Underline Bullet Point Heading 1 Heading 2 Heading 3 Normal Align L…" at bounding box center [492, 339] width 527 height 30
click at [277, 285] on input "Smart Outreach!" at bounding box center [529, 284] width 600 height 25
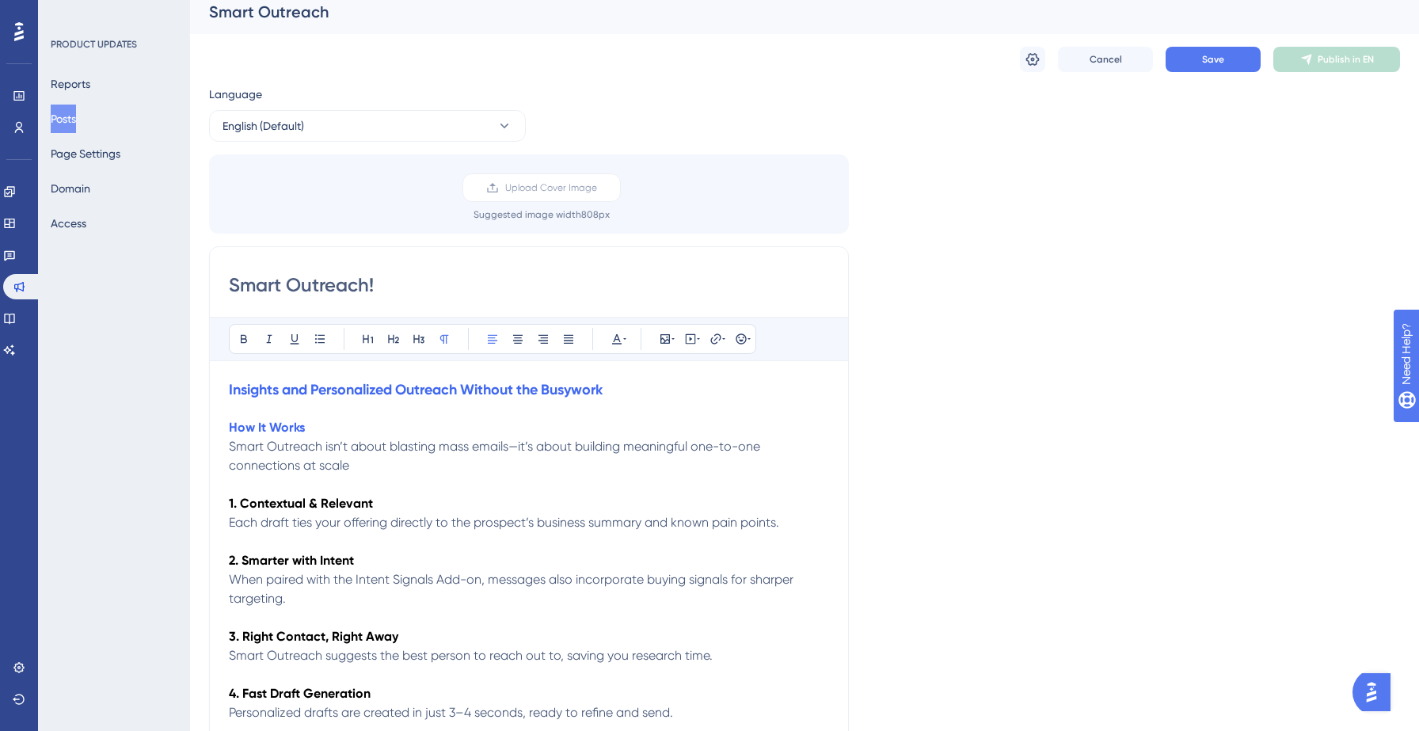
click at [277, 285] on input "Smart Outreach!" at bounding box center [529, 284] width 600 height 25
click at [617, 340] on icon at bounding box center [617, 339] width 13 height 13
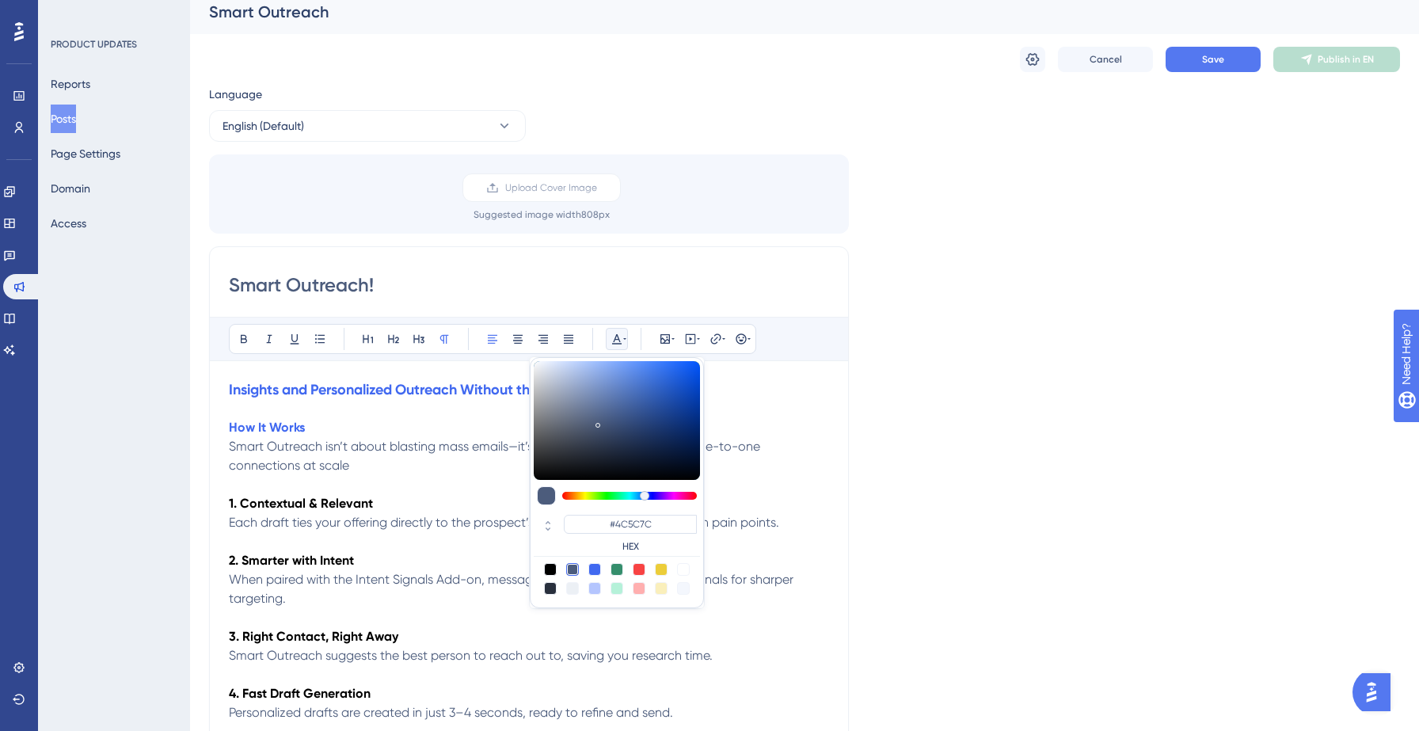
click at [268, 428] on strong "How It Works" at bounding box center [267, 427] width 76 height 15
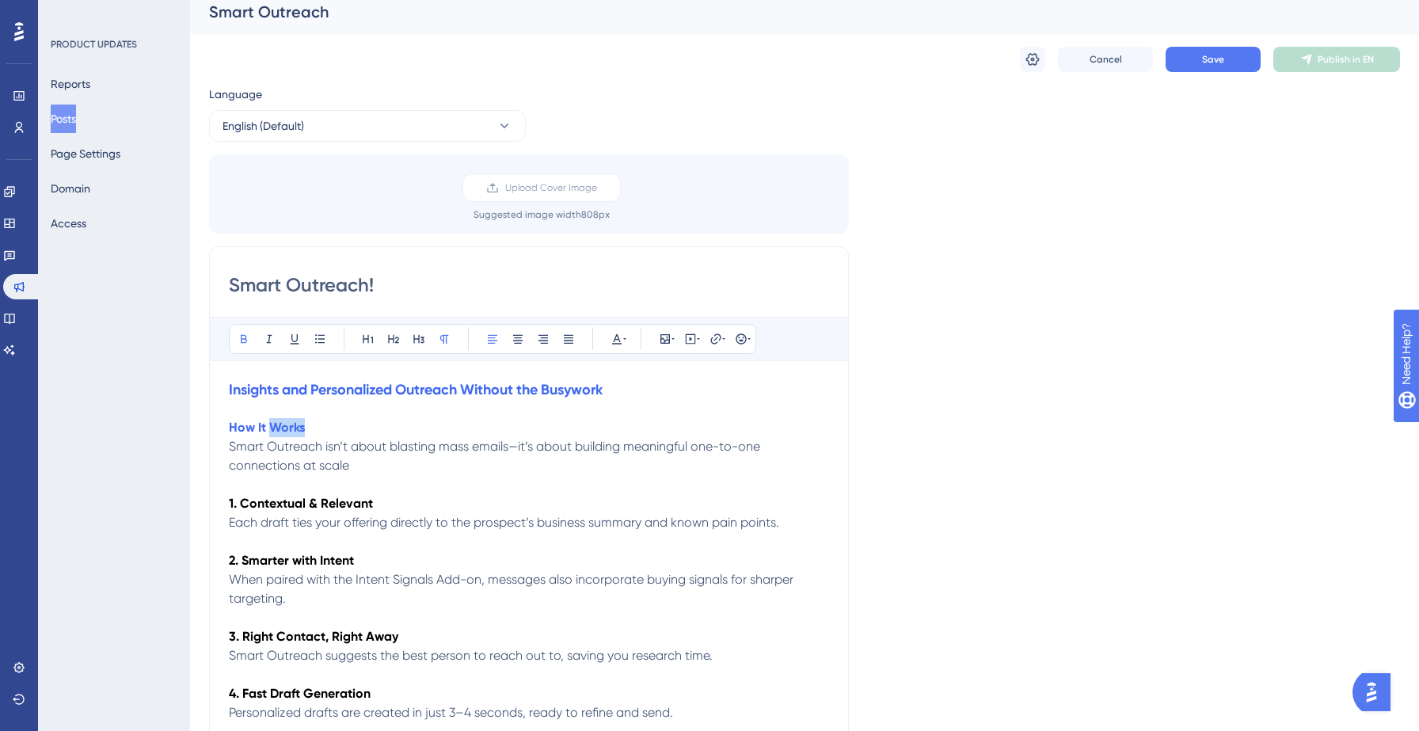
click at [268, 428] on strong "How It Works" at bounding box center [267, 427] width 76 height 15
click at [614, 350] on div "Bold Italic Underline Bullet Point Heading 1 Heading 2 Heading 3 Normal Align L…" at bounding box center [492, 339] width 527 height 30
click at [615, 340] on icon at bounding box center [617, 339] width 10 height 10
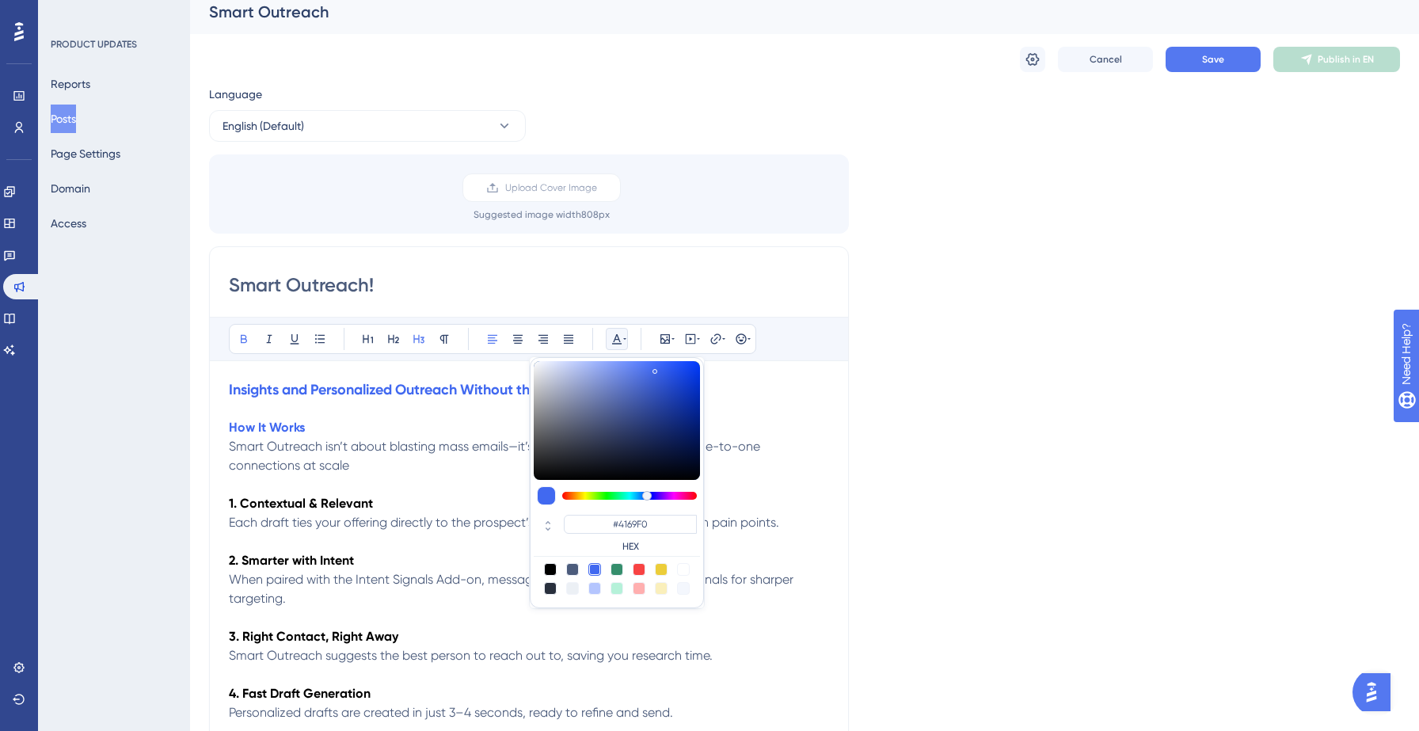
click at [406, 392] on strong "Insights and Personalized Outreach Without the Busywork" at bounding box center [416, 389] width 374 height 17
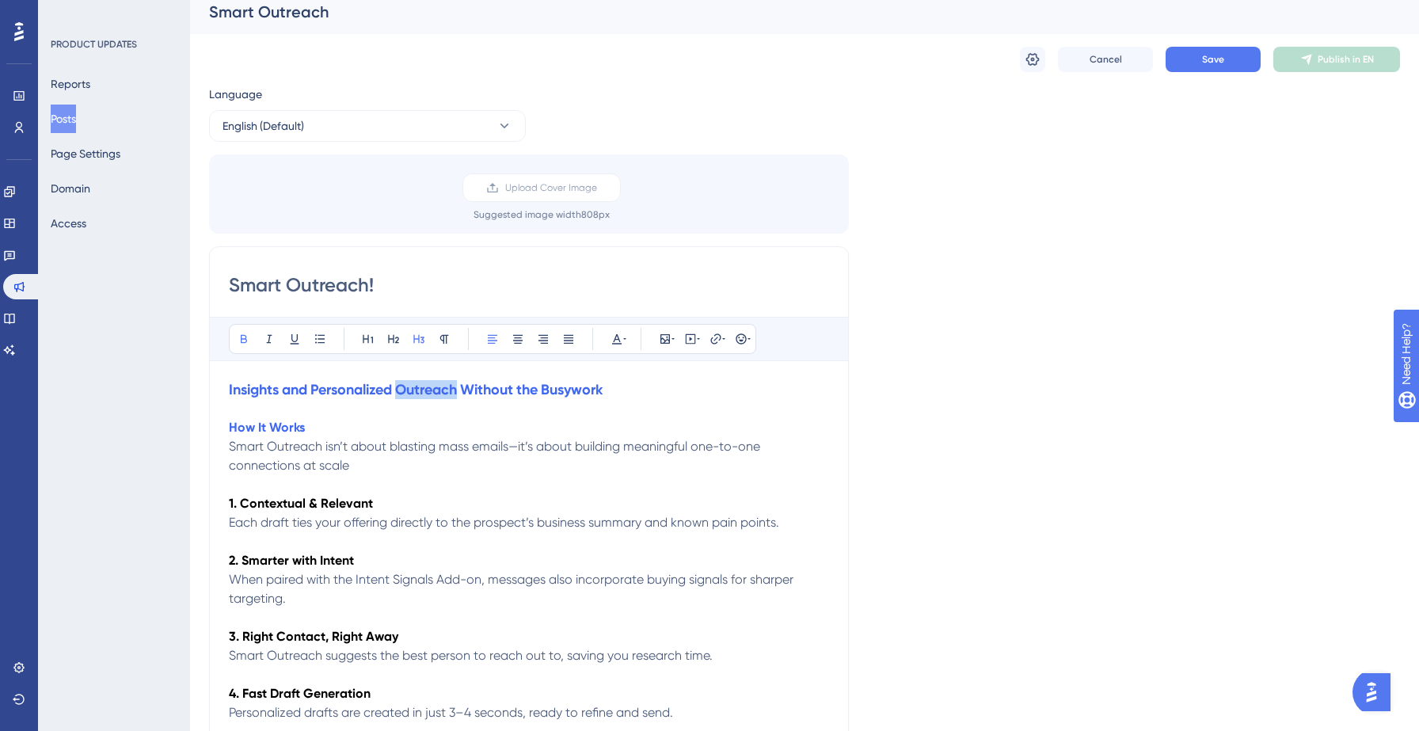
click at [406, 392] on strong "Insights and Personalized Outreach Without the Busywork" at bounding box center [416, 389] width 374 height 17
click at [620, 343] on icon at bounding box center [617, 339] width 10 height 10
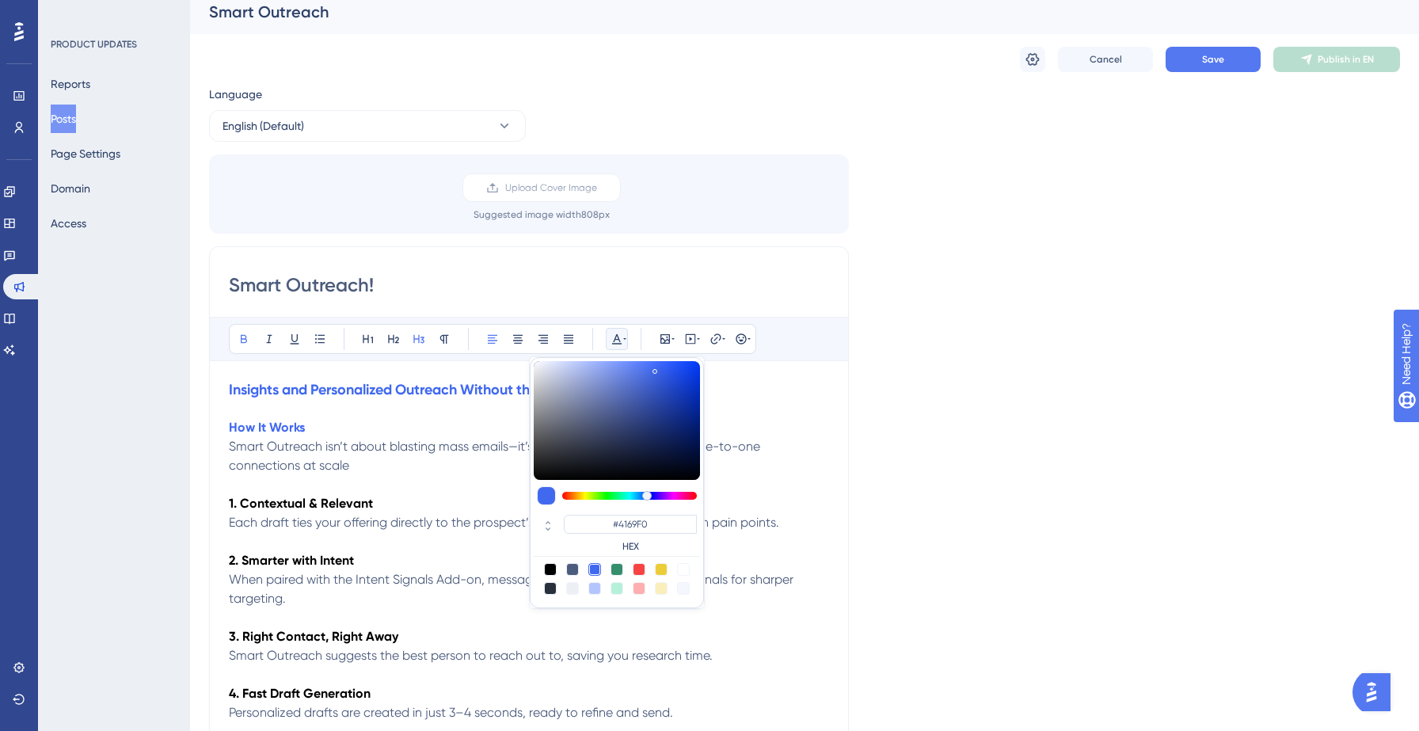
click at [551, 573] on div at bounding box center [550, 569] width 13 height 13
type input "#000000"
click at [283, 435] on strong "How It Works" at bounding box center [267, 427] width 76 height 15
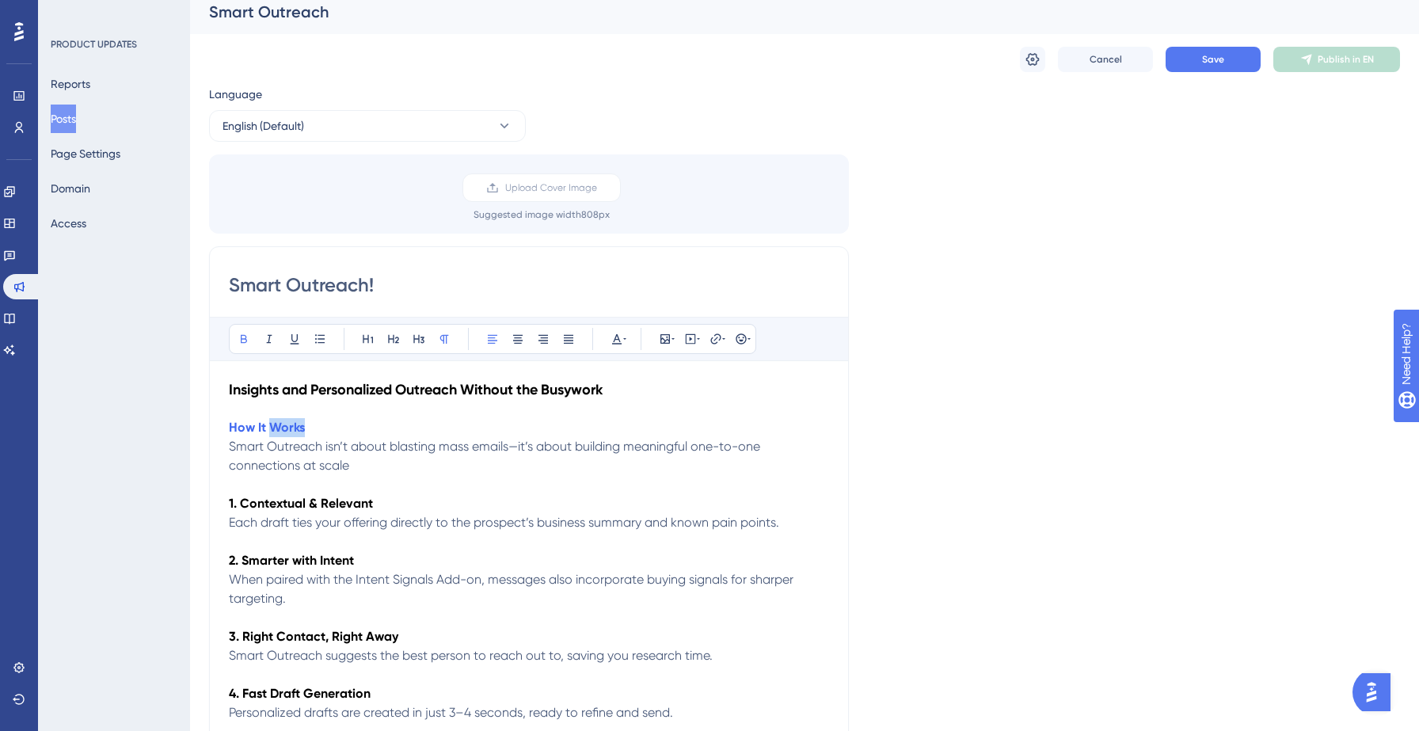
click at [283, 435] on strong "How It Works" at bounding box center [267, 427] width 76 height 15
click at [617, 345] on button at bounding box center [617, 339] width 22 height 22
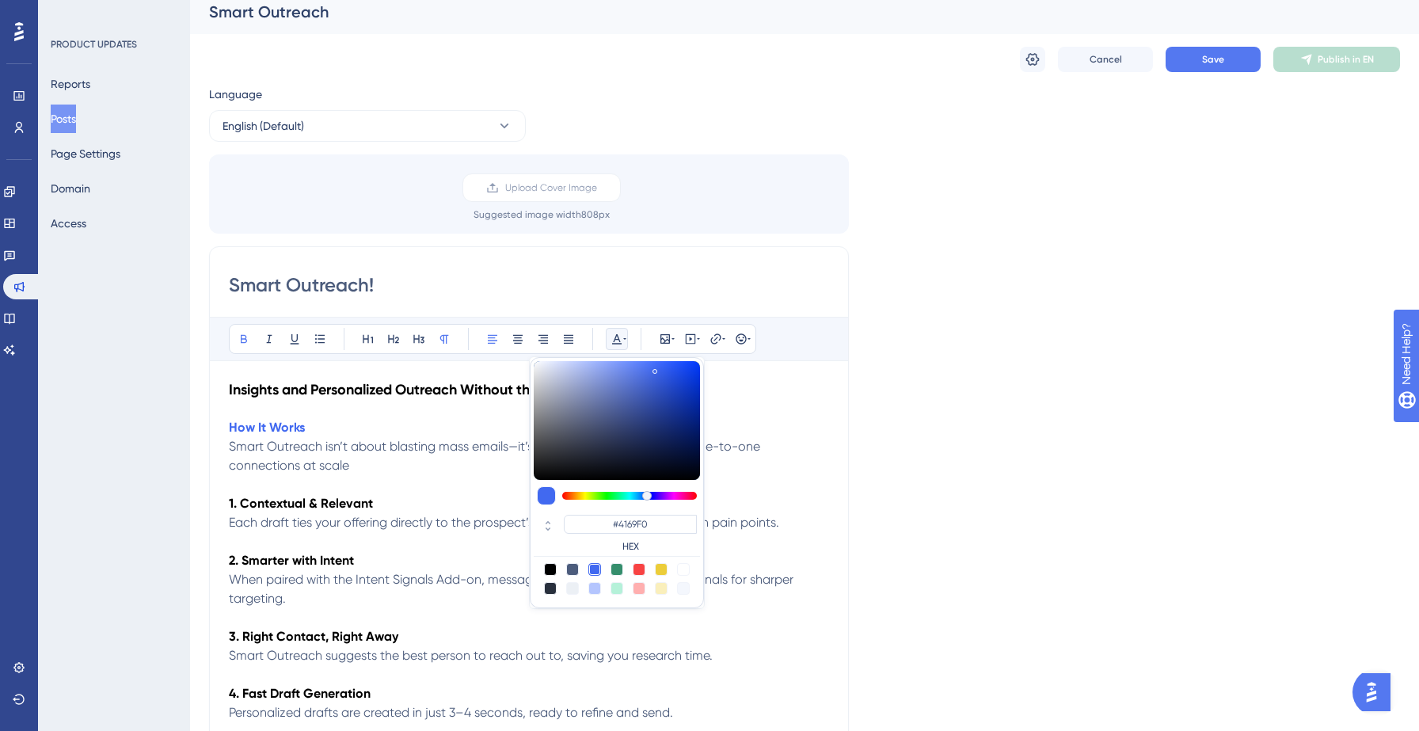
click at [550, 570] on div at bounding box center [550, 569] width 13 height 13
type input "#000000"
click at [416, 538] on p at bounding box center [529, 541] width 600 height 19
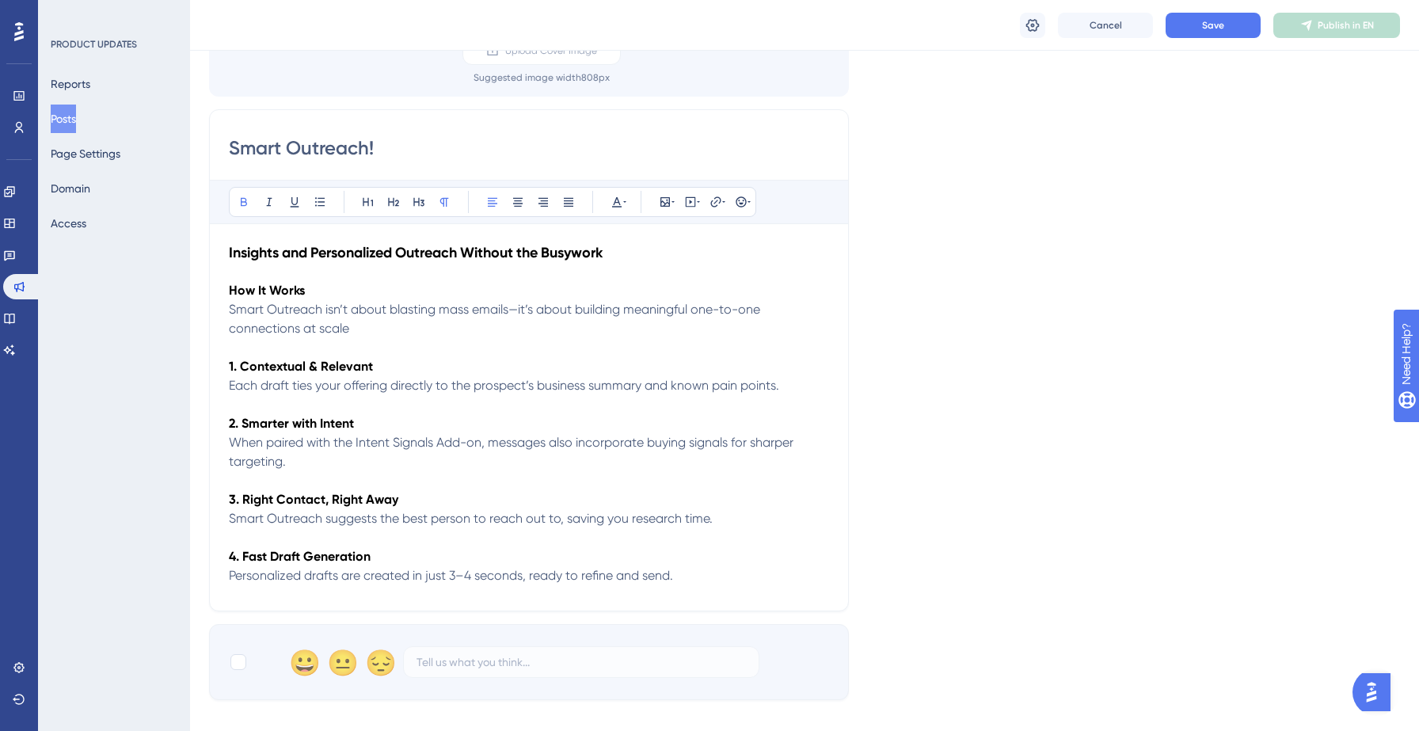
scroll to position [151, 0]
click at [227, 311] on div "Smart Outreach! Bold Italic Underline Bullet Point Heading 1 Heading 2 Heading …" at bounding box center [529, 363] width 640 height 502
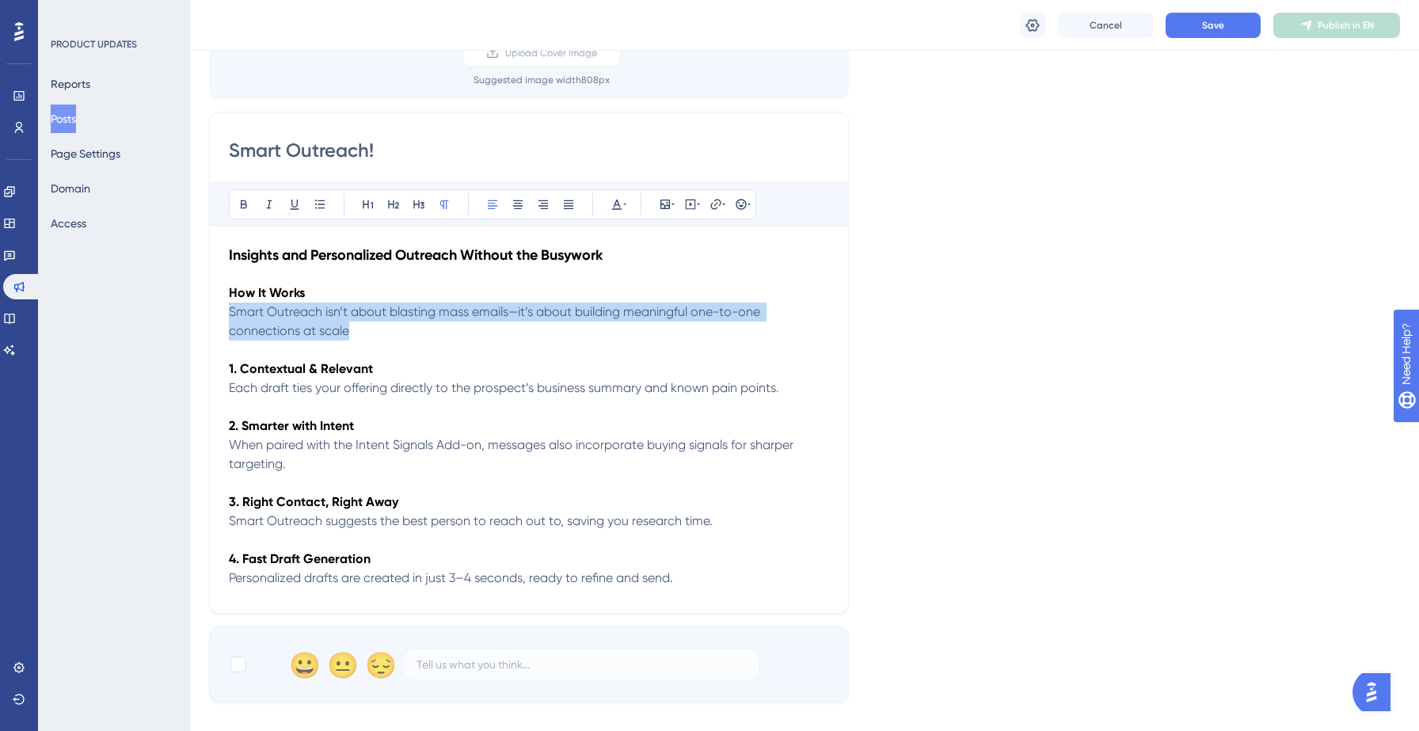
drag, startPoint x: 230, startPoint y: 310, endPoint x: 395, endPoint y: 327, distance: 166.3
click at [395, 327] on p "Smart Outreach isn’t about blasting mass emails—it’s about building meaningful …" at bounding box center [529, 321] width 600 height 38
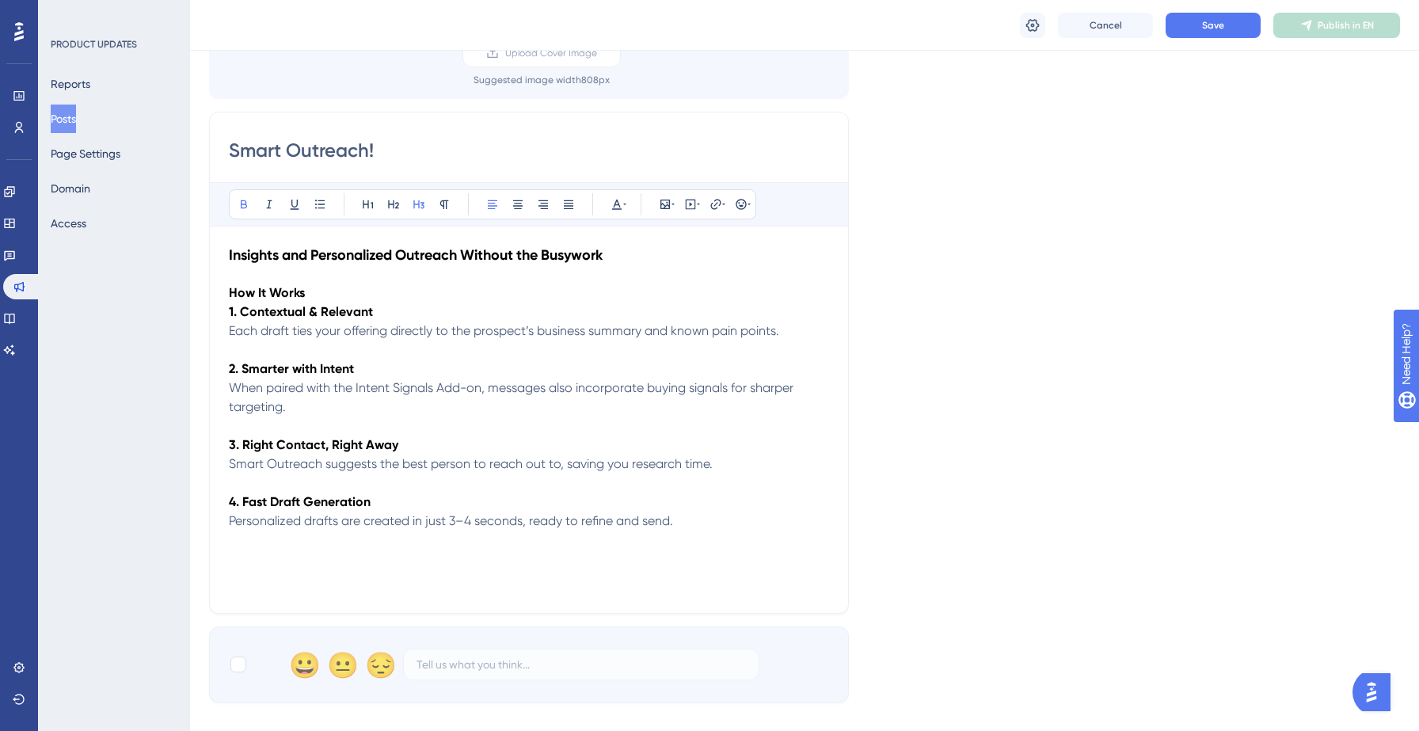
click at [230, 261] on strong "Insights and Personalized Outreach Without the Busywork" at bounding box center [416, 254] width 374 height 17
click at [247, 273] on p at bounding box center [529, 273] width 600 height 19
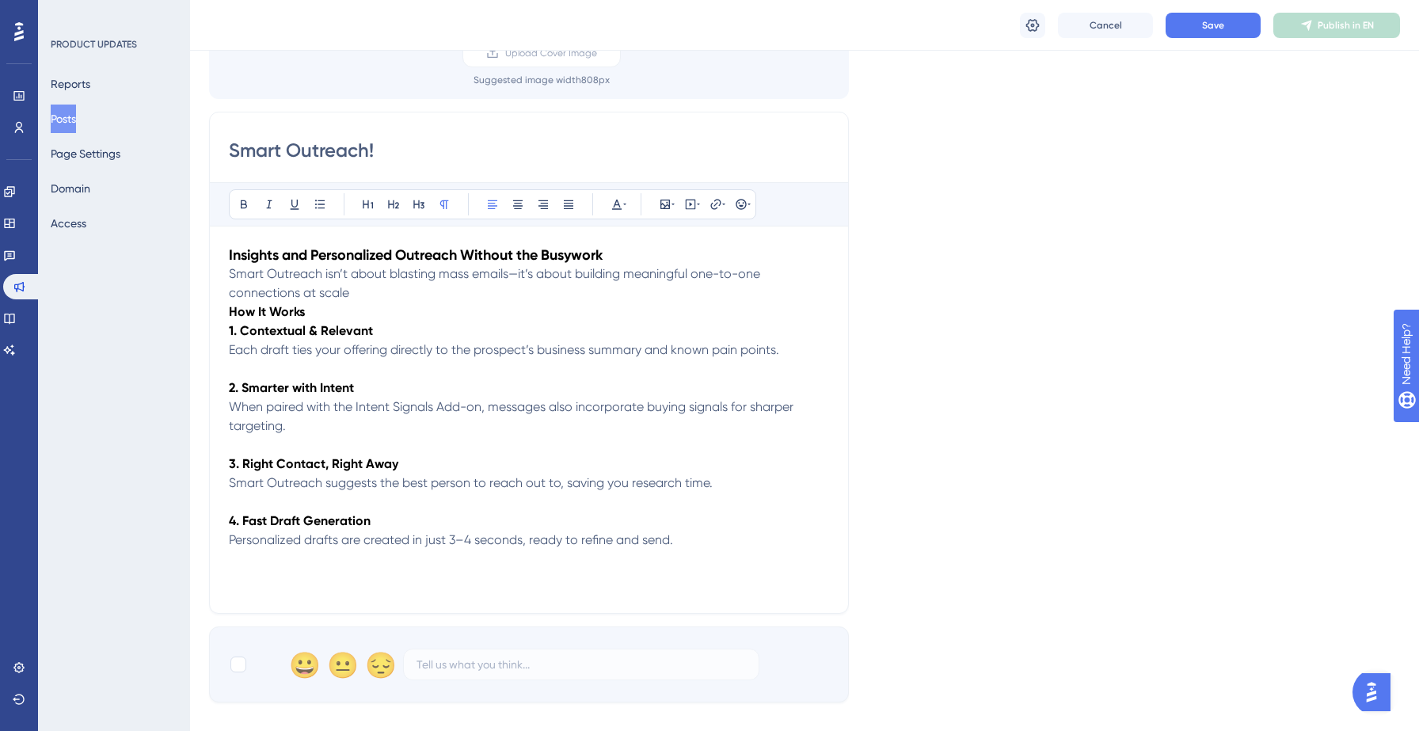
click at [230, 272] on span "Smart Outreach isn’t about blasting mass emails—it’s about building meaningful …" at bounding box center [496, 283] width 534 height 34
click at [374, 297] on p "Smart Outreach isn’t about blasting mass emails—it’s about building meaningful …" at bounding box center [529, 283] width 600 height 38
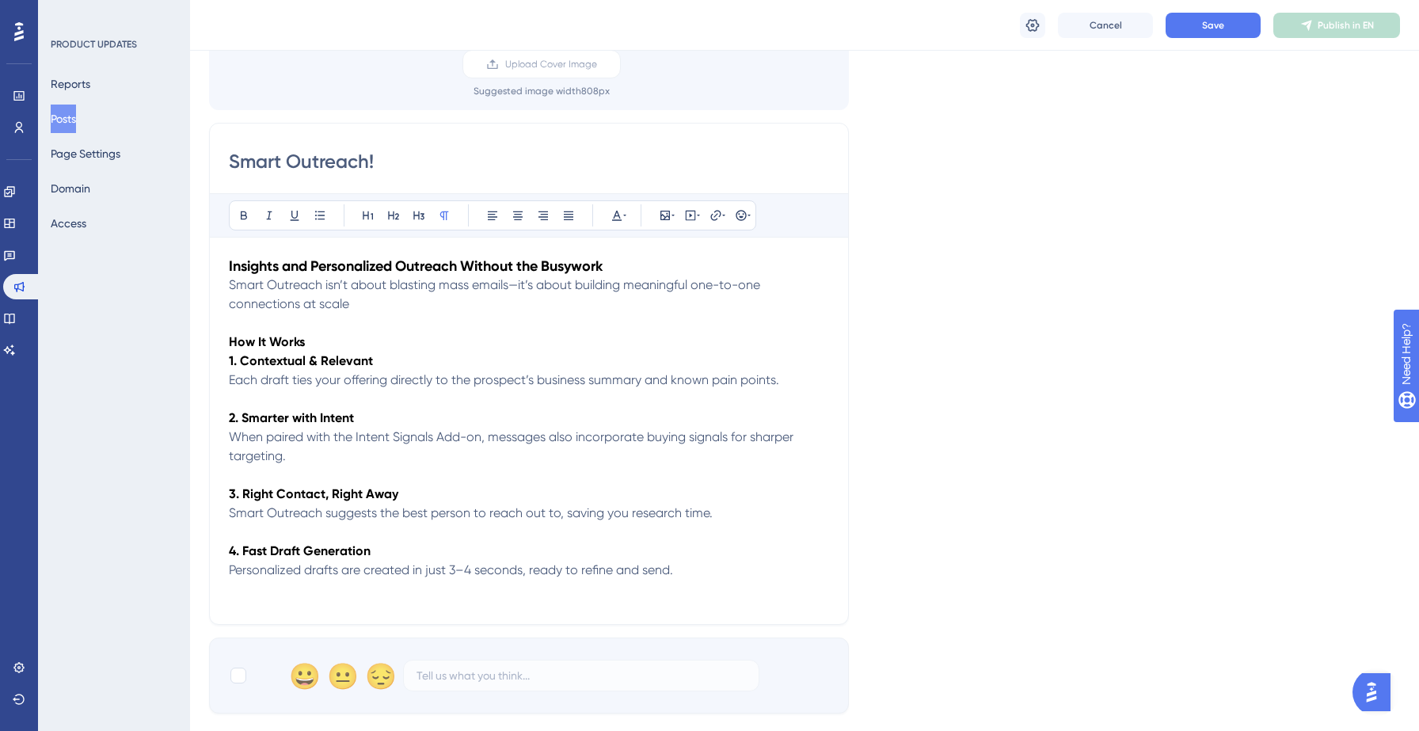
scroll to position [128, 0]
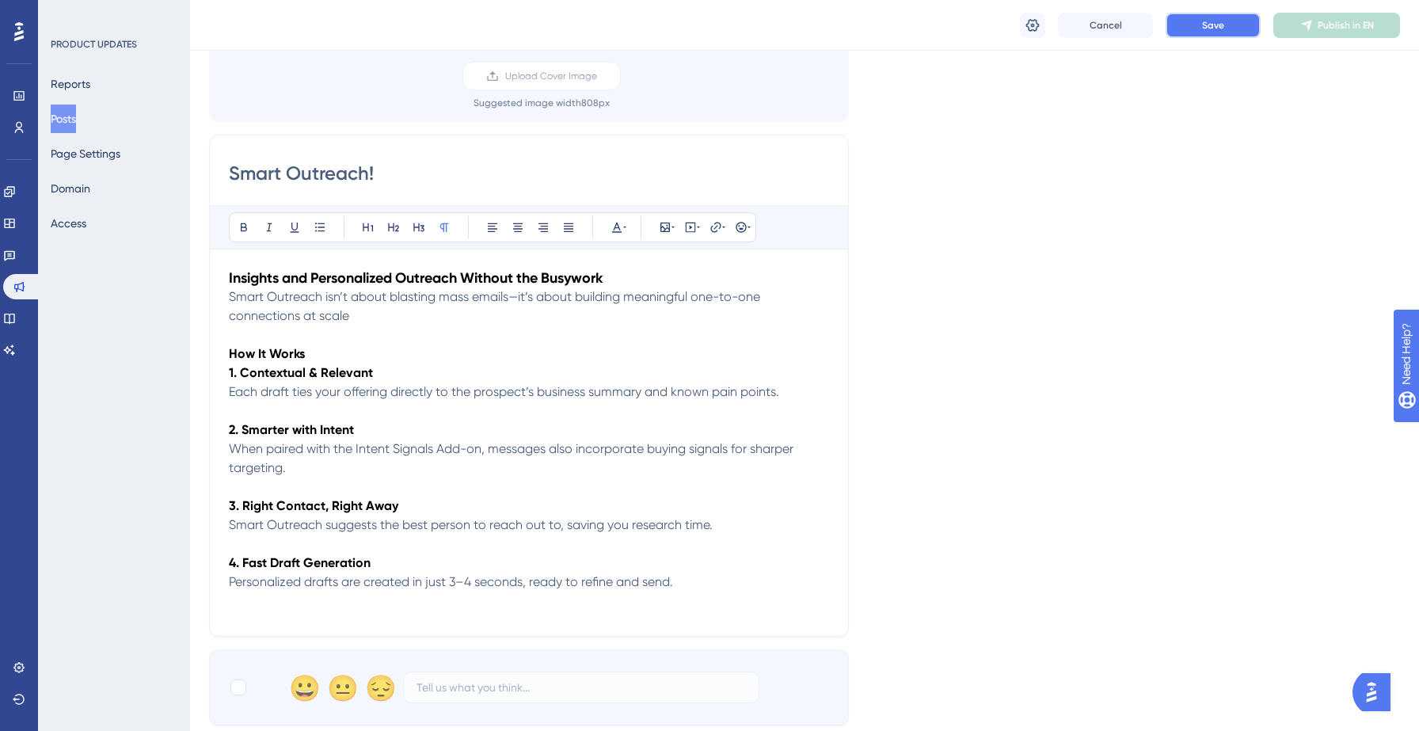
click at [1231, 26] on button "Save" at bounding box center [1213, 25] width 95 height 25
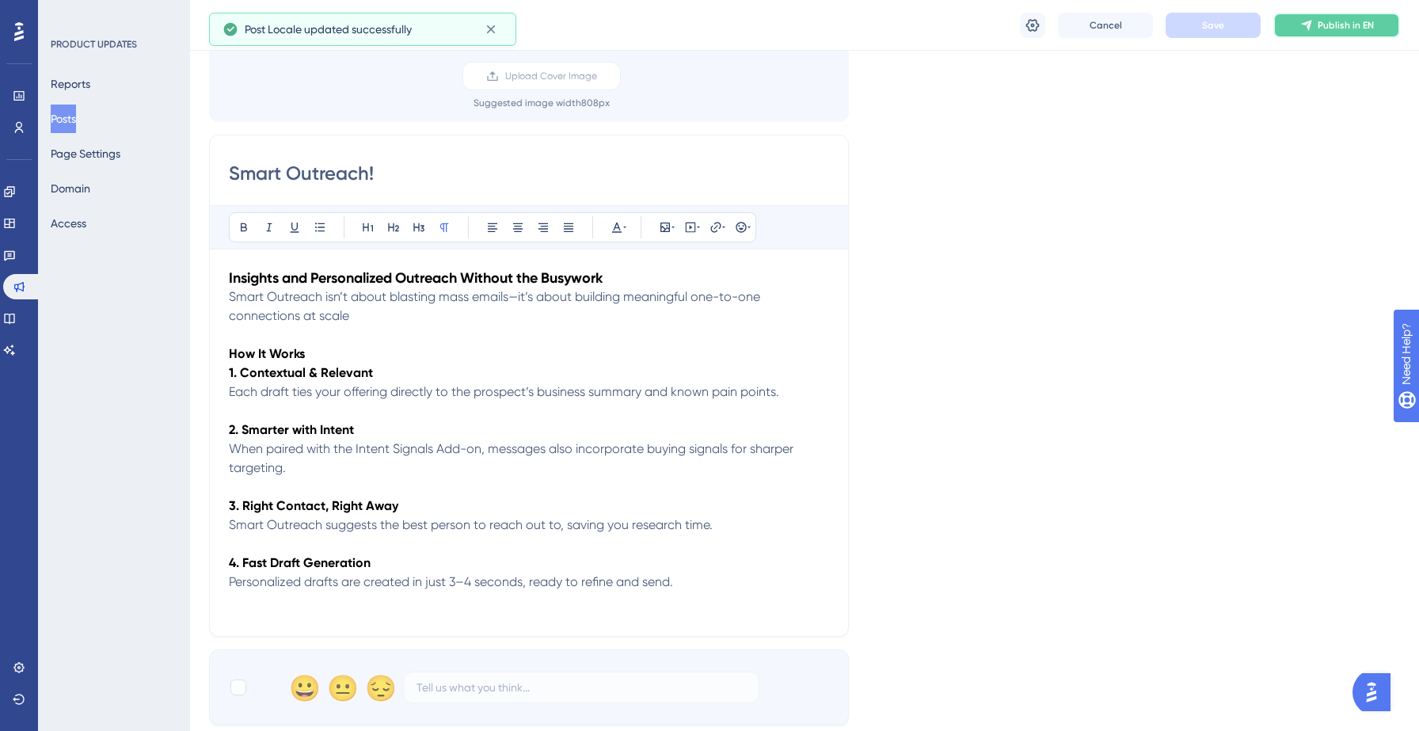
click at [1337, 27] on span "Publish in EN" at bounding box center [1346, 25] width 56 height 13
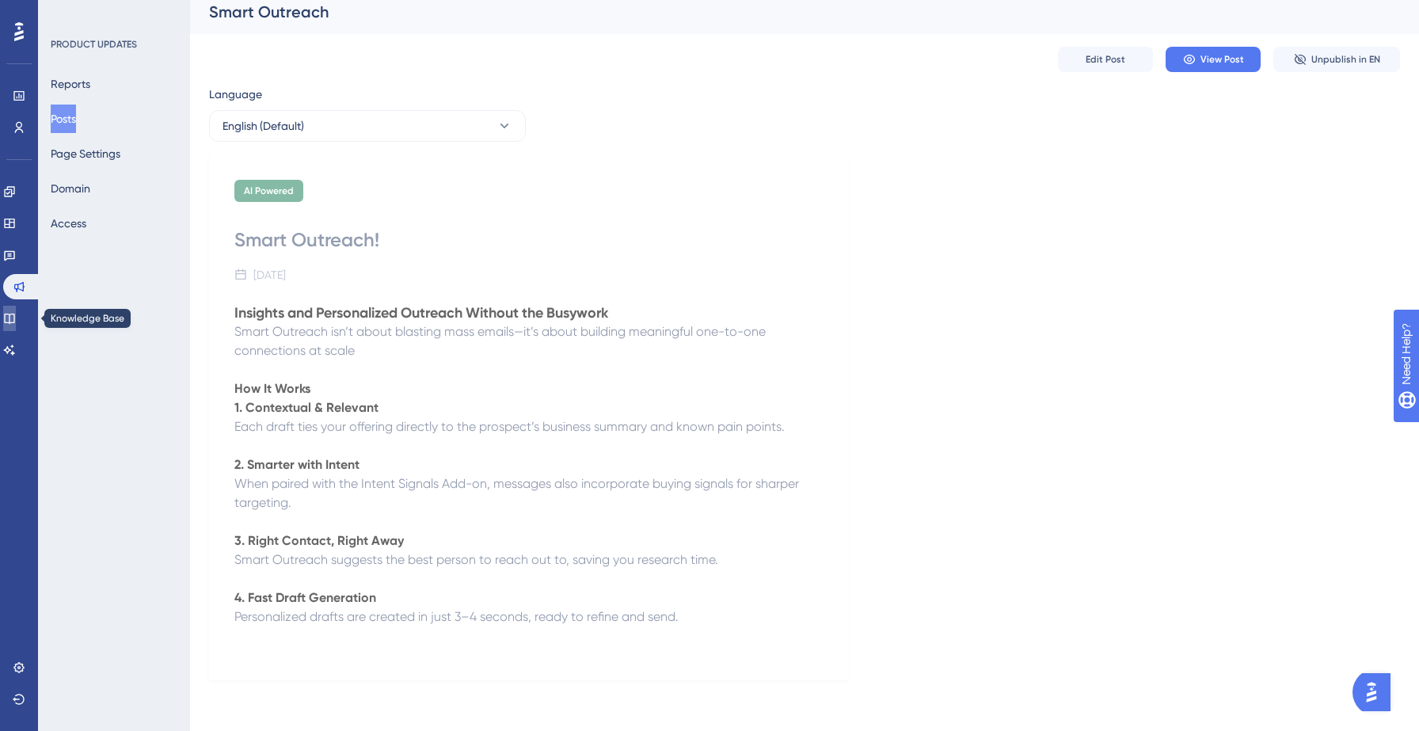
click at [16, 318] on icon at bounding box center [9, 318] width 13 height 13
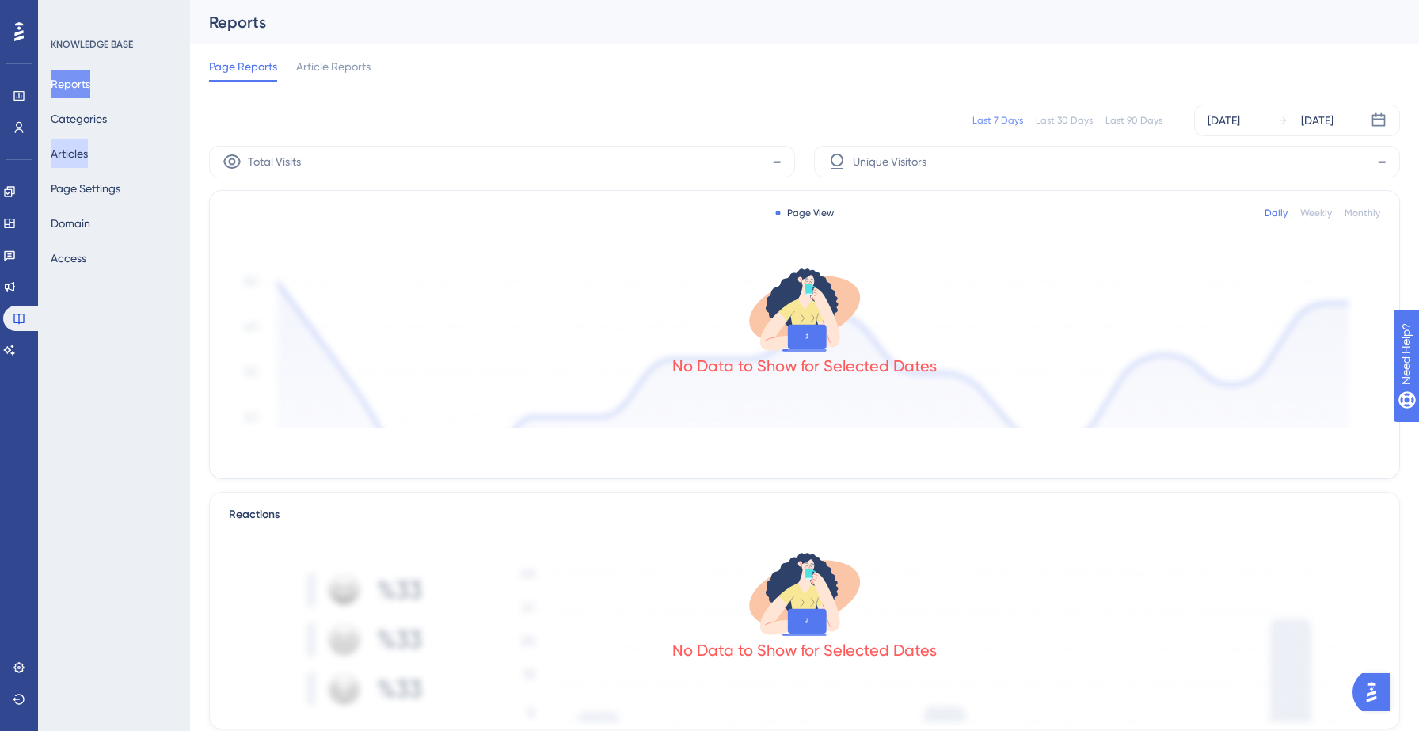
click at [80, 158] on button "Articles" at bounding box center [69, 153] width 37 height 29
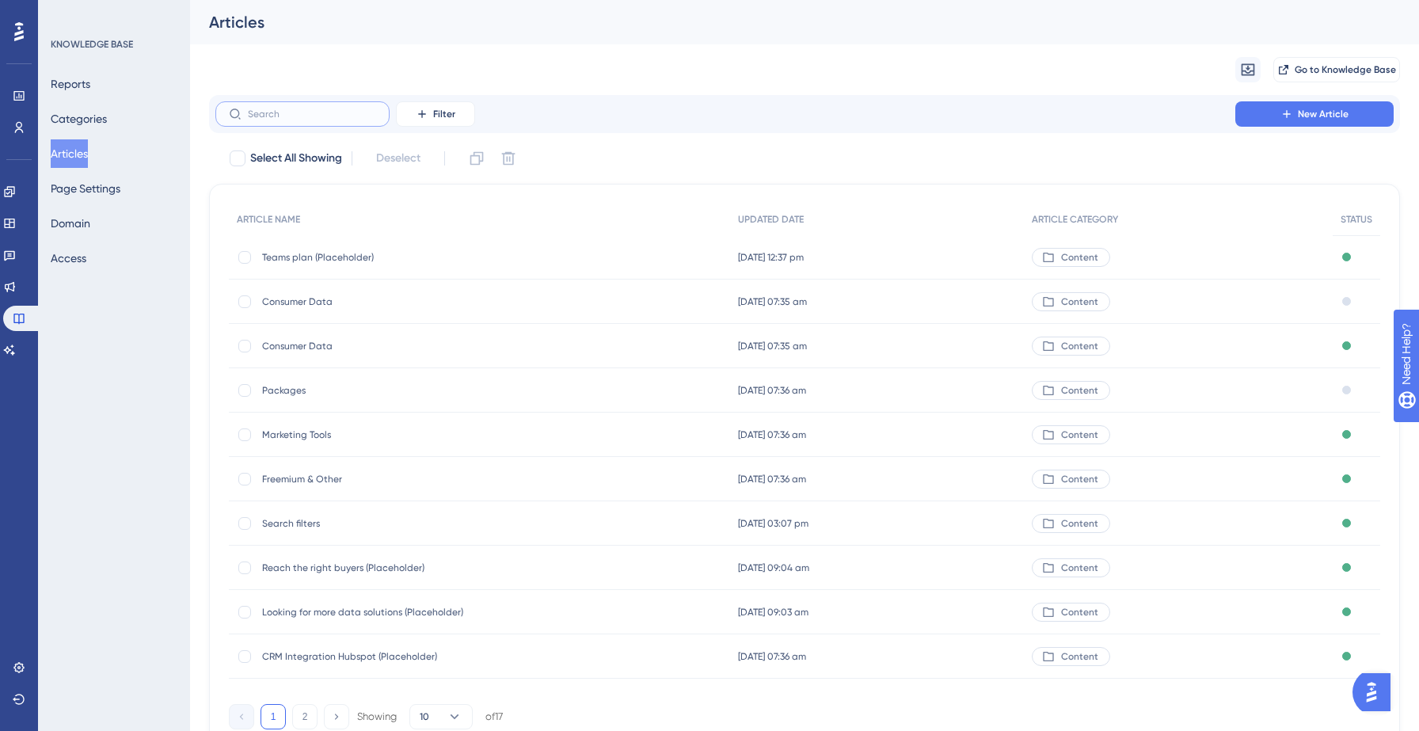
click at [337, 115] on input "text" at bounding box center [312, 113] width 128 height 11
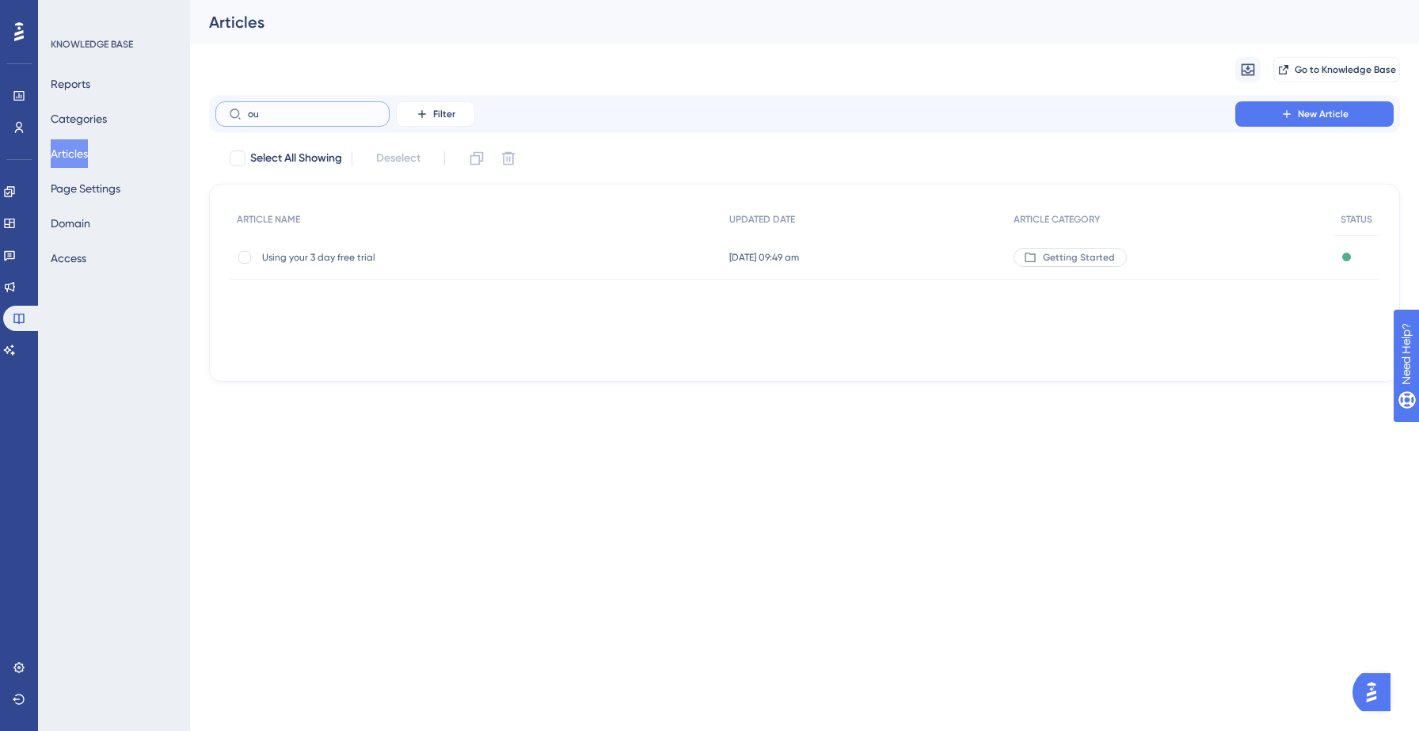
type input "out"
checkbox input "true"
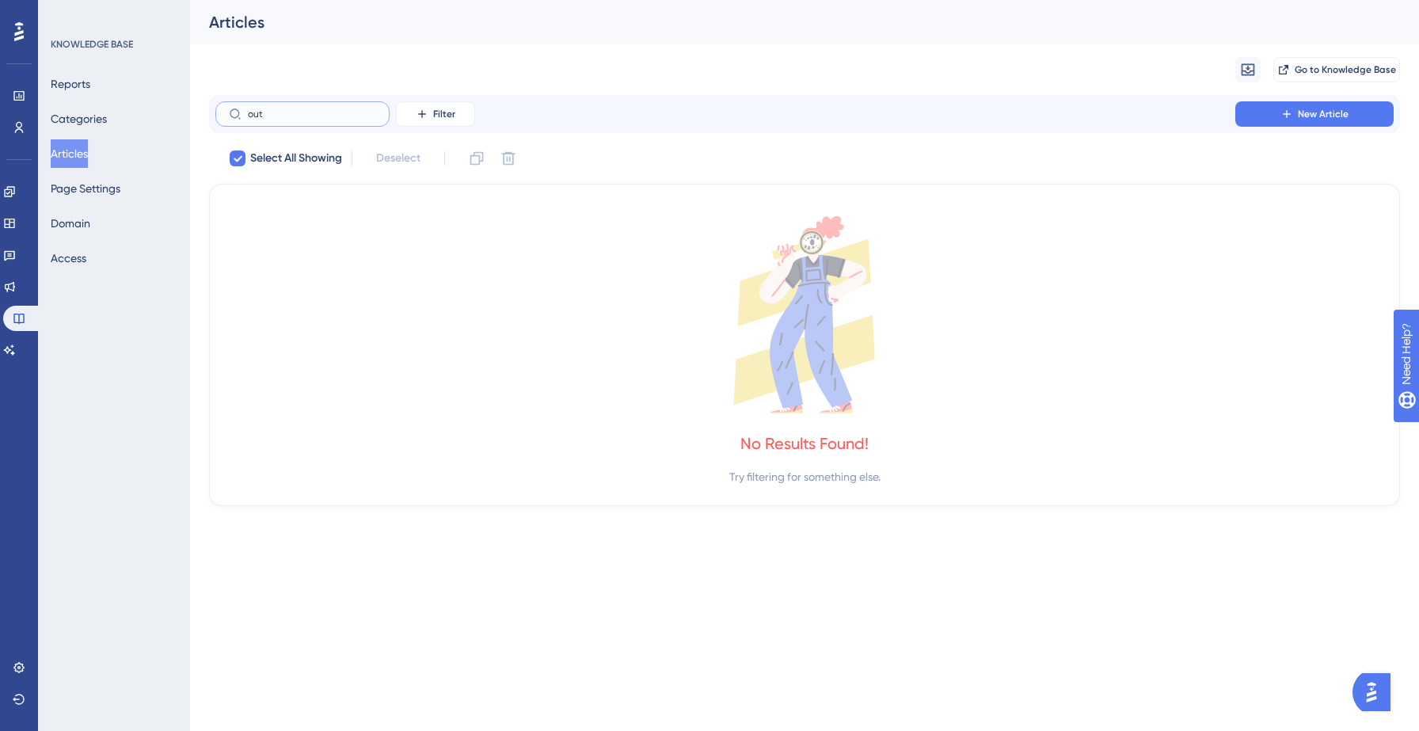
type input "ou"
checkbox input "false"
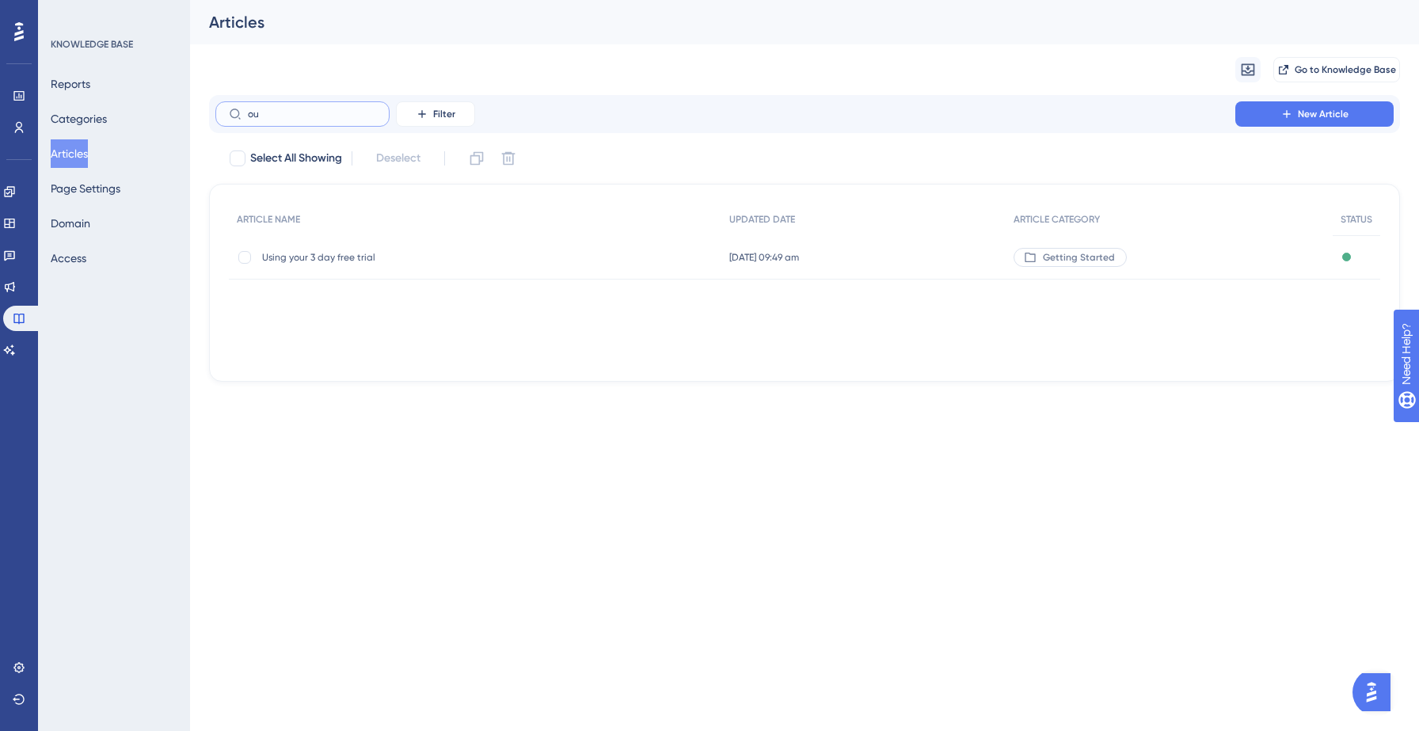
type input "o"
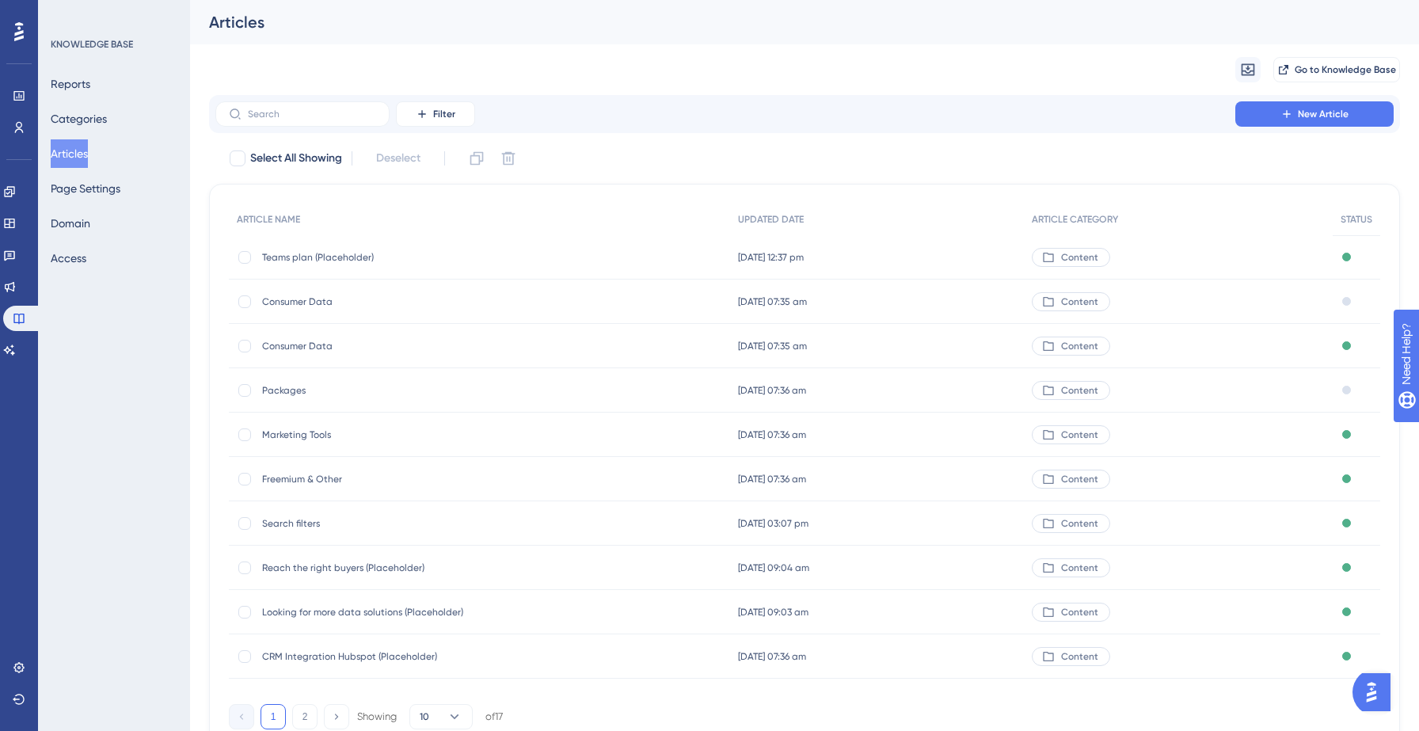
click at [628, 55] on div "Migrate from Go to Knowledge Base" at bounding box center [804, 69] width 1191 height 51
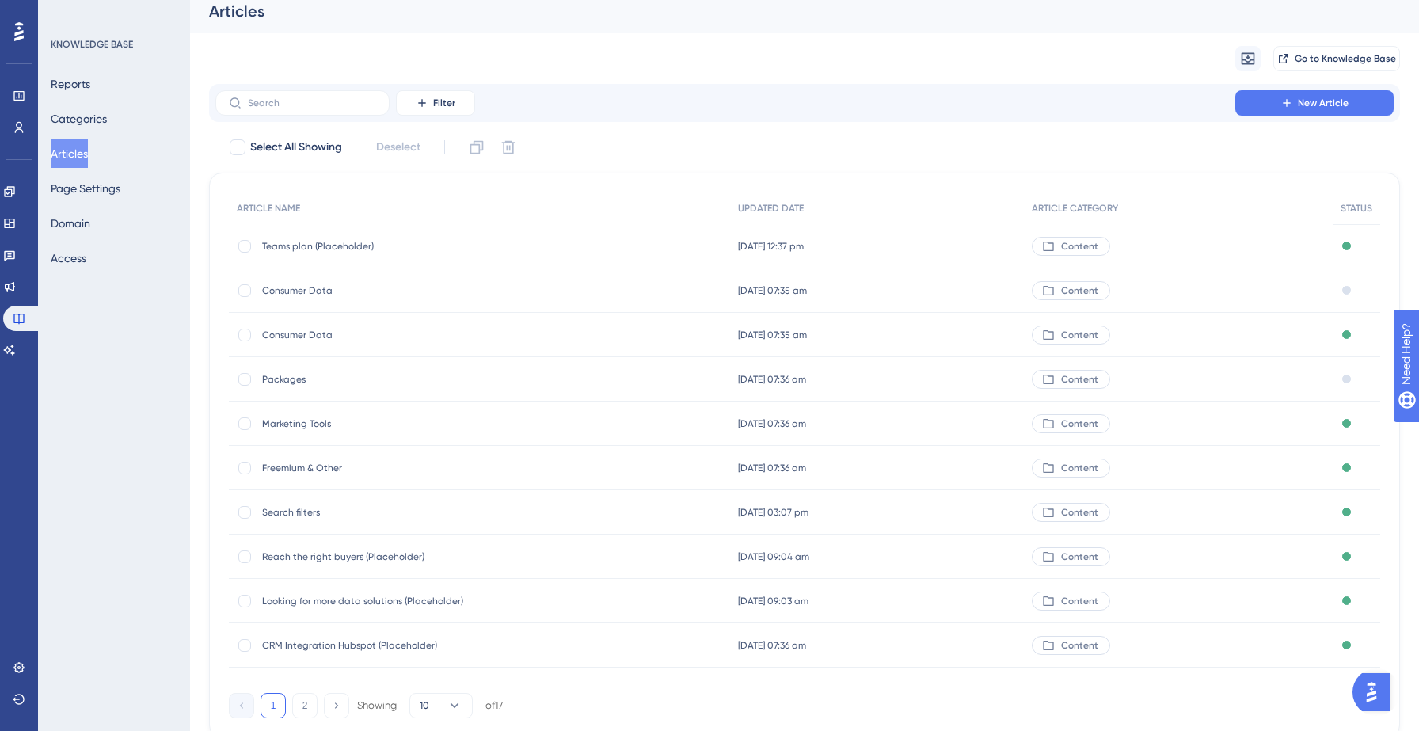
scroll to position [14, 0]
click at [289, 510] on span "Search filters" at bounding box center [388, 509] width 253 height 13
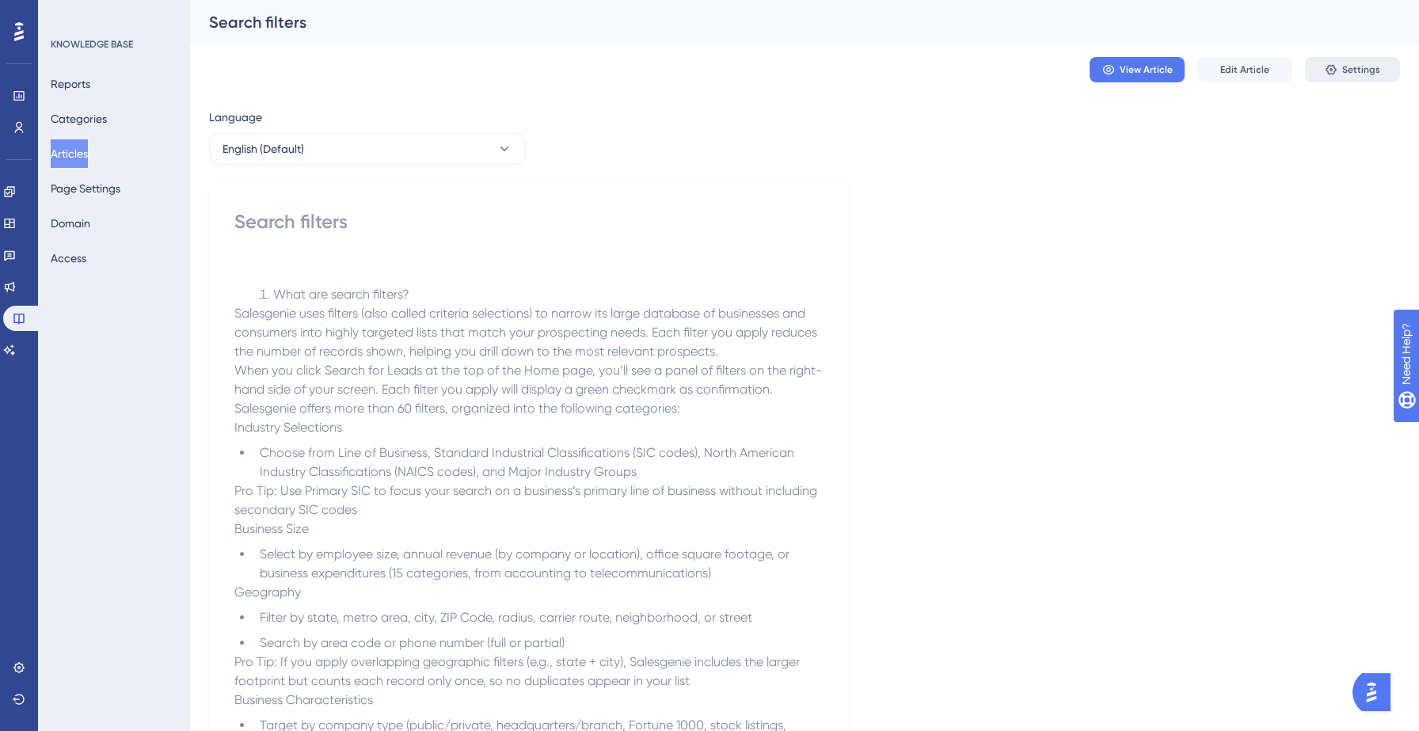
click at [1335, 64] on icon at bounding box center [1331, 69] width 13 height 13
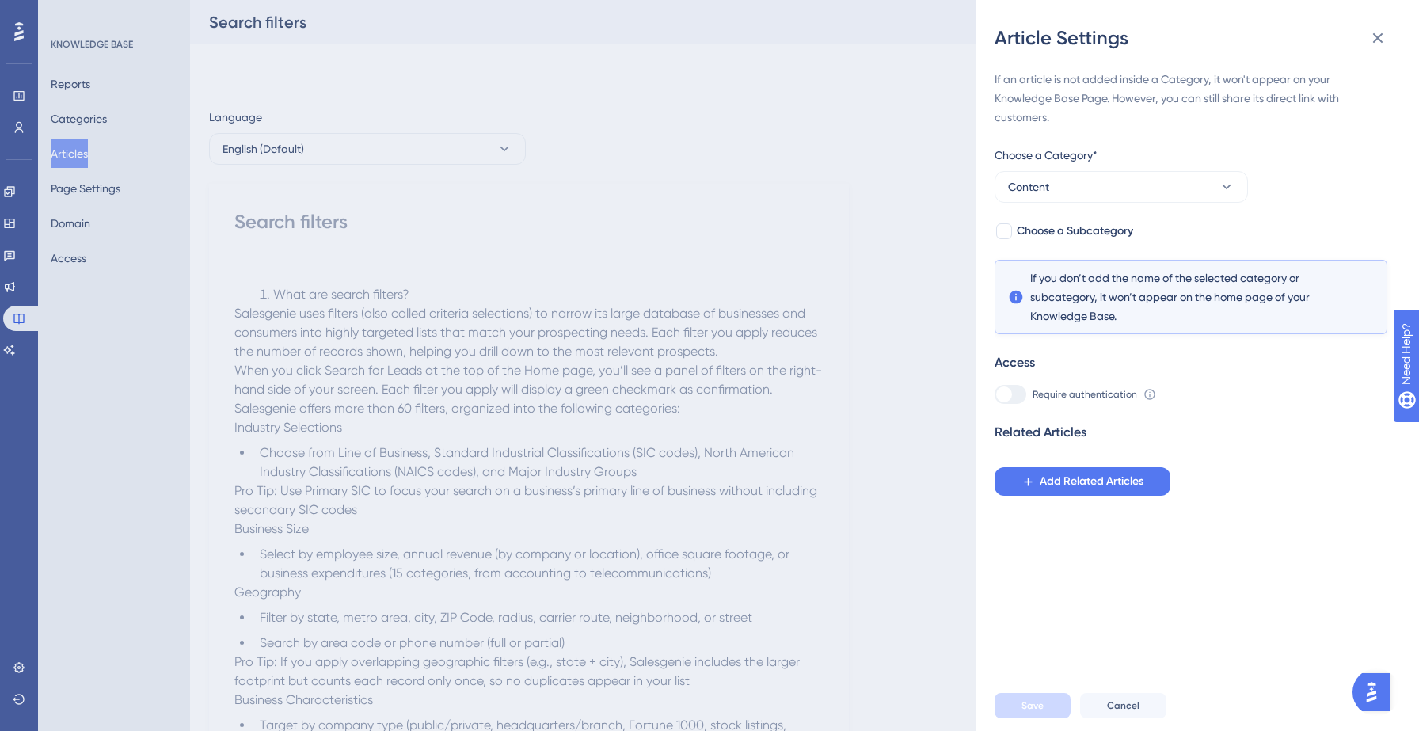
click at [1394, 32] on div "Article Settings" at bounding box center [1197, 37] width 405 height 25
click at [1388, 34] on button at bounding box center [1378, 38] width 32 height 32
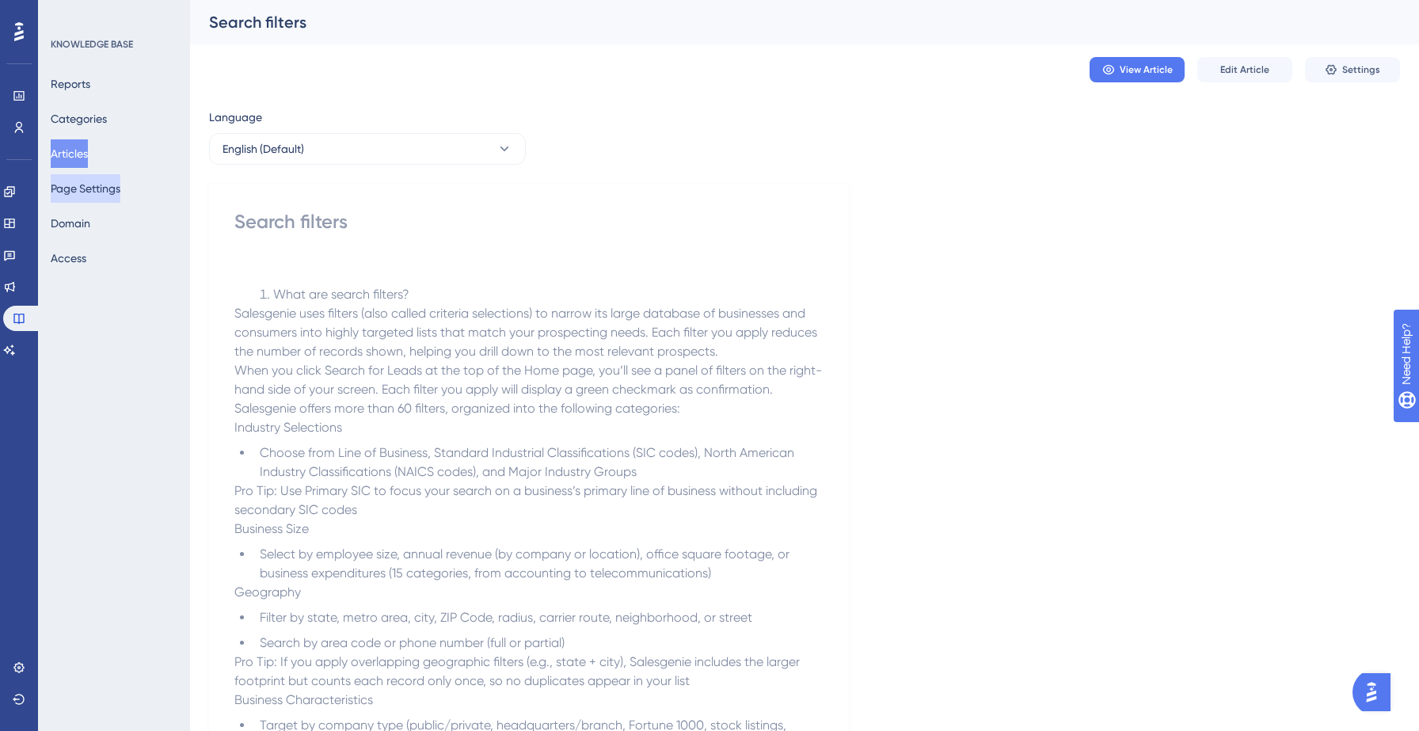
click at [78, 190] on button "Page Settings" at bounding box center [86, 188] width 70 height 29
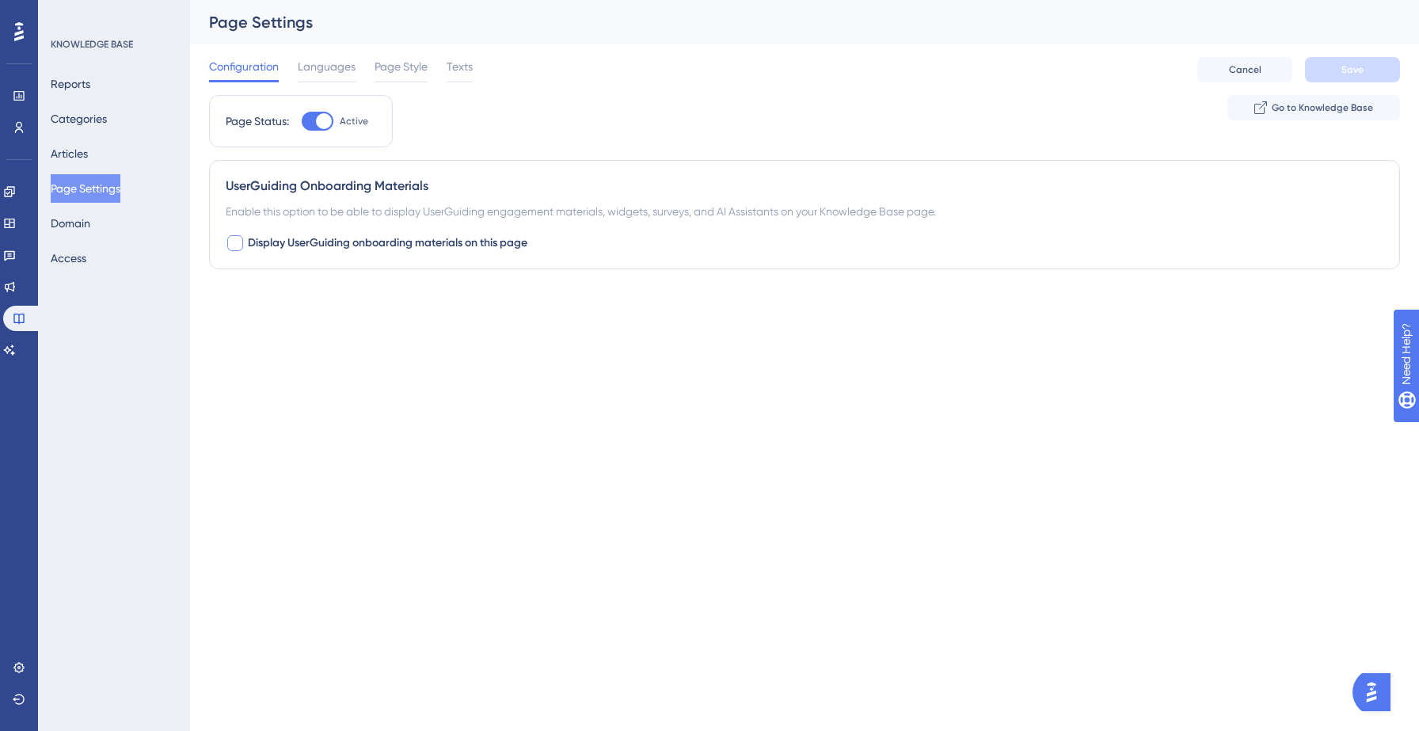
click at [233, 246] on div at bounding box center [235, 243] width 16 height 16
checkbox input "true"
click at [284, 326] on button "Default" at bounding box center [313, 341] width 174 height 32
click at [283, 329] on button "Default" at bounding box center [313, 341] width 174 height 32
click at [326, 278] on div "Choose the container to be installed in your Knowledge Base page." at bounding box center [805, 277] width 1158 height 19
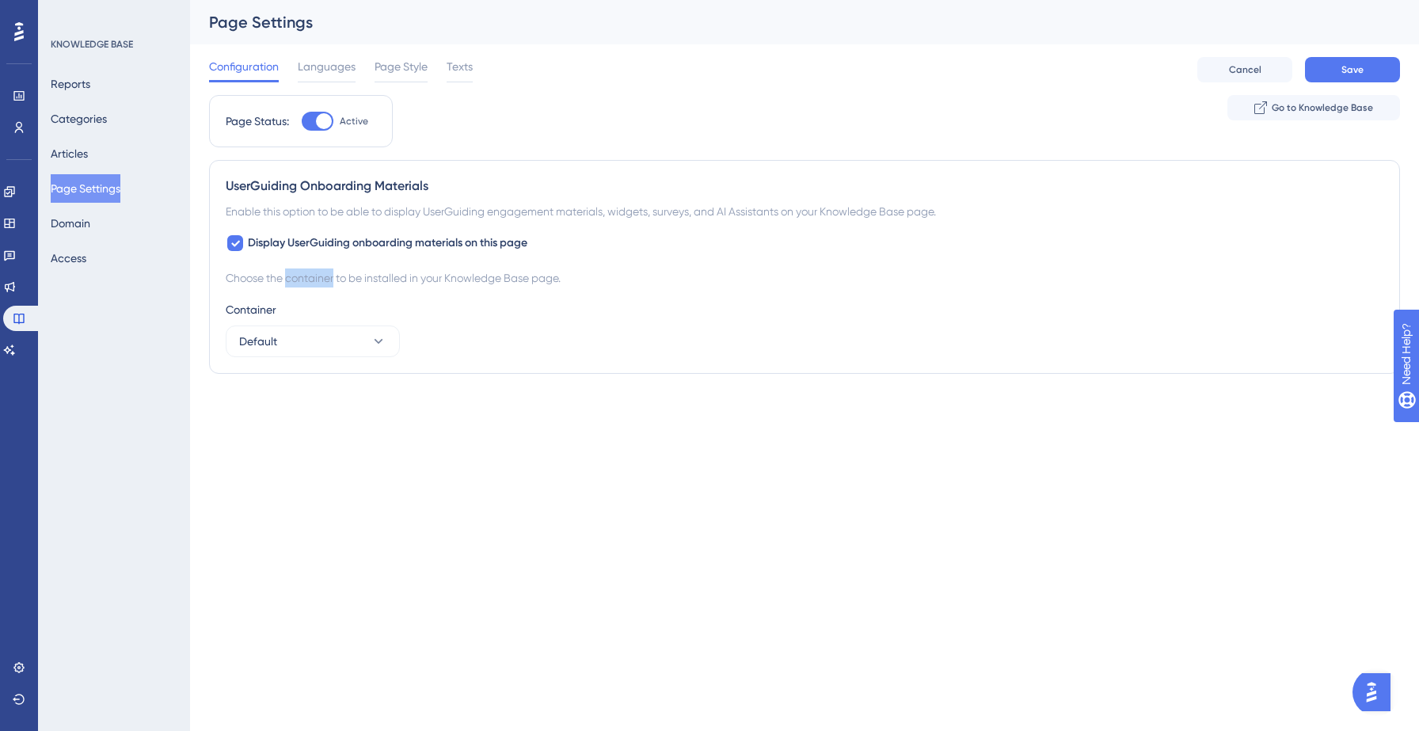
click at [326, 278] on div "Choose the container to be installed in your Knowledge Base page." at bounding box center [805, 277] width 1158 height 19
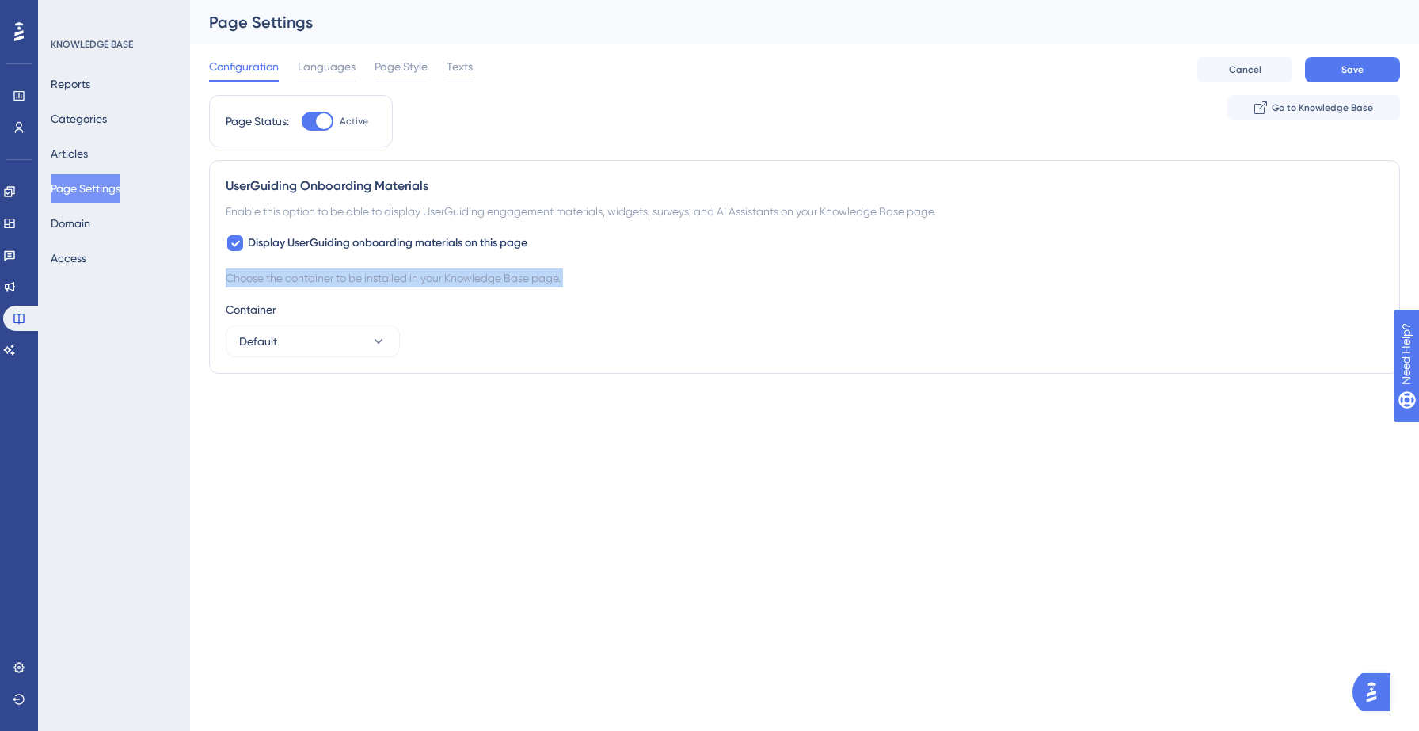
click at [326, 278] on div "Choose the container to be installed in your Knowledge Base page." at bounding box center [805, 277] width 1158 height 19
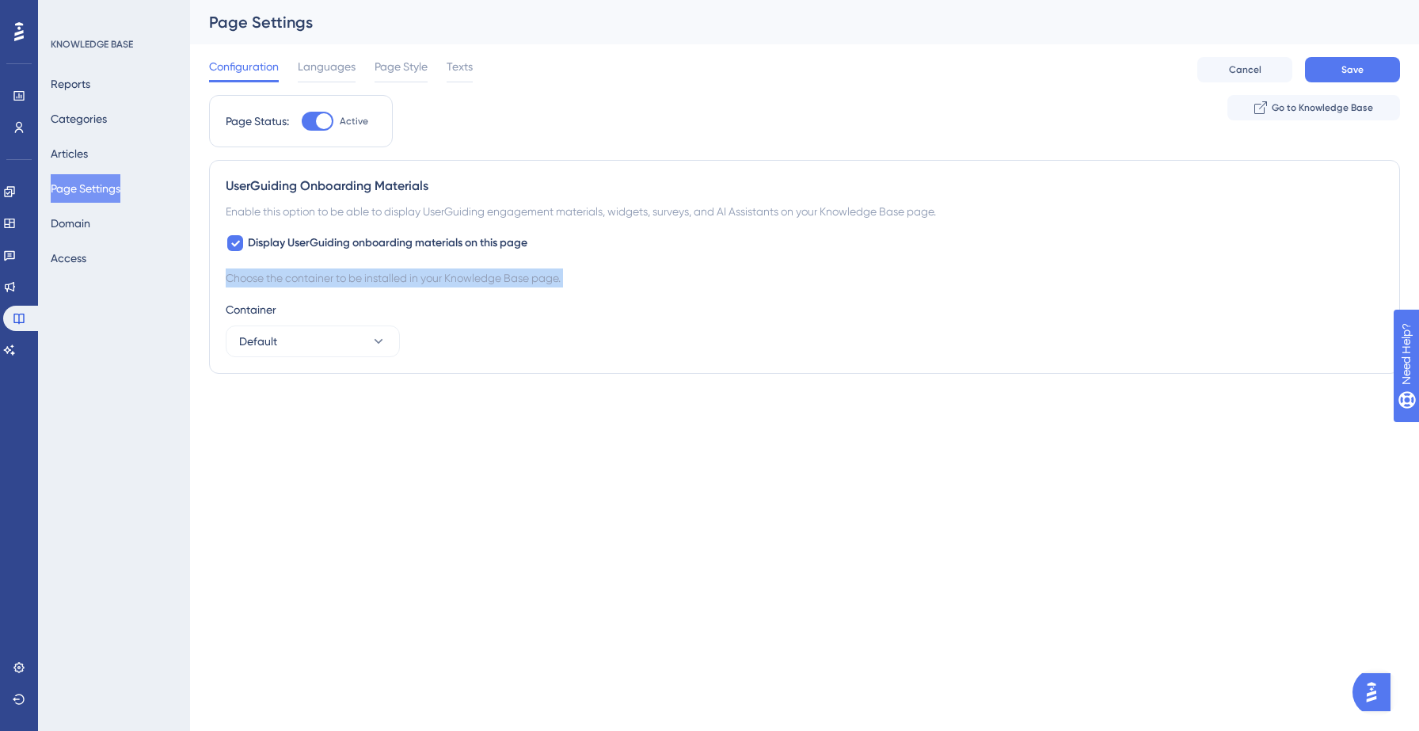
click at [326, 278] on div "Choose the container to be installed in your Knowledge Base page." at bounding box center [805, 277] width 1158 height 19
click at [1307, 107] on span "Go to Knowledge Base" at bounding box center [1322, 107] width 101 height 13
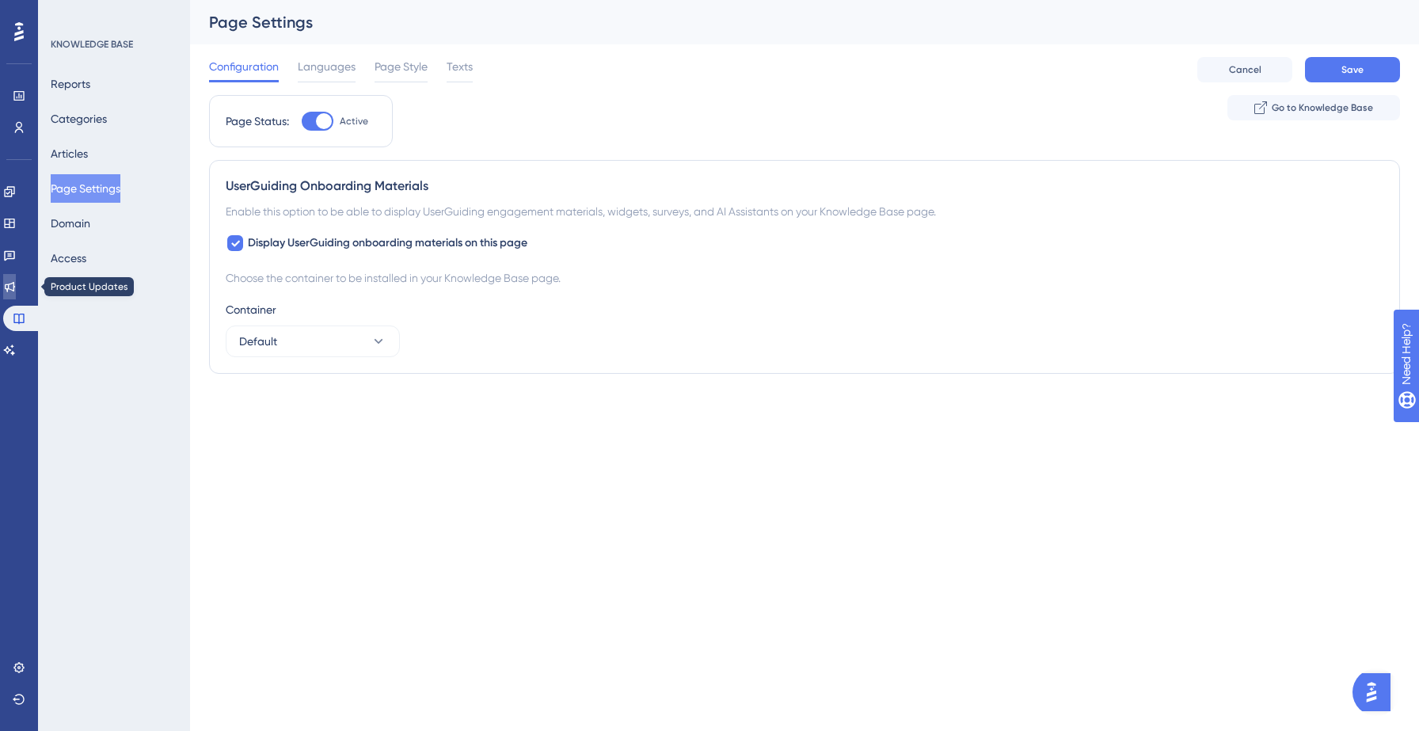
click at [15, 283] on icon at bounding box center [10, 287] width 10 height 10
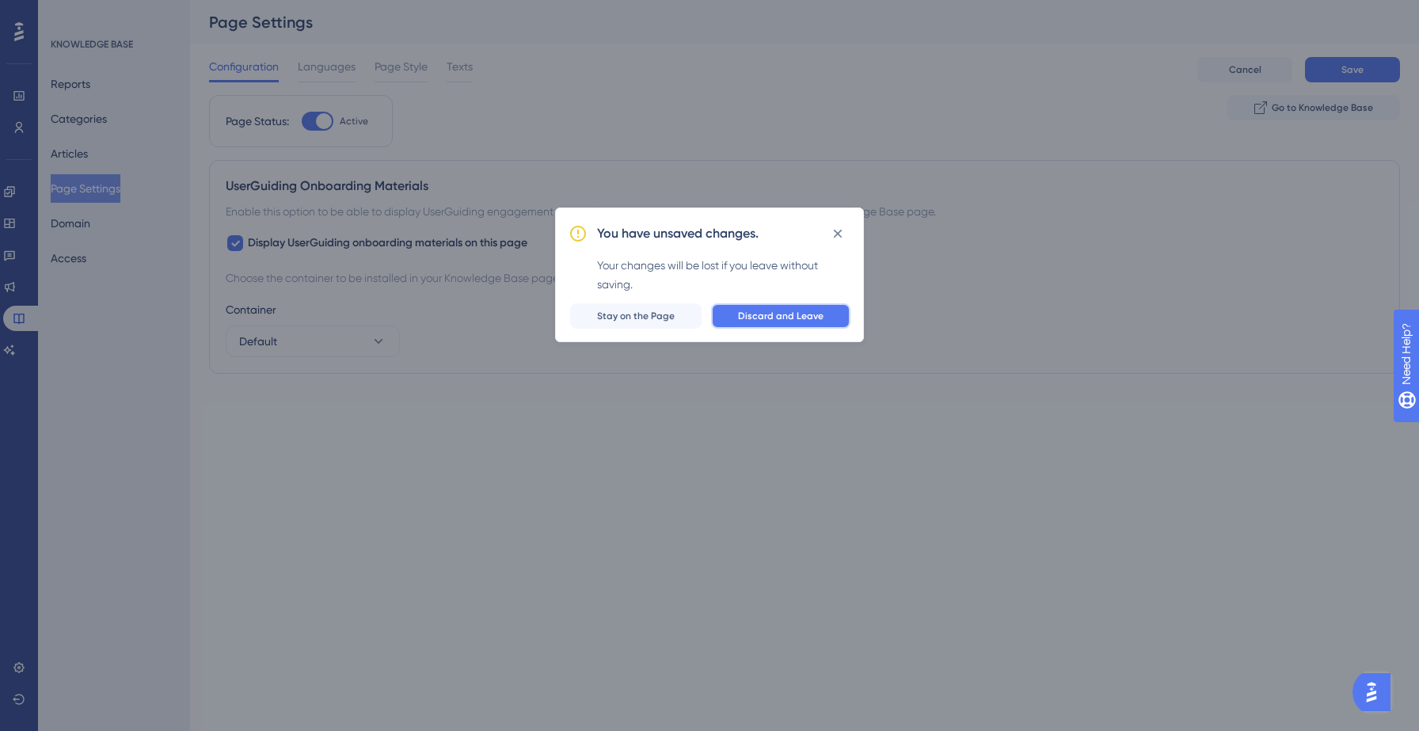
click at [747, 313] on span "Discard and Leave" at bounding box center [781, 316] width 86 height 13
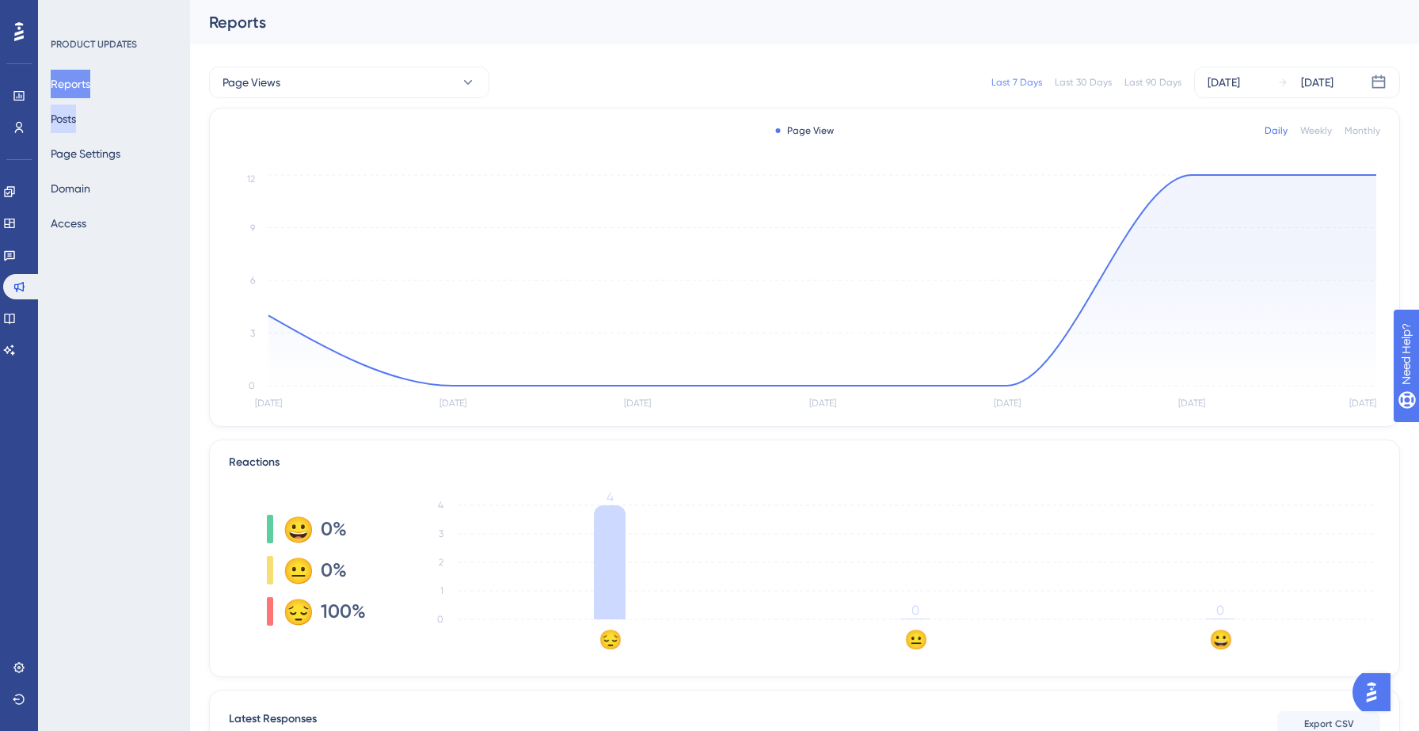
click at [76, 114] on button "Posts" at bounding box center [63, 119] width 25 height 29
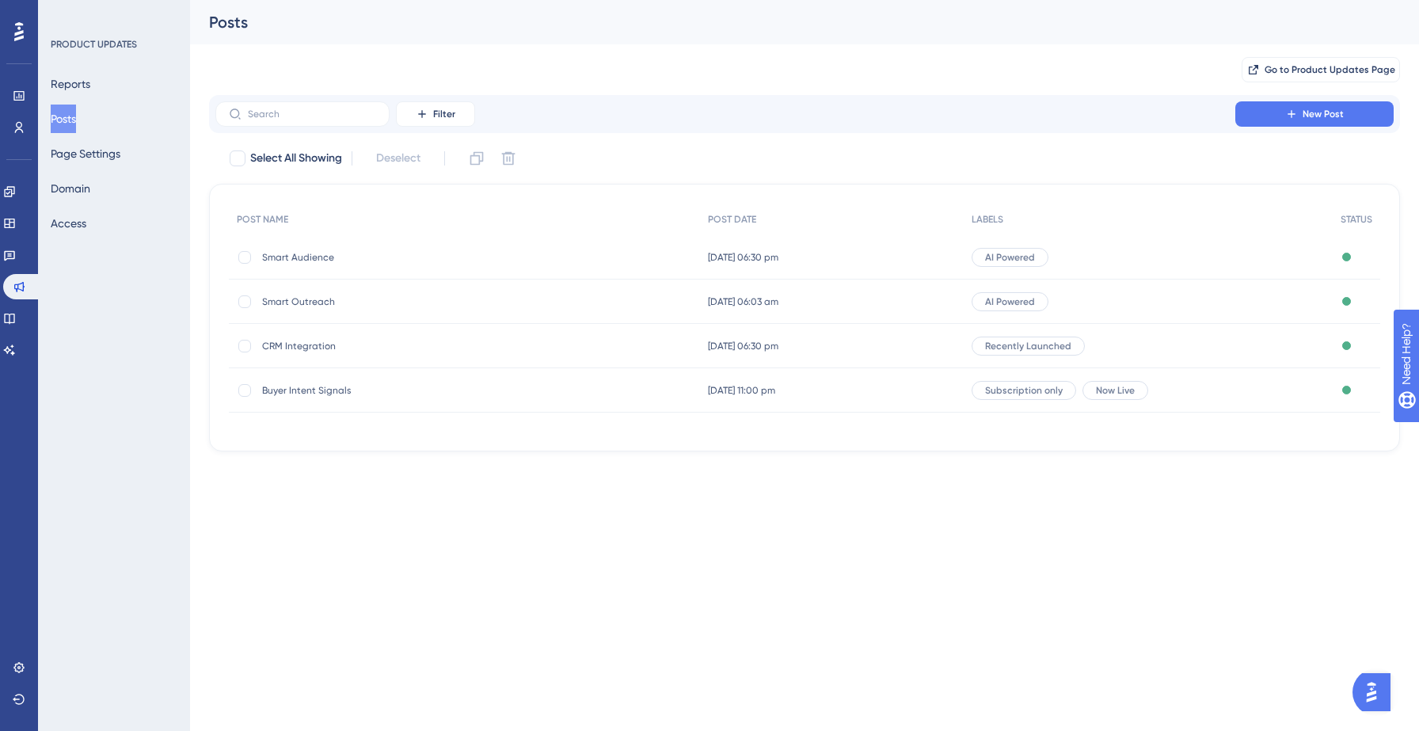
click at [299, 306] on span "Smart Outreach" at bounding box center [388, 301] width 253 height 13
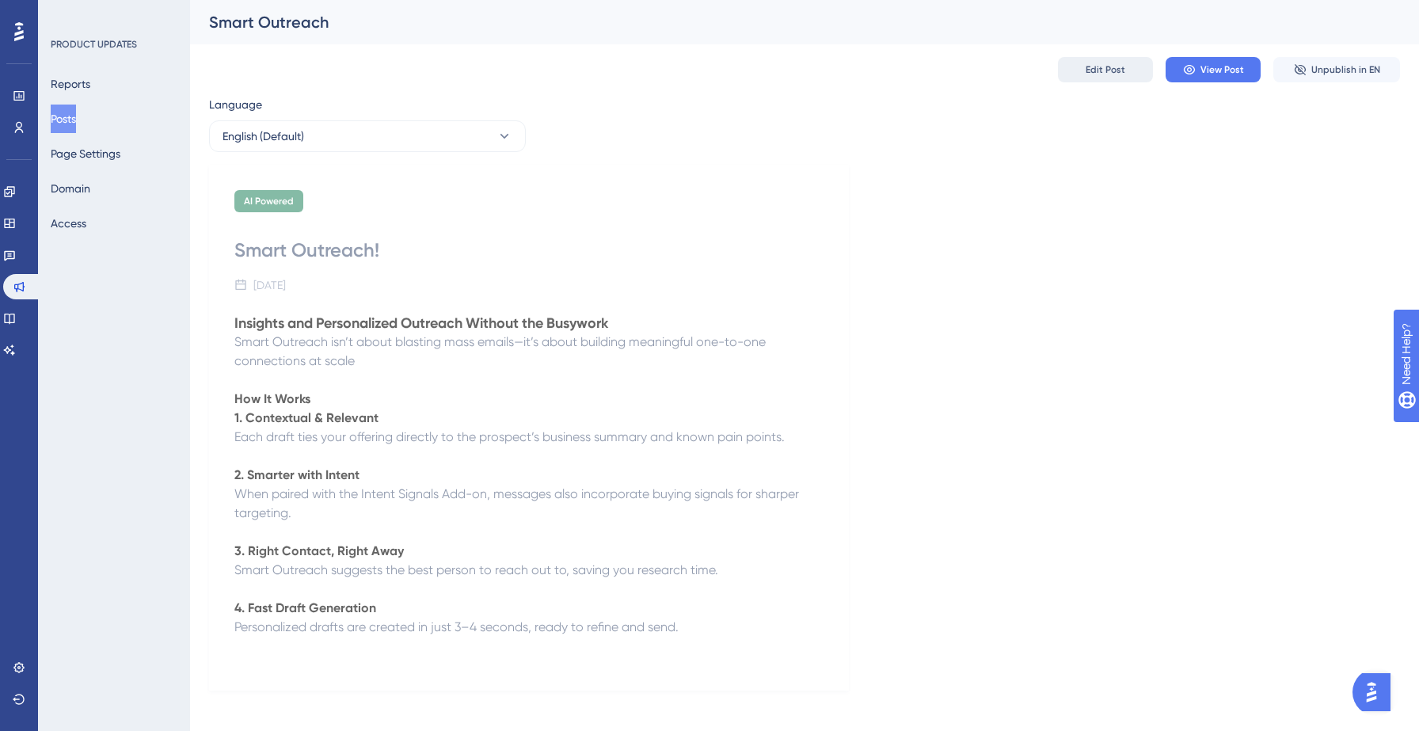
click at [1109, 81] on button "Edit Post" at bounding box center [1105, 69] width 95 height 25
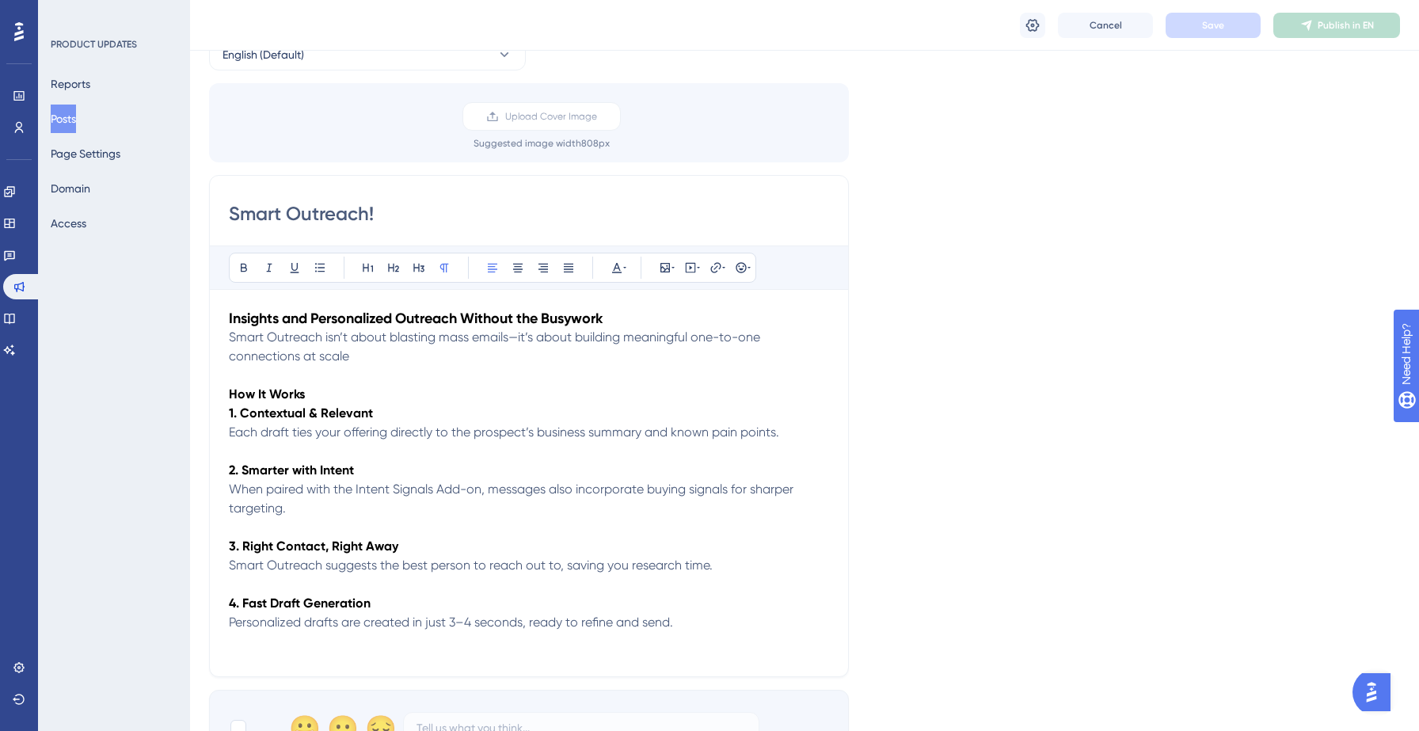
scroll to position [108, 0]
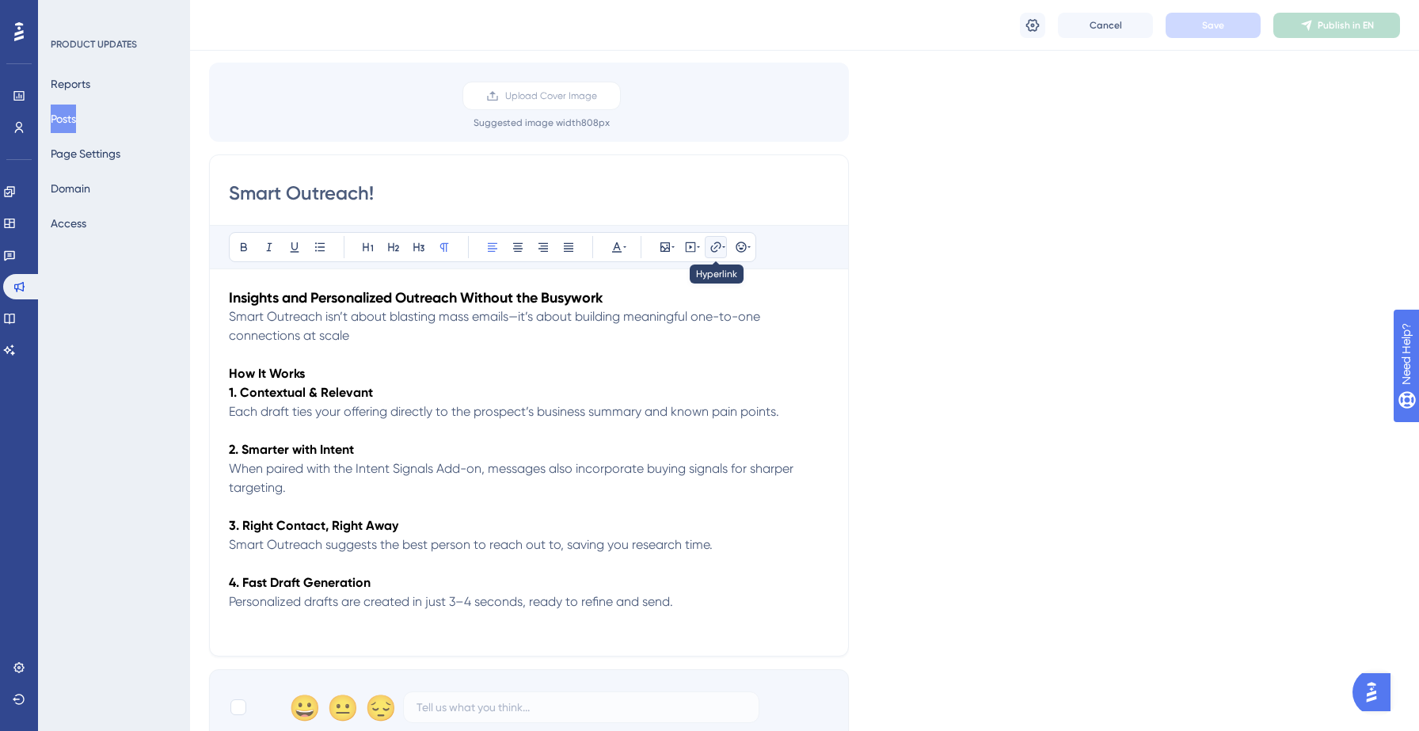
click at [719, 253] on icon at bounding box center [715, 247] width 13 height 13
click at [672, 341] on label "https://[URL][DOMAIN_NAME]" at bounding box center [716, 351] width 174 height 32
click at [672, 342] on input "https://[URL][DOMAIN_NAME]" at bounding box center [715, 350] width 147 height 17
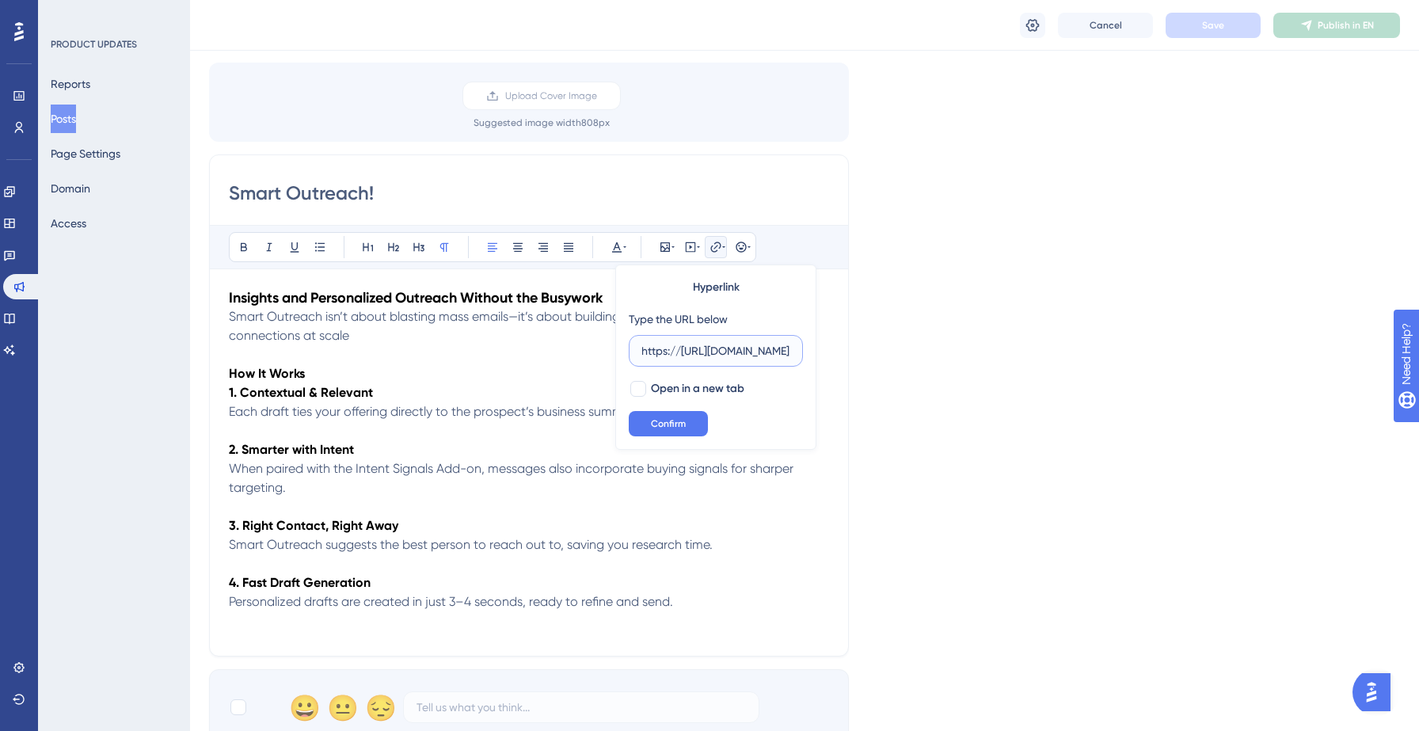
scroll to position [0, 0]
type input "[URL][DOMAIN_NAME]"
click at [660, 413] on button "Confirm" at bounding box center [668, 423] width 79 height 25
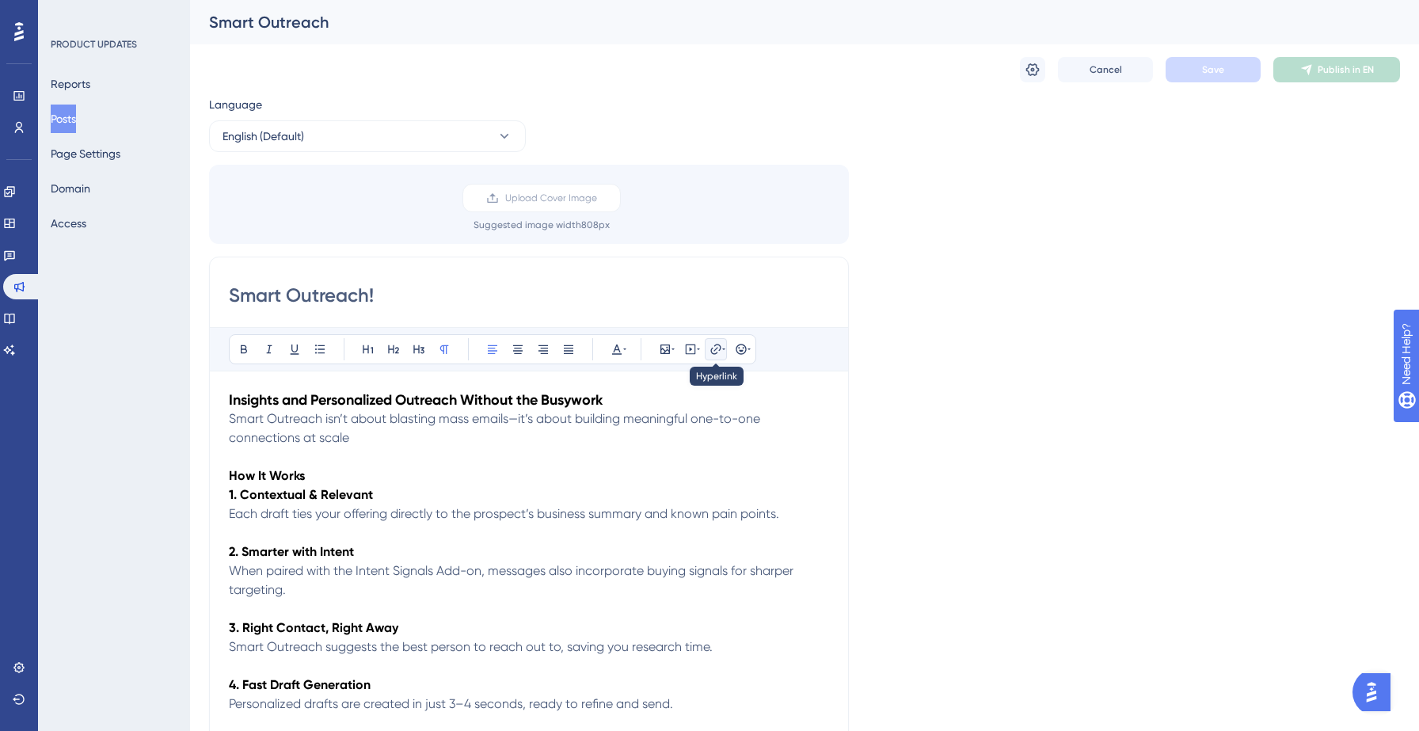
click at [722, 350] on icon at bounding box center [723, 349] width 3 height 13
click at [712, 349] on icon at bounding box center [715, 349] width 13 height 13
click at [656, 448] on input "https://" at bounding box center [715, 452] width 147 height 17
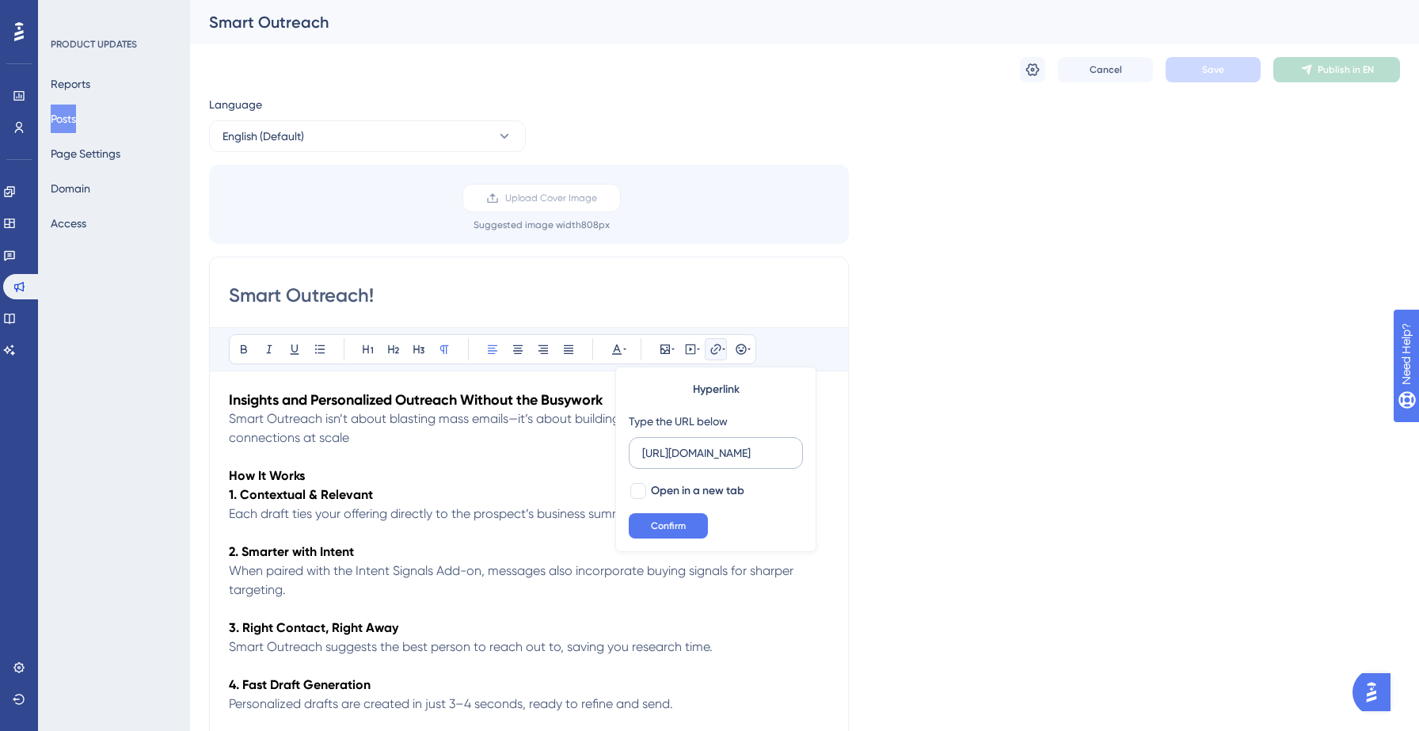
scroll to position [0, 378]
type input "[URL][DOMAIN_NAME]"
click at [680, 530] on span "Confirm" at bounding box center [668, 525] width 35 height 13
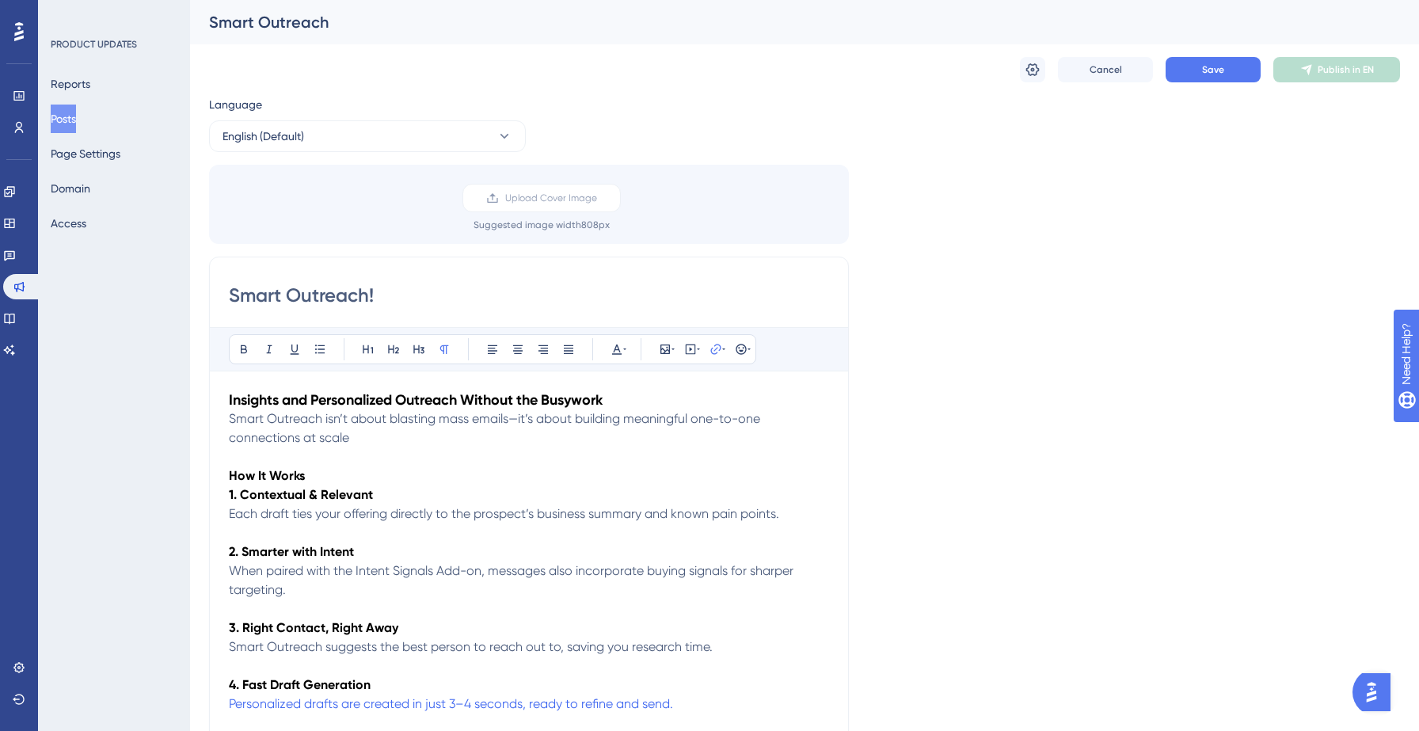
click at [684, 513] on span "Each draft ties your offering directly to the prospect’s business summary and k…" at bounding box center [504, 513] width 550 height 15
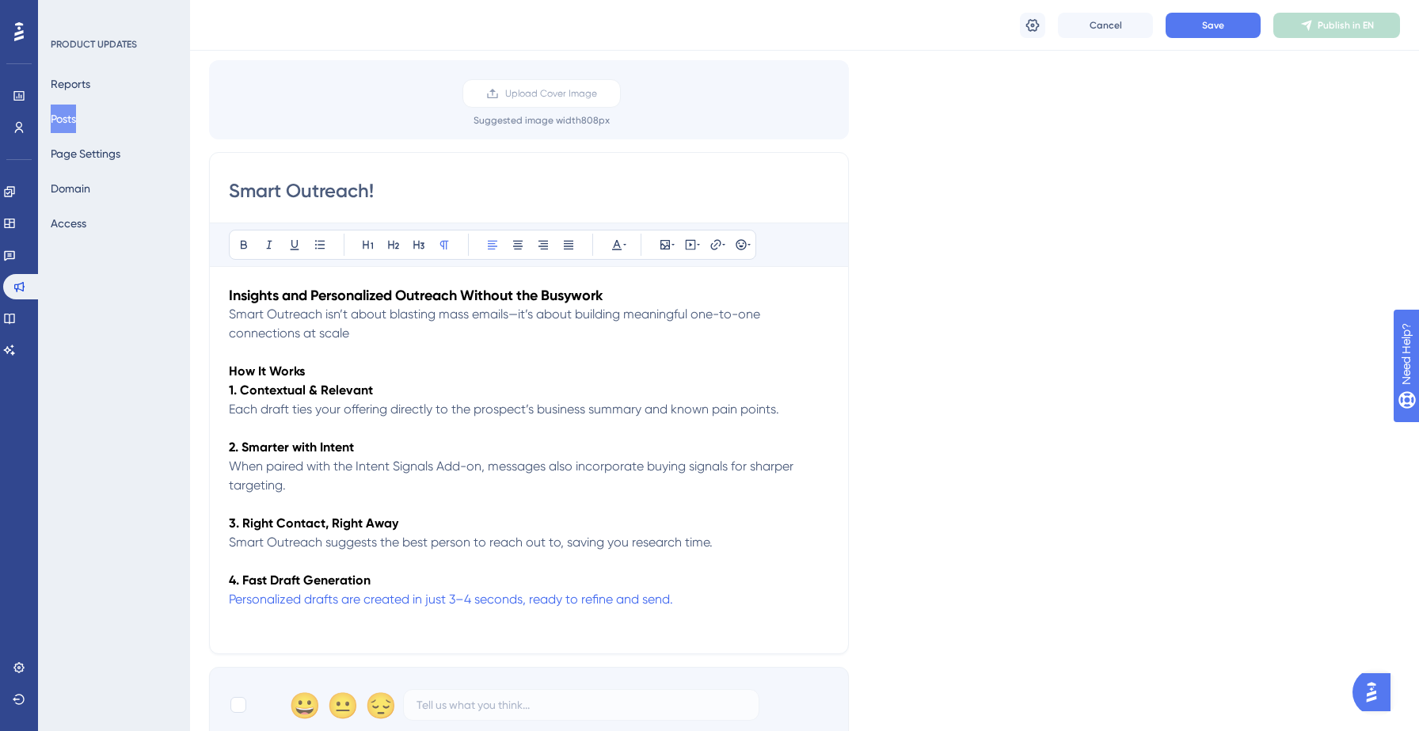
scroll to position [120, 0]
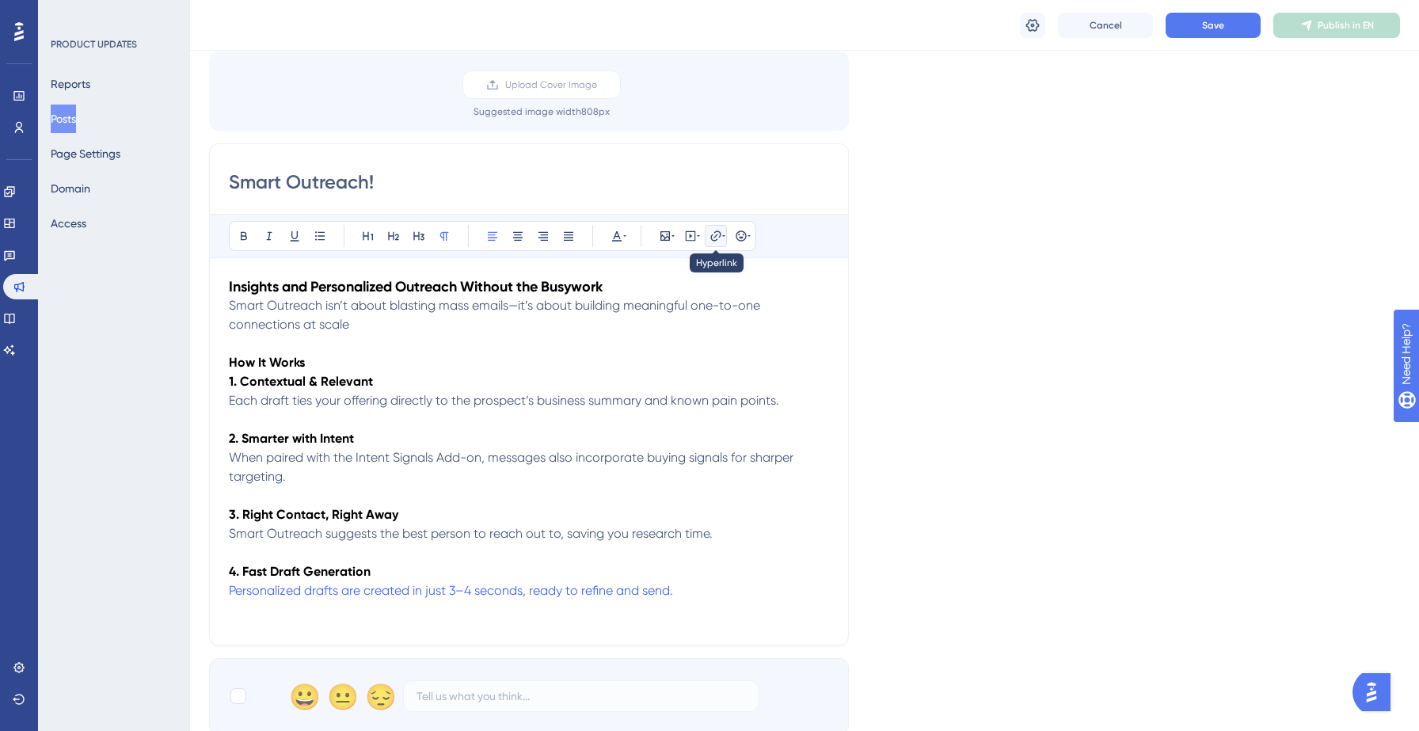
click at [716, 238] on icon at bounding box center [715, 236] width 13 height 13
click at [541, 457] on span "When paired with the Intent Signals Add-on, messages also incorporate buying si…" at bounding box center [513, 467] width 568 height 34
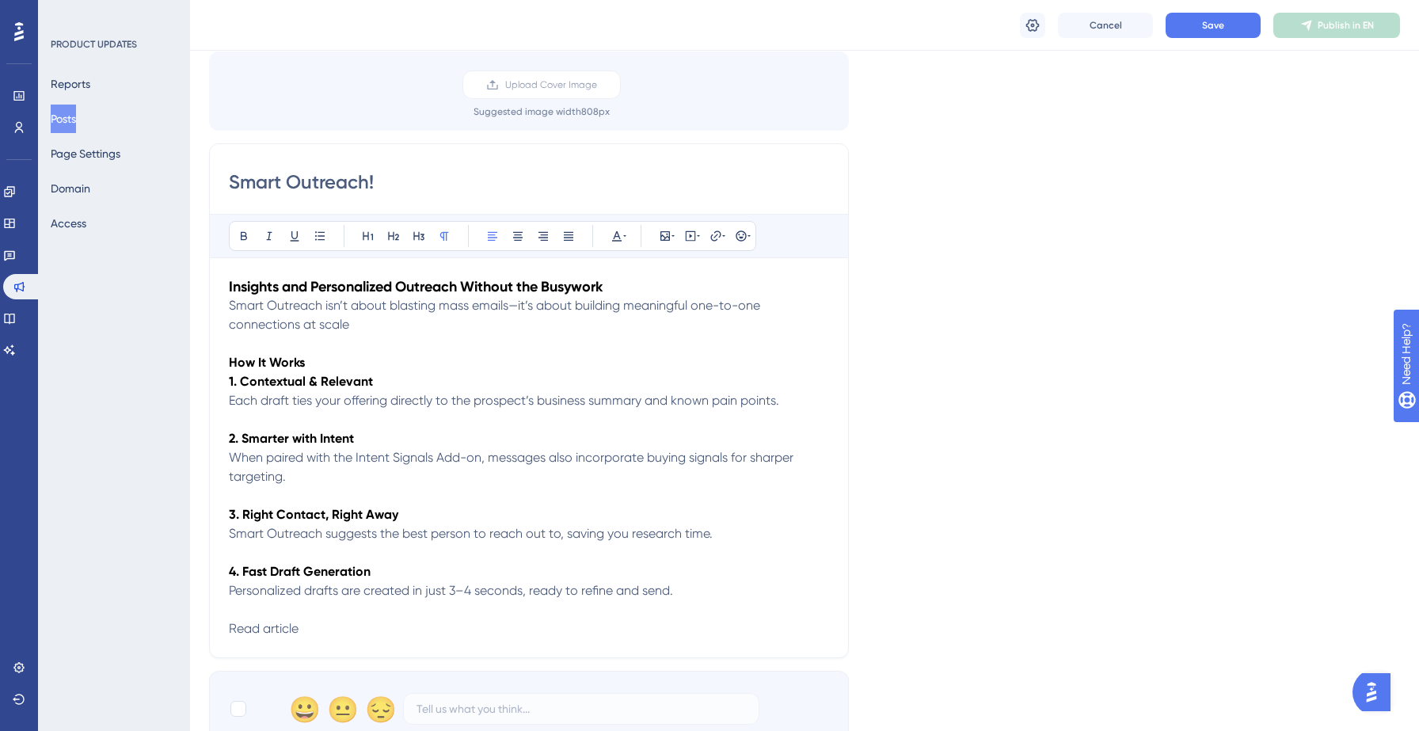
click at [268, 633] on span "Read article" at bounding box center [264, 628] width 70 height 15
click at [715, 237] on icon at bounding box center [715, 236] width 13 height 13
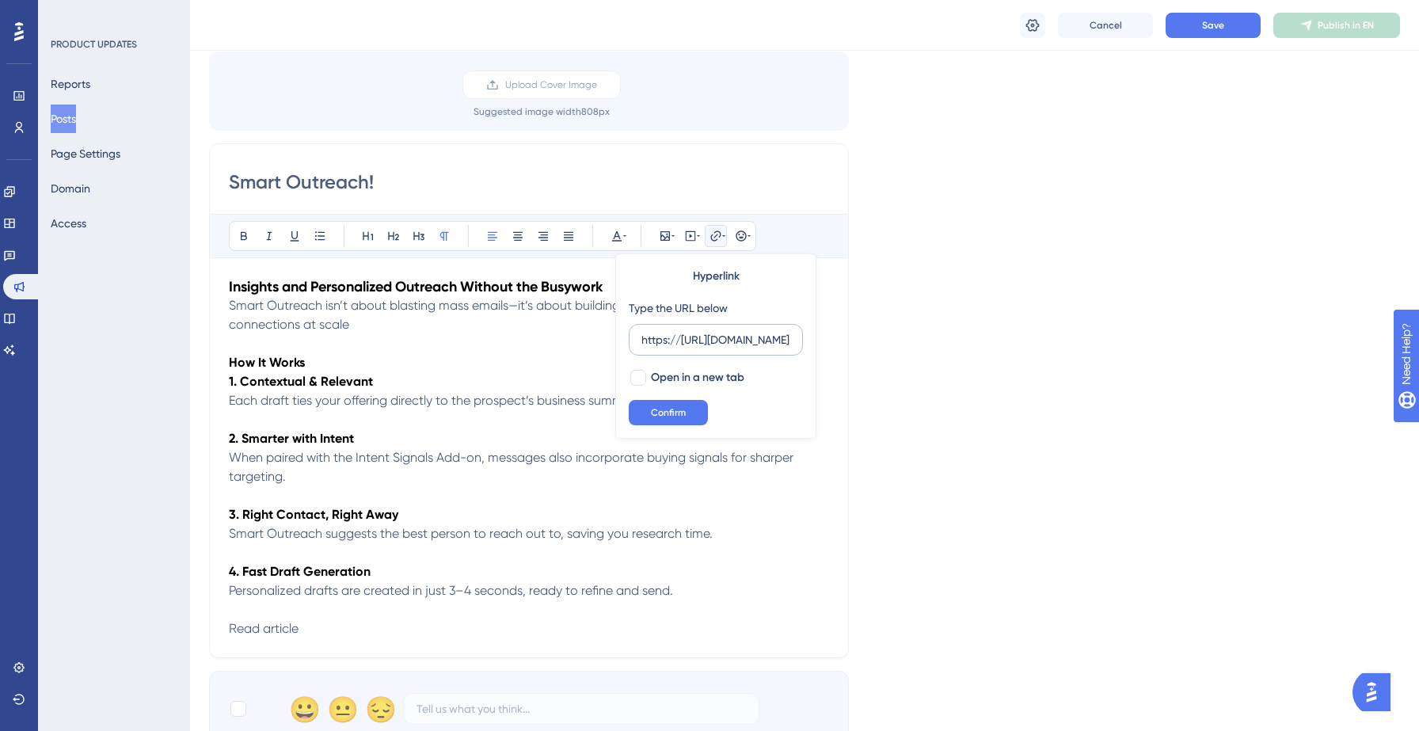
click at [652, 342] on input "https://[URL][DOMAIN_NAME]" at bounding box center [715, 339] width 147 height 17
type input "[URL][DOMAIN_NAME]"
click at [659, 424] on button "Confirm" at bounding box center [668, 412] width 79 height 25
click at [582, 480] on p "When paired with the Intent Signals Add-on, messages also incorporate buying si…" at bounding box center [529, 467] width 600 height 38
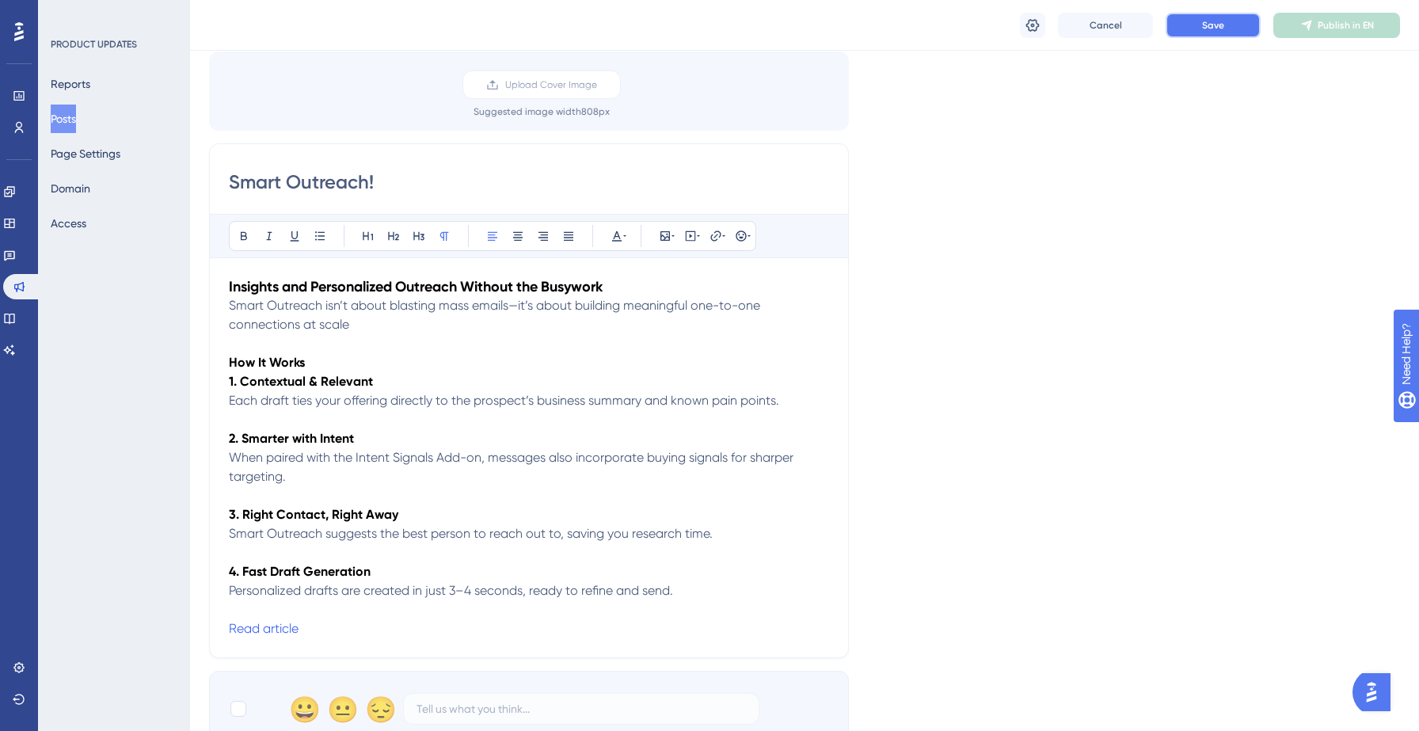
click at [1196, 21] on button "Save" at bounding box center [1213, 25] width 95 height 25
click at [328, 638] on p "Read article" at bounding box center [529, 628] width 600 height 19
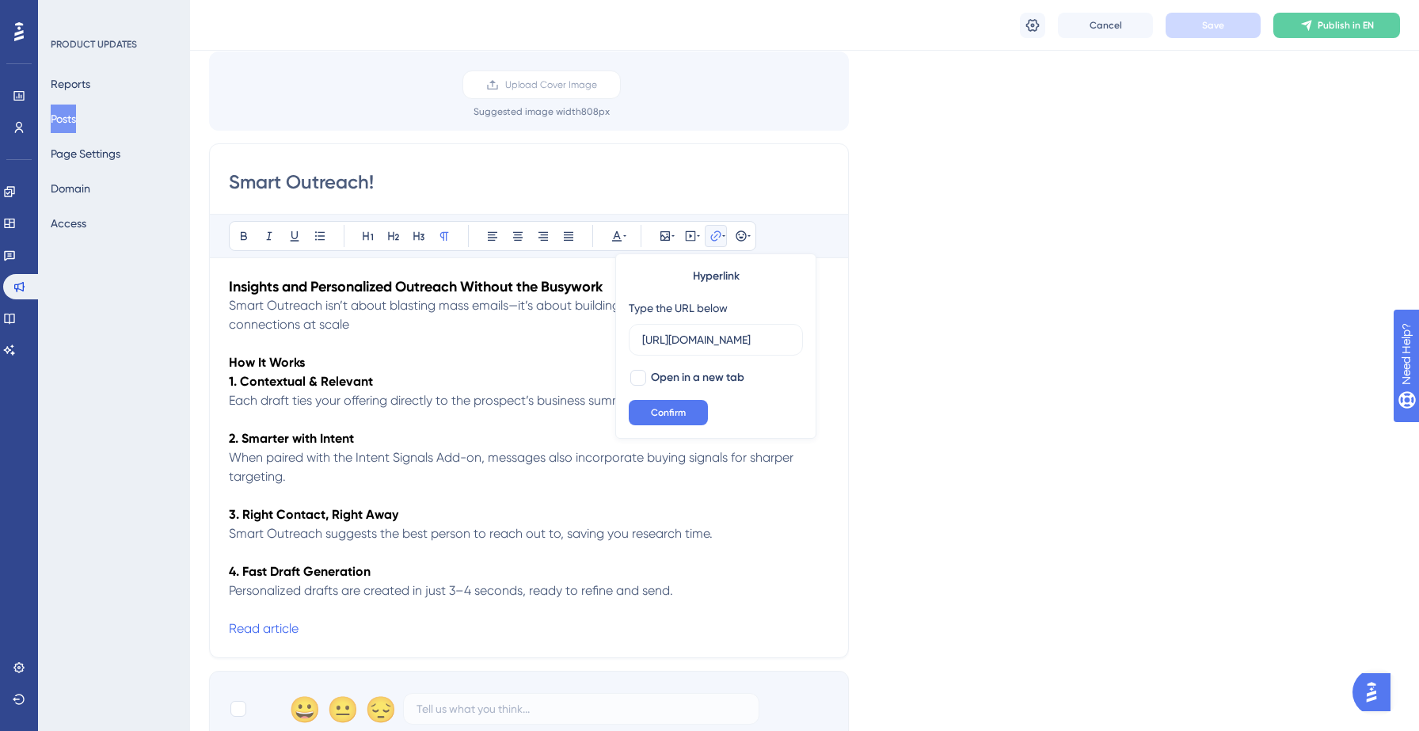
scroll to position [0, 378]
click at [329, 630] on p "Read article" at bounding box center [529, 628] width 600 height 19
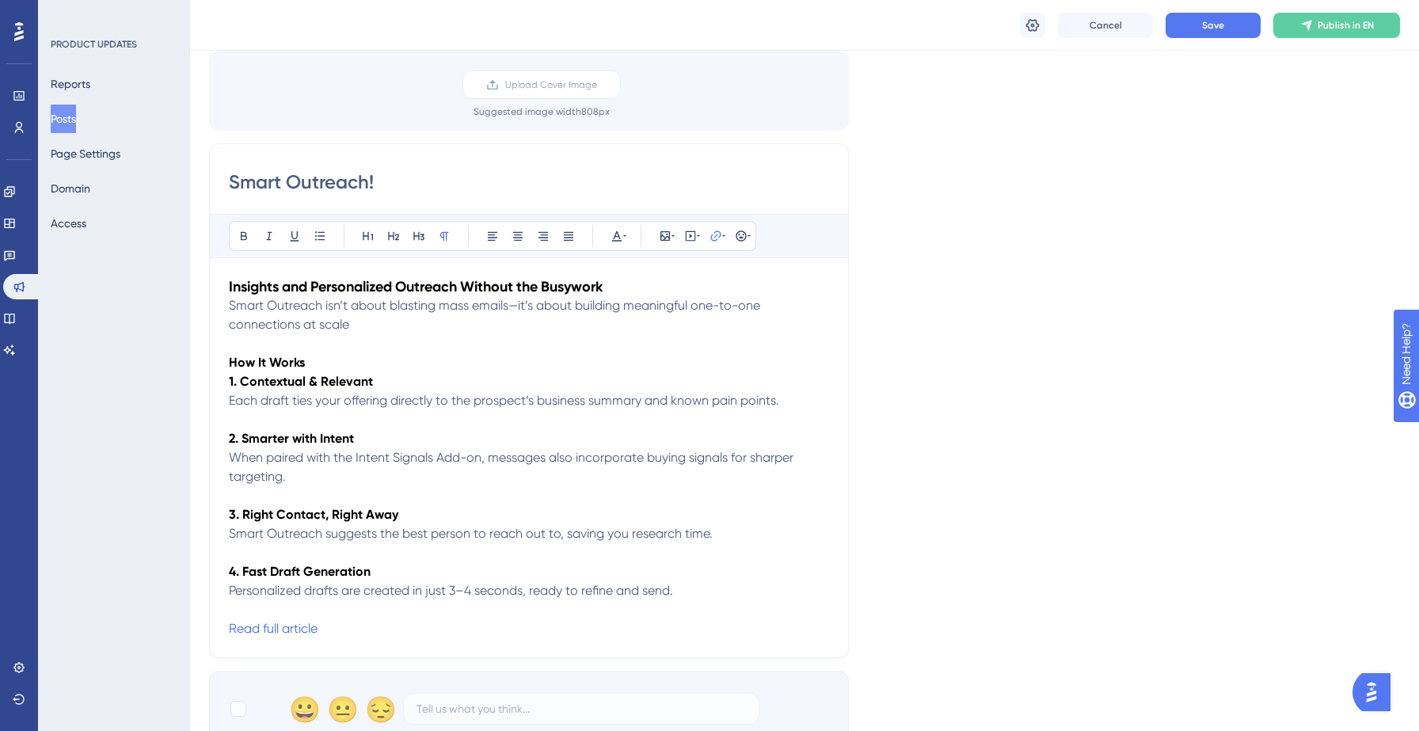
click at [409, 604] on p at bounding box center [529, 609] width 600 height 19
click at [1213, 23] on span "Save" at bounding box center [1213, 25] width 22 height 13
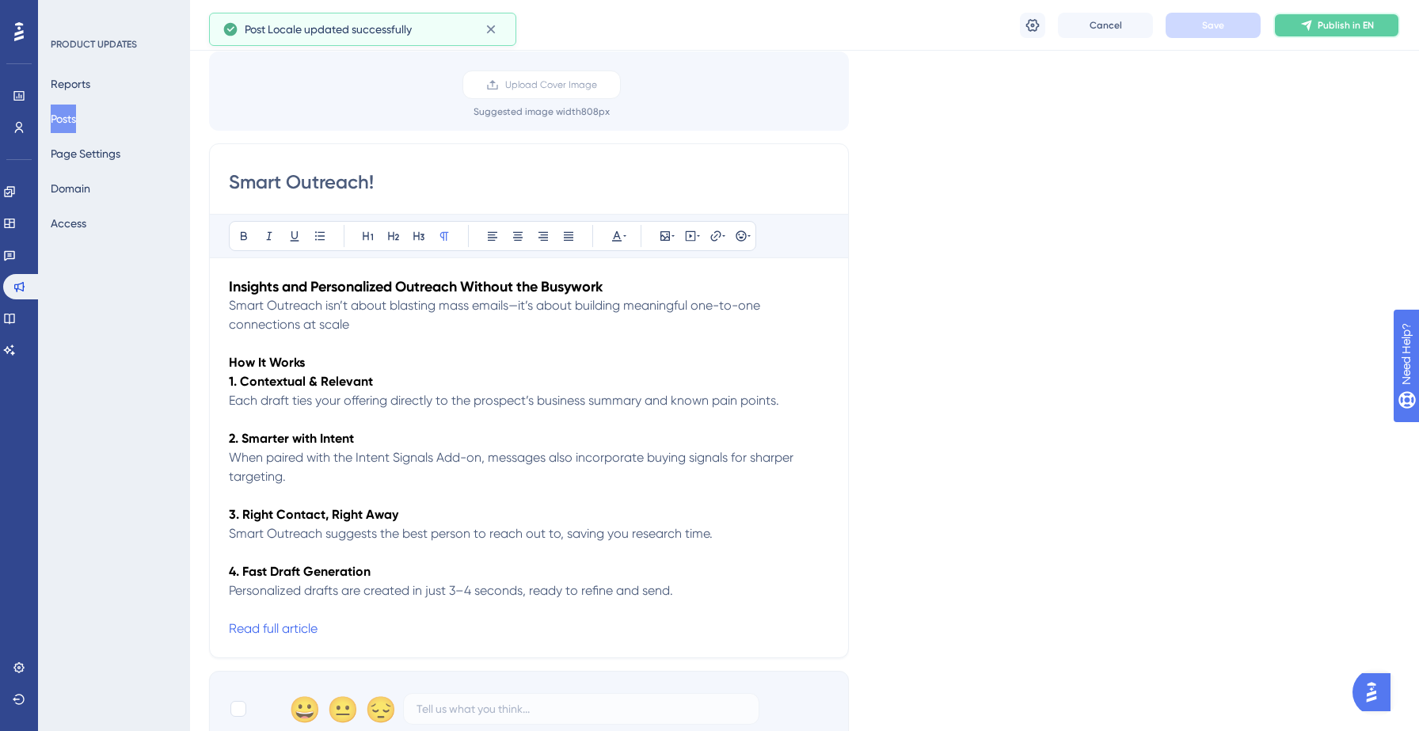
click at [1311, 37] on button "Publish in EN" at bounding box center [1336, 25] width 127 height 25
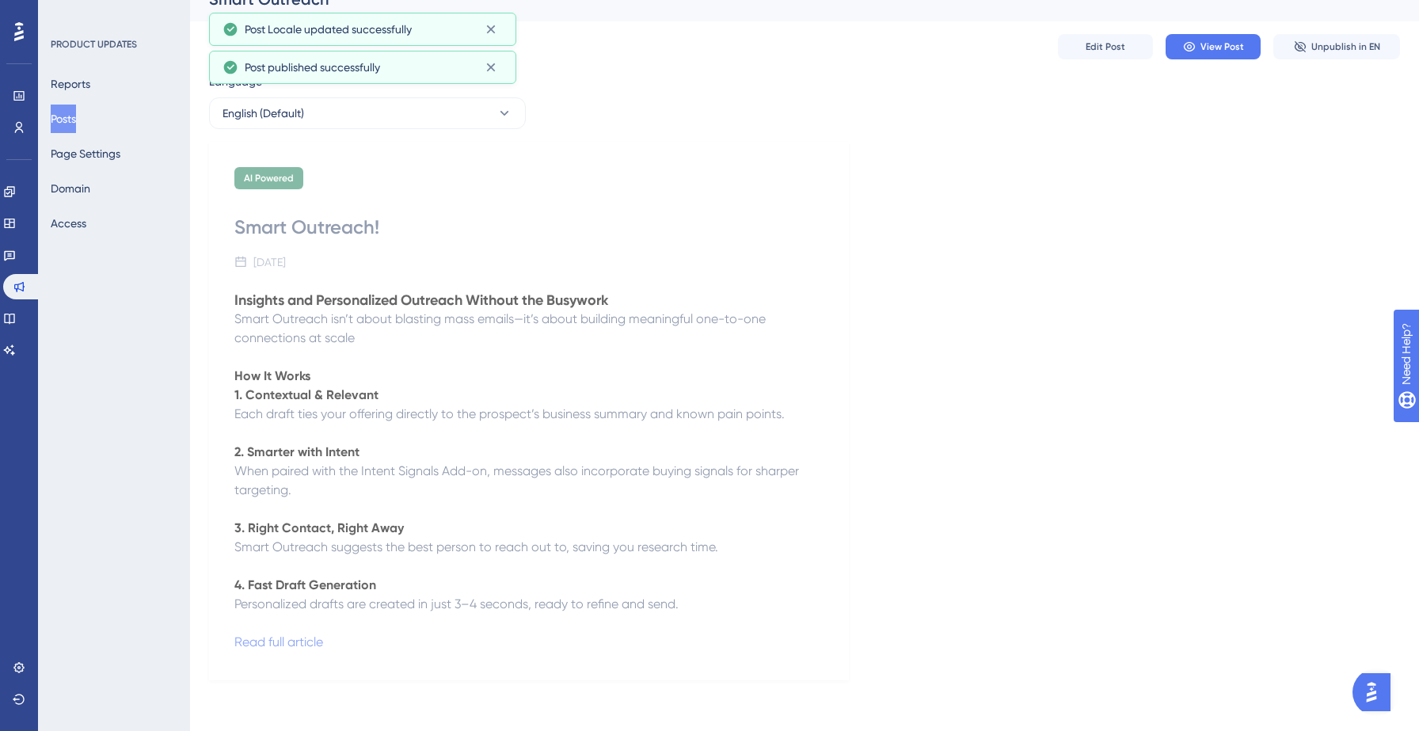
scroll to position [26, 0]
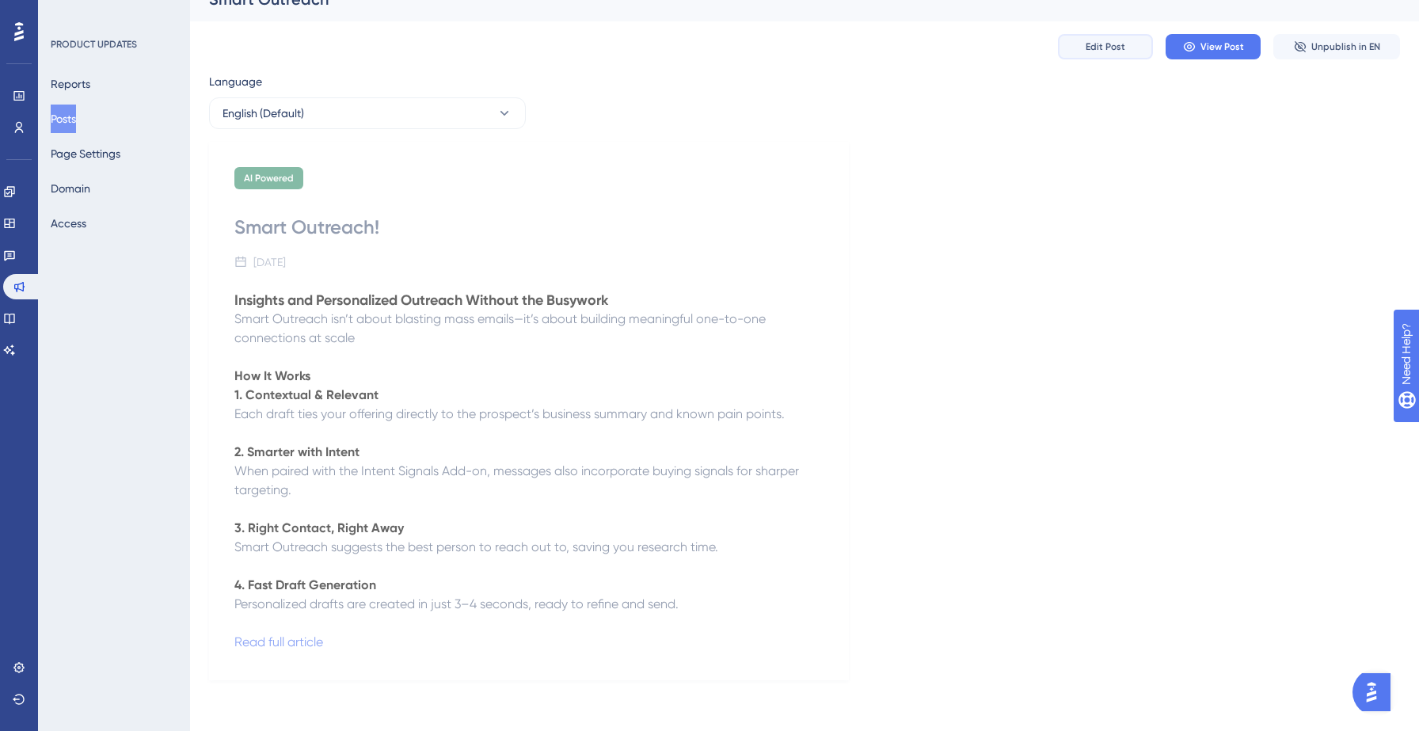
click at [1116, 44] on span "Edit Post" at bounding box center [1106, 46] width 40 height 13
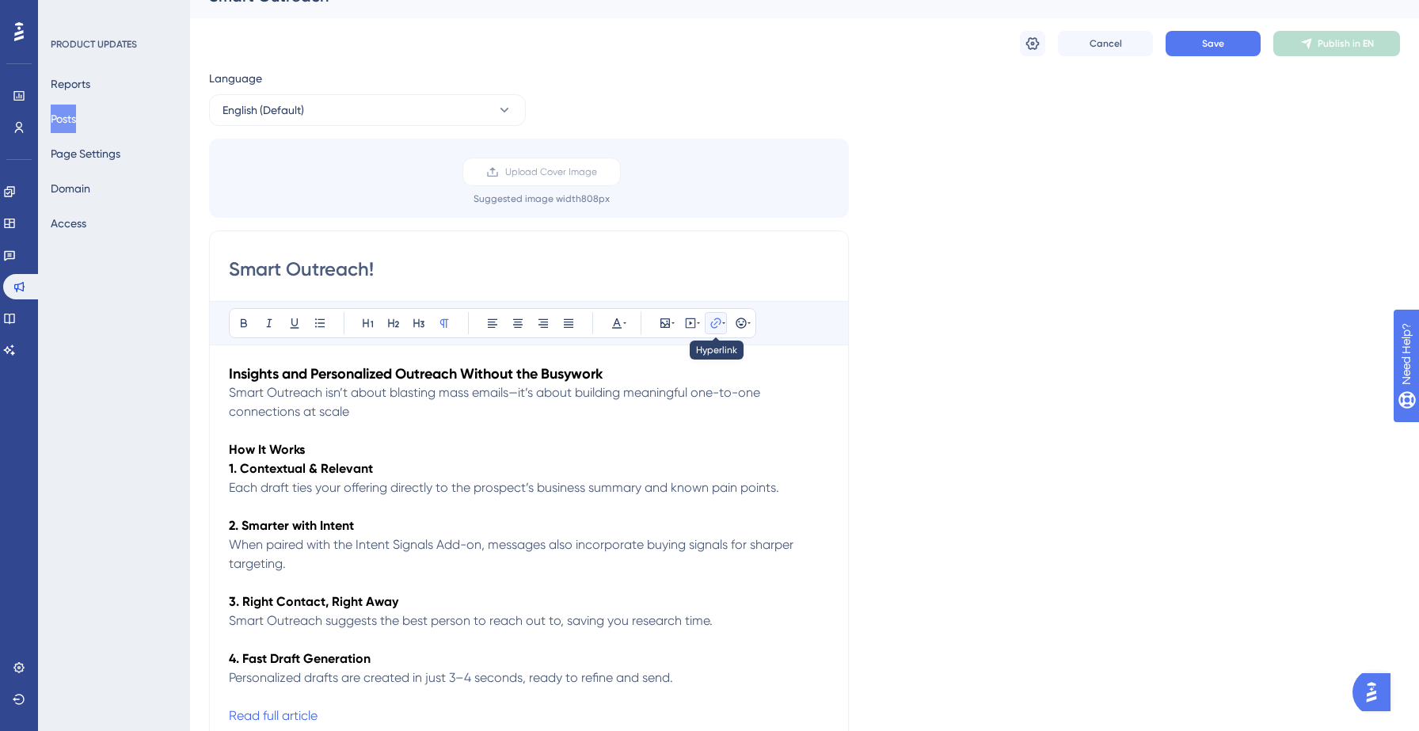
click at [722, 326] on icon at bounding box center [723, 323] width 3 height 13
click at [643, 464] on div at bounding box center [638, 465] width 16 height 16
checkbox input "true"
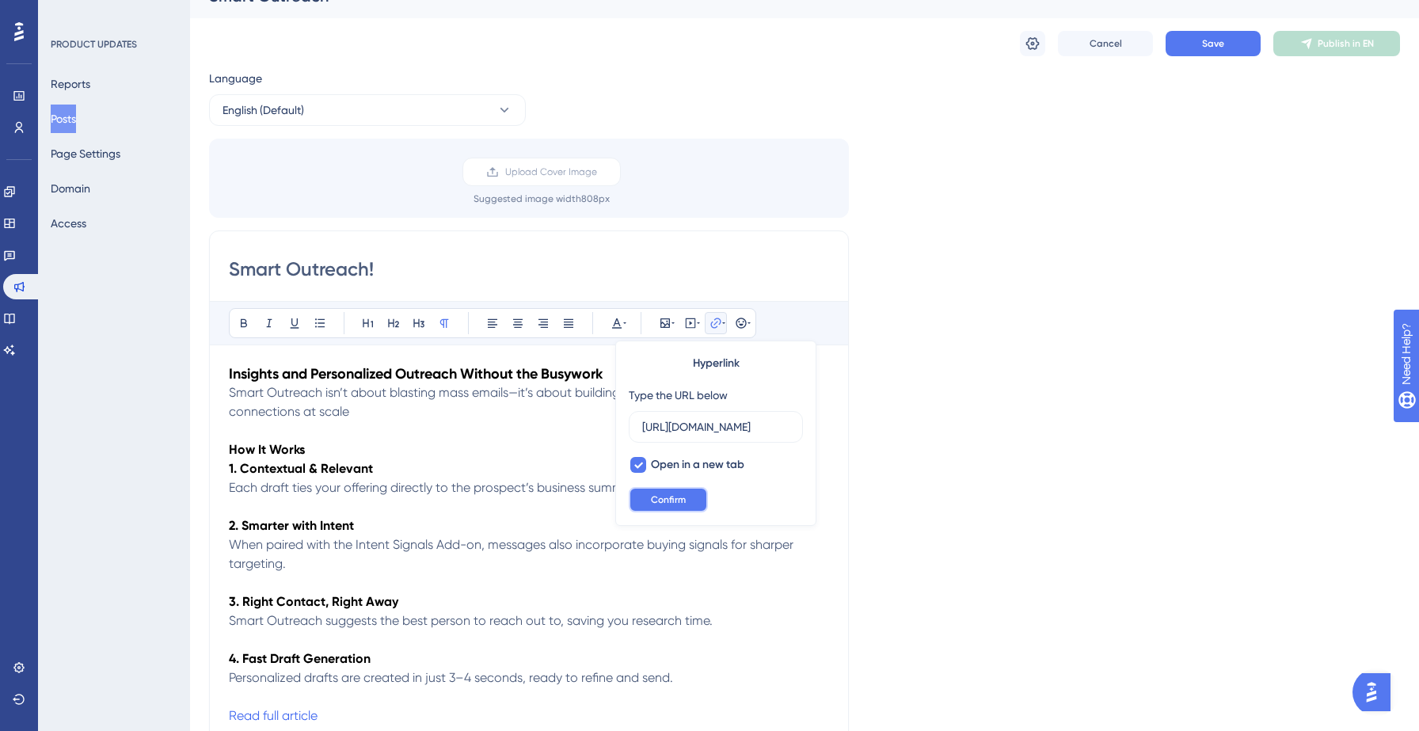
click at [661, 499] on span "Confirm" at bounding box center [668, 499] width 35 height 13
click at [1196, 38] on button "Save" at bounding box center [1213, 43] width 95 height 25
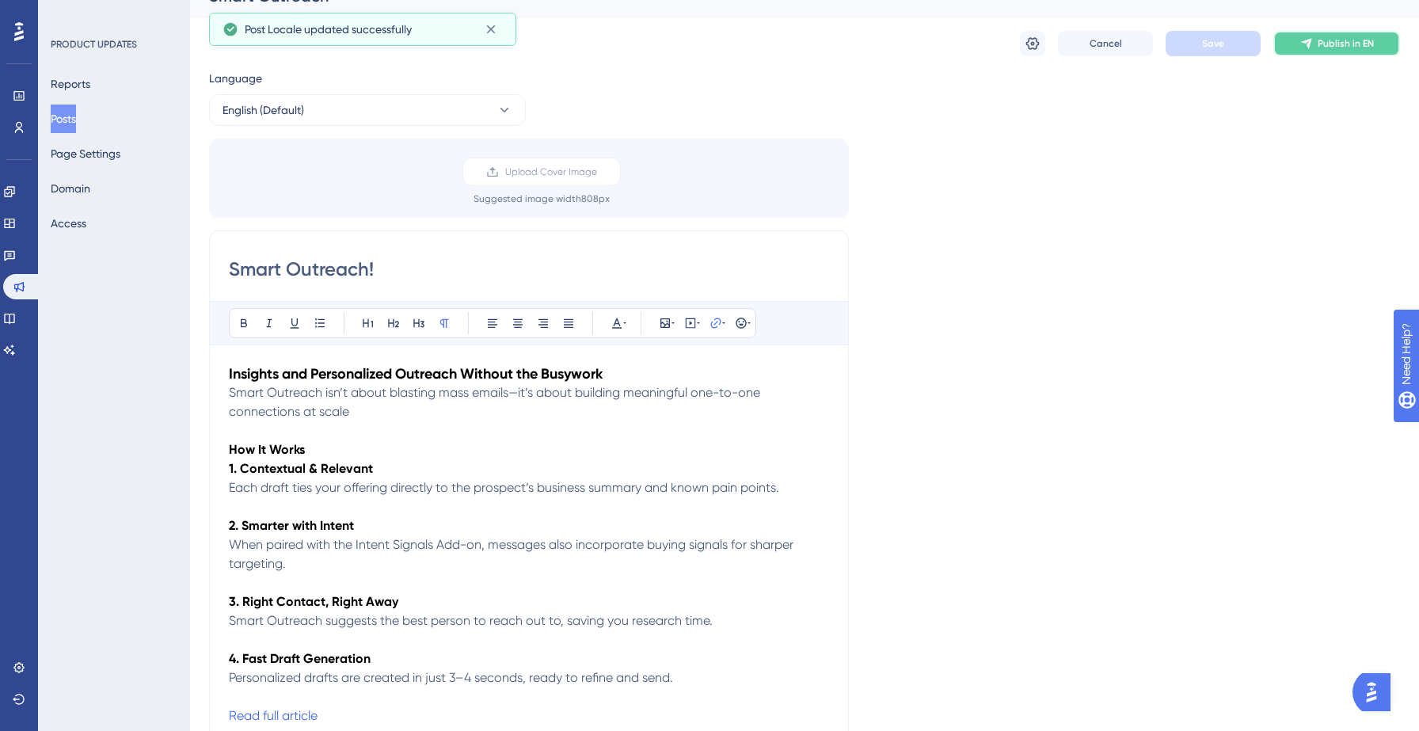
click at [1316, 48] on button "Publish in EN" at bounding box center [1336, 43] width 127 height 25
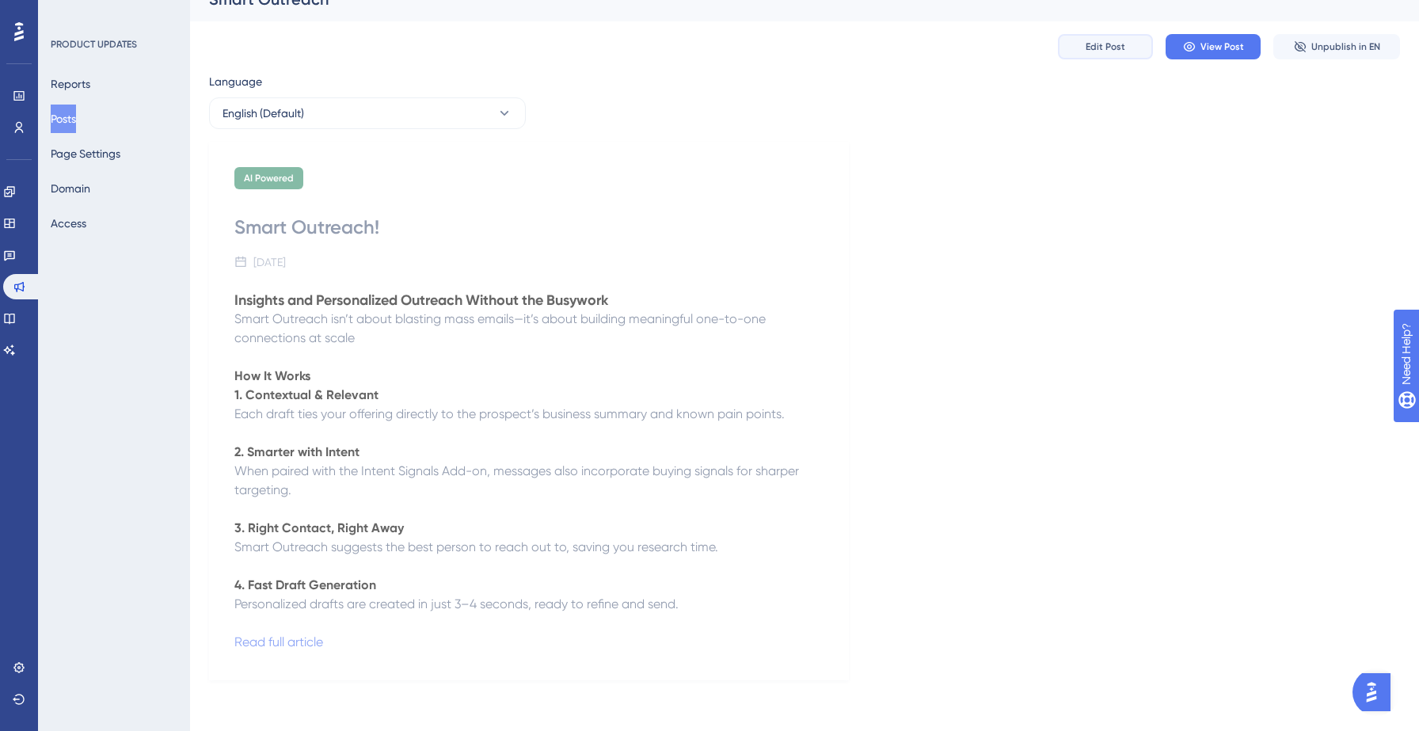
click at [1104, 41] on span "Edit Post" at bounding box center [1106, 46] width 40 height 13
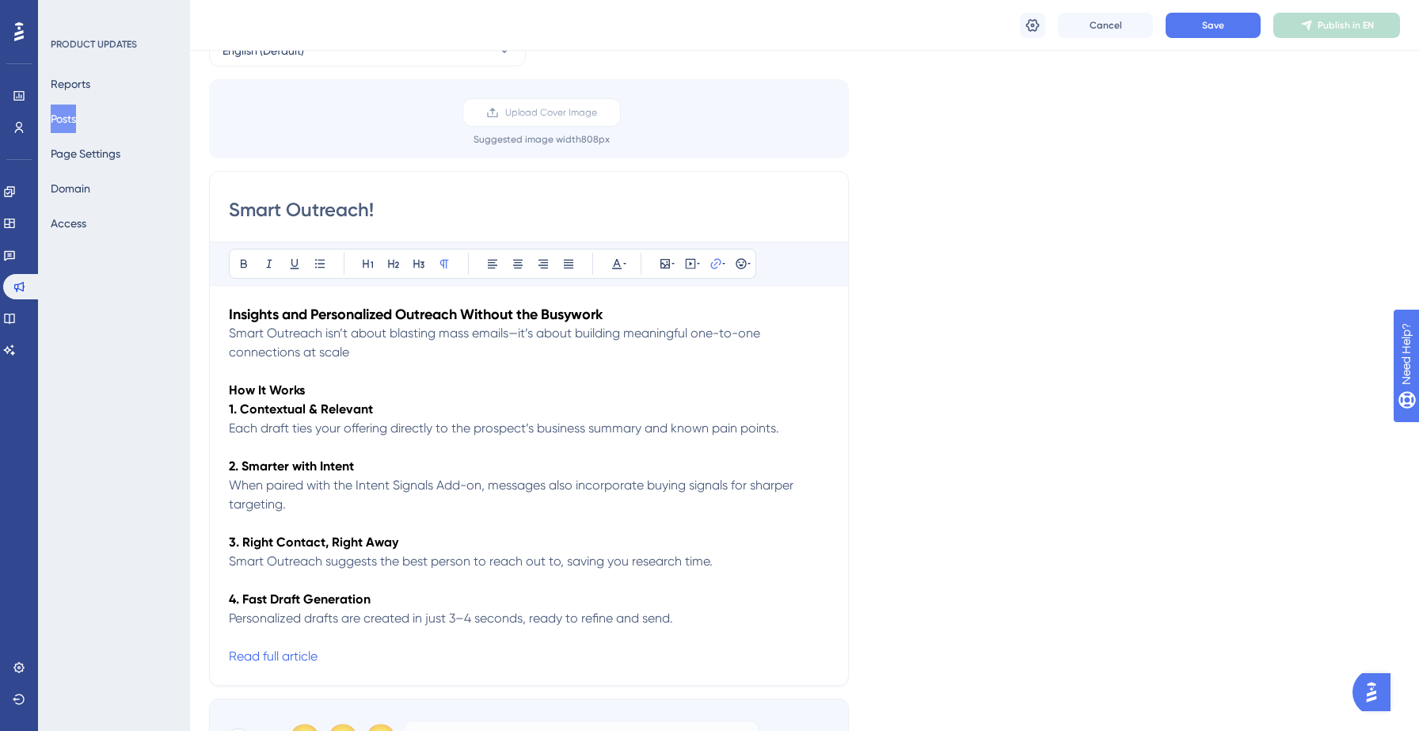
scroll to position [143, 0]
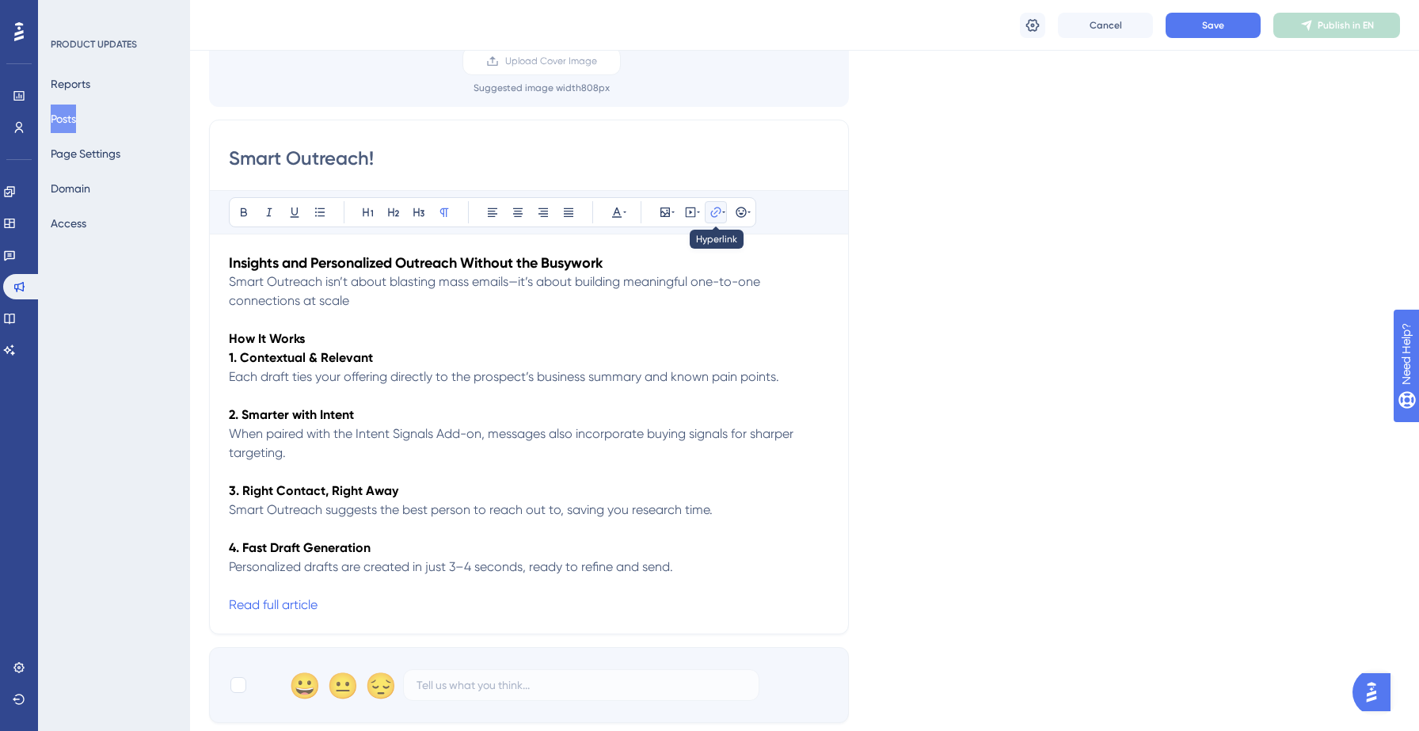
click at [723, 215] on icon at bounding box center [723, 212] width 3 height 13
click at [723, 505] on p "Smart Outreach suggests the best person to reach out to, saving you research ti…" at bounding box center [529, 509] width 600 height 19
click at [1177, 23] on button "Save" at bounding box center [1213, 25] width 95 height 25
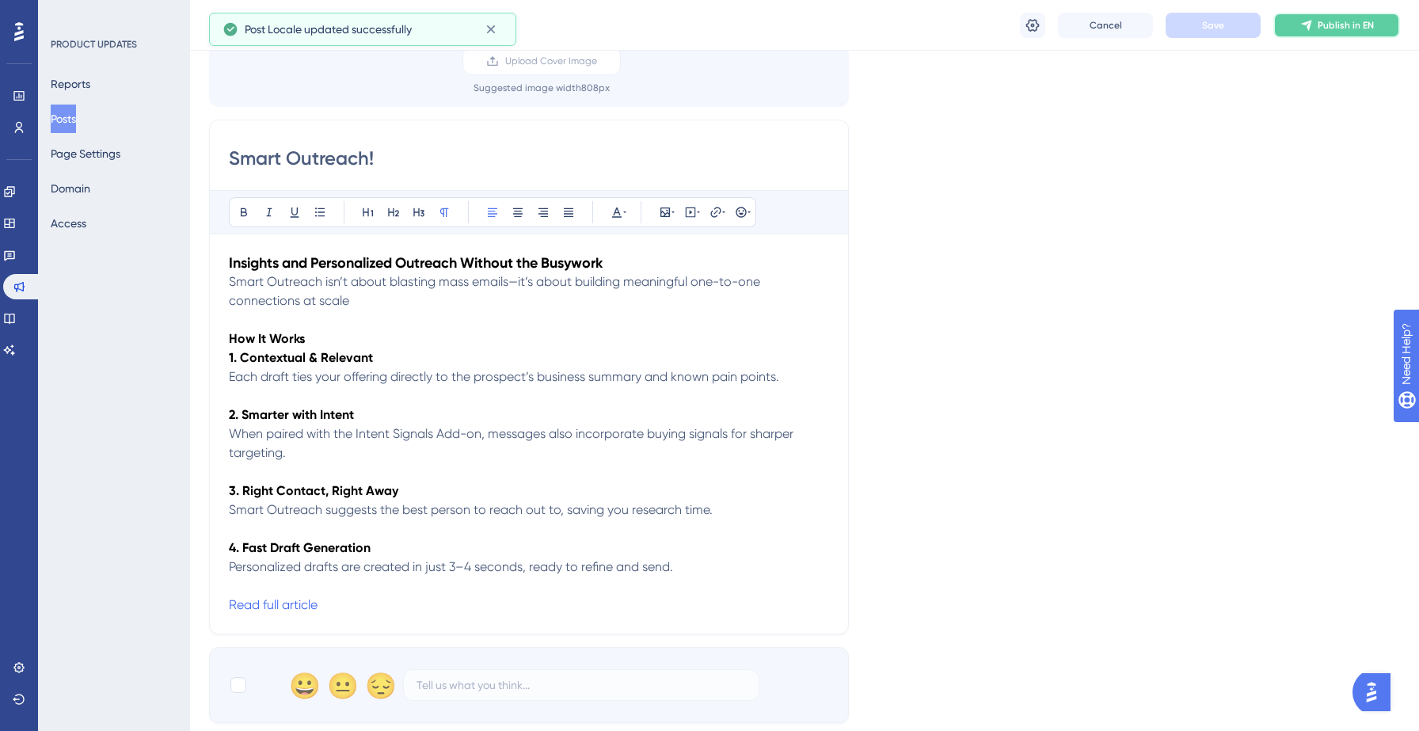
click at [1337, 31] on span "Publish in EN" at bounding box center [1346, 25] width 56 height 13
